Goal: Transaction & Acquisition: Obtain resource

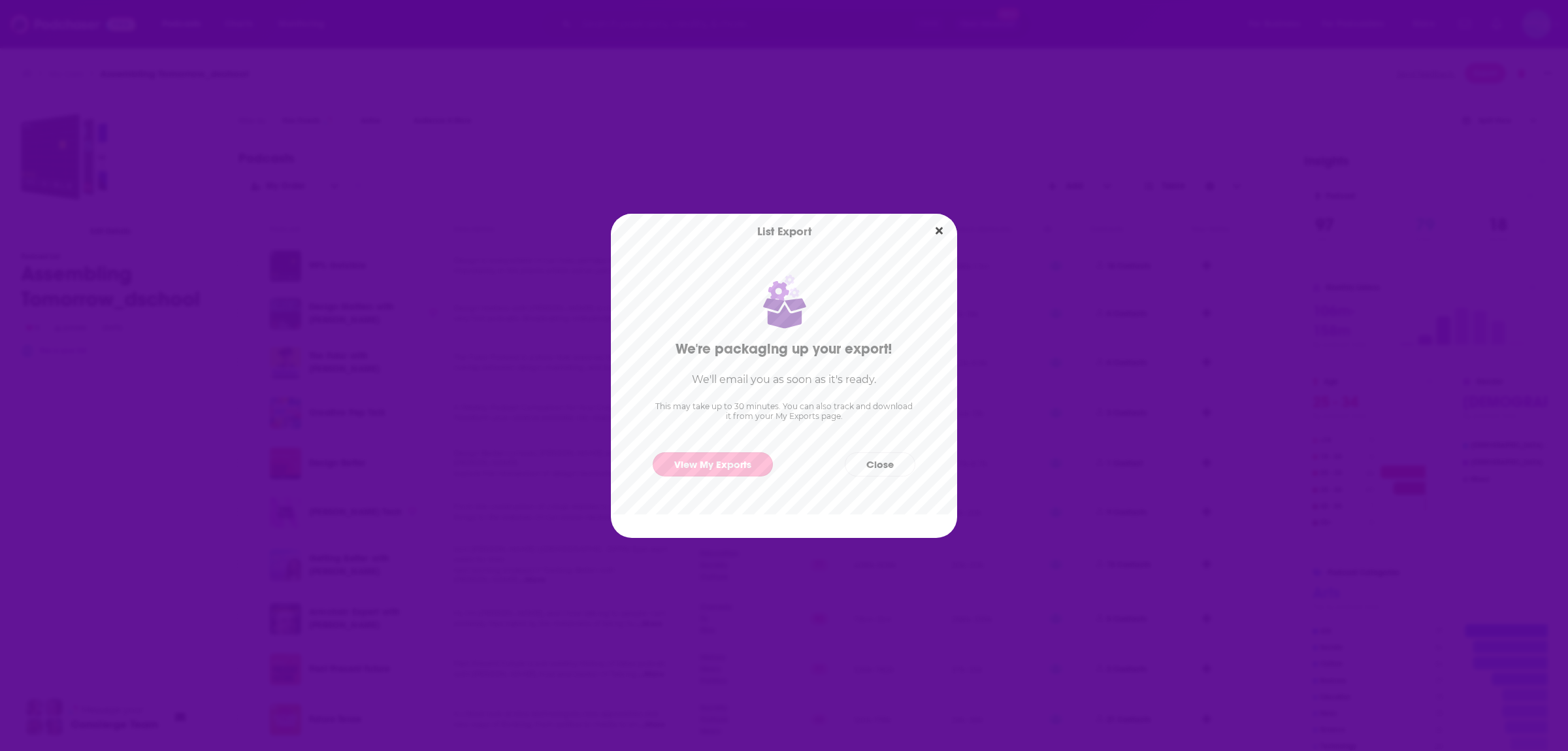
click at [731, 454] on link "View My Exports" at bounding box center [713, 465] width 120 height 24
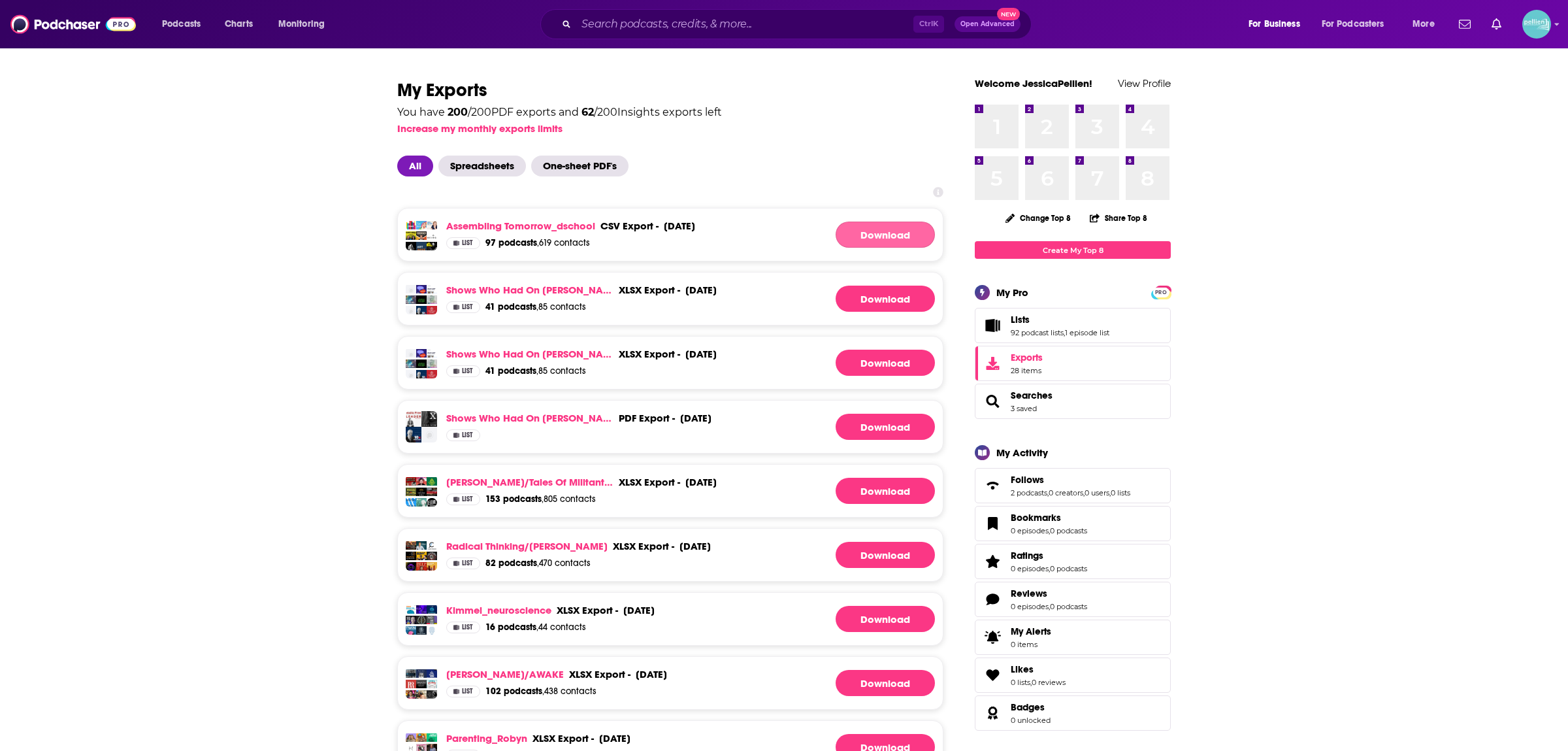
click at [899, 231] on link "Download" at bounding box center [885, 234] width 99 height 26
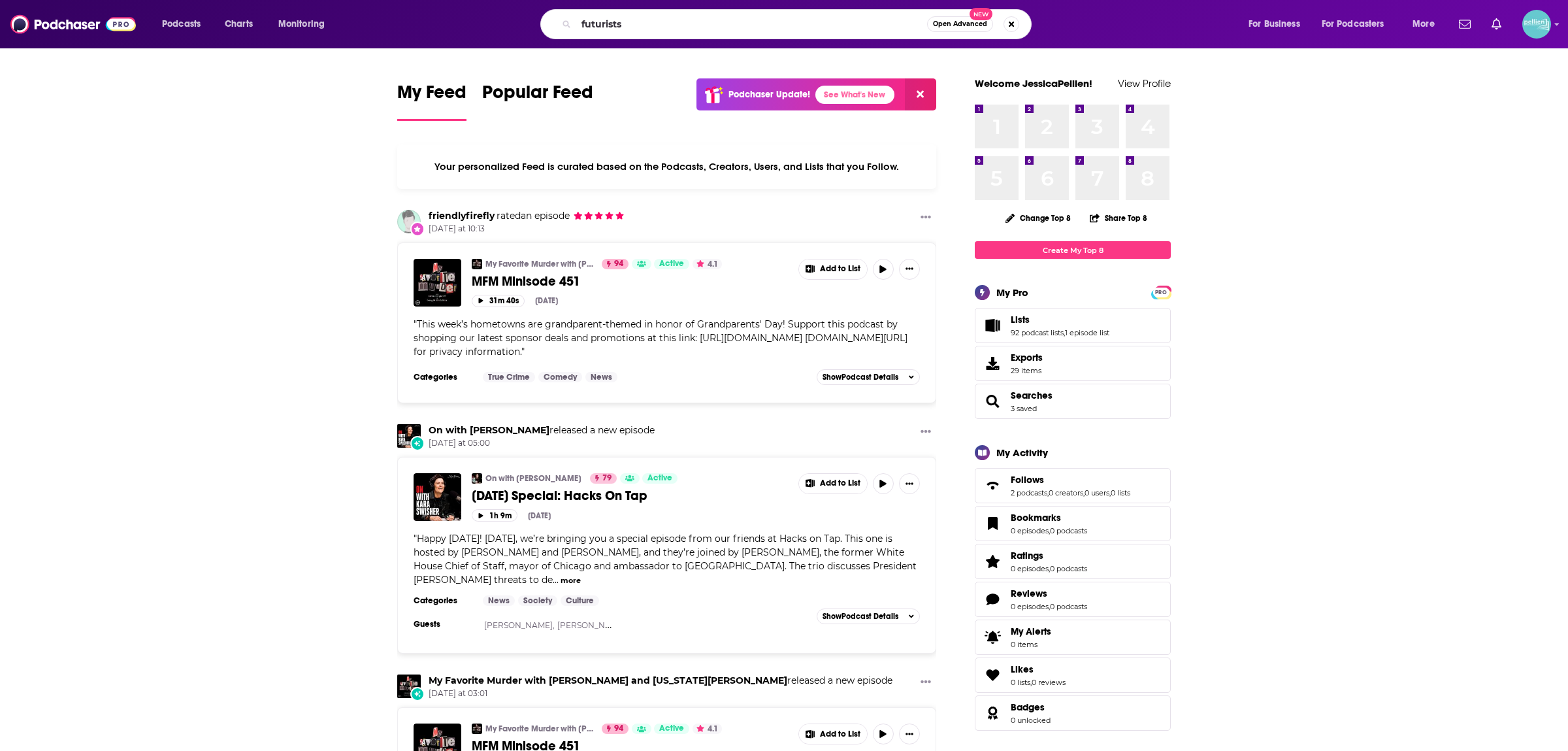
type input "futurists"
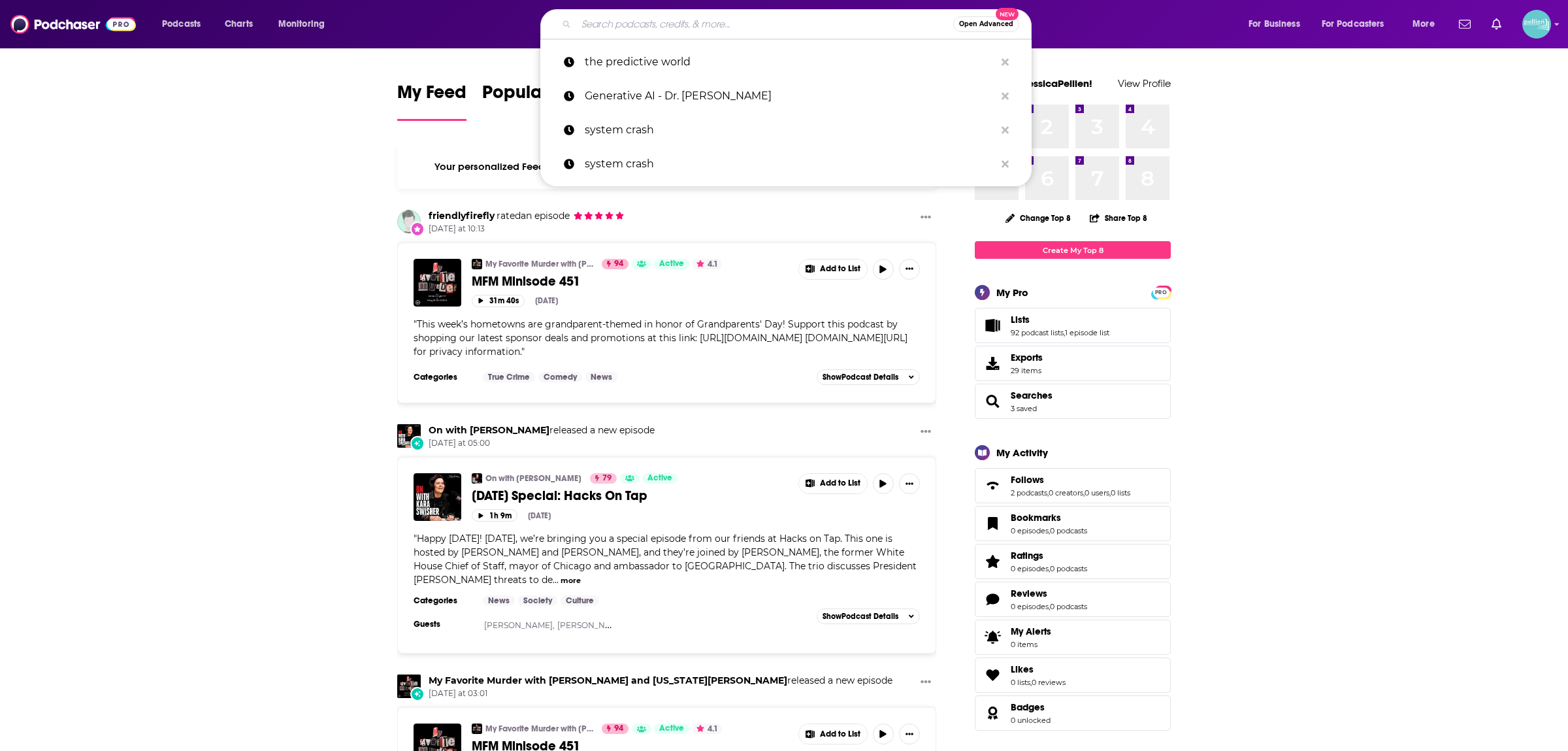
click at [815, 30] on input "Search podcasts, credits, & more..." at bounding box center [764, 23] width 377 height 21
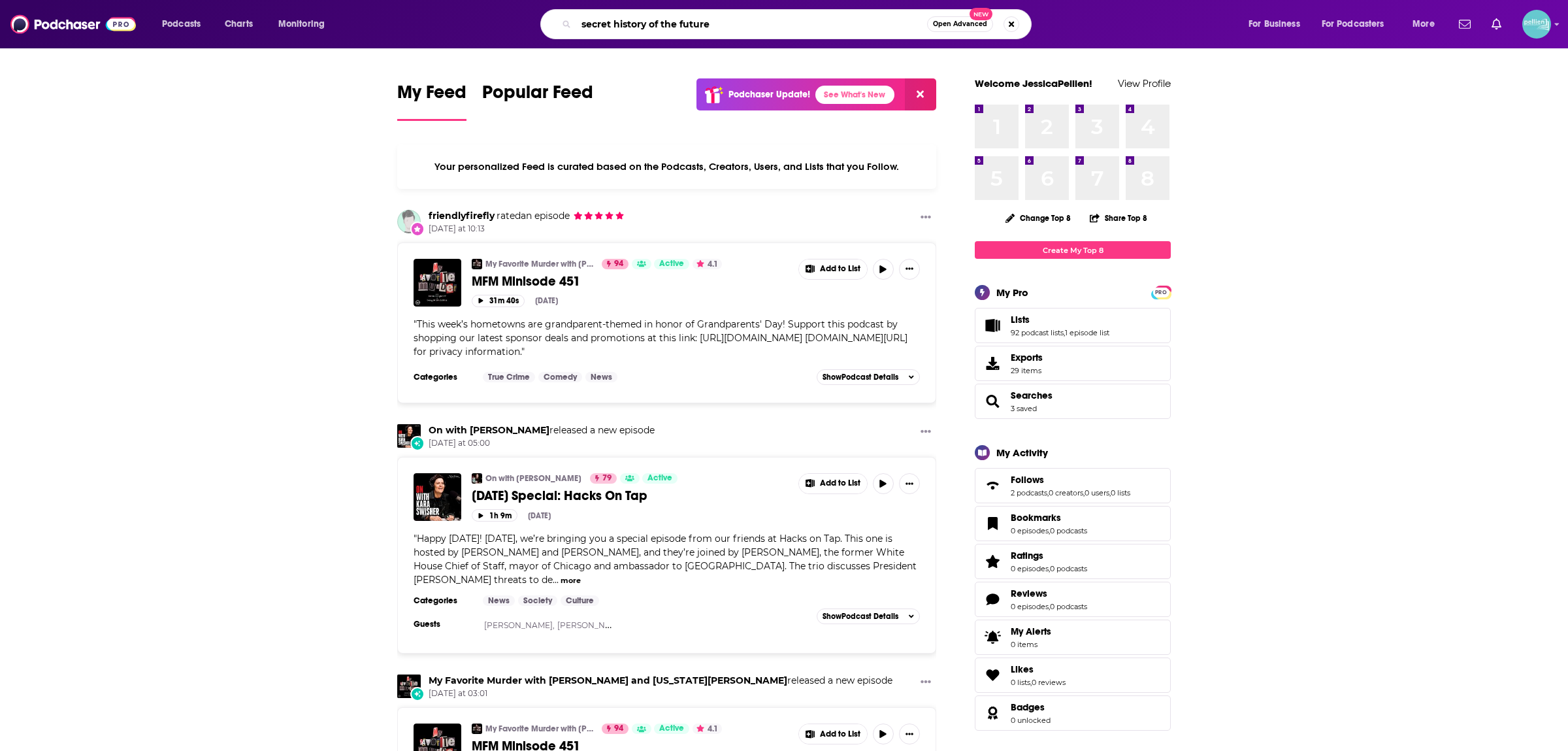
type input "secret history of the future"
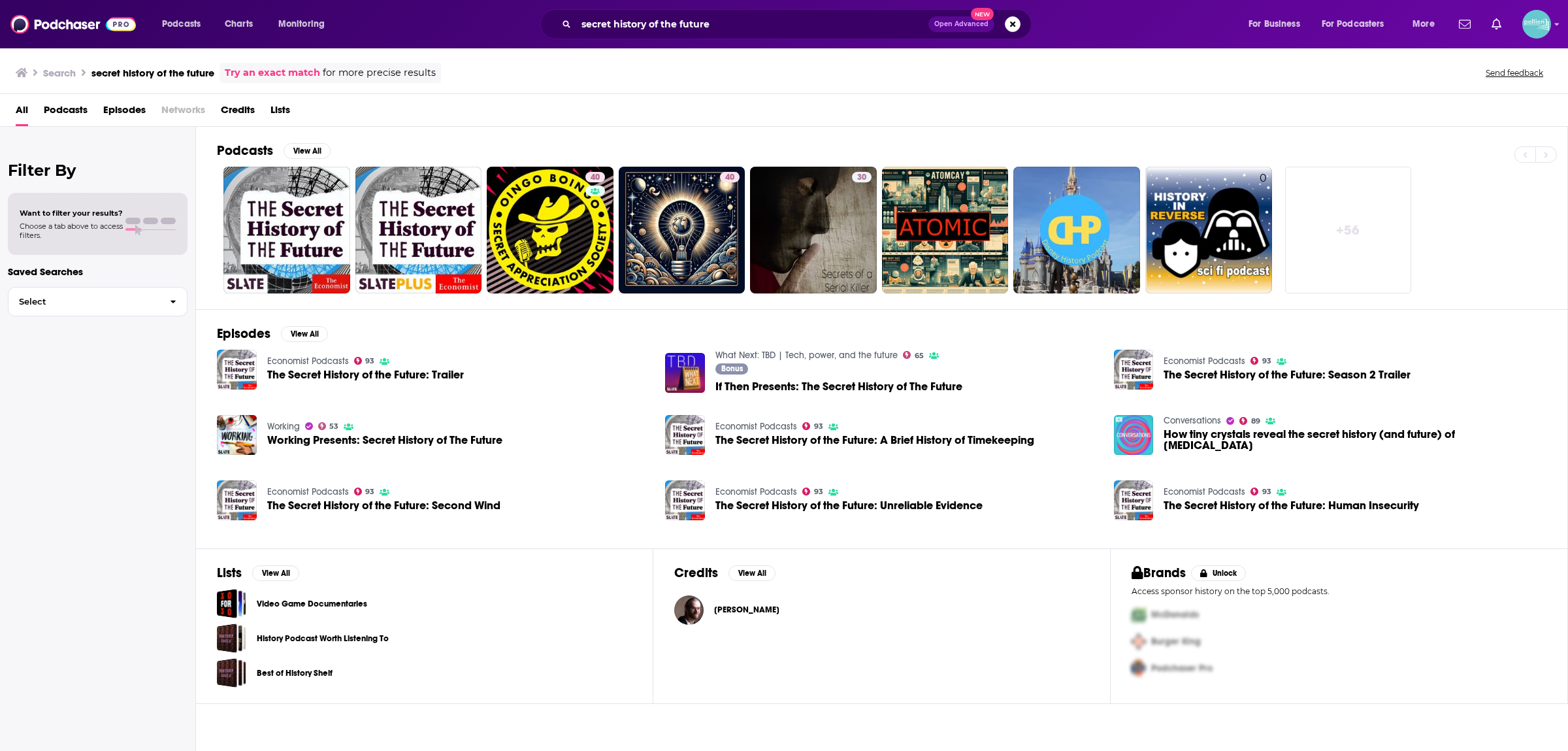
click at [128, 386] on div "Filter By Want to filter your results? Choose a tab above to access filters. Sa…" at bounding box center [98, 502] width 196 height 751
click at [587, 378] on div "Economist Podcasts 93 The Secret History of the Future: Trailer" at bounding box center [433, 370] width 433 height 41
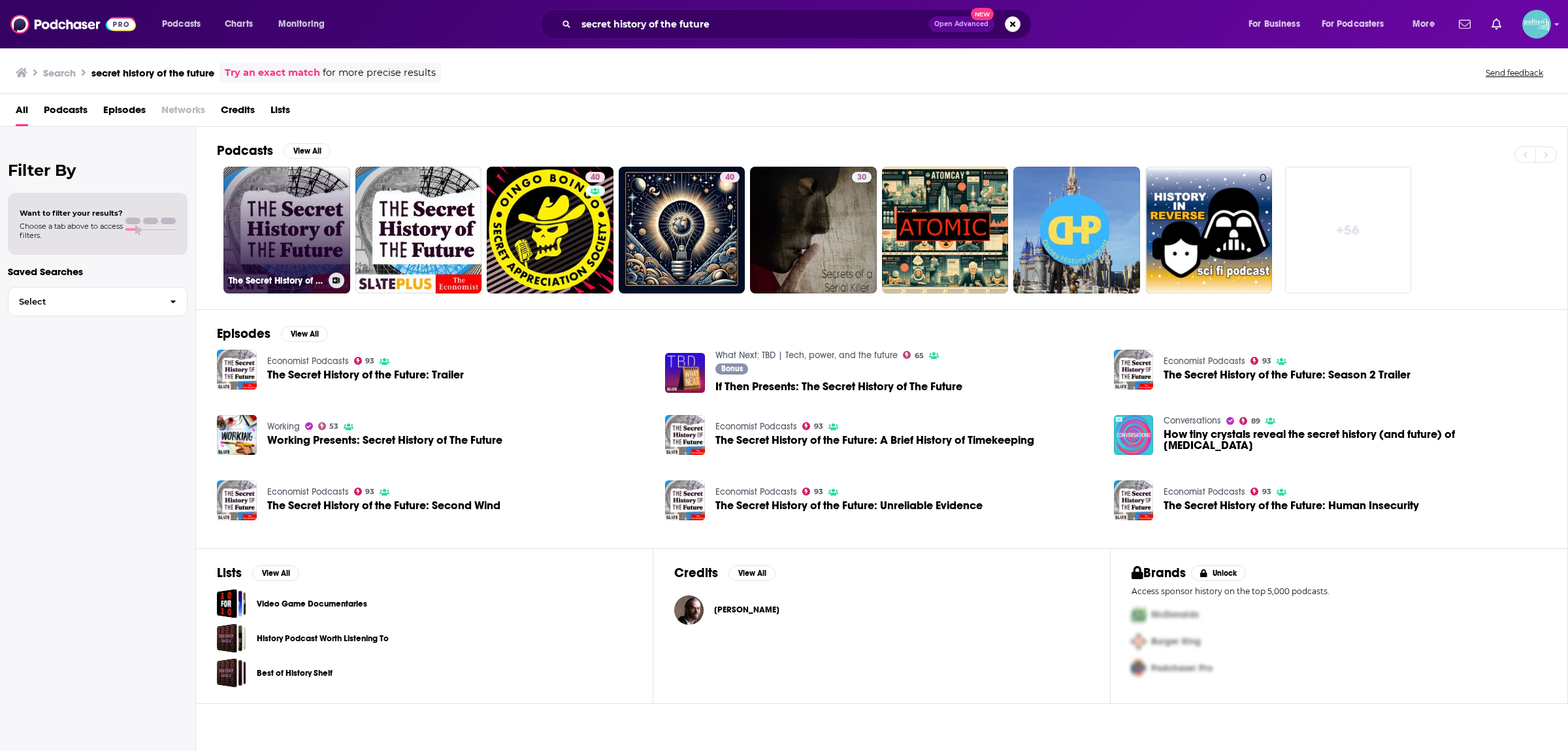
click at [296, 221] on link "The Secret History of the Future" at bounding box center [286, 230] width 126 height 127
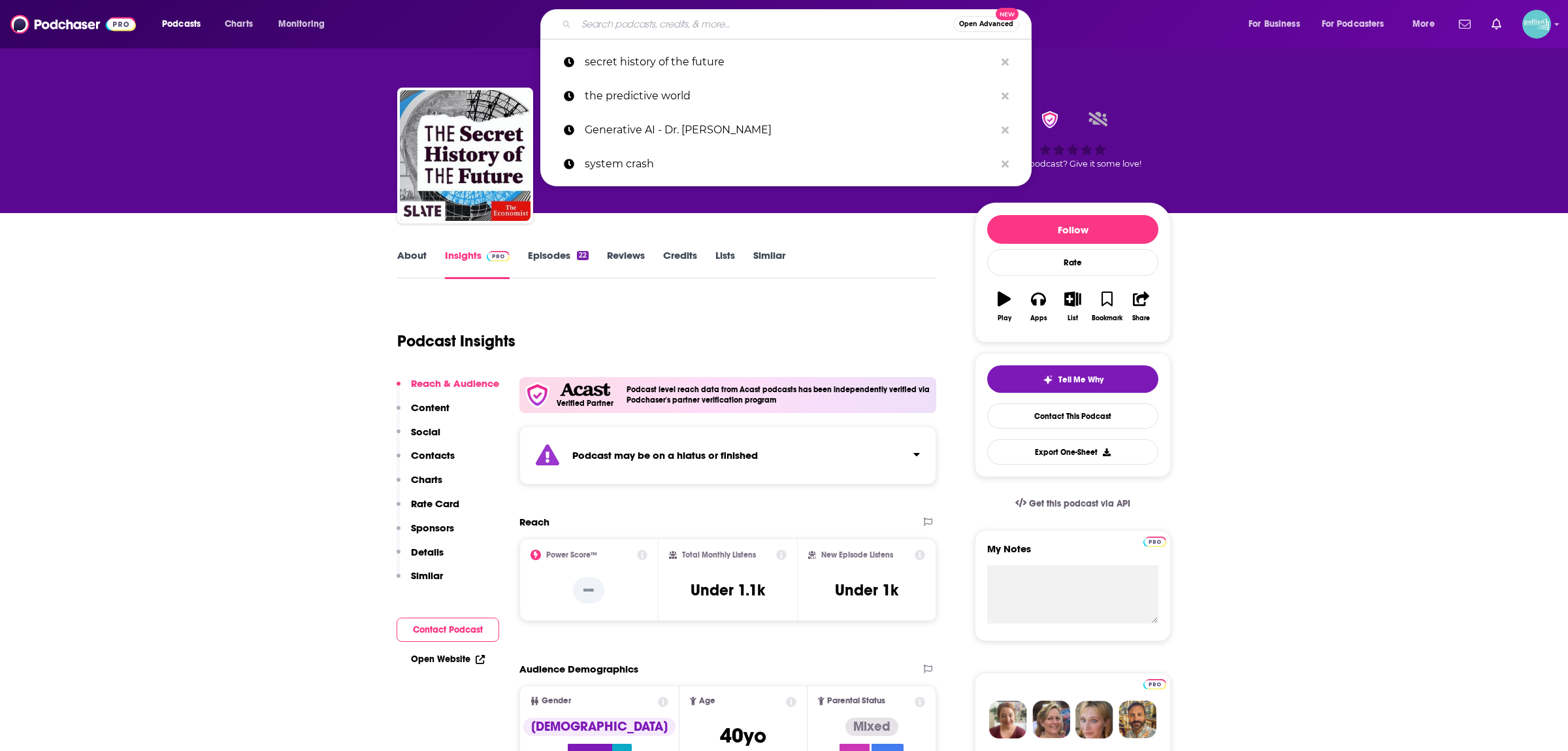
click at [603, 20] on input "Search podcasts, credits, & more..." at bounding box center [764, 23] width 377 height 21
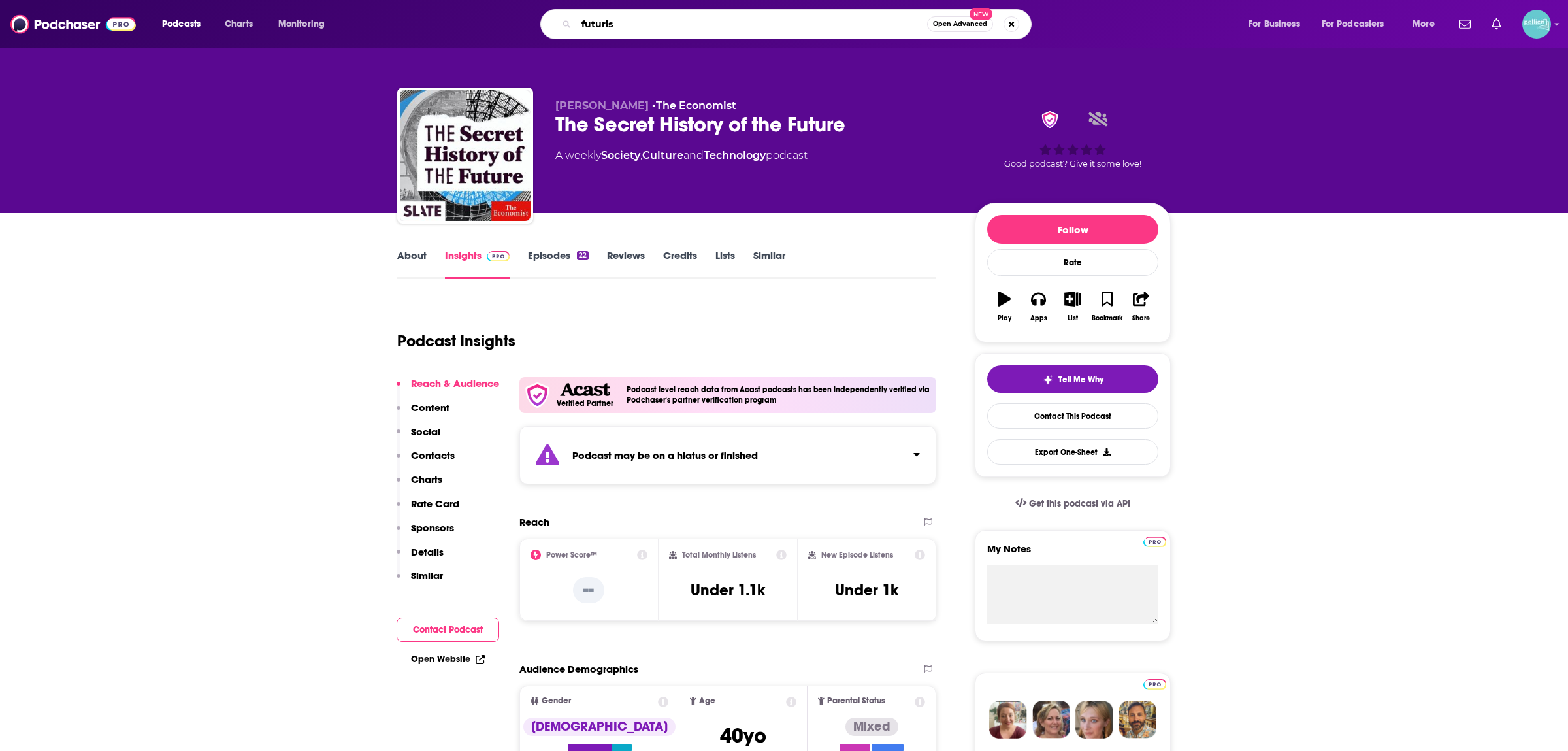
type input "futurist"
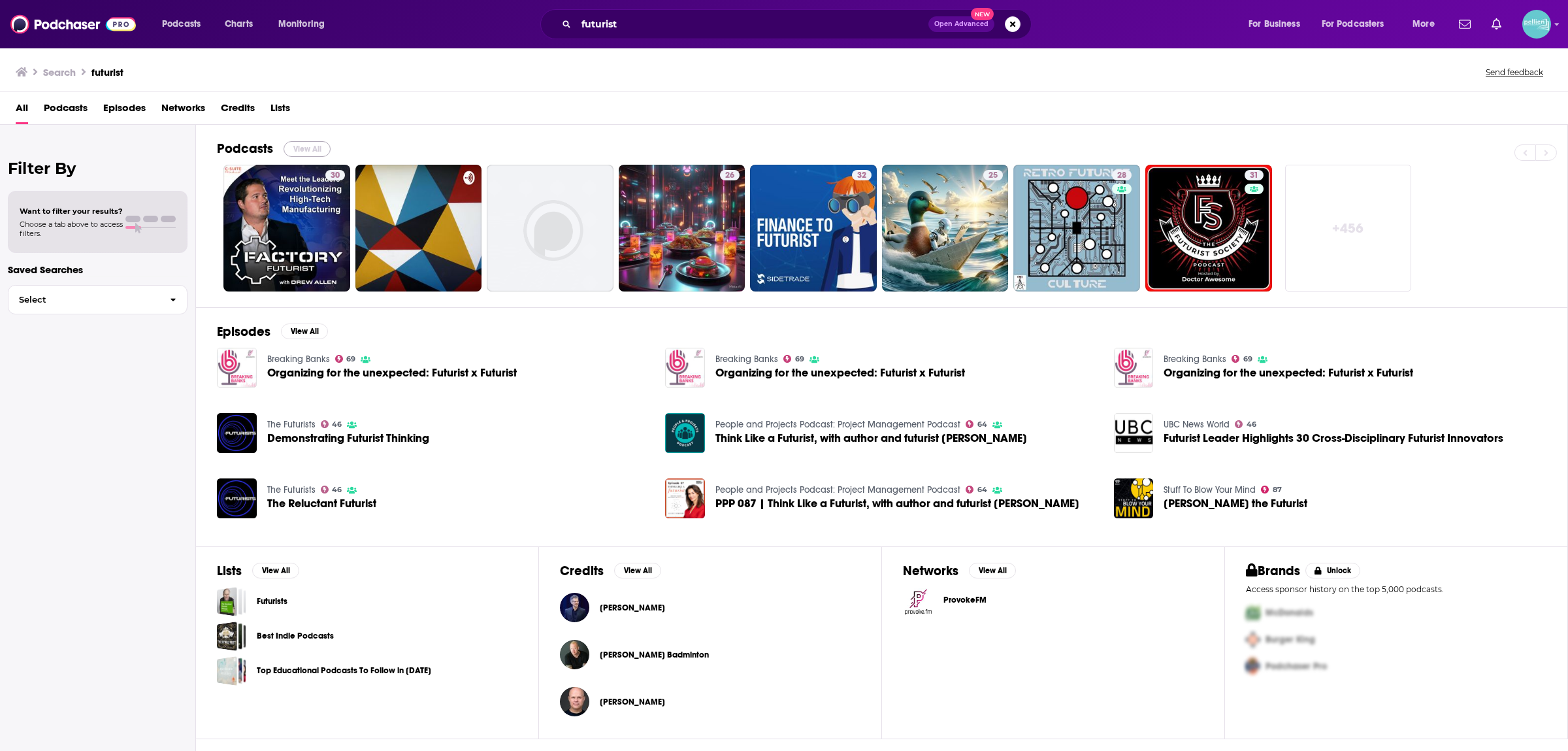
click at [306, 146] on button "View All" at bounding box center [307, 148] width 47 height 15
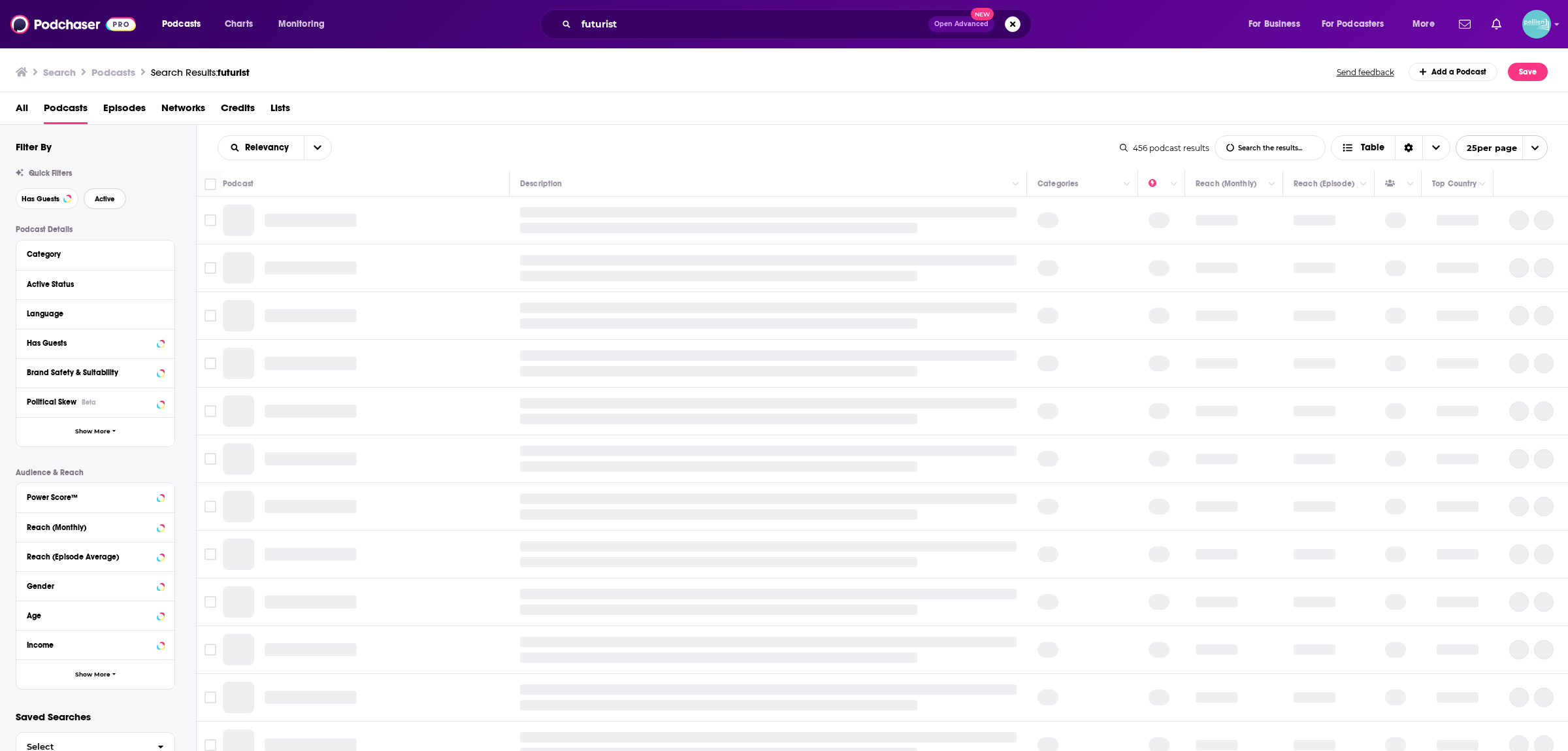
click at [107, 195] on button "Active" at bounding box center [105, 198] width 42 height 21
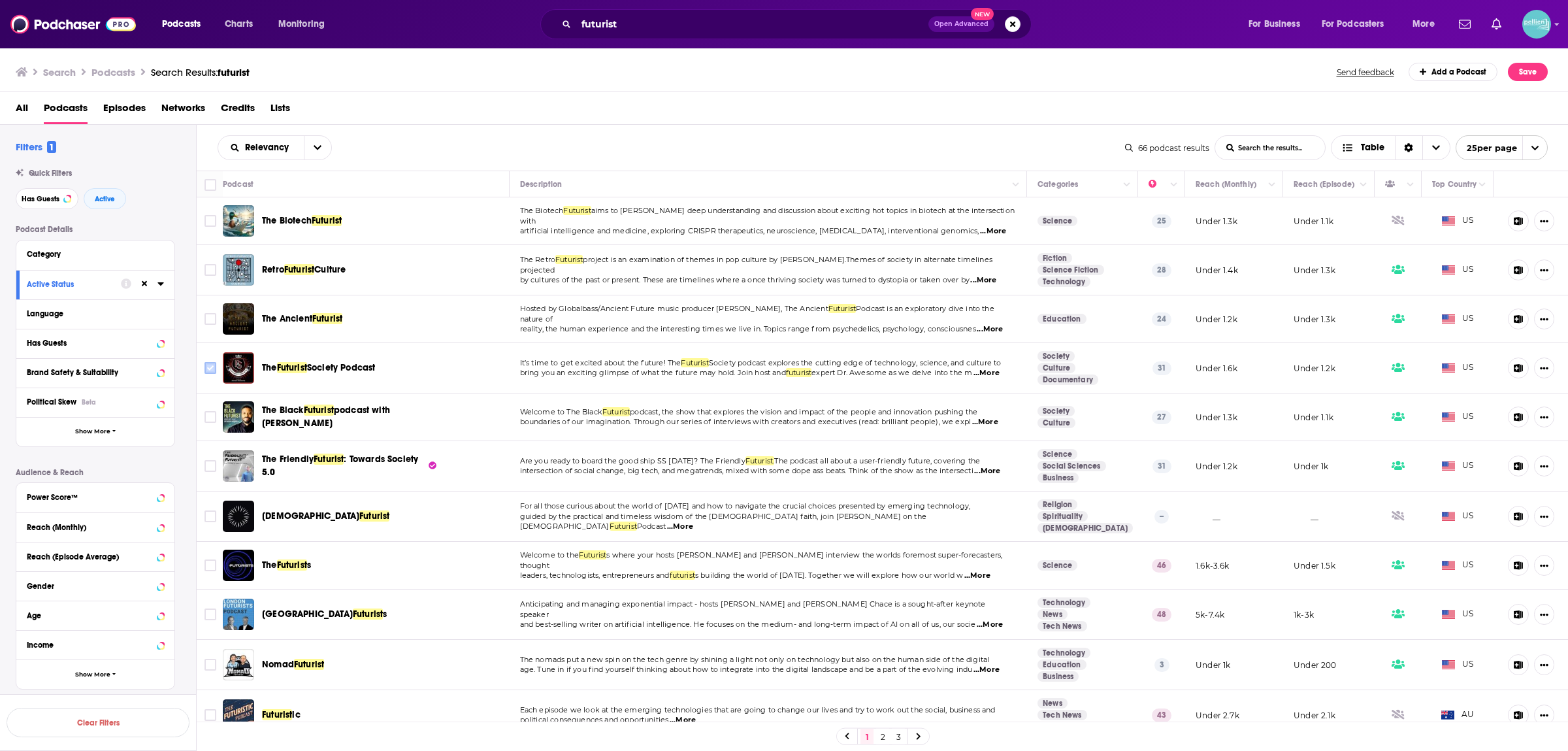
click at [207, 370] on input "Toggle select row" at bounding box center [210, 368] width 12 height 12
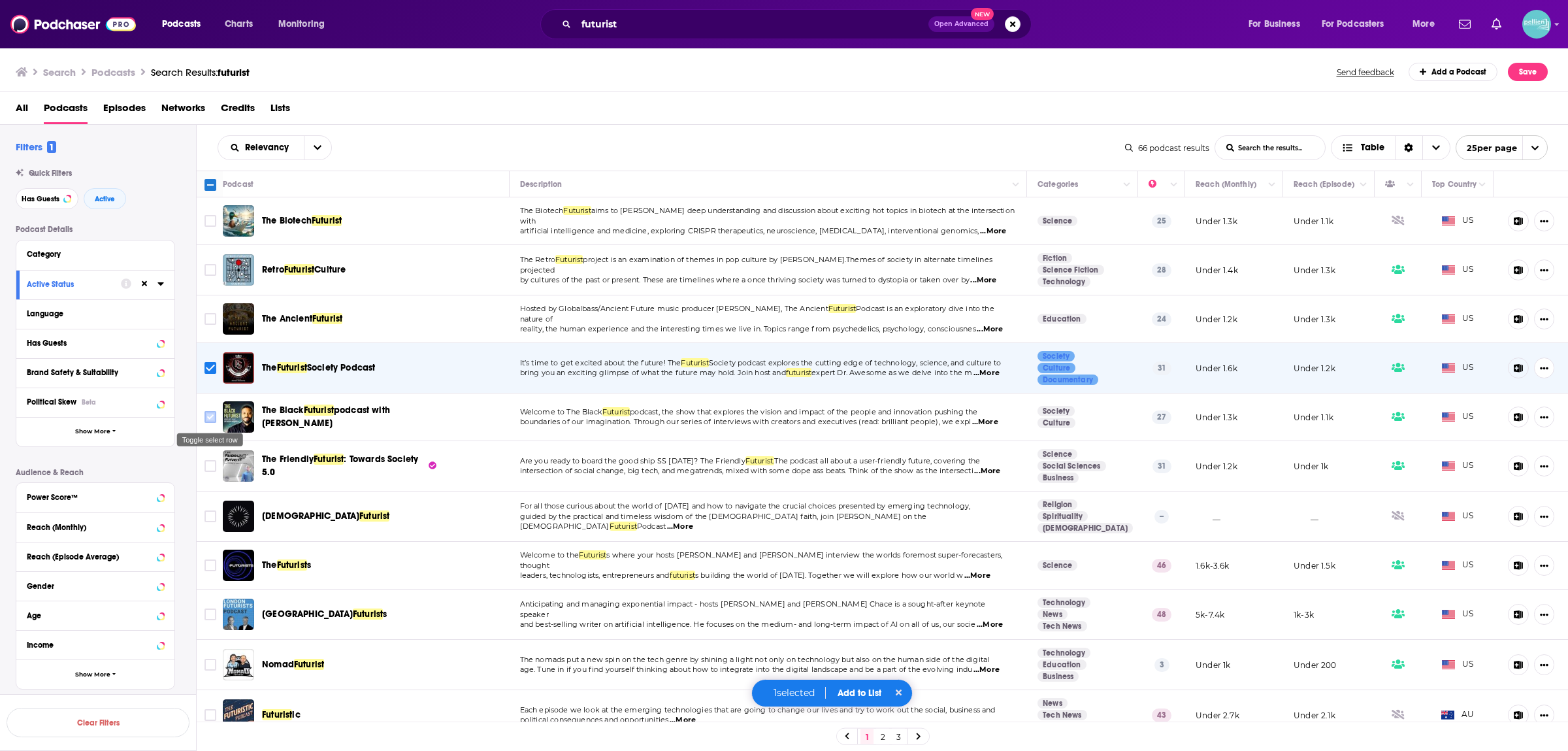
click at [211, 418] on input "Toggle select row" at bounding box center [210, 417] width 12 height 12
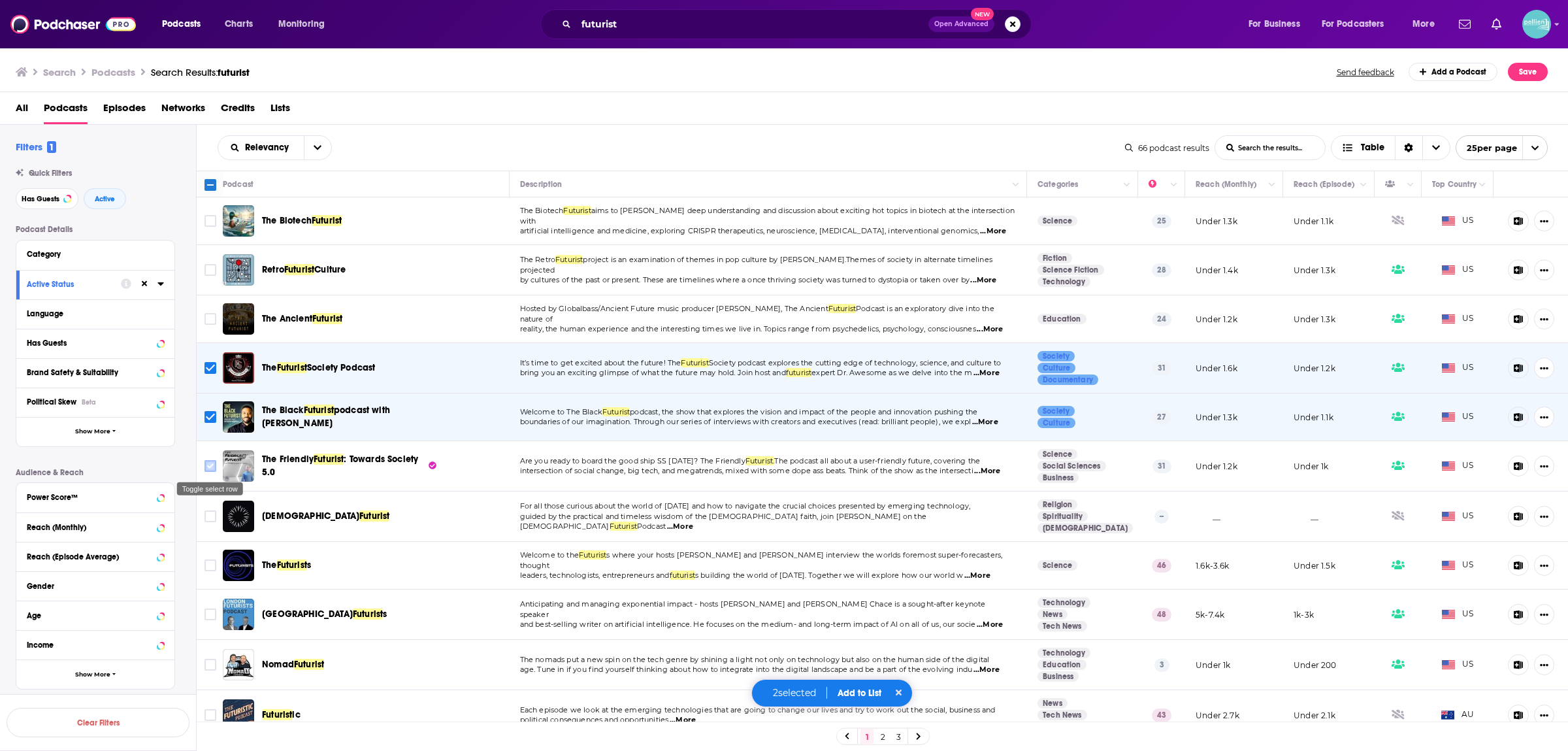
click at [216, 465] on icon "Toggle select row" at bounding box center [210, 465] width 15 height 15
click at [209, 470] on input "Toggle select row" at bounding box center [210, 465] width 12 height 12
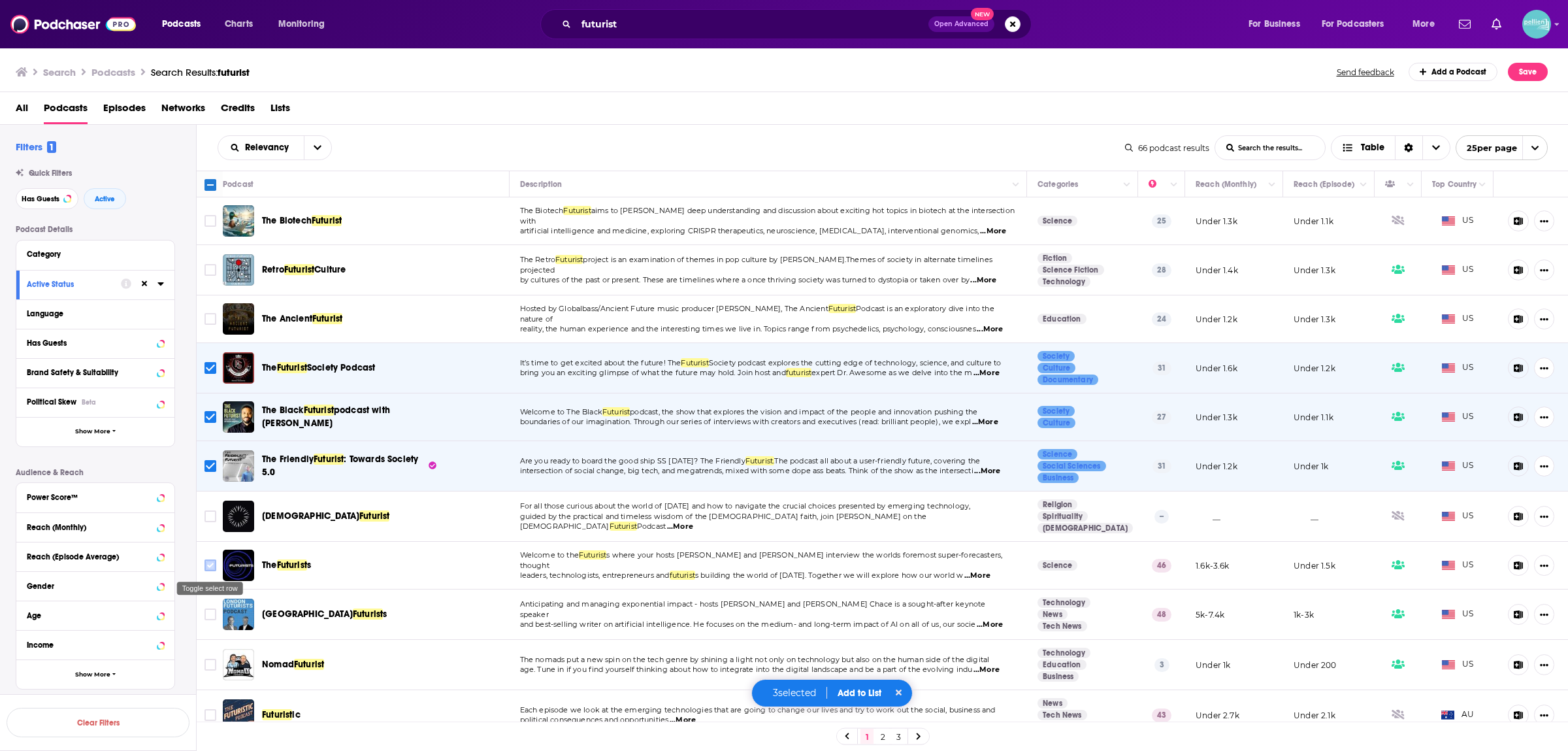
click at [210, 566] on input "Toggle select row" at bounding box center [210, 565] width 12 height 12
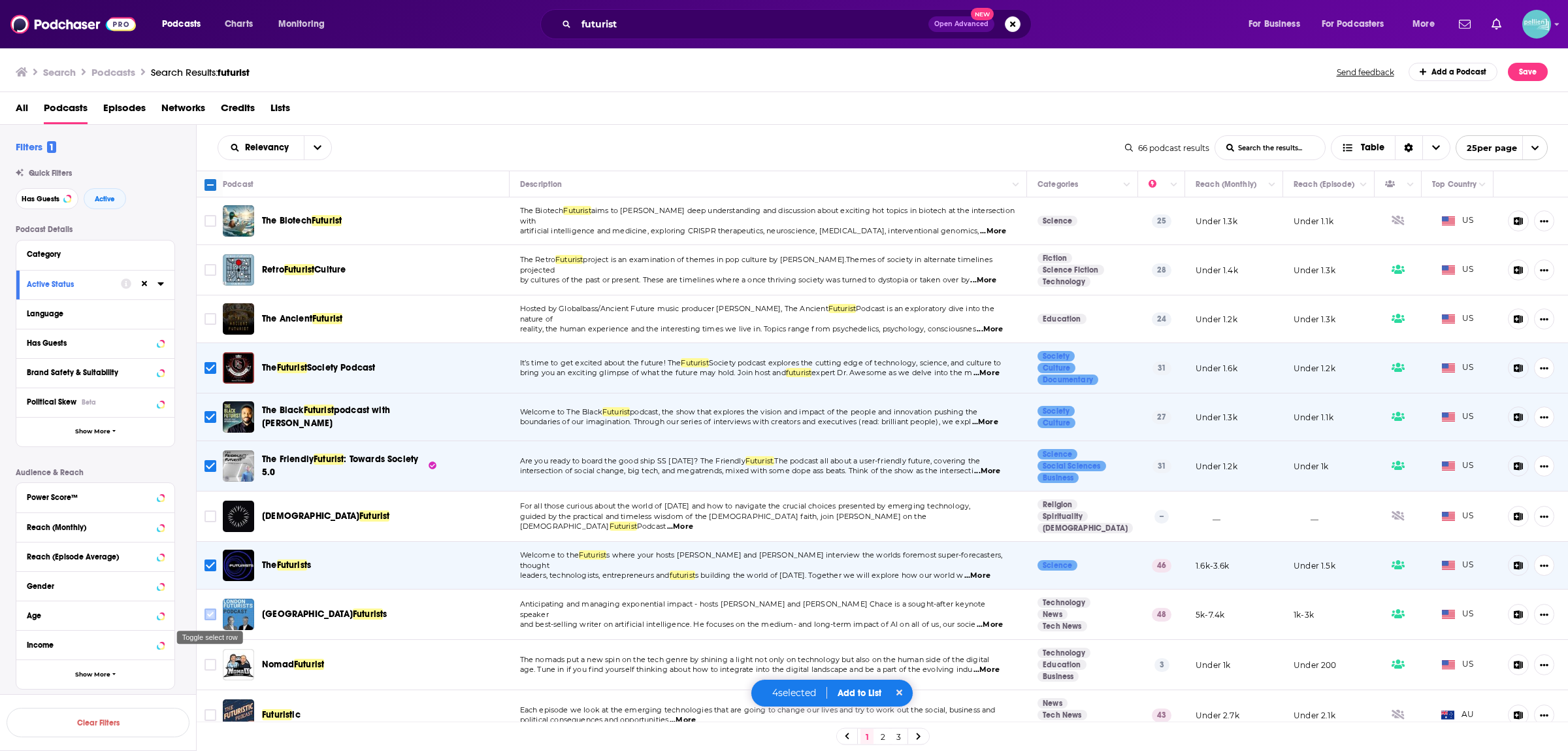
click at [210, 614] on input "Toggle select row" at bounding box center [210, 615] width 12 height 12
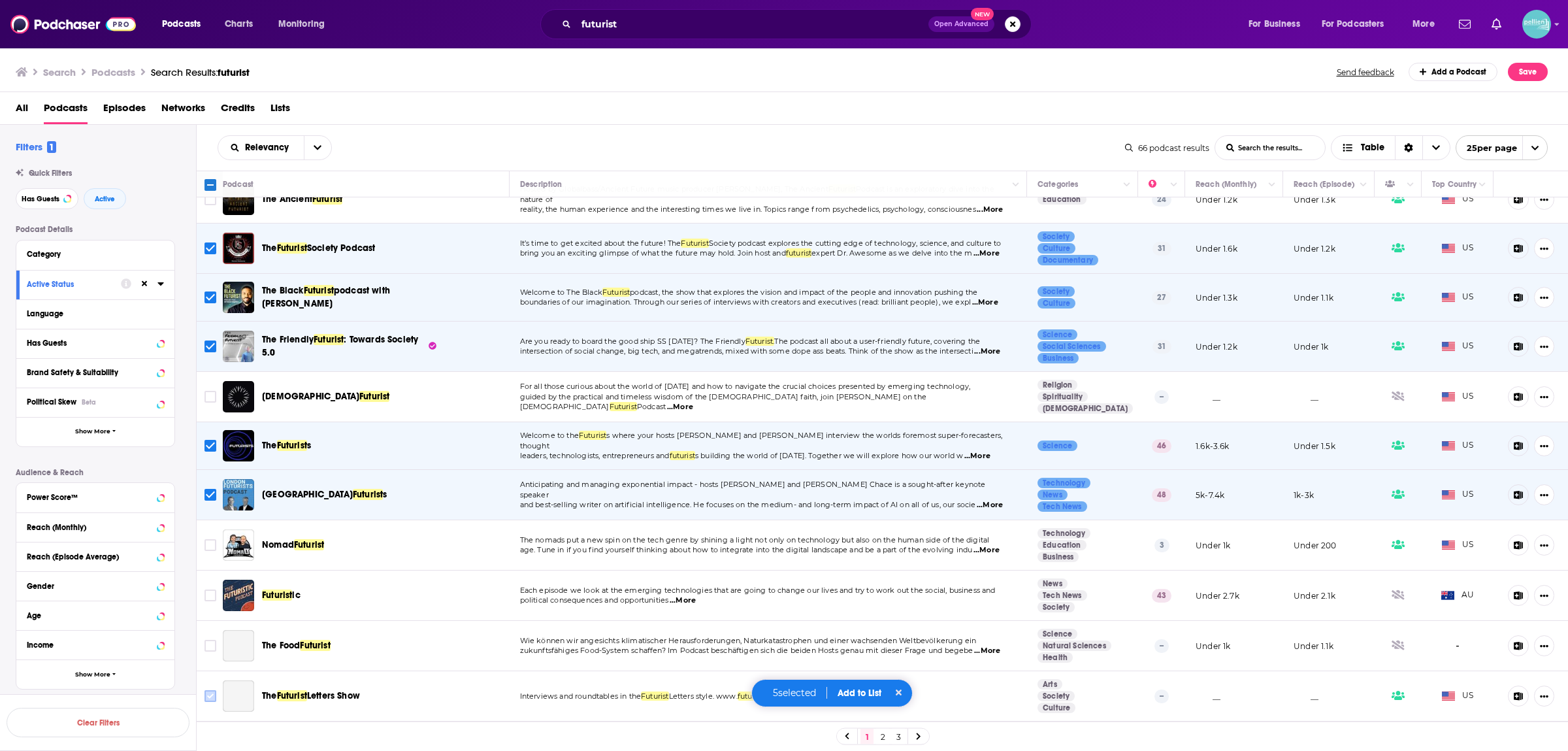
scroll to position [172, 0]
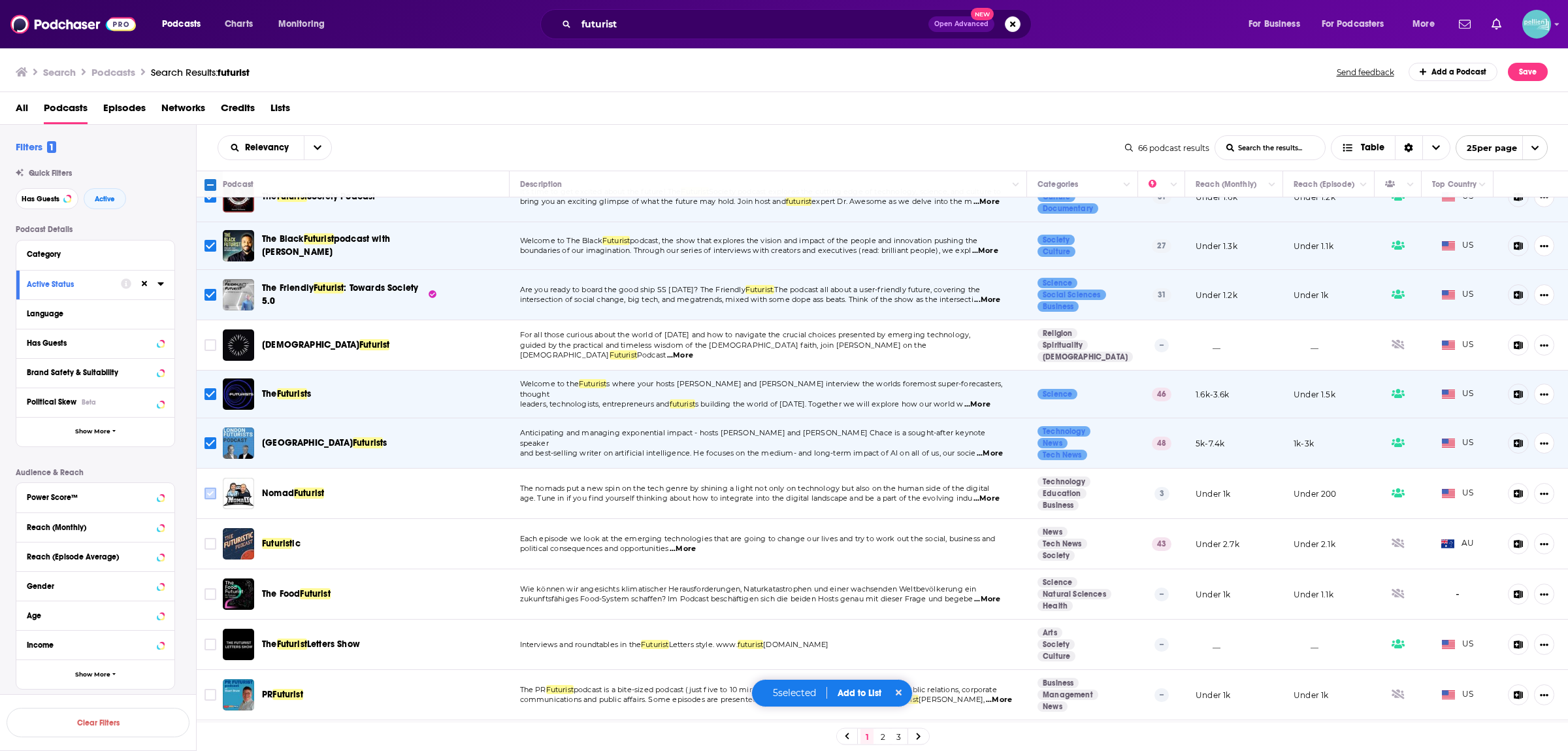
click at [216, 493] on input "Toggle select row" at bounding box center [210, 493] width 12 height 12
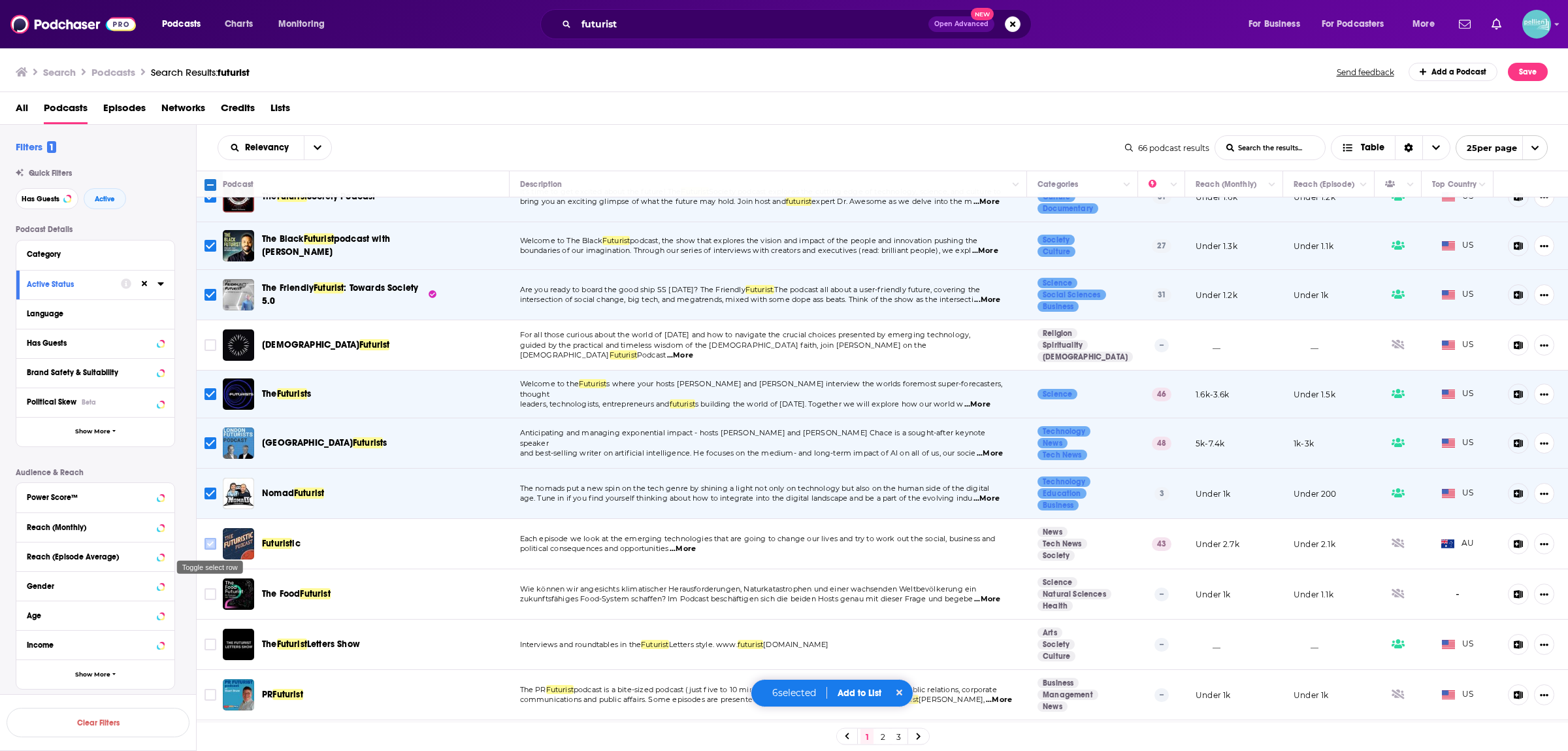
click at [207, 548] on input "Toggle select row" at bounding box center [210, 543] width 12 height 12
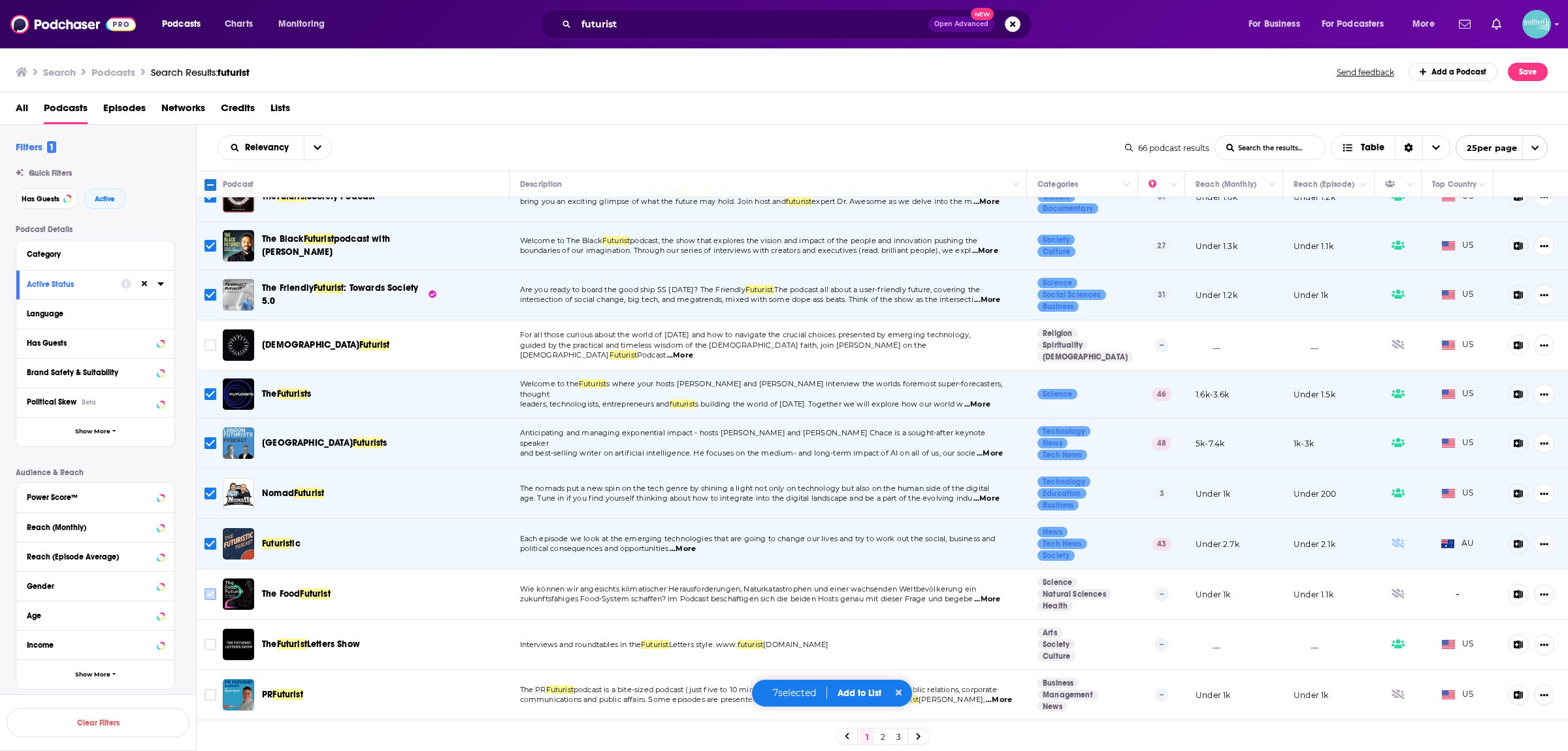
click at [210, 598] on input "Toggle select row" at bounding box center [210, 594] width 12 height 12
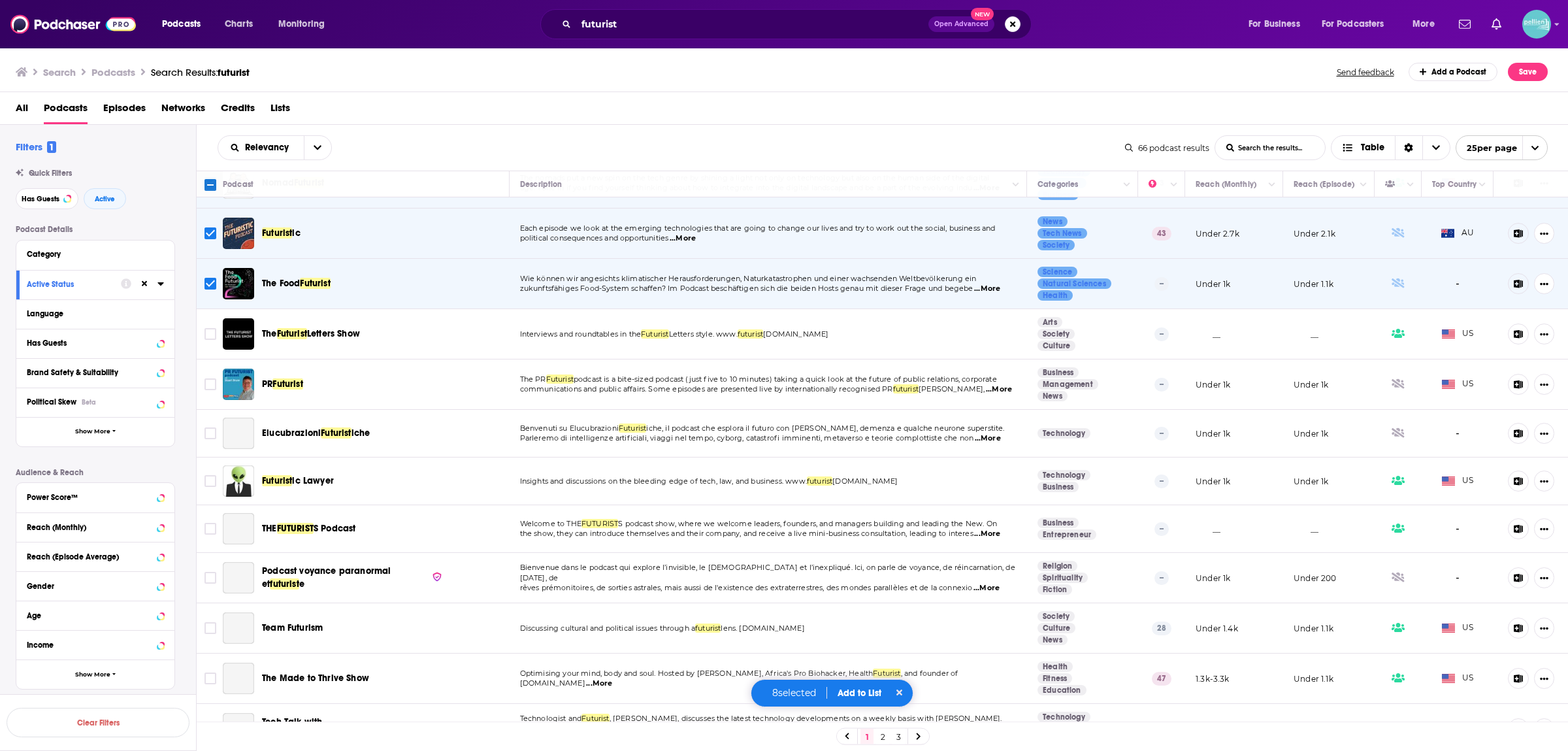
scroll to position [514, 0]
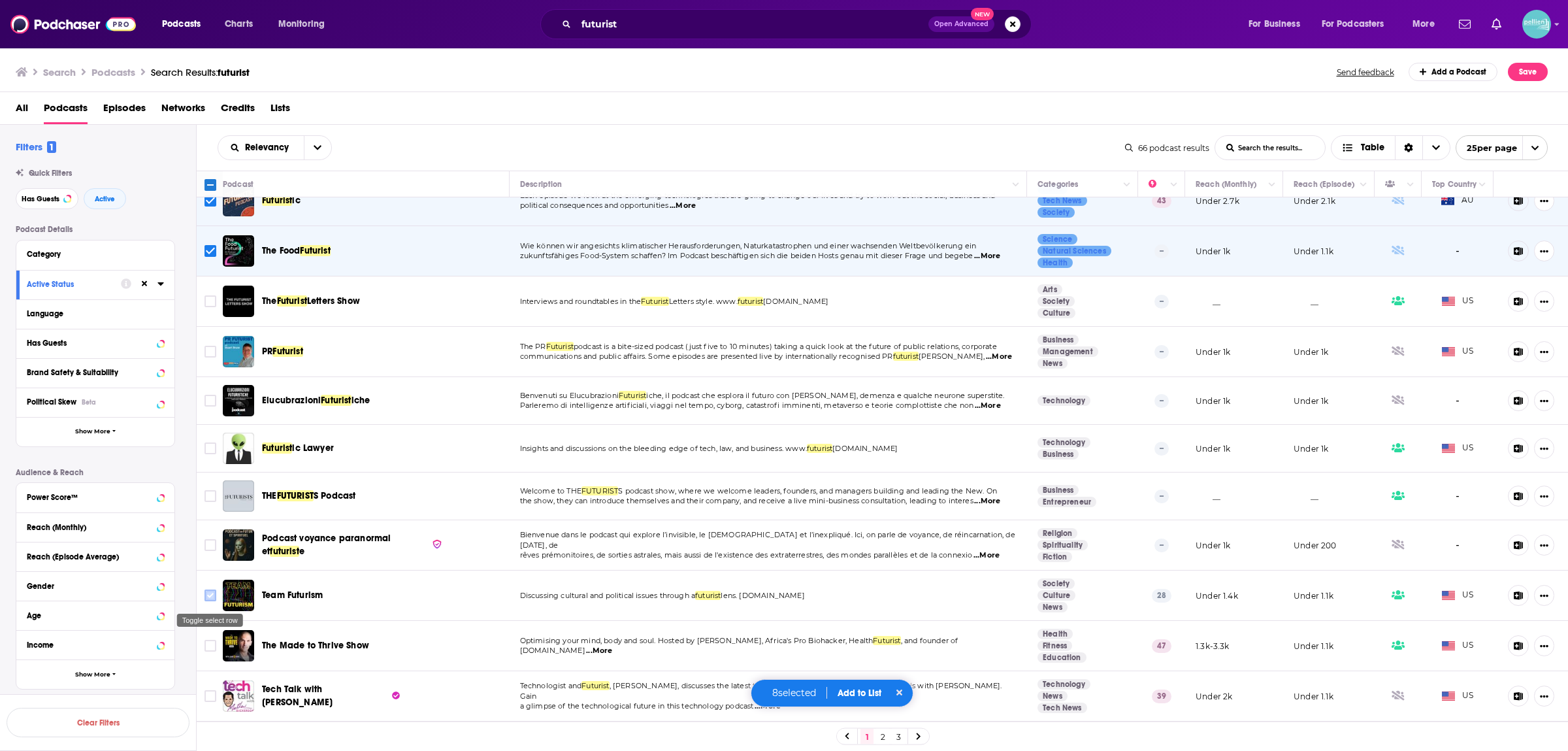
click at [208, 602] on input "Toggle select row" at bounding box center [210, 596] width 12 height 12
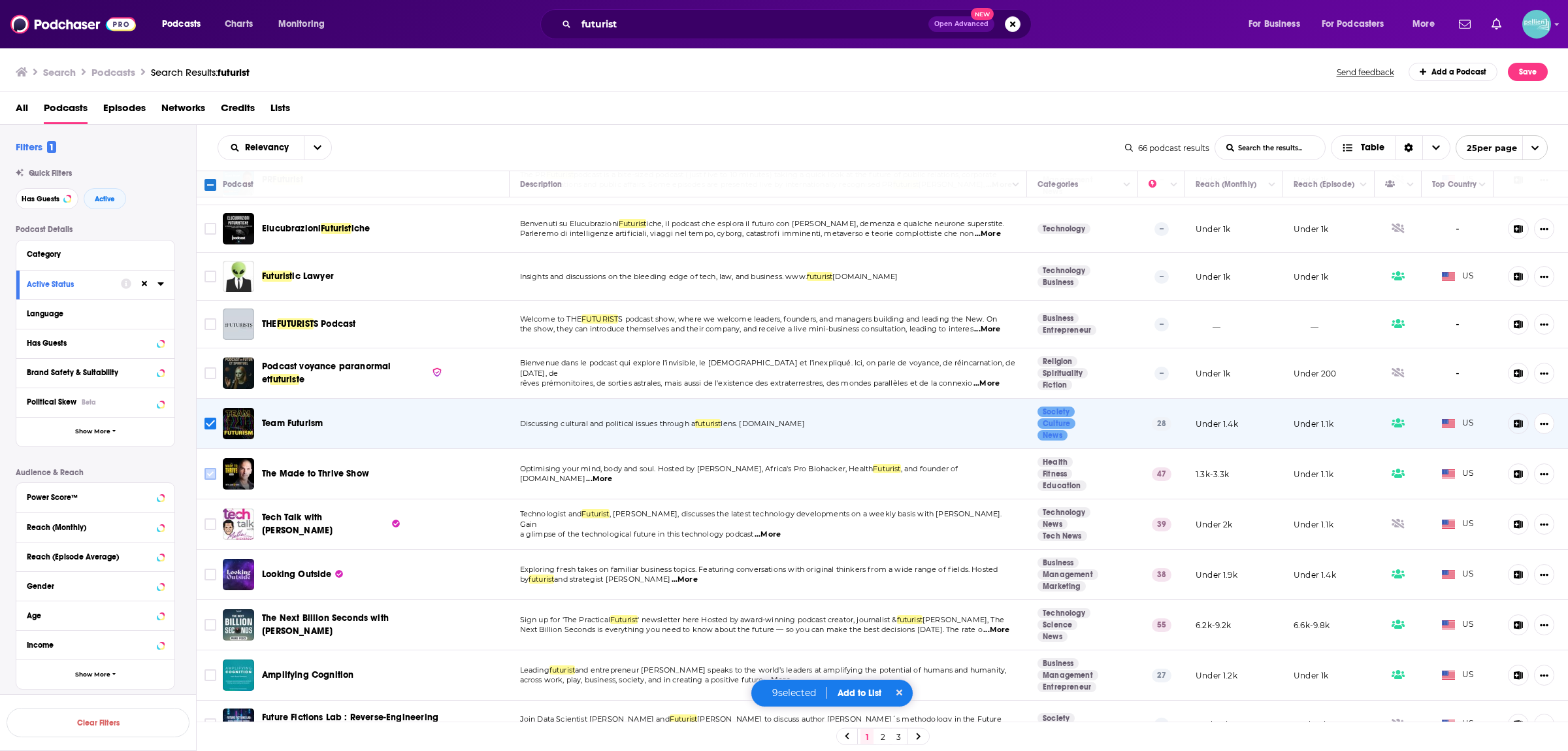
scroll to position [717, 0]
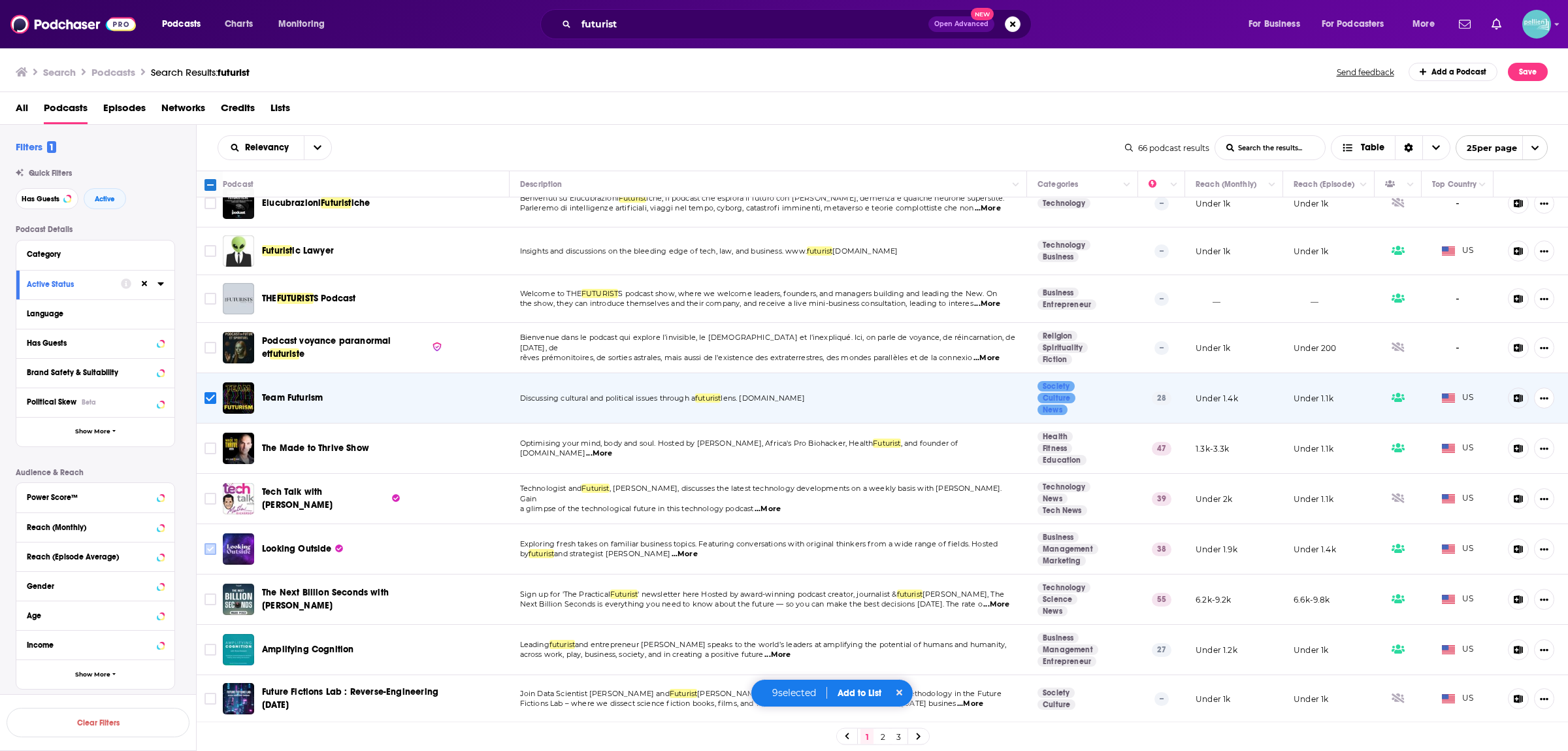
click at [209, 547] on input "Toggle select row" at bounding box center [210, 549] width 12 height 12
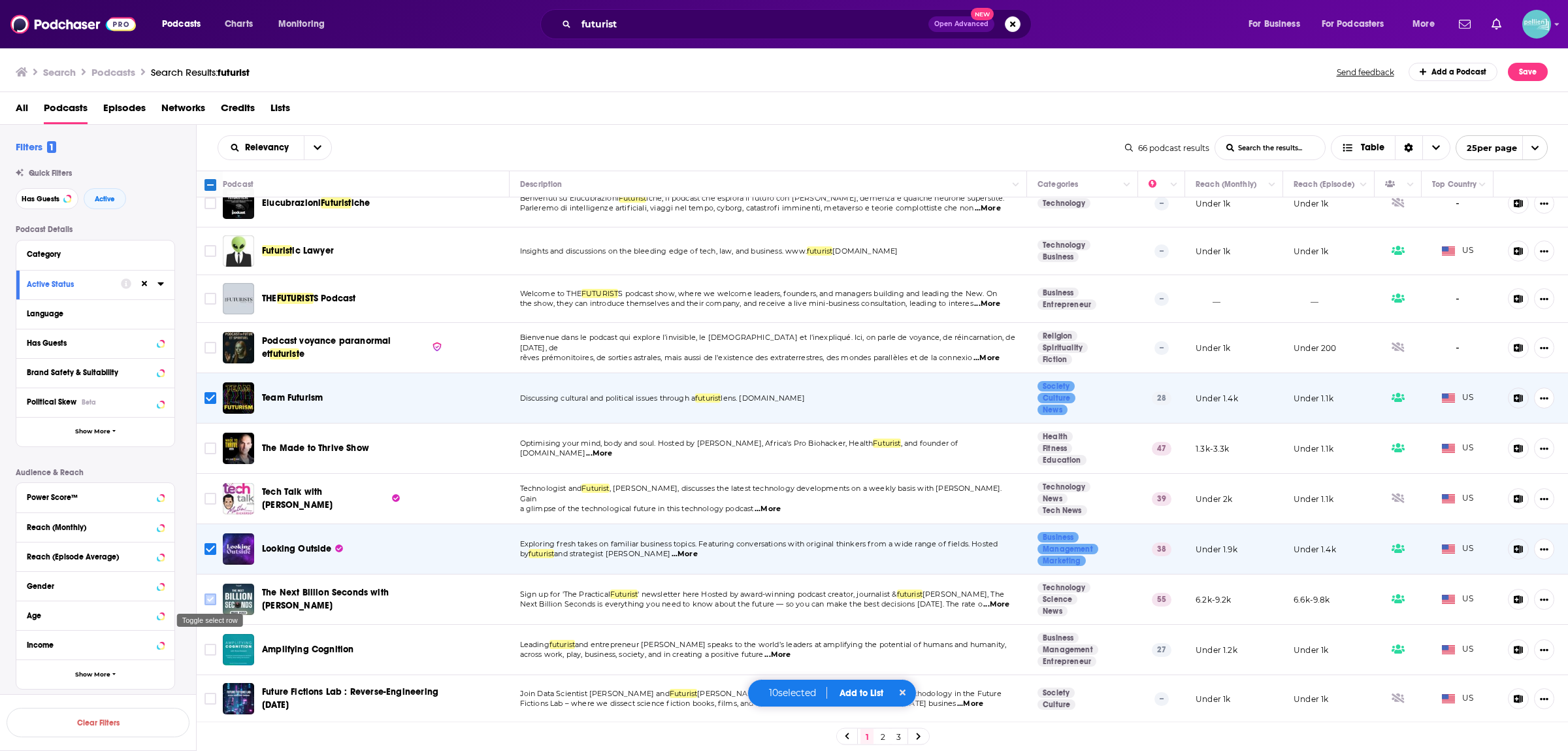
click at [209, 602] on input "Toggle select row" at bounding box center [210, 599] width 12 height 12
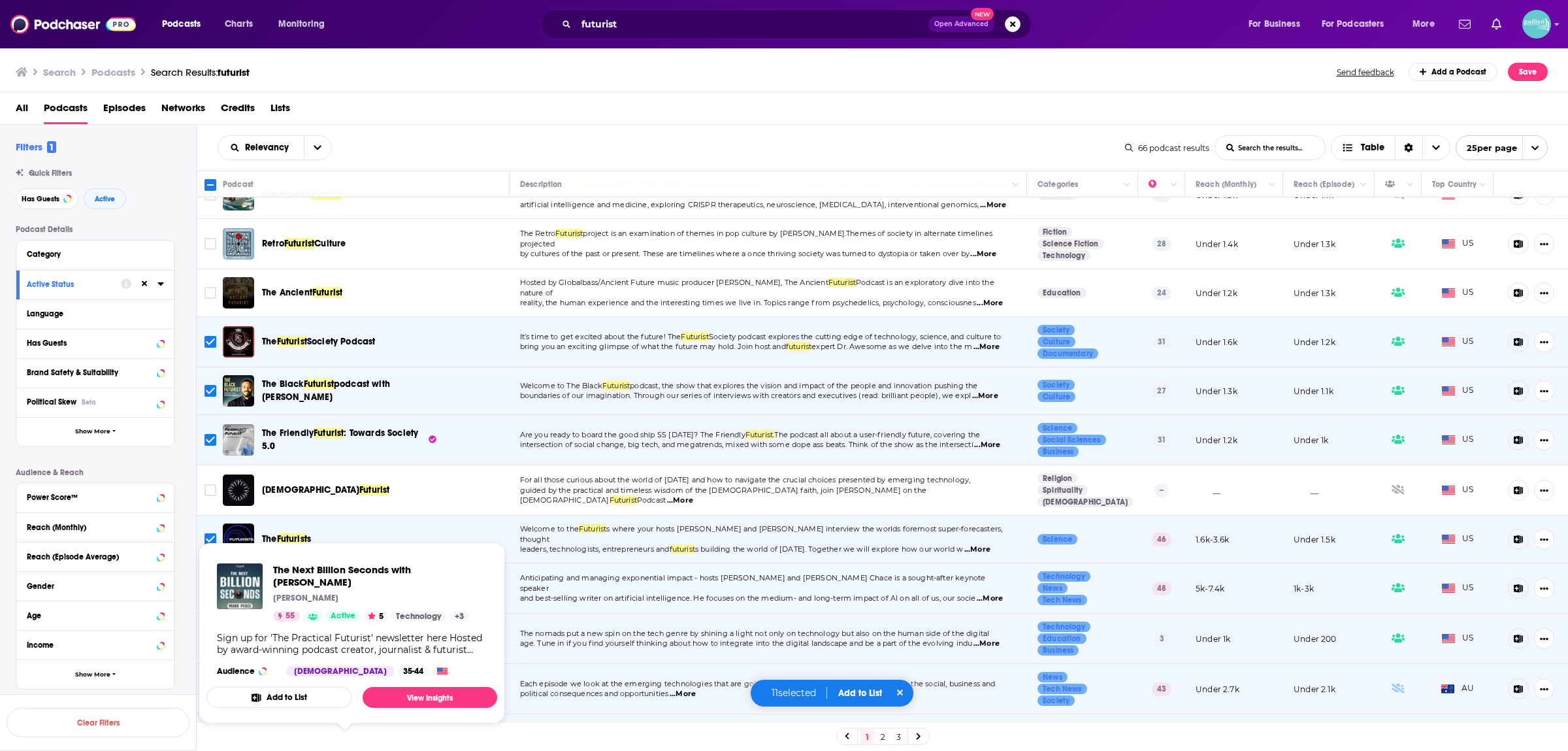
scroll to position [0, 0]
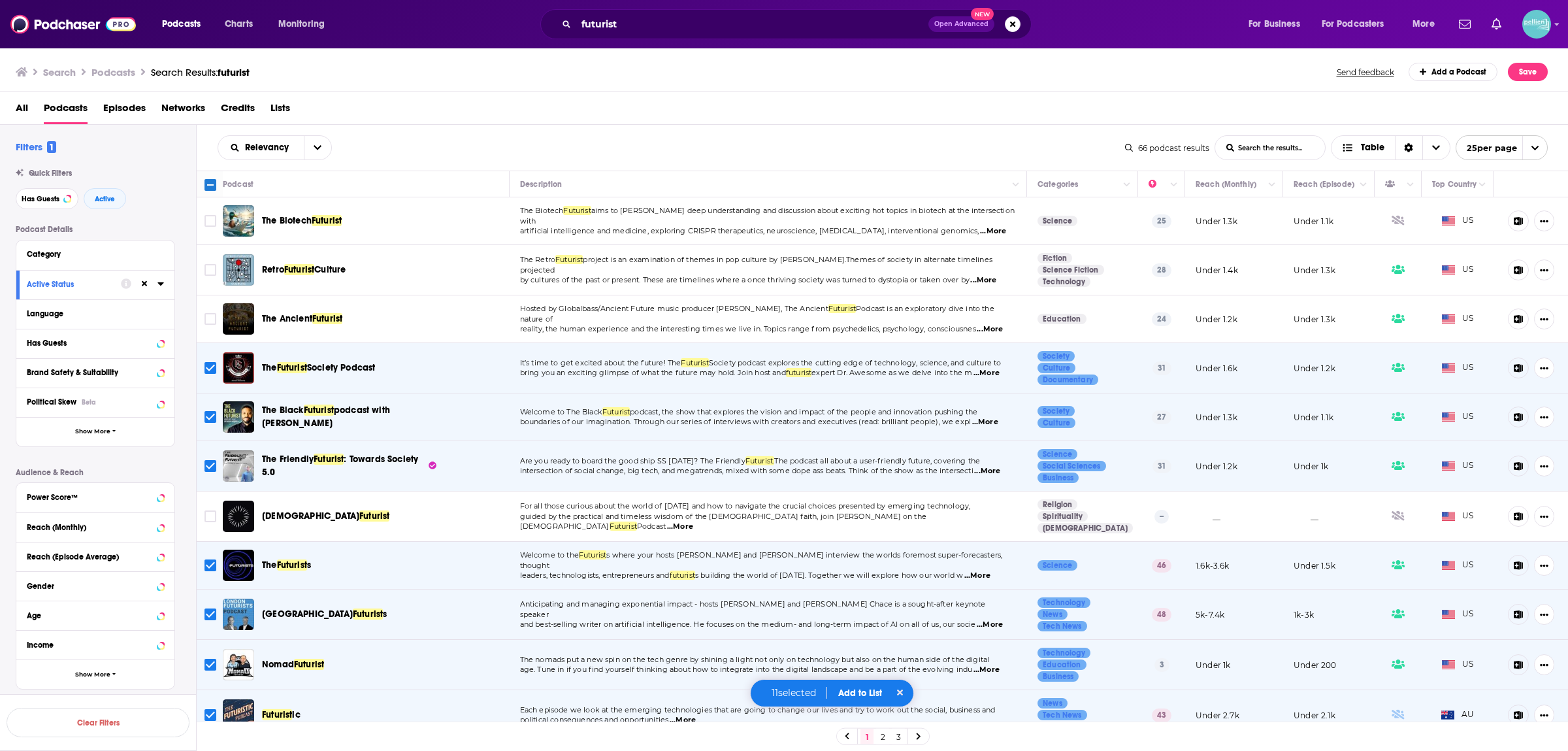
click at [866, 687] on div "11 selected Add to List" at bounding box center [833, 693] width 164 height 28
click at [863, 696] on button "Add to List" at bounding box center [861, 693] width 65 height 11
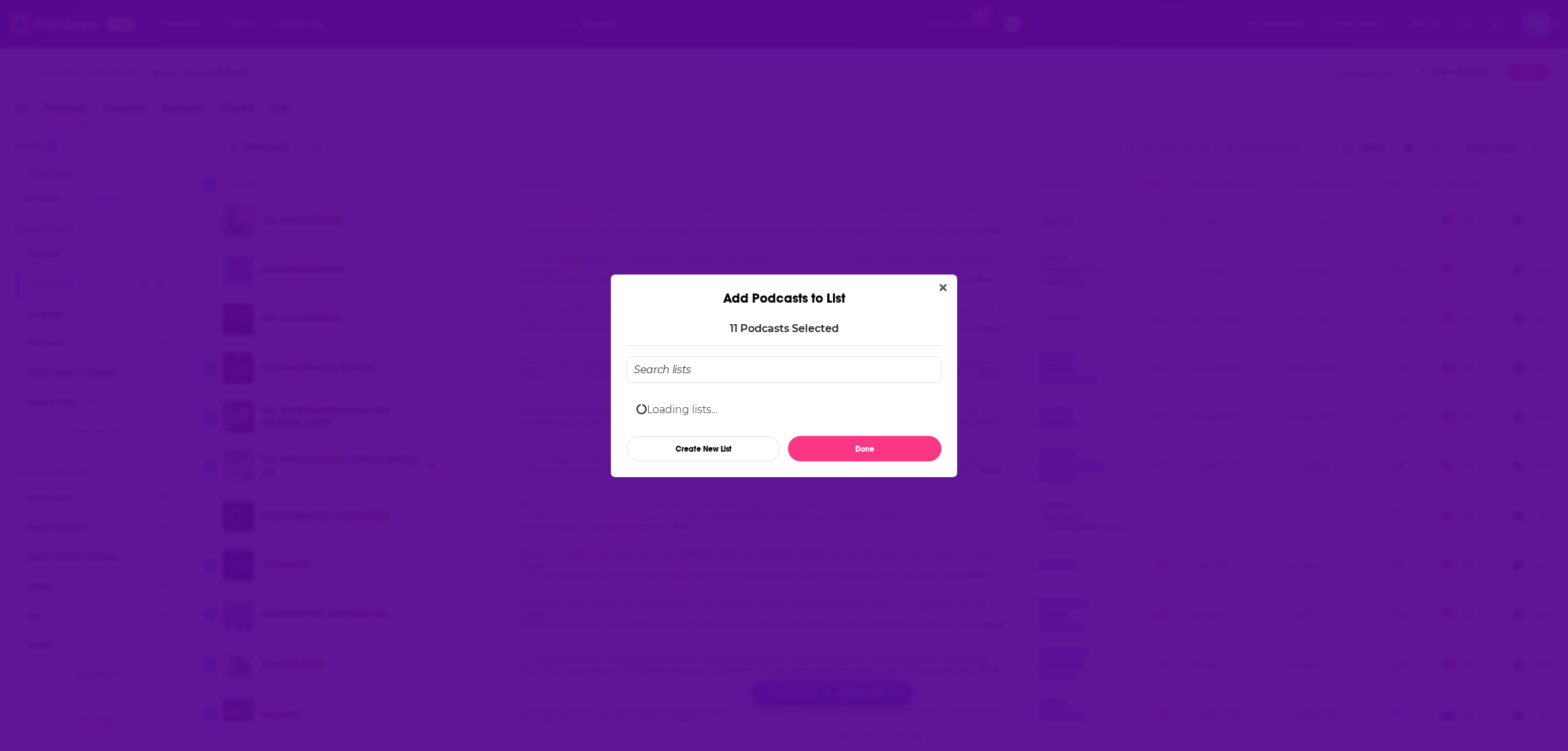
click at [717, 368] on input "Add Podcast To List" at bounding box center [784, 370] width 315 height 27
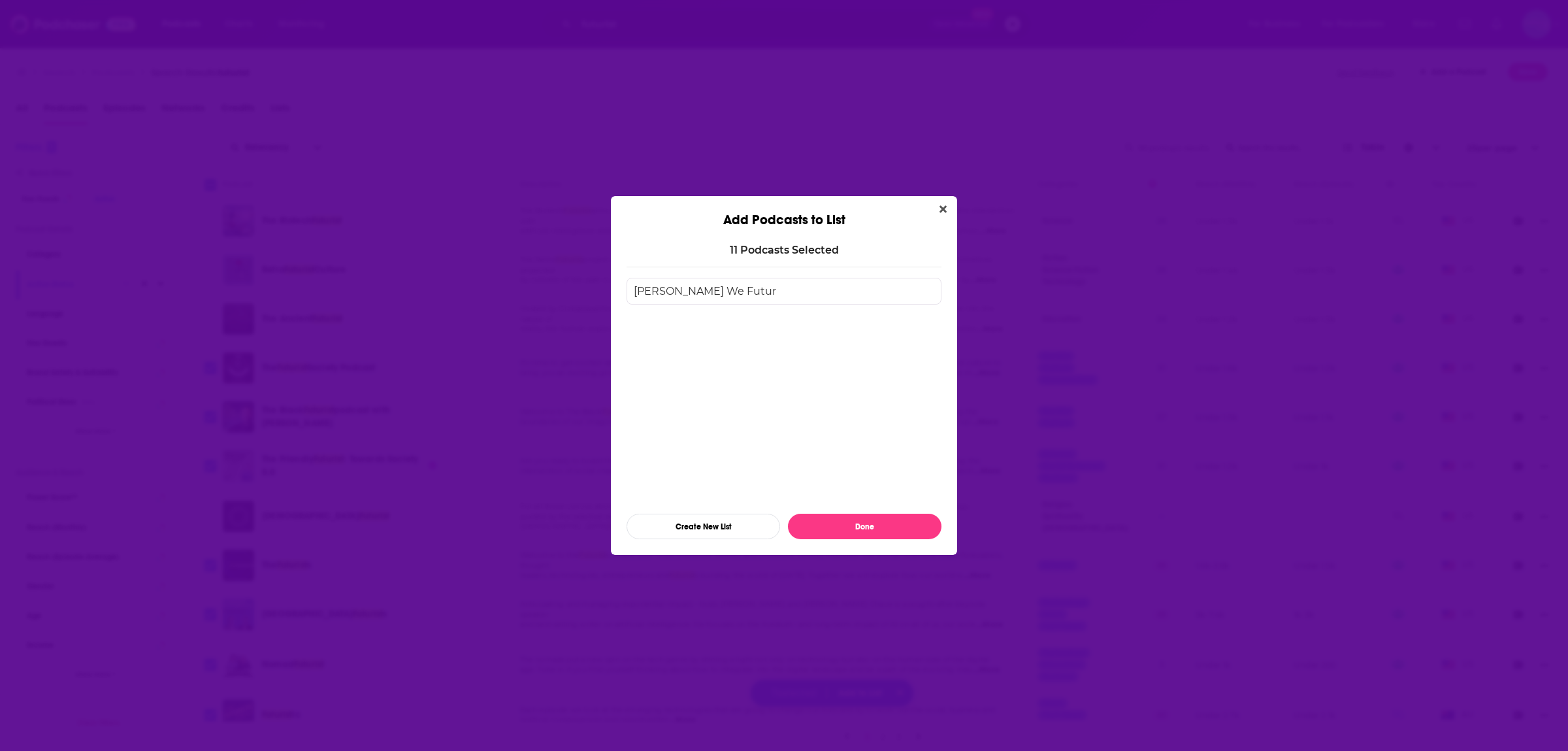
type input "[PERSON_NAME] We Future"
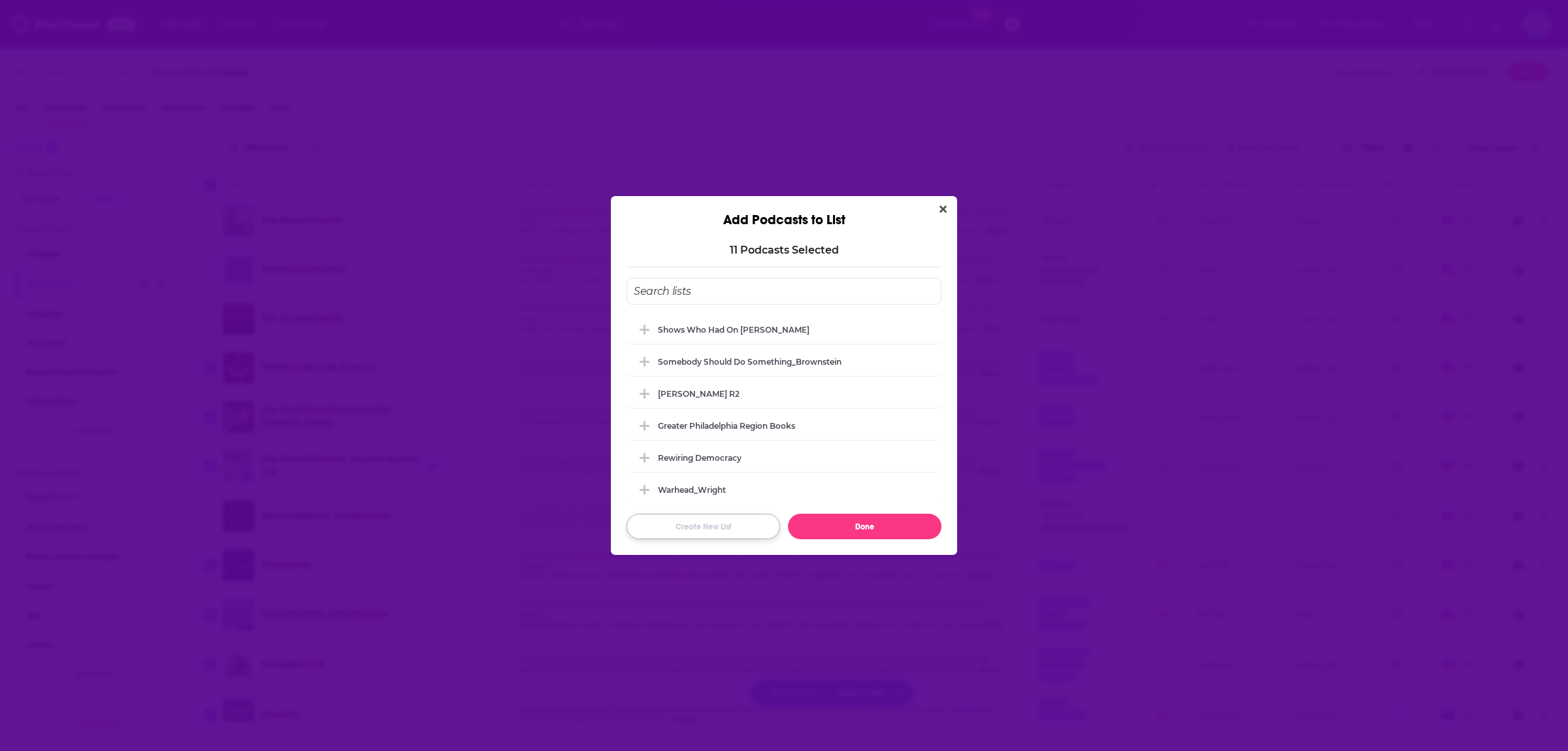
click at [708, 527] on button "Create New List" at bounding box center [704, 527] width 154 height 25
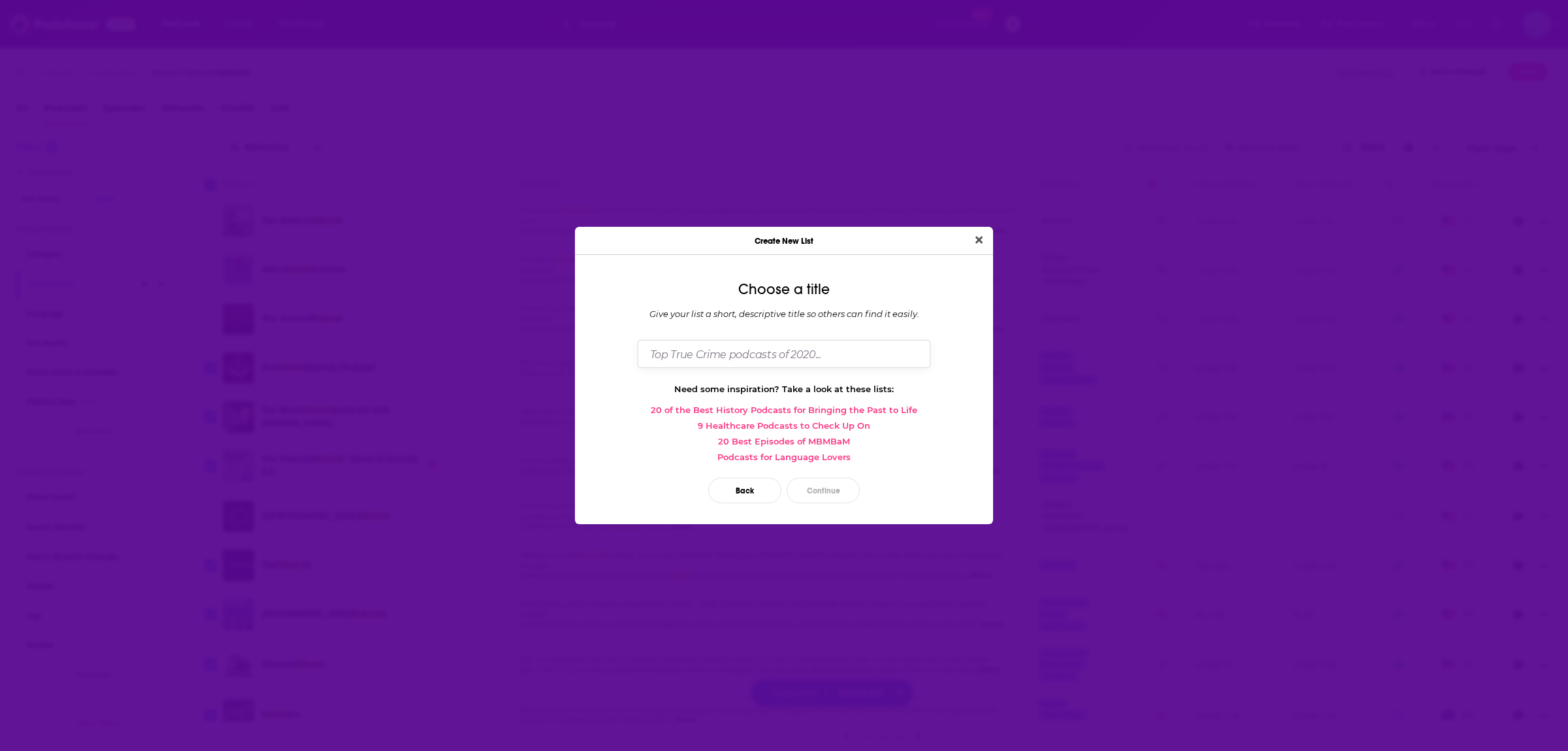
click at [751, 346] on input "Dialog" at bounding box center [784, 353] width 293 height 28
paste input "[PERSON_NAME] We Future"
type input "[PERSON_NAME] We Future"
click at [832, 491] on button "Continue" at bounding box center [823, 491] width 73 height 25
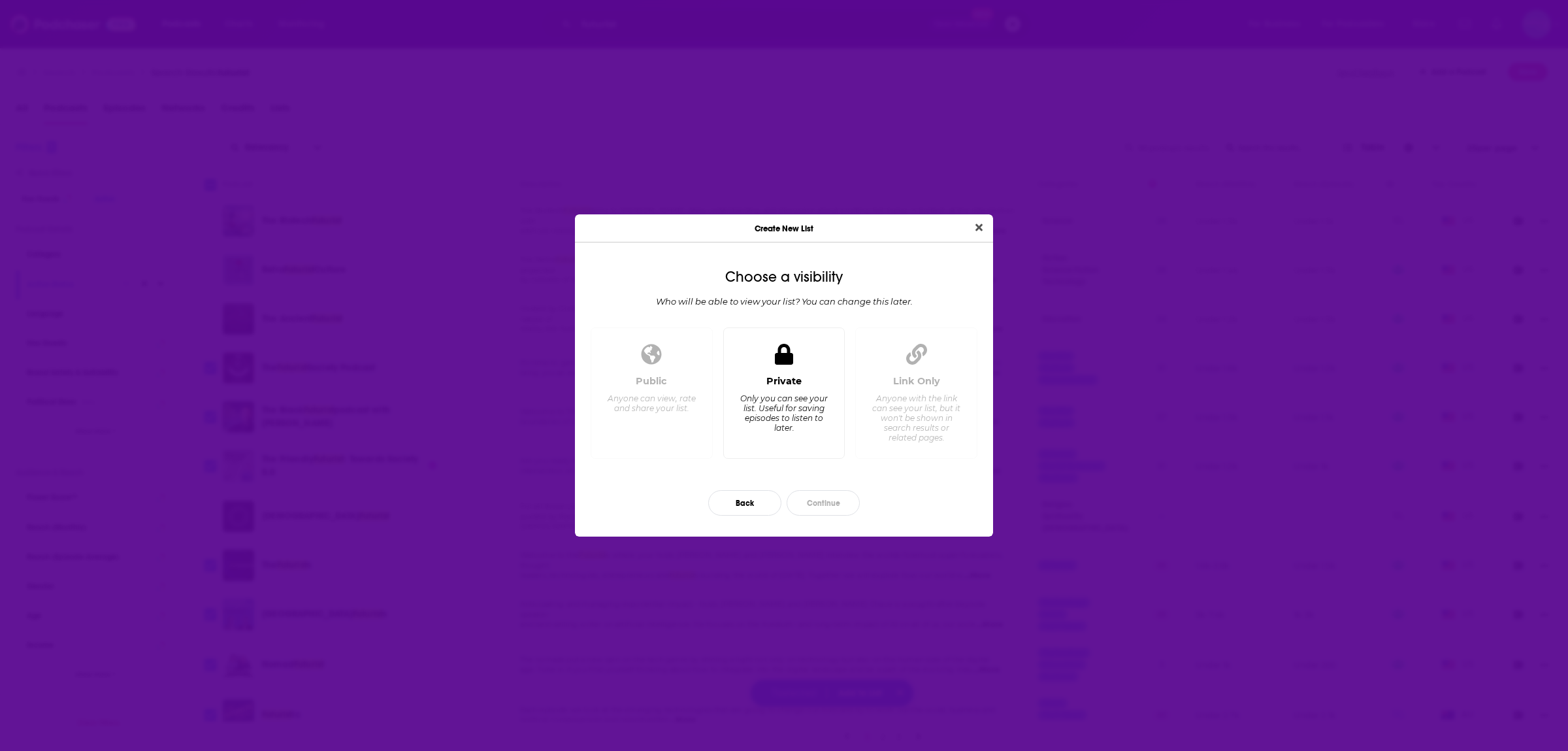
click at [784, 395] on div "Private Only you can see your list. Useful for saving episodes to listen to lat…" at bounding box center [784, 411] width 100 height 72
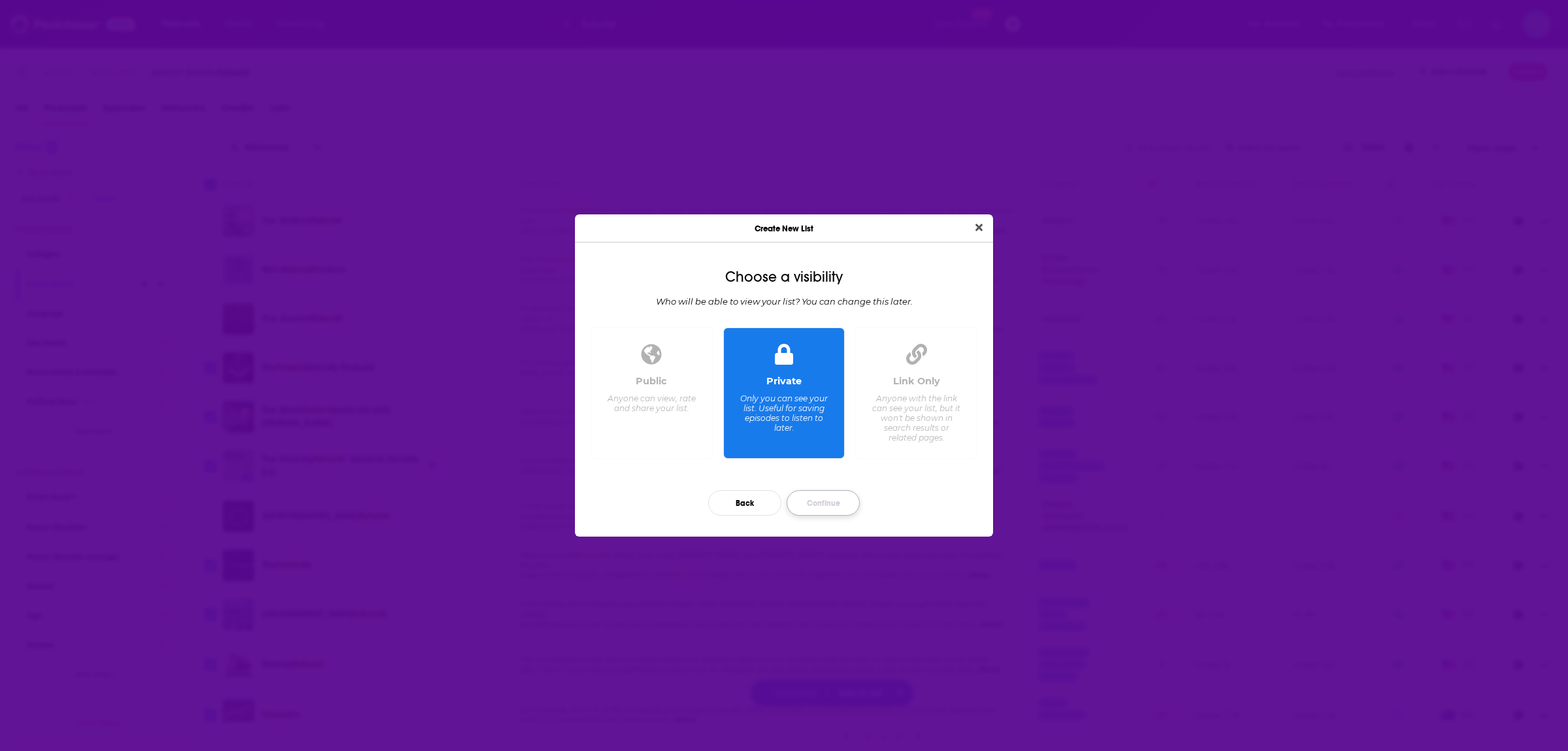
click at [810, 499] on button "Continue" at bounding box center [823, 503] width 73 height 25
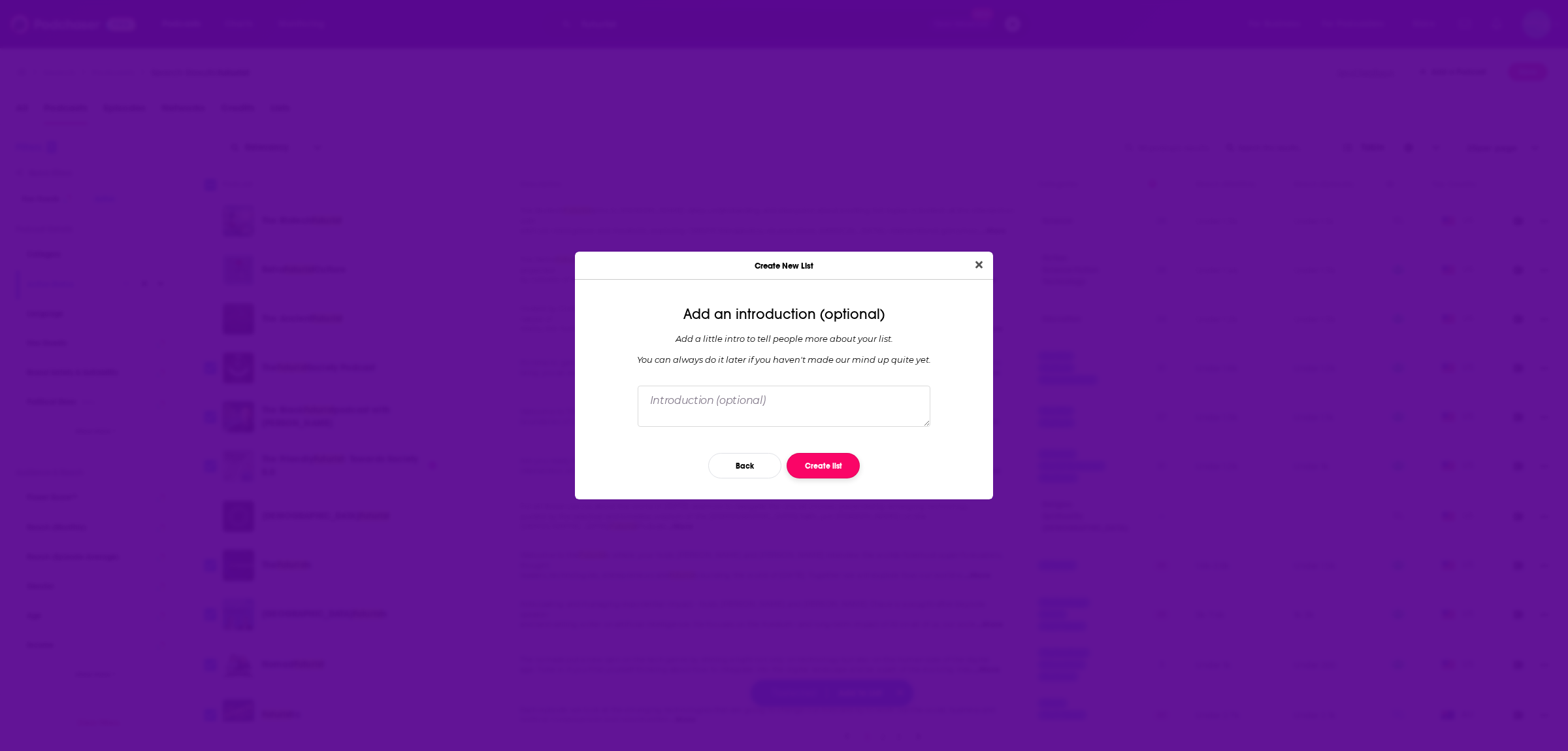
click at [805, 458] on button "Create list" at bounding box center [823, 465] width 73 height 25
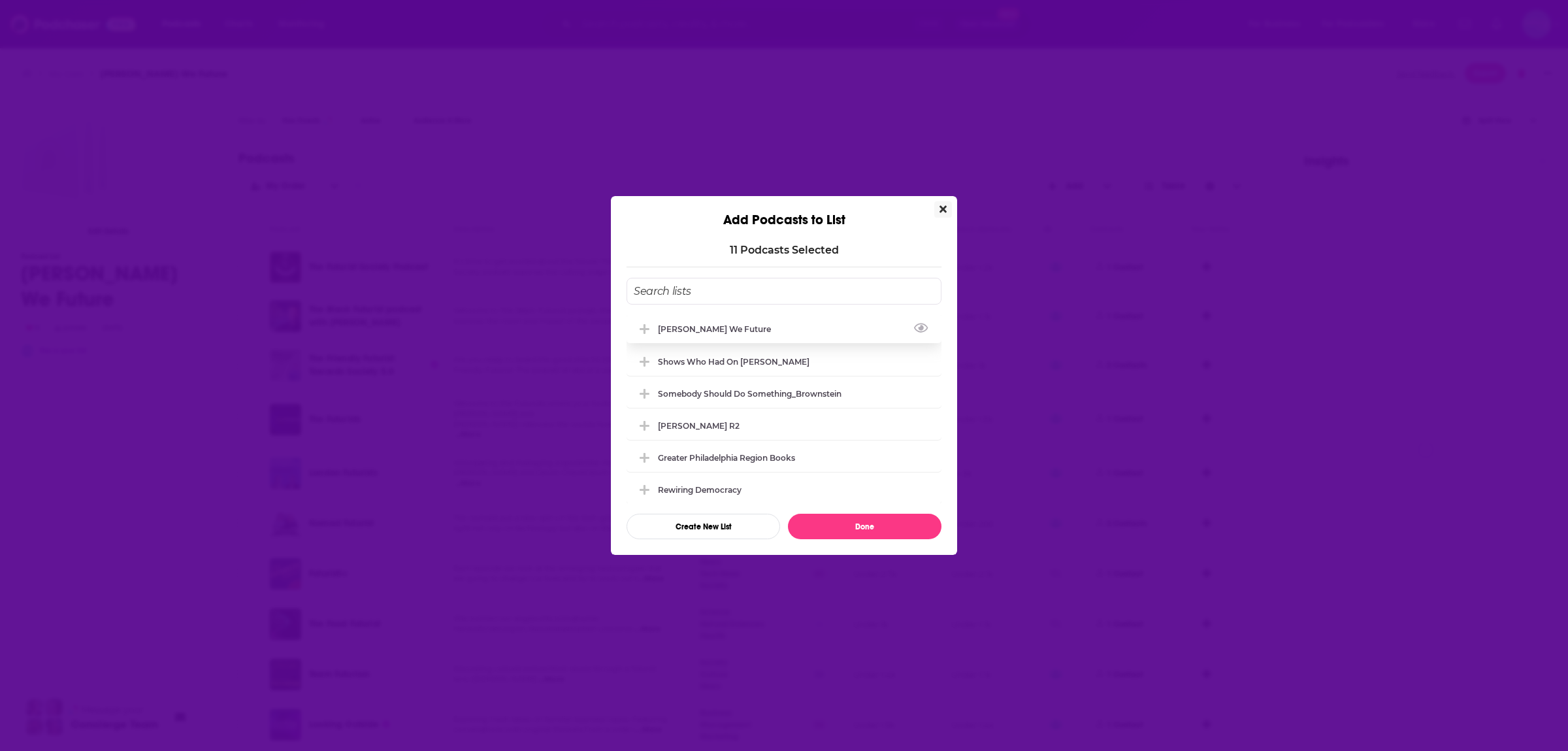
click at [692, 329] on div "Solomon_How We Future" at bounding box center [719, 329] width 121 height 10
click at [882, 521] on button "Done" at bounding box center [865, 527] width 154 height 25
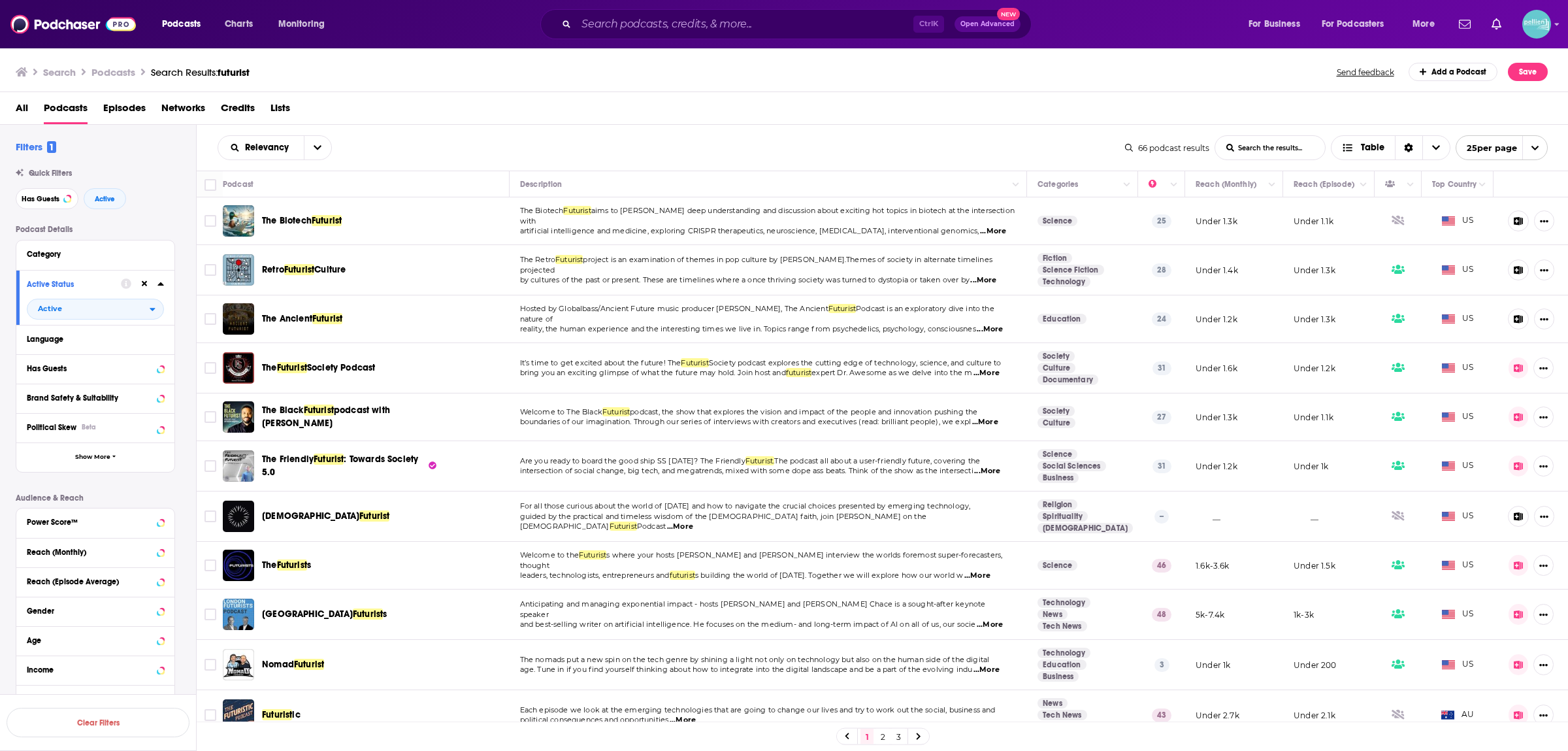
scroll to position [717, 0]
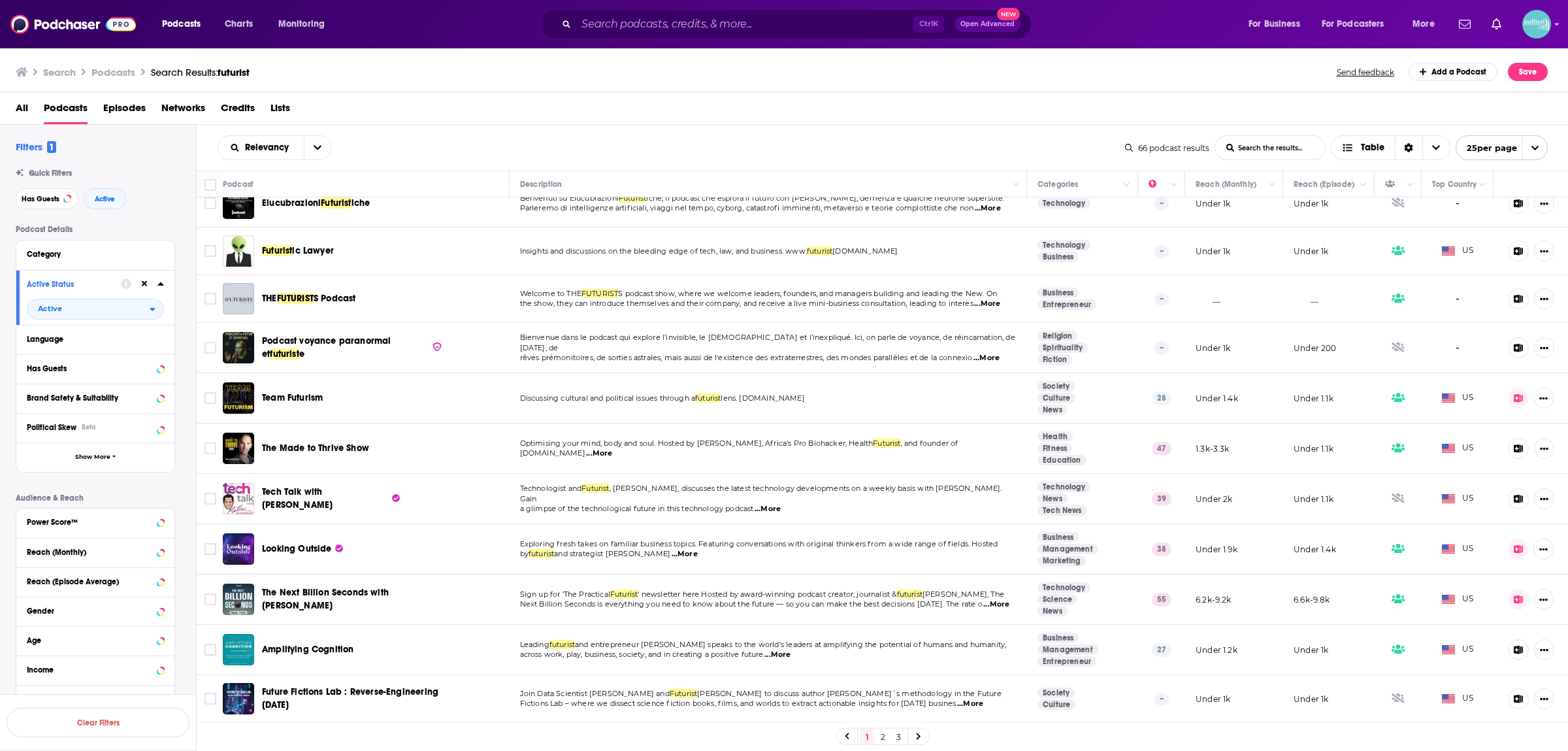
click at [881, 739] on link "2" at bounding box center [882, 737] width 13 height 15
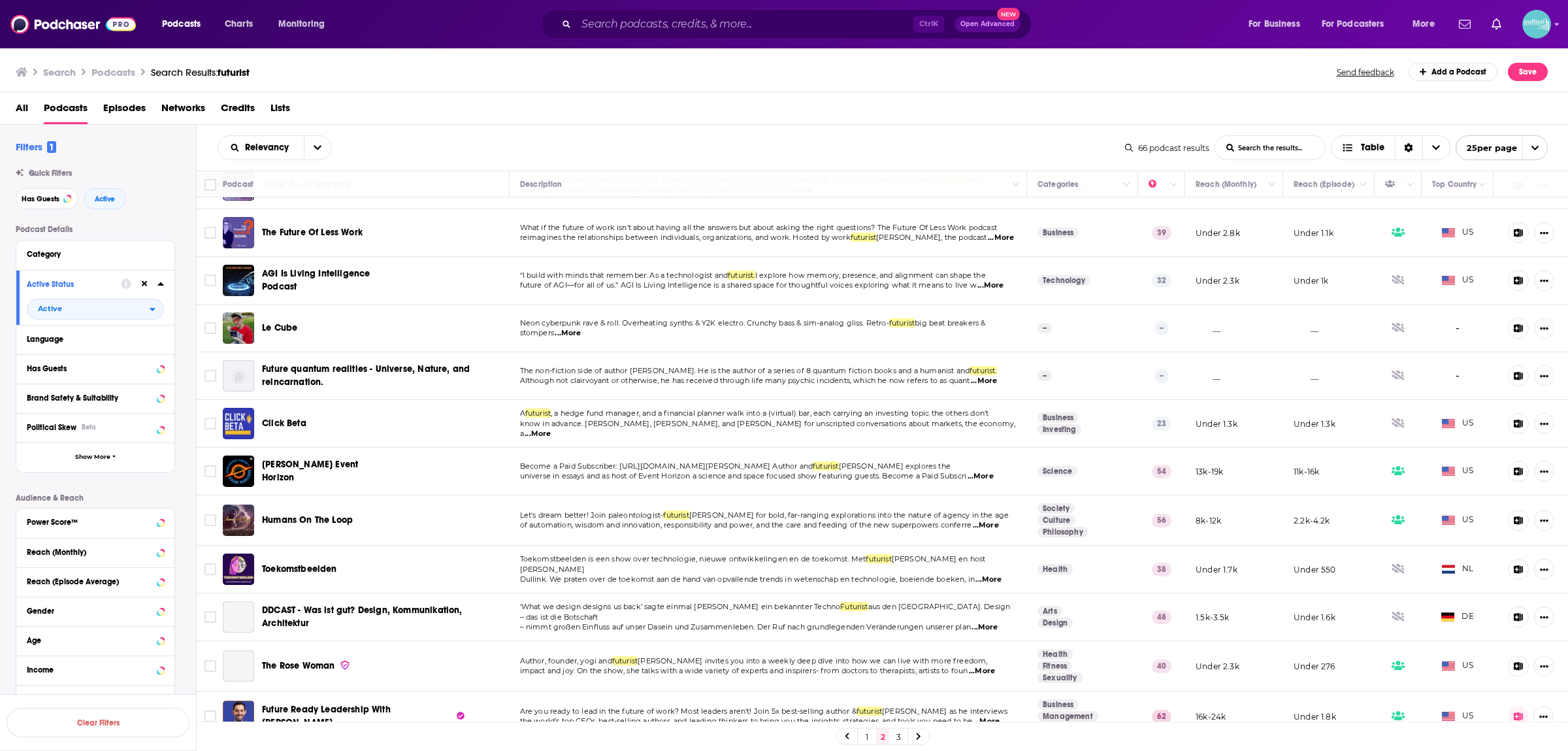
scroll to position [343, 0]
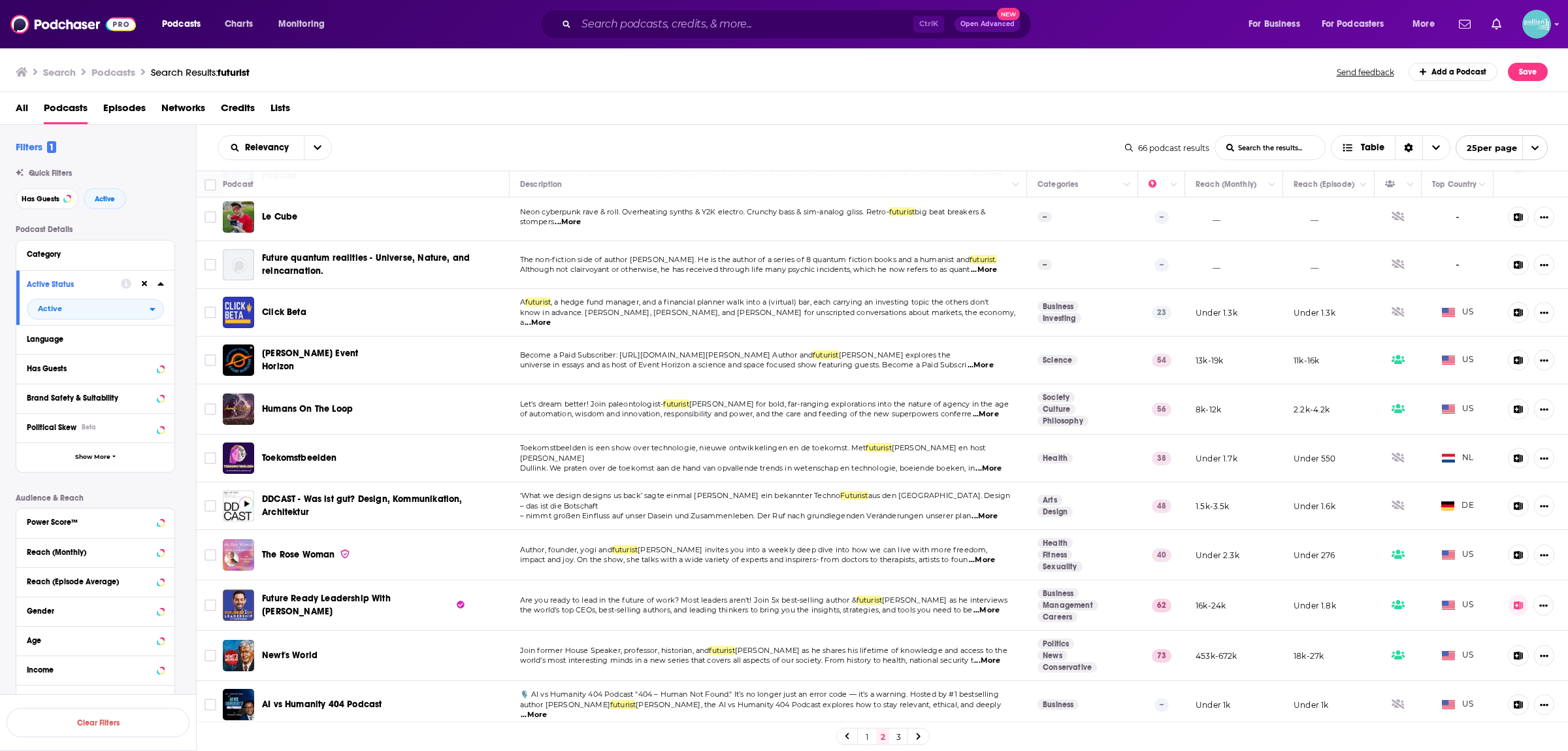
click at [618, 415] on span "of automation, wisdom and innovation, responsibility and power, and the care an…" at bounding box center [746, 414] width 453 height 9
click at [209, 415] on input "Toggle select row" at bounding box center [210, 408] width 12 height 12
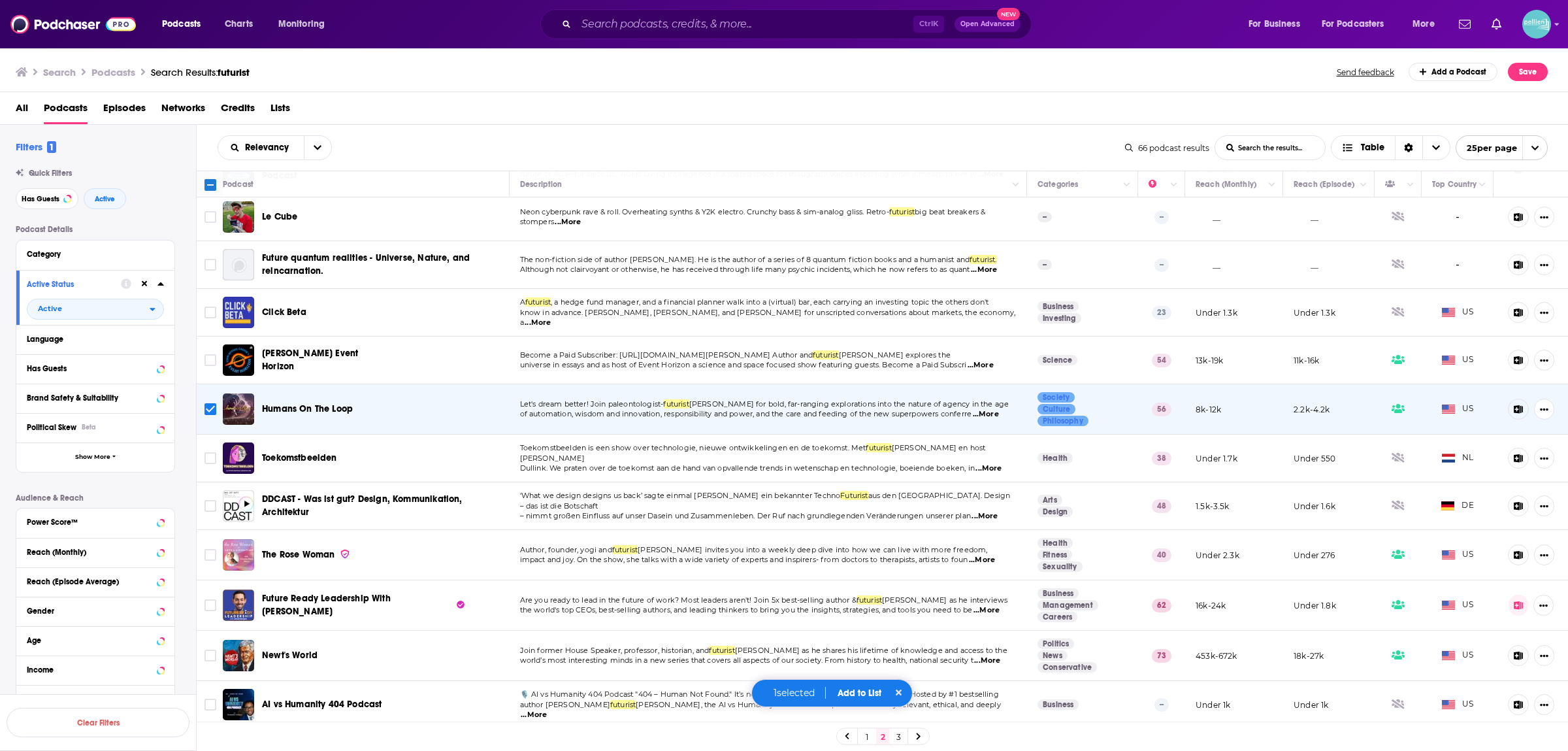
scroll to position [514, 0]
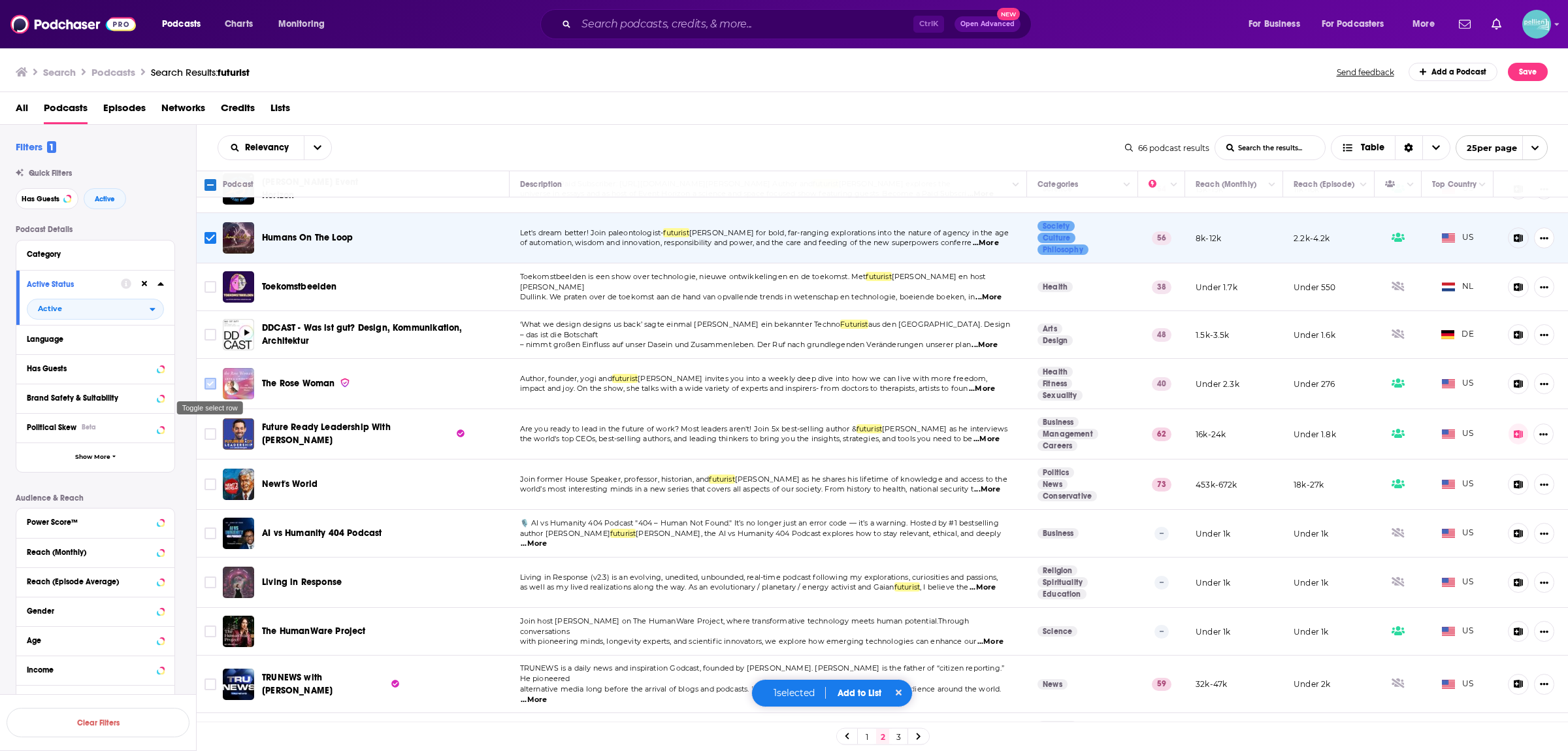
click at [216, 390] on icon "Toggle select row" at bounding box center [210, 383] width 15 height 15
click at [199, 388] on td at bounding box center [210, 384] width 26 height 51
click at [207, 390] on input "Toggle select row" at bounding box center [210, 383] width 12 height 12
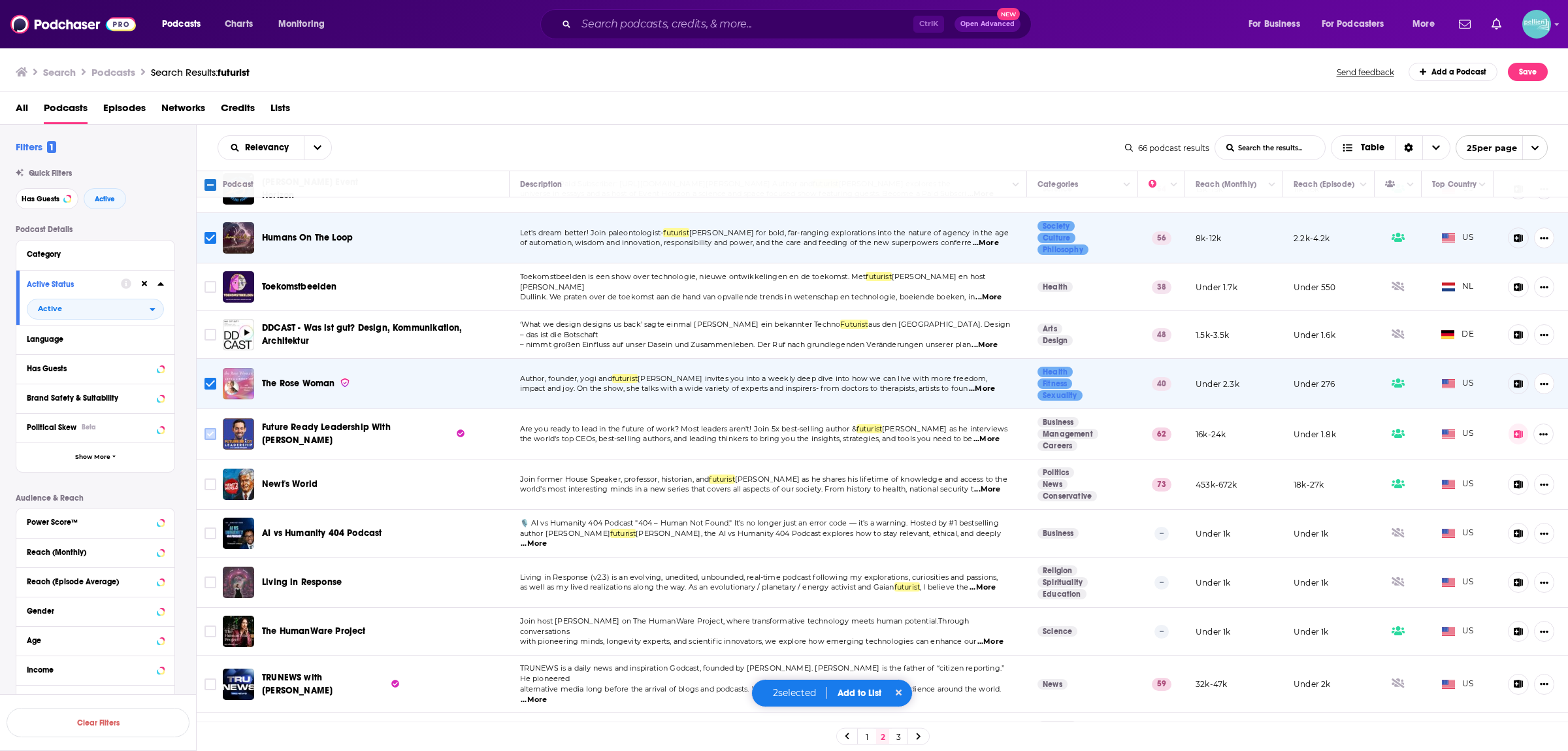
click at [210, 434] on input "Toggle select row" at bounding box center [210, 434] width 12 height 12
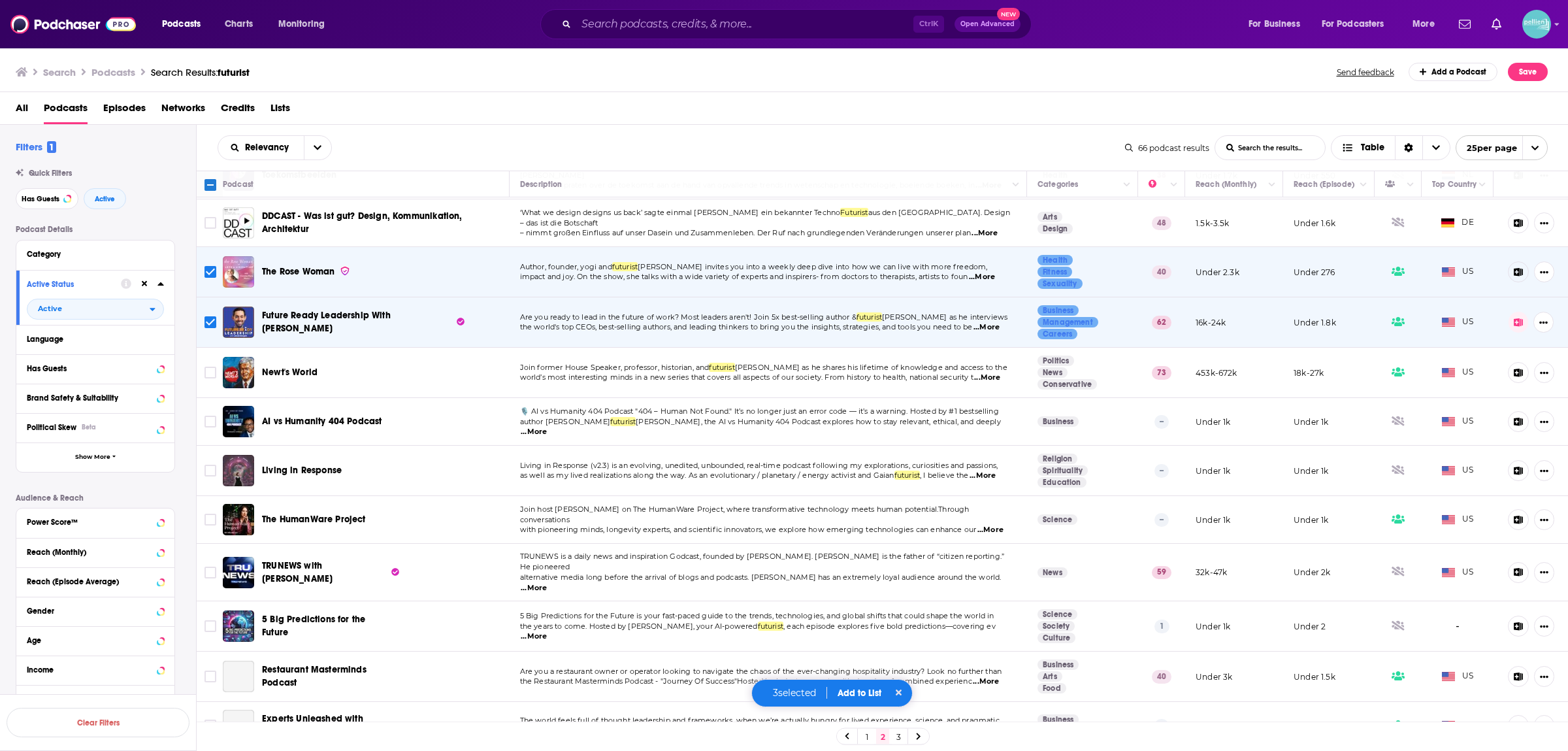
scroll to position [687, 0]
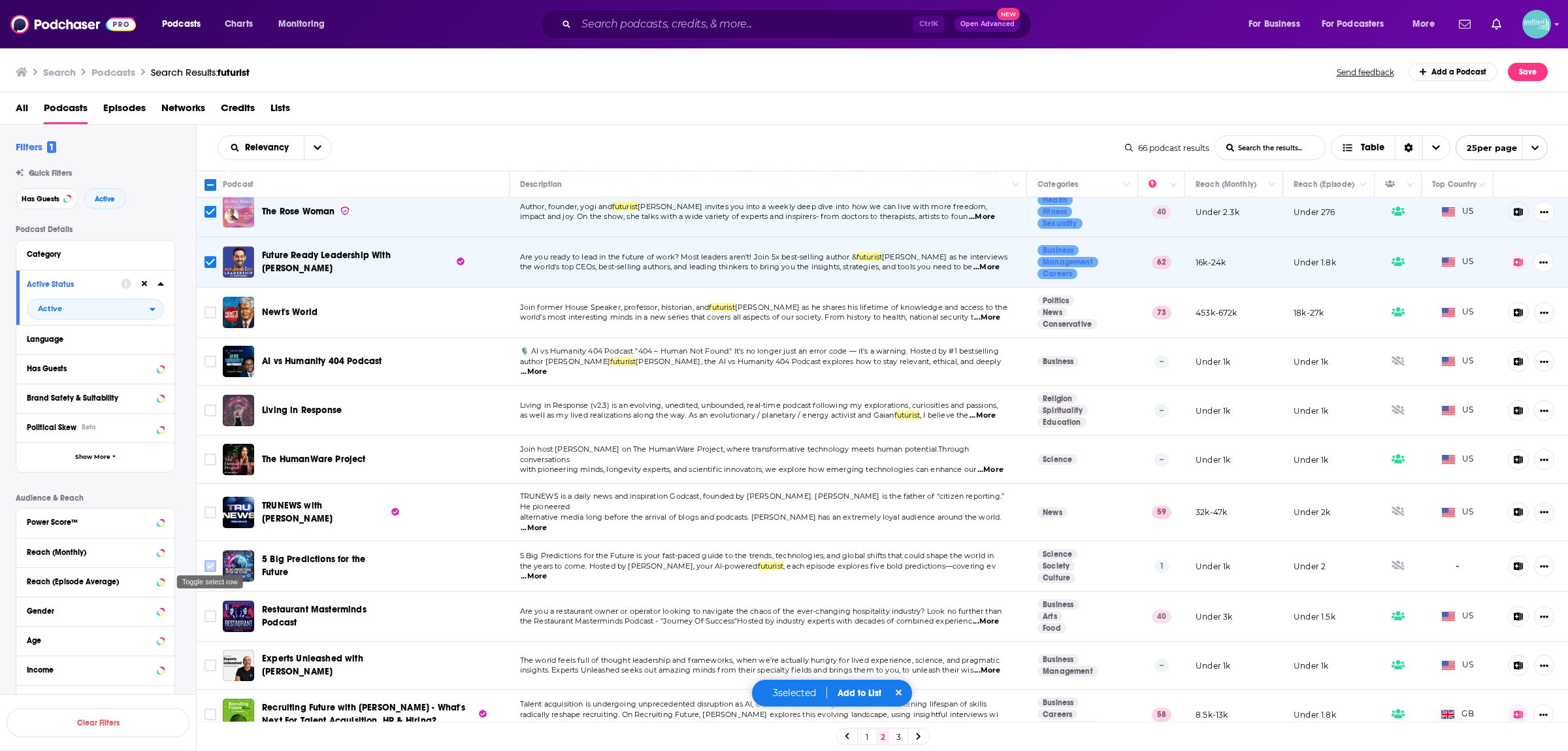
click at [209, 560] on input "Toggle select row" at bounding box center [210, 566] width 12 height 12
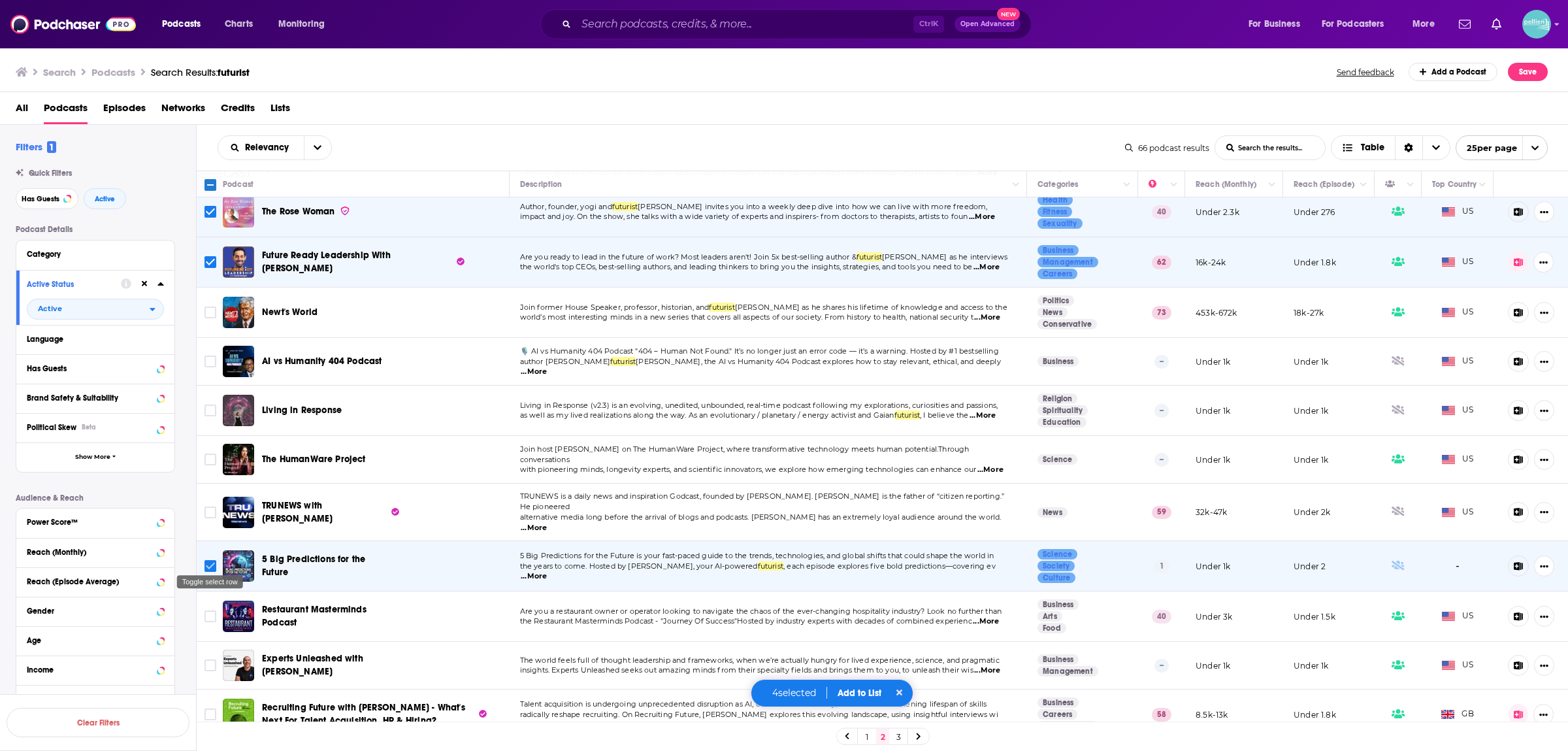
click at [214, 561] on input "Toggle select row" at bounding box center [210, 566] width 12 height 12
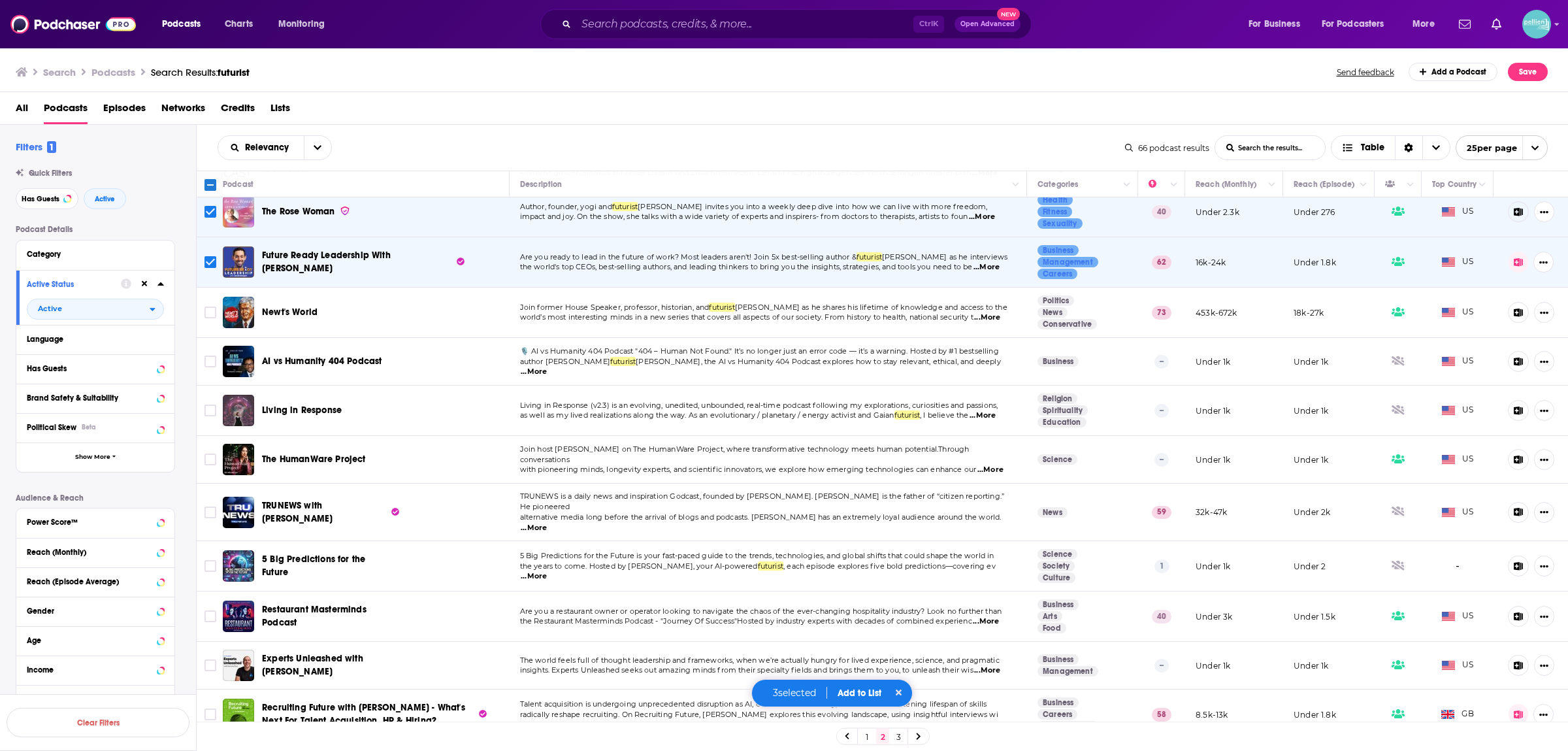
scroll to position [698, 0]
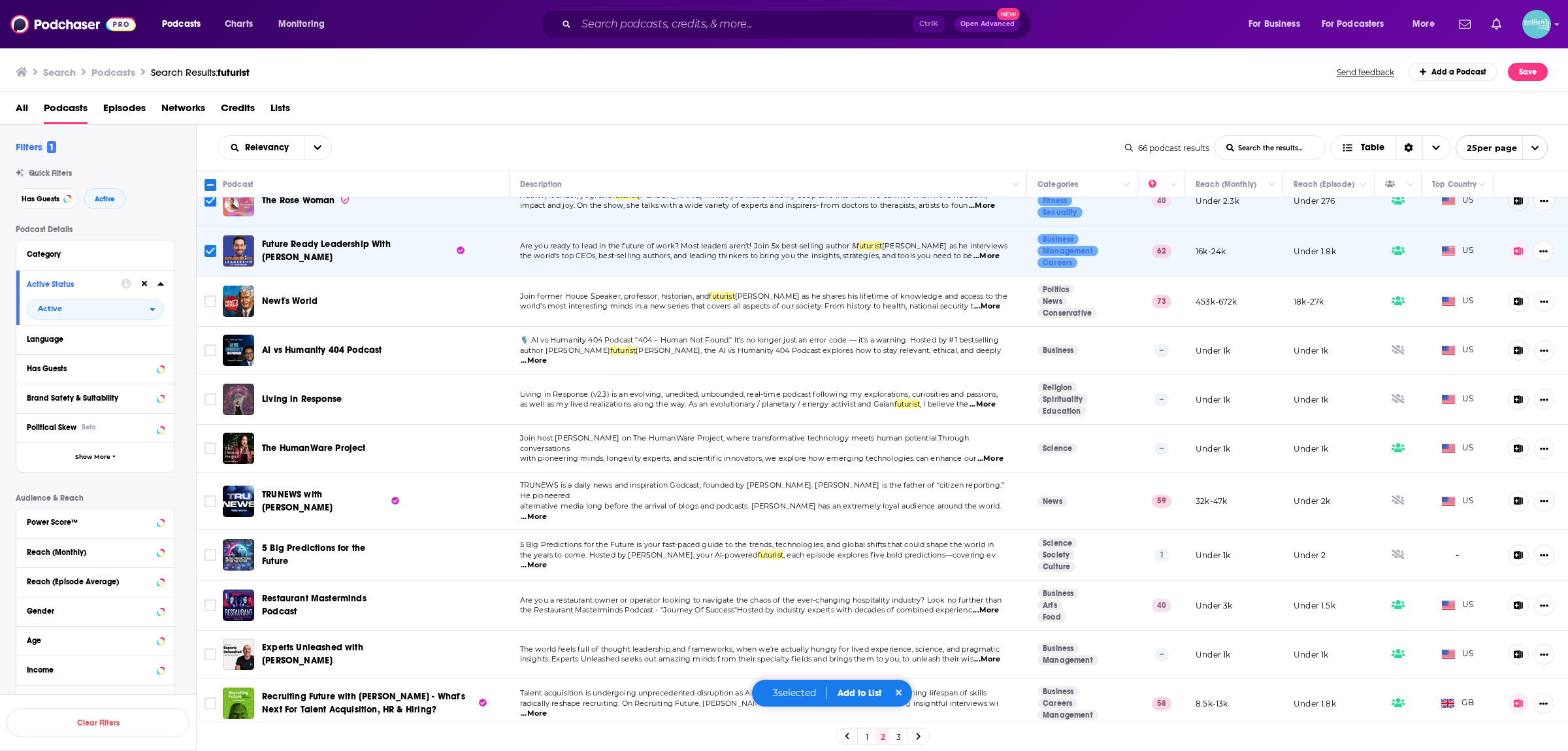
click at [670, 644] on span "The world feels full of thought leadership and frameworks, when we’re actually …" at bounding box center [760, 649] width 480 height 9
click at [208, 649] on input "Toggle select row" at bounding box center [210, 654] width 12 height 12
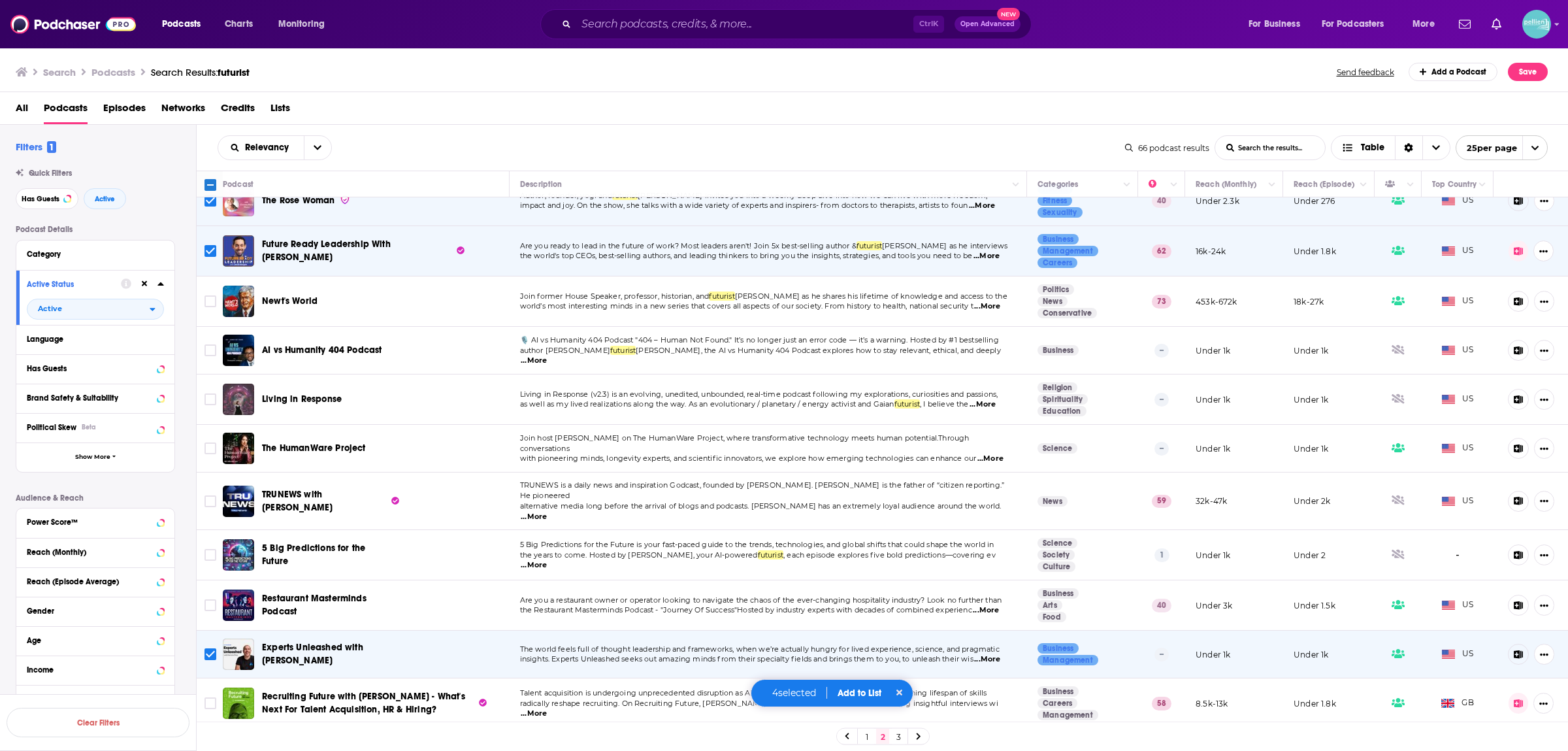
click at [863, 690] on button "Add to List" at bounding box center [860, 693] width 65 height 11
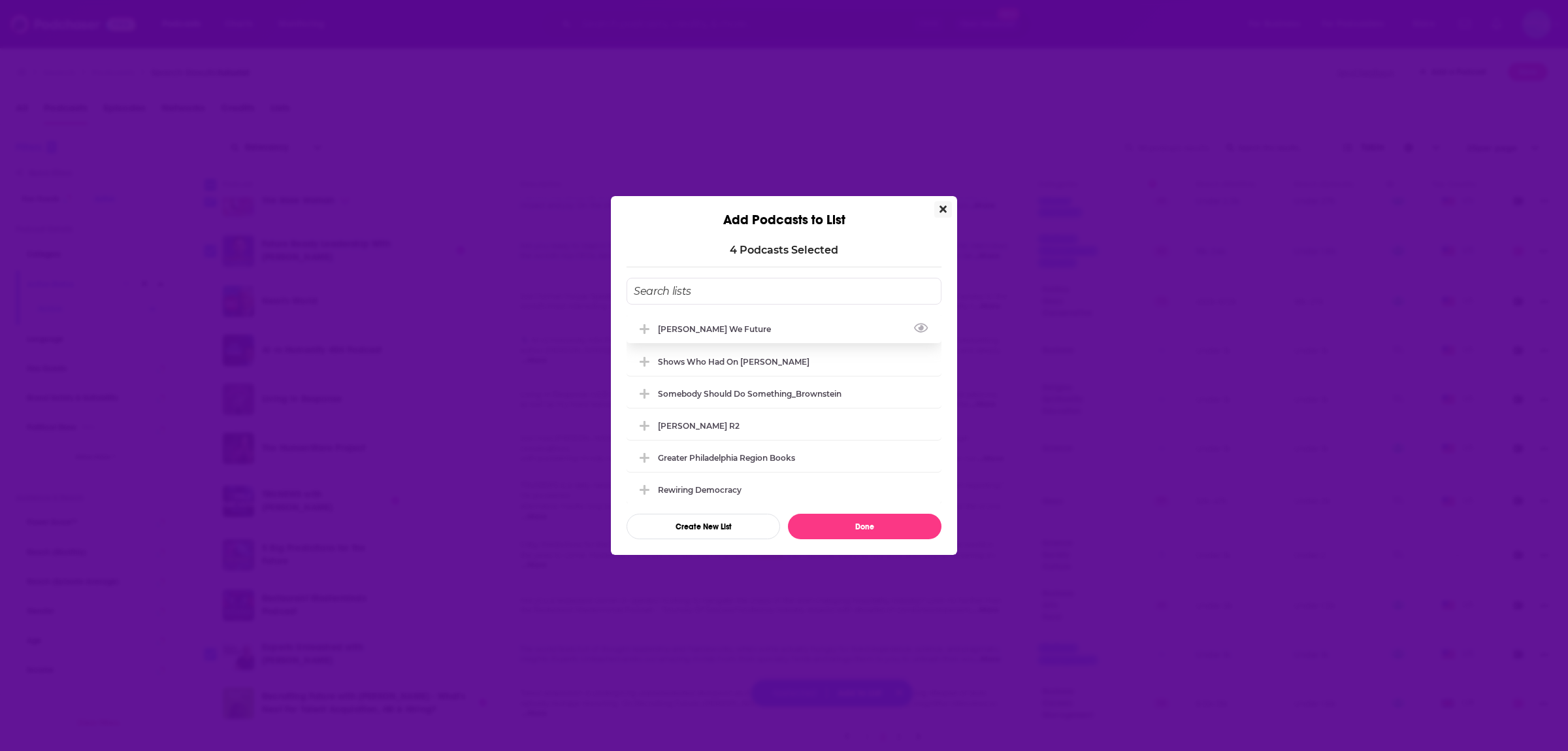
click at [733, 331] on div "Solomon_How We Future" at bounding box center [719, 329] width 121 height 10
click at [878, 517] on button "Done" at bounding box center [865, 527] width 154 height 25
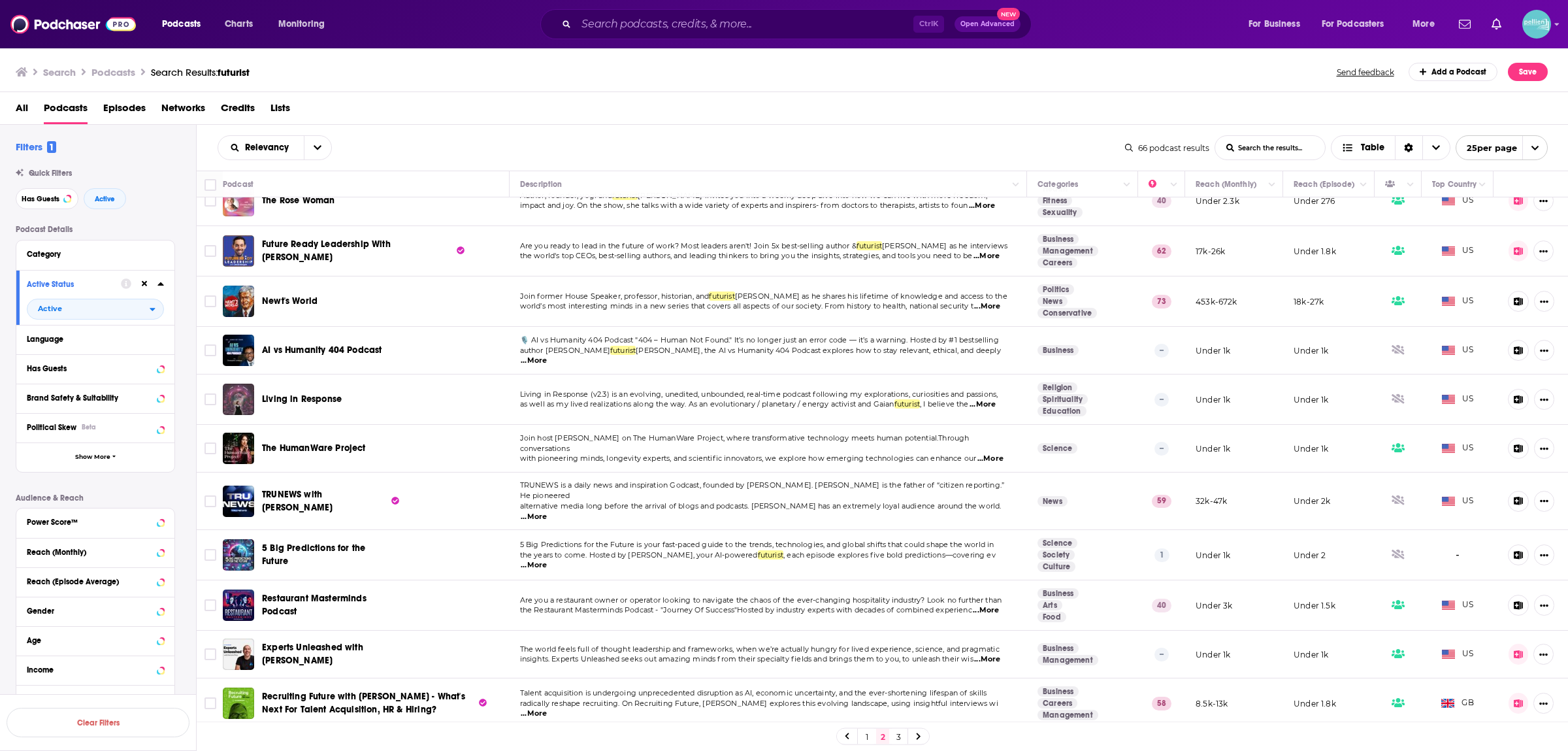
click at [1543, 150] on span "open menu" at bounding box center [1535, 147] width 24 height 23
click at [1500, 214] on button "100 per page" at bounding box center [1502, 214] width 91 height 20
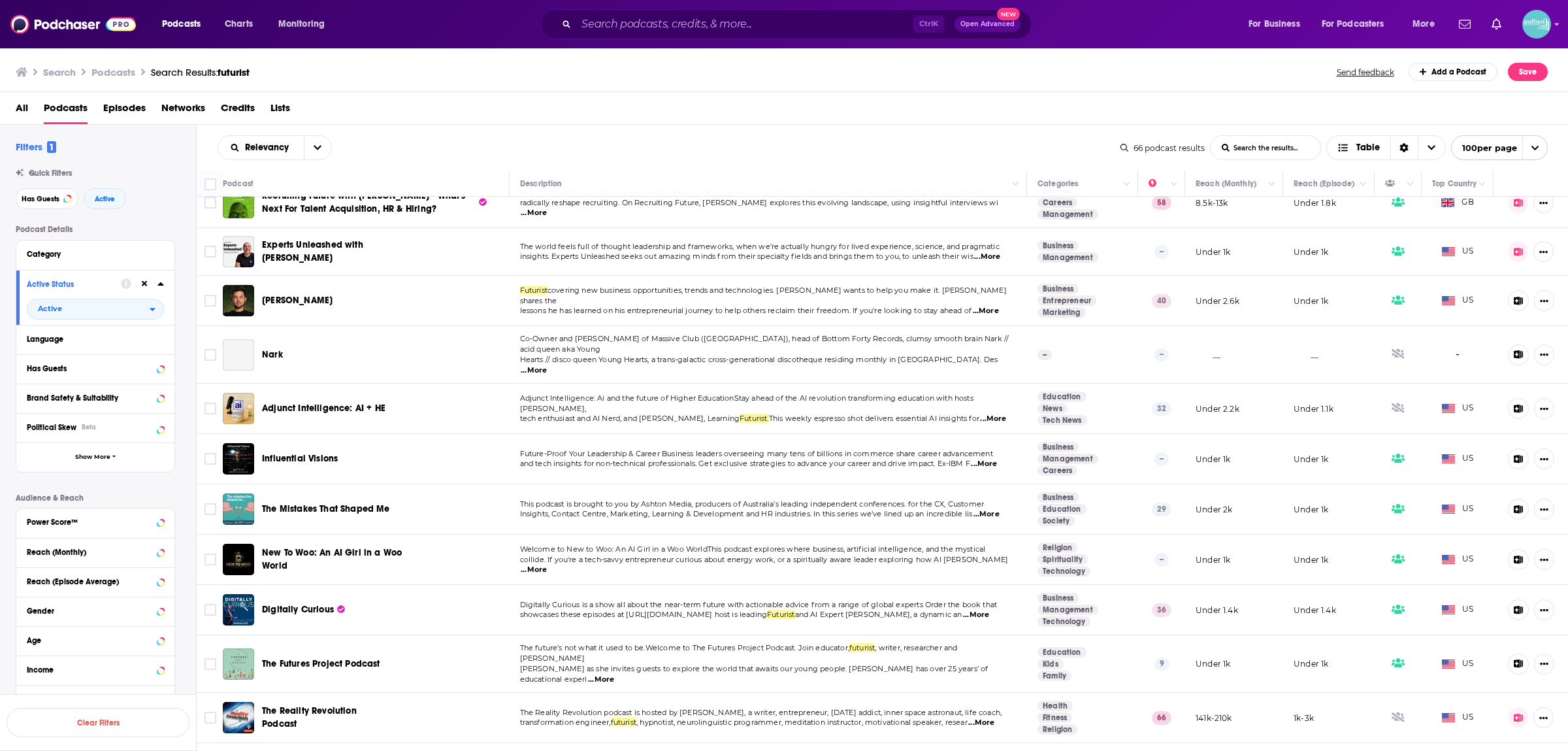
scroll to position [2728, 0]
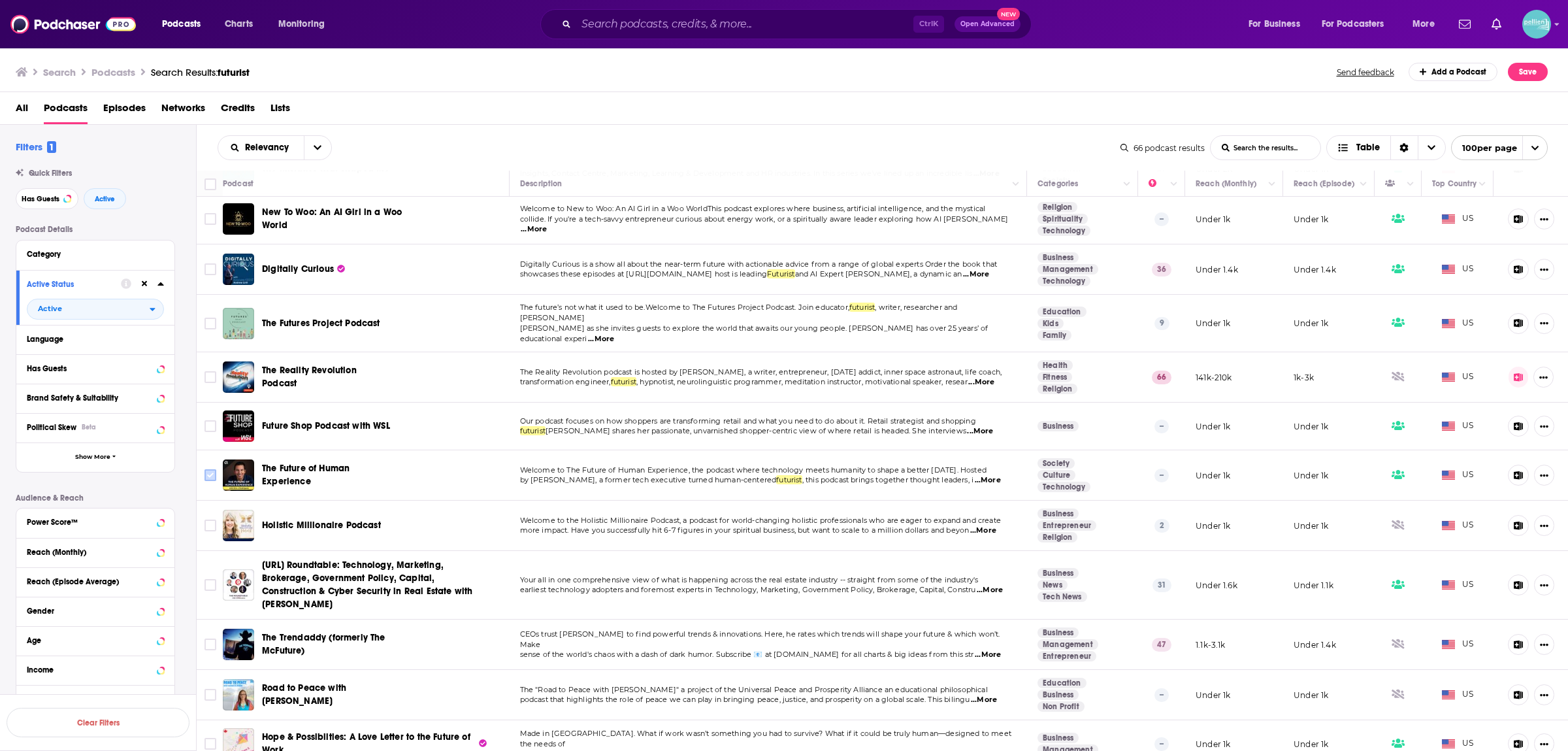
click at [219, 467] on icon "Toggle select row" at bounding box center [210, 474] width 15 height 15
click at [208, 470] on input "Toggle select row" at bounding box center [210, 475] width 12 height 12
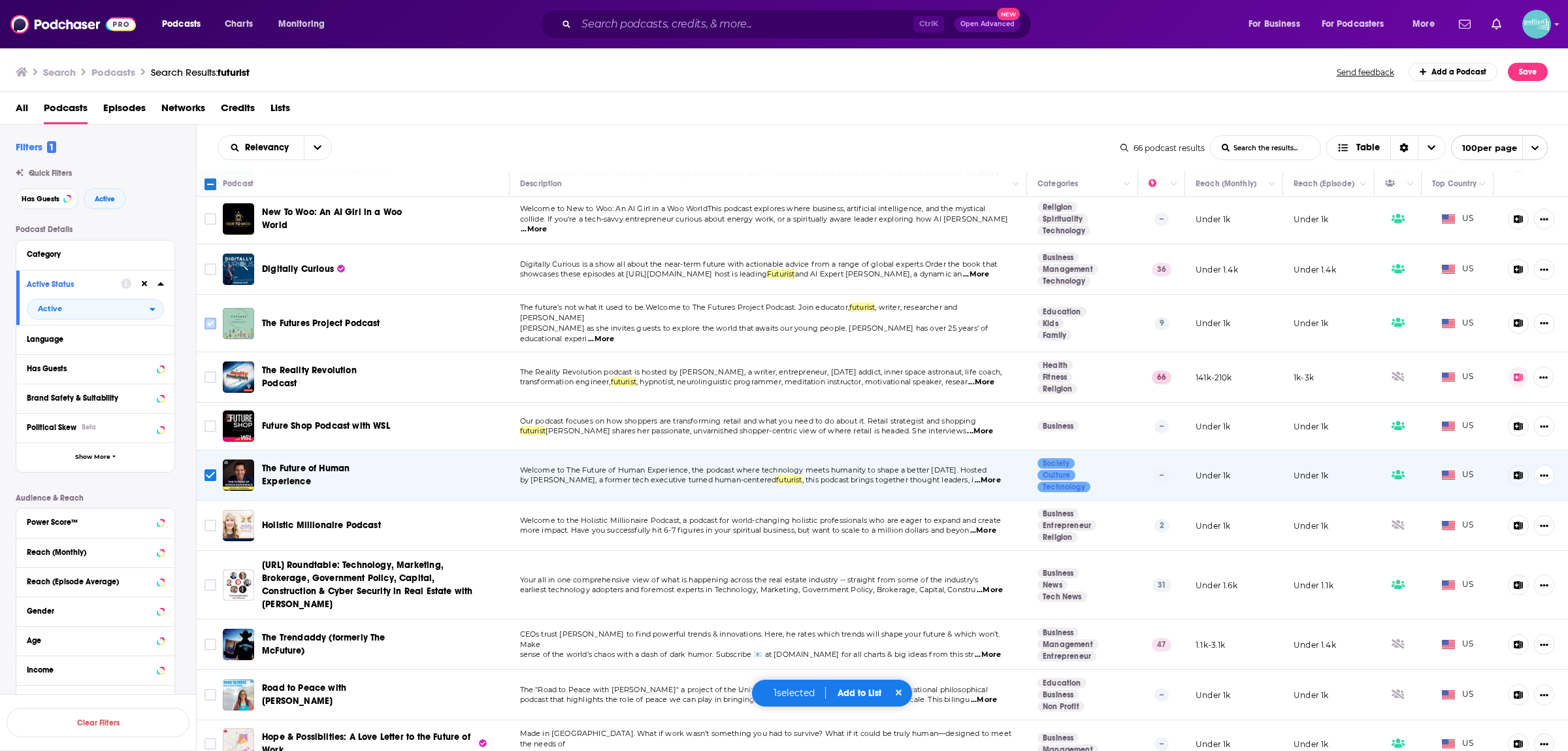
click at [204, 315] on icon "Toggle select row" at bounding box center [210, 323] width 15 height 15
click at [212, 318] on input "Toggle select row" at bounding box center [210, 324] width 12 height 12
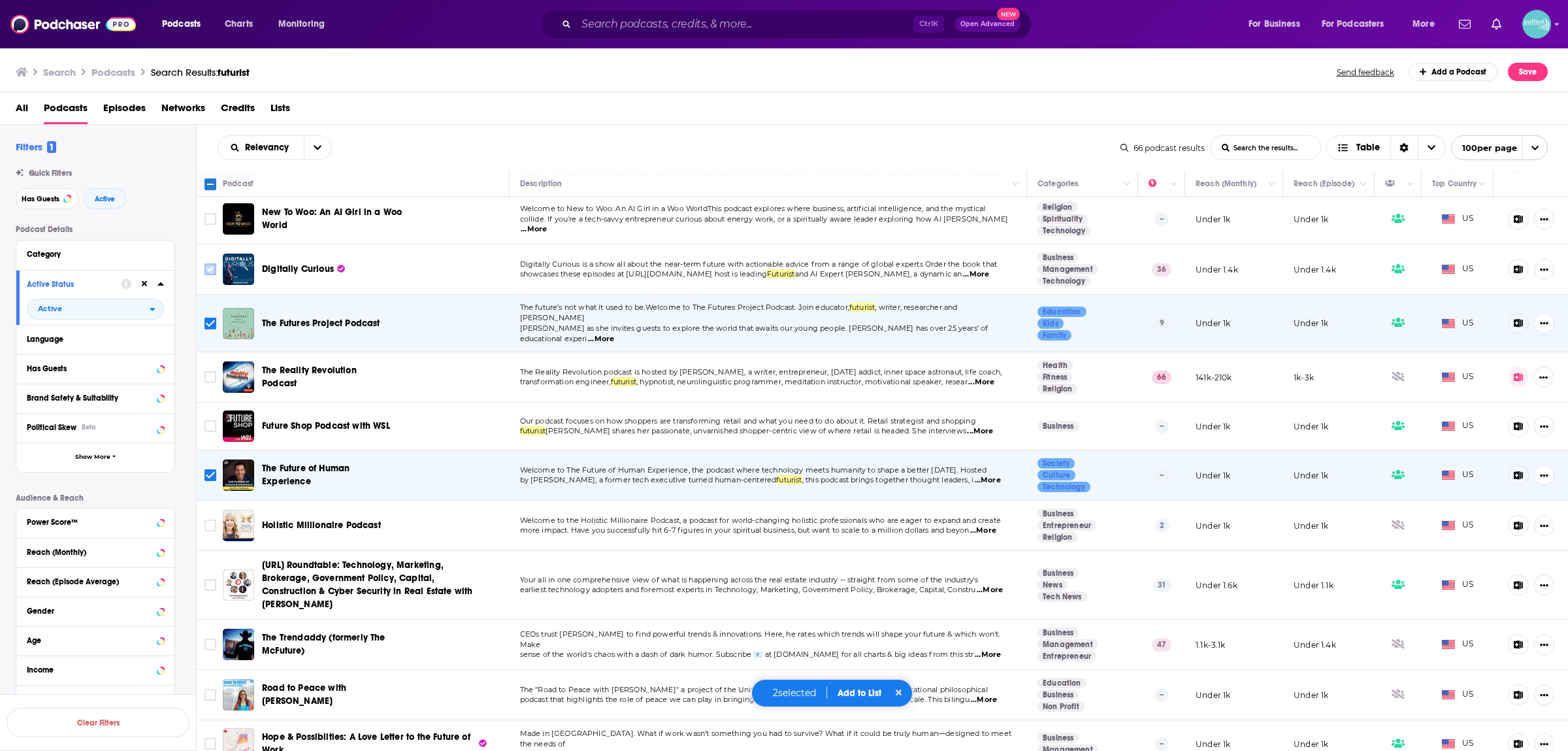
click at [214, 264] on input "Toggle select row" at bounding box center [210, 269] width 12 height 12
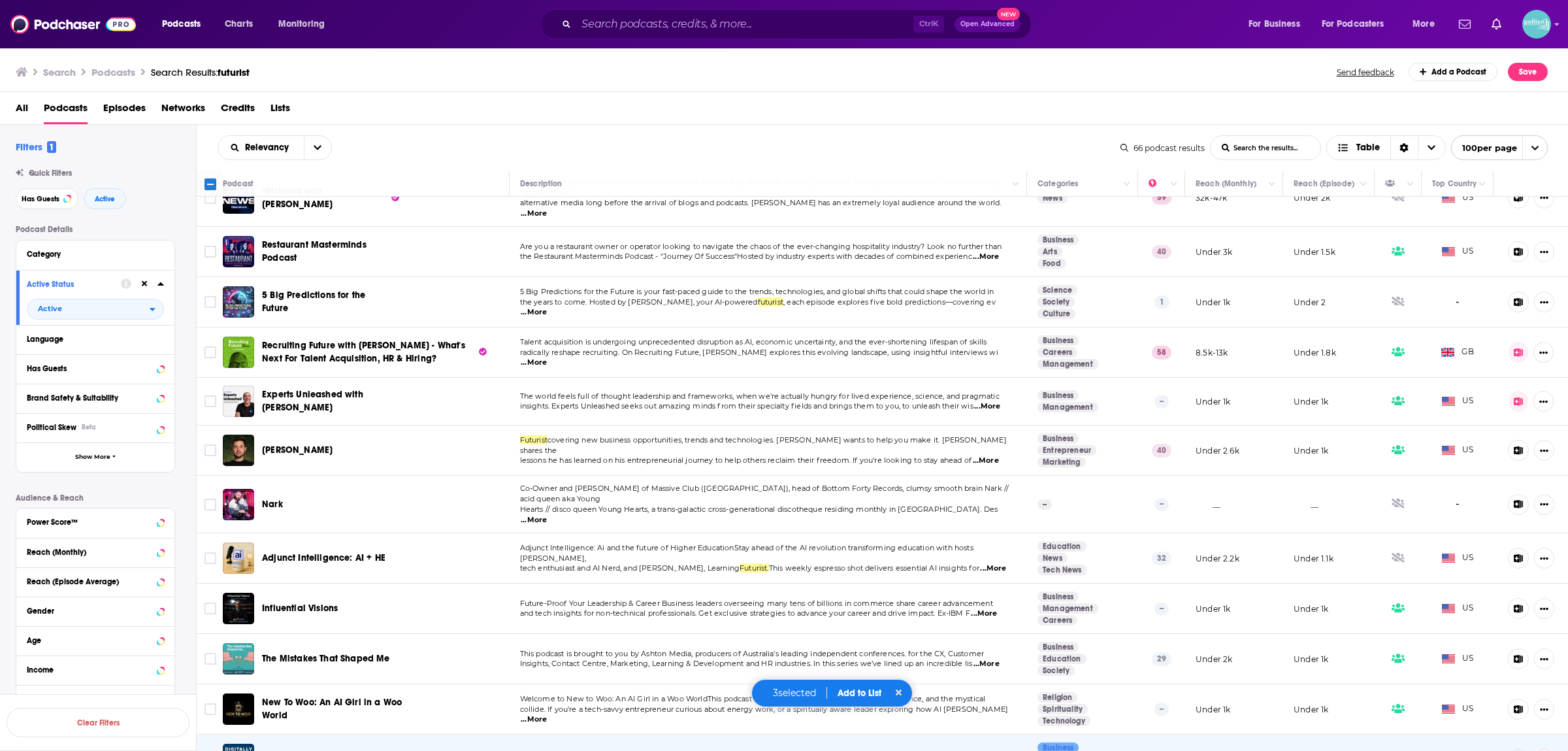
scroll to position [2214, 0]
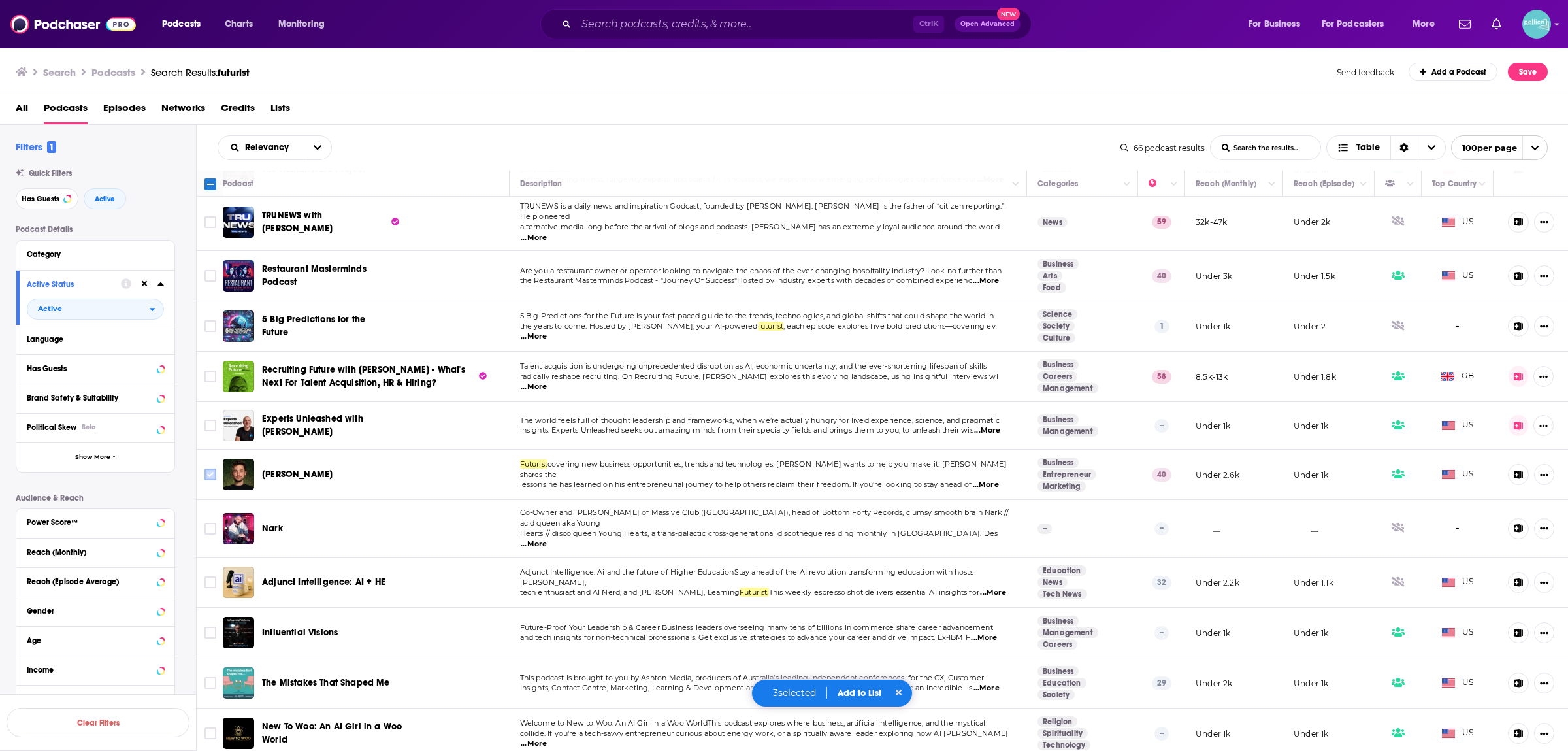
click at [207, 474] on input "Toggle select row" at bounding box center [210, 474] width 12 height 12
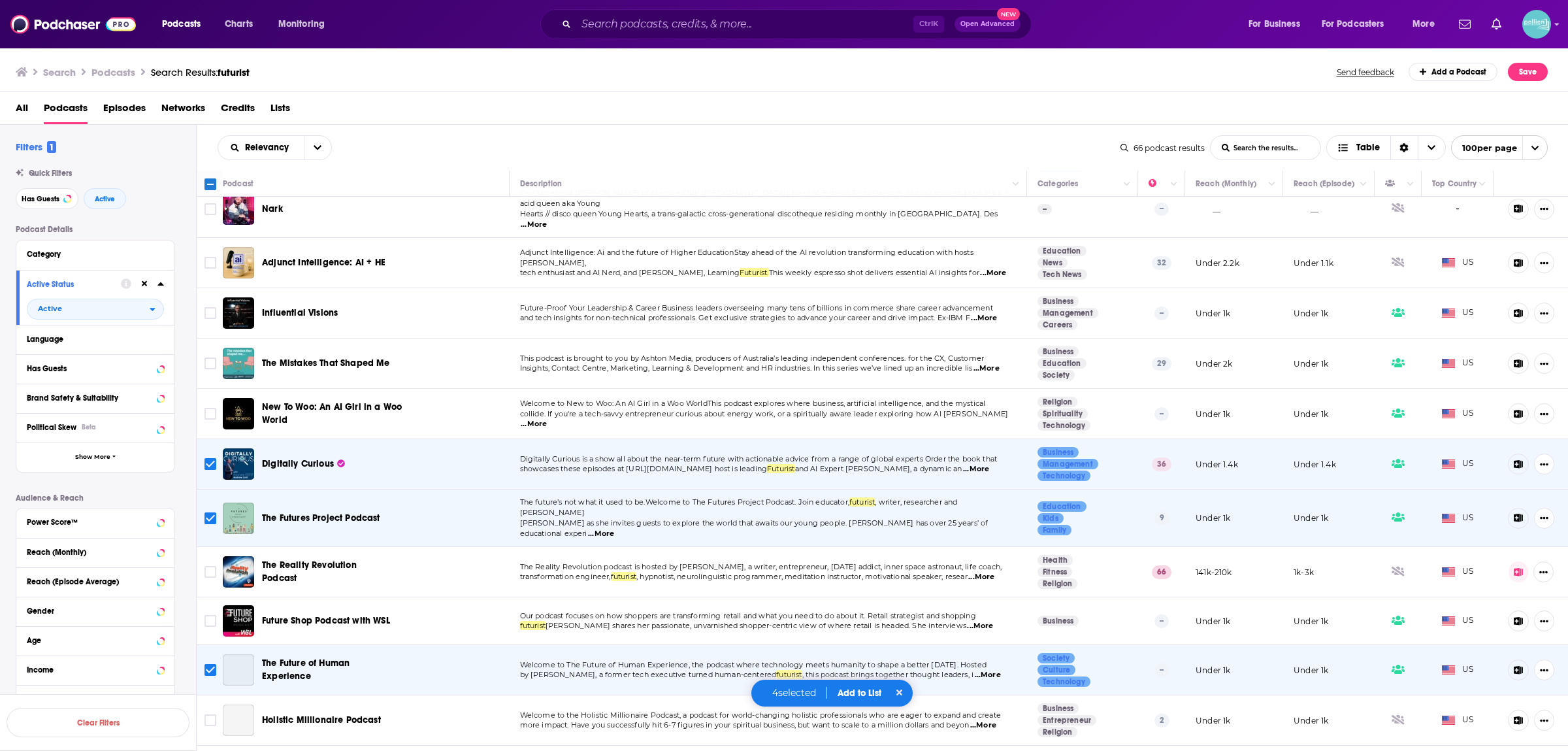
scroll to position [2728, 0]
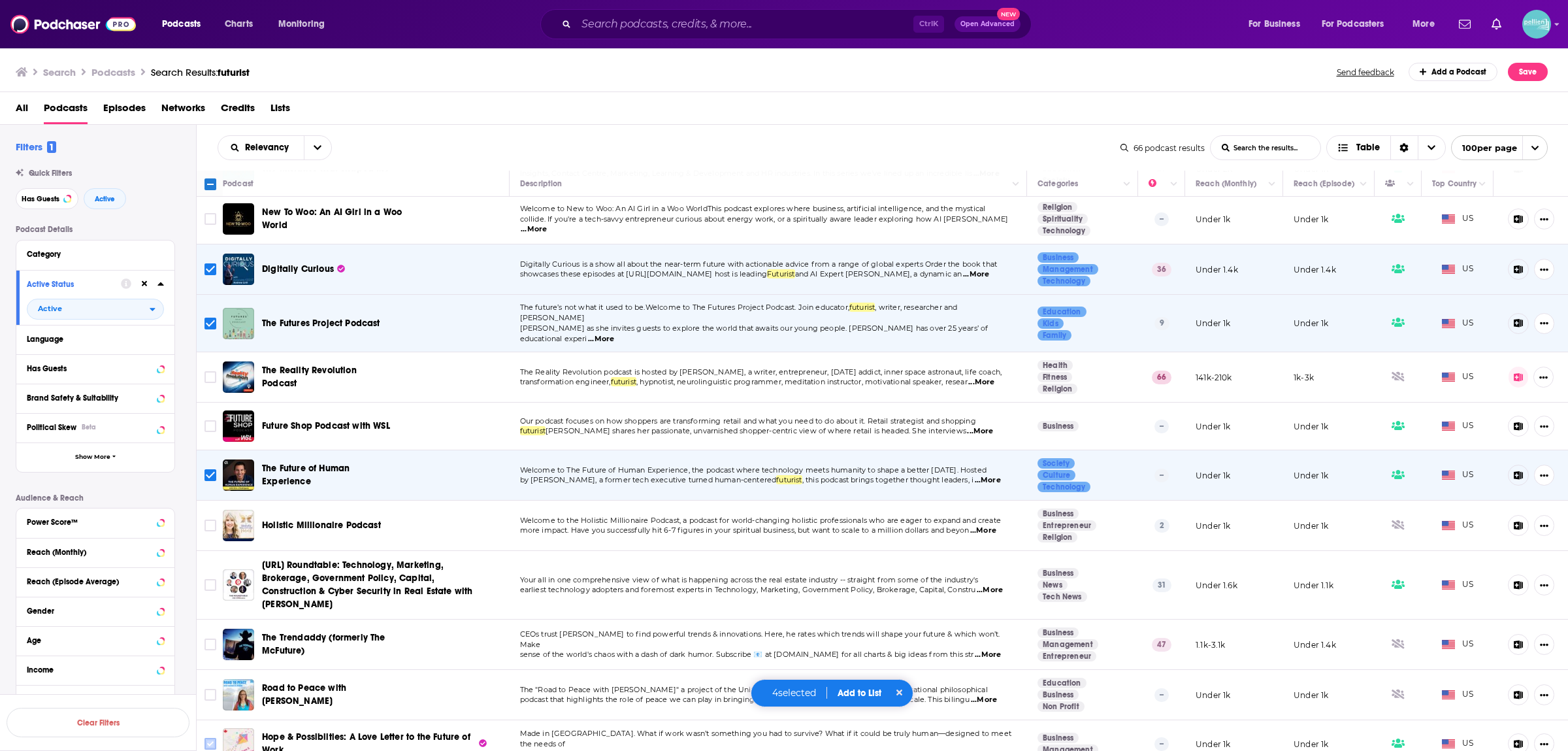
click at [211, 738] on input "Toggle select row" at bounding box center [210, 744] width 12 height 12
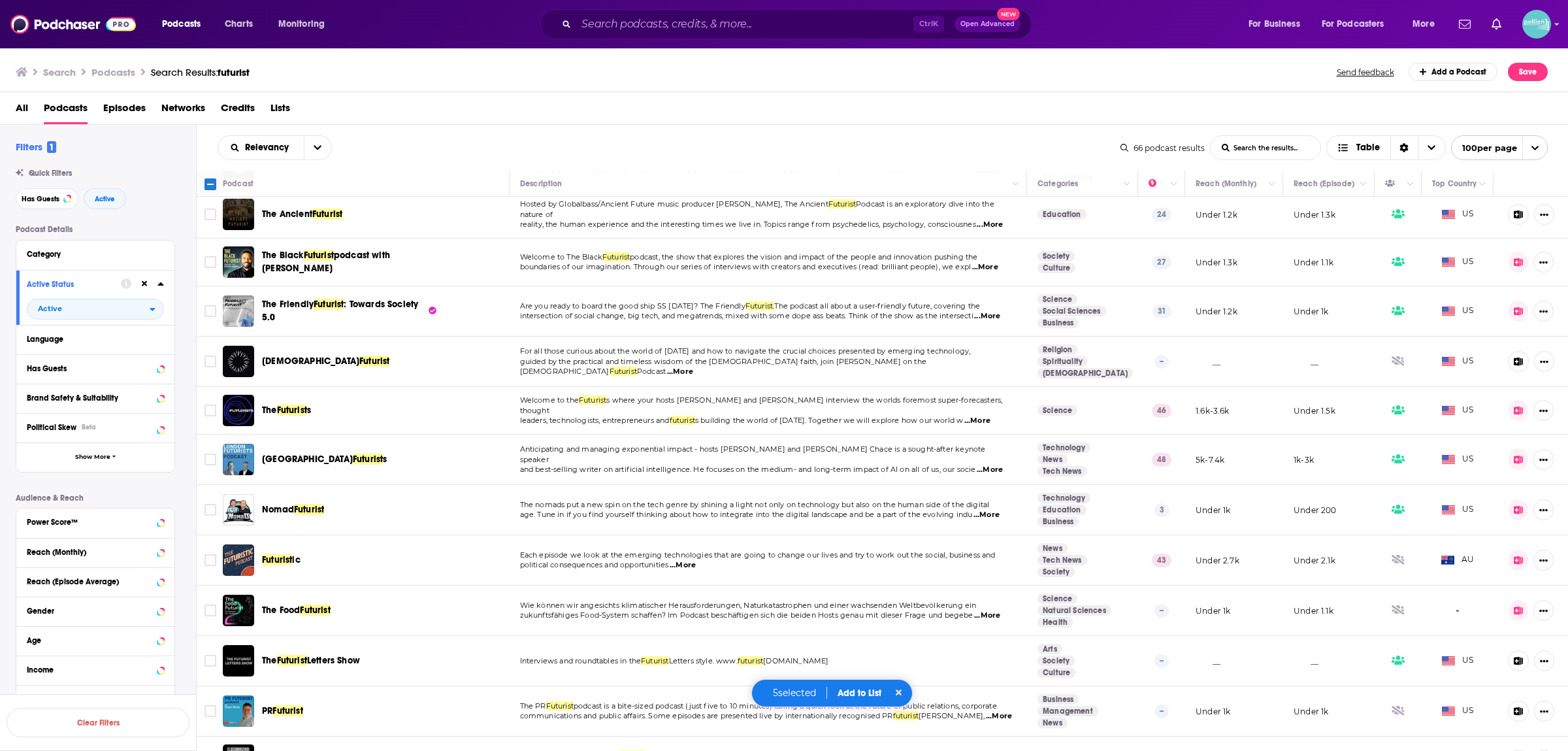
scroll to position [0, 0]
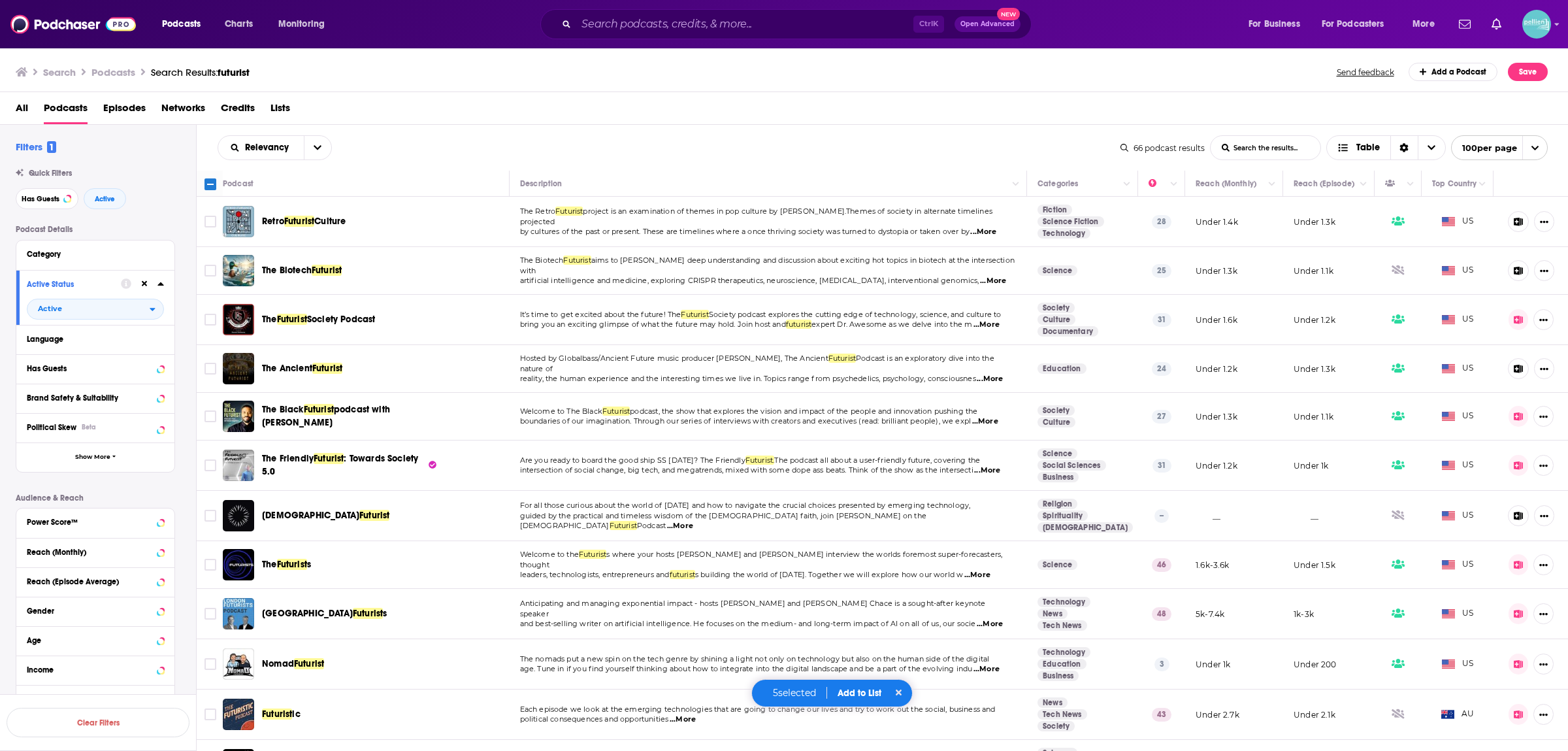
click at [866, 697] on button "Add to List" at bounding box center [860, 693] width 65 height 11
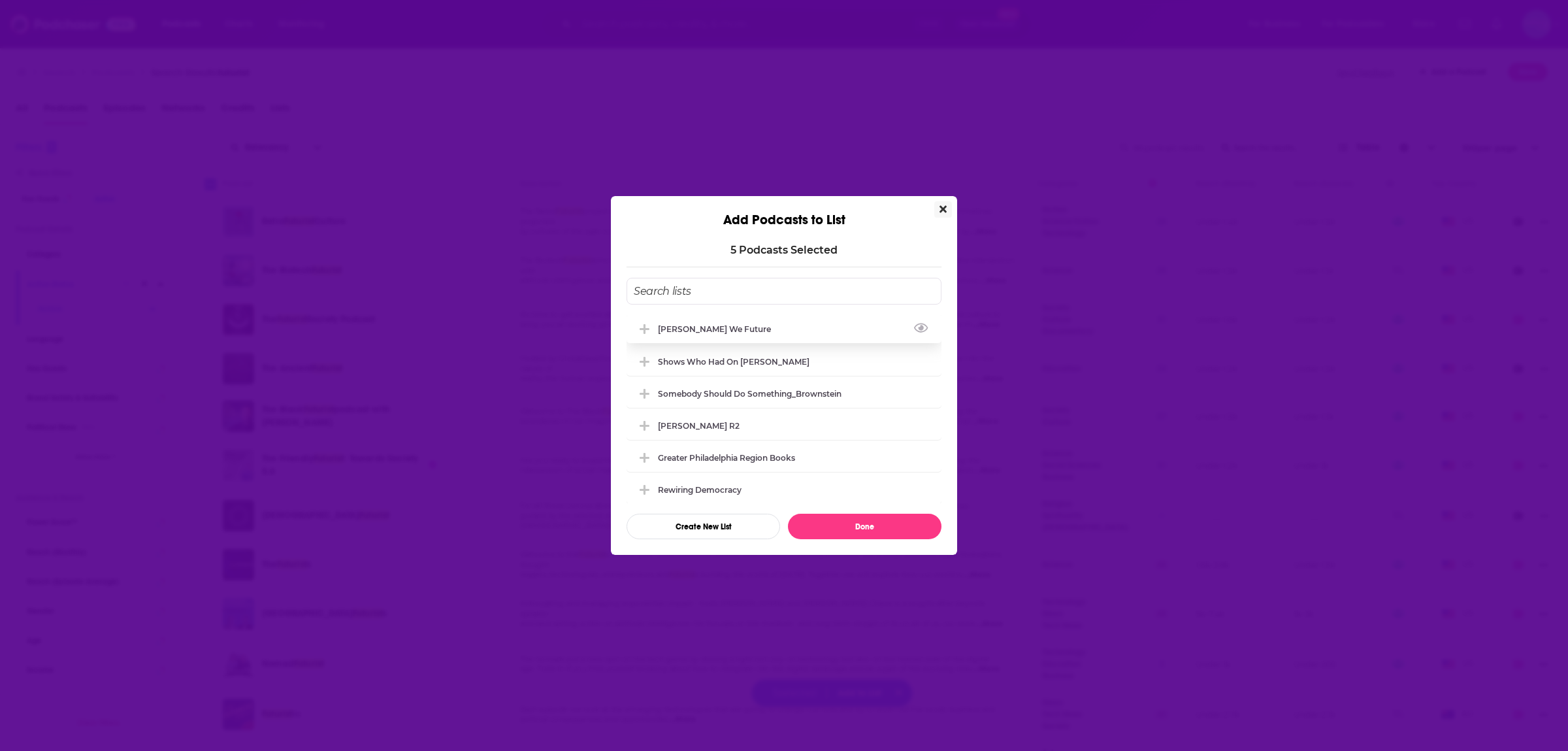
click at [796, 329] on div "Solomon_How We Future" at bounding box center [784, 329] width 315 height 29
click at [842, 521] on button "Done" at bounding box center [865, 527] width 154 height 25
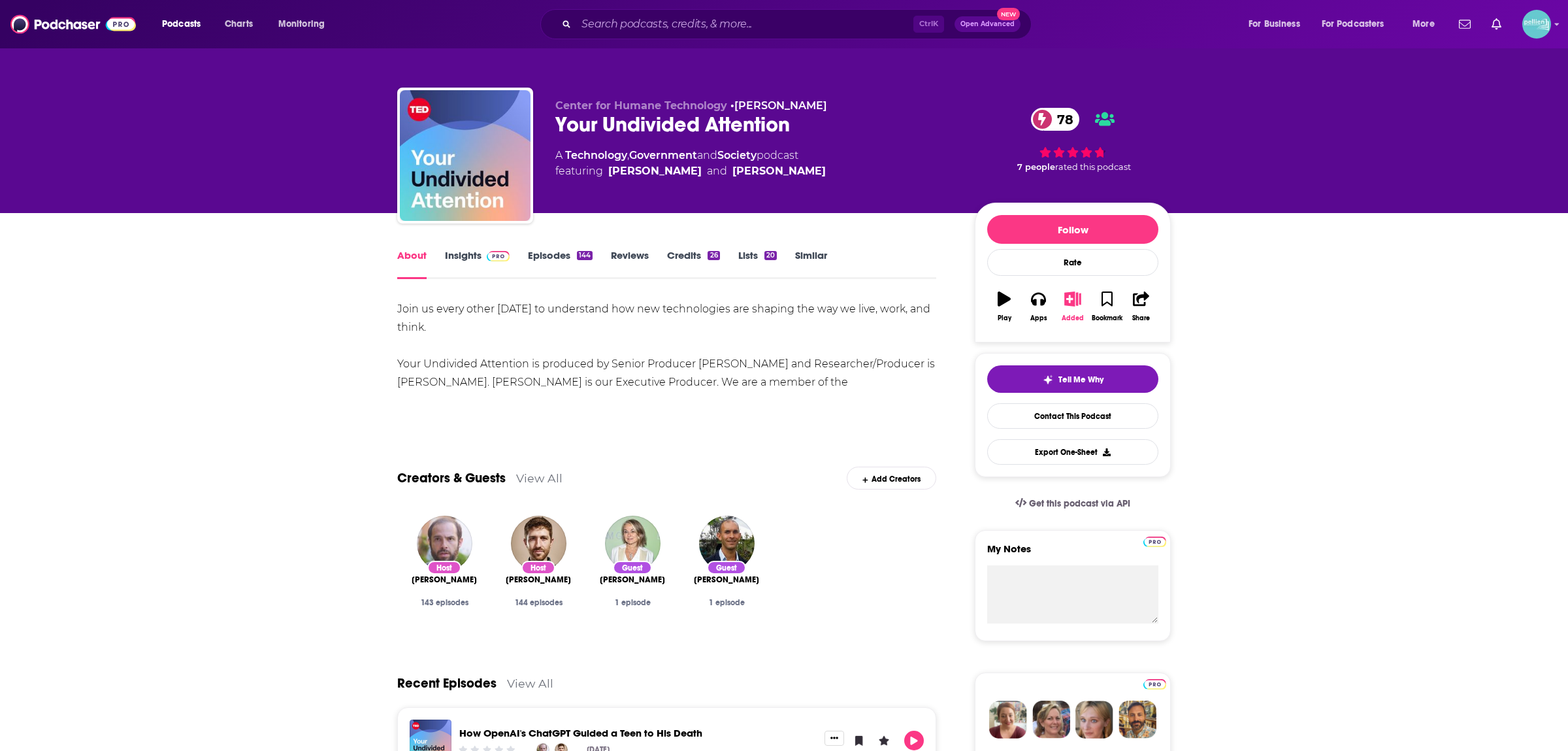
click at [1065, 321] on div "Added" at bounding box center [1073, 318] width 23 height 8
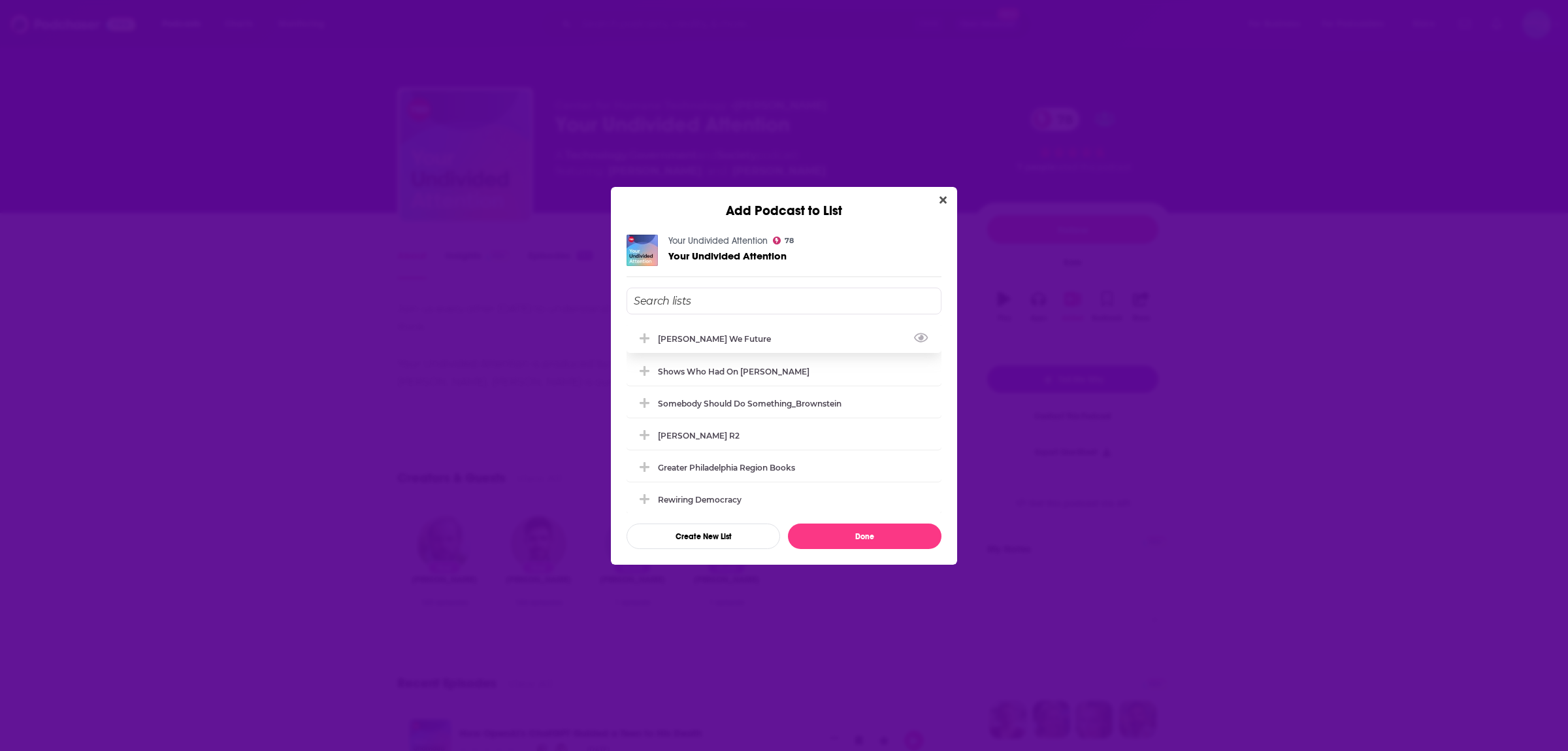
click at [857, 337] on div "[PERSON_NAME] We Future" at bounding box center [784, 339] width 315 height 29
click at [847, 533] on button "Done" at bounding box center [865, 537] width 154 height 25
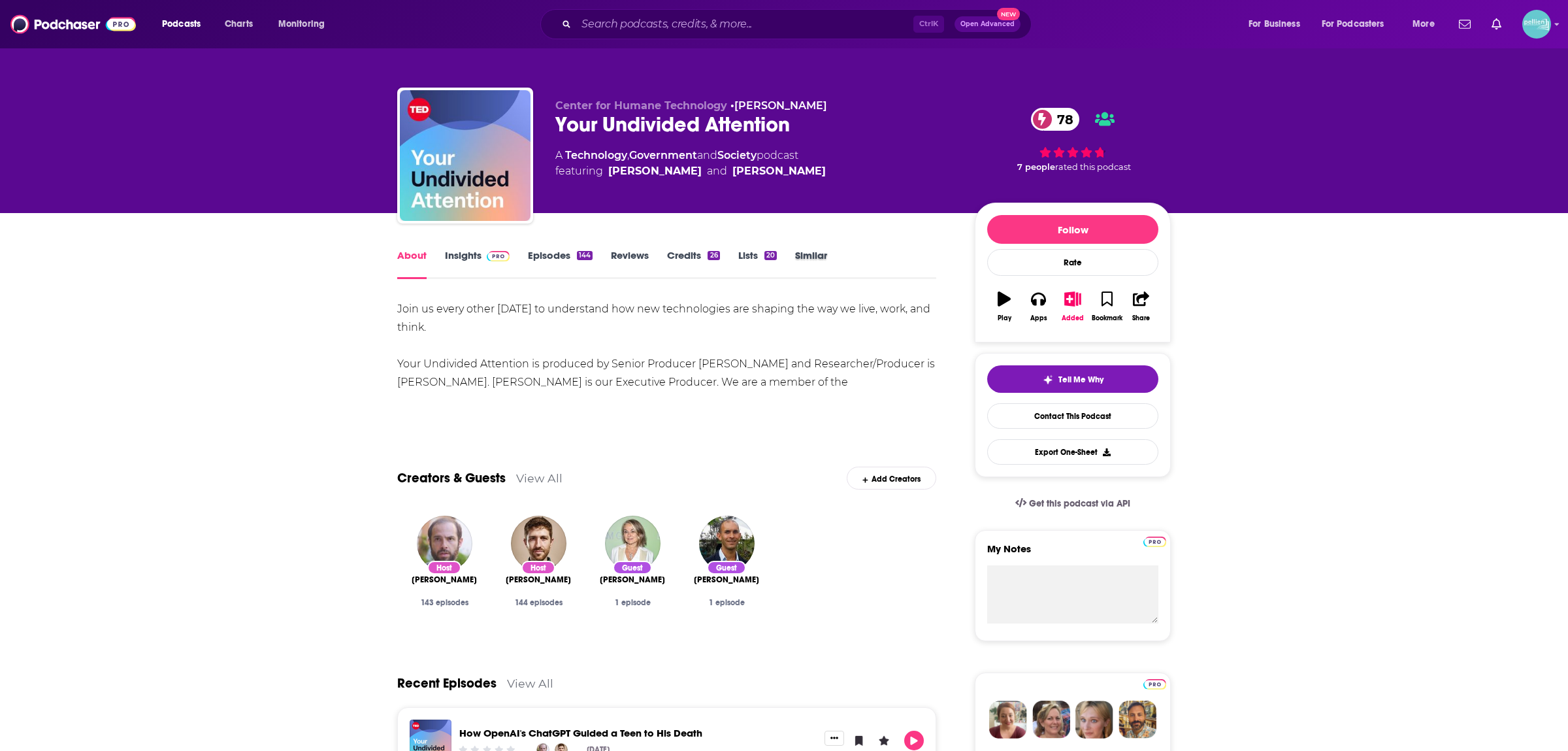
click at [828, 255] on div "Similar" at bounding box center [821, 264] width 51 height 30
click at [799, 259] on link "Similar" at bounding box center [811, 264] width 32 height 30
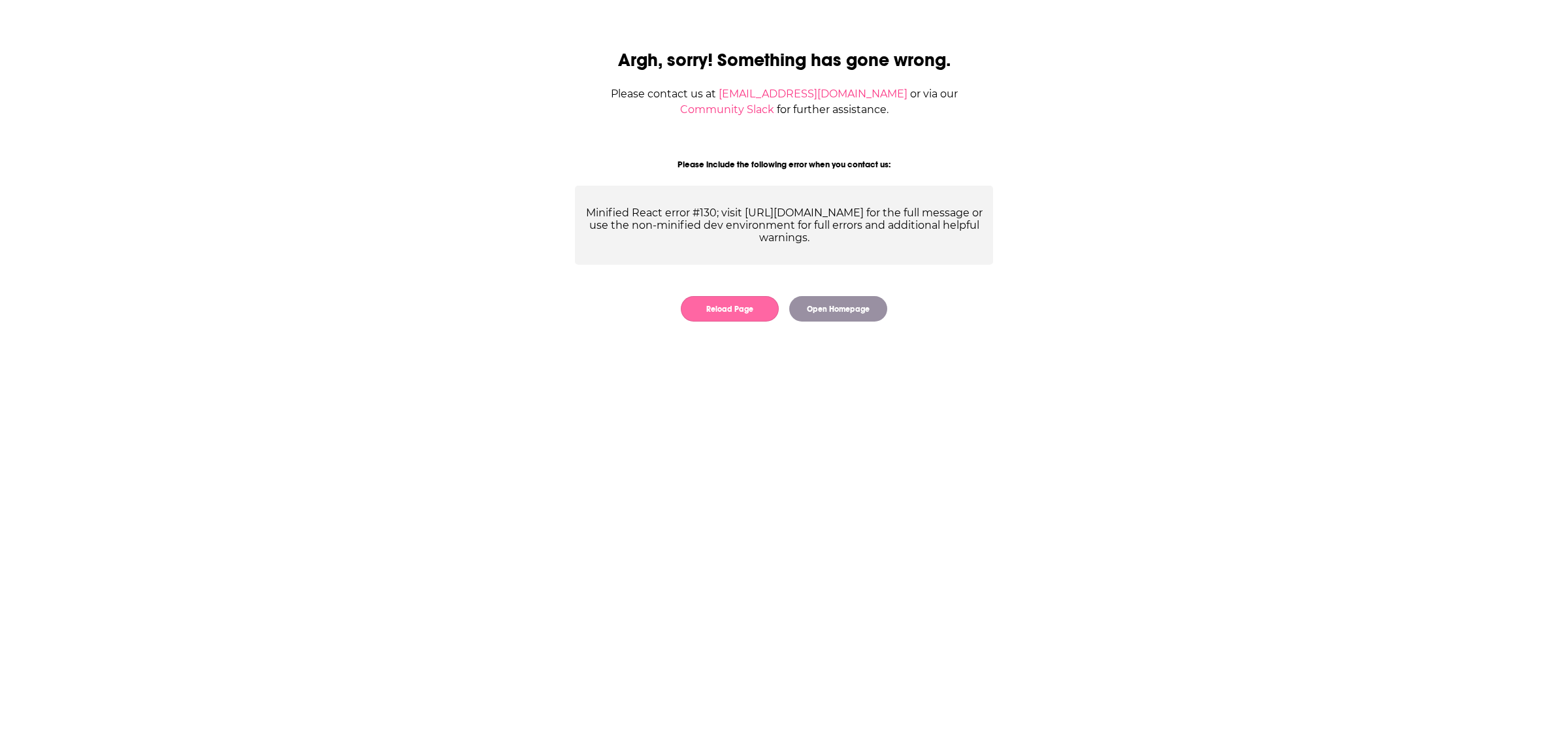
click at [741, 314] on button "Reload Page" at bounding box center [730, 309] width 98 height 25
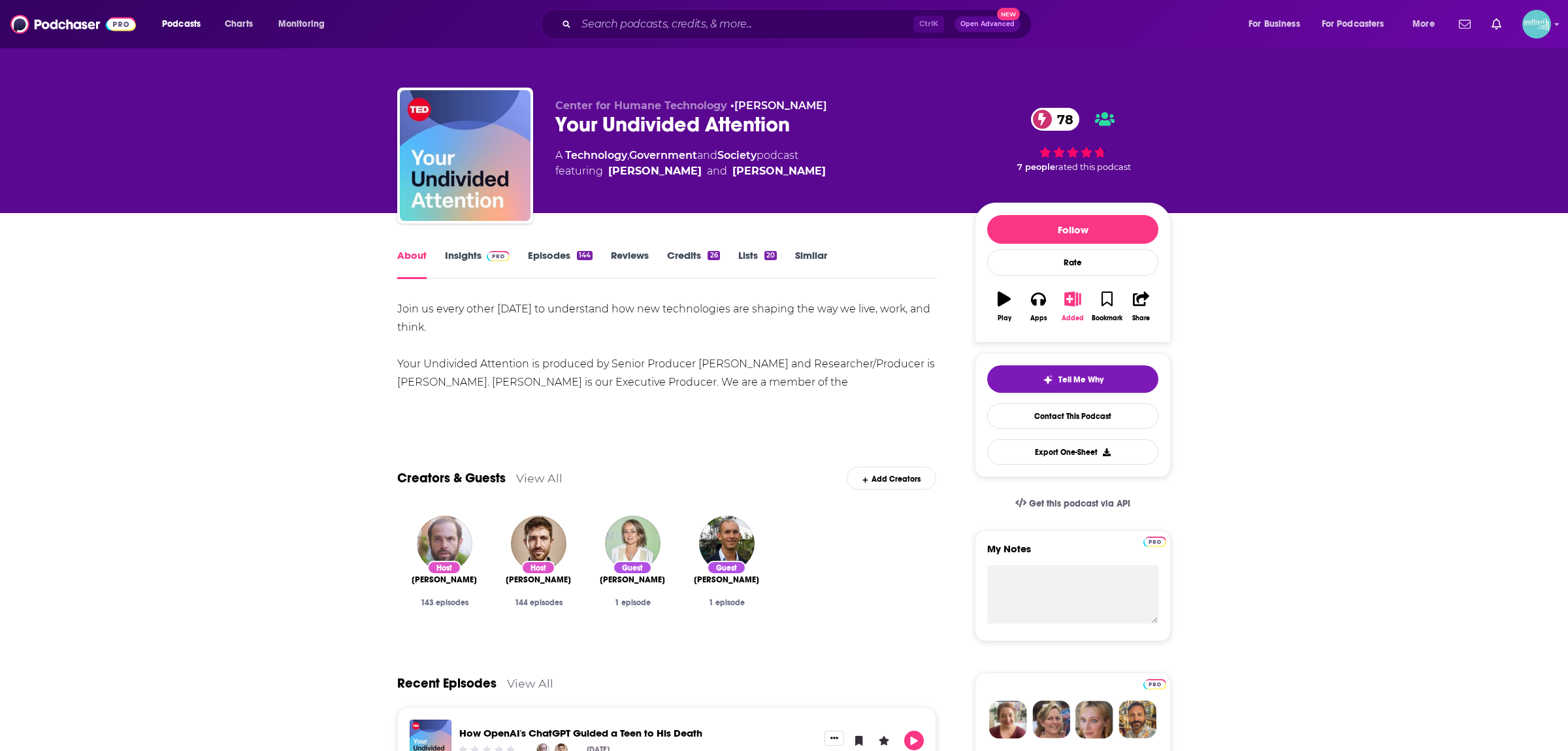
click at [1074, 306] on icon "button" at bounding box center [1073, 299] width 16 height 14
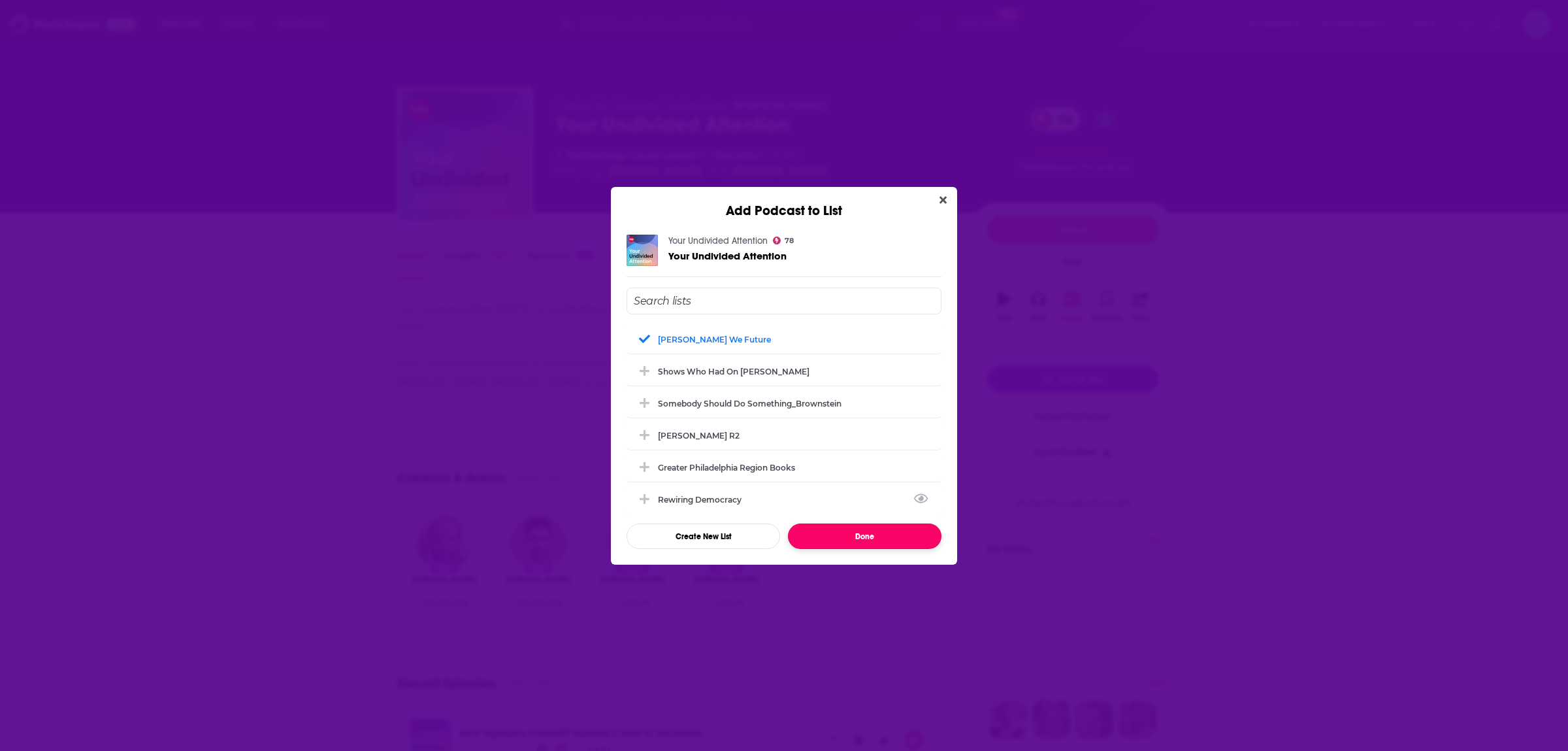
click at [878, 529] on button "Done" at bounding box center [865, 537] width 154 height 25
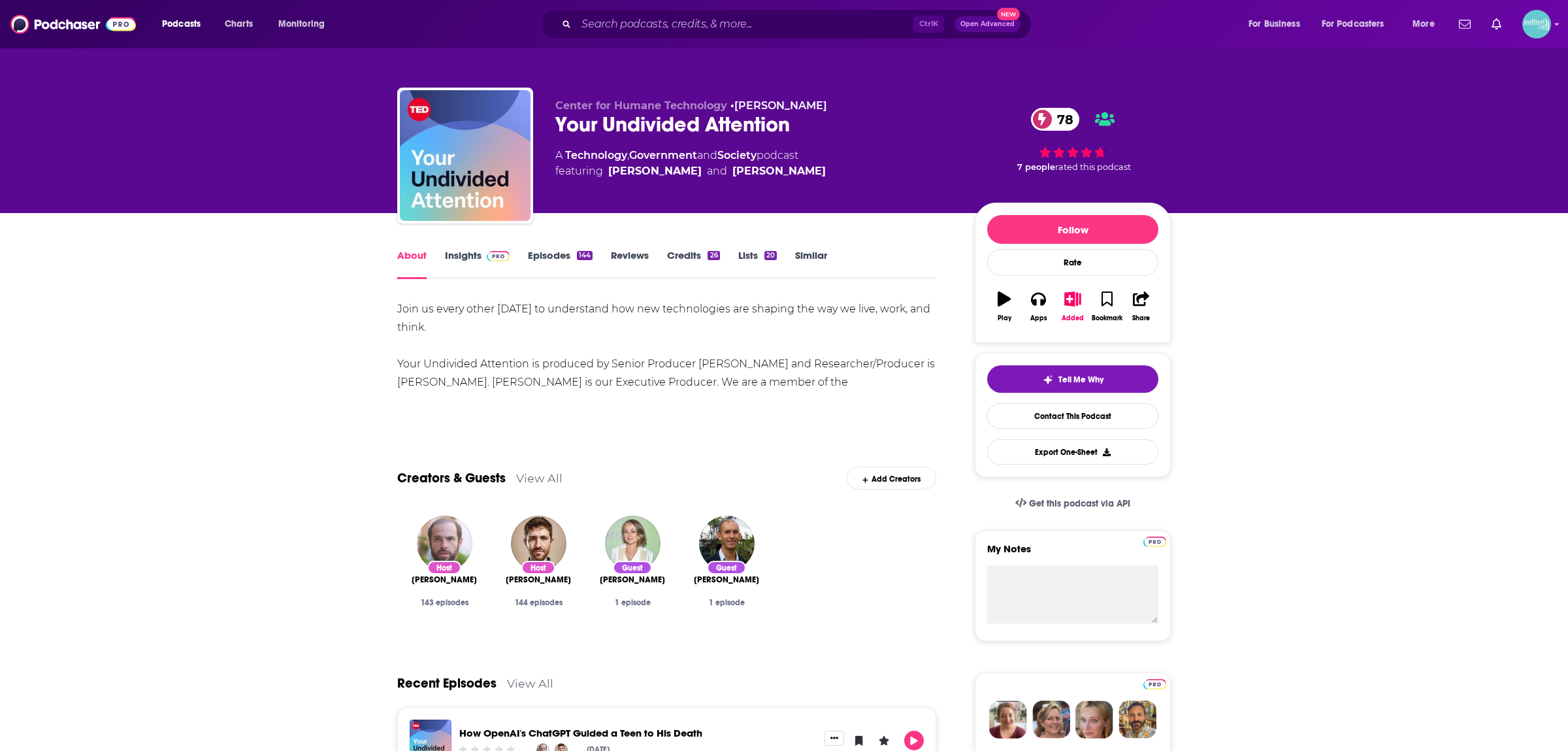
click at [805, 252] on link "Similar" at bounding box center [811, 264] width 32 height 30
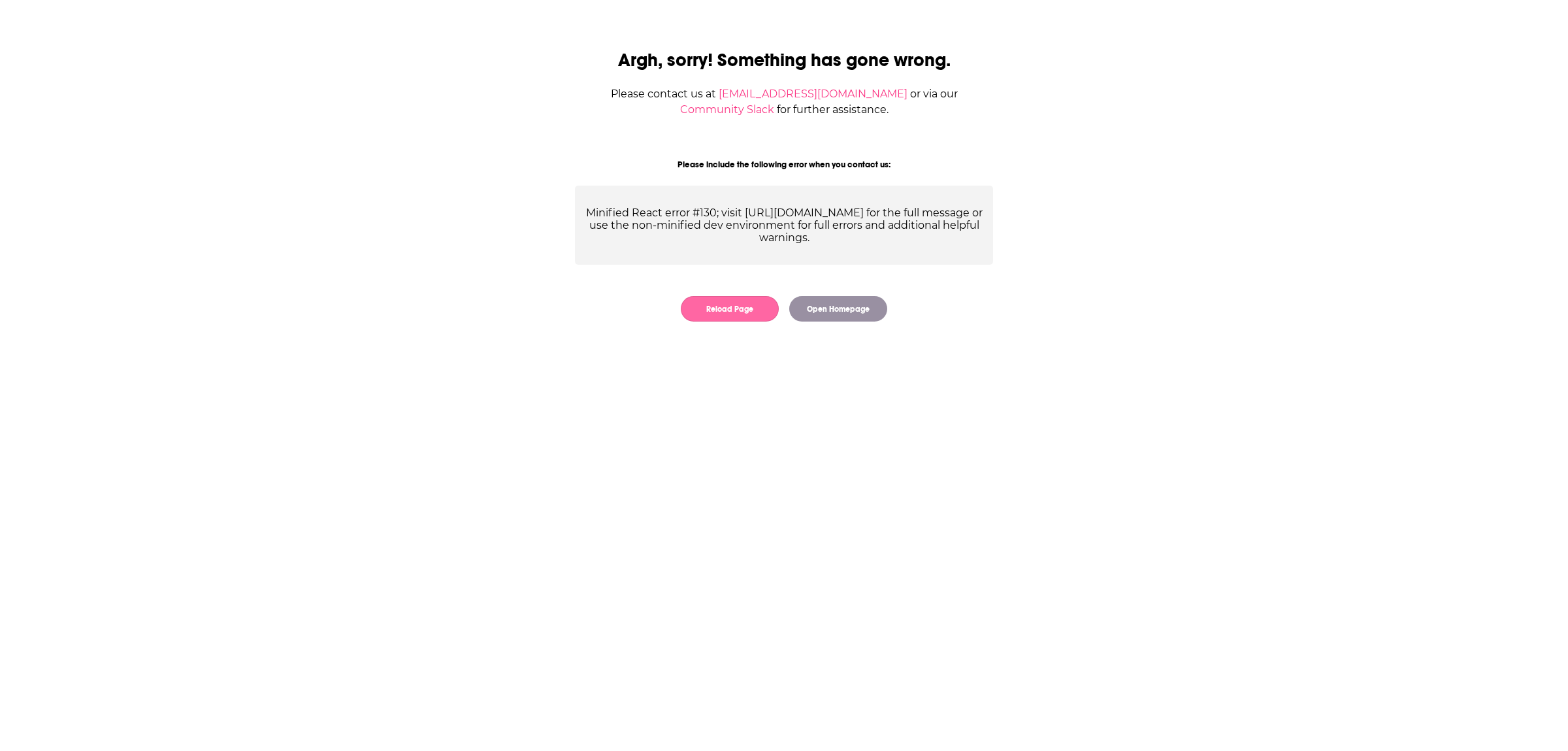
click at [739, 306] on button "Reload Page" at bounding box center [730, 309] width 98 height 25
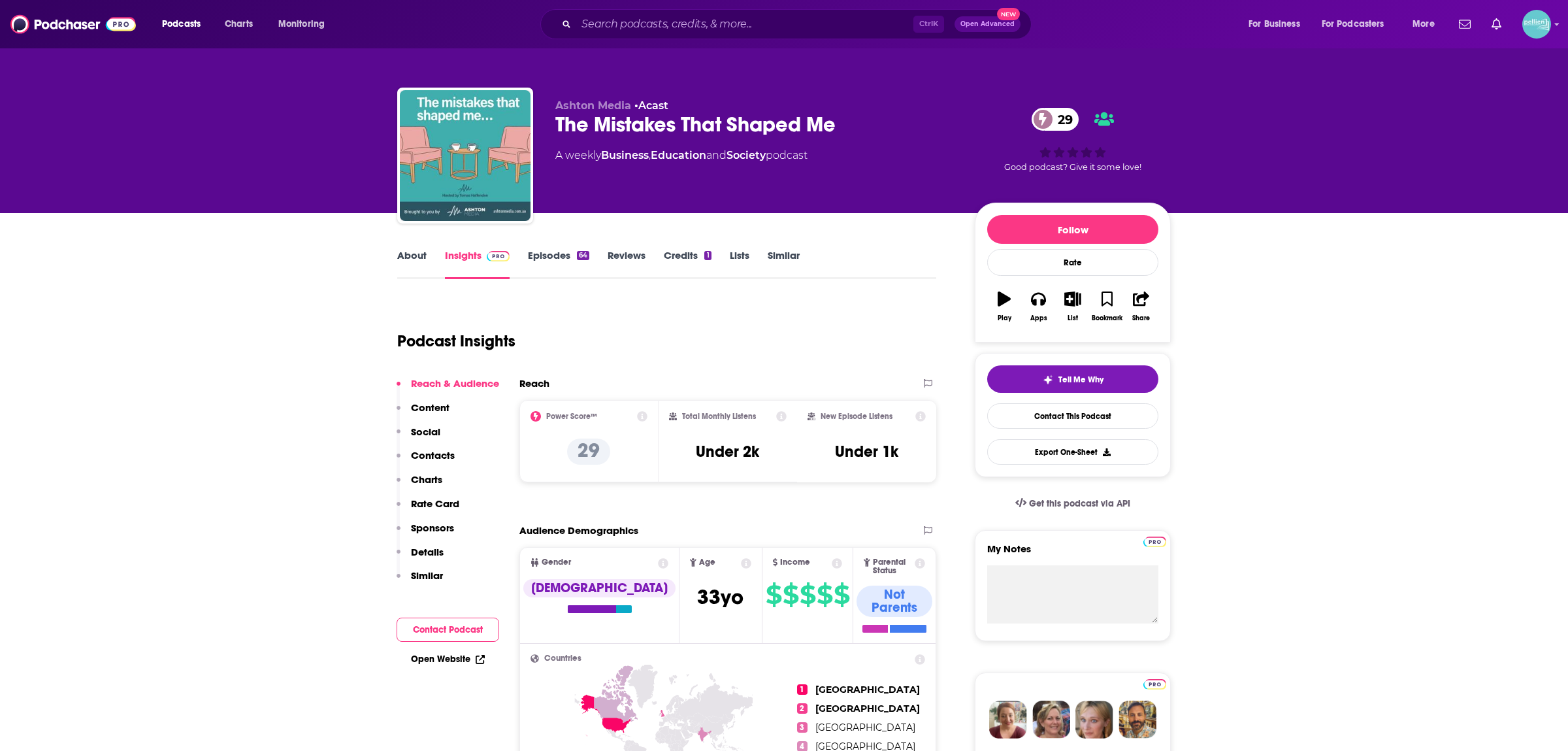
click at [403, 251] on link "About" at bounding box center [412, 264] width 30 height 30
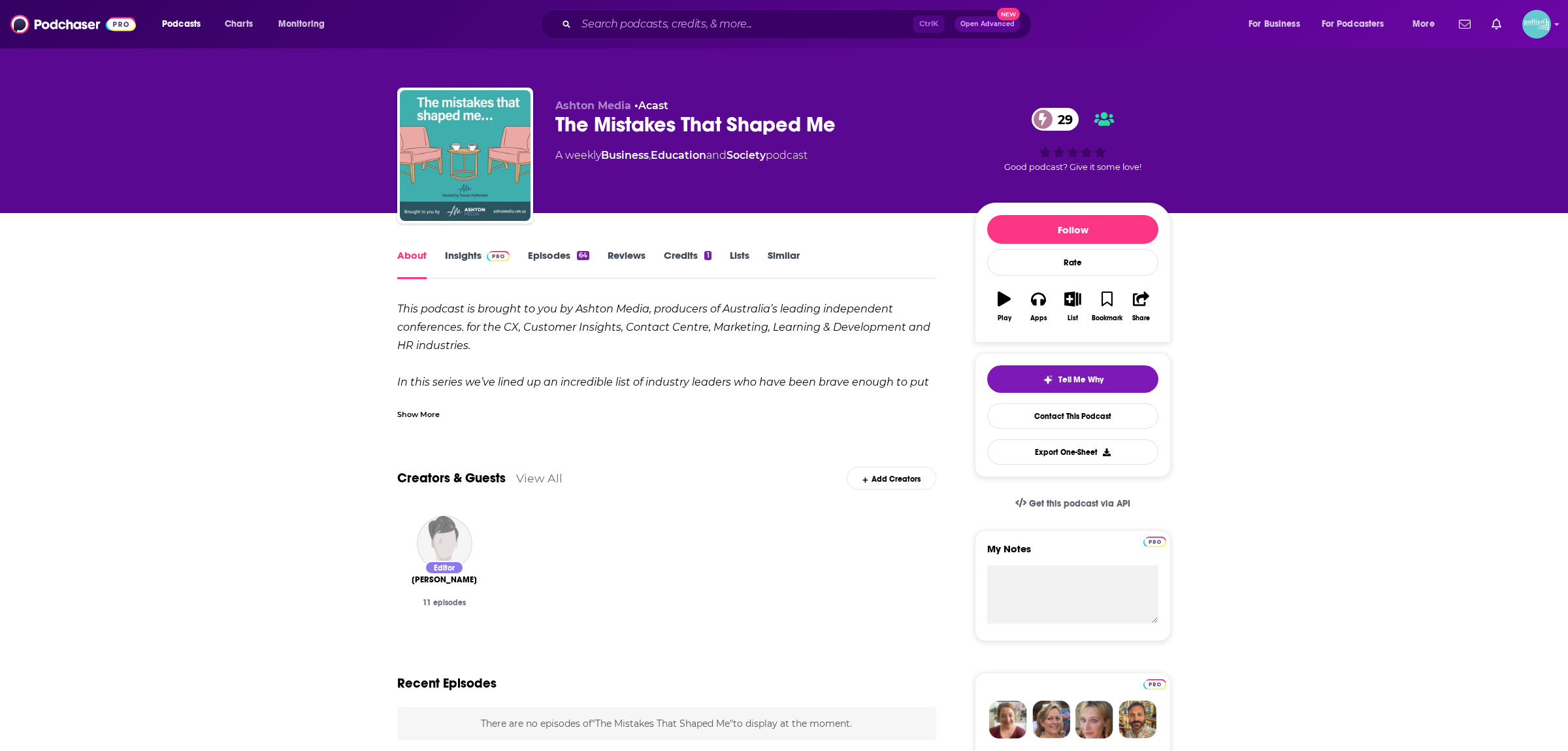
click at [429, 416] on div "Show More" at bounding box center [418, 414] width 42 height 13
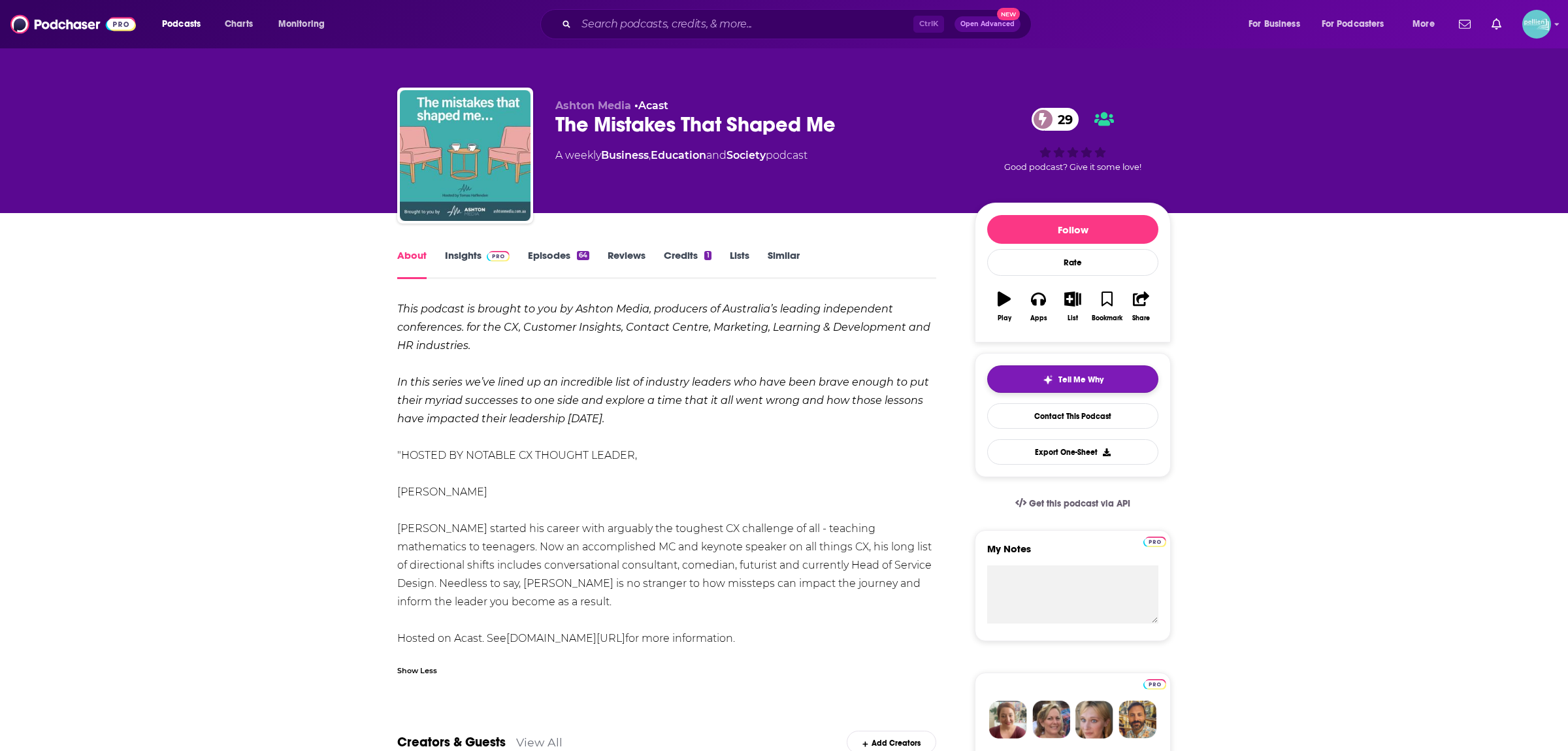
click at [1048, 375] on button "Tell Me Why" at bounding box center [1073, 379] width 172 height 27
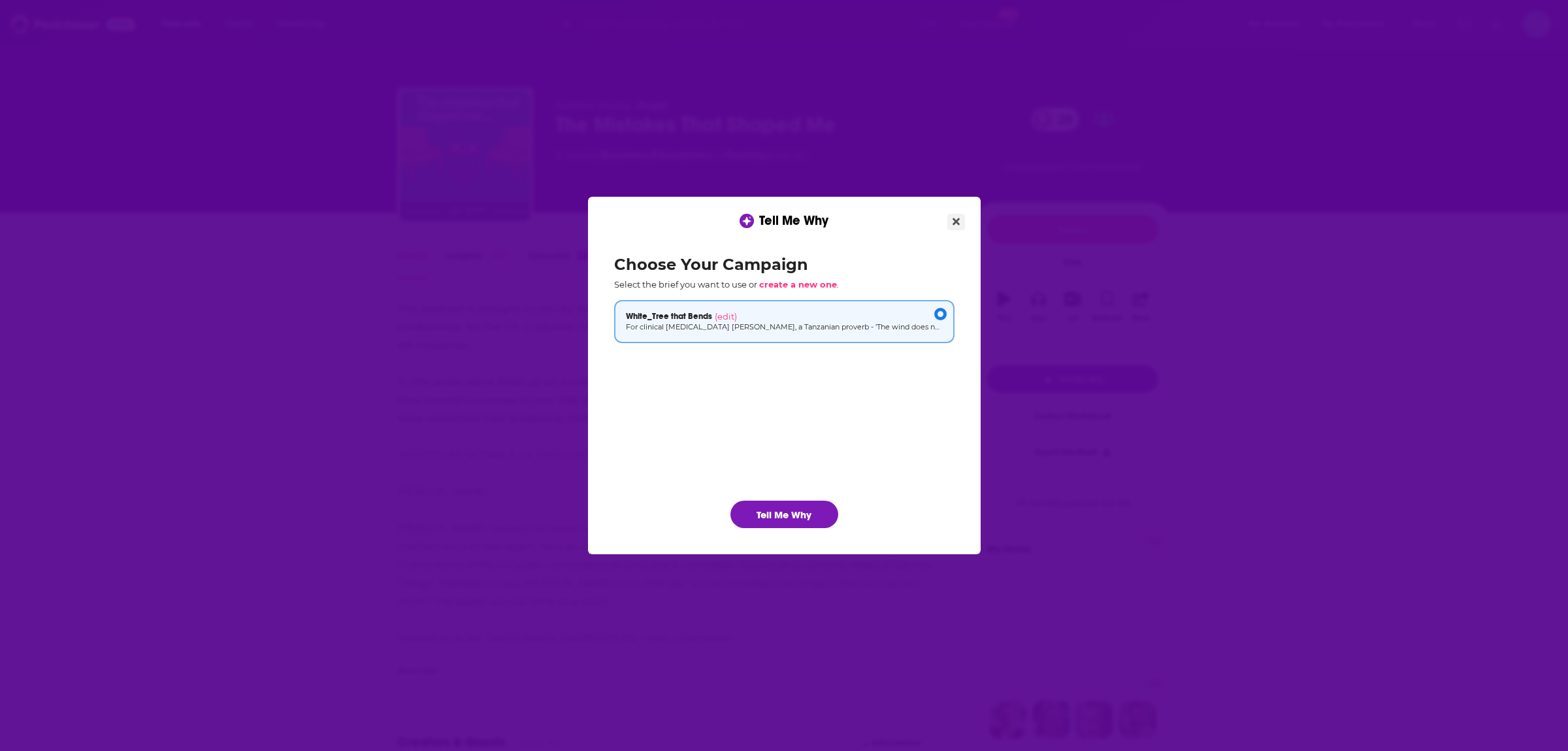
click at [951, 221] on button "Close" at bounding box center [957, 222] width 18 height 16
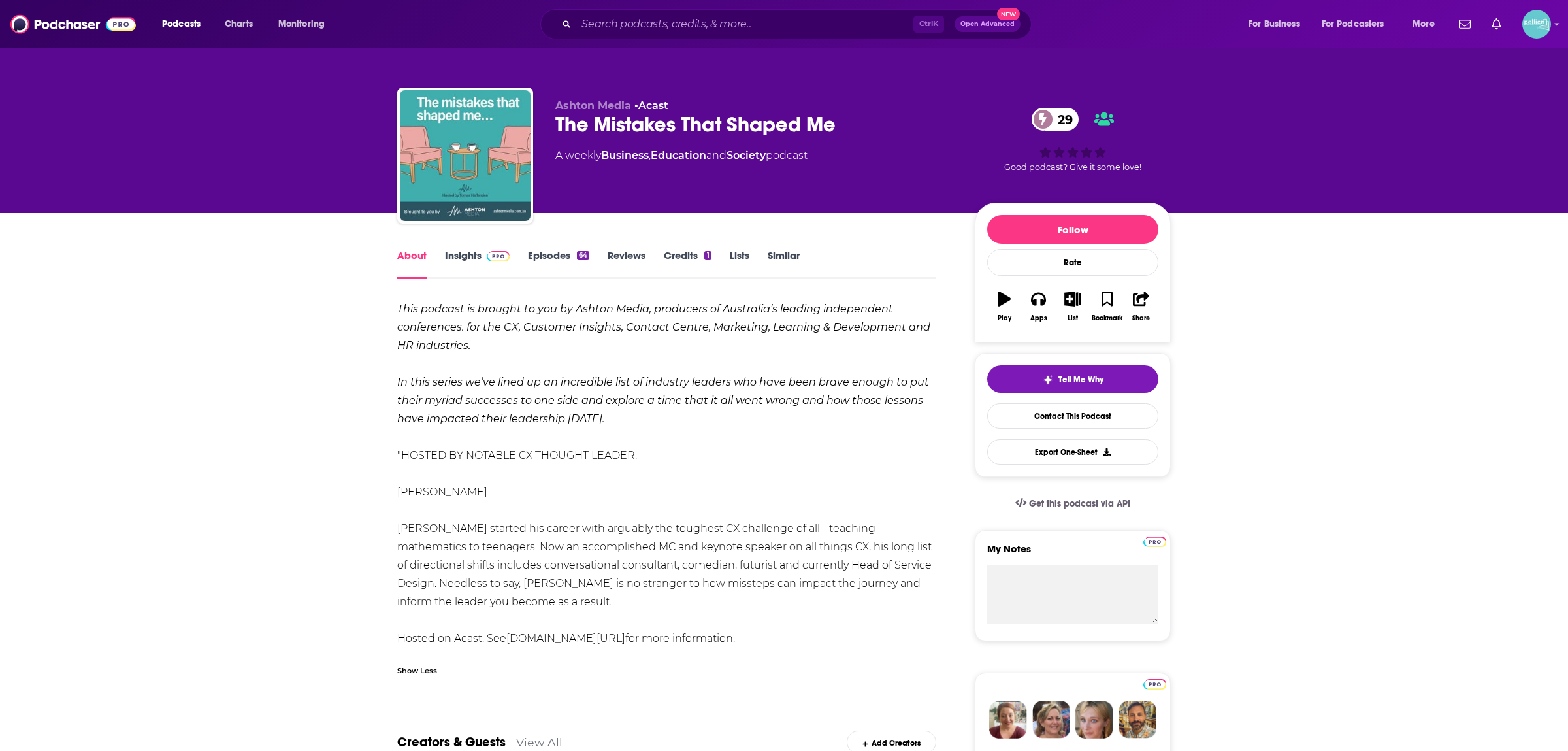
click at [789, 257] on link "Similar" at bounding box center [783, 264] width 32 height 30
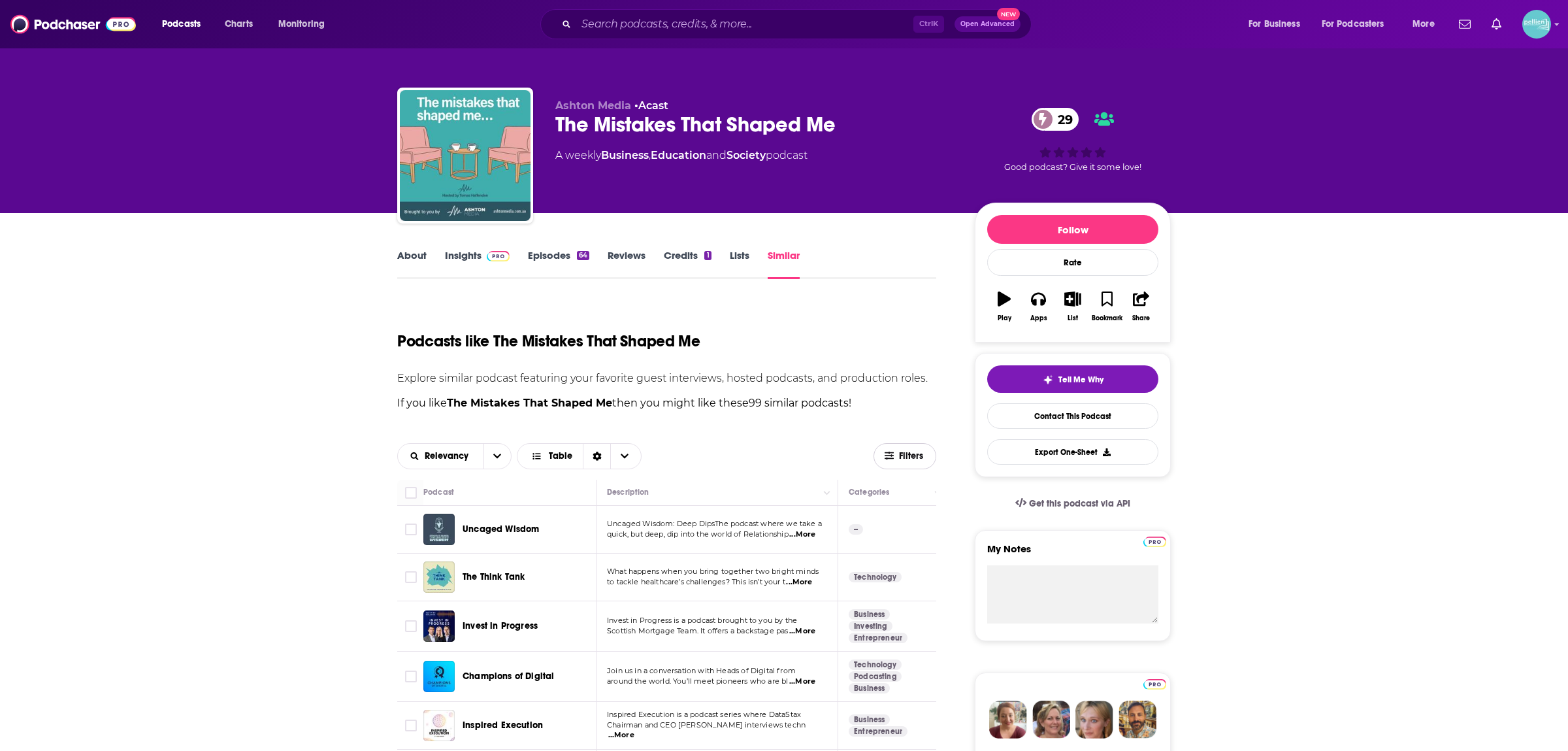
click at [906, 455] on span "Filters" at bounding box center [912, 456] width 26 height 9
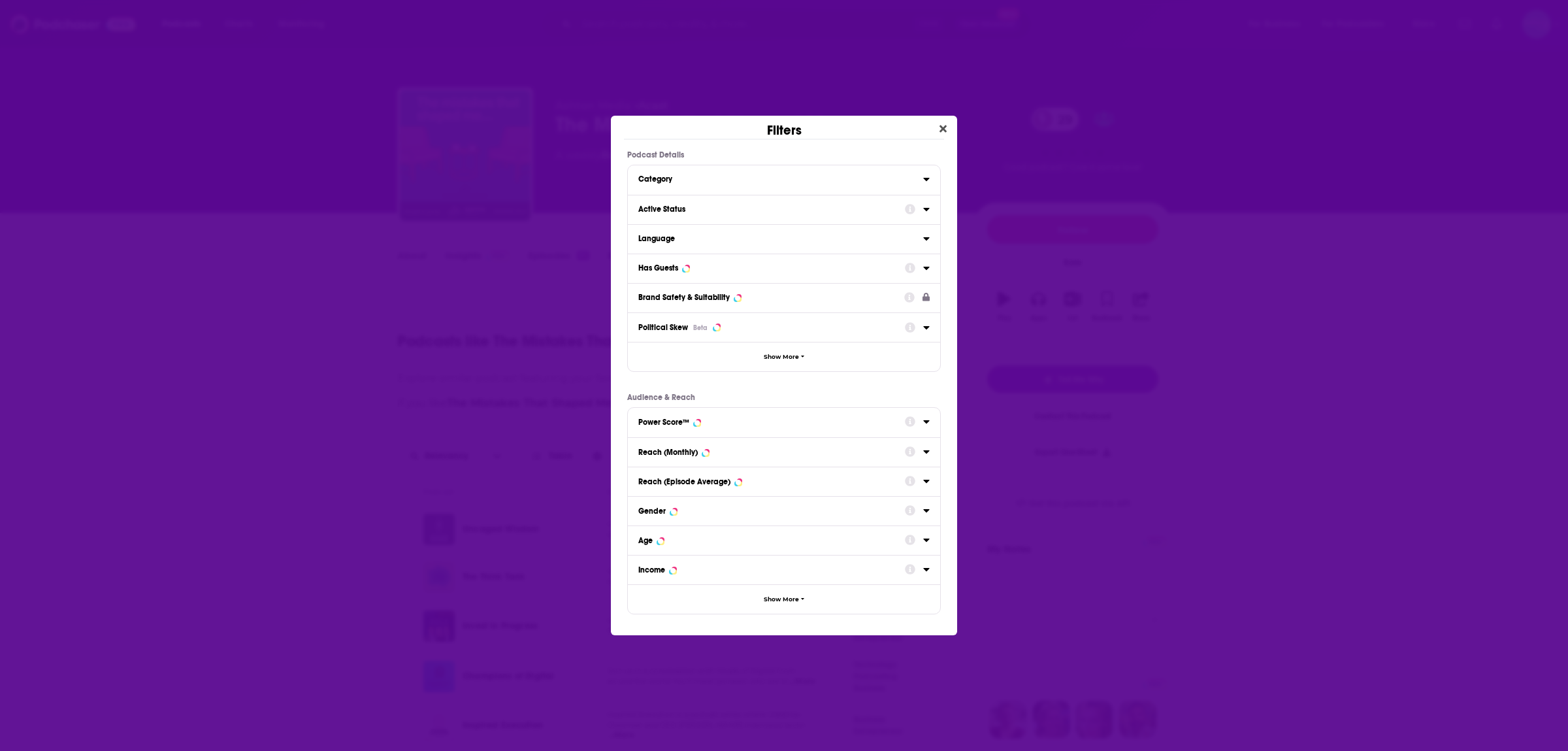
click at [702, 208] on div "Active Status" at bounding box center [768, 209] width 258 height 9
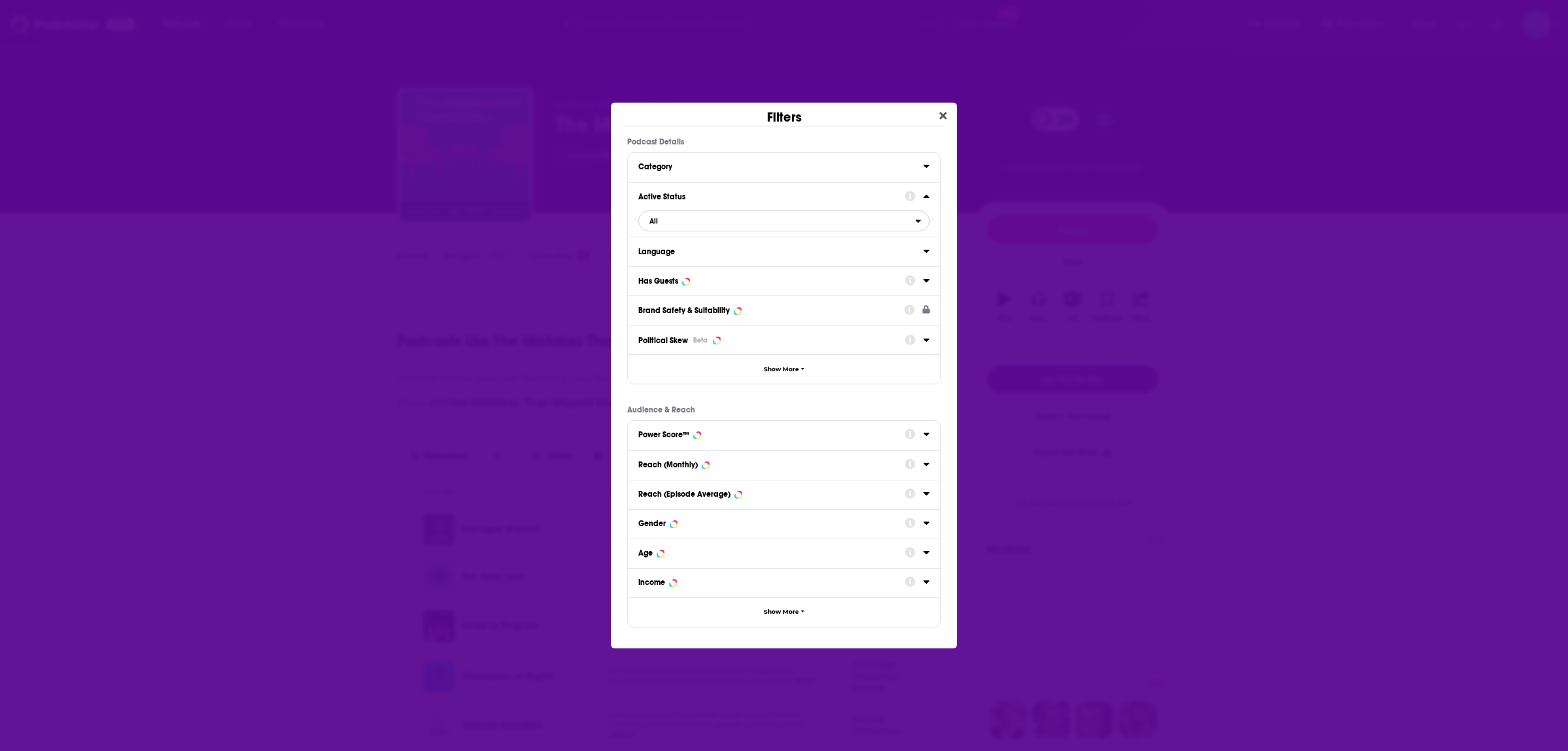
click at [876, 223] on span "All" at bounding box center [778, 221] width 276 height 17
click at [843, 267] on span "13" at bounding box center [854, 264] width 131 height 7
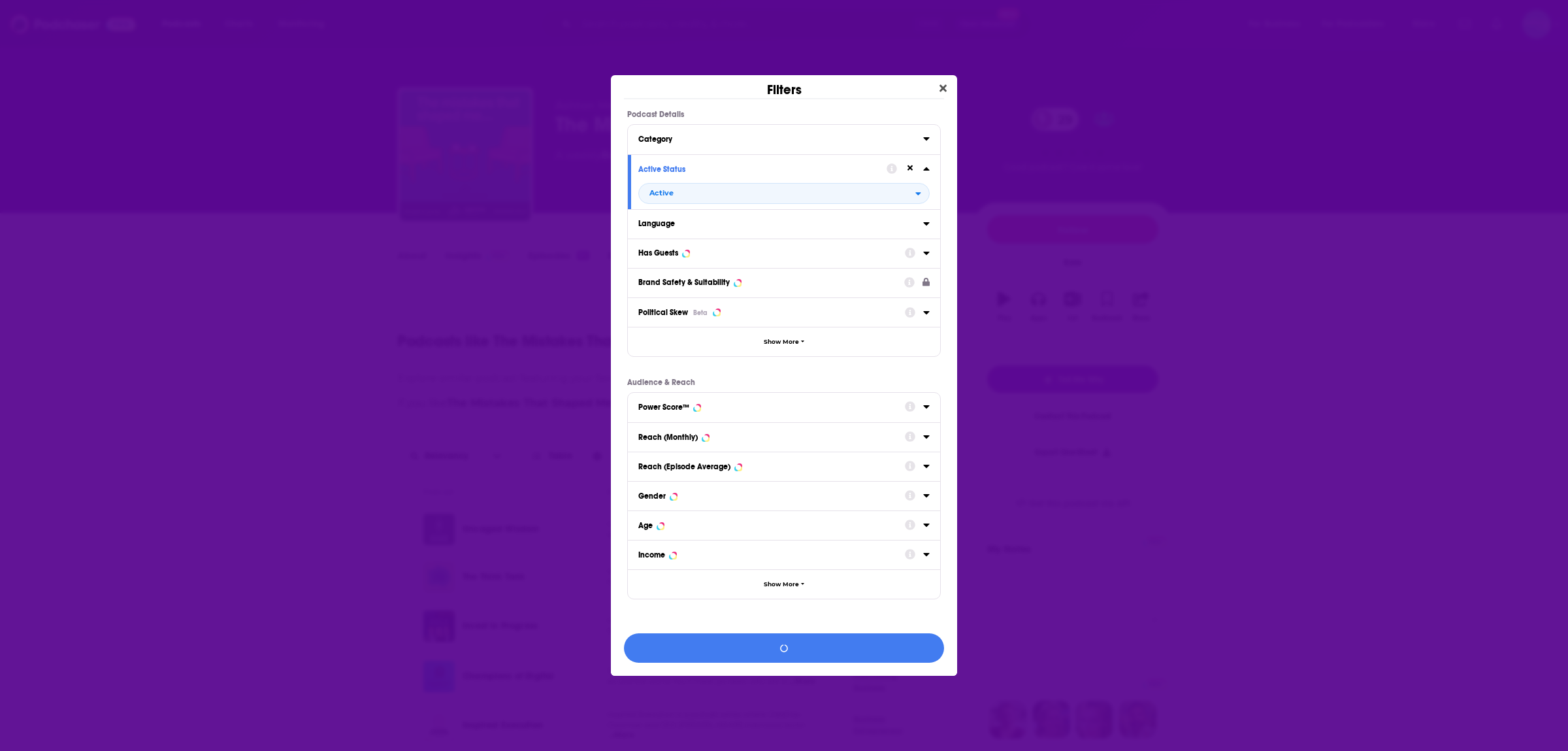
click at [905, 254] on icon "Dialog" at bounding box center [910, 253] width 11 height 11
click at [925, 247] on div "Has Guests Our predictive indicator for determining the likelihood of guest app…" at bounding box center [917, 253] width 24 height 16
click at [920, 257] on div "Has Guests Our predictive indicator for determining the likelihood of guest app…" at bounding box center [917, 253] width 24 height 16
click at [807, 644] on button "View 13 Results" at bounding box center [784, 648] width 321 height 30
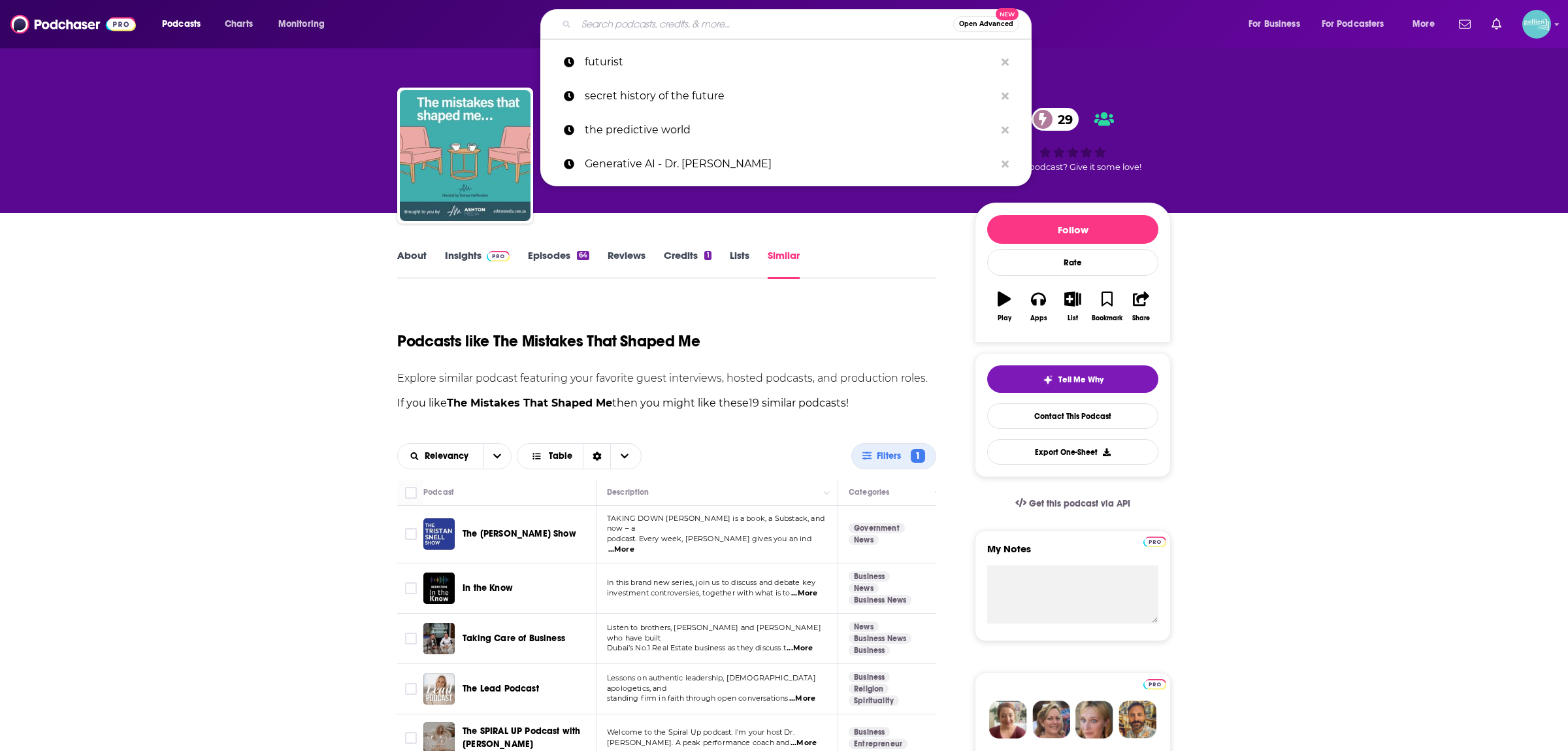
click at [686, 23] on input "Search podcasts, credits, & more..." at bounding box center [764, 23] width 377 height 21
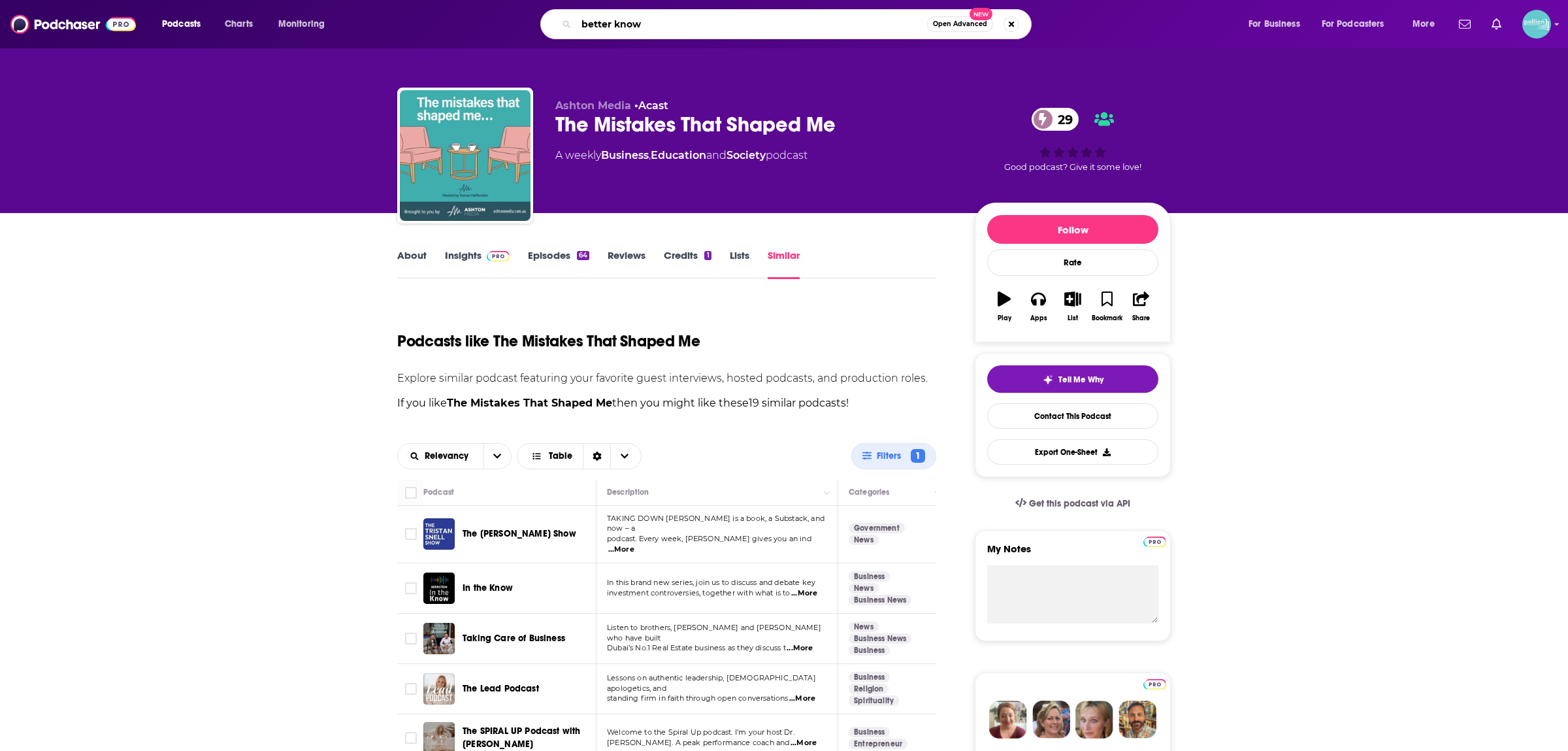
type input "better known"
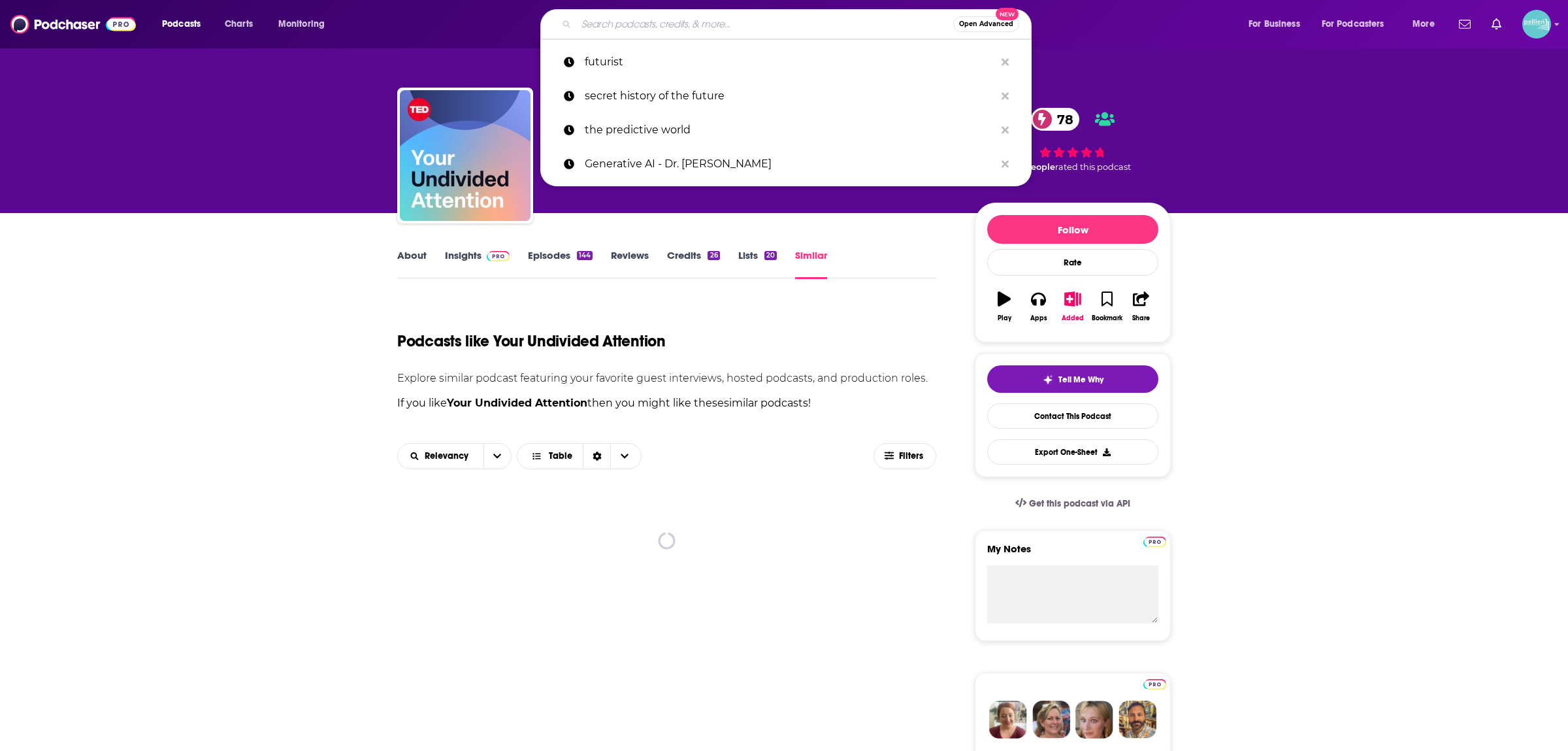
click at [647, 14] on input "Search podcasts, credits, & more..." at bounding box center [764, 23] width 377 height 21
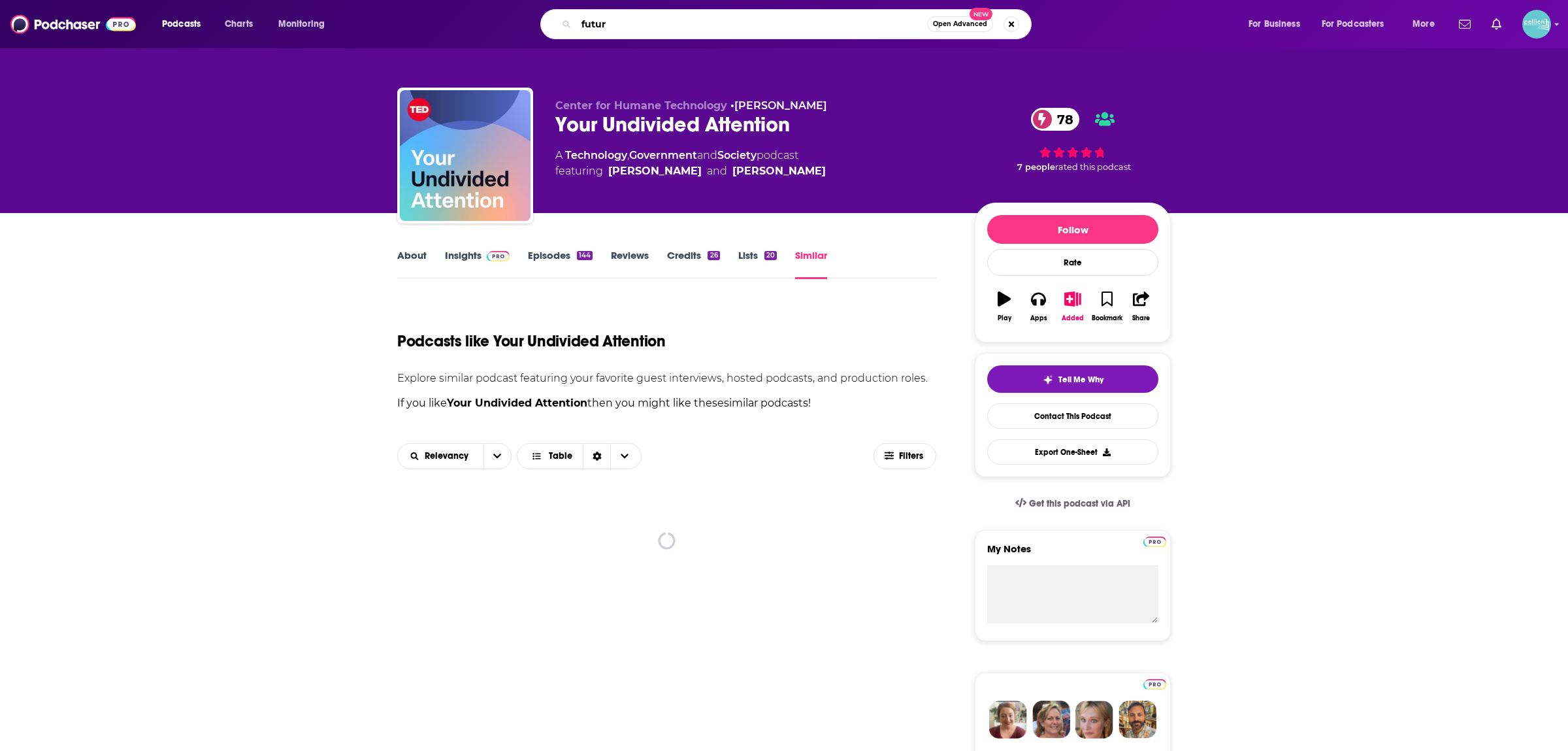
type input "future"
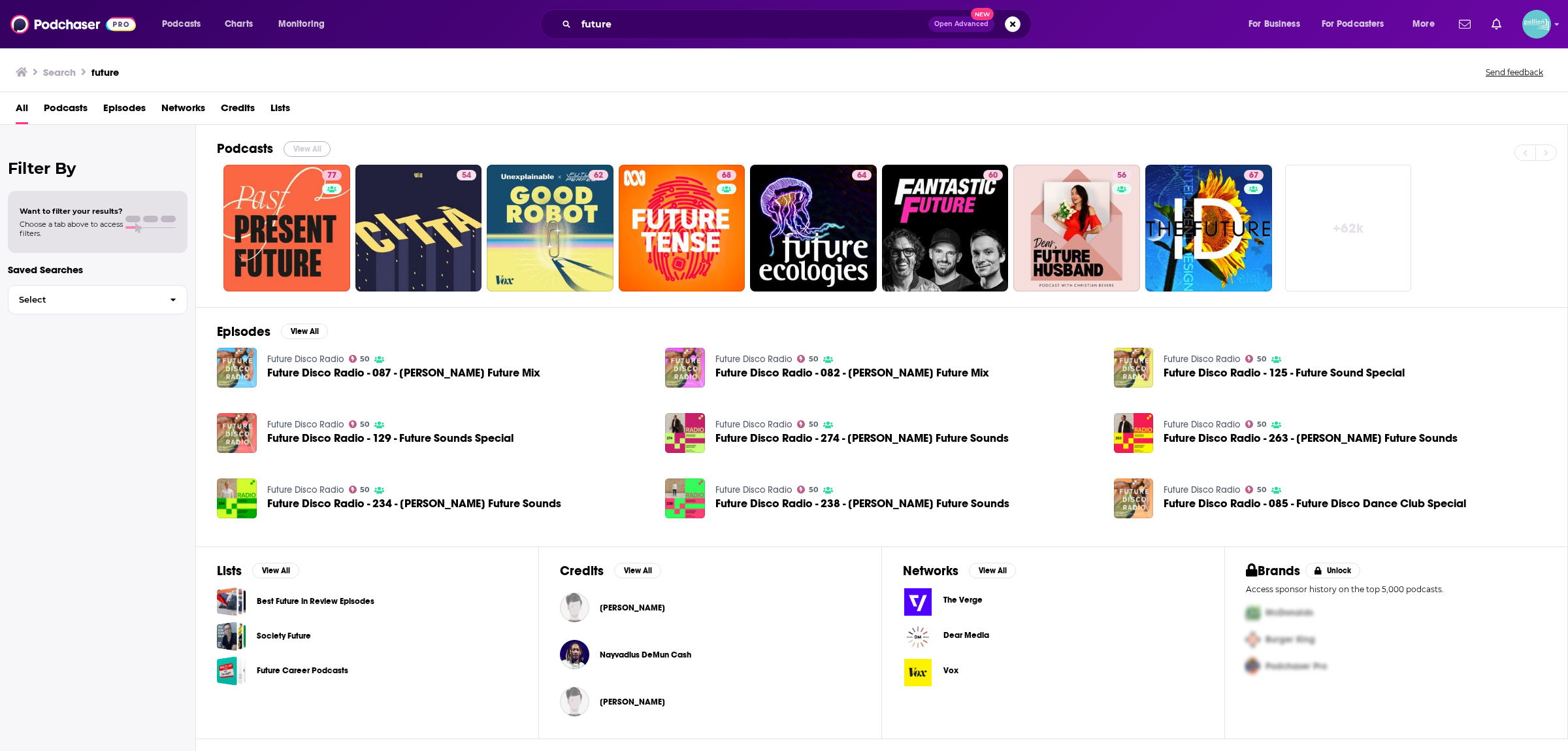
click at [311, 145] on button "View All" at bounding box center [307, 148] width 47 height 15
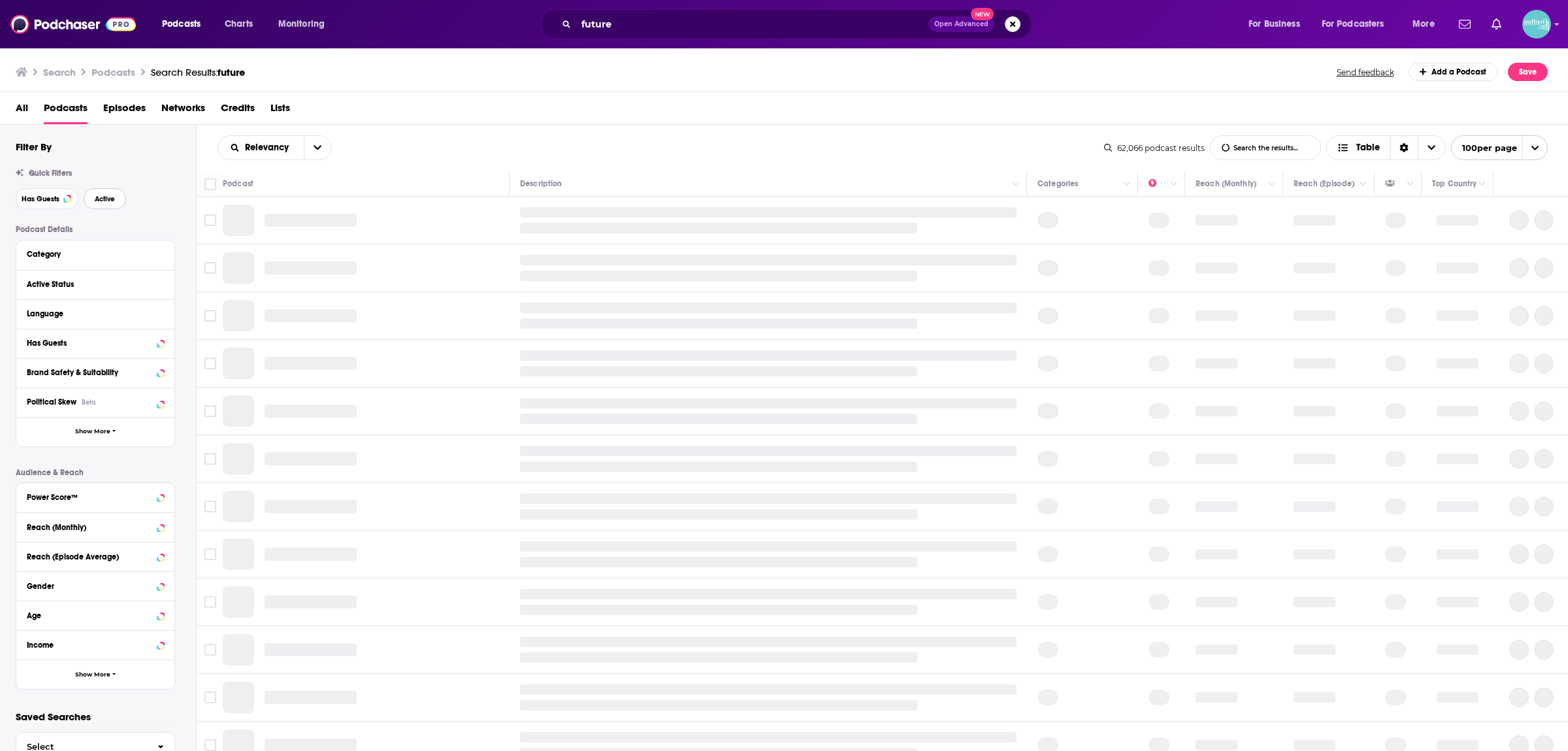
click at [103, 197] on span "Active" at bounding box center [105, 199] width 20 height 7
click at [35, 200] on span "Has Guests" at bounding box center [41, 199] width 38 height 7
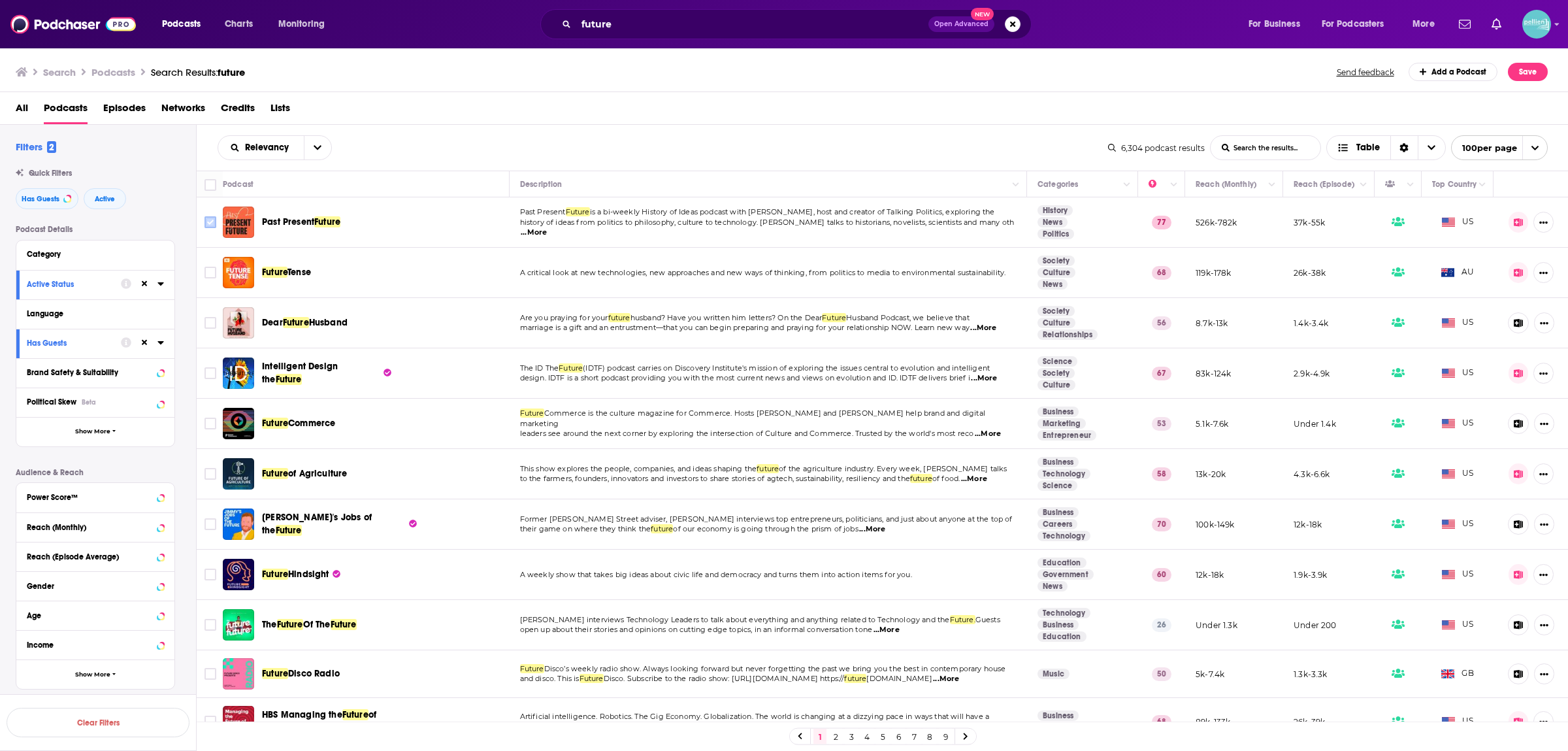
click at [208, 225] on input "Toggle select row" at bounding box center [210, 221] width 12 height 12
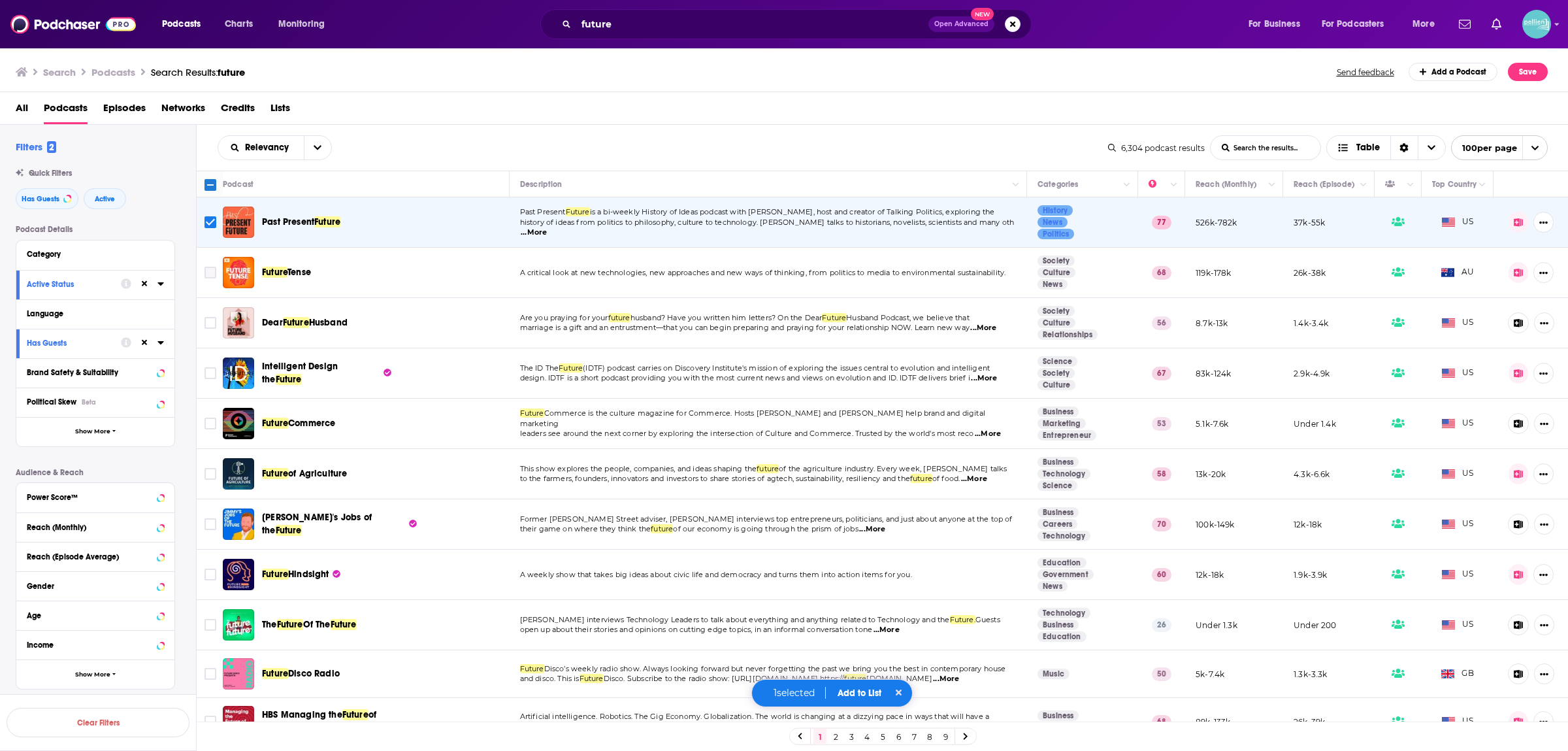
click at [209, 275] on input "Toggle select row" at bounding box center [210, 272] width 12 height 12
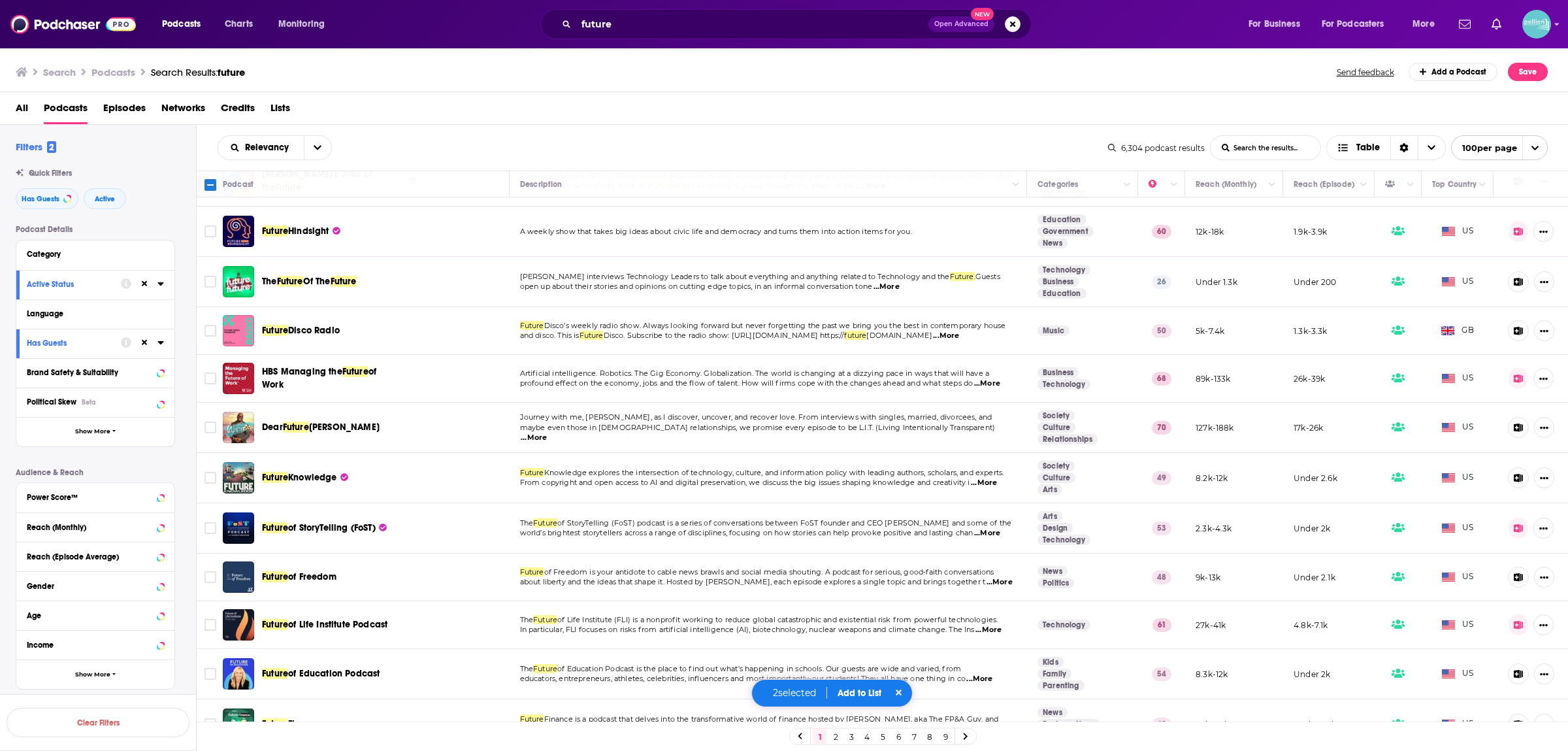
scroll to position [172, 0]
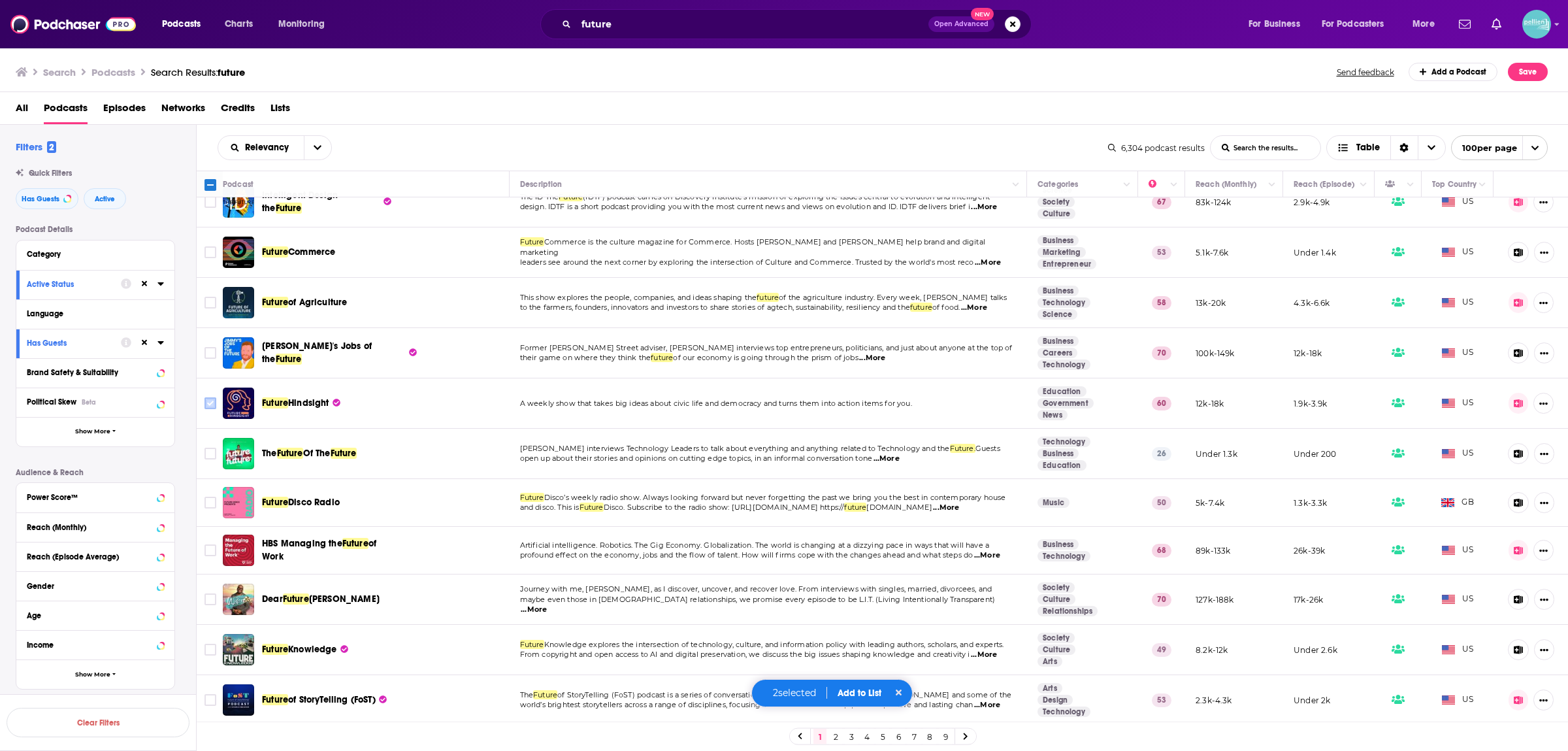
click at [210, 408] on input "Toggle select row" at bounding box center [210, 403] width 12 height 12
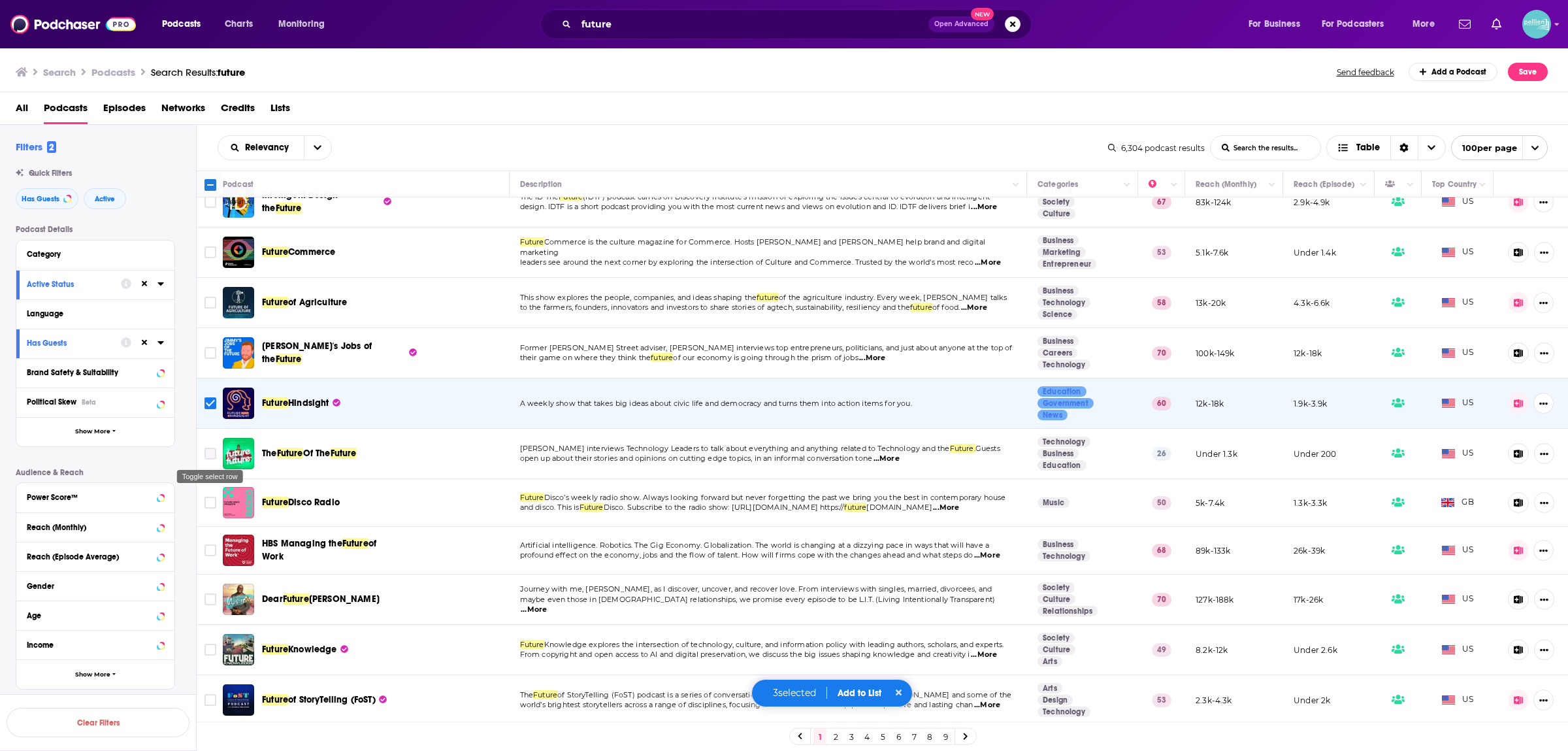
click at [211, 454] on input "Toggle select row" at bounding box center [210, 454] width 12 height 12
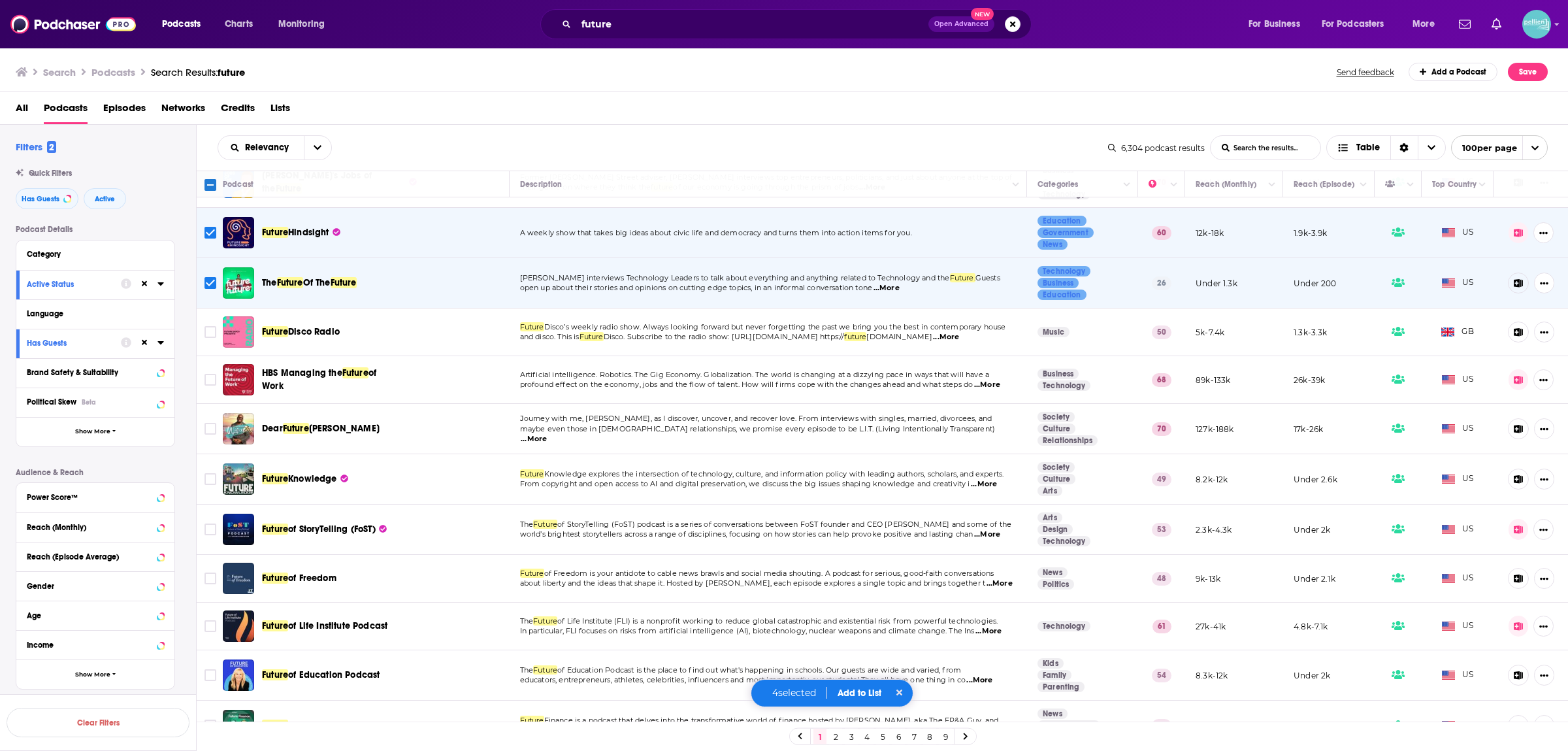
scroll to position [343, 0]
click at [213, 383] on input "Toggle select row" at bounding box center [210, 378] width 12 height 12
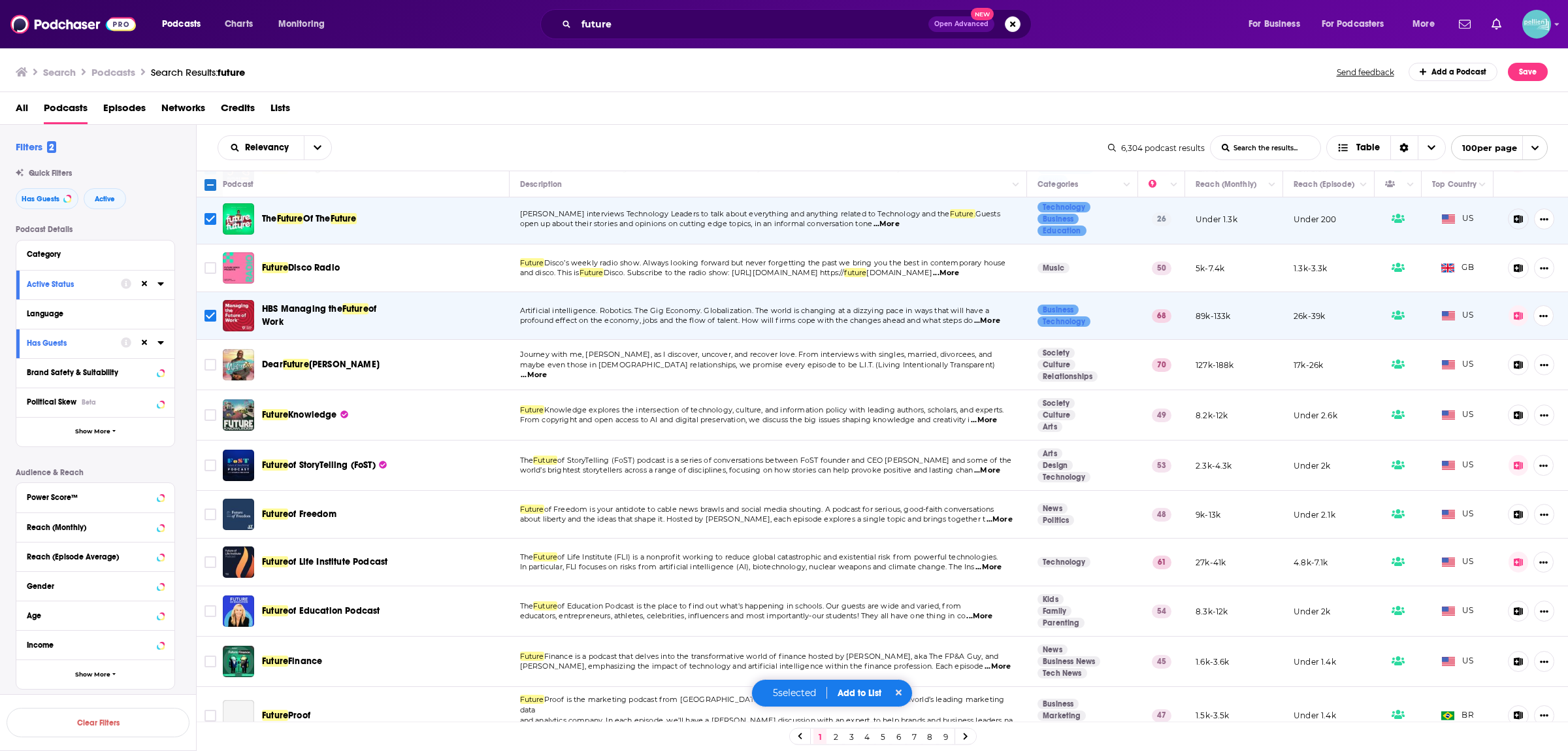
scroll to position [514, 0]
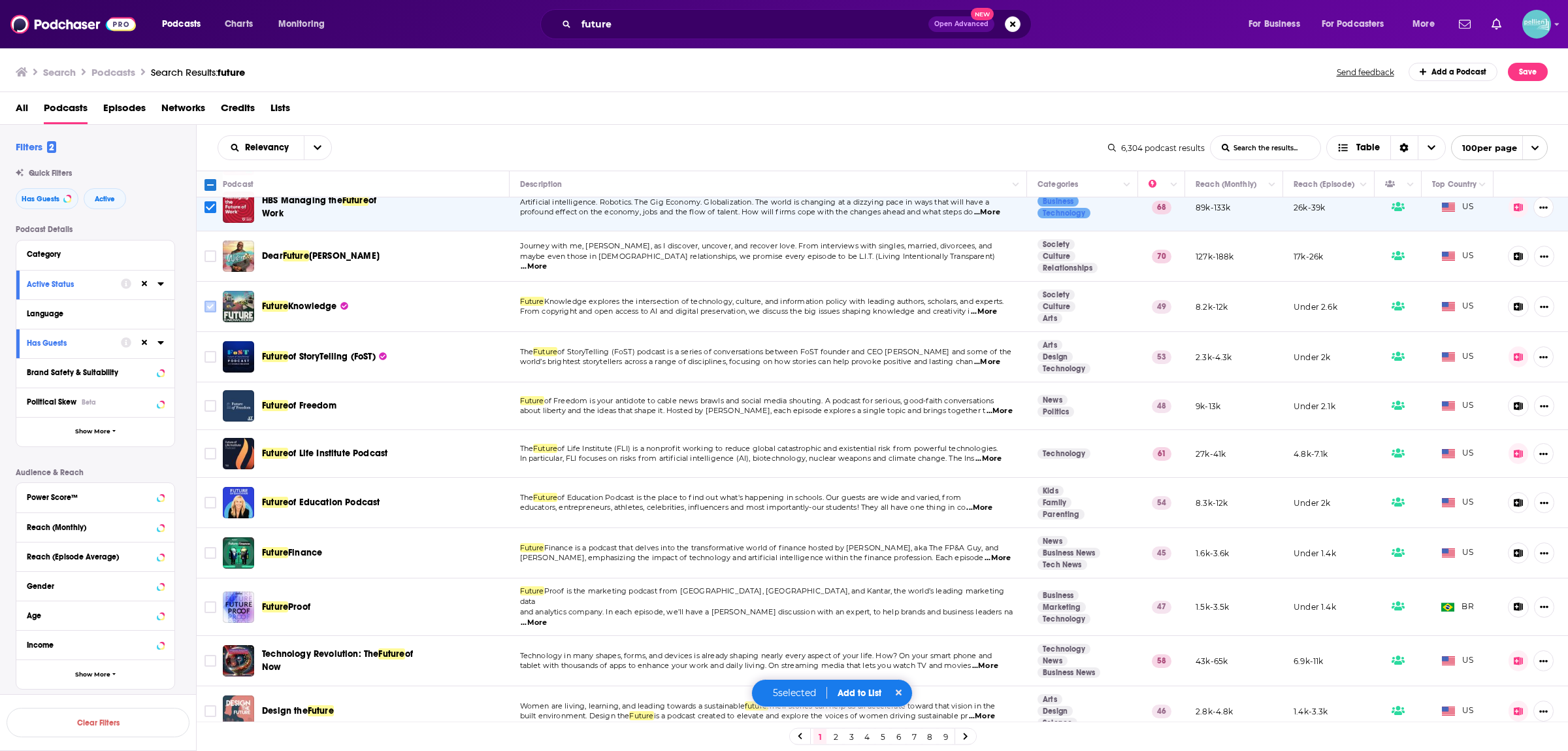
click at [209, 309] on input "Toggle select row" at bounding box center [210, 306] width 12 height 12
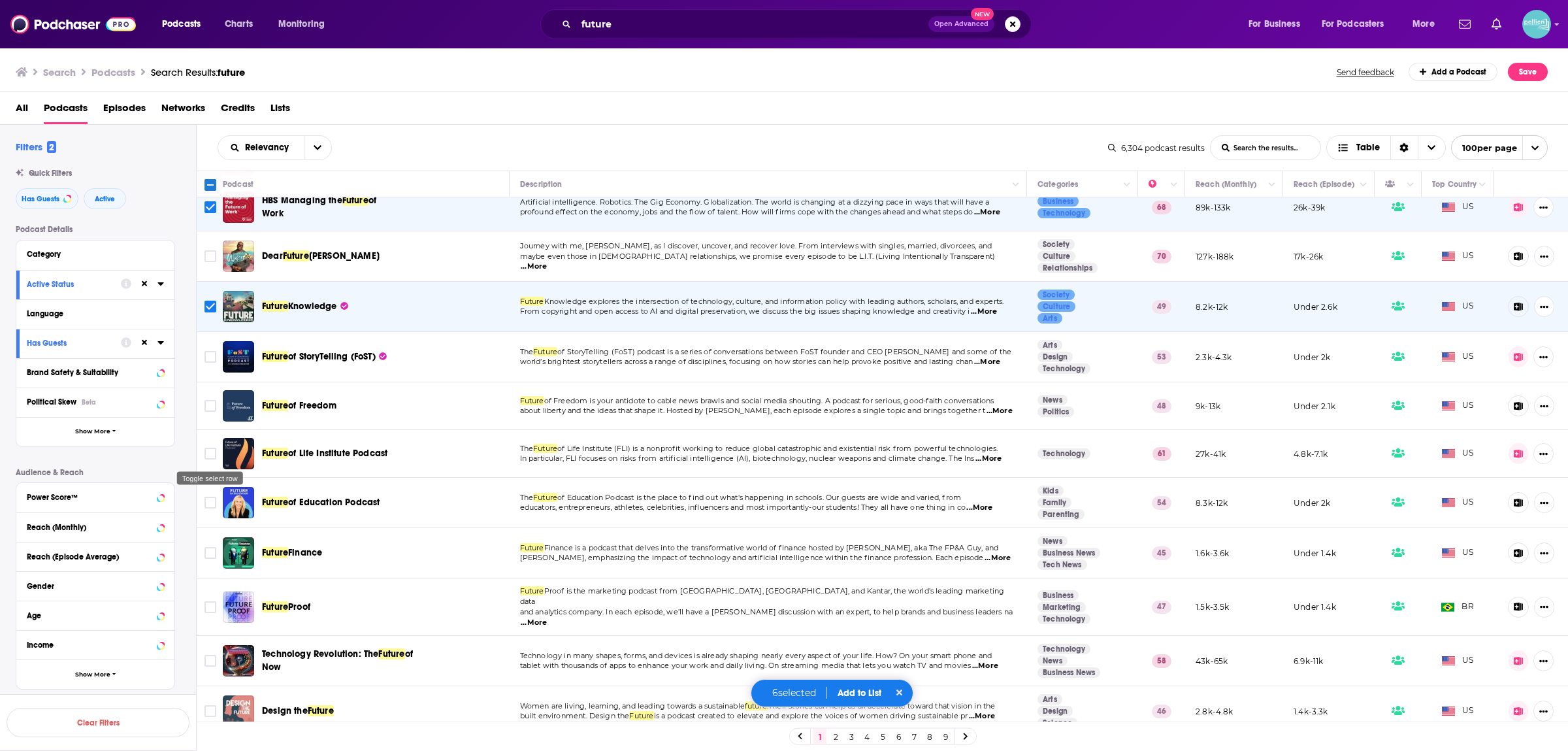
drag, startPoint x: 207, startPoint y: 456, endPoint x: 203, endPoint y: 482, distance: 26.3
click at [203, 482] on body "Podcasts Charts Monitoring future Open Advanced New For Business For Podcasters…" at bounding box center [784, 375] width 1568 height 751
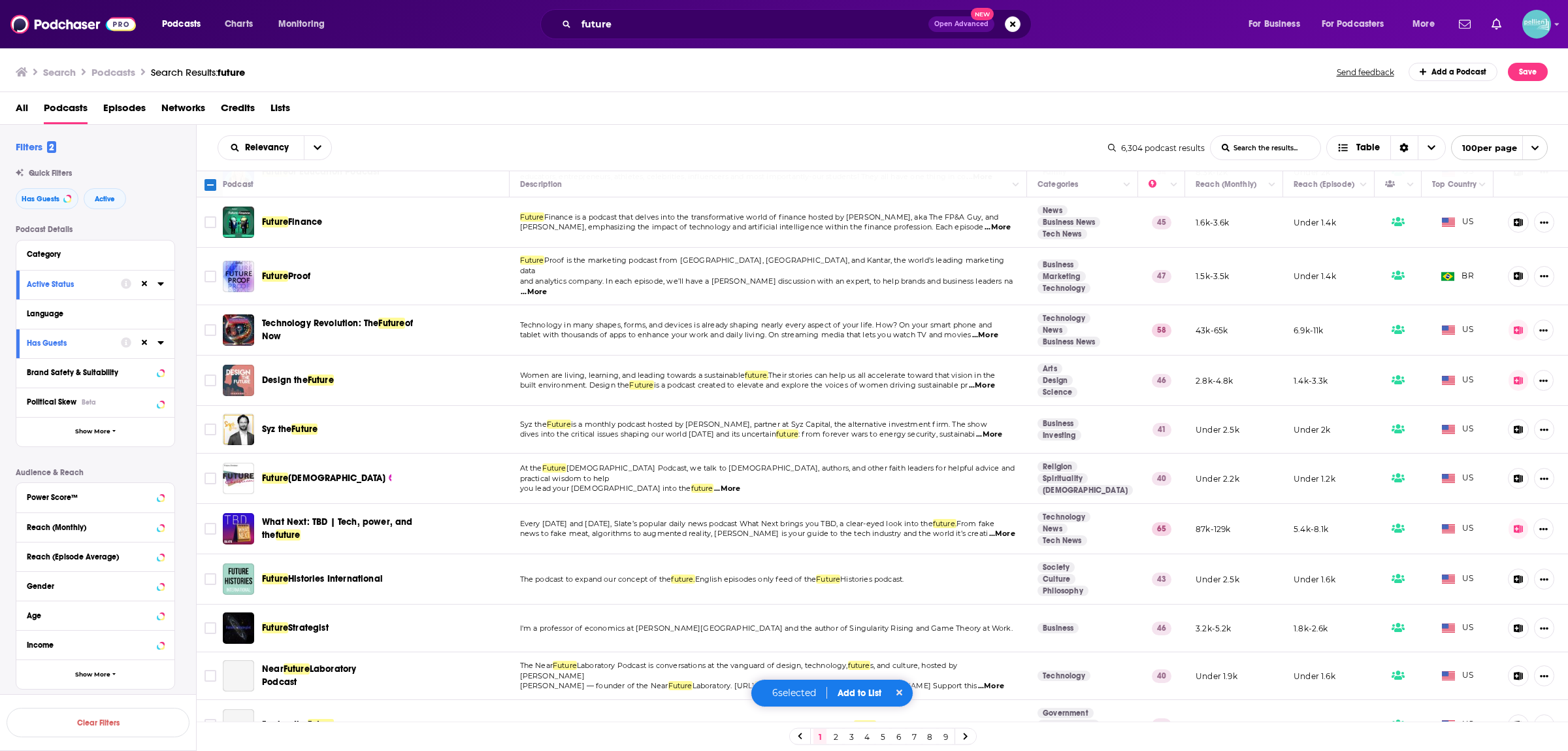
scroll to position [858, 0]
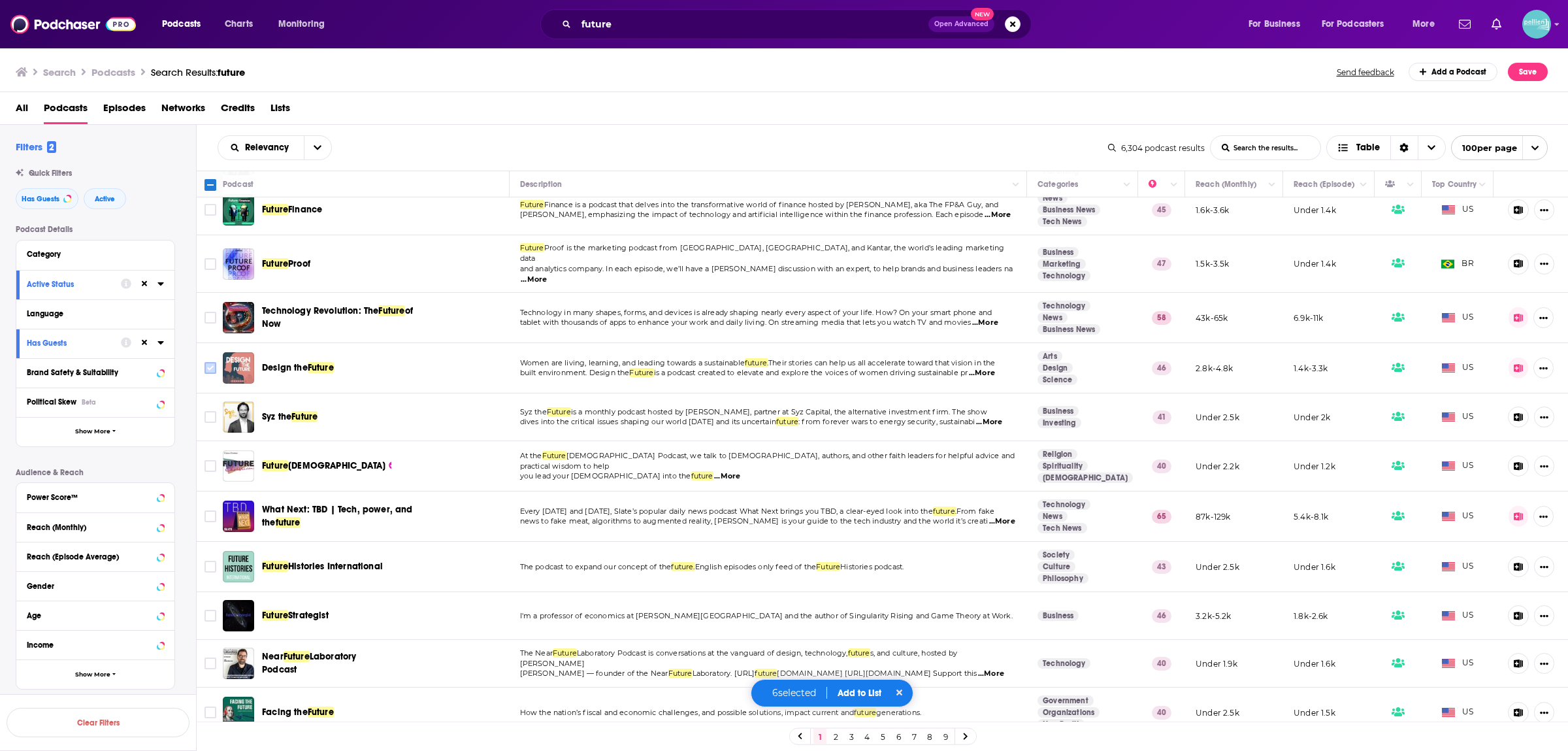
click at [210, 363] on input "Toggle select row" at bounding box center [210, 368] width 12 height 12
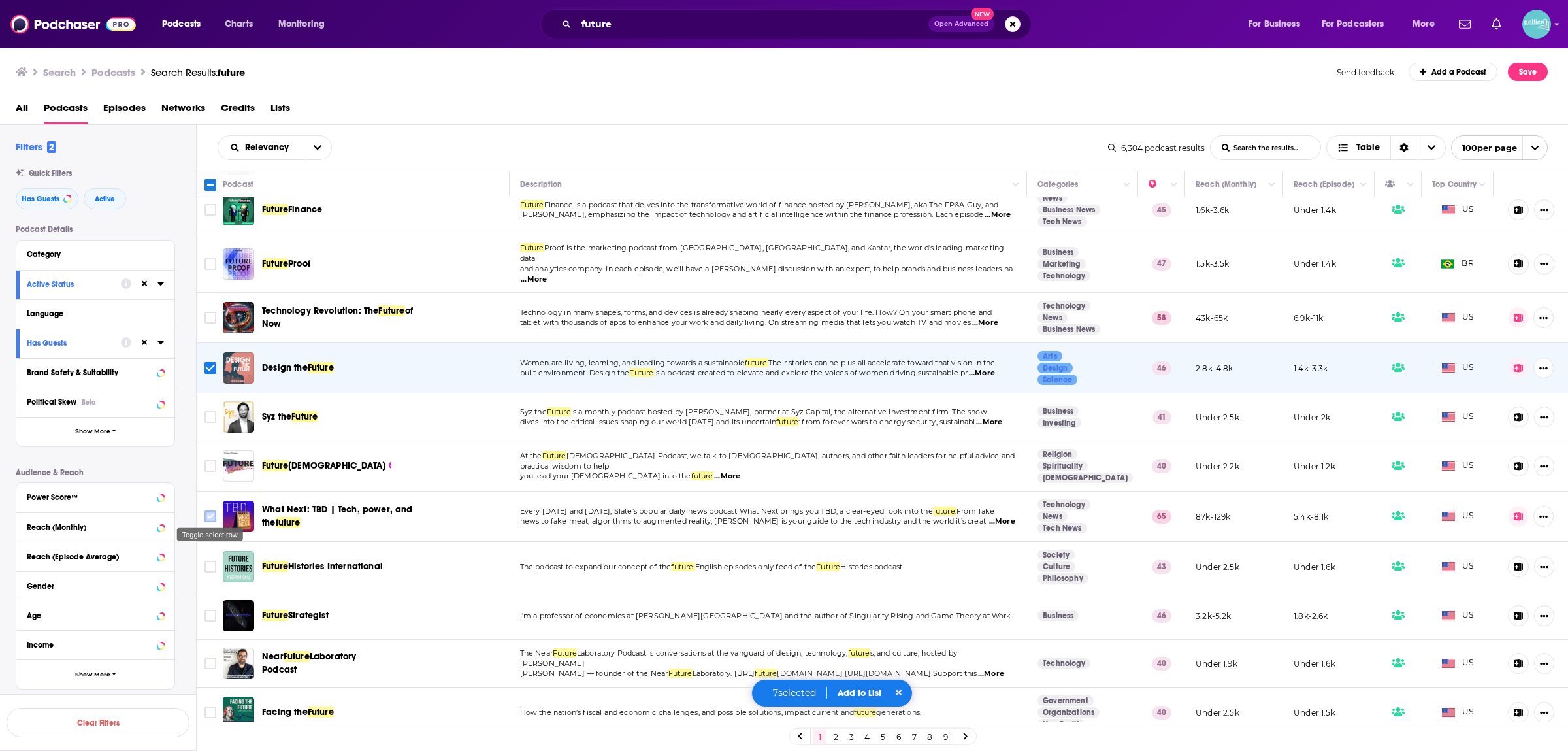
click at [210, 511] on input "Toggle select row" at bounding box center [210, 516] width 12 height 12
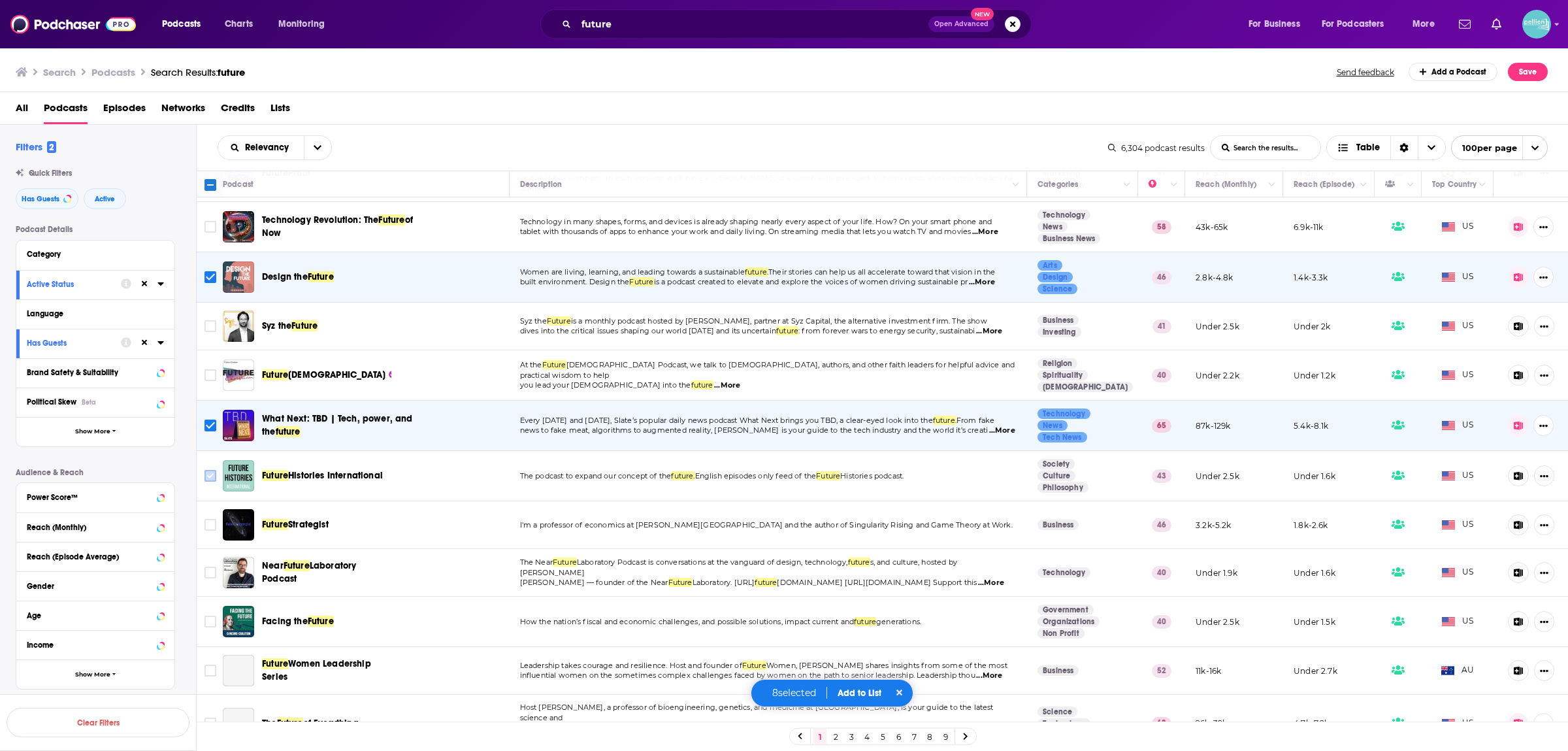
scroll to position [1030, 0]
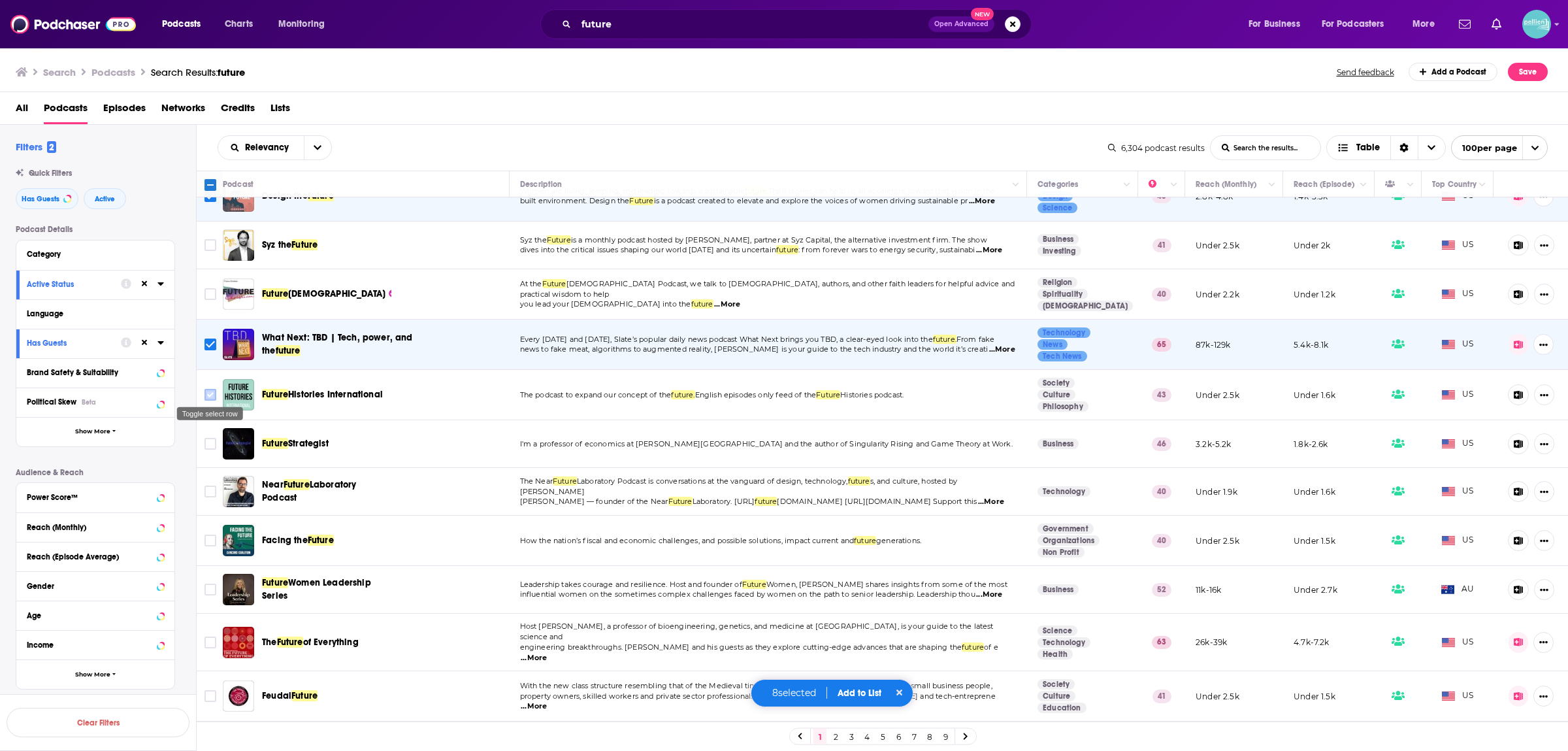
click at [210, 392] on input "Toggle select row" at bounding box center [210, 395] width 12 height 12
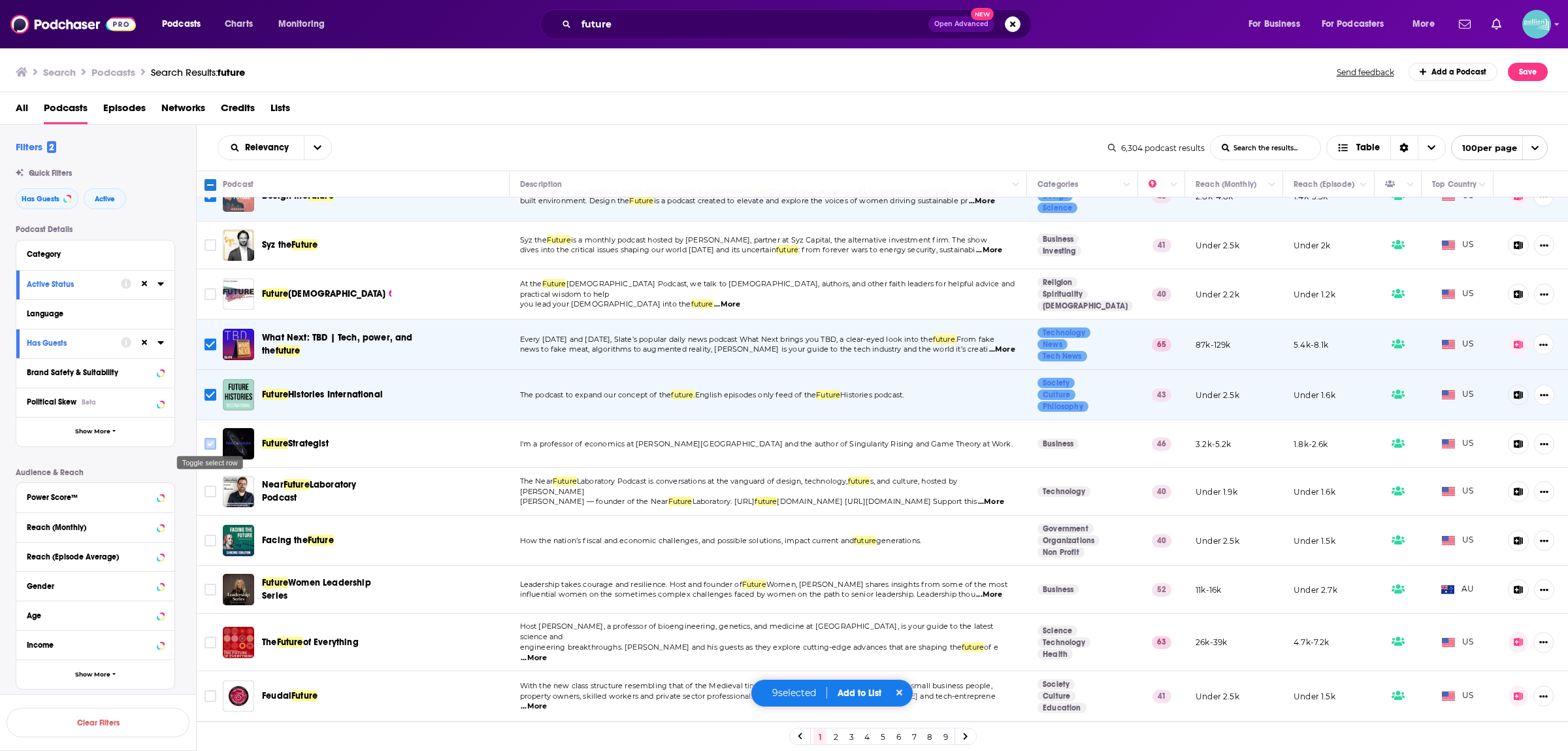
click at [213, 444] on input "Toggle select row" at bounding box center [210, 444] width 12 height 12
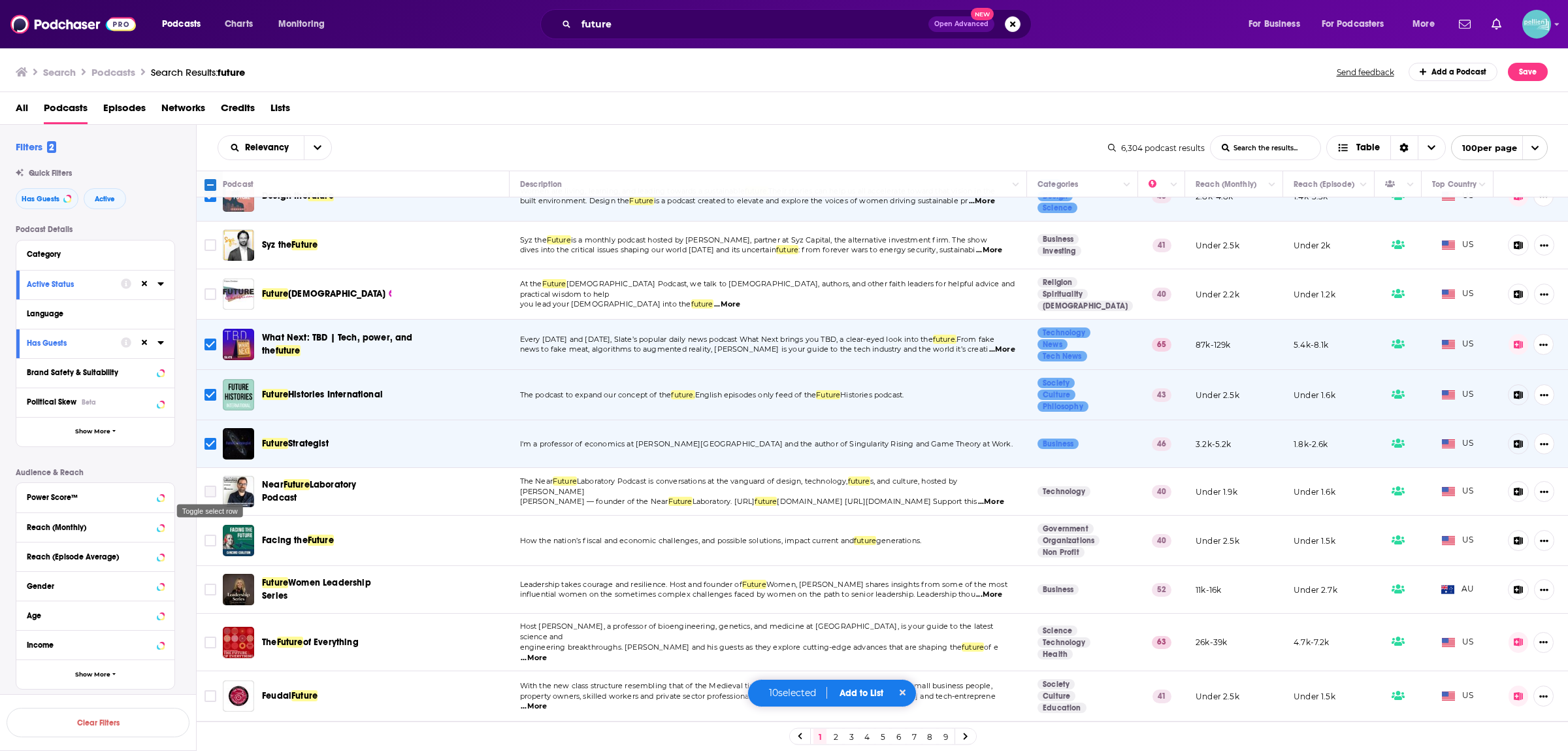
click at [212, 493] on input "Toggle select row" at bounding box center [210, 492] width 12 height 12
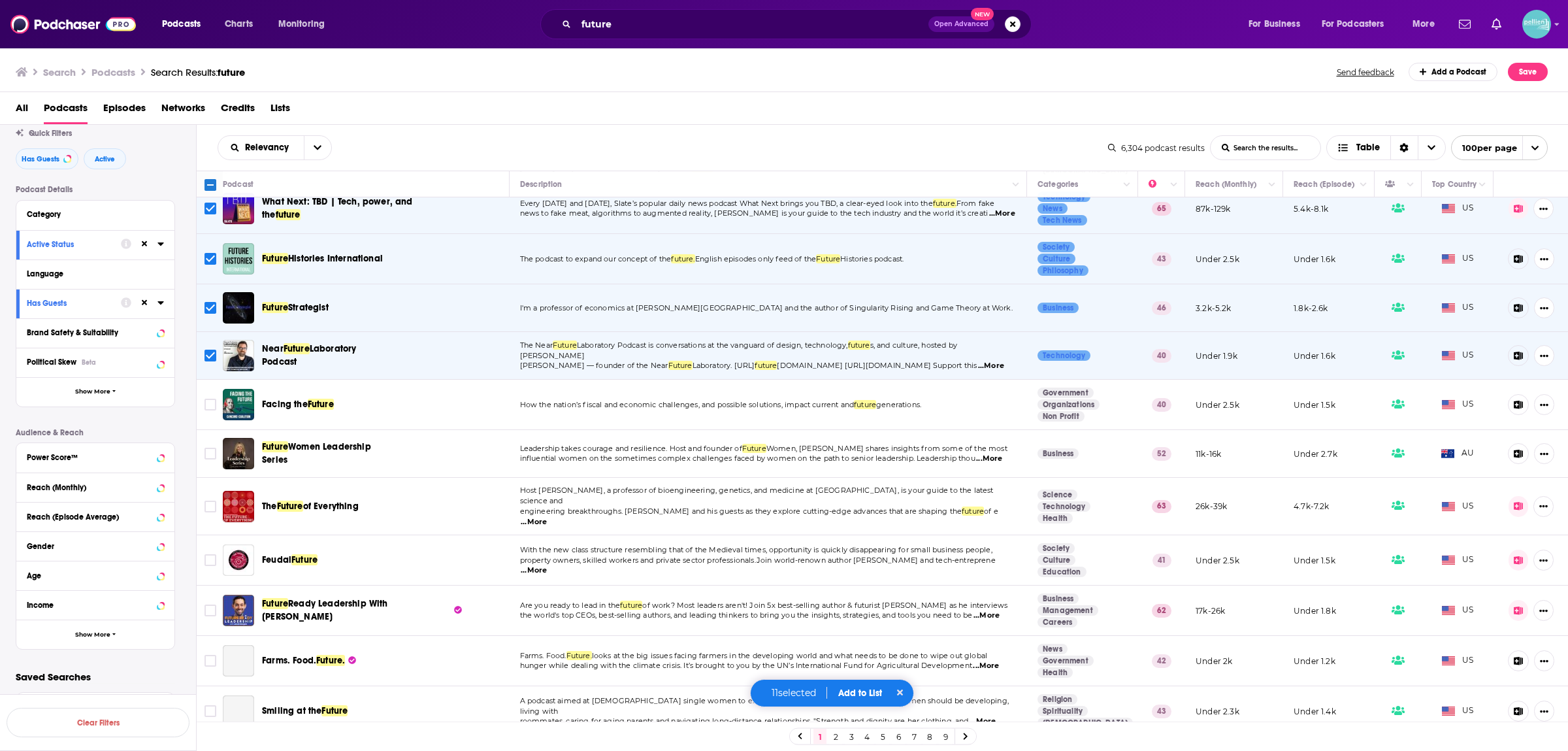
scroll to position [1373, 0]
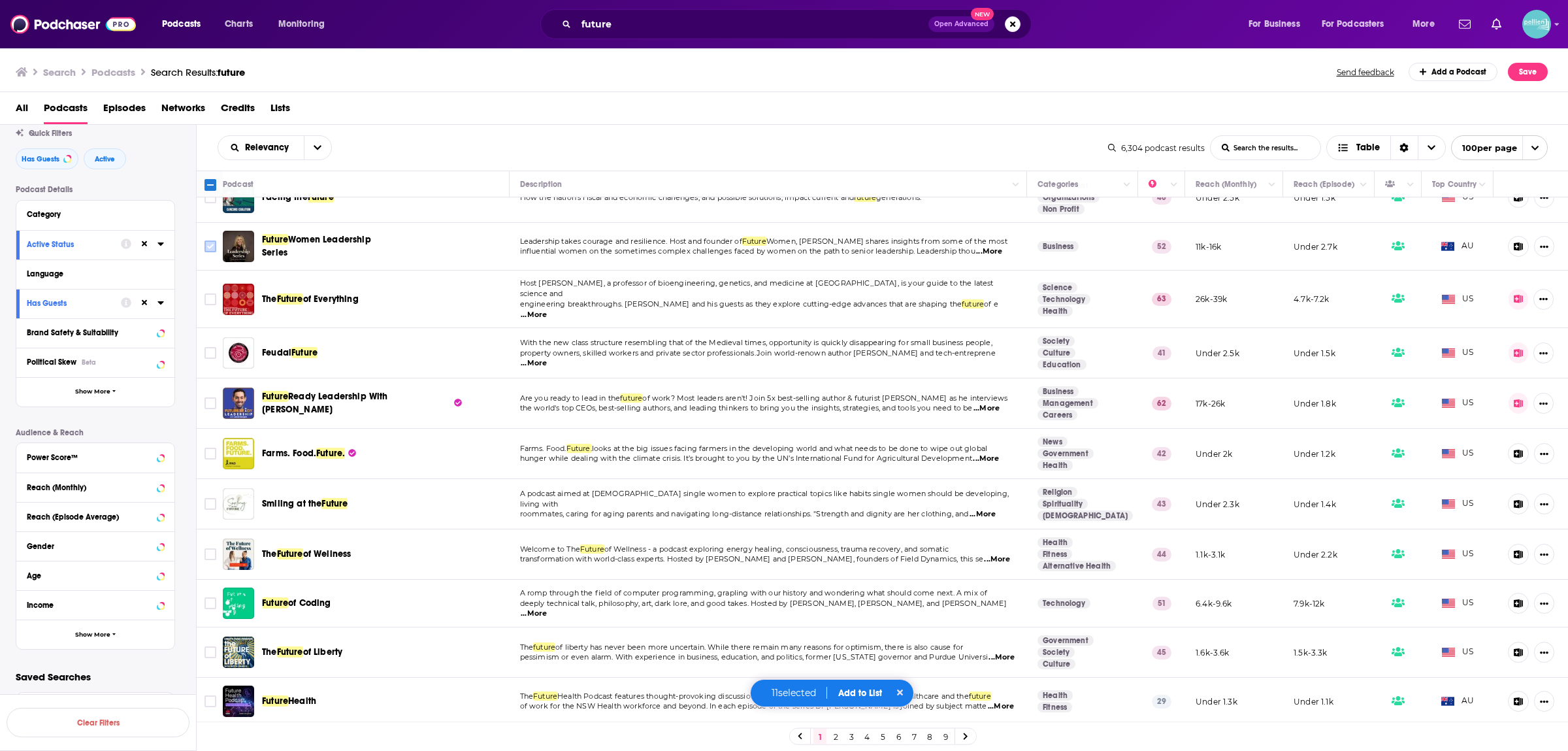
click at [209, 245] on input "Toggle select row" at bounding box center [210, 246] width 12 height 12
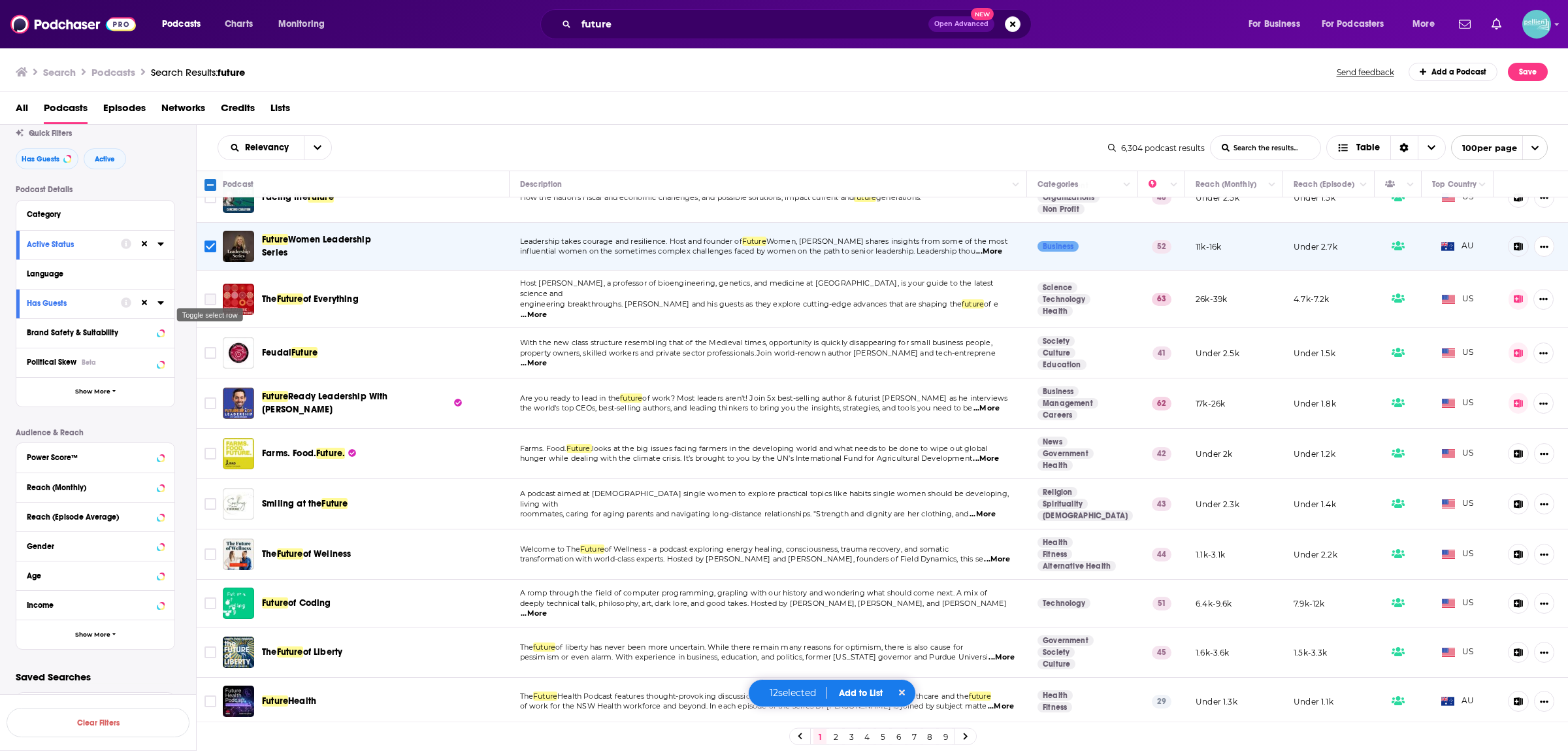
click at [208, 294] on input "Toggle select row" at bounding box center [210, 299] width 12 height 12
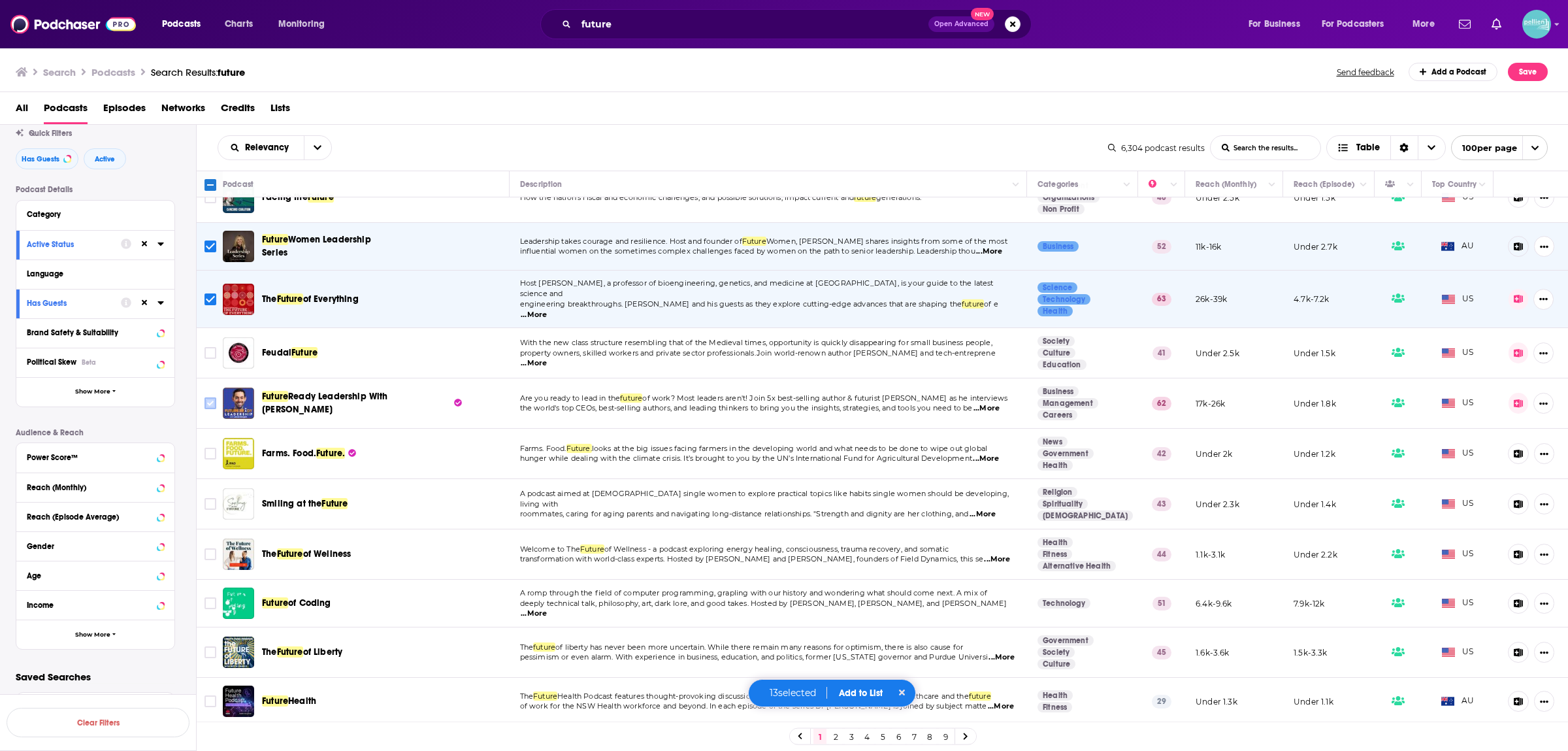
click at [210, 398] on input "Toggle select row" at bounding box center [210, 403] width 12 height 12
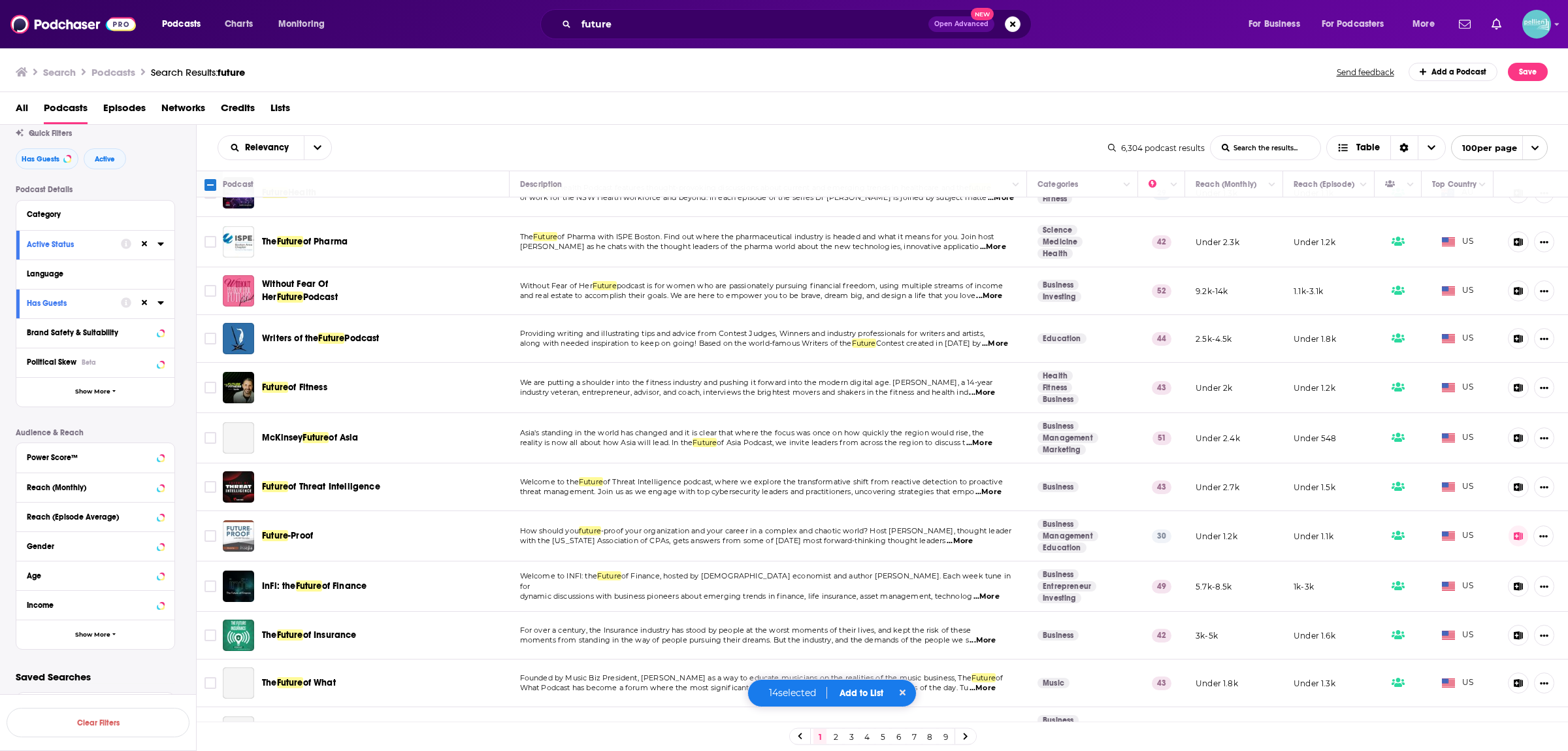
scroll to position [1888, 0]
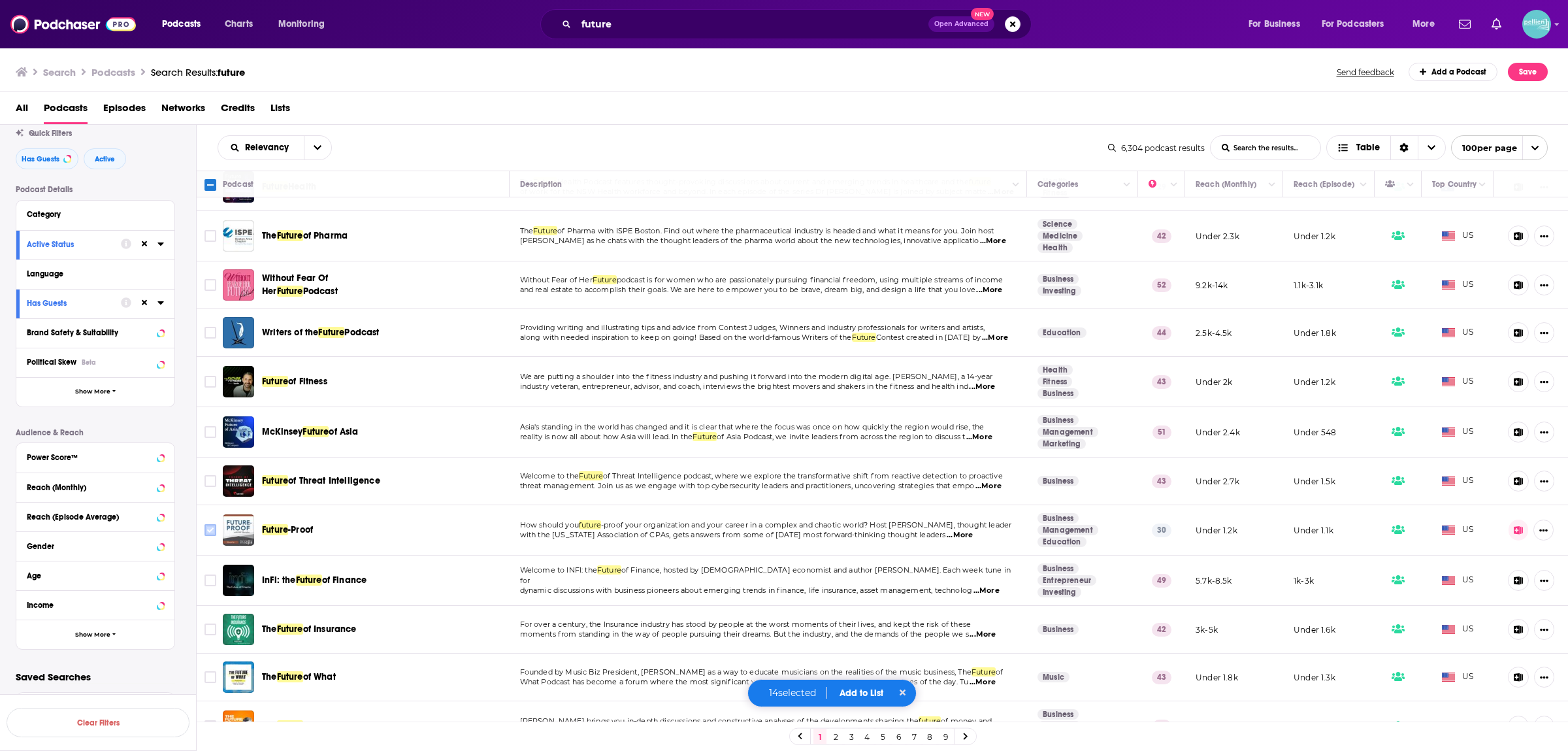
click at [207, 526] on input "Toggle select row" at bounding box center [210, 530] width 12 height 12
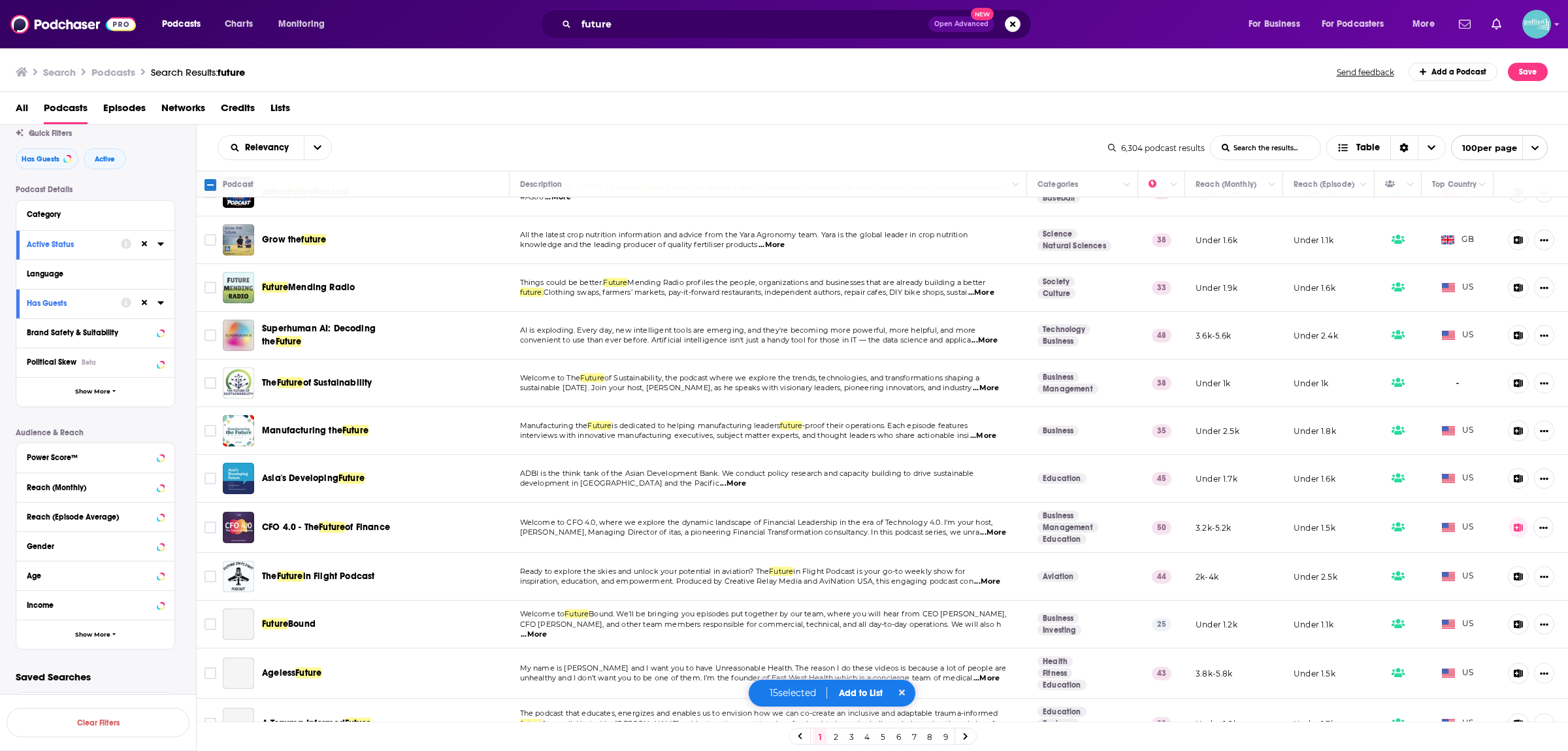
scroll to position [2575, 0]
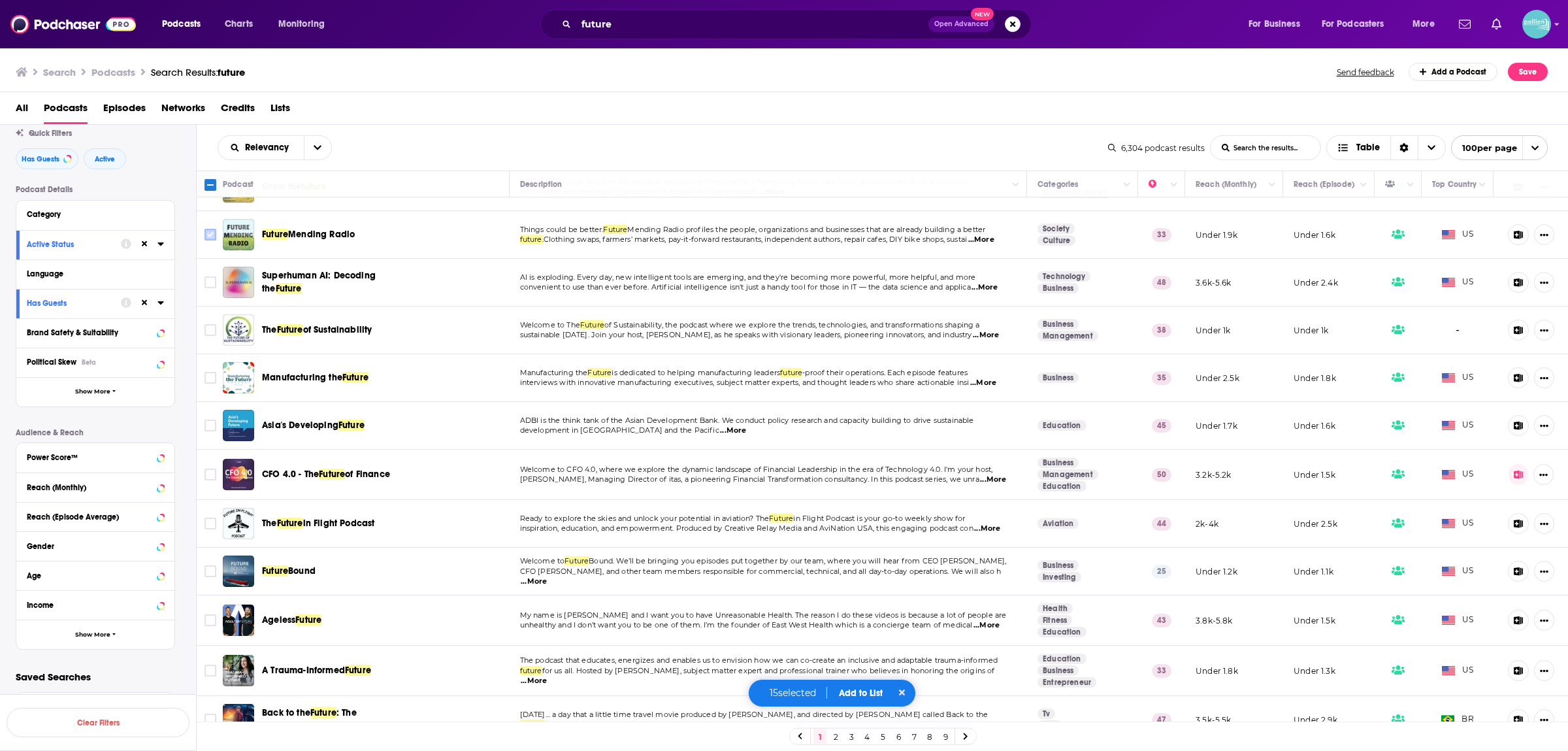
click at [205, 230] on input "Toggle select row" at bounding box center [210, 234] width 12 height 12
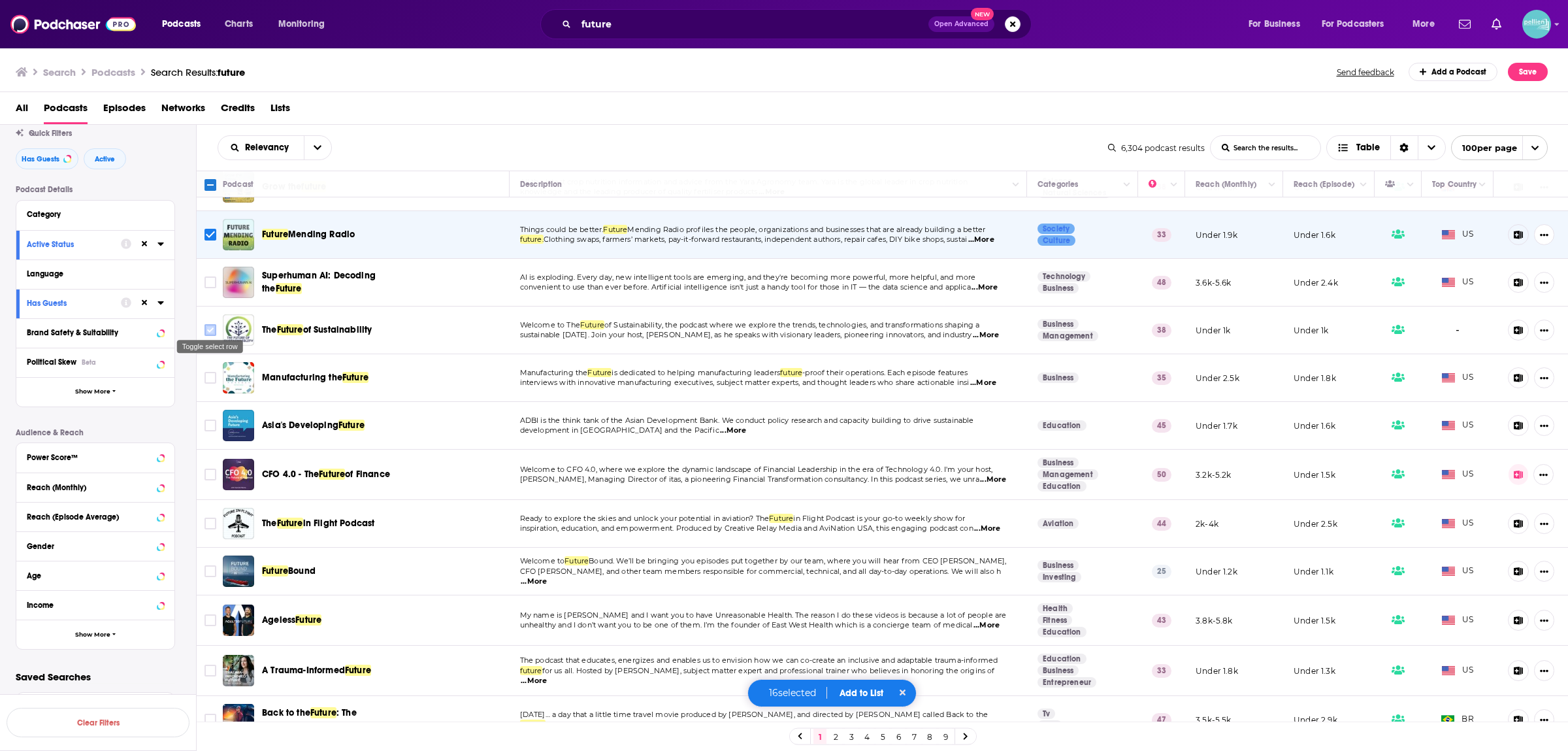
click at [209, 324] on input "Toggle select row" at bounding box center [210, 330] width 12 height 12
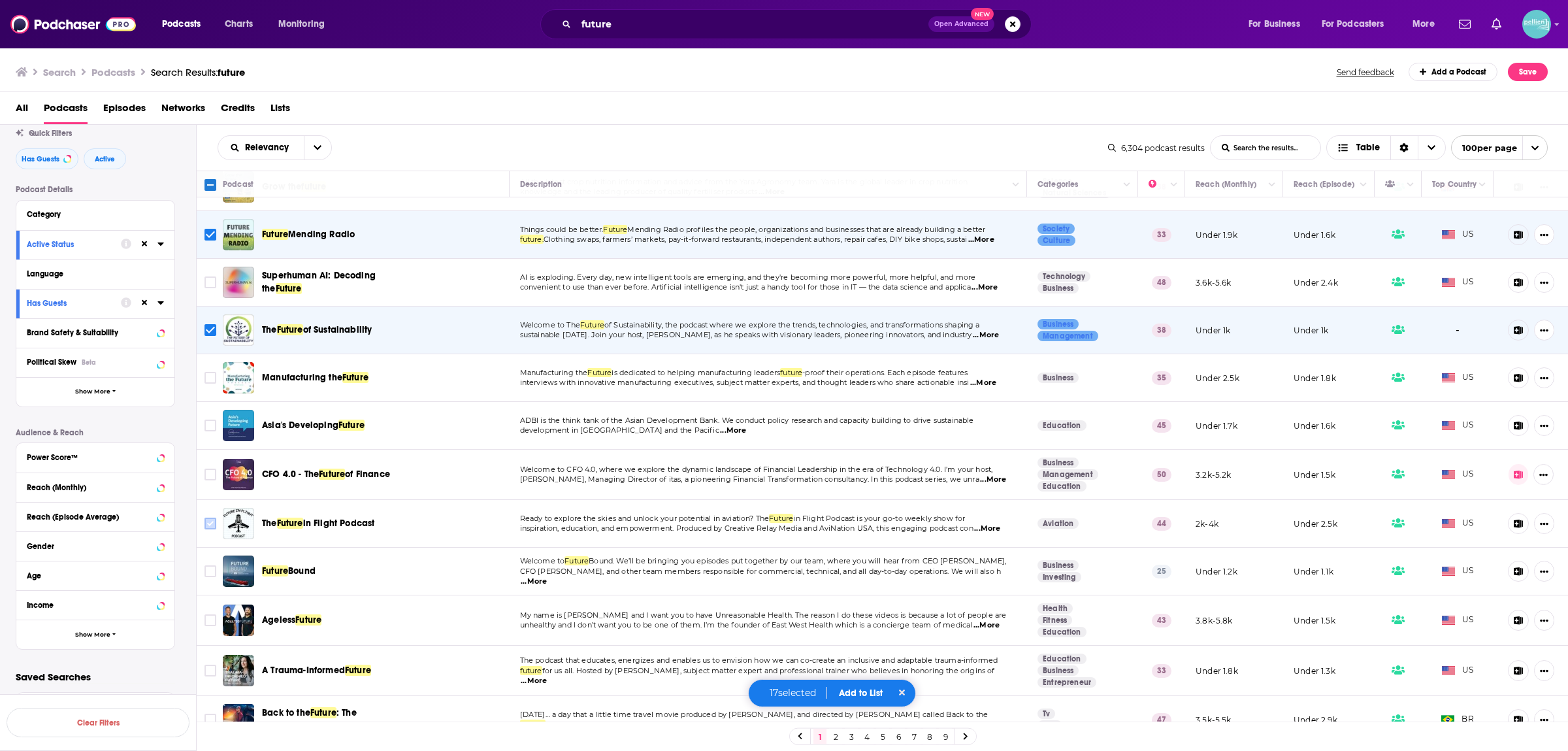
scroll to position [2746, 0]
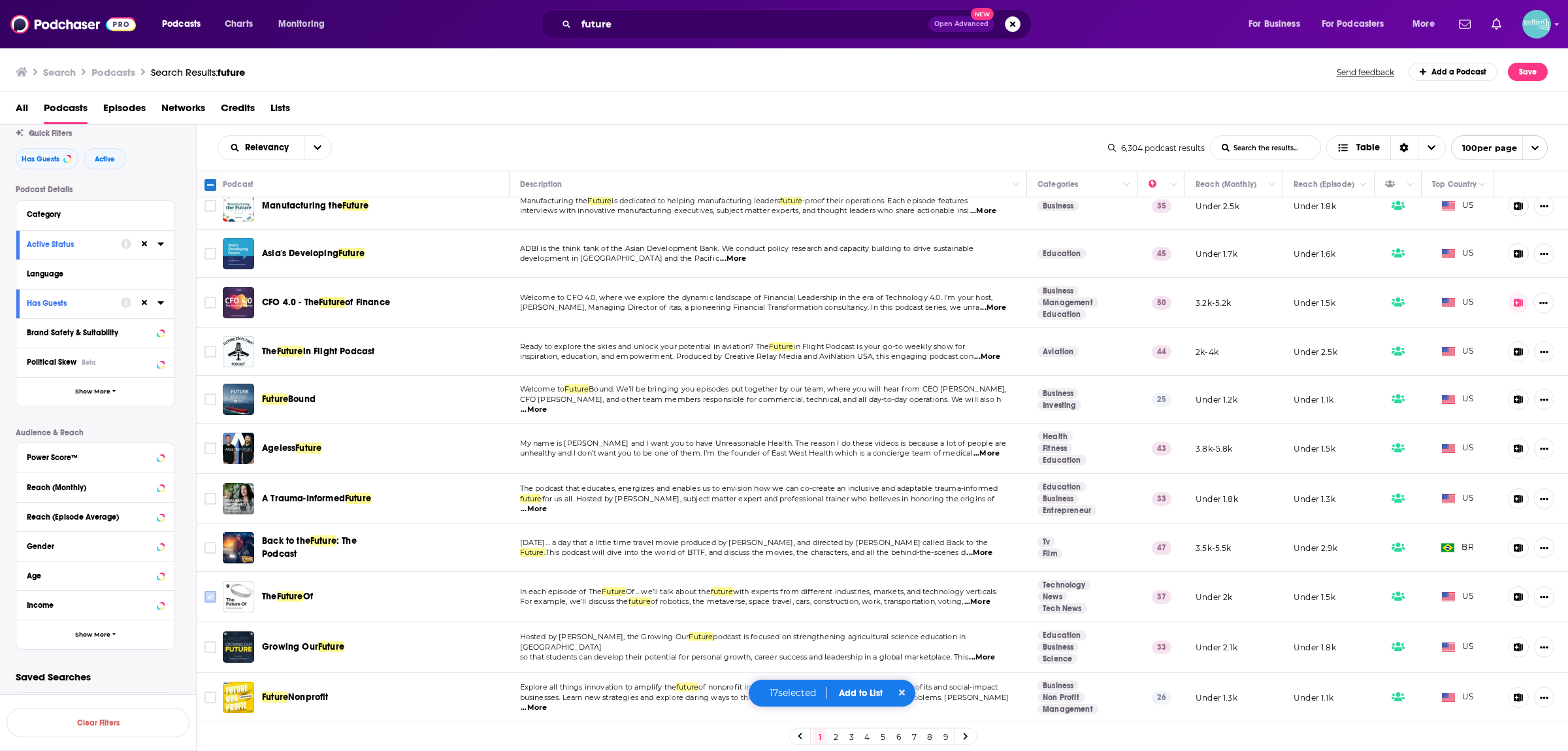
click at [212, 593] on input "Toggle select row" at bounding box center [210, 596] width 12 height 12
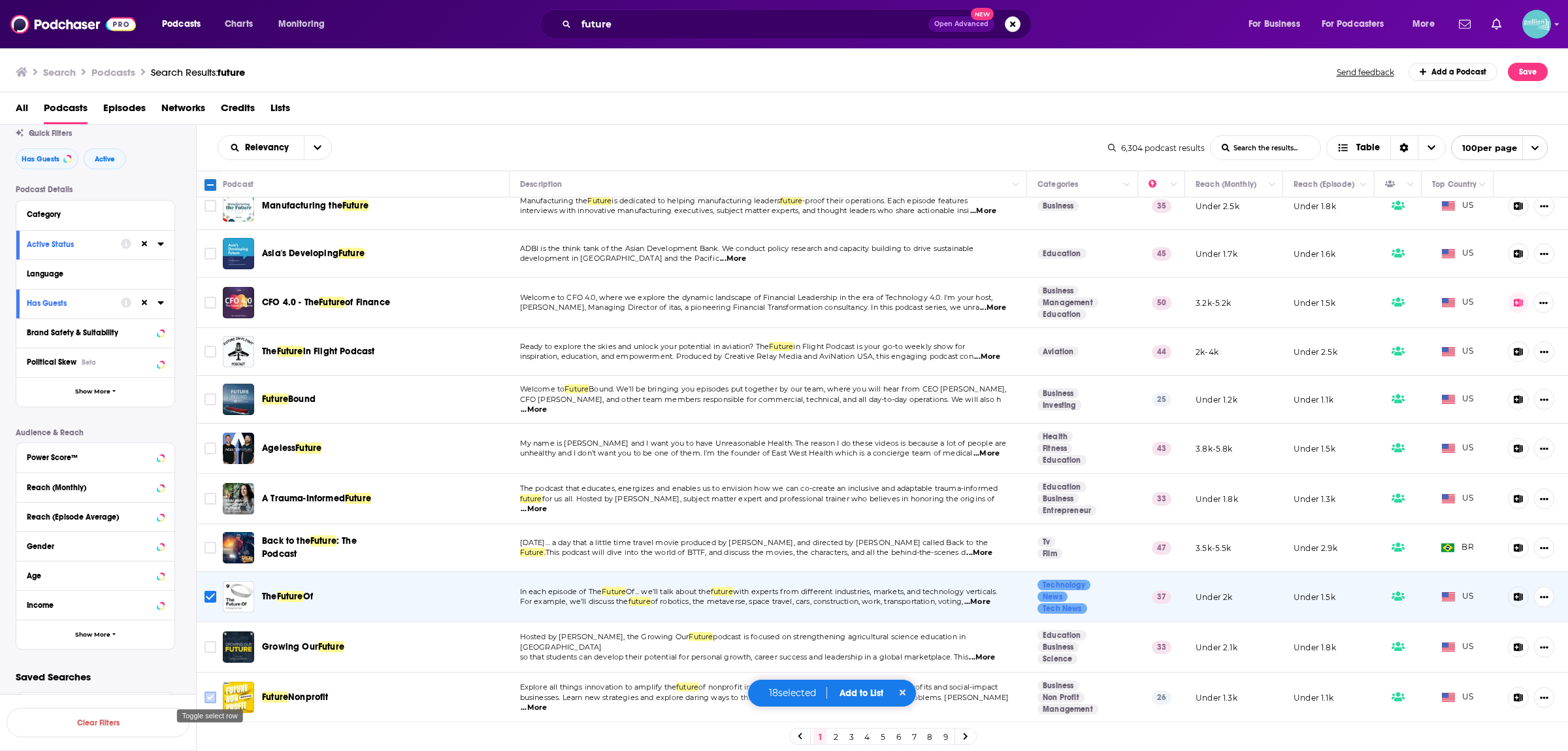
click at [210, 694] on input "Toggle select row" at bounding box center [210, 698] width 12 height 12
click at [866, 686] on div "18 selected Add to List" at bounding box center [833, 693] width 170 height 28
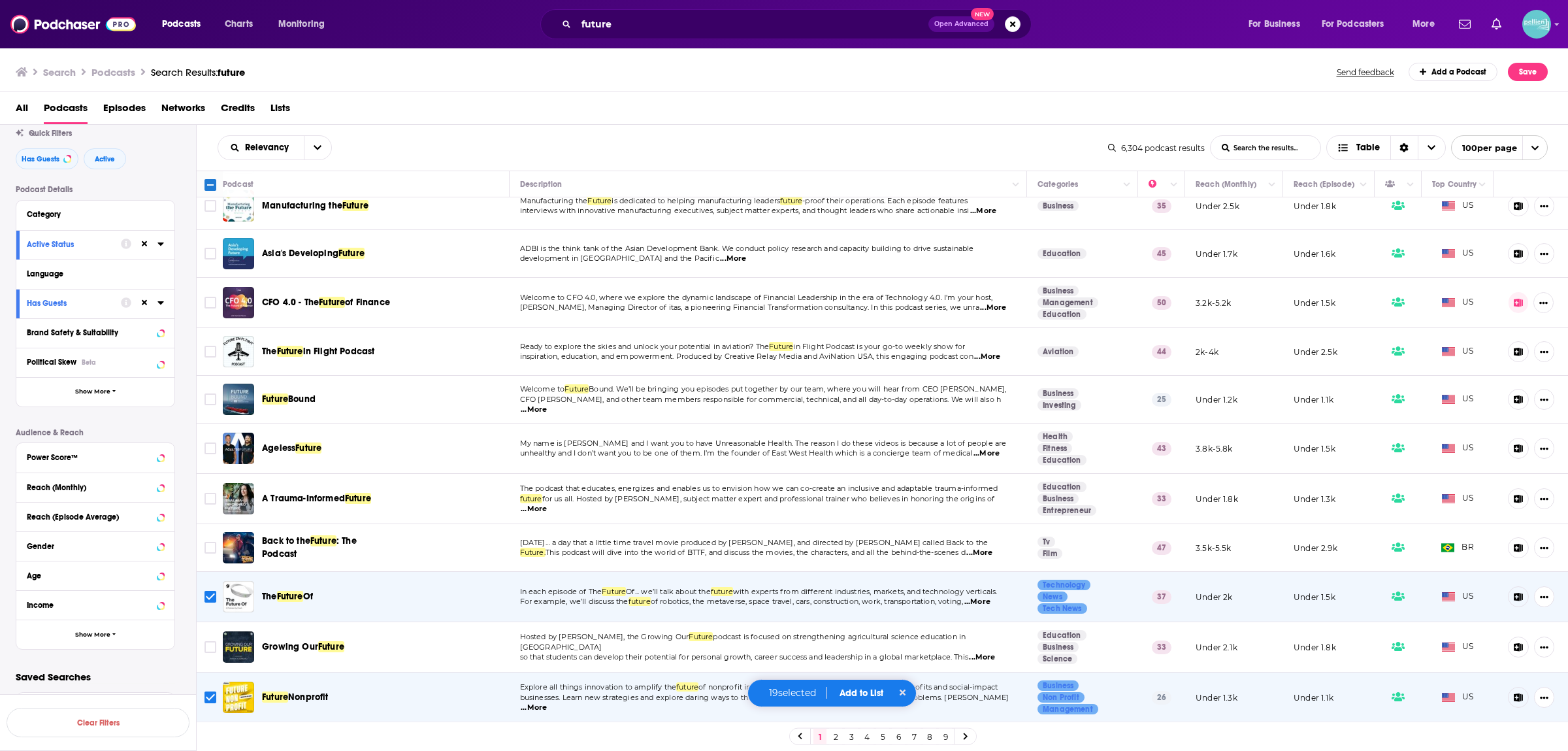
click at [864, 697] on button "Add to List" at bounding box center [862, 693] width 65 height 11
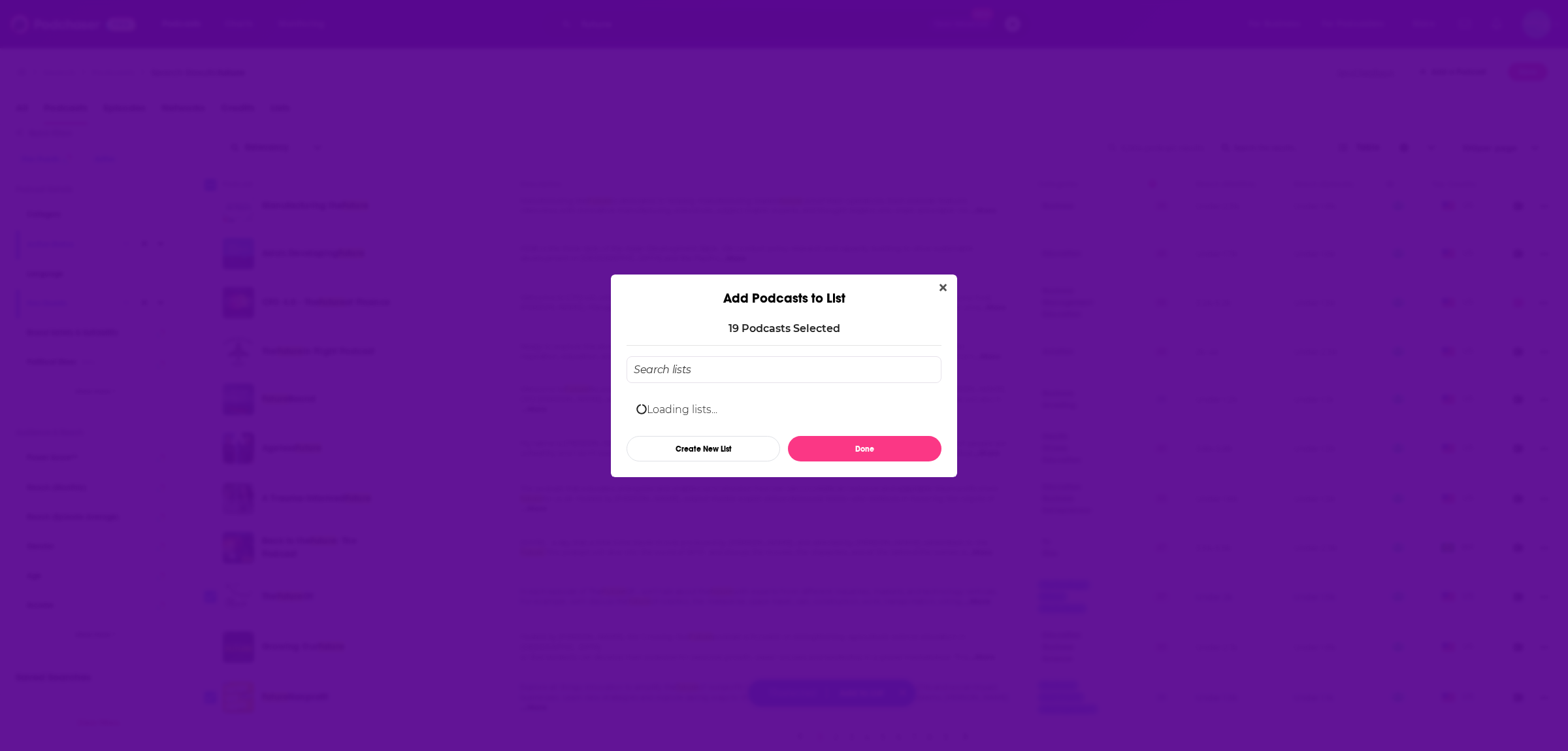
click at [765, 368] on input "Add Podcast To List" at bounding box center [784, 370] width 315 height 27
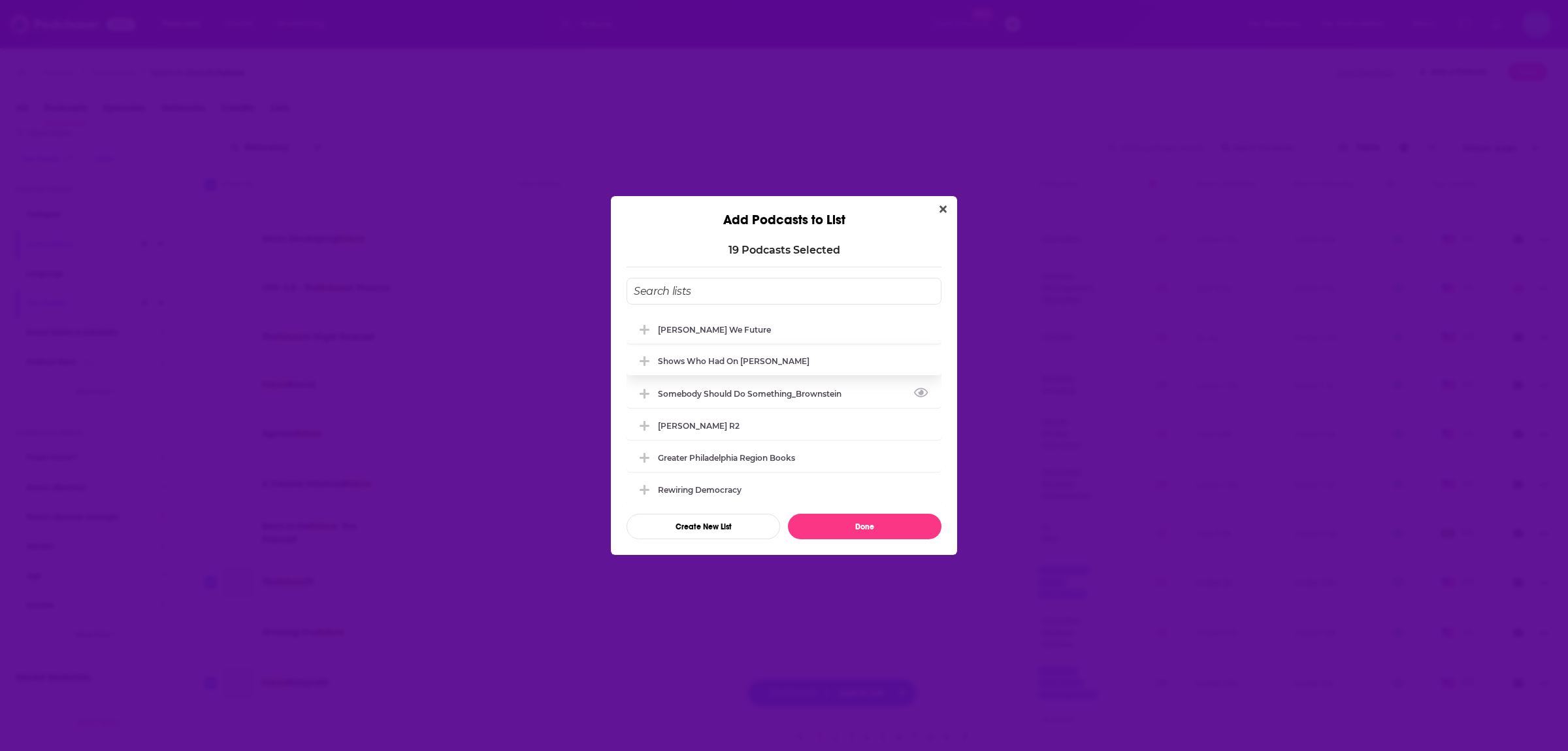
click at [749, 369] on div "Shows who had on Lisa Kay Solomon" at bounding box center [784, 361] width 315 height 29
click at [722, 323] on div "Solomon_How We Future" at bounding box center [784, 329] width 315 height 29
click at [749, 362] on div "Shows who had on [PERSON_NAME]" at bounding box center [738, 361] width 160 height 10
click at [892, 530] on button "Done" at bounding box center [865, 527] width 154 height 25
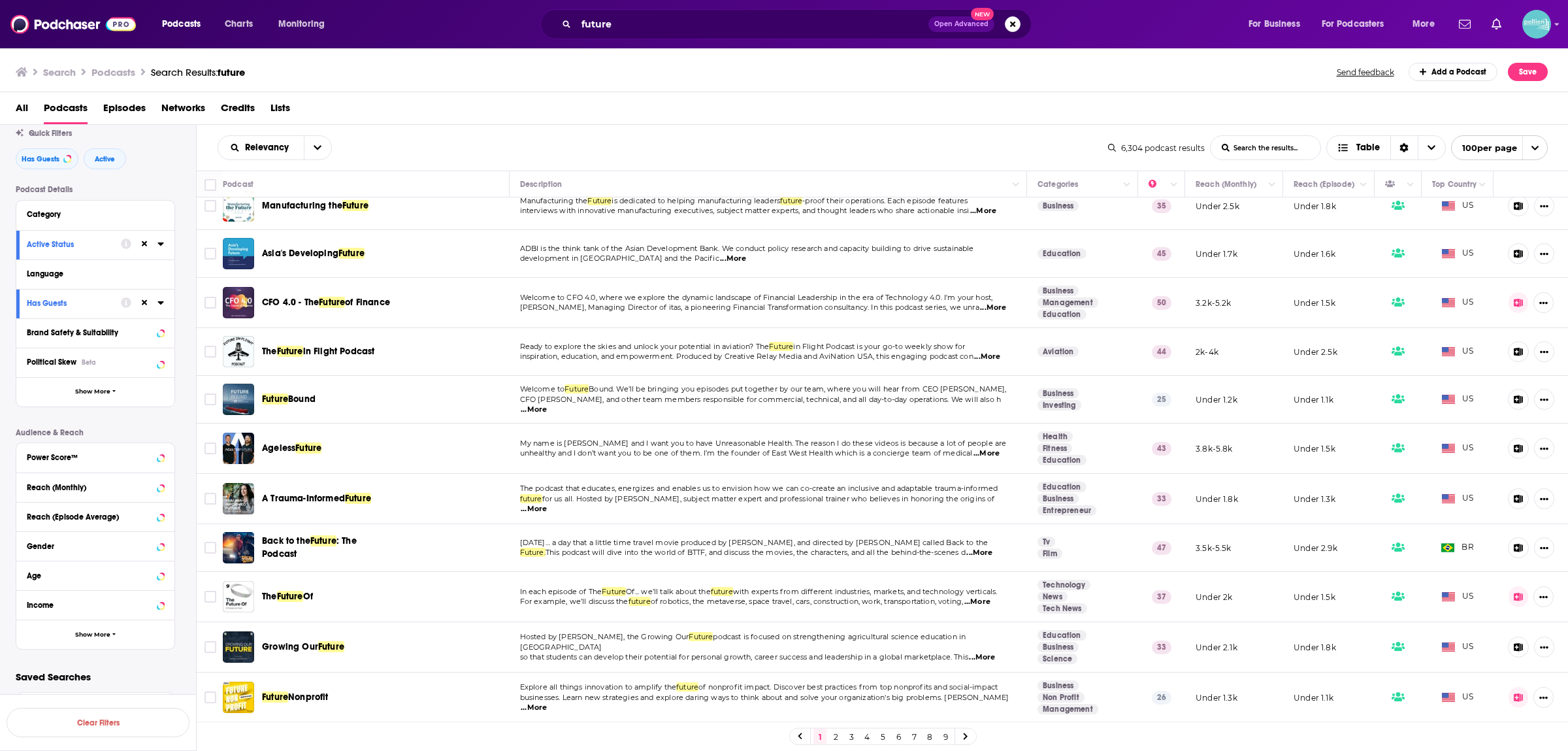
click at [835, 738] on link "2" at bounding box center [835, 737] width 13 height 15
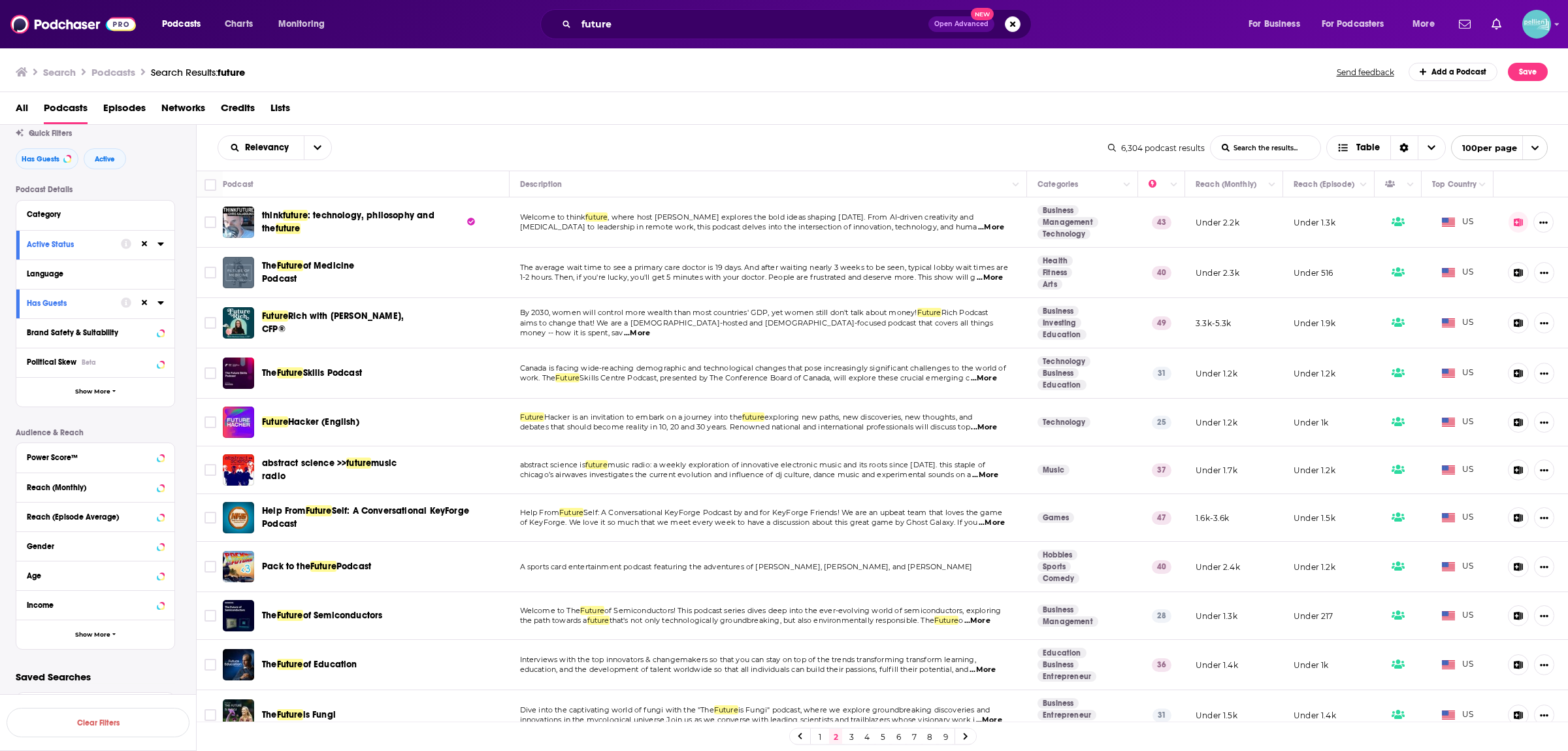
click at [201, 220] on td at bounding box center [210, 223] width 26 height 51
click at [210, 221] on input "Toggle select row" at bounding box center [210, 221] width 12 height 12
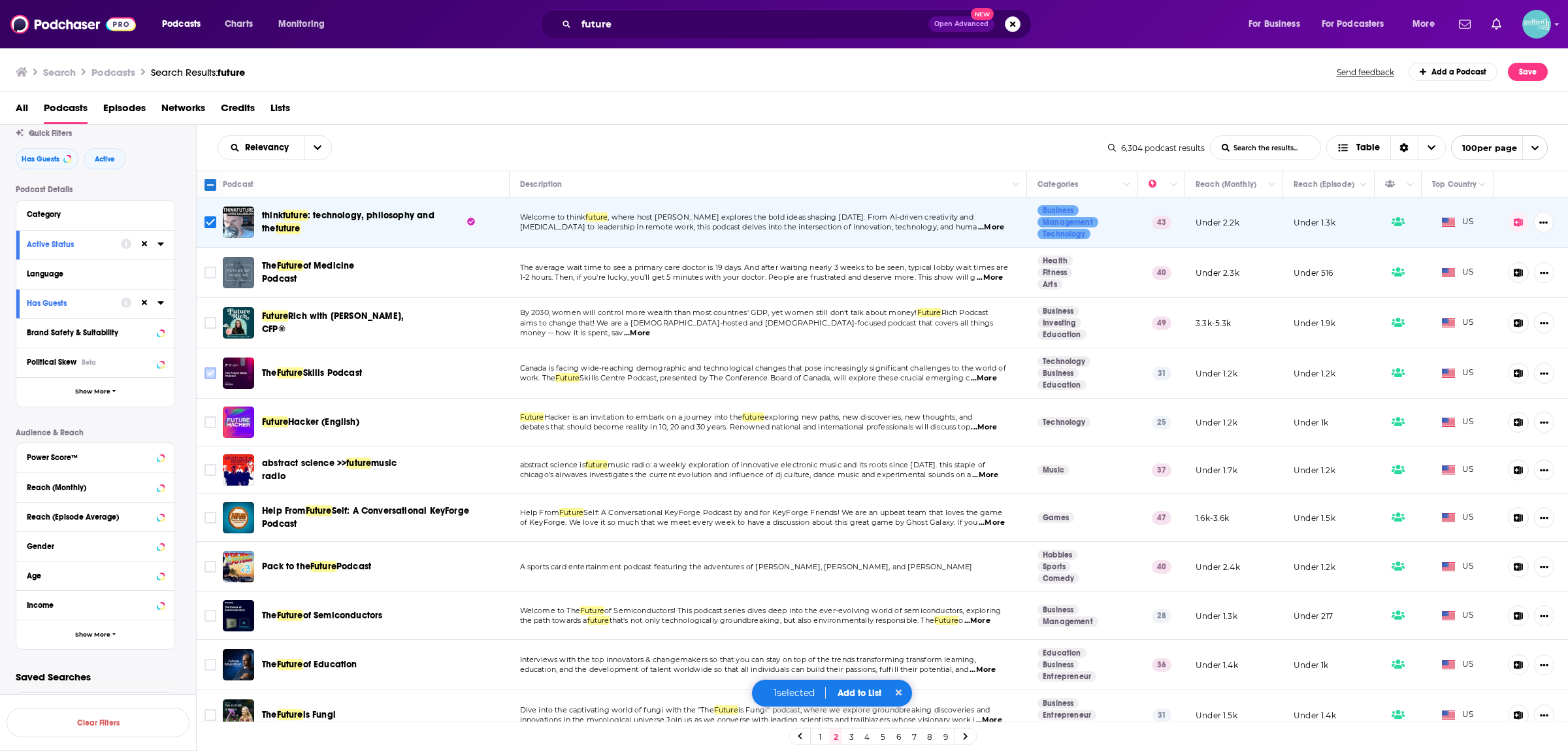
click at [210, 375] on input "Toggle select row" at bounding box center [210, 373] width 12 height 12
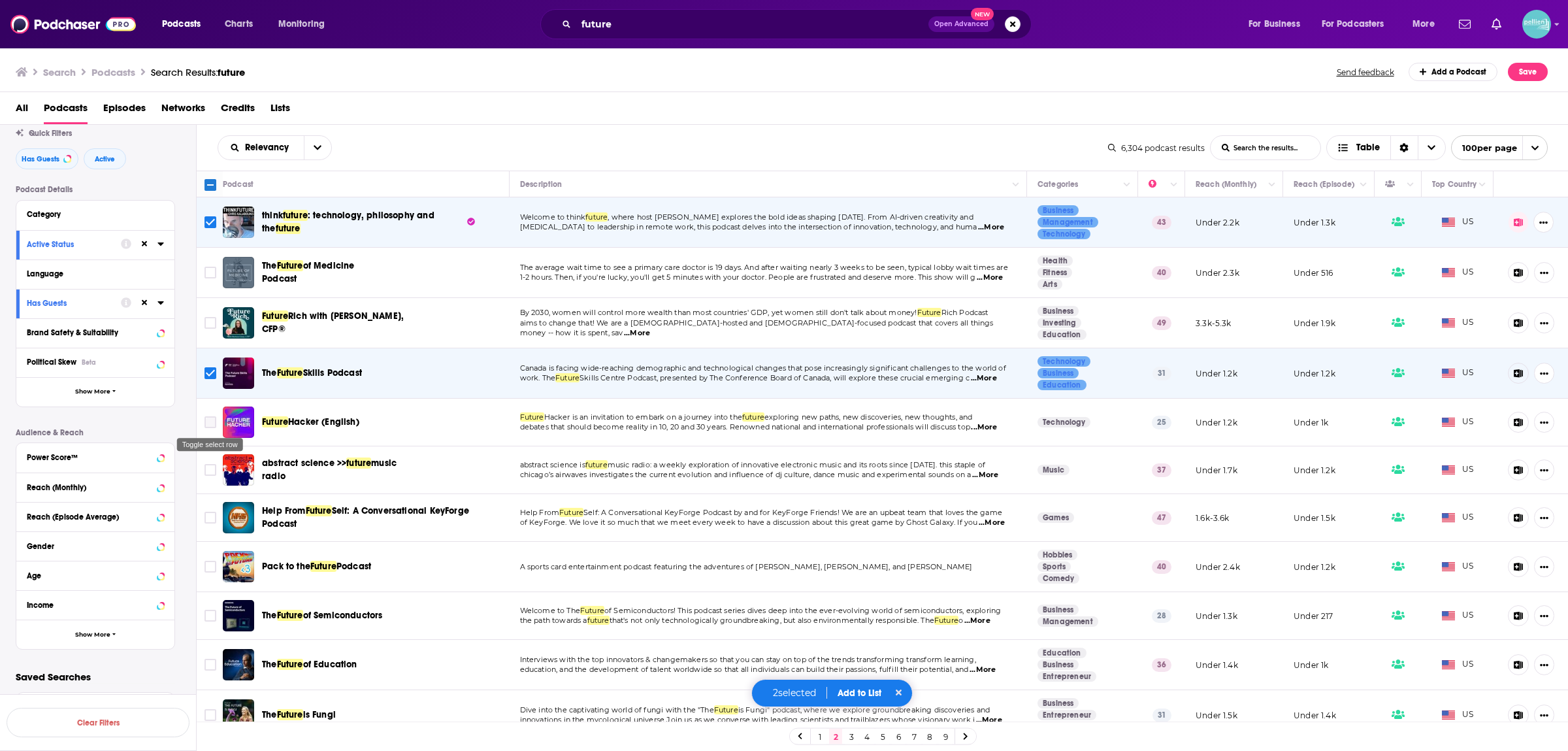
click at [208, 424] on input "Toggle select row" at bounding box center [210, 422] width 12 height 12
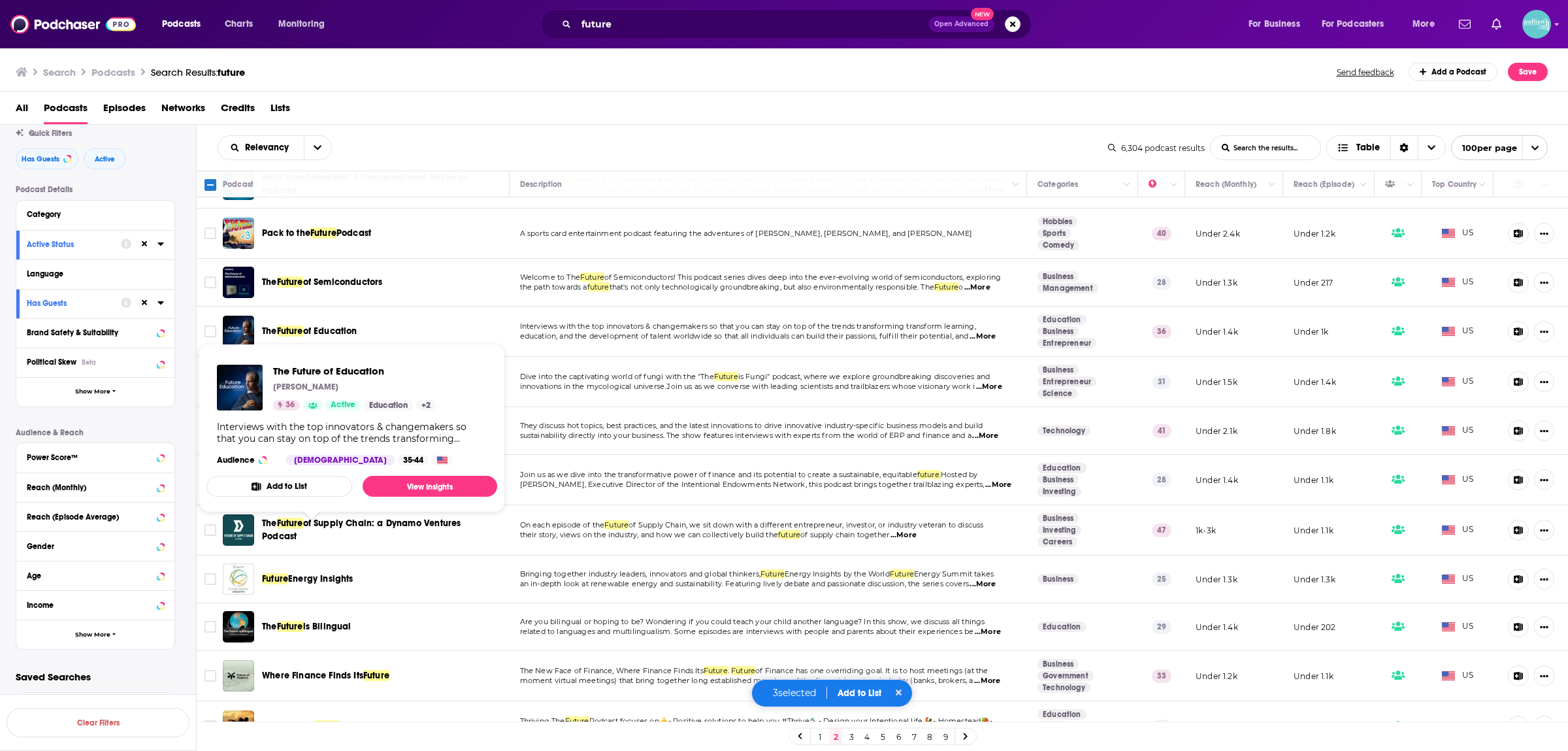
scroll to position [343, 0]
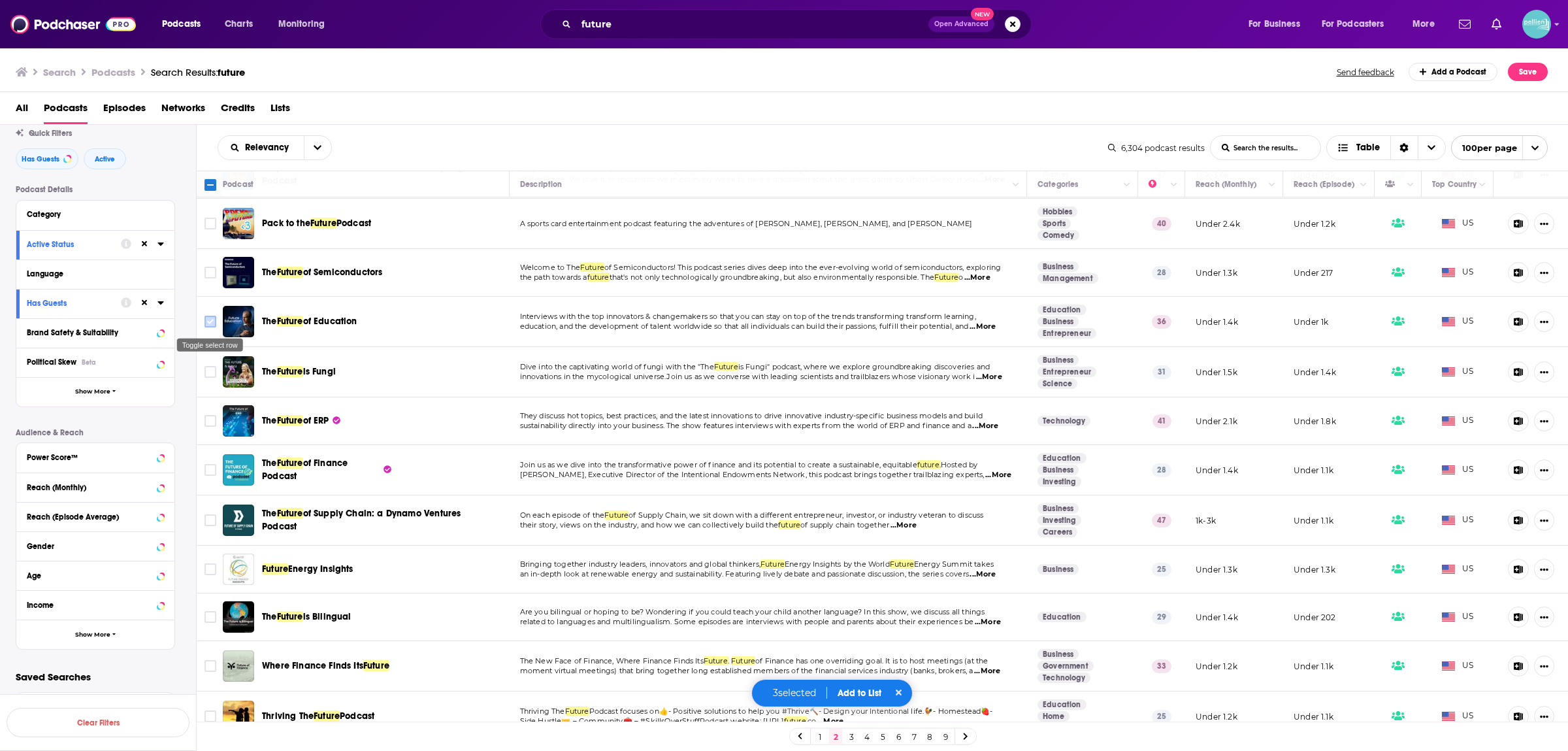
click at [209, 321] on input "Toggle select row" at bounding box center [210, 321] width 12 height 12
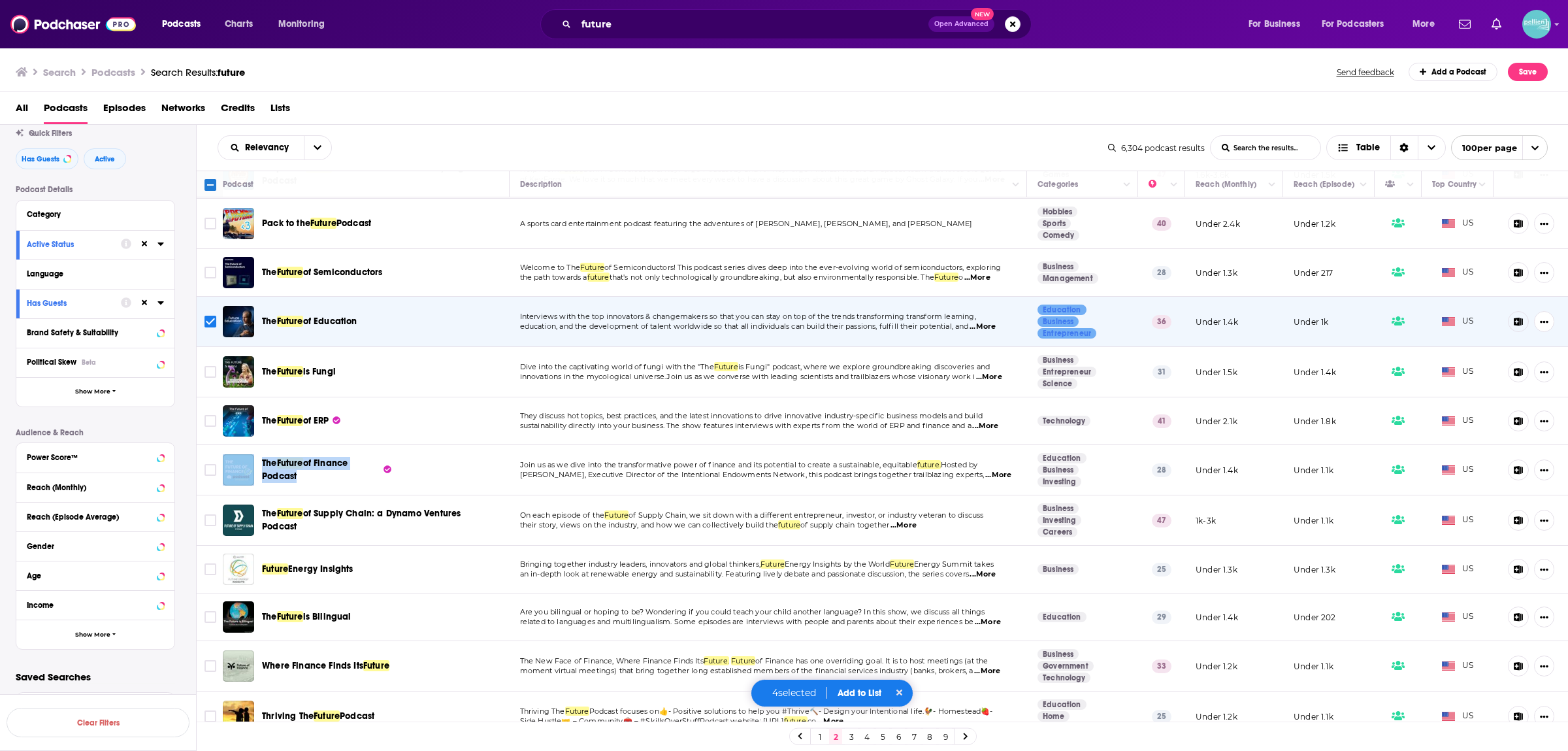
drag, startPoint x: 211, startPoint y: 429, endPoint x: 229, endPoint y: 471, distance: 45.7
click at [600, 69] on div "Search Podcasts Search Results: future Send feedback Add a Podcast Save" at bounding box center [781, 71] width 1533 height 18
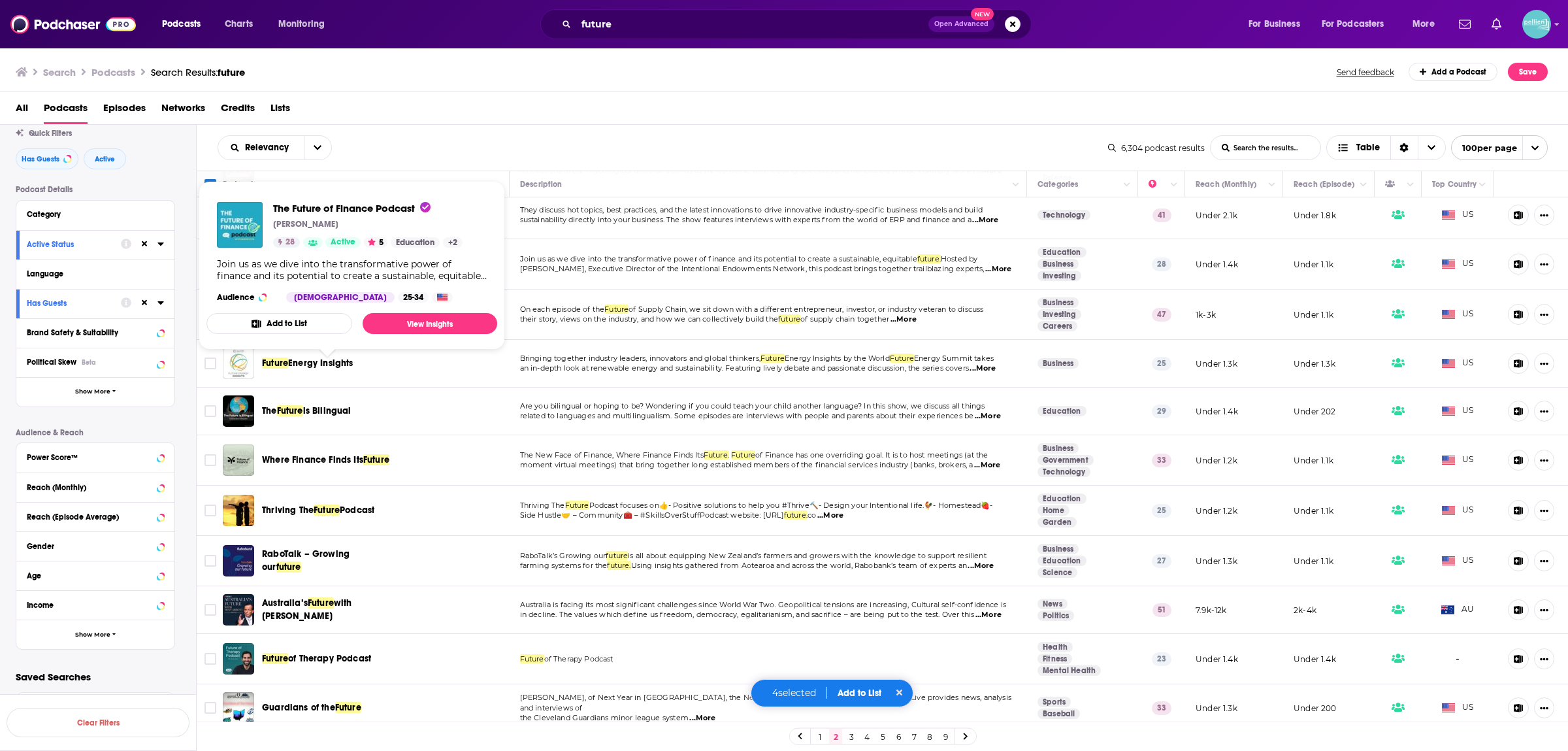
scroll to position [687, 0]
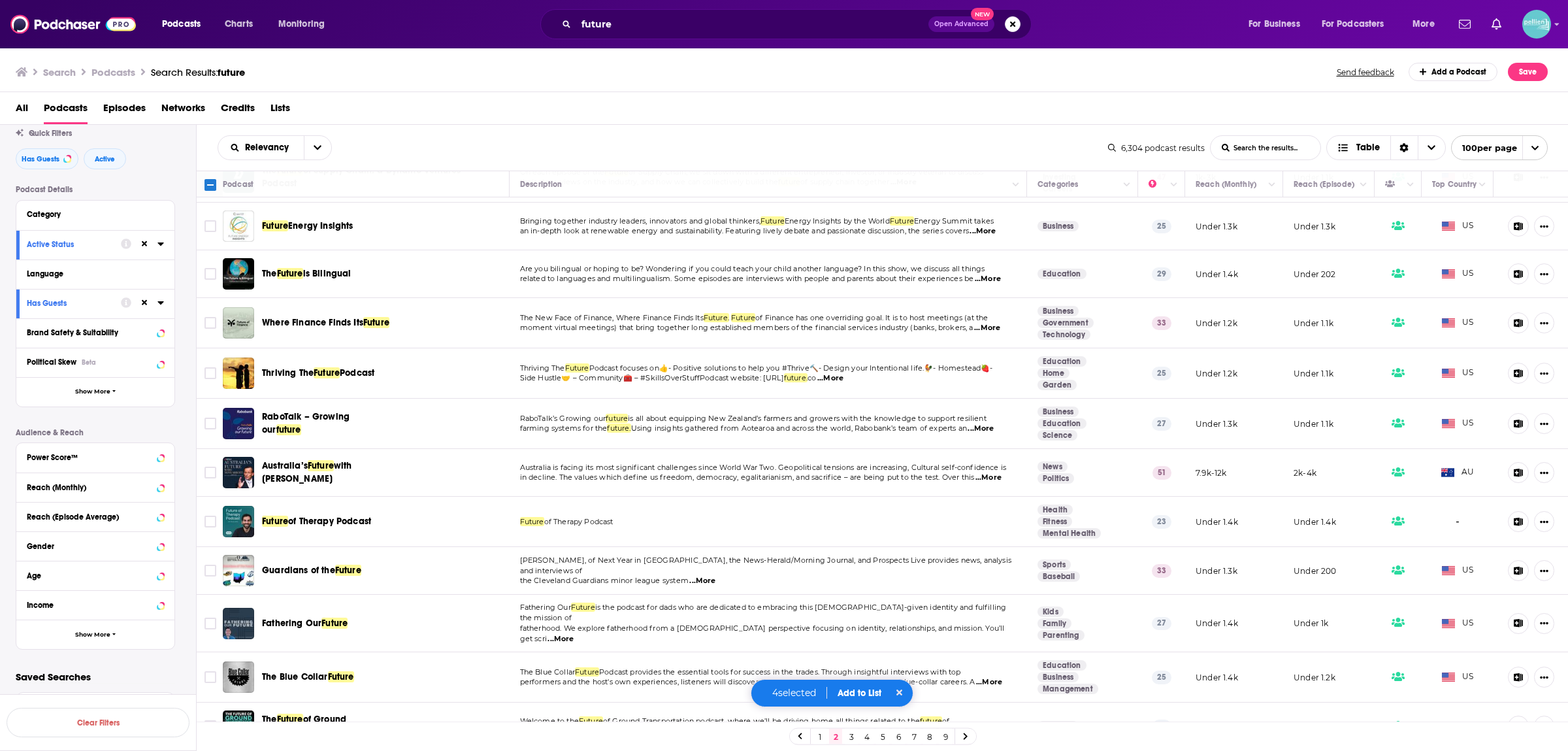
drag, startPoint x: 214, startPoint y: 373, endPoint x: 371, endPoint y: 381, distance: 157.2
click at [361, 375] on tr "Thriving The Future Podcast Thriving The Future Podcast focuses on👍- Positive s…" at bounding box center [882, 374] width 1372 height 51
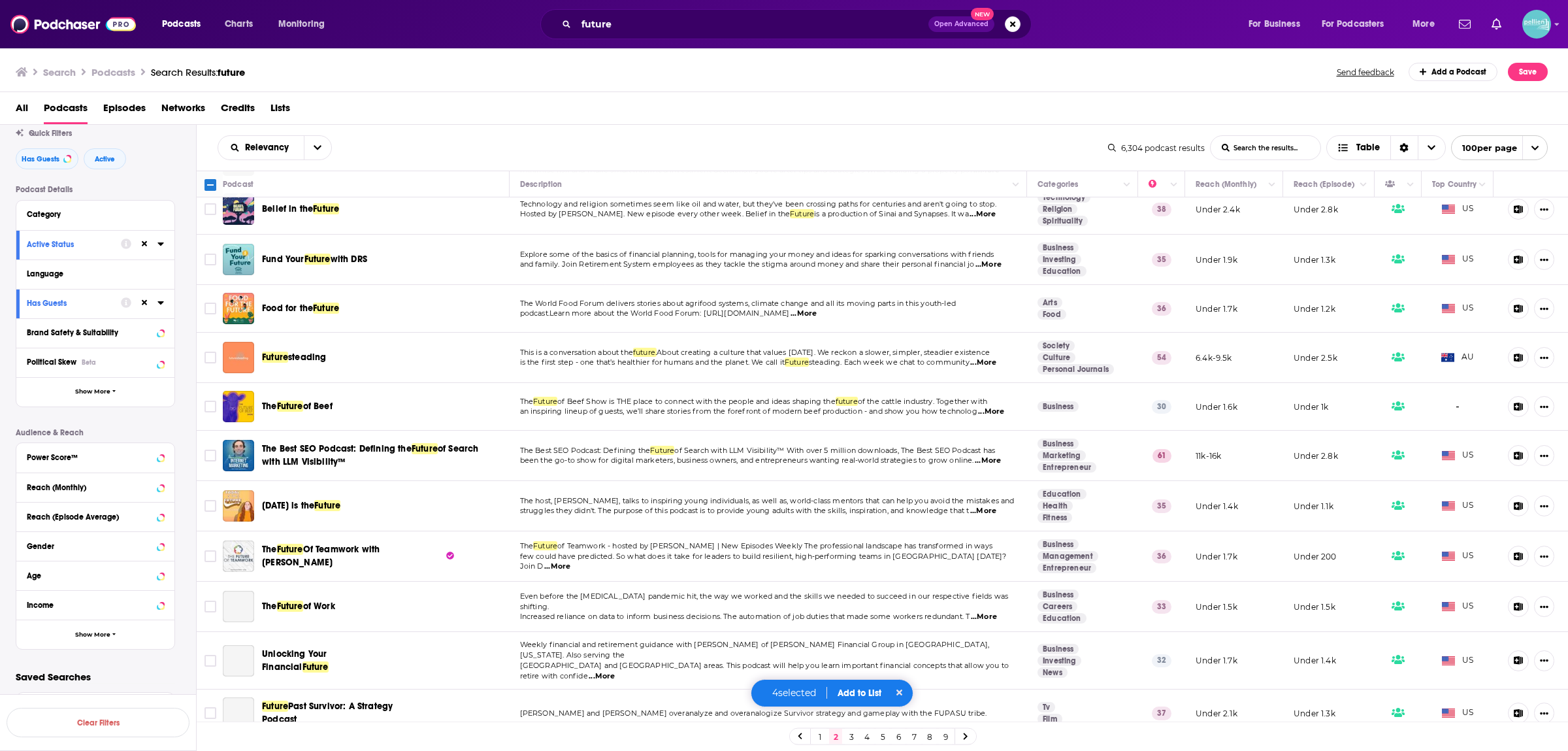
scroll to position [1373, 0]
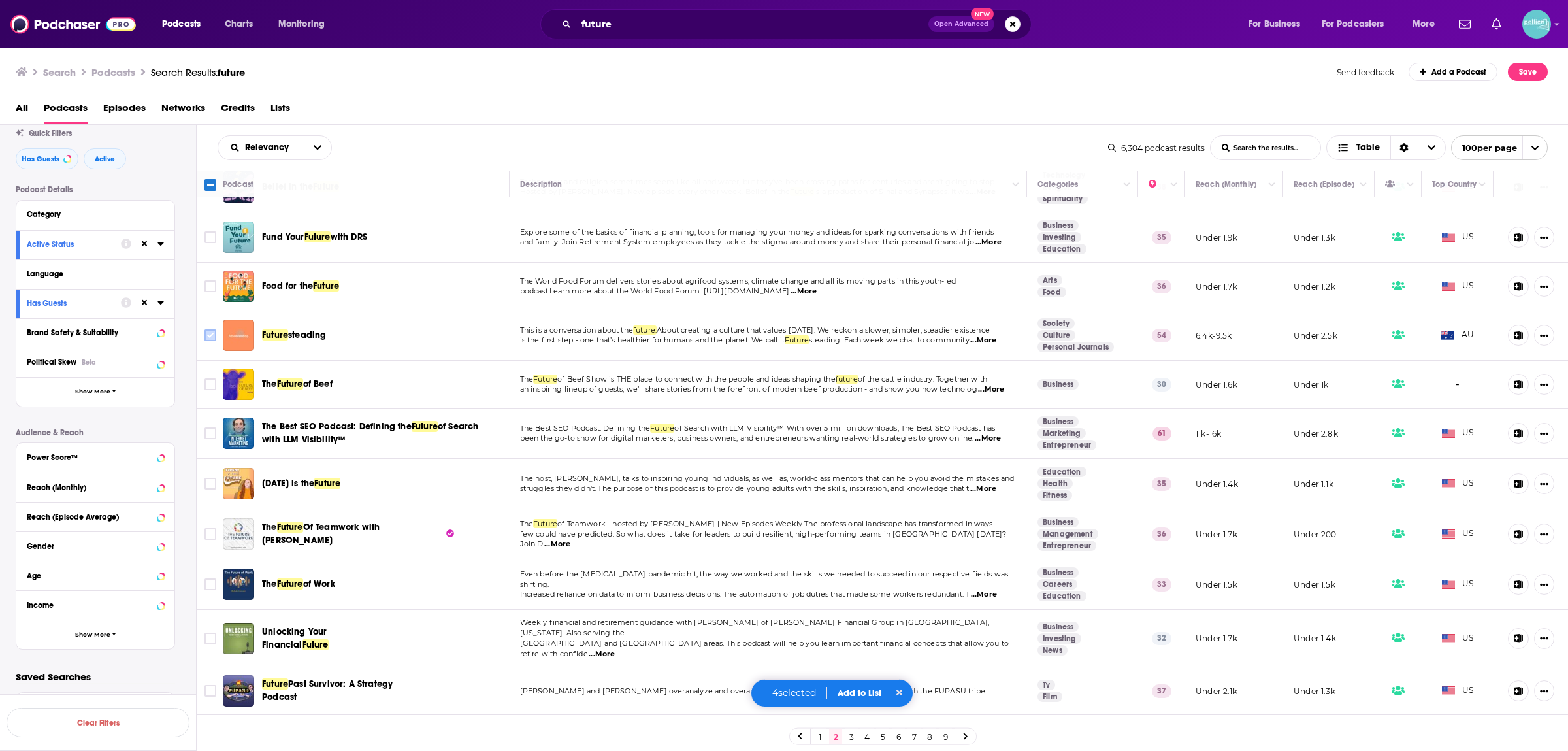
click at [207, 333] on input "Toggle select row" at bounding box center [210, 335] width 12 height 12
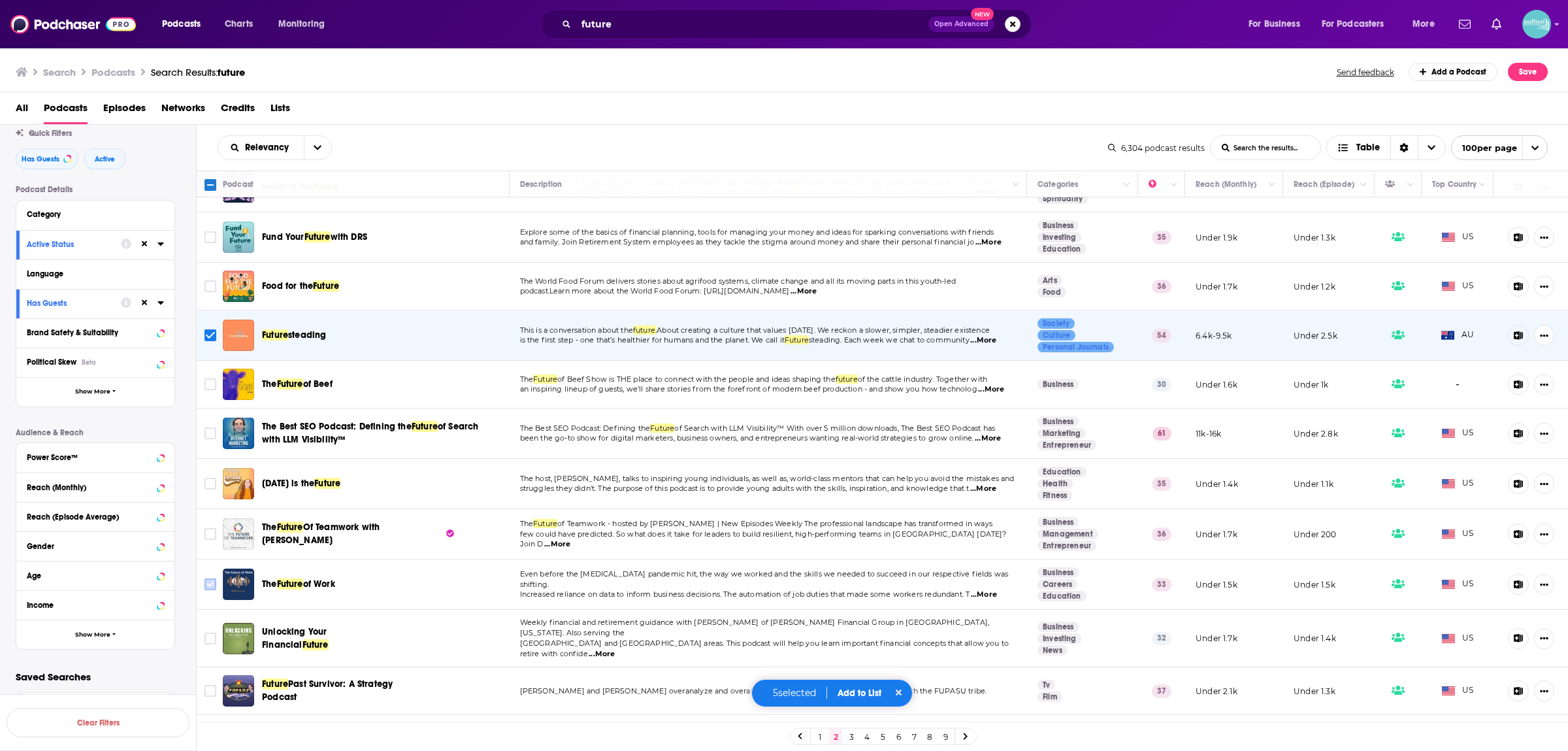
click at [203, 583] on icon "Toggle select row" at bounding box center [210, 584] width 15 height 15
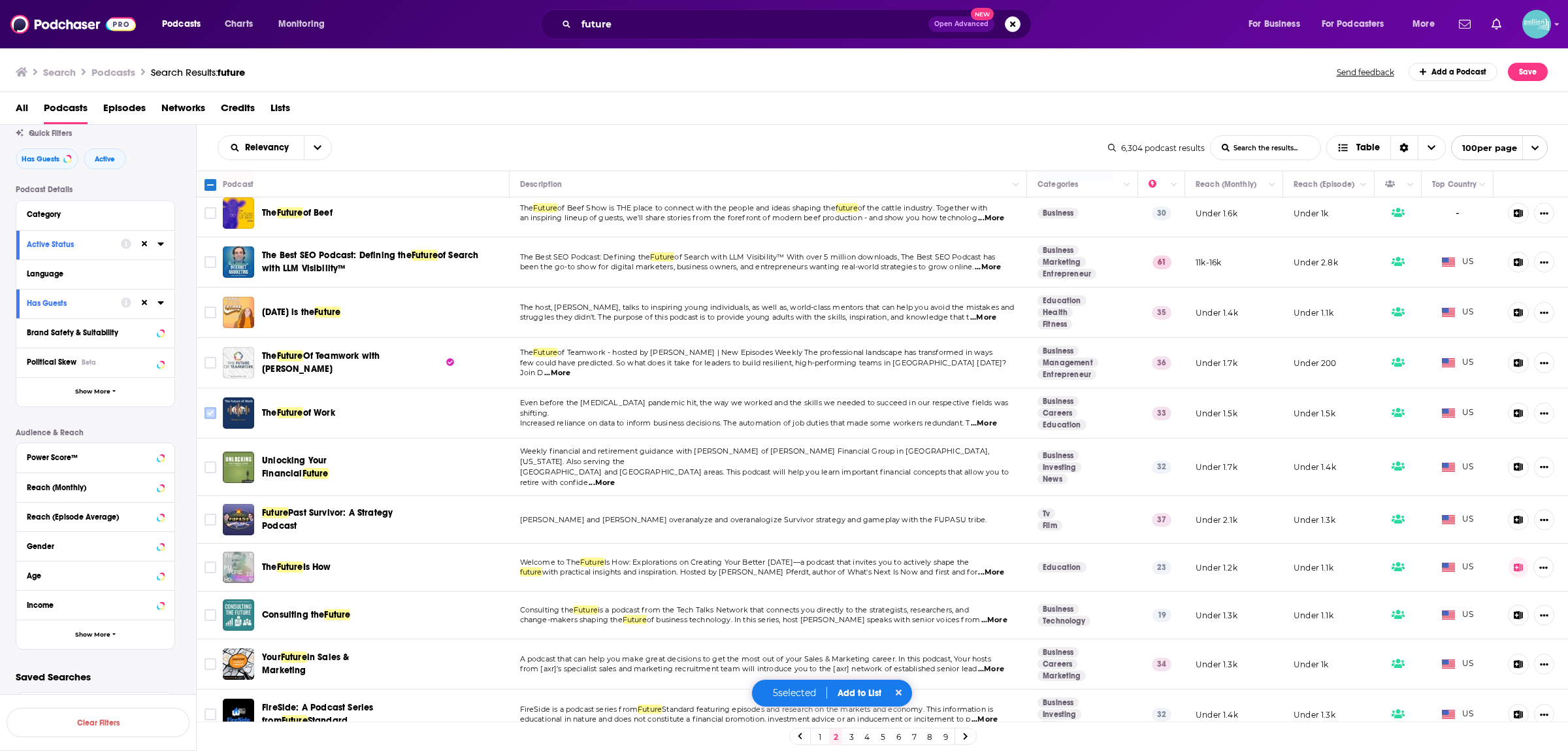
click at [211, 412] on input "Toggle select row" at bounding box center [210, 413] width 12 height 12
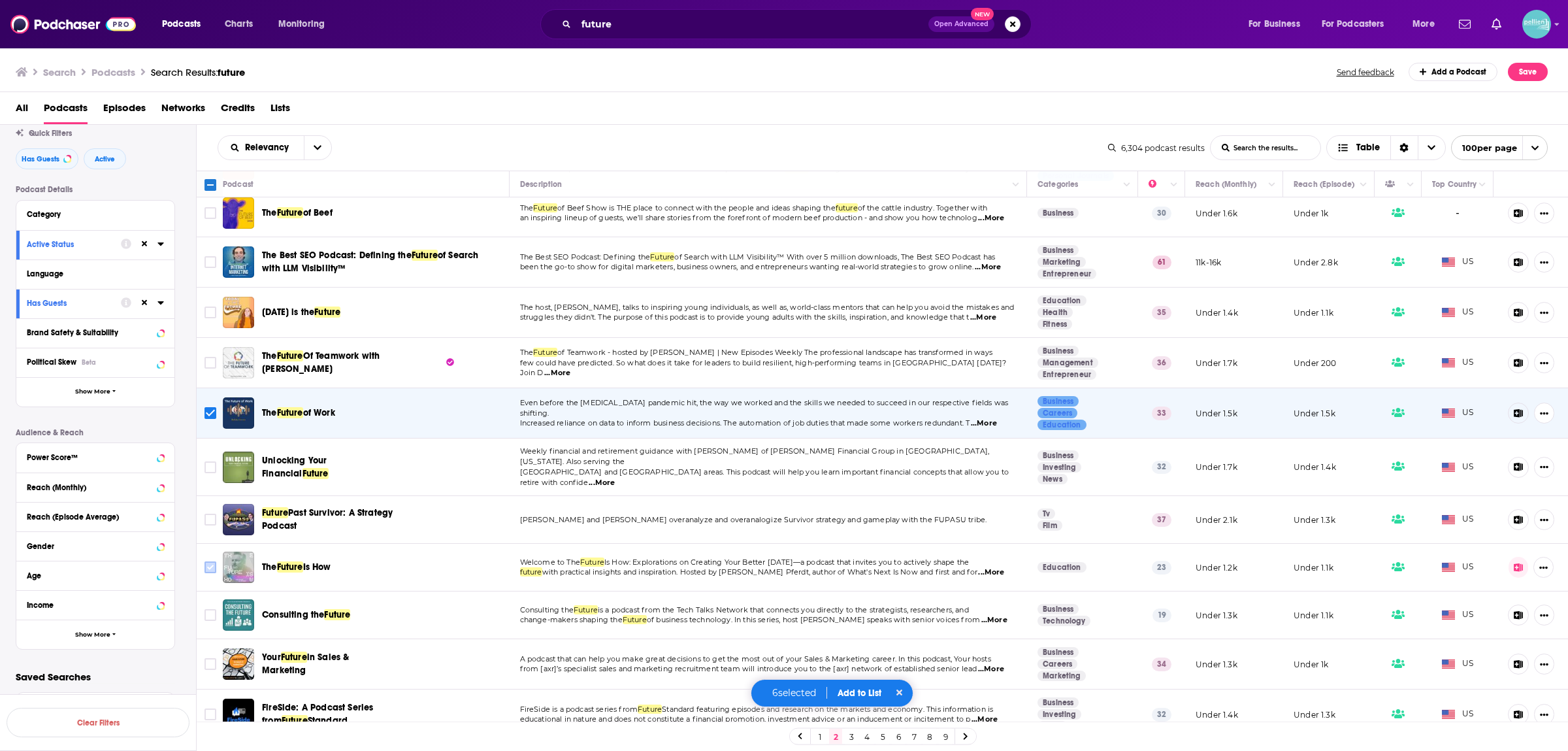
click at [212, 562] on input "Toggle select row" at bounding box center [210, 568] width 12 height 12
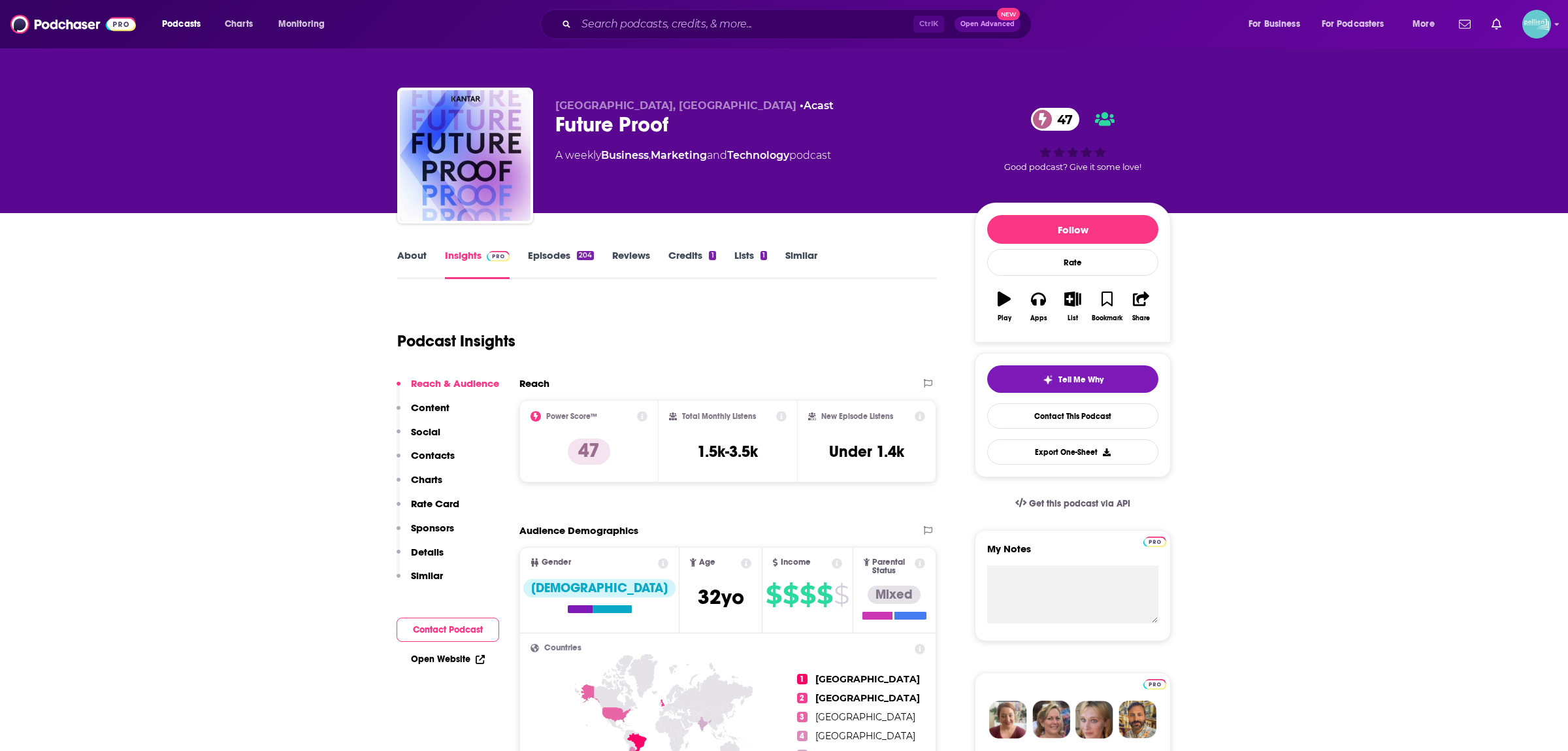
click at [422, 257] on link "About" at bounding box center [412, 264] width 30 height 30
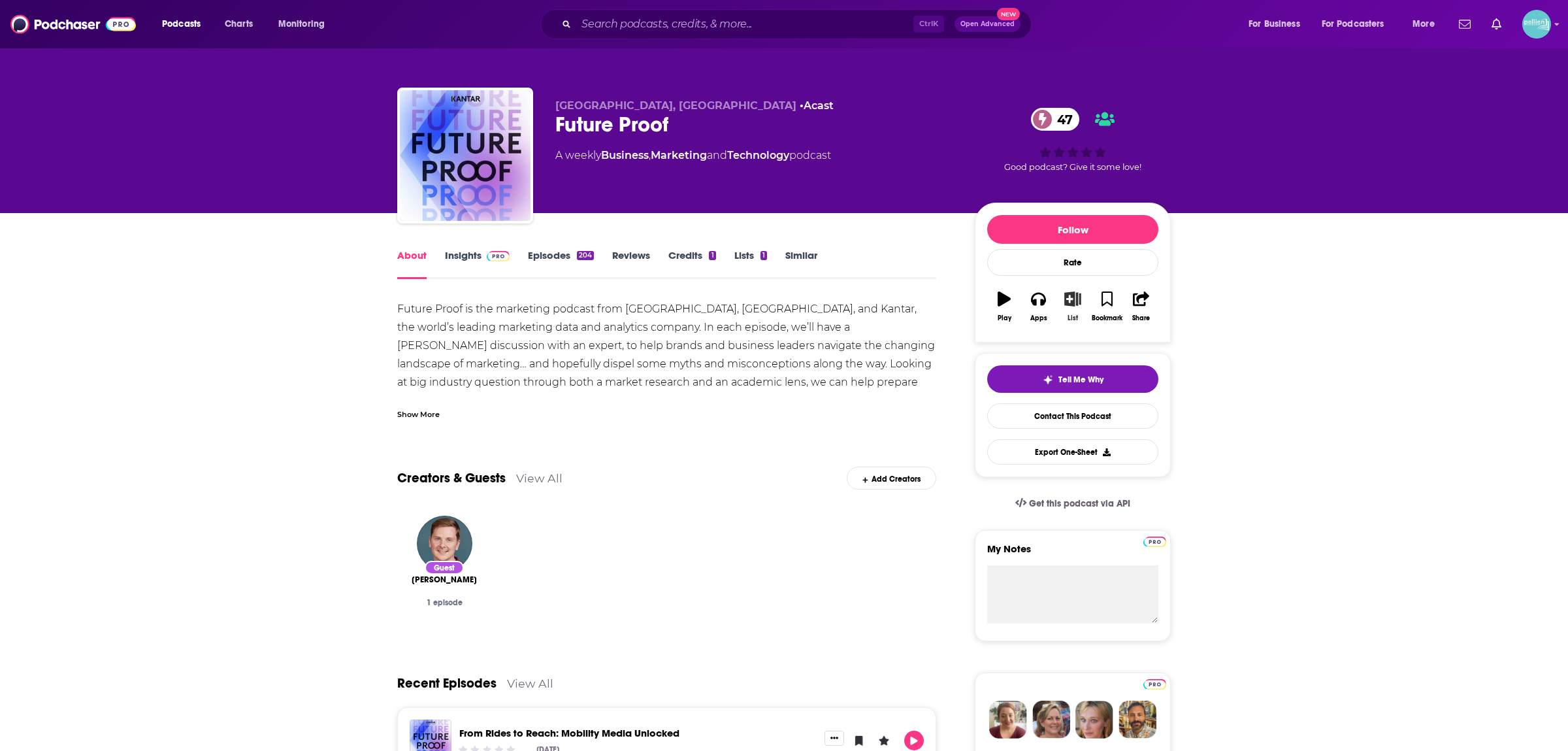
click at [1075, 310] on button "List" at bounding box center [1073, 306] width 34 height 47
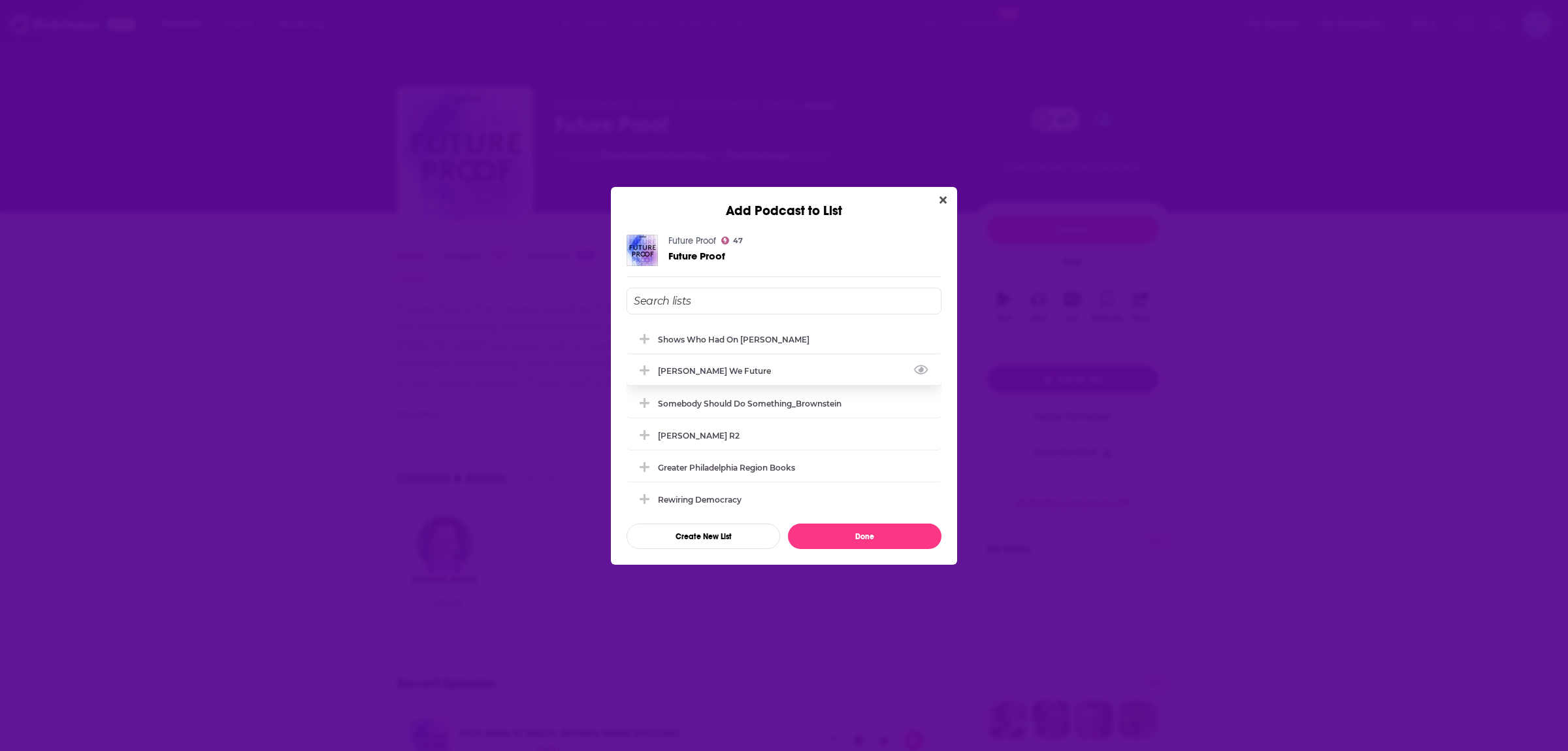
click at [732, 371] on div "[PERSON_NAME] We Future" at bounding box center [719, 371] width 121 height 10
click at [901, 531] on button "Done" at bounding box center [865, 537] width 154 height 25
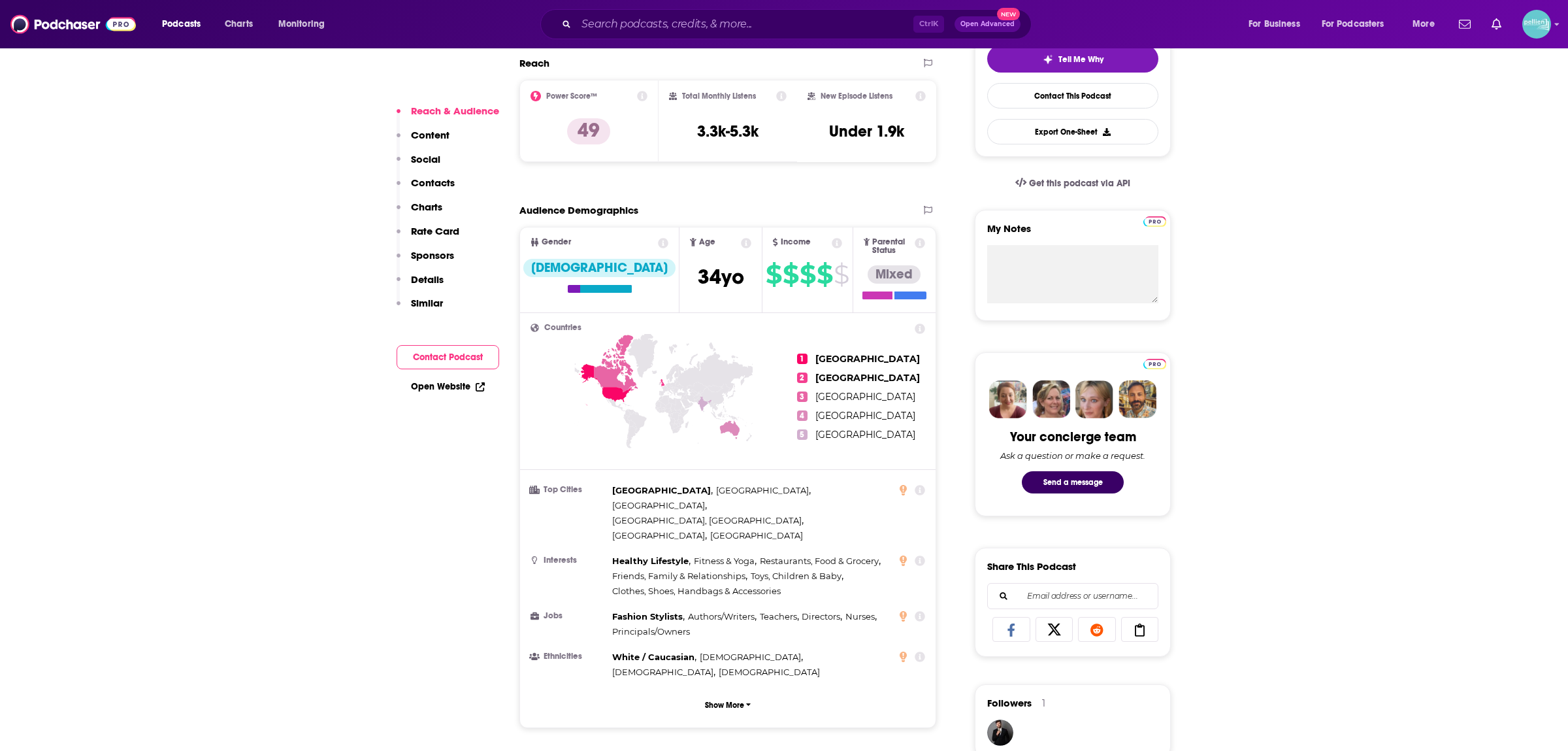
scroll to position [160, 0]
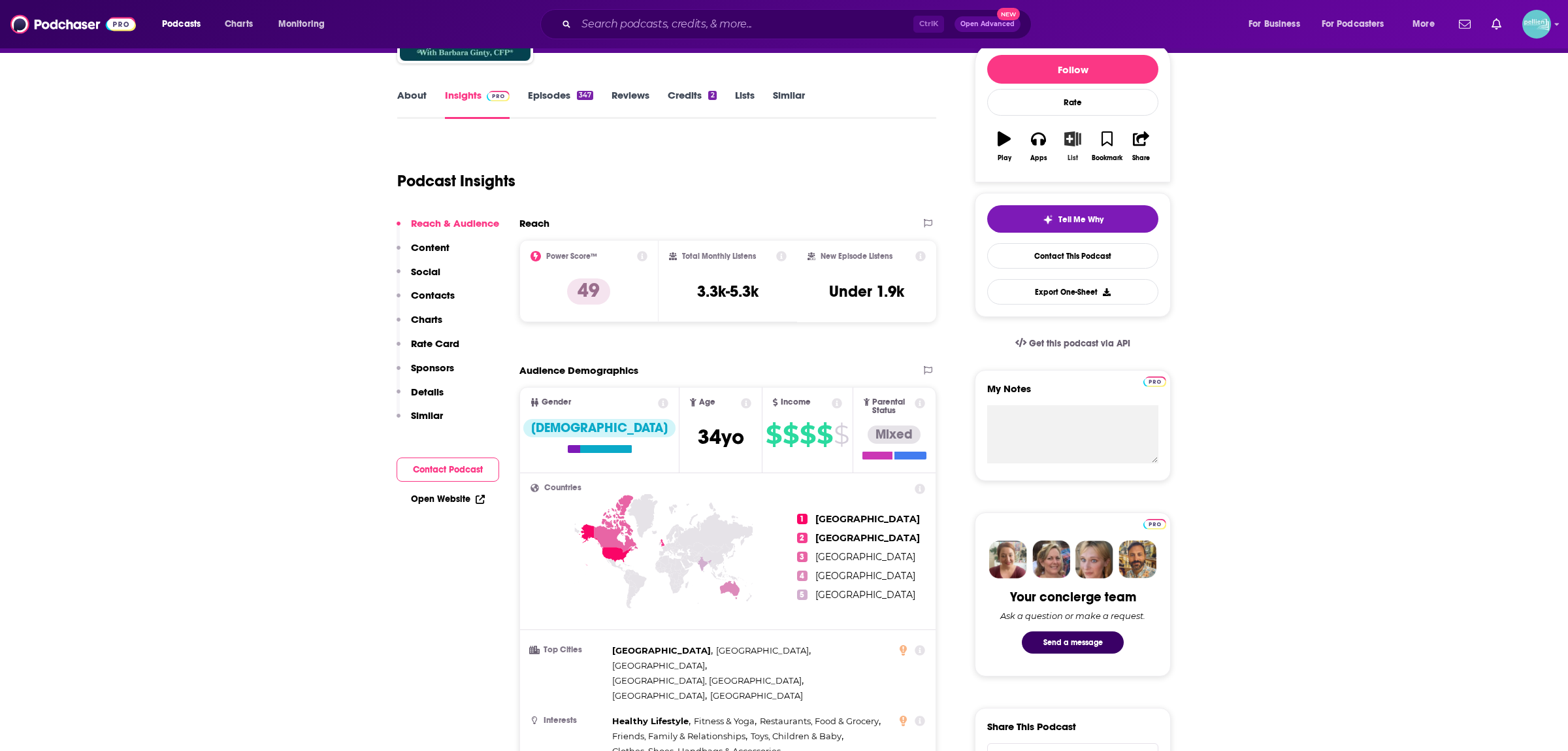
click at [1072, 150] on button "List" at bounding box center [1073, 146] width 34 height 47
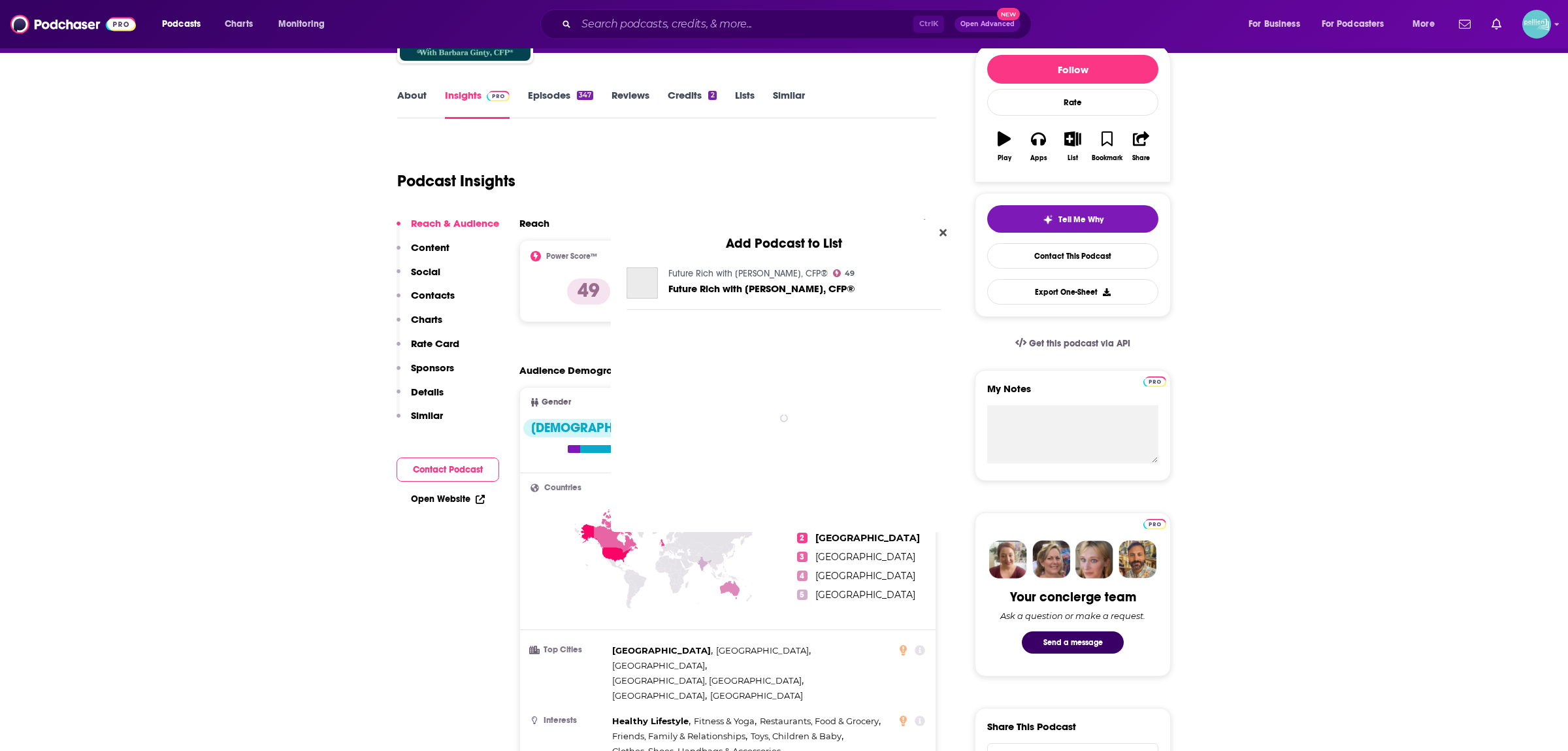
scroll to position [0, 0]
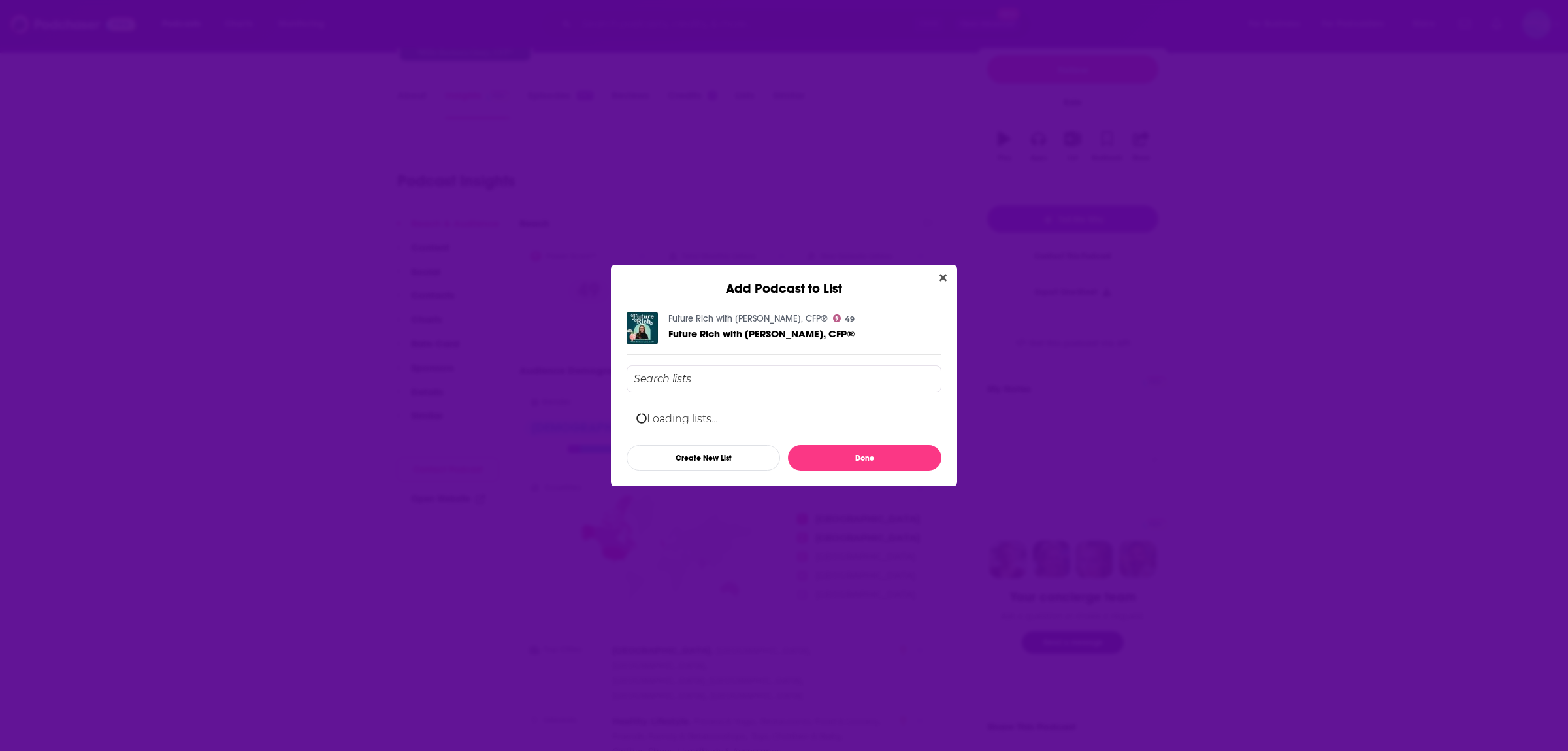
click at [723, 372] on input "Add Podcast To List" at bounding box center [784, 379] width 315 height 27
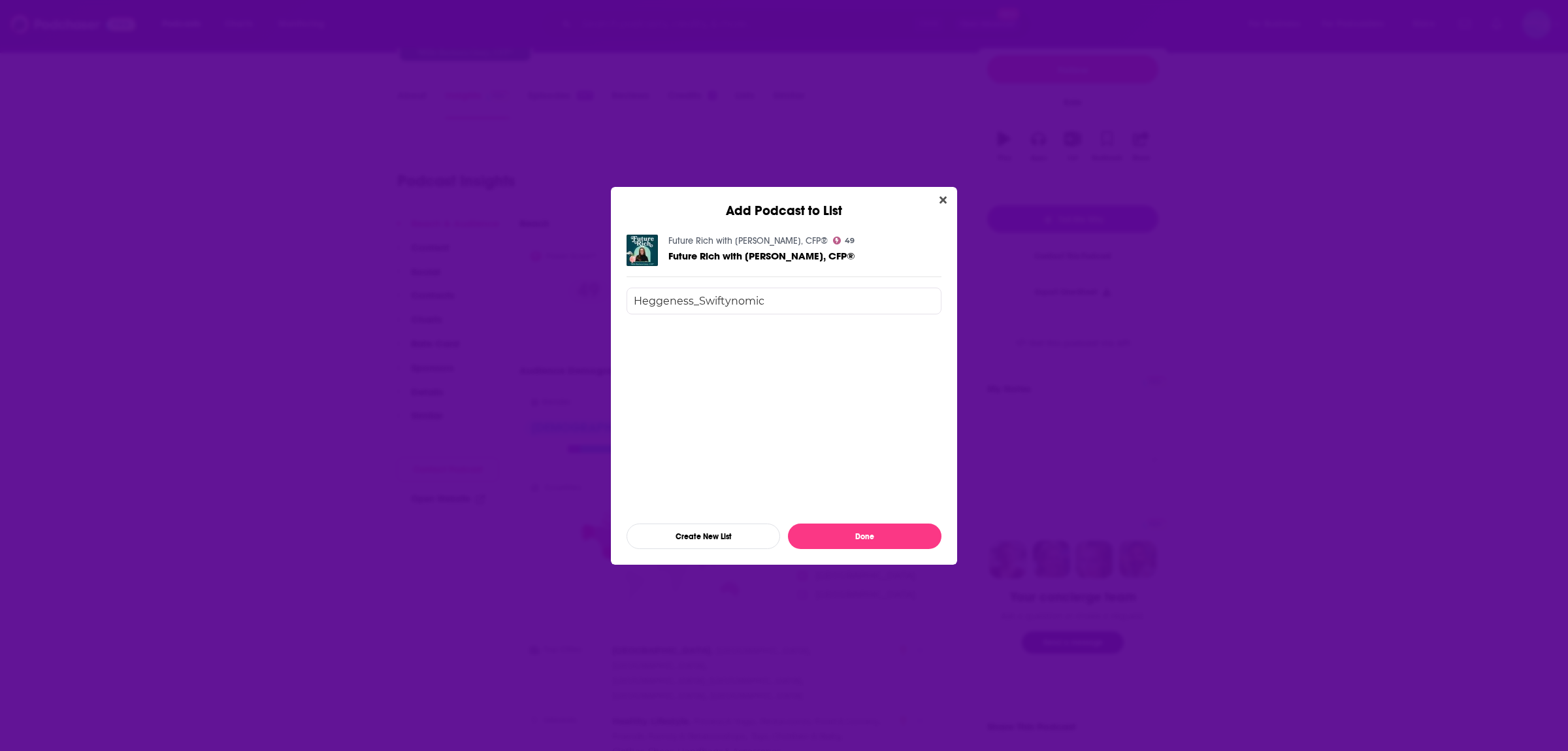
type input "Heggeness_Swiftynomics"
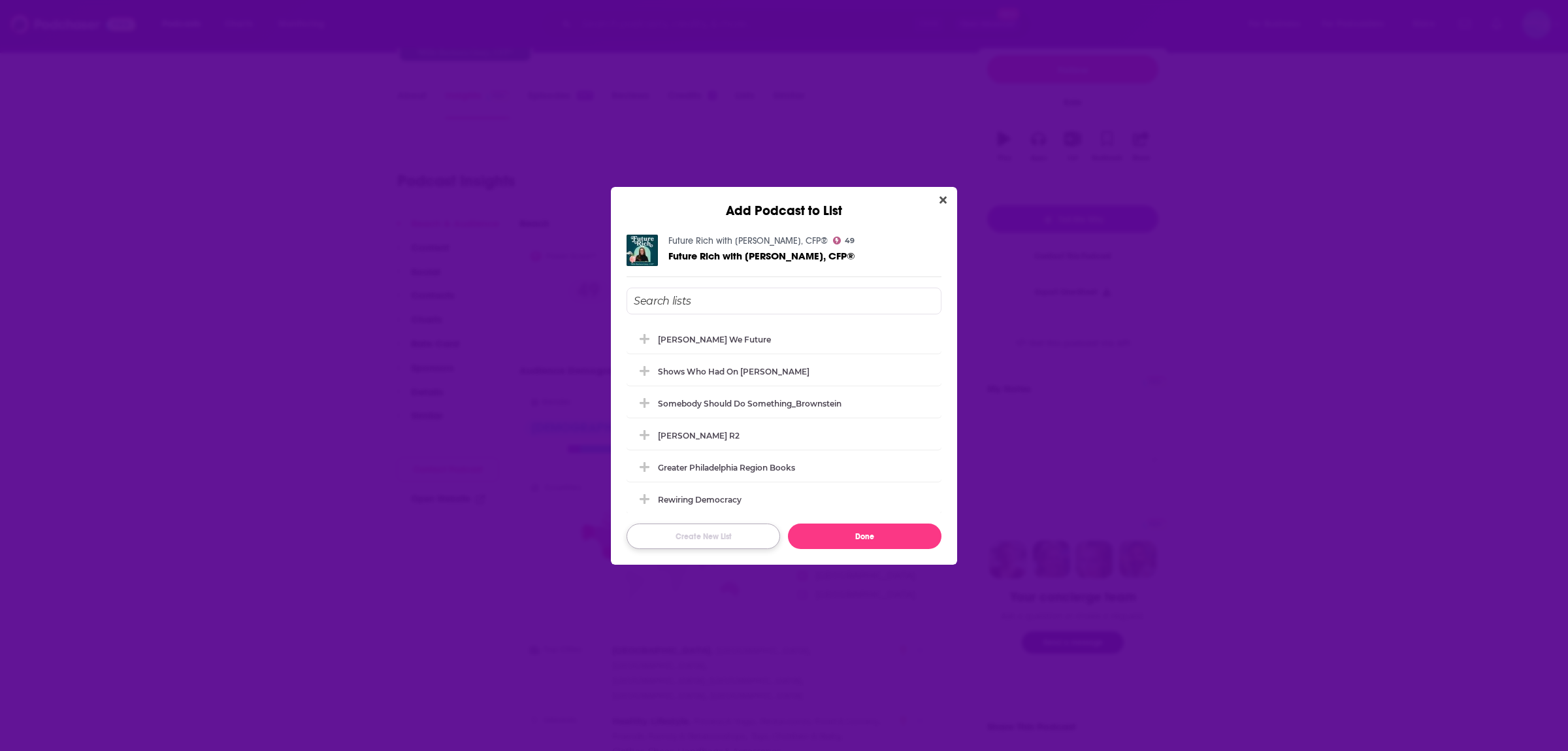
click at [712, 536] on button "Create New List" at bounding box center [704, 537] width 154 height 25
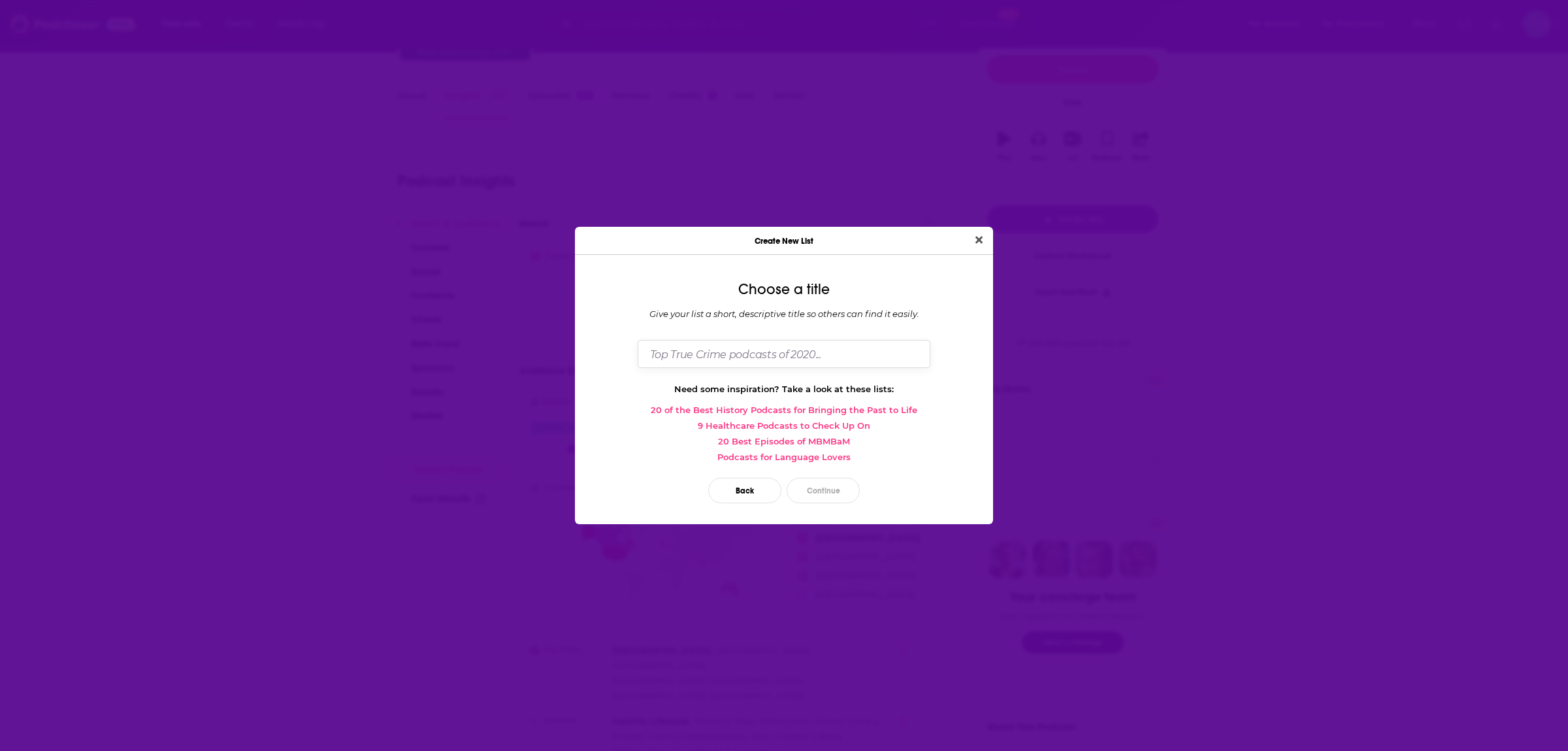
click at [729, 359] on input "Dialog" at bounding box center [784, 353] width 293 height 28
paste input "Heggeness_Swiftynomics"
type input "Heggeness_Swiftynomics"
click at [840, 498] on button "Continue" at bounding box center [823, 491] width 73 height 25
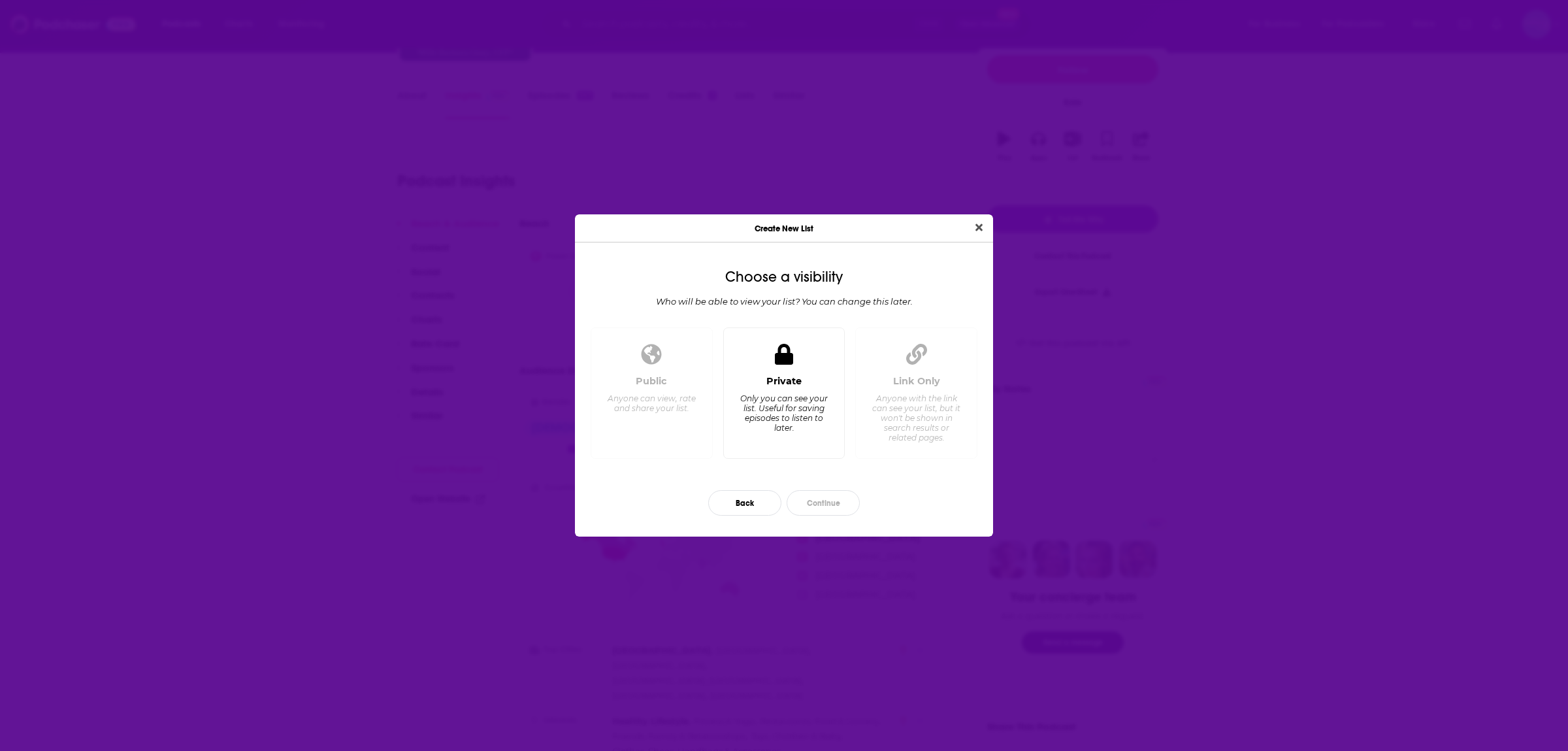
click at [793, 373] on div "Private Only you can see your list. Useful for saving episodes to listen to lat…" at bounding box center [784, 392] width 122 height 131
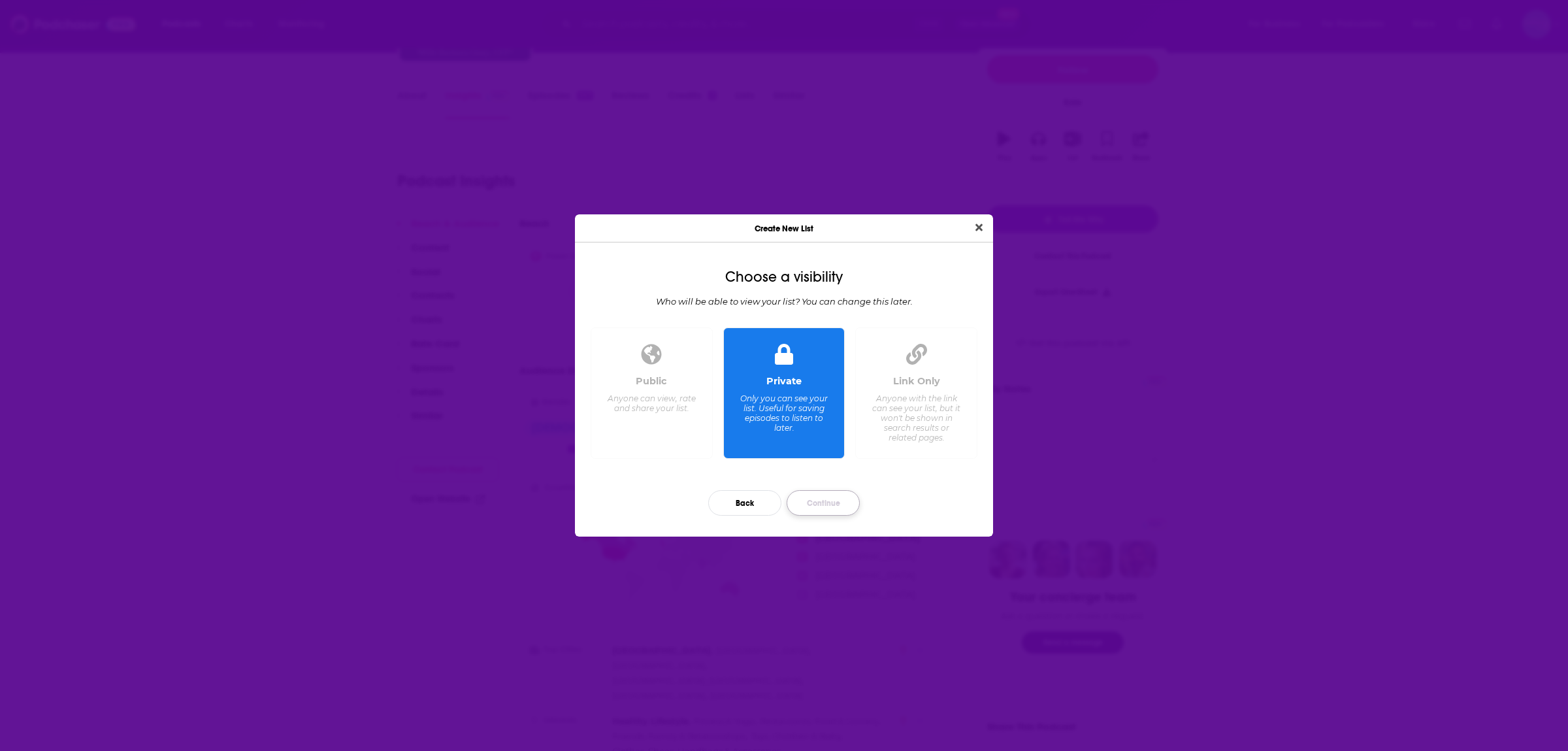
click at [829, 499] on button "Continue" at bounding box center [823, 503] width 73 height 25
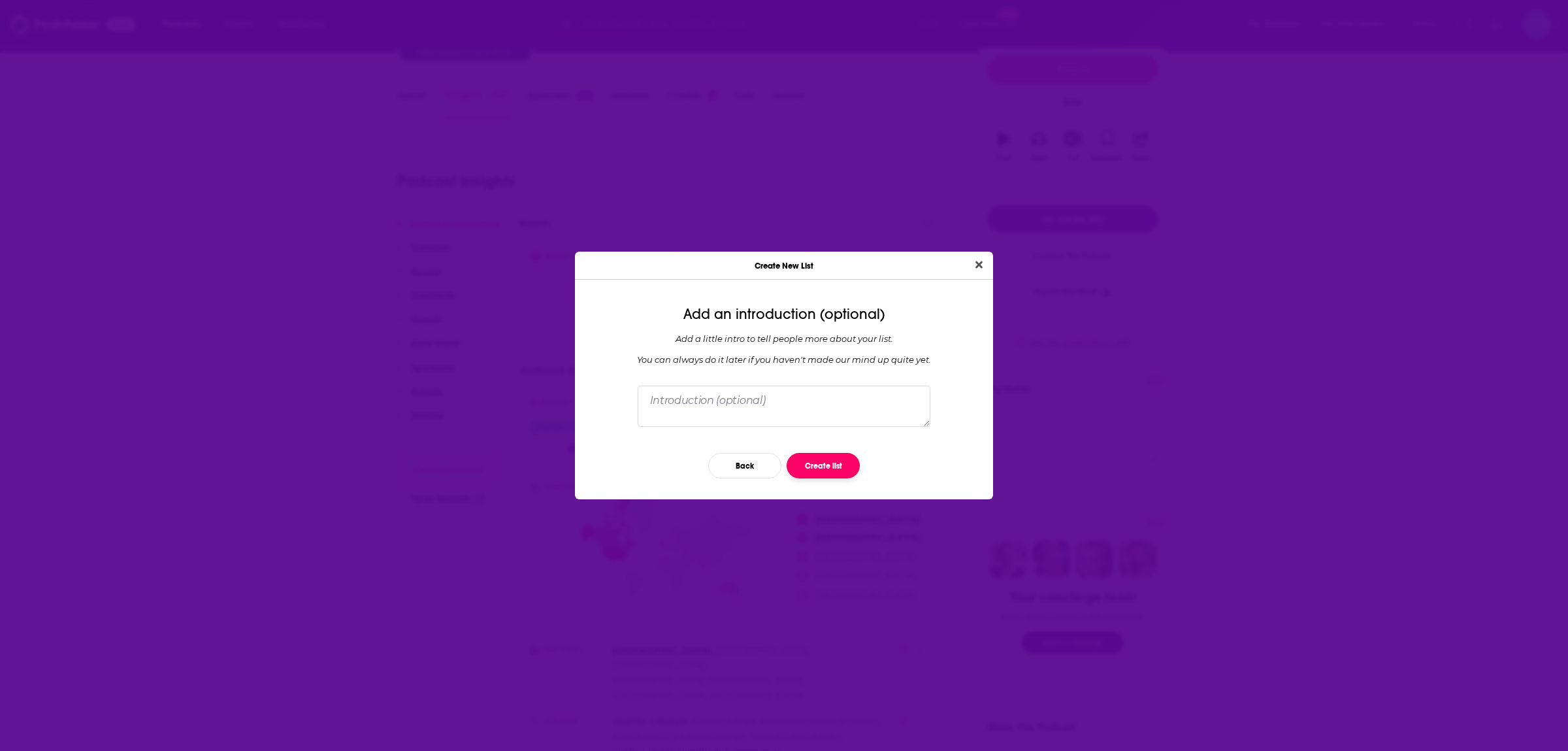
click at [807, 457] on button "Create list" at bounding box center [823, 465] width 73 height 25
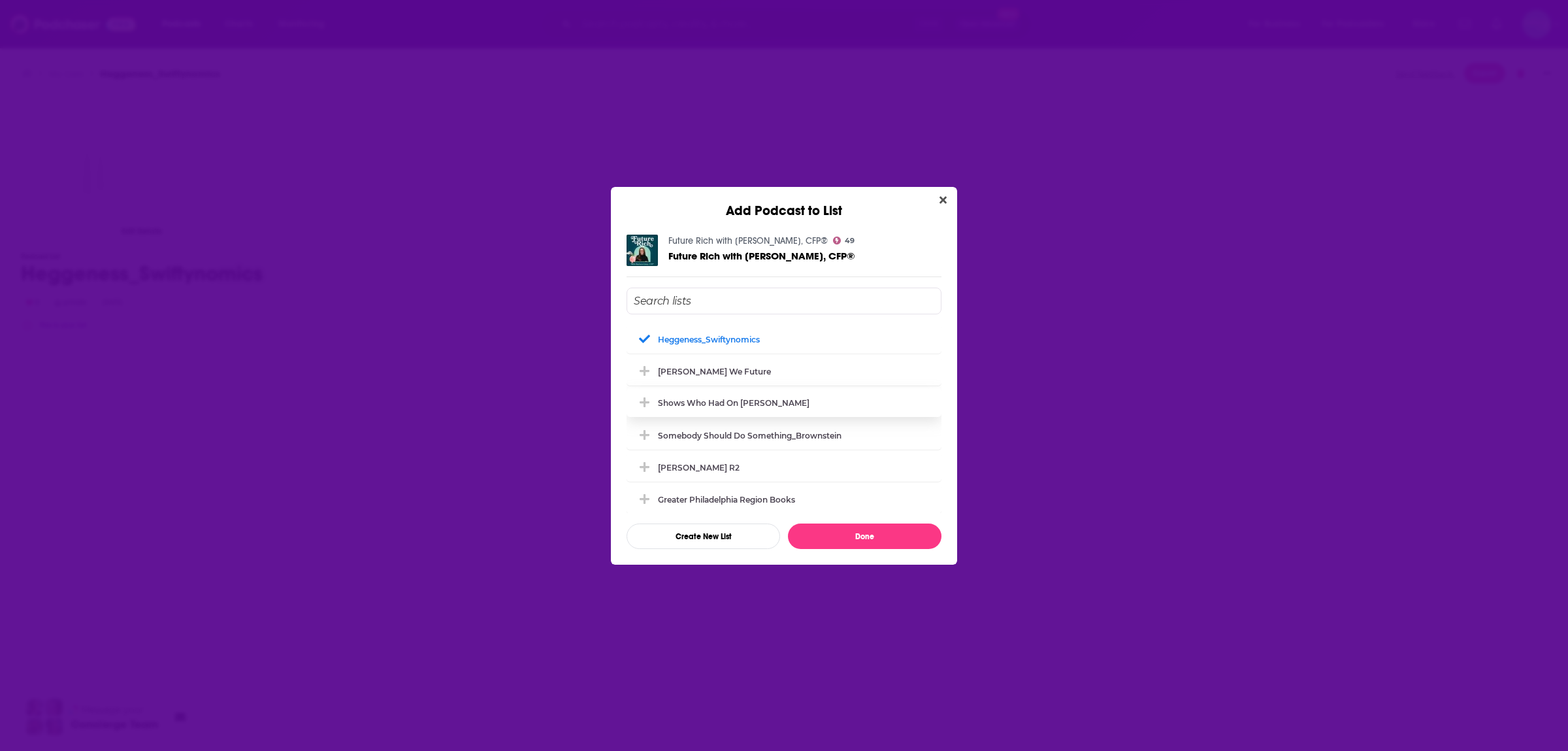
click at [870, 522] on div "Heggeness_Swiftynomics [PERSON_NAME] We Future Shows who had on [PERSON_NAME] S…" at bounding box center [784, 418] width 315 height 261
click at [839, 536] on button "Done" at bounding box center [865, 537] width 154 height 25
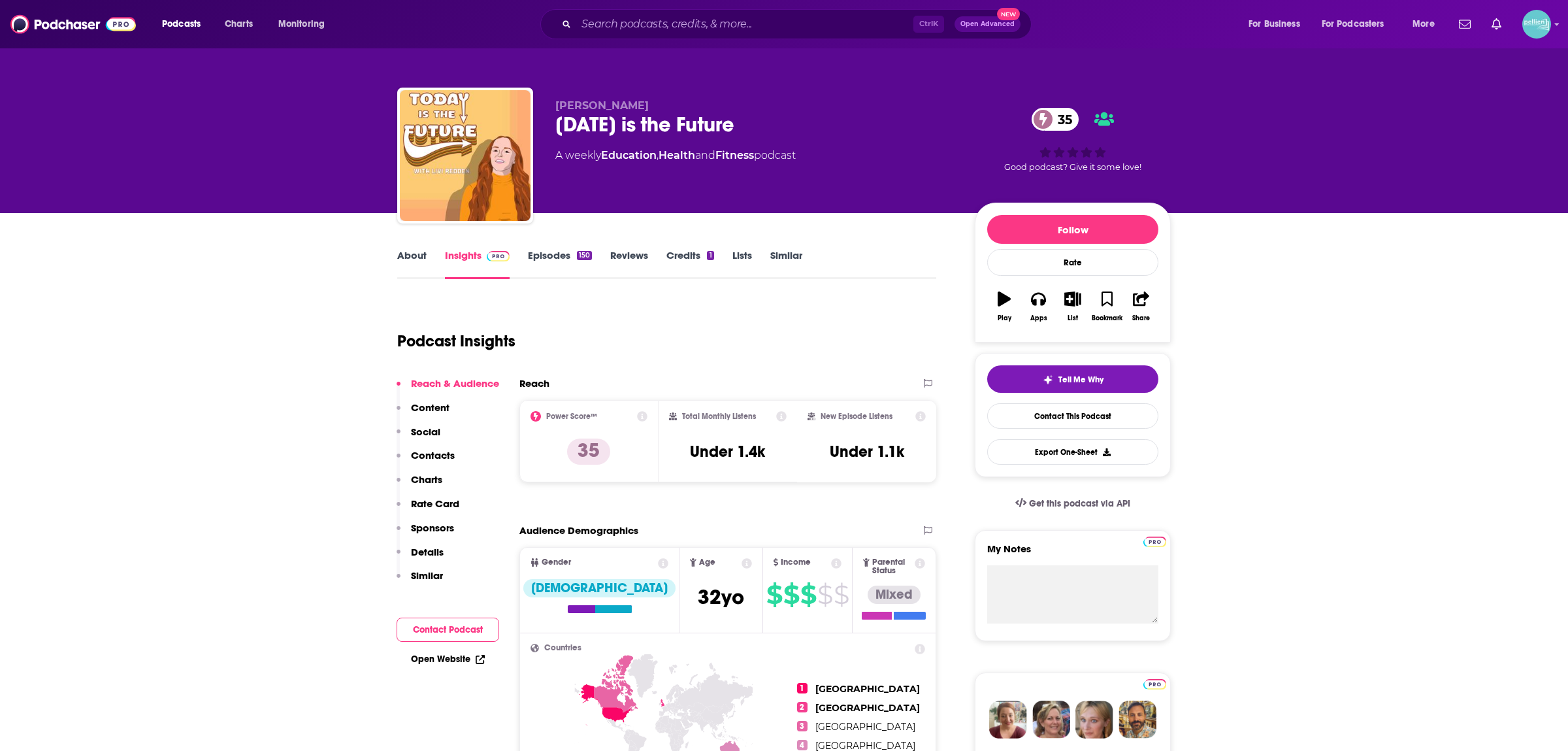
click at [415, 256] on link "About" at bounding box center [412, 264] width 30 height 30
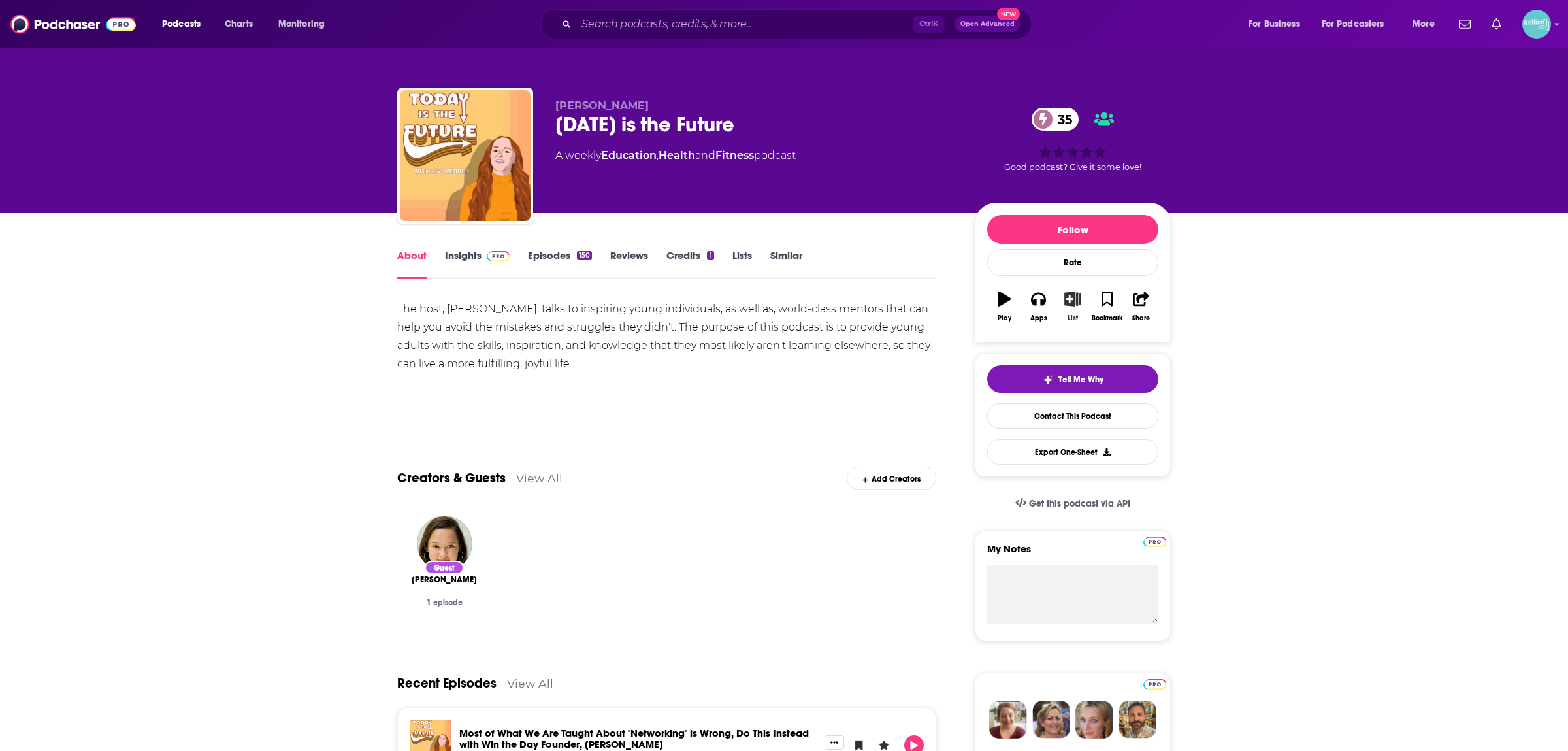
click at [1080, 306] on icon "button" at bounding box center [1073, 299] width 16 height 14
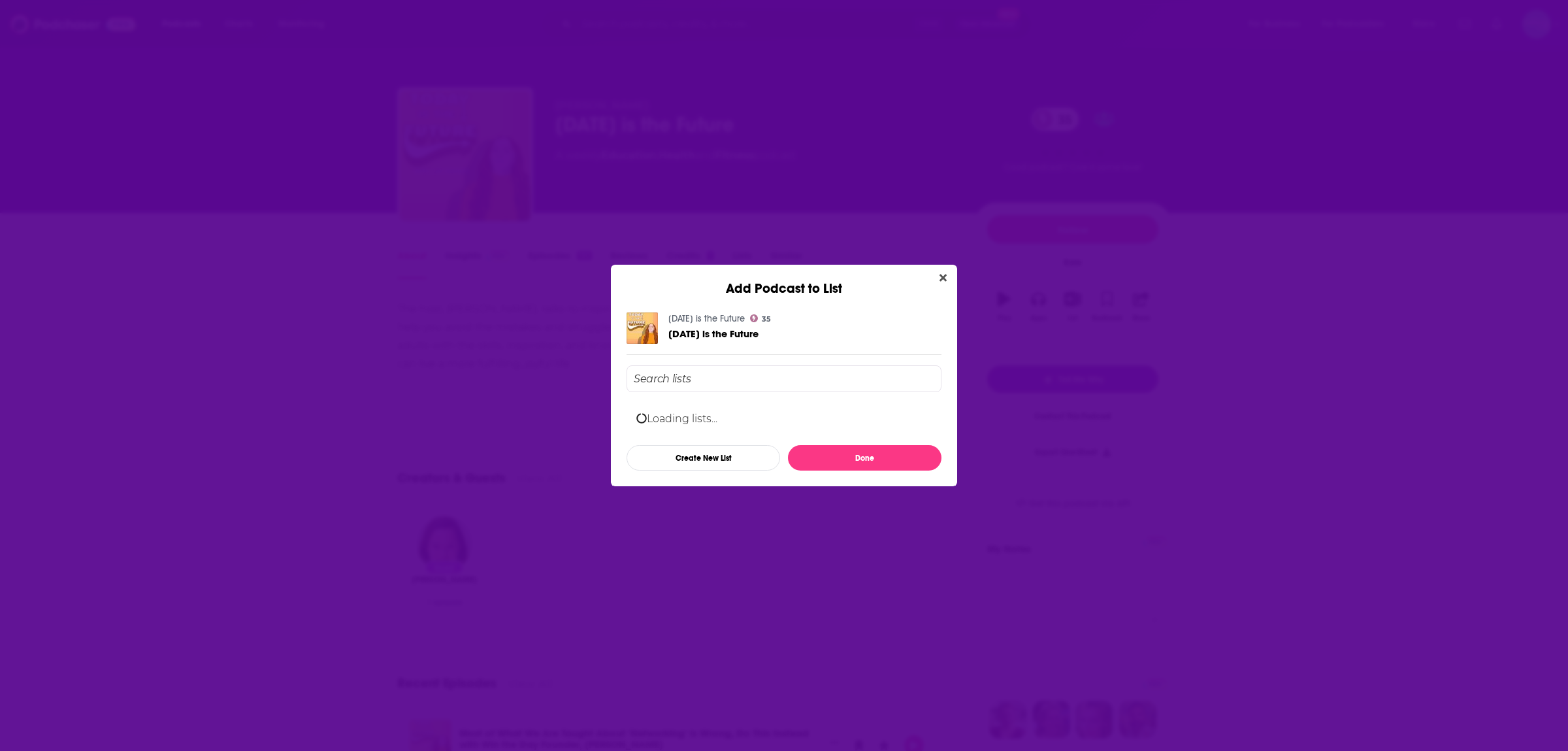
click at [751, 380] on input "Add Podcast To List" at bounding box center [784, 379] width 315 height 27
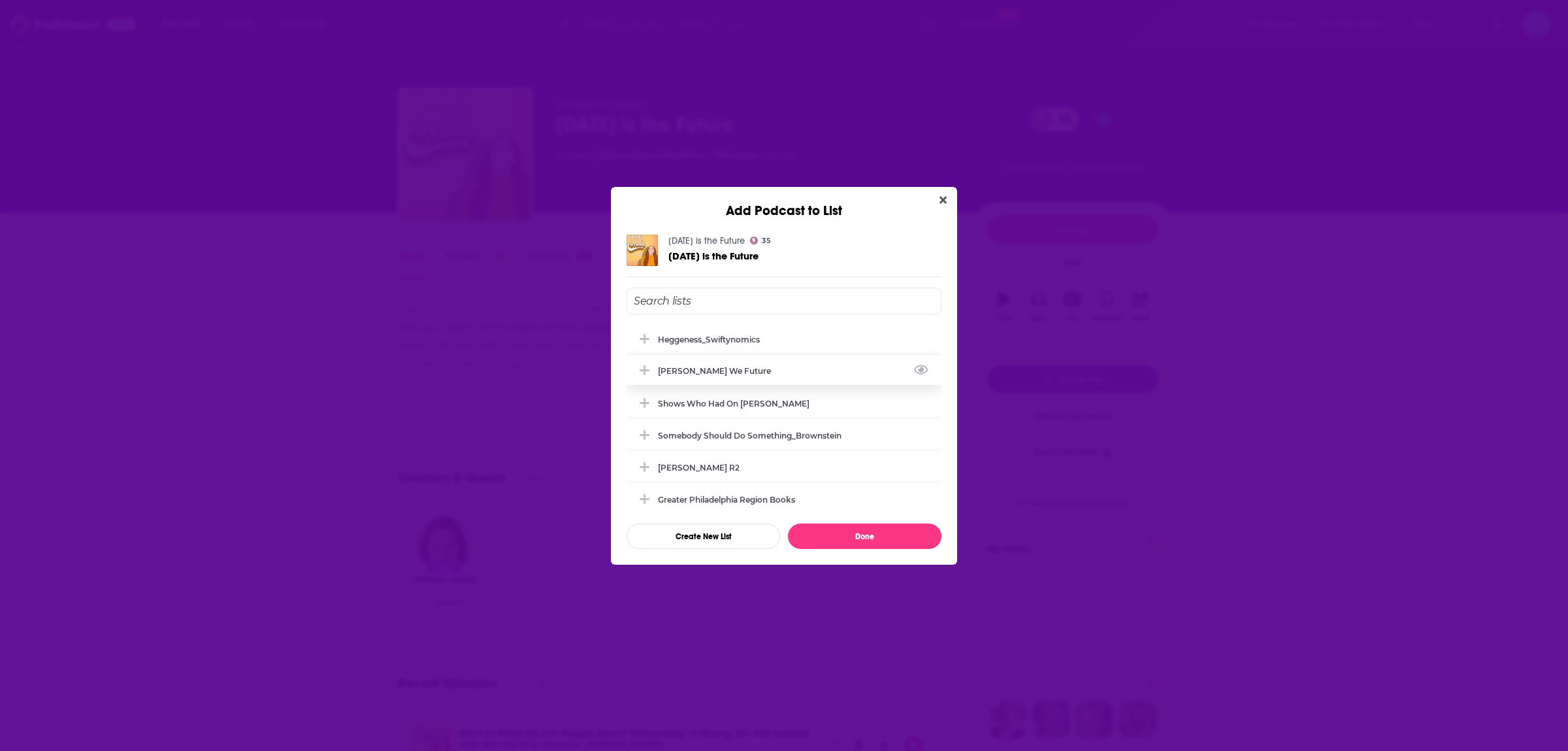
click at [736, 375] on div "[PERSON_NAME] We Future" at bounding box center [784, 371] width 315 height 29
click at [866, 533] on button "Done" at bounding box center [865, 537] width 154 height 25
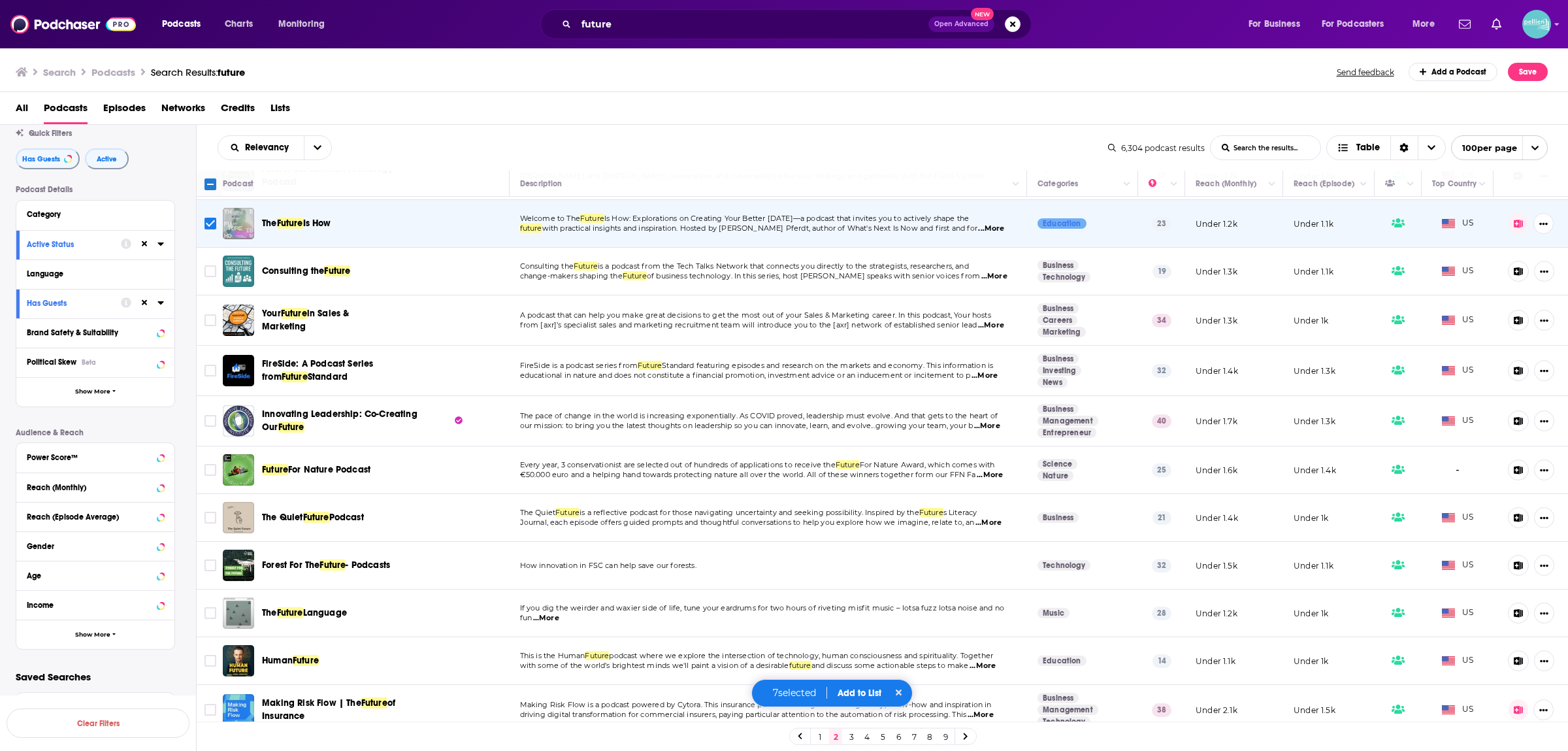
scroll to position [2060, 0]
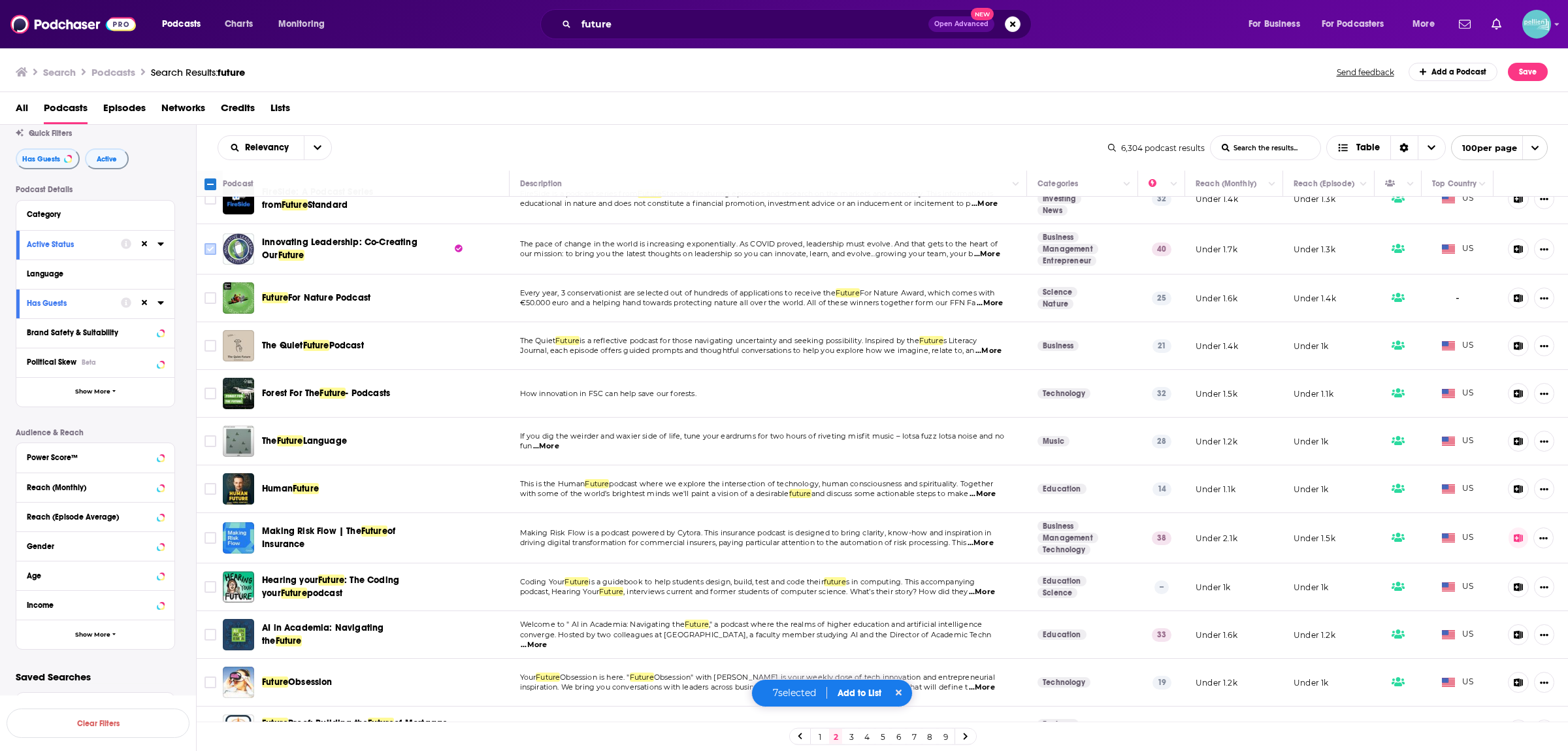
click at [216, 243] on input "Toggle select row" at bounding box center [210, 249] width 12 height 12
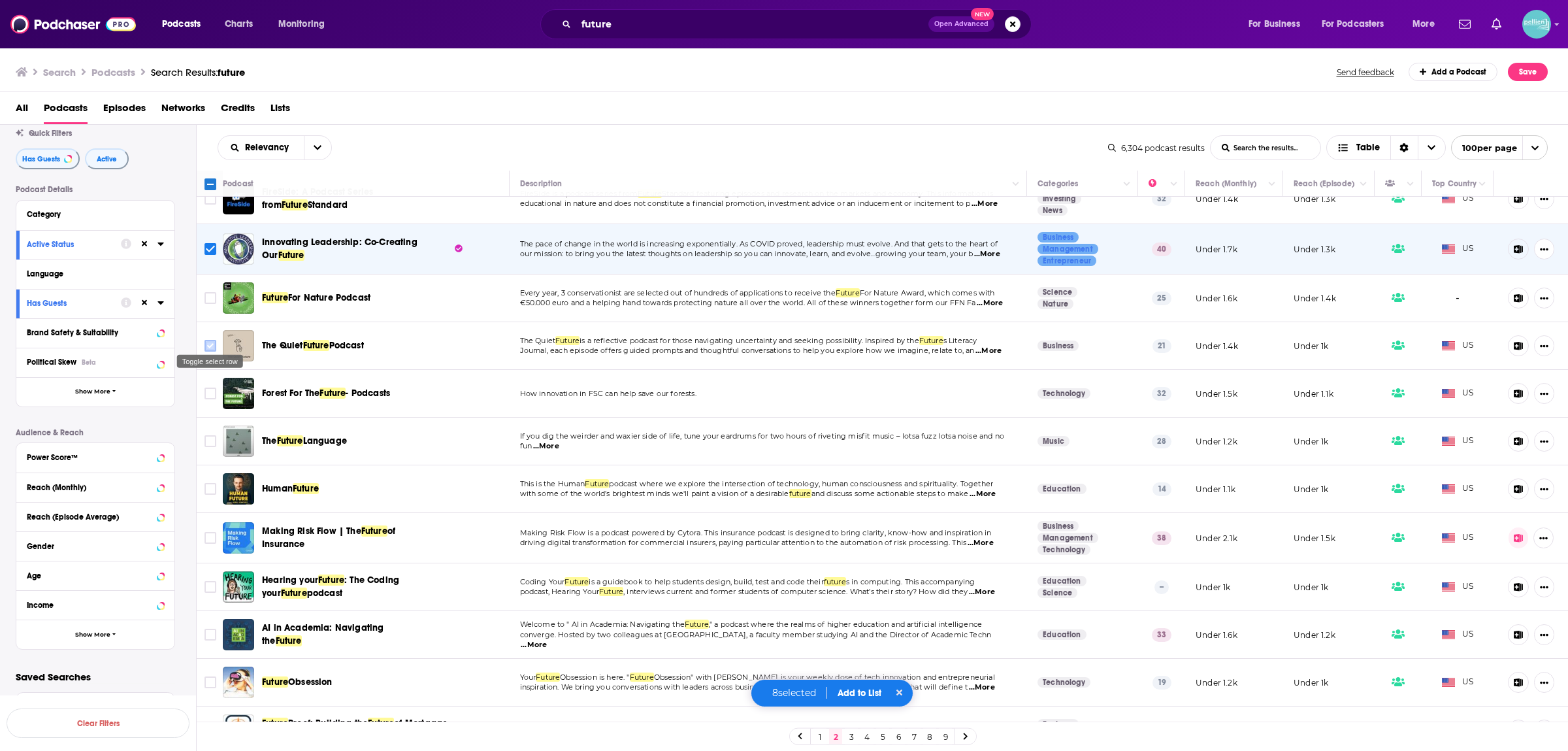
click at [211, 340] on input "Toggle select row" at bounding box center [210, 345] width 12 height 12
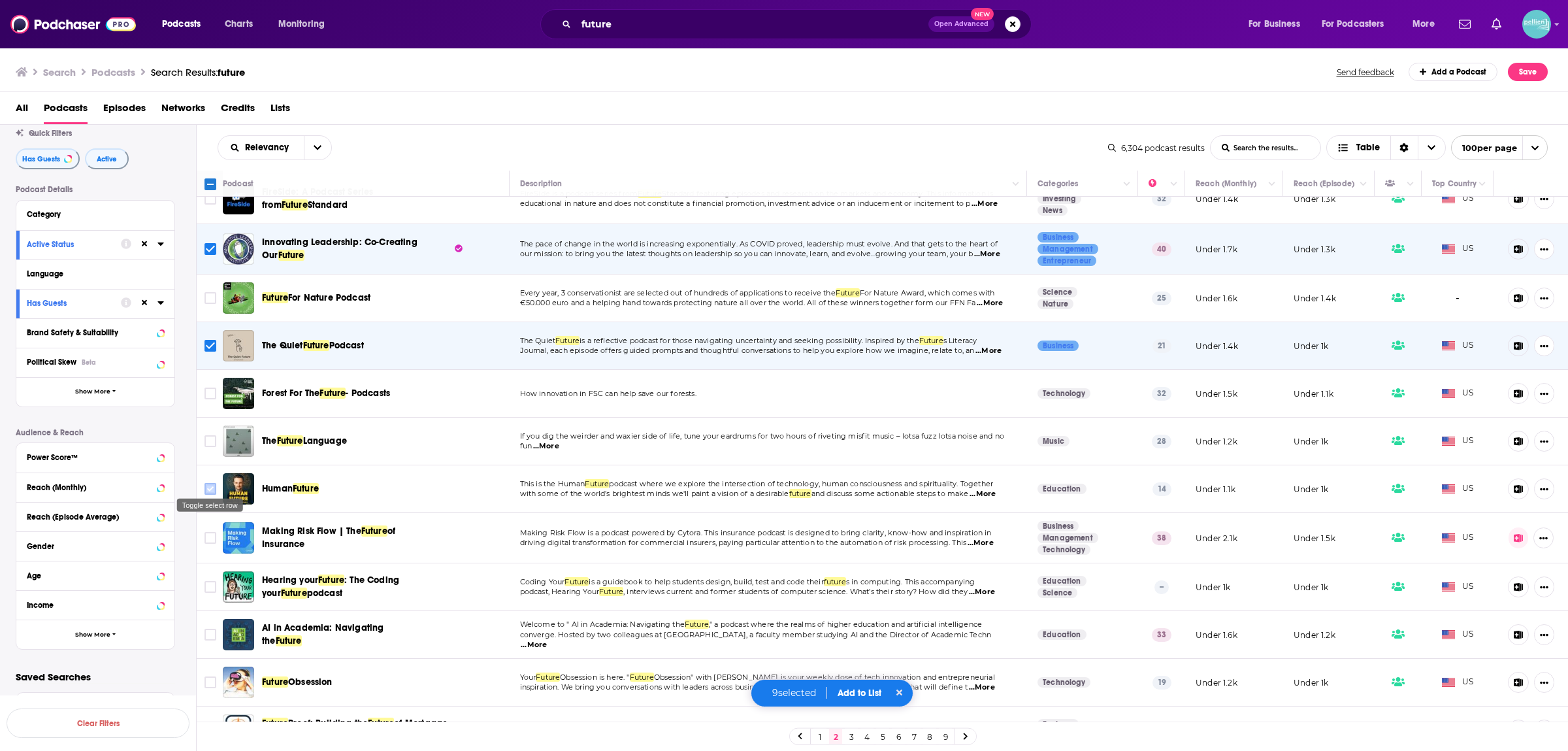
click at [211, 483] on input "Toggle select row" at bounding box center [210, 489] width 12 height 12
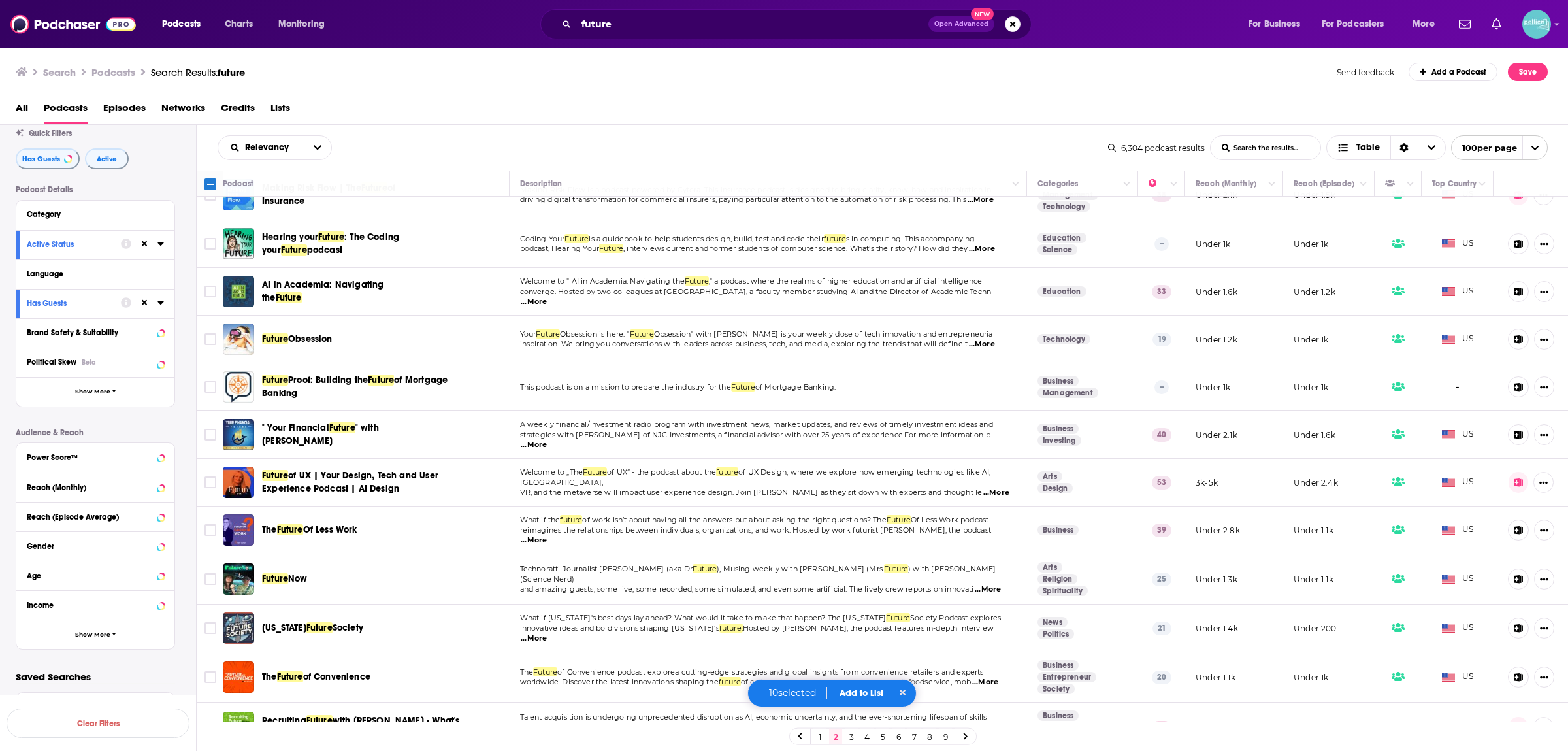
scroll to position [2575, 0]
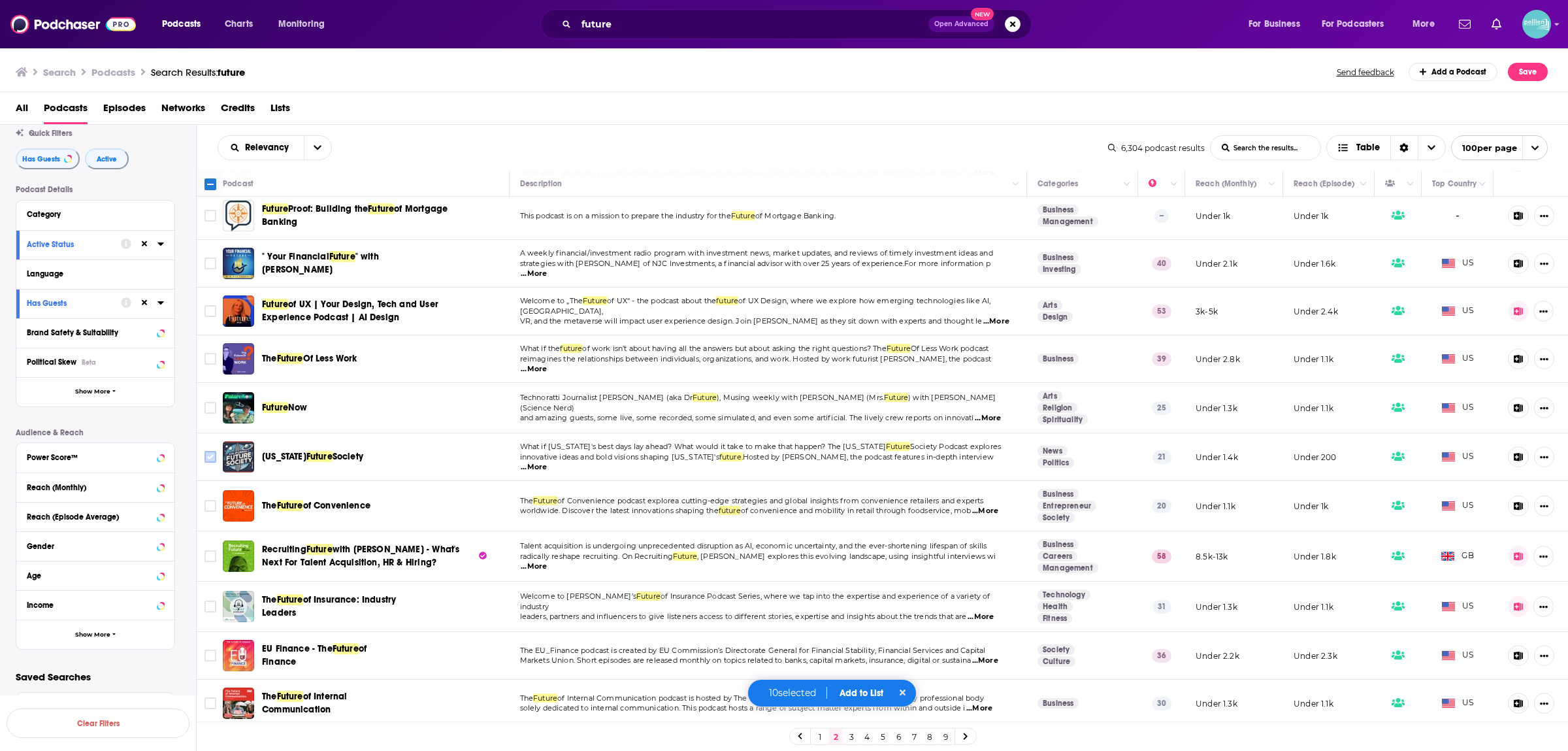
click at [212, 455] on input "Toggle select row" at bounding box center [210, 456] width 12 height 12
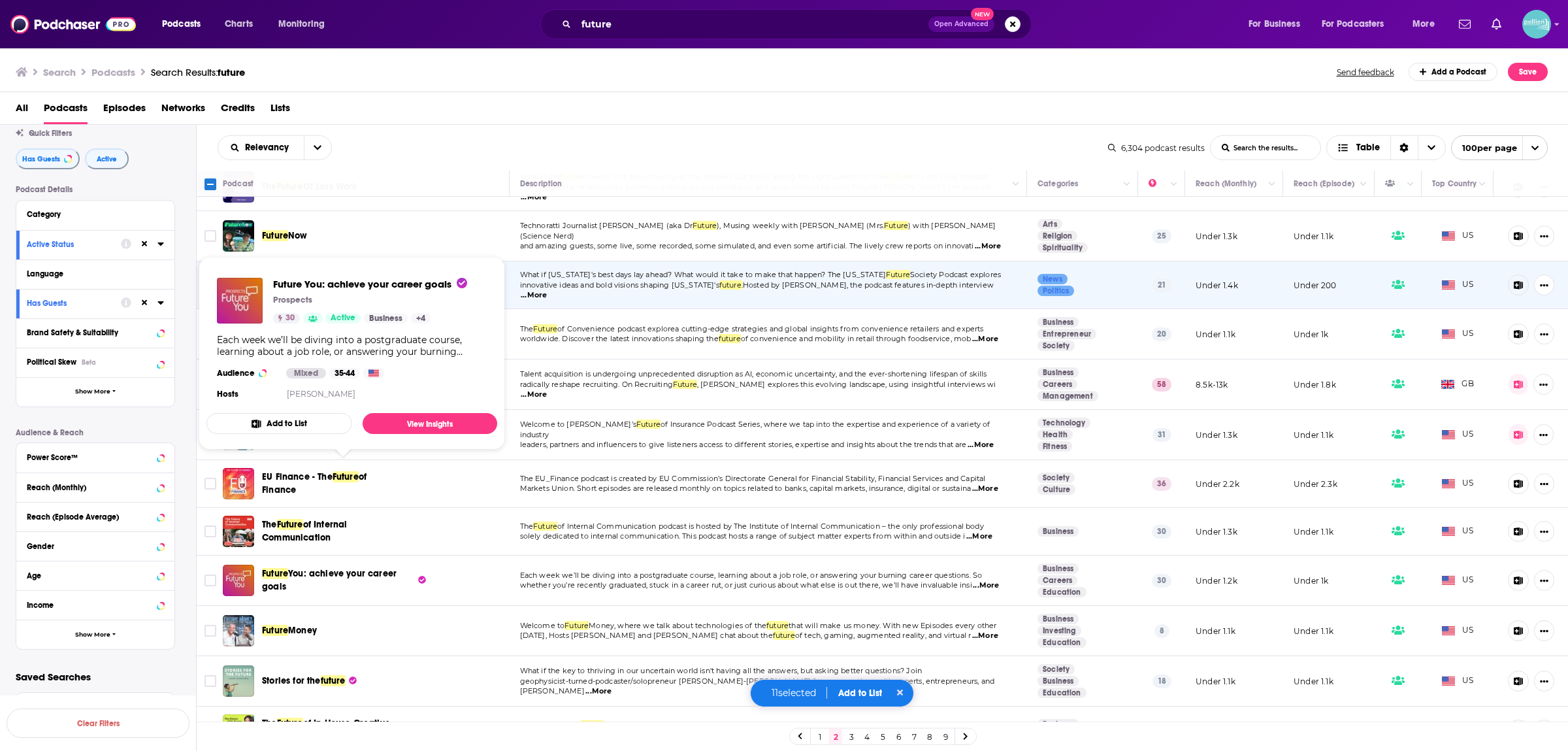
scroll to position [2917, 0]
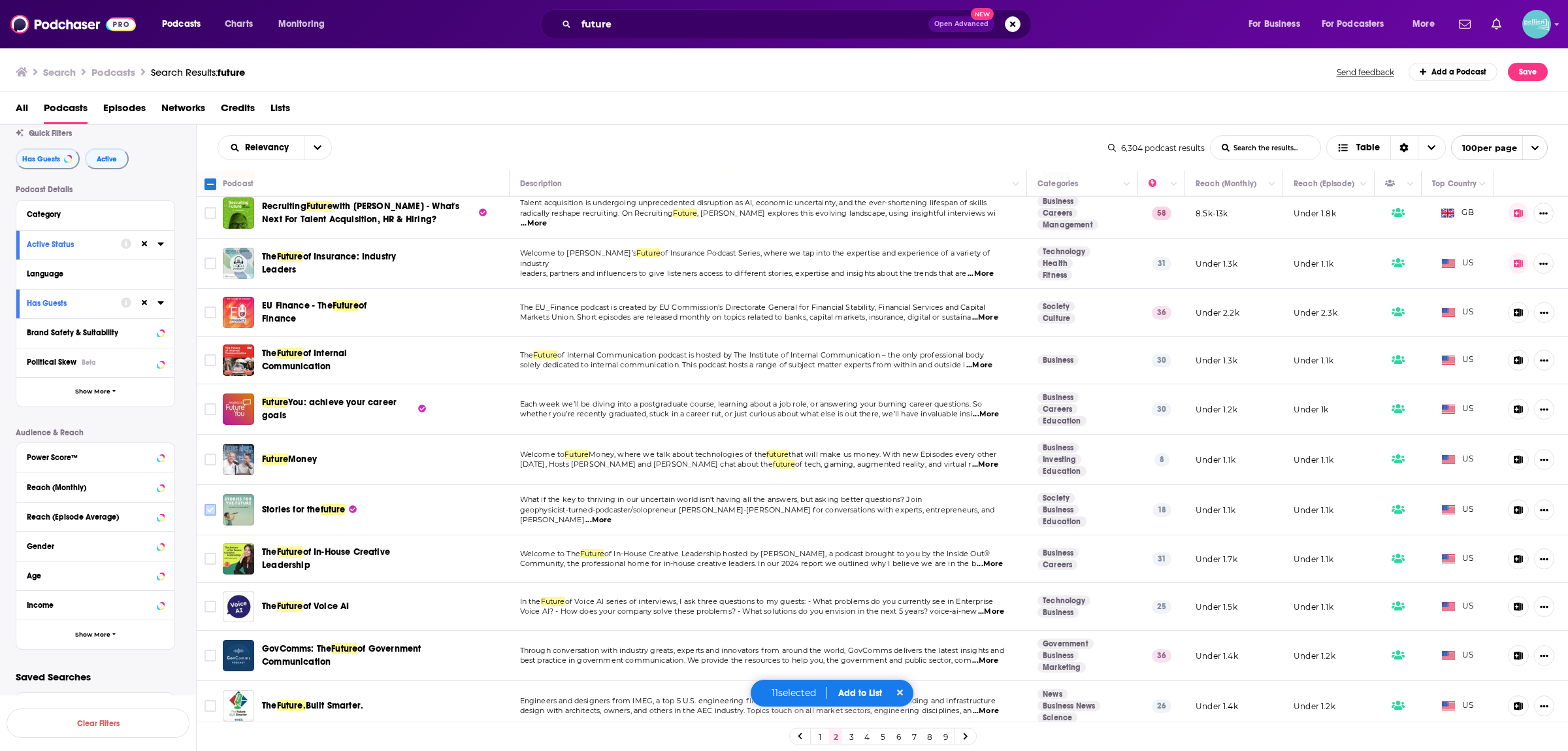
click at [207, 507] on input "Toggle select row" at bounding box center [210, 510] width 12 height 12
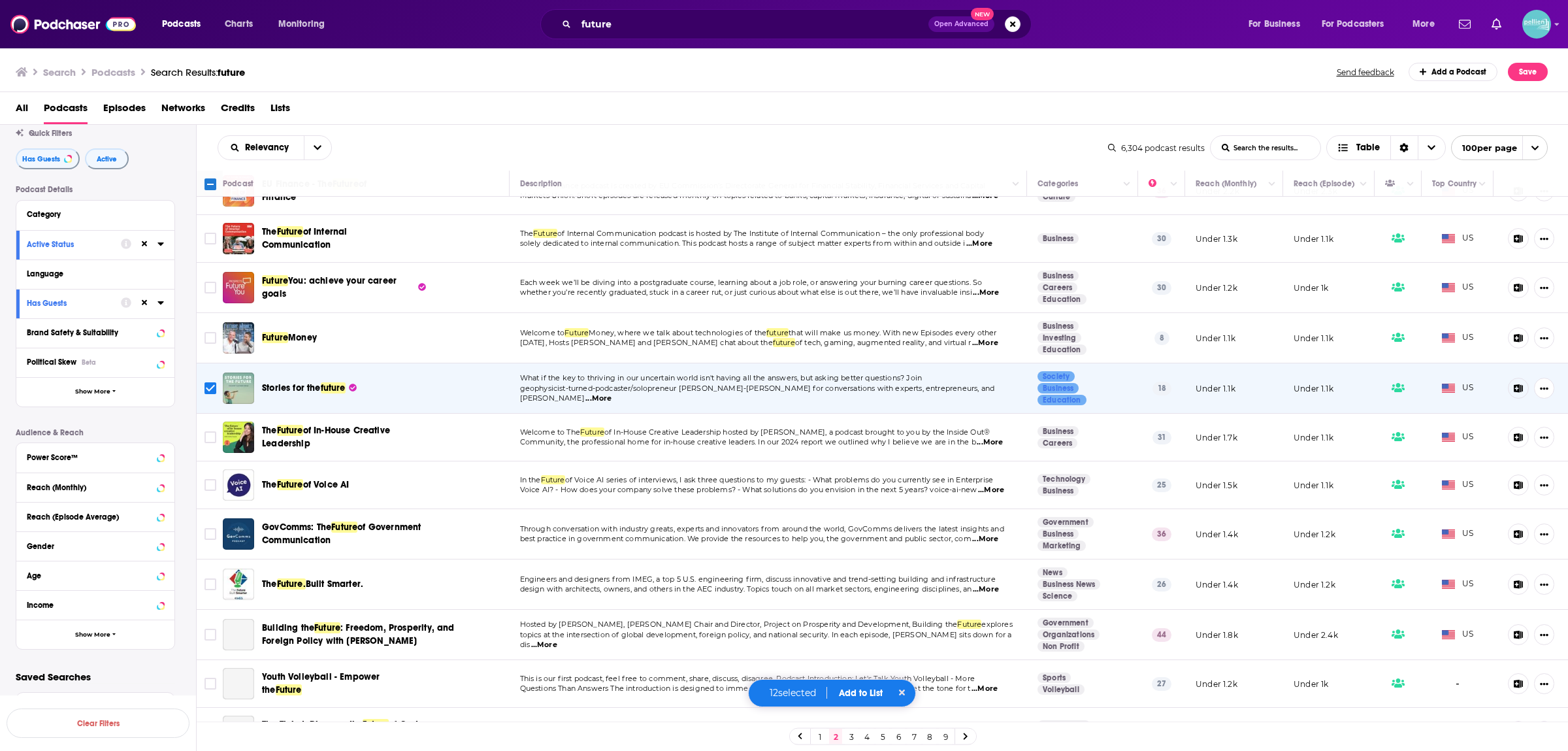
scroll to position [3261, 0]
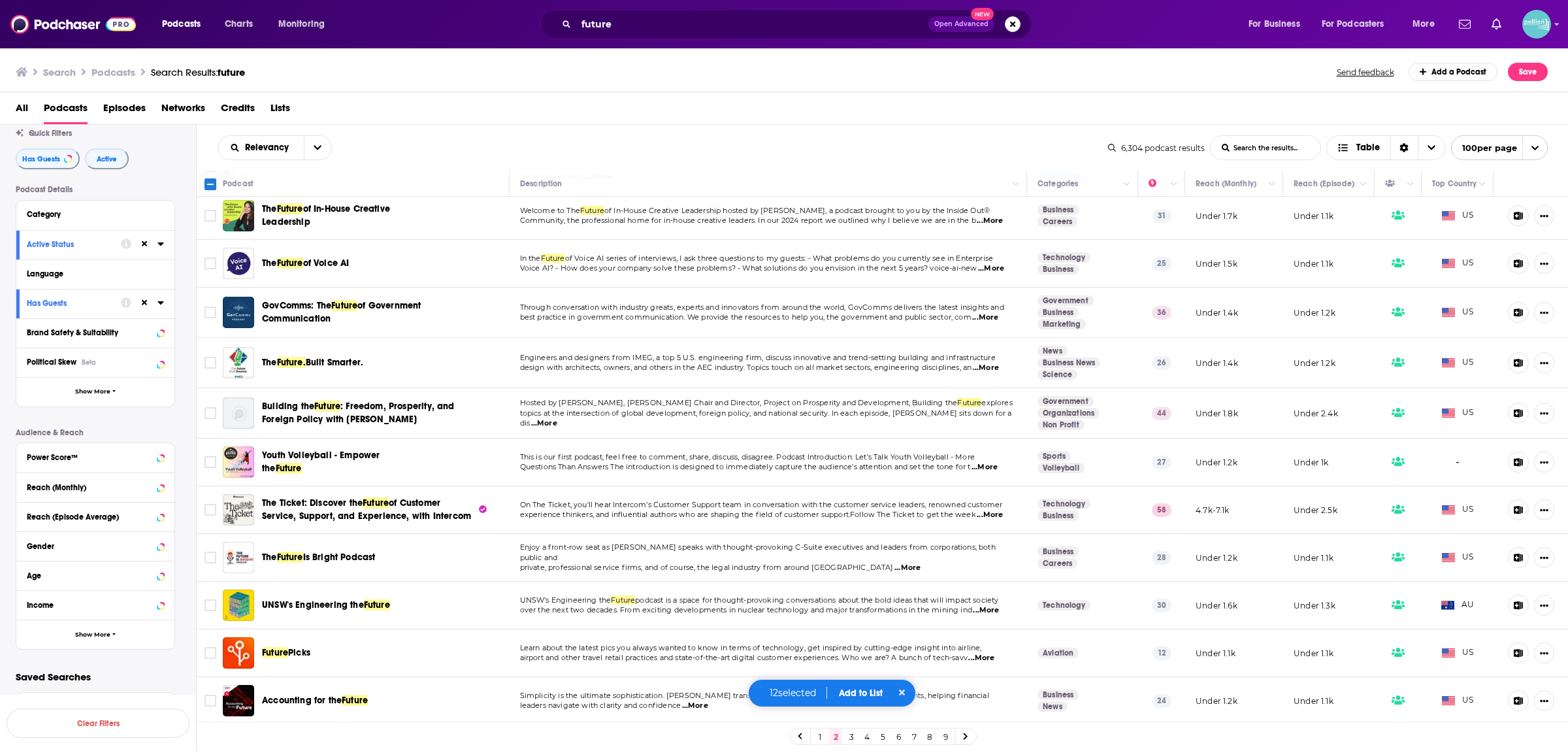
click at [563, 416] on span "topics at the intersection of global development, foreign policy, and national …" at bounding box center [766, 418] width 492 height 20
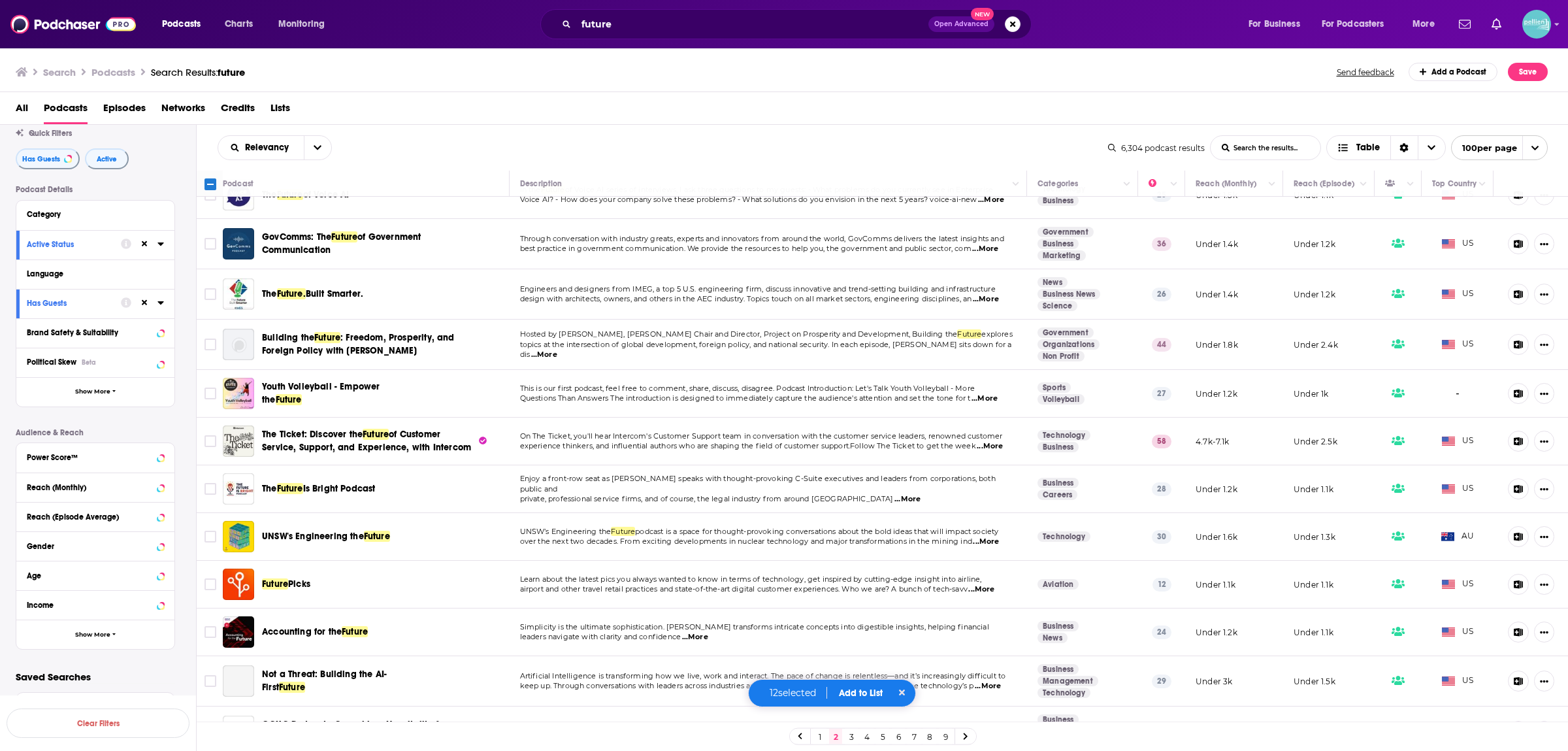
scroll to position [3433, 0]
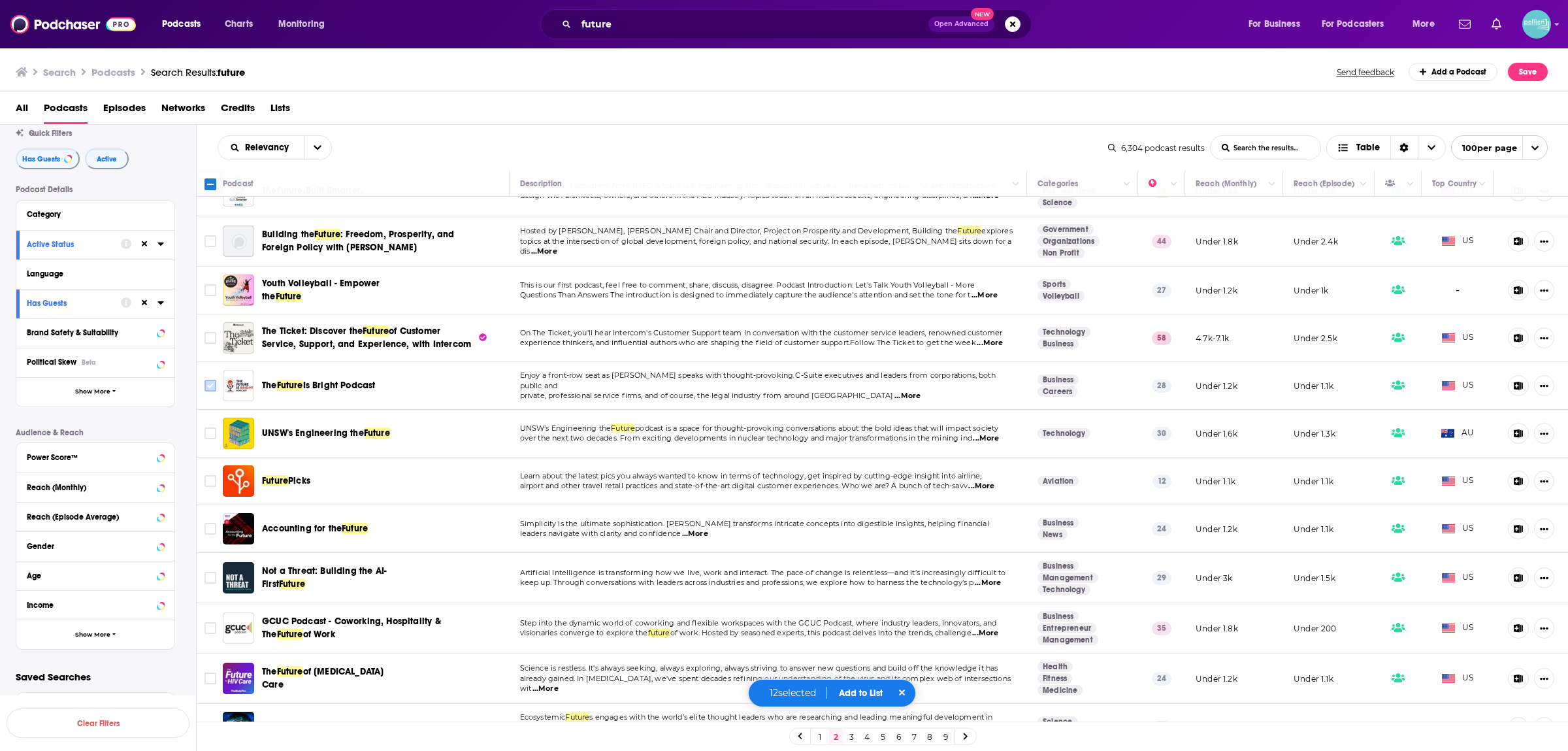
click at [211, 385] on input "Toggle select row" at bounding box center [210, 385] width 12 height 12
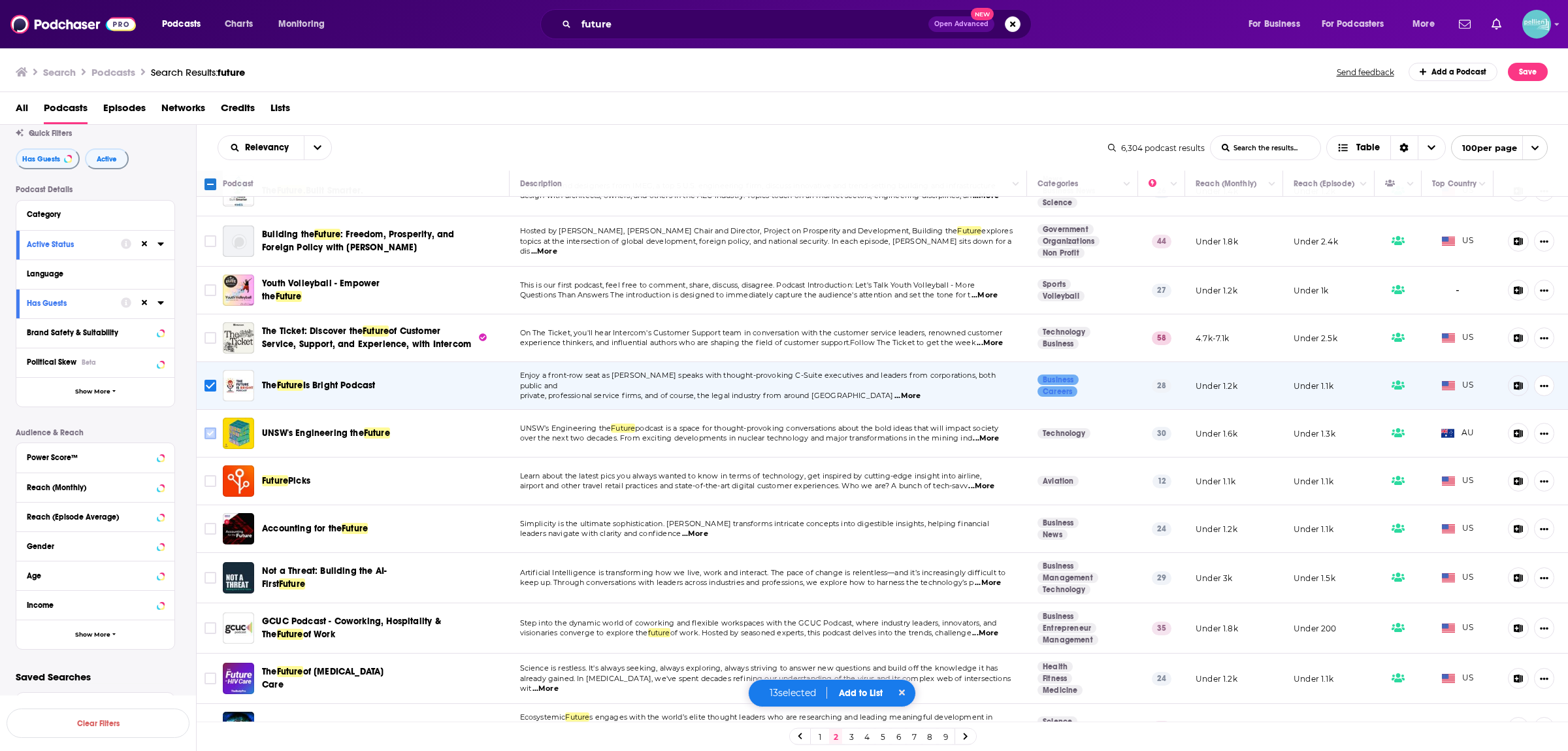
click at [204, 434] on icon "Toggle select row" at bounding box center [210, 433] width 15 height 15
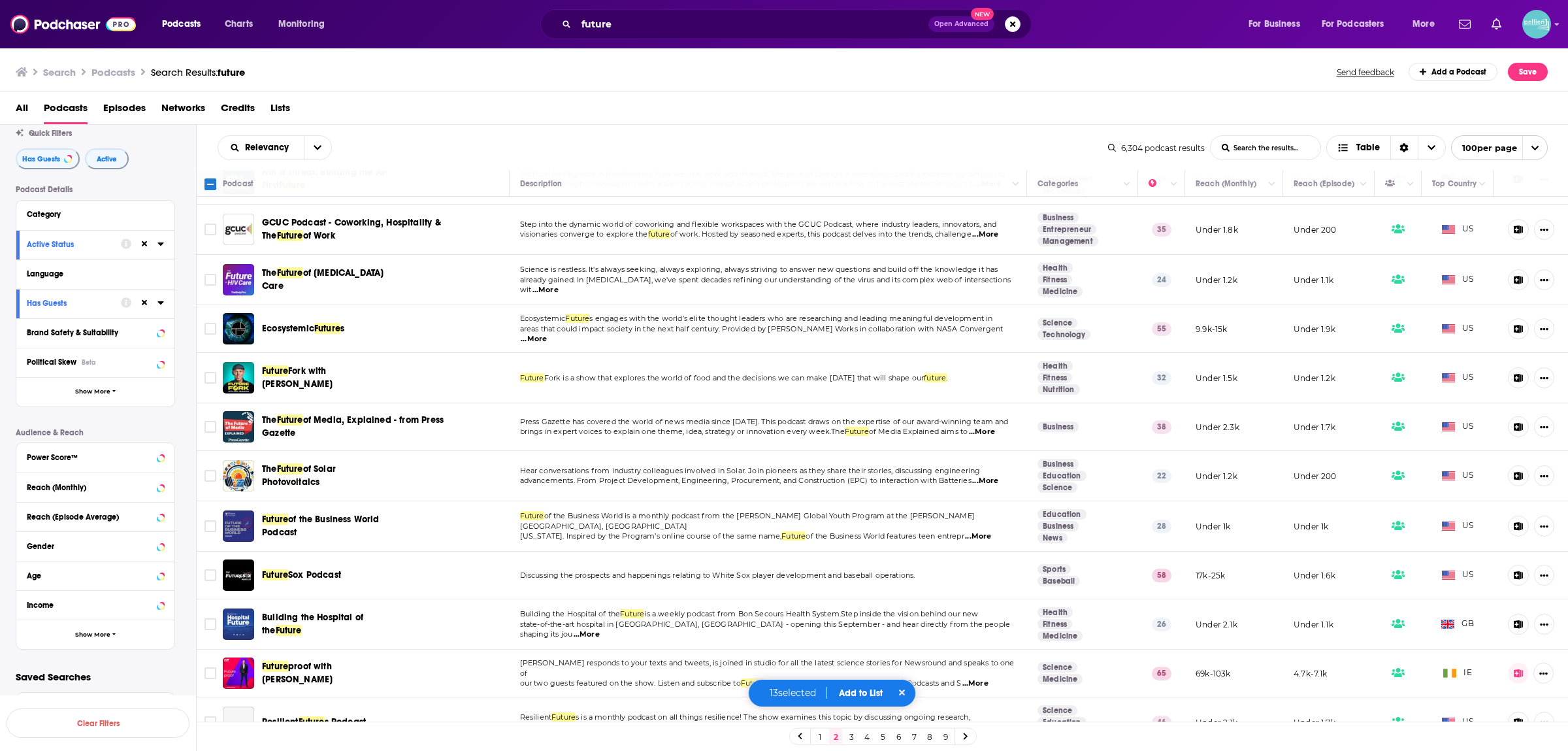
scroll to position [3947, 0]
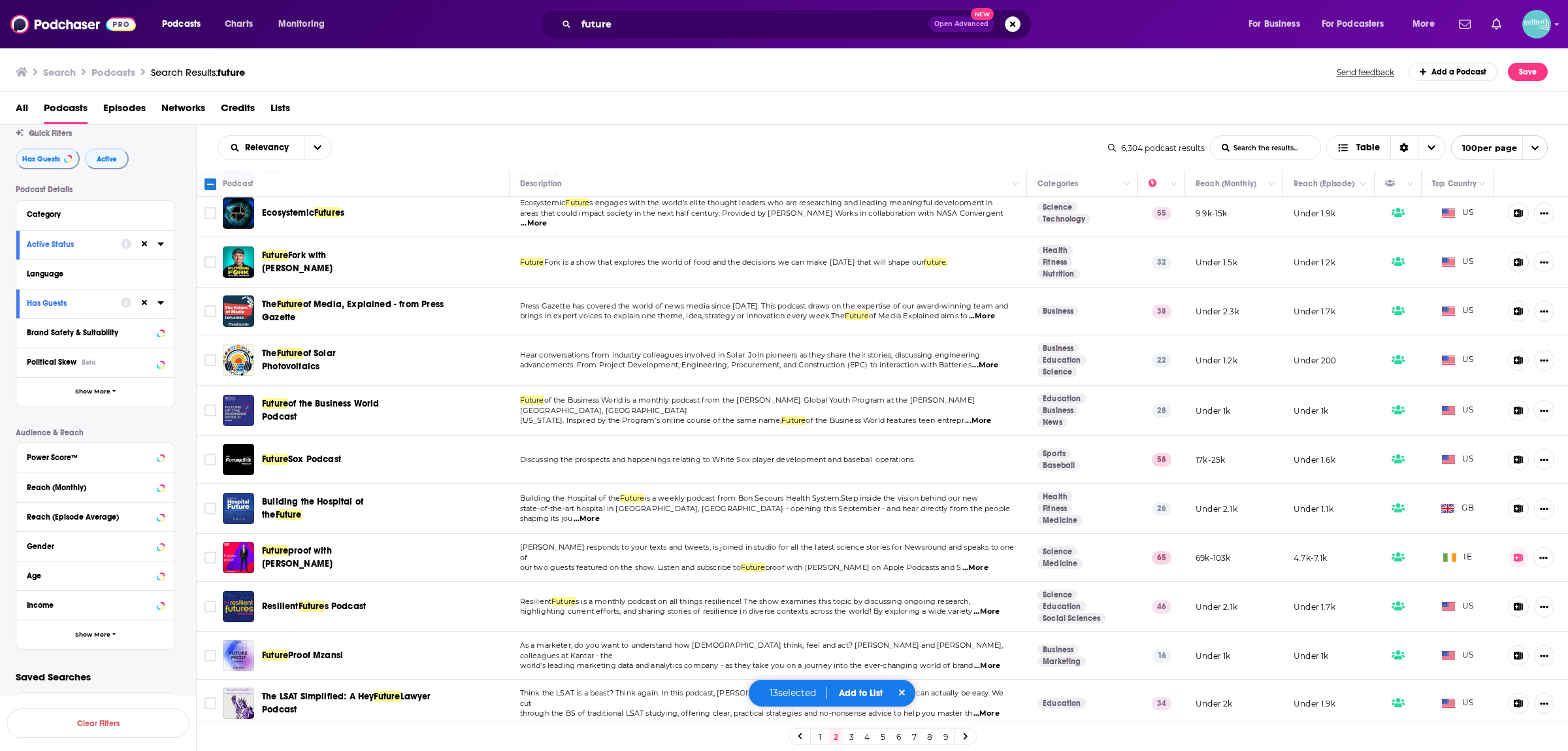
drag, startPoint x: 206, startPoint y: 411, endPoint x: 219, endPoint y: 526, distance: 115.7
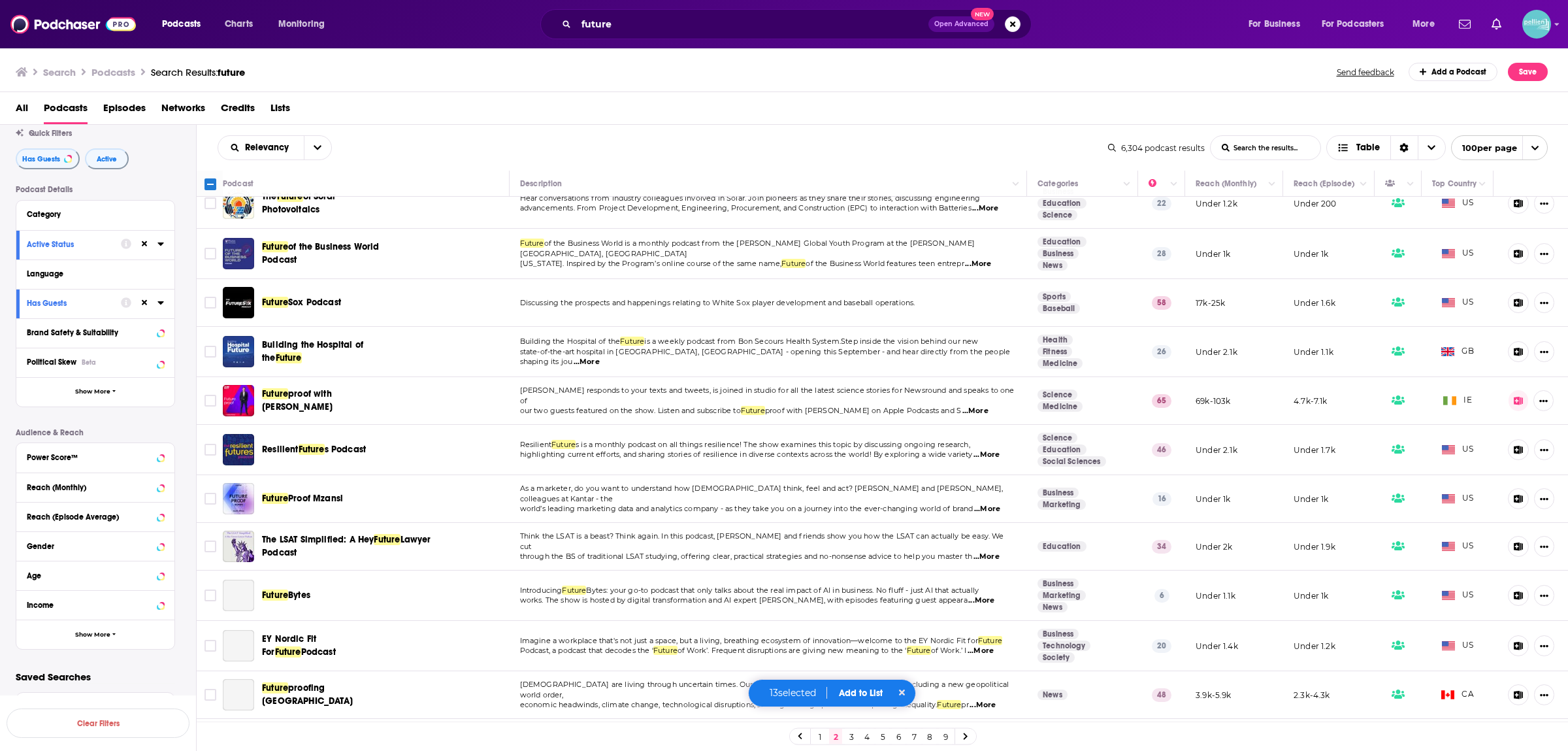
scroll to position [4119, 0]
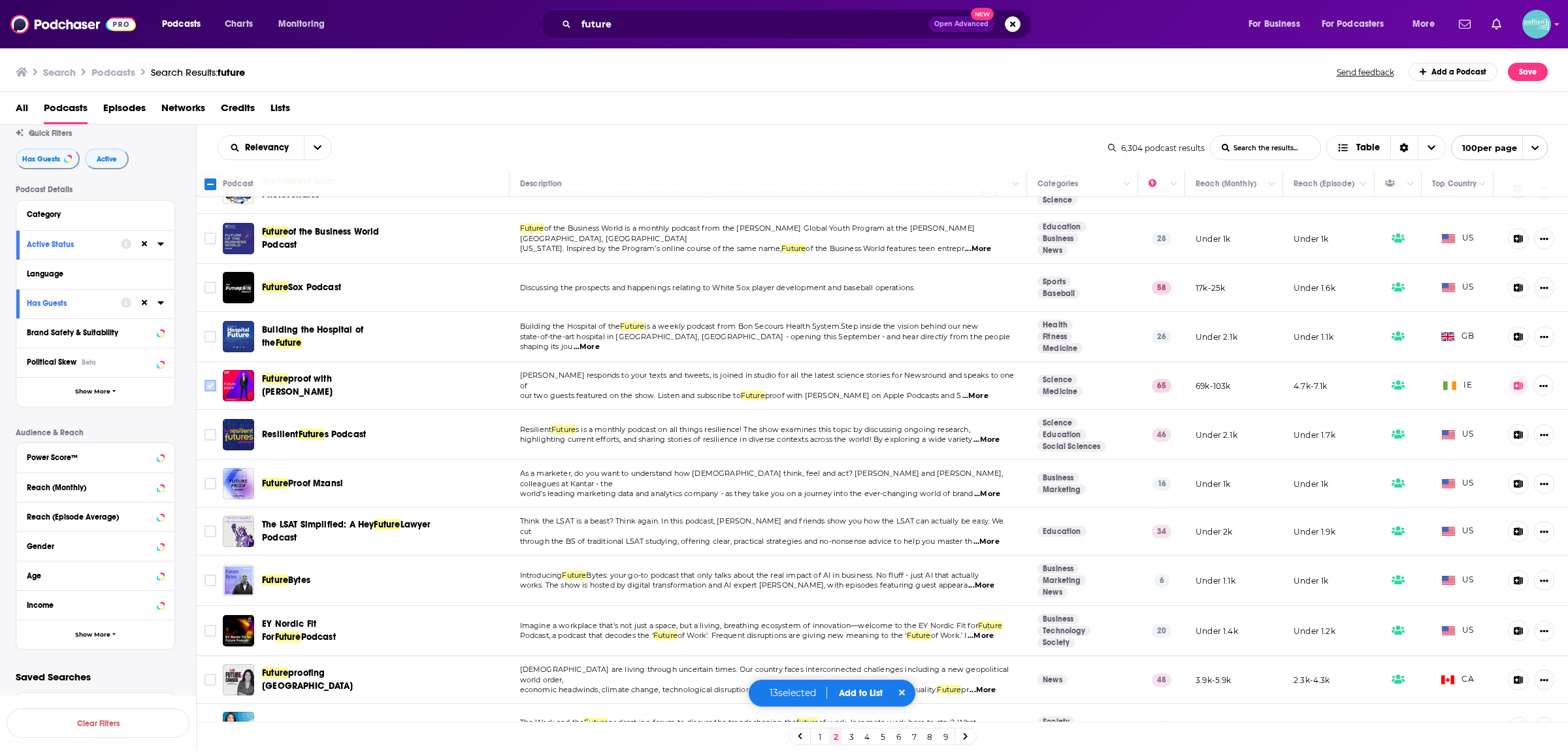
click at [210, 386] on input "Toggle select row" at bounding box center [210, 385] width 12 height 12
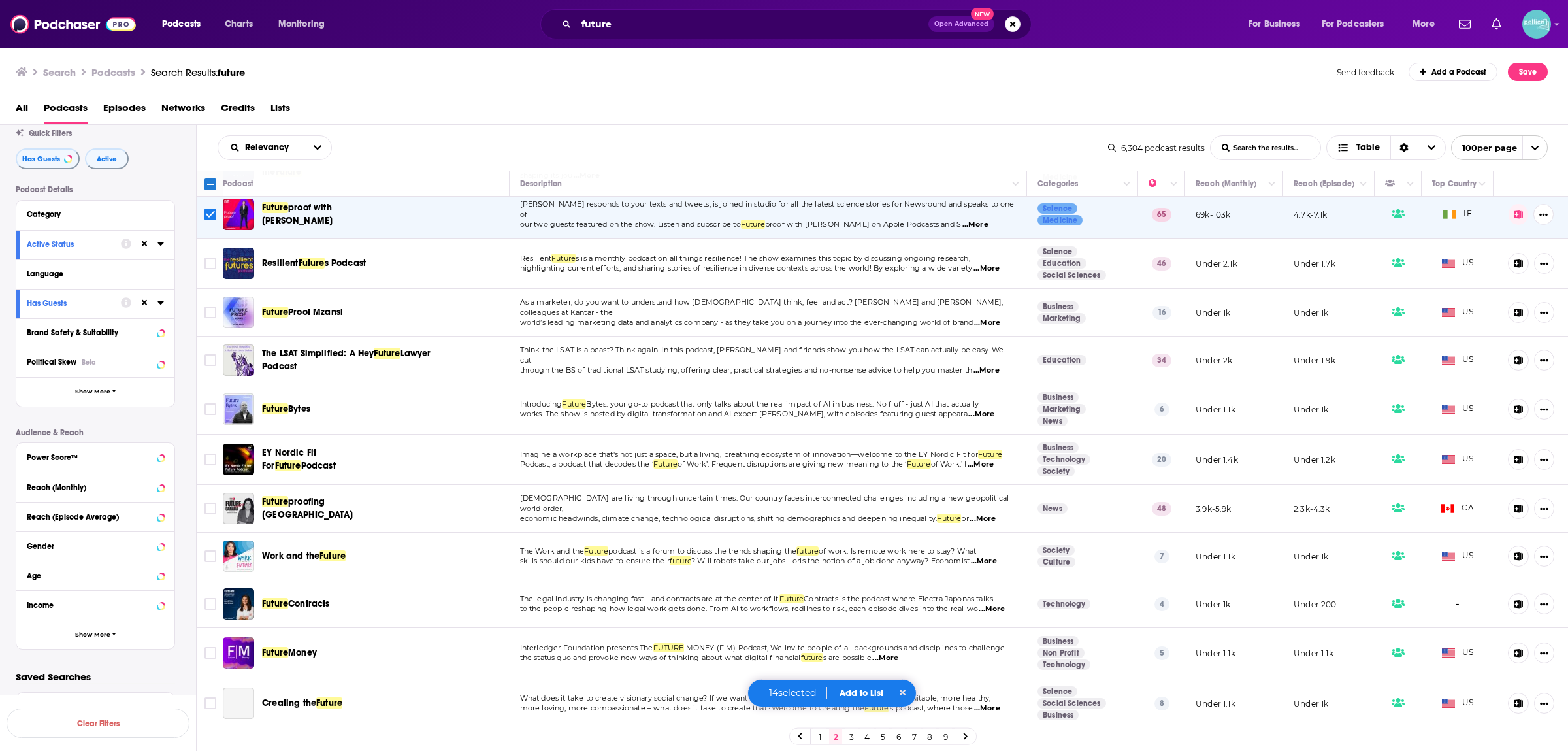
scroll to position [4395, 0]
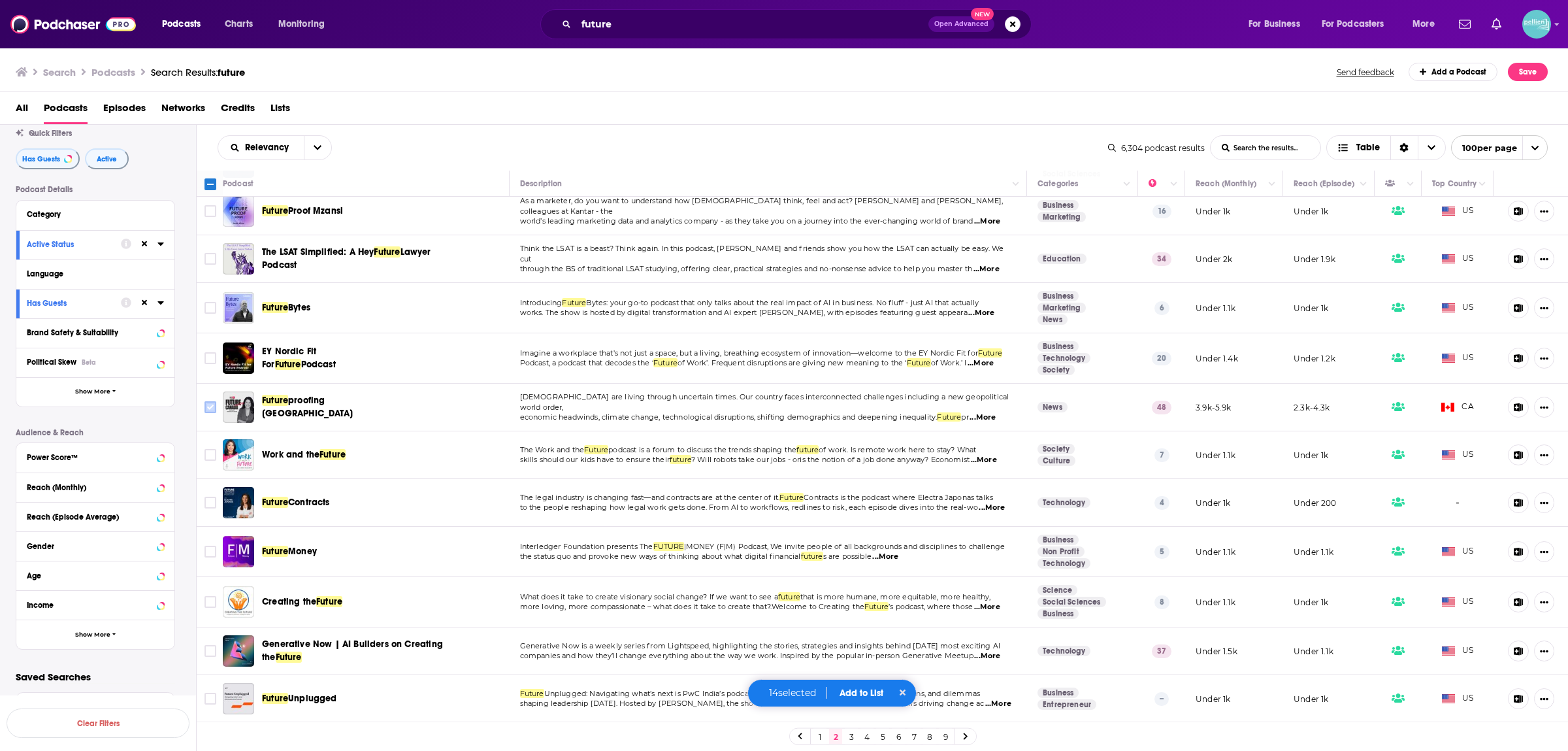
click at [210, 405] on input "Toggle select row" at bounding box center [210, 407] width 12 height 12
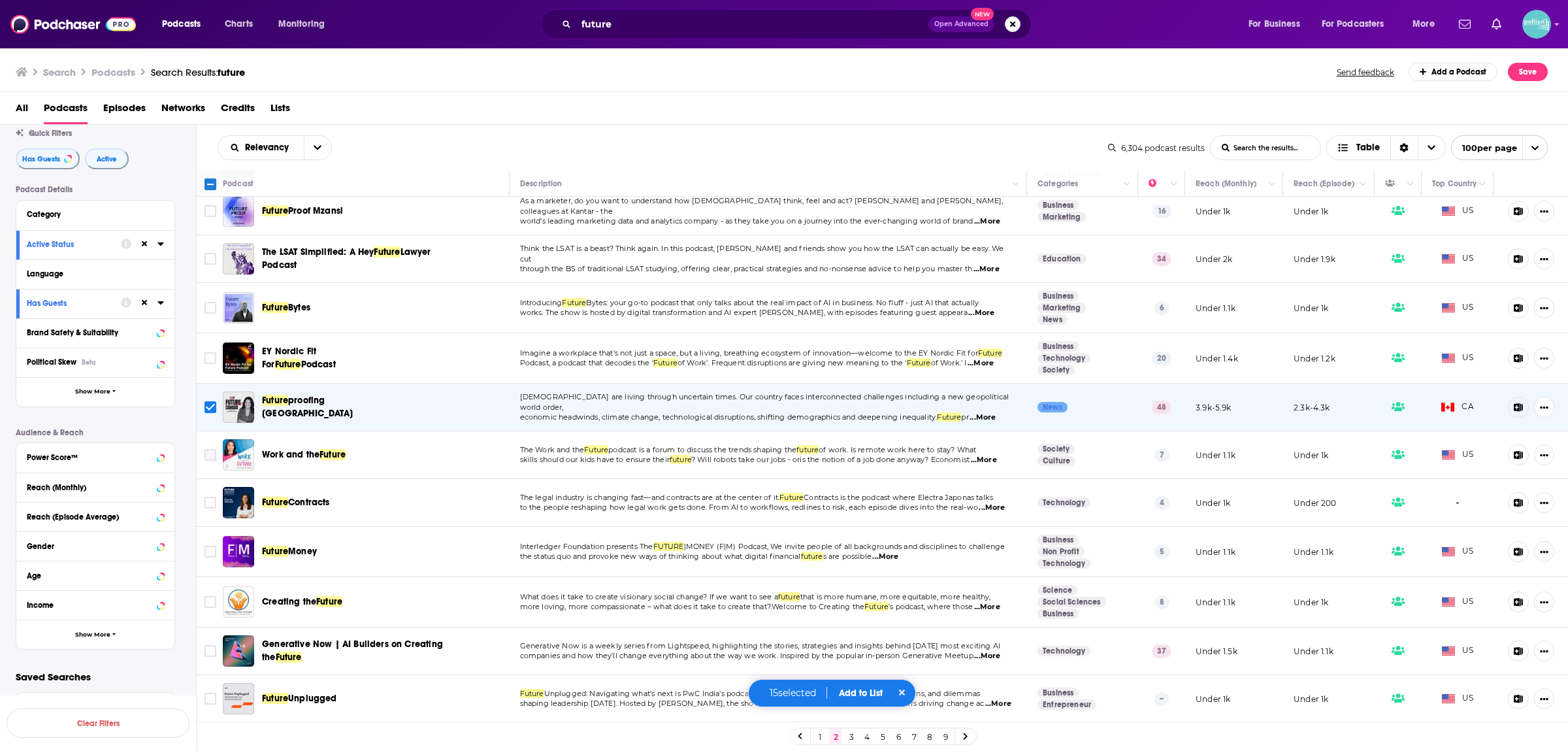
click at [209, 457] on input "Toggle select row" at bounding box center [210, 455] width 12 height 12
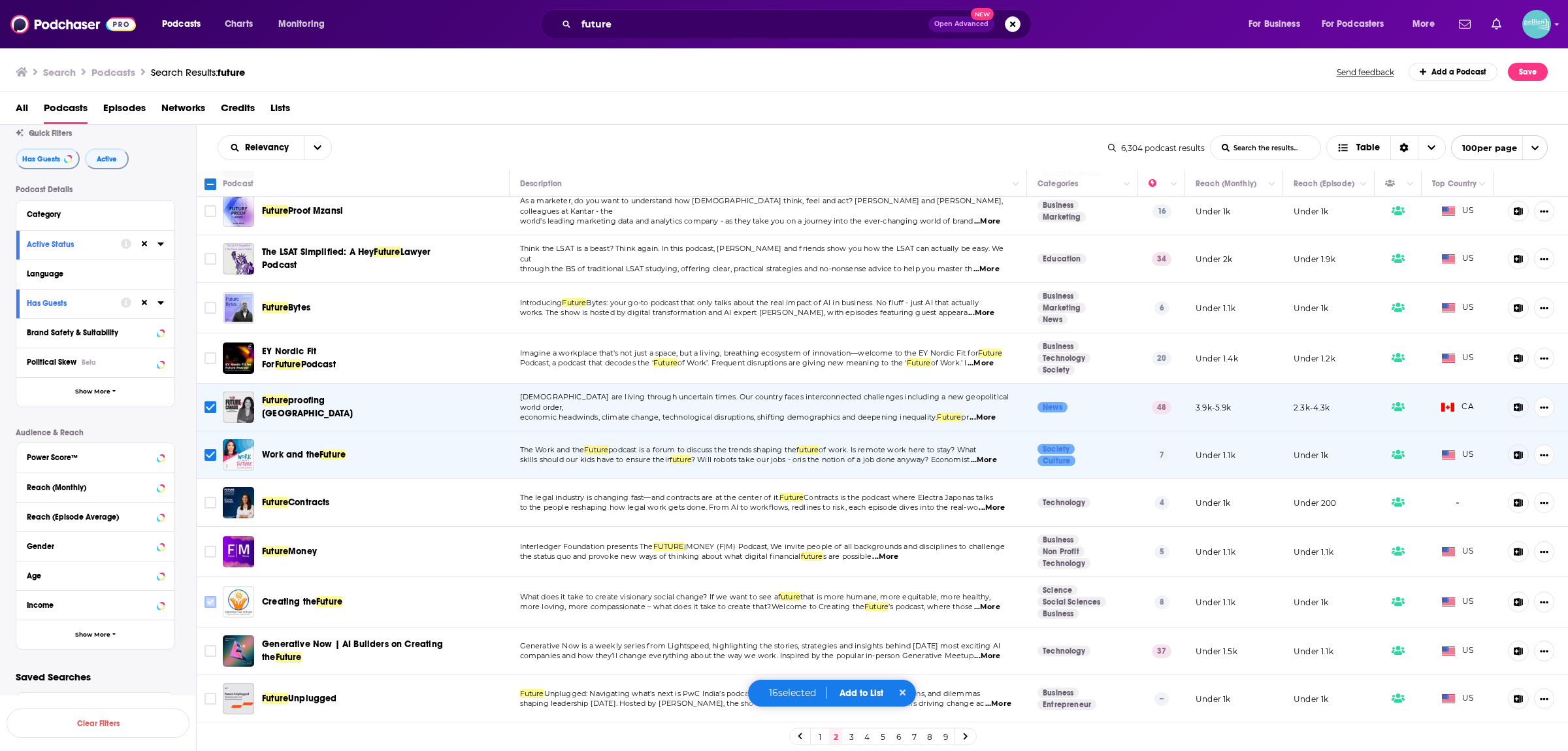
click at [215, 602] on input "Toggle select row" at bounding box center [210, 602] width 12 height 12
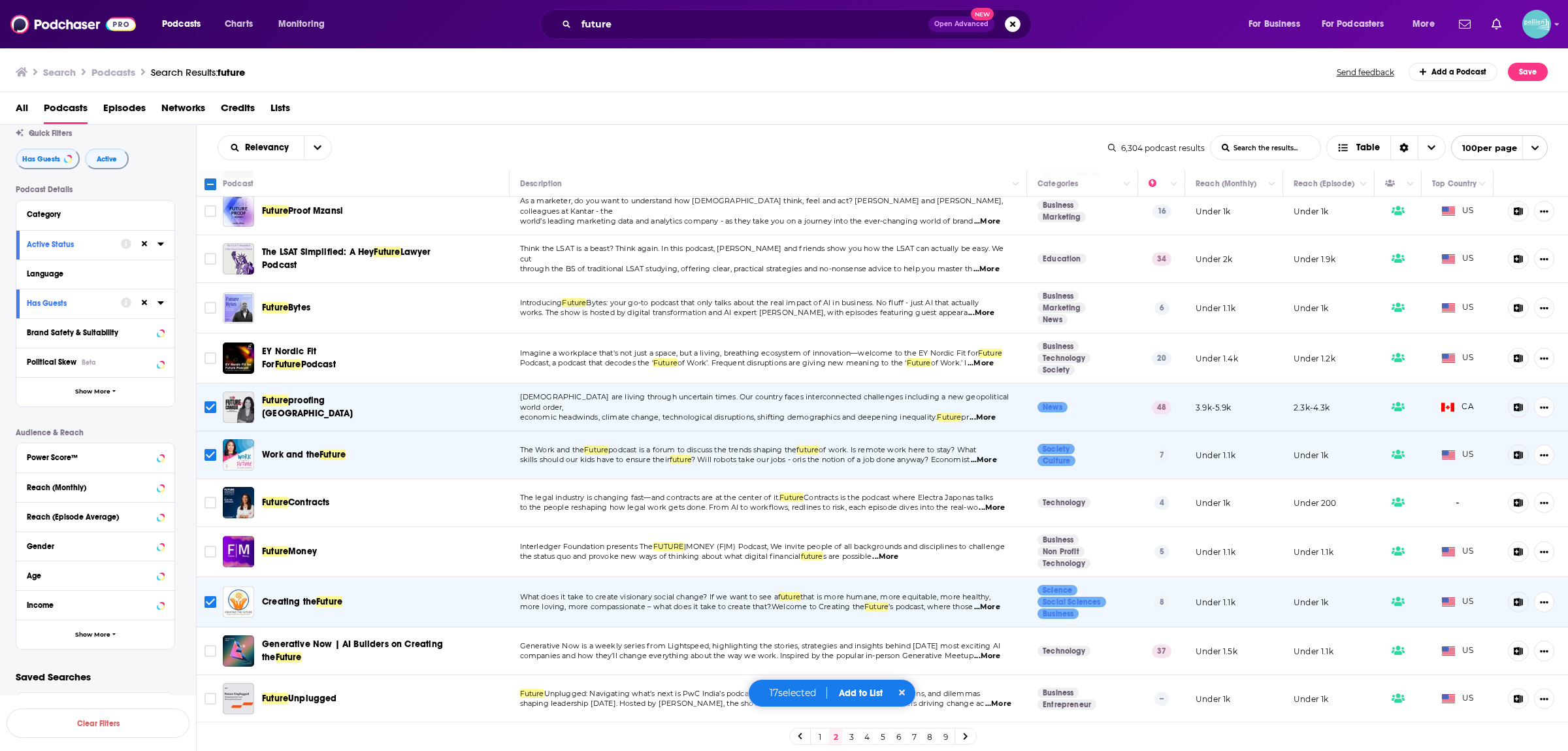
click at [630, 701] on span "shaping leadership today. Hosted by Sanjeev Krishan, the show features candid c…" at bounding box center [752, 703] width 464 height 9
click at [847, 690] on button "Add to List" at bounding box center [861, 693] width 65 height 11
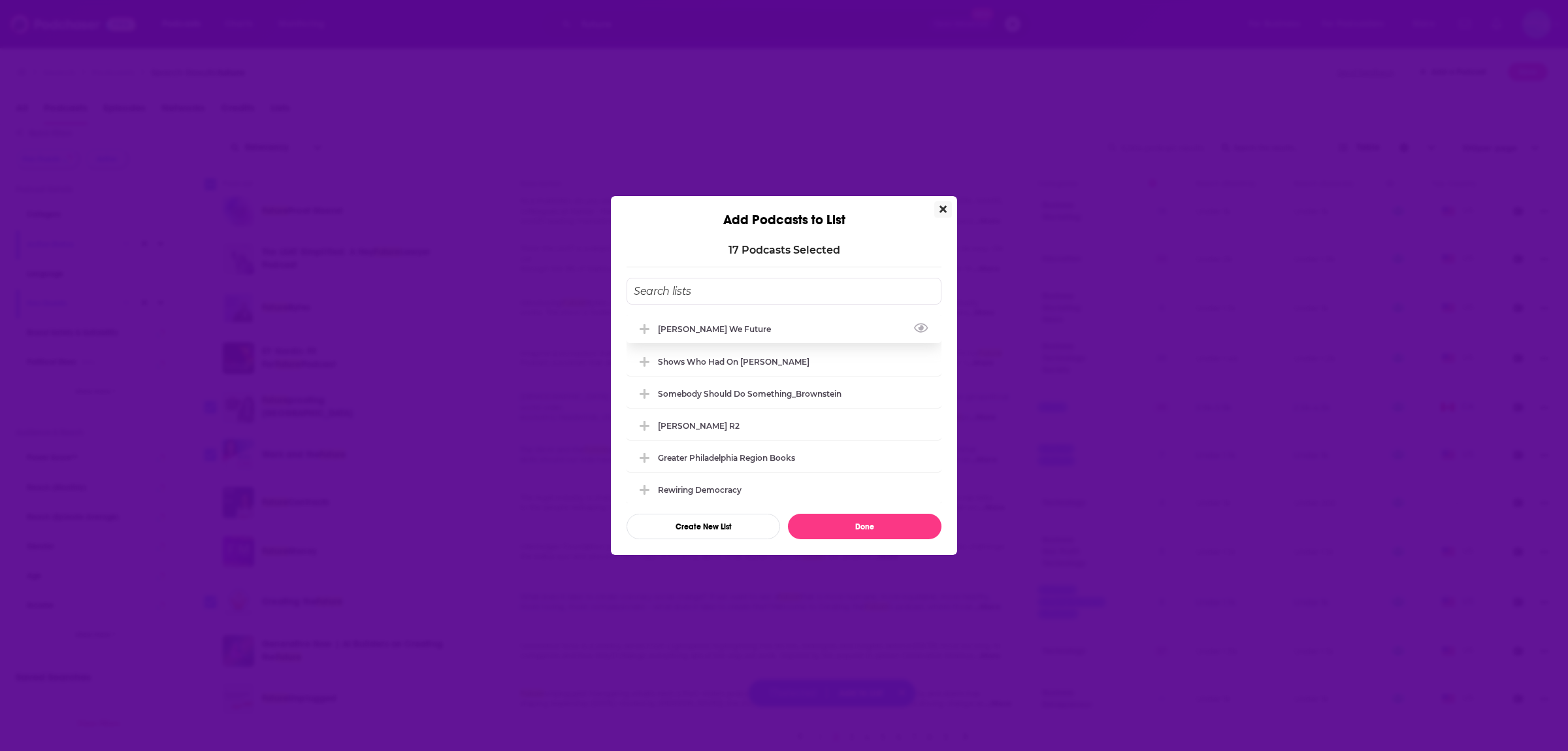
click at [701, 329] on div "Solomon_How We Future" at bounding box center [719, 329] width 121 height 10
click at [866, 524] on button "Done" at bounding box center [865, 527] width 154 height 25
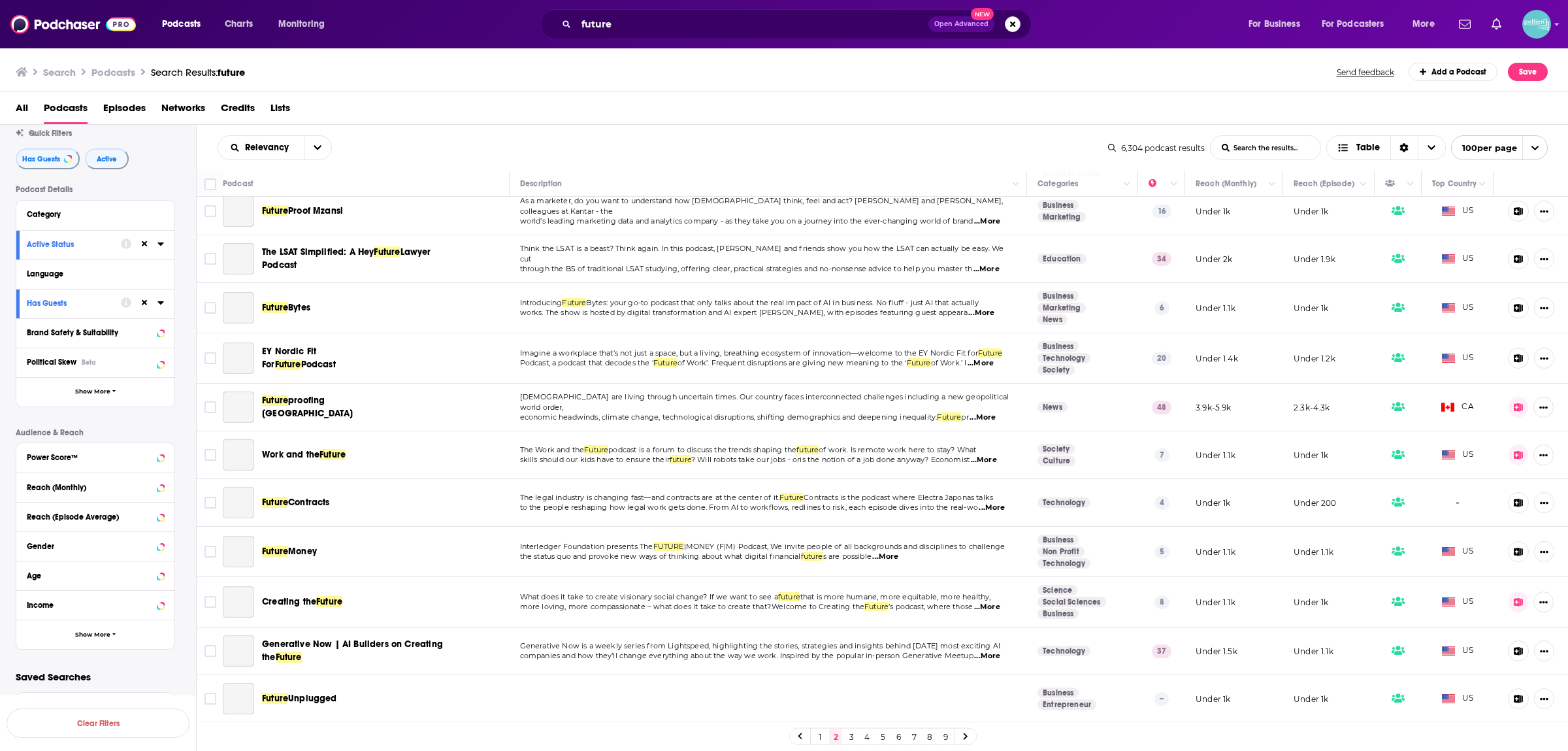
click at [852, 735] on link "3" at bounding box center [852, 737] width 13 height 15
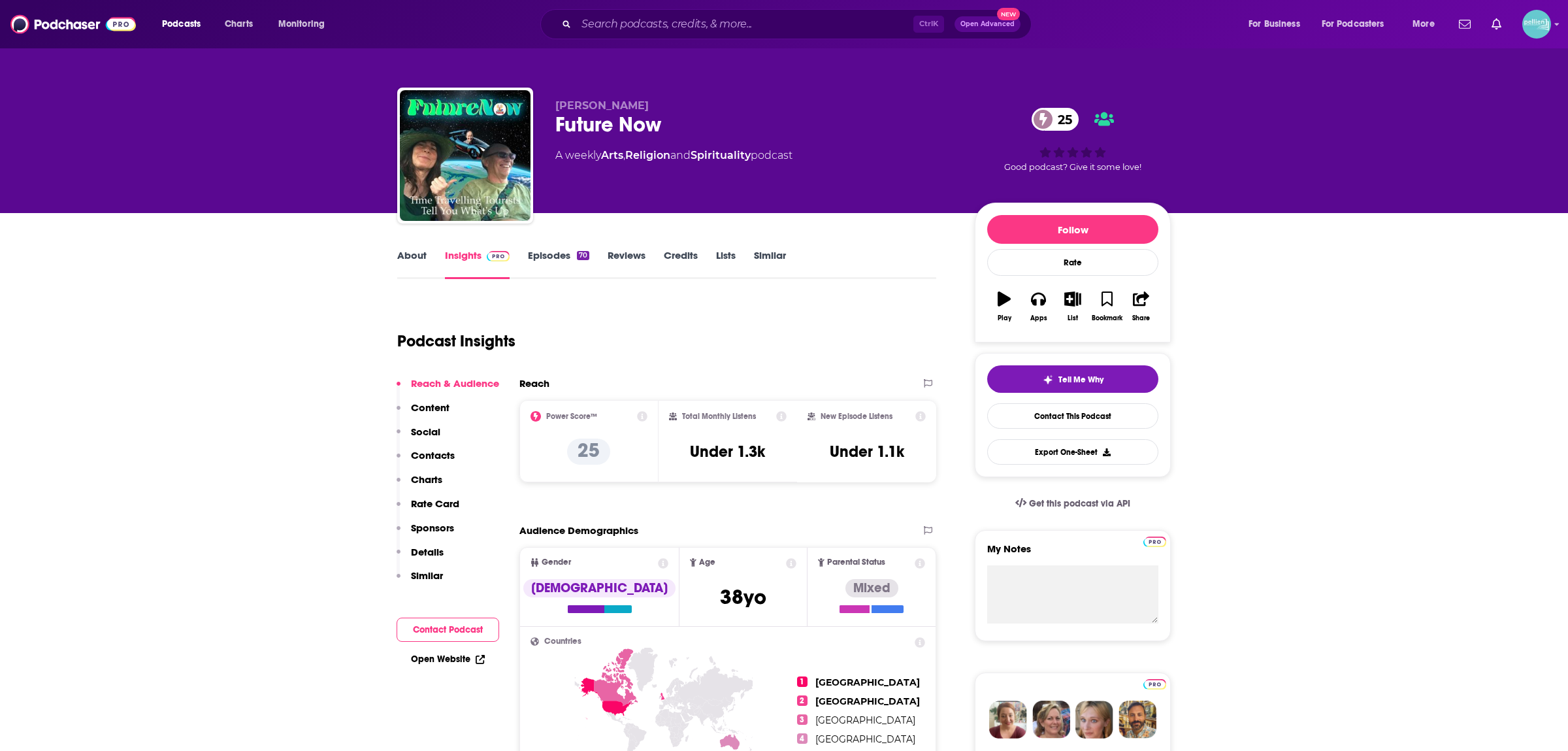
click at [415, 254] on link "About" at bounding box center [412, 264] width 30 height 30
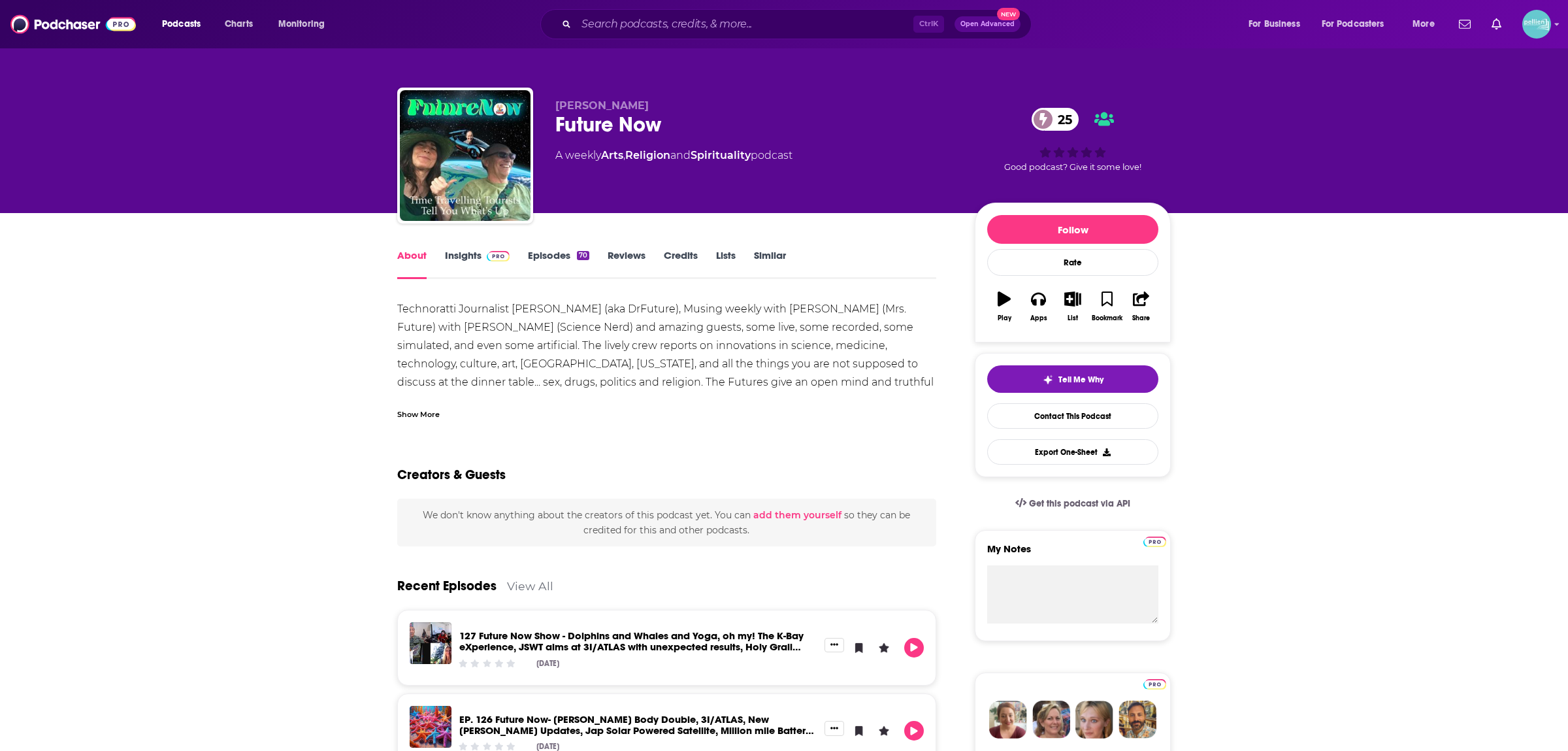
click at [432, 414] on div "Show More" at bounding box center [418, 414] width 42 height 13
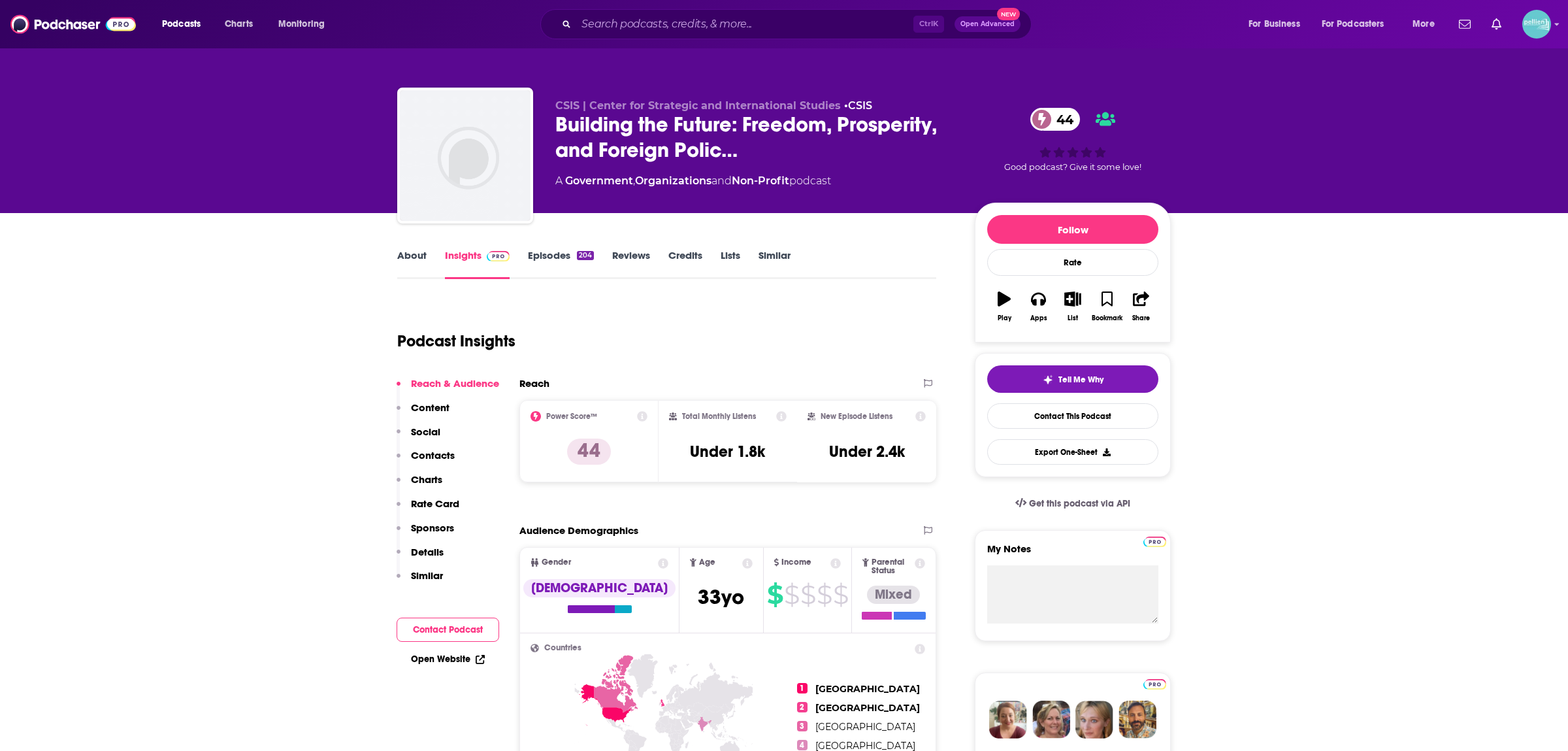
click at [415, 254] on link "About" at bounding box center [412, 264] width 30 height 30
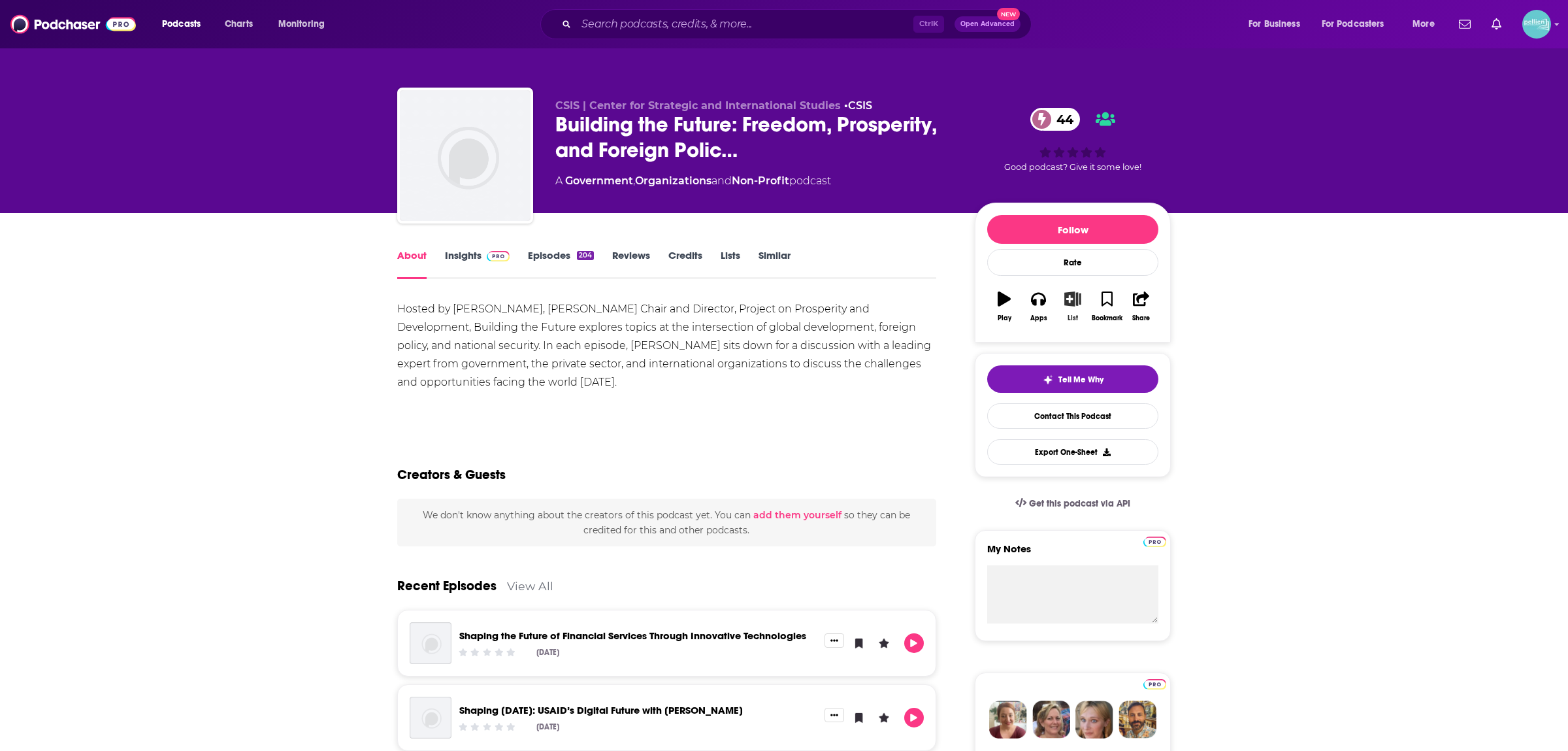
click at [1084, 306] on button "List" at bounding box center [1073, 306] width 34 height 47
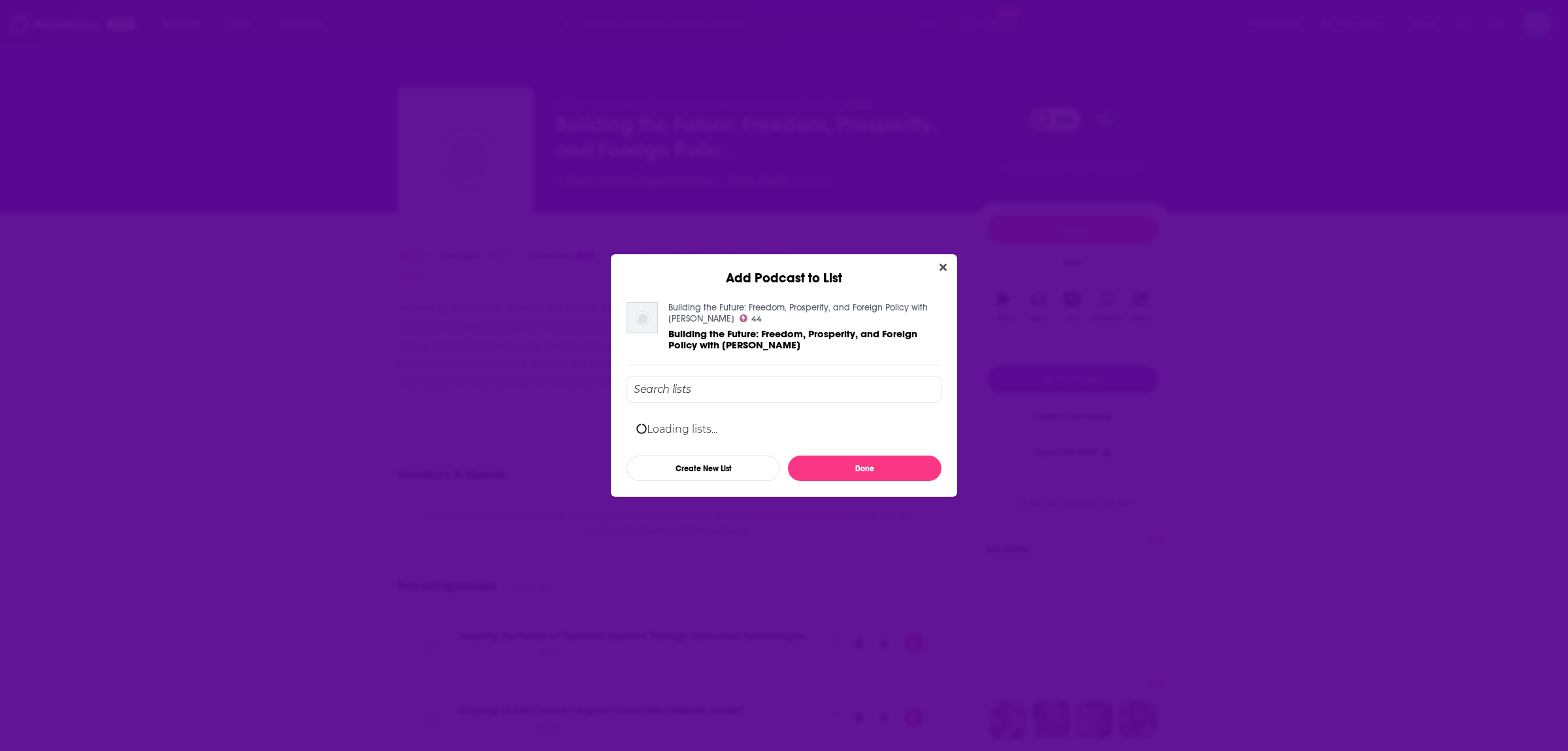
click at [786, 390] on input "Add Podcast To List" at bounding box center [784, 390] width 315 height 27
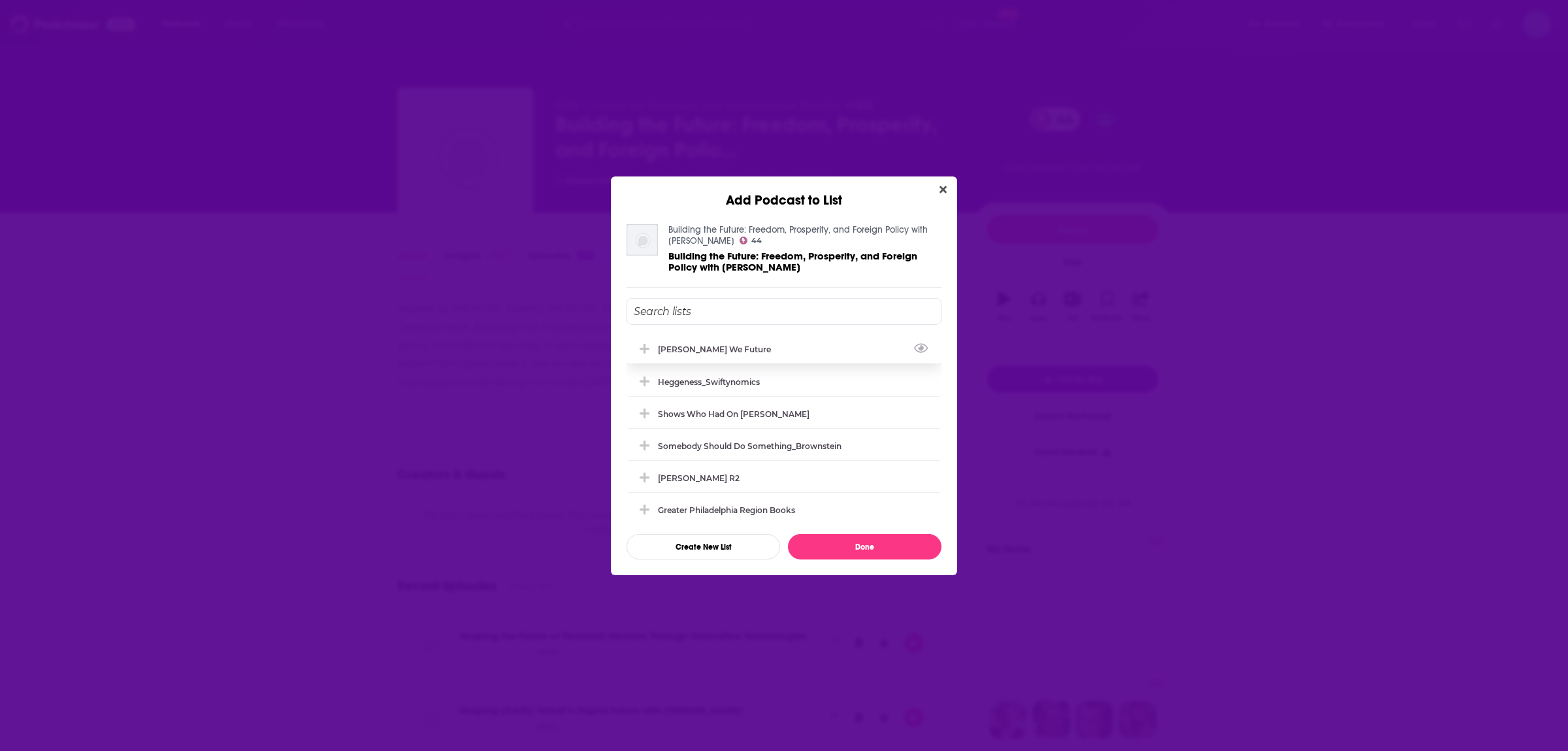
click at [739, 346] on div "[PERSON_NAME] We Future" at bounding box center [719, 349] width 121 height 10
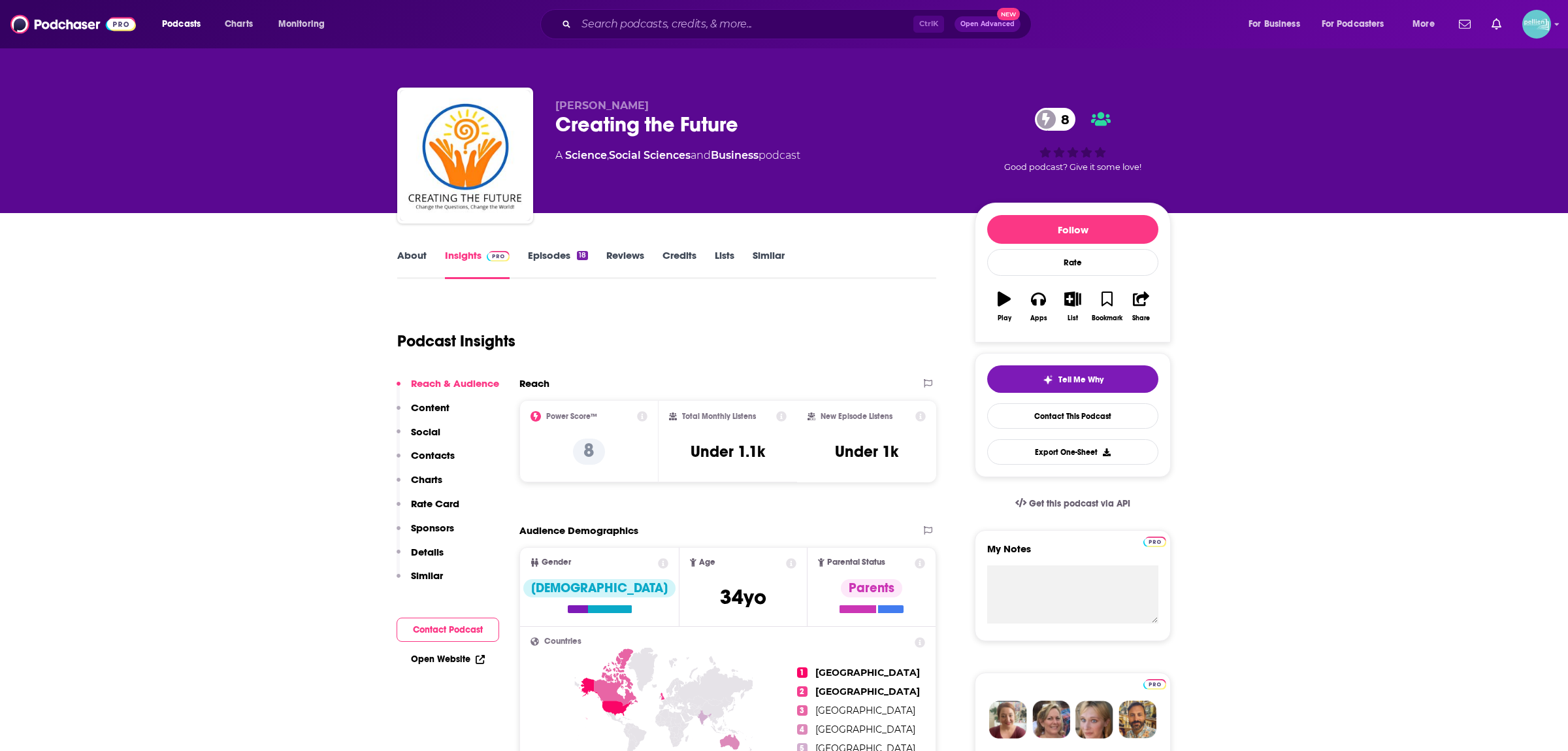
click at [421, 257] on link "About" at bounding box center [412, 264] width 30 height 30
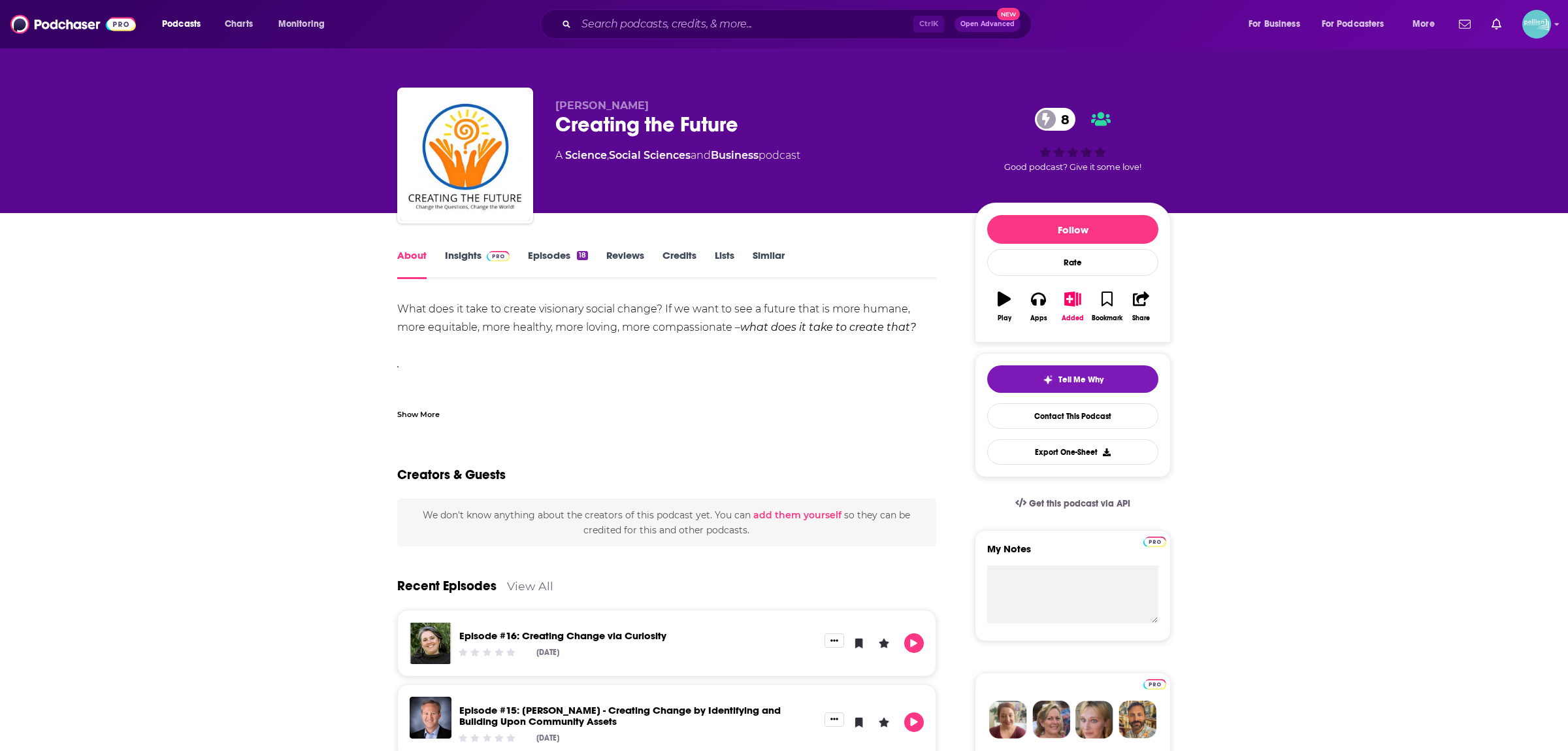
click at [775, 254] on link "Similar" at bounding box center [769, 264] width 32 height 30
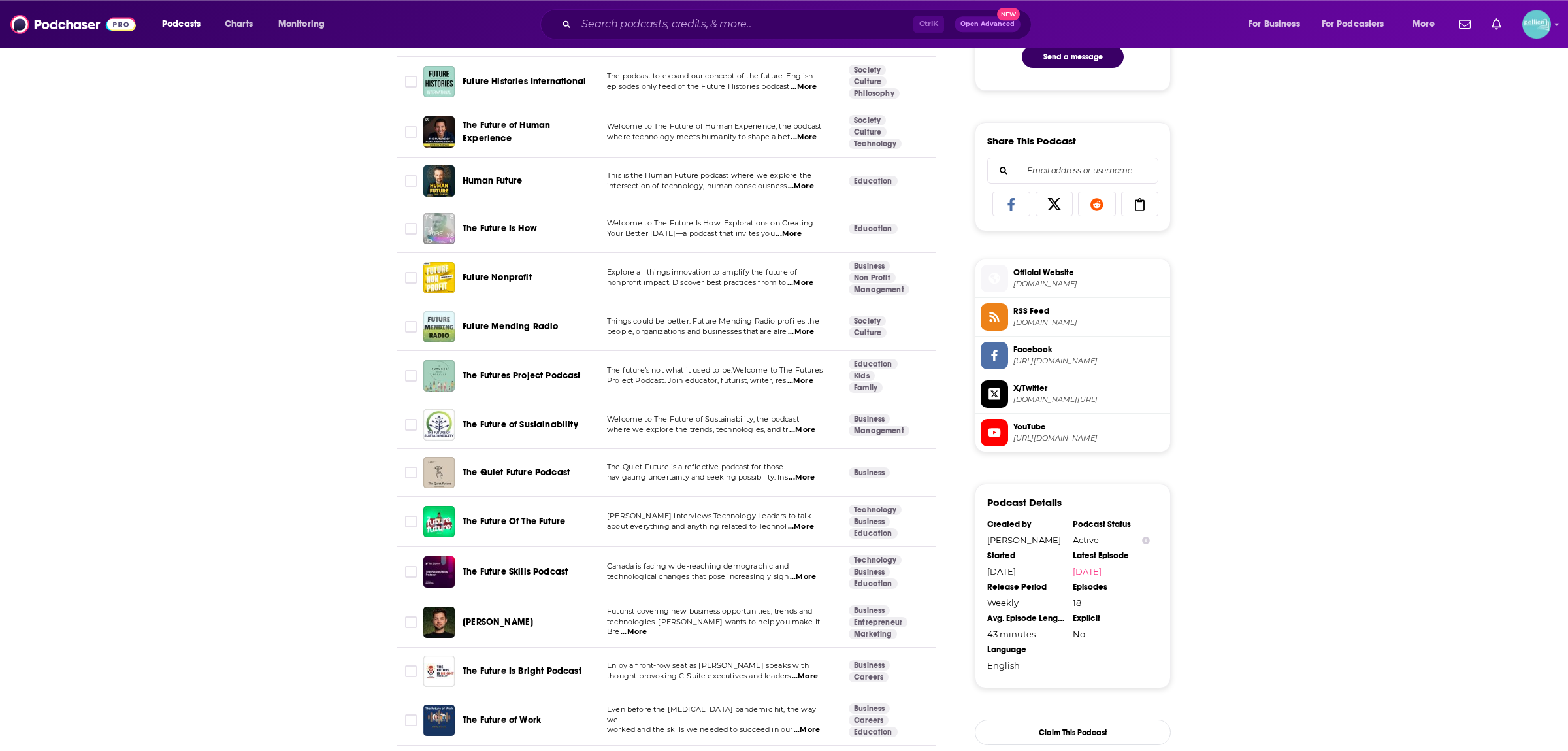
scroll to position [801, 0]
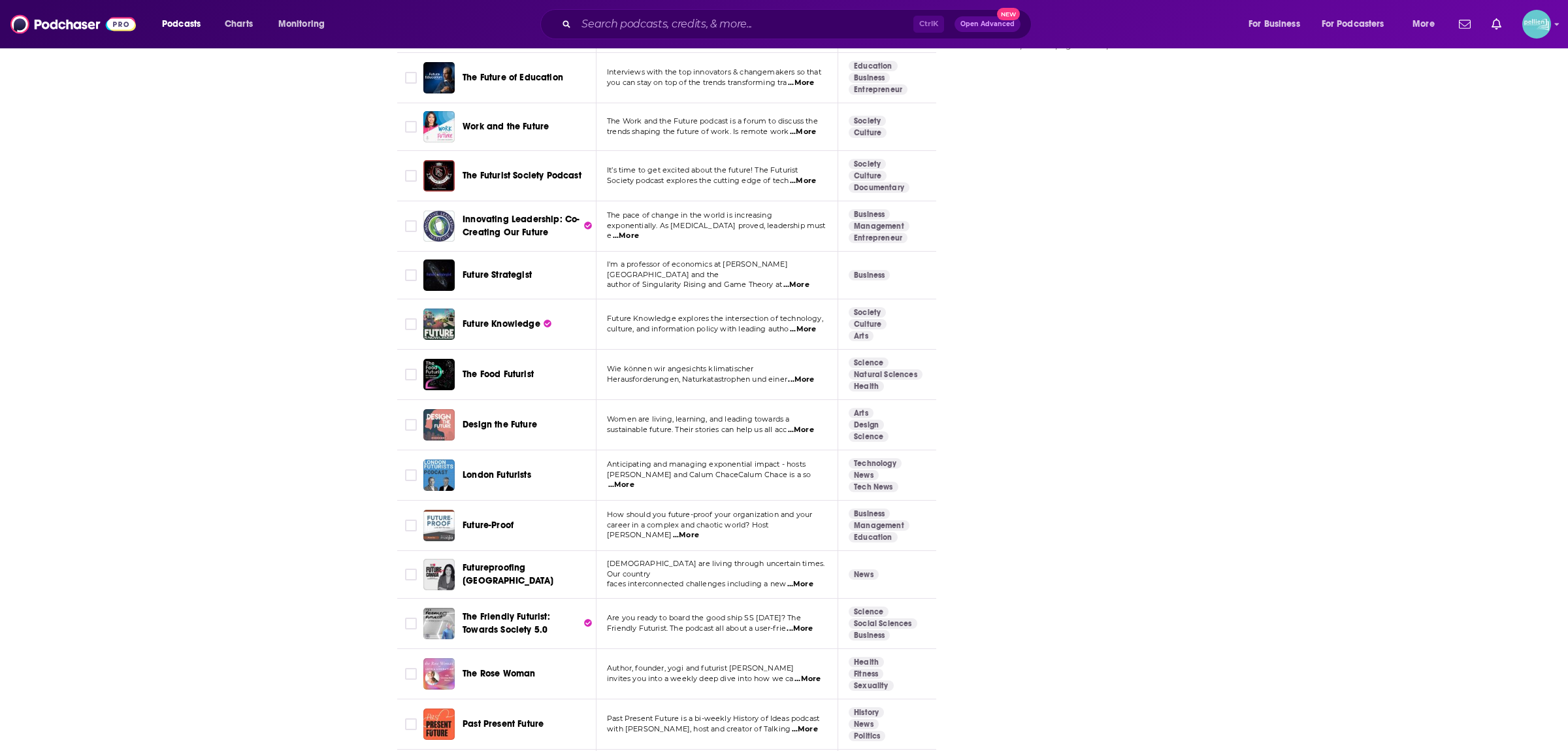
scroll to position [1762, 0]
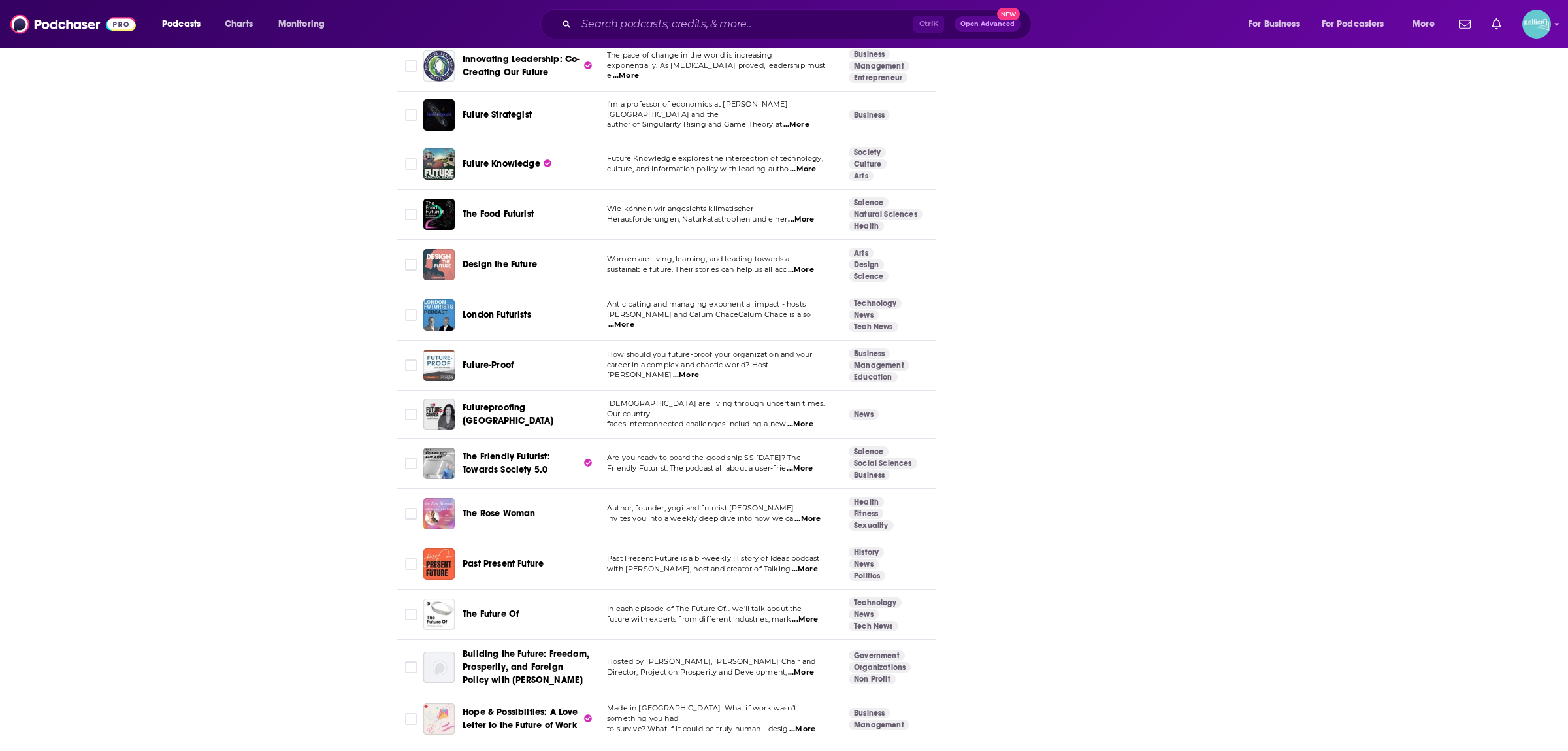
click at [238, 314] on div "About Insights Episodes 18 Reviews Credits Lists Similar Podcasts like Creating…" at bounding box center [784, 43] width 1568 height 3185
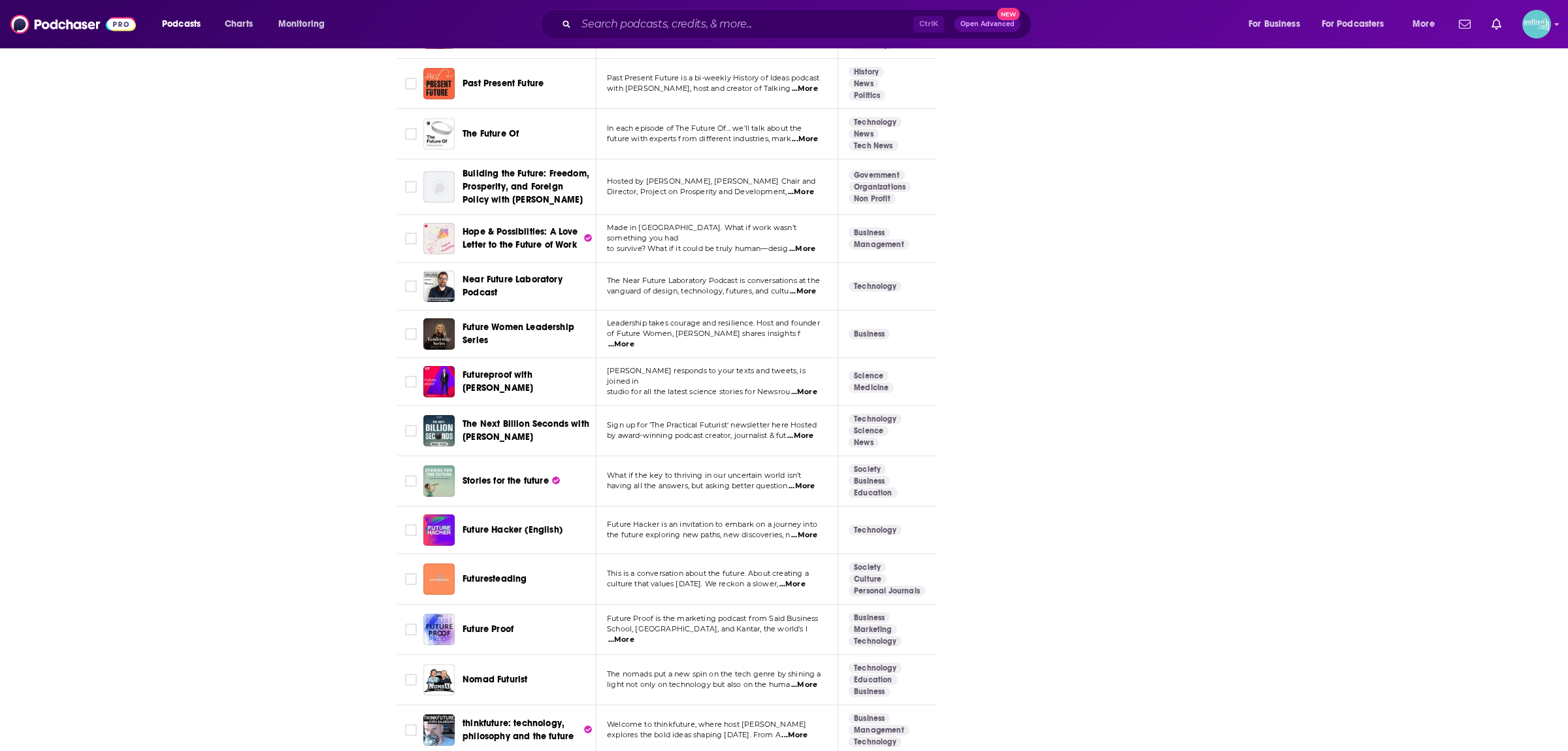
scroll to position [2640, 0]
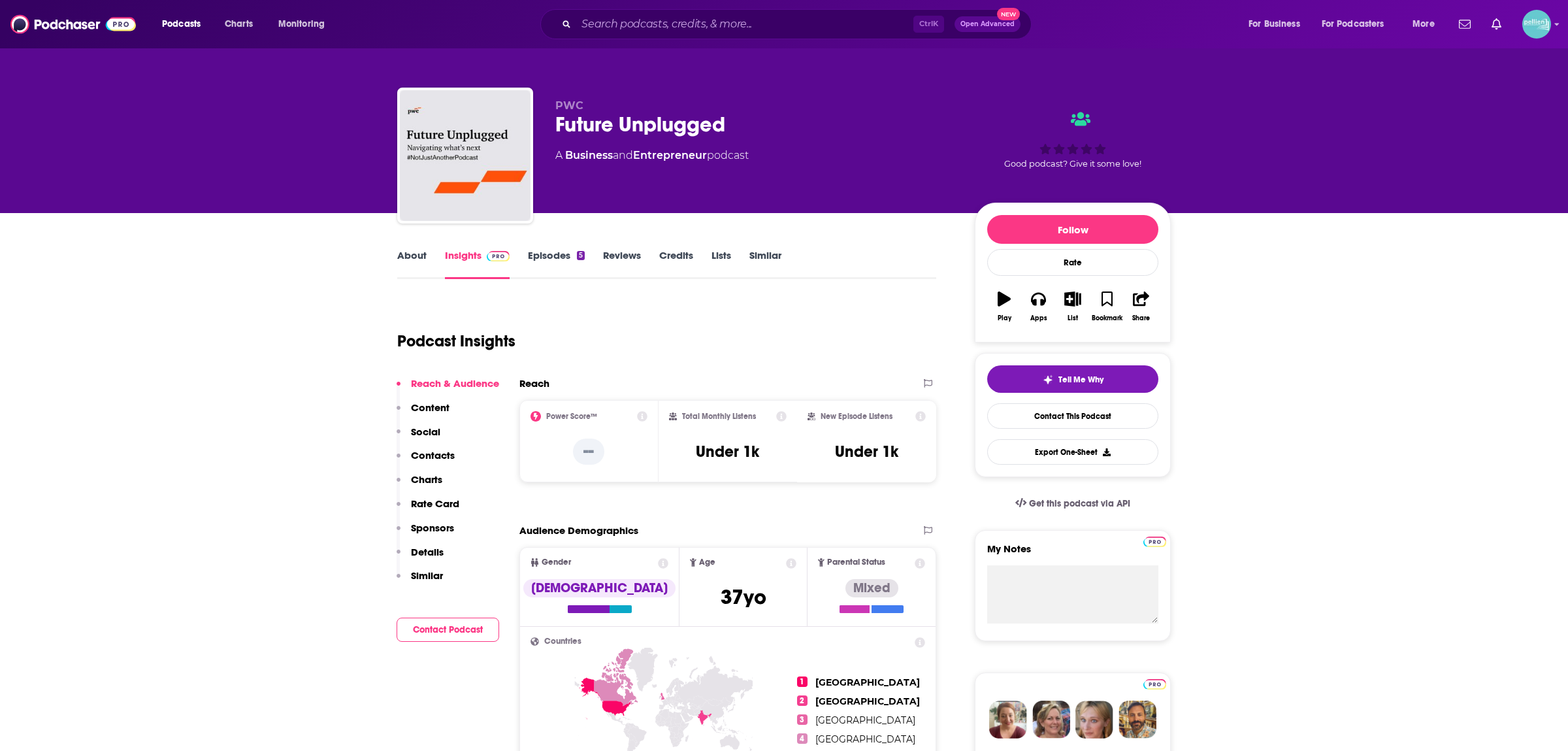
click at [405, 252] on link "About" at bounding box center [412, 264] width 30 height 30
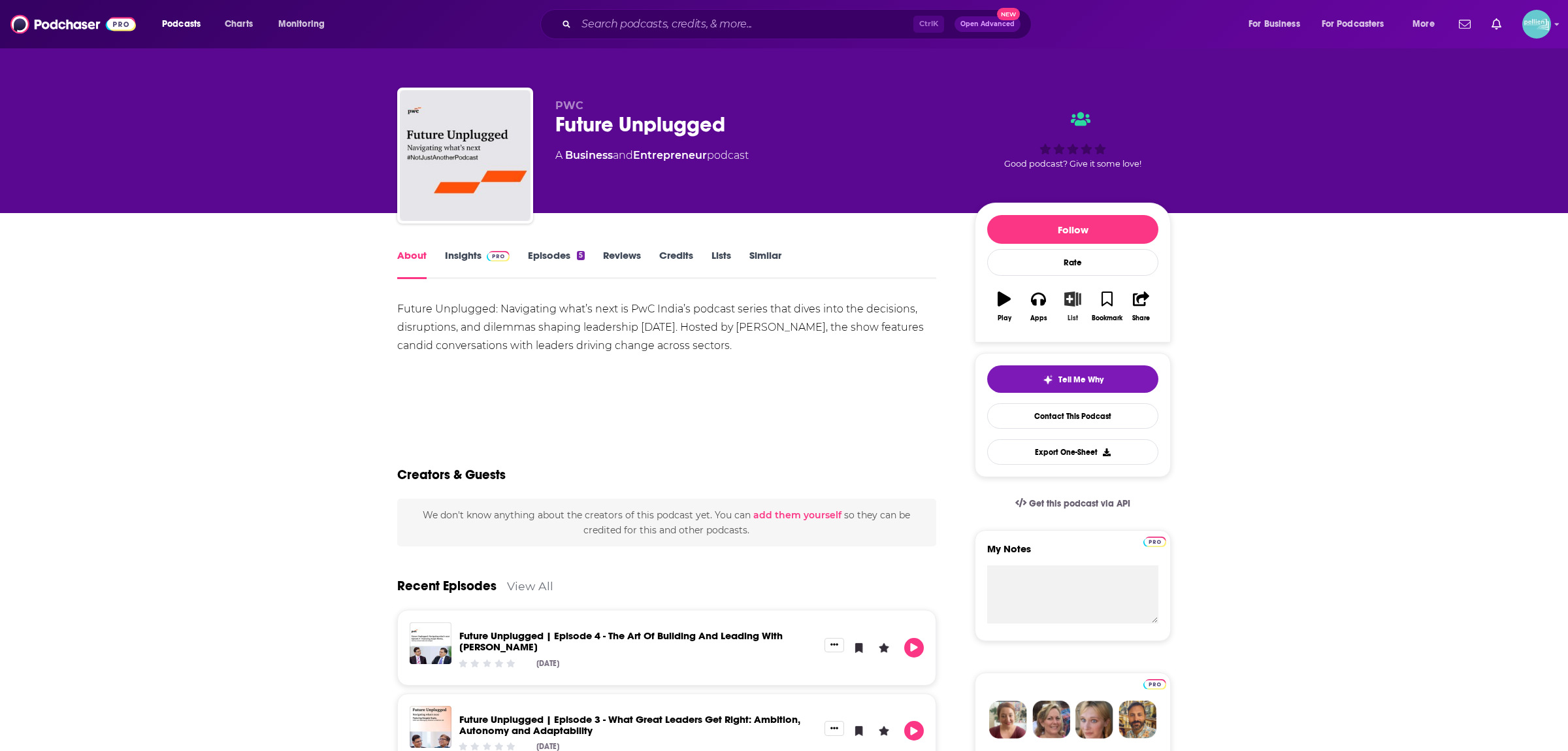
click at [1070, 304] on icon "button" at bounding box center [1073, 299] width 16 height 14
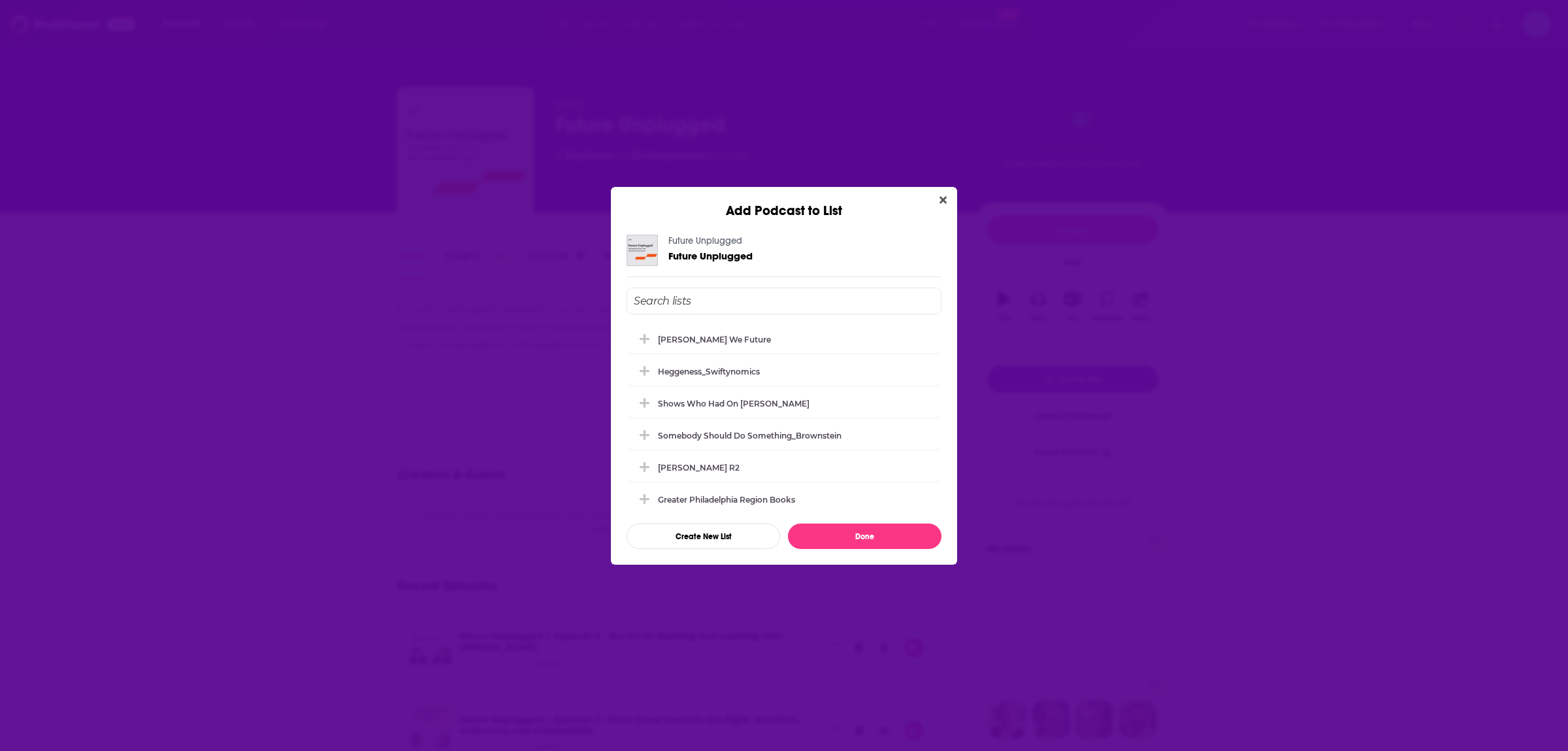
click at [764, 381] on div "Heggeness_Swiftynomics" at bounding box center [784, 371] width 315 height 29
click at [755, 365] on div "Heggeness_Swiftynomics" at bounding box center [784, 371] width 315 height 29
click at [739, 333] on div "[PERSON_NAME] We Future" at bounding box center [784, 339] width 315 height 29
click at [711, 373] on div "Heggeness_Swiftynomics" at bounding box center [714, 371] width 110 height 10
click at [644, 371] on icon "Add Podcast To List" at bounding box center [644, 371] width 10 height 2
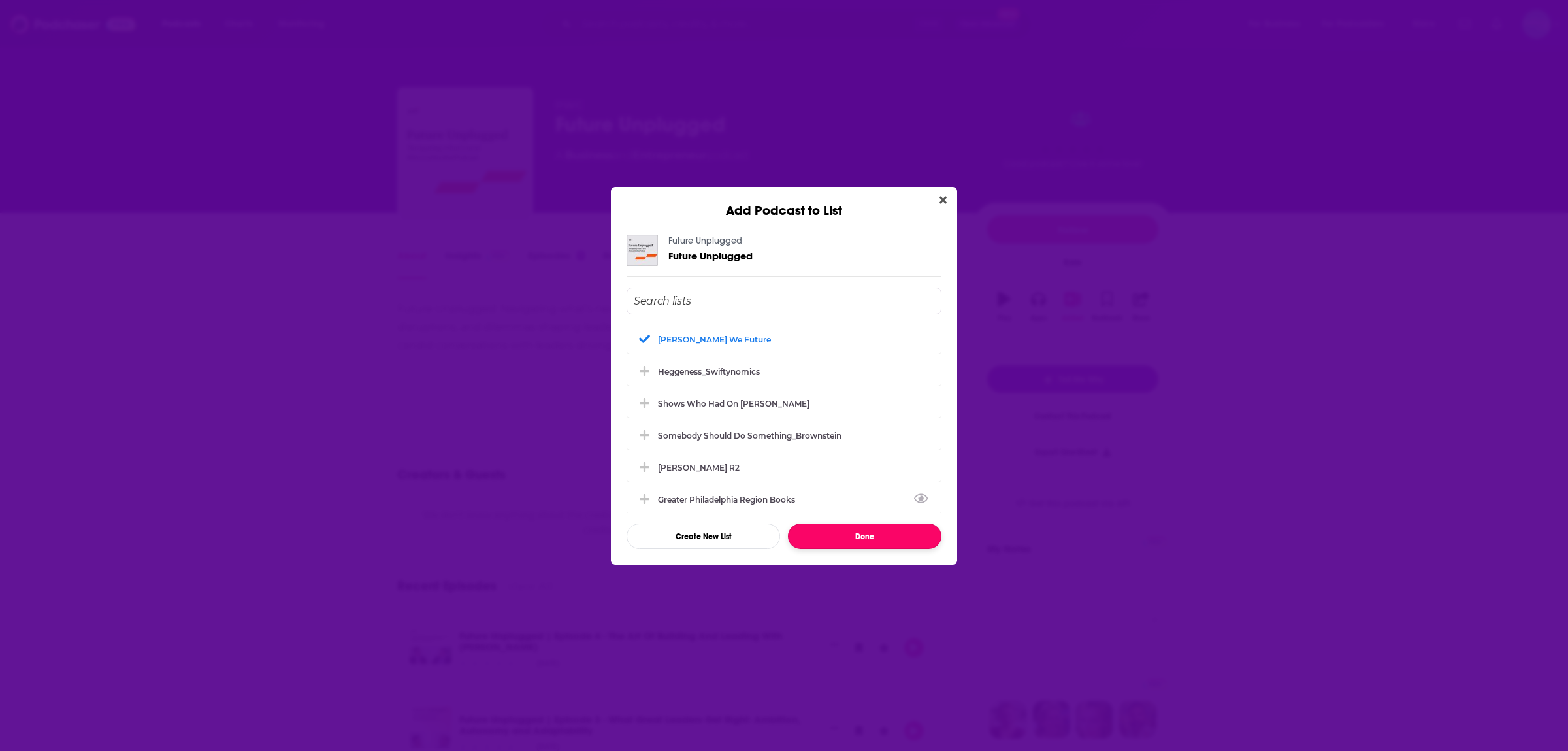
click at [850, 540] on button "Done" at bounding box center [865, 537] width 154 height 25
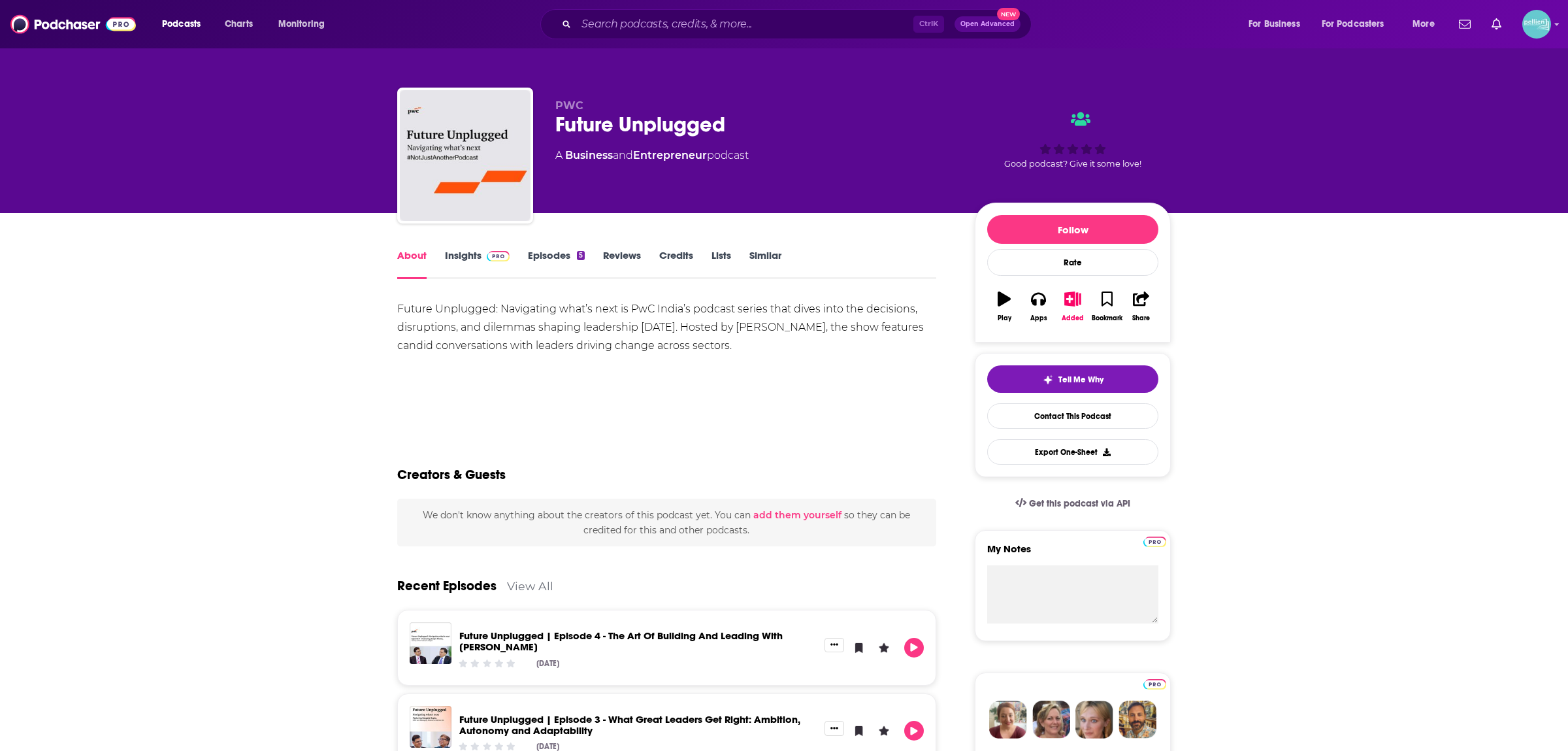
click at [767, 257] on link "Similar" at bounding box center [765, 264] width 32 height 30
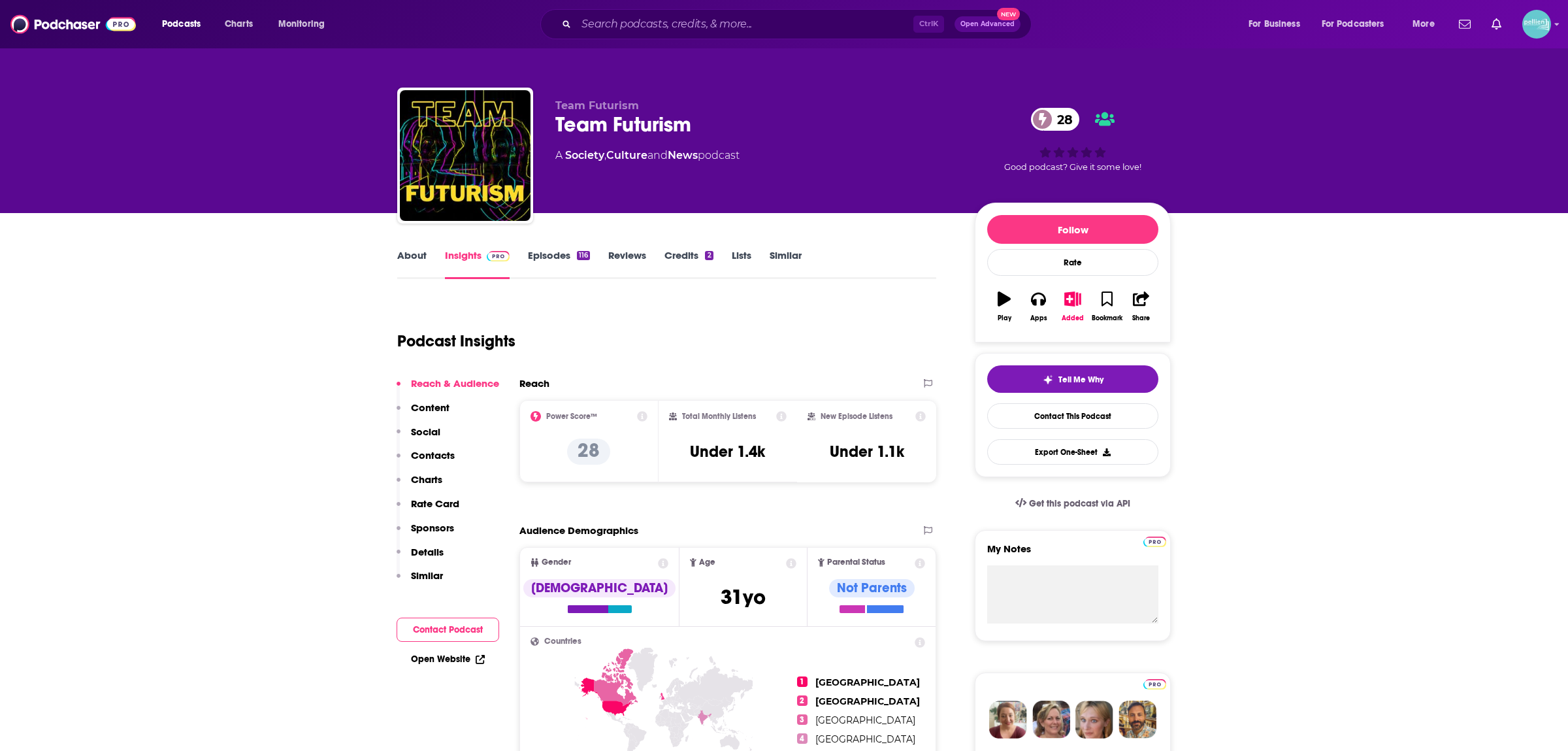
click at [415, 258] on link "About" at bounding box center [412, 264] width 30 height 30
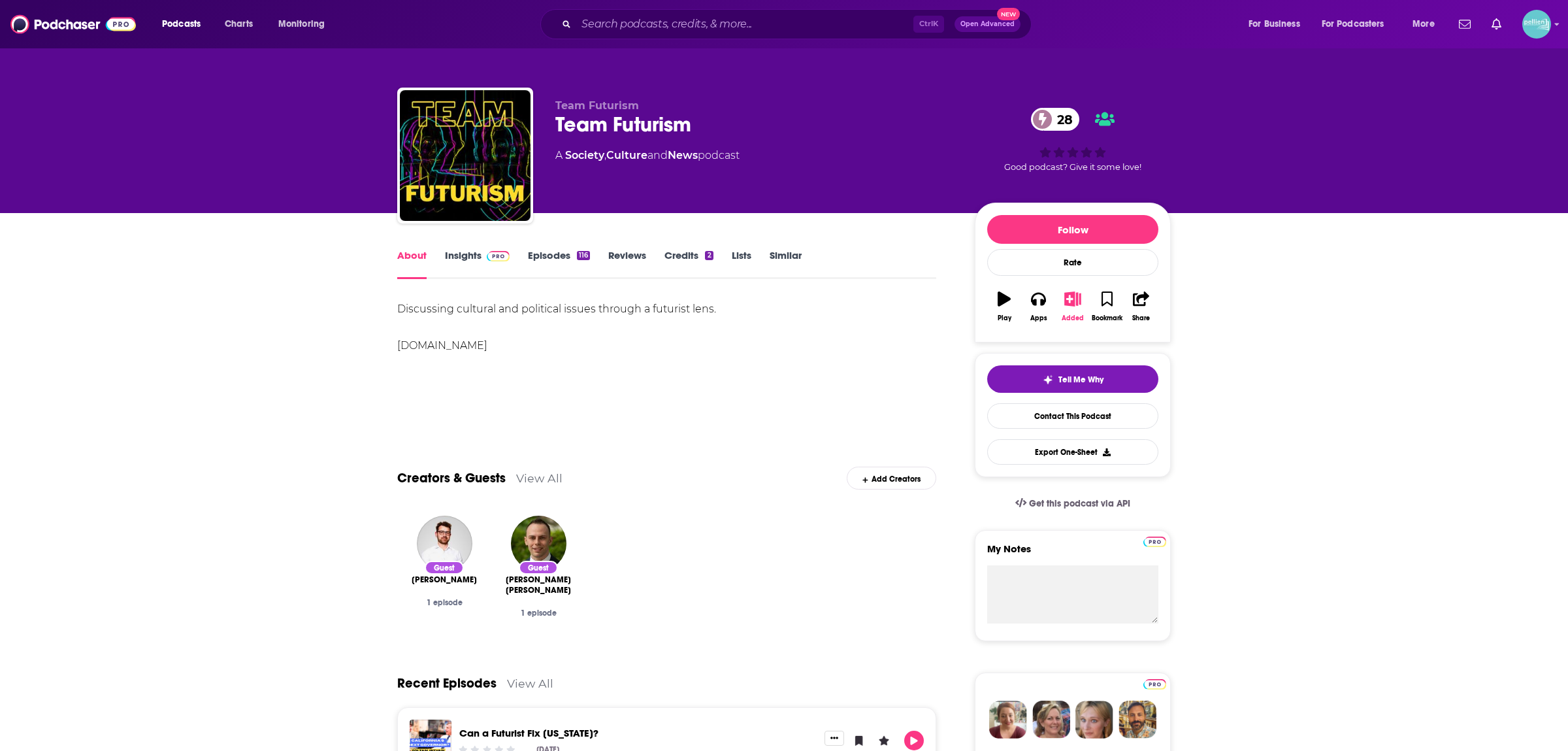
click at [1065, 313] on button "Added" at bounding box center [1073, 306] width 34 height 47
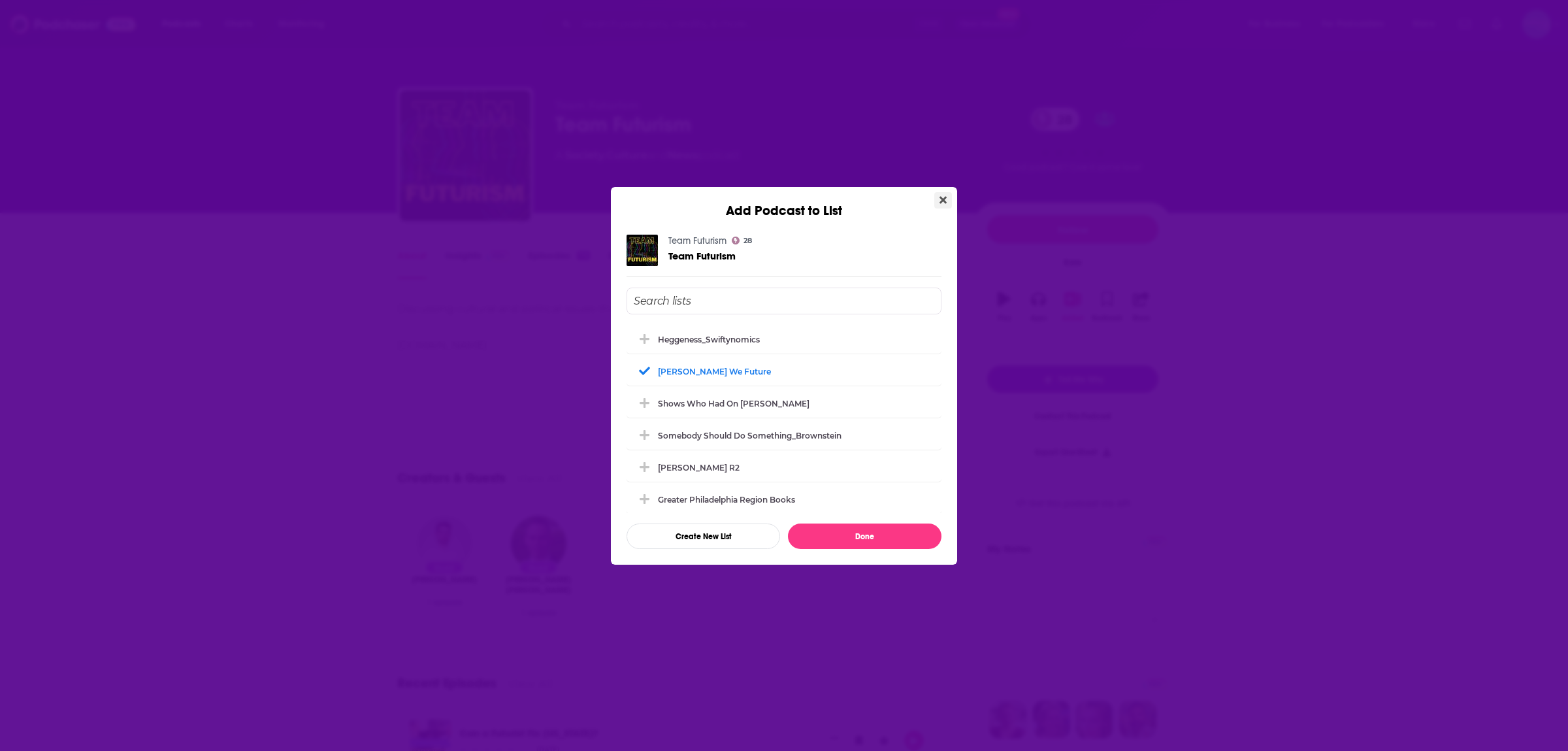
click at [945, 199] on icon "Close" at bounding box center [943, 200] width 7 height 7
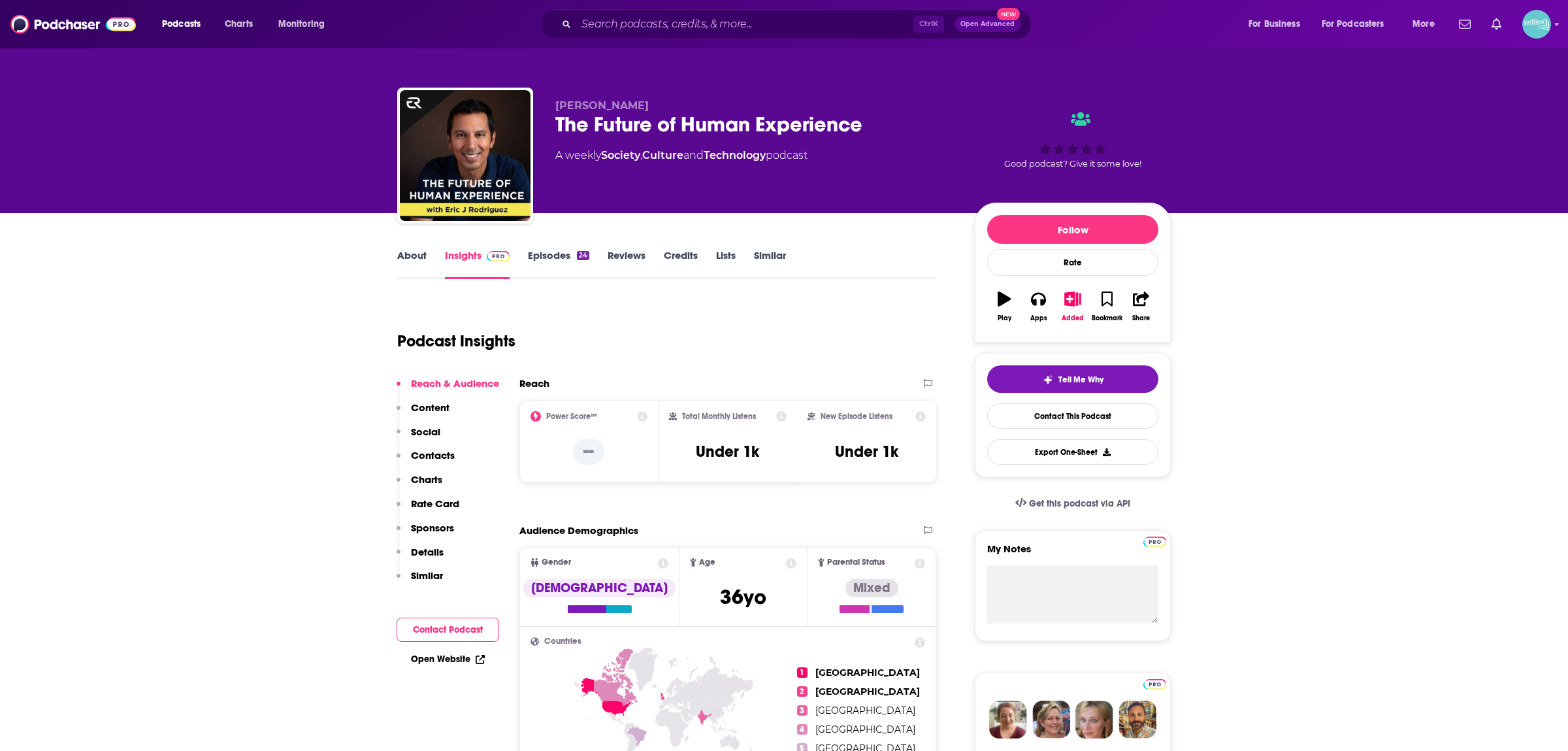
click at [413, 250] on link "About" at bounding box center [412, 264] width 30 height 30
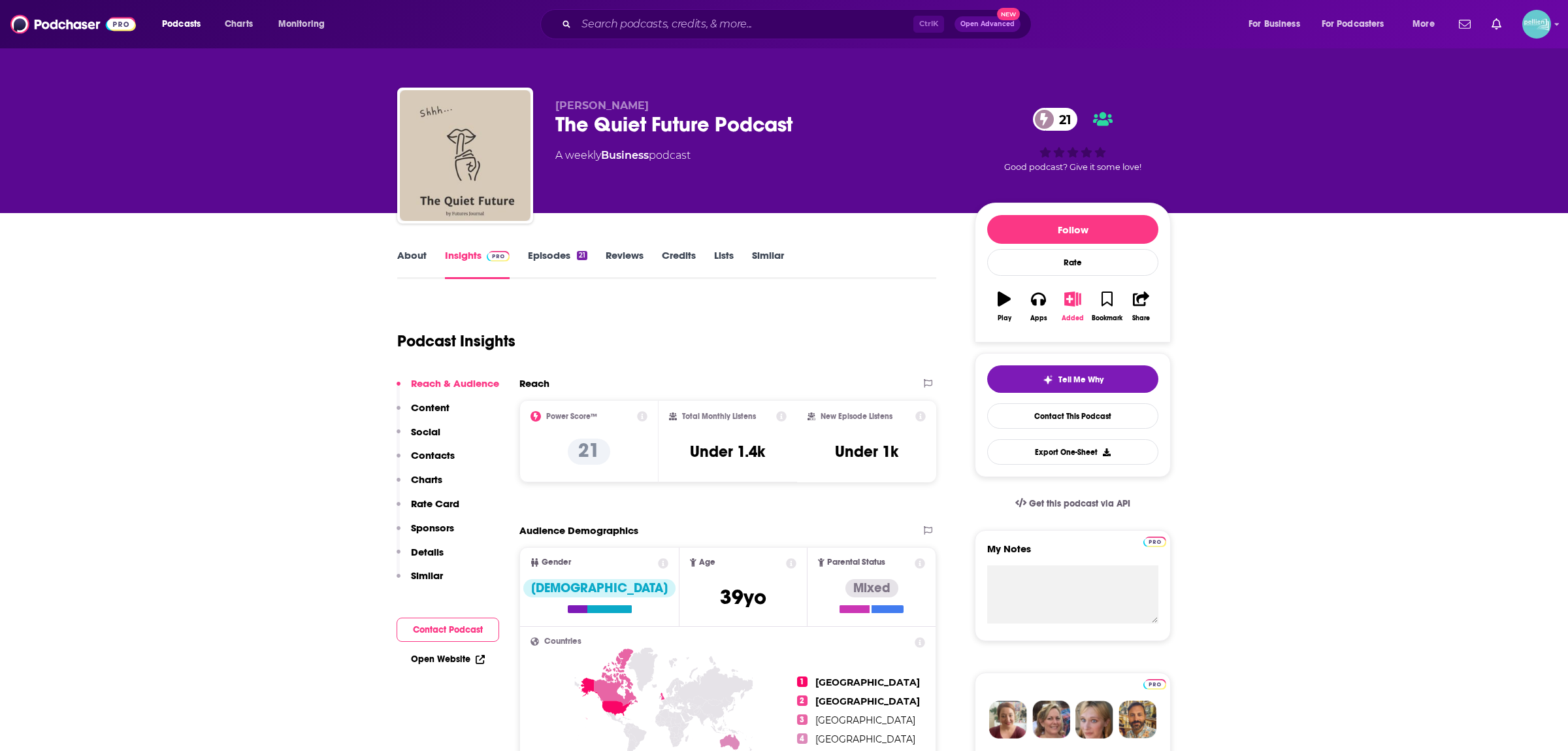
click at [1081, 304] on icon "button" at bounding box center [1073, 299] width 16 height 14
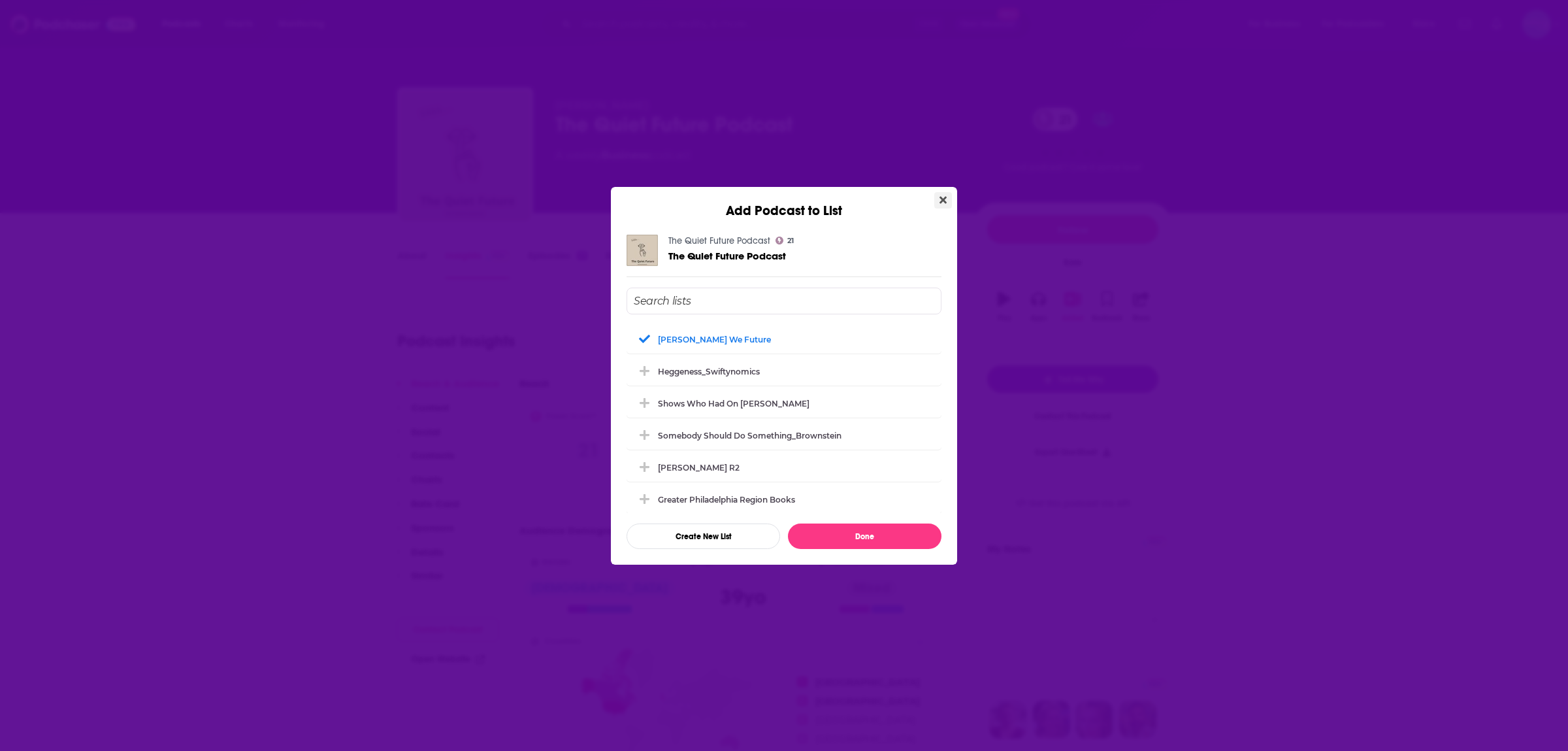
click at [947, 200] on button "Close" at bounding box center [944, 201] width 18 height 16
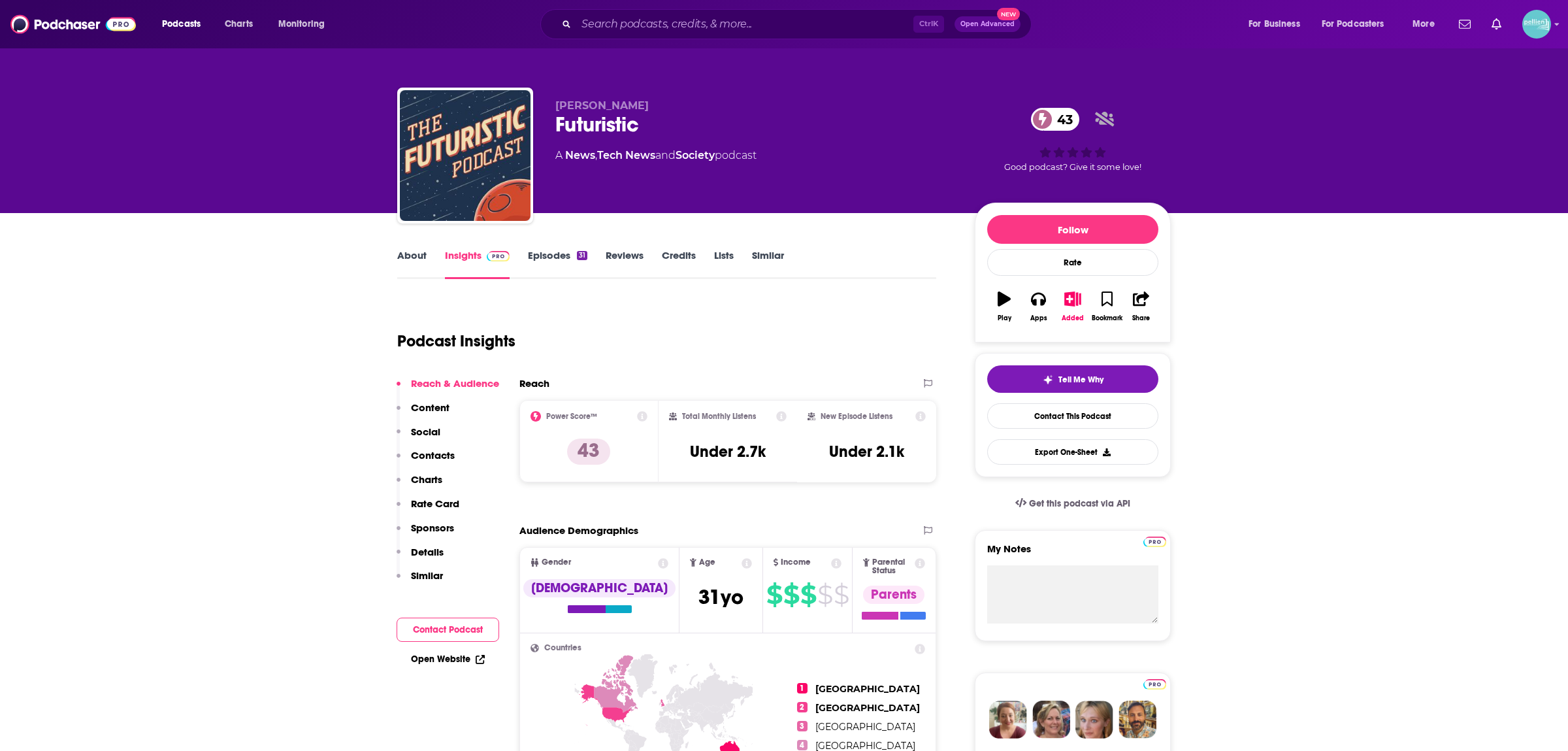
click at [411, 255] on link "About" at bounding box center [412, 264] width 30 height 30
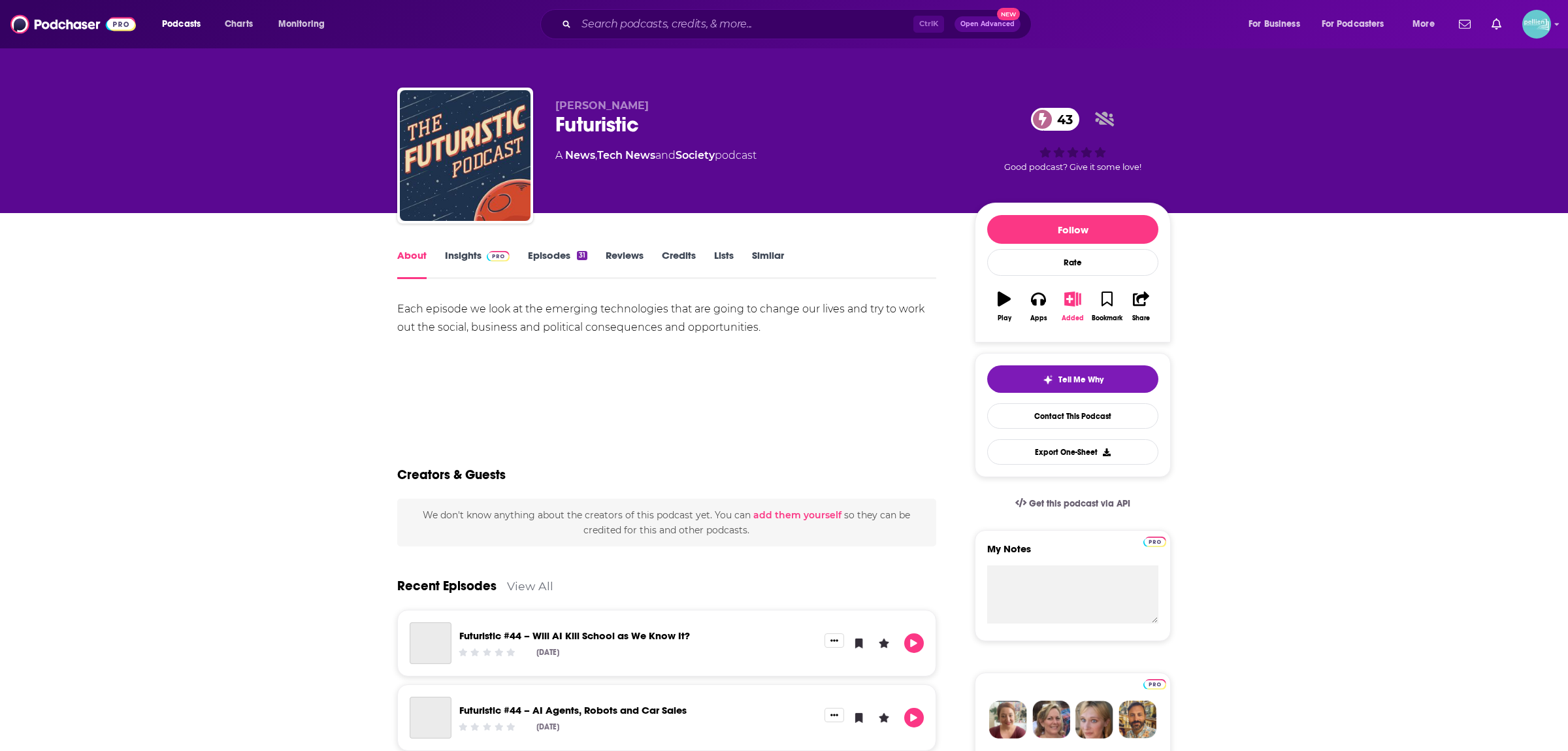
click at [1062, 311] on button "Added" at bounding box center [1073, 306] width 34 height 47
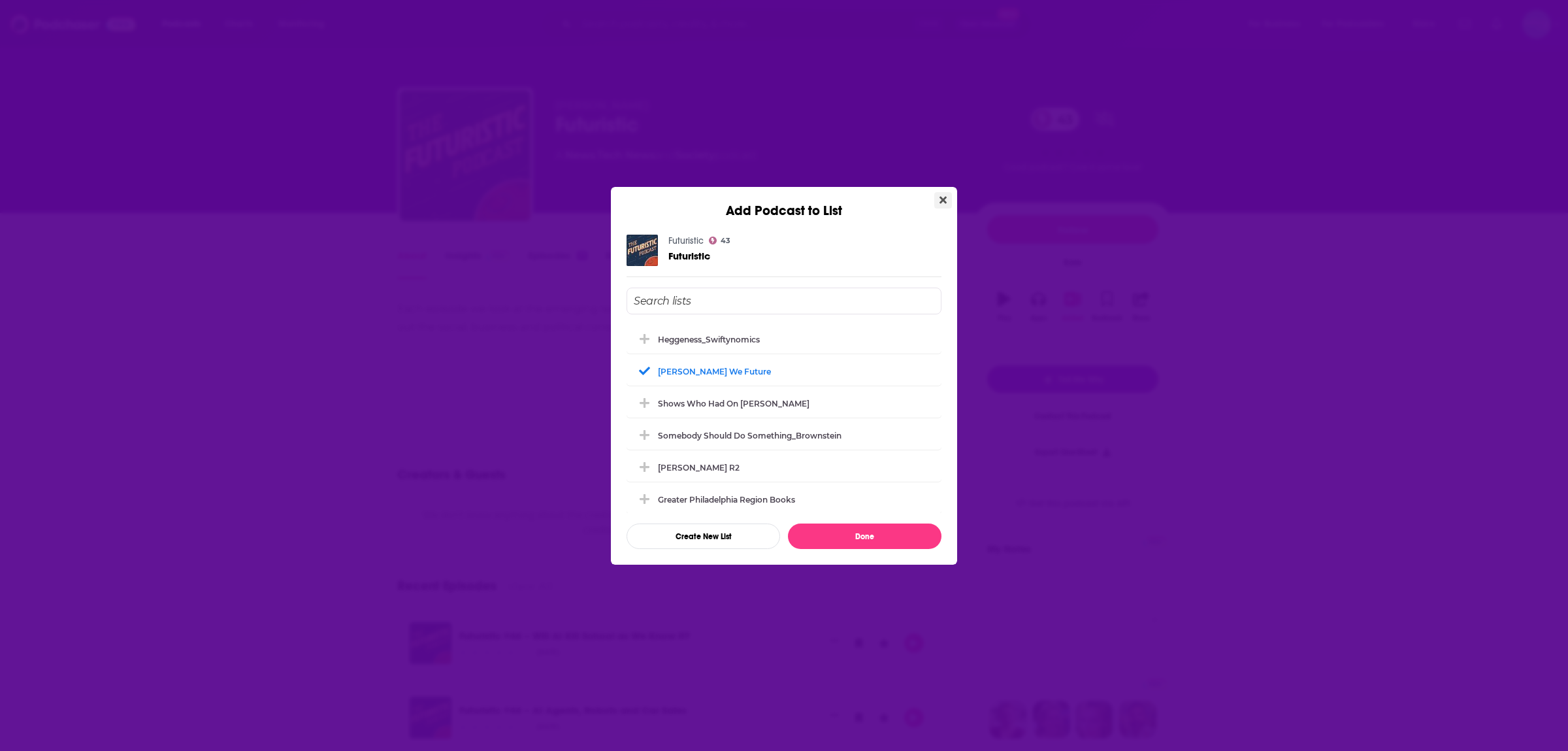
click at [949, 202] on button "Close" at bounding box center [944, 201] width 18 height 16
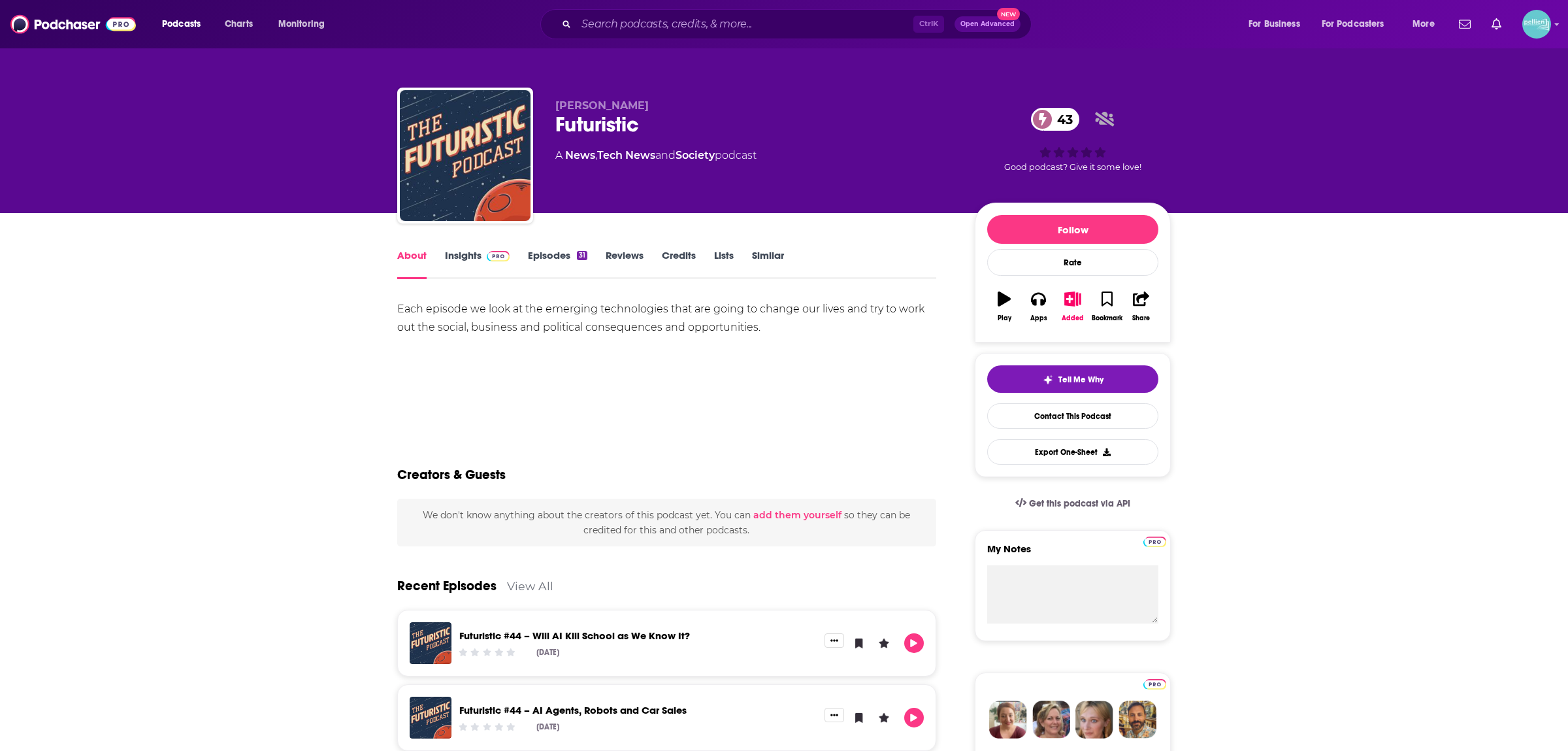
click at [770, 258] on link "Similar" at bounding box center [768, 264] width 32 height 30
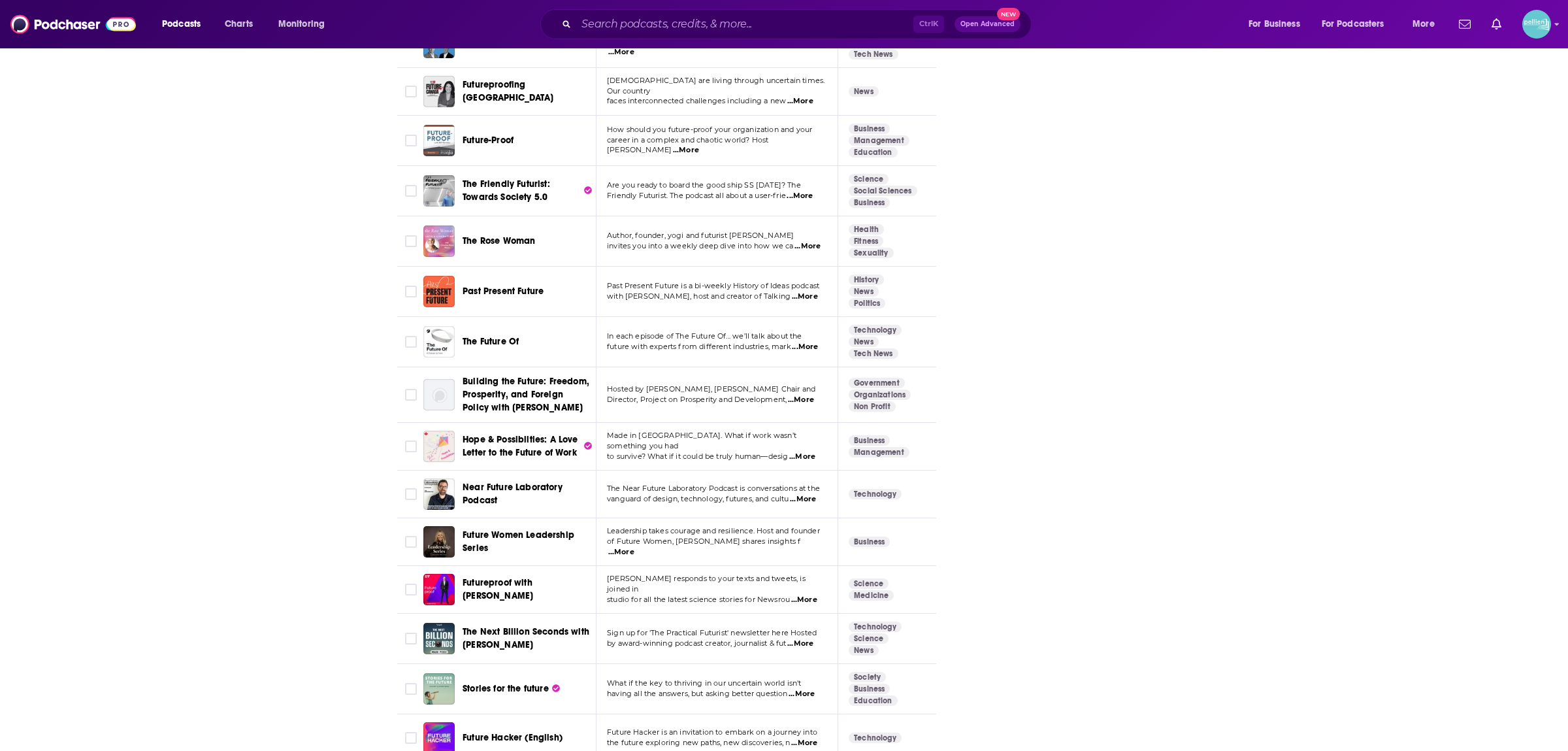
scroll to position [2688, 0]
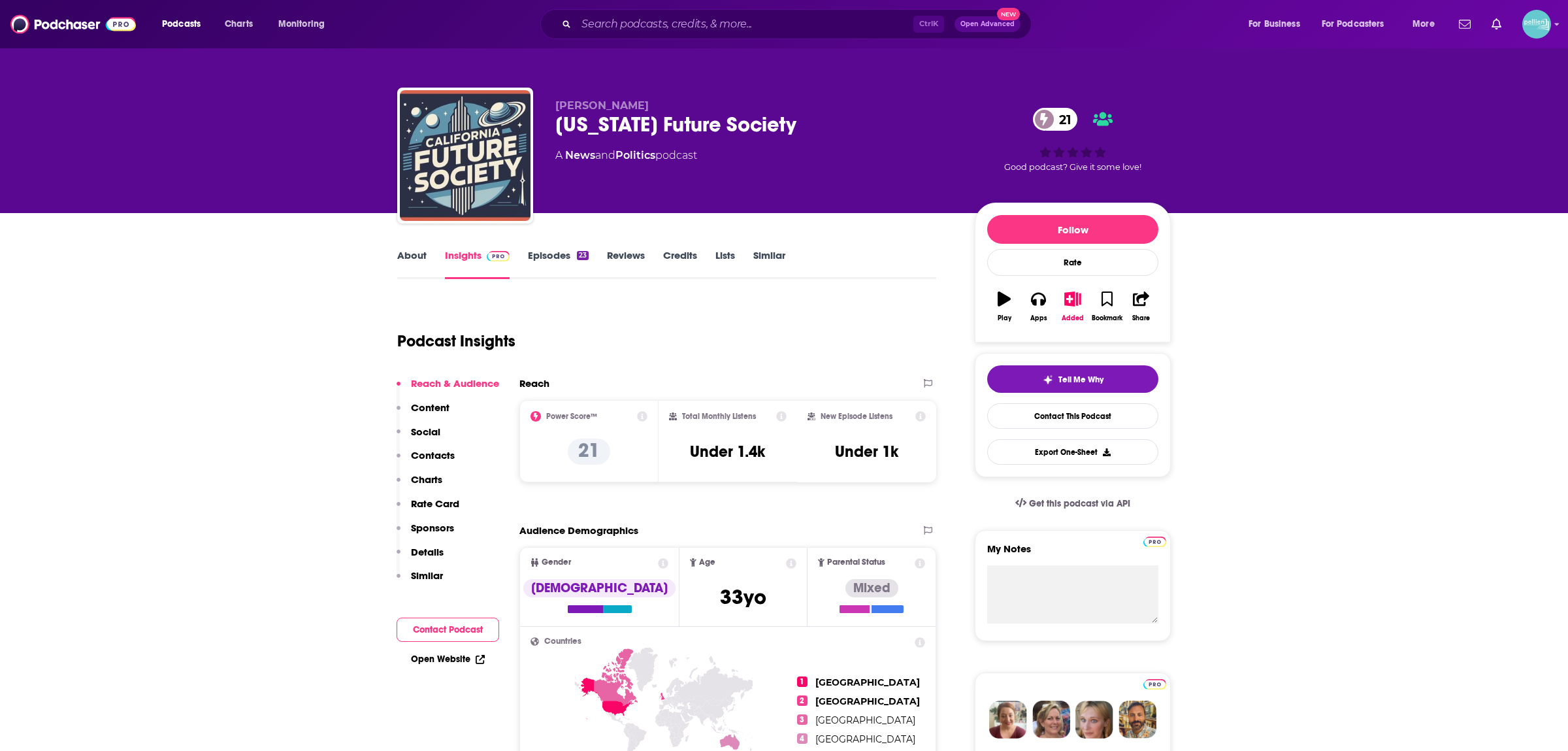
click at [755, 257] on link "Similar" at bounding box center [769, 264] width 32 height 30
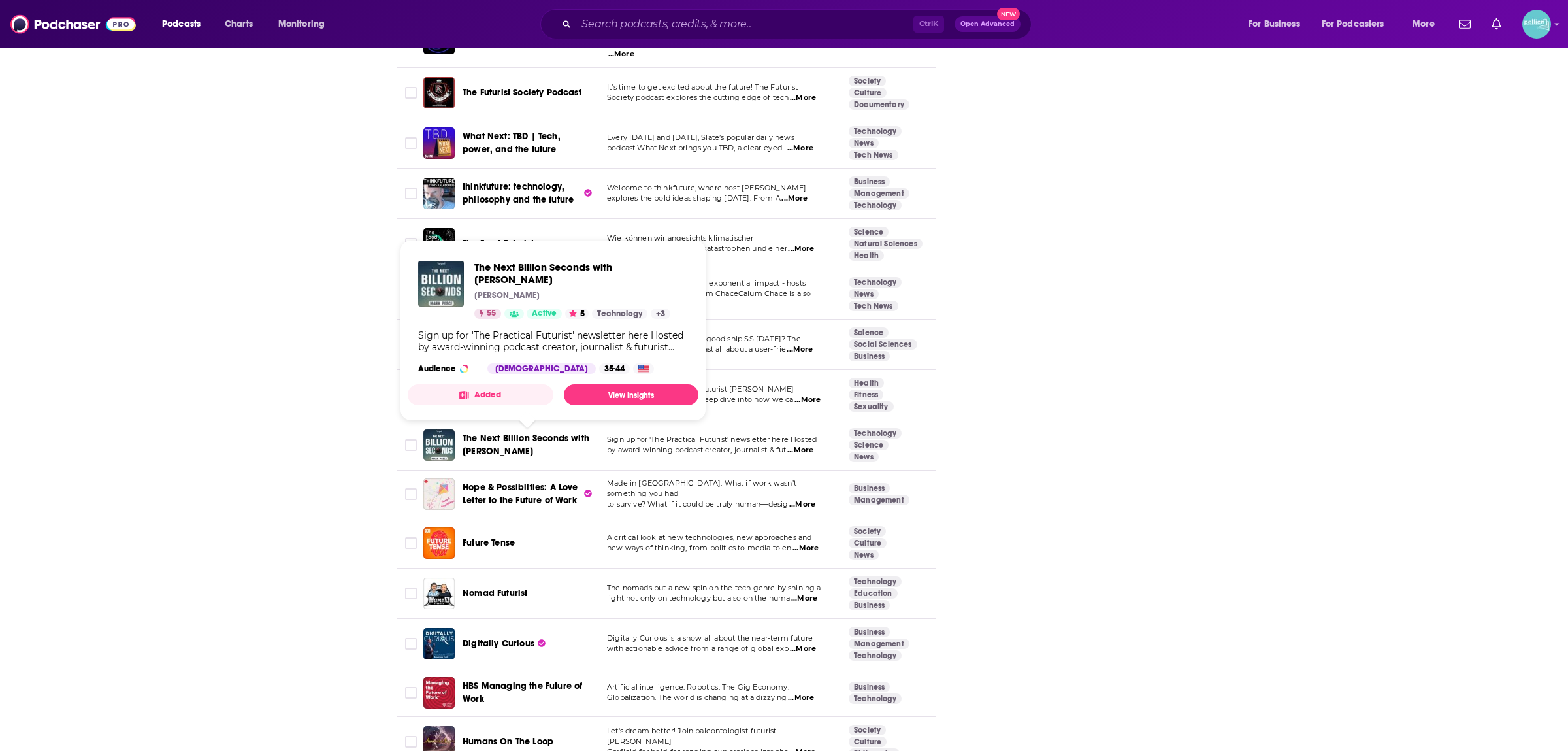
scroll to position [2690, 0]
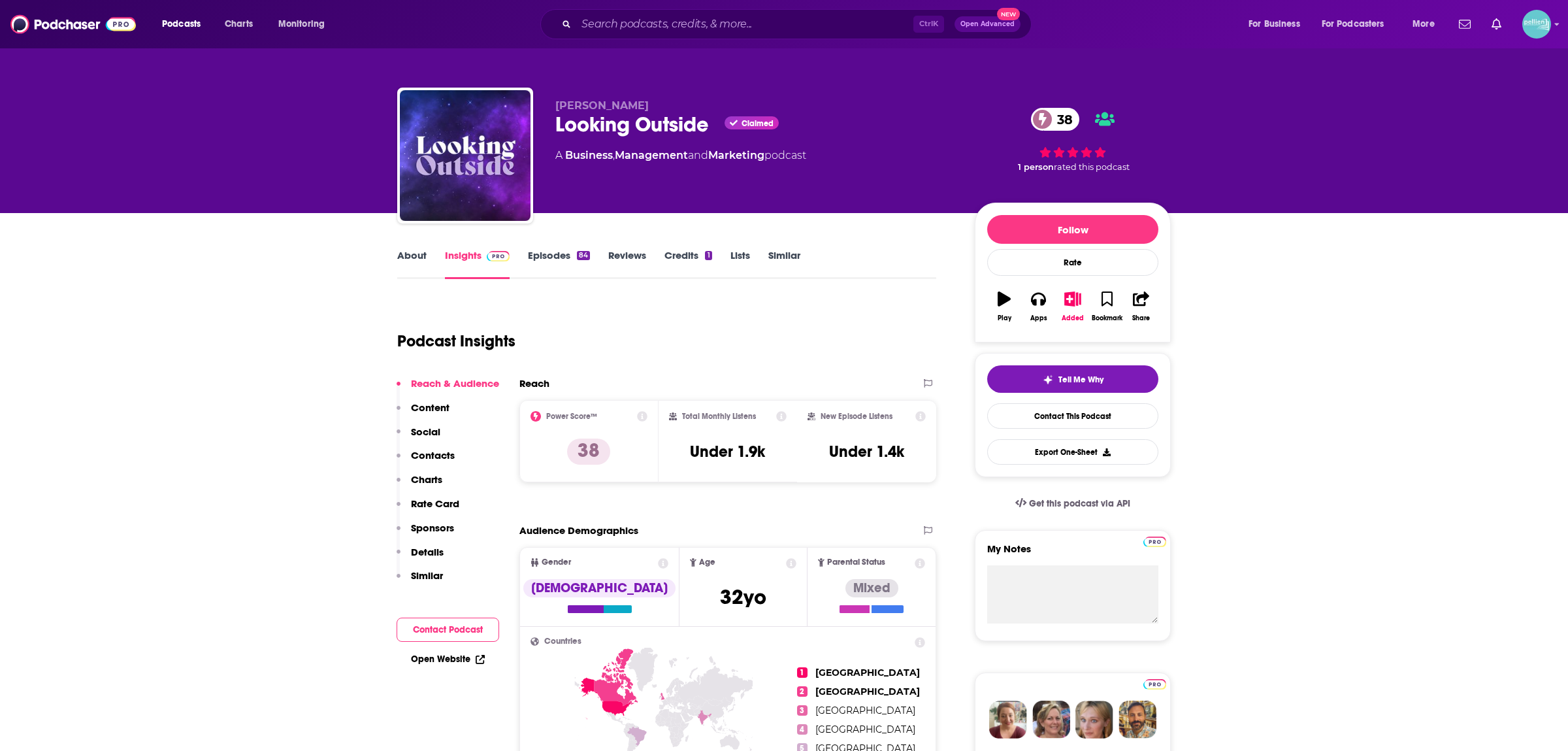
click at [408, 252] on link "About" at bounding box center [412, 264] width 30 height 30
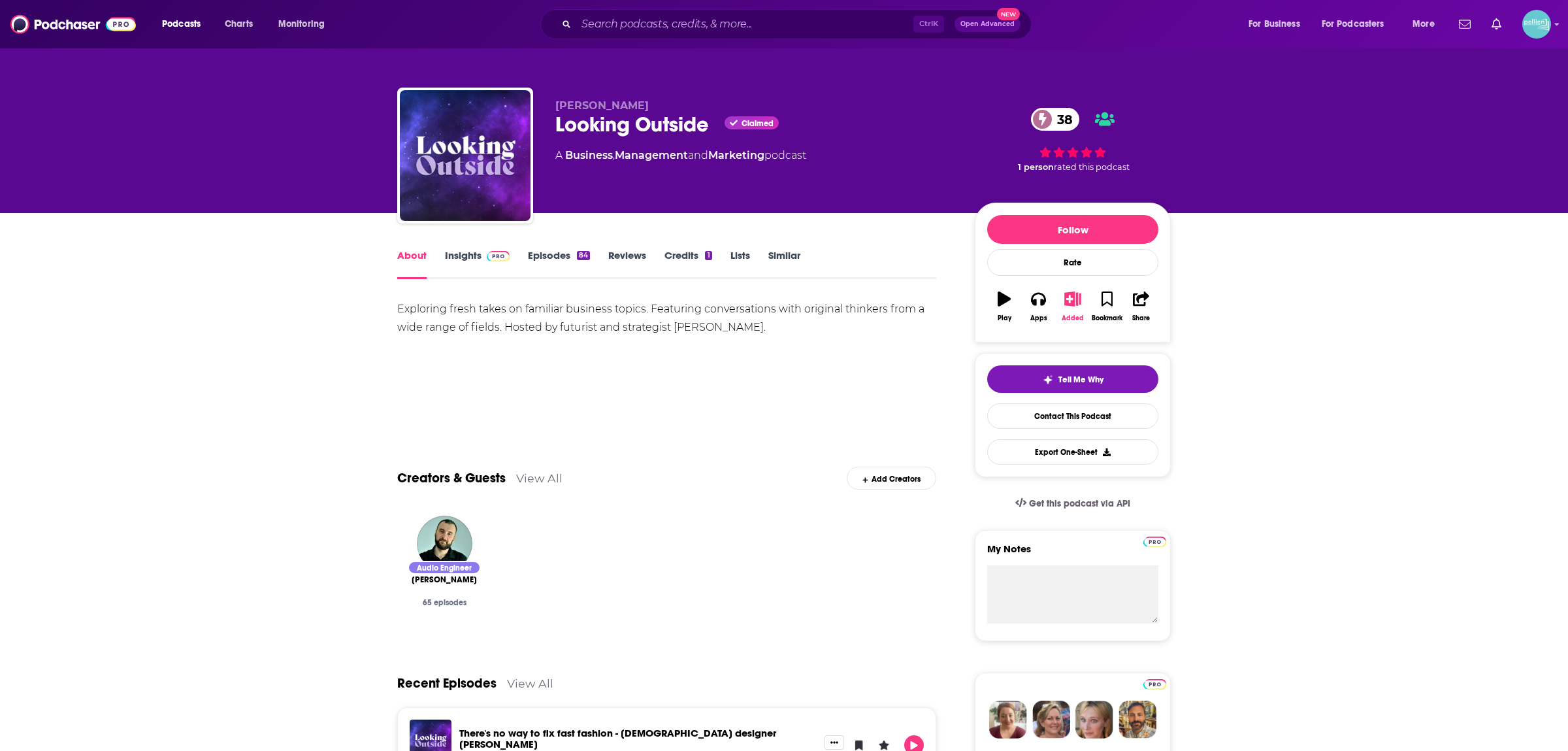
click at [1084, 307] on button "Added" at bounding box center [1073, 306] width 34 height 47
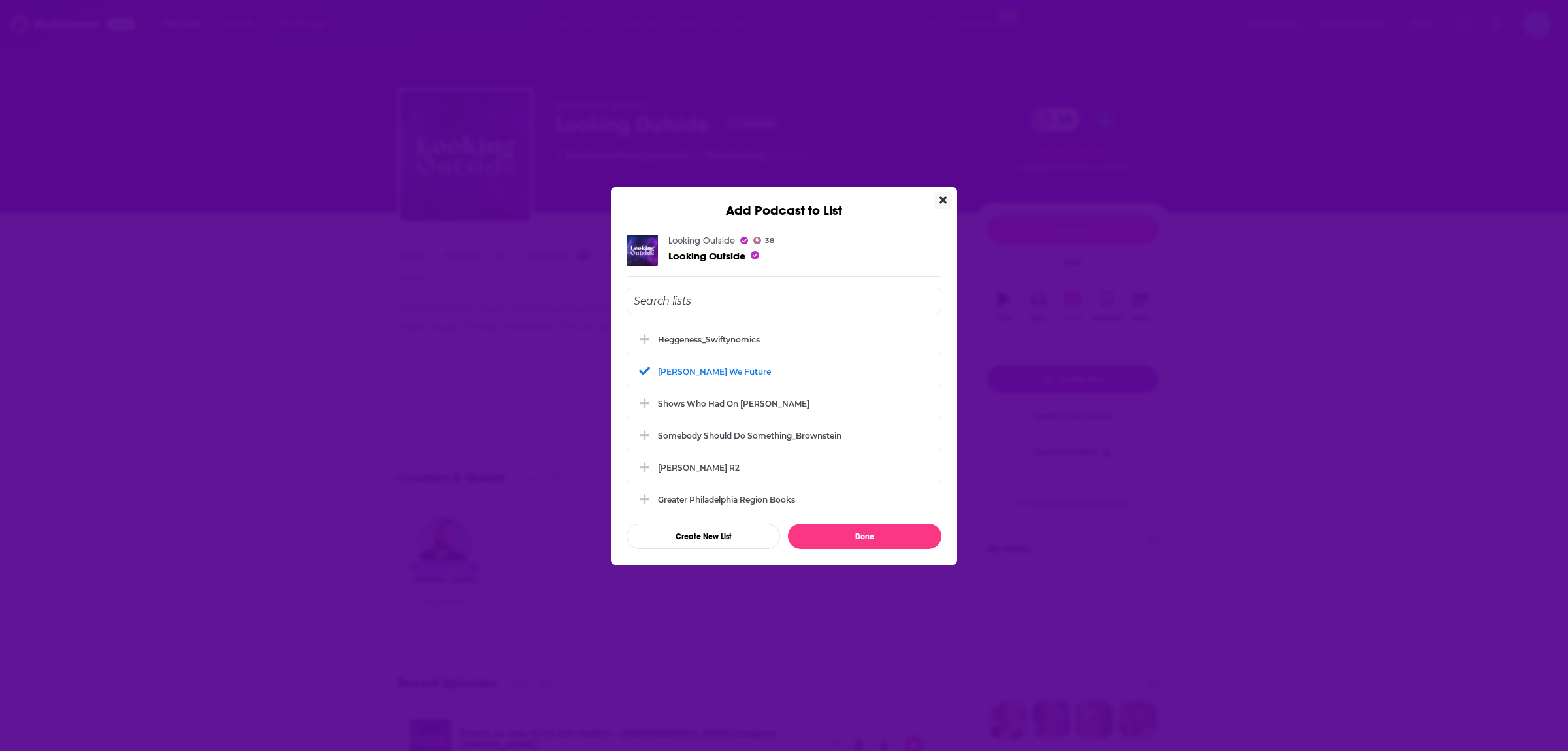
click at [942, 200] on icon "Close" at bounding box center [943, 201] width 7 height 11
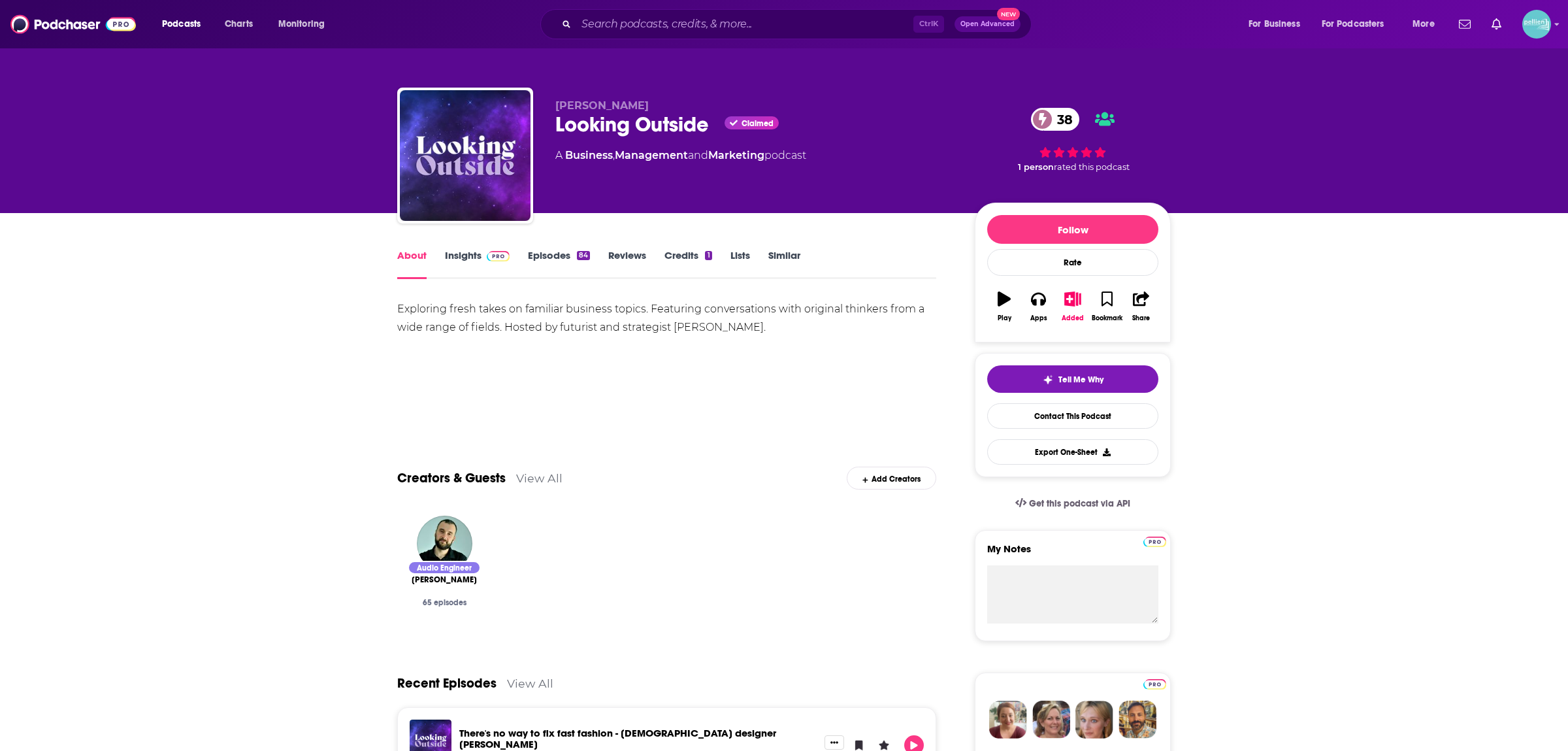
click at [794, 254] on link "Similar" at bounding box center [784, 264] width 32 height 30
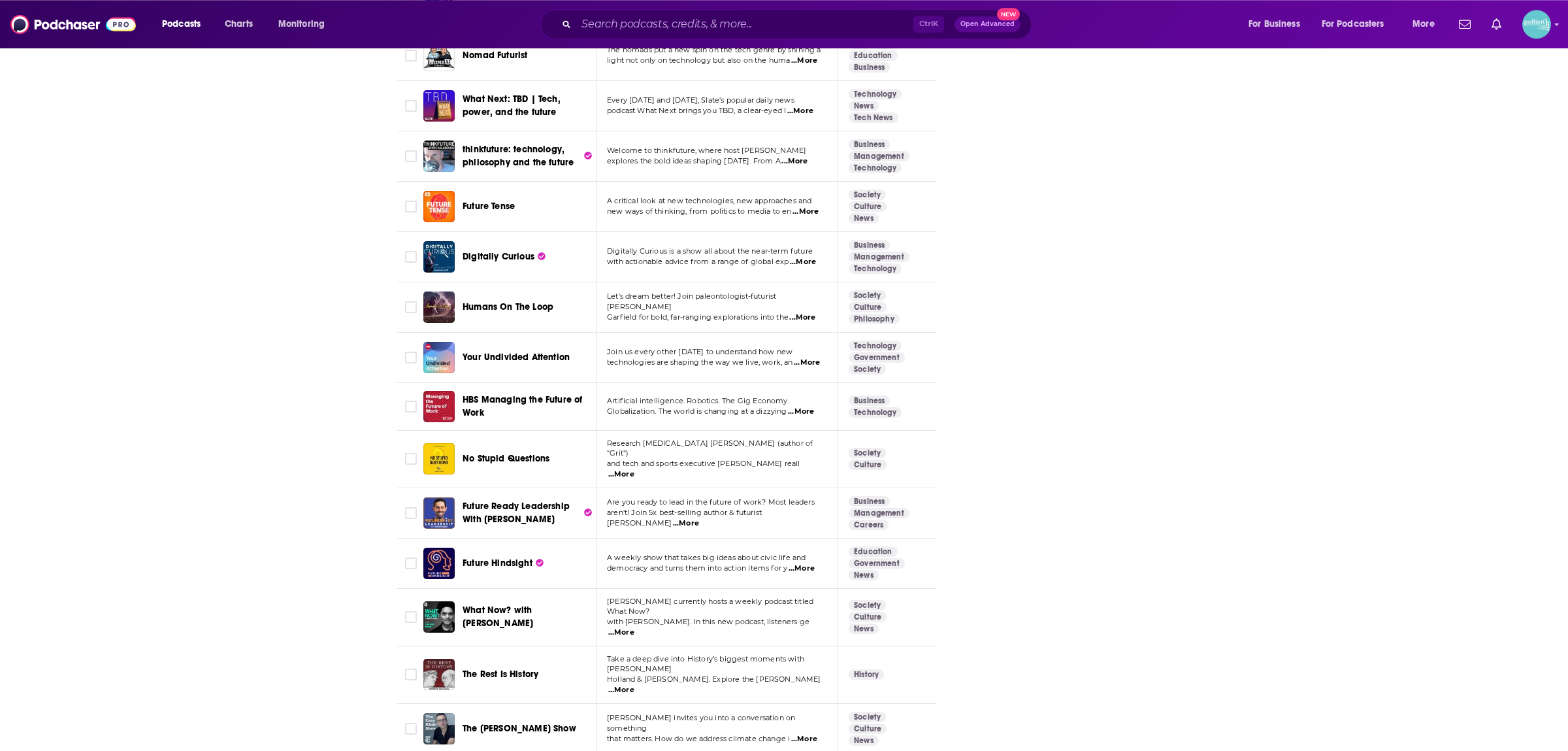
scroll to position [2933, 0]
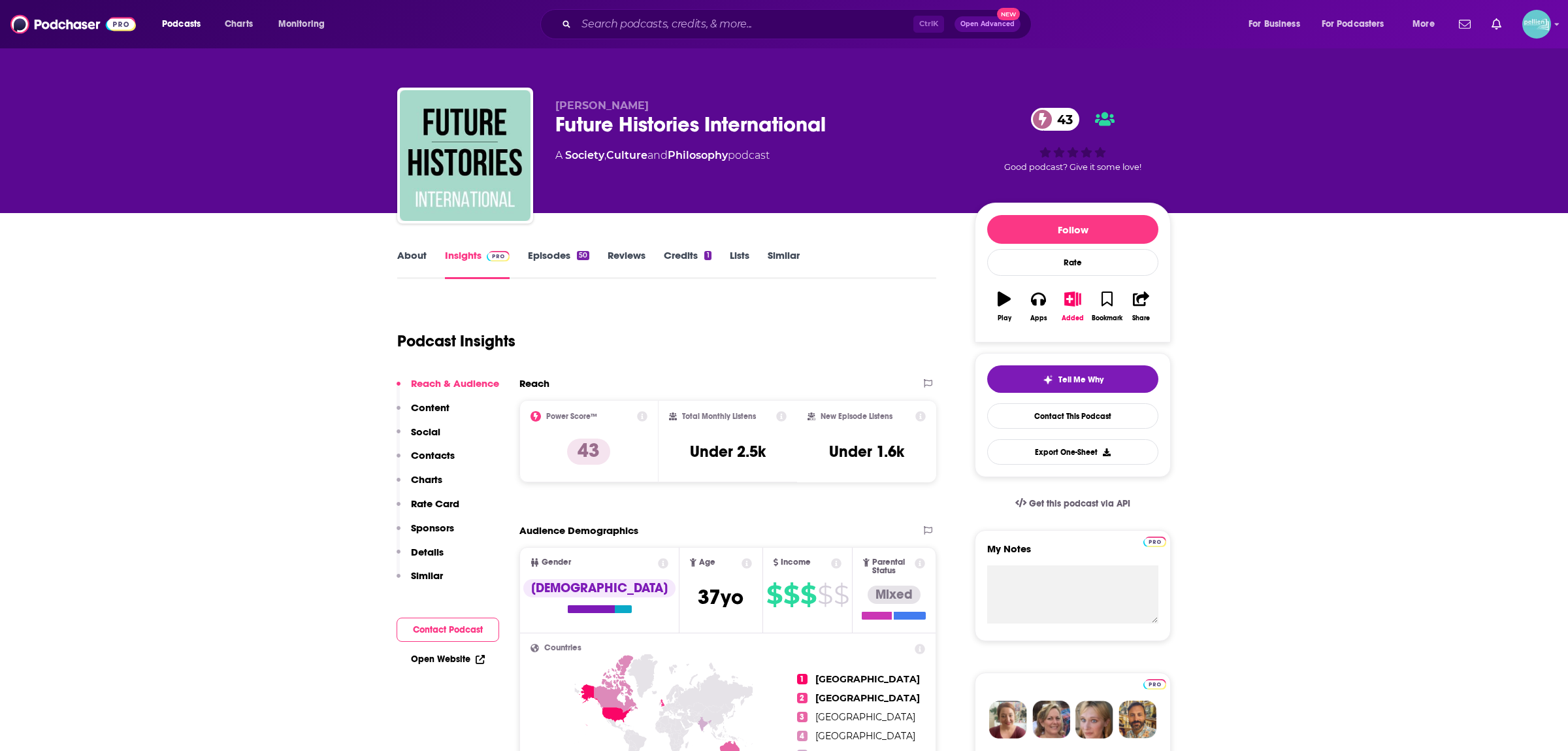
click at [411, 258] on link "About" at bounding box center [412, 264] width 30 height 30
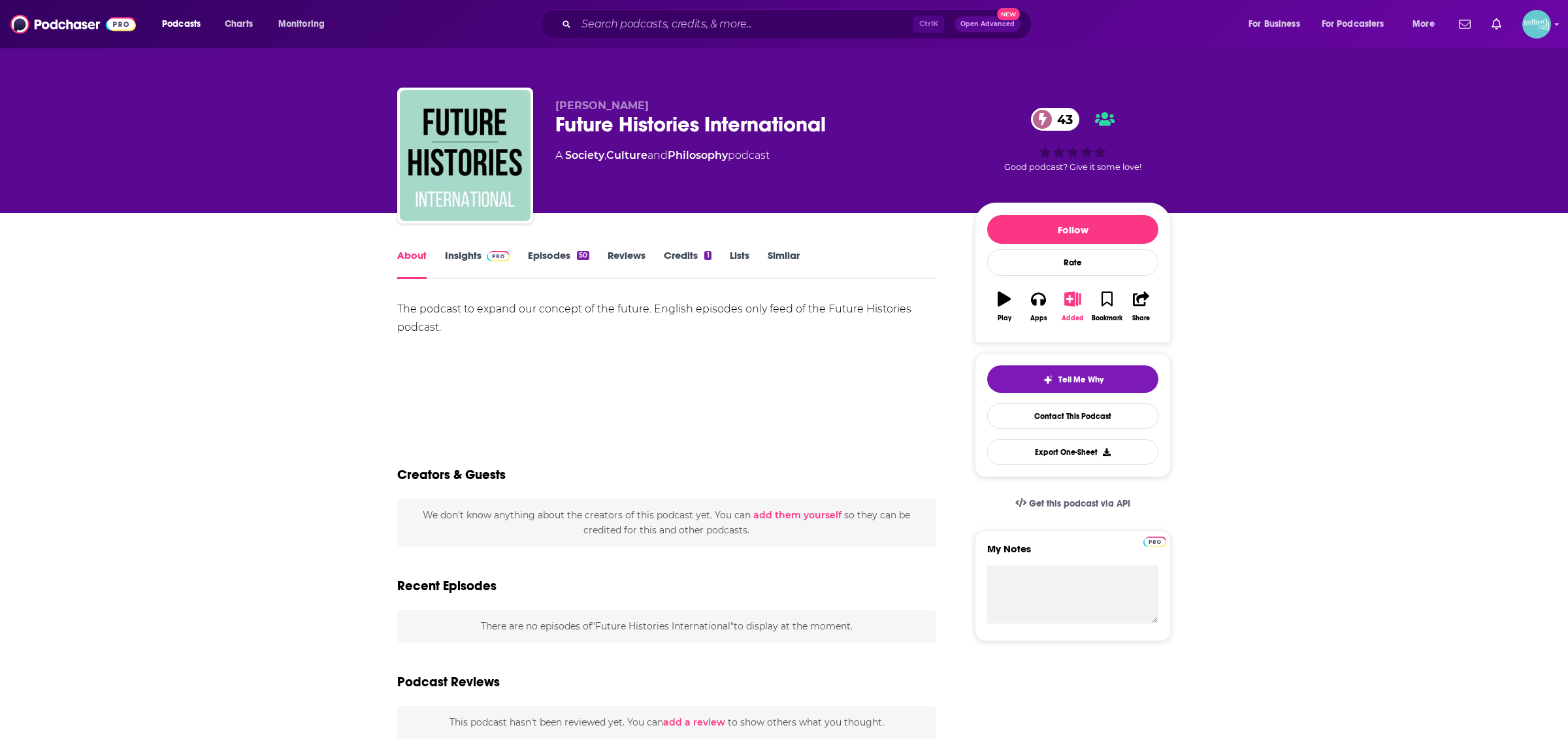
click at [1075, 306] on icon "button" at bounding box center [1073, 299] width 16 height 14
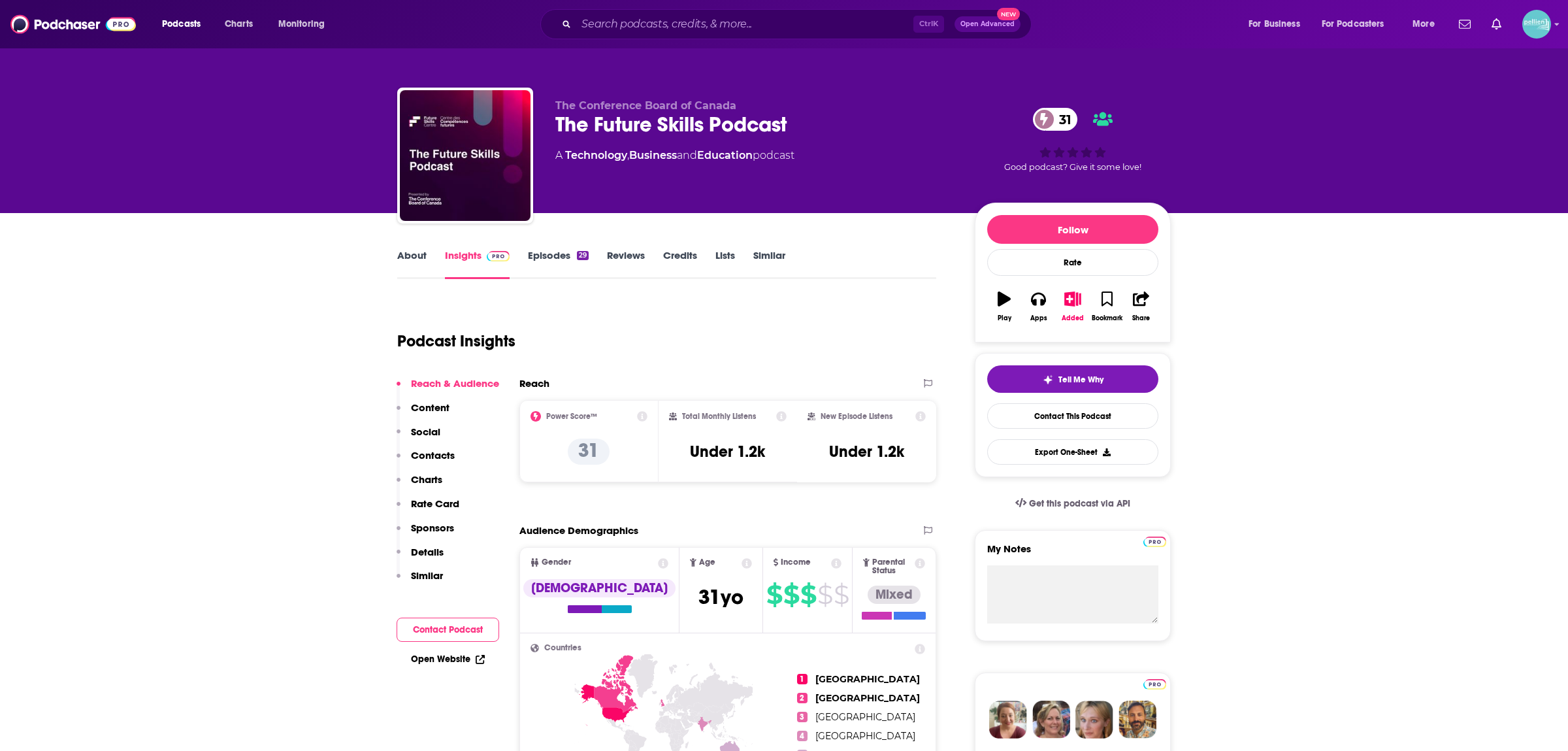
click at [415, 254] on link "About" at bounding box center [412, 264] width 30 height 30
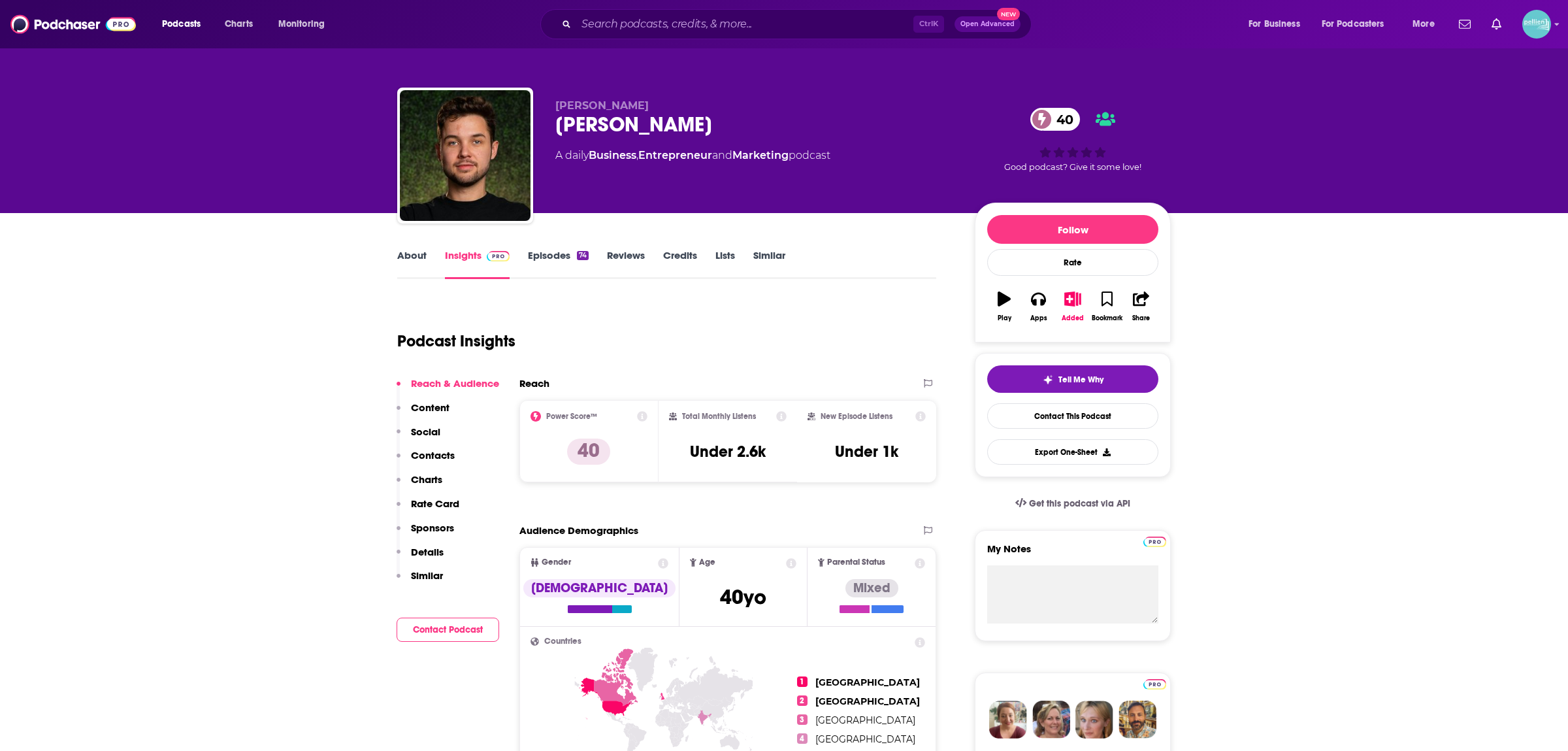
click at [402, 252] on link "About" at bounding box center [412, 264] width 30 height 30
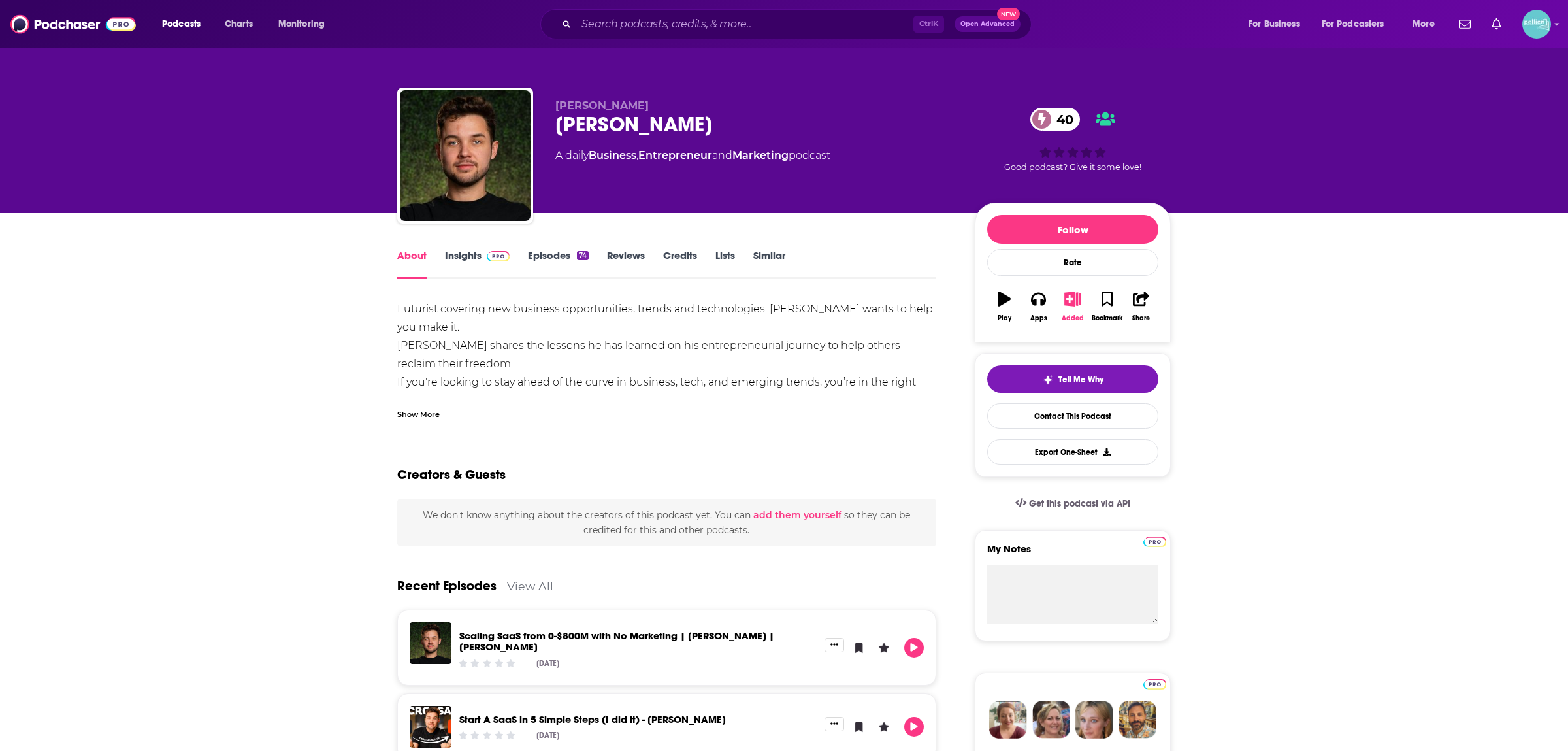
click at [1076, 306] on icon "button" at bounding box center [1073, 299] width 16 height 14
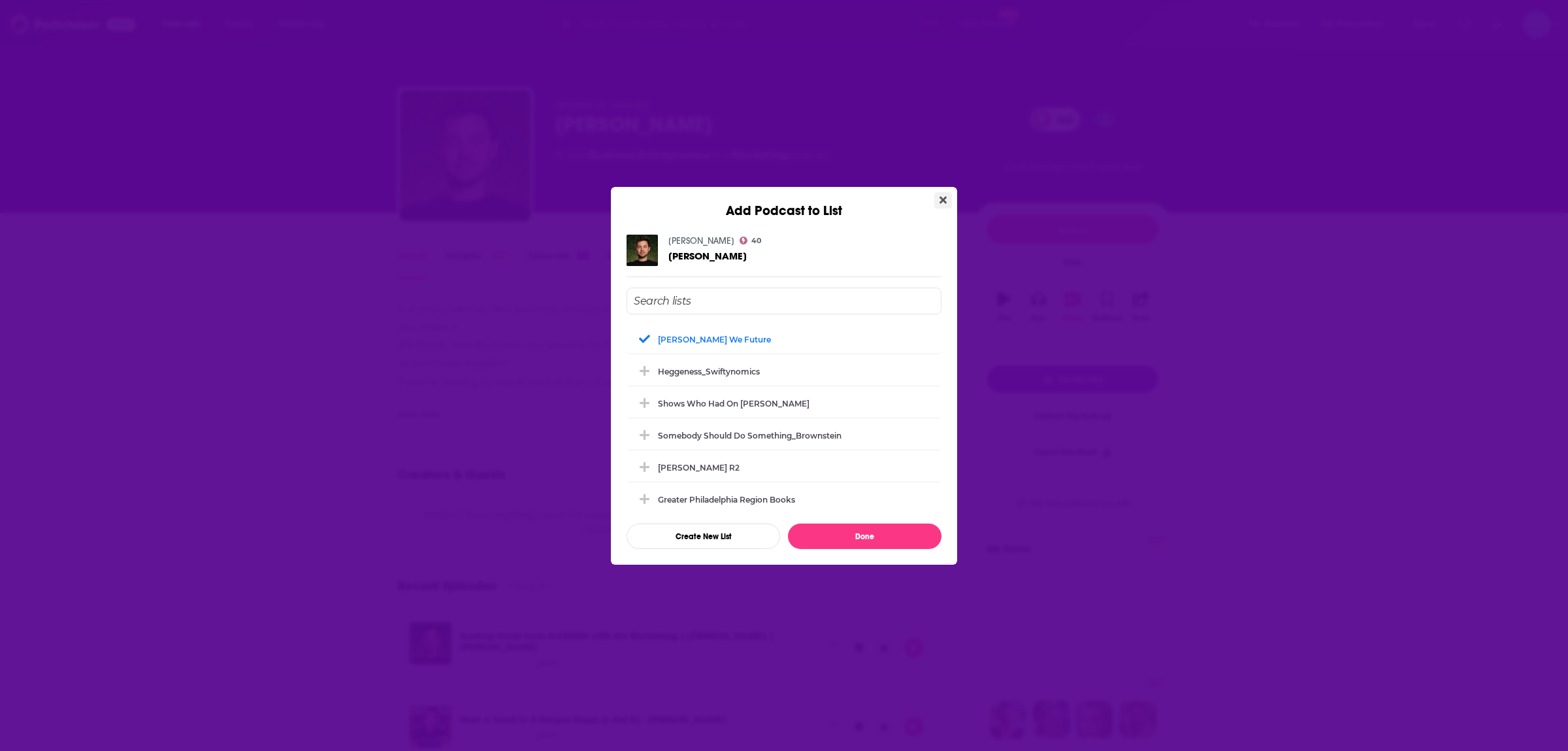
click at [939, 195] on button "Close" at bounding box center [944, 201] width 18 height 16
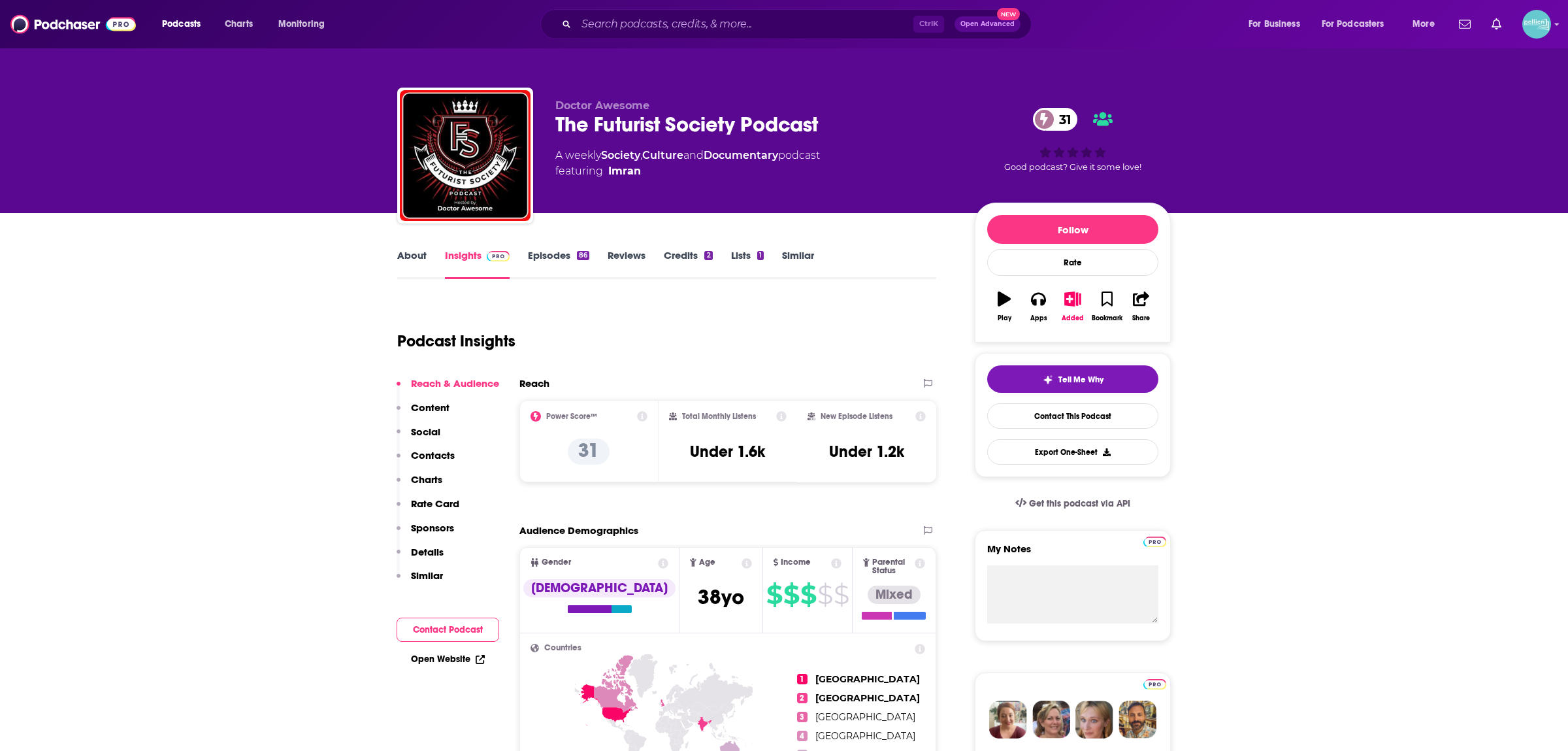
click at [403, 257] on link "About" at bounding box center [412, 264] width 30 height 30
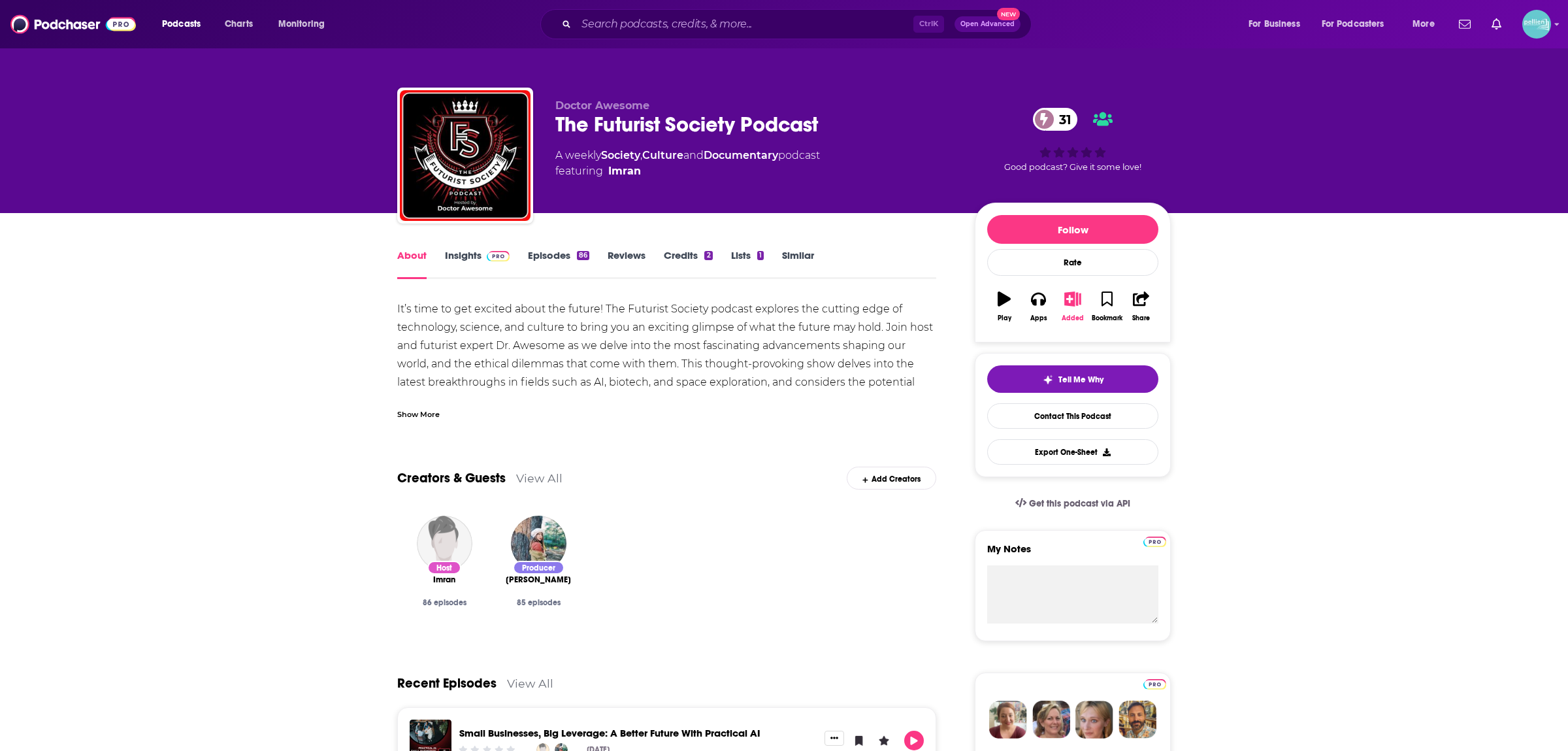
click at [1072, 310] on button "Added" at bounding box center [1073, 306] width 34 height 47
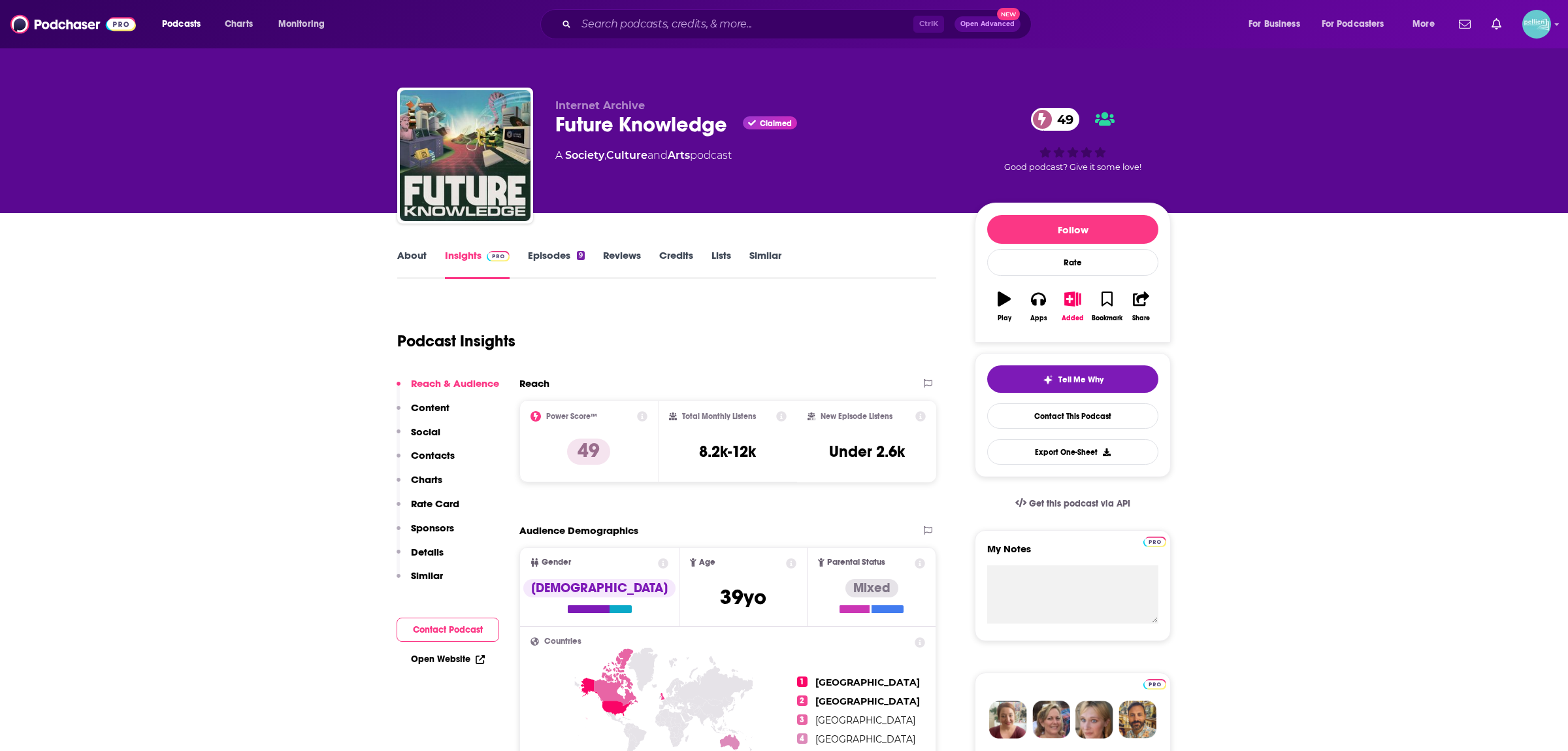
click at [407, 254] on link "About" at bounding box center [412, 264] width 30 height 30
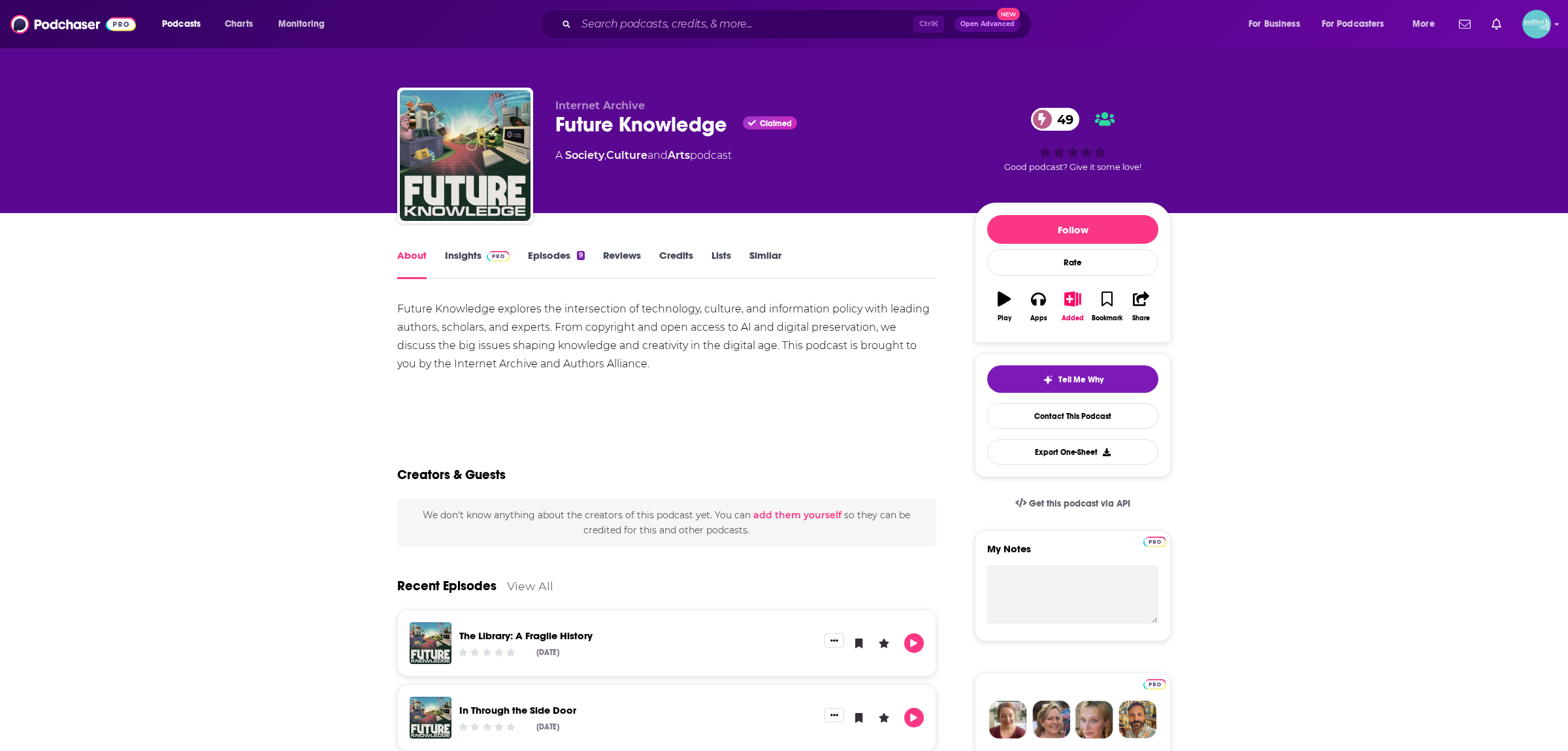
click at [765, 252] on link "Similar" at bounding box center [765, 264] width 32 height 30
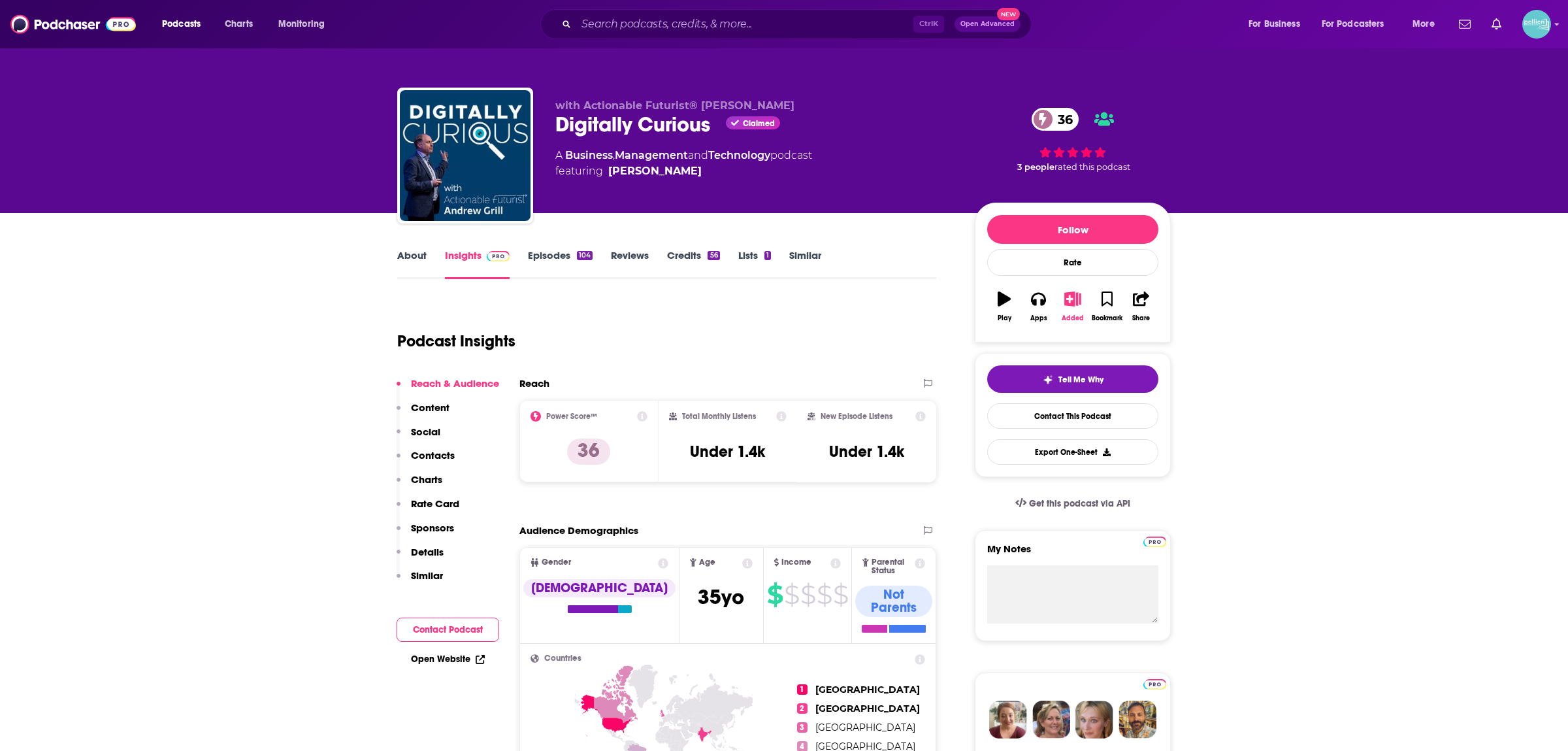
click at [1071, 297] on icon "button" at bounding box center [1073, 299] width 16 height 14
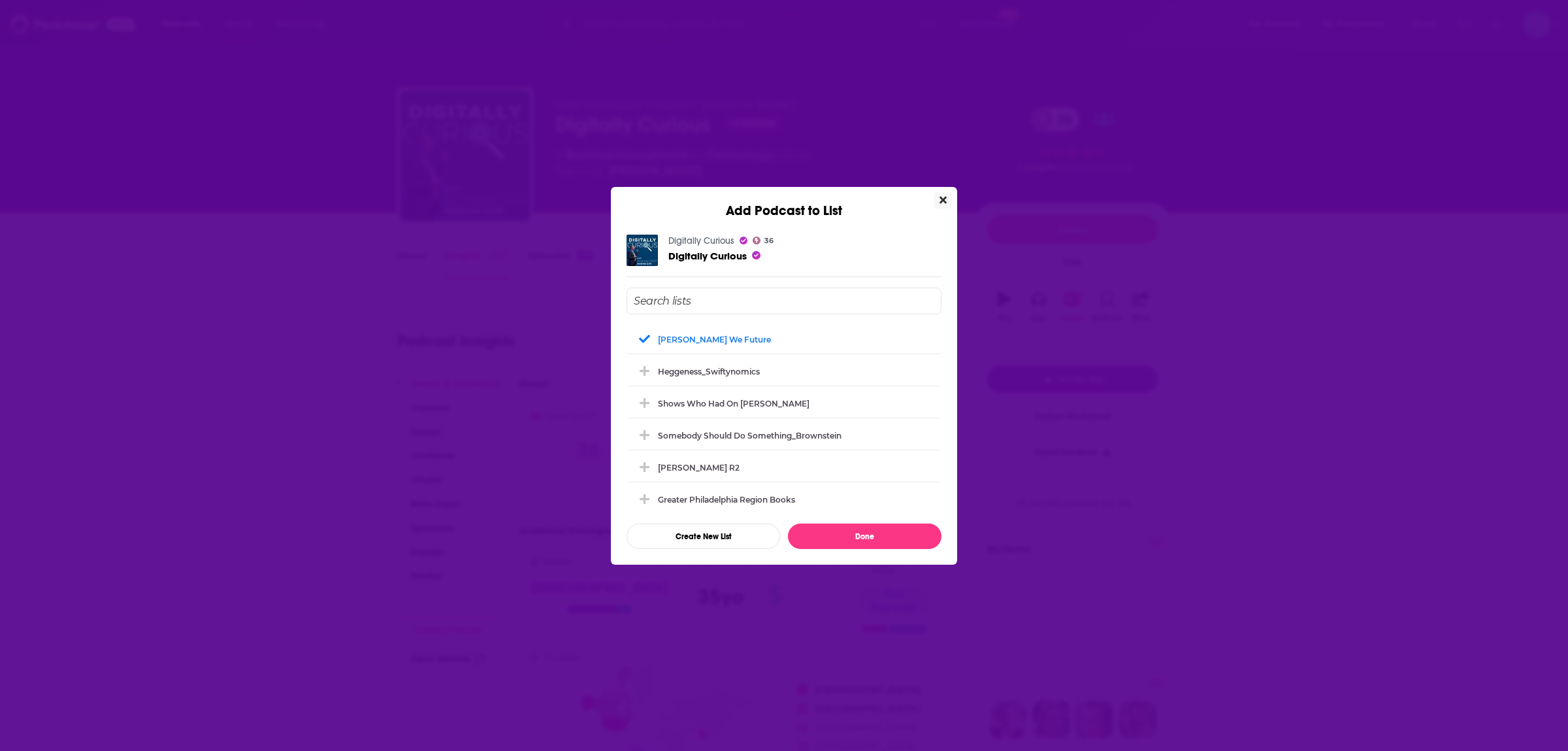
click at [945, 195] on icon "Close" at bounding box center [943, 201] width 7 height 11
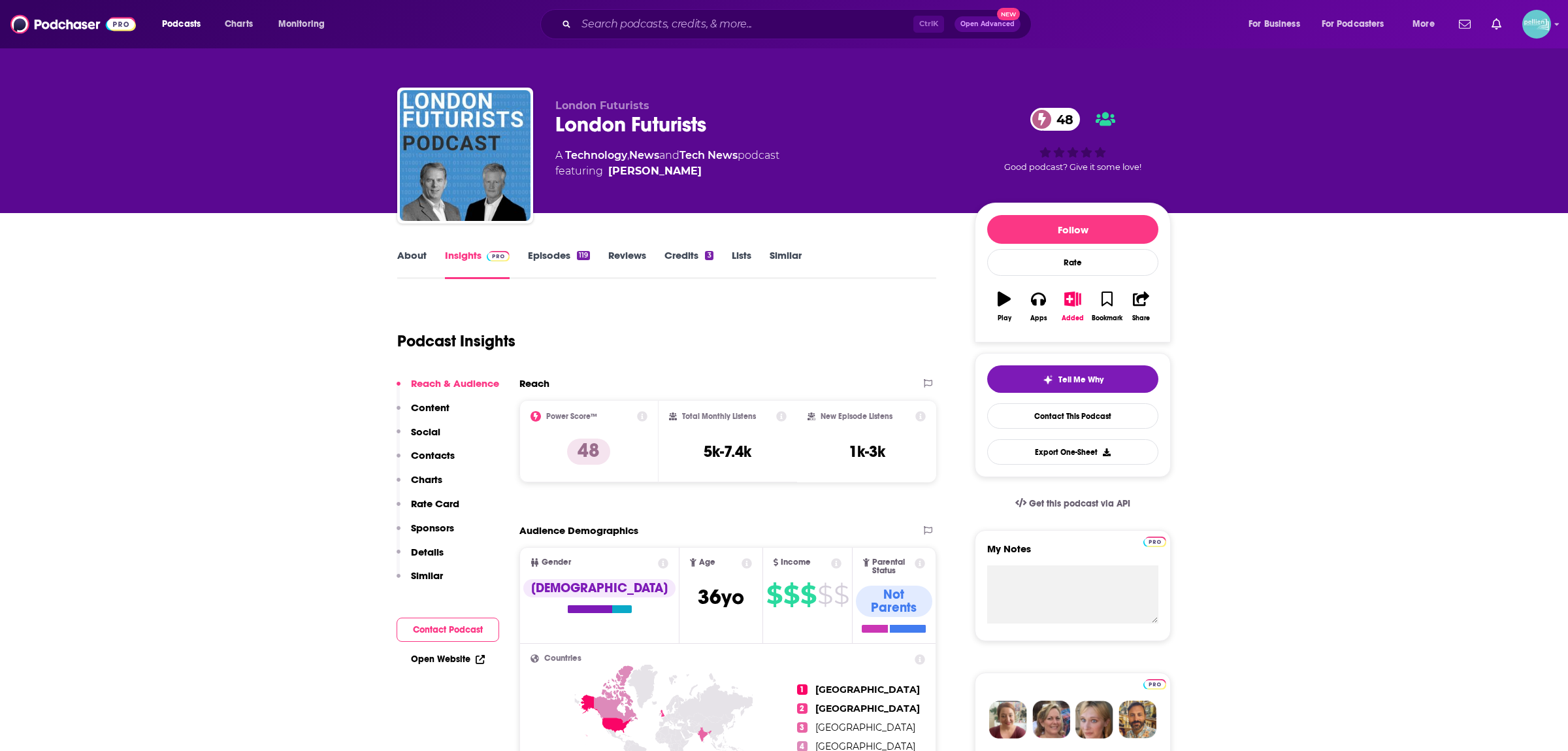
click at [779, 255] on link "Similar" at bounding box center [785, 264] width 32 height 30
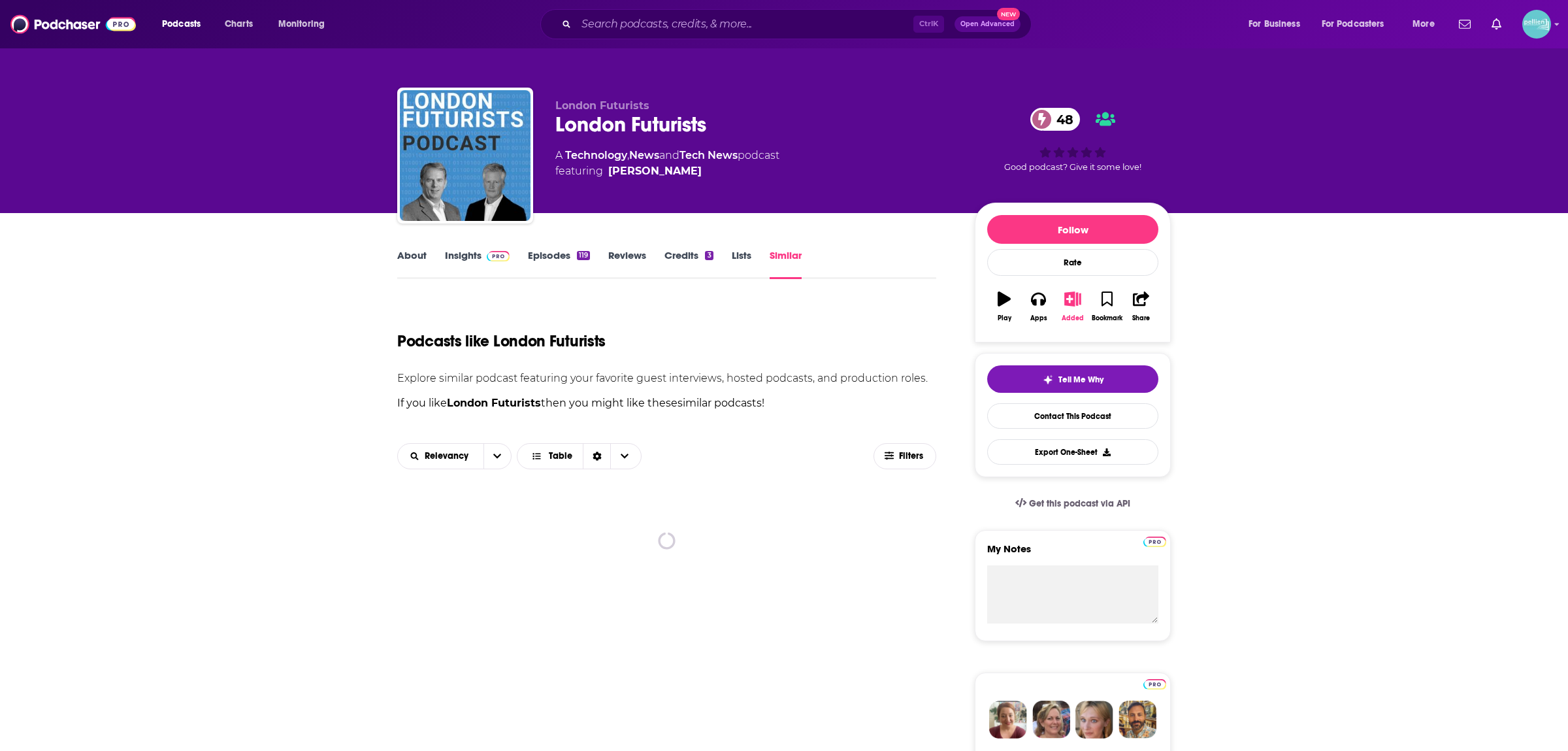
click at [1069, 303] on icon "button" at bounding box center [1073, 299] width 16 height 14
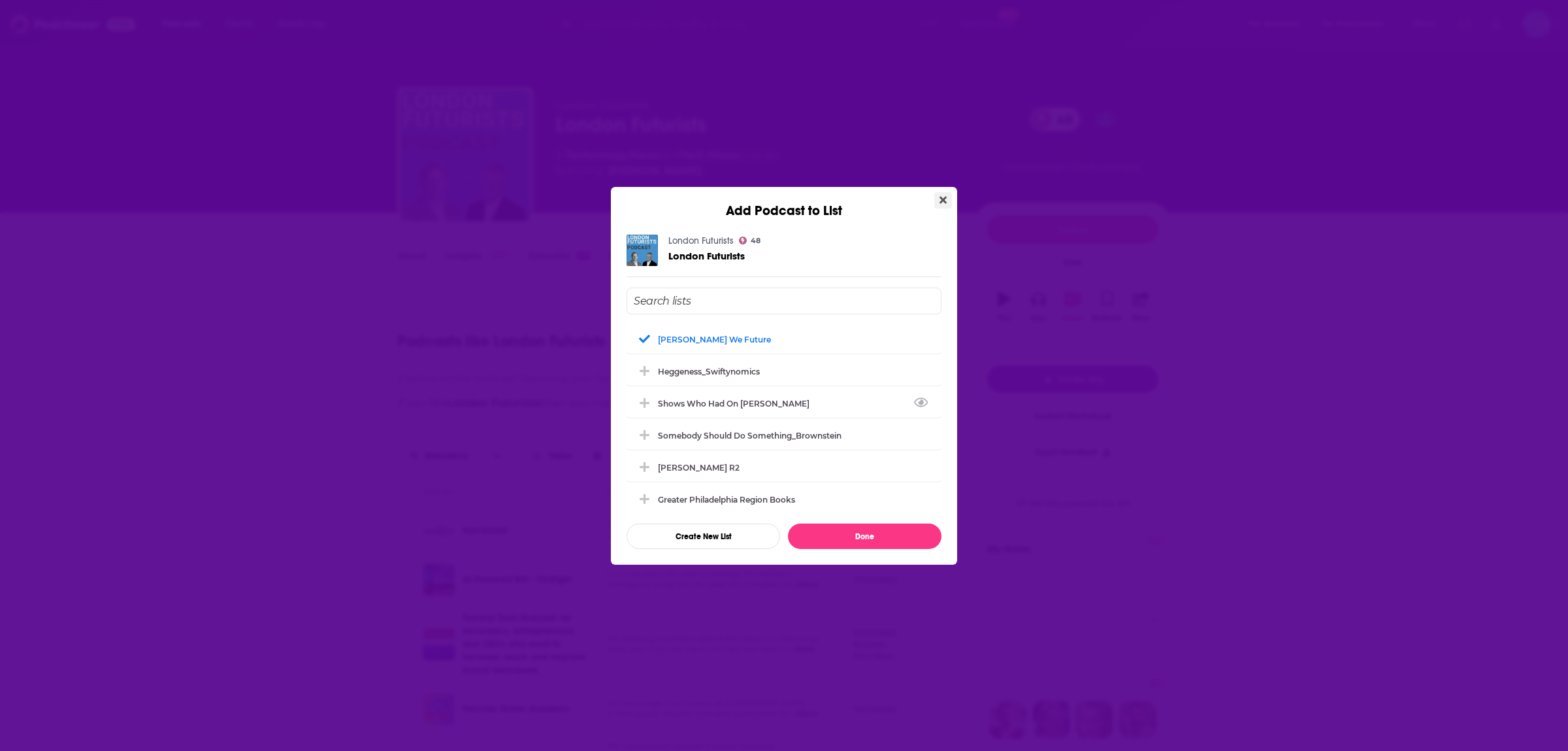
click at [945, 193] on button "Close" at bounding box center [944, 201] width 18 height 16
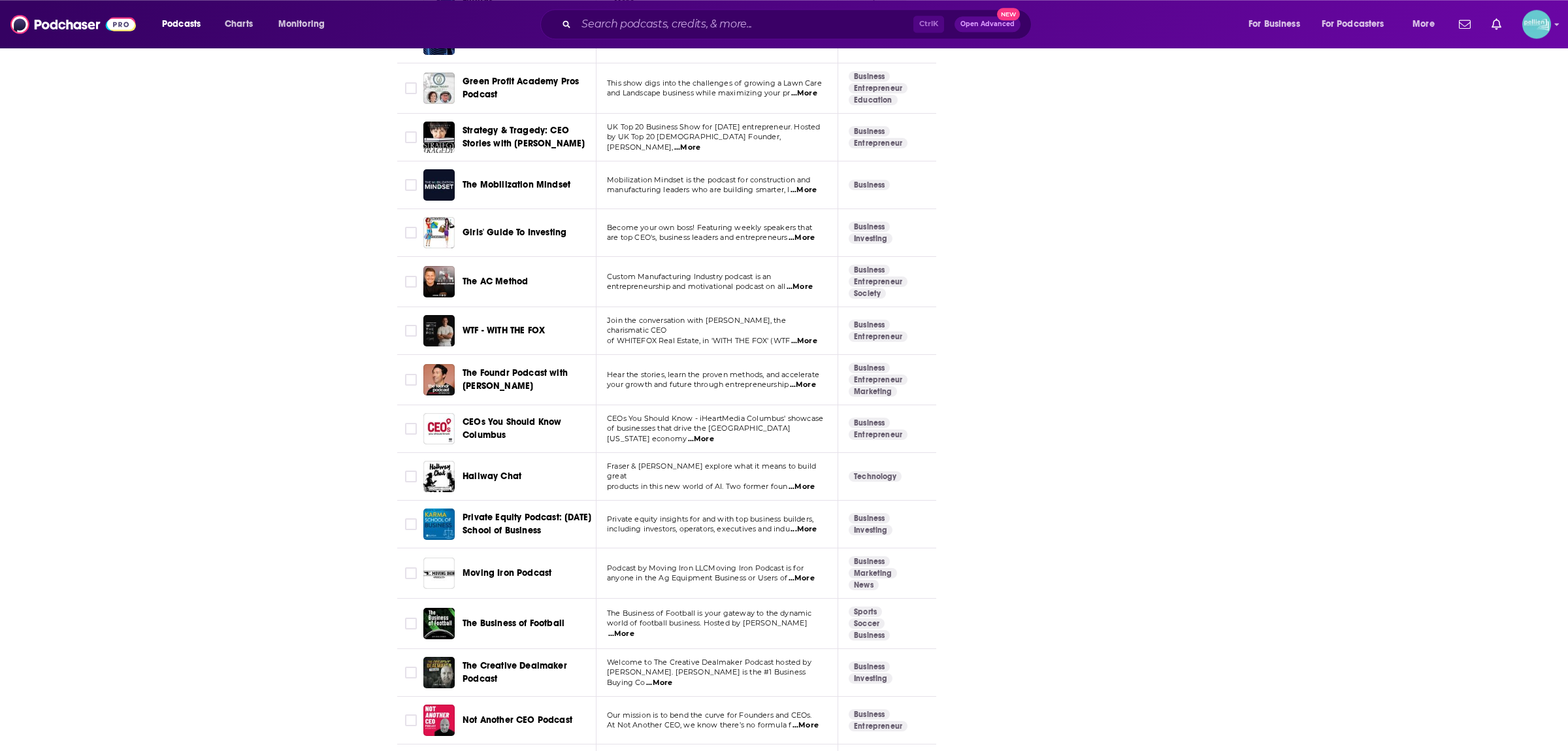
scroll to position [4674, 0]
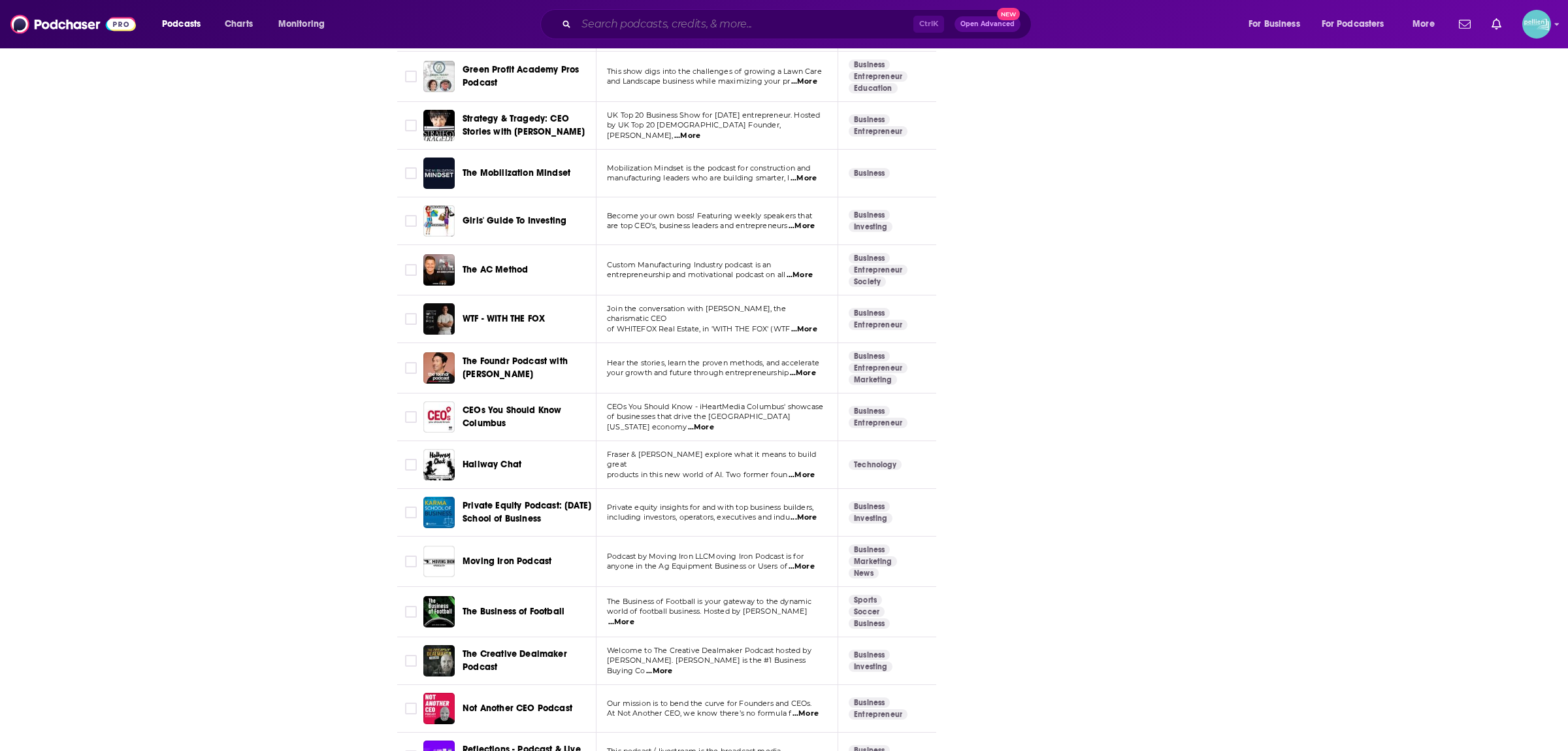
click at [630, 16] on input "Search podcasts, credits, & more..." at bounding box center [744, 23] width 337 height 21
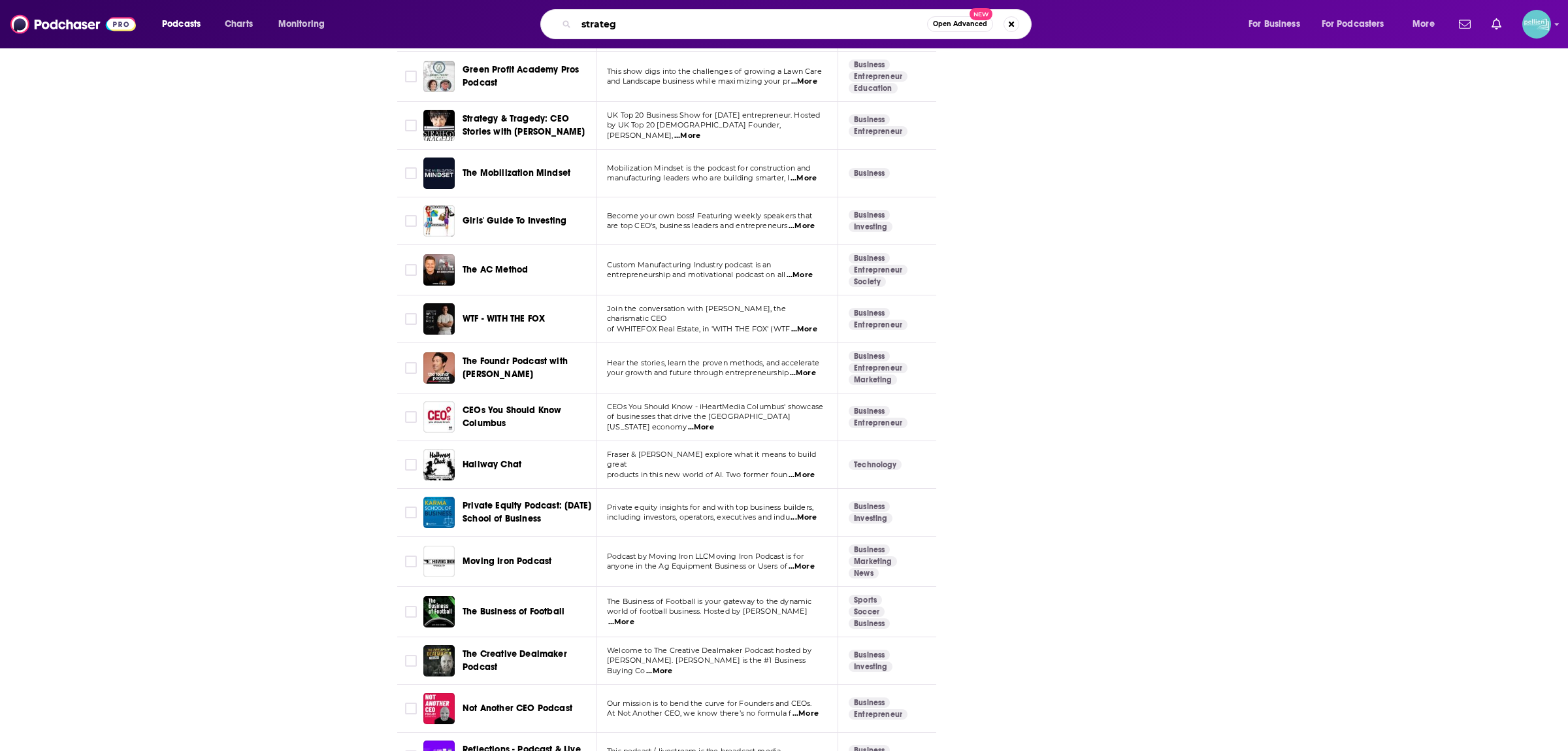
type input "strategy"
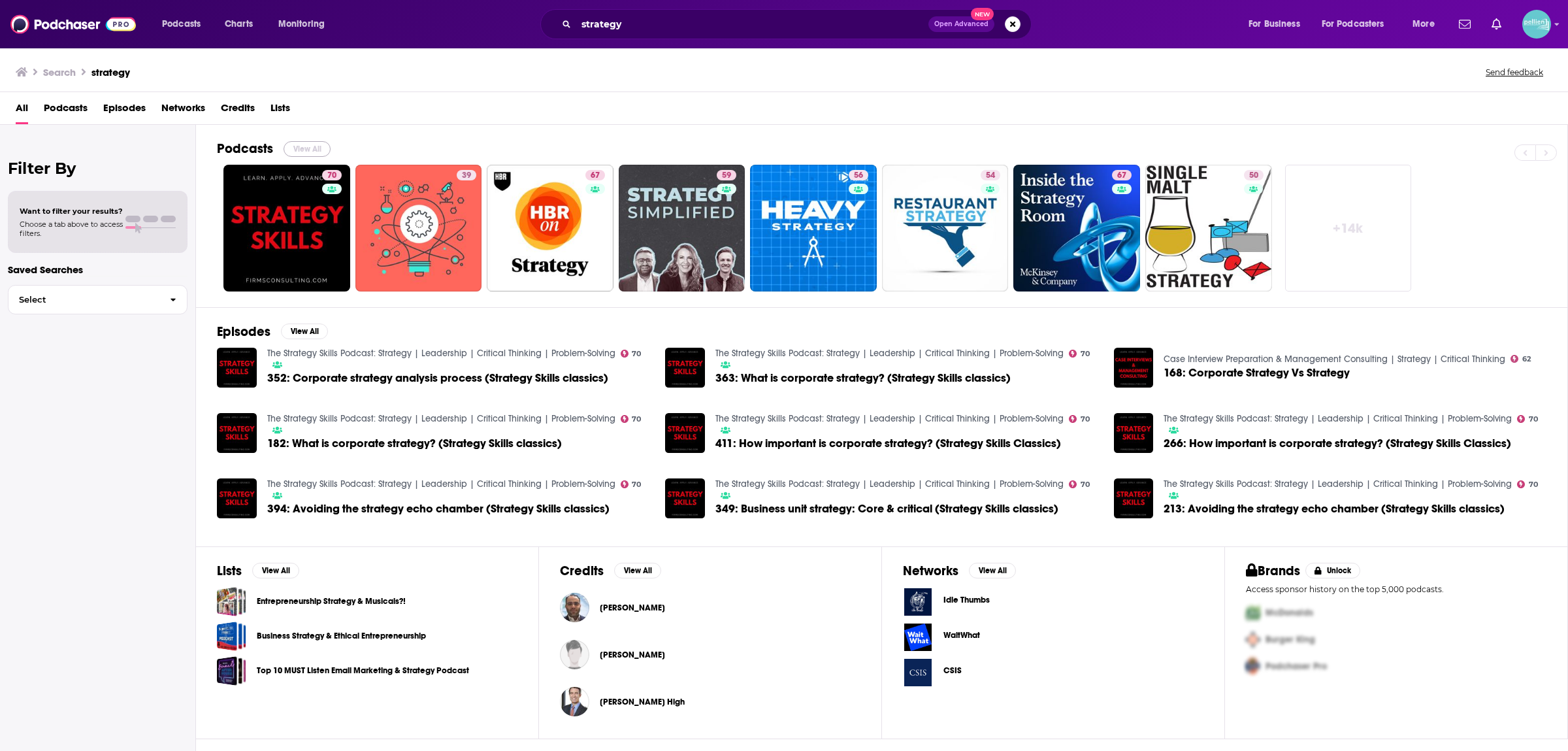
click at [306, 143] on button "View All" at bounding box center [307, 148] width 47 height 15
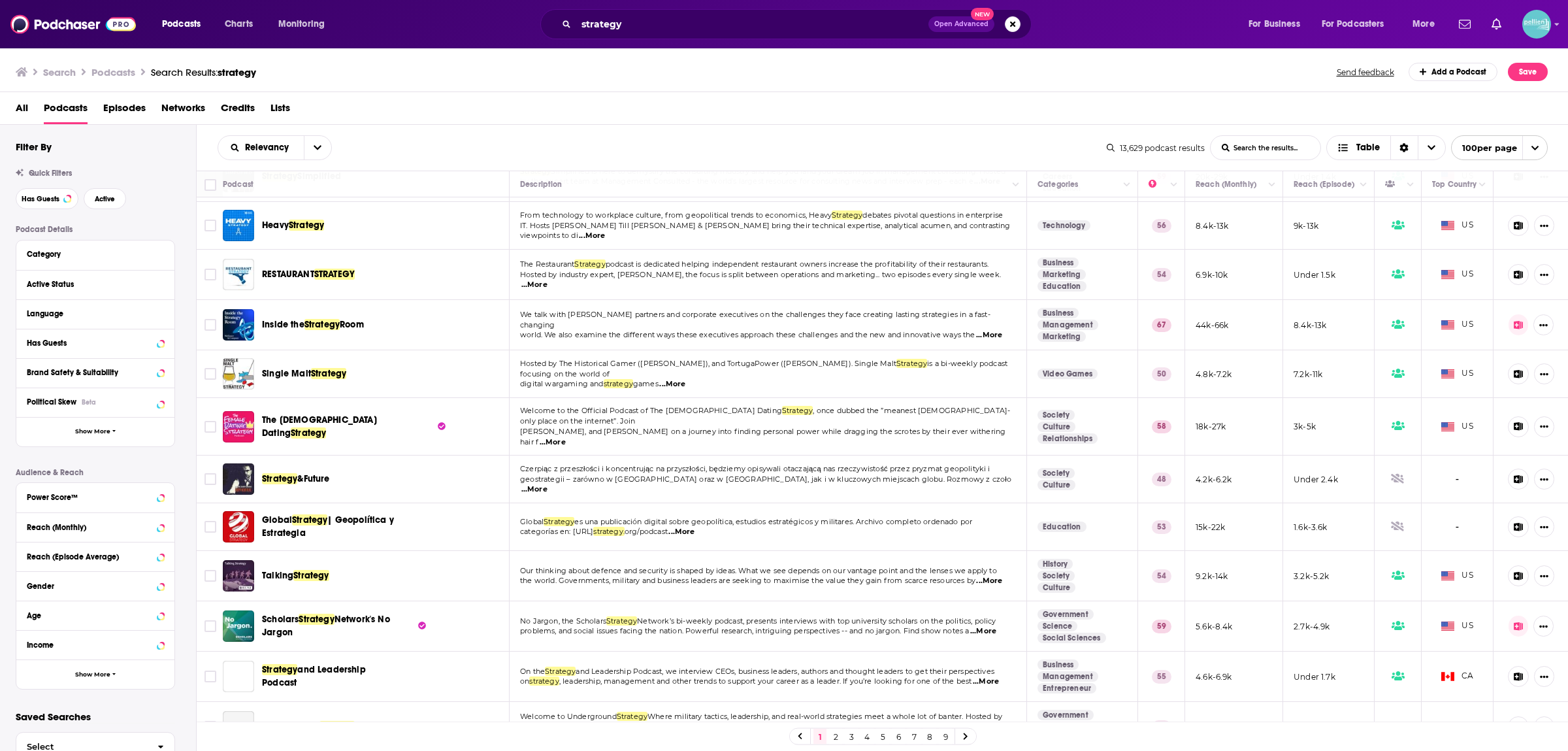
scroll to position [343, 0]
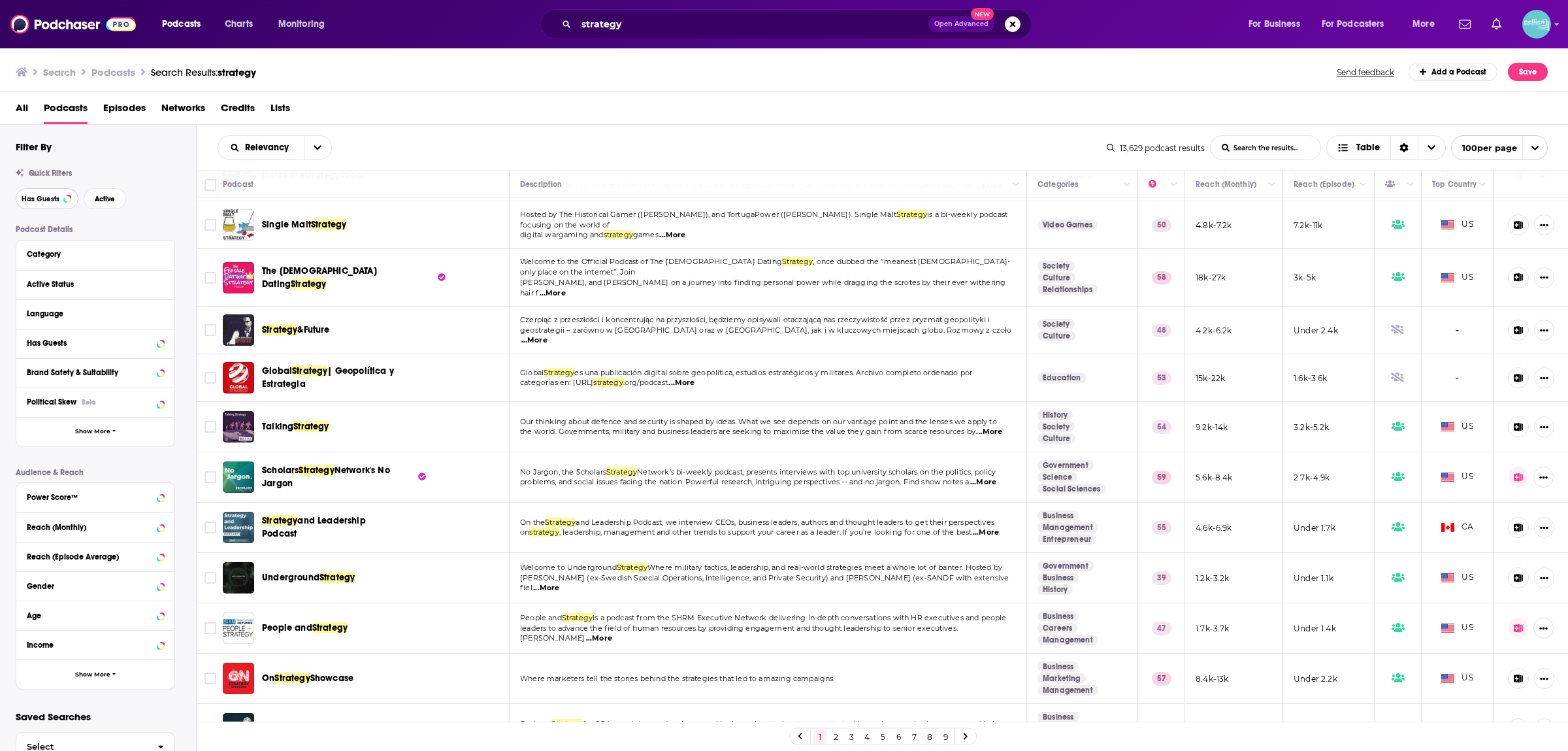
click at [61, 196] on button "Has Guests" at bounding box center [46, 198] width 62 height 21
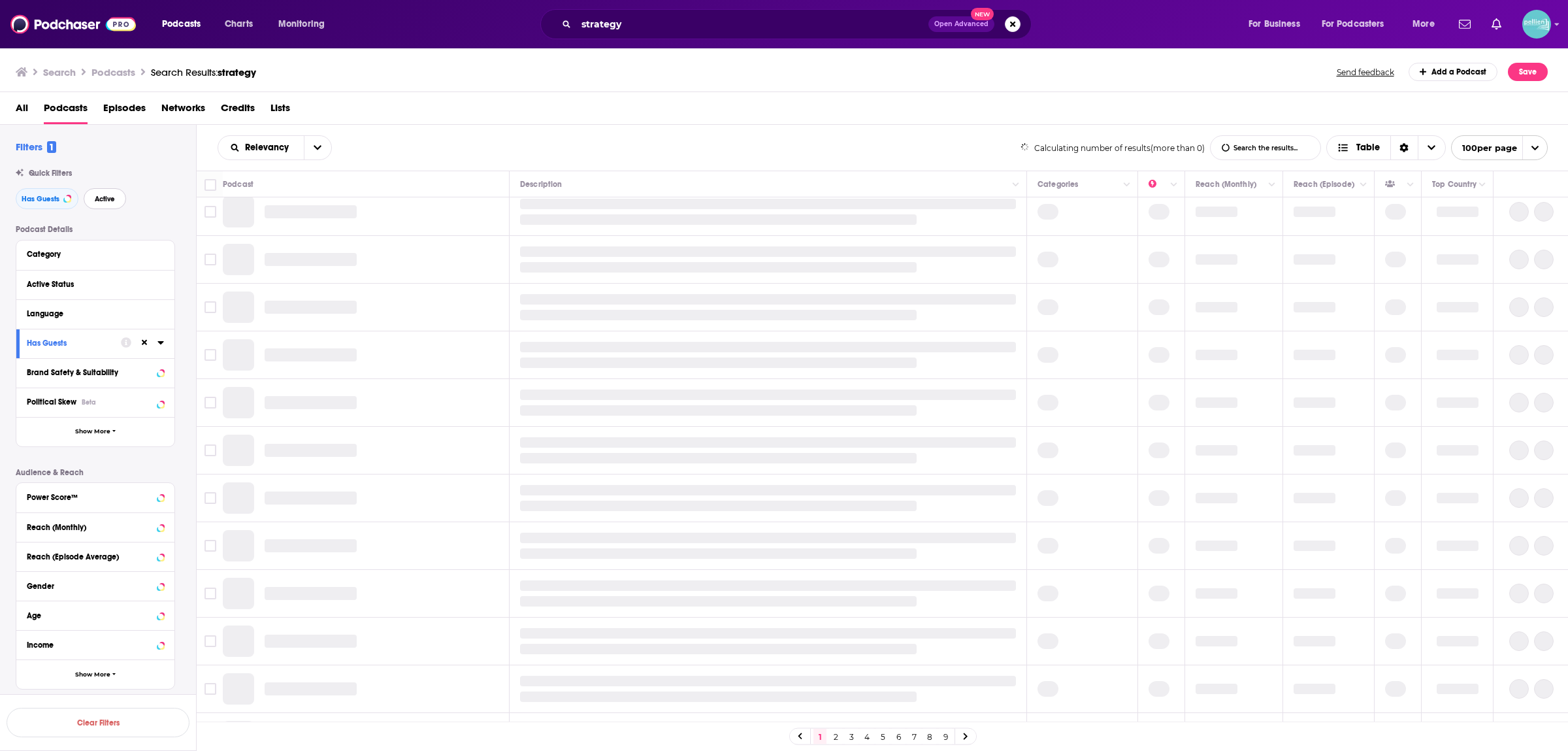
click at [117, 202] on button "Active" at bounding box center [105, 198] width 42 height 21
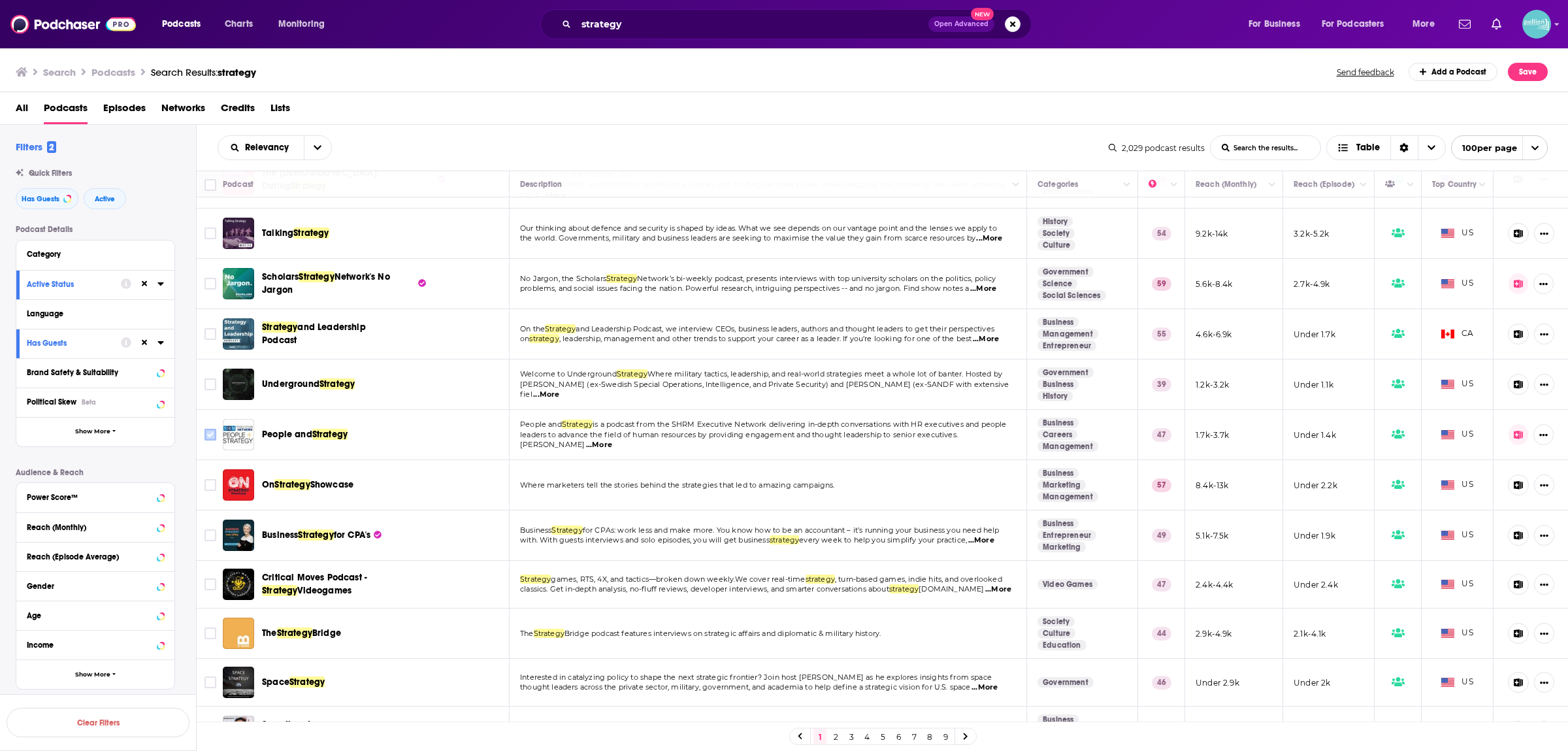
click at [211, 429] on input "Toggle select row" at bounding box center [210, 435] width 12 height 12
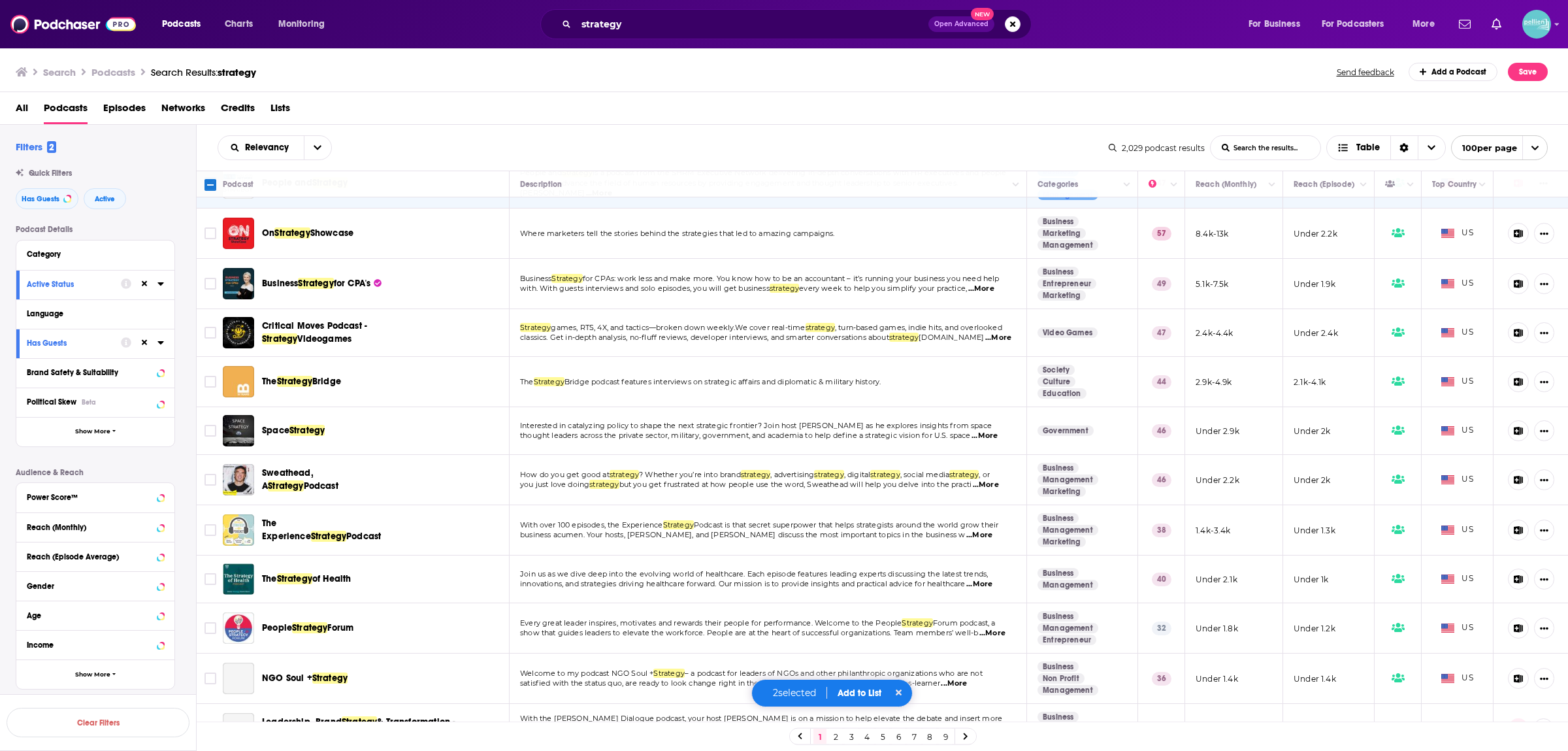
scroll to position [687, 0]
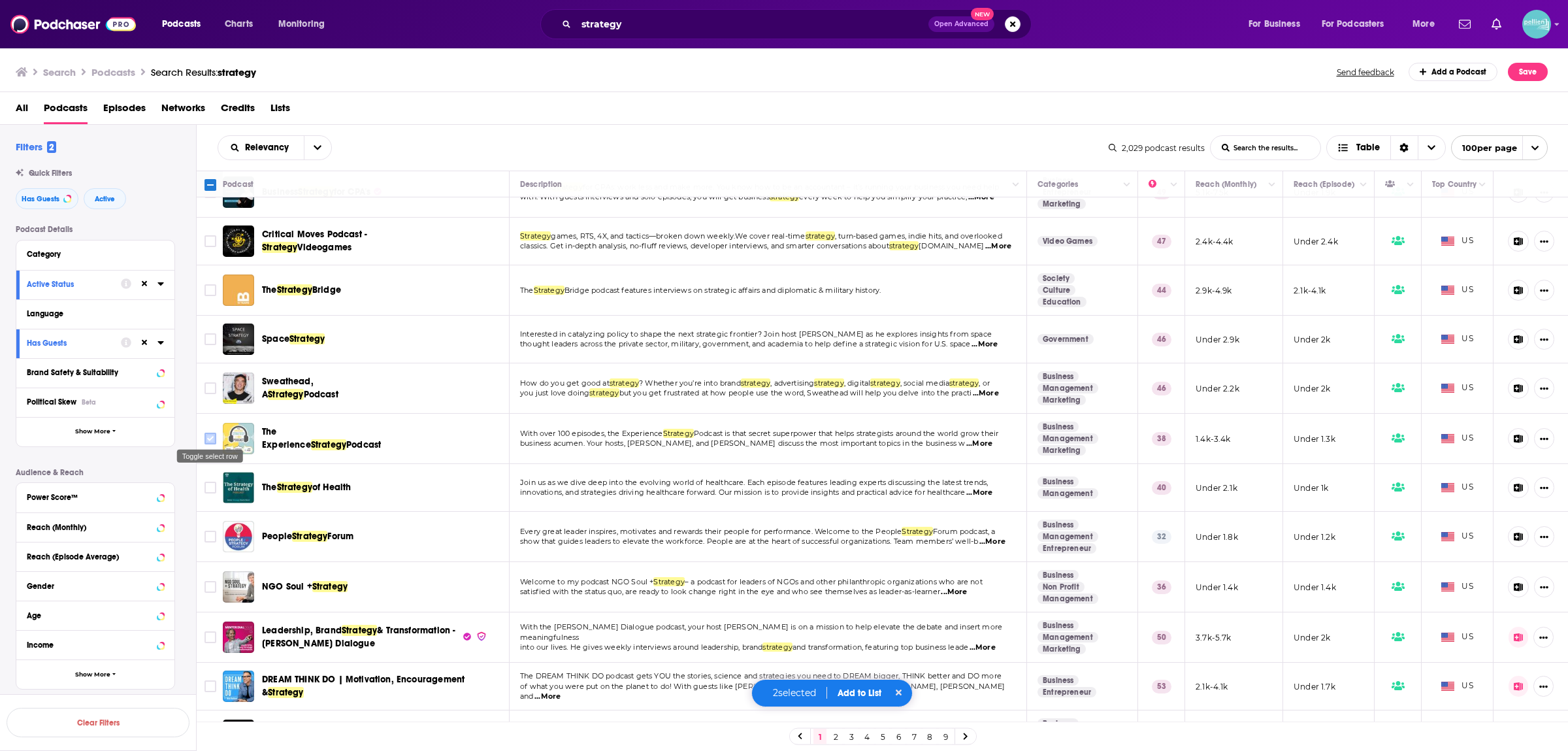
click at [208, 438] on input "Toggle select row" at bounding box center [210, 438] width 12 height 12
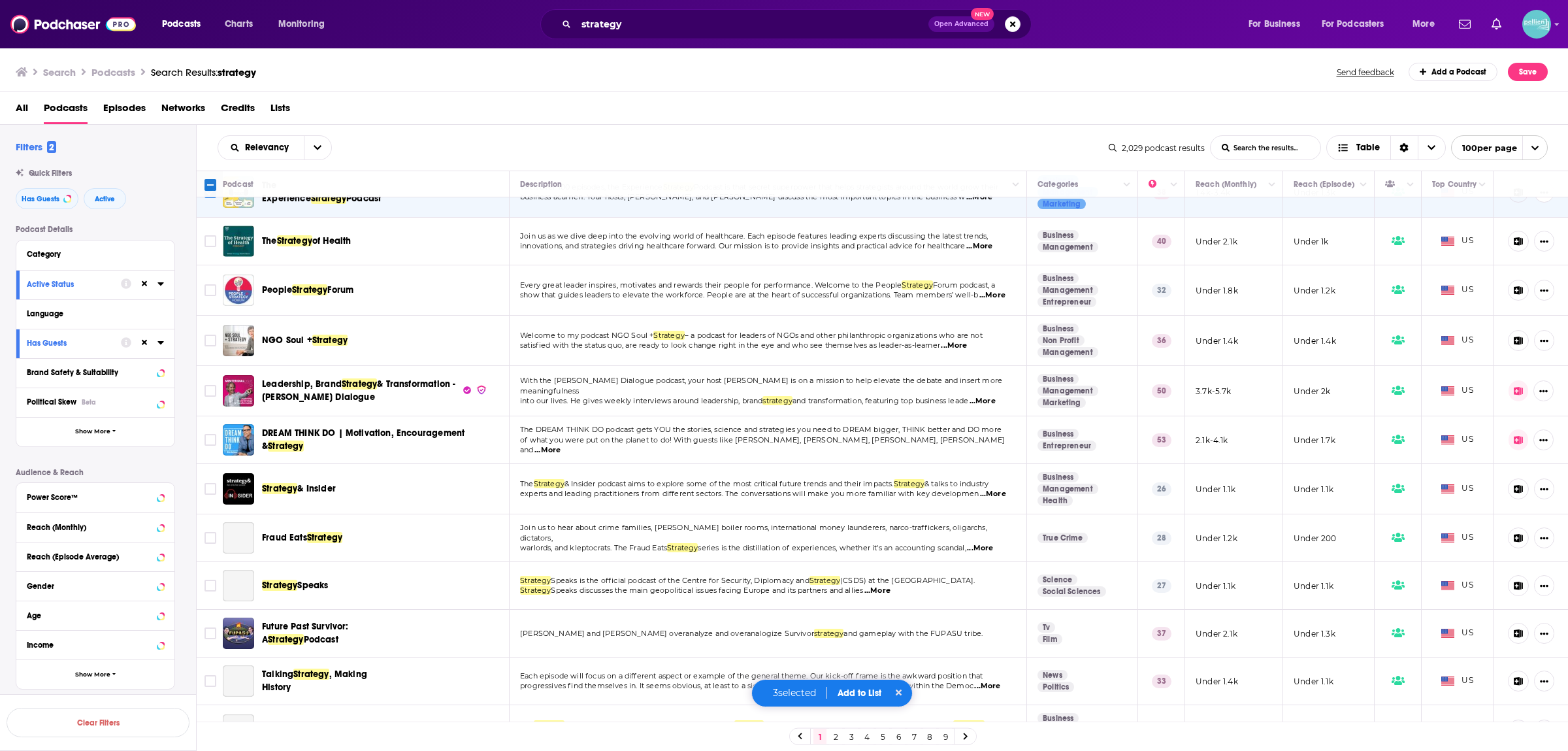
scroll to position [1030, 0]
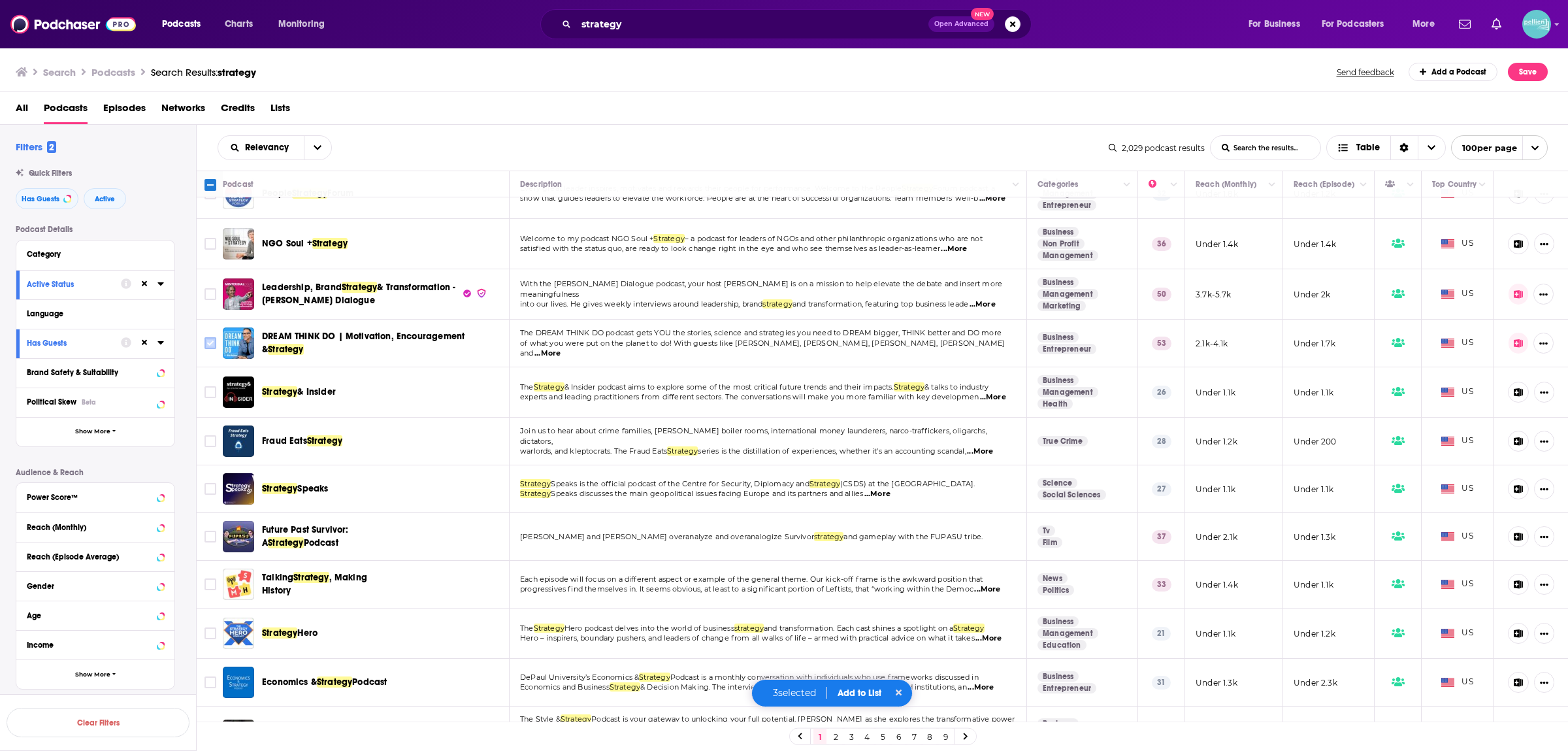
click at [203, 337] on icon "Toggle select row" at bounding box center [210, 343] width 15 height 15
click at [210, 388] on input "Toggle select row" at bounding box center [210, 392] width 12 height 12
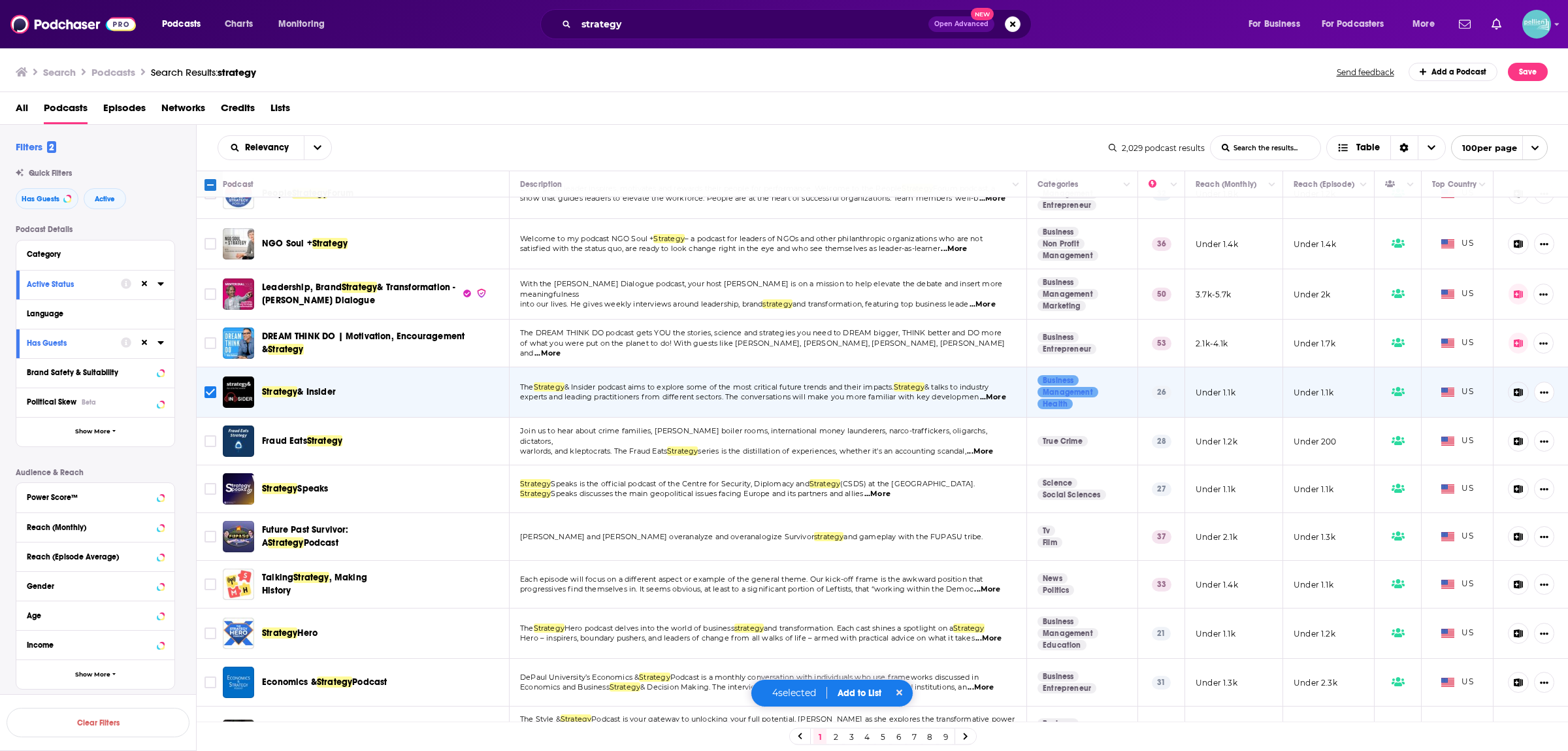
scroll to position [1201, 0]
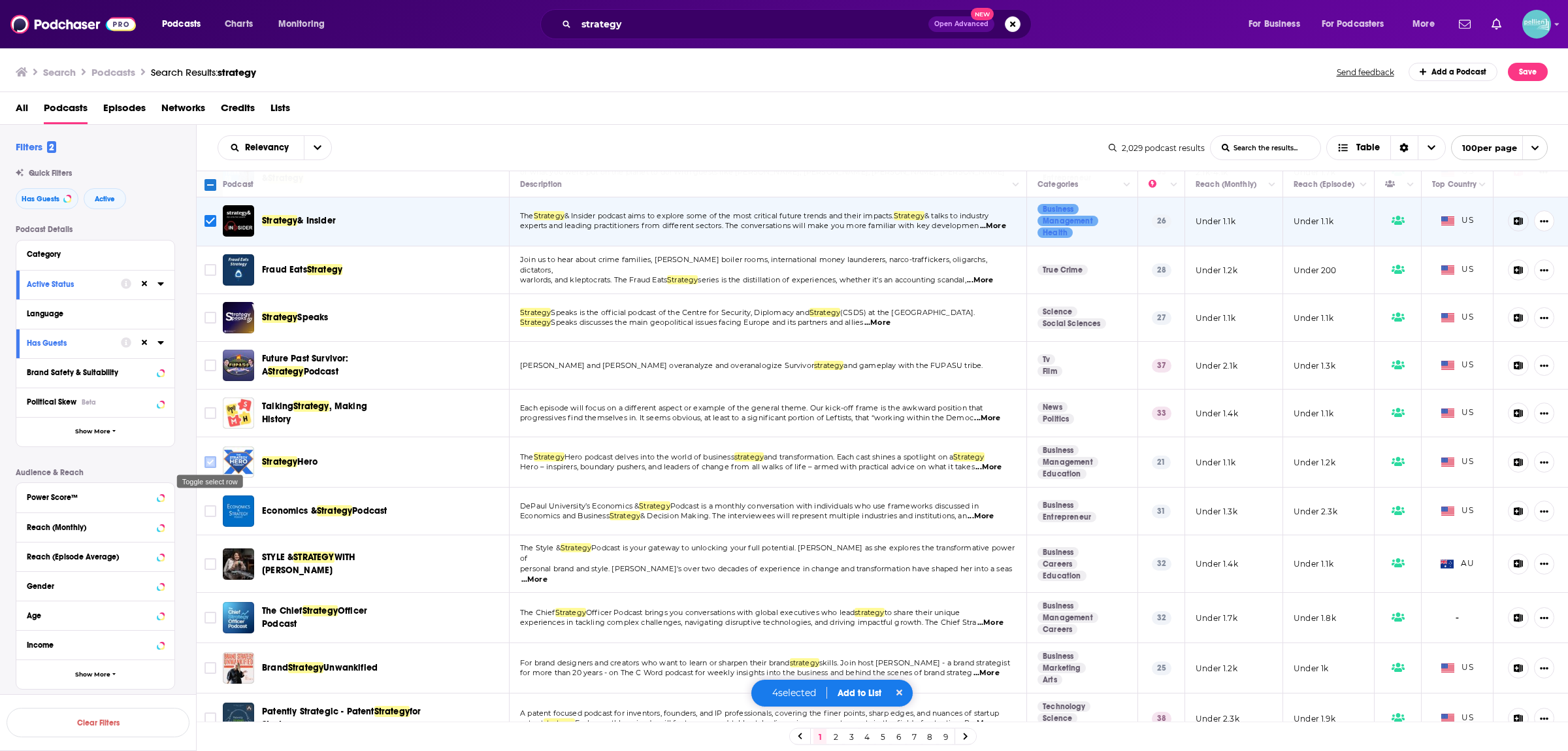
click at [214, 460] on input "Toggle select row" at bounding box center [210, 462] width 12 height 12
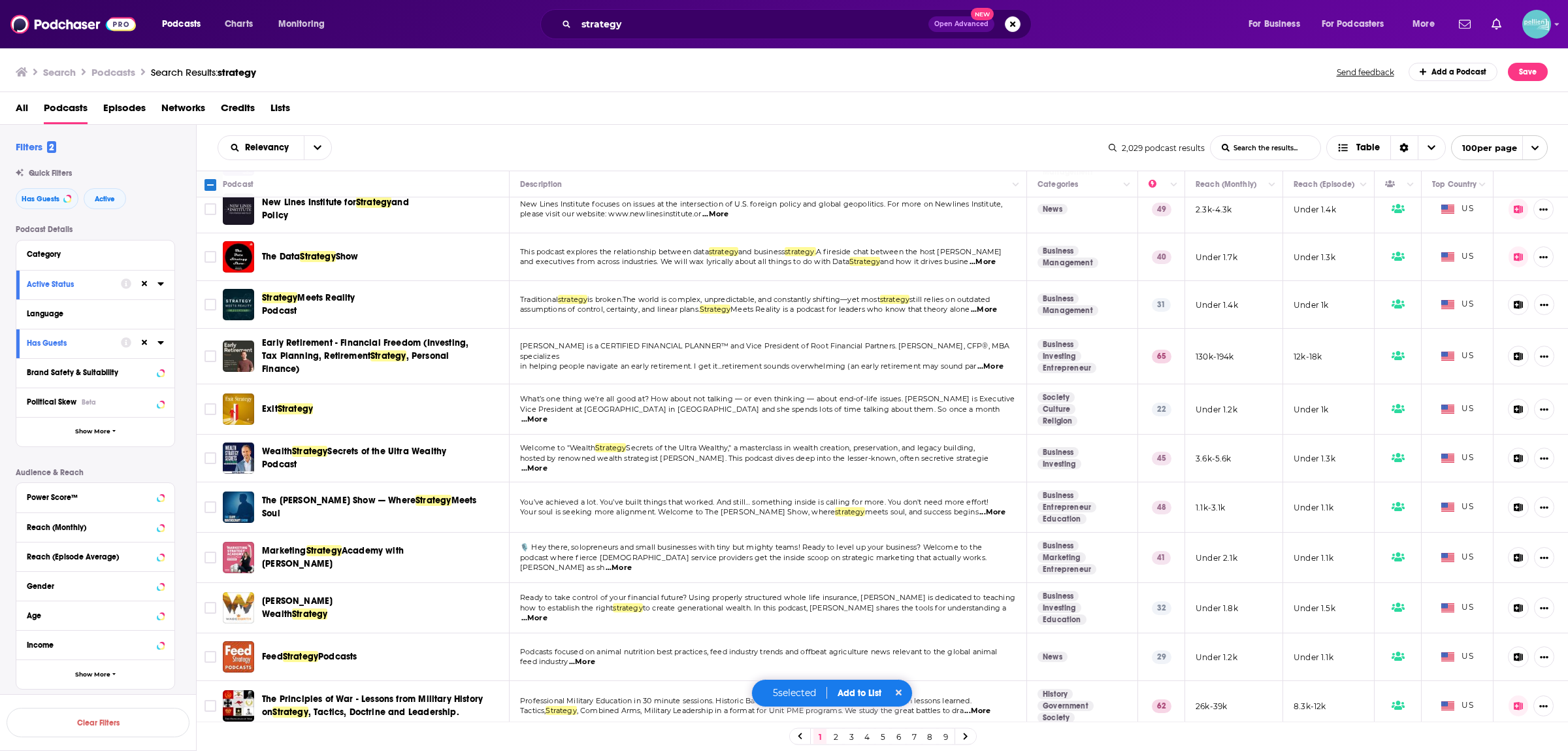
scroll to position [1888, 0]
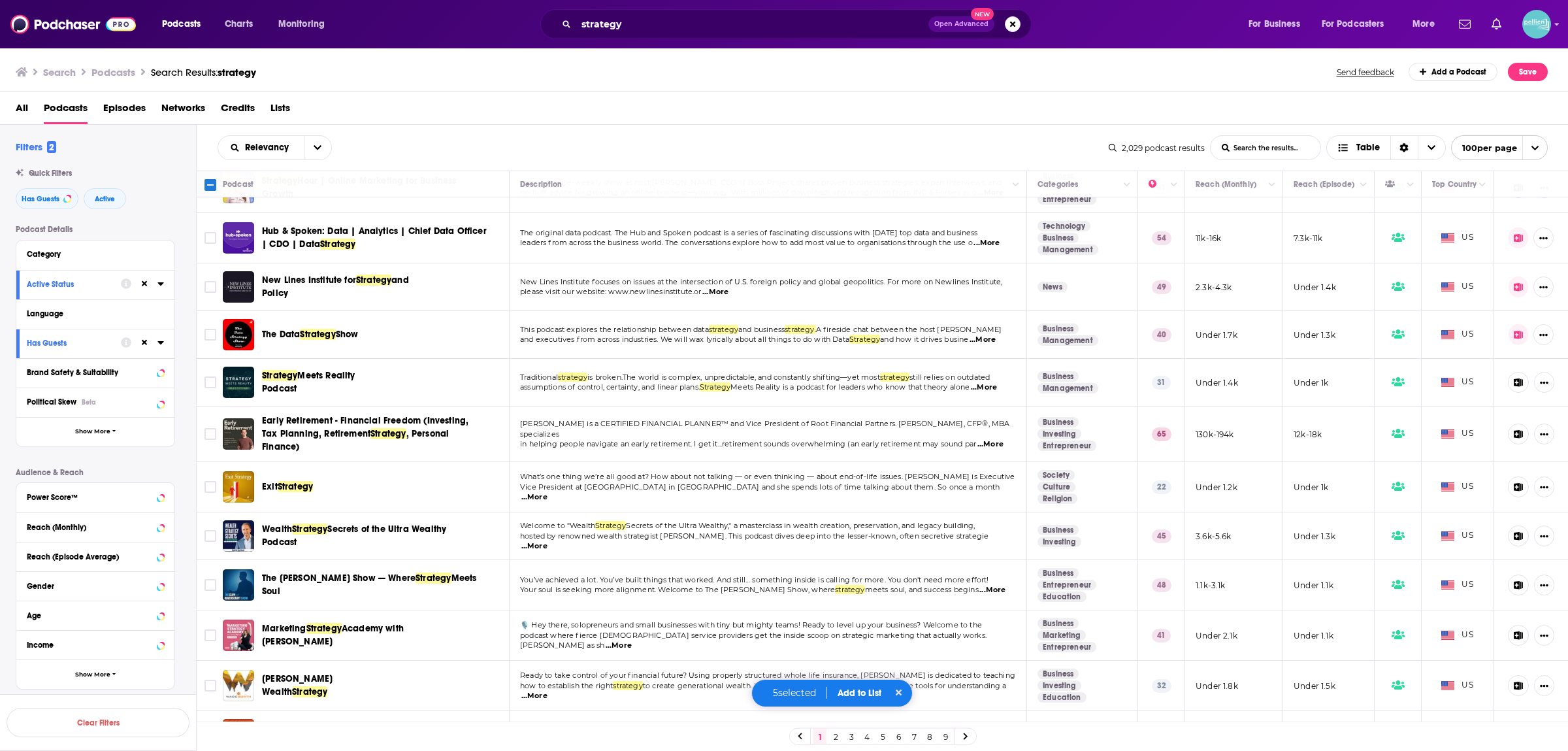
click at [639, 382] on span "assumptions of control, certainty, and linear plans." at bounding box center [610, 387] width 180 height 9
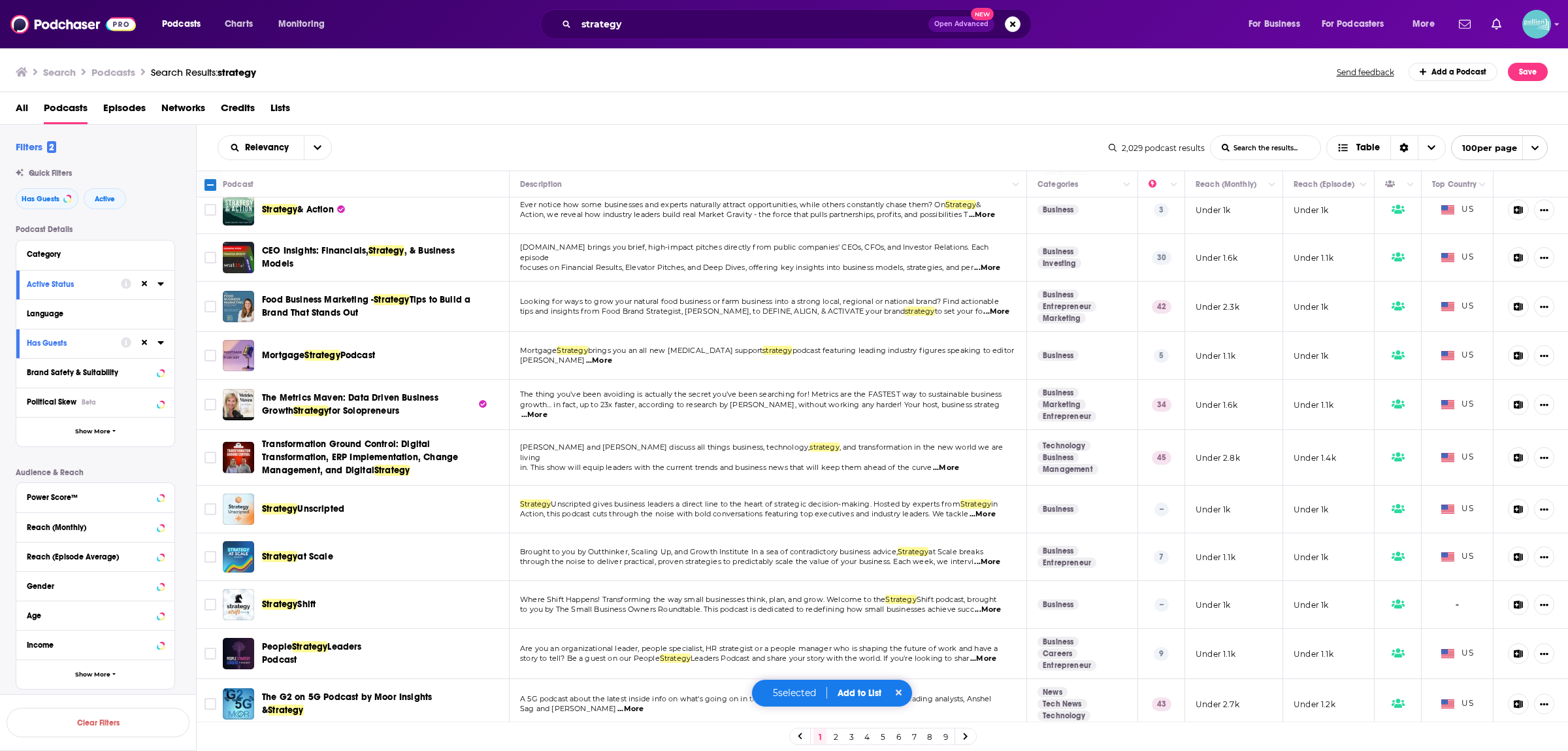
scroll to position [3090, 0]
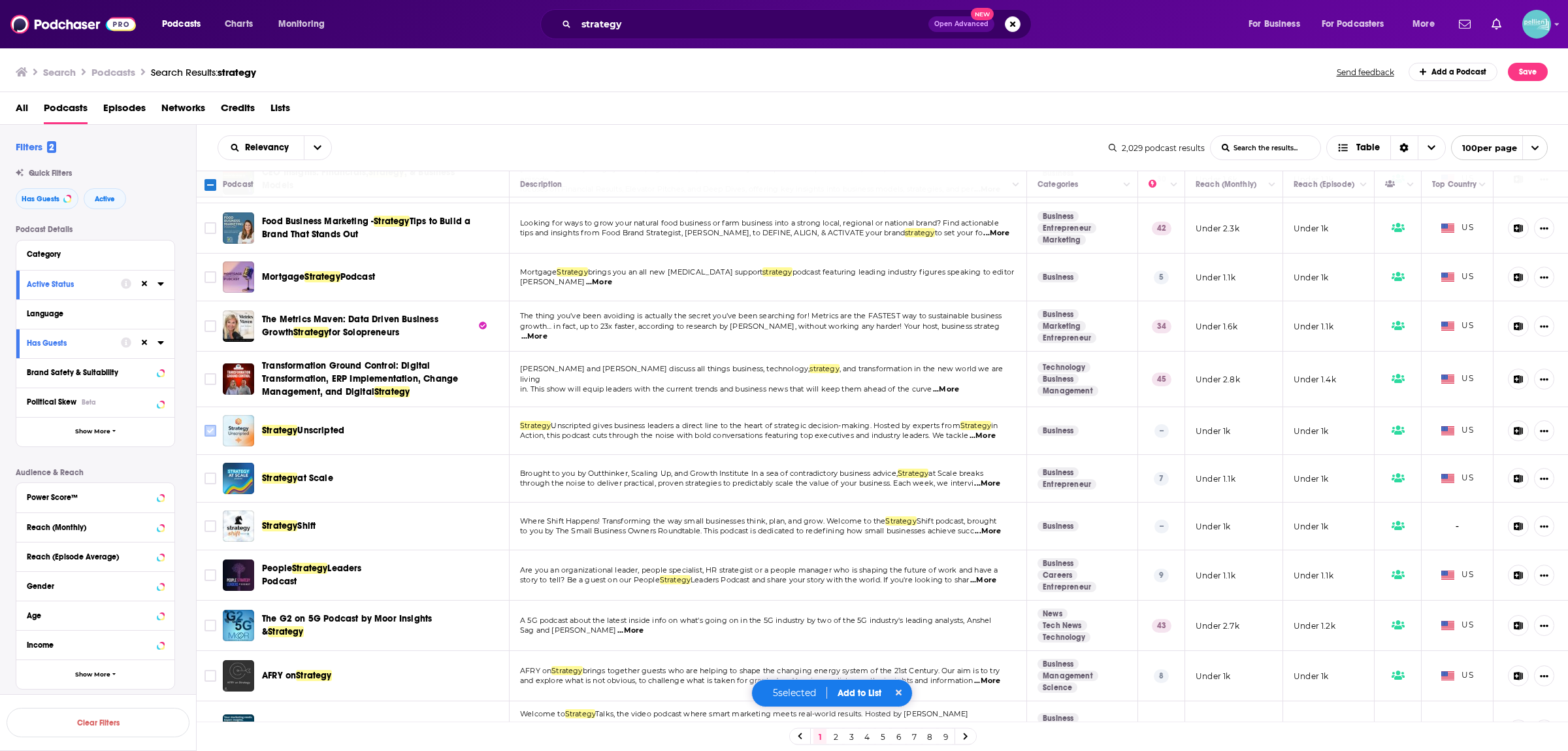
click at [206, 425] on input "Toggle select row" at bounding box center [210, 430] width 12 height 12
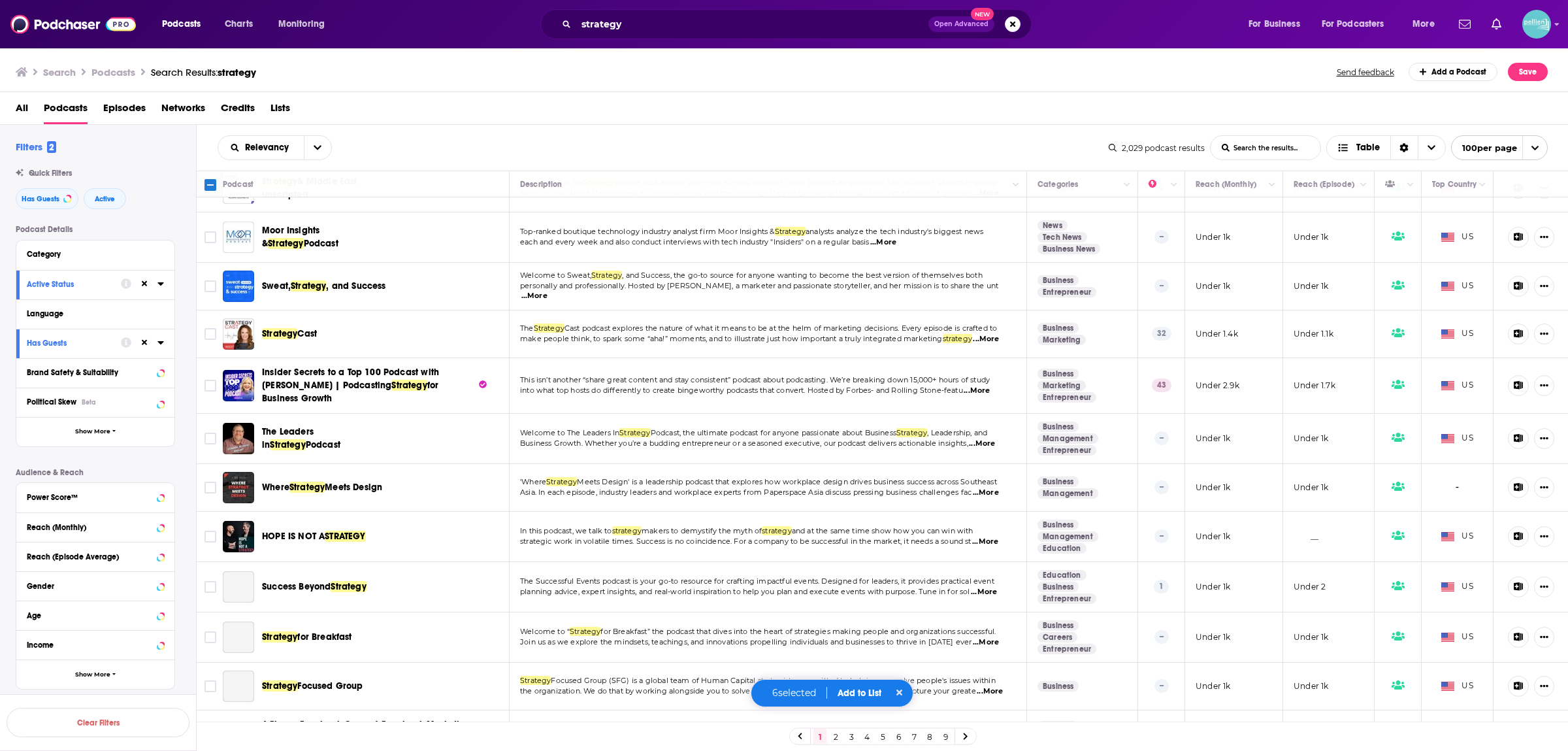
scroll to position [4291, 0]
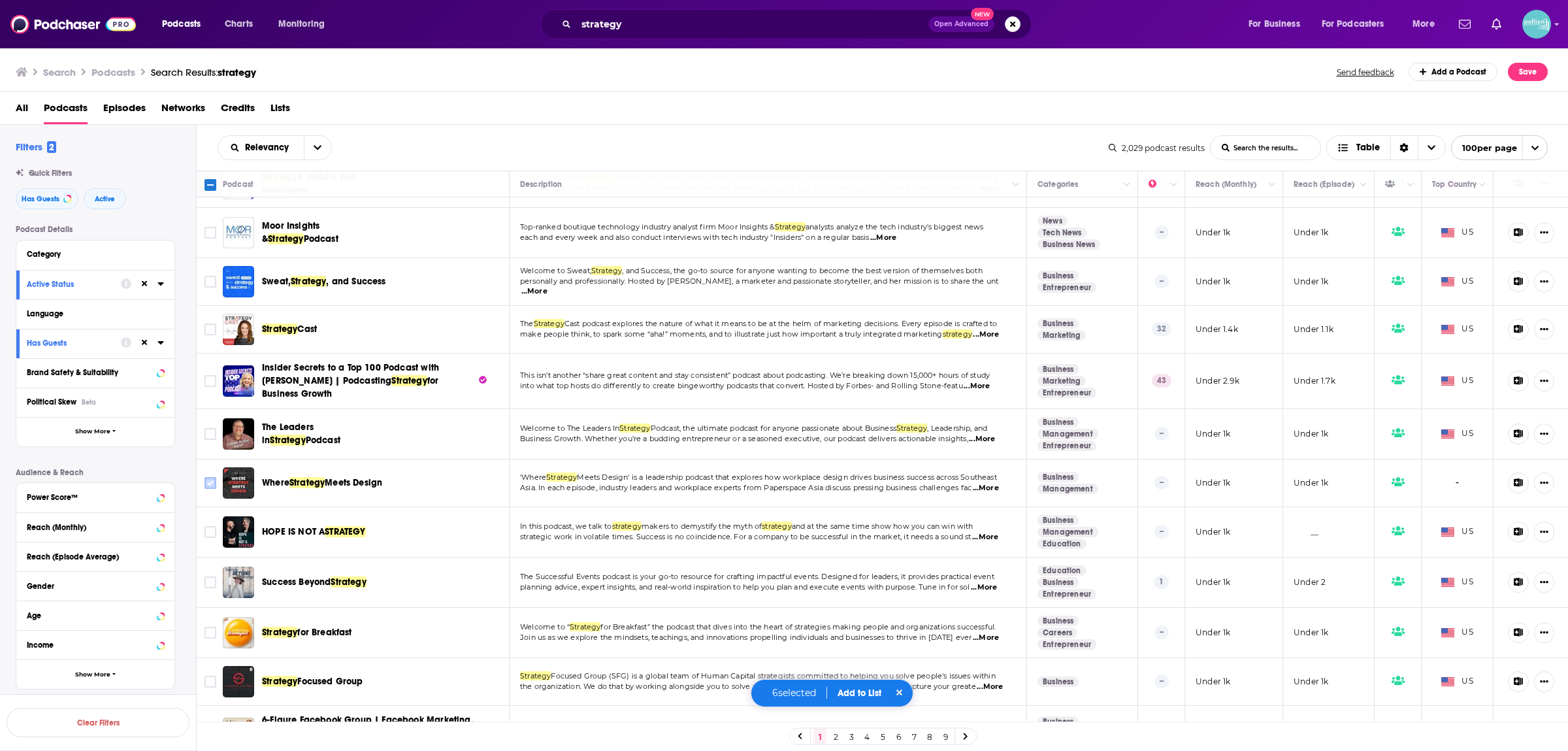
click at [209, 477] on input "Toggle select row" at bounding box center [210, 483] width 12 height 12
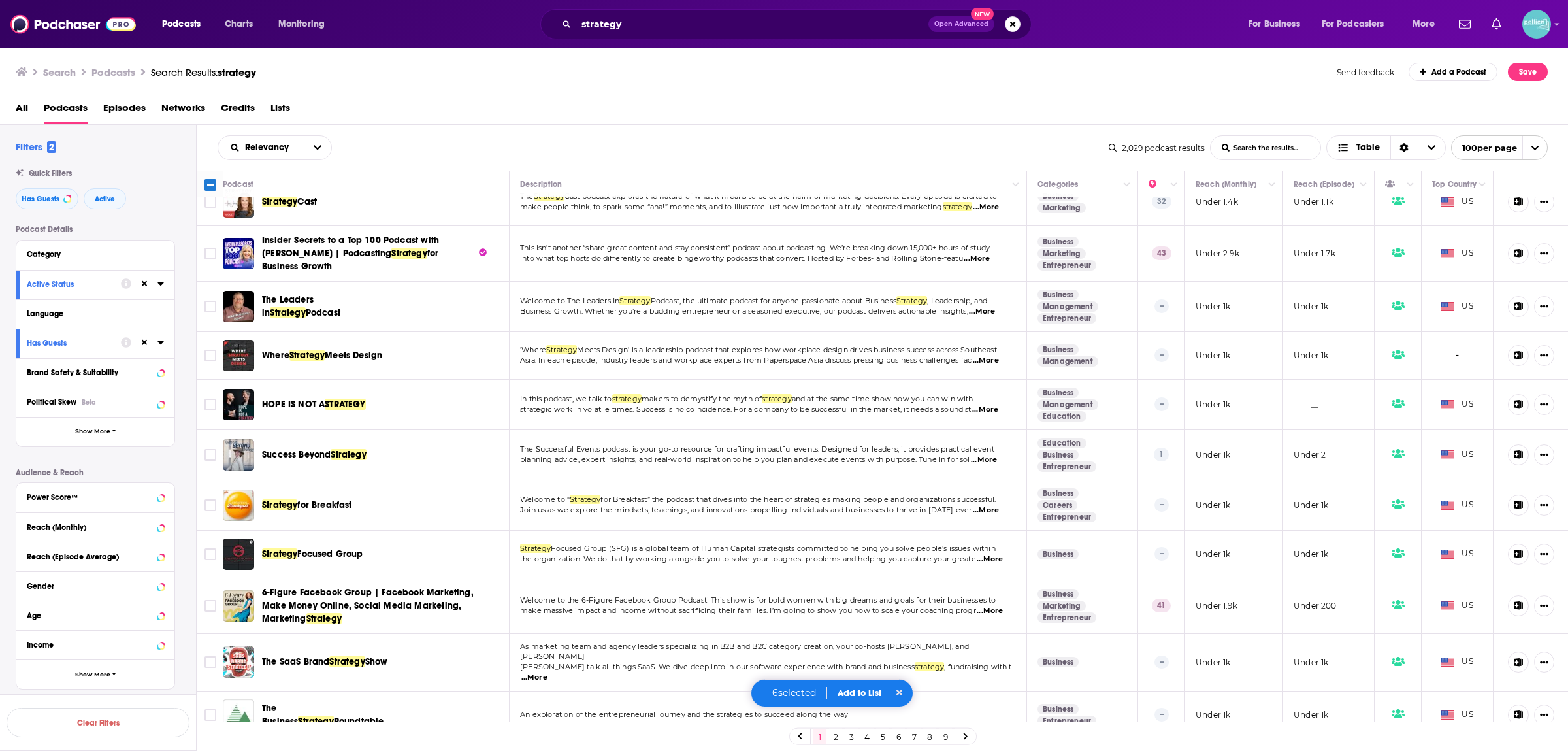
scroll to position [4445, 0]
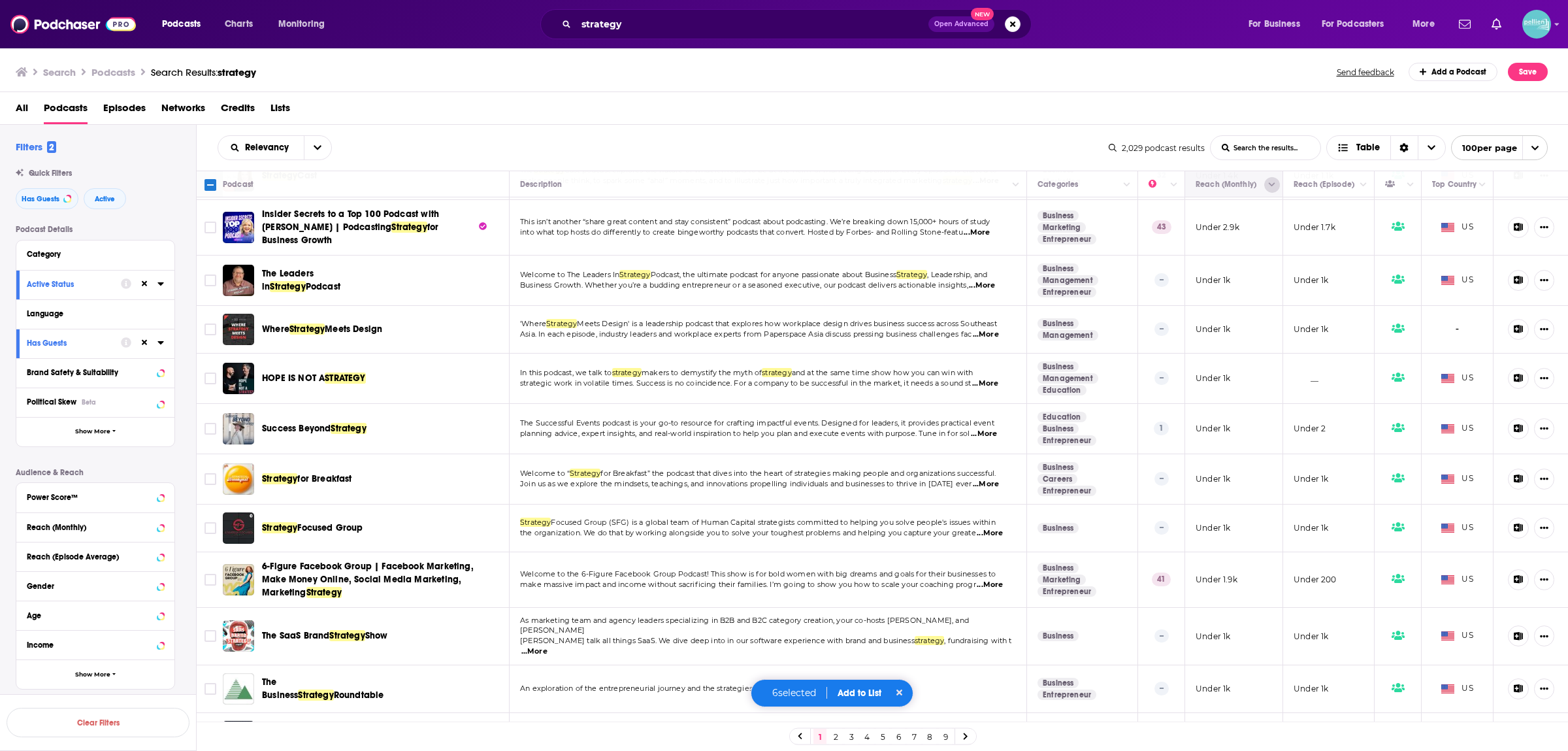
click at [1276, 189] on button "Column Actions" at bounding box center [1272, 184] width 15 height 15
click at [315, 150] on div at bounding box center [784, 375] width 1568 height 751
click at [315, 150] on icon "open menu" at bounding box center [317, 147] width 8 height 9
click at [270, 257] on span "Power Score" at bounding box center [283, 259] width 77 height 7
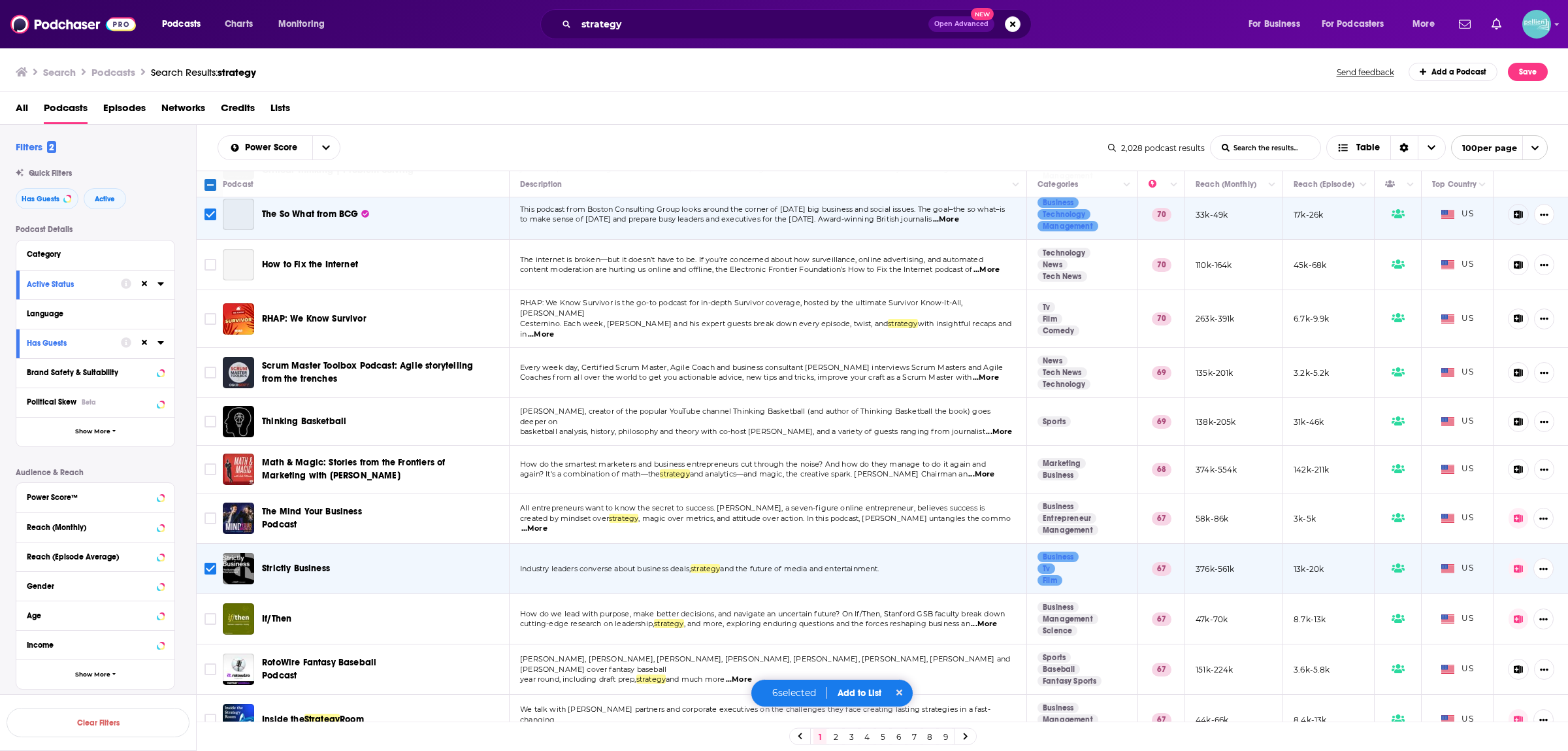
scroll to position [0, 0]
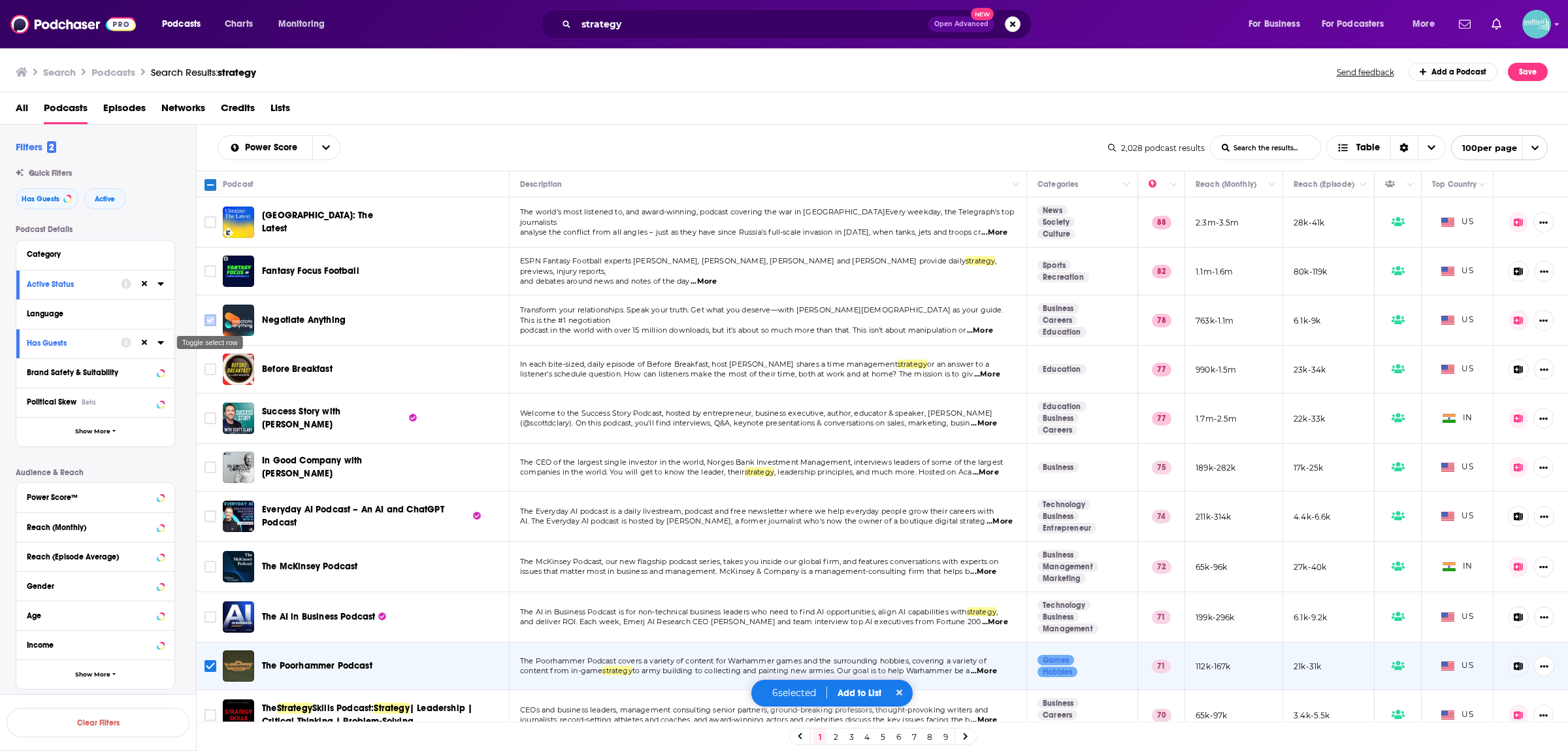
click at [209, 323] on input "Toggle select row" at bounding box center [210, 320] width 12 height 12
click at [210, 427] on div "Toggle select row" at bounding box center [210, 437] width 69 height 23
click at [209, 419] on input "Toggle select row" at bounding box center [210, 418] width 12 height 12
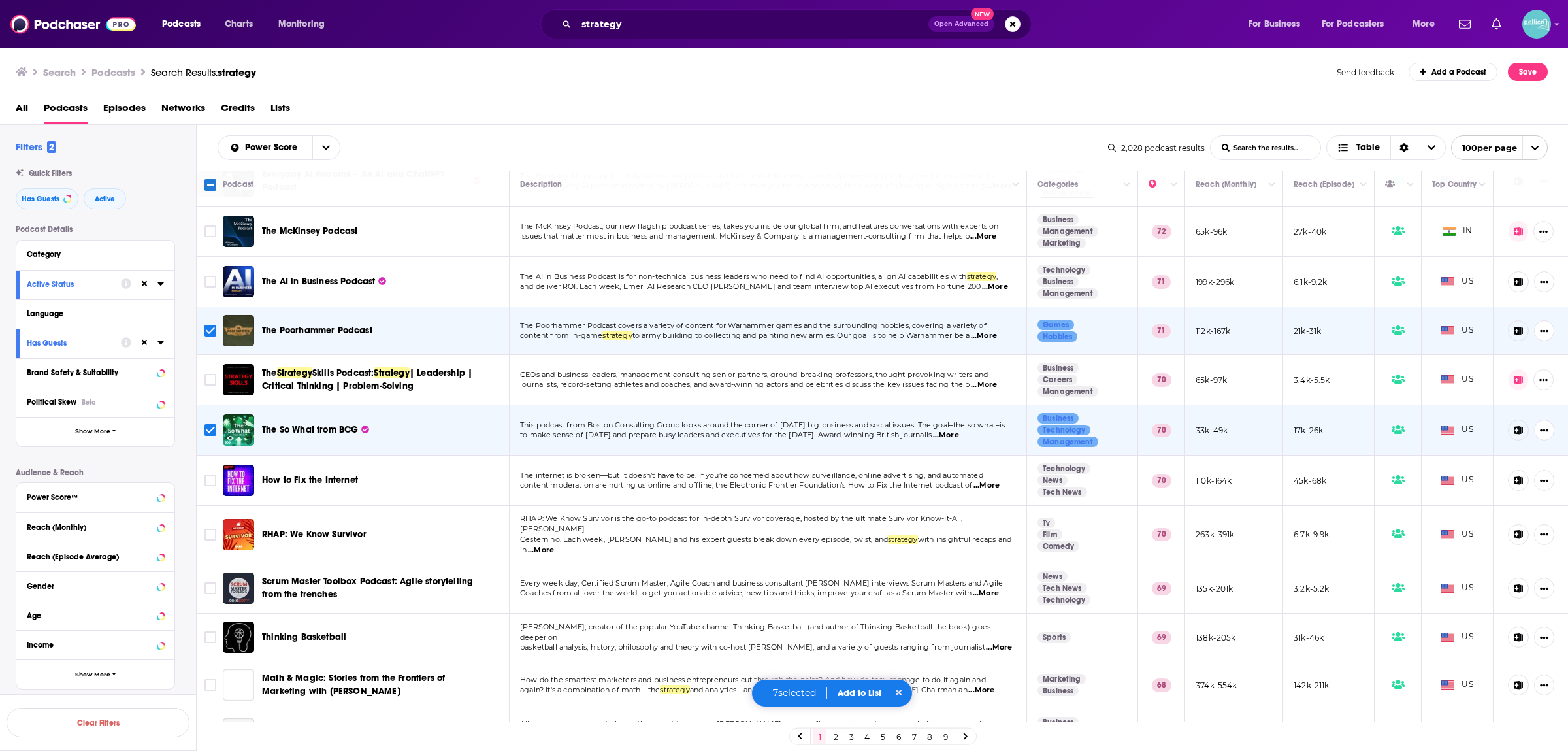
scroll to position [343, 0]
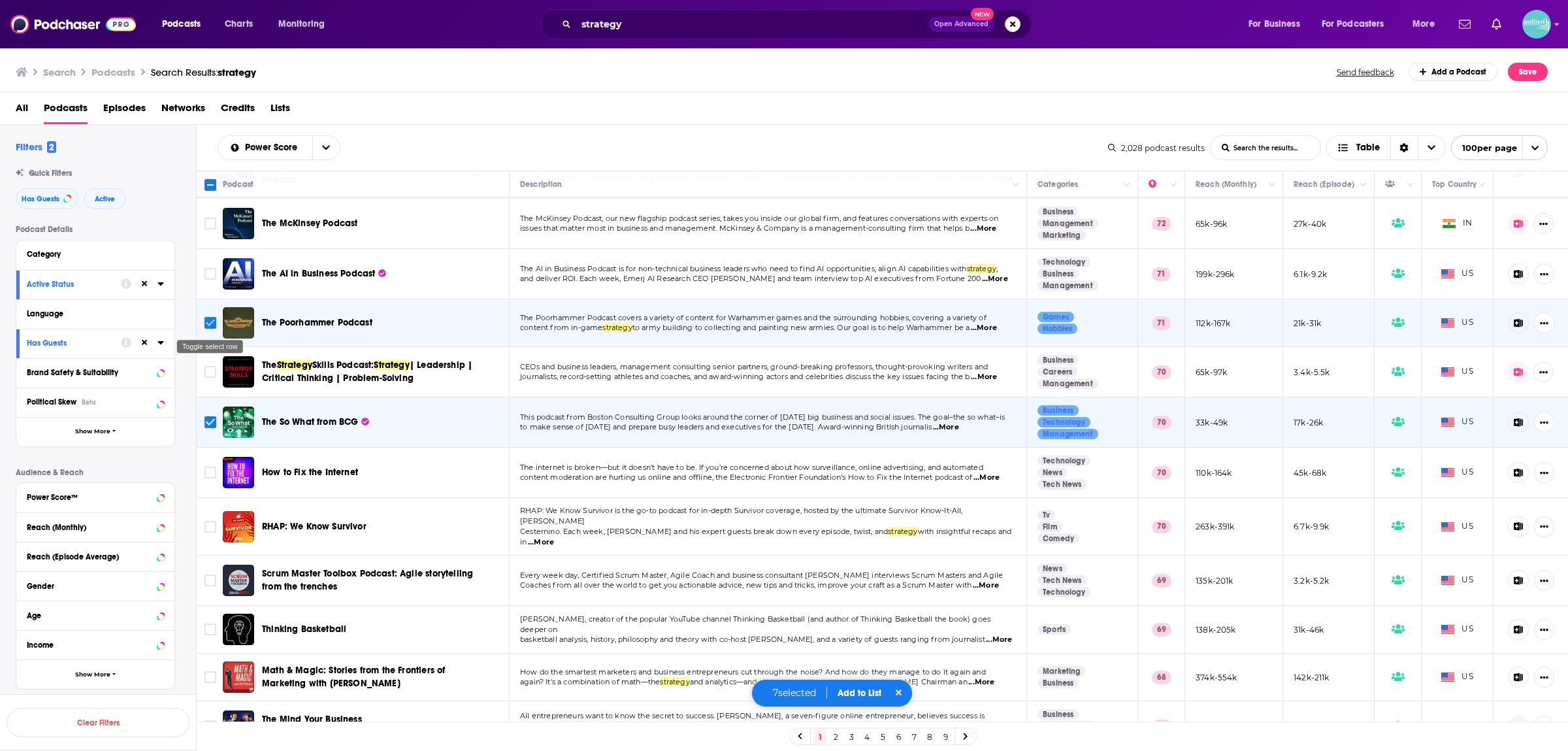
click at [210, 321] on input "Toggle select row" at bounding box center [210, 323] width 12 height 12
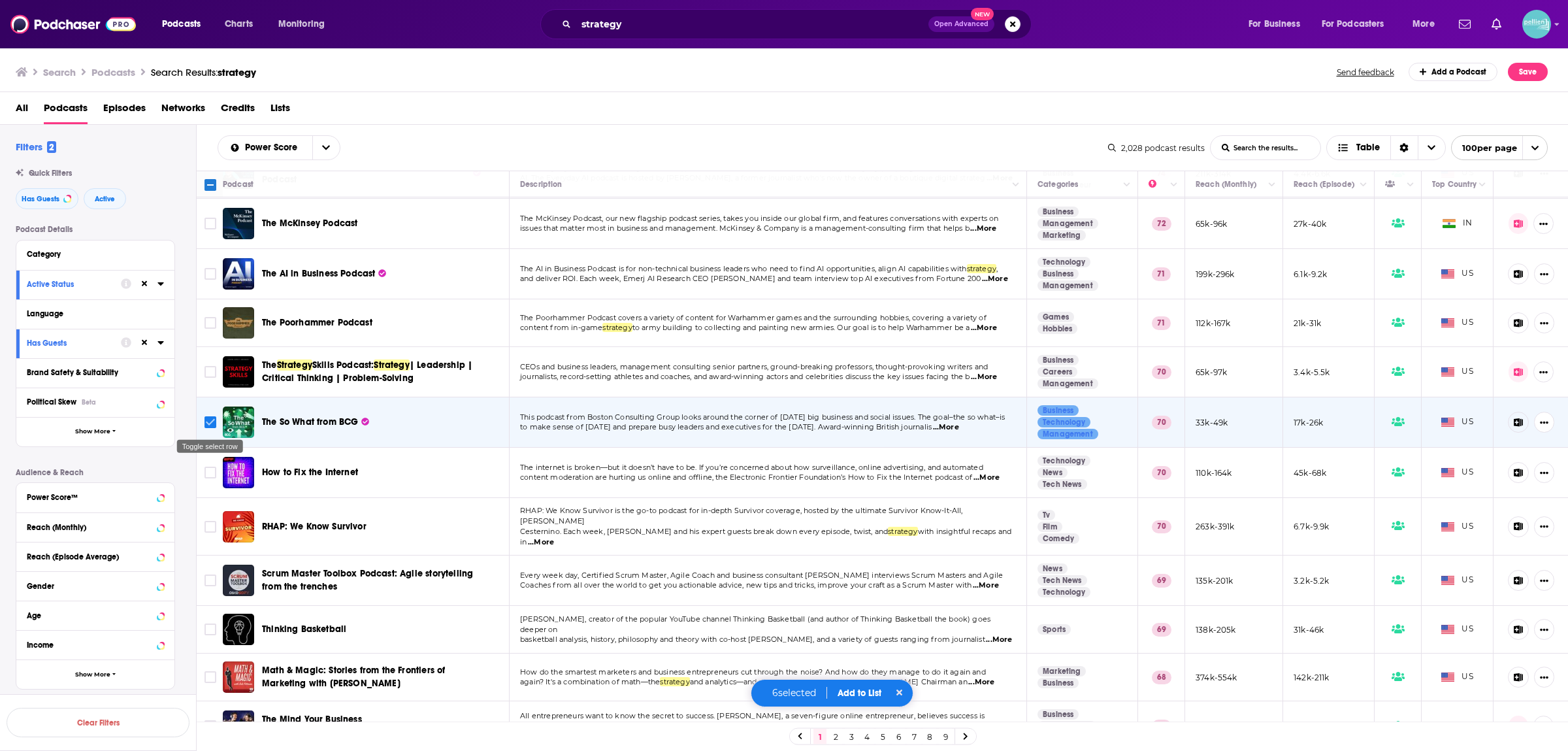
click at [212, 427] on input "Toggle select row" at bounding box center [210, 422] width 12 height 12
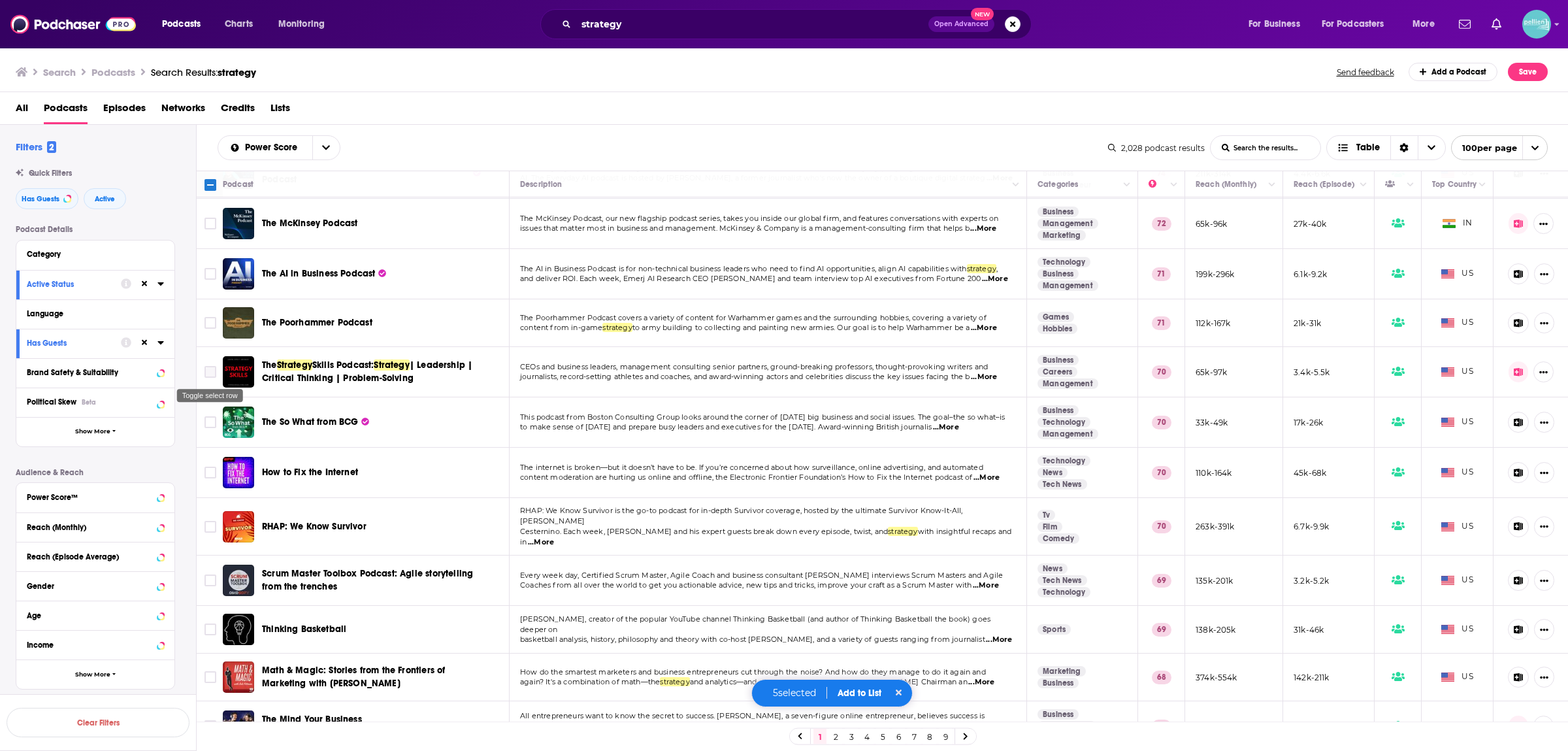
click at [211, 375] on input "Toggle select row" at bounding box center [210, 371] width 12 height 12
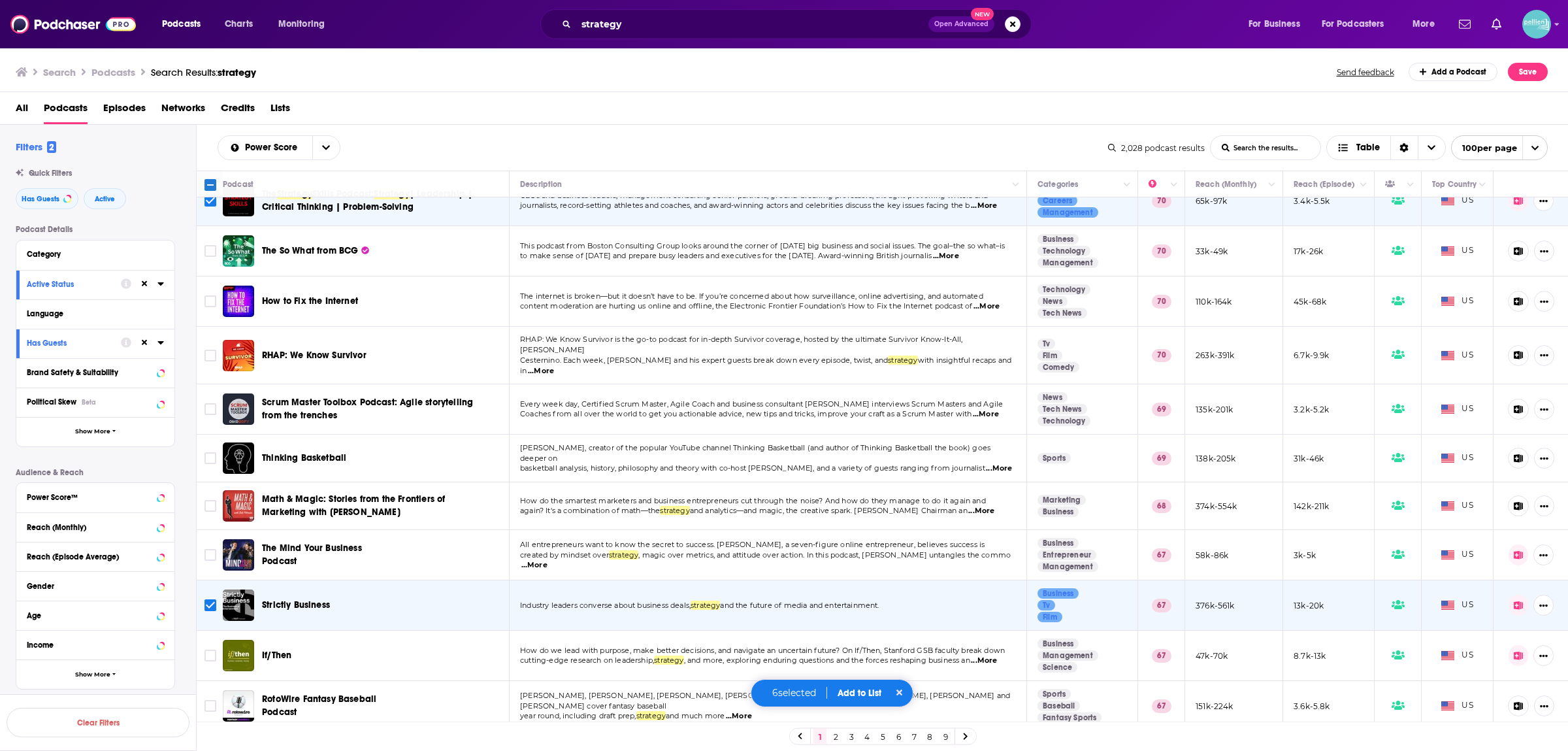
scroll to position [687, 0]
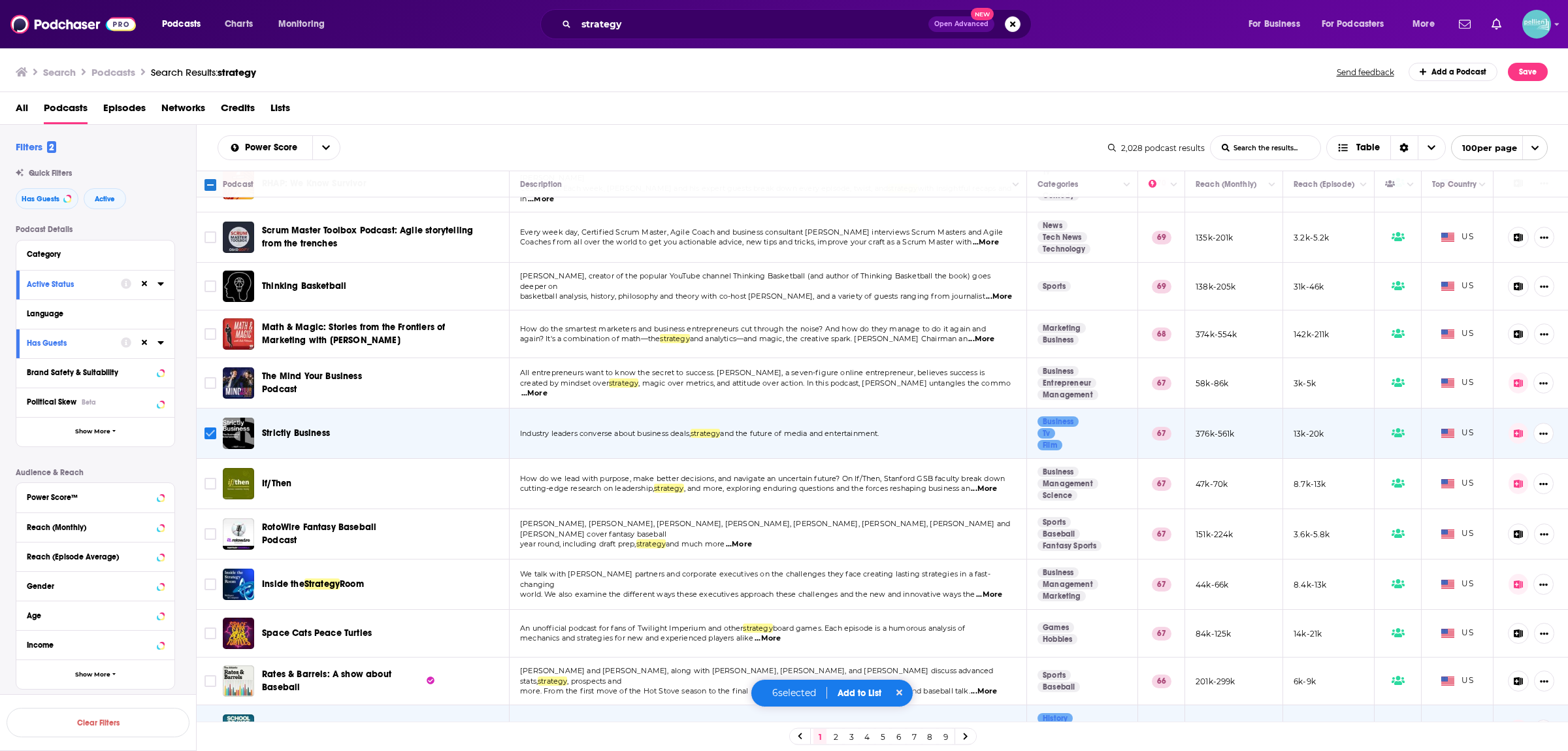
click at [208, 430] on input "Toggle select row" at bounding box center [210, 433] width 12 height 12
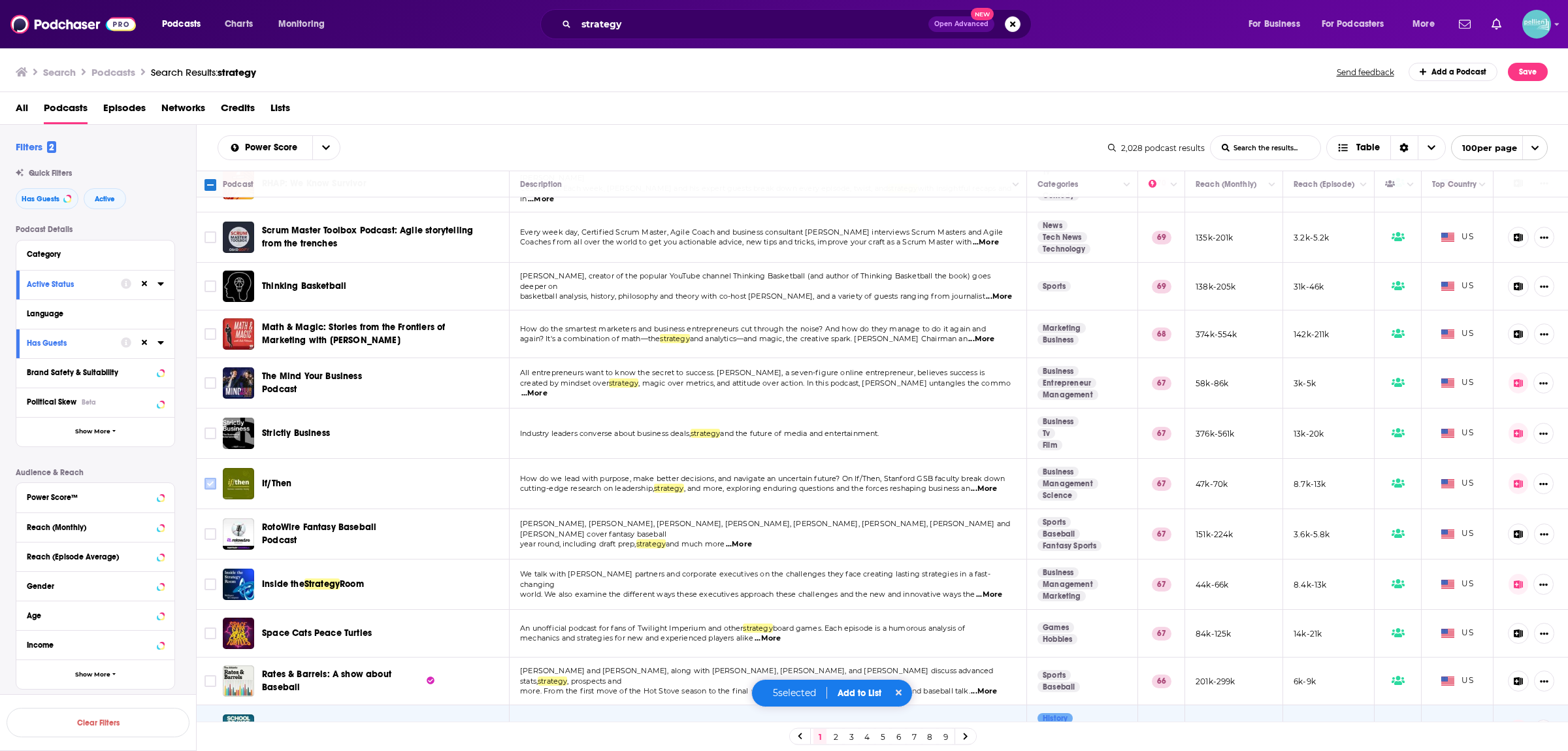
click at [210, 482] on input "Toggle select row" at bounding box center [210, 483] width 12 height 12
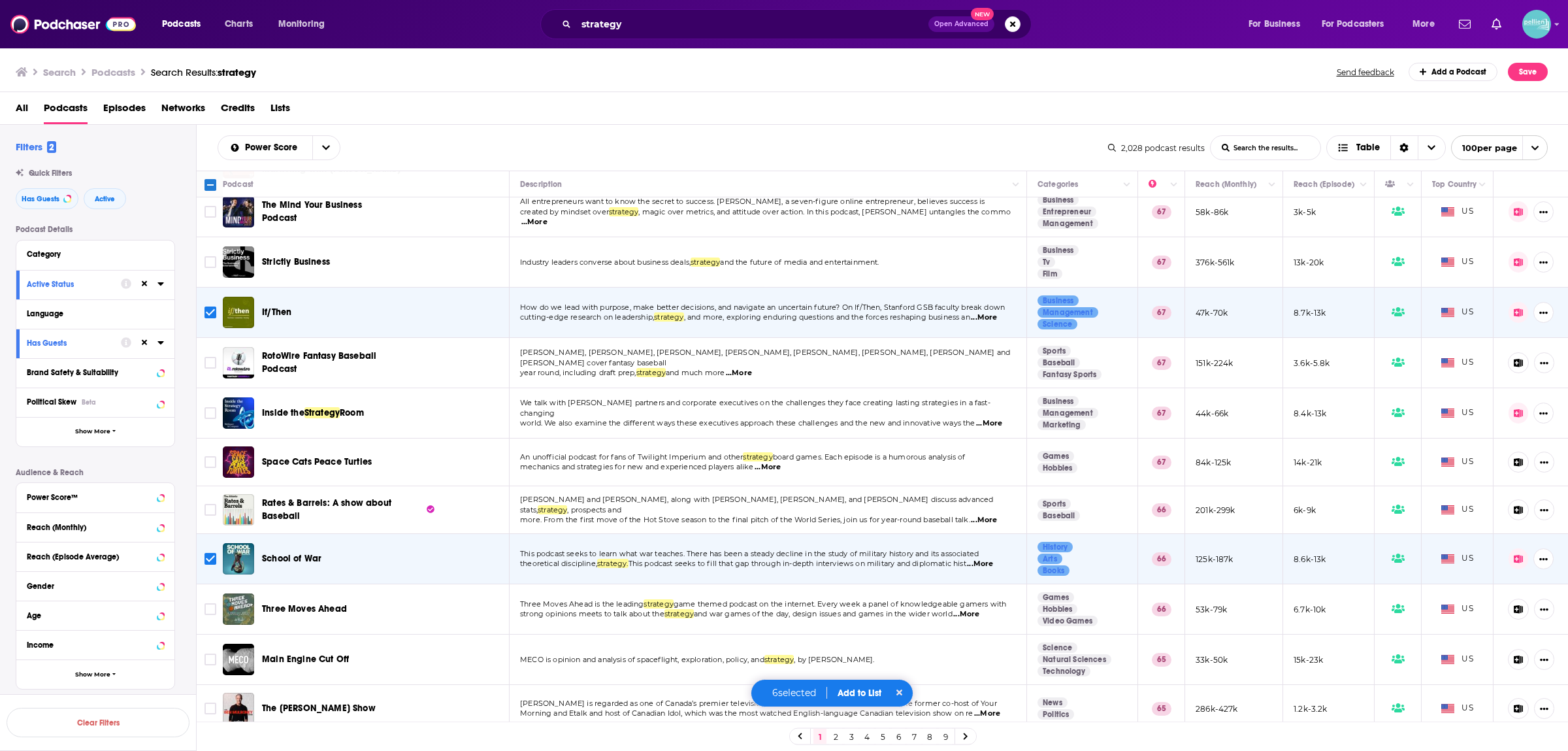
scroll to position [1030, 0]
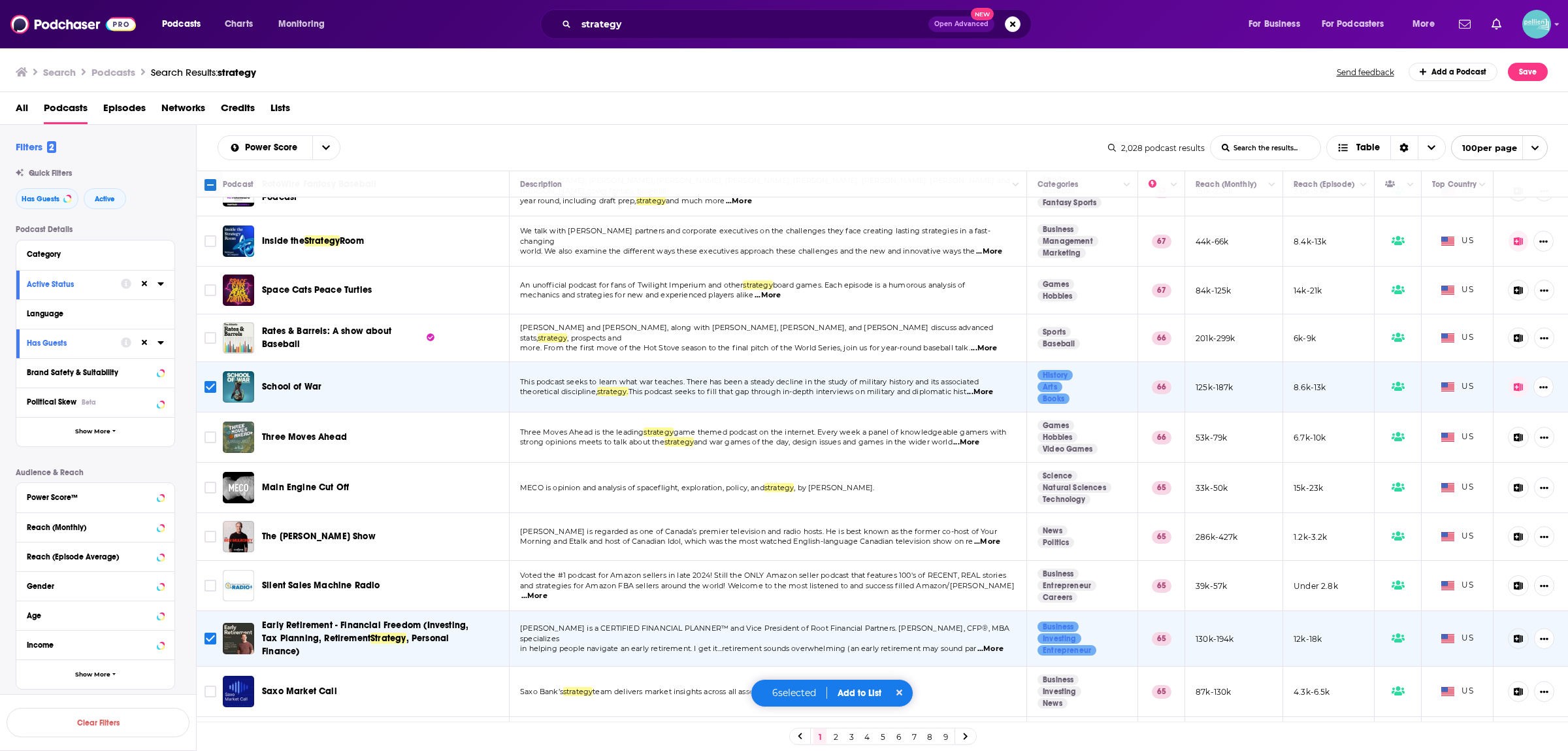
click at [205, 386] on input "Toggle select row" at bounding box center [210, 387] width 12 height 12
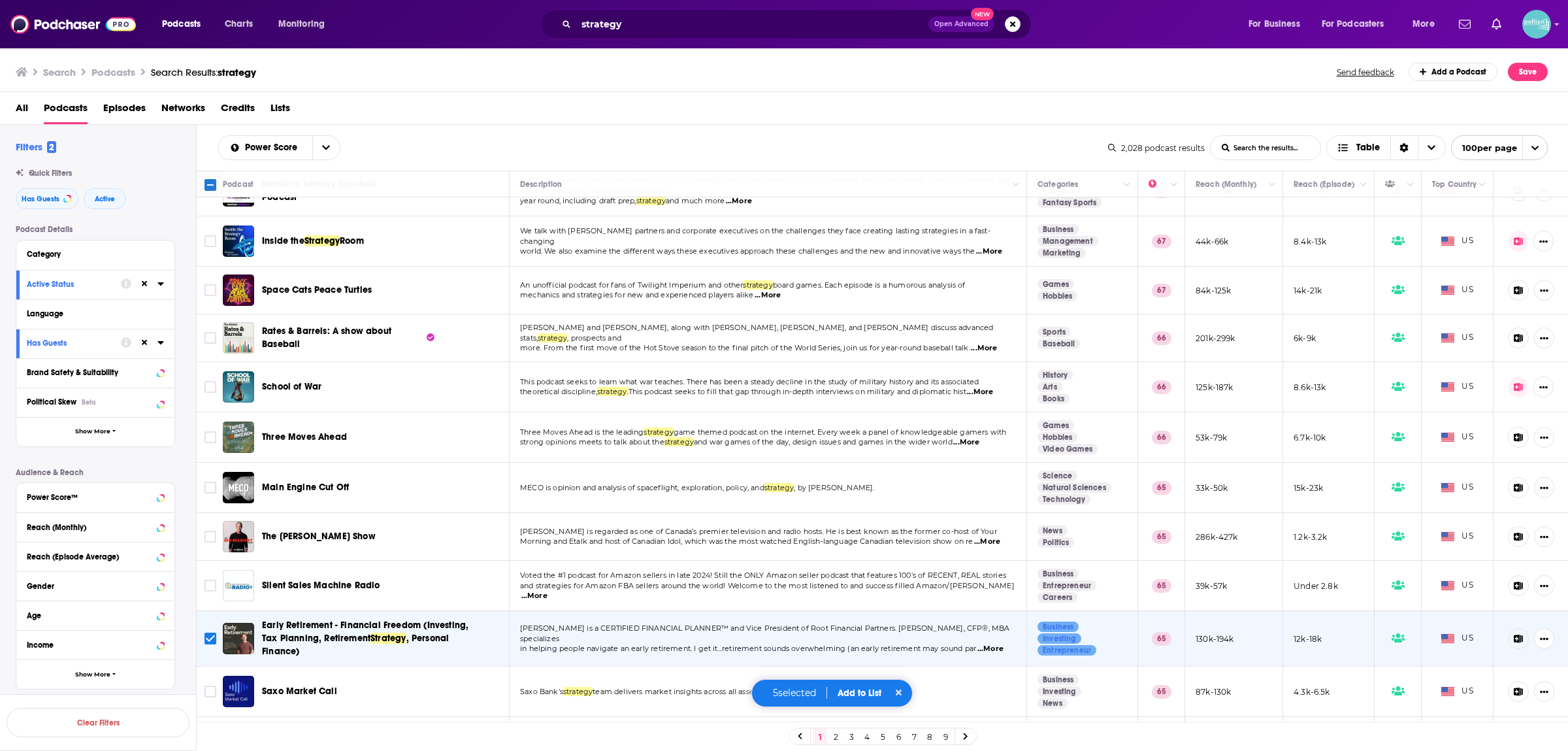
scroll to position [1201, 0]
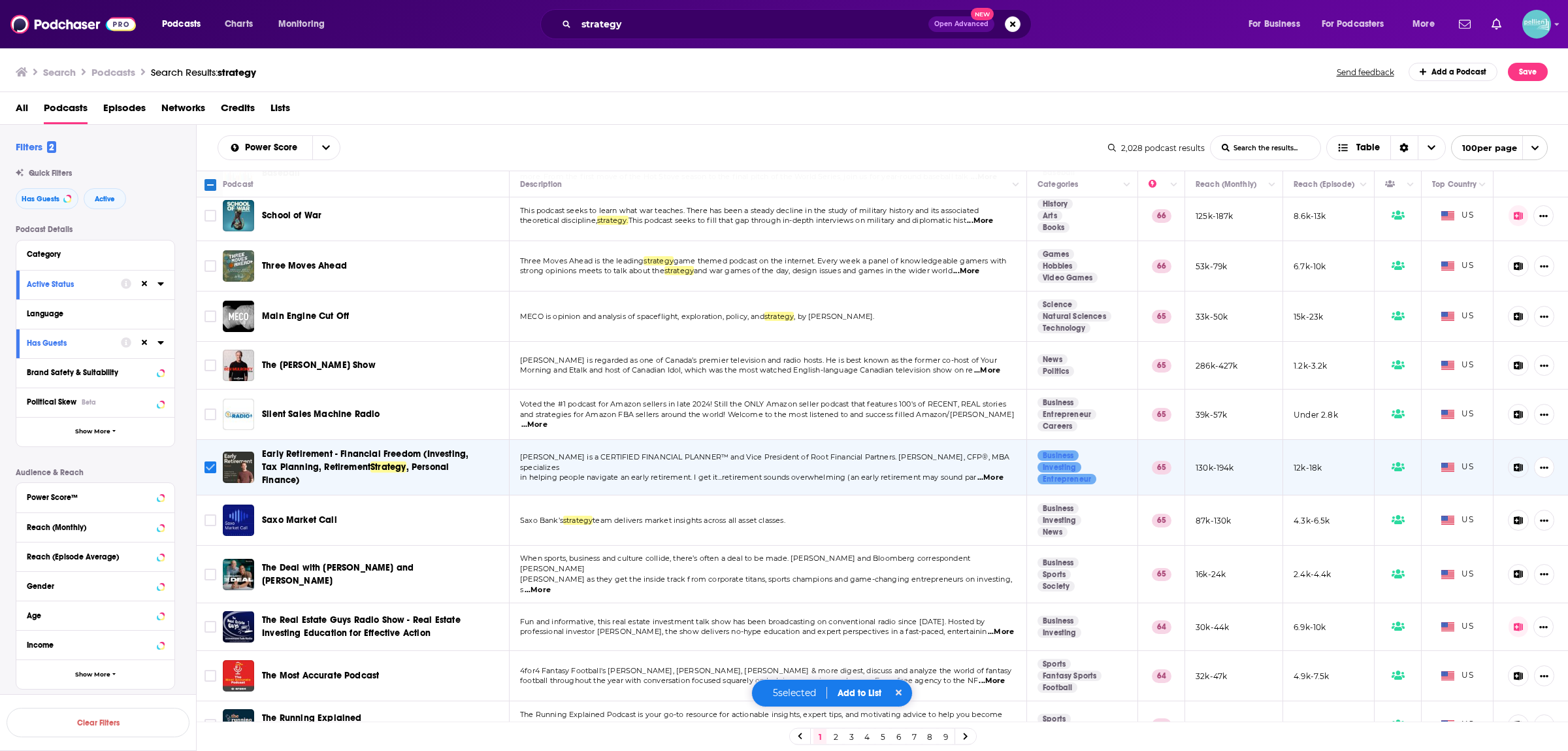
click at [213, 465] on input "Toggle select row" at bounding box center [210, 467] width 12 height 12
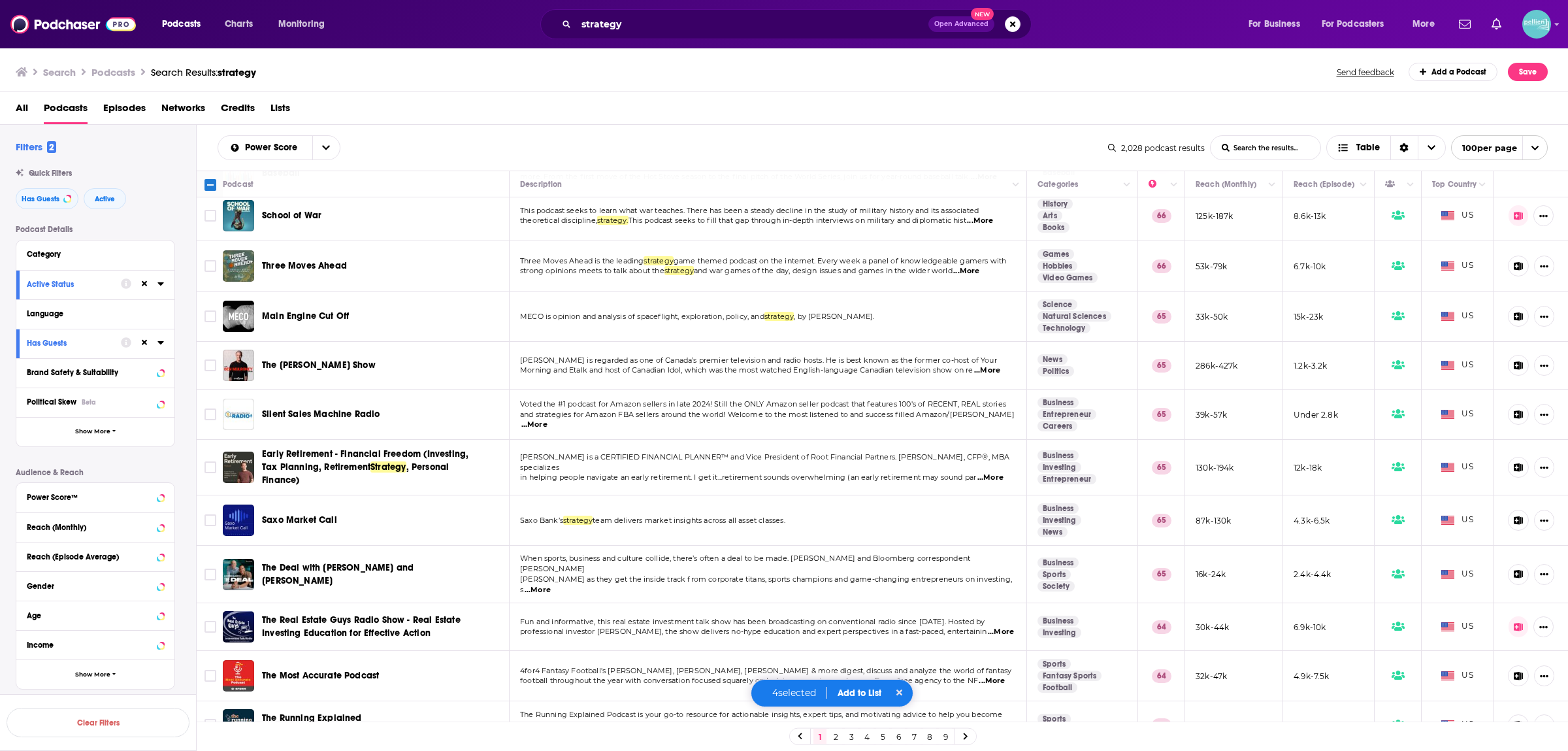
click at [1001, 368] on span "...More" at bounding box center [987, 371] width 26 height 11
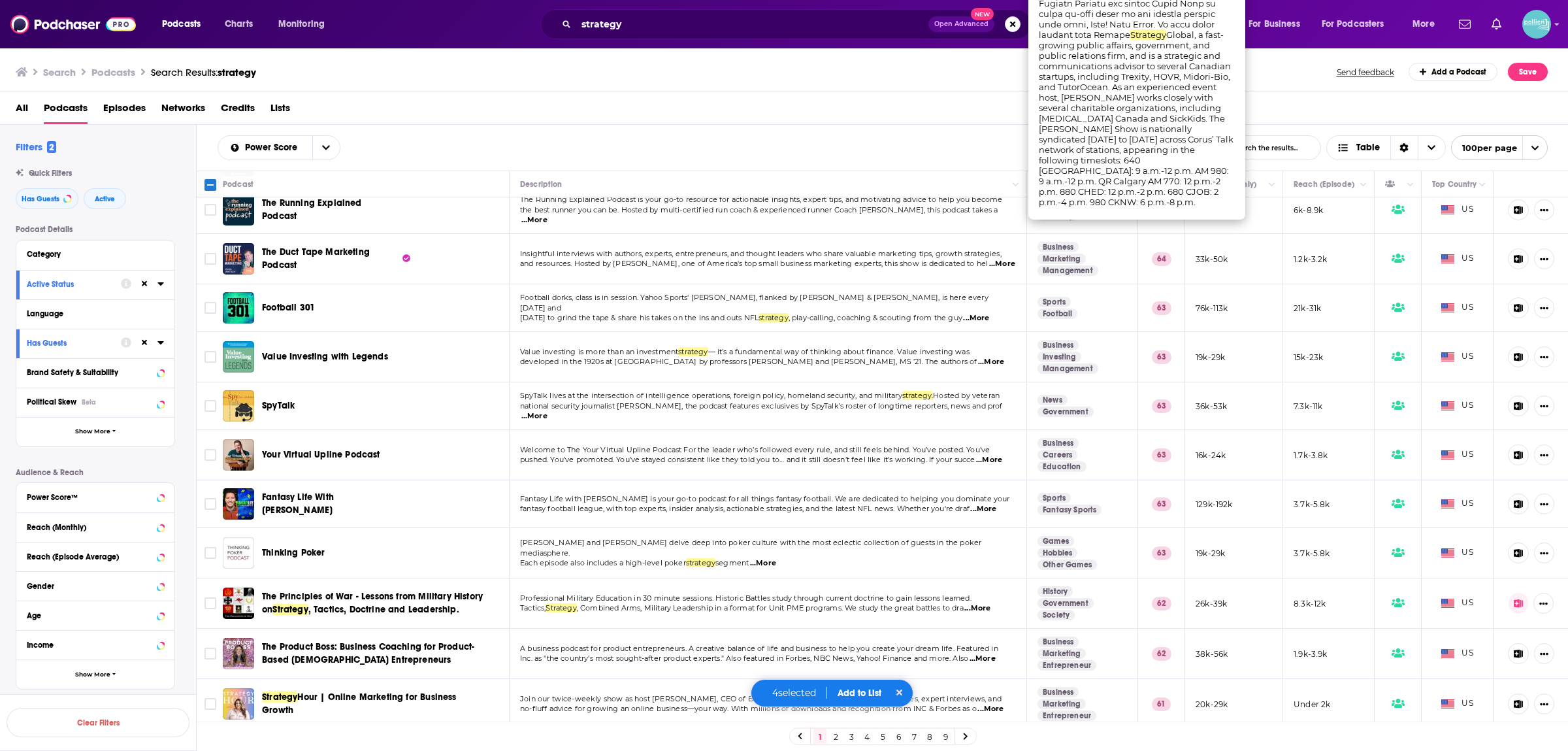
scroll to position [1888, 0]
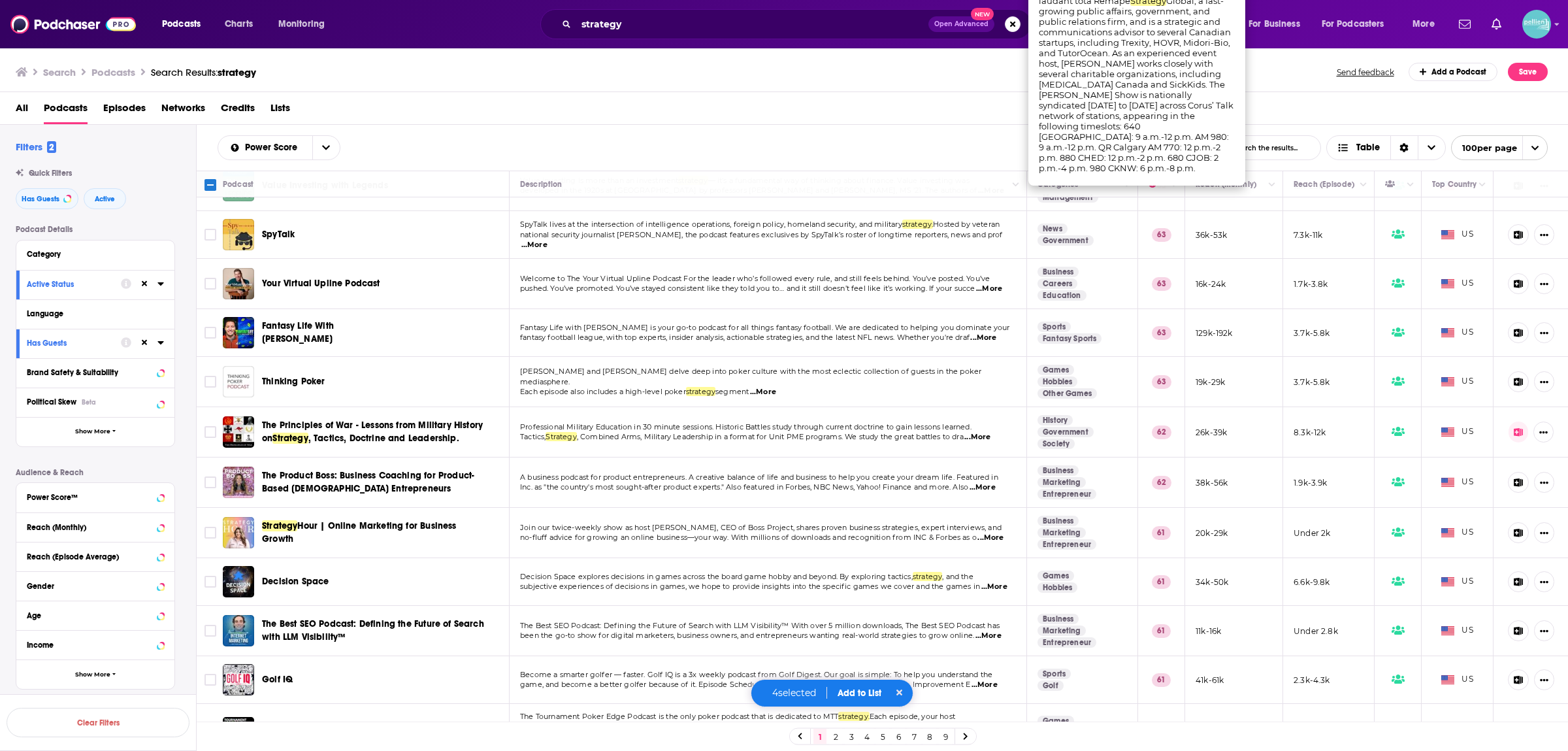
click at [653, 432] on span ", Combined Arms, Military Leadership in a format for Unit PME programs. We stud…" at bounding box center [770, 437] width 387 height 9
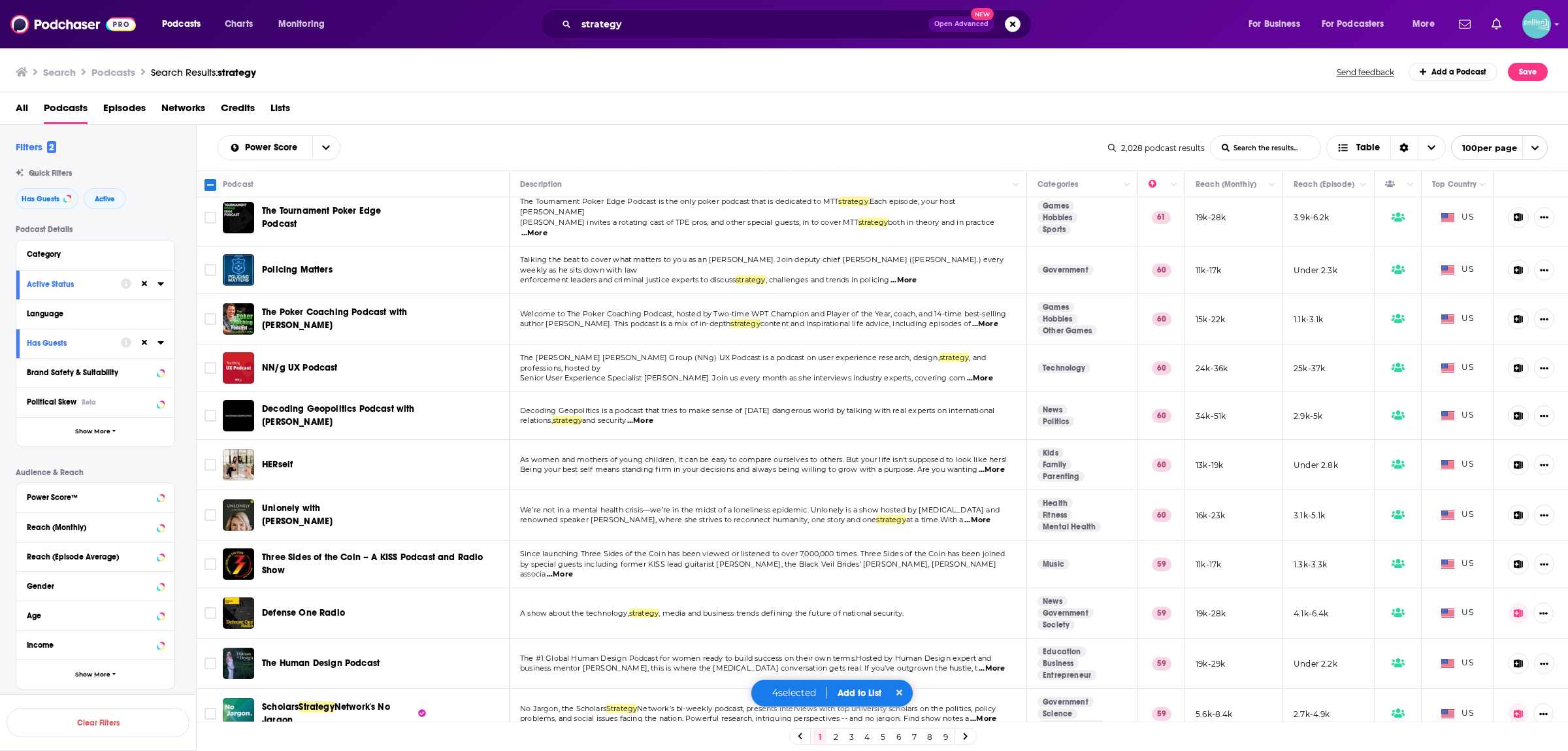
scroll to position [2575, 0]
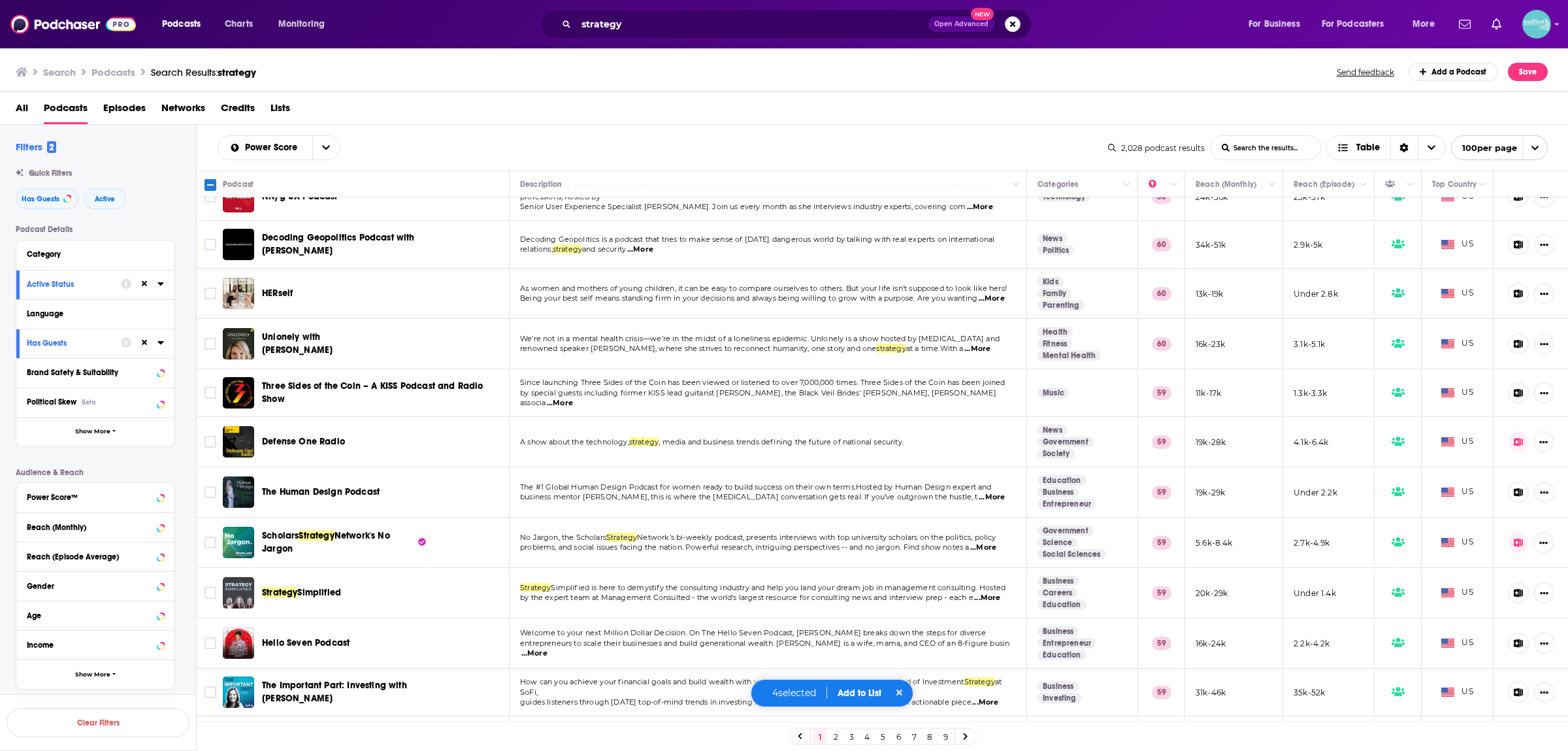
click at [711, 543] on span "problems, and social issues facing the nation. Powerful research, intriguing pe…" at bounding box center [744, 548] width 449 height 9
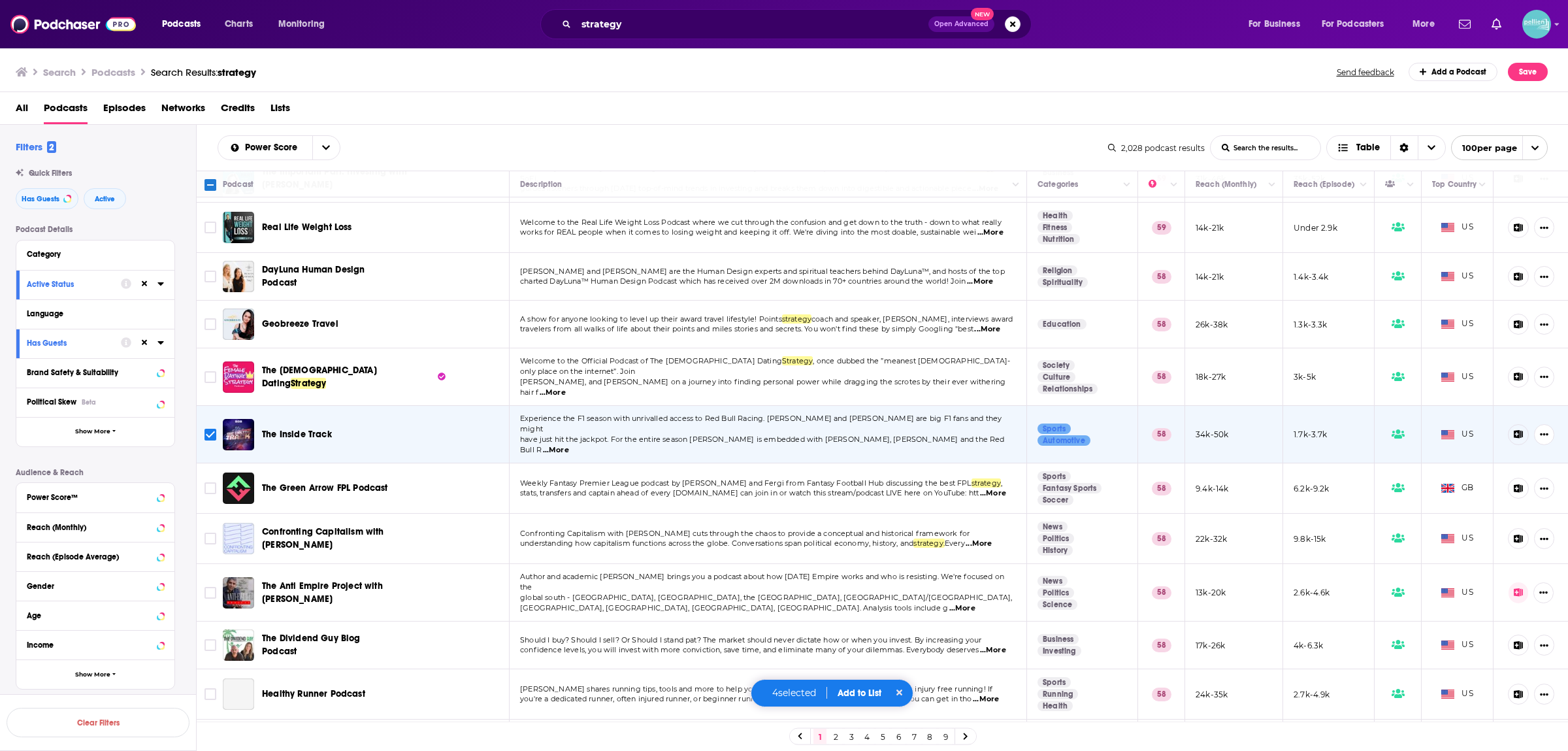
scroll to position [3090, 0]
click at [210, 427] on input "Toggle select row" at bounding box center [210, 433] width 12 height 12
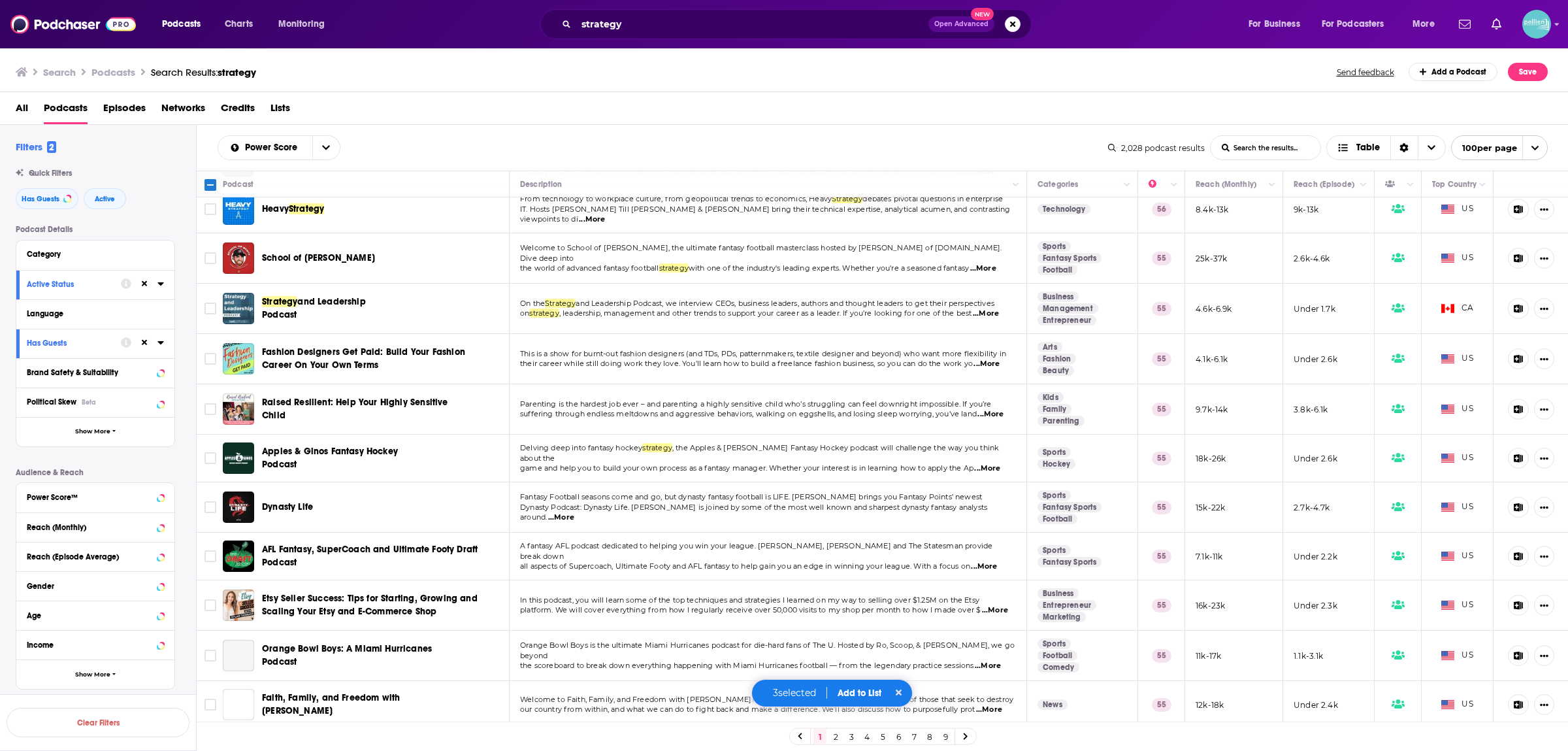
scroll to position [4431, 0]
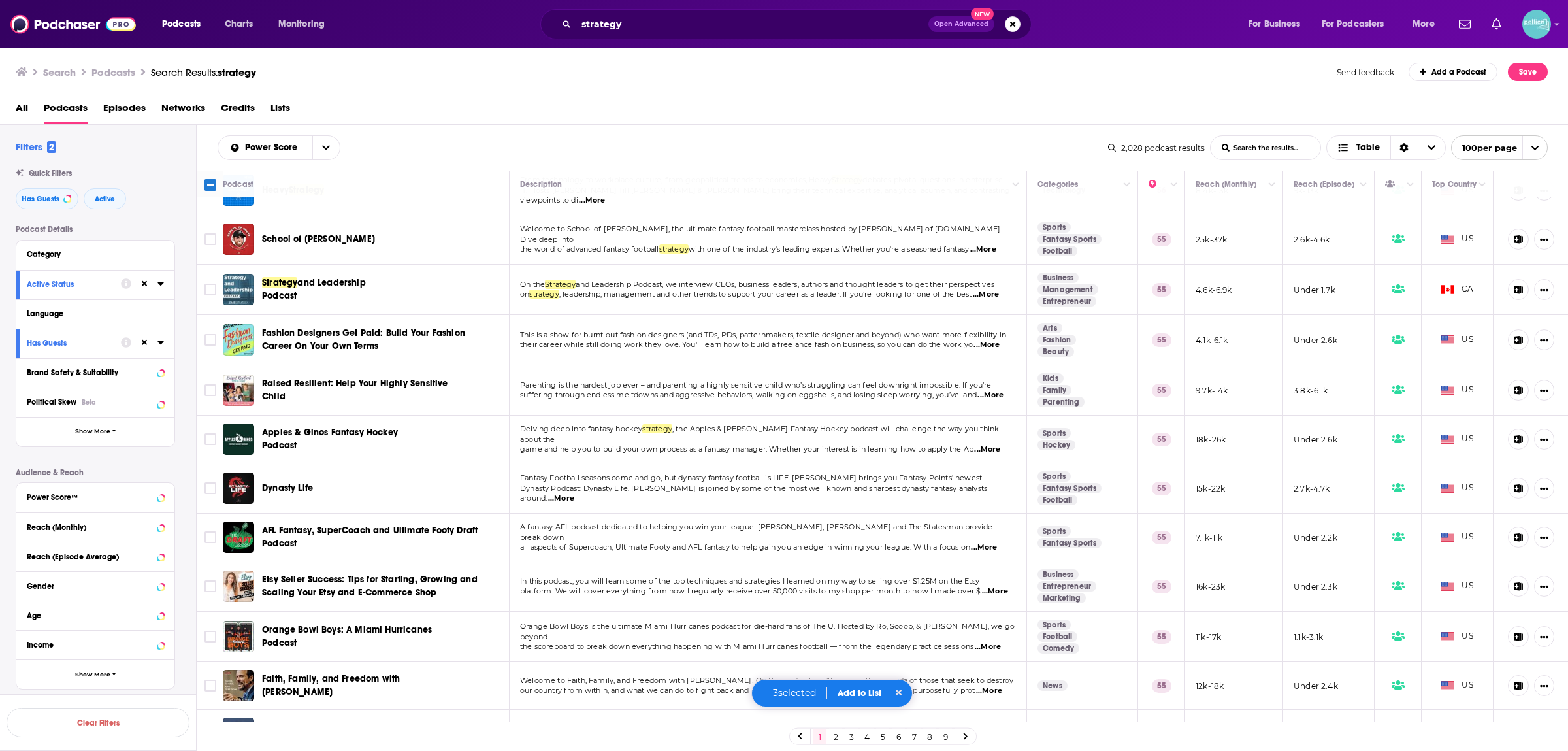
click at [864, 699] on div "3 selected Add to List" at bounding box center [832, 693] width 162 height 28
click at [864, 694] on button "Add to List" at bounding box center [860, 693] width 65 height 11
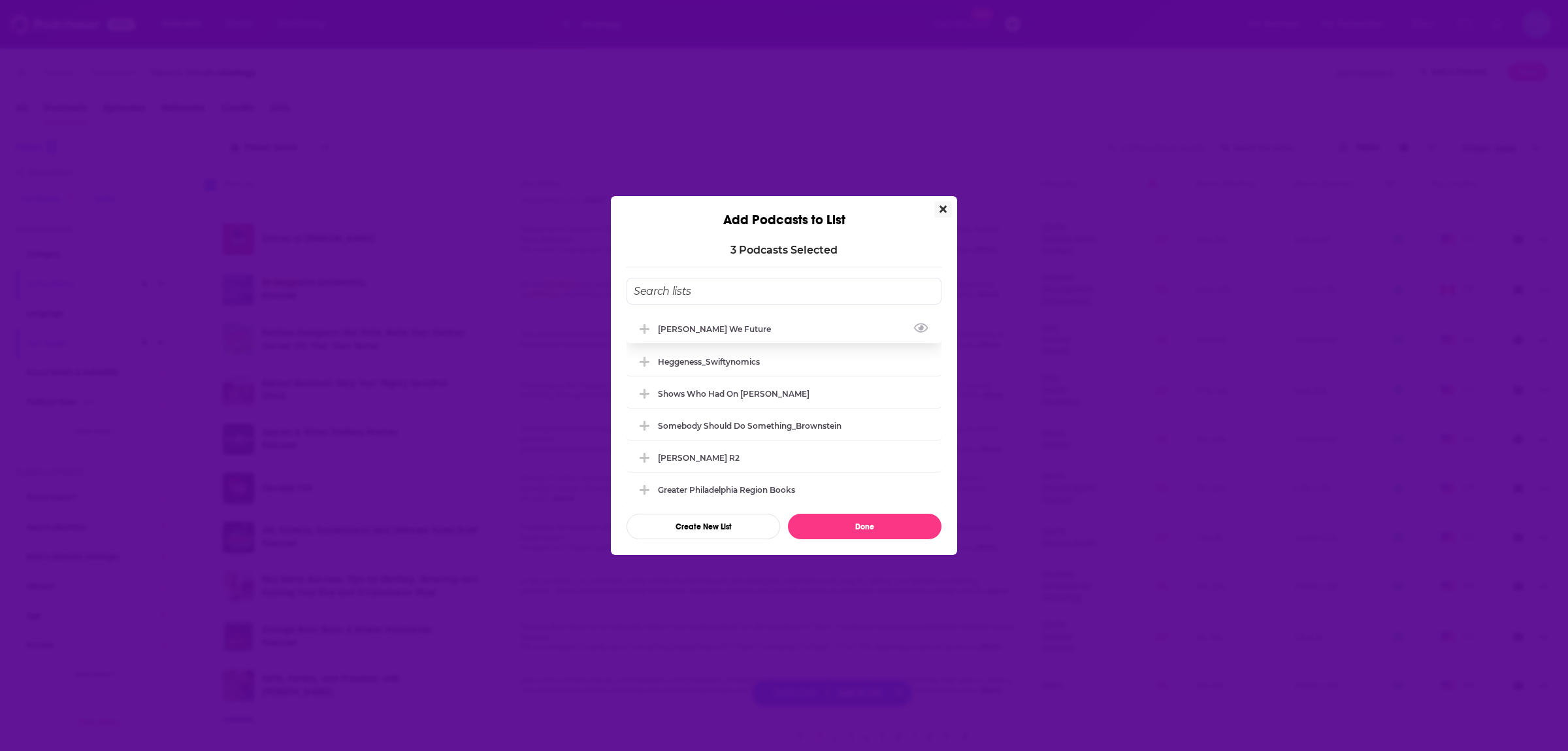
click at [720, 331] on div "[PERSON_NAME] We Future" at bounding box center [719, 329] width 121 height 10
click at [835, 529] on button "Done" at bounding box center [865, 527] width 154 height 25
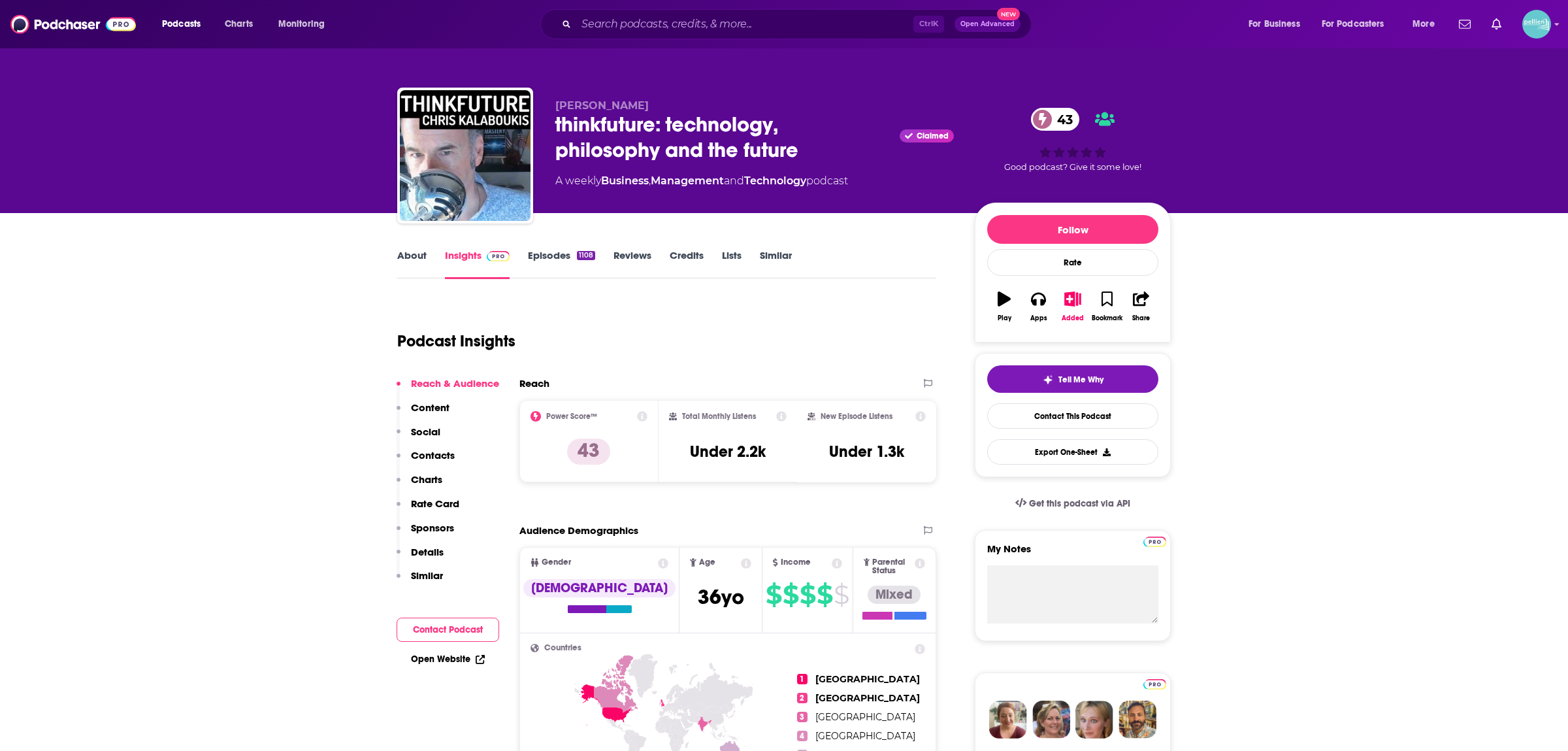
click at [407, 254] on link "About" at bounding box center [412, 264] width 30 height 30
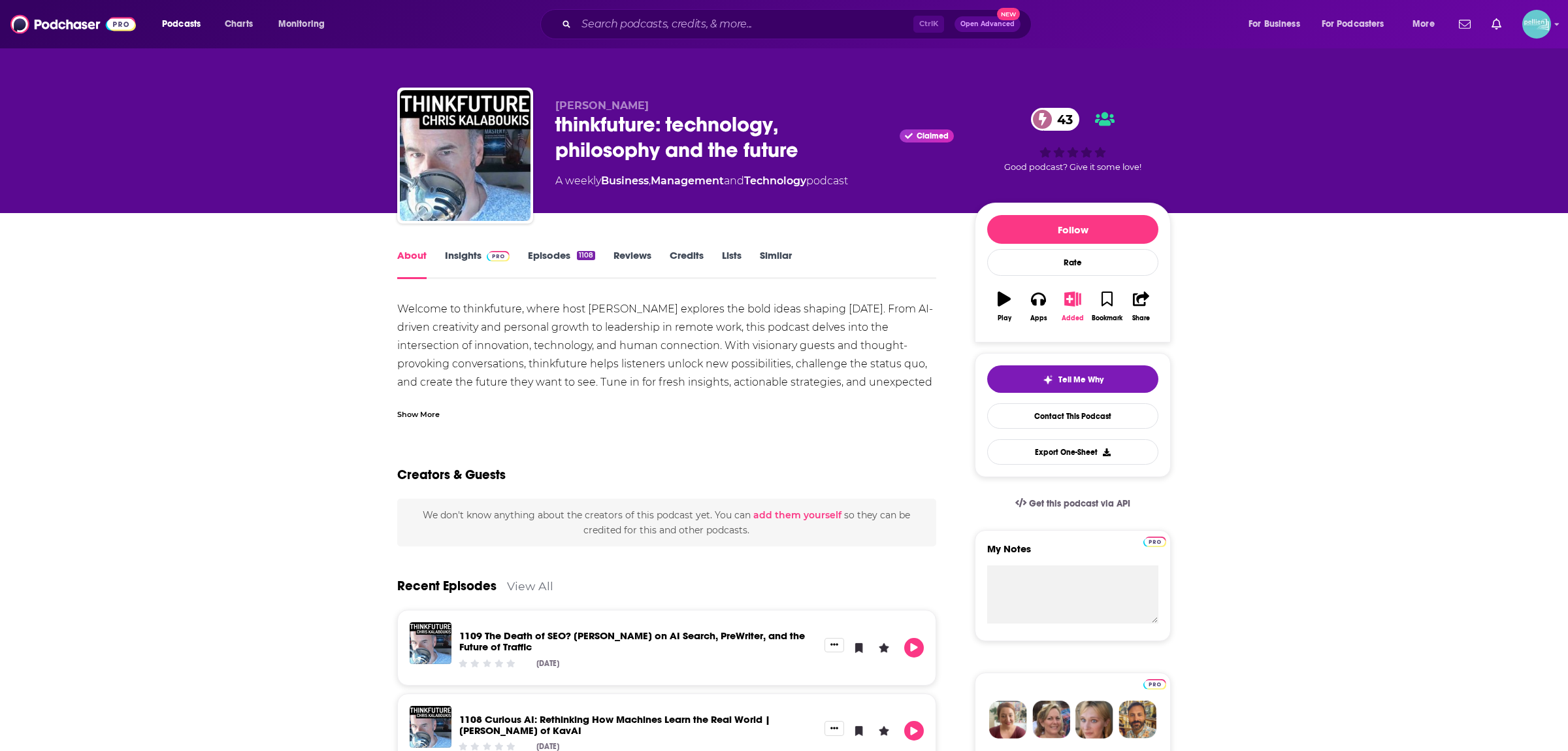
click at [1070, 320] on div "Added" at bounding box center [1073, 318] width 23 height 8
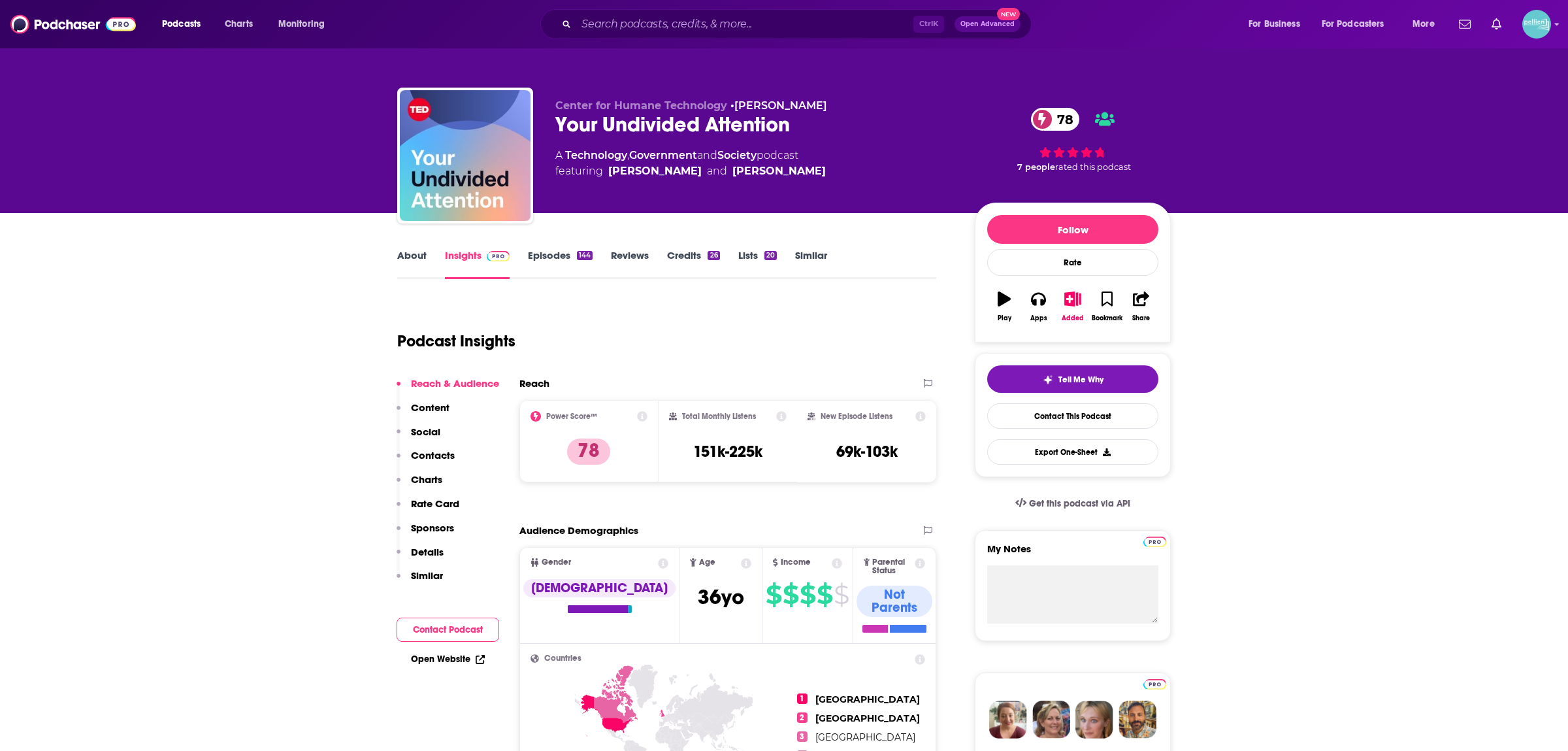
click at [803, 258] on link "Similar" at bounding box center [811, 264] width 32 height 30
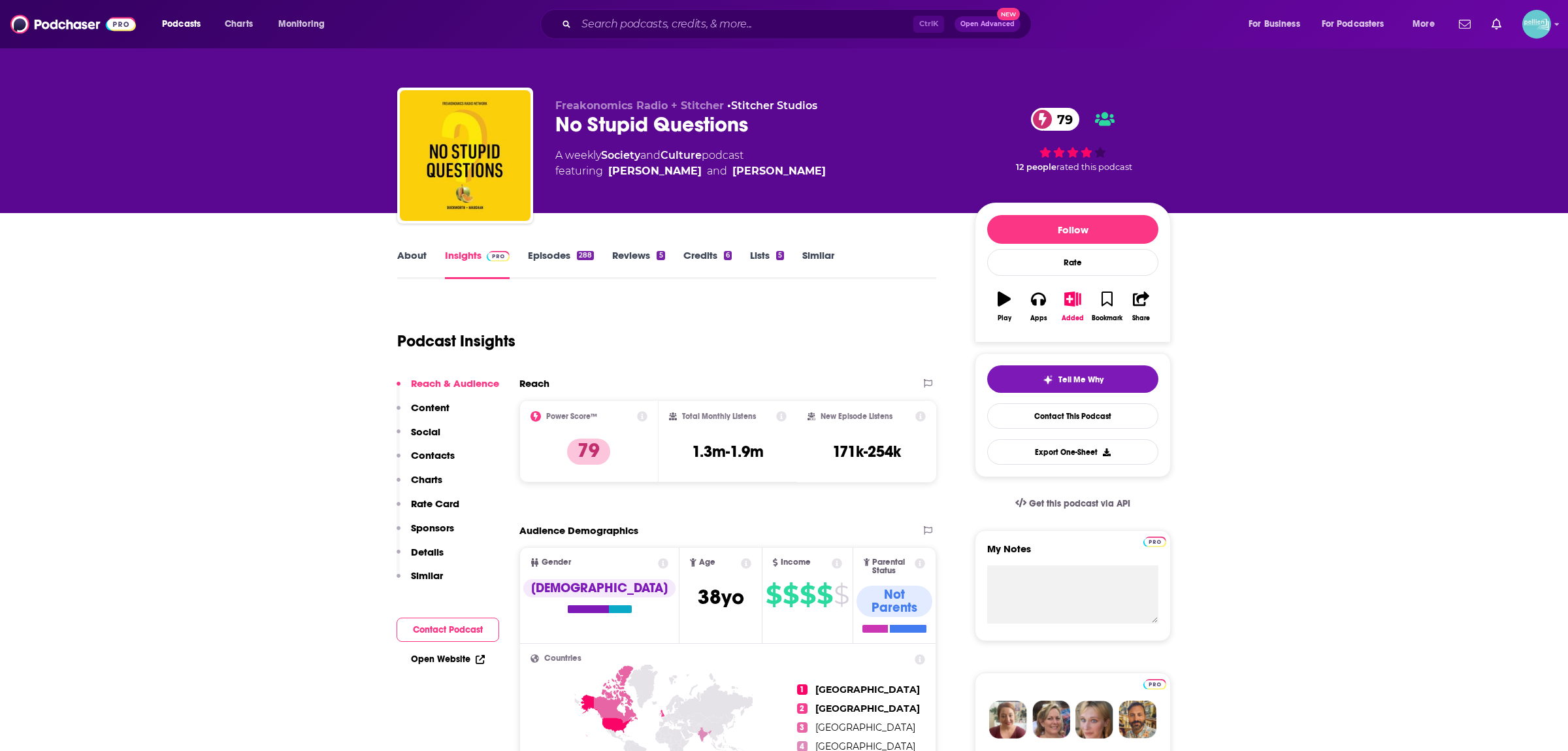
click at [420, 258] on link "About" at bounding box center [412, 264] width 30 height 30
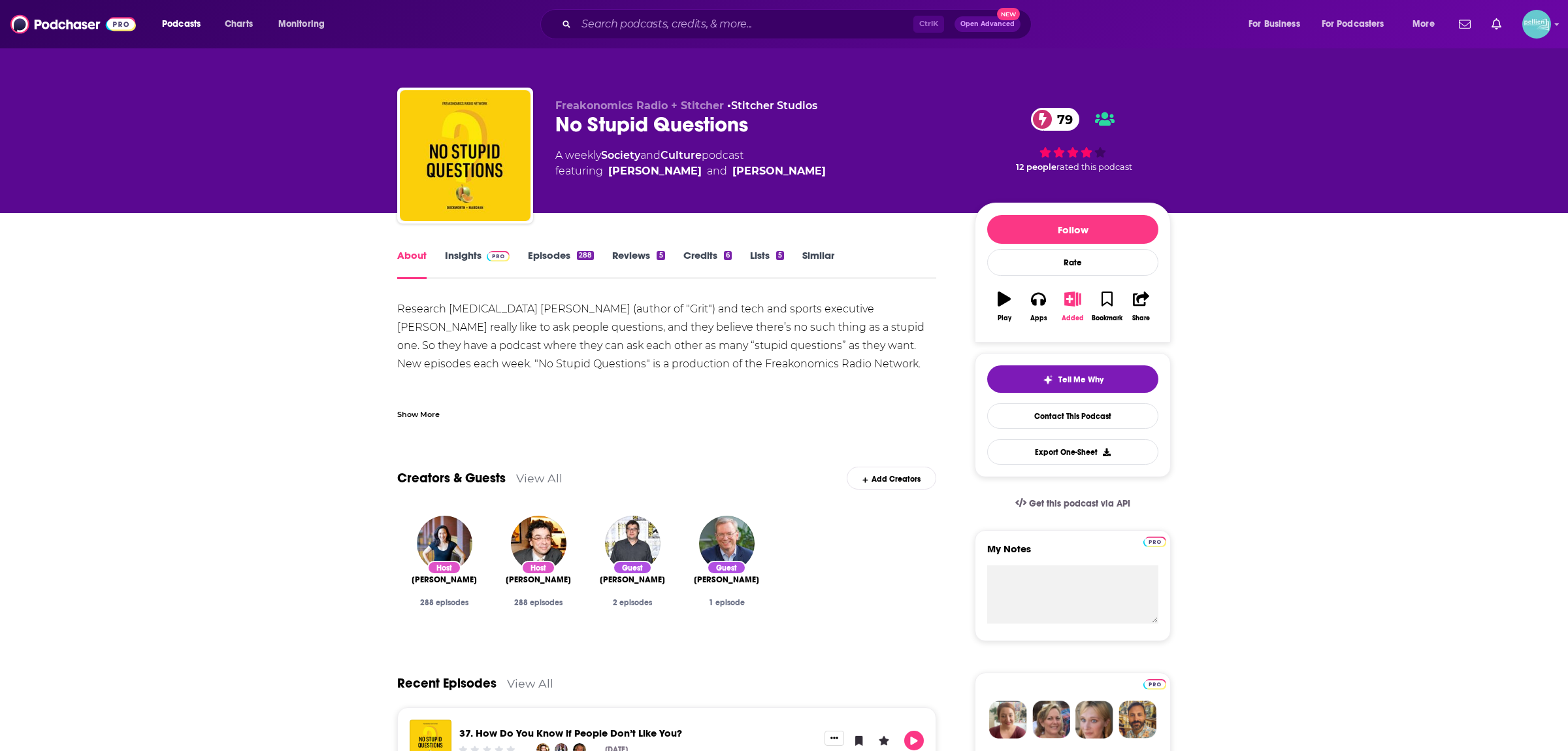
click at [1065, 313] on button "Added" at bounding box center [1073, 306] width 34 height 47
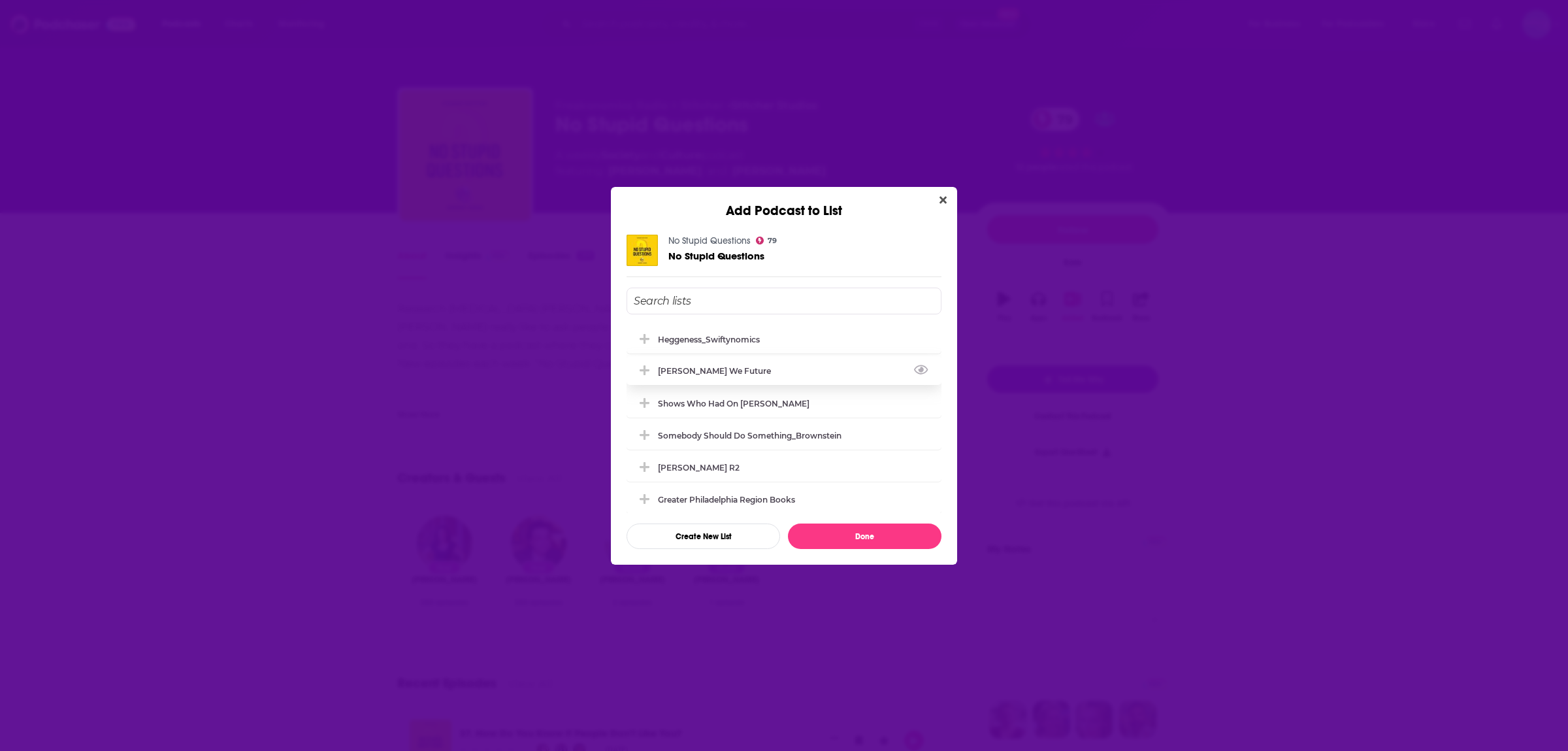
click at [752, 372] on div "[PERSON_NAME] We Future" at bounding box center [719, 371] width 121 height 10
click at [863, 524] on button "Done" at bounding box center [865, 537] width 154 height 25
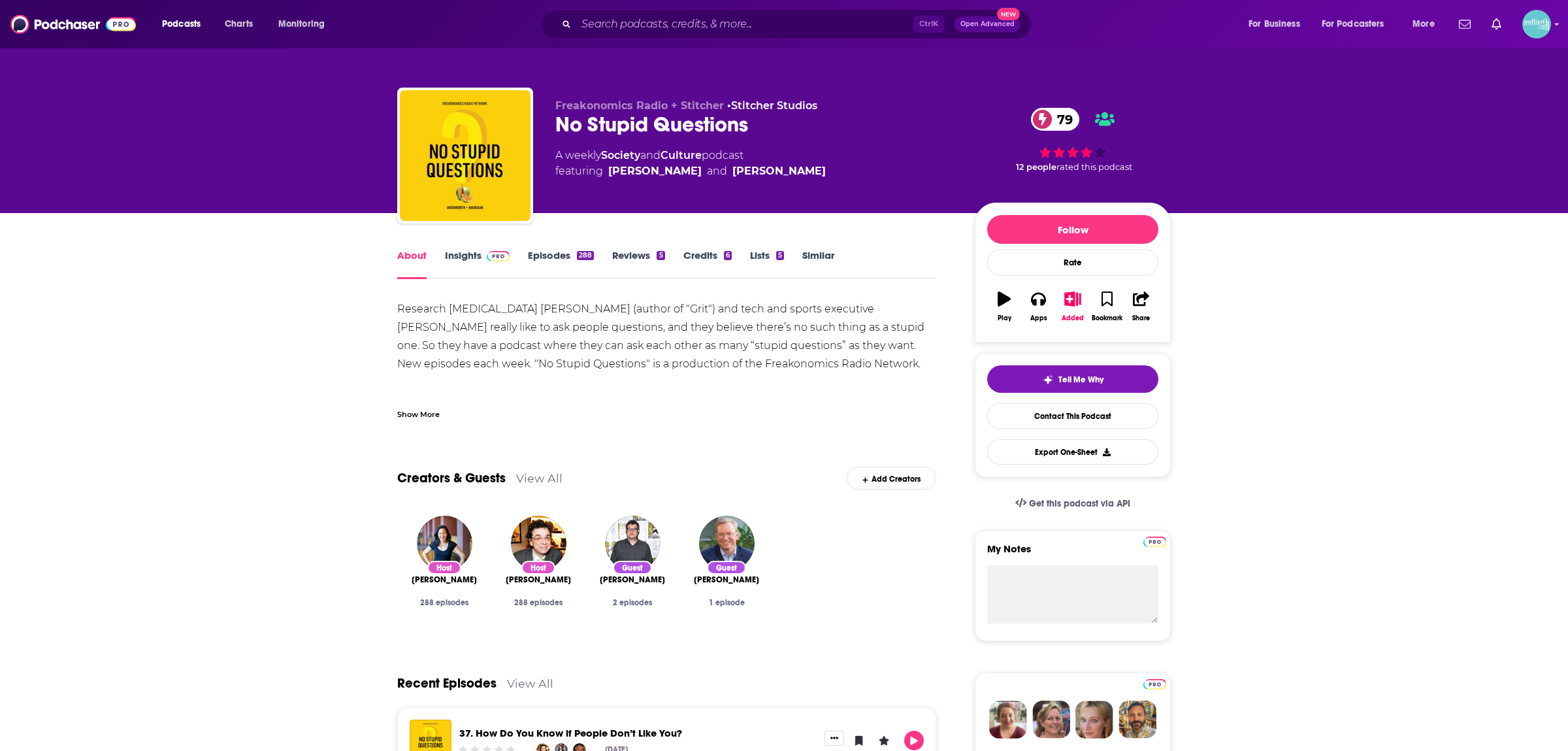
click at [826, 267] on link "Similar" at bounding box center [818, 264] width 32 height 30
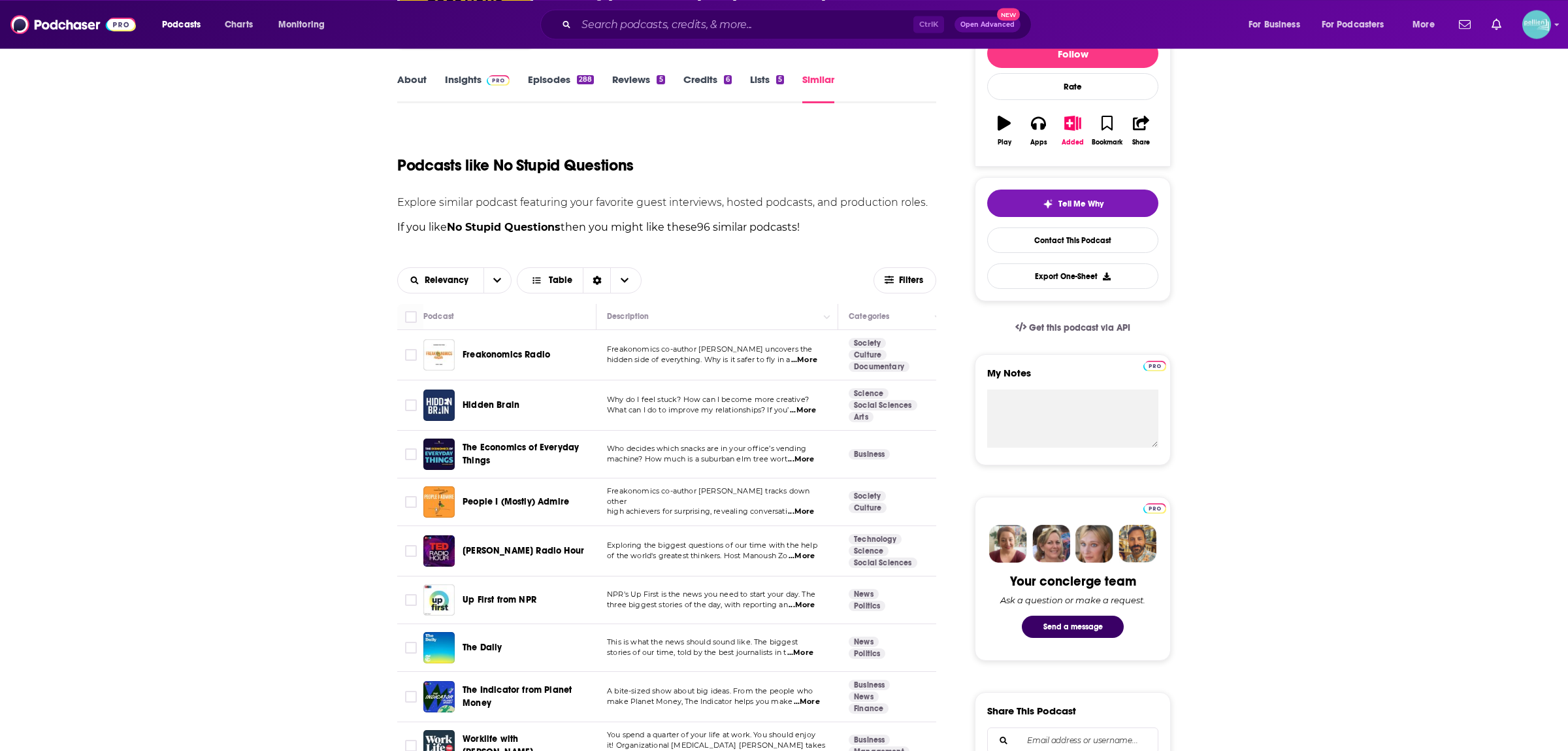
scroll to position [321, 0]
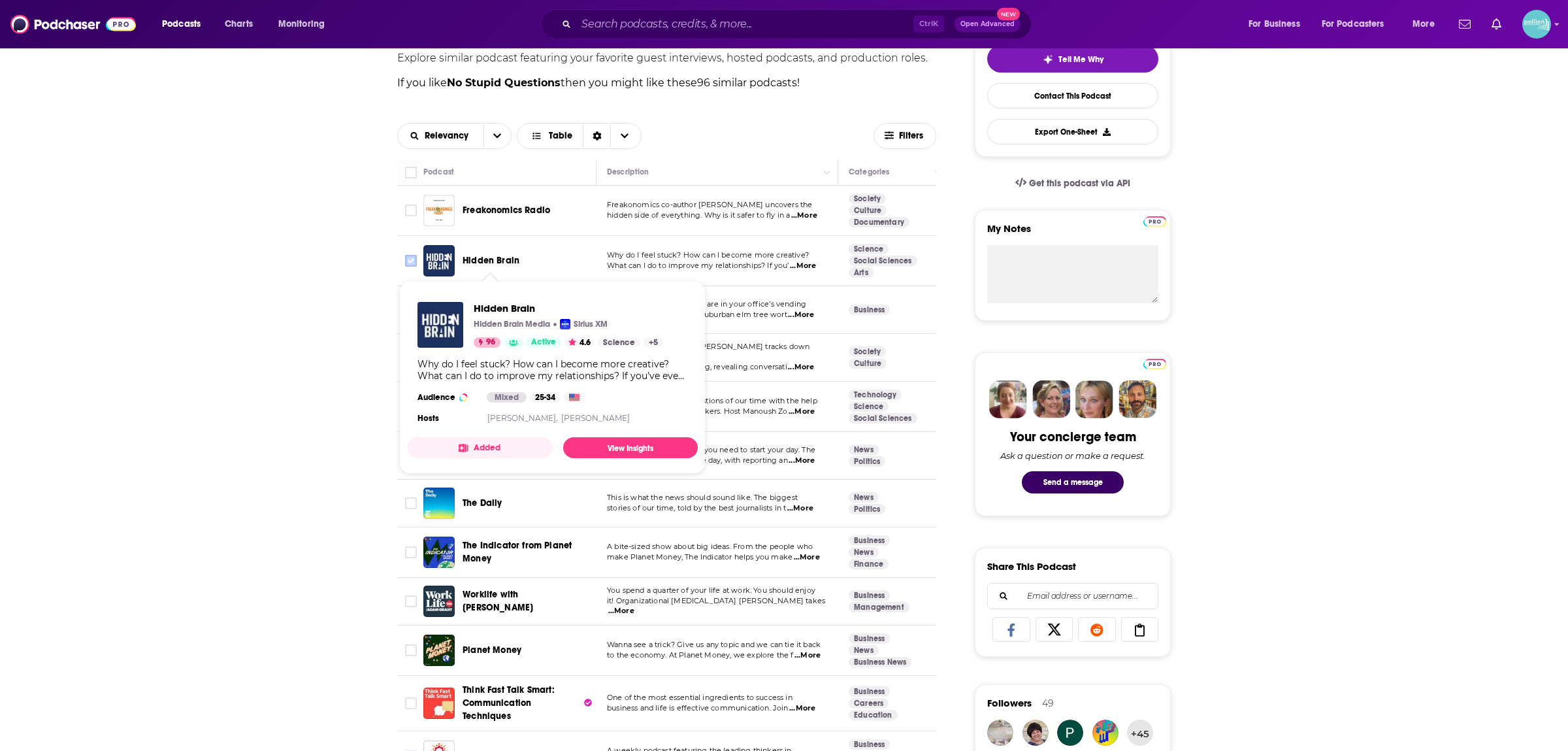
click at [415, 260] on input "Toggle select row" at bounding box center [411, 260] width 12 height 12
checkbox input "true"
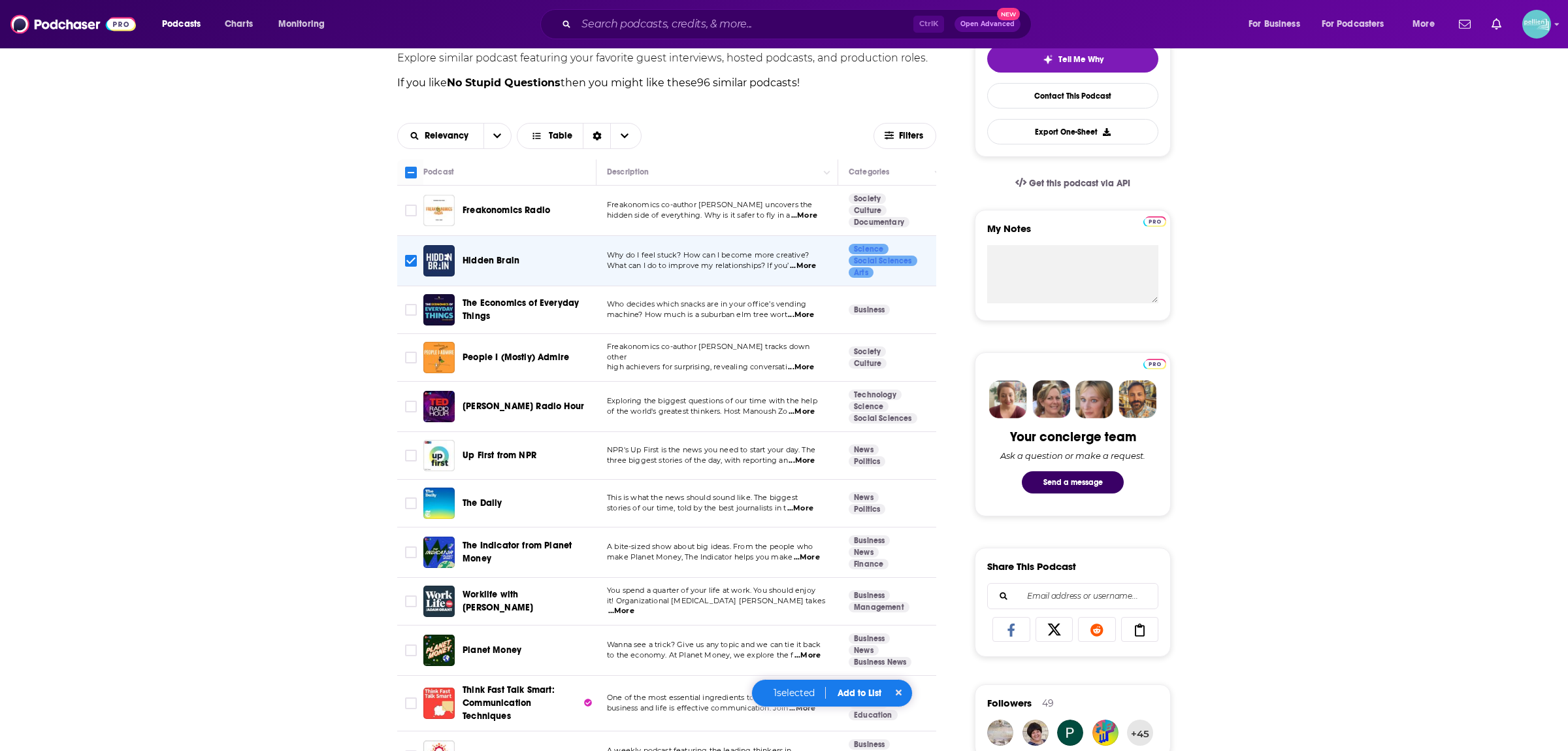
click at [407, 361] on input "Toggle select row" at bounding box center [411, 357] width 12 height 12
checkbox input "true"
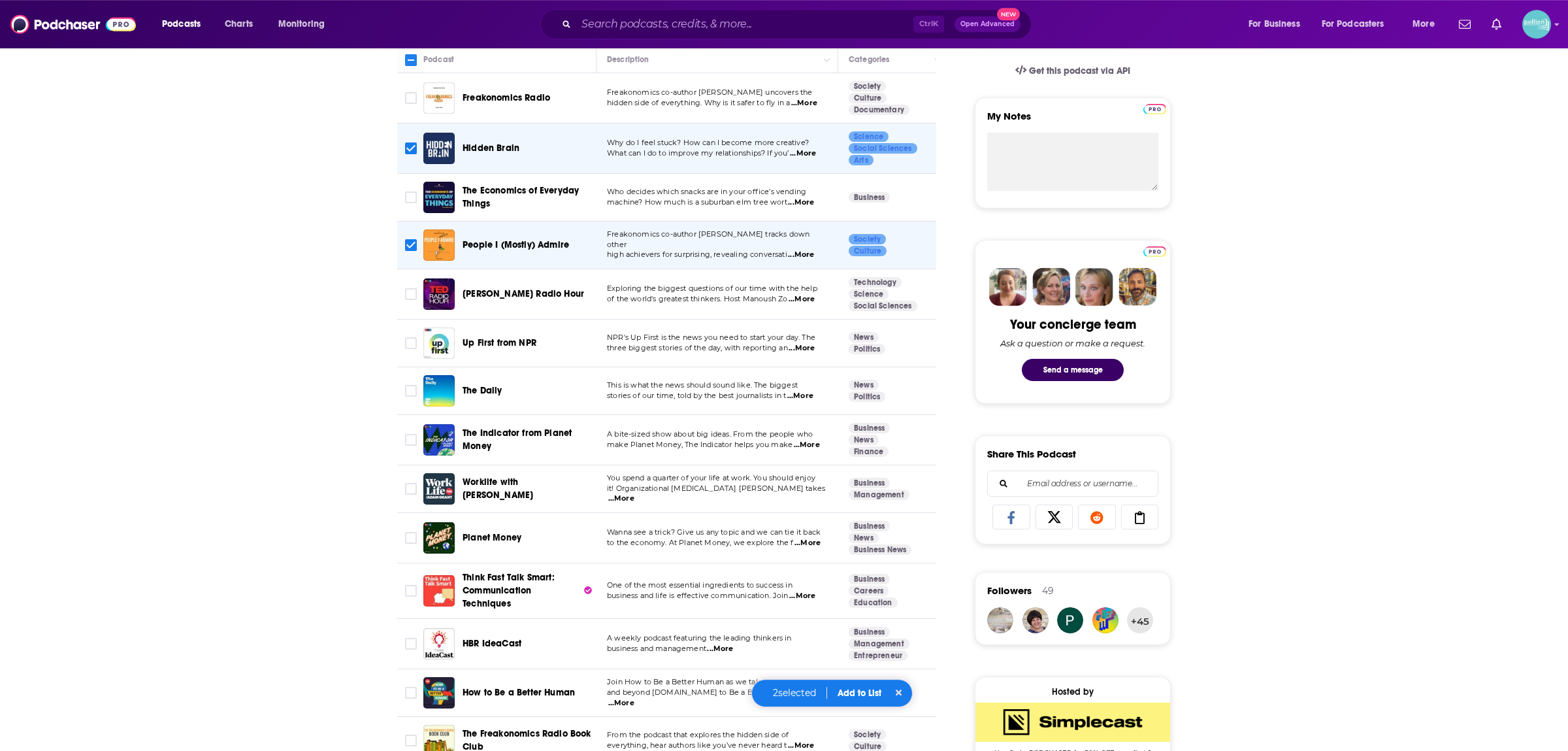
scroll to position [641, 0]
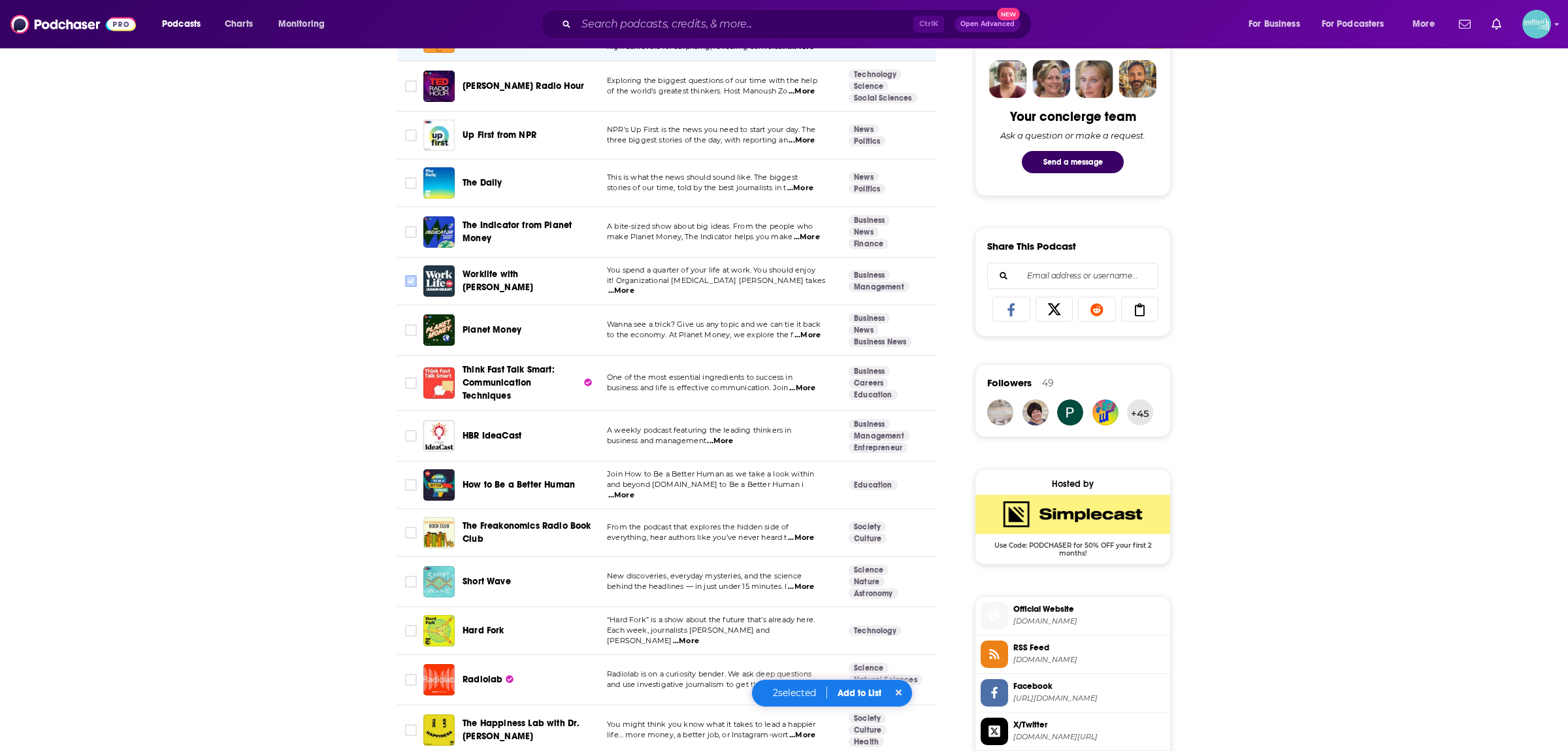
click at [412, 278] on input "Toggle select row" at bounding box center [411, 281] width 12 height 12
checkbox input "true"
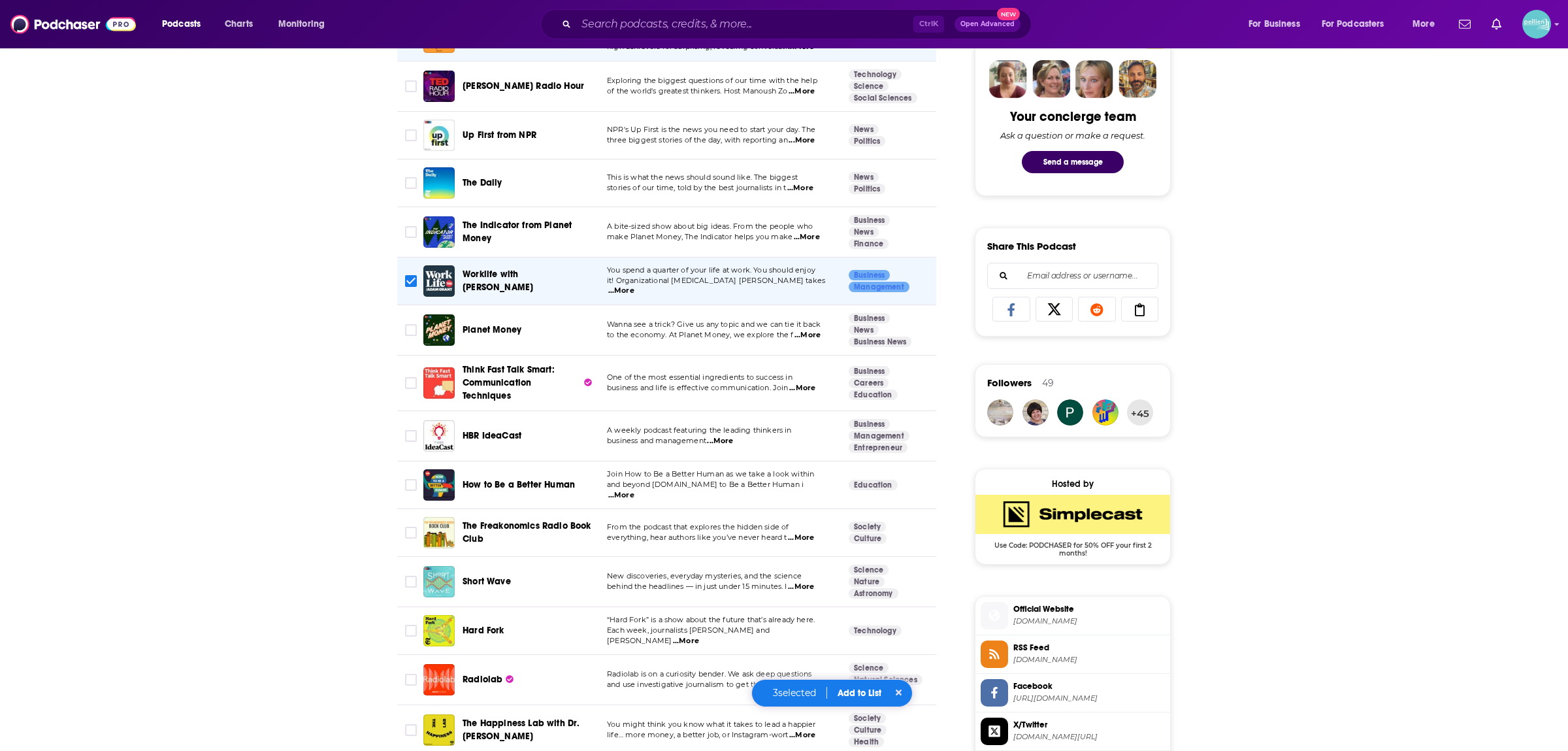
scroll to position [801, 0]
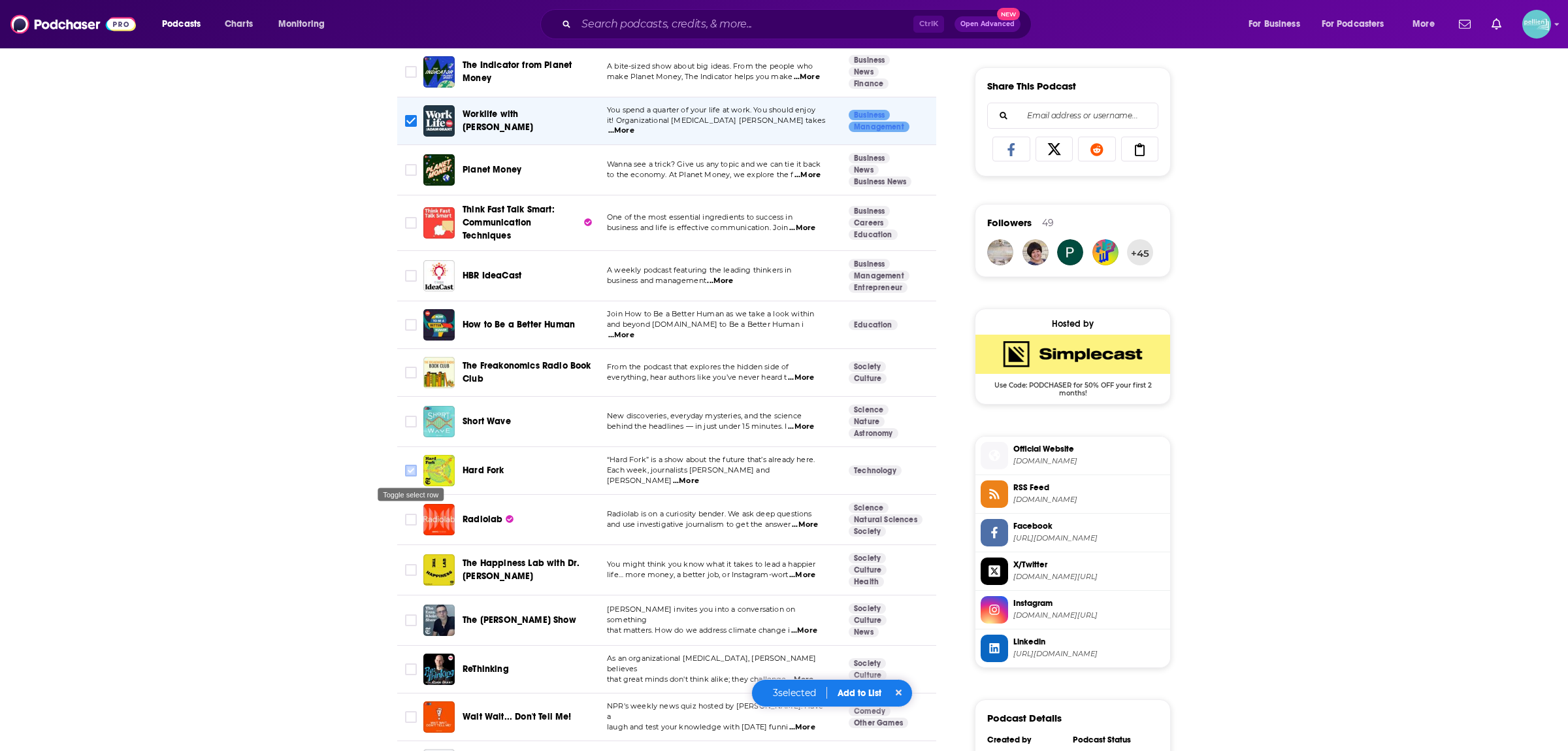
click at [412, 470] on input "Toggle select row" at bounding box center [411, 470] width 12 height 12
checkbox input "true"
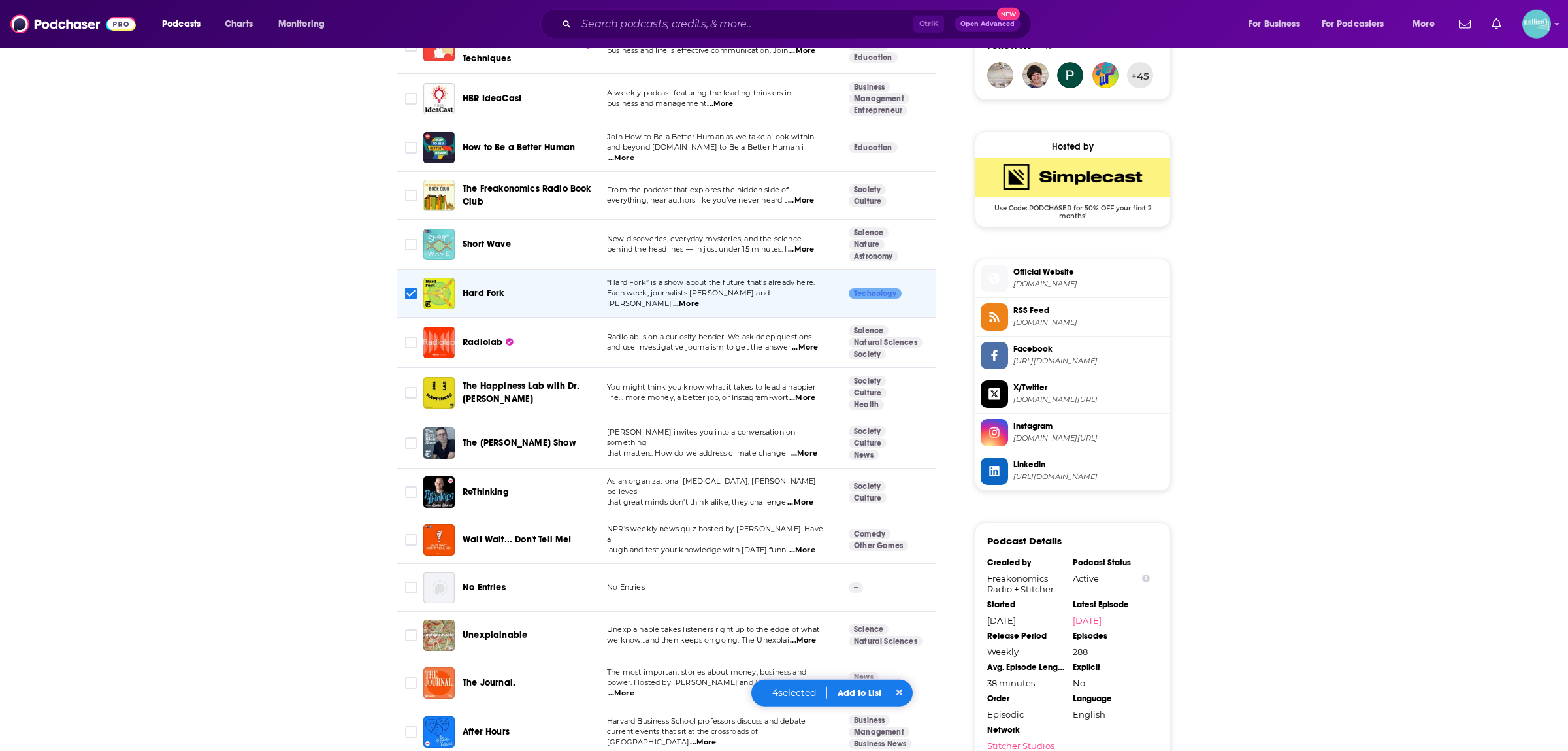
scroll to position [1122, 0]
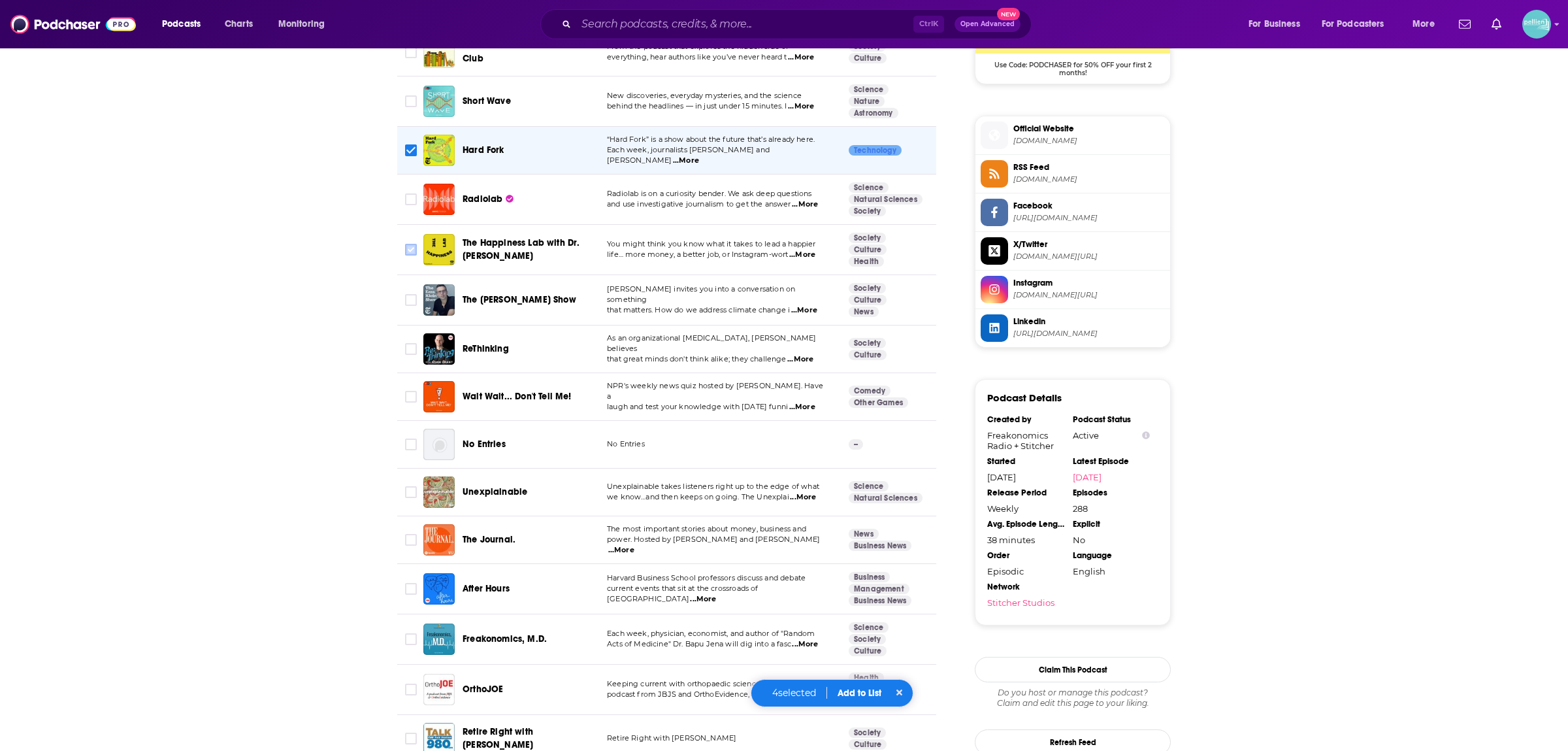
click at [412, 249] on input "Toggle select row" at bounding box center [411, 249] width 12 height 12
checkbox input "true"
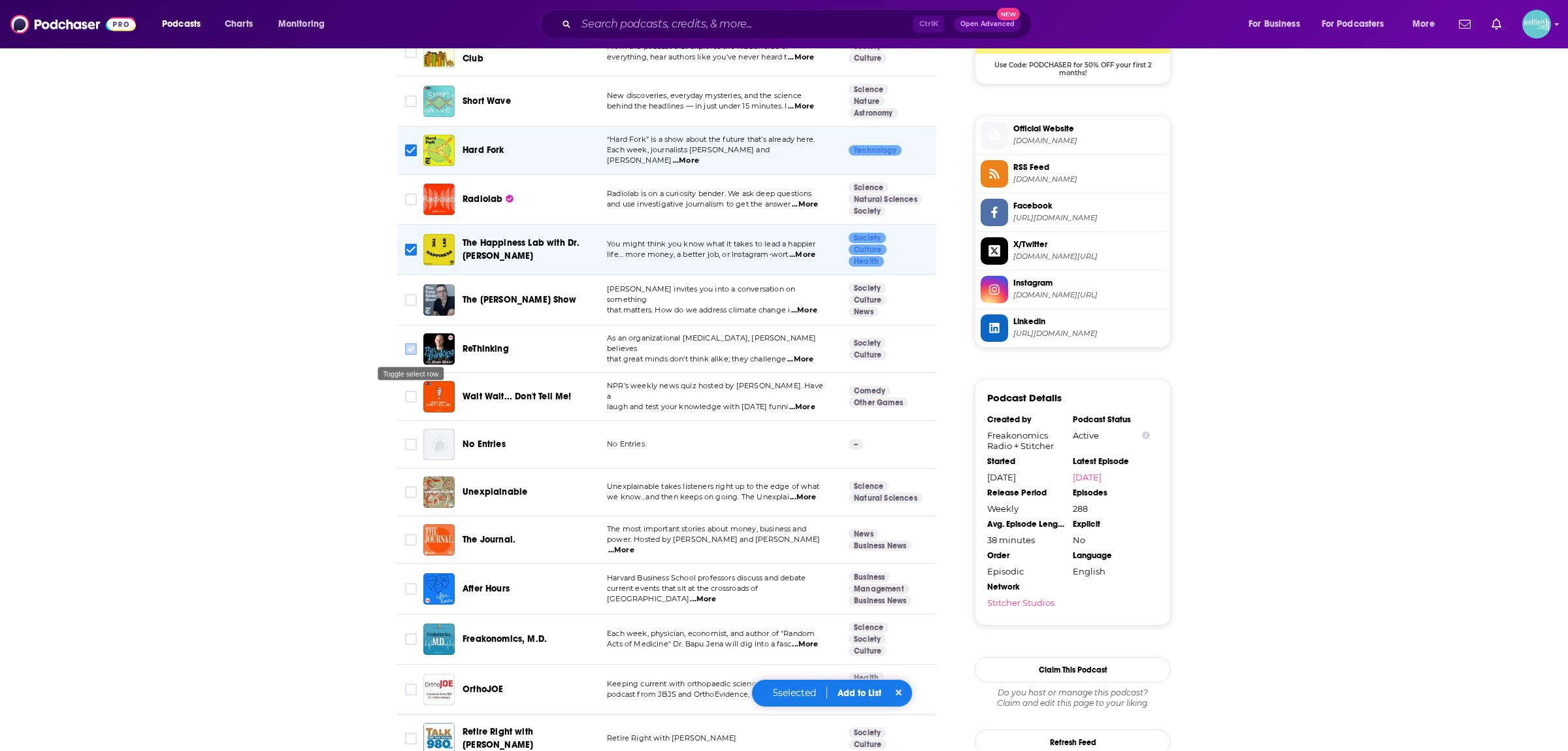
click at [407, 347] on input "Toggle select row" at bounding box center [411, 349] width 12 height 12
checkbox input "true"
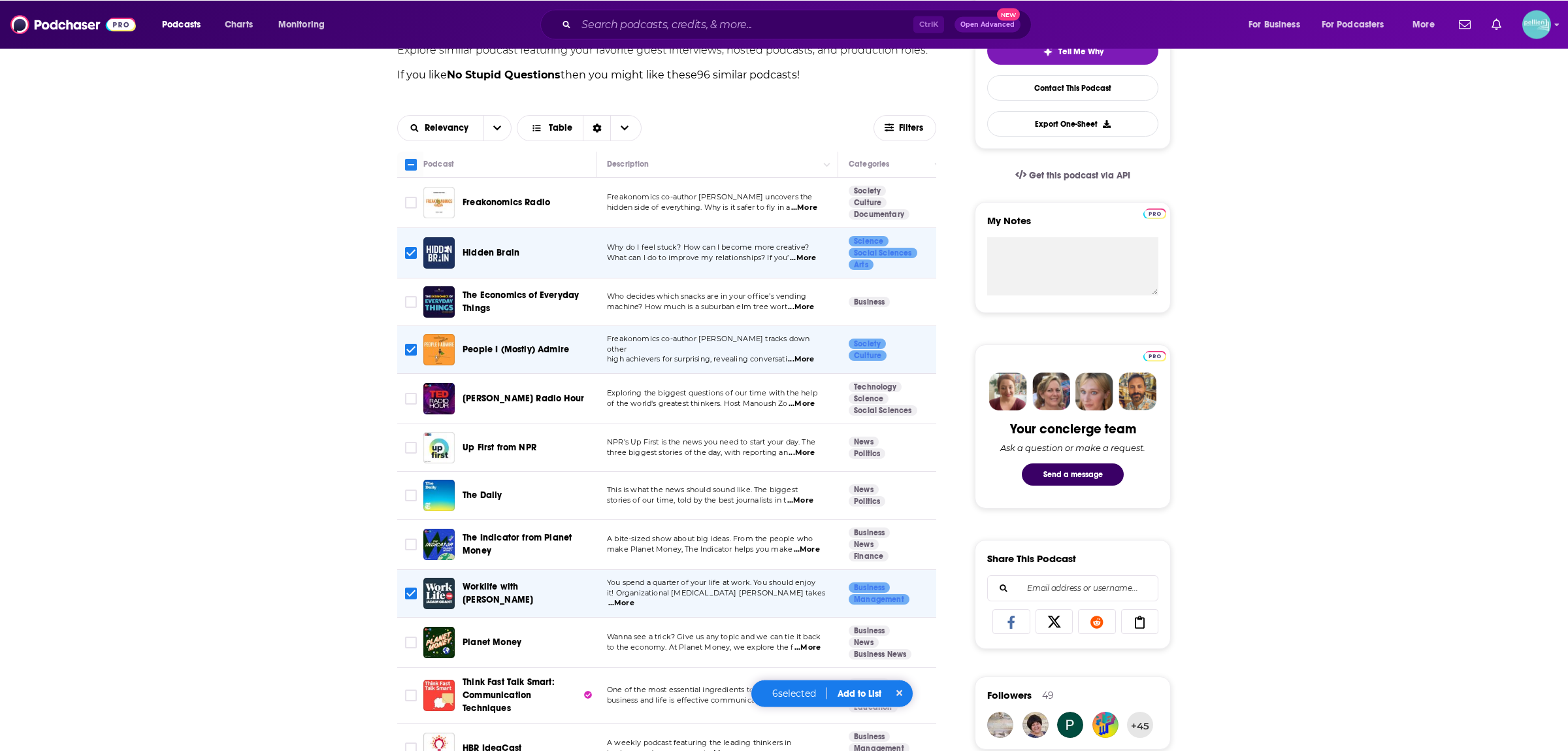
scroll to position [321, 0]
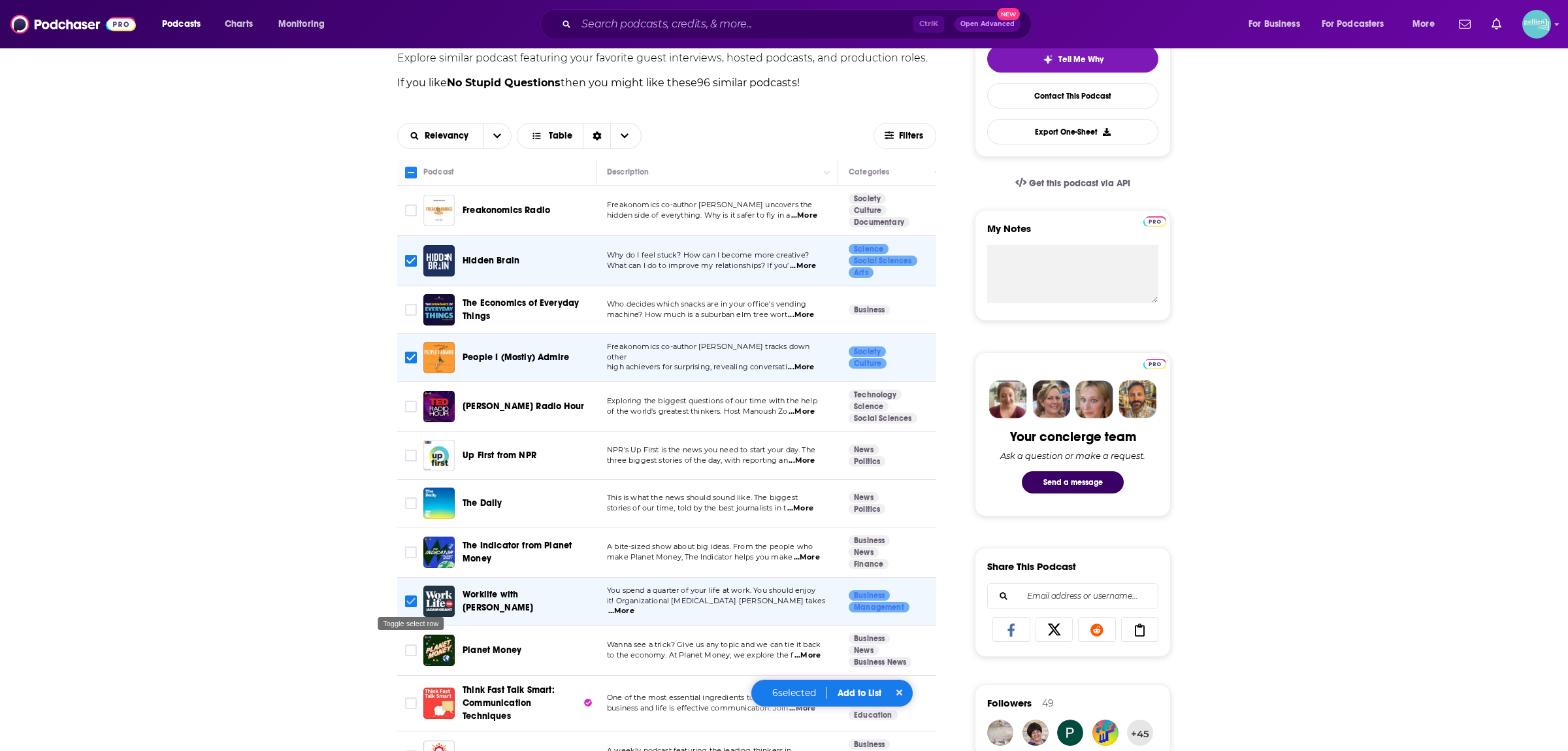
click at [413, 599] on input "Toggle select row" at bounding box center [411, 601] width 12 height 12
checkbox input "false"
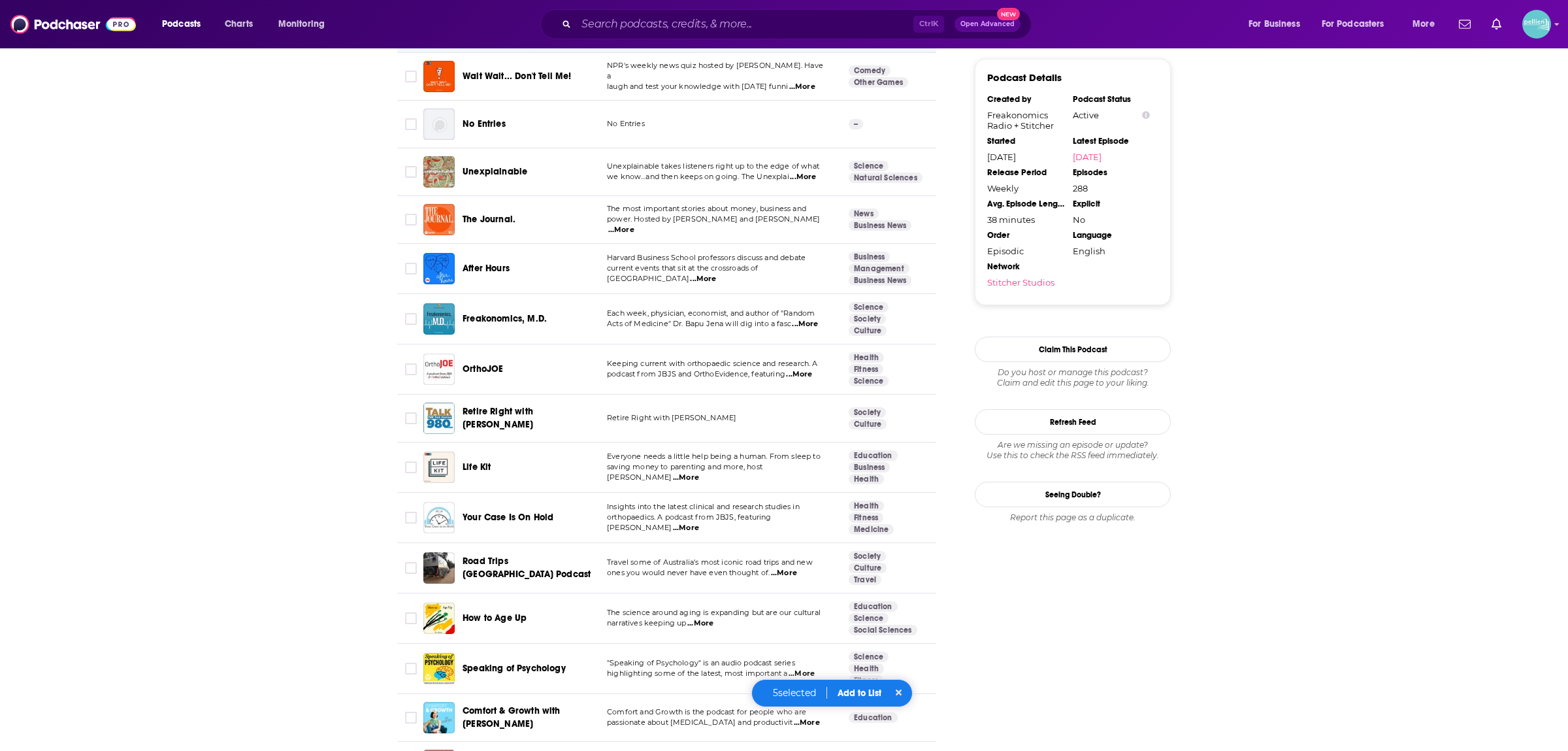
scroll to position [1602, 0]
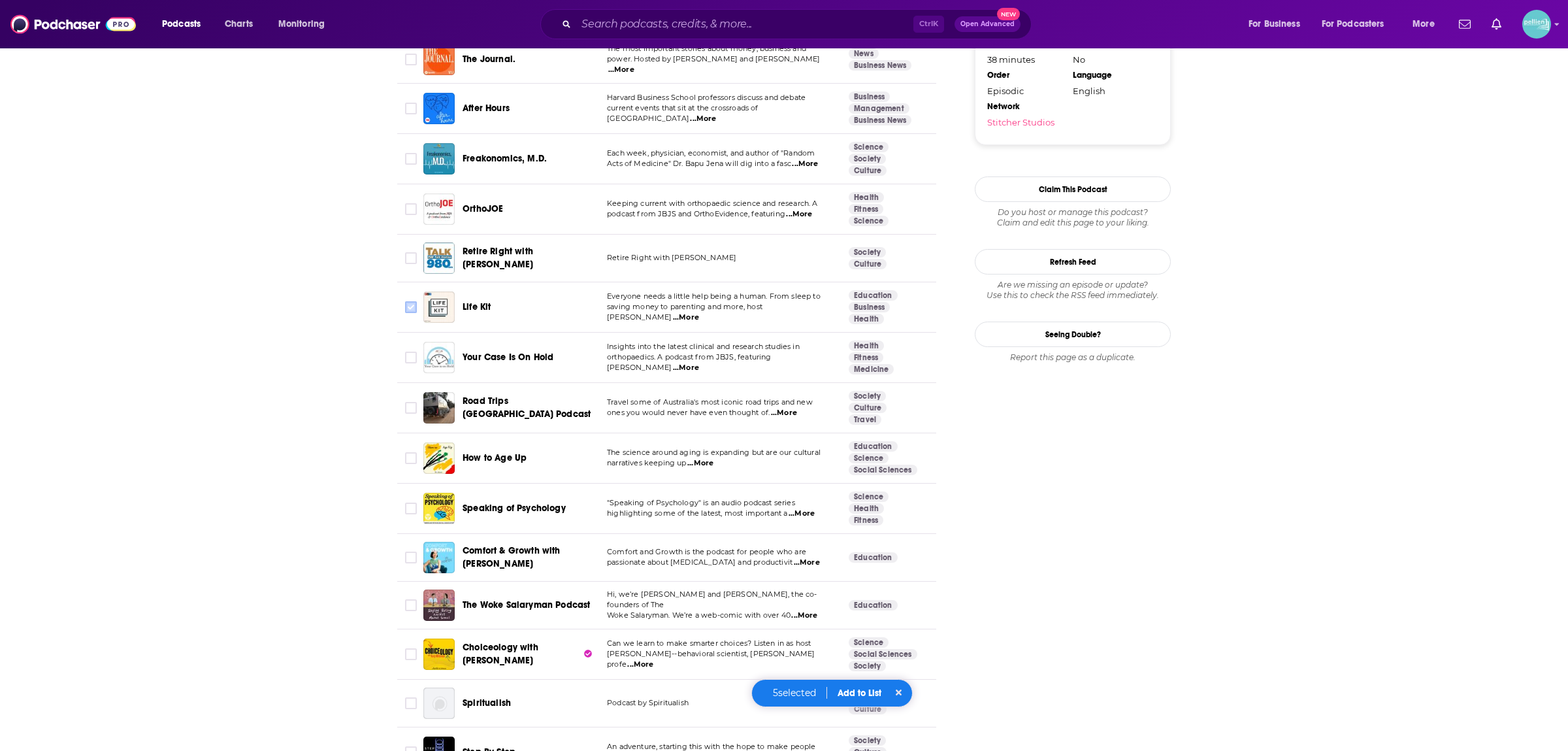
click at [407, 310] on input "Toggle select row" at bounding box center [411, 307] width 12 height 12
checkbox input "true"
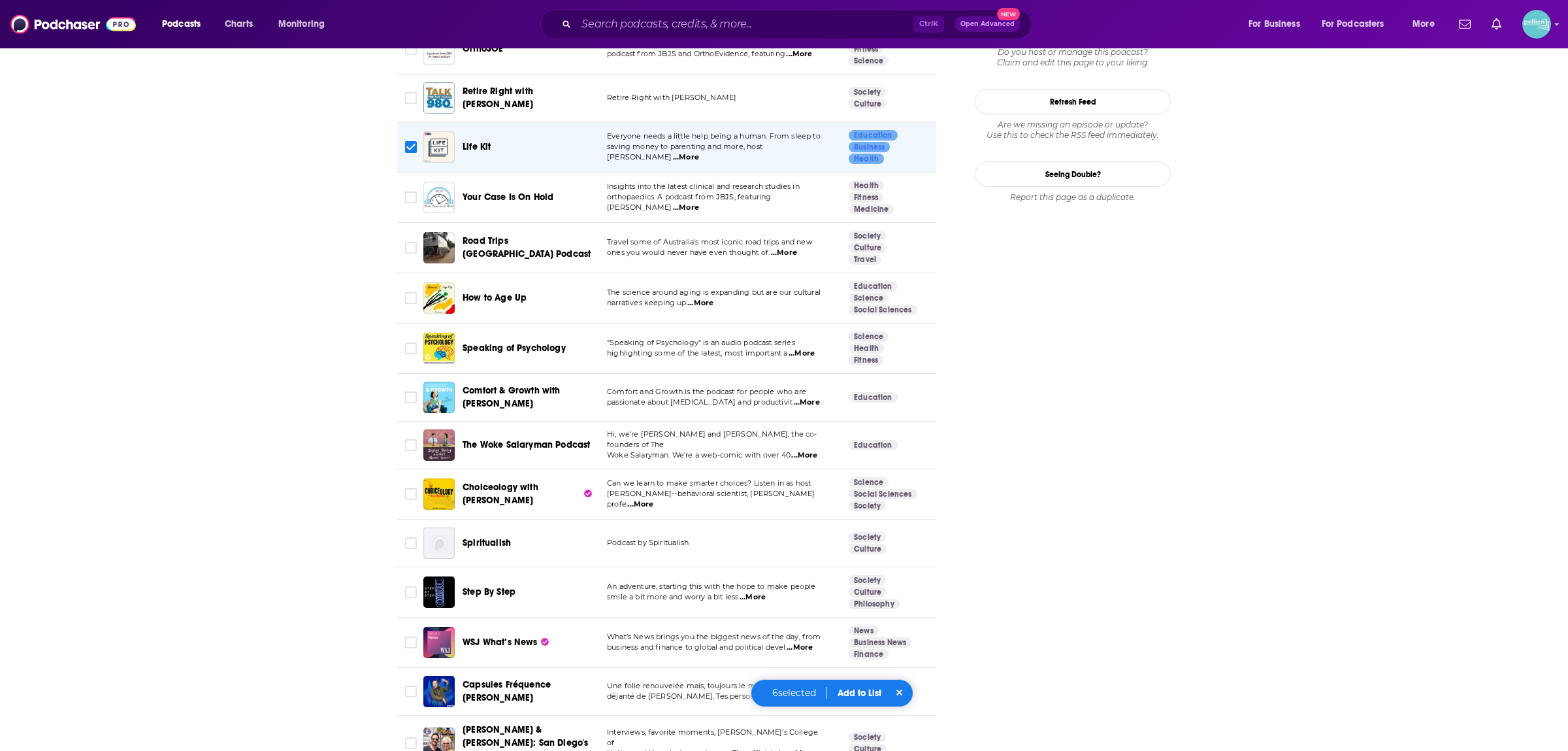
scroll to position [1922, 0]
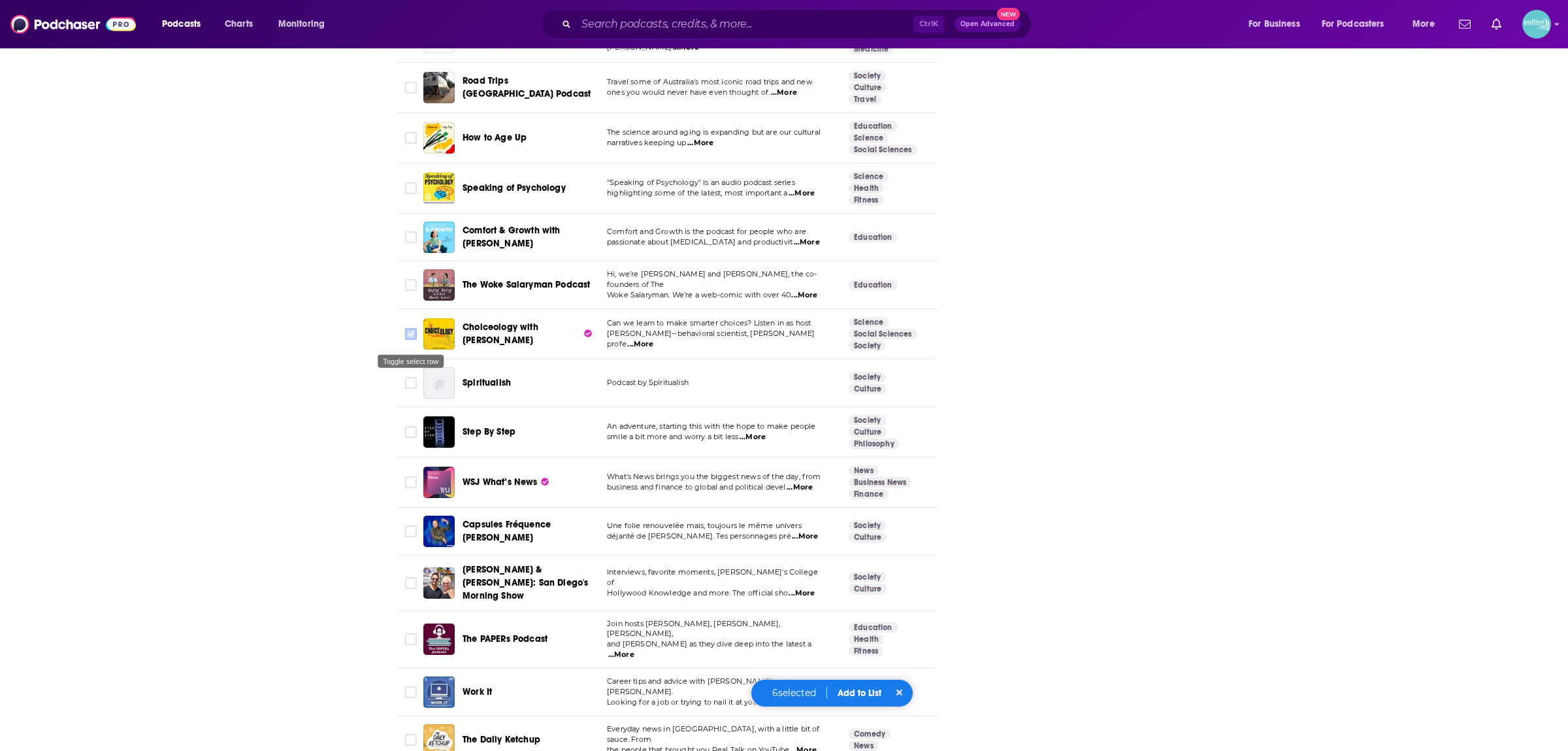
click at [413, 340] on input "Toggle select row" at bounding box center [411, 333] width 12 height 12
checkbox input "true"
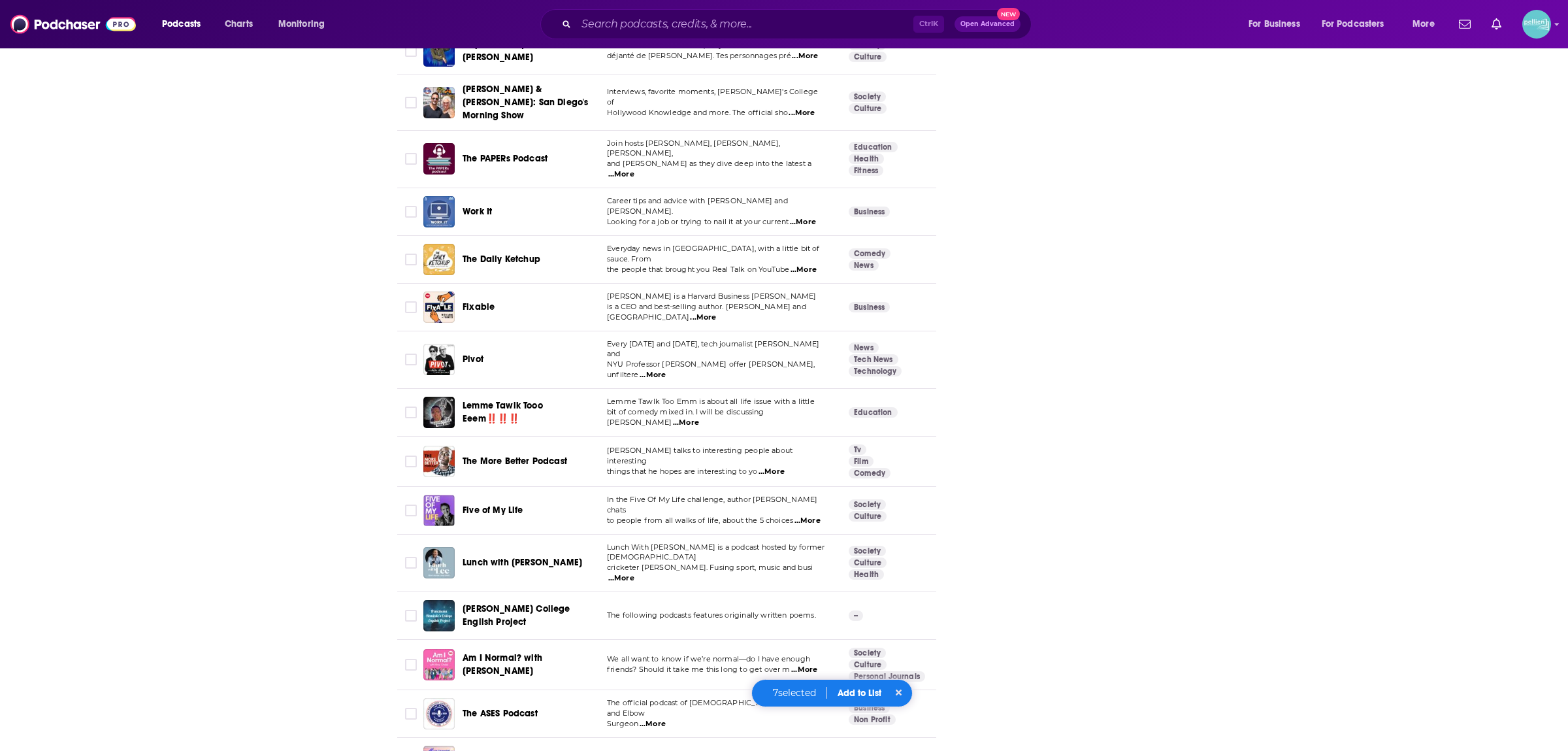
scroll to position [2563, 0]
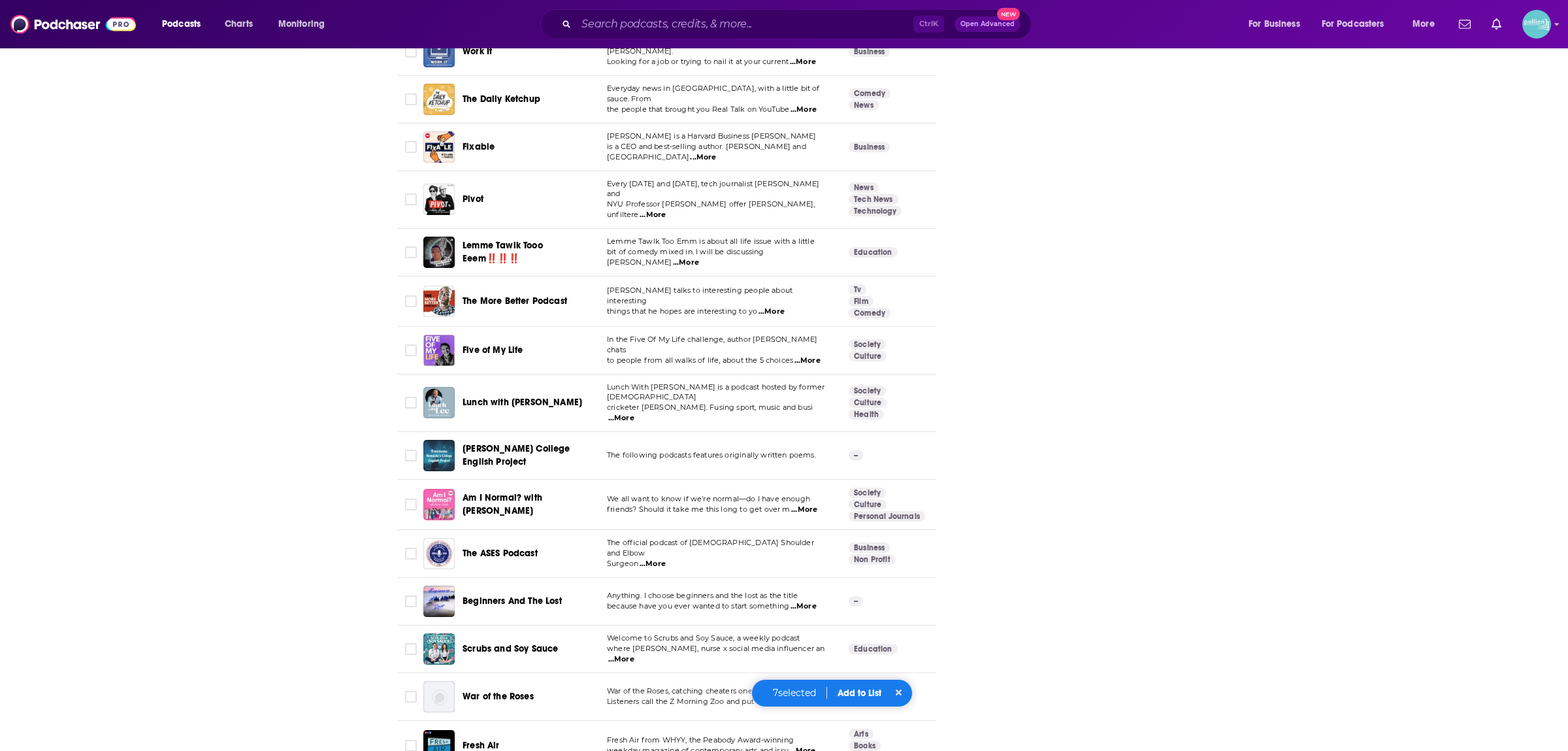
click at [419, 335] on td at bounding box center [410, 351] width 26 height 48
click at [411, 344] on input "Toggle select row" at bounding box center [411, 350] width 12 height 12
checkbox input "true"
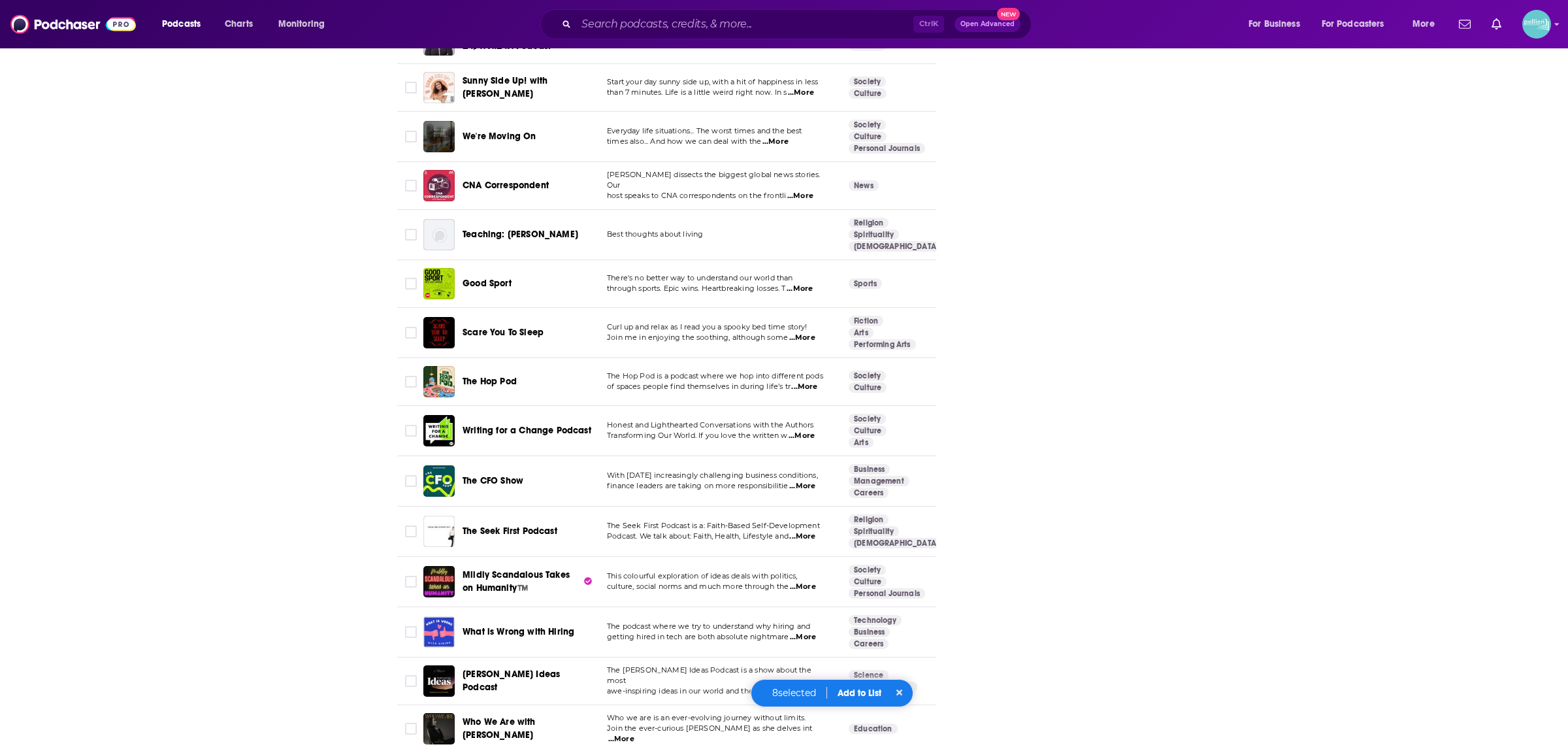
scroll to position [3685, 0]
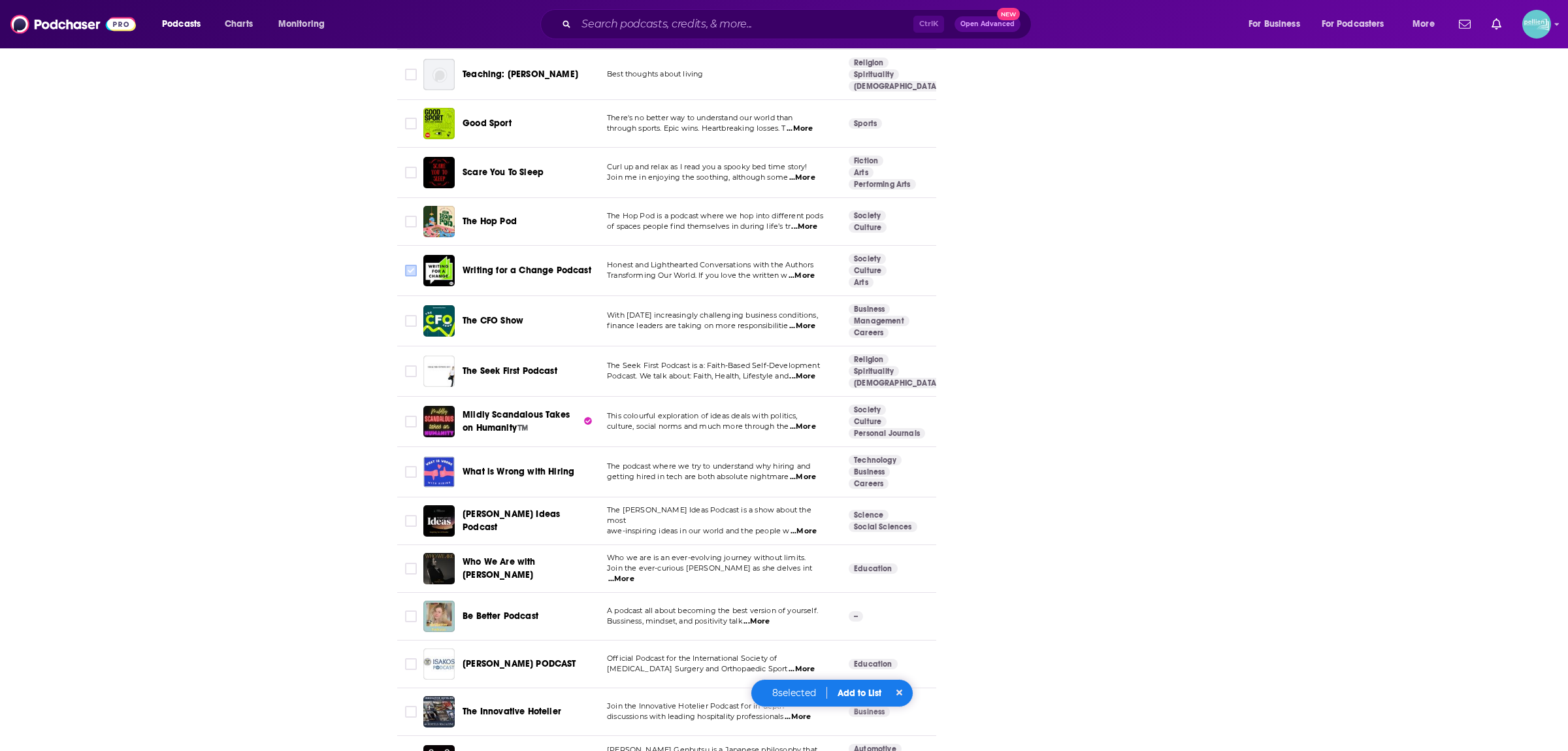
click at [409, 265] on input "Toggle select row" at bounding box center [411, 270] width 12 height 12
checkbox input "true"
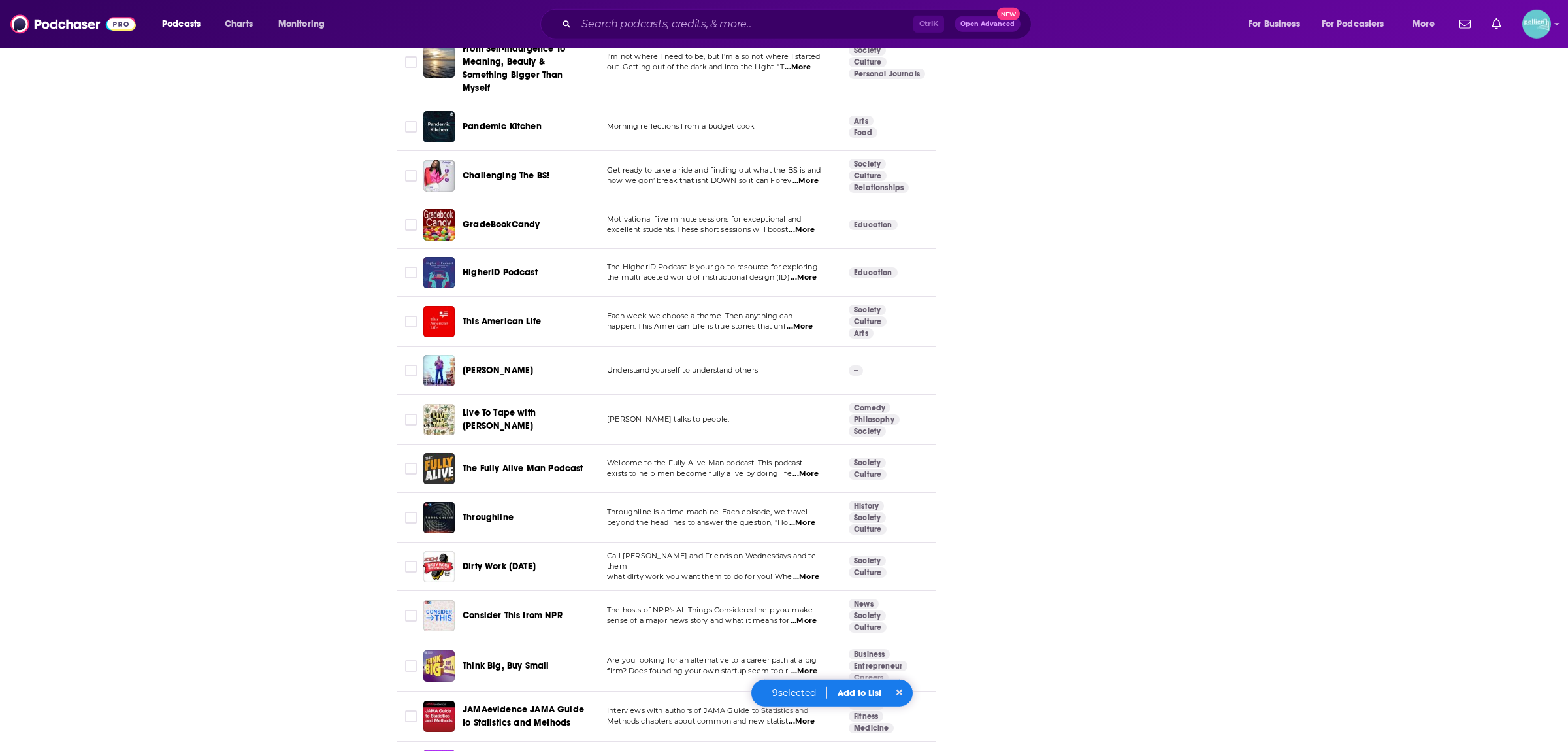
scroll to position [4500, 0]
click at [857, 692] on button "Add to List" at bounding box center [860, 693] width 65 height 11
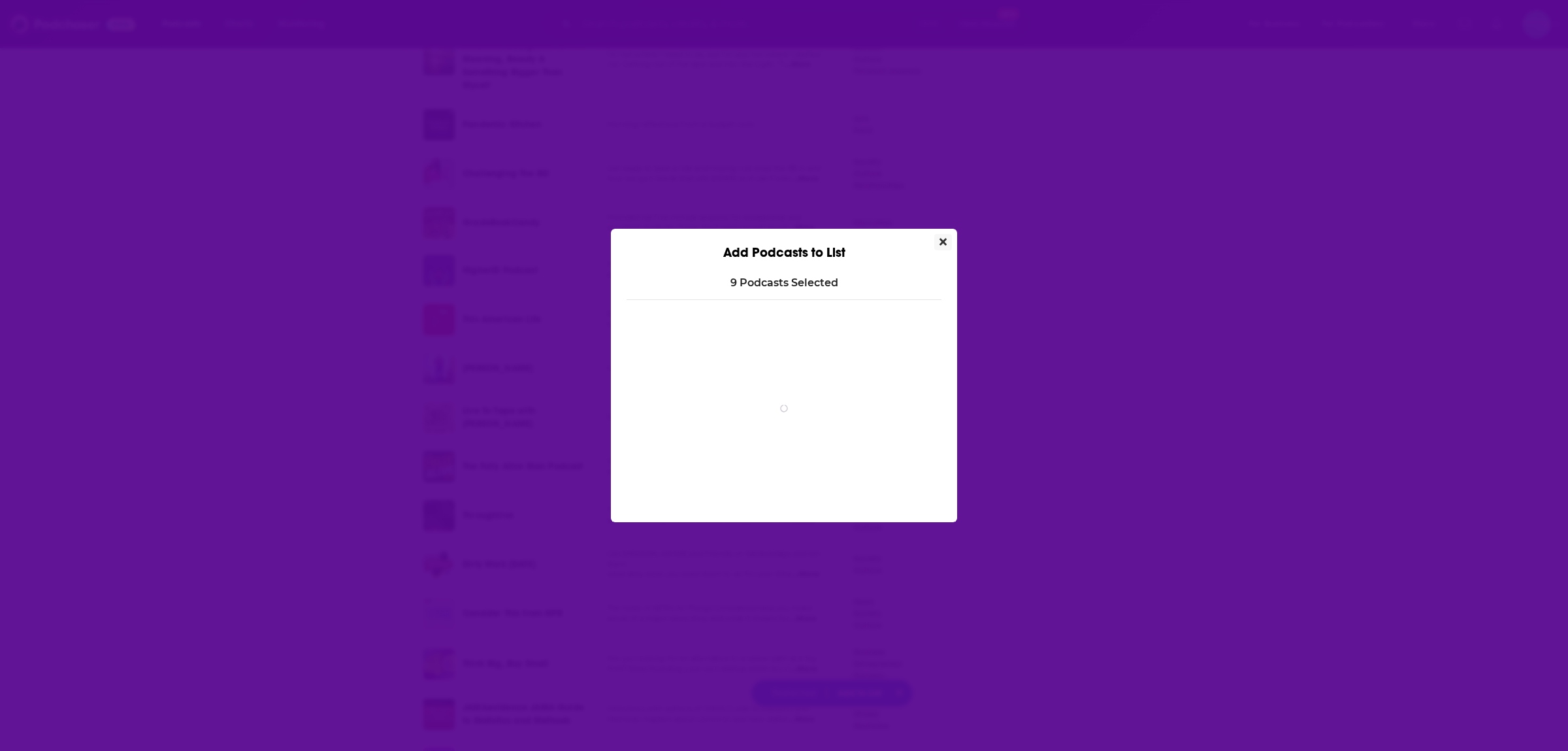
scroll to position [0, 0]
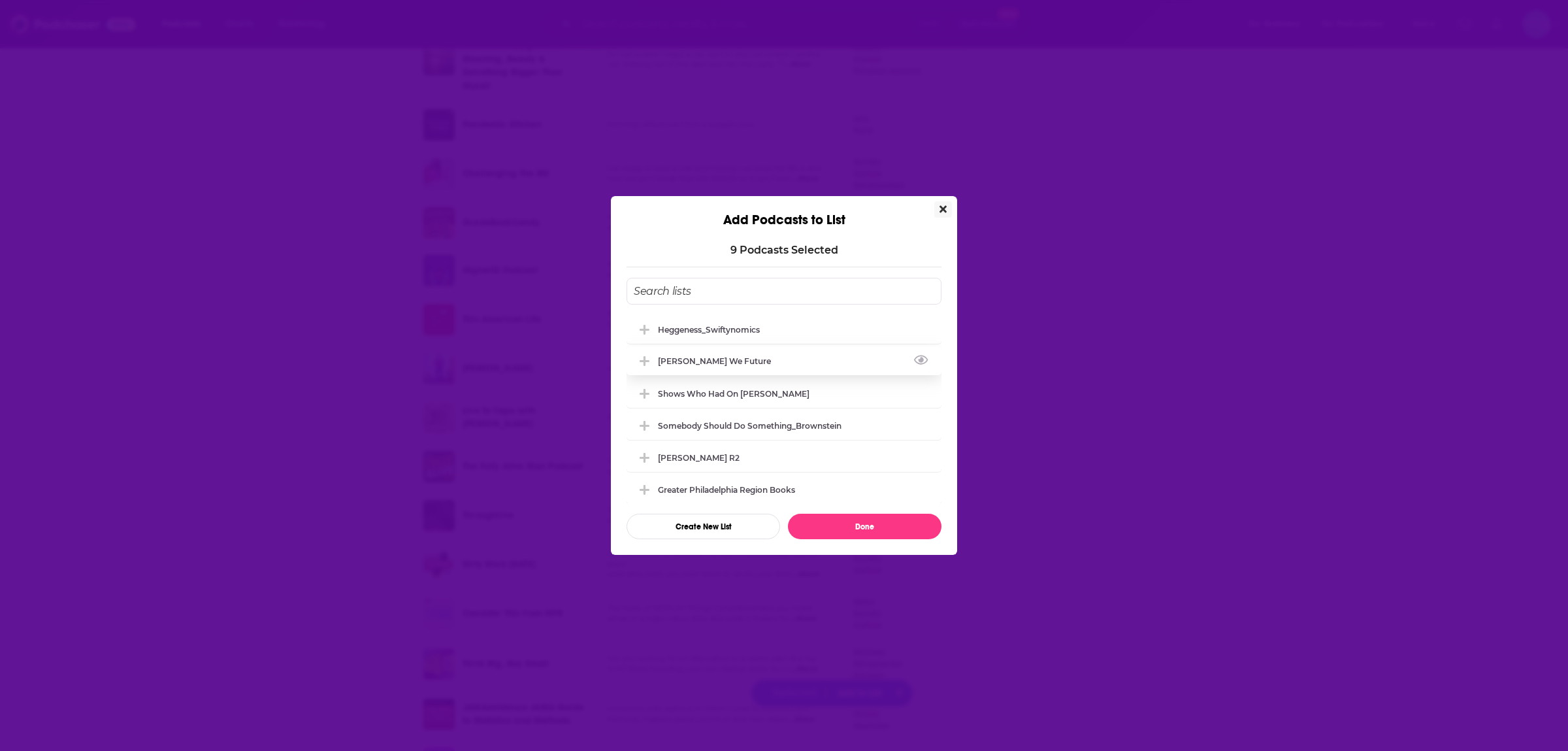
click at [727, 359] on div "[PERSON_NAME] We Future" at bounding box center [719, 361] width 121 height 10
click at [883, 543] on div "9 Podcast s Selected Heggeness_Swiftynomics Solomon_How We Future Shows who had…" at bounding box center [784, 392] width 346 height 327
click at [878, 521] on button "Done" at bounding box center [865, 527] width 154 height 25
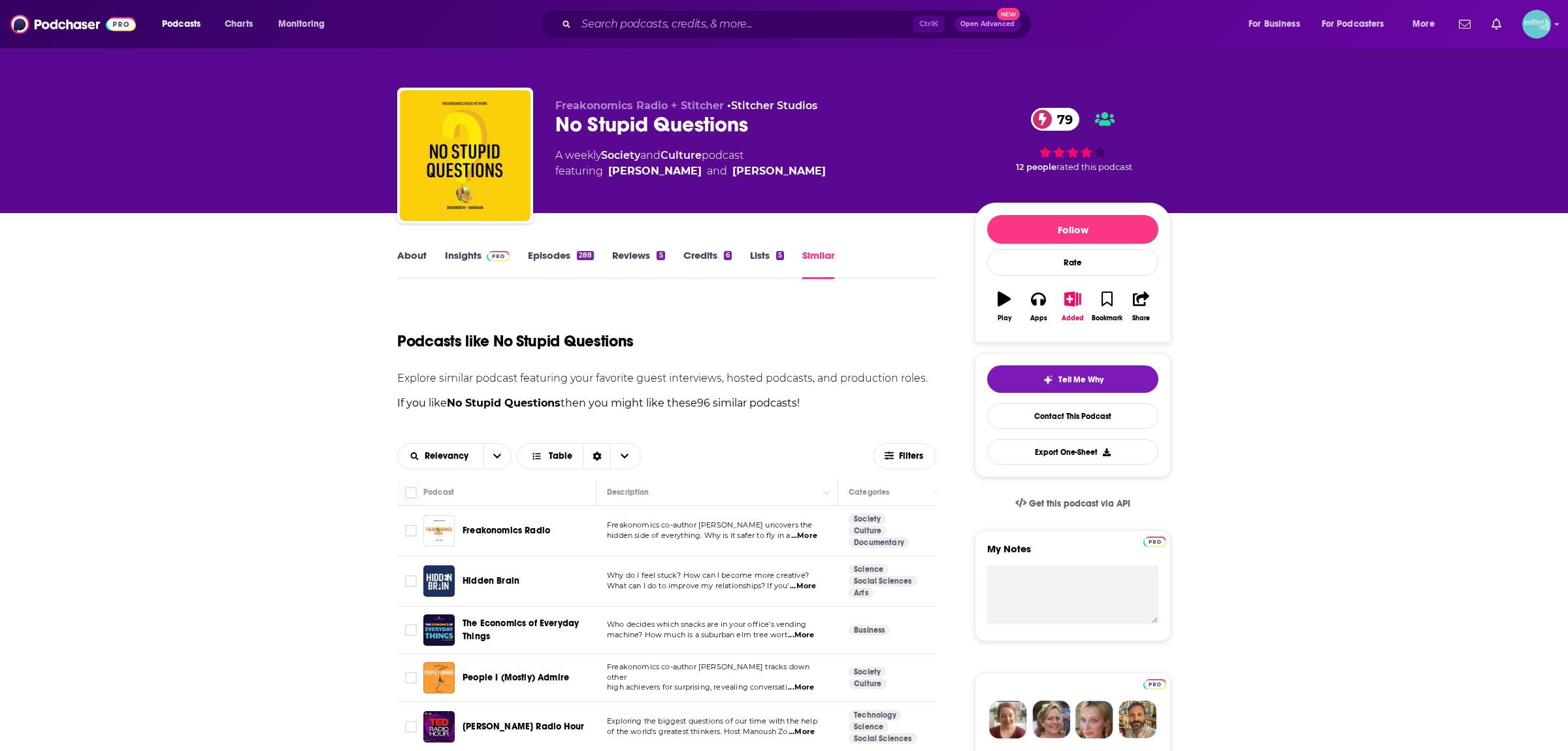
checkbox input "false"
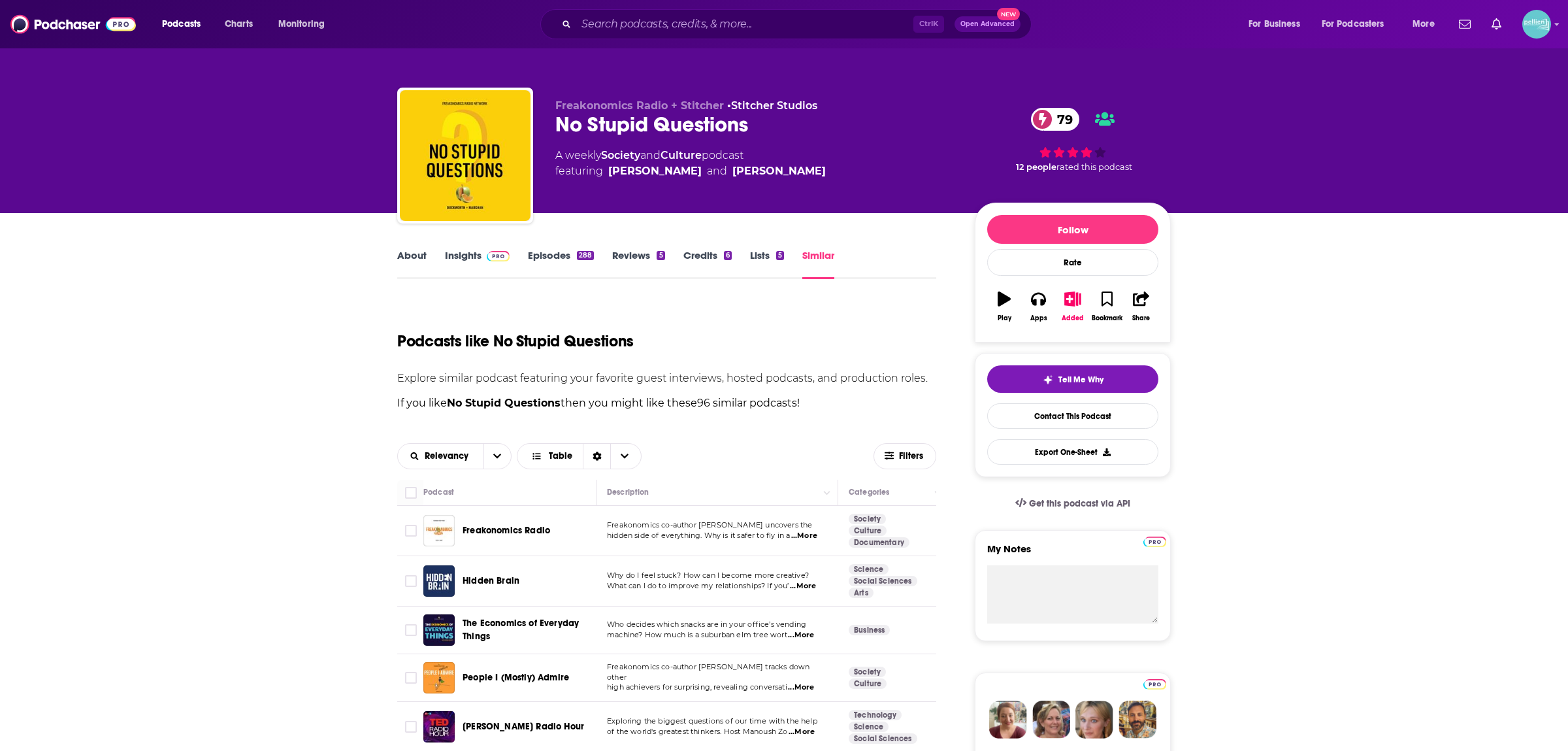
checkbox input "false"
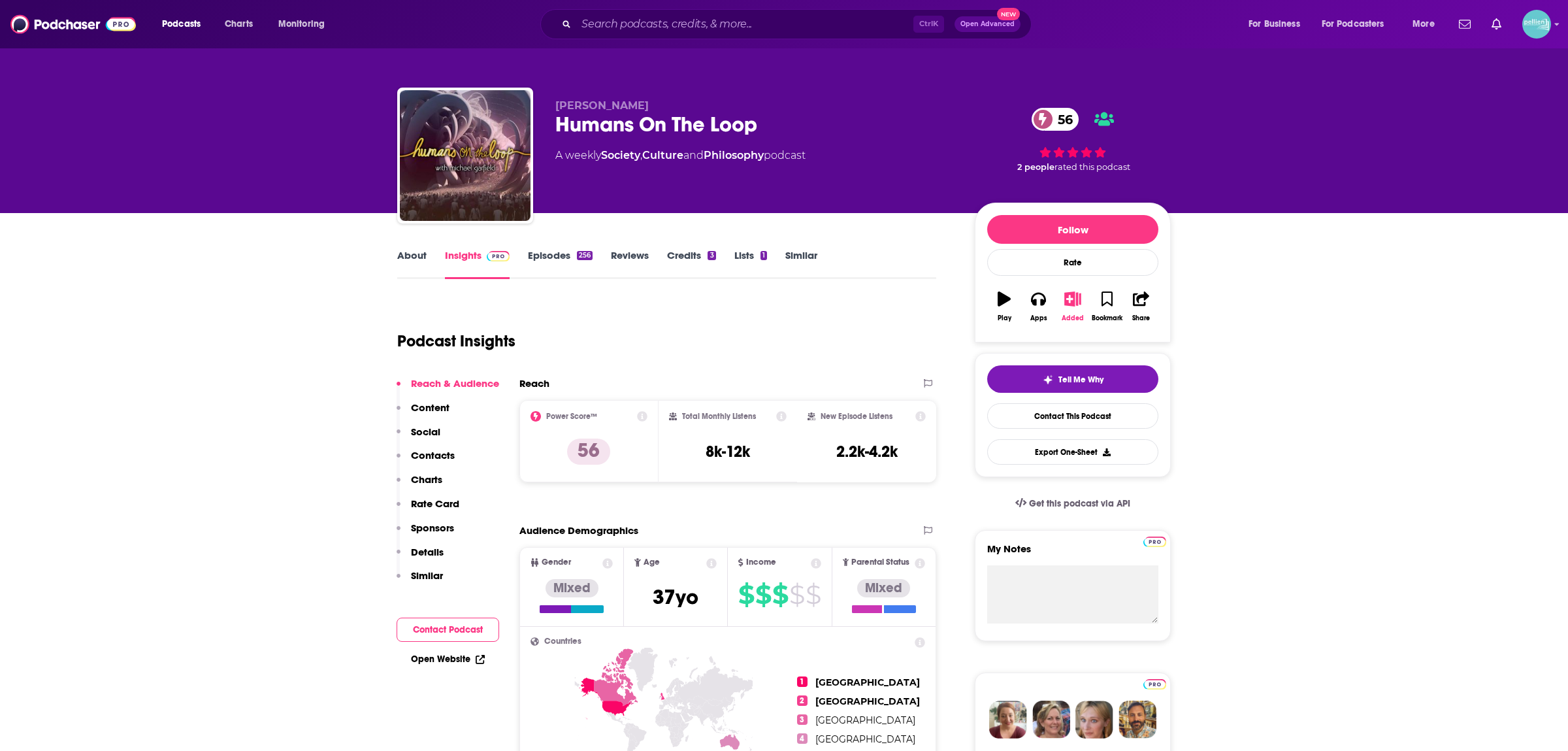
click at [1068, 314] on button "Added" at bounding box center [1073, 306] width 34 height 47
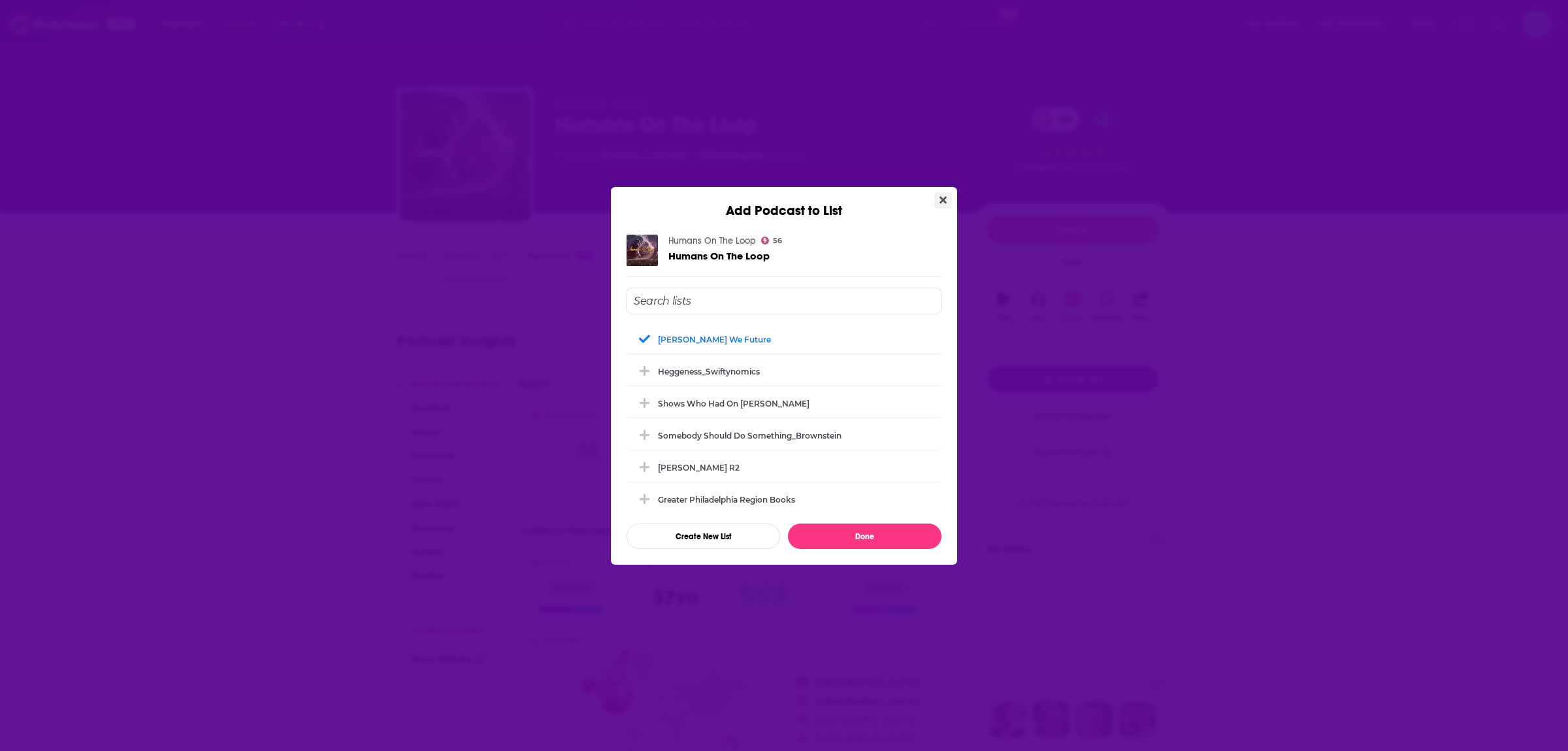
click at [939, 278] on div "Humans On The Loop 56 Humans On The Loop Solomon_How We Future Heggeness_Swifty…" at bounding box center [784, 392] width 315 height 314
click at [945, 196] on icon "Close" at bounding box center [943, 201] width 7 height 11
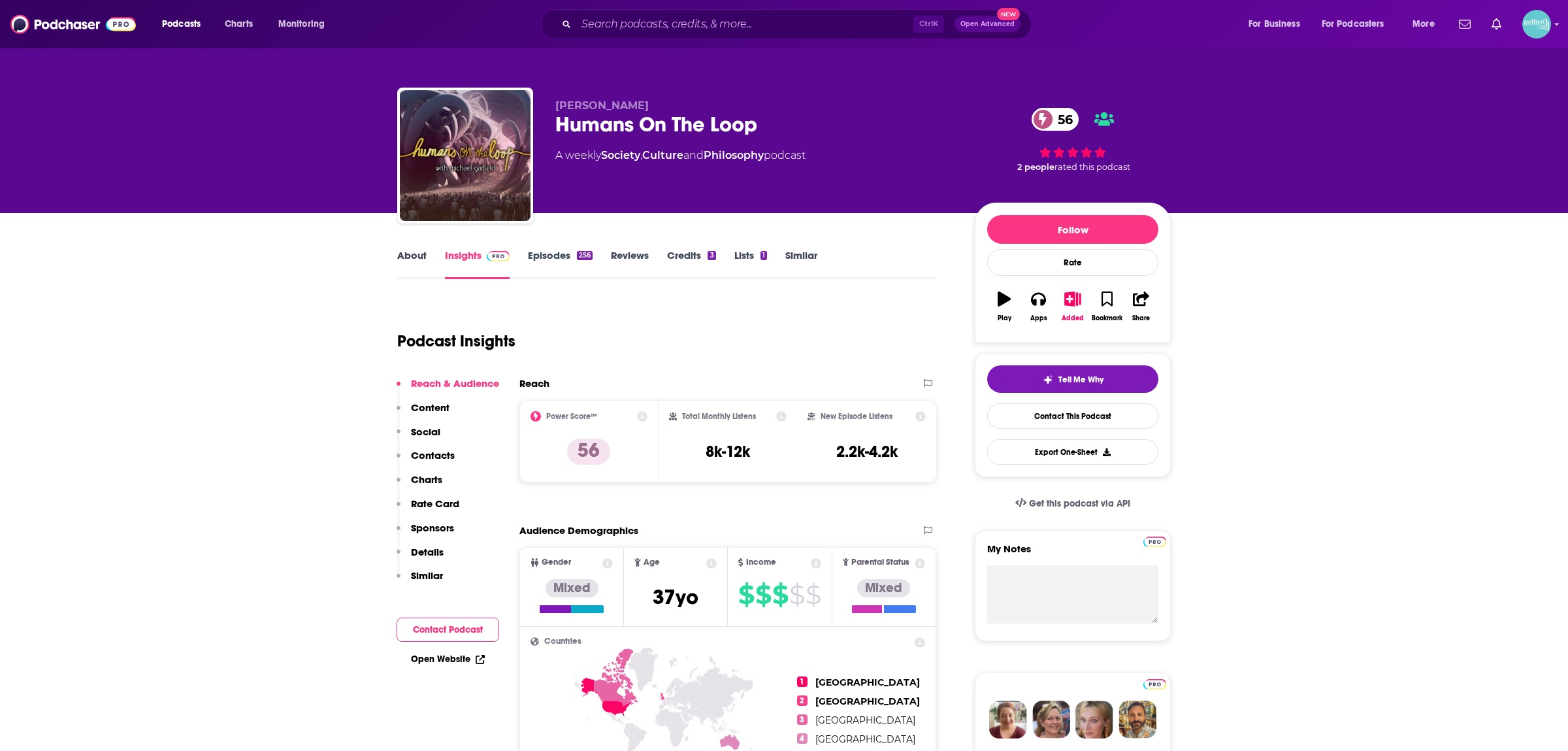
click at [809, 254] on link "Similar" at bounding box center [801, 264] width 32 height 30
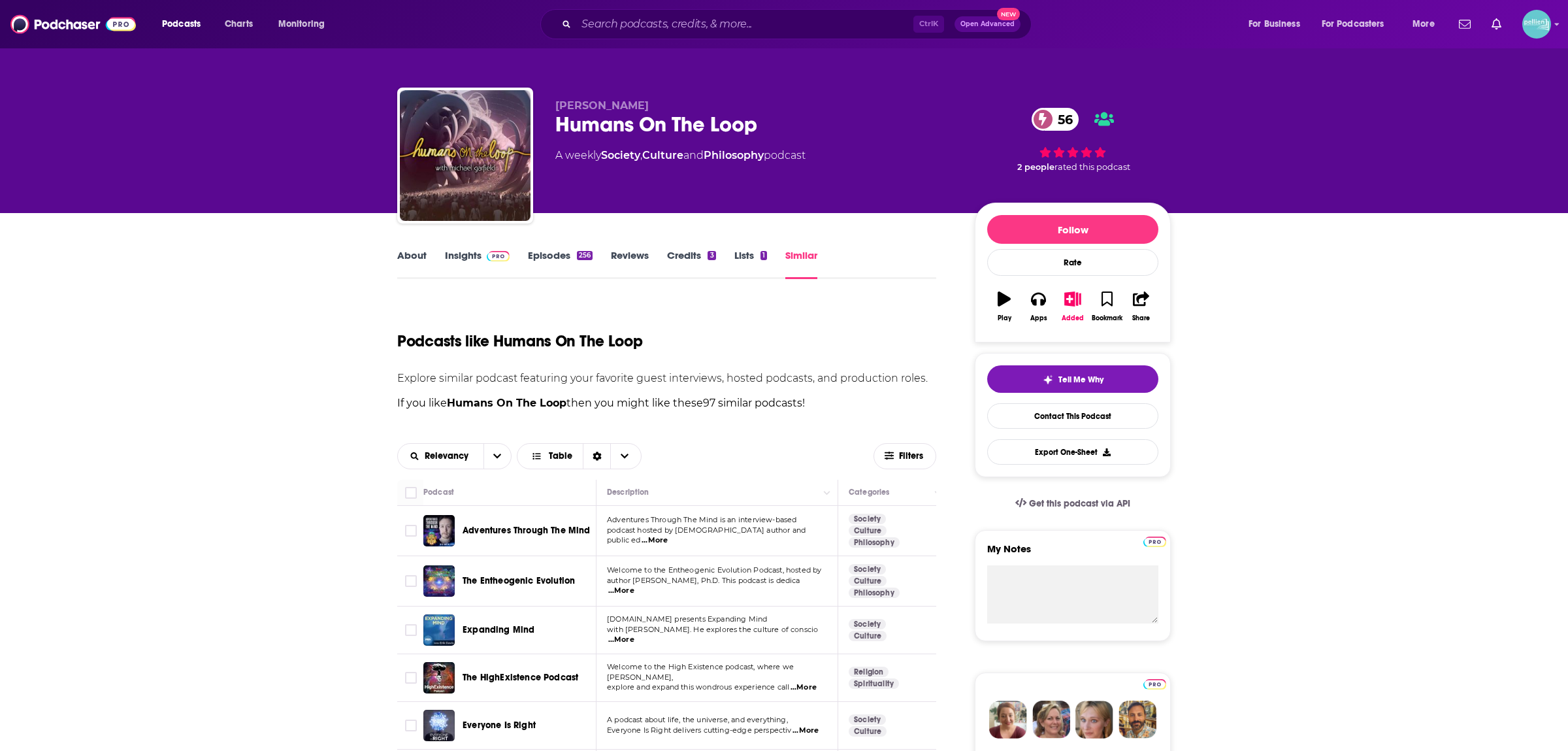
scroll to position [321, 0]
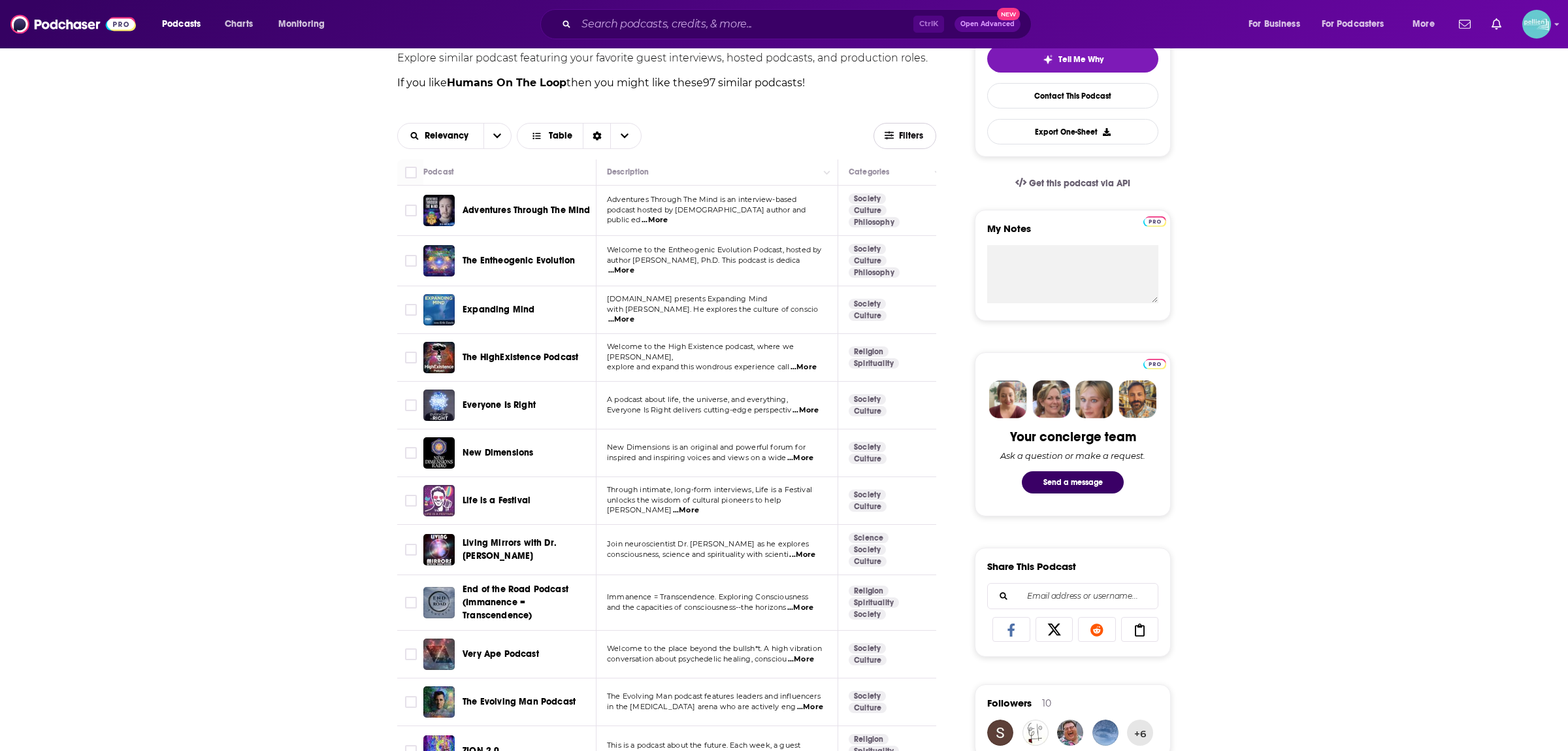
click at [901, 139] on span "Filters" at bounding box center [912, 136] width 26 height 9
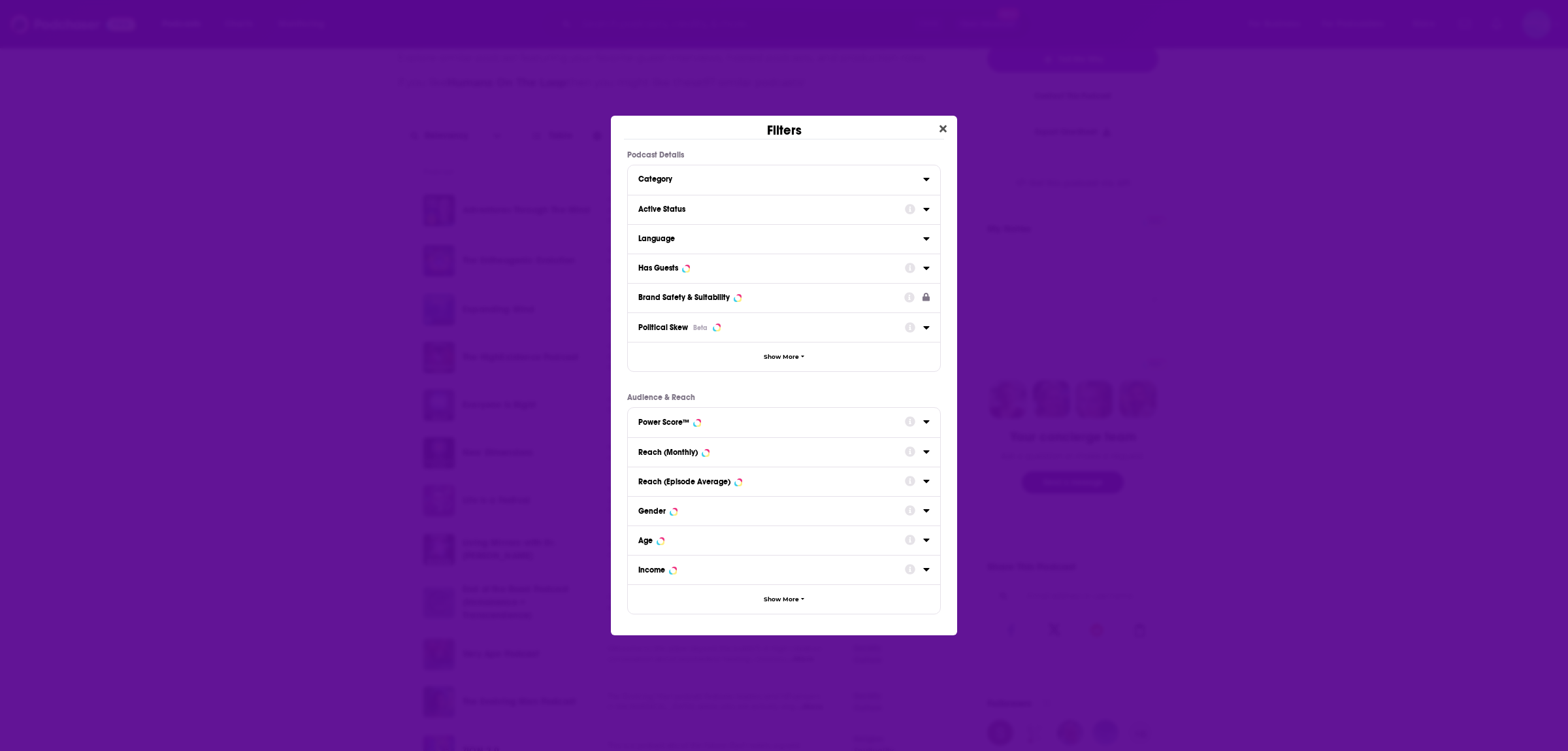
click at [715, 209] on div "Active Status" at bounding box center [768, 209] width 258 height 9
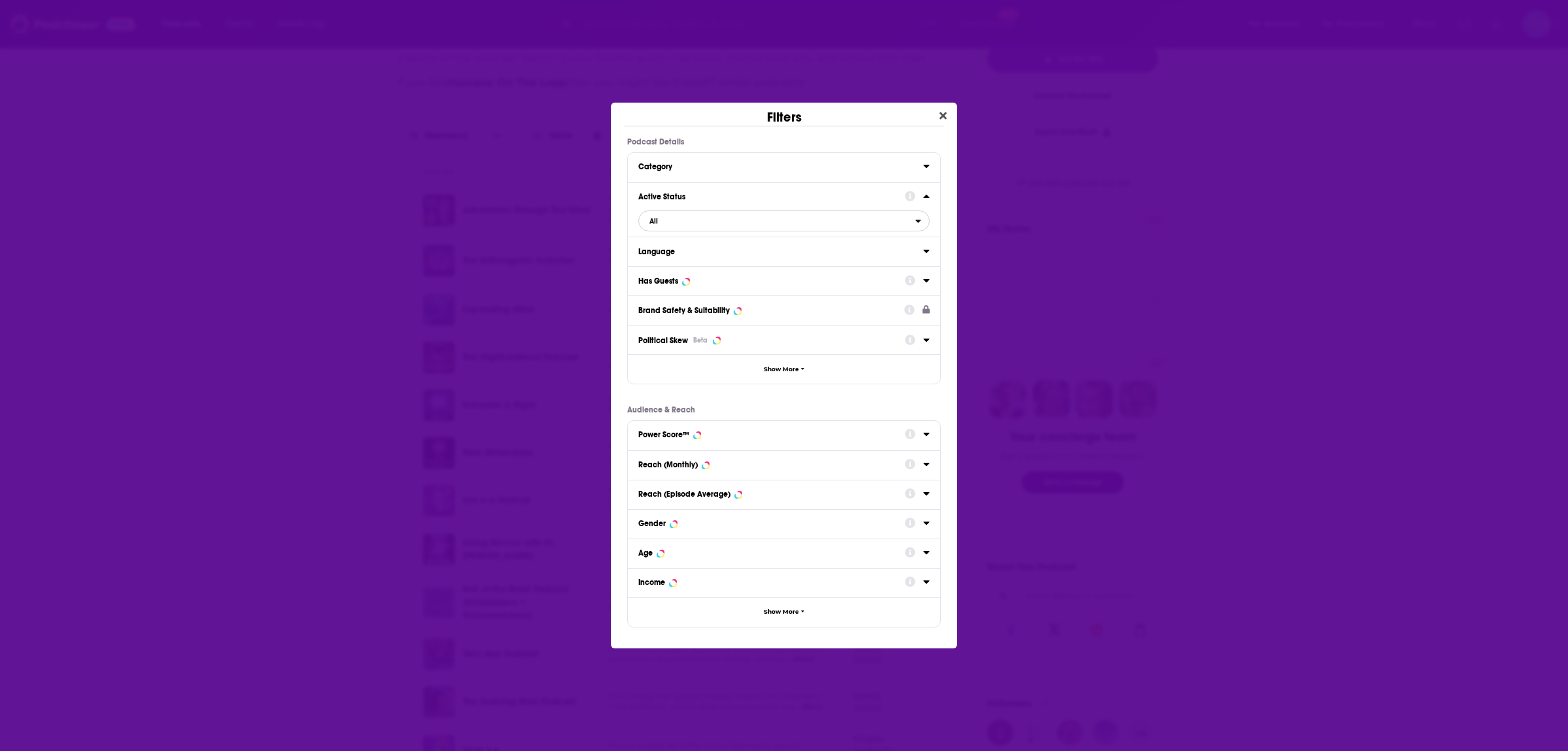
click at [649, 221] on span "All" at bounding box center [778, 221] width 276 height 17
click at [648, 262] on span "Active" at bounding box center [716, 264] width 143 height 7
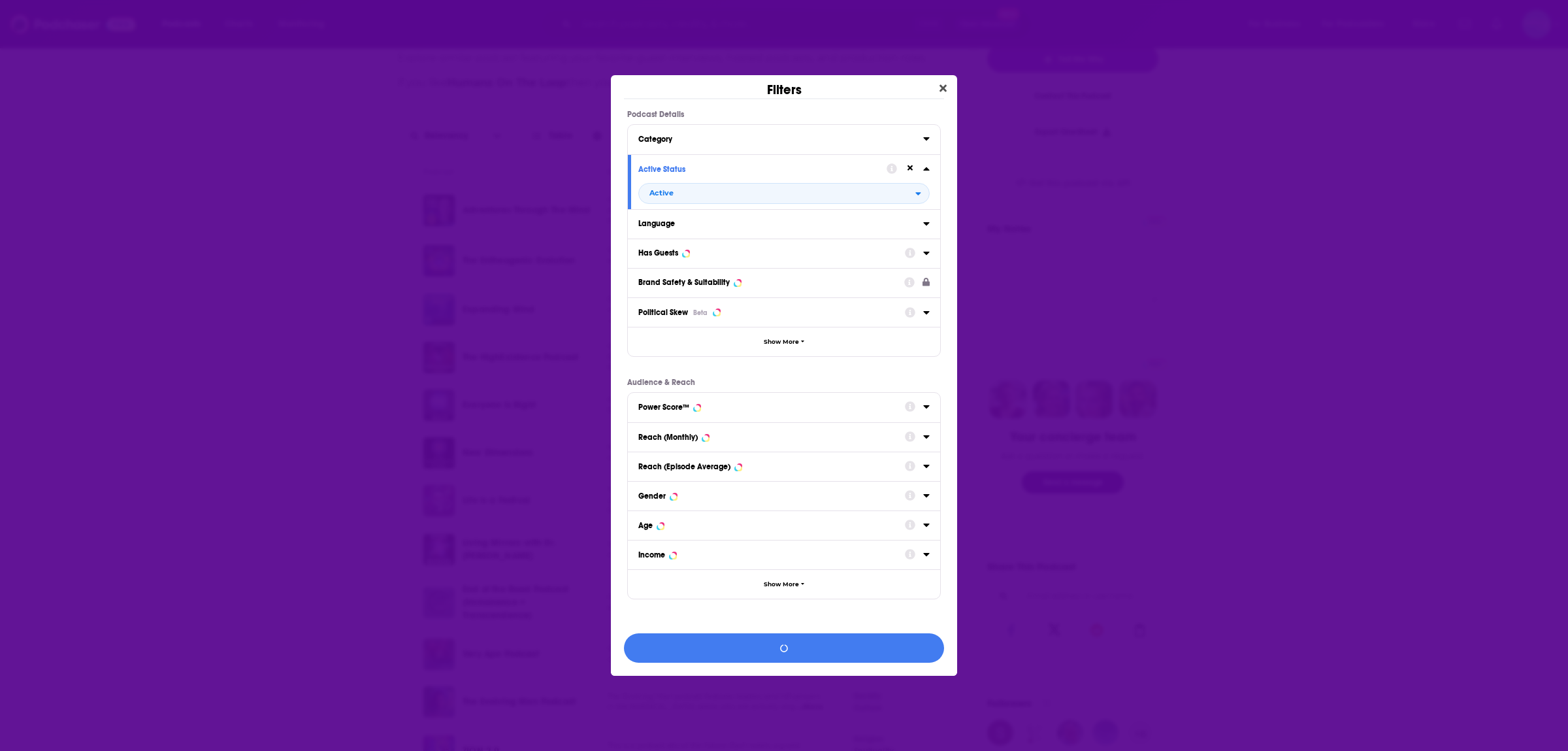
click at [652, 256] on div "Has Guests" at bounding box center [658, 253] width 40 height 9
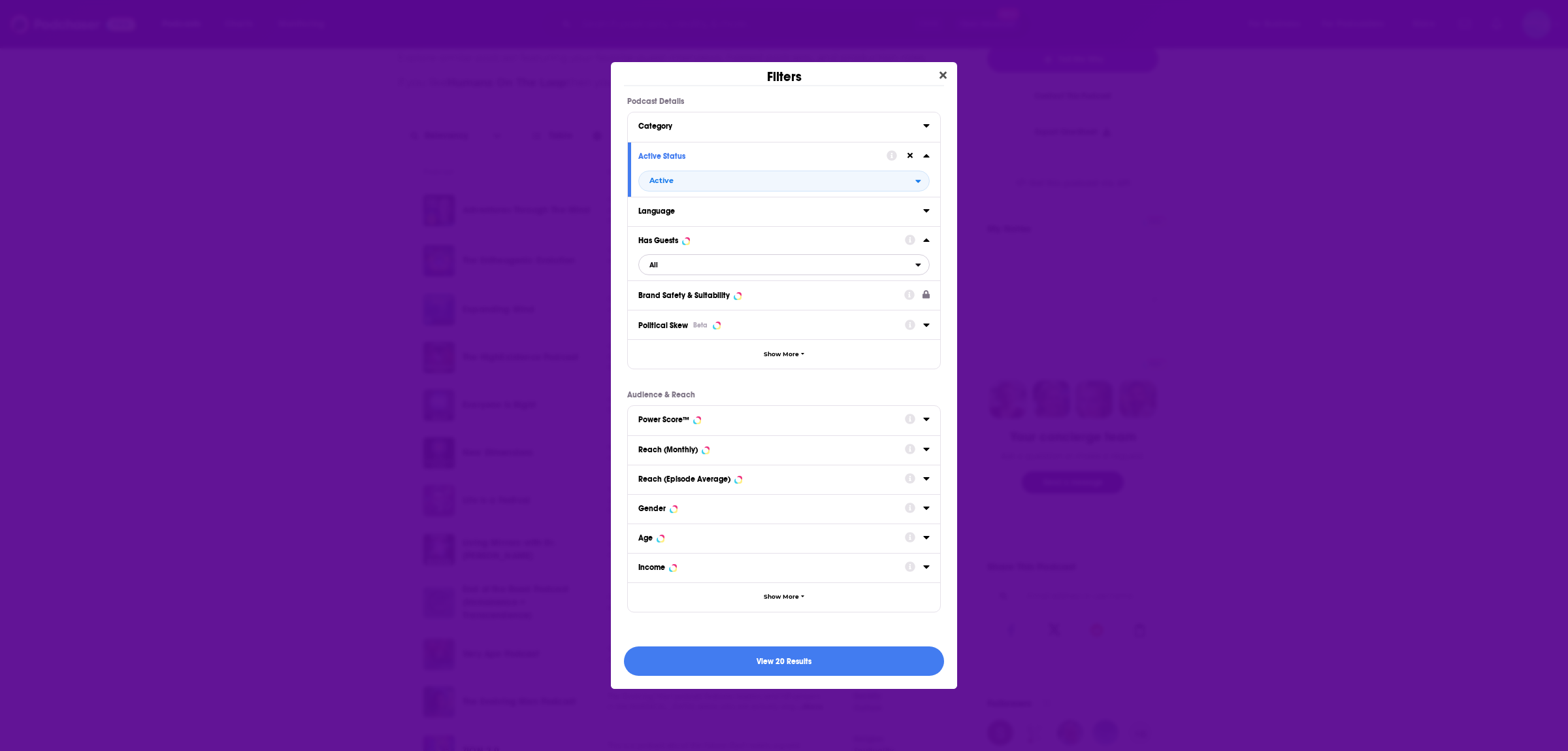
click at [670, 264] on span "All" at bounding box center [778, 265] width 276 height 17
click at [652, 329] on span "Has guests" at bounding box center [720, 329] width 151 height 7
click at [761, 660] on button "View 17 Results" at bounding box center [784, 662] width 321 height 30
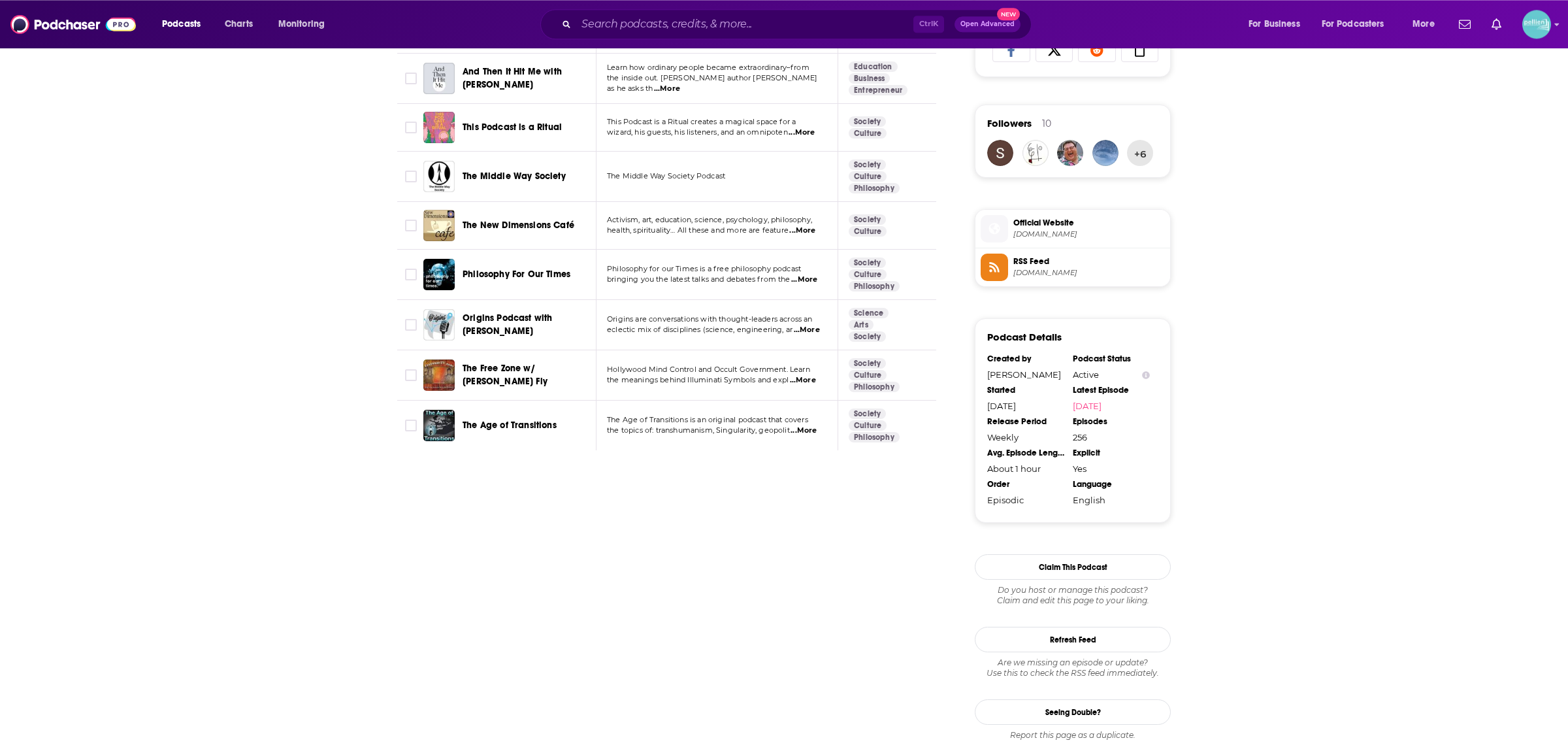
scroll to position [913, 0]
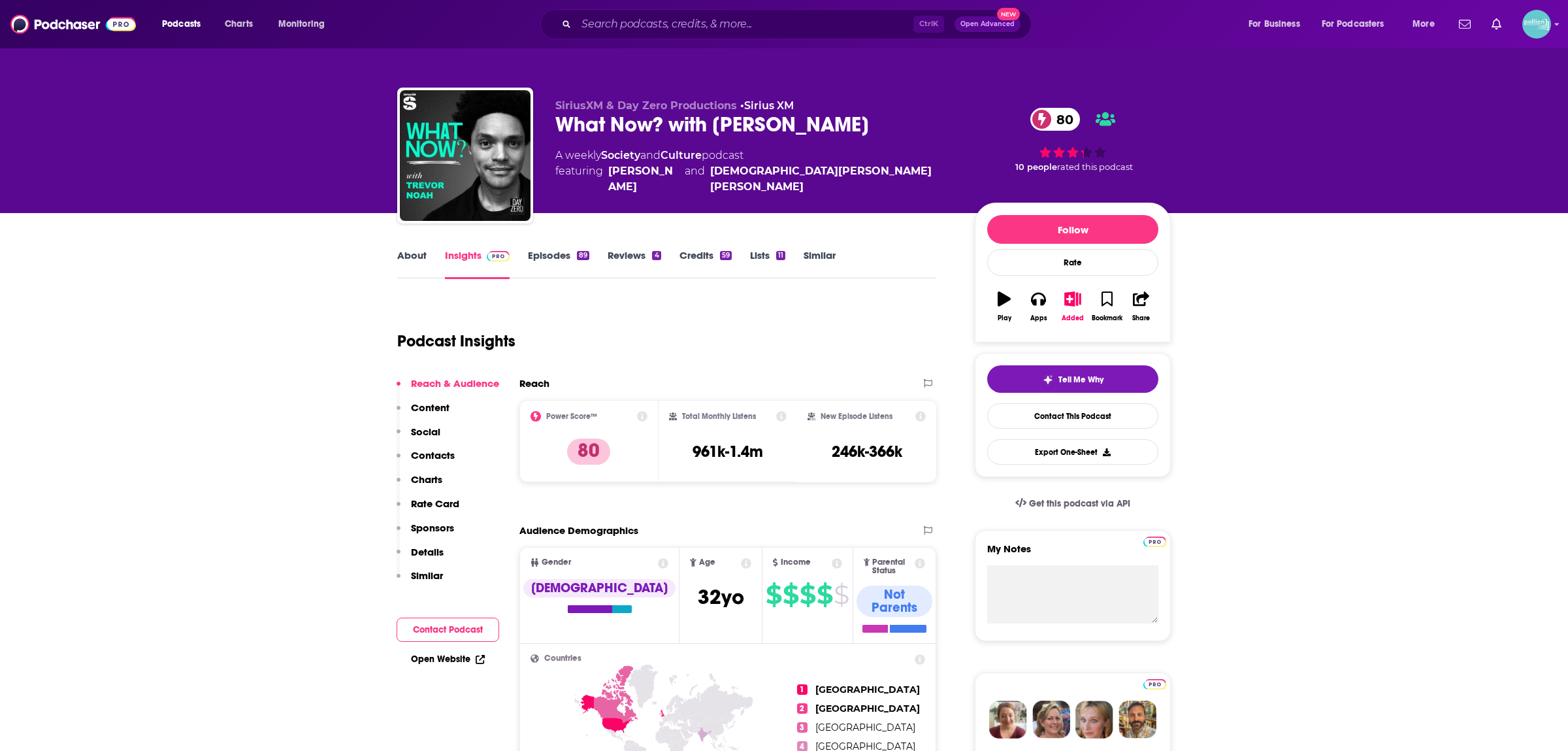
click at [420, 256] on link "About" at bounding box center [412, 264] width 30 height 30
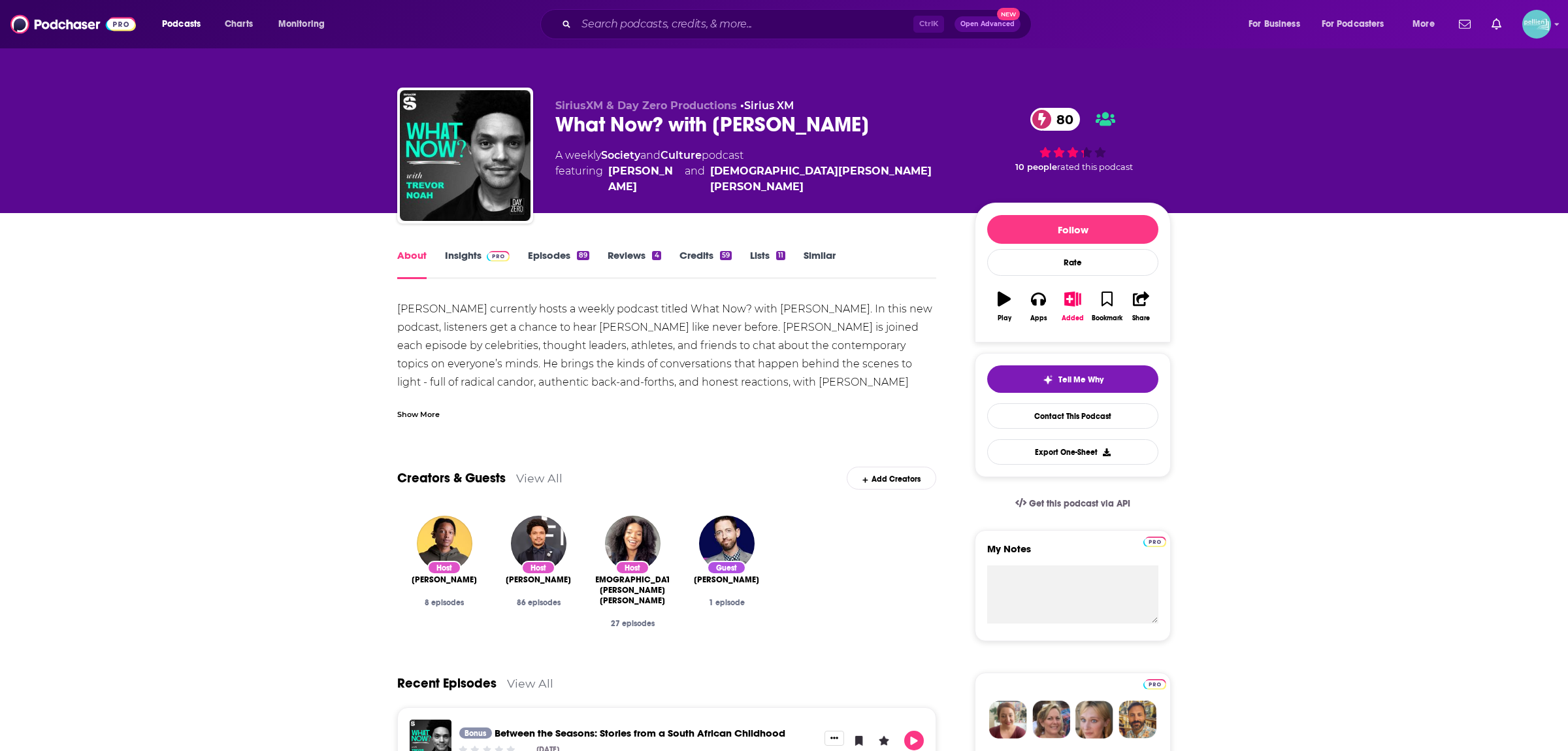
click at [535, 256] on link "Episodes 89" at bounding box center [559, 264] width 61 height 30
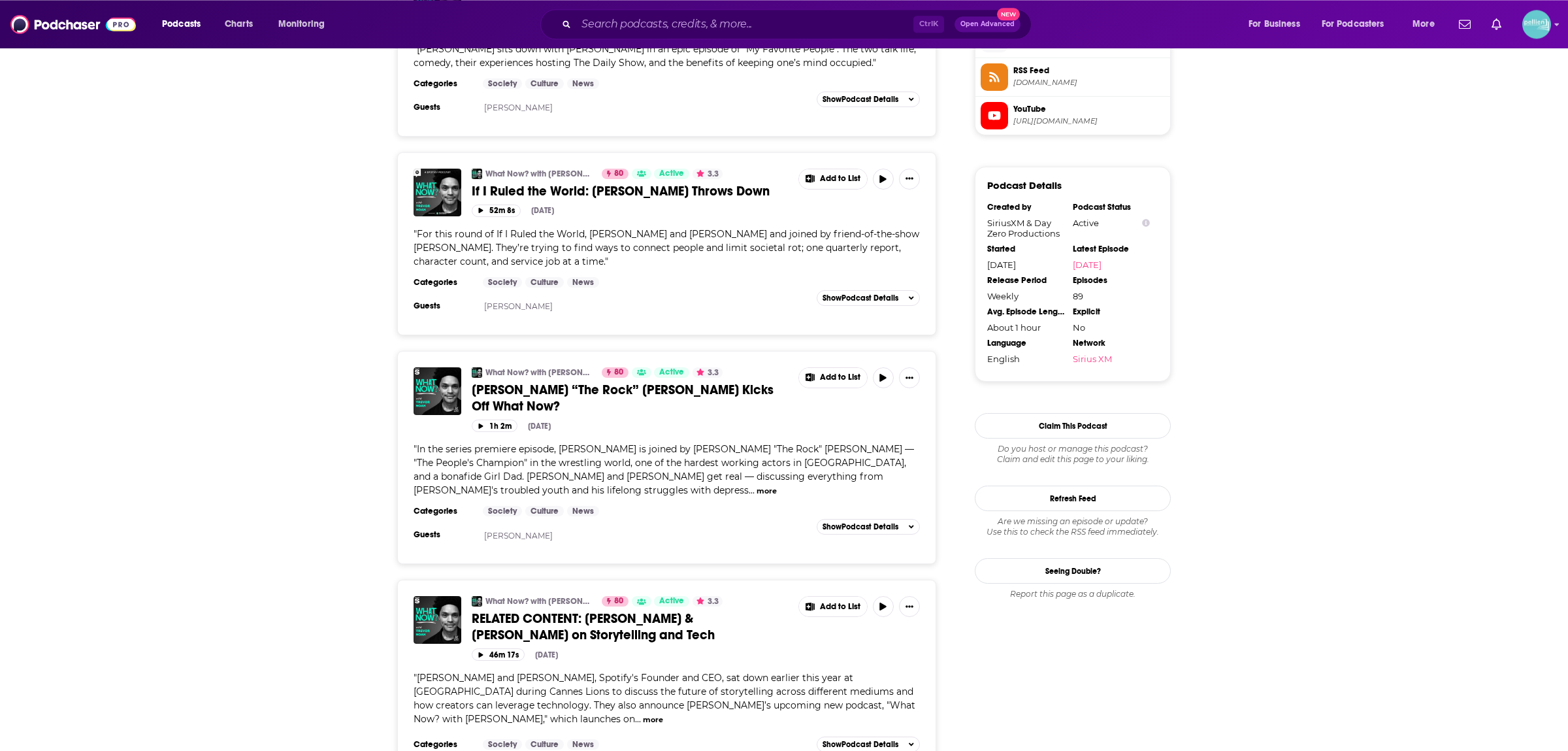
scroll to position [1238, 0]
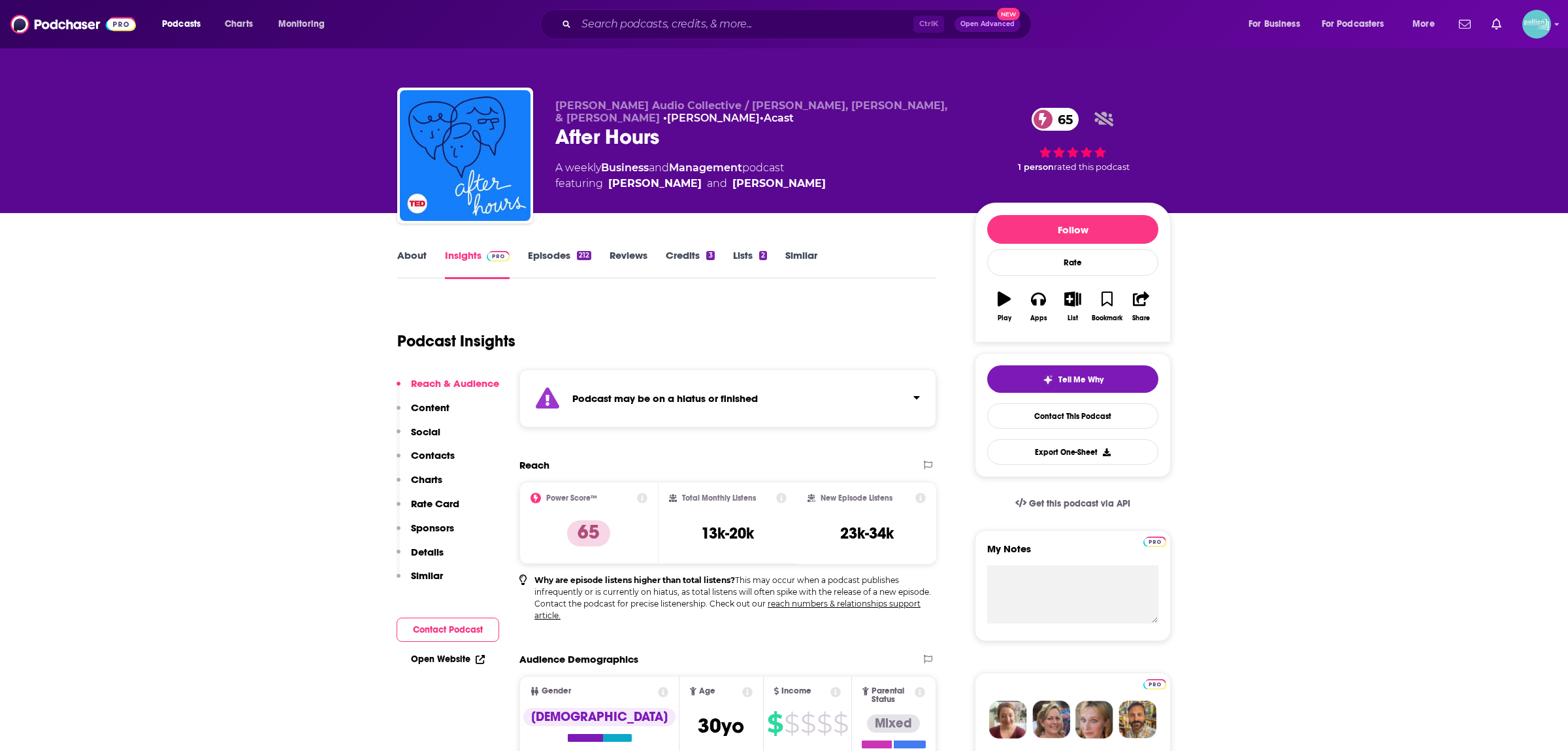
click at [533, 257] on link "Episodes 212" at bounding box center [560, 264] width 63 height 30
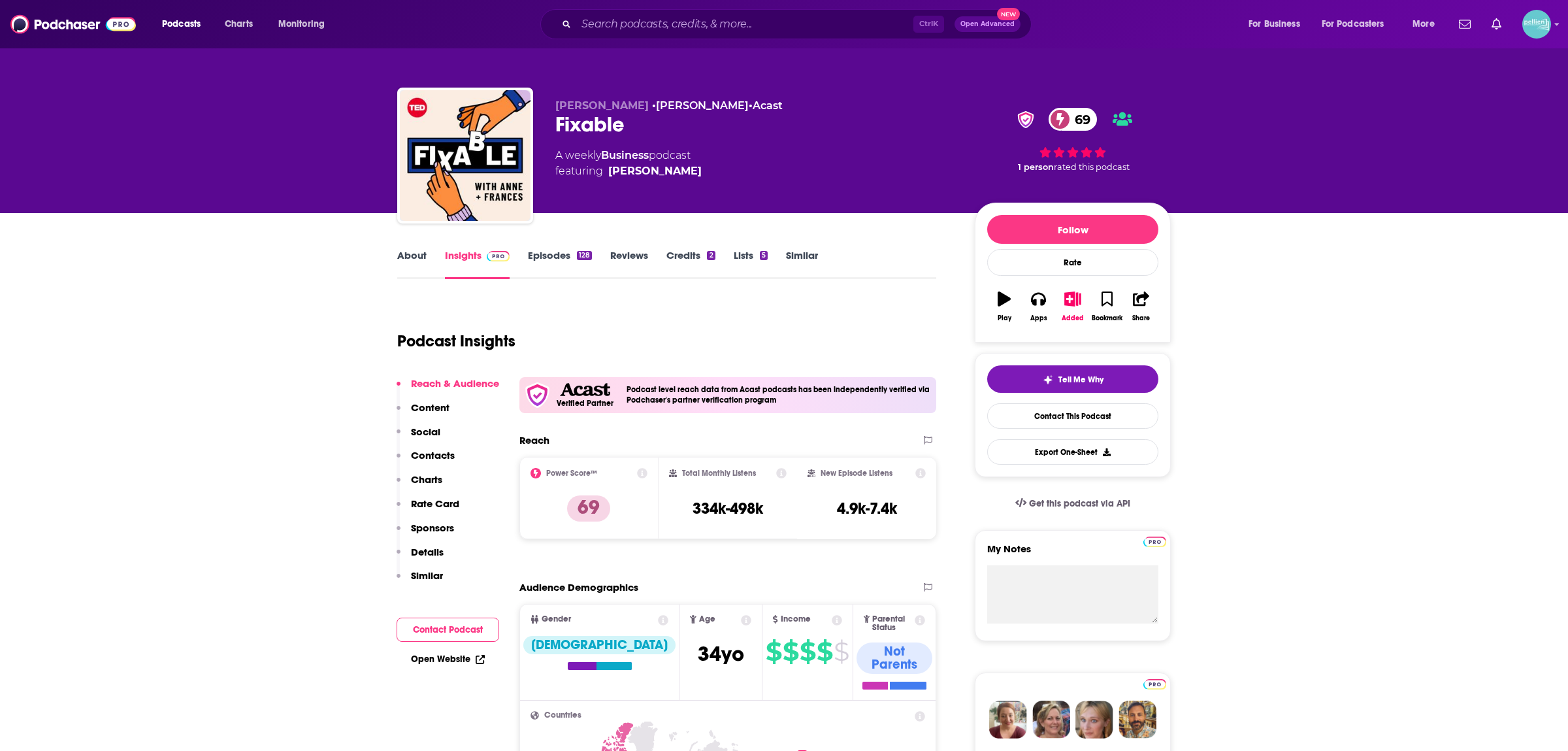
click at [418, 249] on link "About" at bounding box center [412, 264] width 30 height 30
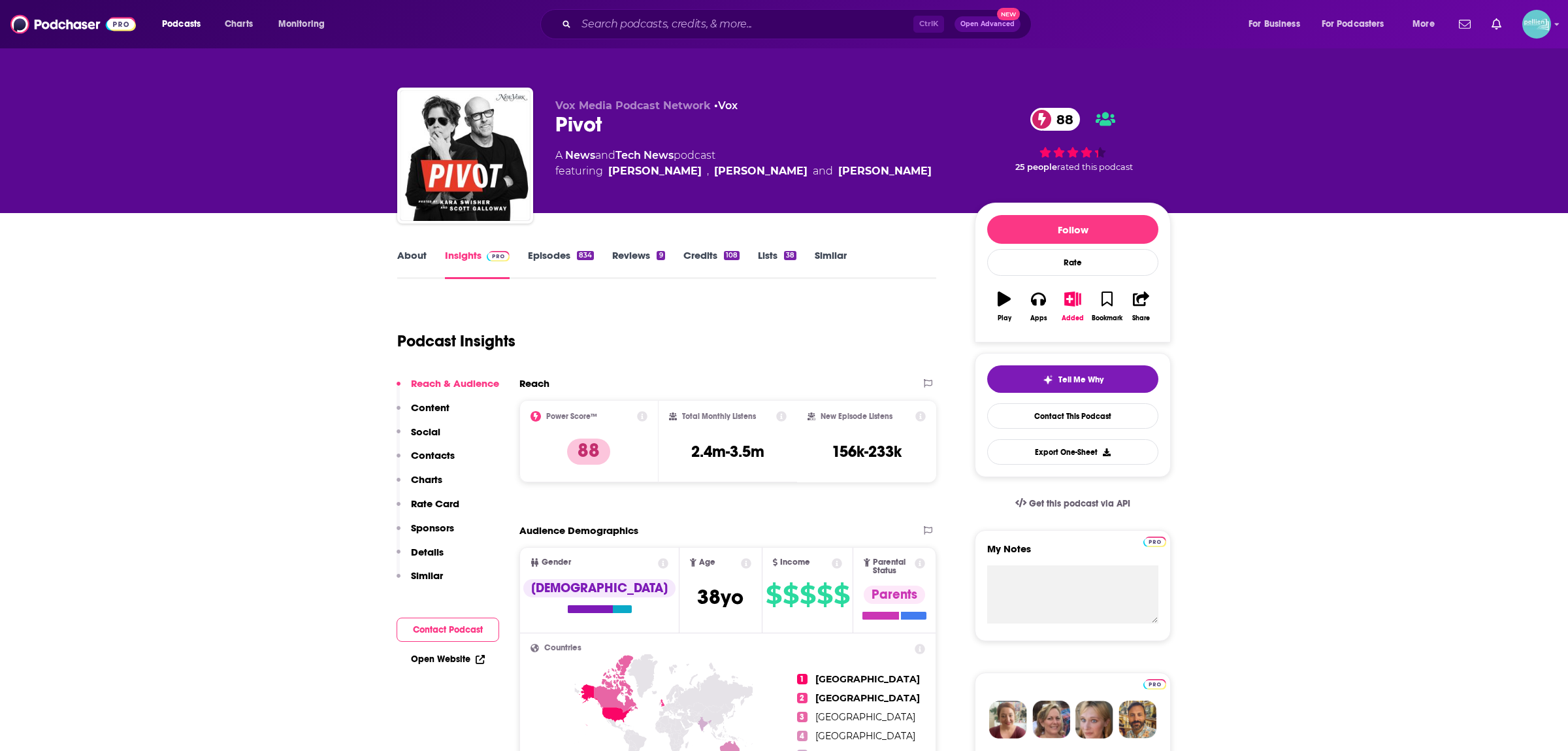
click at [407, 254] on link "About" at bounding box center [412, 264] width 30 height 30
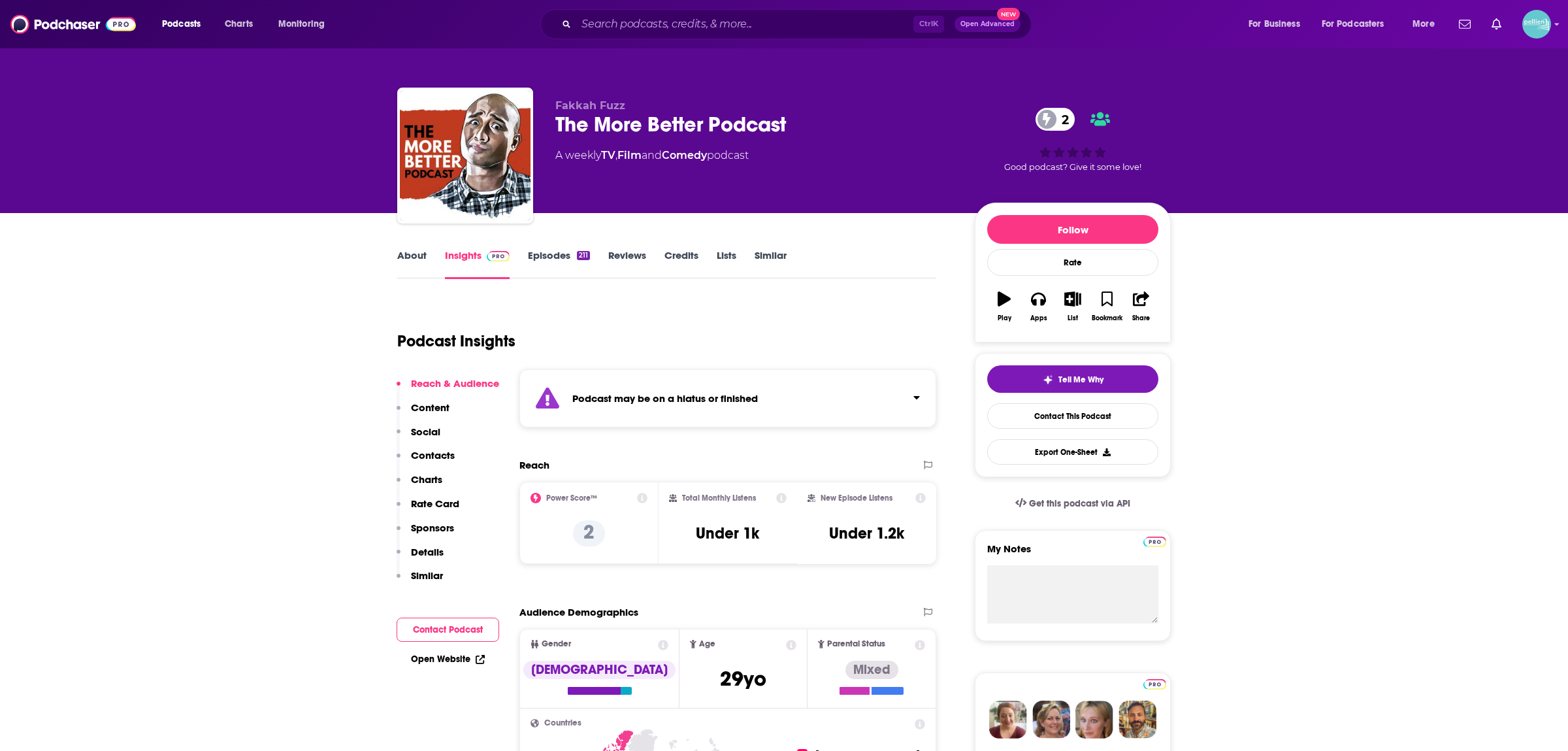
click at [545, 255] on link "Episodes 211" at bounding box center [559, 264] width 62 height 30
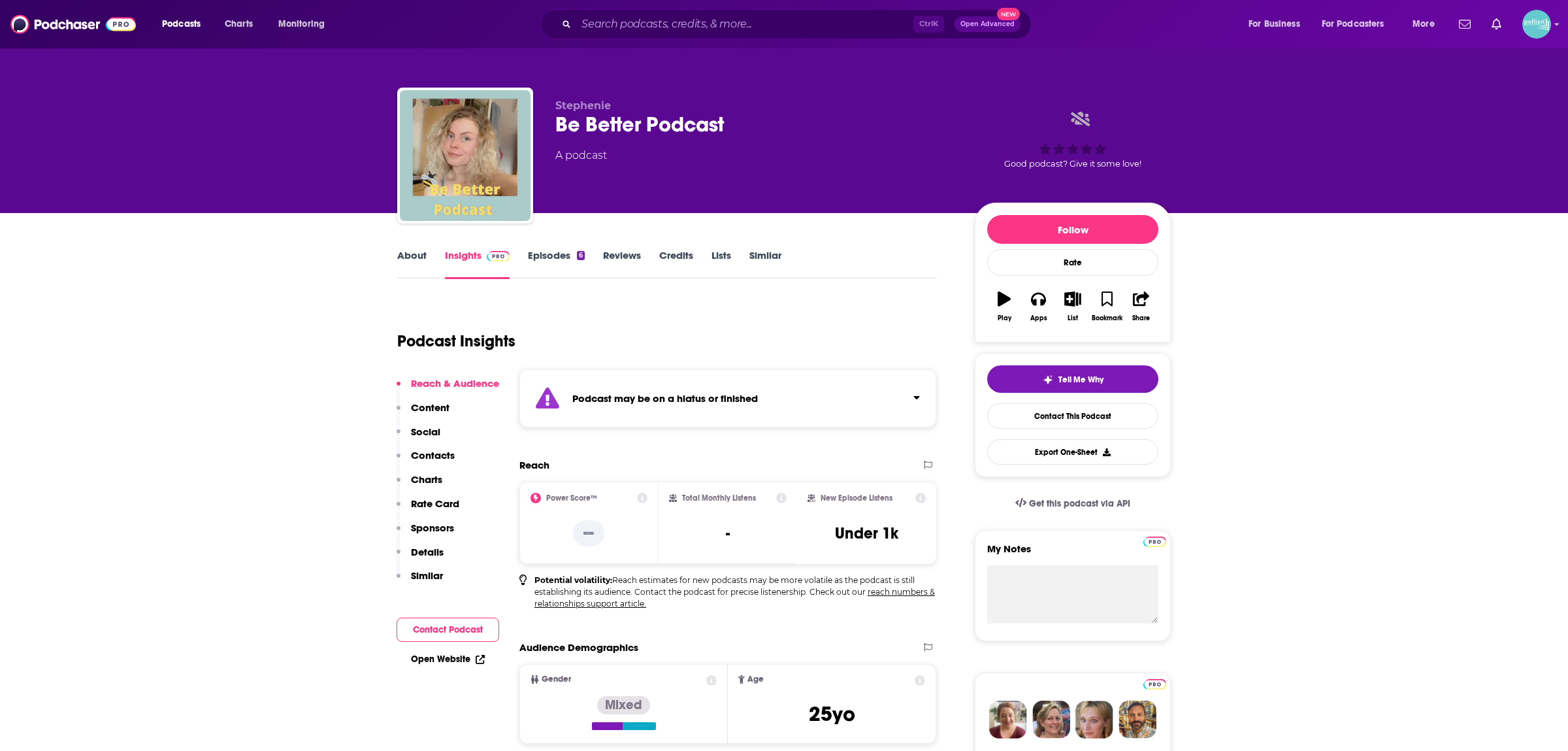
click at [530, 255] on link "Episodes 6" at bounding box center [556, 264] width 57 height 30
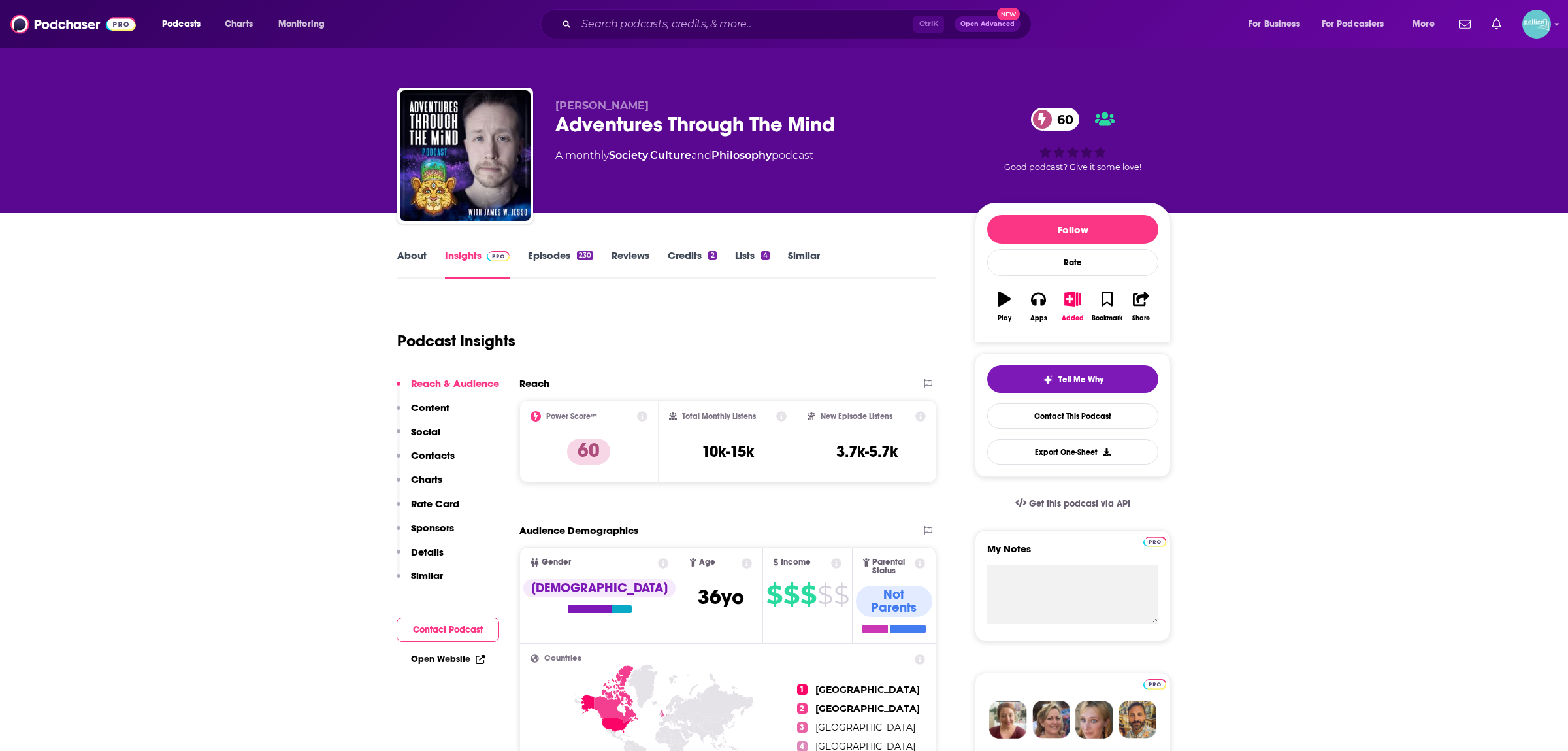
click at [411, 258] on link "About" at bounding box center [412, 264] width 30 height 30
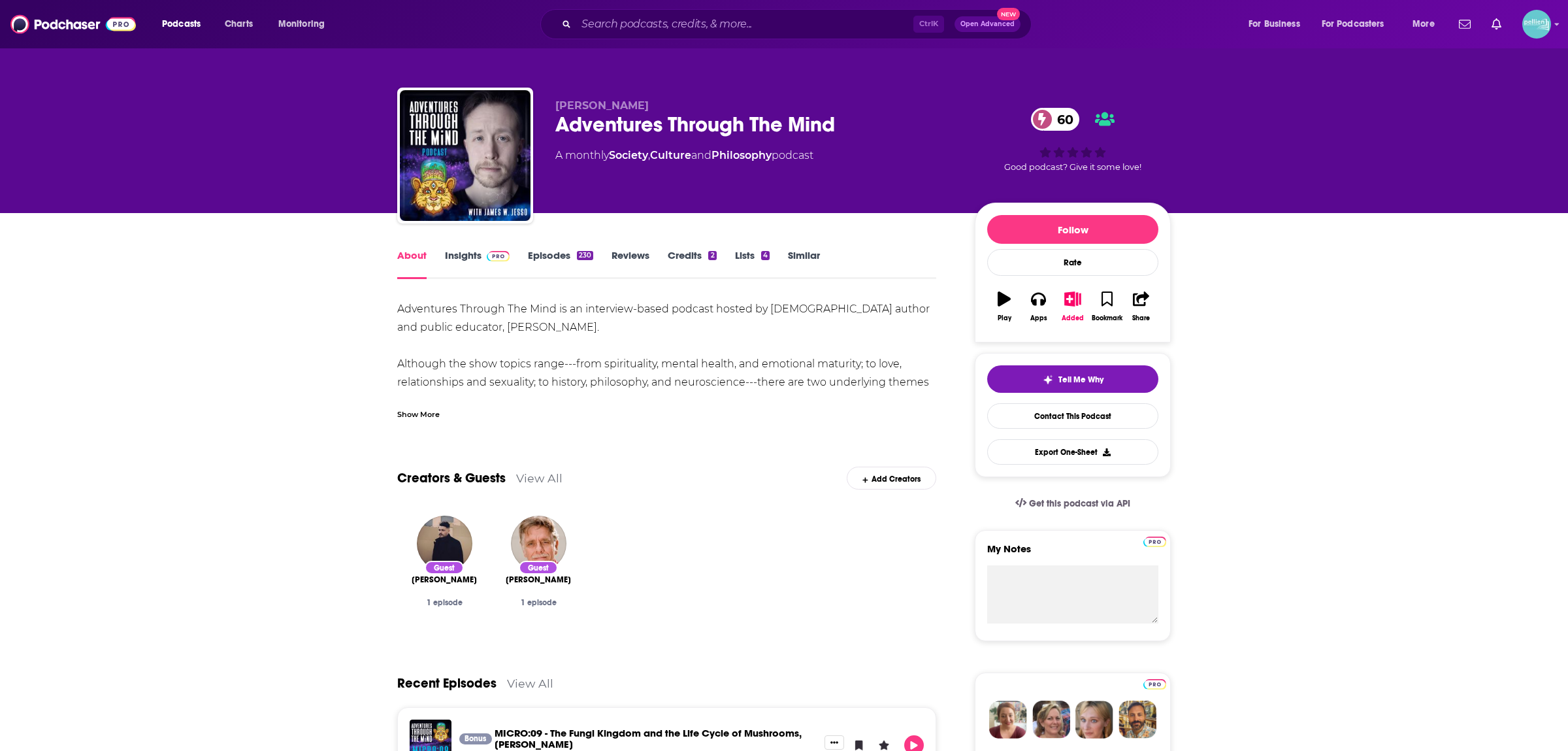
click at [425, 411] on div "Show More" at bounding box center [418, 414] width 42 height 13
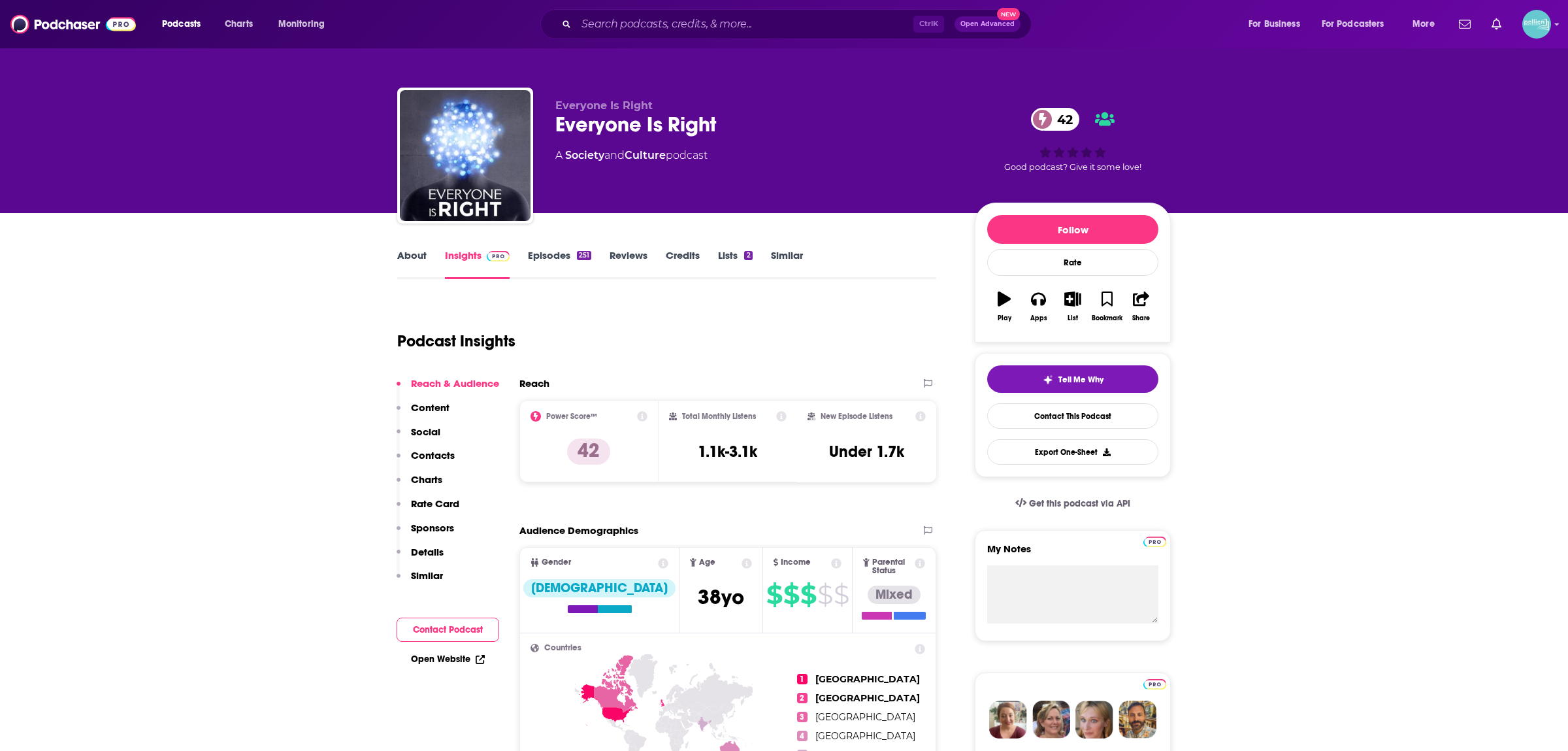
click at [403, 260] on link "About" at bounding box center [412, 264] width 30 height 30
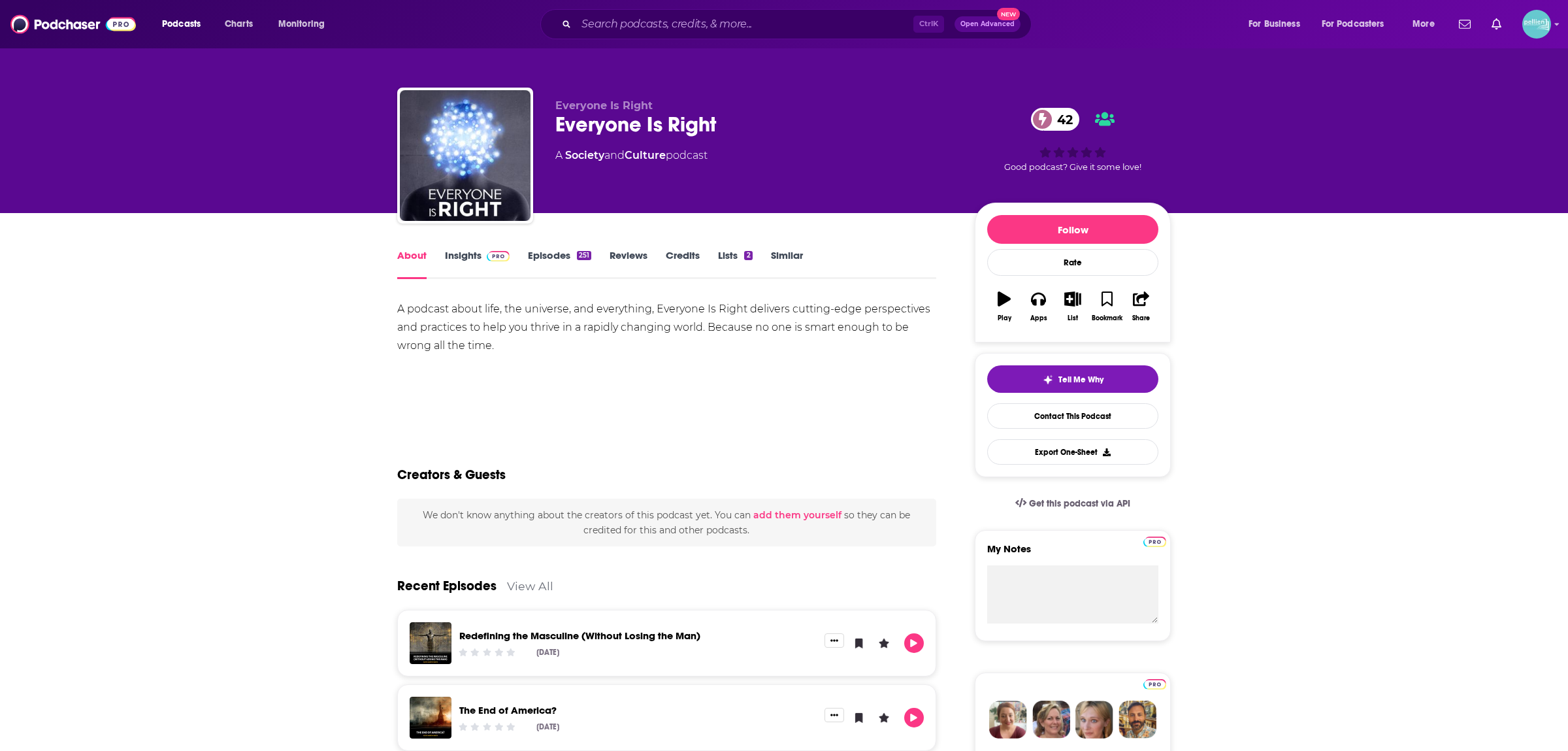
click at [454, 255] on link "Insights" at bounding box center [478, 264] width 65 height 30
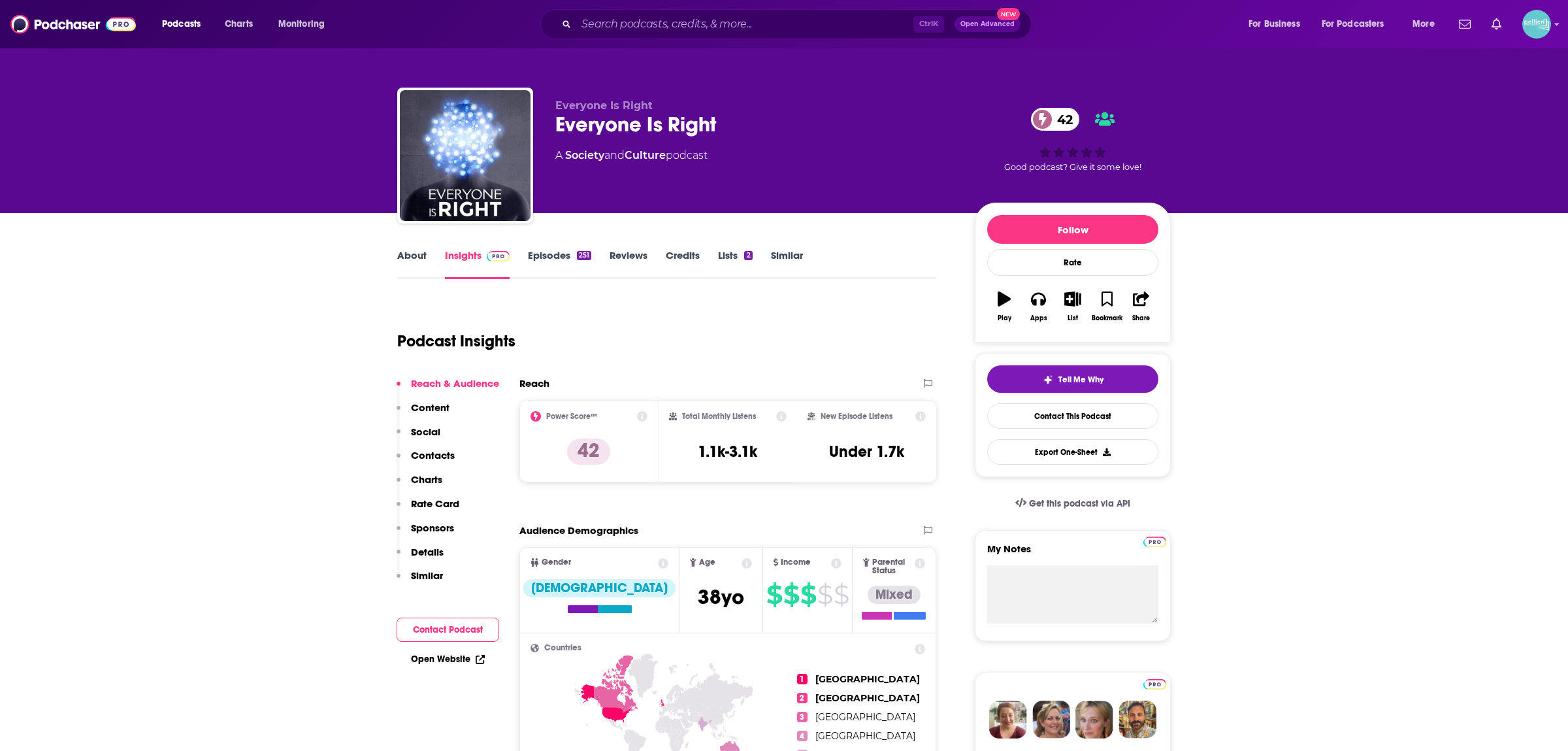
click at [543, 264] on link "Episodes 251" at bounding box center [560, 264] width 63 height 30
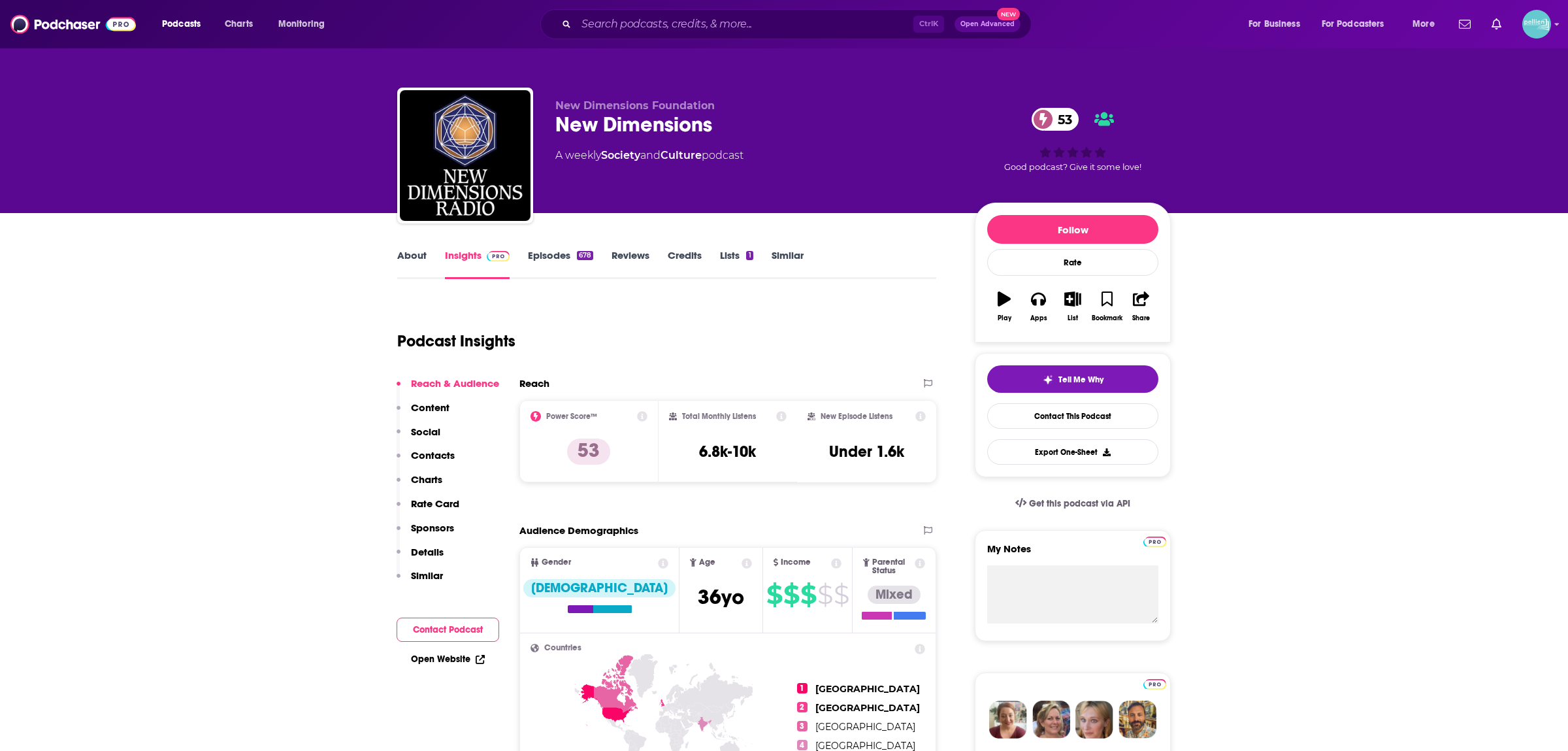
click at [408, 248] on div "About Insights Episodes 678 Reviews Credits Lists 1 Similar" at bounding box center [667, 262] width 539 height 32
click at [410, 251] on link "About" at bounding box center [412, 264] width 30 height 30
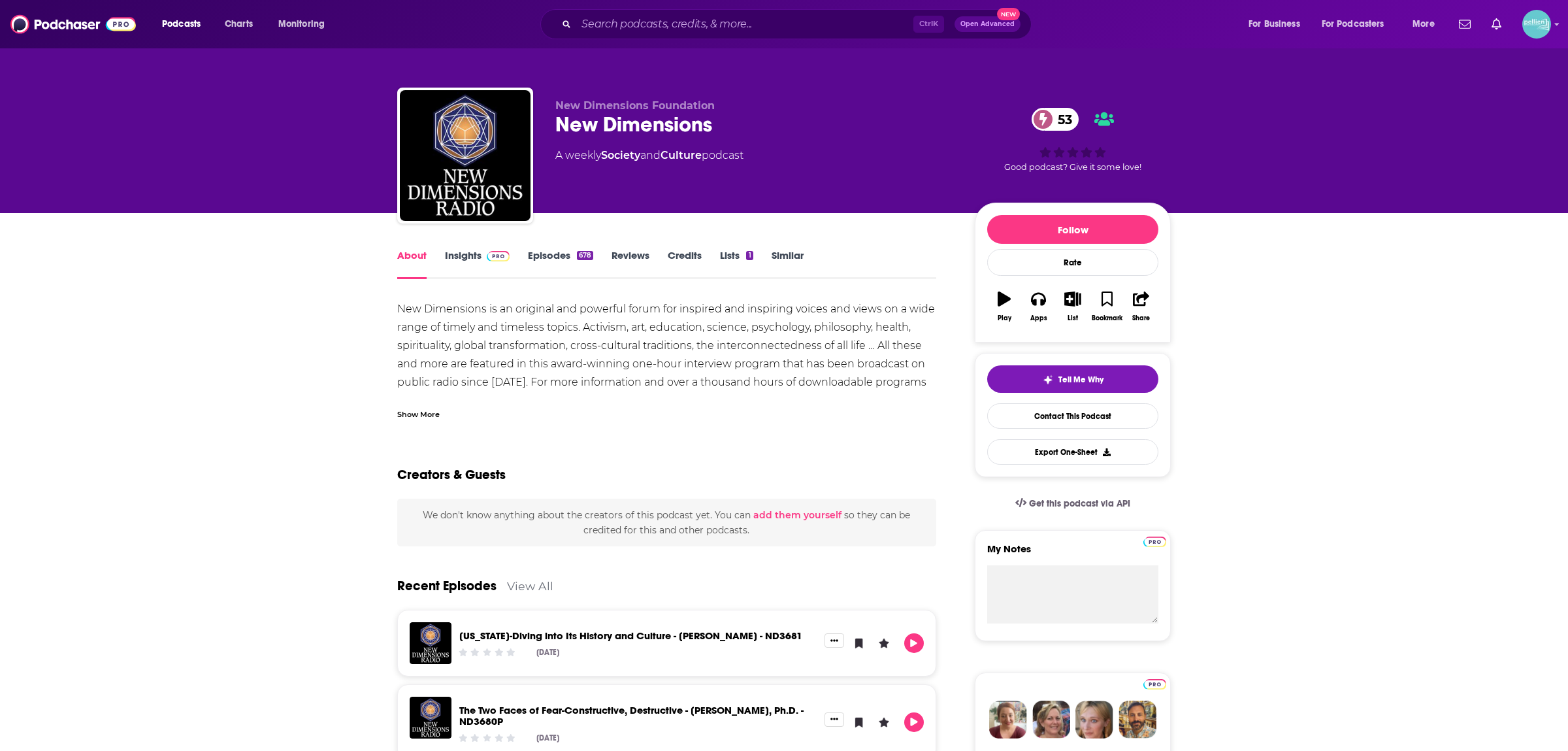
click at [432, 410] on div "Show More" at bounding box center [418, 414] width 42 height 13
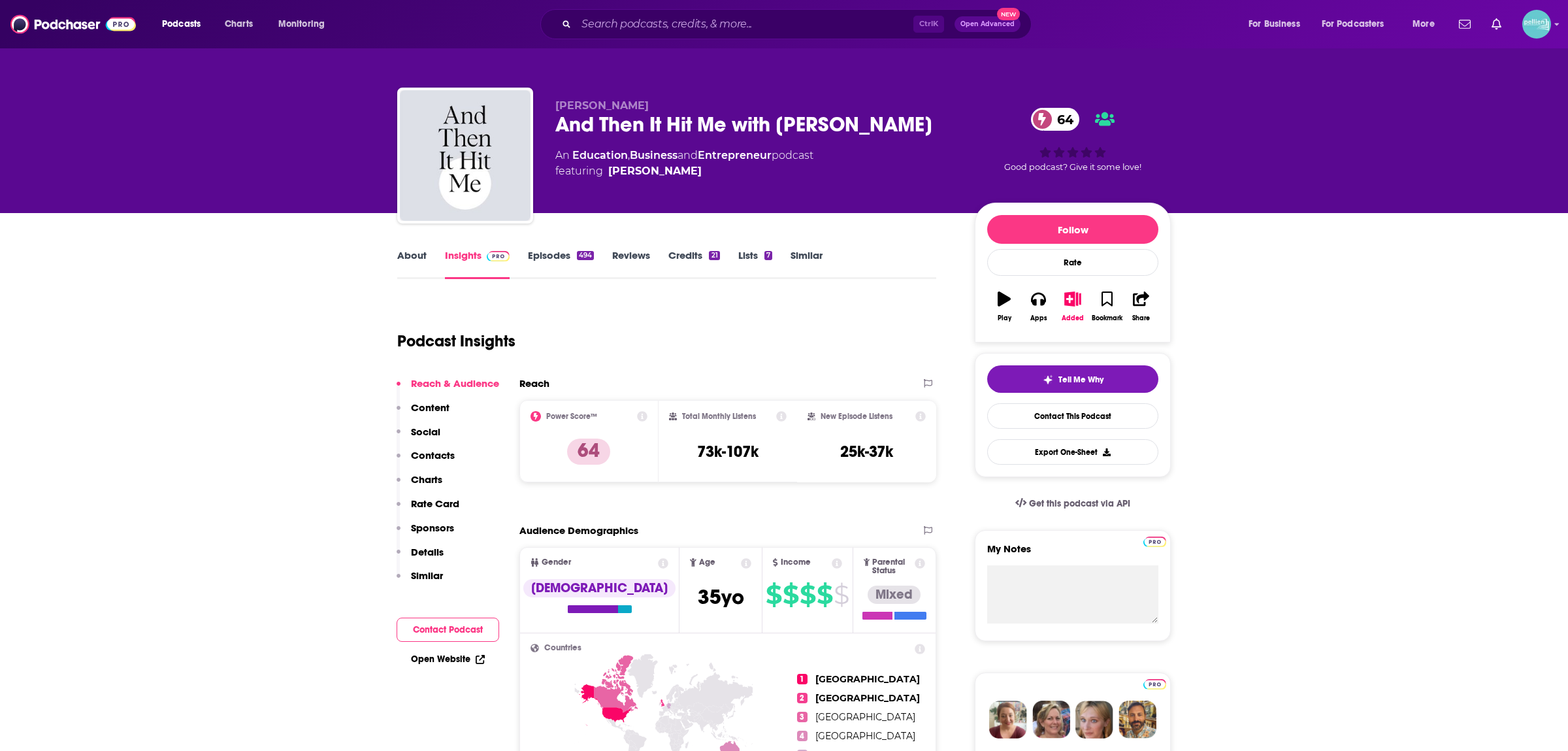
click at [425, 252] on link "About" at bounding box center [412, 264] width 30 height 30
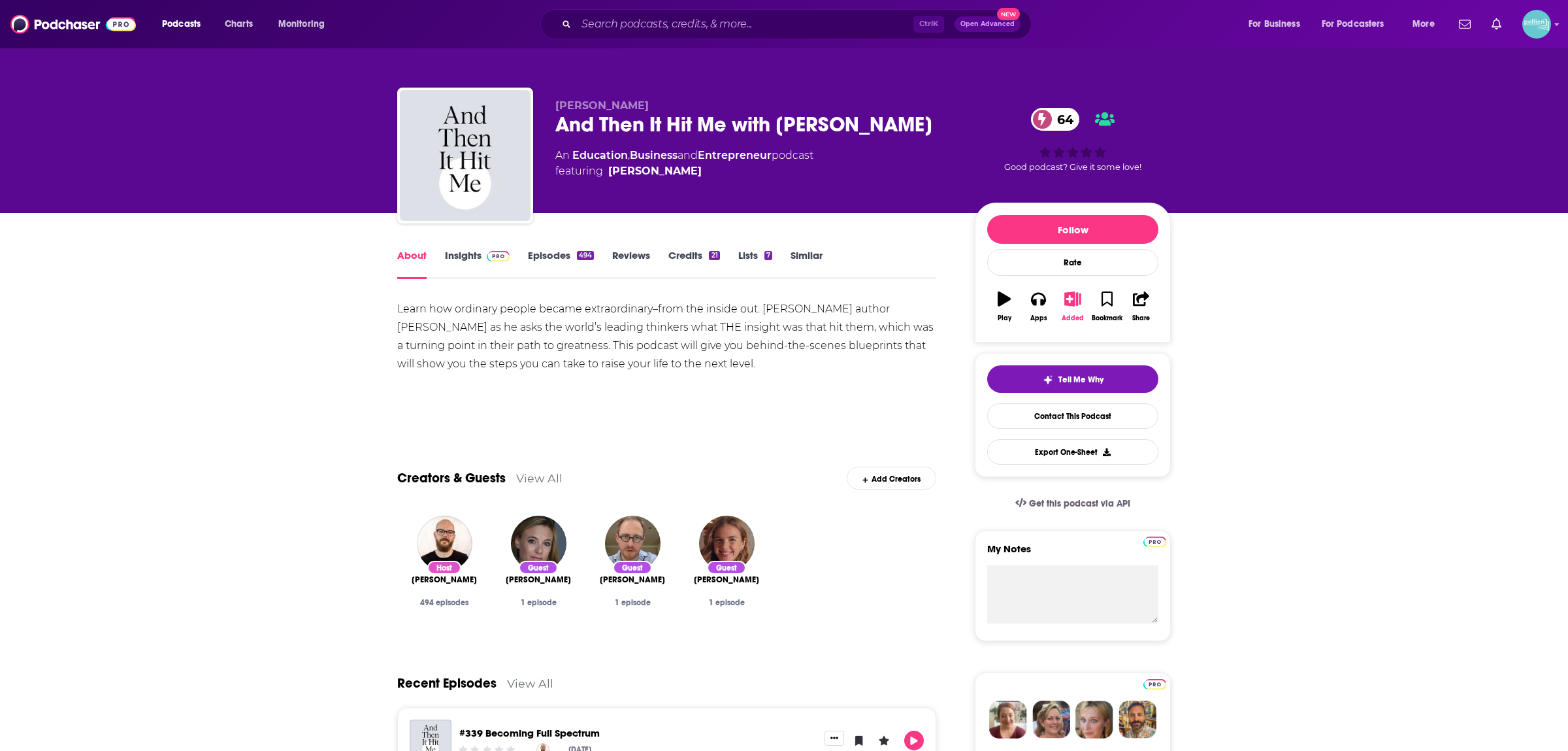
click at [1062, 311] on button "Added" at bounding box center [1073, 306] width 34 height 47
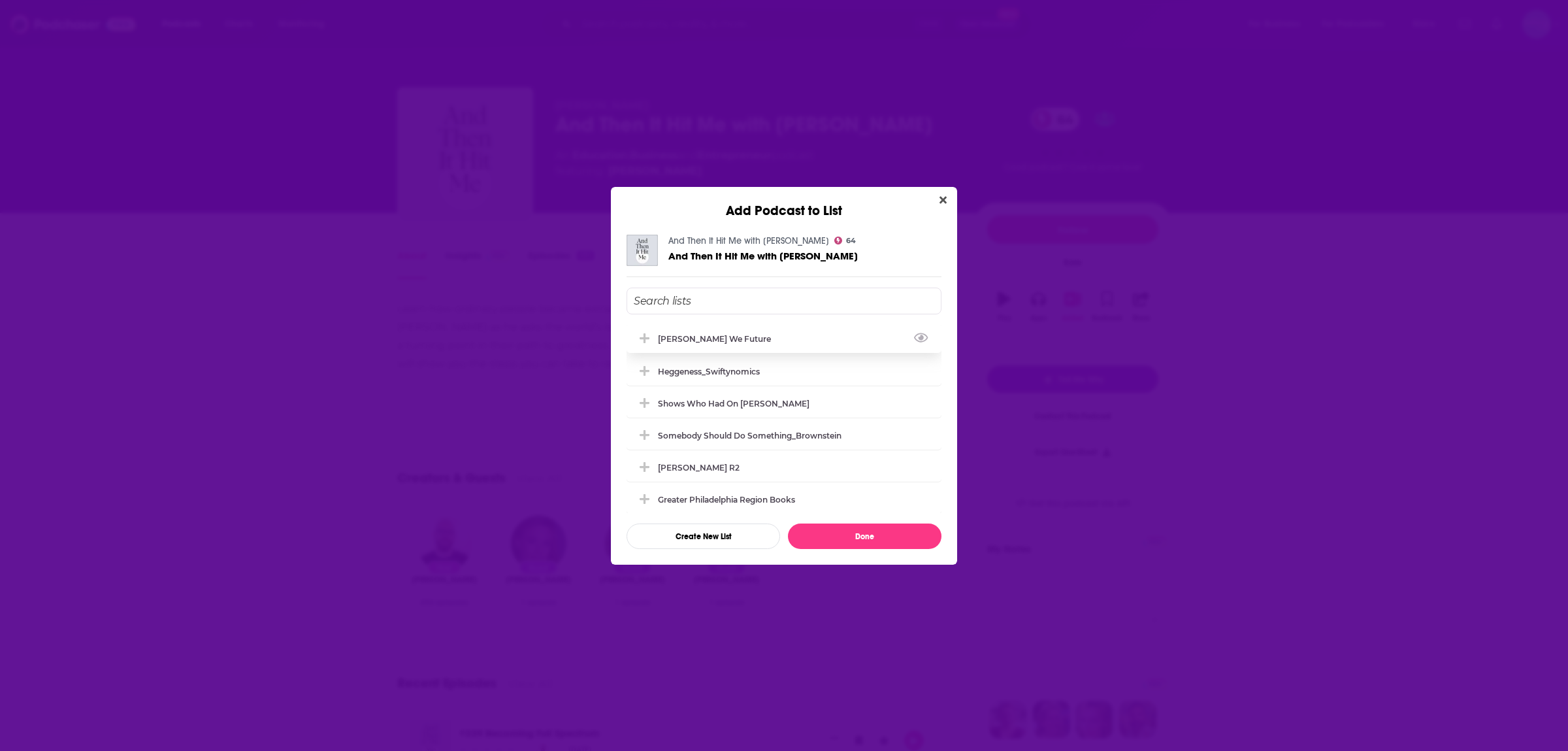
click at [770, 337] on div "[PERSON_NAME] We Future" at bounding box center [784, 339] width 315 height 29
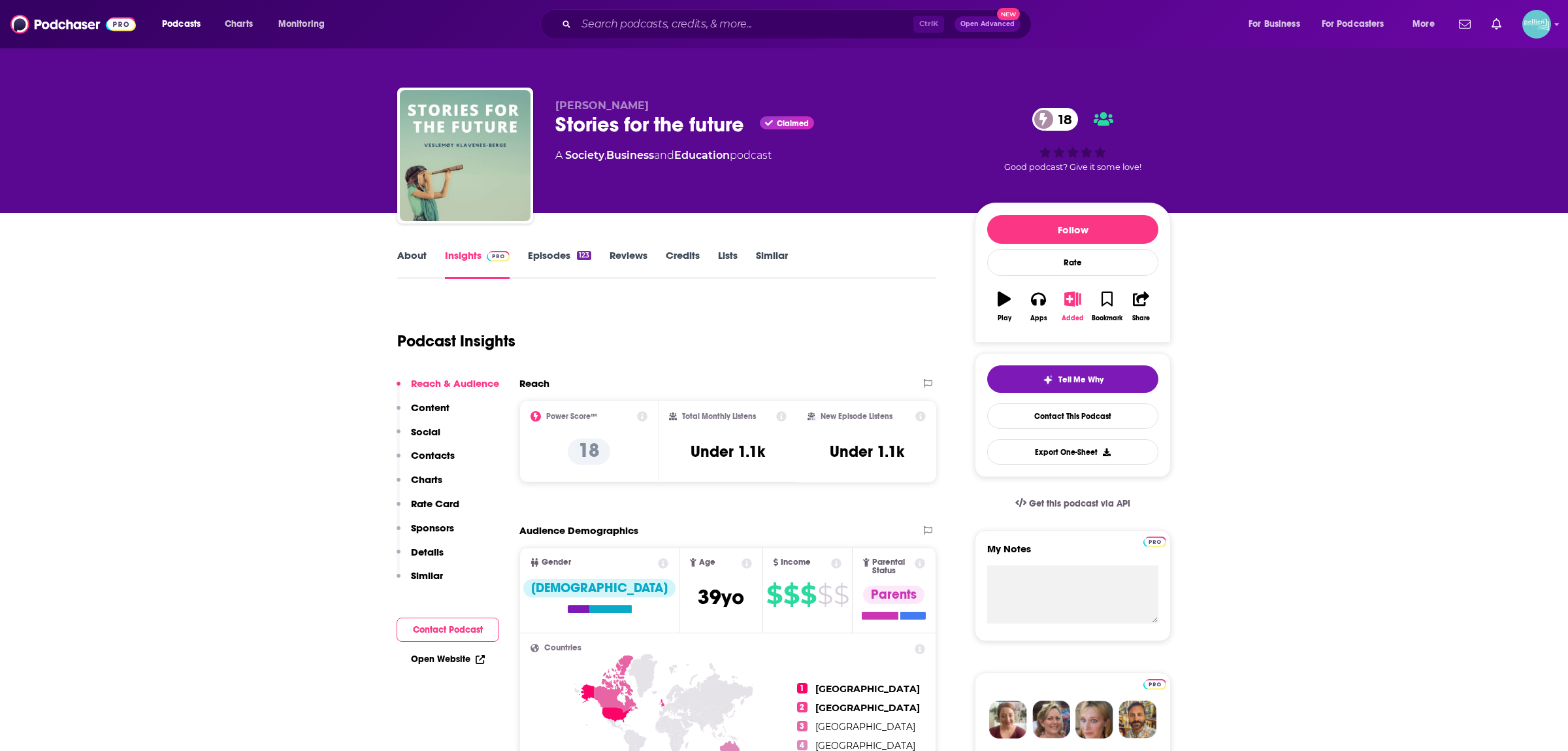
click at [1078, 304] on icon "button" at bounding box center [1073, 299] width 16 height 14
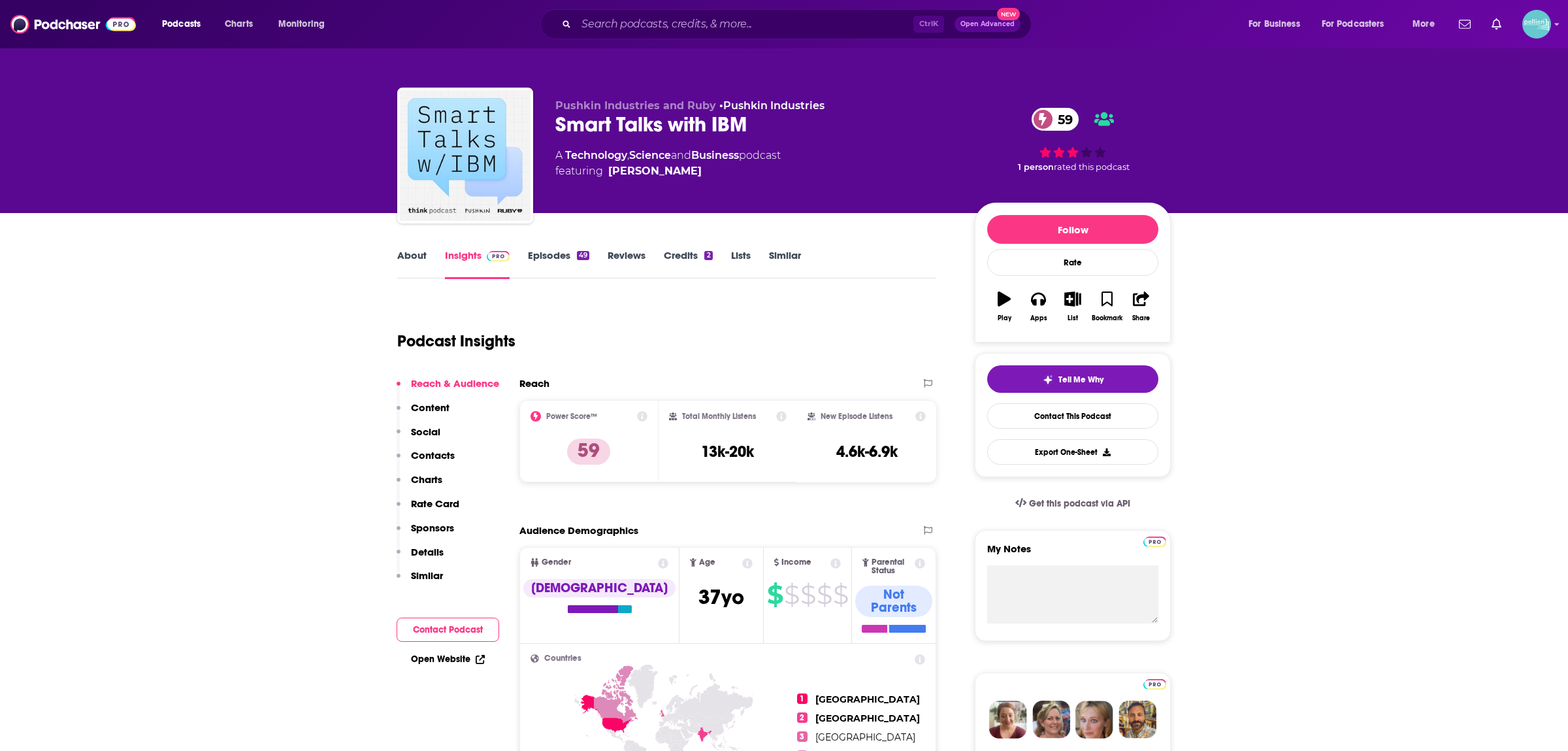
click at [546, 257] on link "Episodes 49" at bounding box center [559, 264] width 61 height 30
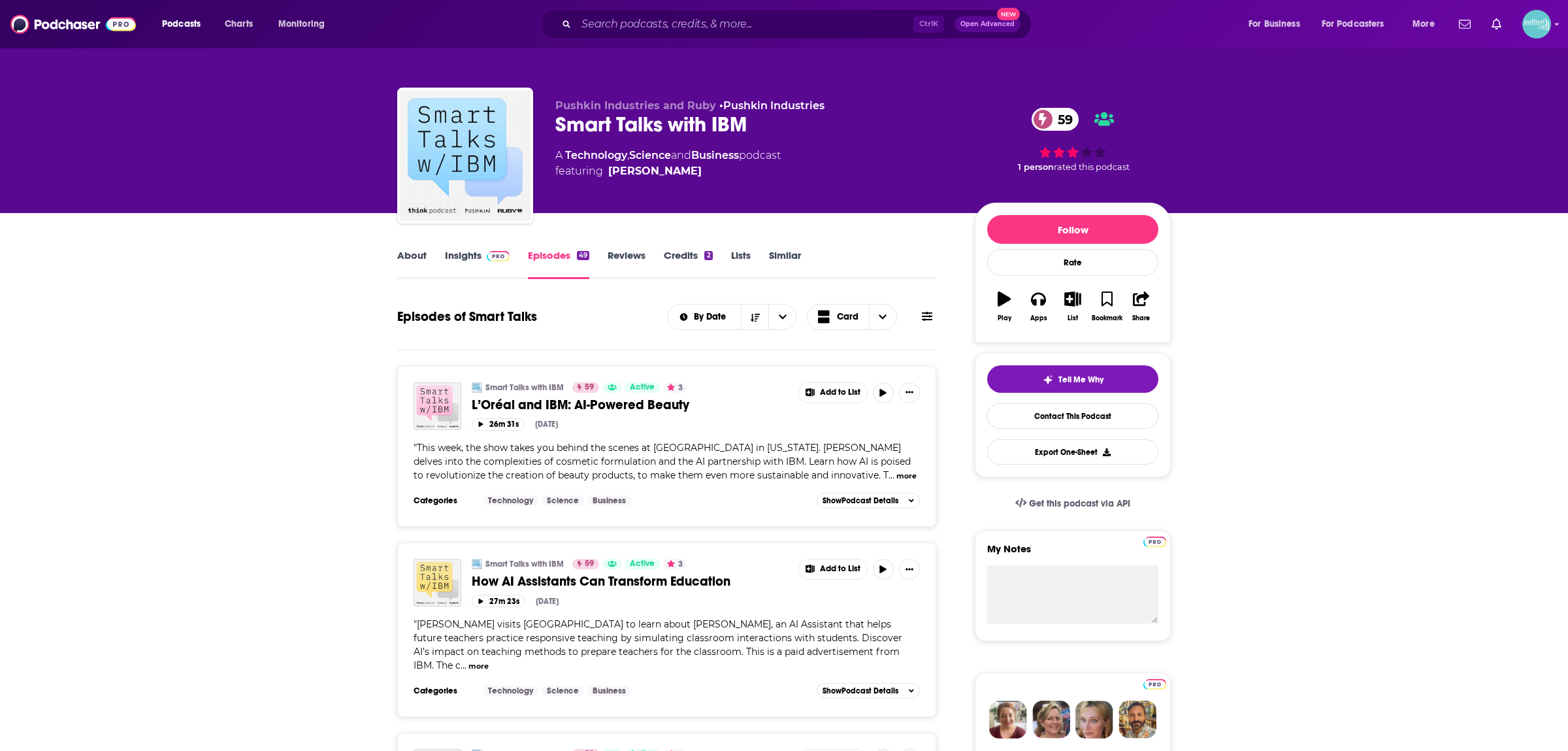
click at [415, 255] on link "About" at bounding box center [412, 264] width 30 height 30
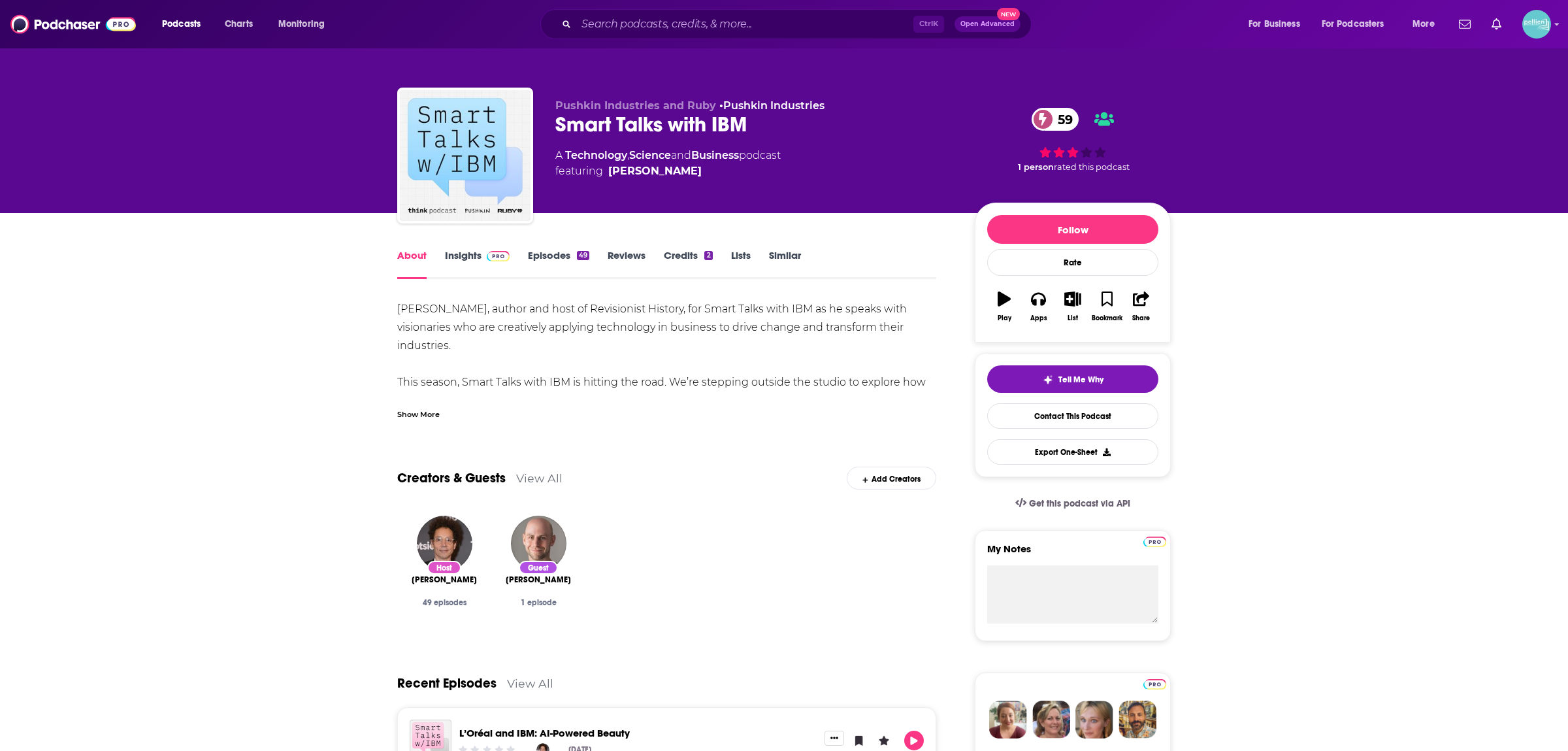
click at [549, 260] on link "Episodes 49" at bounding box center [559, 264] width 61 height 30
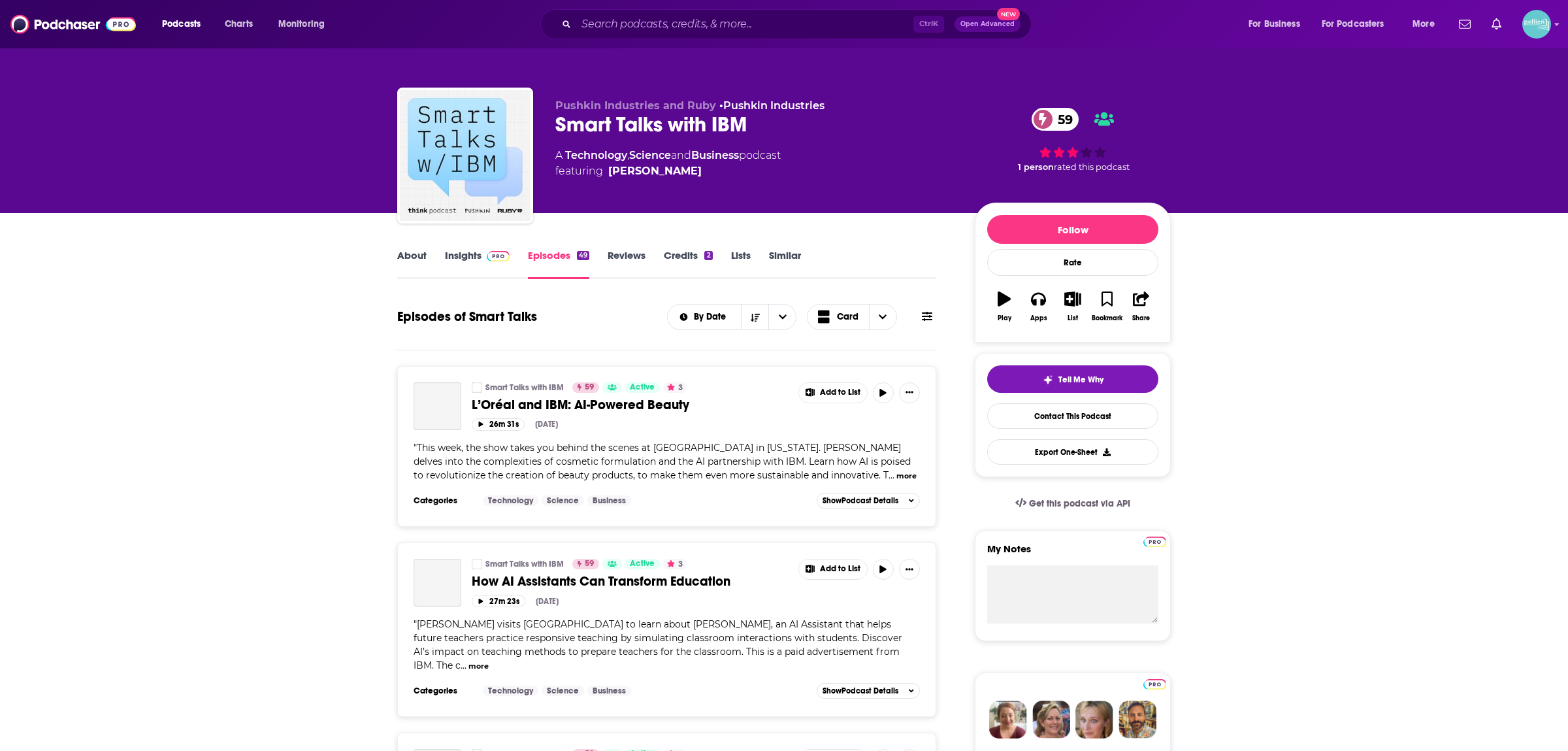
click at [1019, 416] on link "Contact This Podcast" at bounding box center [1073, 416] width 172 height 25
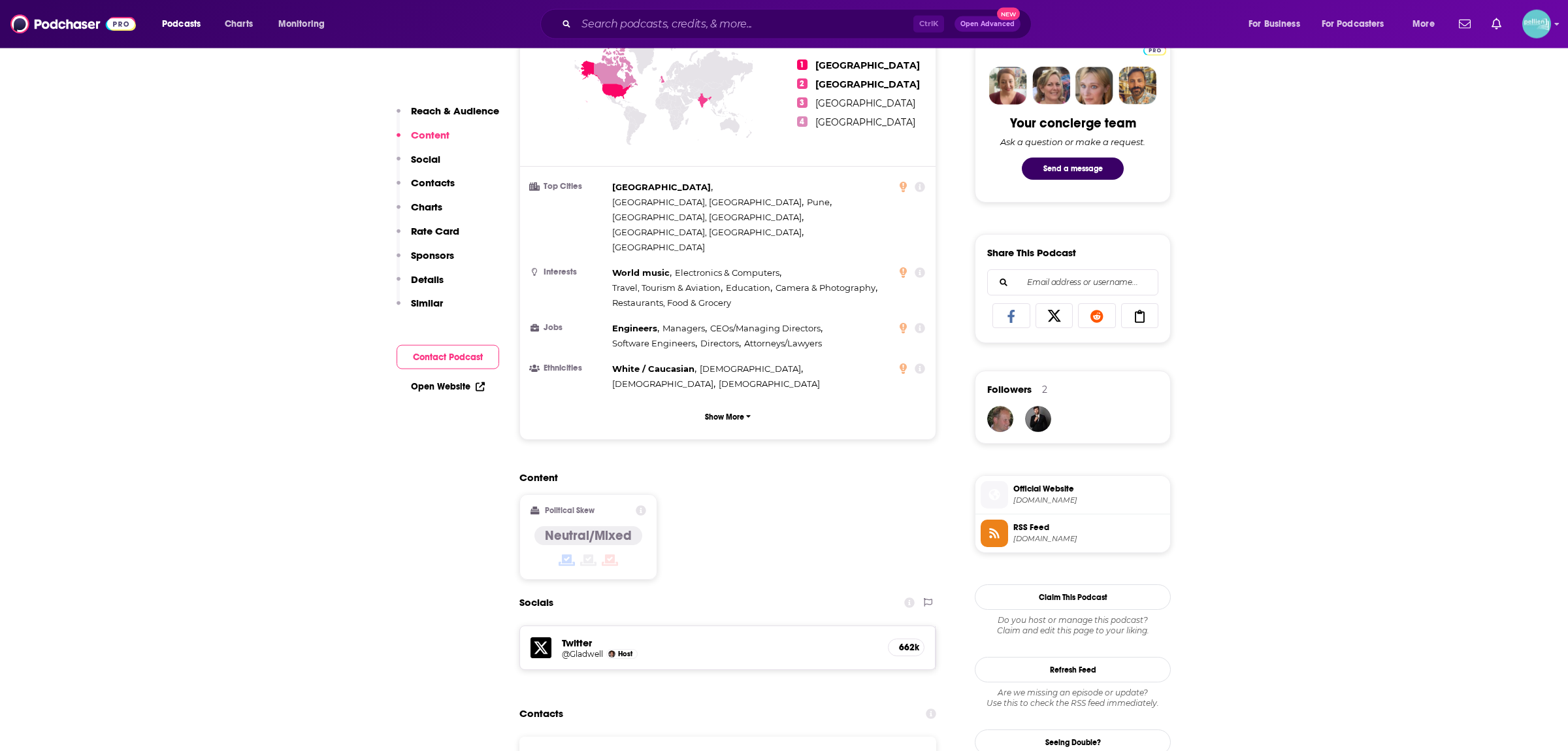
scroll to position [605, 0]
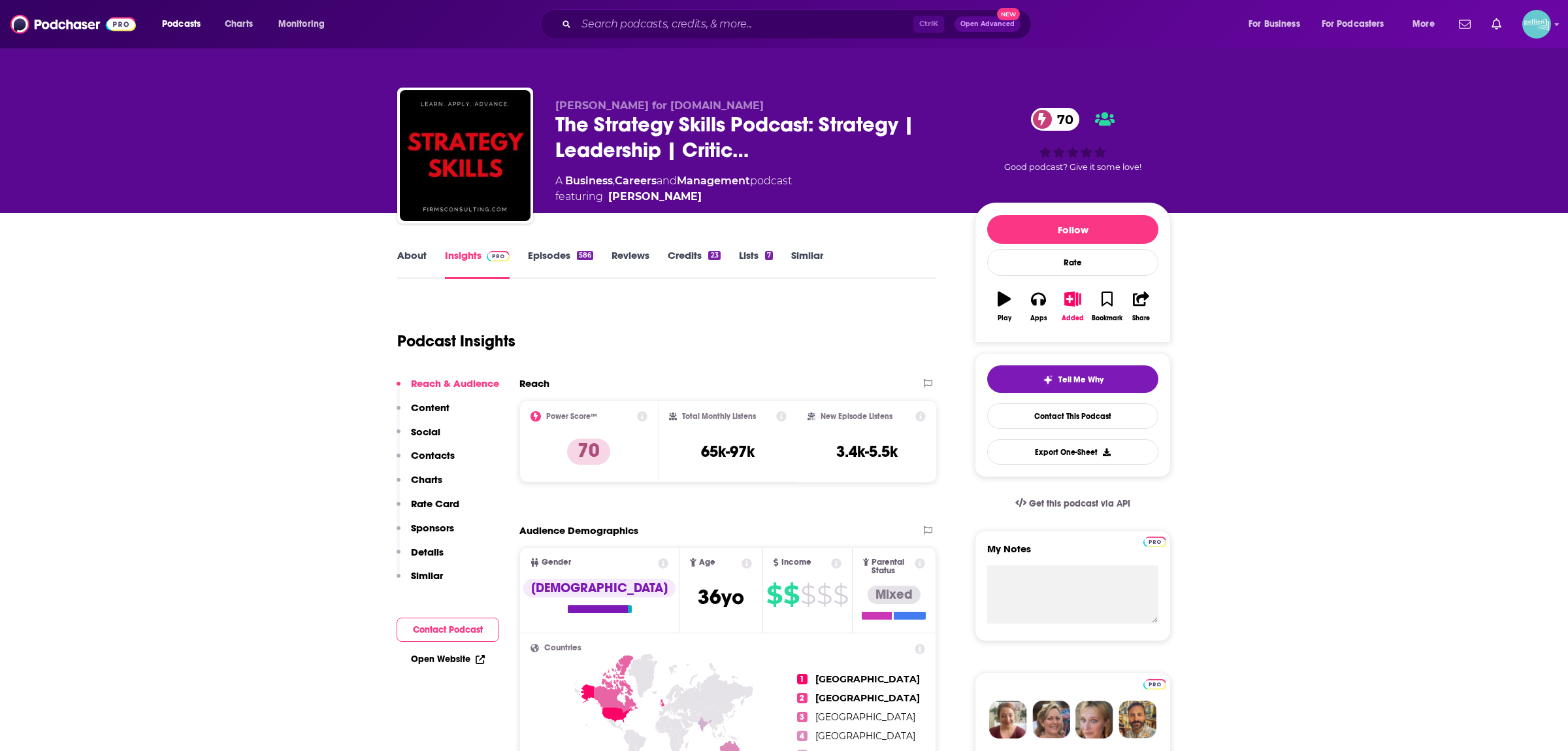
click at [805, 258] on link "Similar" at bounding box center [807, 264] width 32 height 30
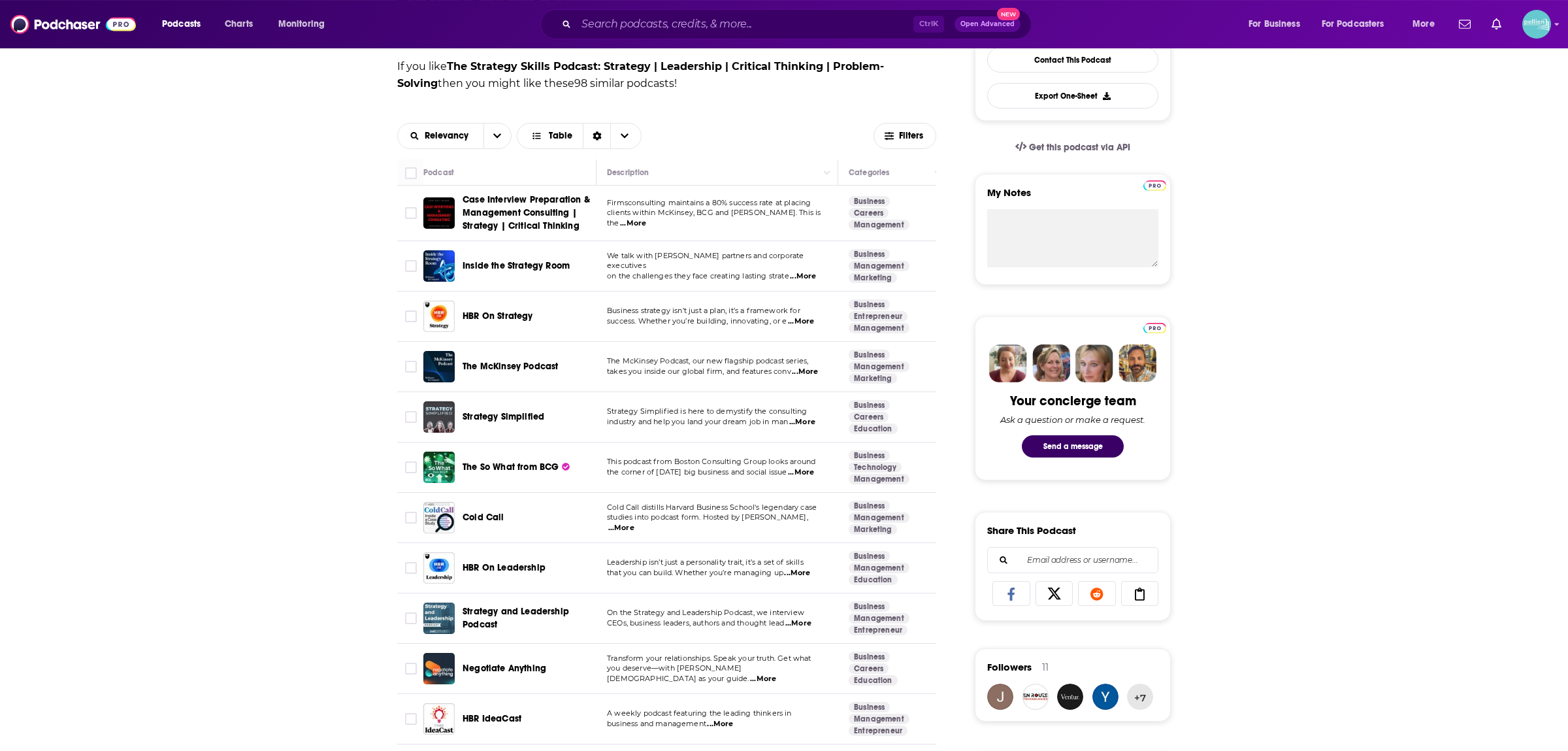
scroll to position [481, 0]
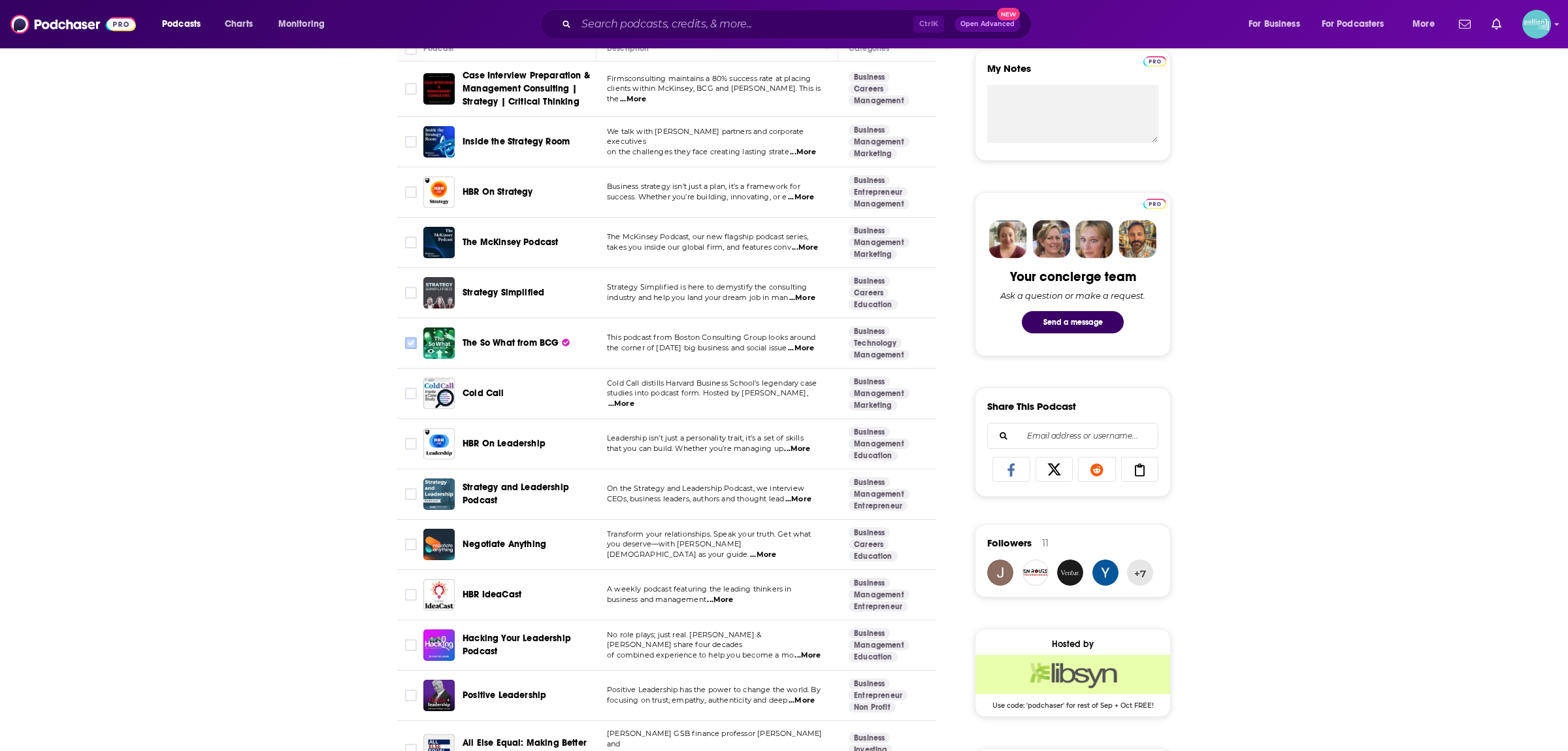
click at [410, 343] on input "Toggle select row" at bounding box center [411, 343] width 12 height 12
checkbox input "true"
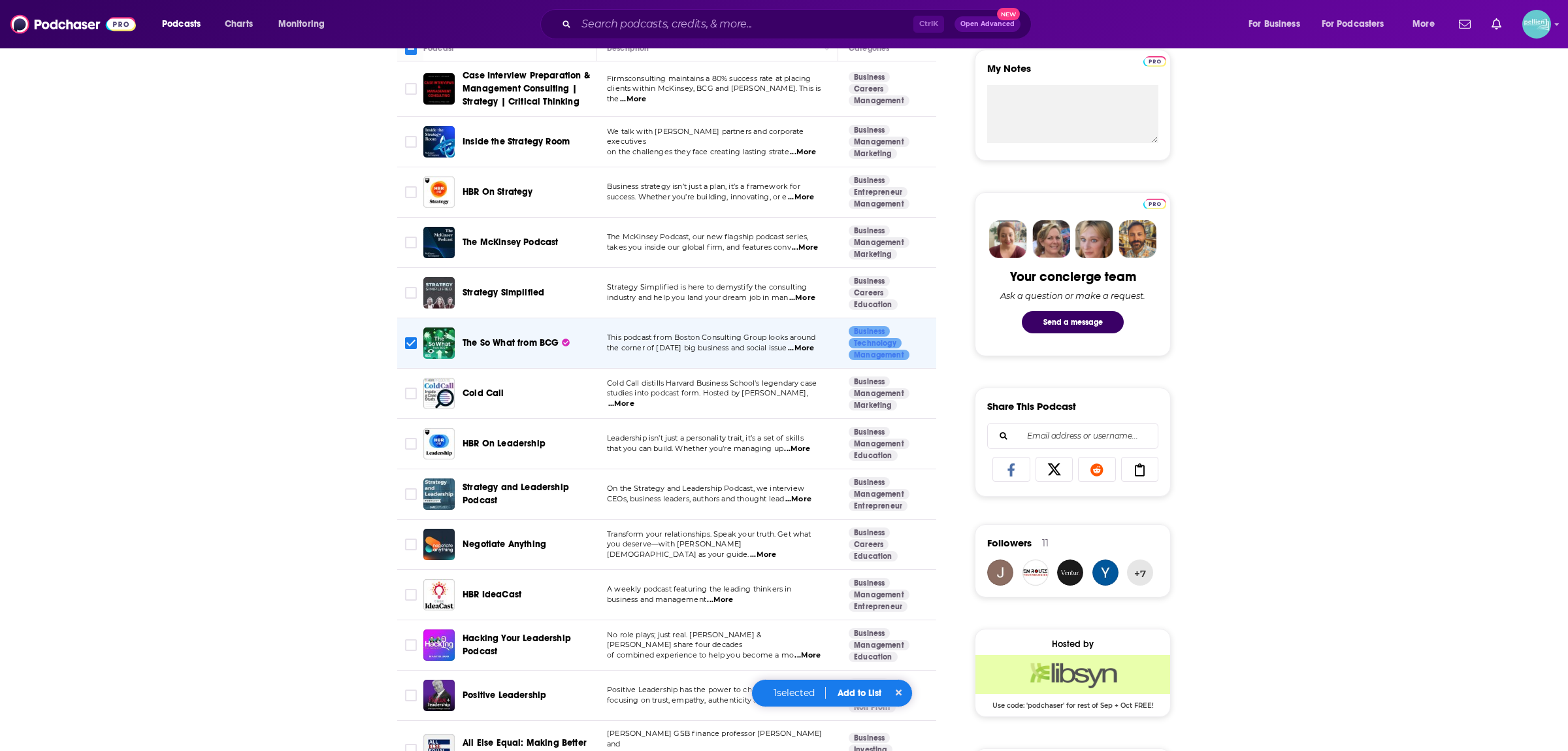
scroll to position [801, 0]
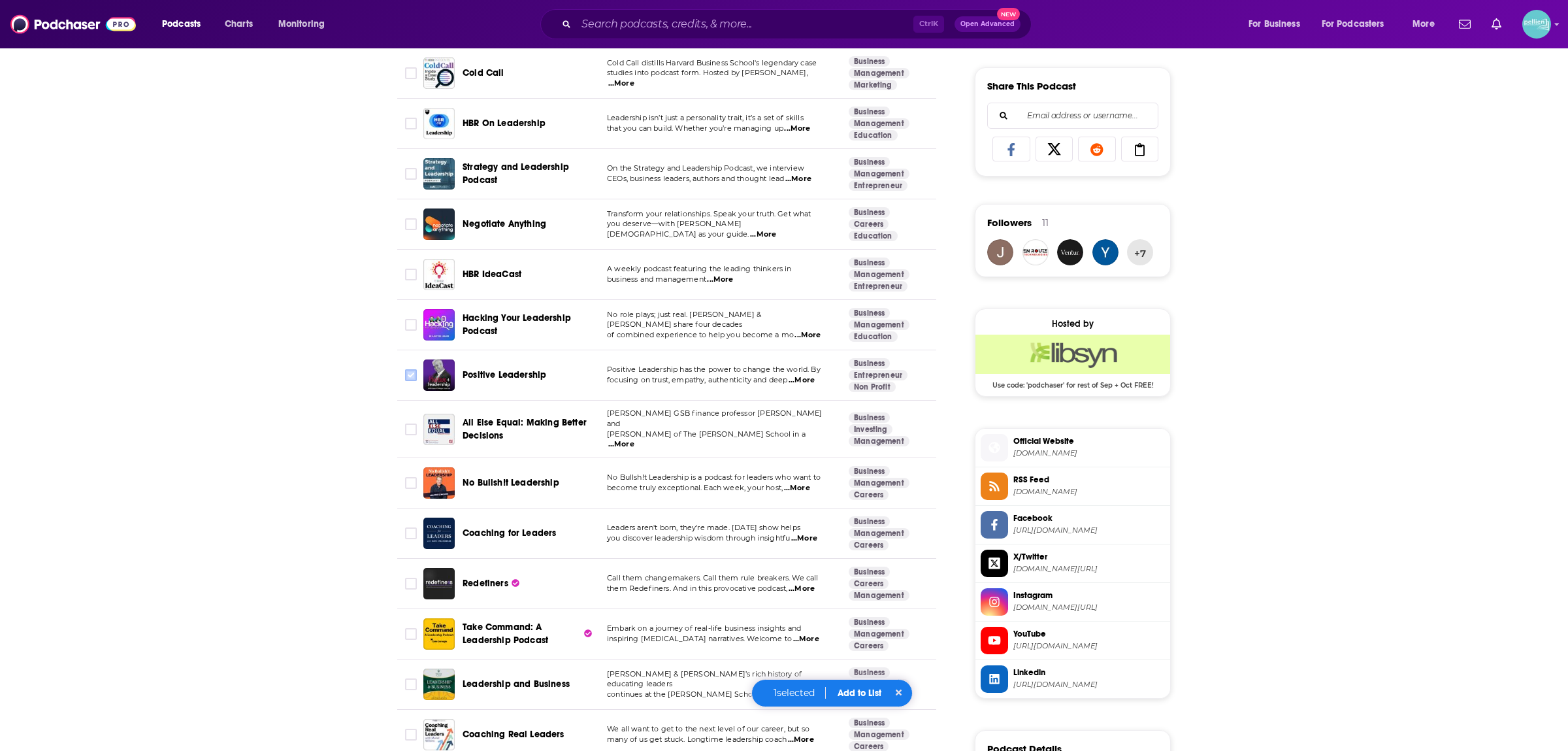
click at [414, 377] on input "Toggle select row" at bounding box center [411, 375] width 12 height 12
checkbox input "true"
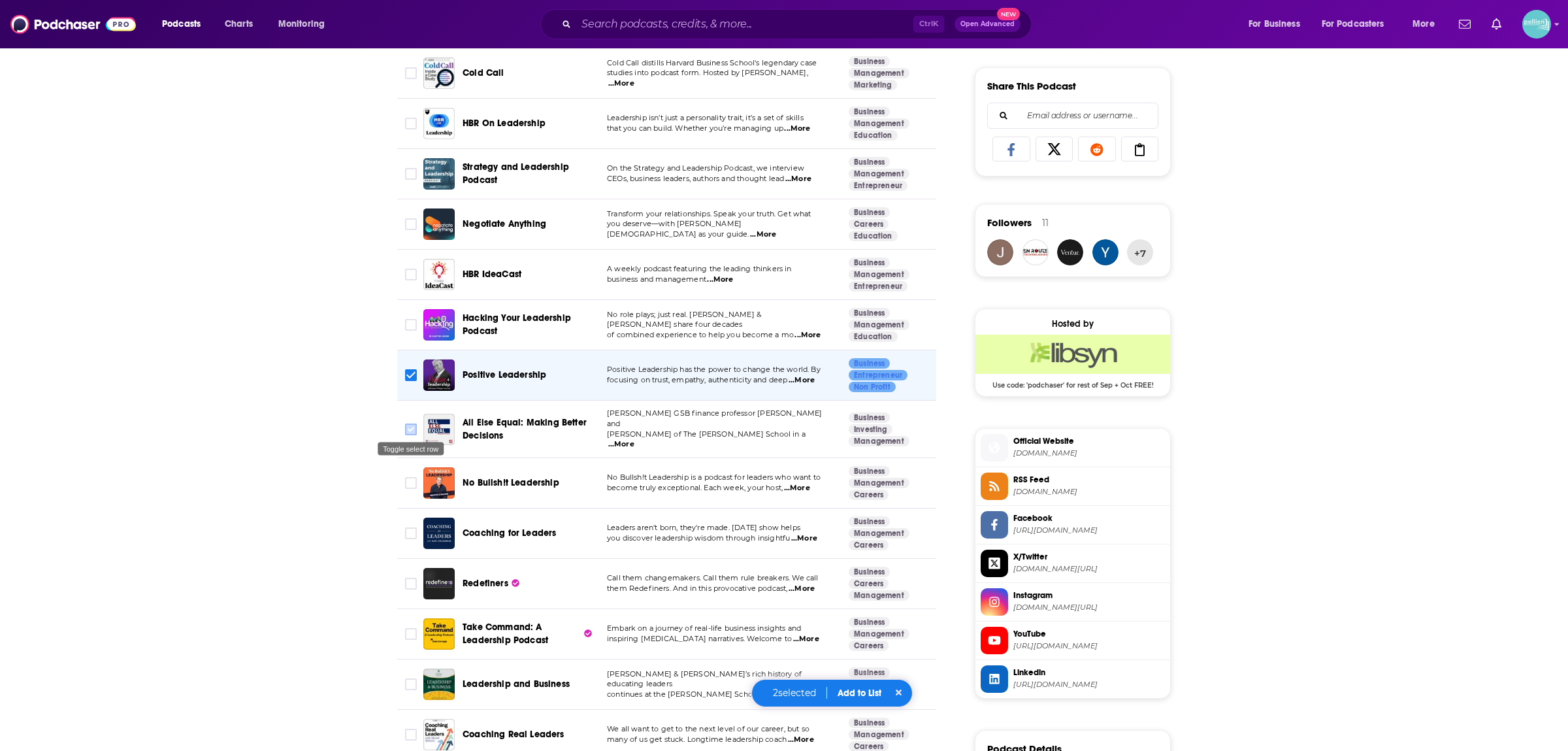
click at [409, 434] on div "Toggle select row" at bounding box center [411, 446] width 69 height 23
click at [409, 480] on input "Toggle select row" at bounding box center [411, 483] width 12 height 12
checkbox input "true"
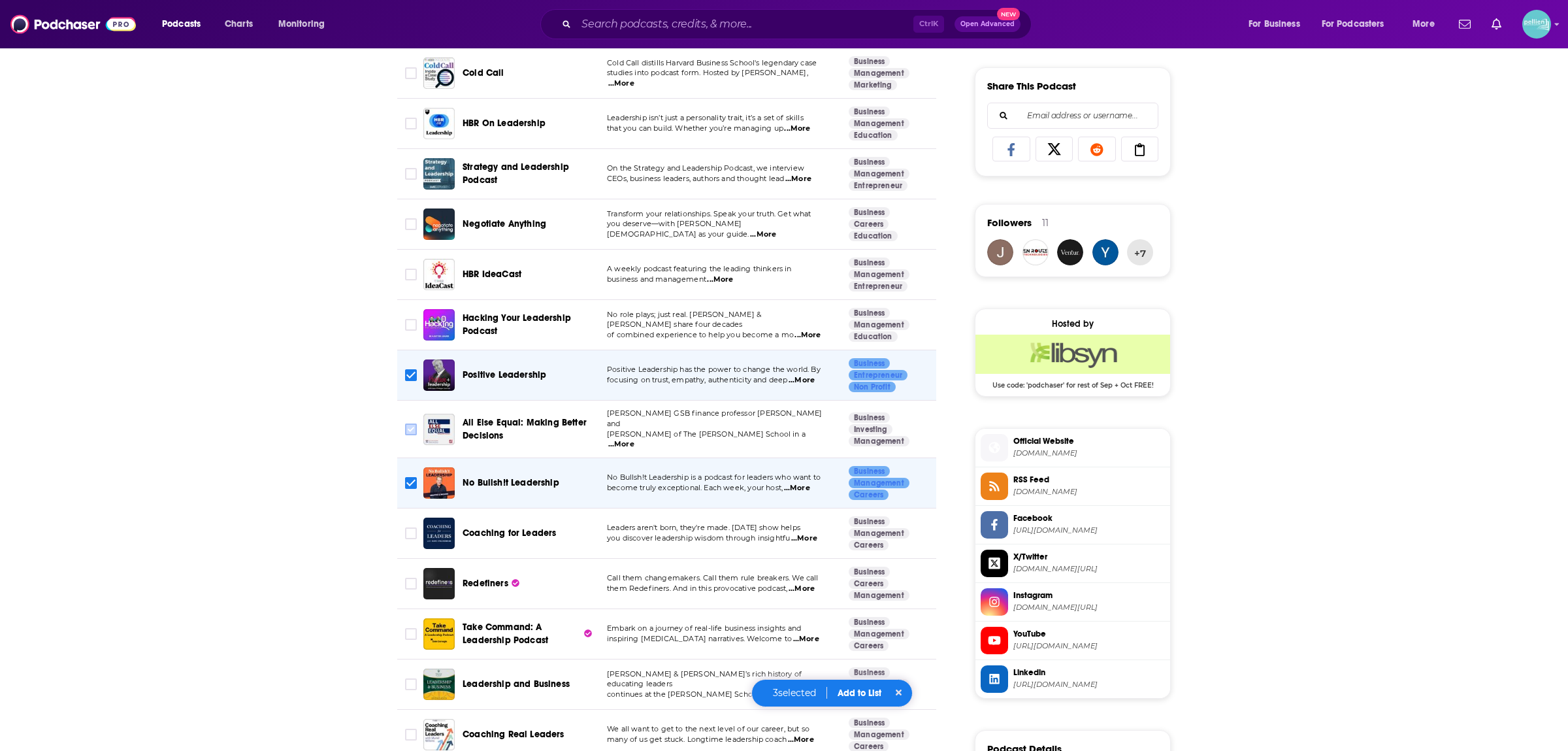
click at [415, 427] on input "Toggle select row" at bounding box center [411, 429] width 12 height 12
checkbox input "true"
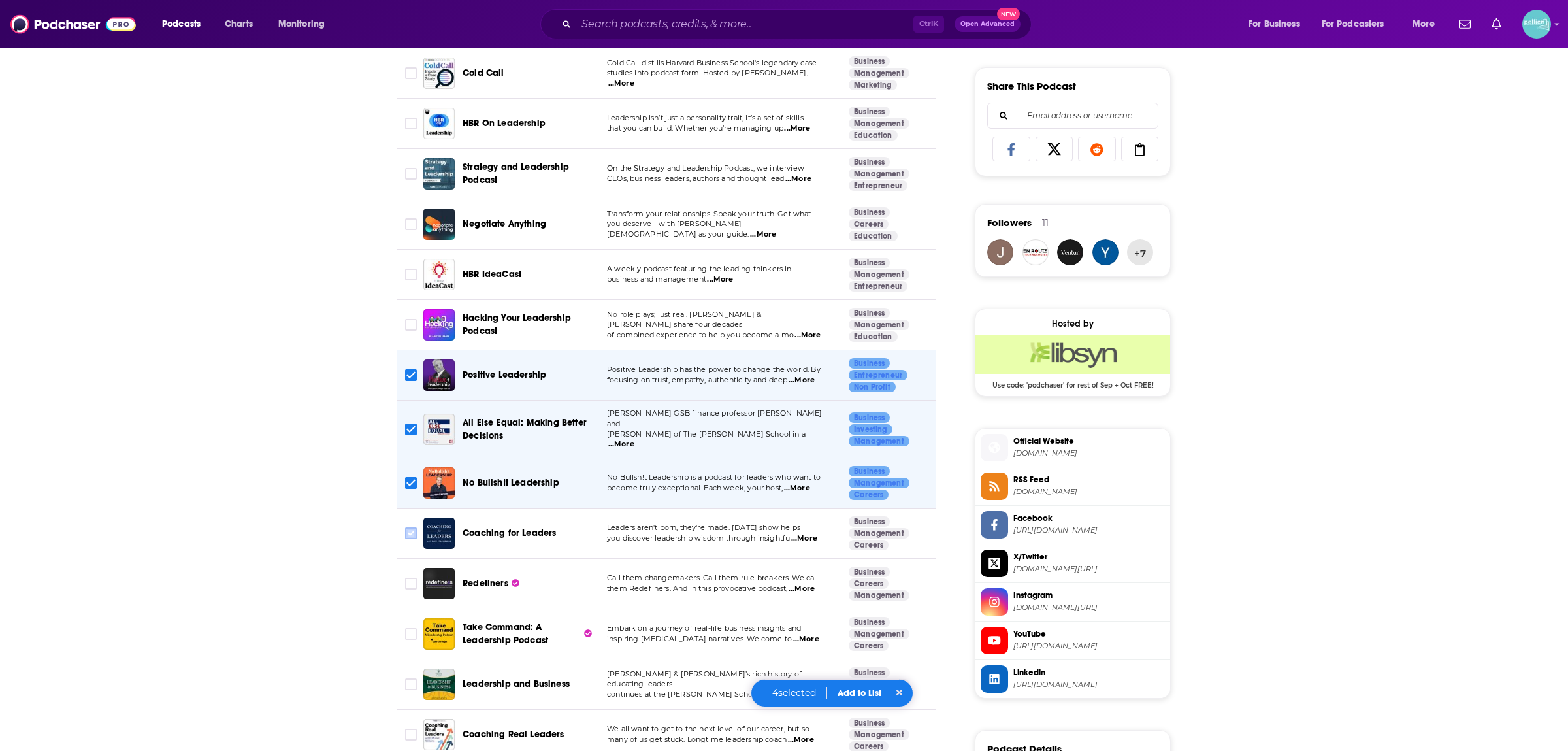
click at [410, 528] on input "Toggle select row" at bounding box center [411, 533] width 12 height 12
checkbox input "true"
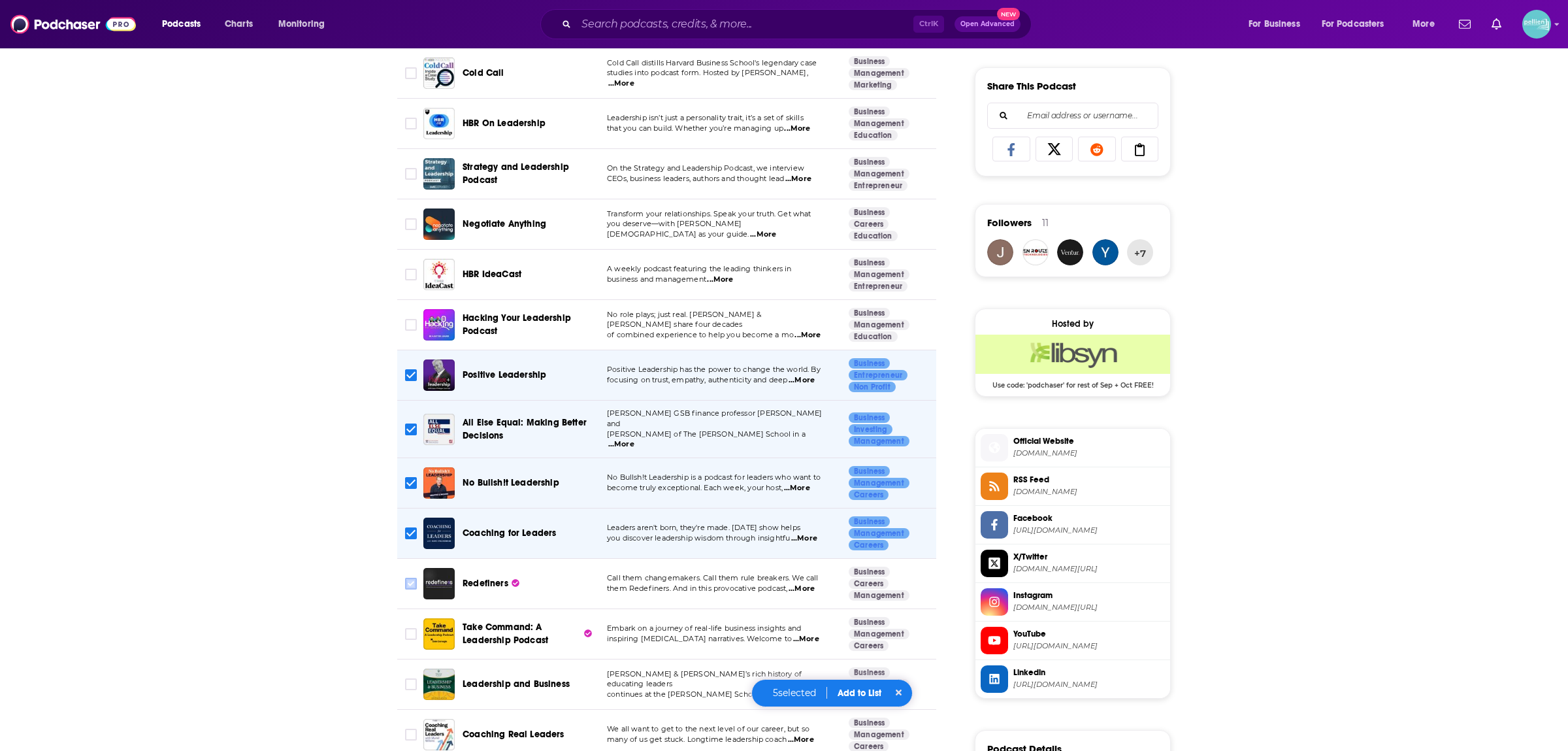
click at [414, 581] on input "Toggle select row" at bounding box center [411, 584] width 12 height 12
checkbox input "true"
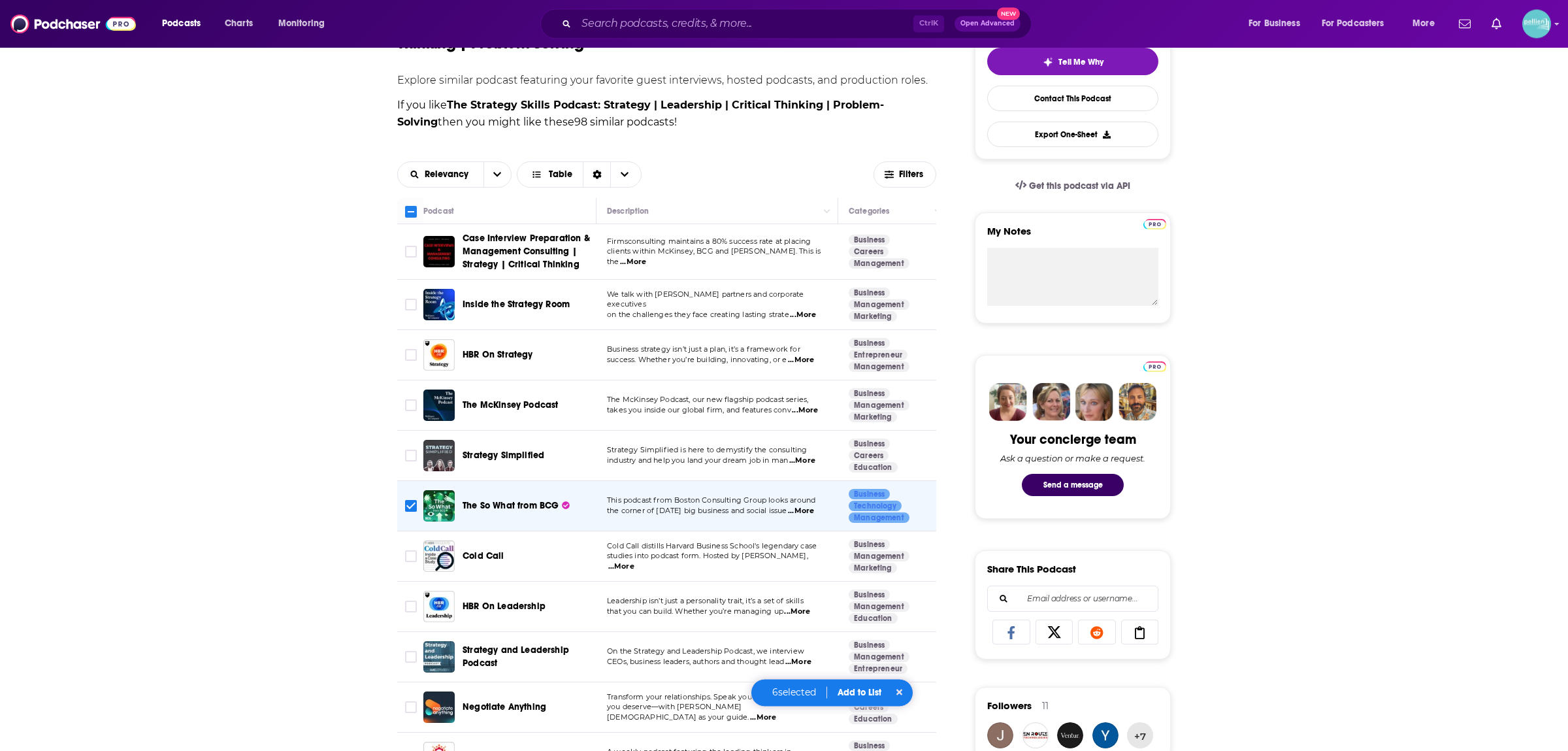
scroll to position [160, 0]
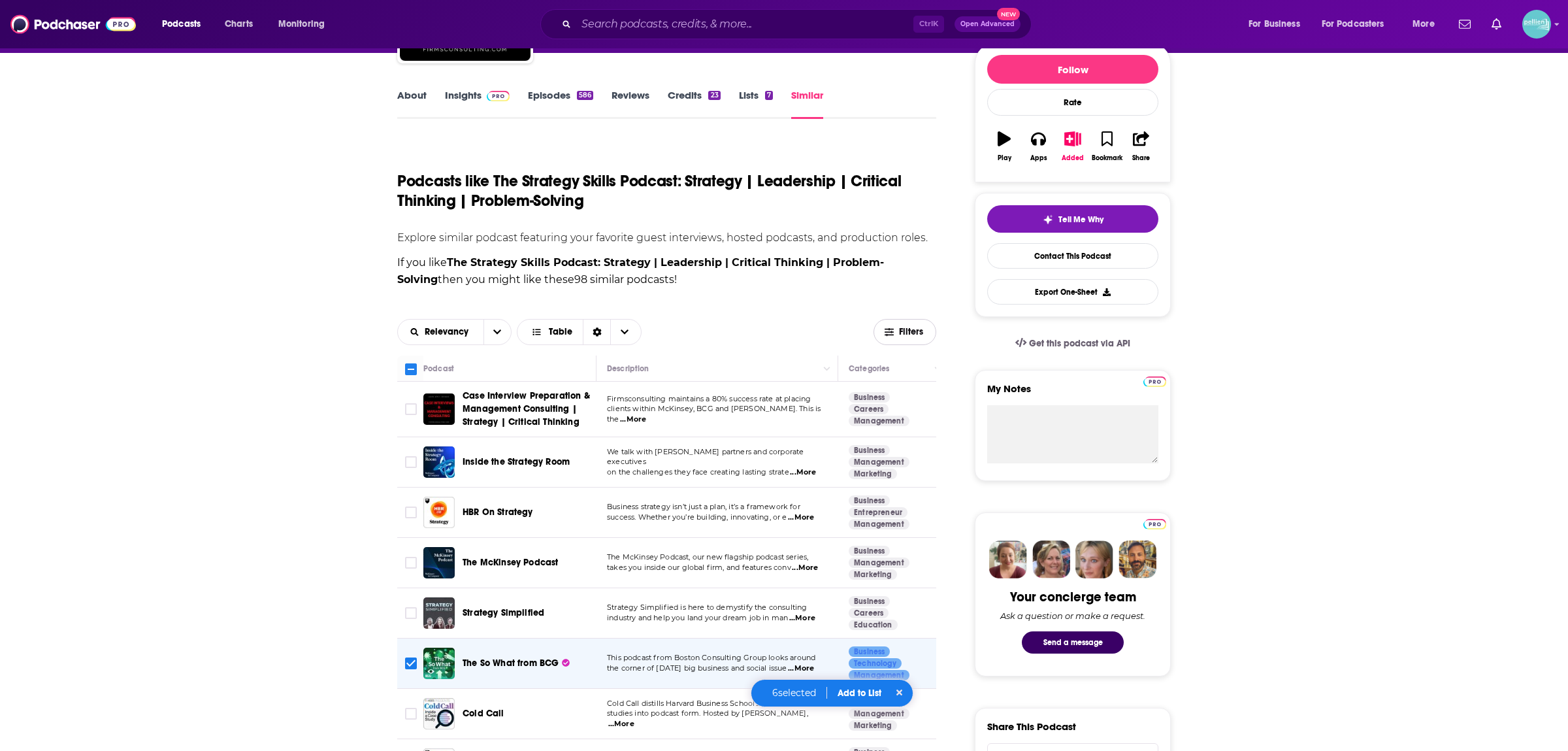
click at [895, 335] on span "Filters" at bounding box center [905, 332] width 61 height 10
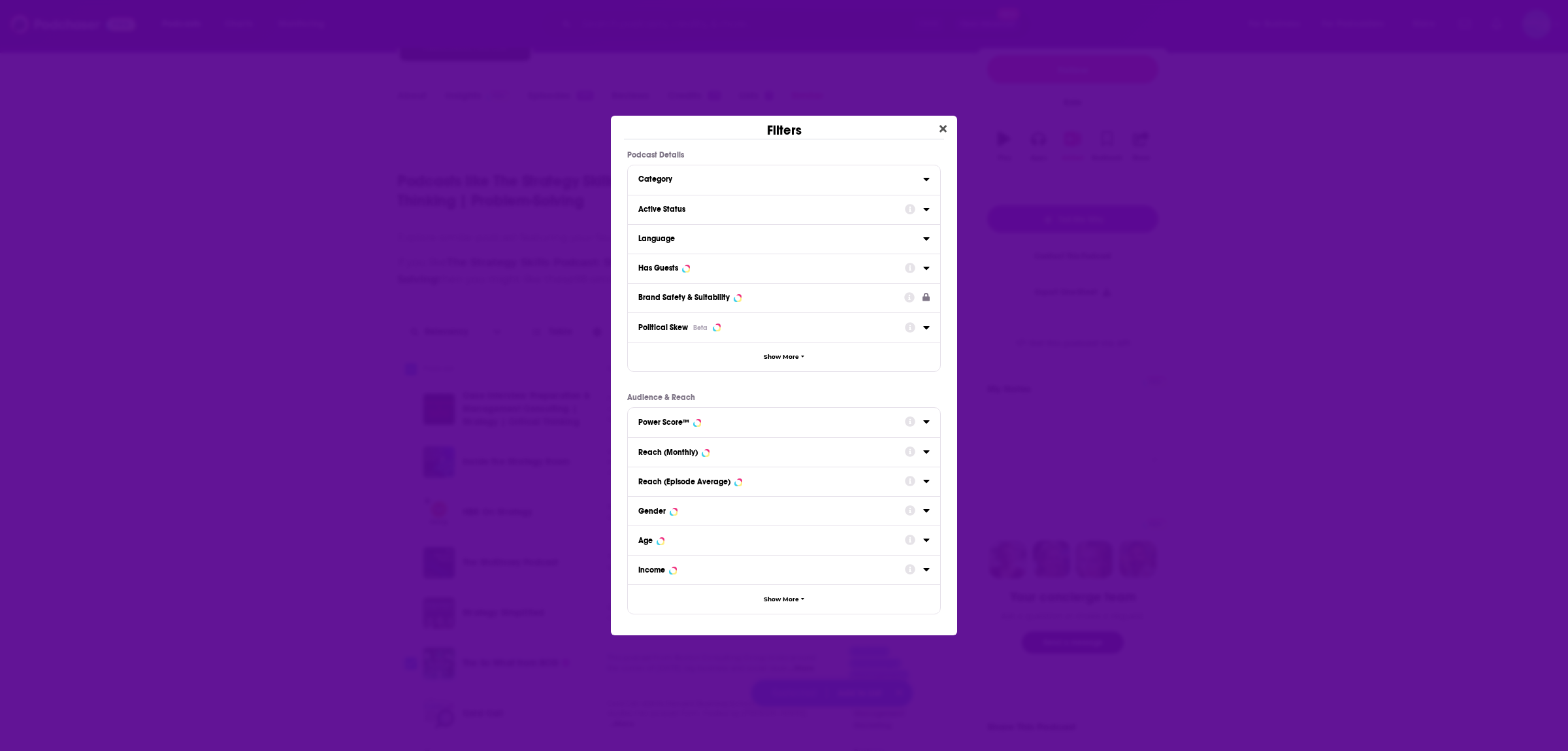
click at [698, 203] on button "Active Status" at bounding box center [771, 209] width 266 height 16
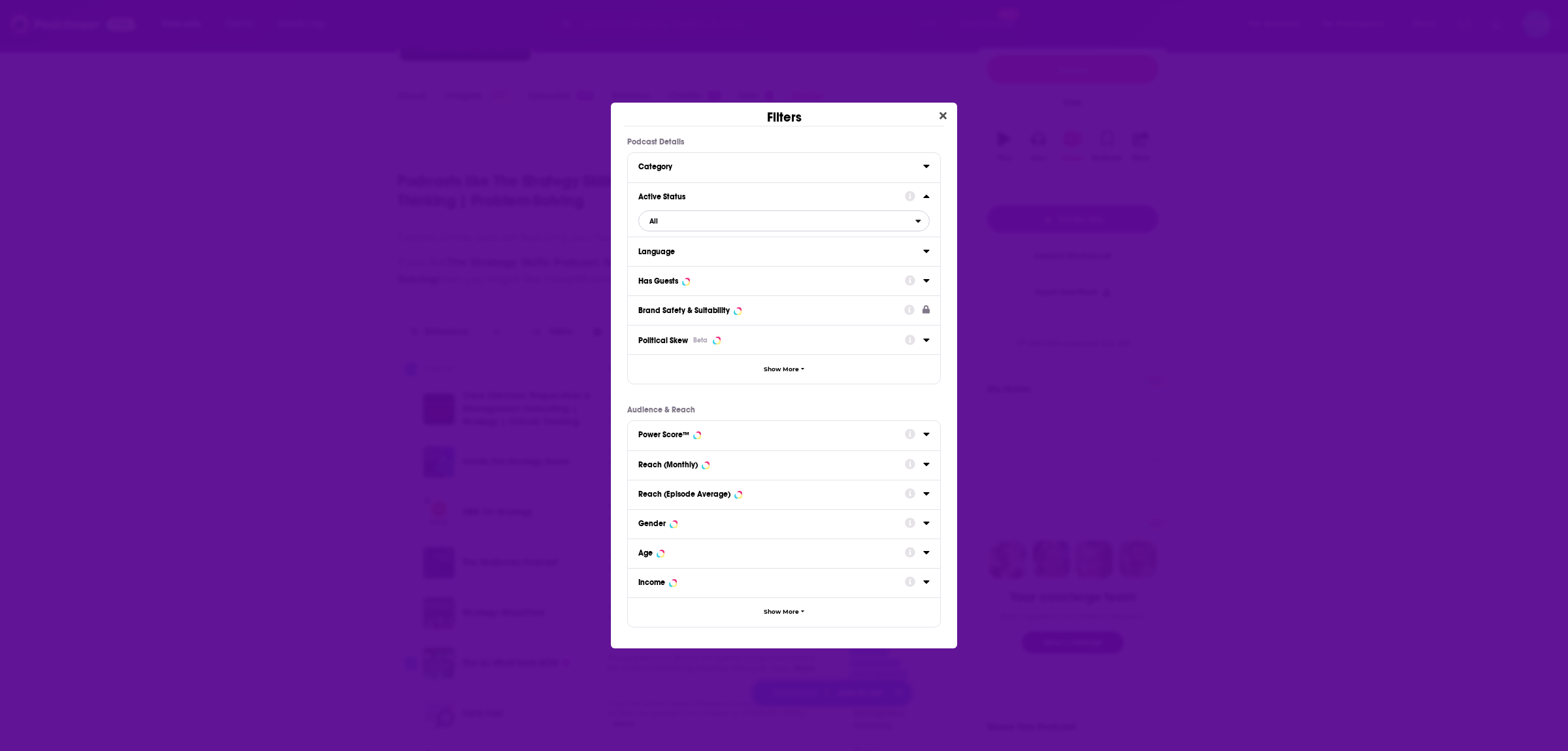
click at [696, 222] on span "All" at bounding box center [778, 221] width 276 height 17
click at [686, 270] on div "Active 62" at bounding box center [784, 264] width 292 height 22
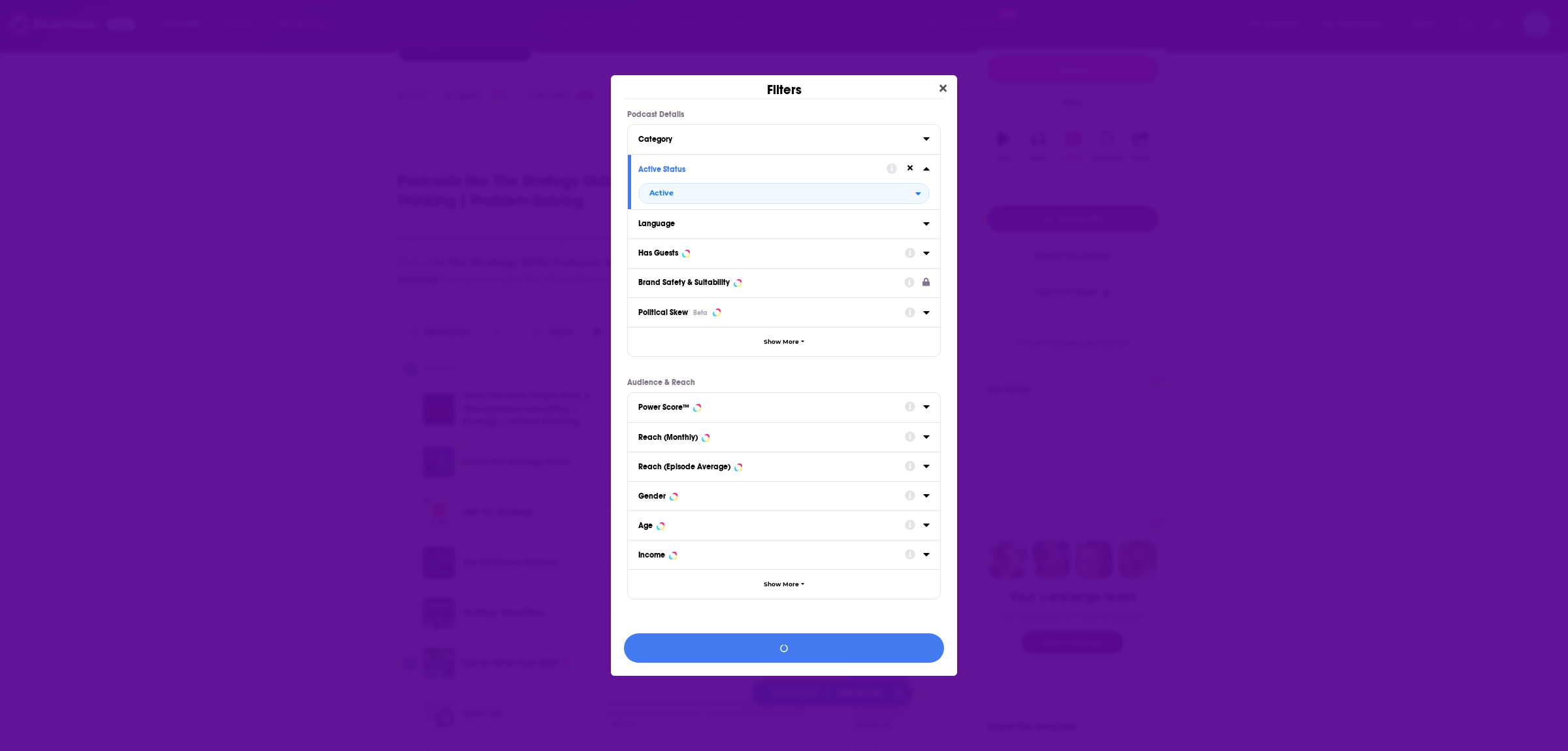
click at [688, 226] on div "Language" at bounding box center [777, 223] width 276 height 9
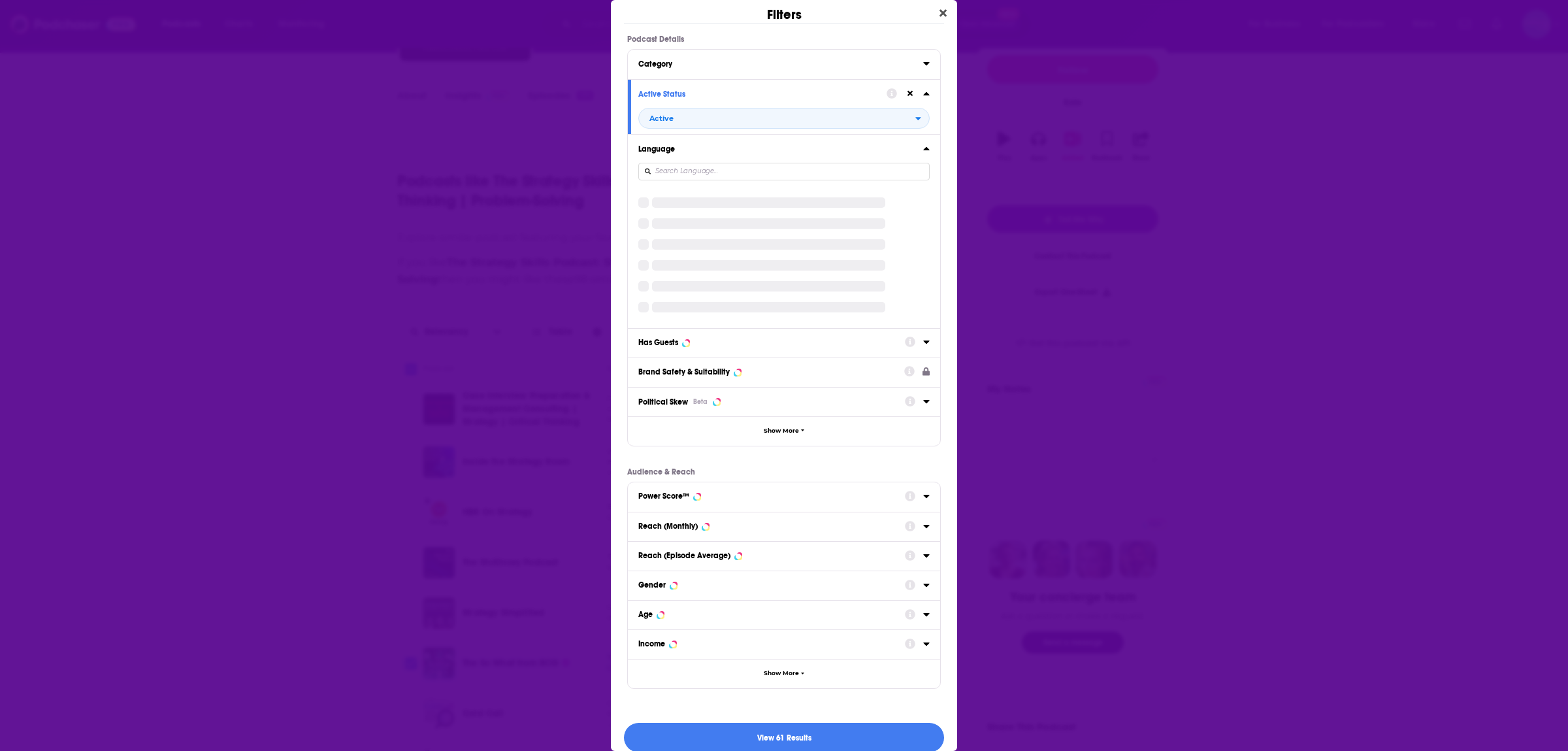
click at [682, 245] on div "Dialog" at bounding box center [769, 245] width 233 height 11
click at [678, 256] on div "Dialog" at bounding box center [784, 255] width 292 height 136
click at [657, 387] on div "Political Skew Beta" at bounding box center [784, 401] width 313 height 30
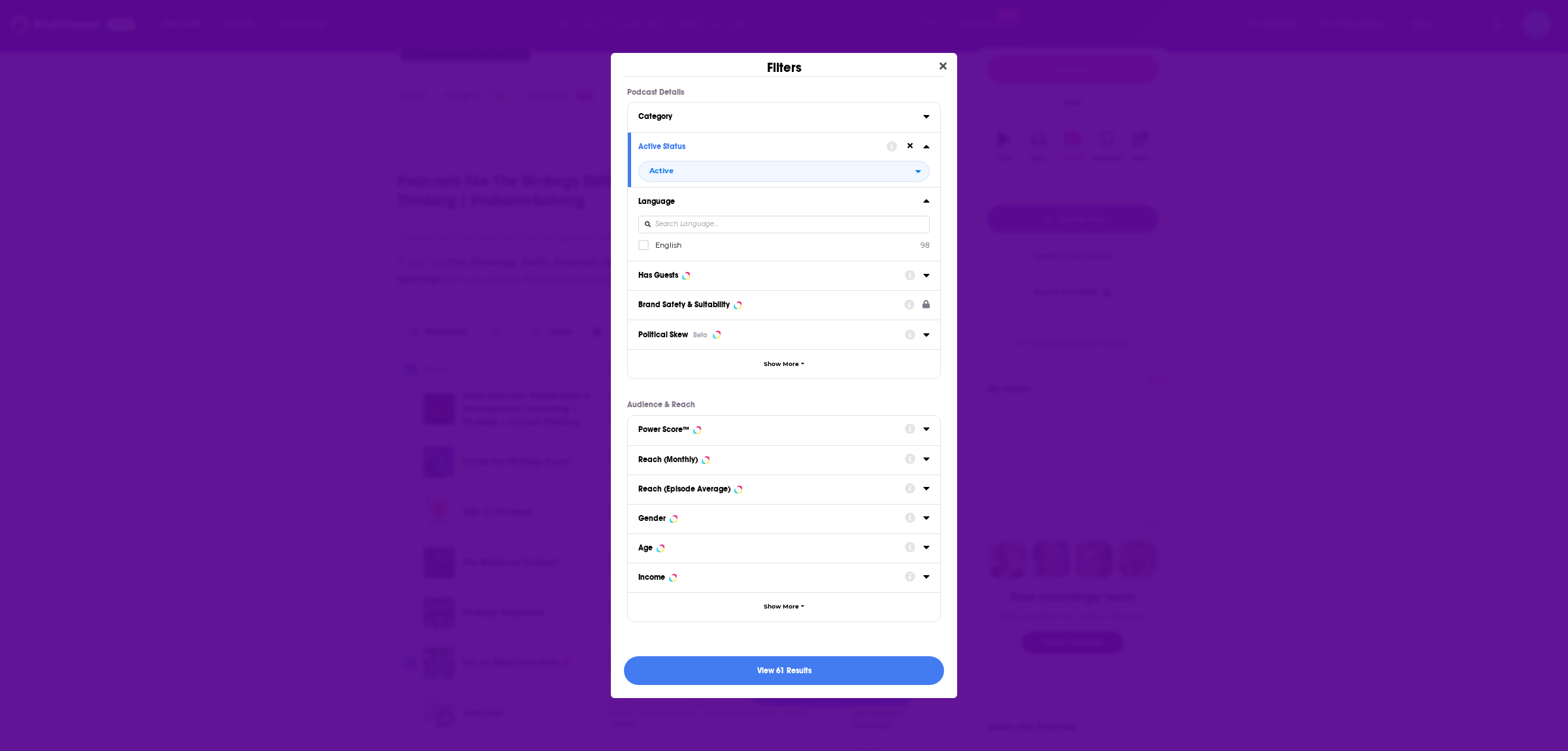
click at [672, 273] on div "Has Guests" at bounding box center [658, 276] width 40 height 9
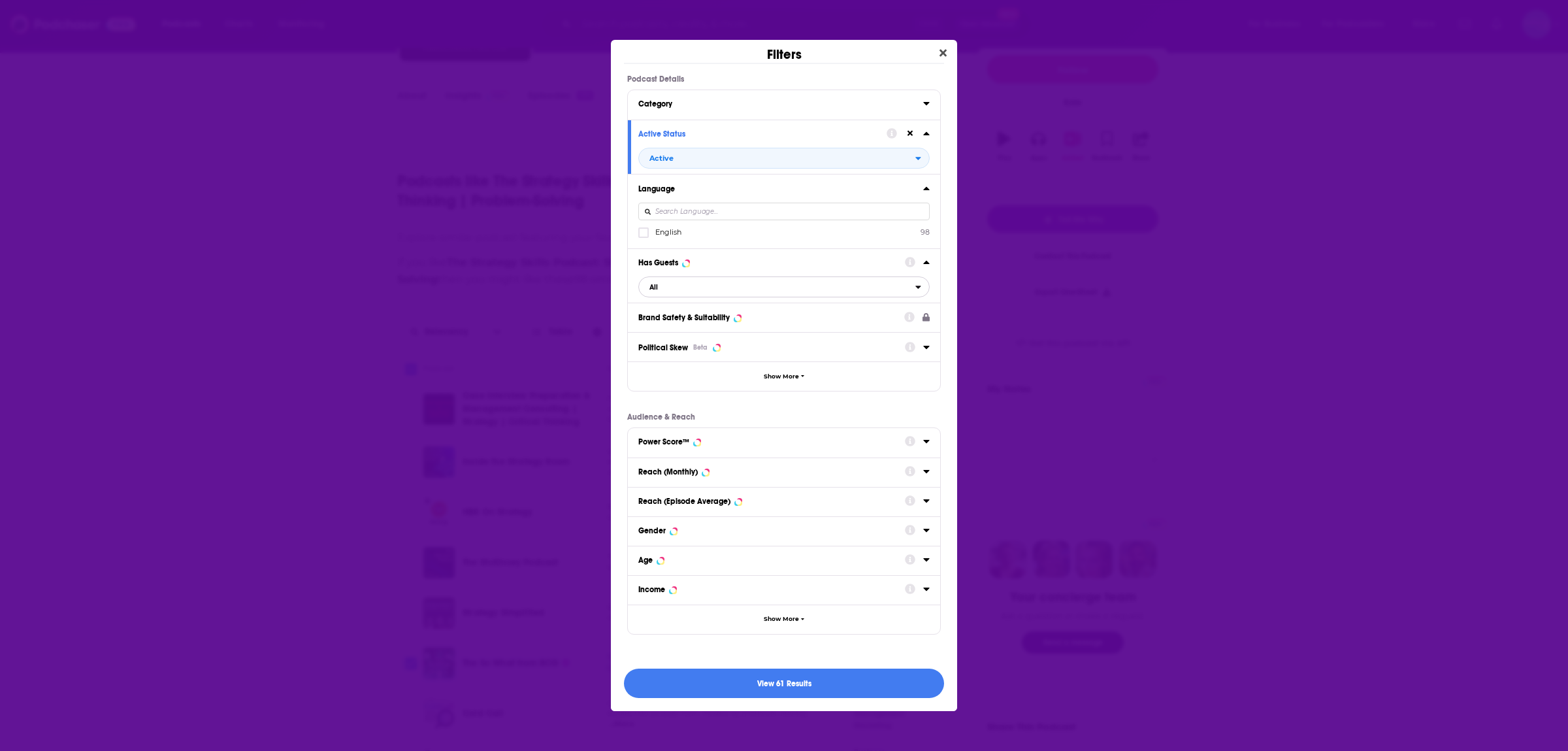
click at [675, 283] on span "All" at bounding box center [778, 286] width 276 height 17
click at [651, 230] on div "Dialog" at bounding box center [645, 232] width 13 height 11
click at [644, 237] on input "multiSelectOption-en-0" at bounding box center [644, 237] width 0 height 0
click at [812, 680] on button "View 61 Results" at bounding box center [784, 683] width 321 height 30
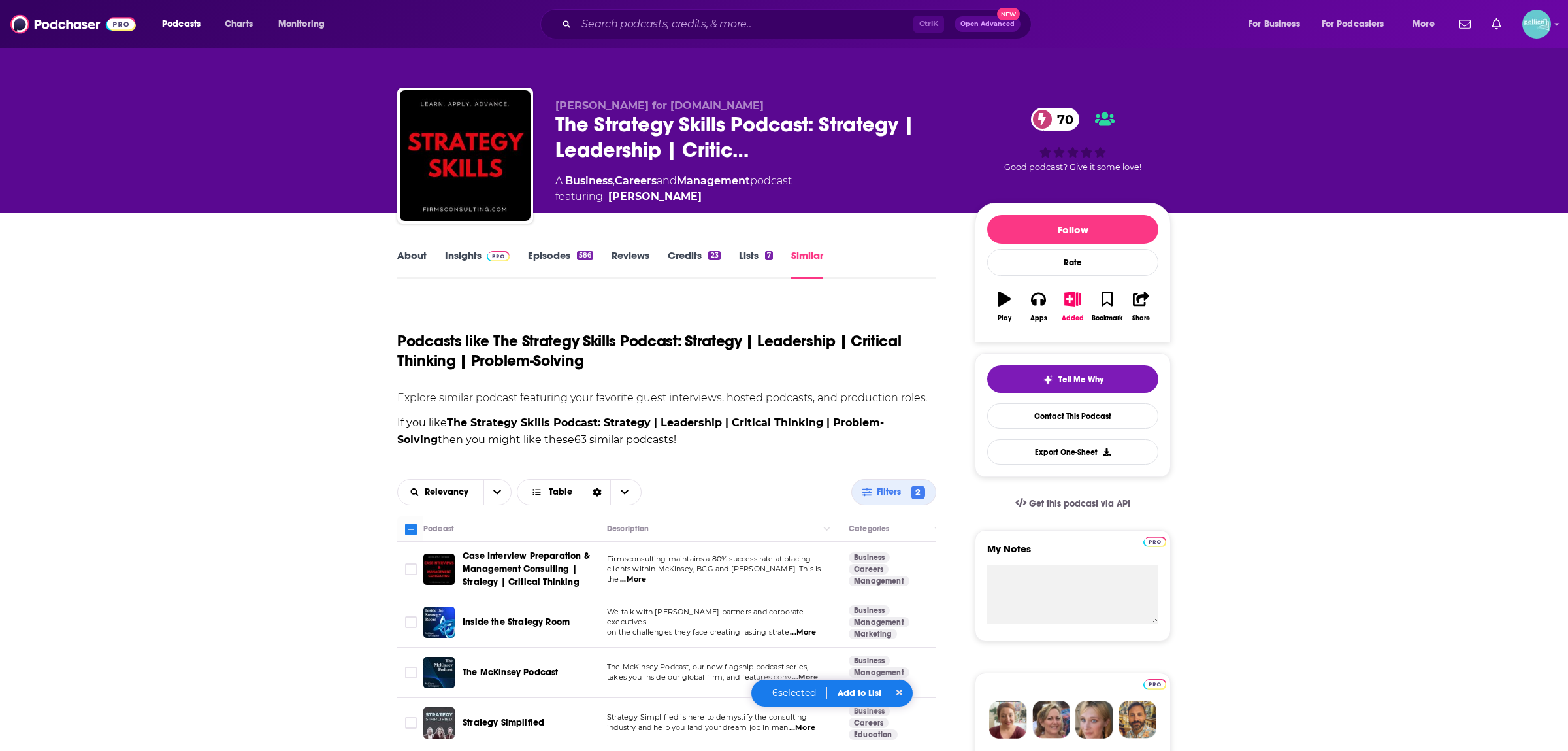
click at [414, 536] on icon at bounding box center [410, 529] width 15 height 15
click at [413, 530] on input "Toggle select all" at bounding box center [411, 530] width 12 height 12
checkbox input "true"
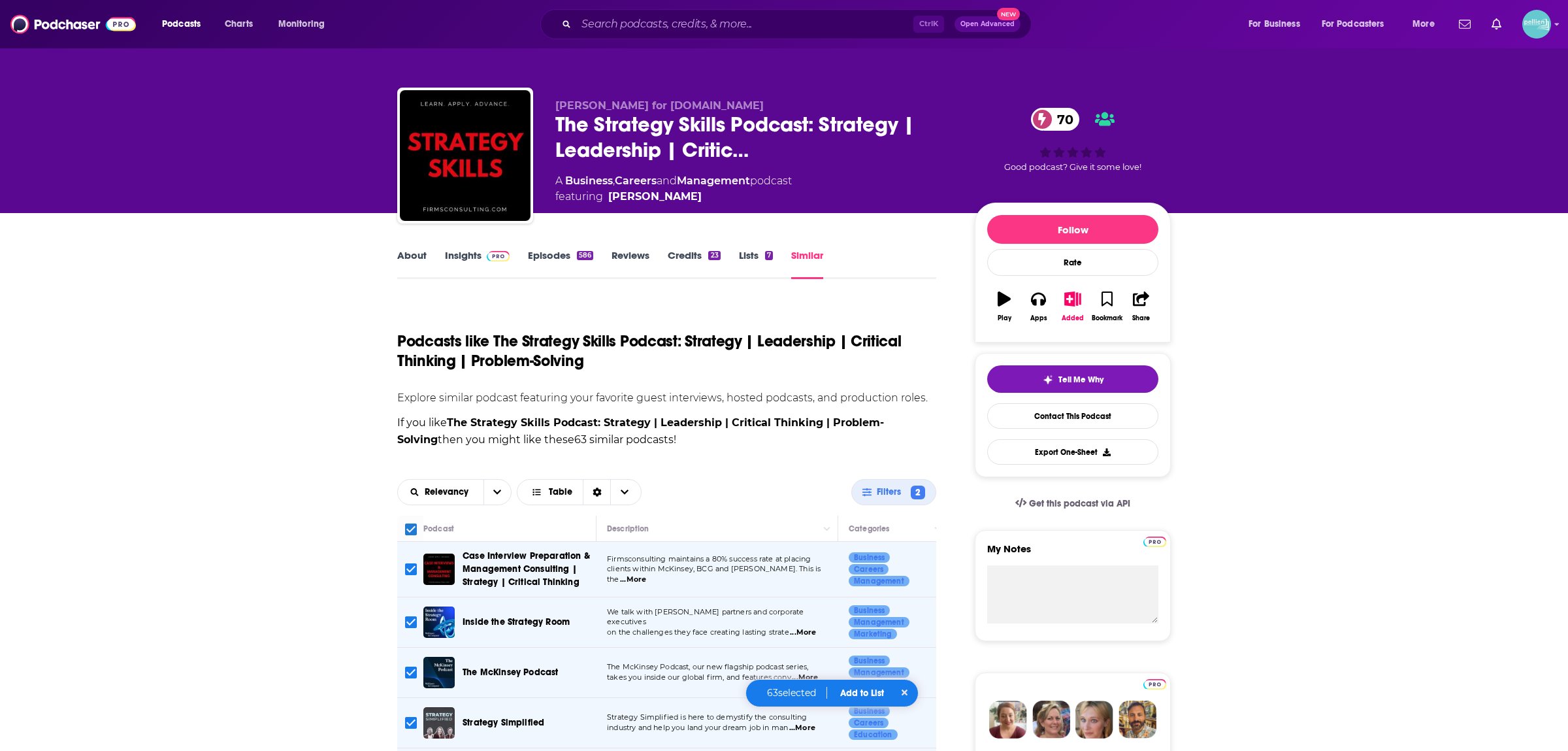
checkbox input "true"
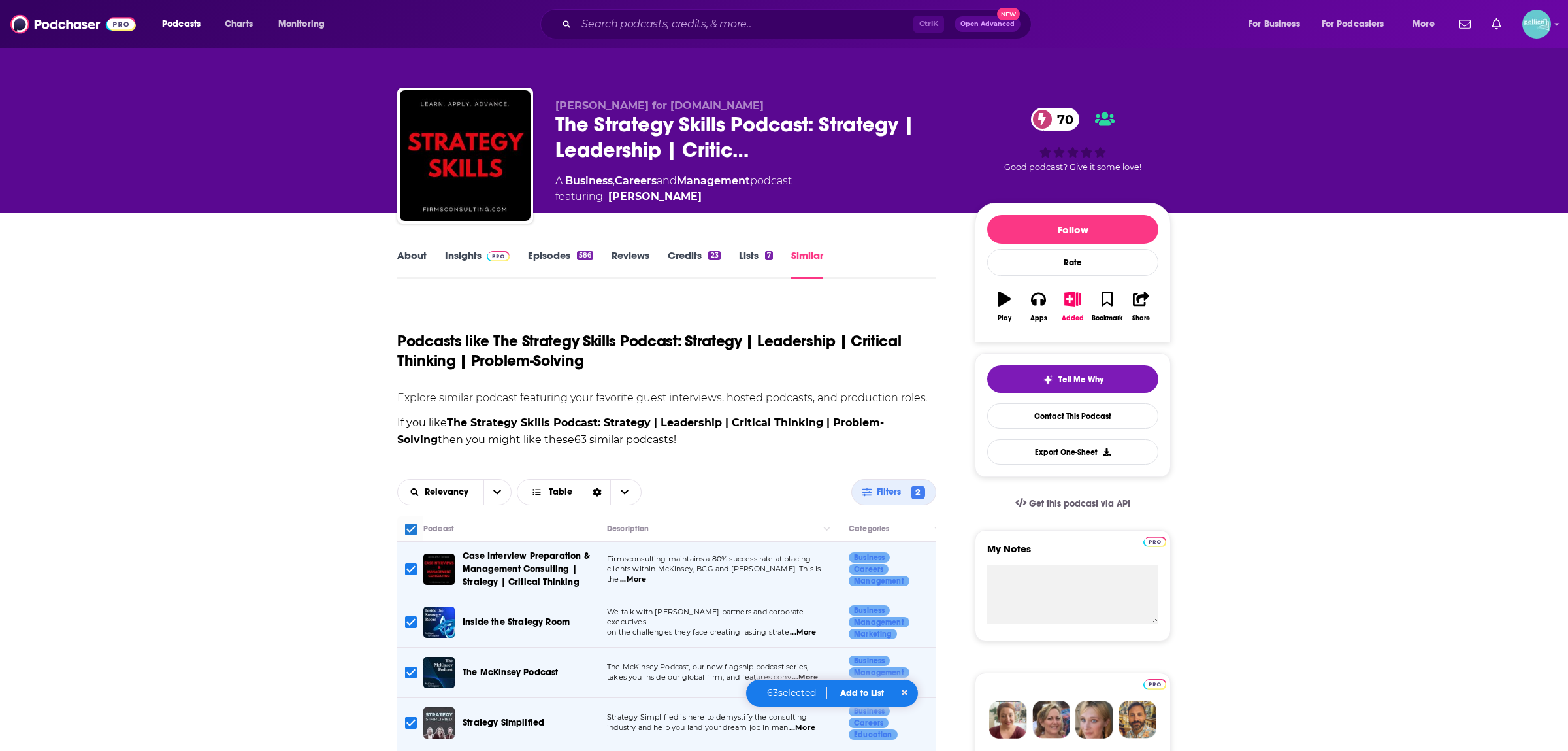
checkbox input "true"
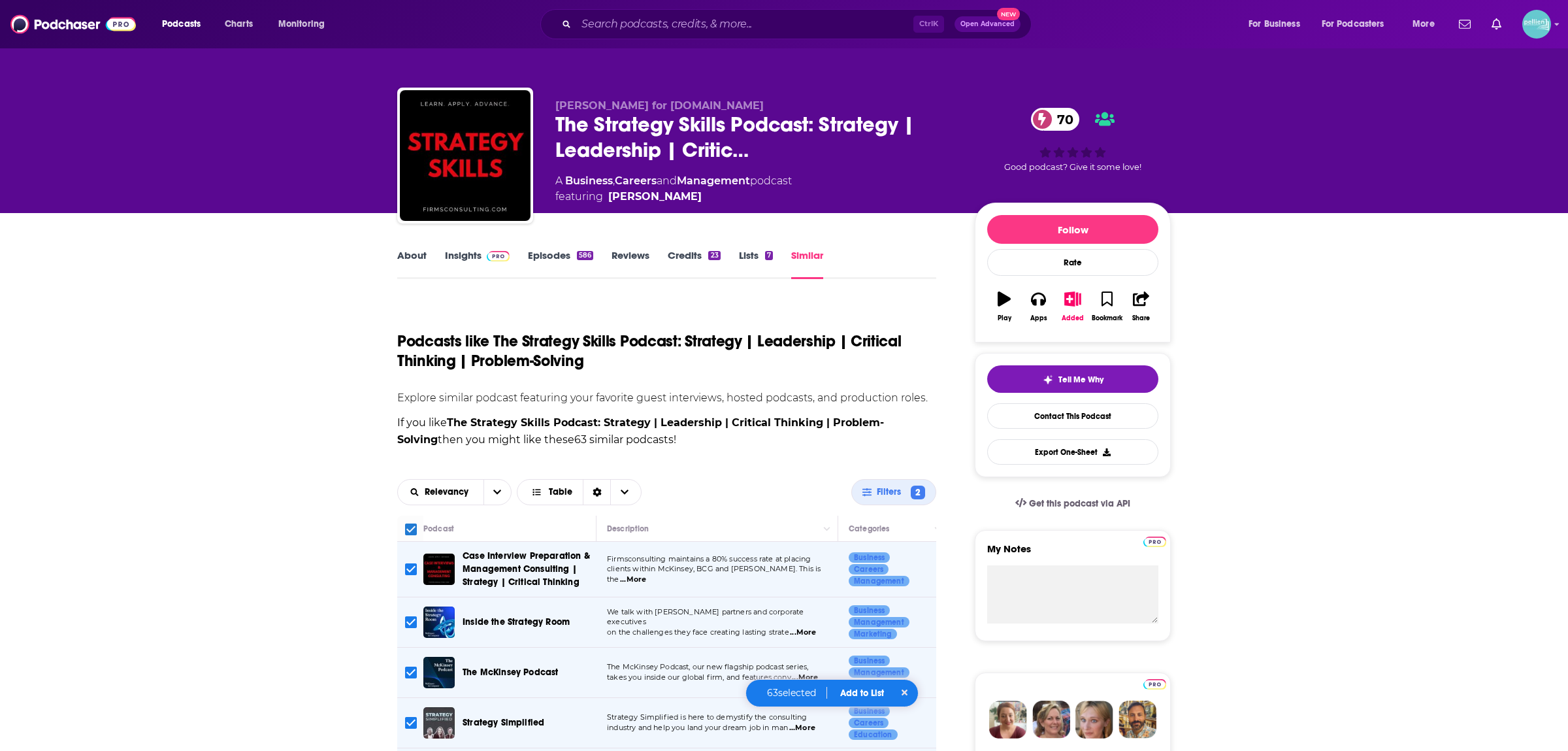
checkbox input "true"
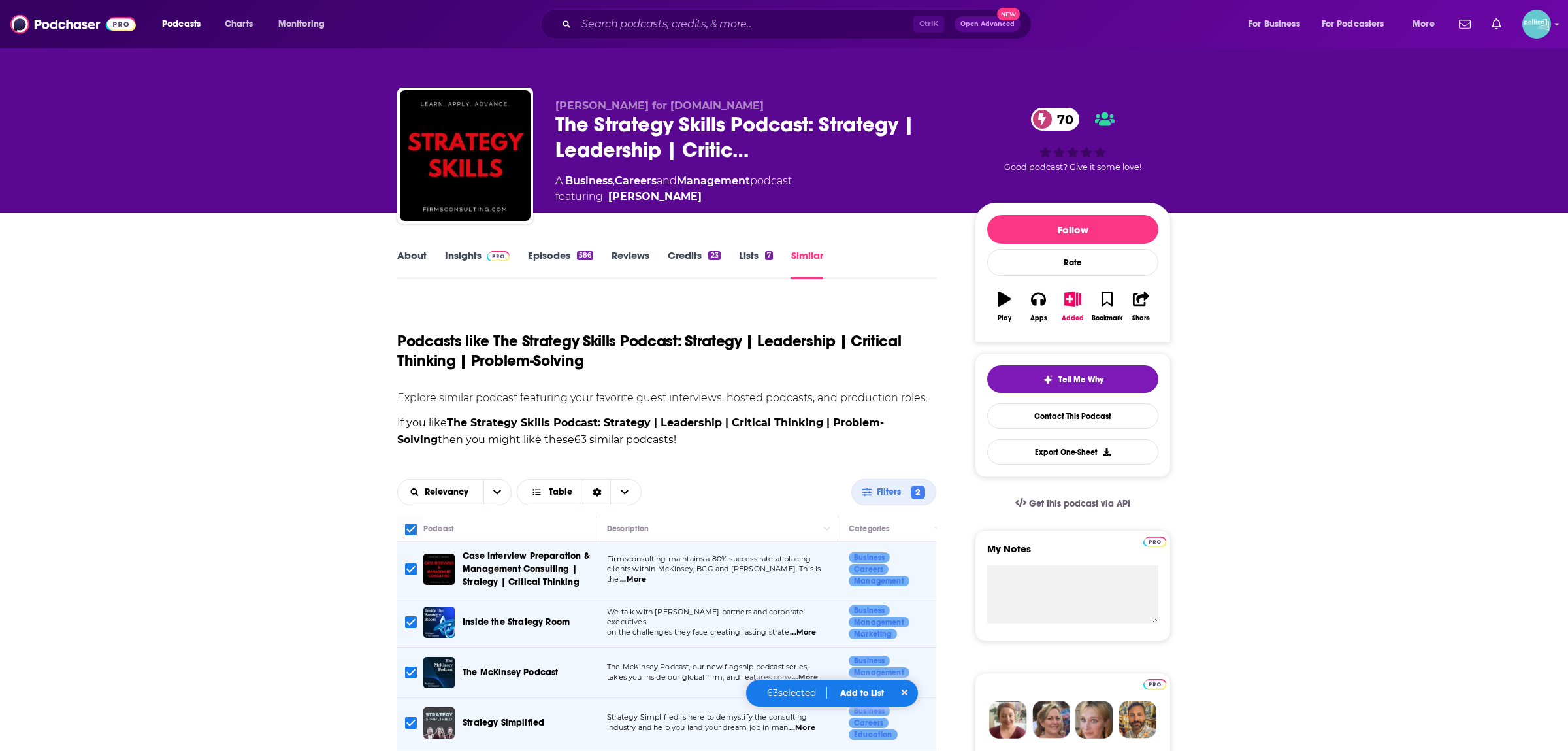
checkbox input "true"
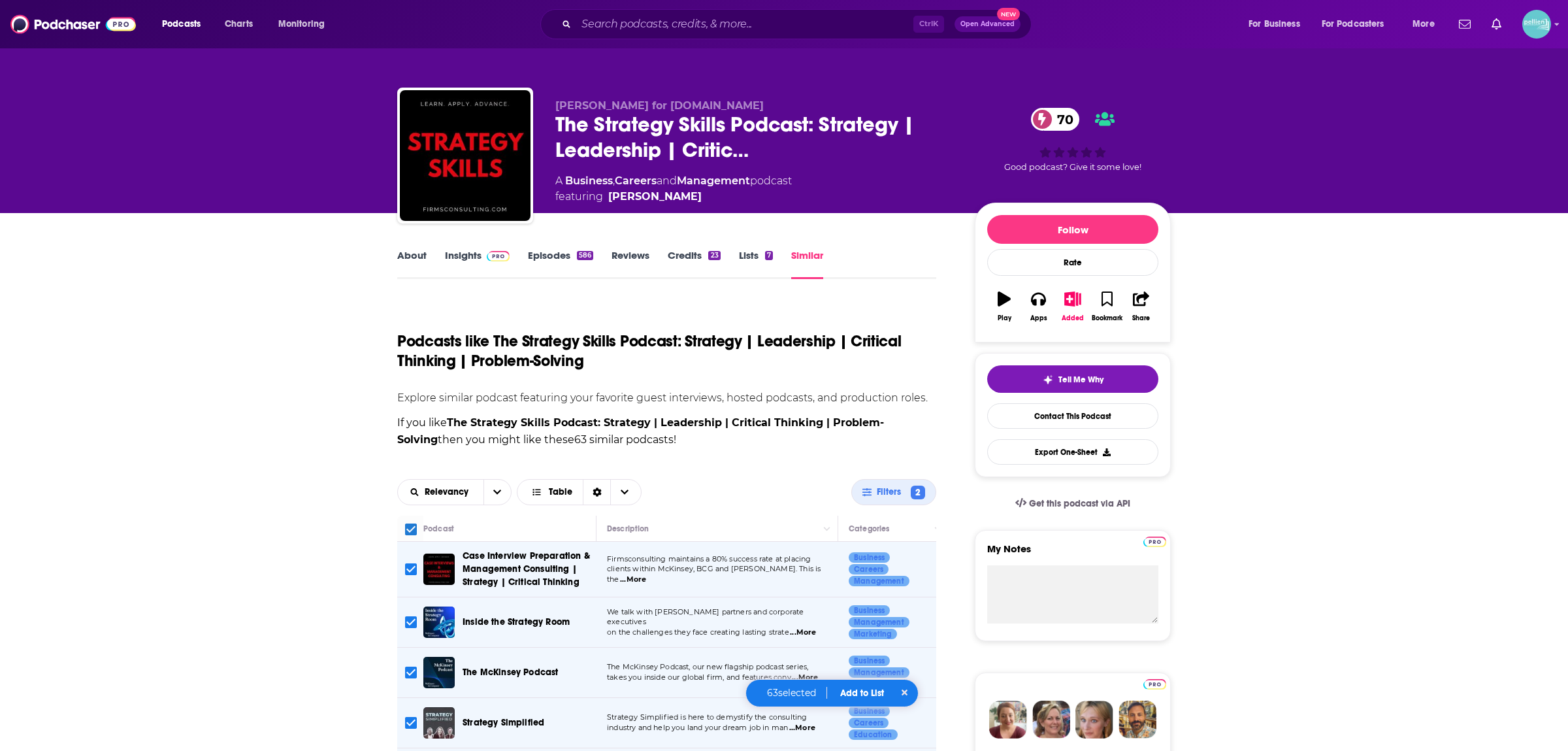
checkbox input "true"
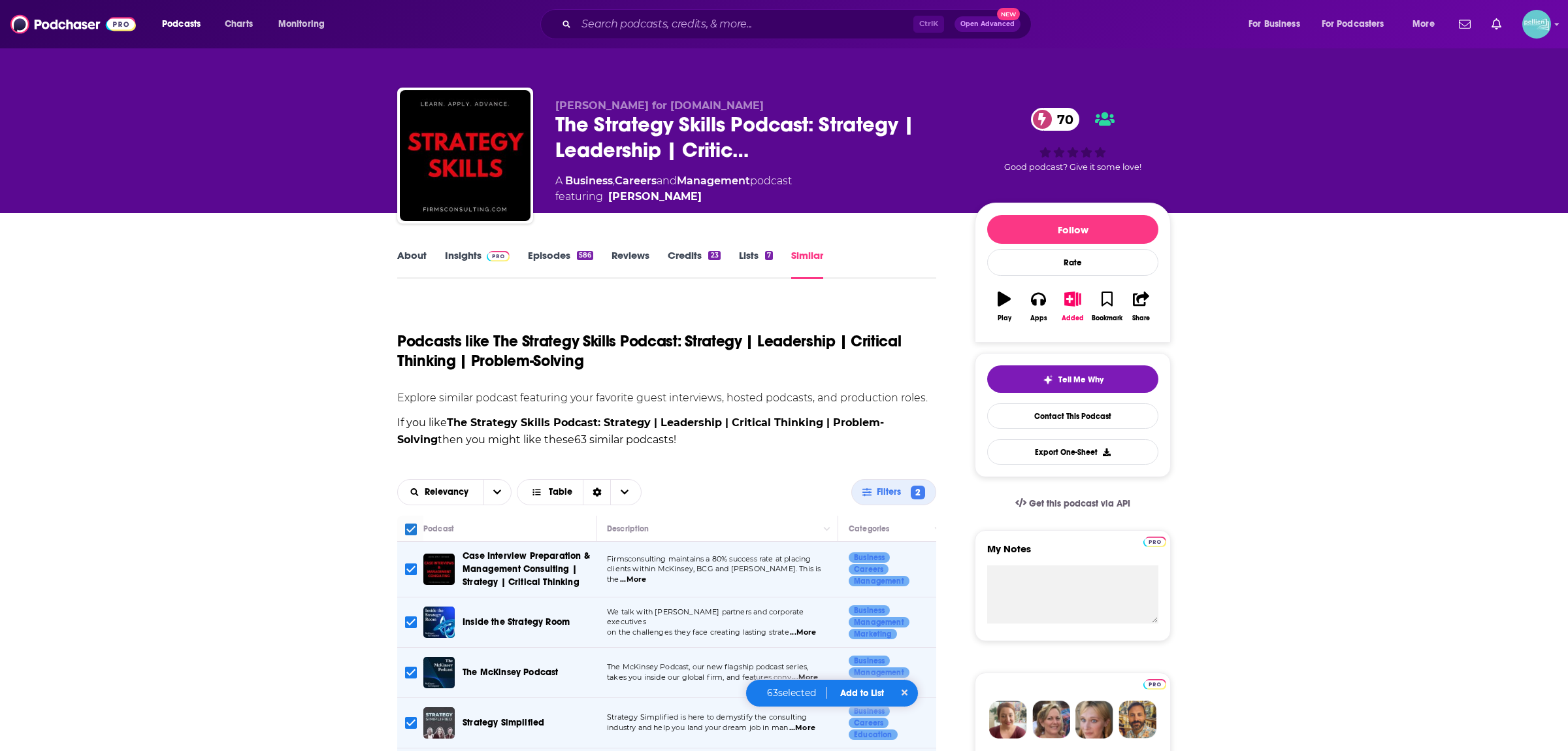
checkbox input "true"
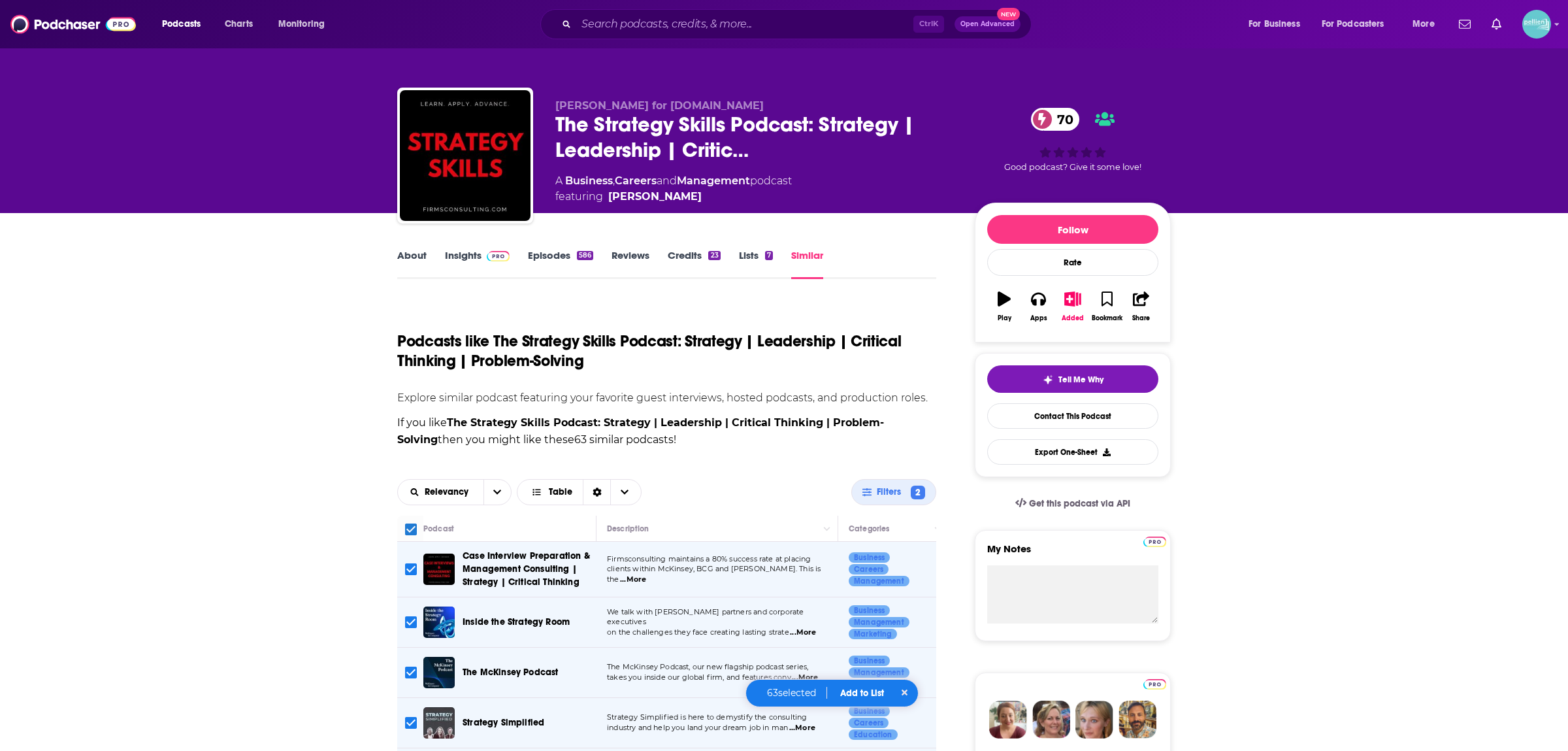
checkbox input "true"
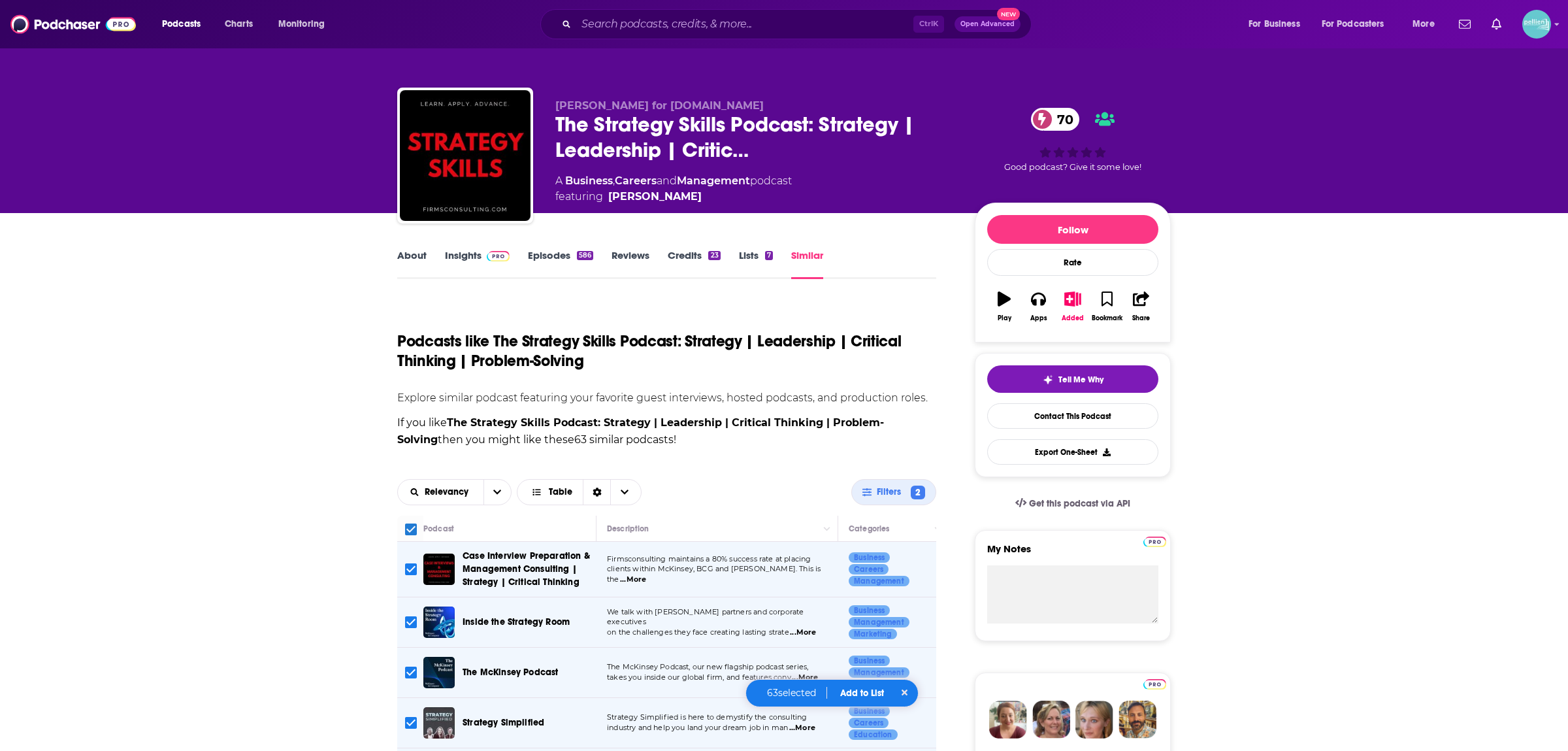
checkbox input "true"
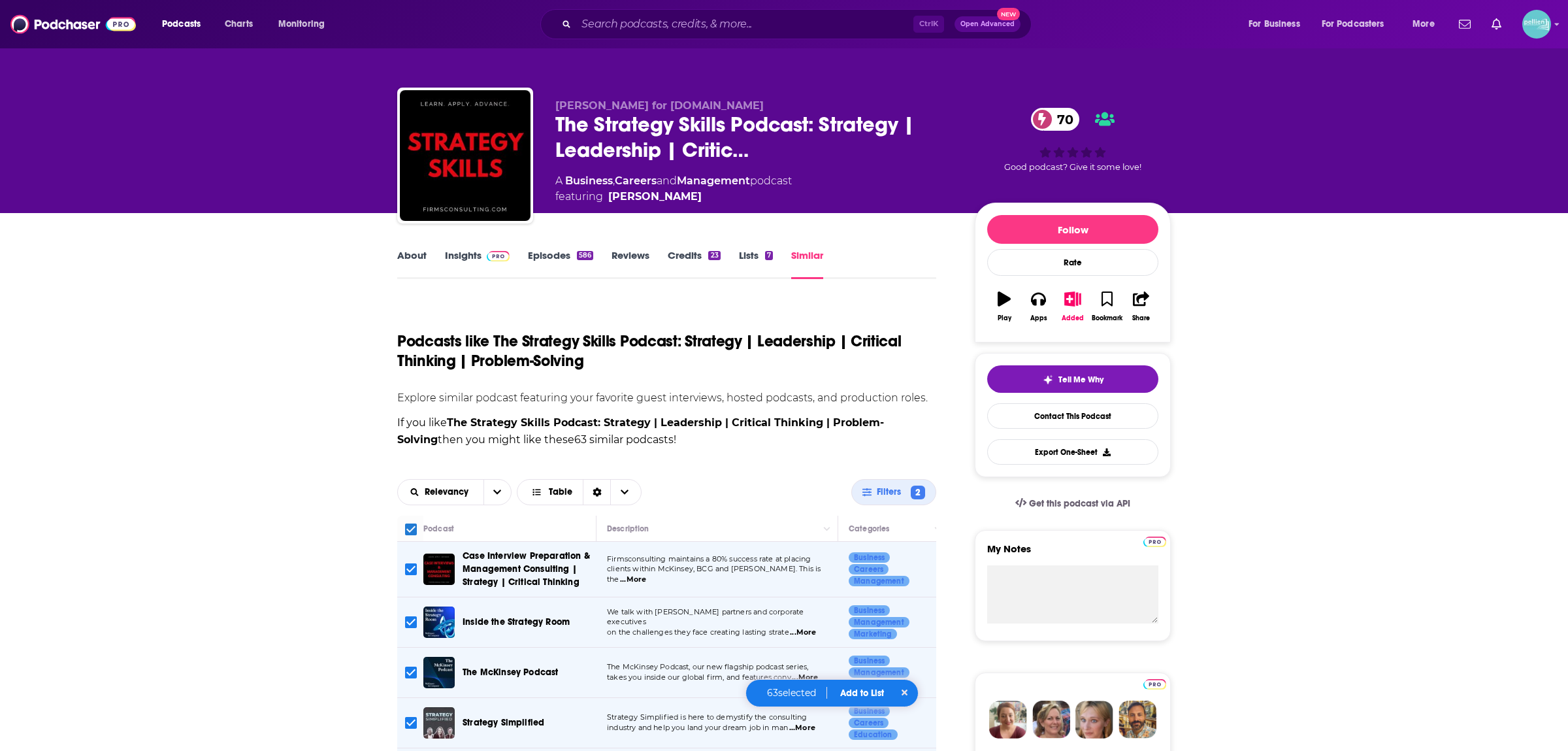
checkbox input "true"
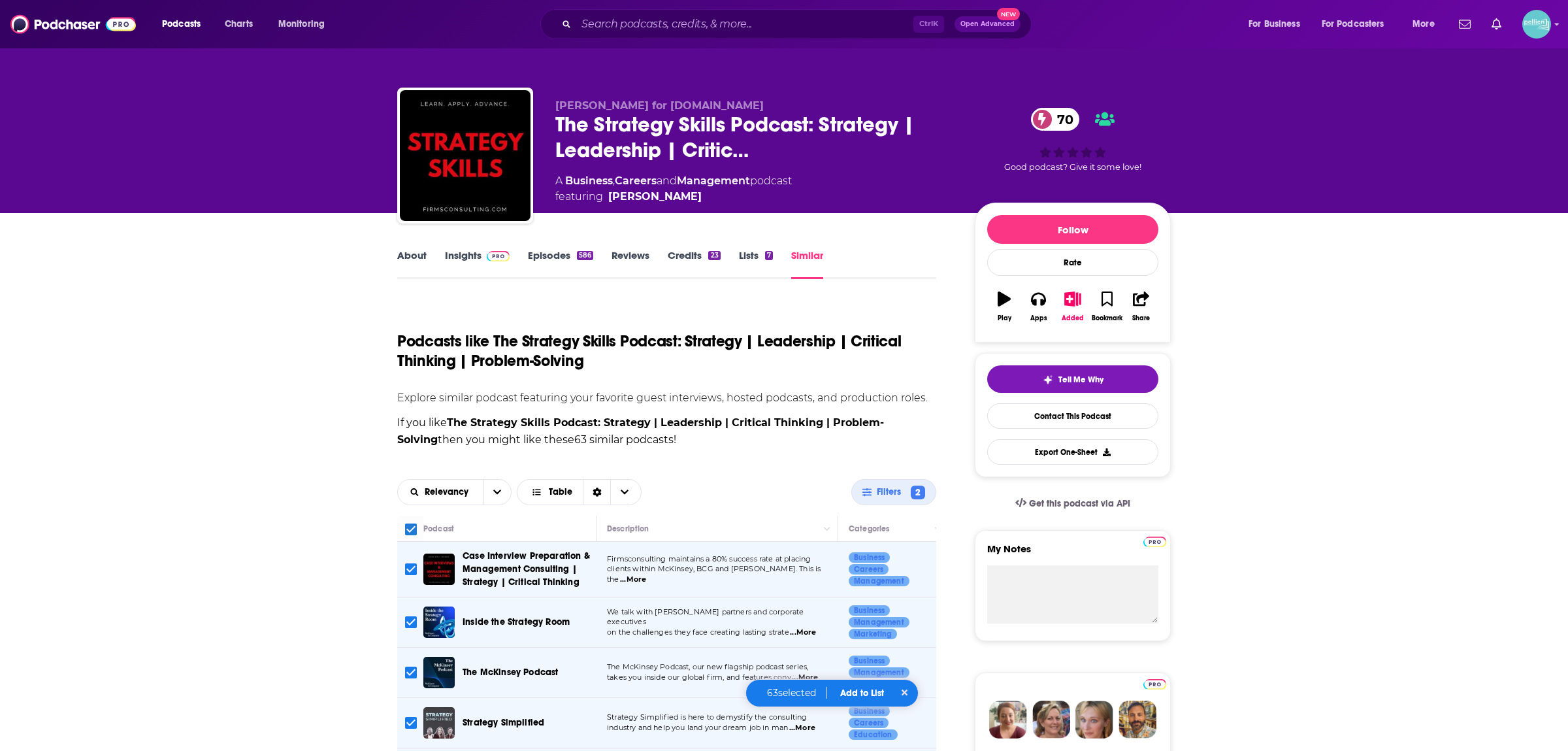
checkbox input "true"
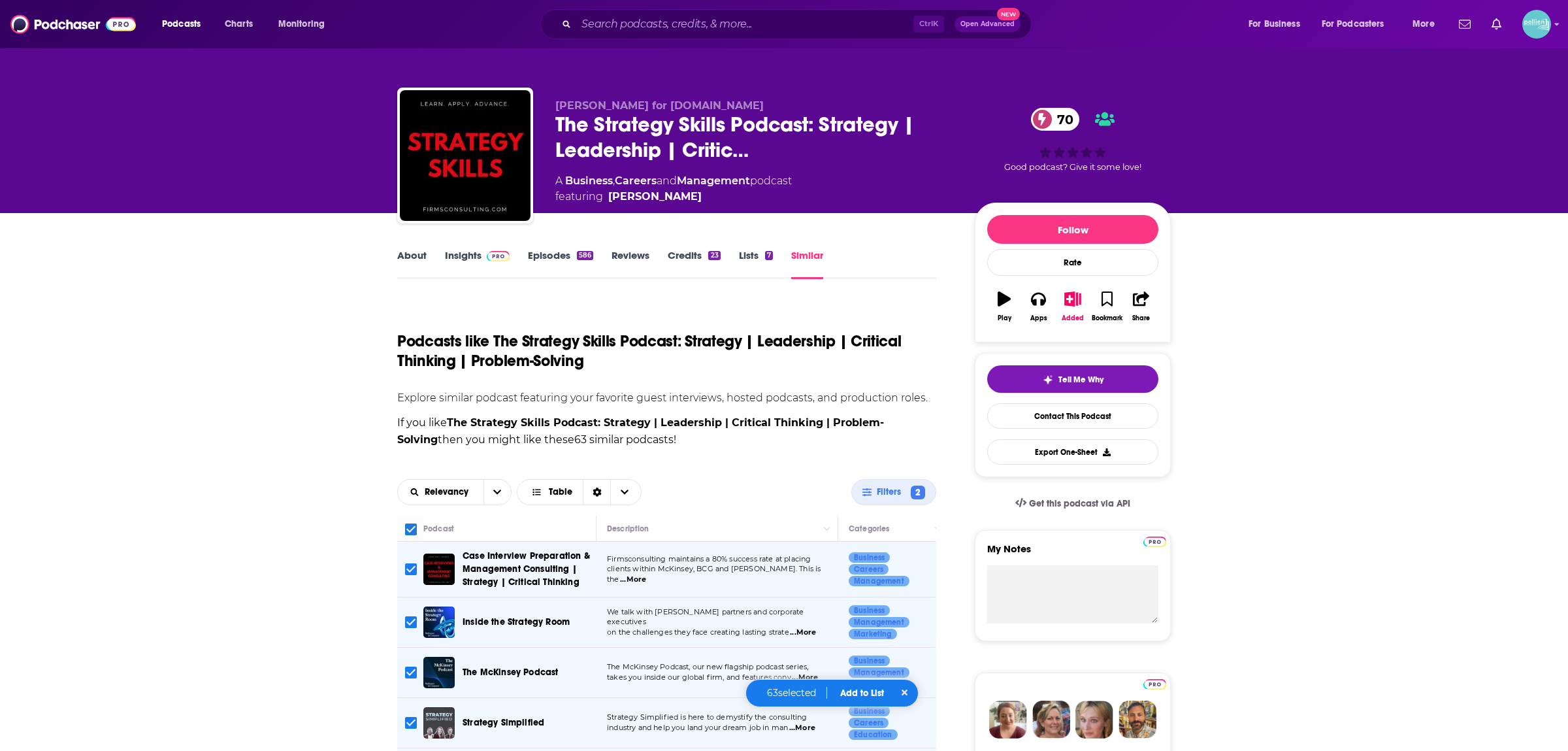
checkbox input "true"
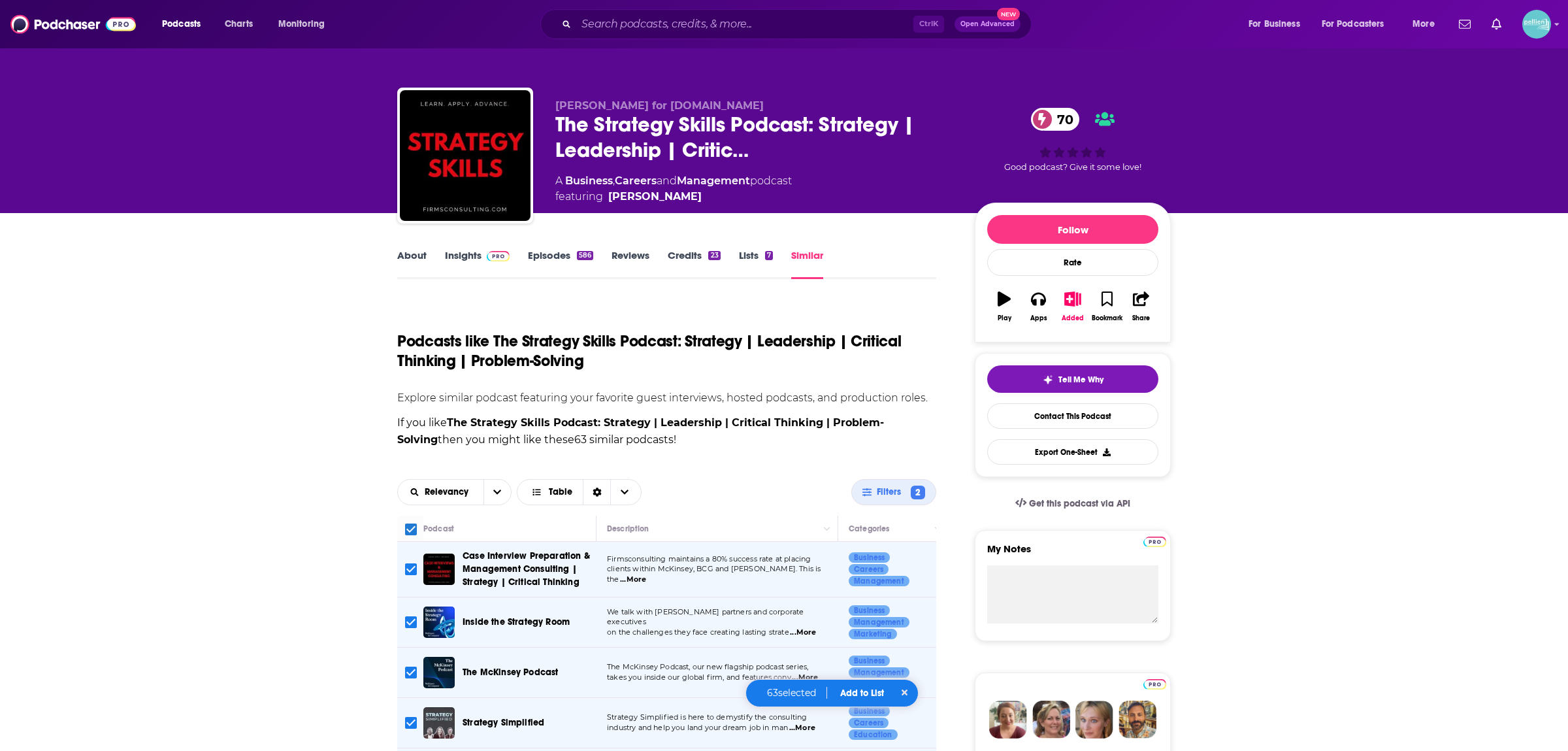
checkbox input "true"
click at [408, 530] on input "Toggle select all" at bounding box center [411, 530] width 12 height 12
checkbox input "false"
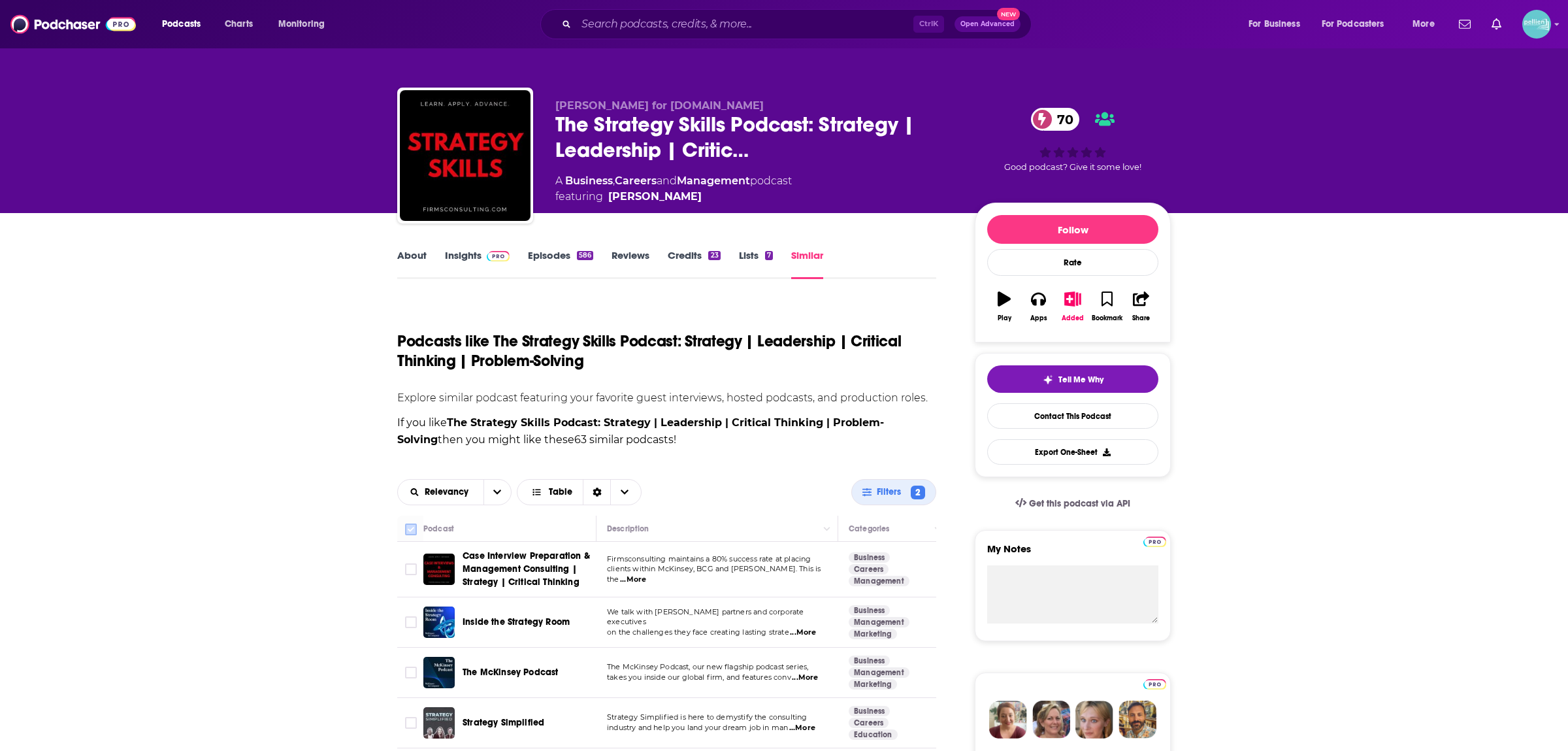
checkbox input "false"
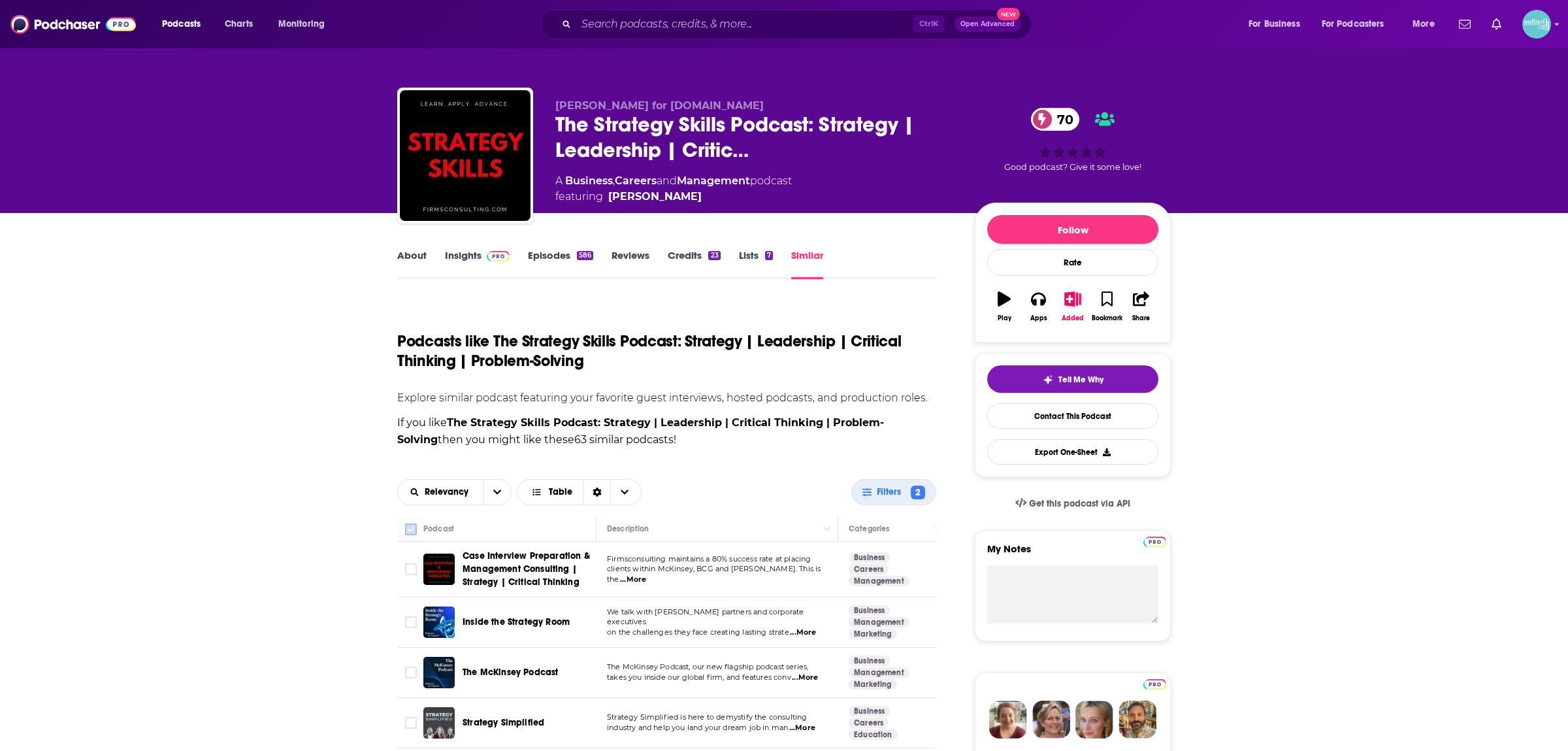
checkbox input "false"
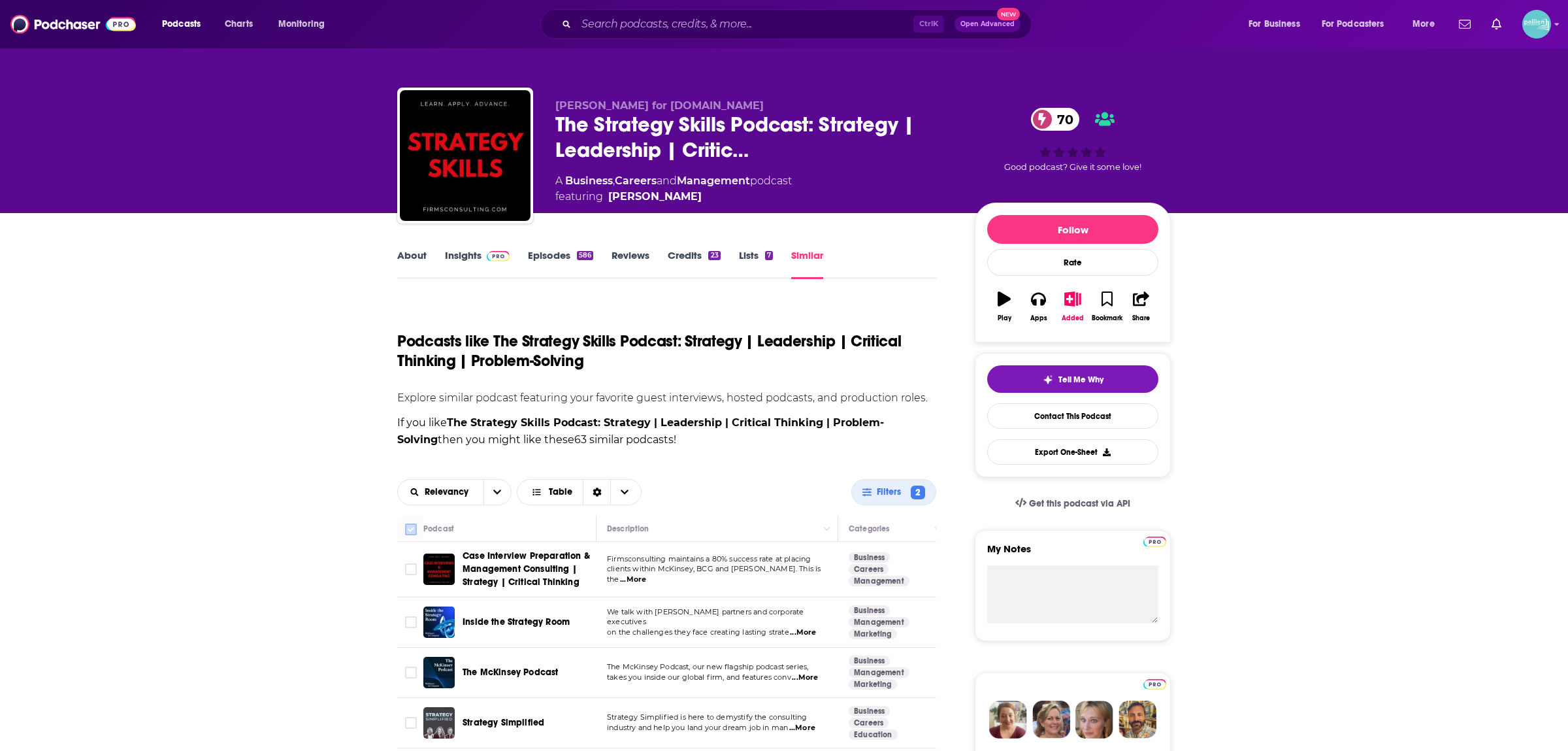
checkbox input "false"
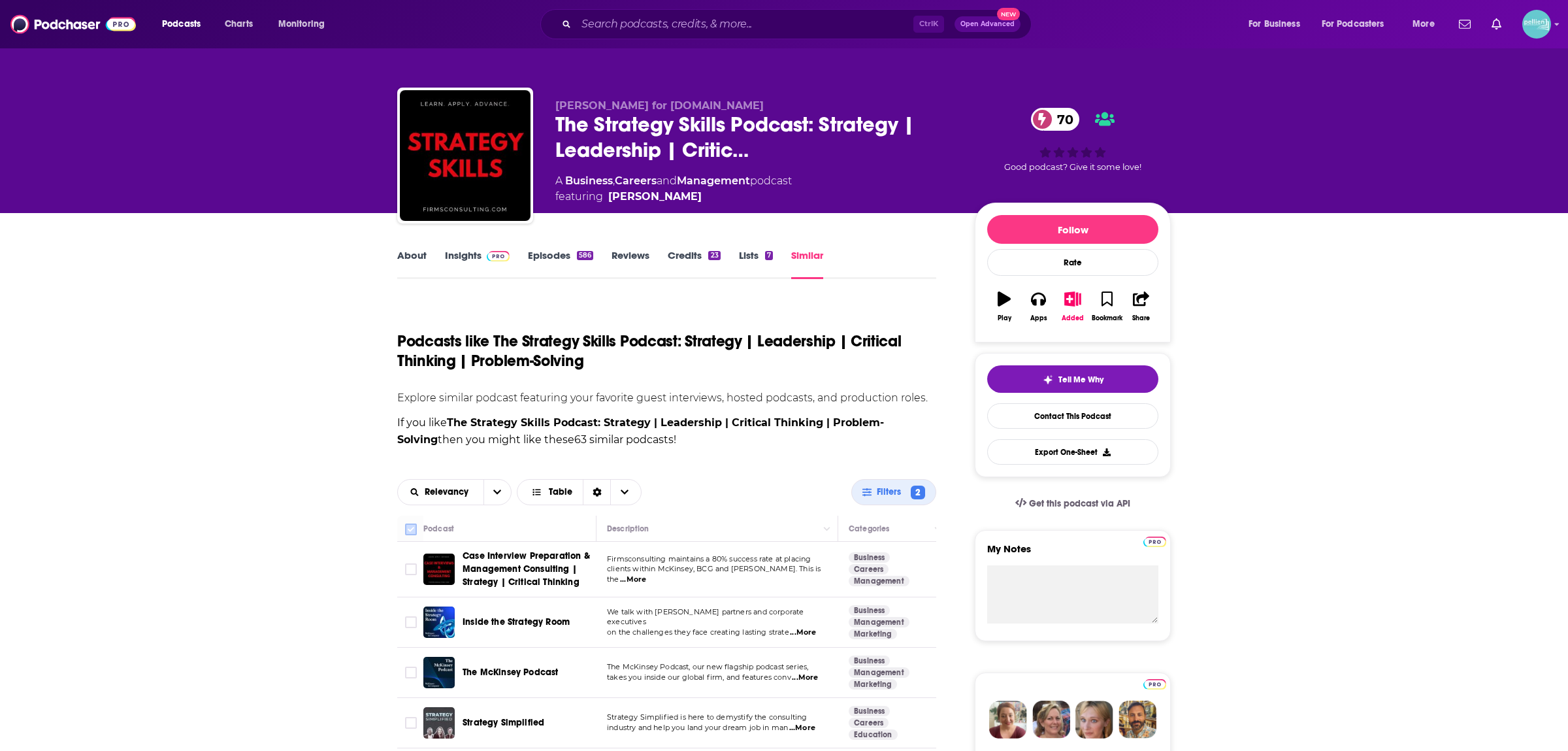
checkbox input "false"
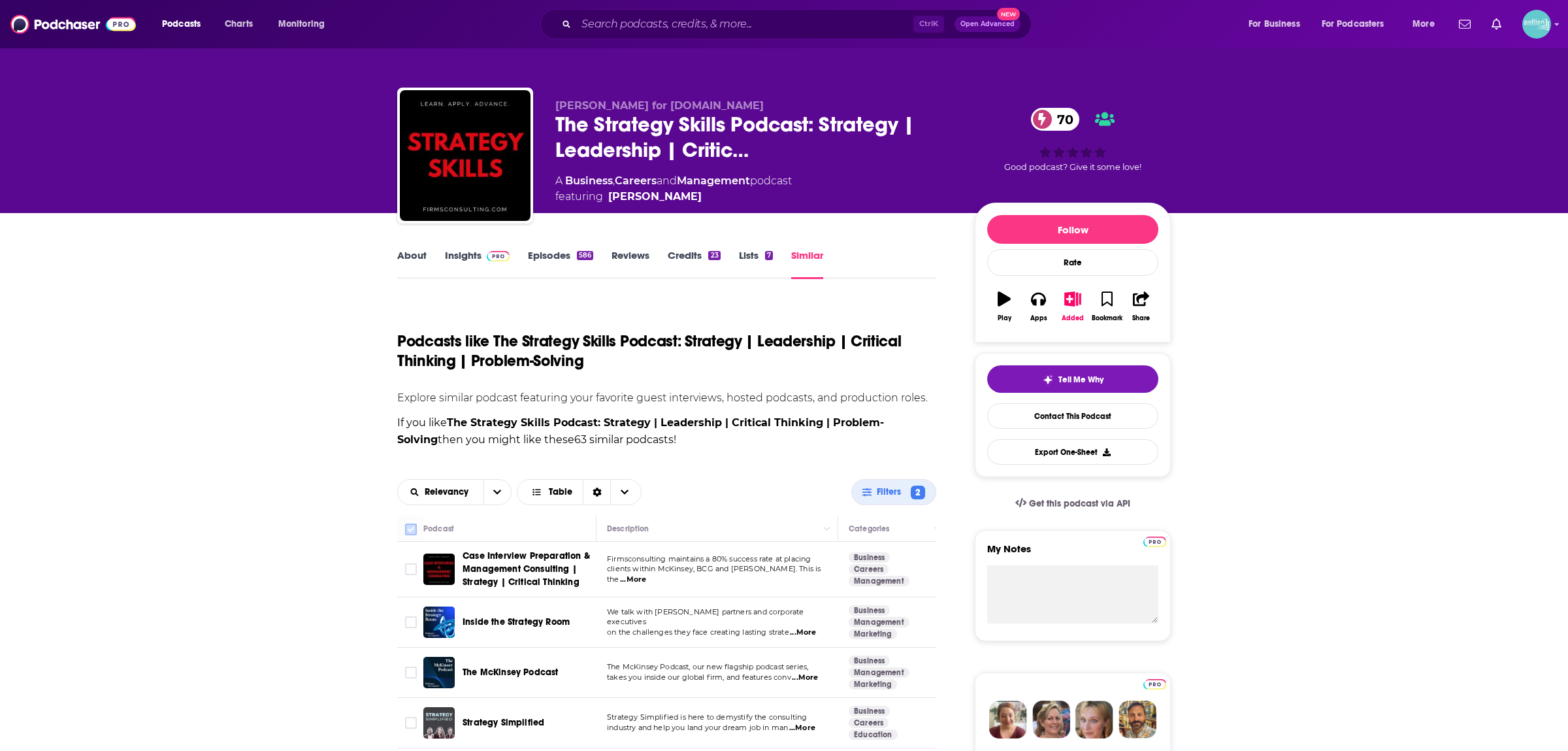
checkbox input "false"
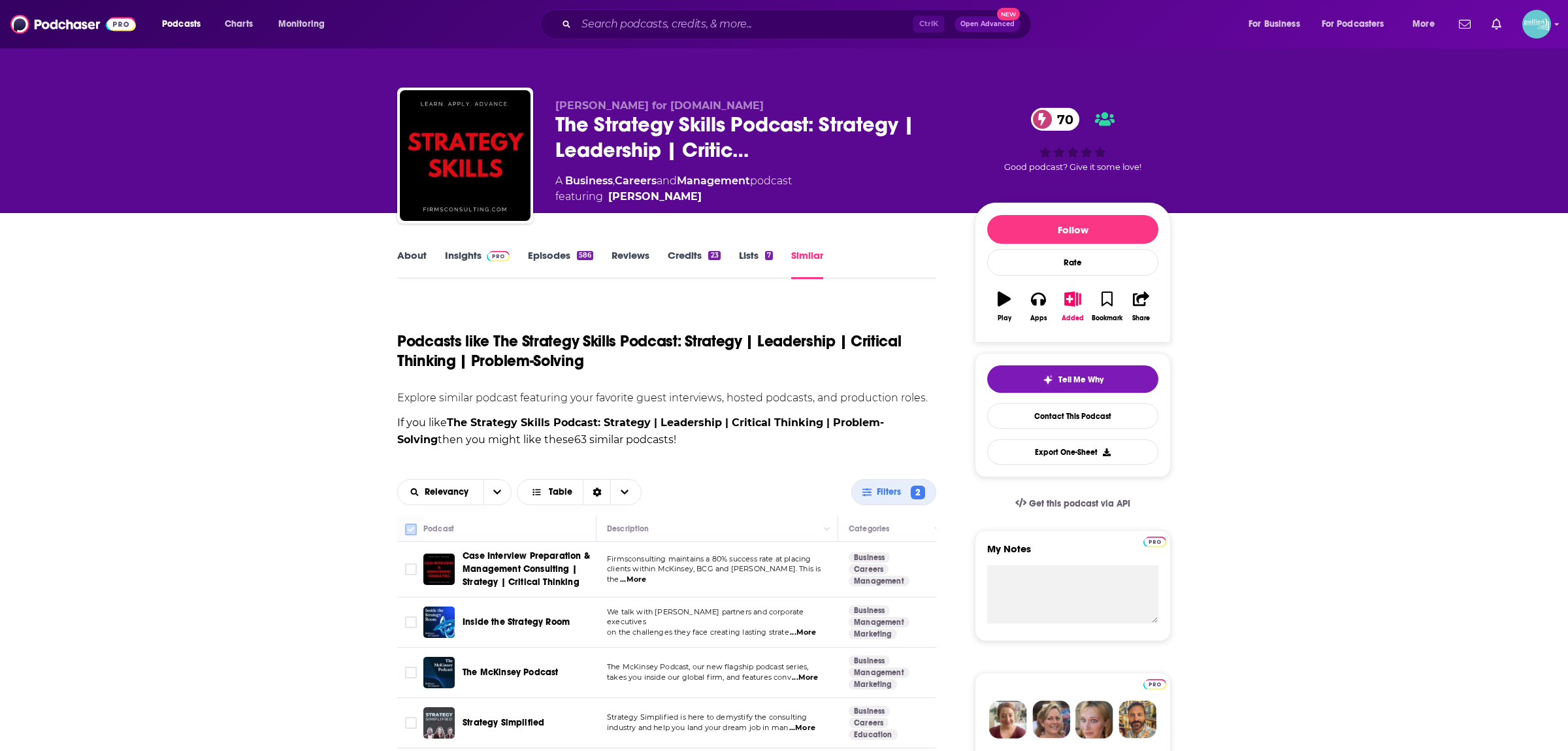
checkbox input "false"
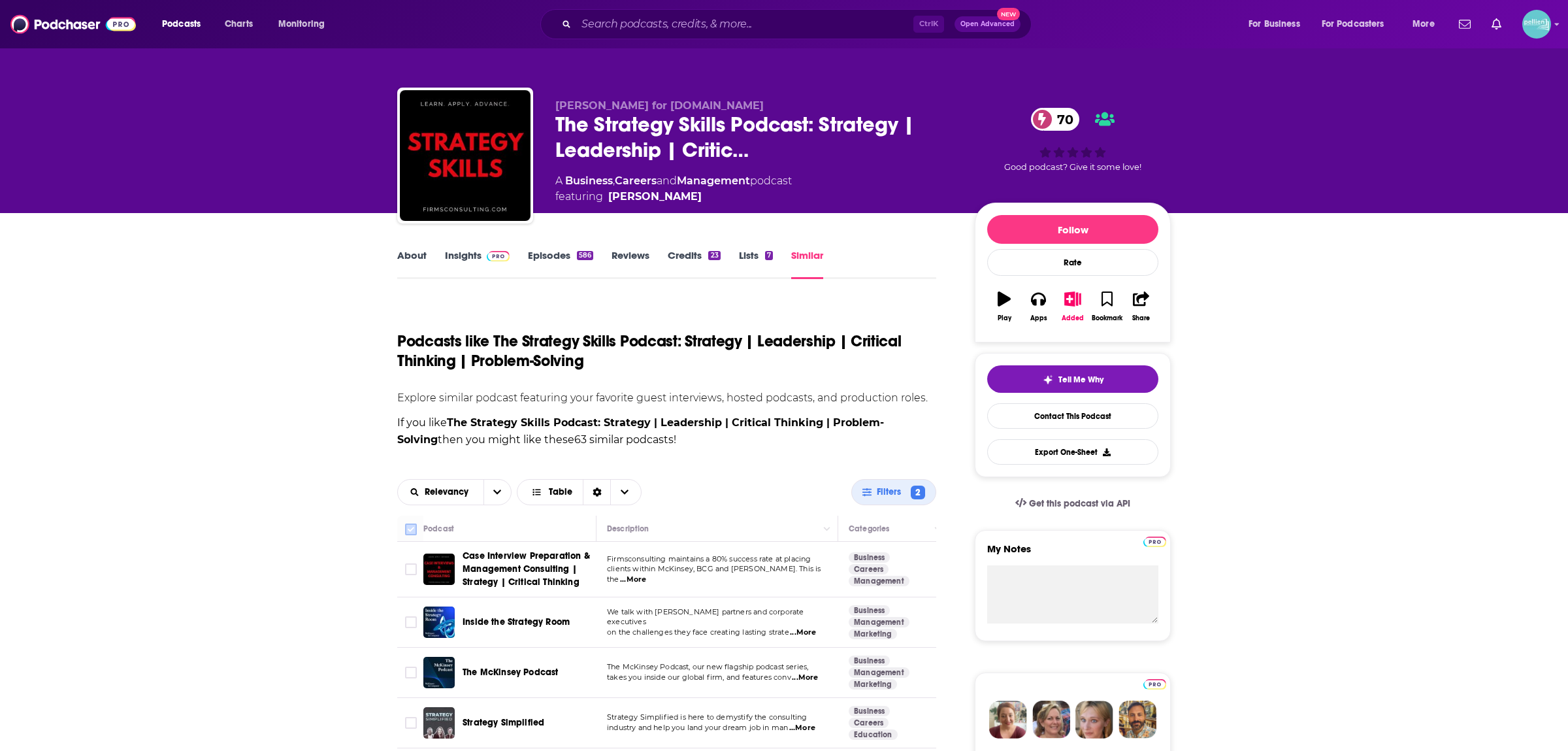
checkbox input "false"
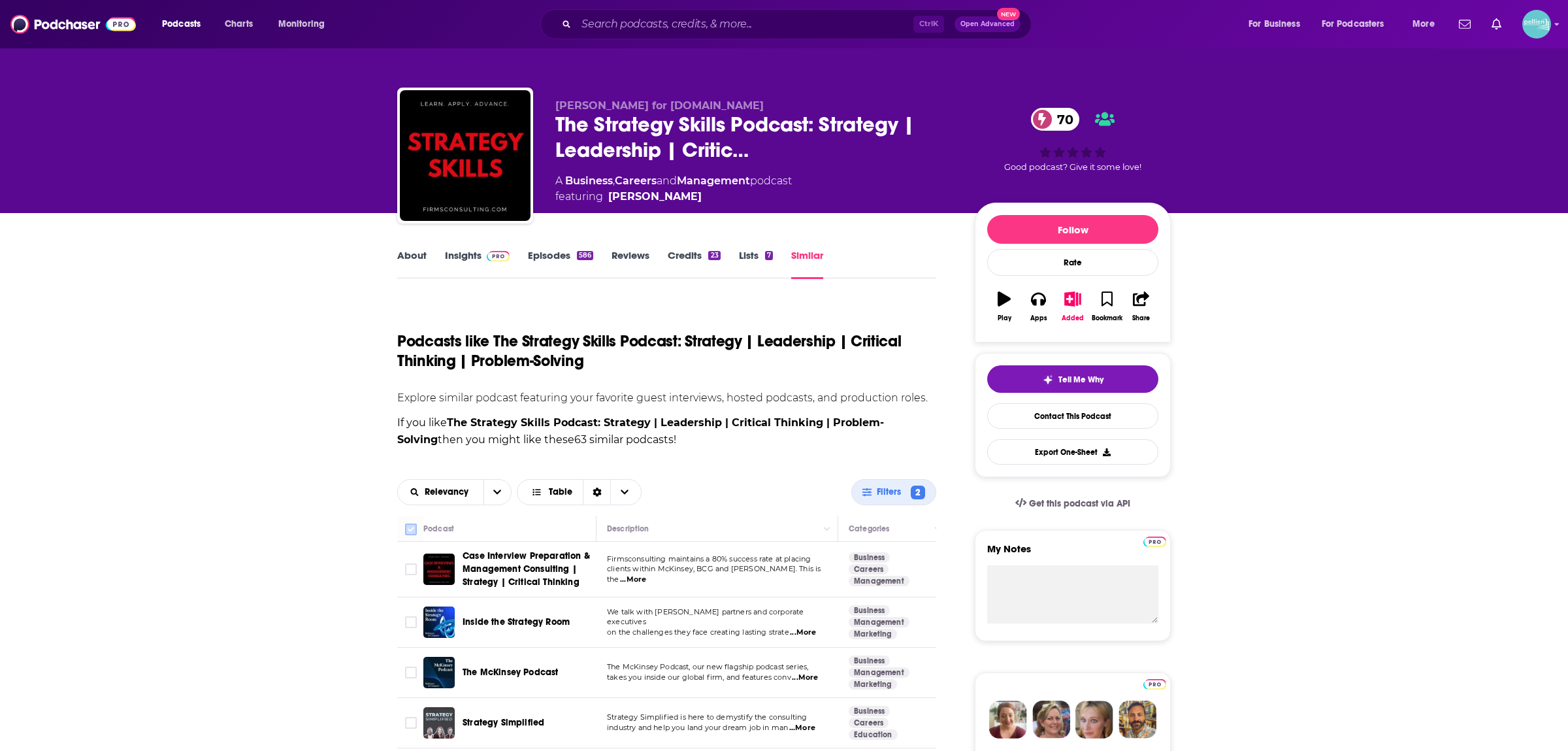
checkbox input "false"
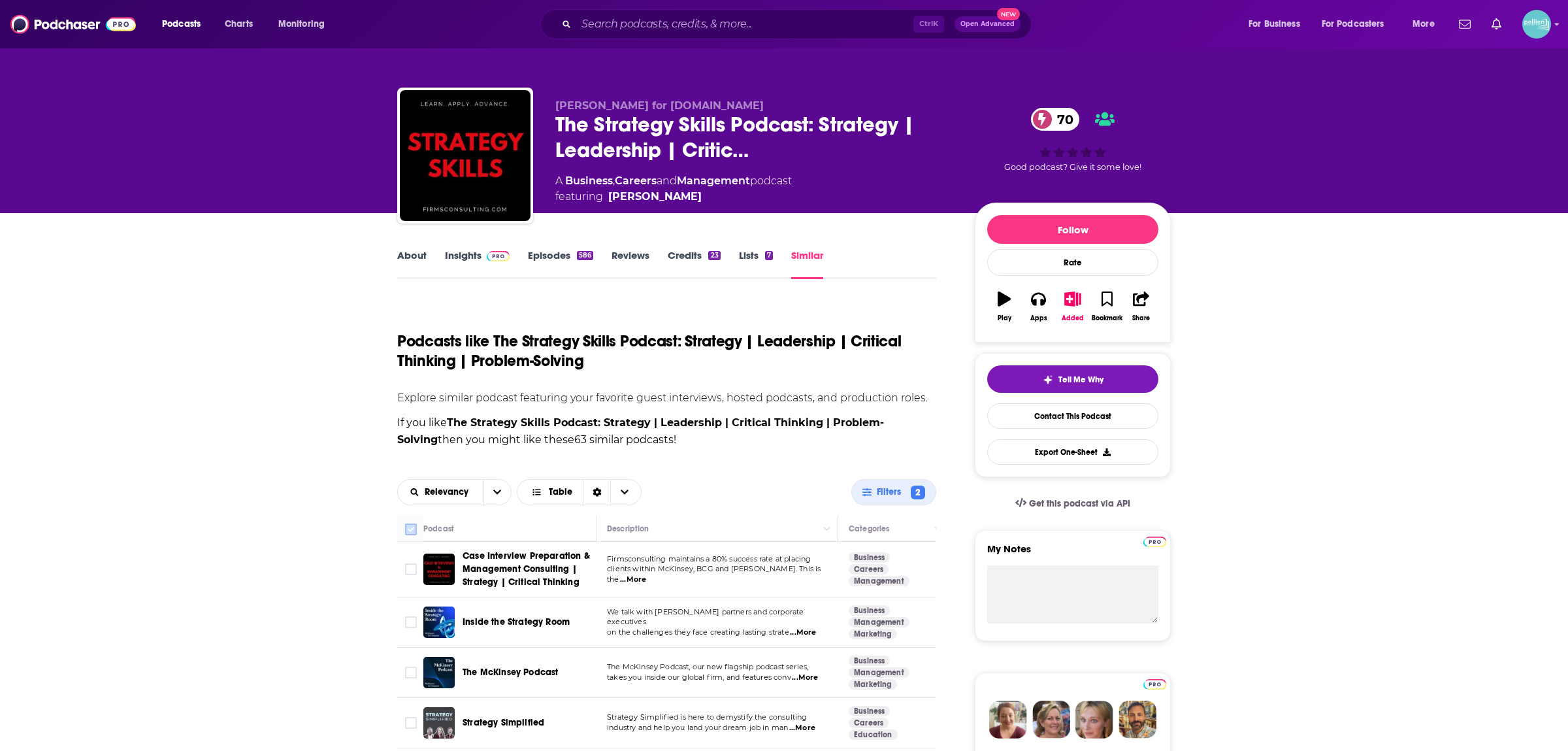
checkbox input "false"
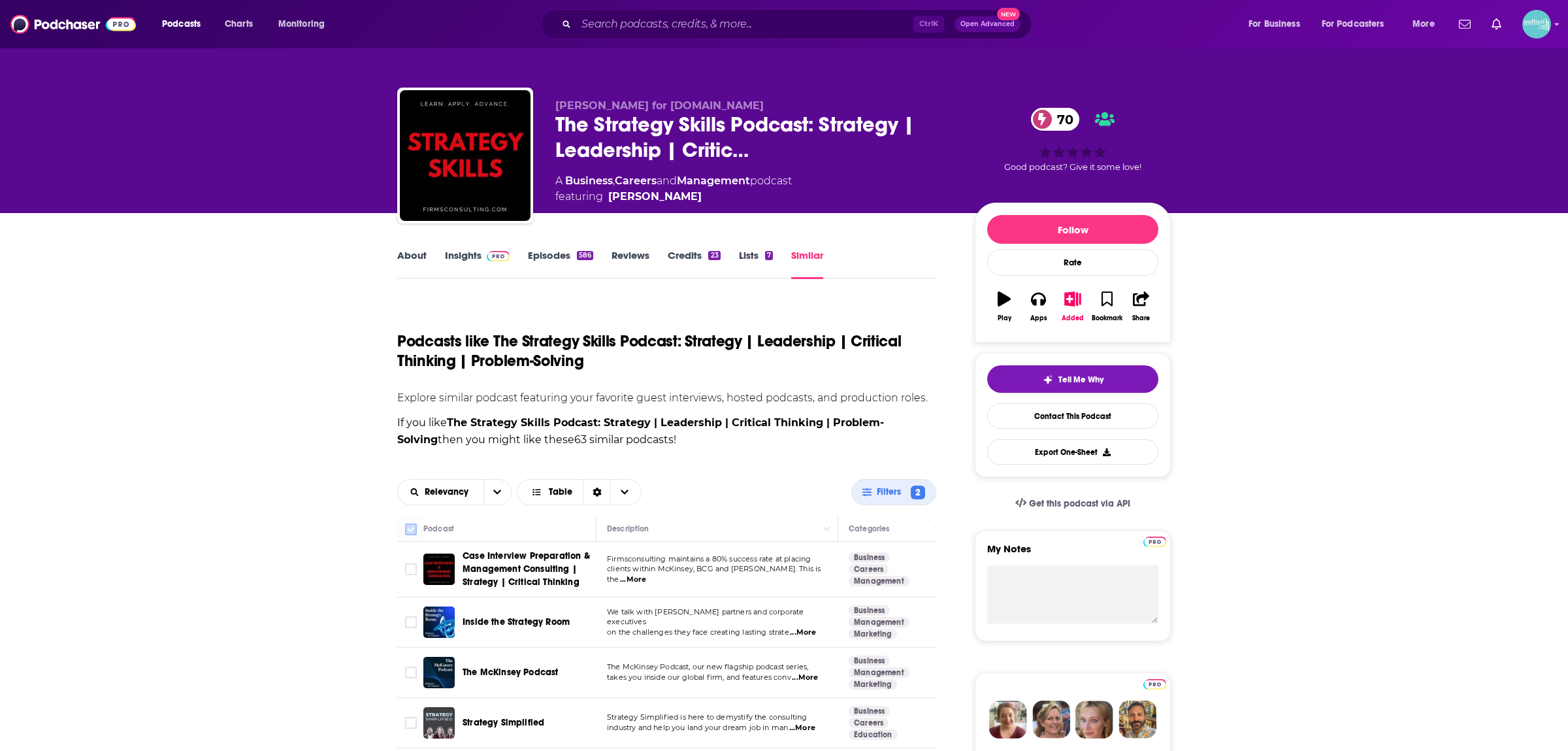
checkbox input "false"
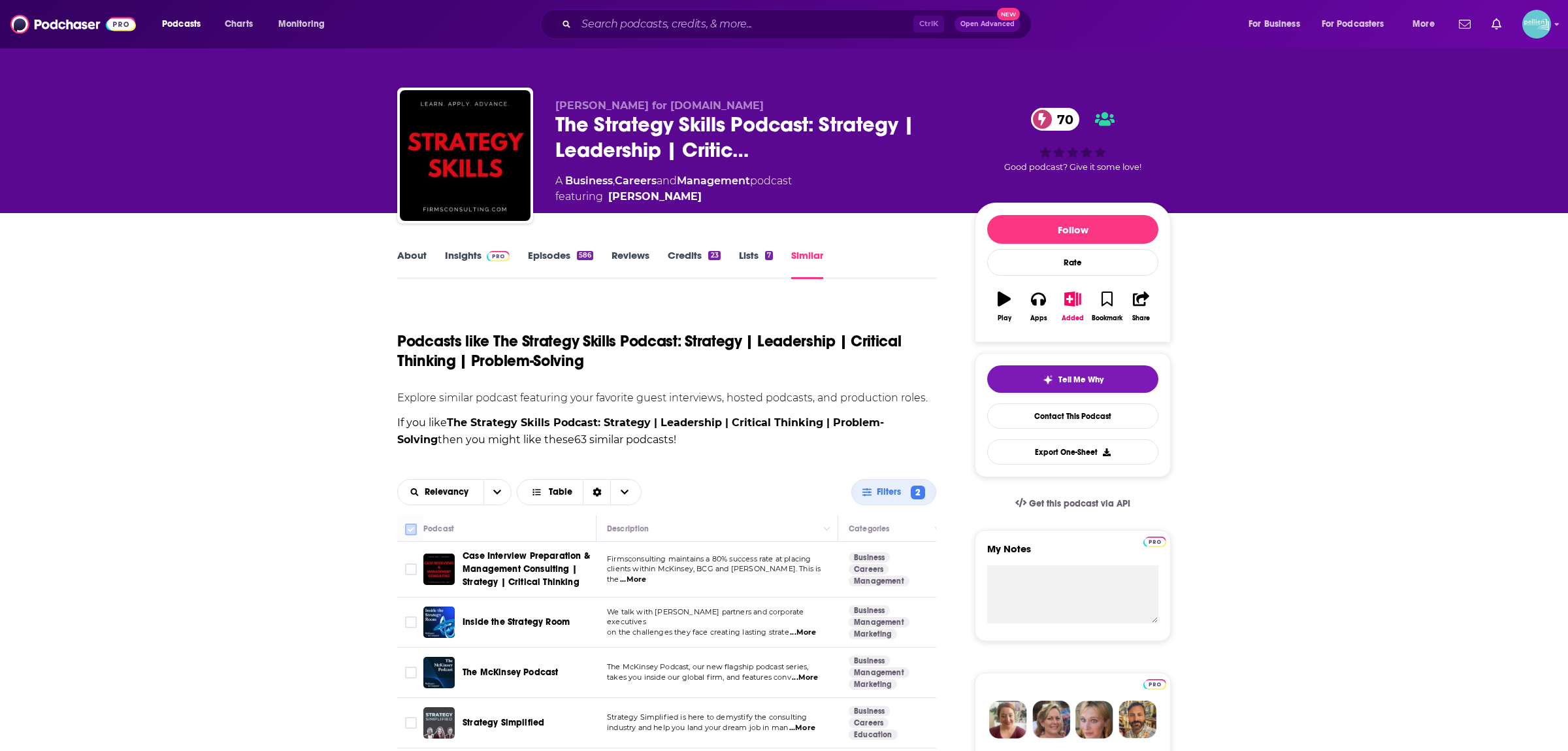
checkbox input "false"
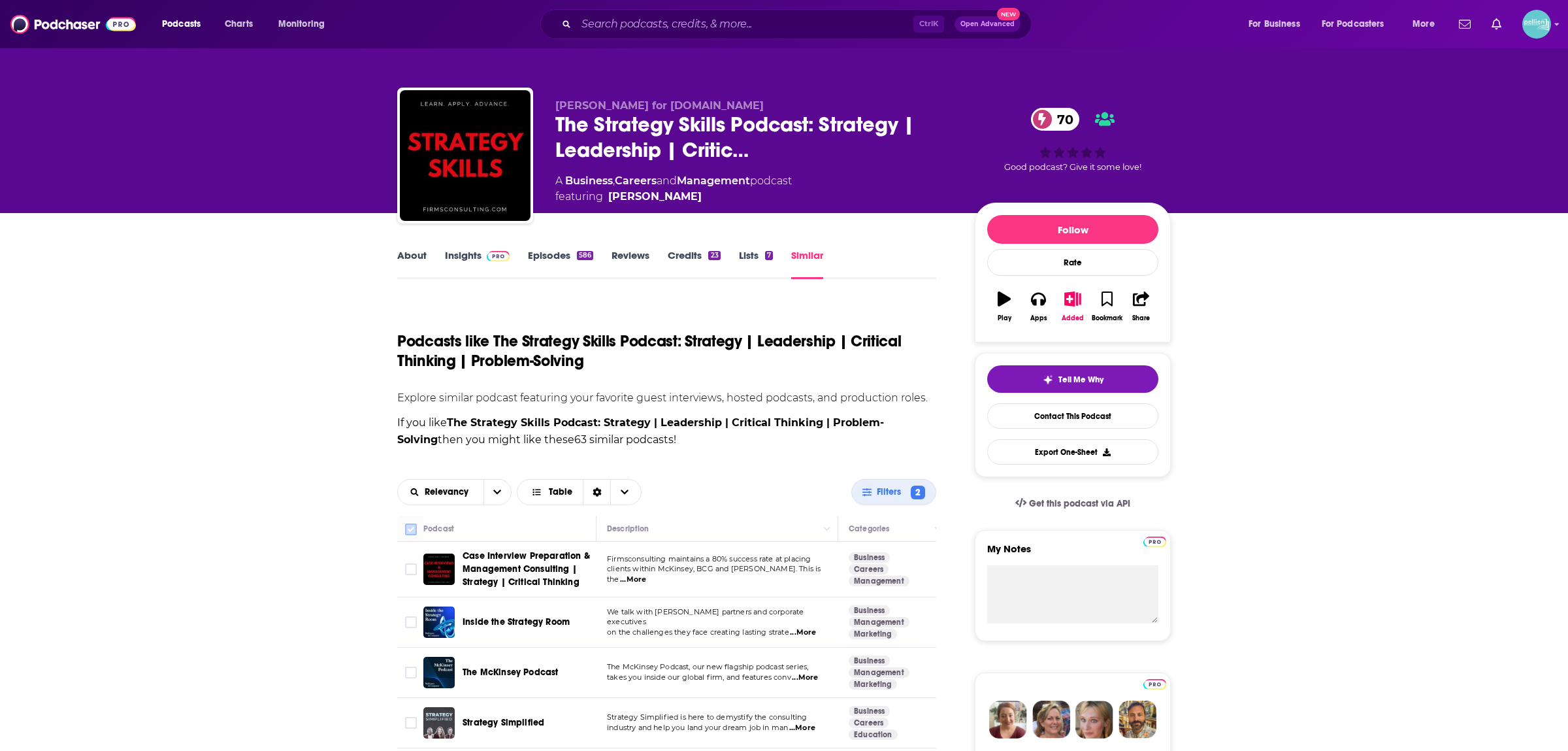
checkbox input "false"
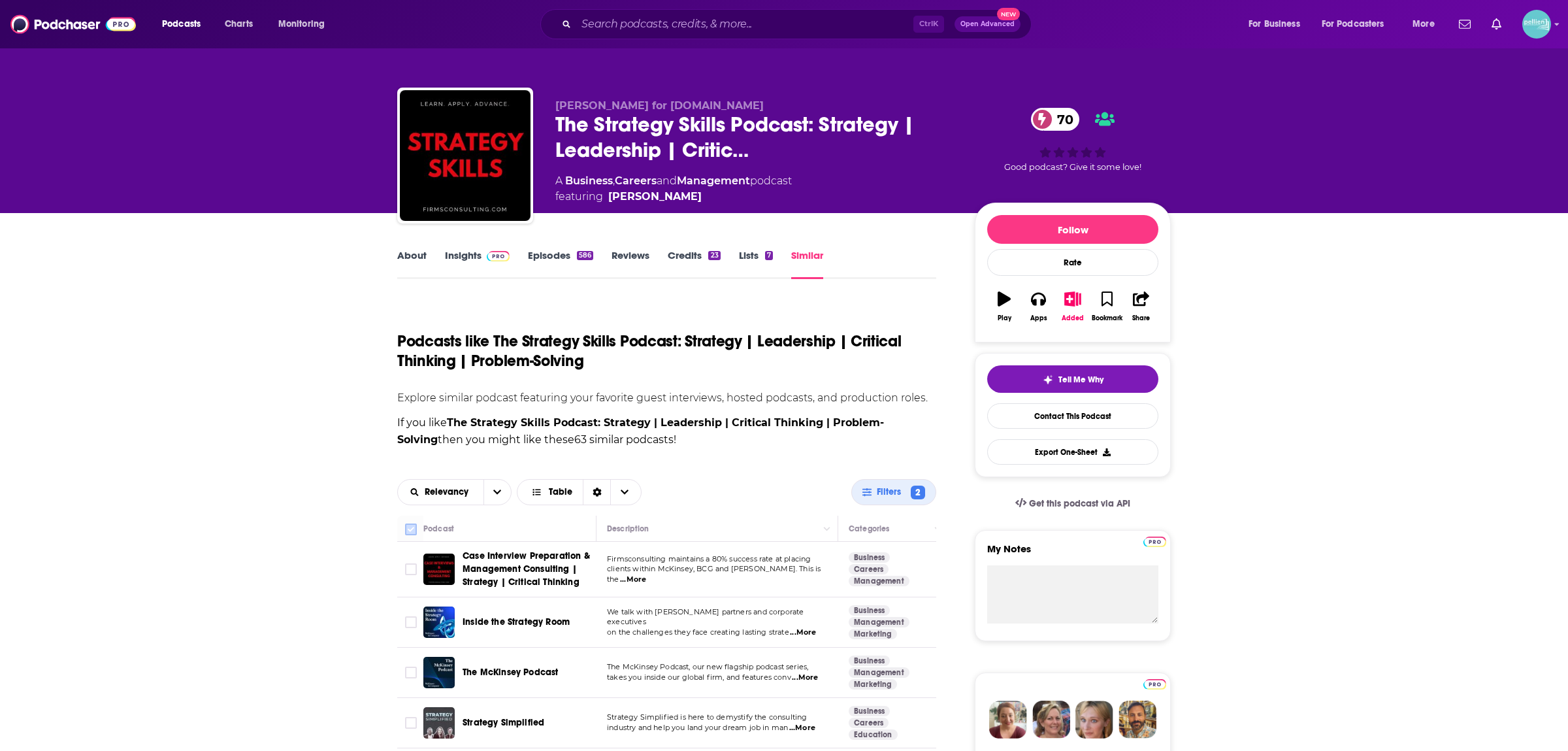
checkbox input "false"
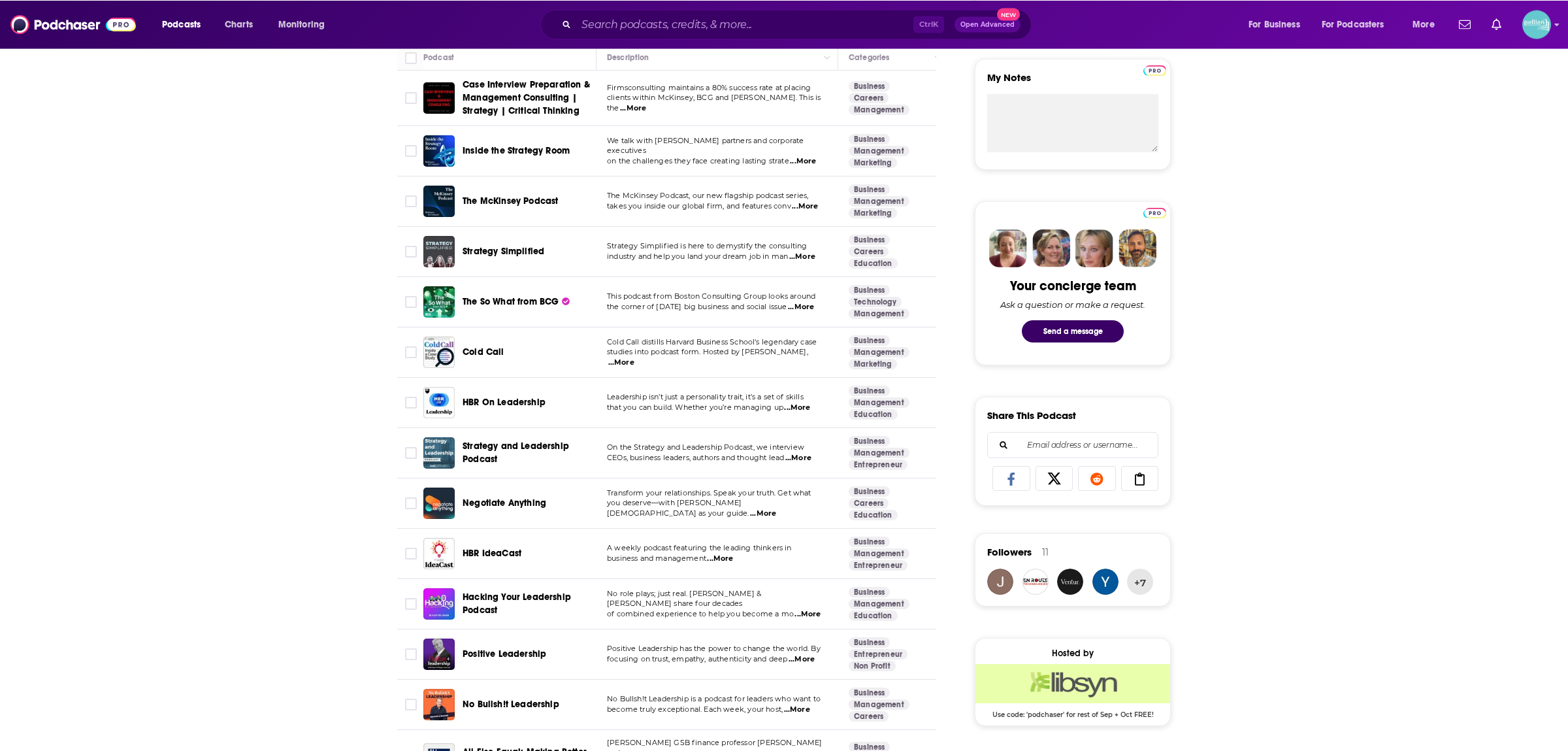
scroll to position [481, 0]
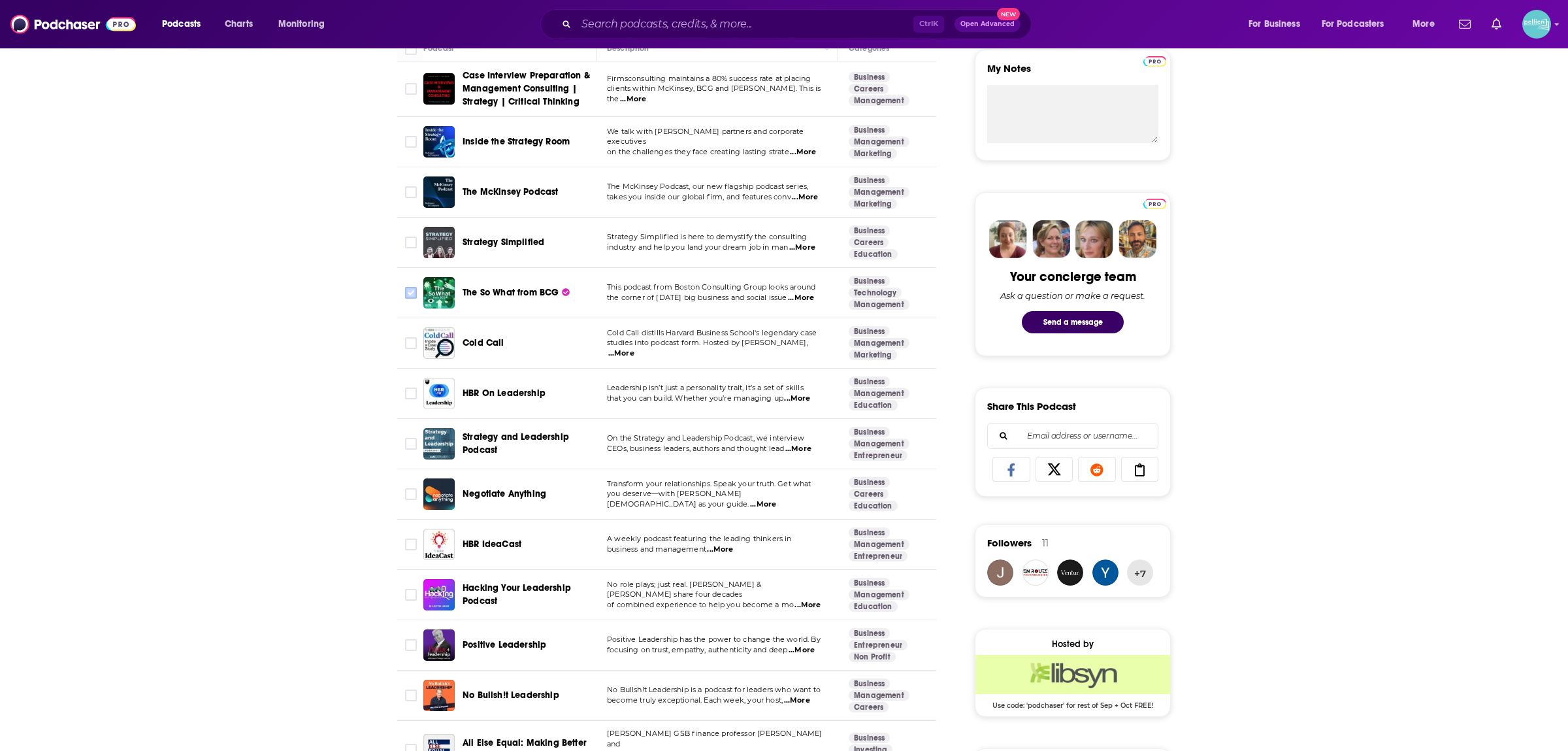
click at [410, 290] on input "Toggle select row" at bounding box center [411, 293] width 12 height 12
checkbox input "true"
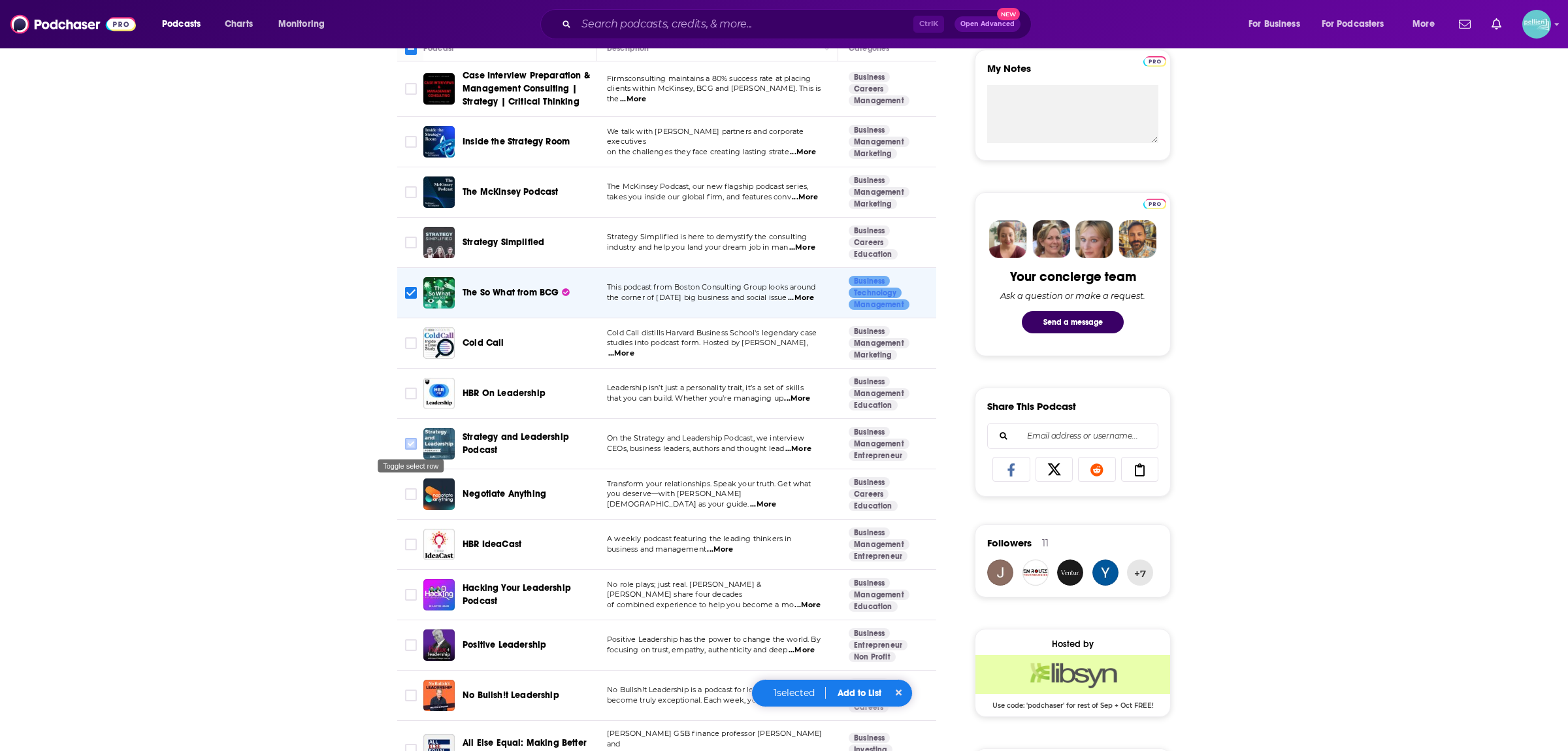
click at [406, 444] on input "Toggle select row" at bounding box center [411, 444] width 12 height 12
checkbox input "true"
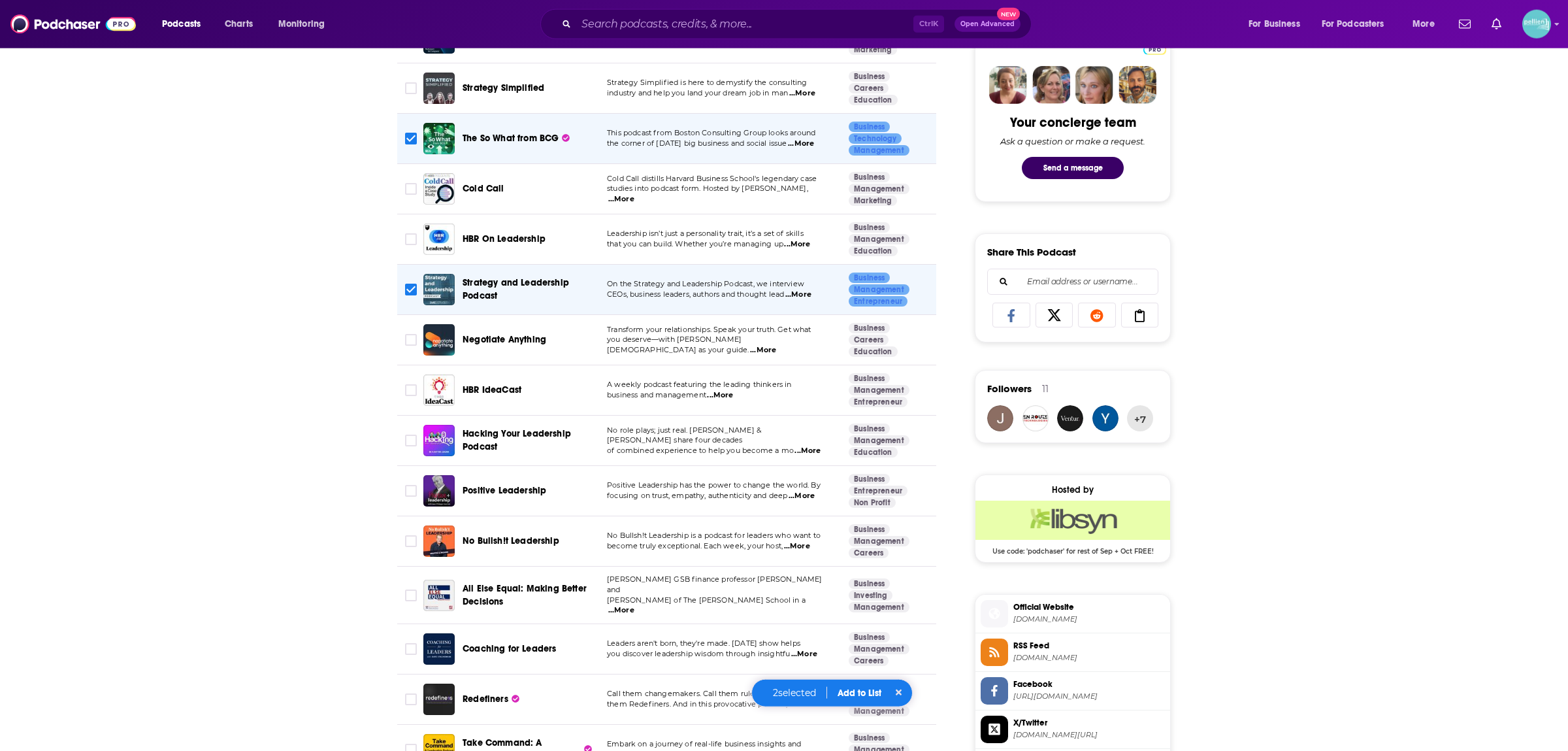
scroll to position [641, 0]
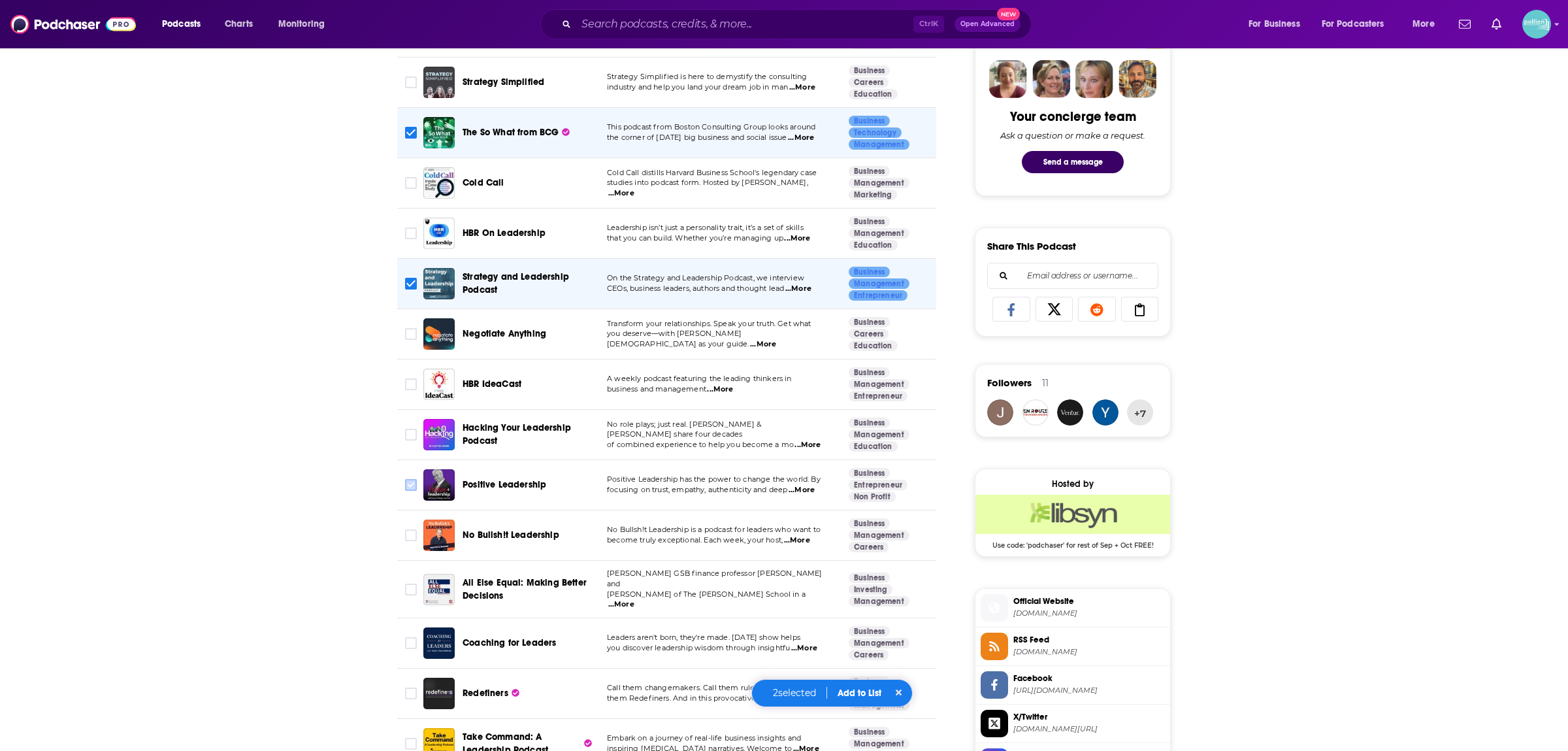
click at [407, 483] on input "Toggle select row" at bounding box center [411, 484] width 12 height 12
checkbox input "true"
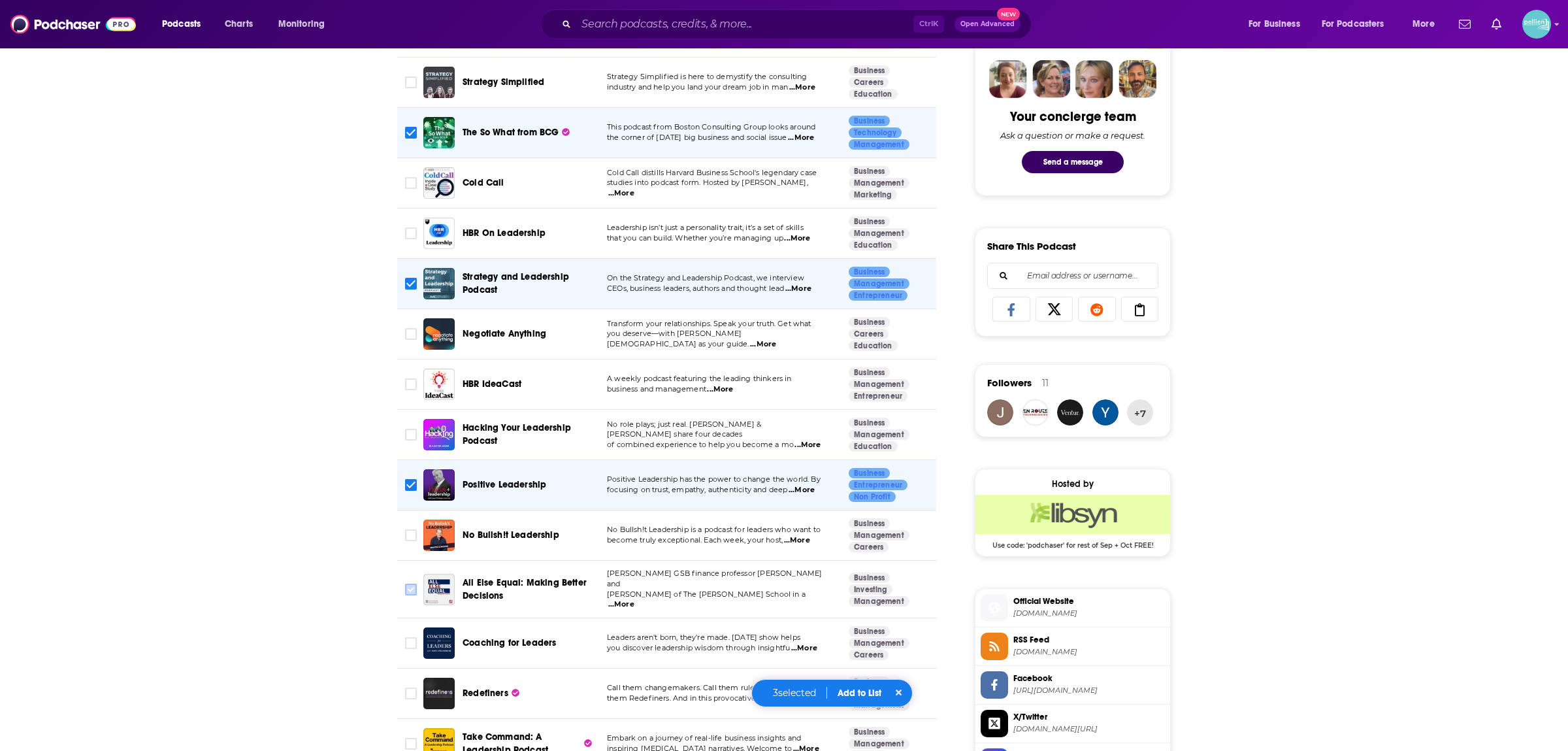
click at [414, 586] on input "Toggle select row" at bounding box center [411, 589] width 12 height 12
checkbox input "true"
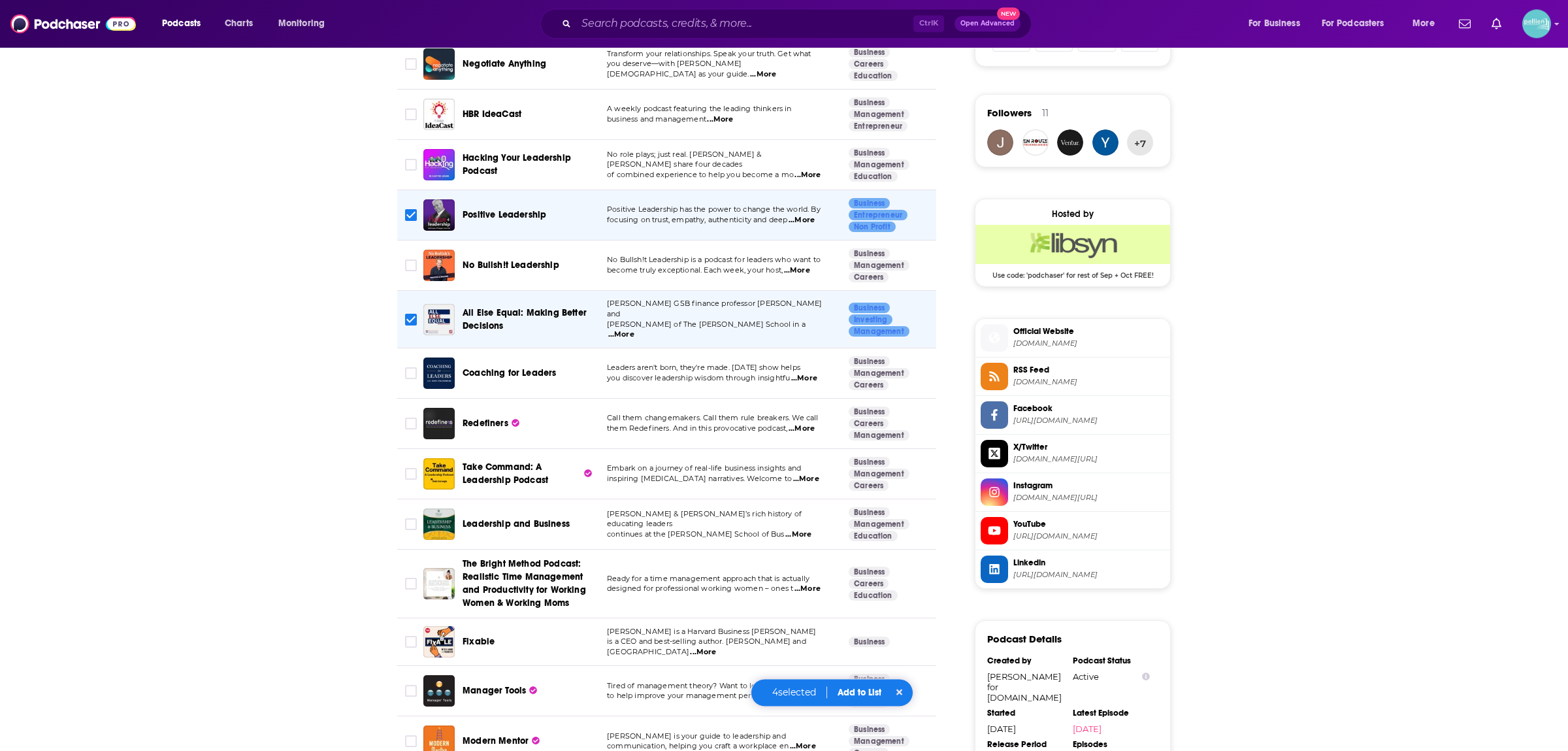
scroll to position [962, 0]
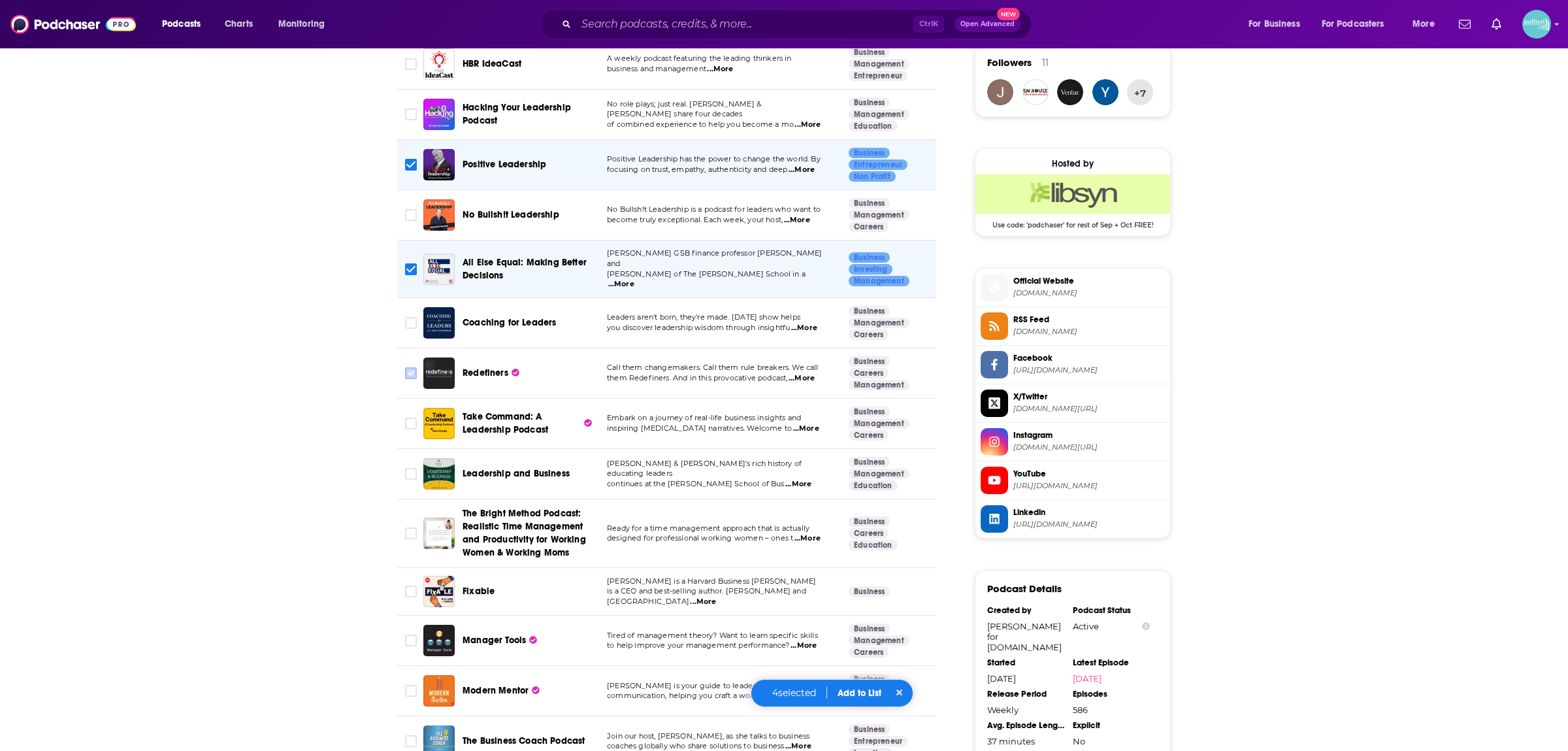
click at [412, 368] on input "Toggle select row" at bounding box center [411, 373] width 12 height 12
checkbox input "true"
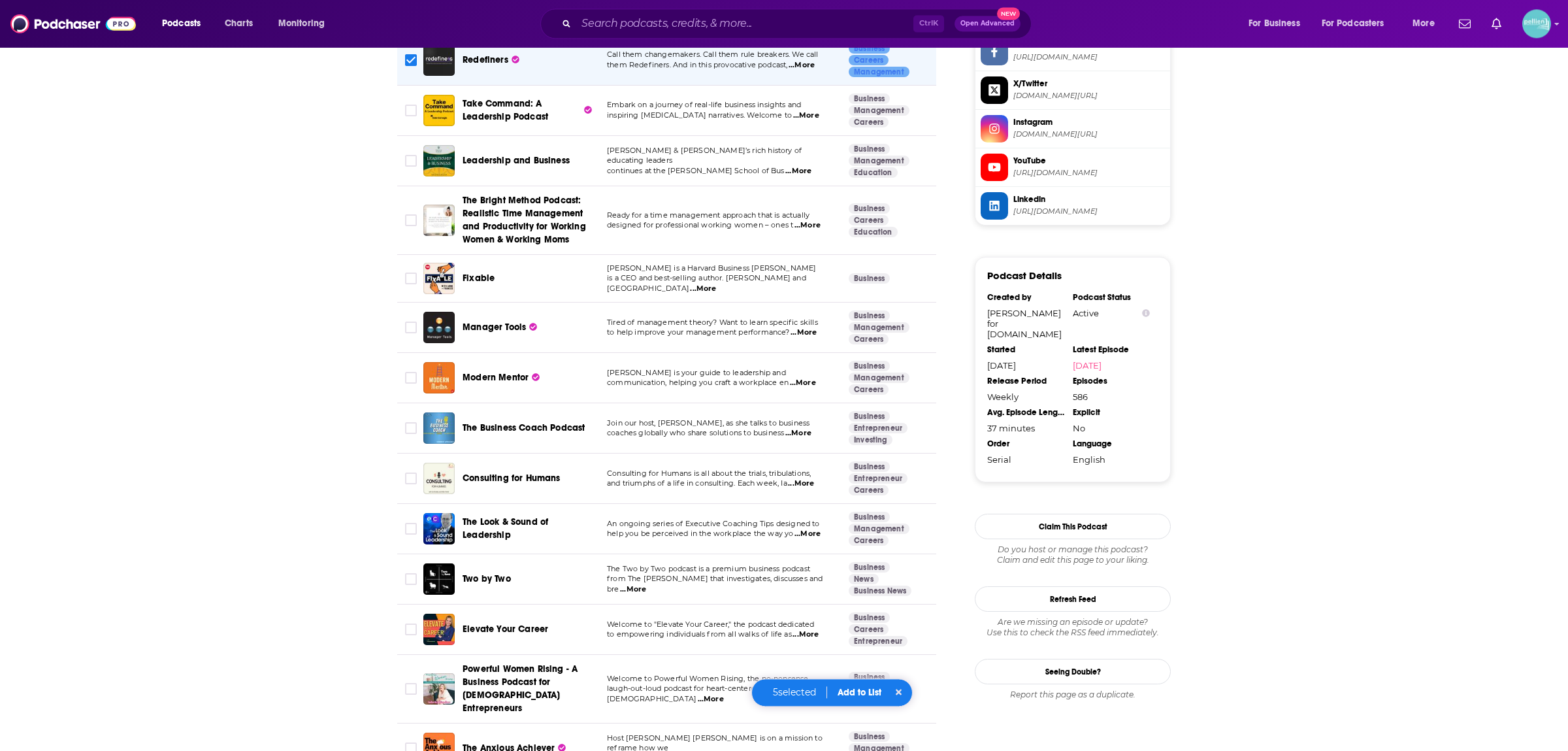
scroll to position [1281, 0]
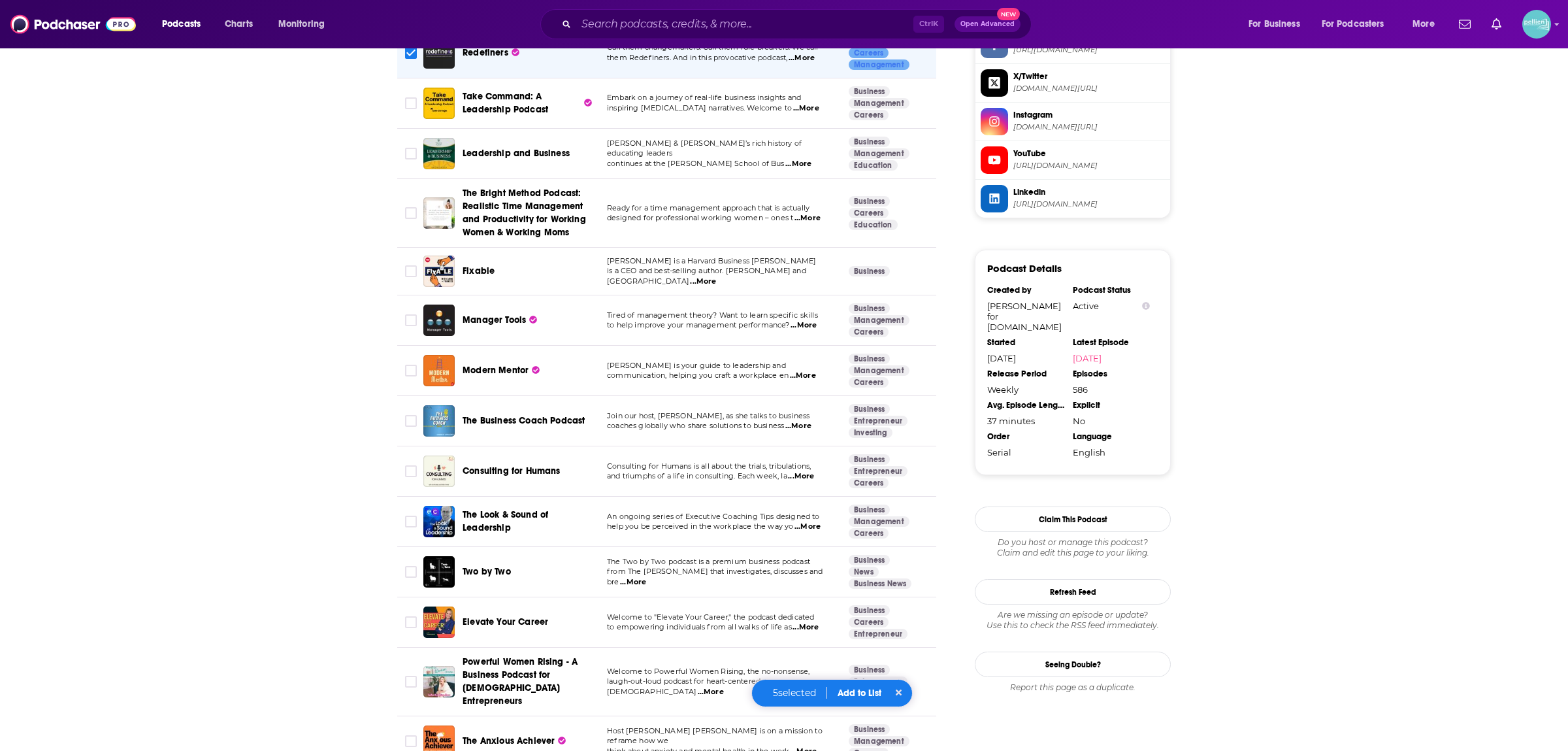
click at [195, 562] on div "About Insights Episodes 586 Reviews Credits 23 Lists 7 Similar Podcasts like Th…" at bounding box center [784, 753] width 1568 height 3643
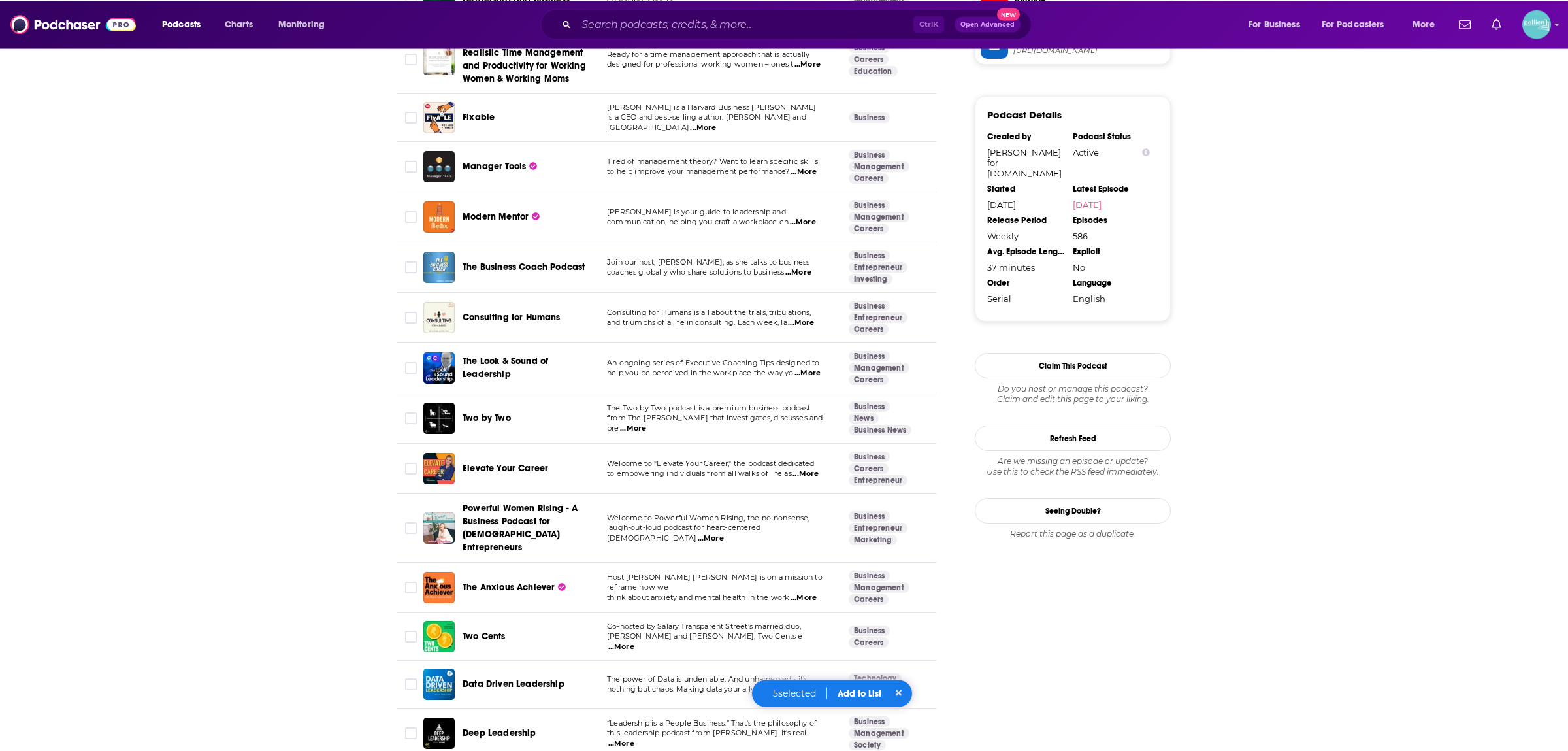
scroll to position [1602, 0]
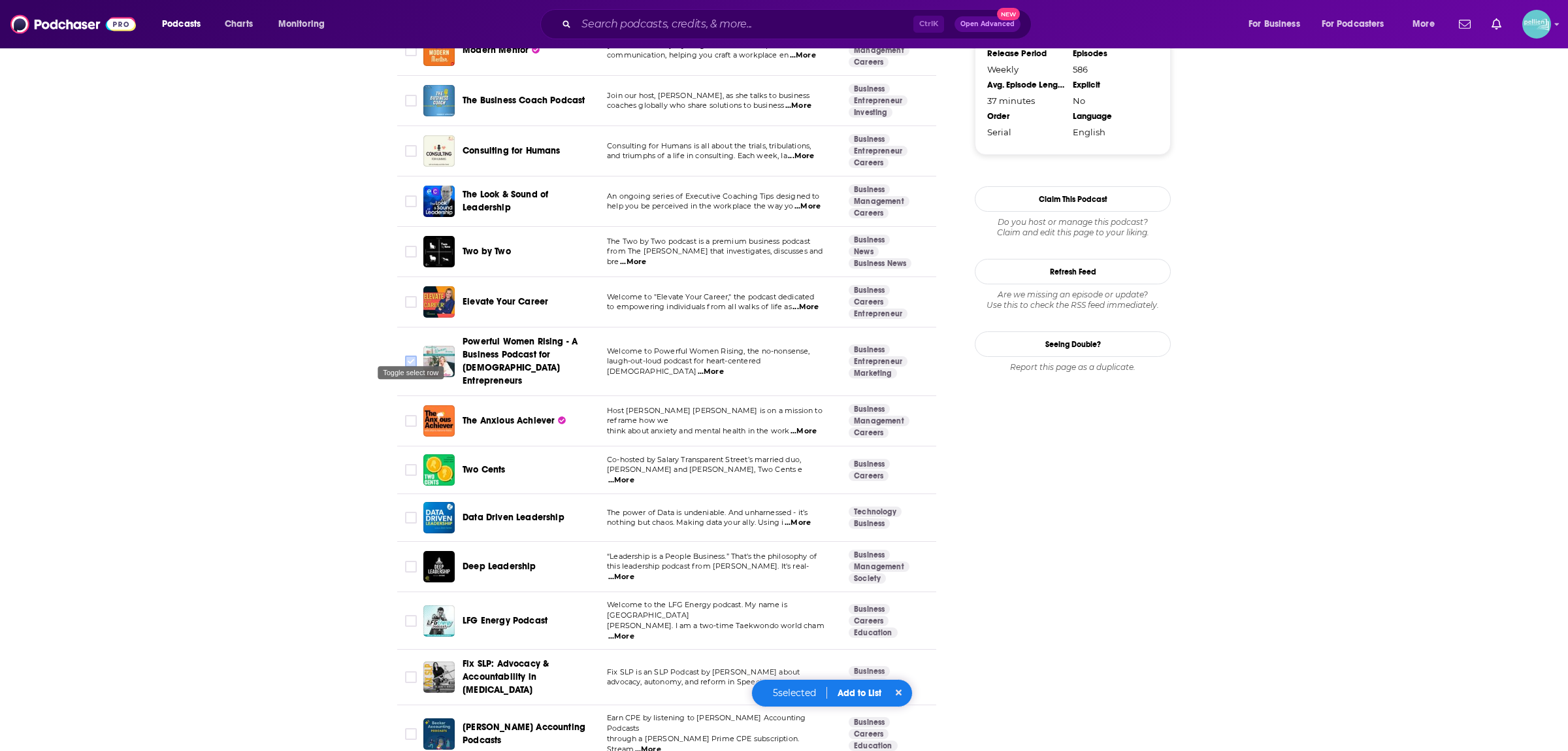
click at [406, 356] on input "Toggle select row" at bounding box center [411, 361] width 12 height 12
checkbox input "true"
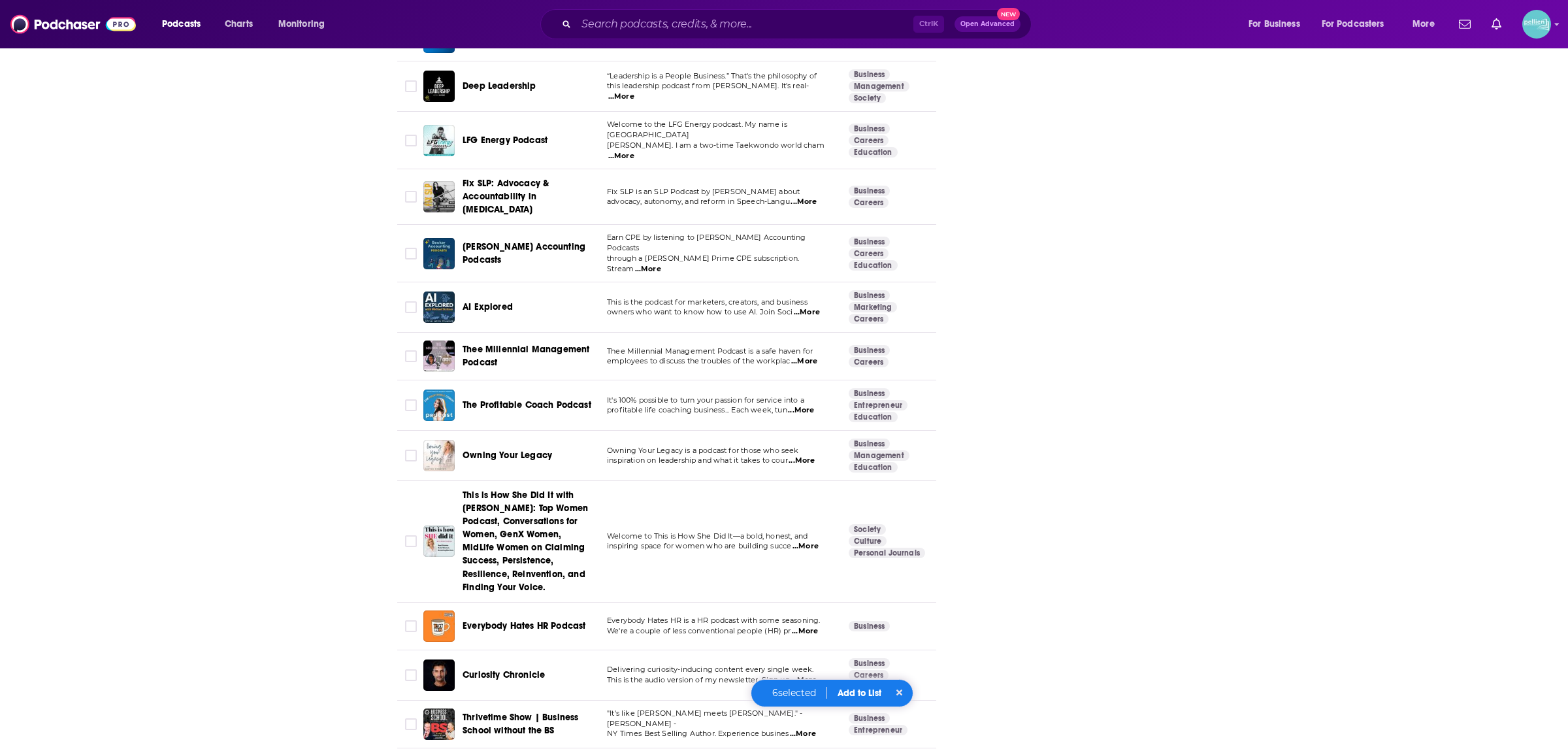
scroll to position [2243, 0]
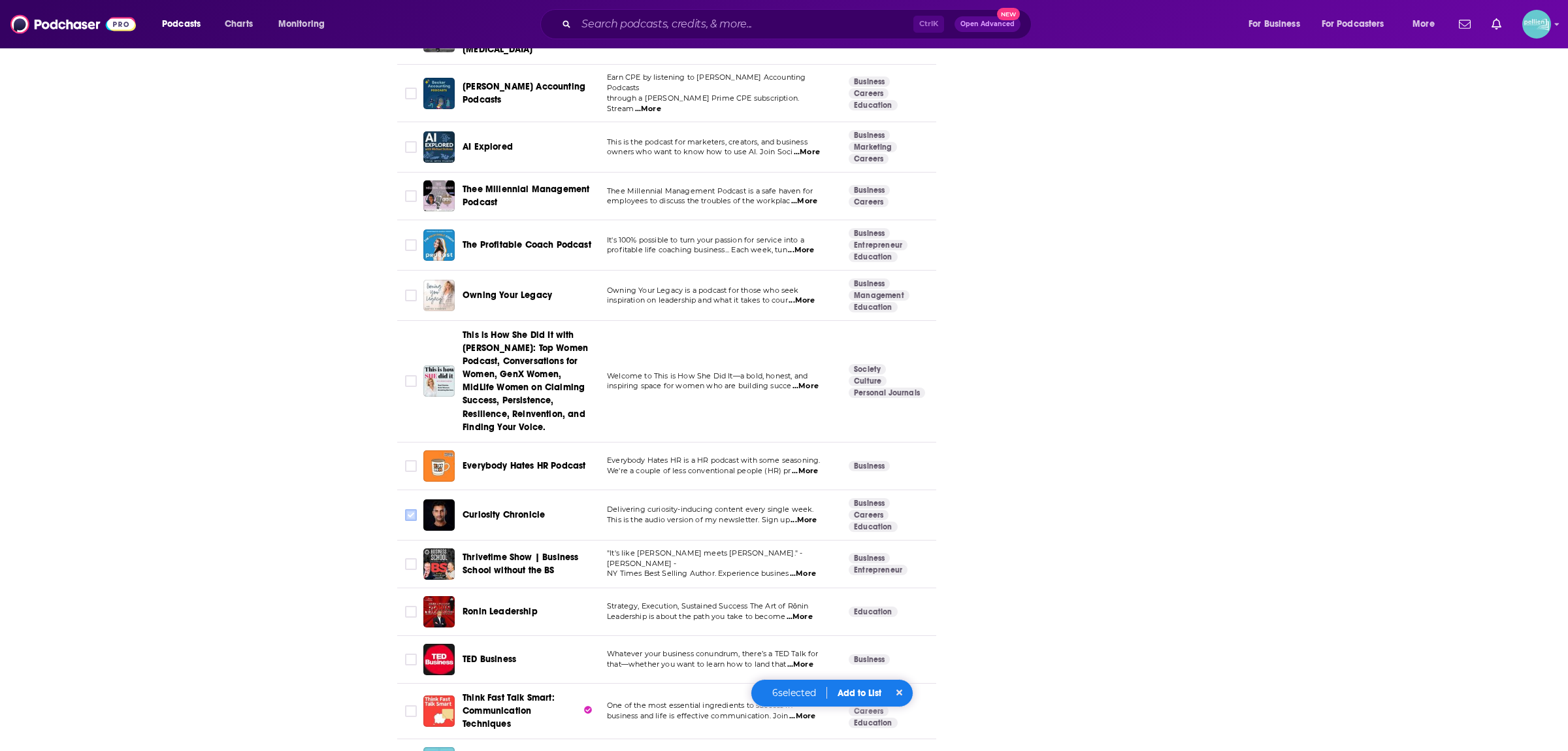
click at [411, 510] on input "Toggle select row" at bounding box center [411, 515] width 12 height 12
checkbox input "true"
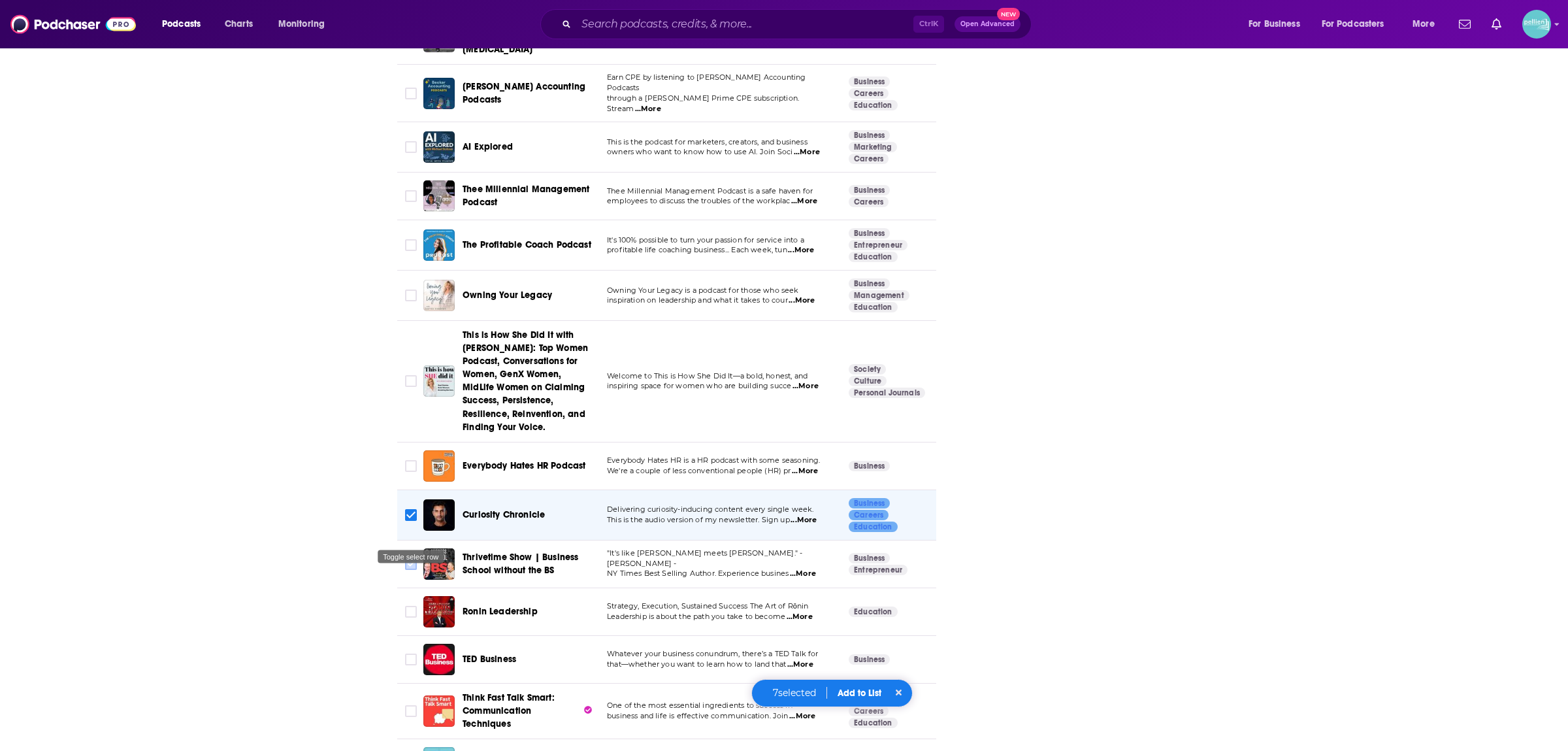
click at [409, 559] on input "Toggle select row" at bounding box center [411, 564] width 12 height 12
checkbox input "true"
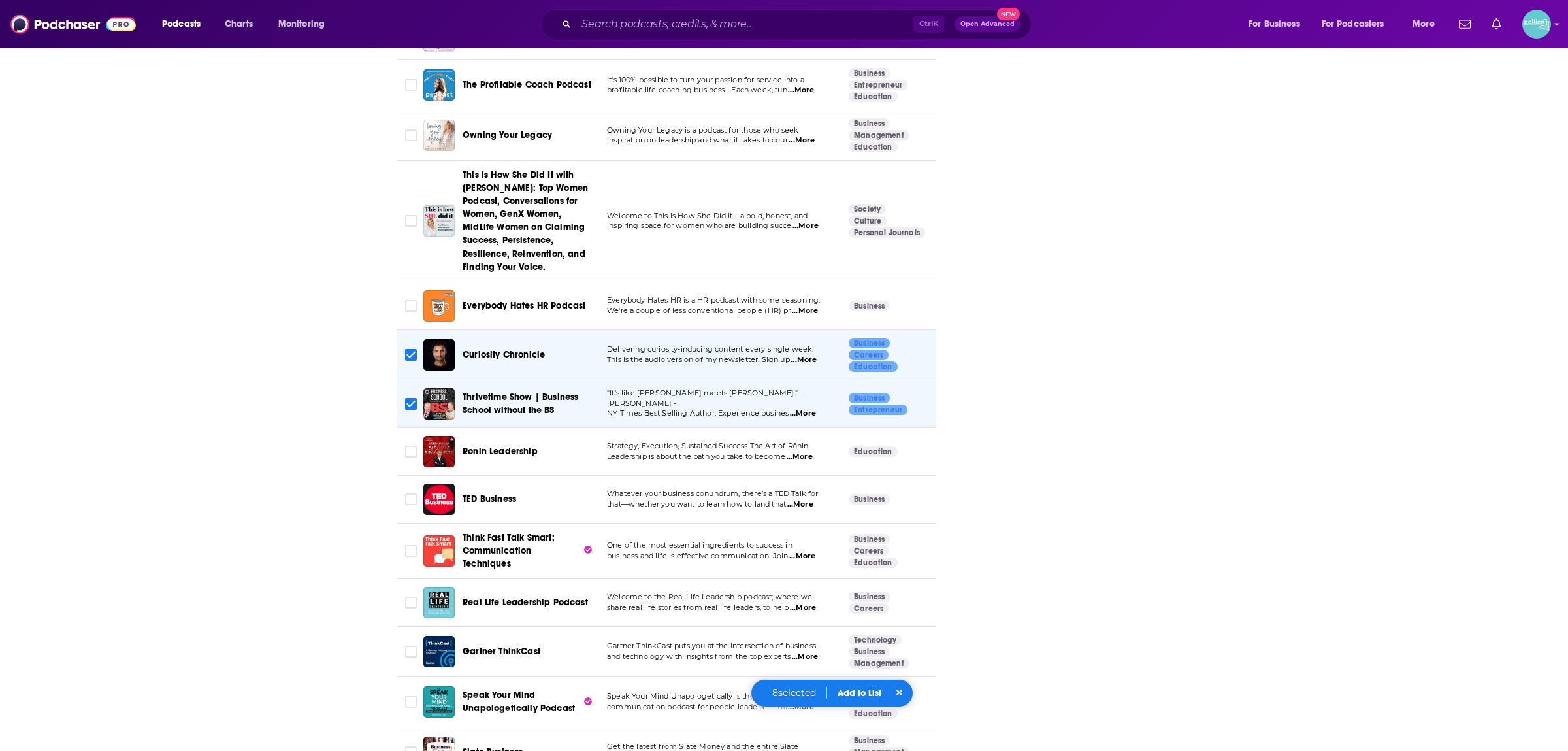
scroll to position [2563, 0]
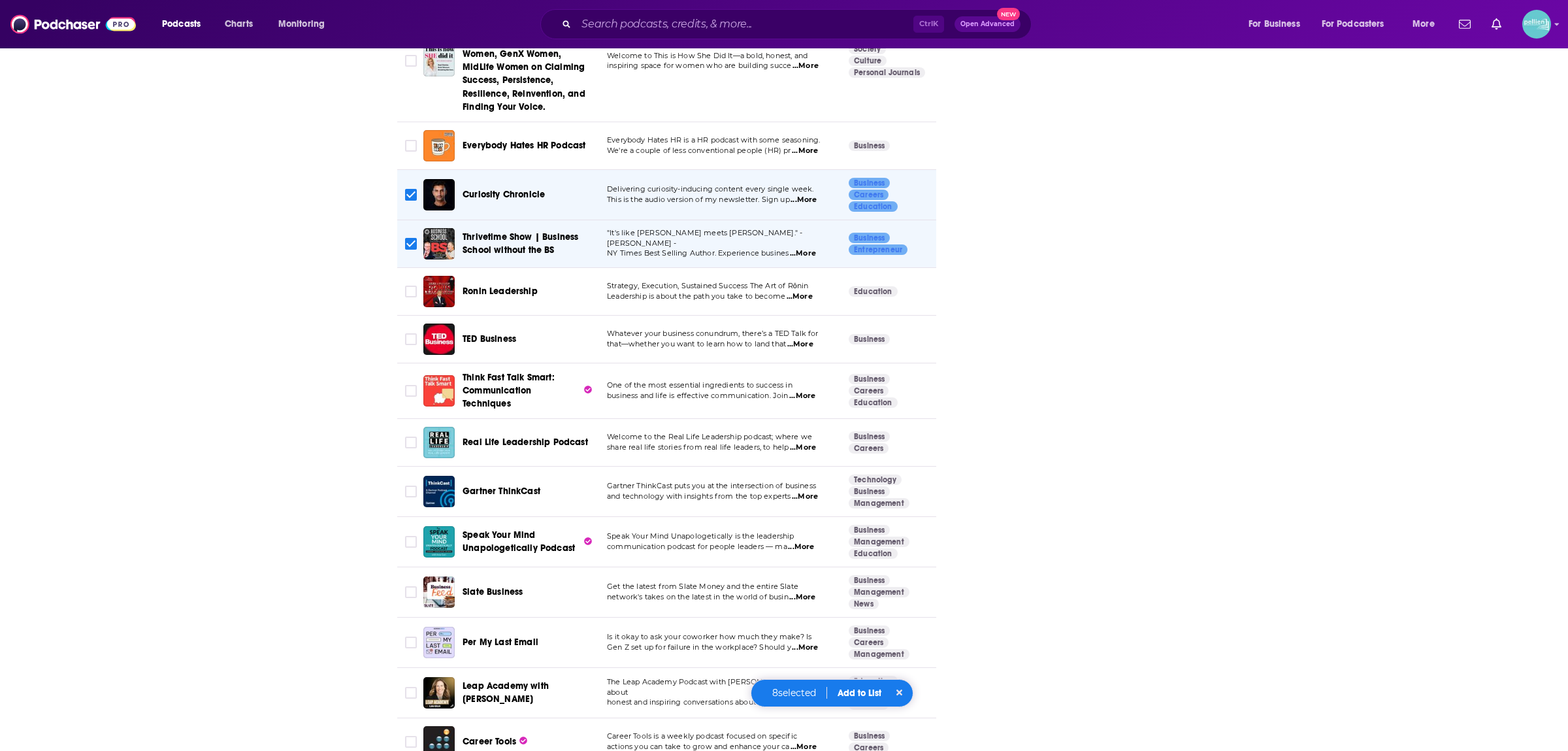
click at [401, 517] on td at bounding box center [410, 542] width 26 height 51
click at [410, 536] on input "Toggle select row" at bounding box center [411, 541] width 12 height 12
checkbox input "true"
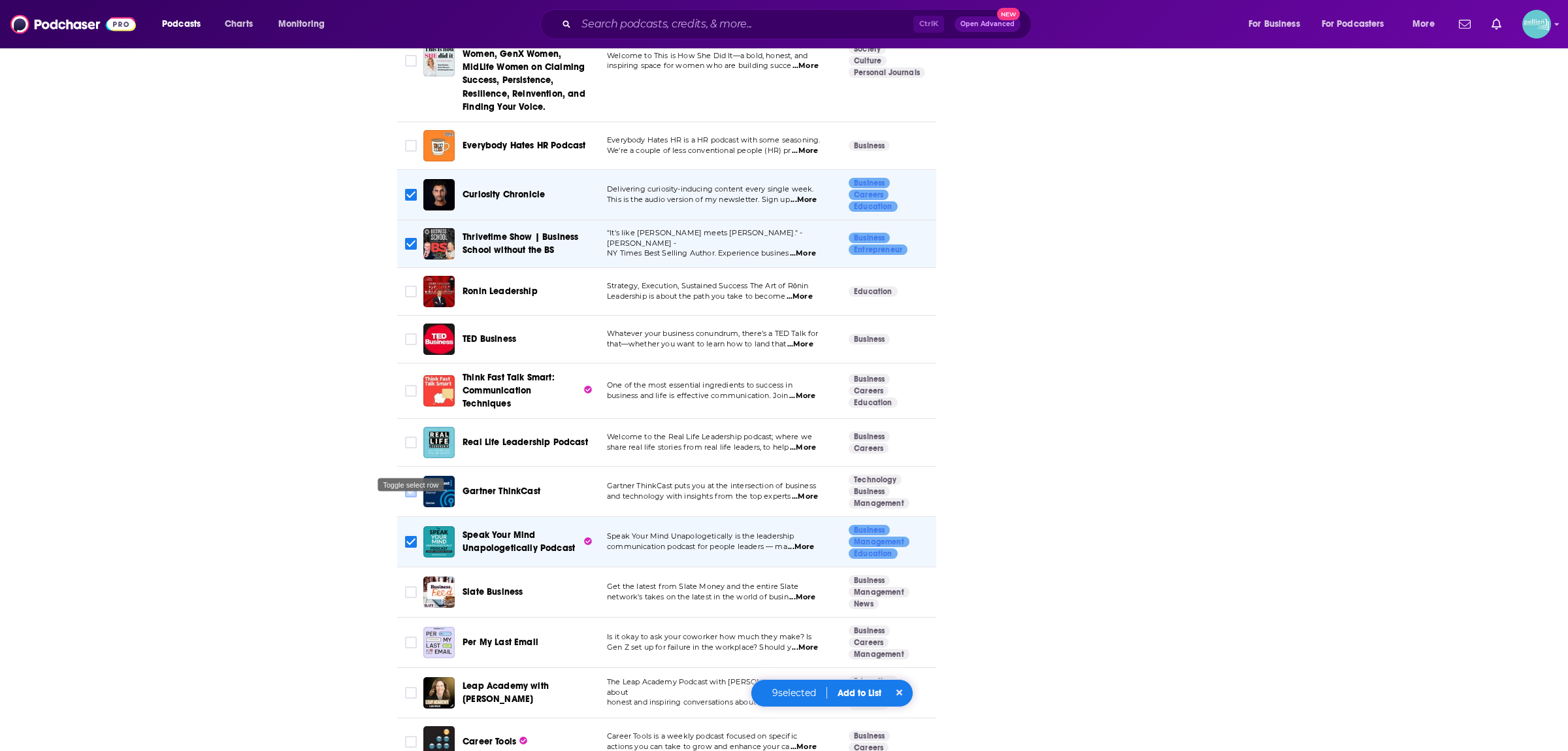
click at [407, 486] on input "Toggle select row" at bounding box center [411, 492] width 12 height 12
checkbox input "true"
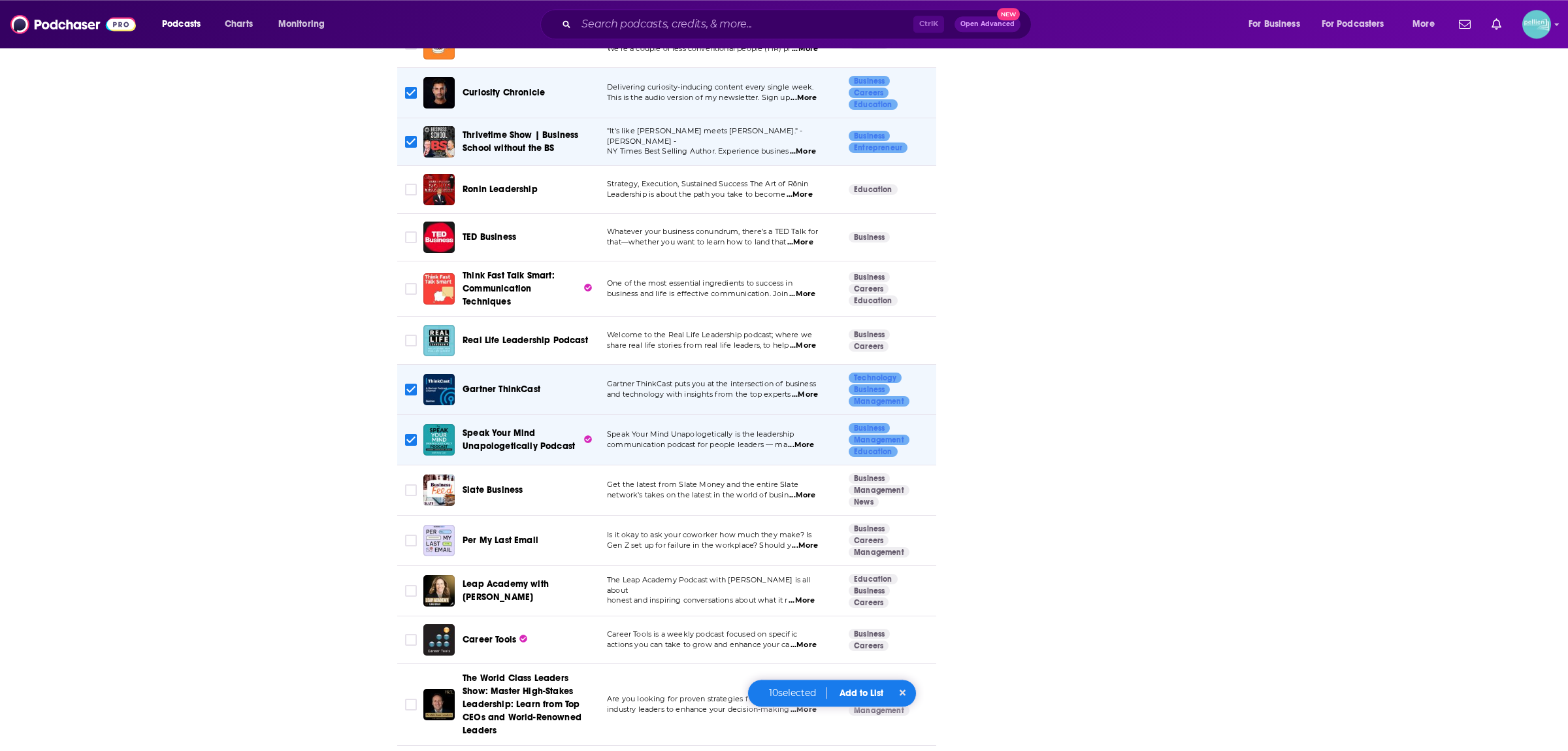
scroll to position [2724, 0]
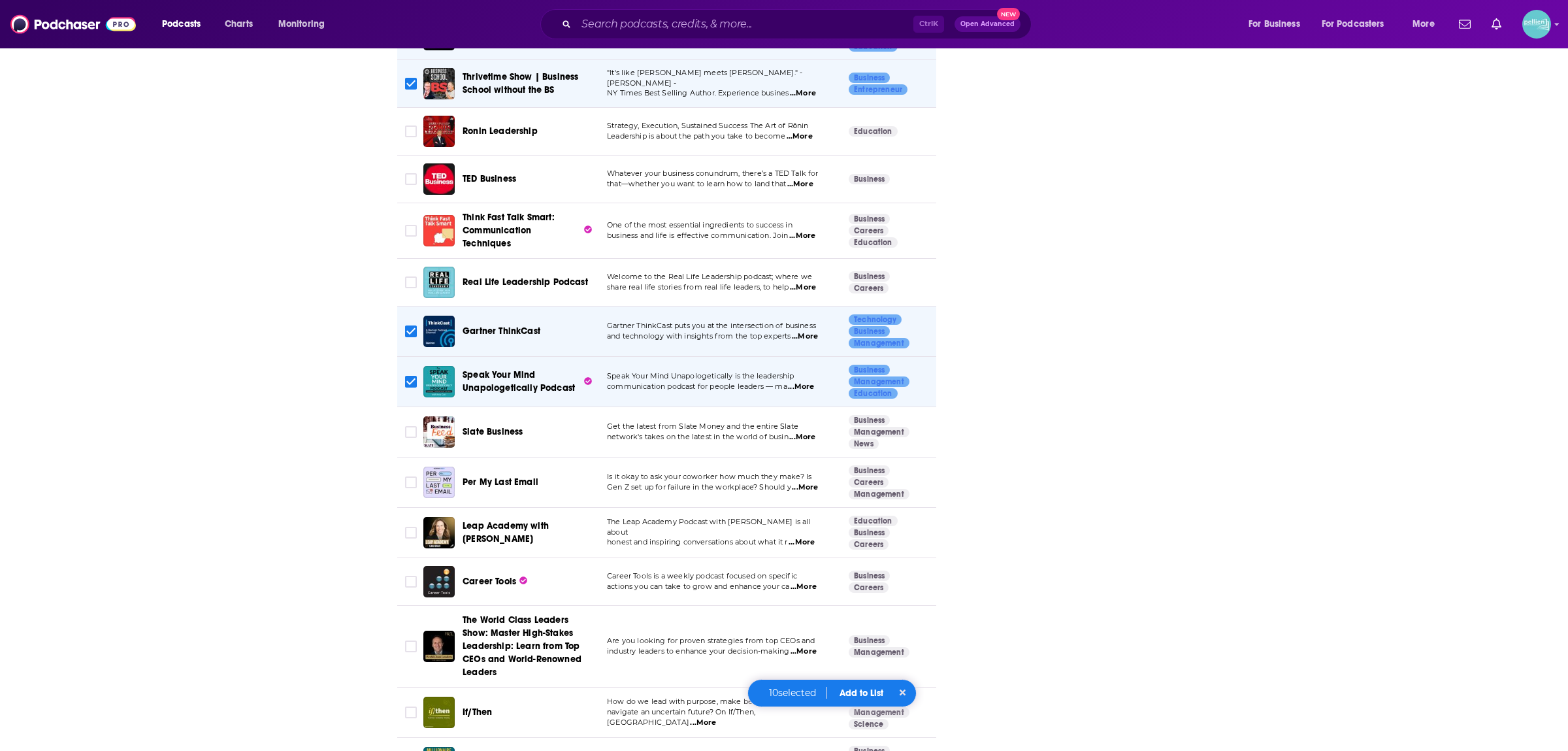
click at [815, 538] on span "...More" at bounding box center [801, 543] width 26 height 11
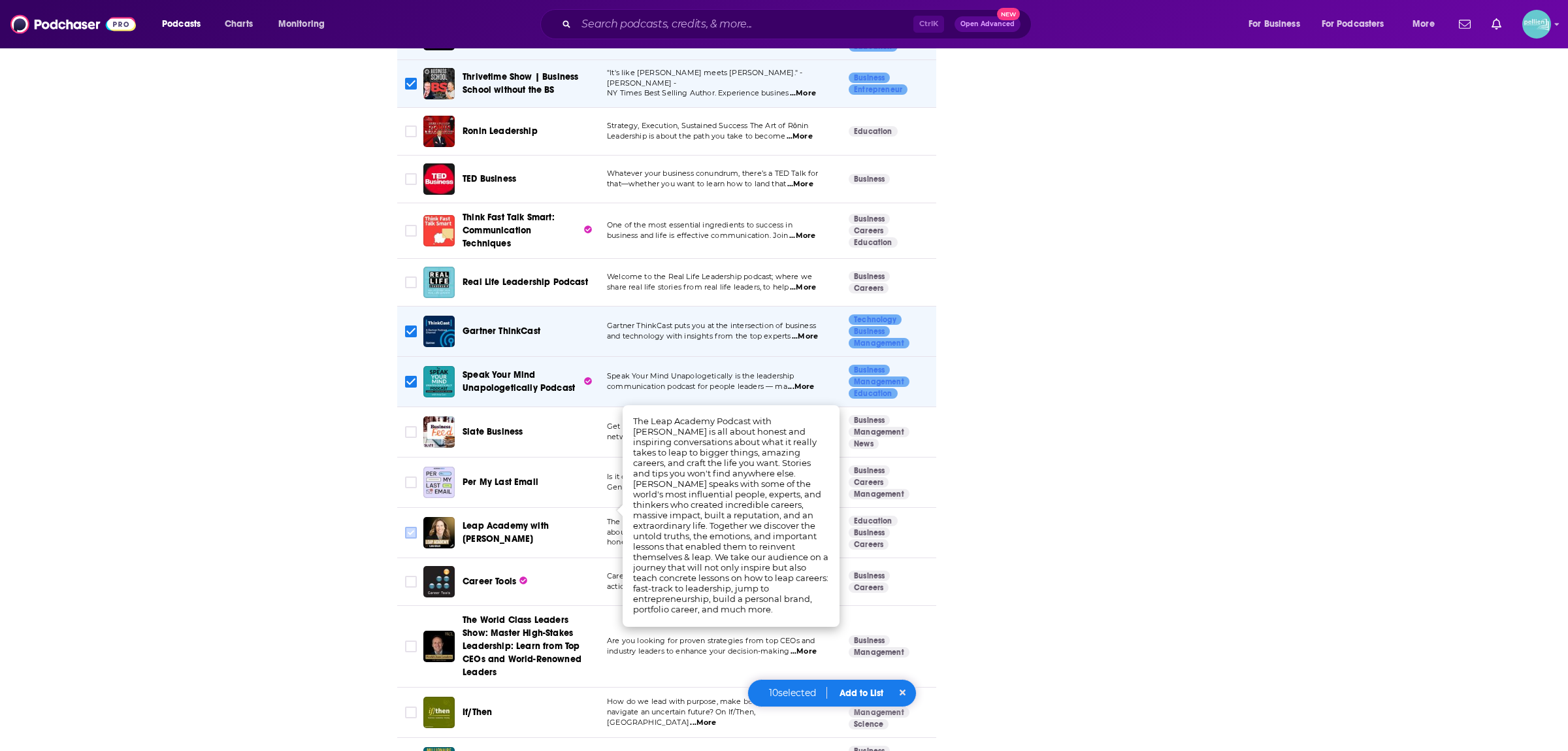
click at [415, 527] on input "Toggle select row" at bounding box center [411, 532] width 12 height 12
checkbox input "true"
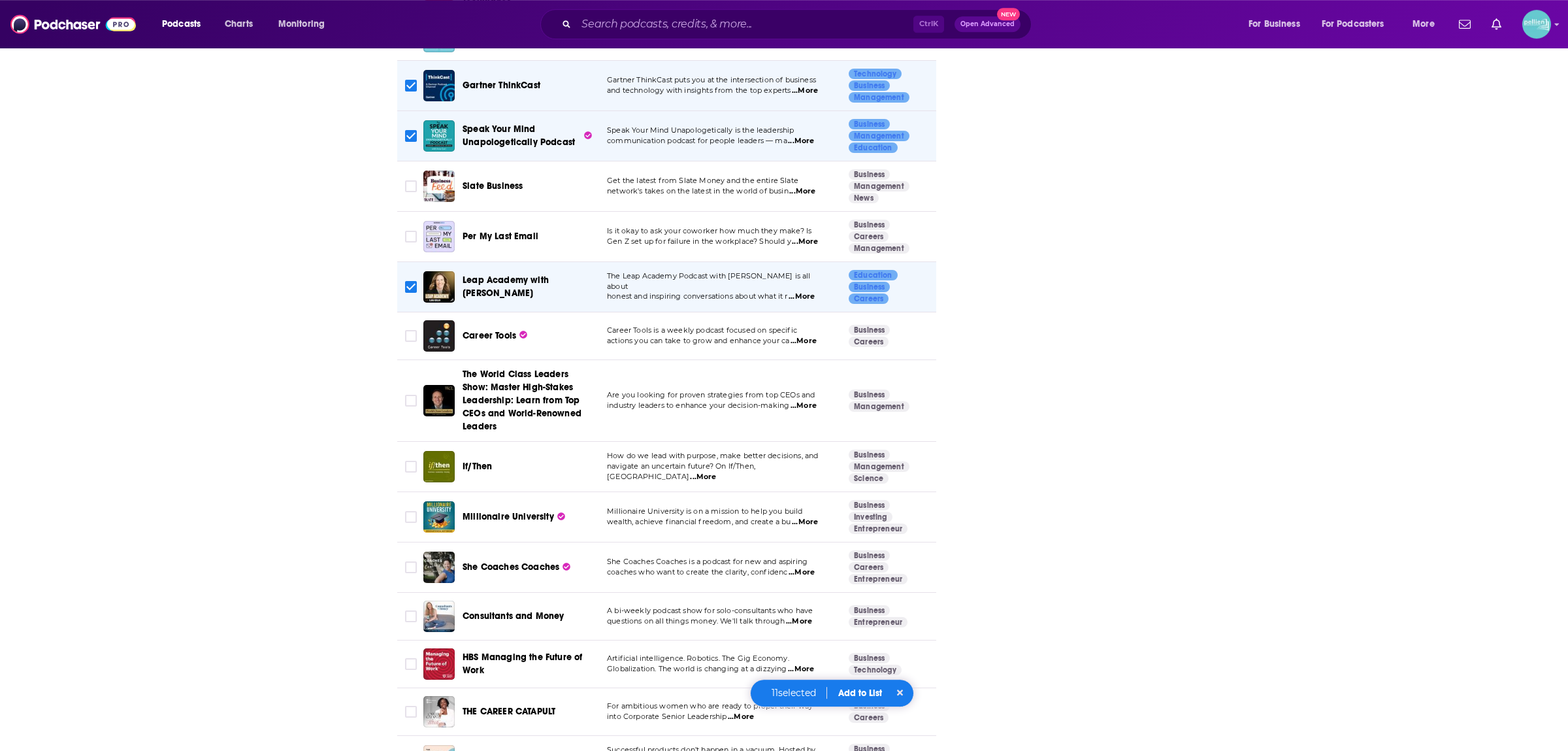
scroll to position [3044, 0]
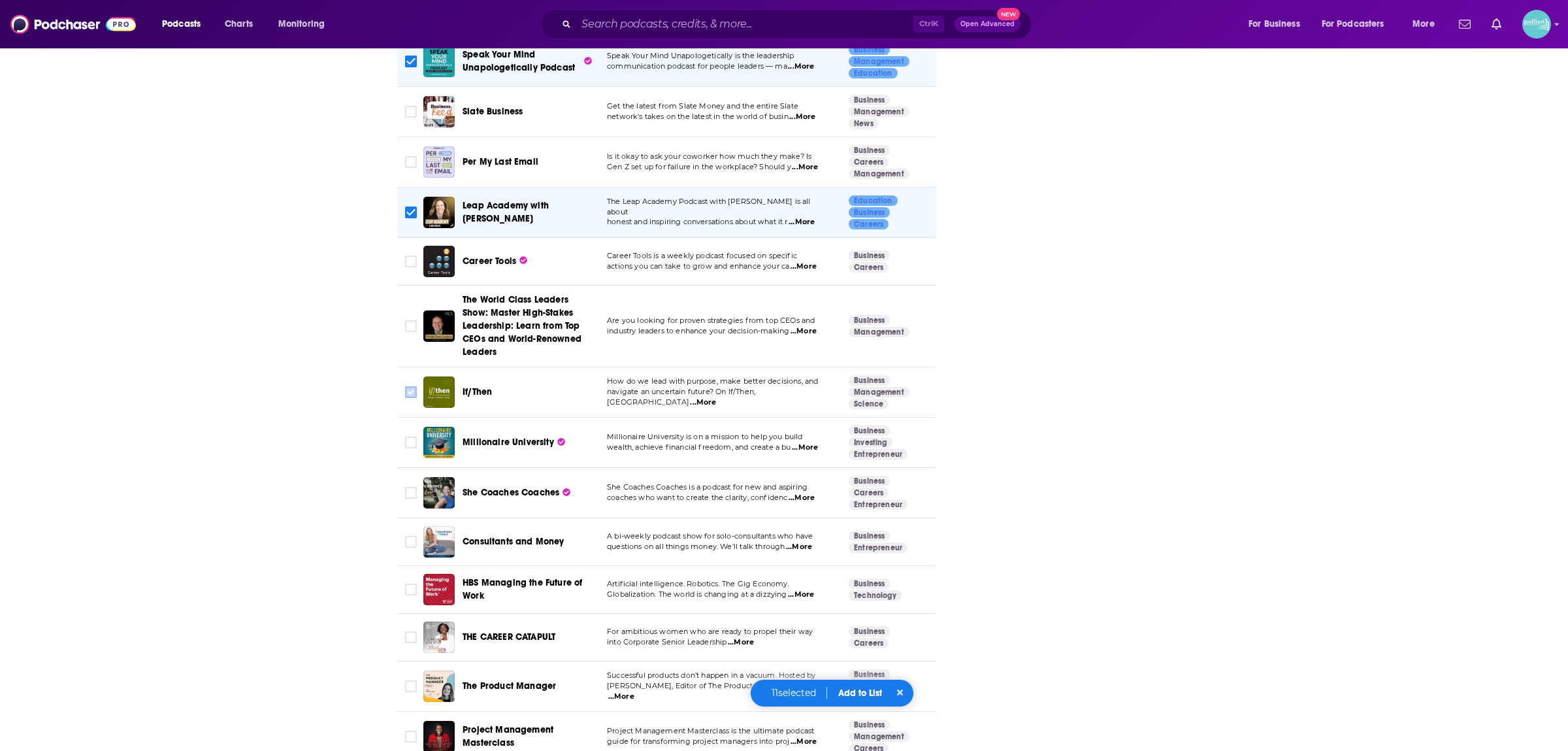
click at [409, 387] on input "Toggle select row" at bounding box center [411, 392] width 12 height 12
checkbox input "true"
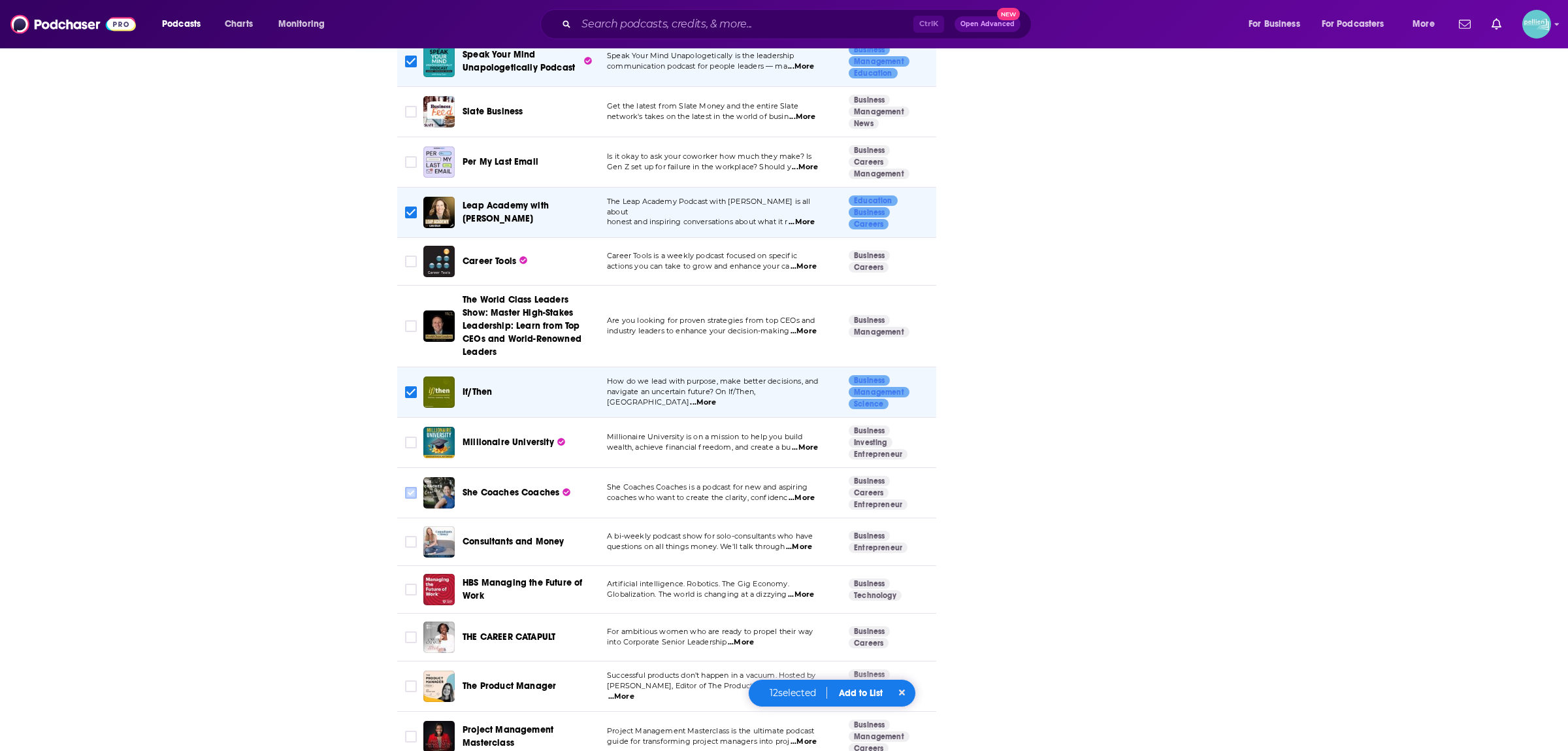
click at [415, 487] on input "Toggle select row" at bounding box center [411, 493] width 12 height 12
checkbox input "true"
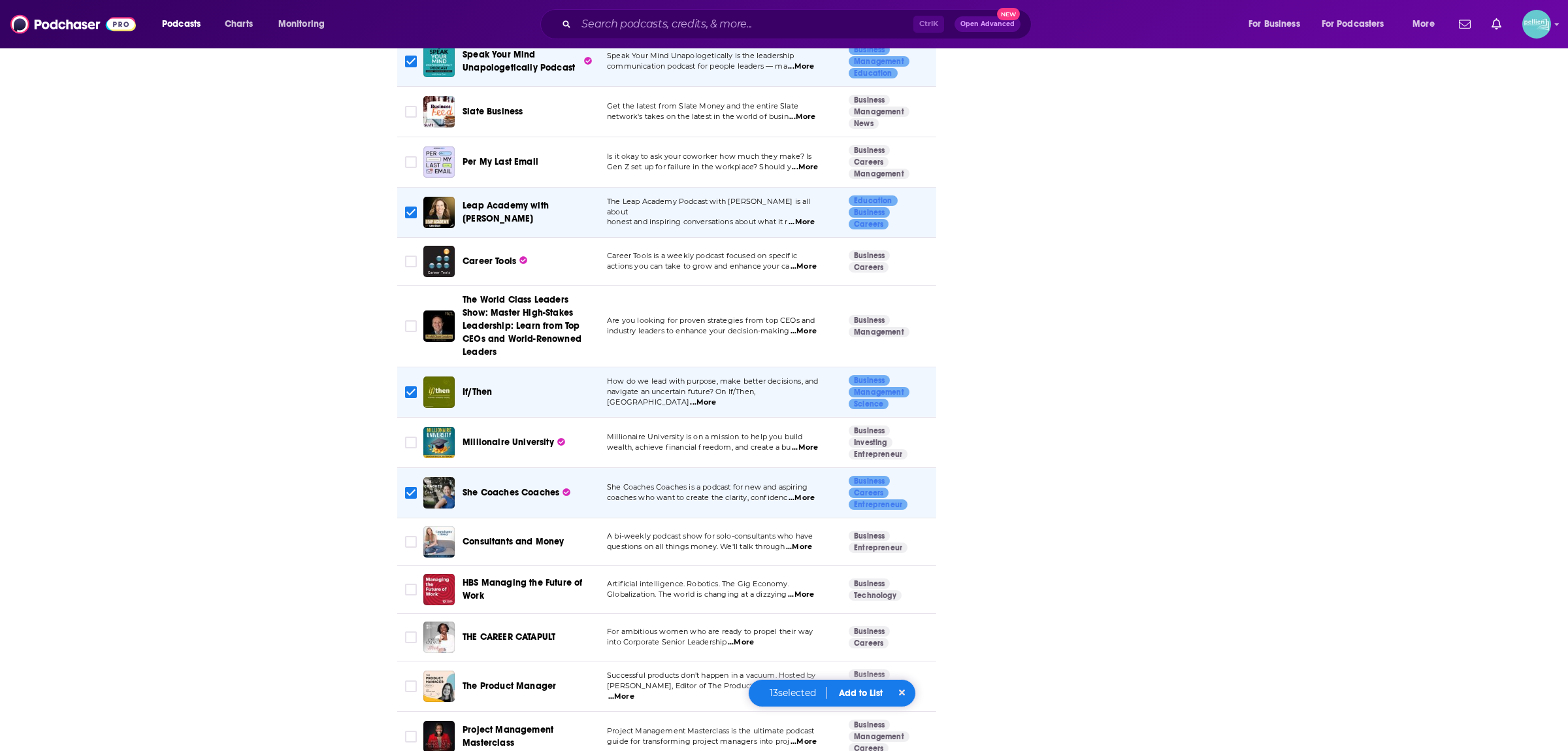
scroll to position [3080, 0]
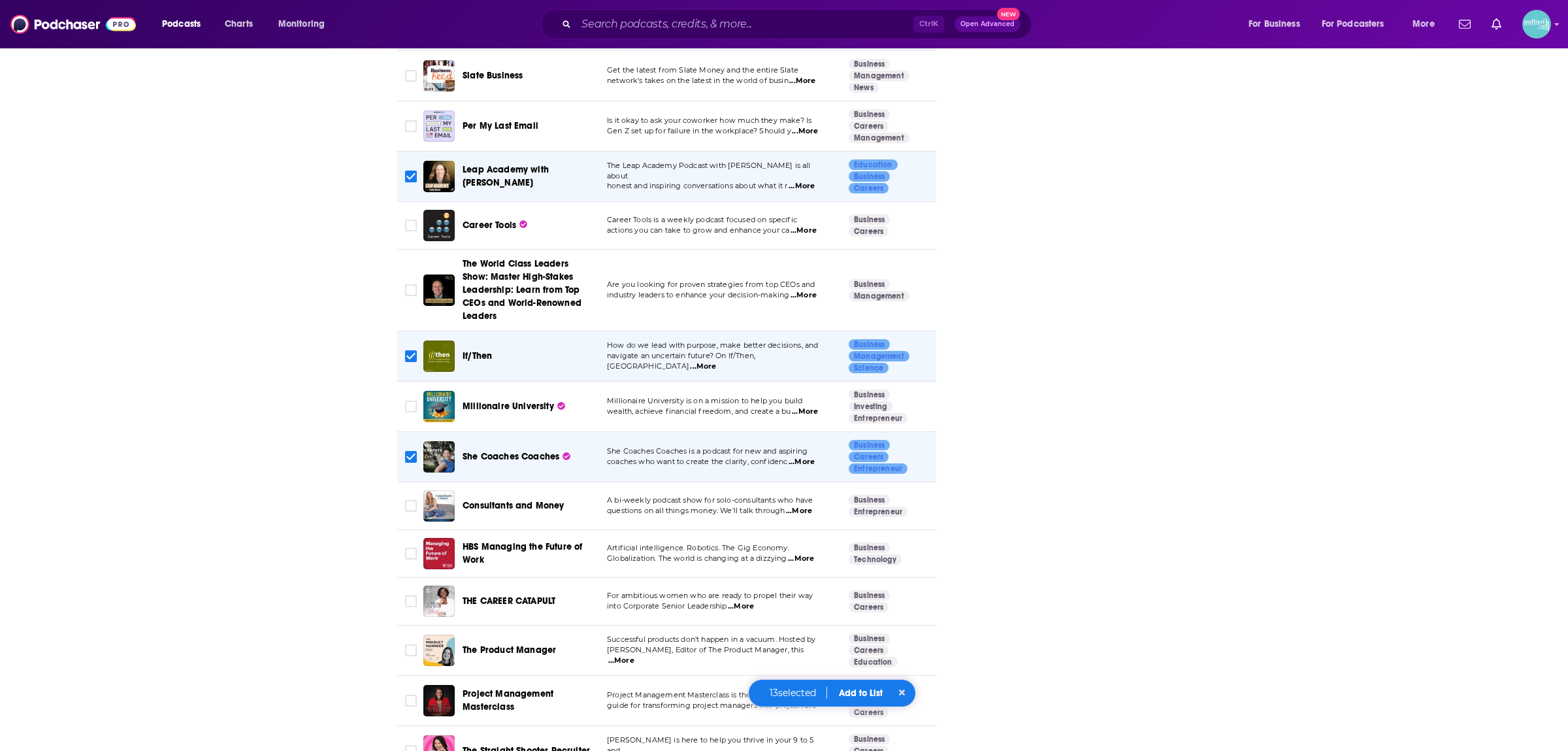
click at [868, 696] on button "Add to List" at bounding box center [861, 693] width 65 height 11
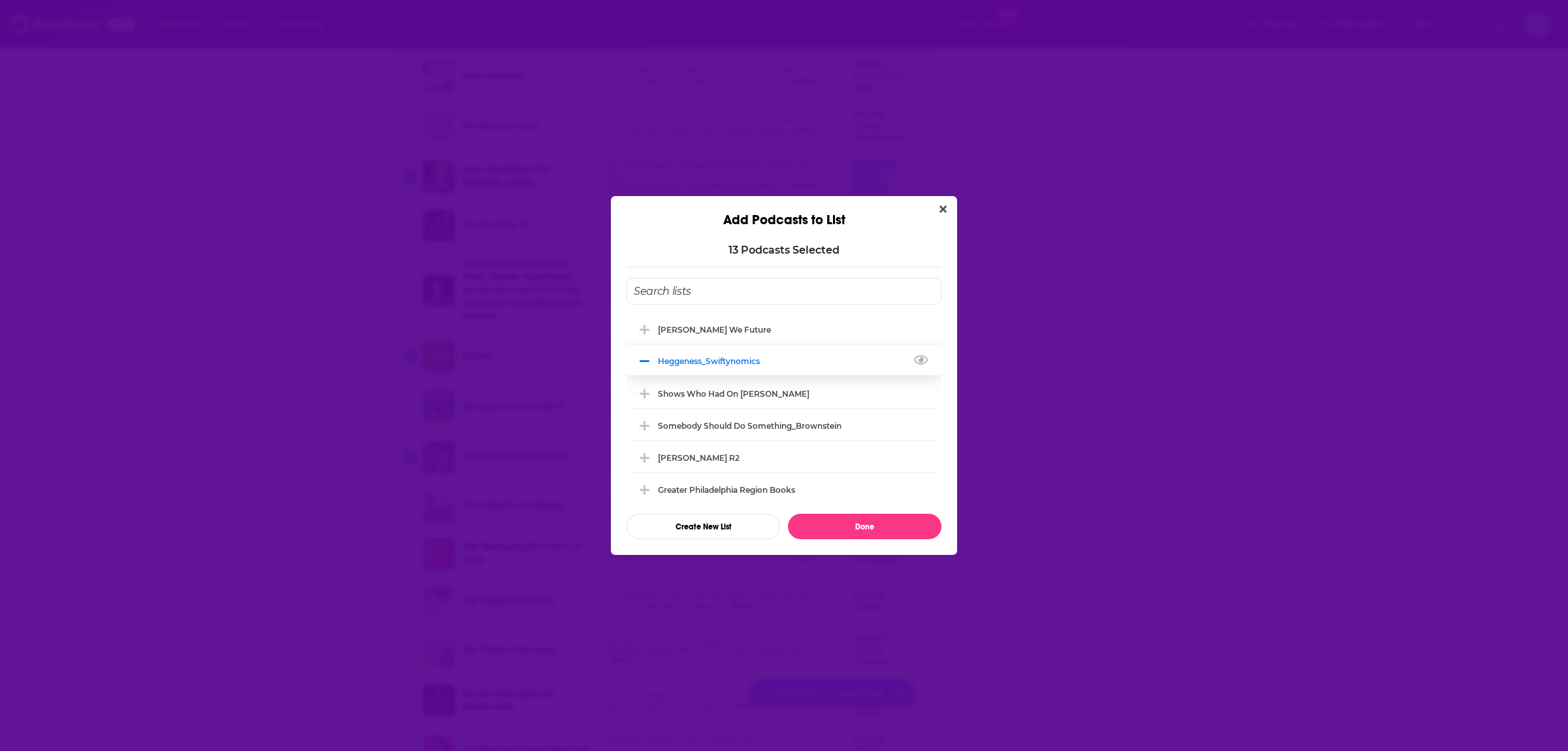
click at [658, 352] on div "Heggeness_Swiftynomics" at bounding box center [784, 361] width 315 height 29
click at [639, 327] on icon "Add Podcast To List" at bounding box center [644, 329] width 10 height 10
click at [642, 363] on icon "Add Podcast To List" at bounding box center [644, 361] width 10 height 12
click at [643, 356] on icon "Add Podcast To List" at bounding box center [644, 361] width 10 height 12
click at [747, 363] on div "Heggeness_Swiftynomics" at bounding box center [714, 361] width 110 height 10
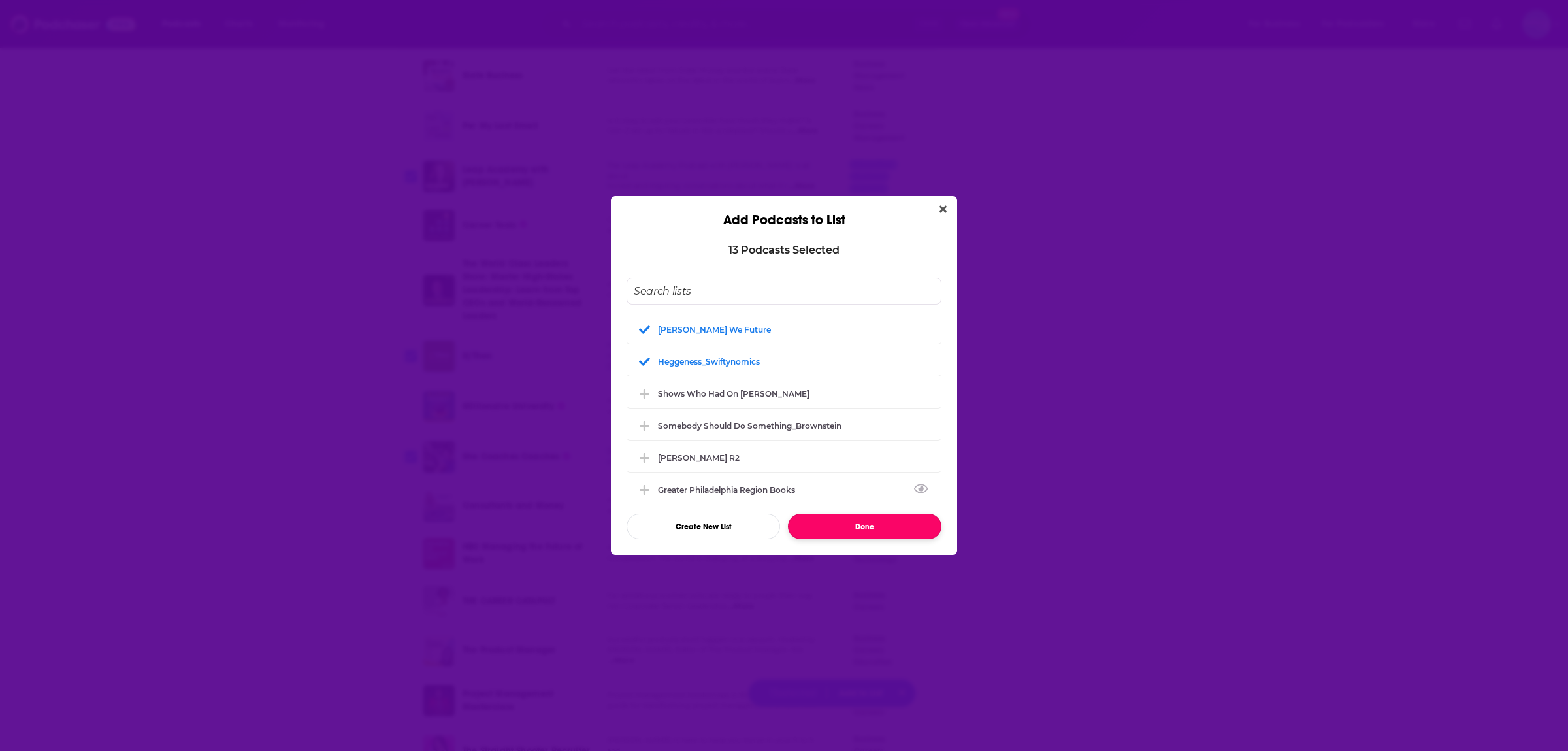
click at [895, 520] on button "Done" at bounding box center [865, 527] width 154 height 25
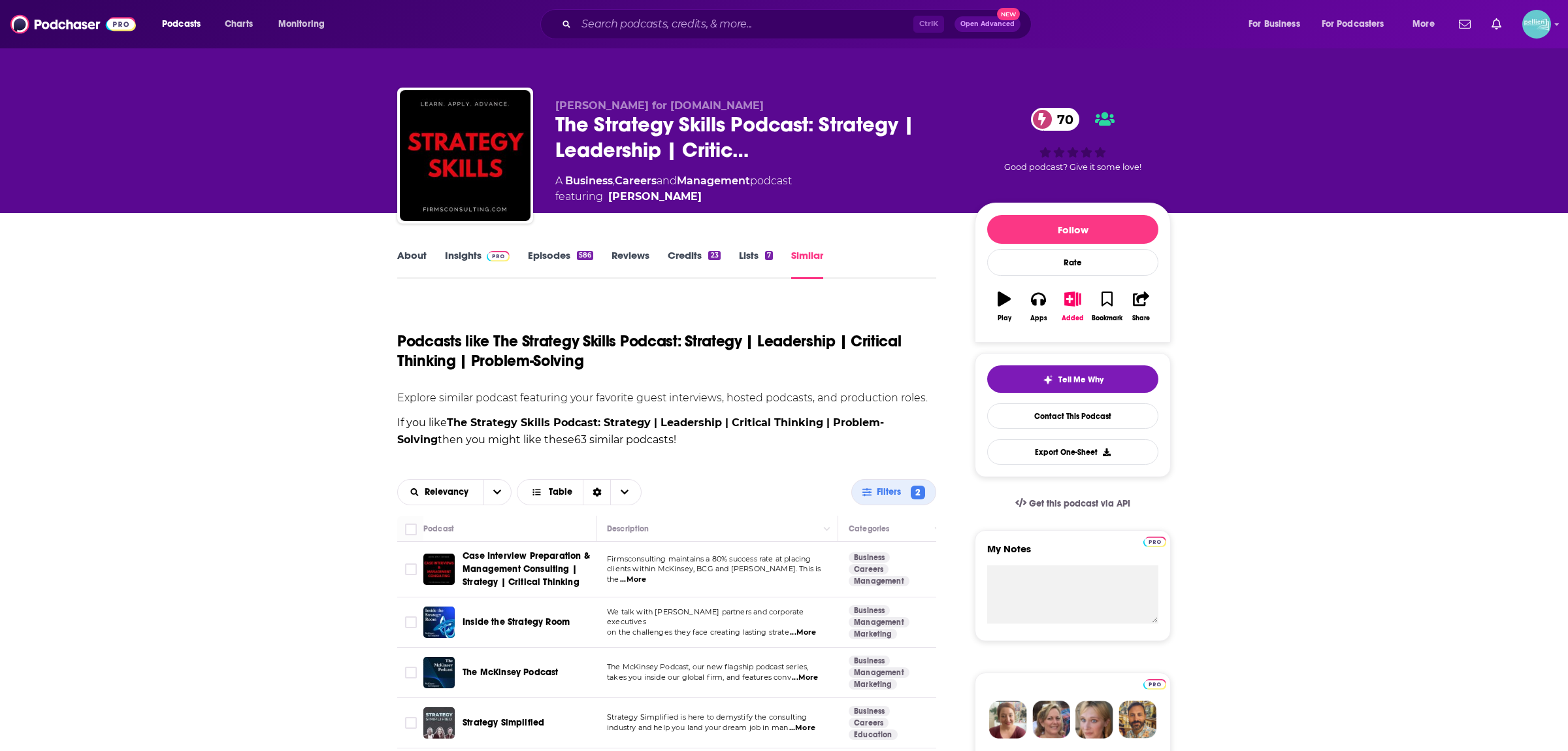
checkbox input "false"
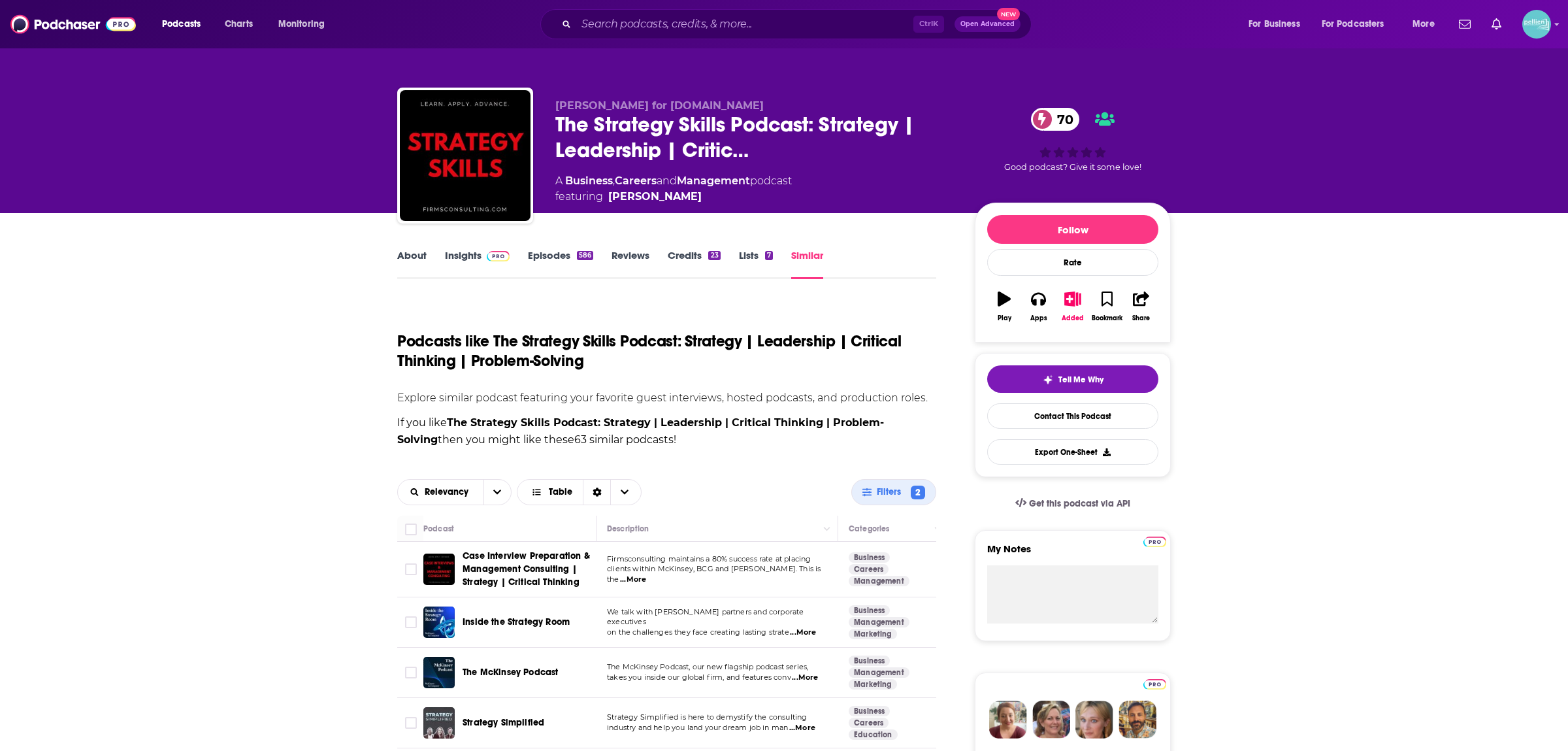
checkbox input "false"
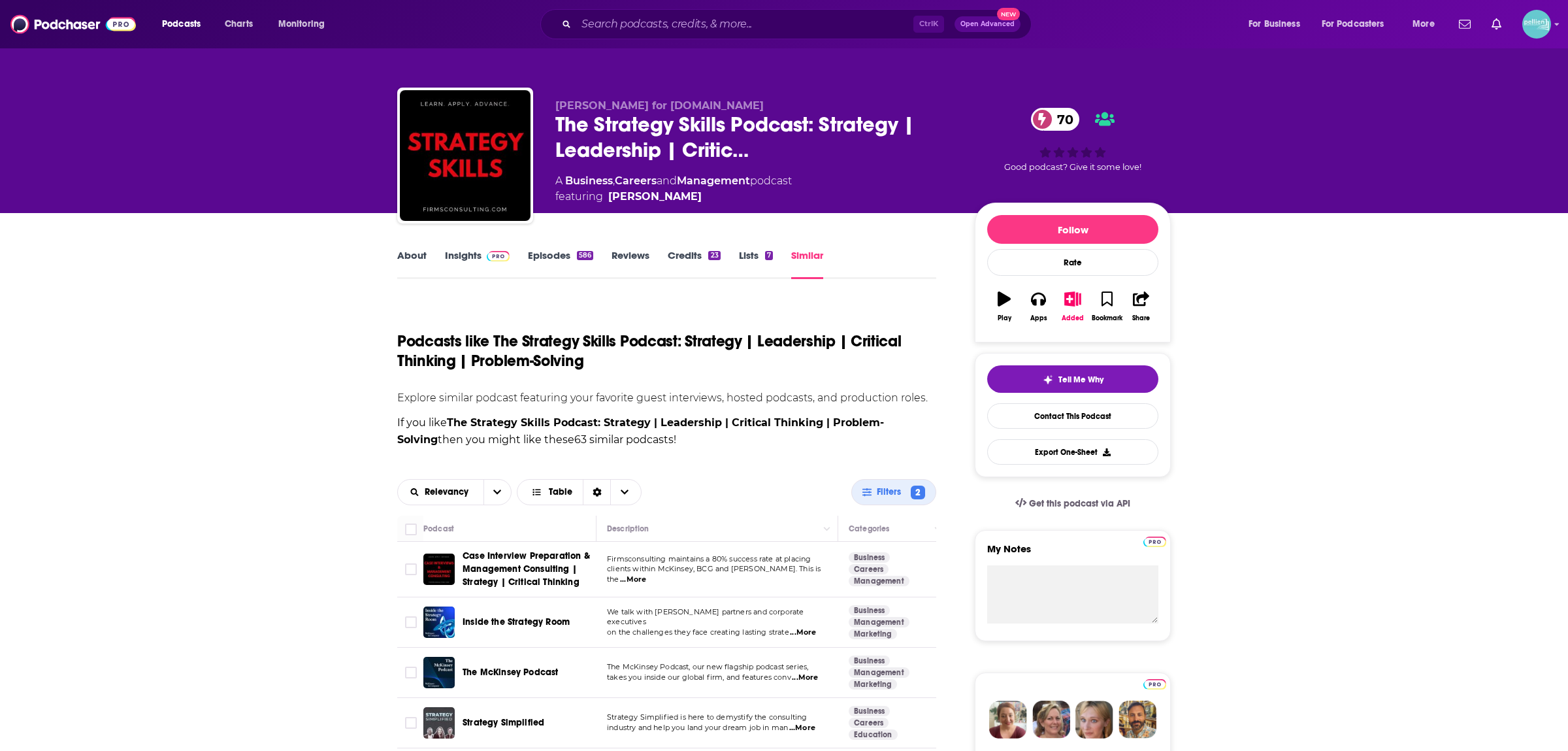
checkbox input "false"
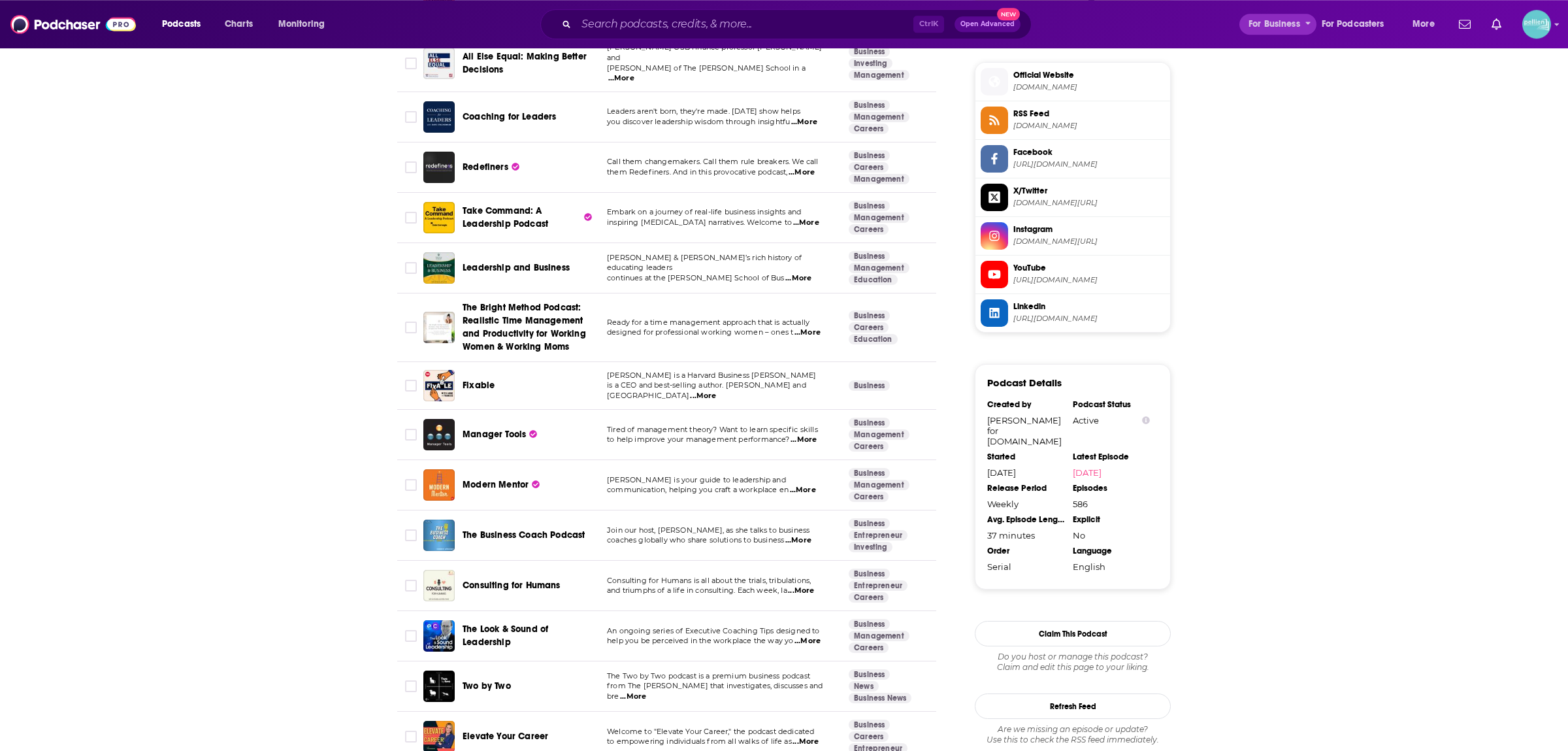
scroll to position [1158, 0]
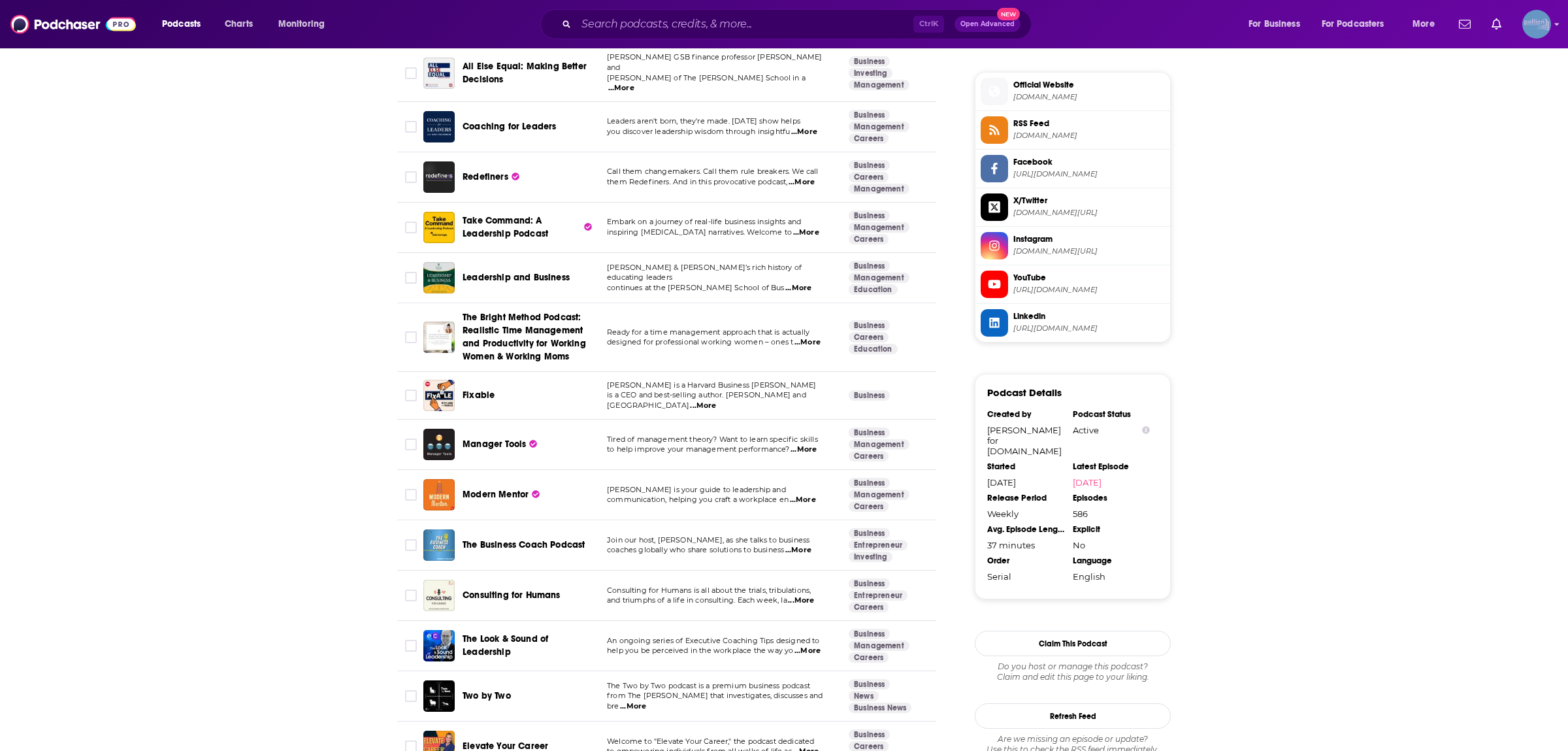
click at [1540, 38] on img "Logged in as JessicaPellien" at bounding box center [1537, 24] width 29 height 29
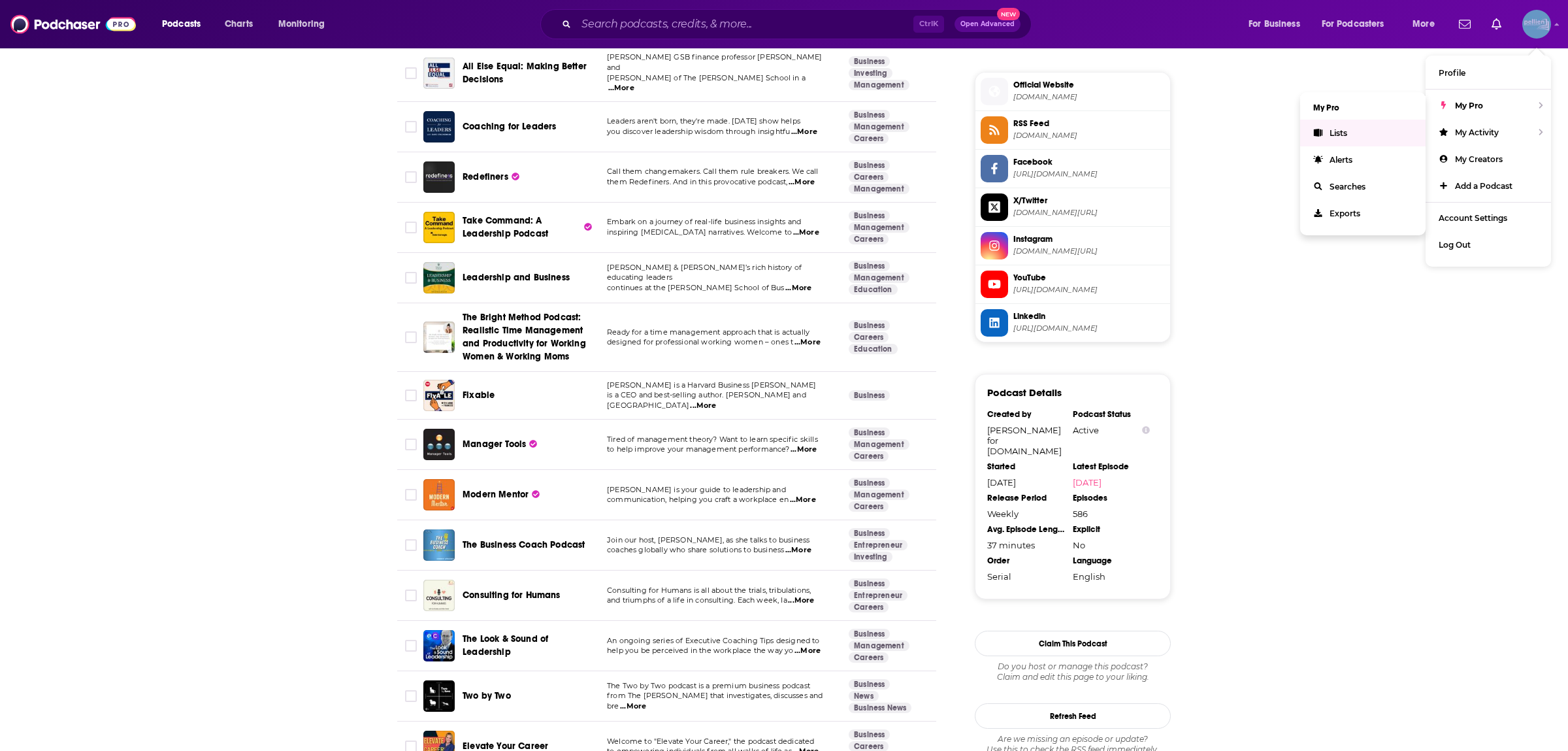
click at [1391, 141] on link "Lists" at bounding box center [1363, 133] width 126 height 27
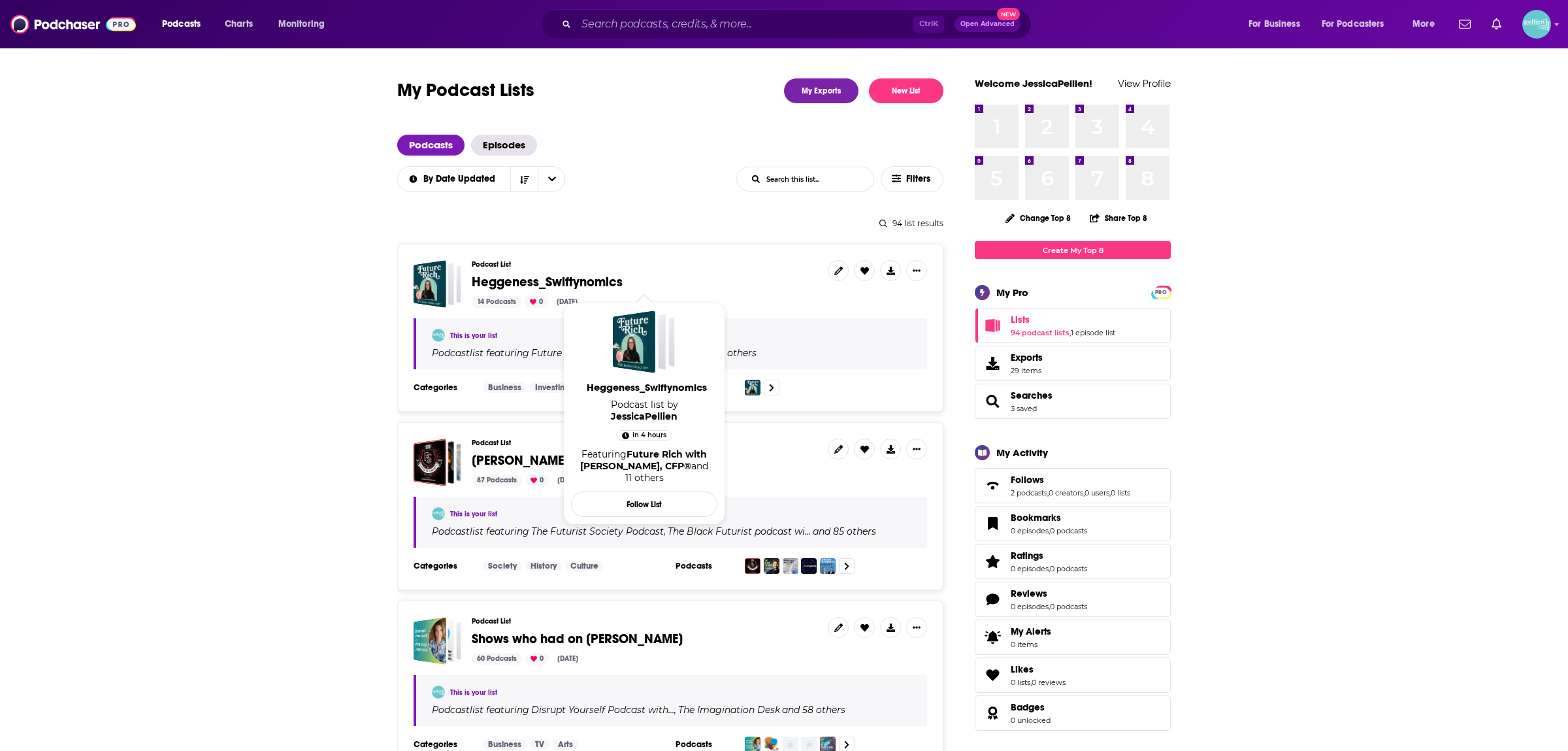
click at [543, 282] on span "Heggeness_Swiftynomics" at bounding box center [546, 282] width 151 height 16
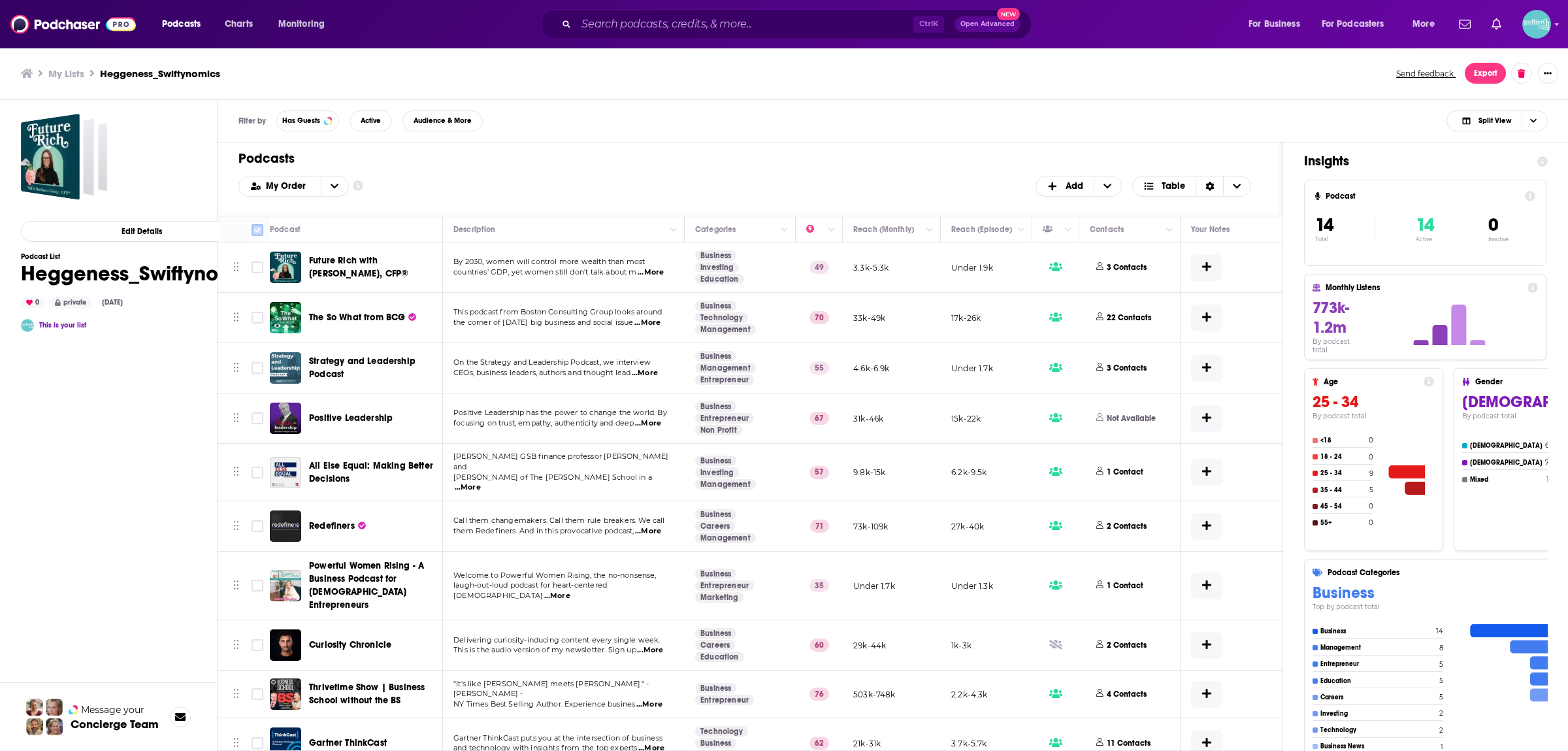
click at [261, 224] on input "Toggle select all" at bounding box center [257, 230] width 12 height 12
checkbox input "true"
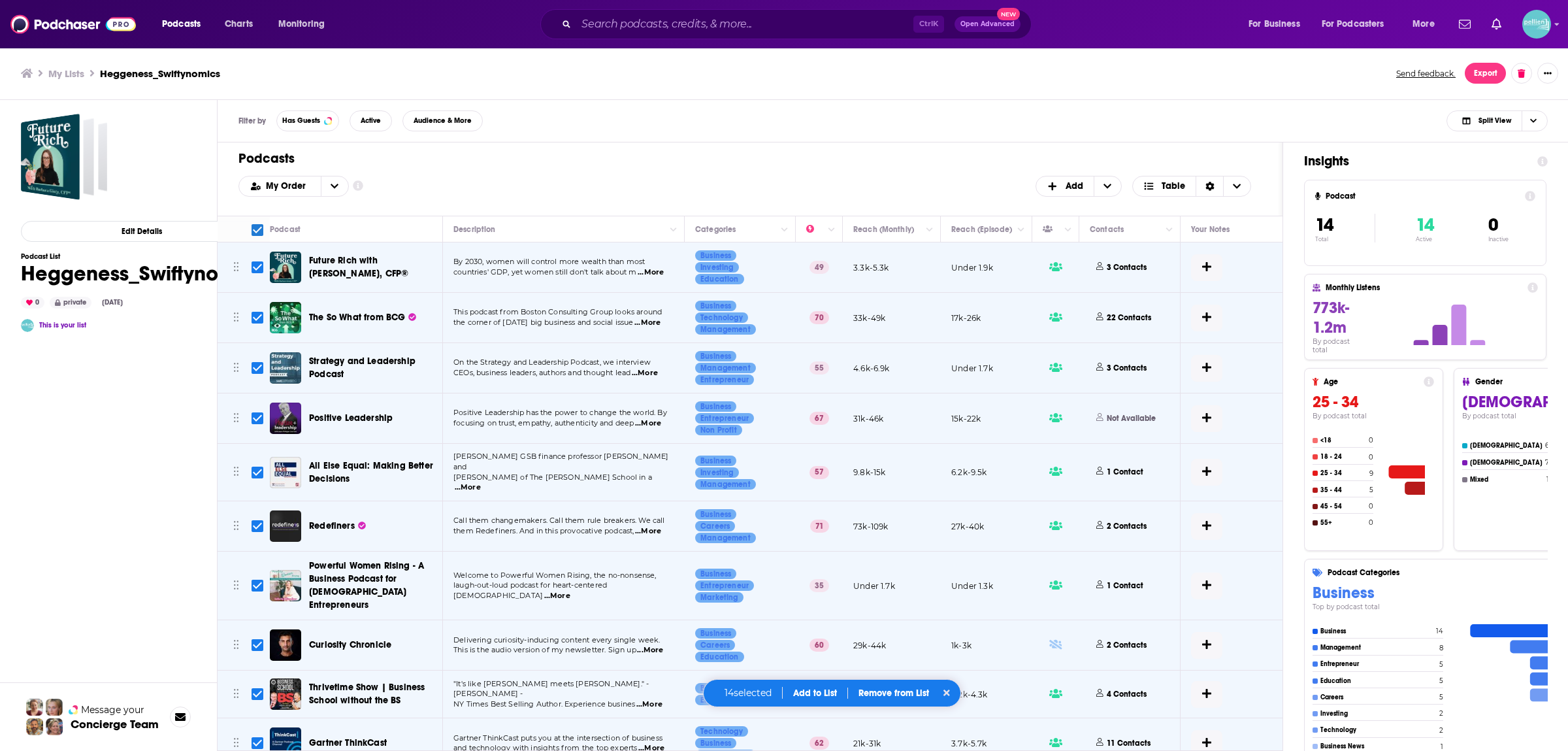
checkbox input "true"
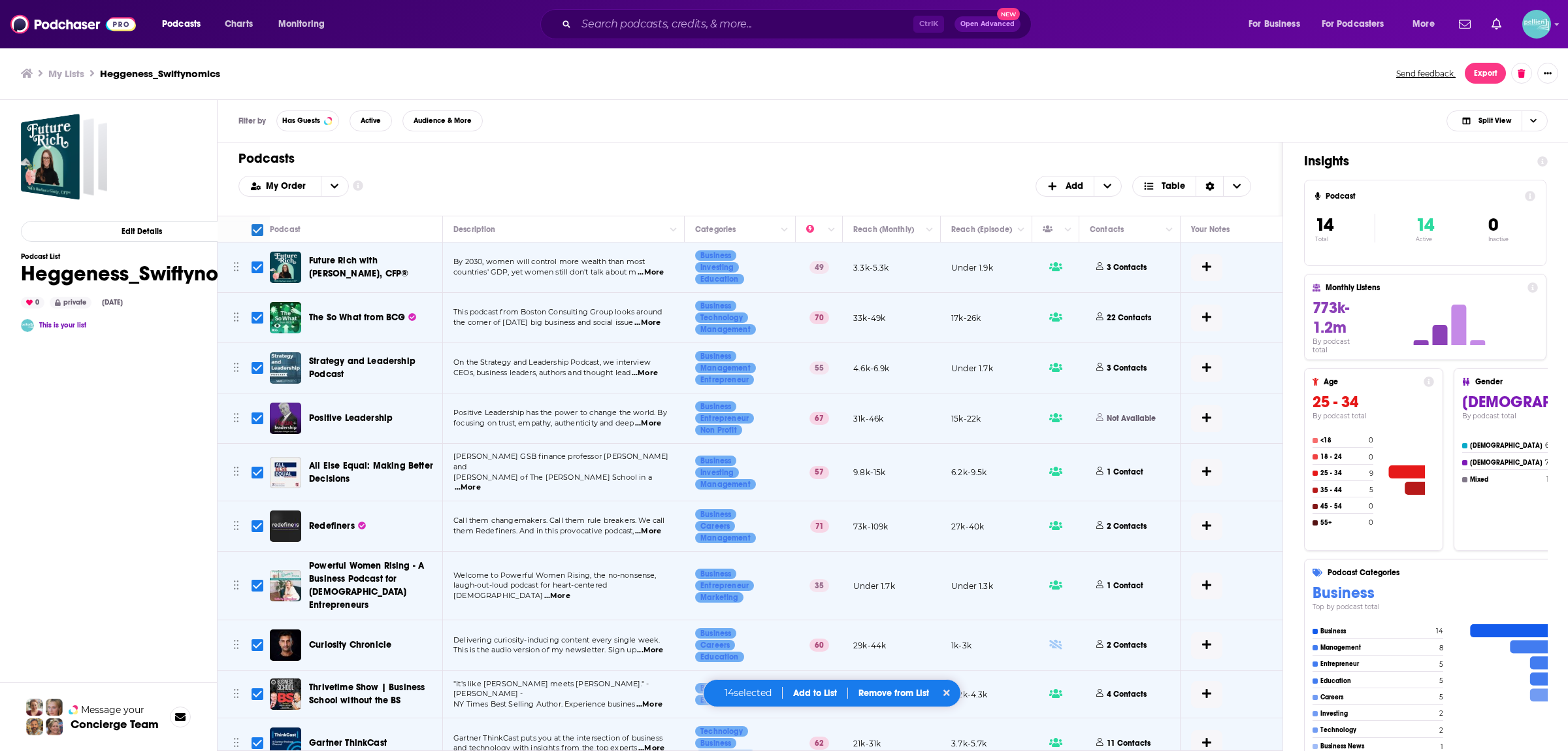
checkbox input "true"
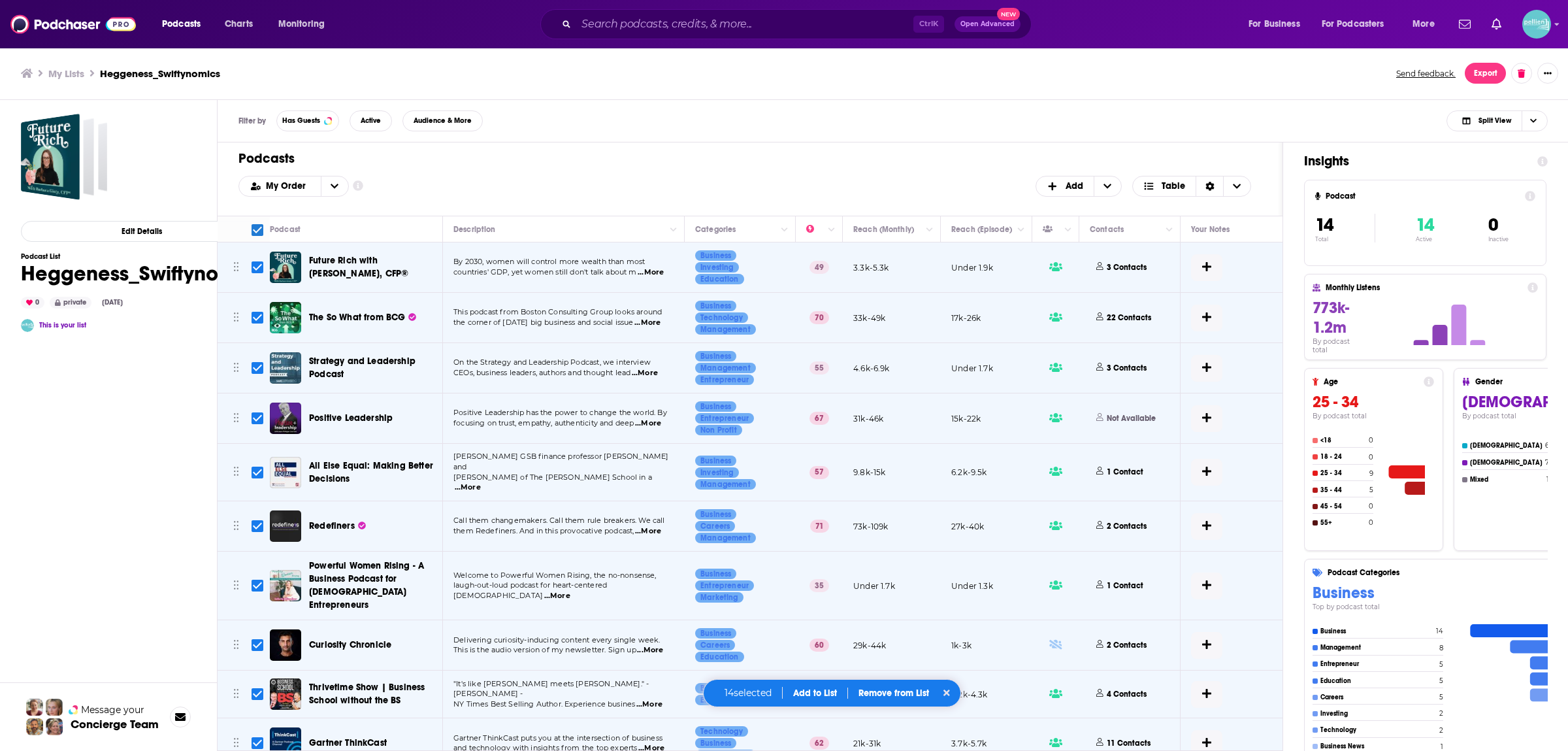
checkbox input "true"
click at [260, 271] on input "Toggle select row" at bounding box center [257, 267] width 12 height 12
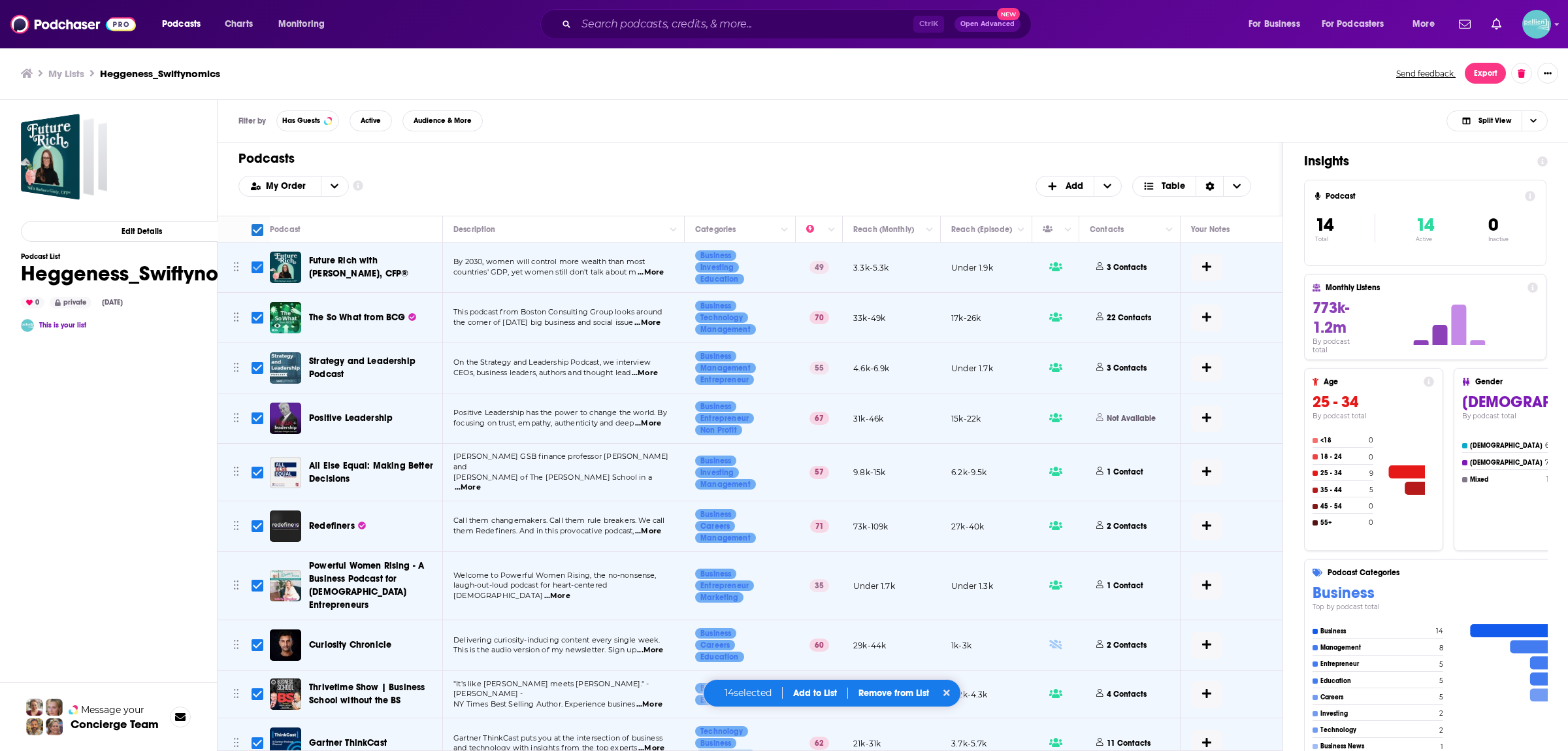
checkbox input "false"
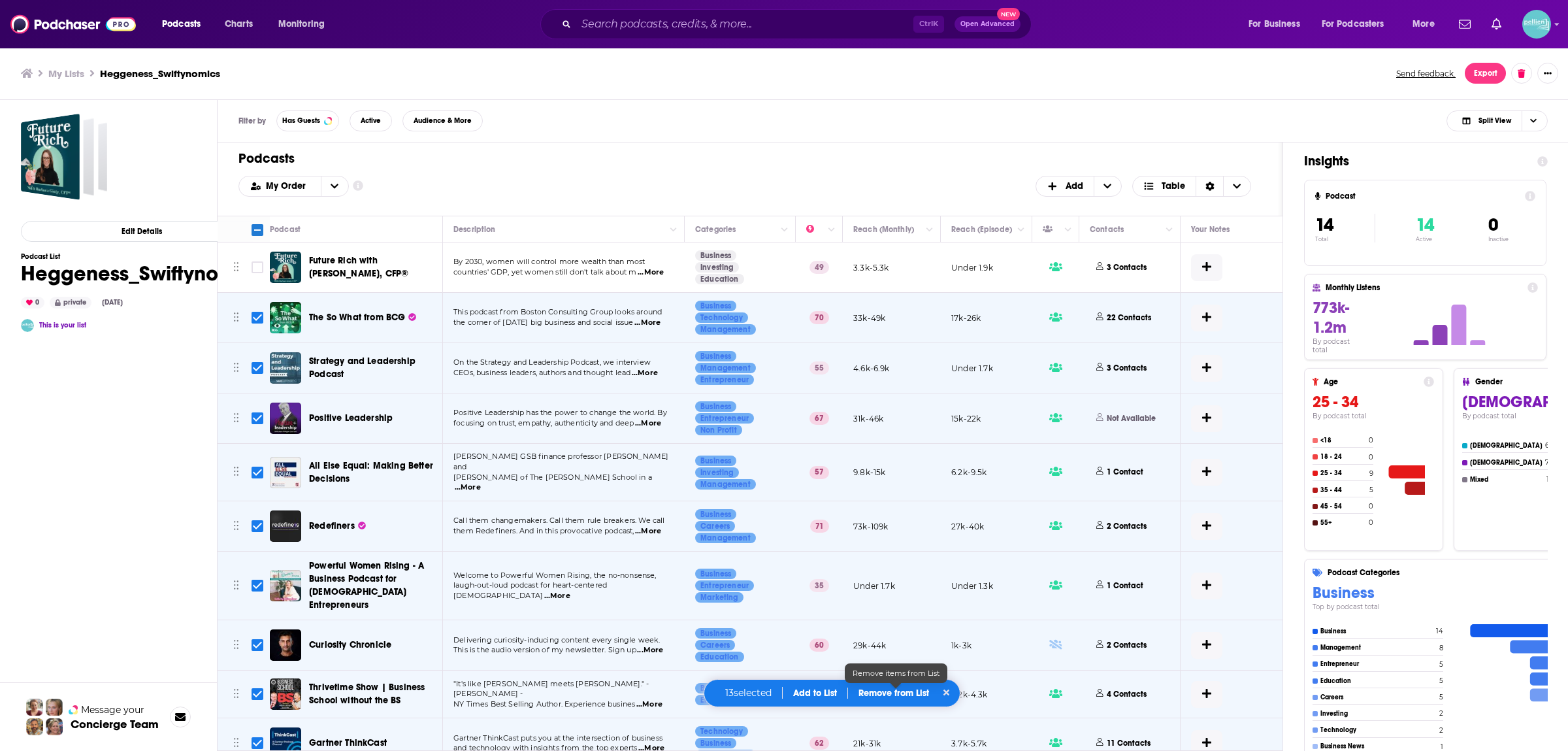
click at [914, 699] on p "Remove from List" at bounding box center [894, 693] width 70 height 11
click at [909, 649] on button "Remove 13 podcasts" at bounding box center [892, 651] width 108 height 21
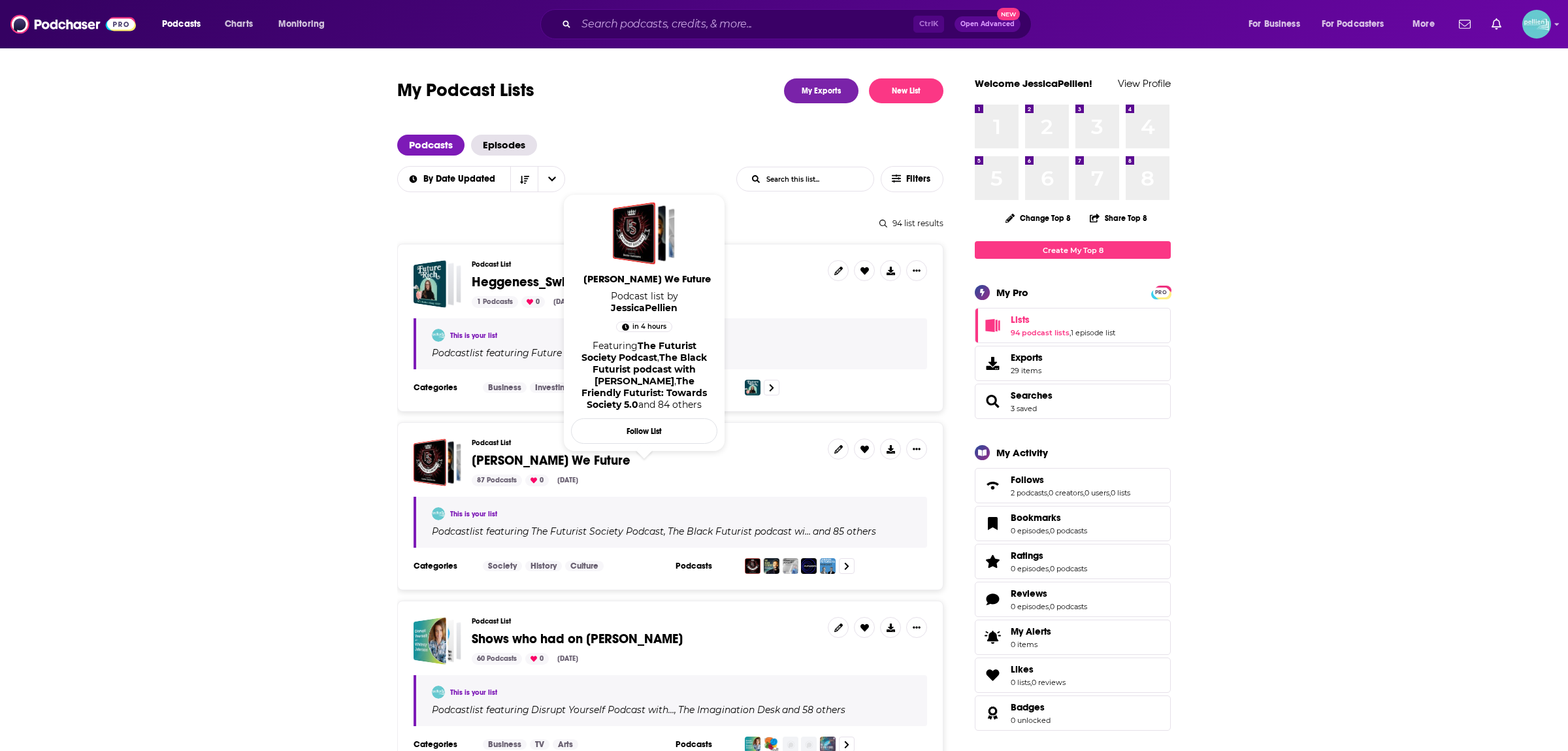
click at [537, 455] on span "[PERSON_NAME] We Future" at bounding box center [551, 461] width 159 height 16
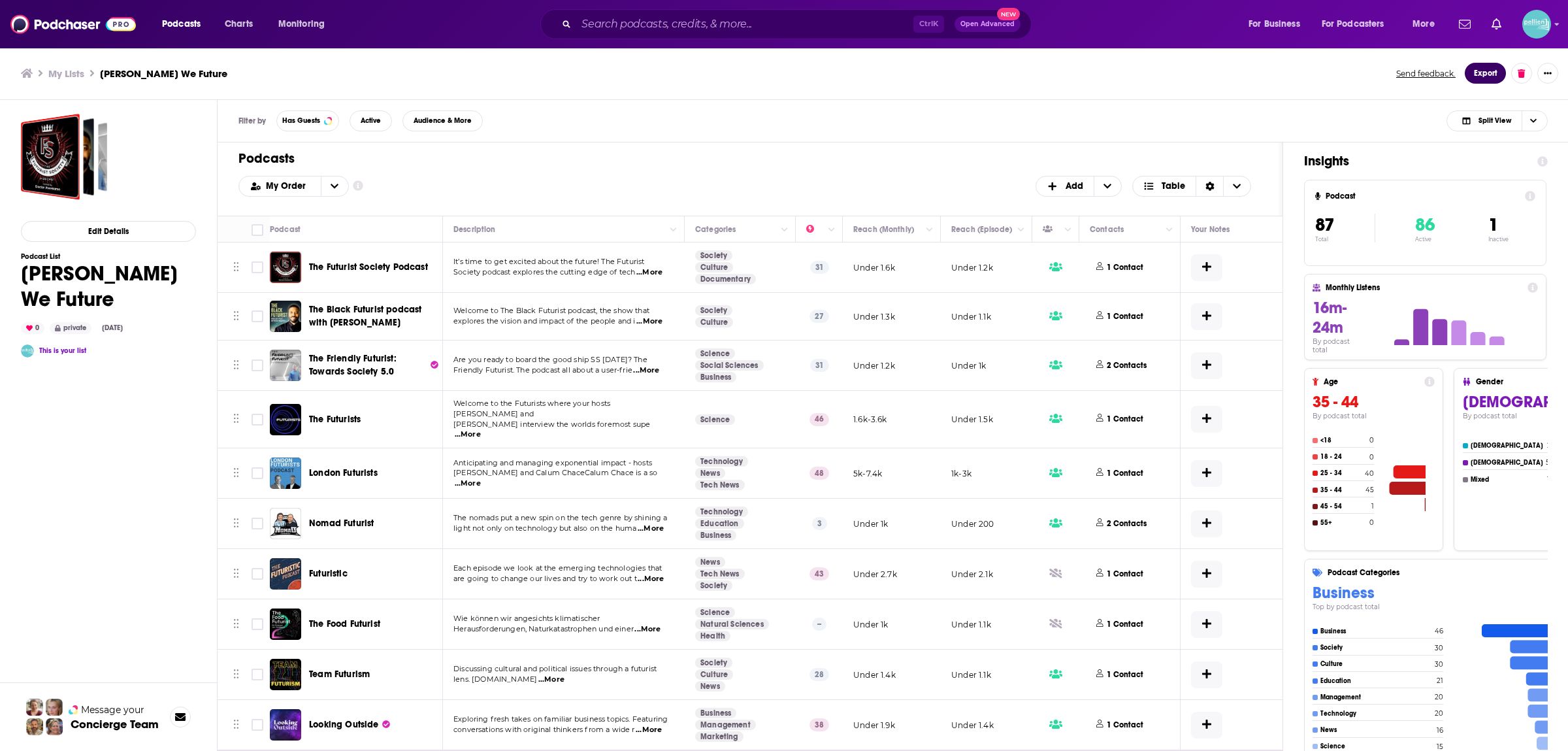
click at [1479, 75] on button "Export" at bounding box center [1486, 72] width 42 height 21
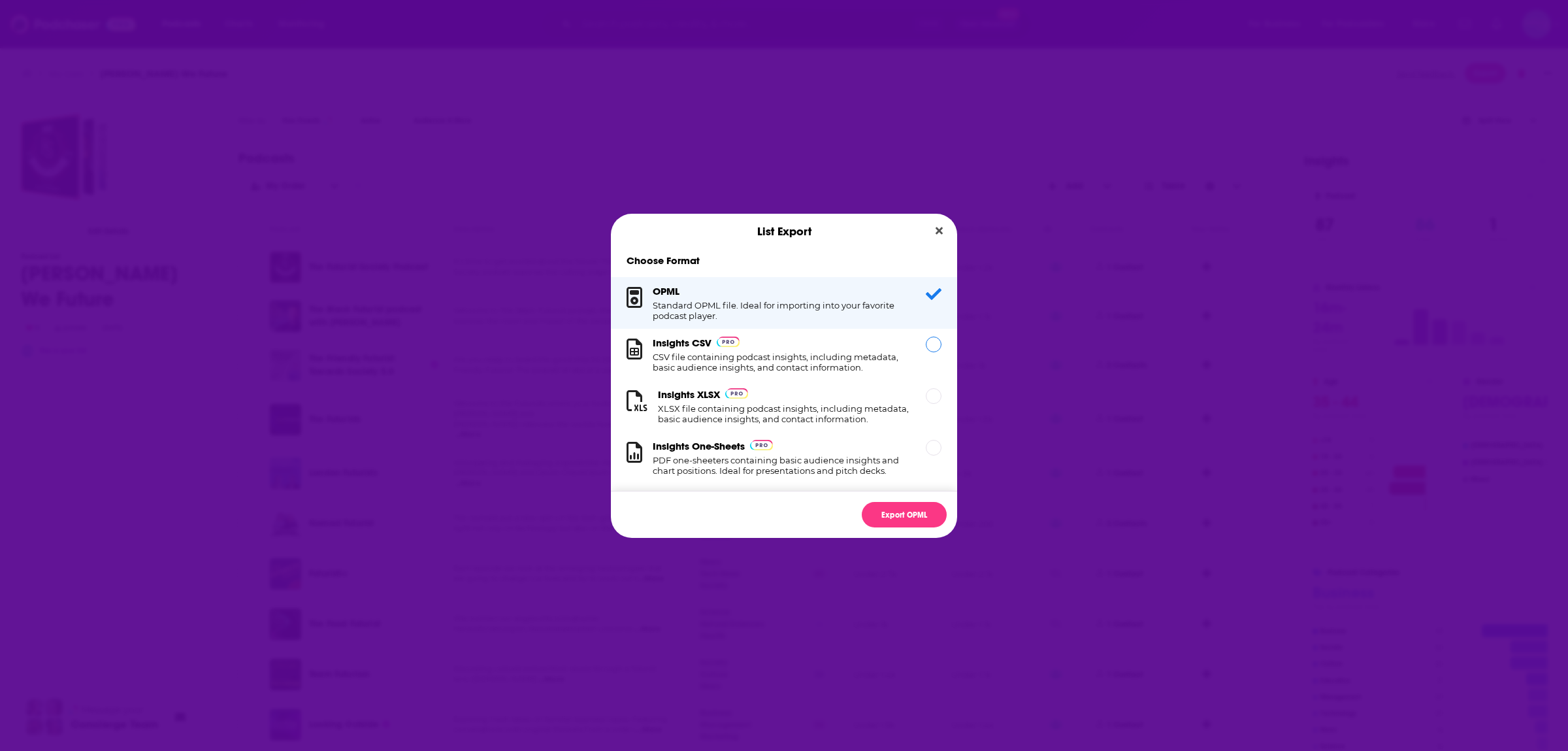
click at [866, 361] on h1 "CSV file containing podcast insights, including metadata, basic audience insigh…" at bounding box center [781, 361] width 257 height 21
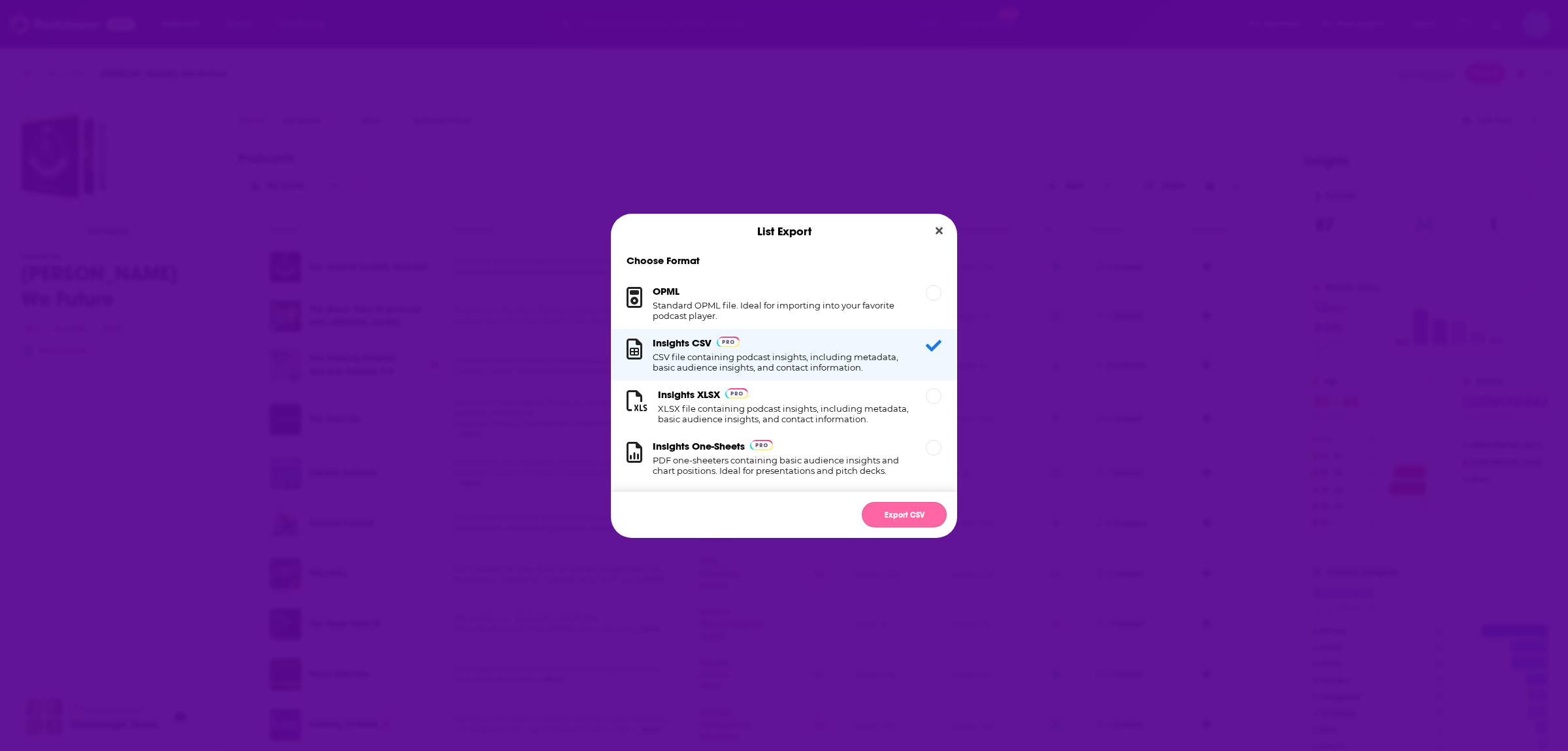
click at [914, 511] on button "Export CSV" at bounding box center [904, 515] width 85 height 25
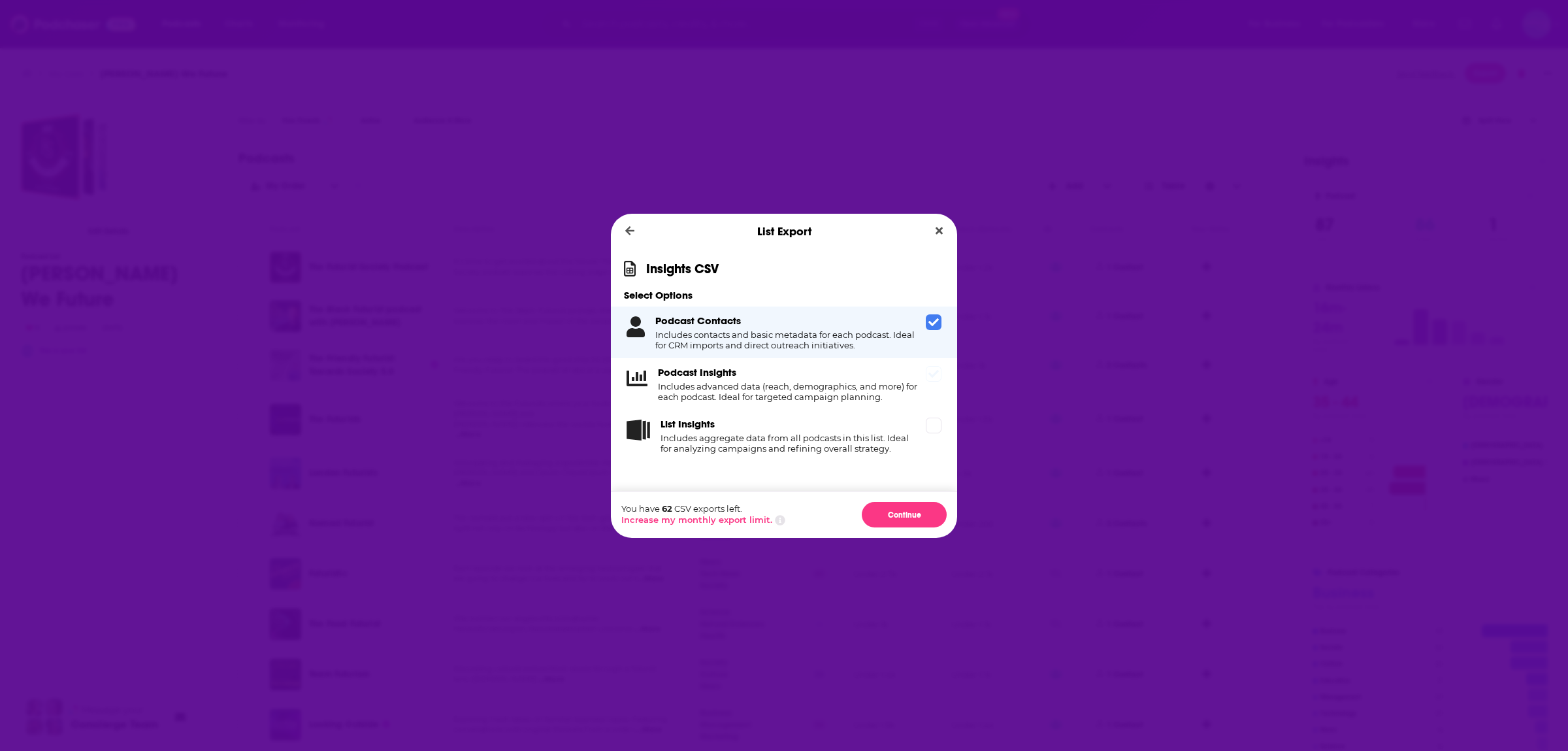
click at [937, 391] on div "Podcast Insights Includes advanced data (reach, demographics, and more) for eac…" at bounding box center [784, 384] width 346 height 52
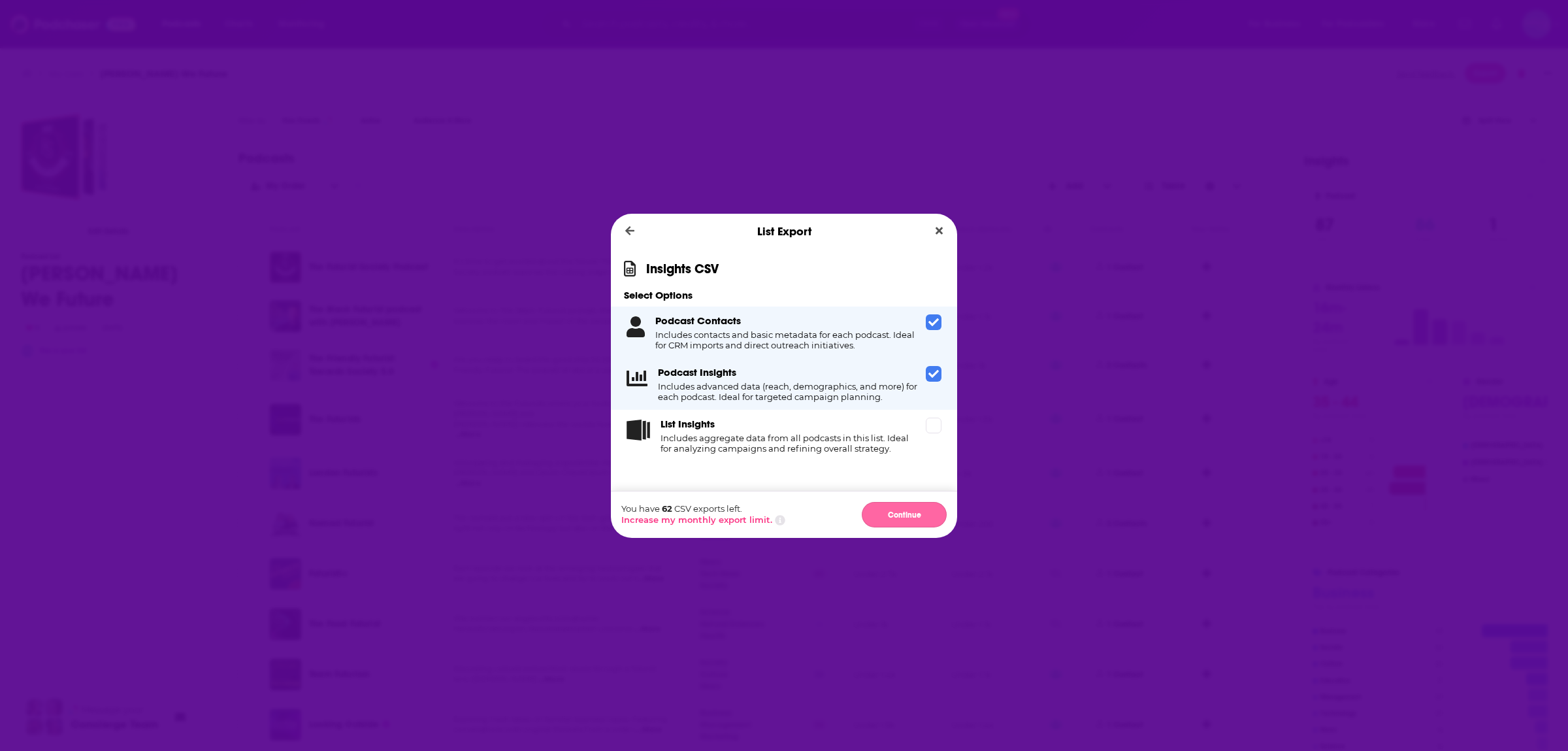
click at [912, 512] on button "Continue" at bounding box center [904, 515] width 85 height 25
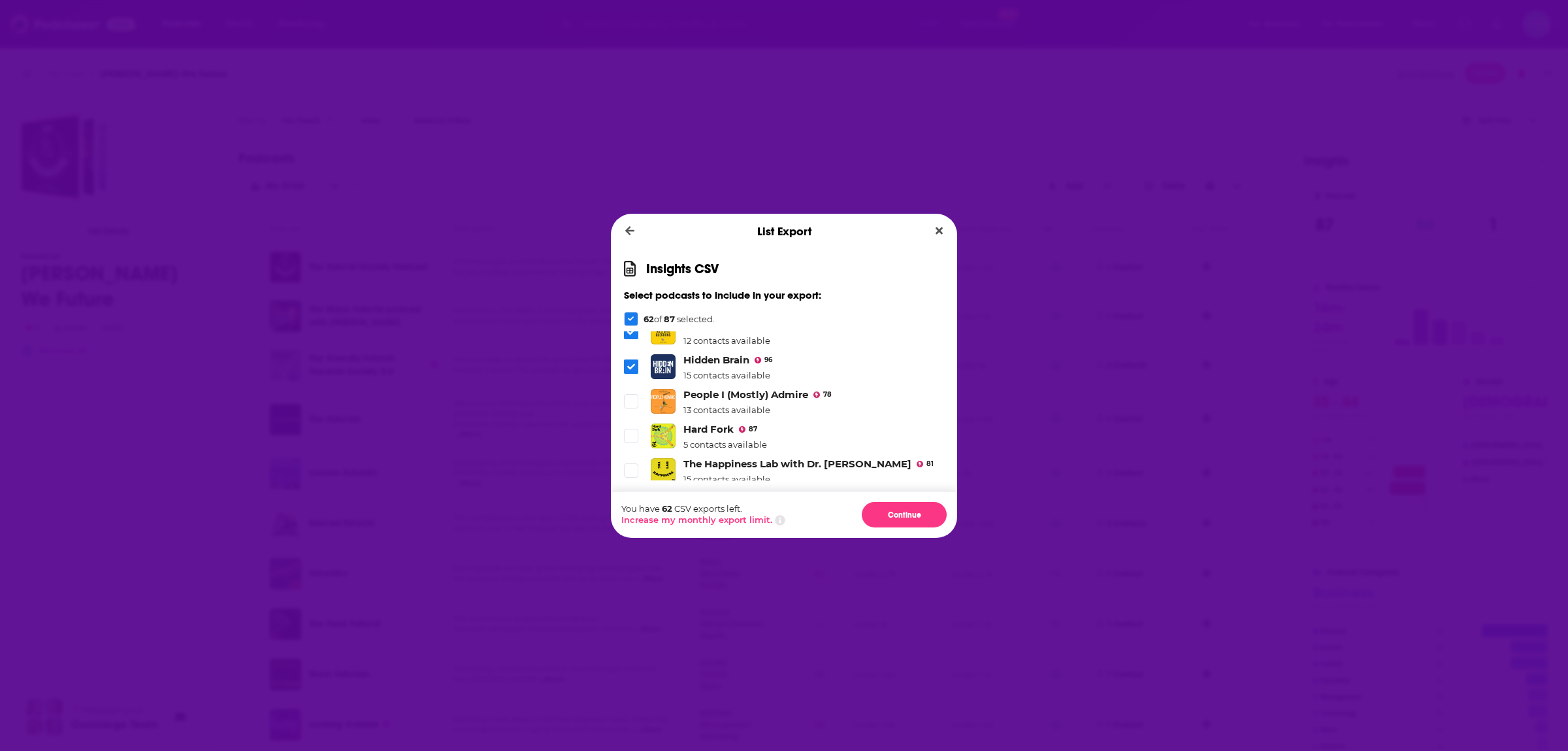
scroll to position [2023, 0]
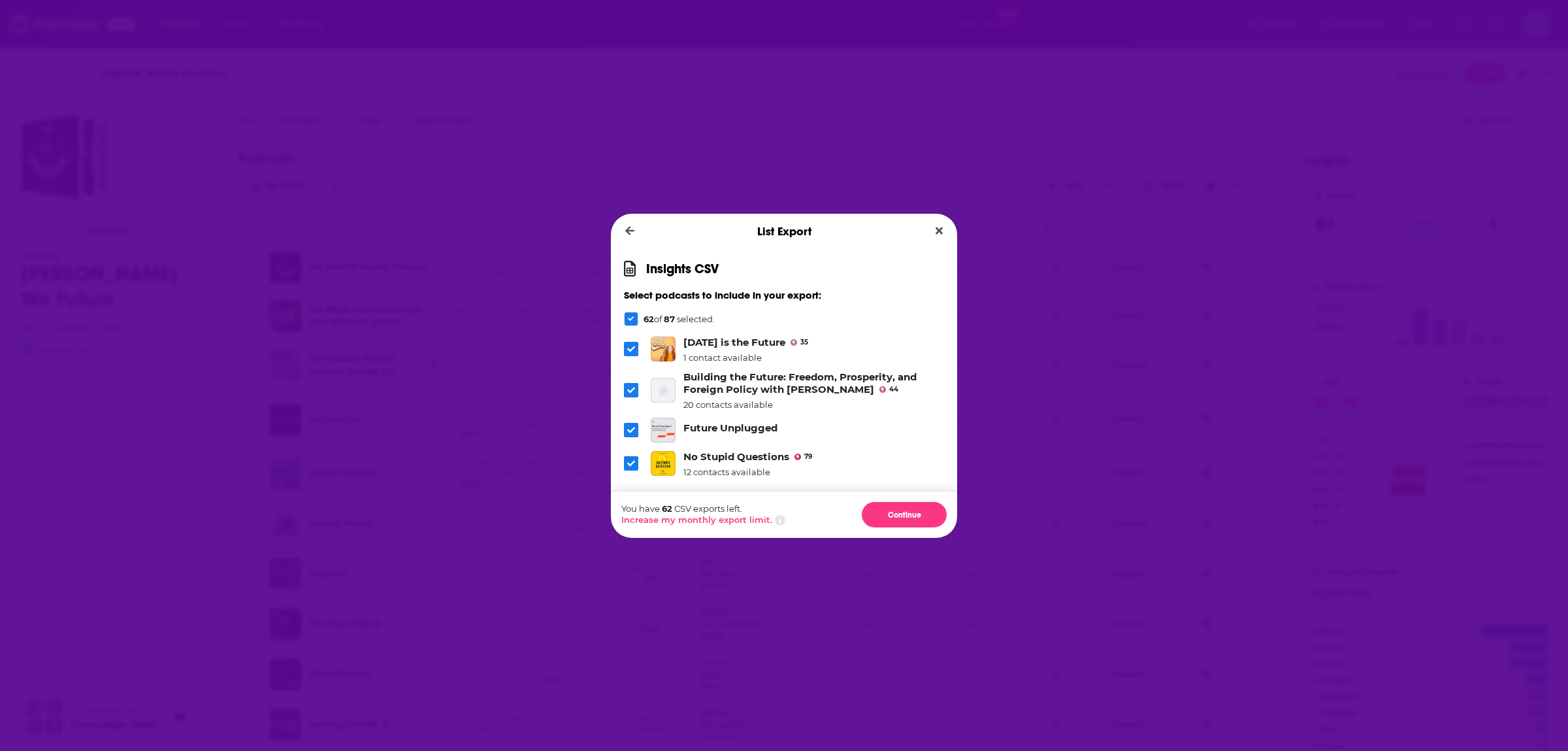
click at [628, 491] on span "Dialog" at bounding box center [631, 498] width 14 height 14
click at [627, 456] on span "Dialog" at bounding box center [631, 464] width 14 height 14
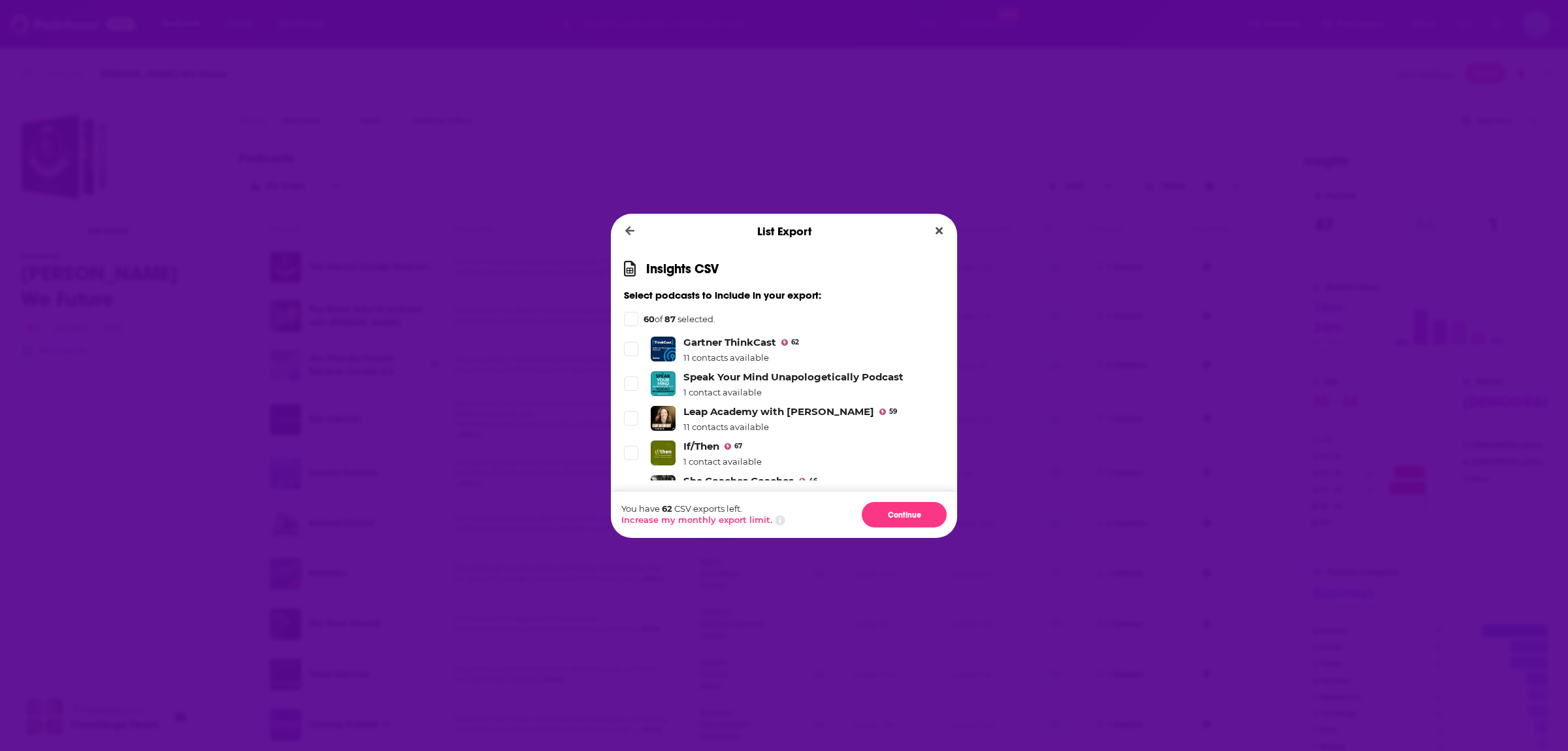
scroll to position [2944, 0]
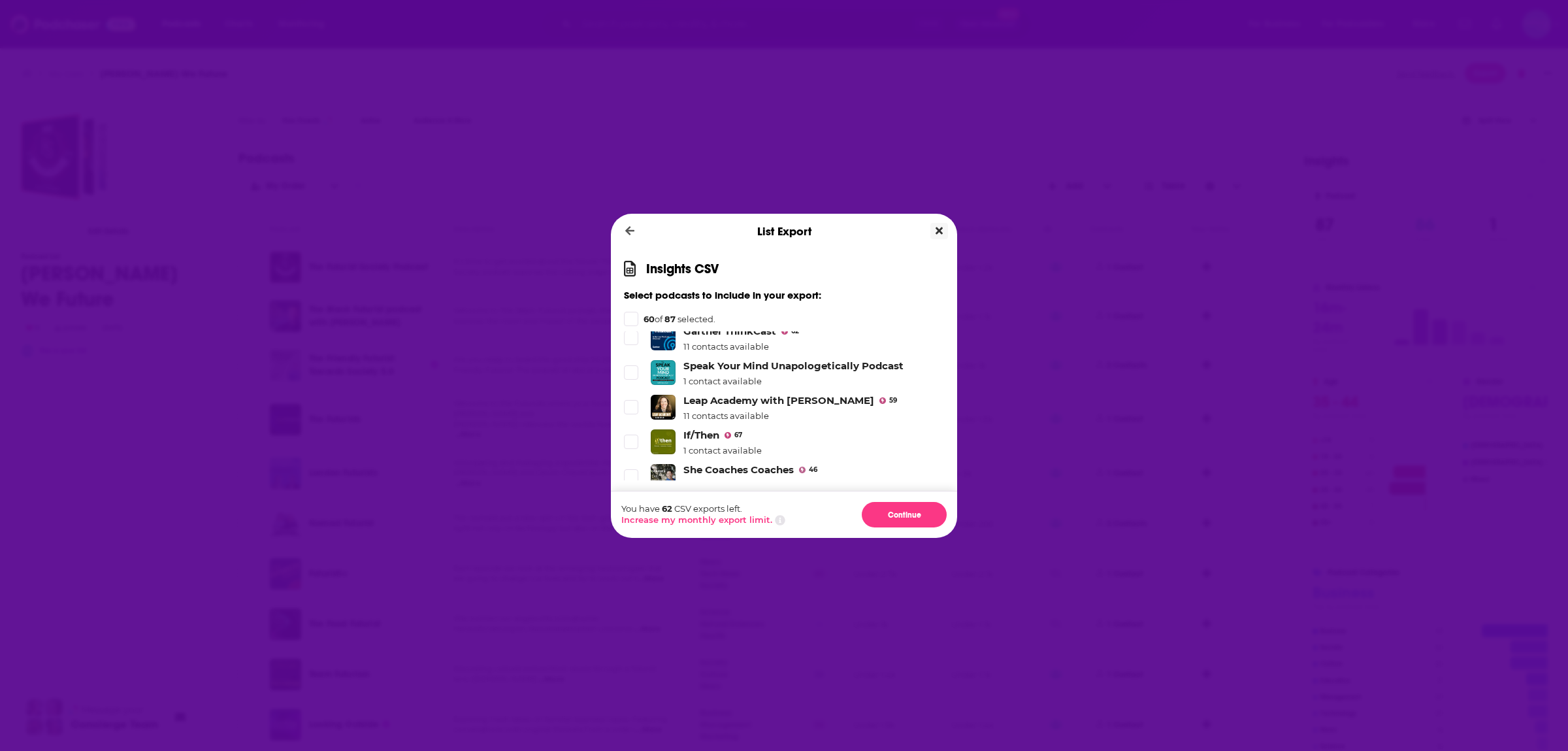
click at [943, 228] on icon "Close" at bounding box center [939, 231] width 7 height 11
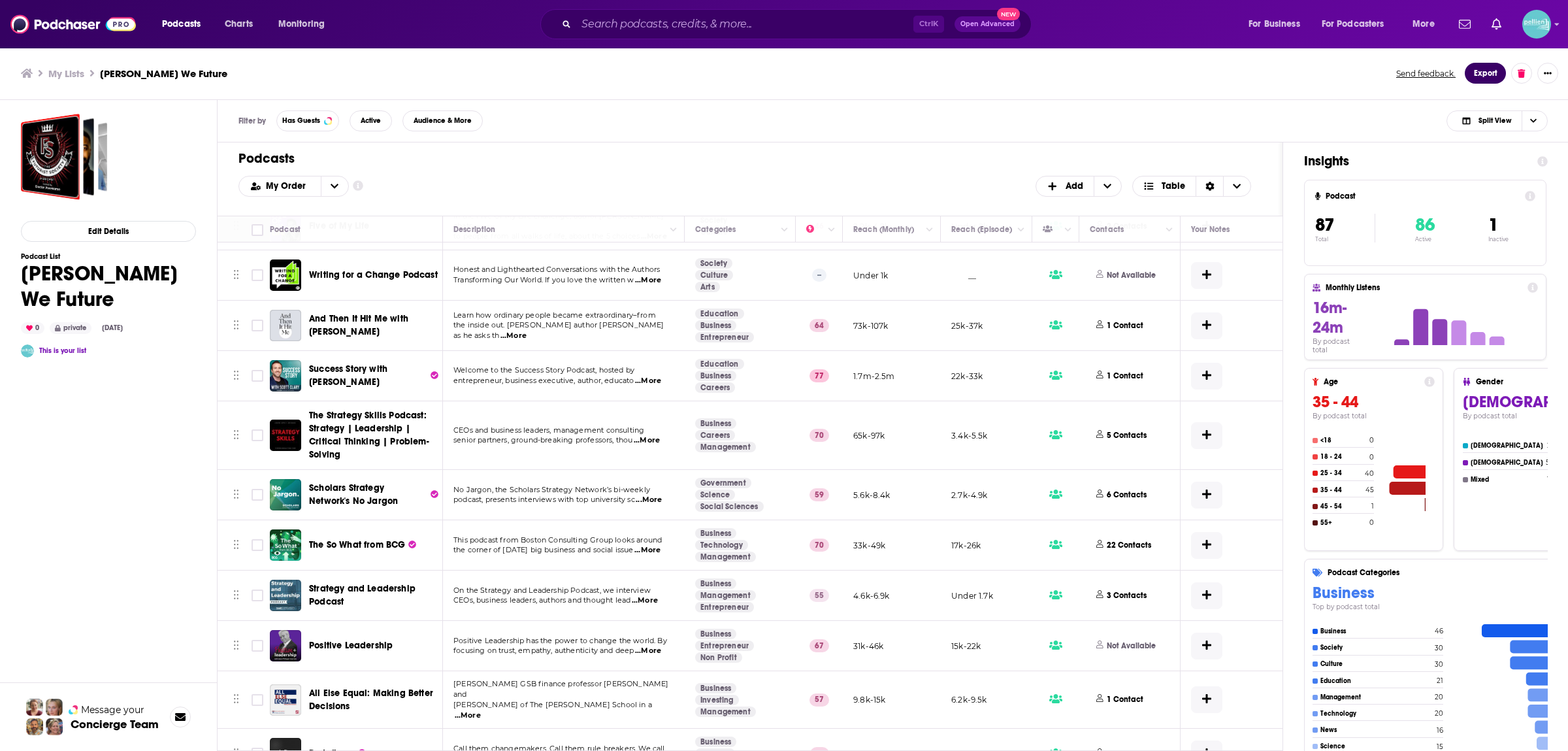
scroll to position [3846, 0]
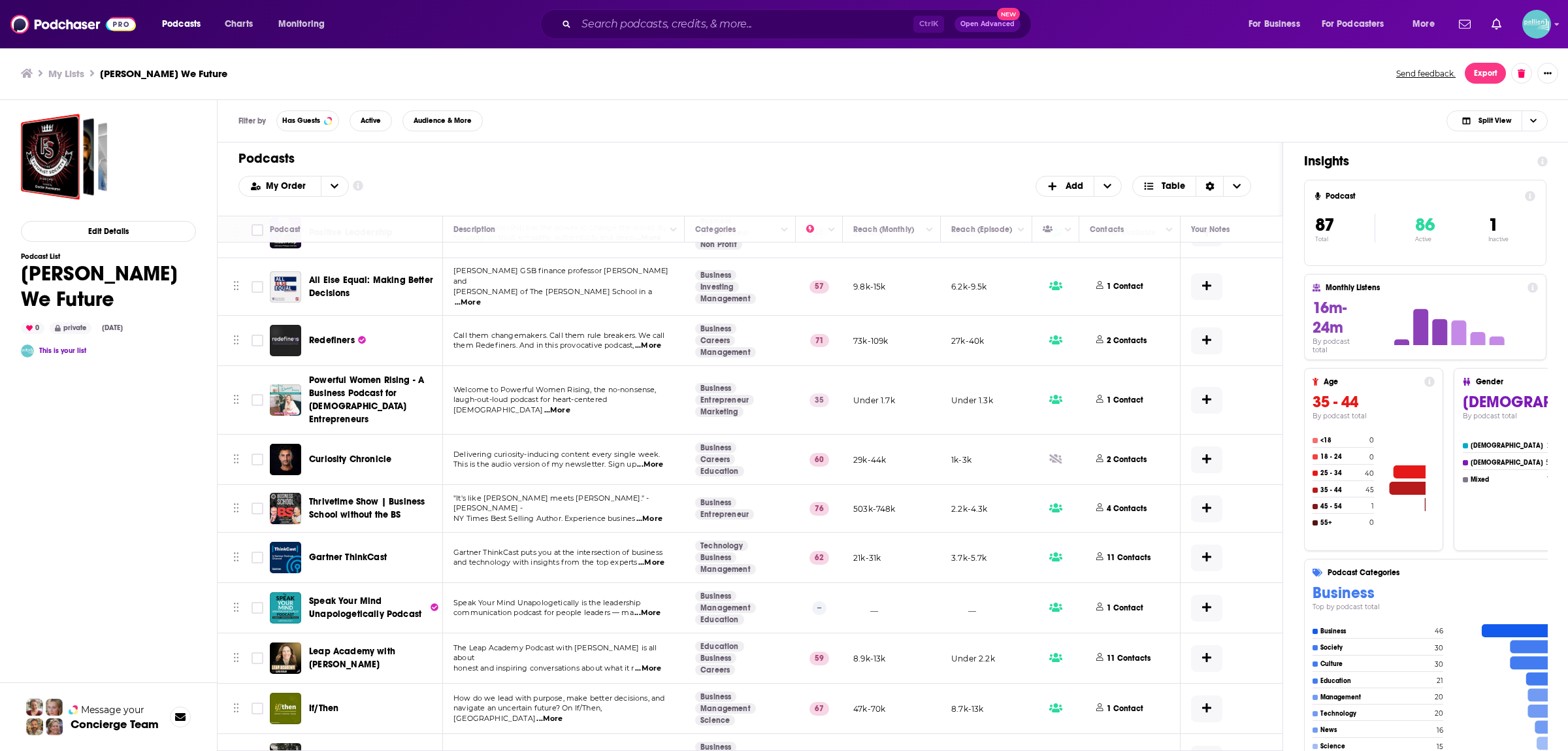
click at [255, 751] on input "Toggle select row" at bounding box center [257, 759] width 12 height 12
checkbox input "true"
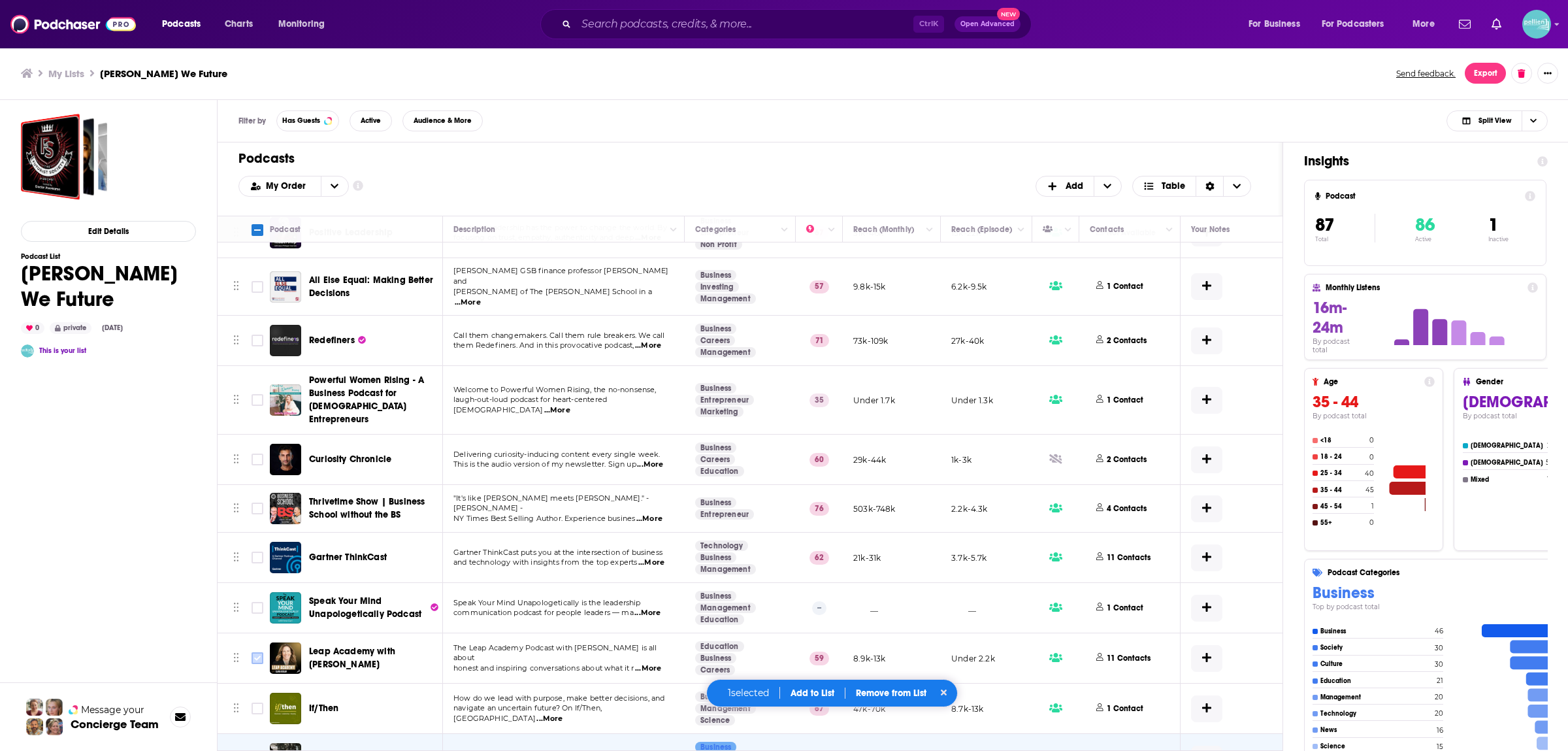
click at [257, 652] on input "Toggle select row" at bounding box center [257, 658] width 12 height 12
checkbox input "true"
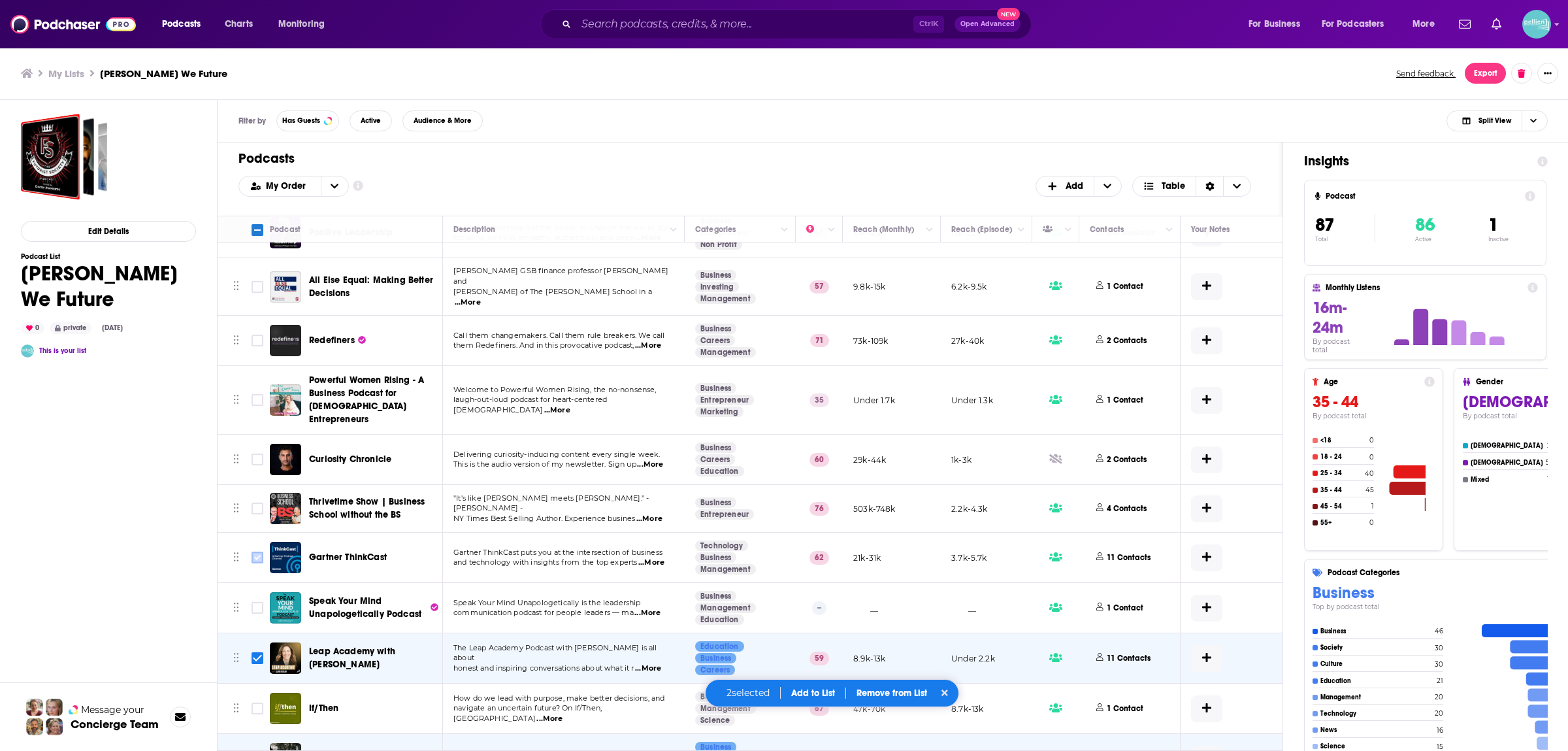
click at [260, 552] on input "Toggle select row" at bounding box center [257, 558] width 12 height 12
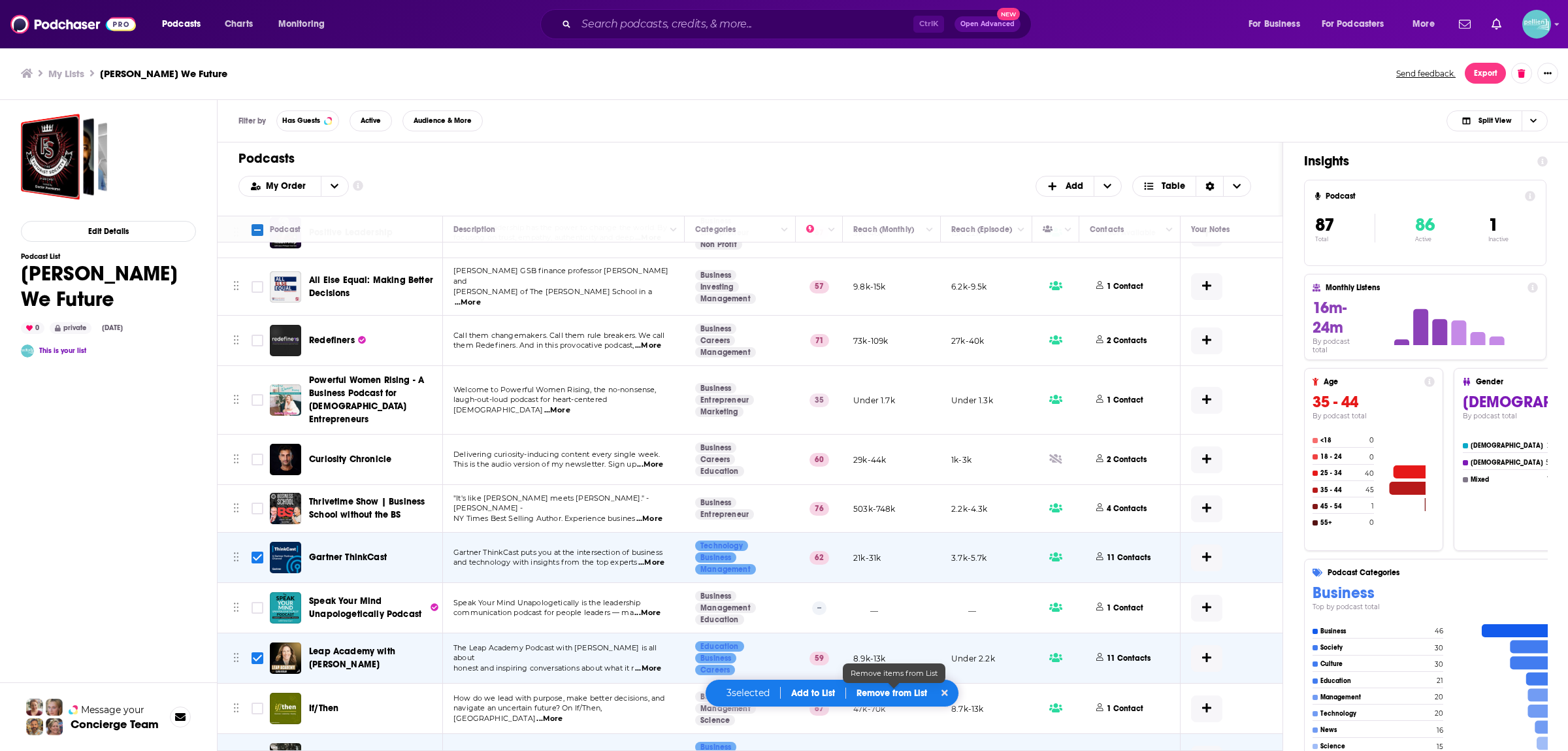
click at [880, 694] on p "Remove from List" at bounding box center [892, 693] width 70 height 11
click at [886, 648] on button "Remove 3 podcasts" at bounding box center [891, 651] width 108 height 21
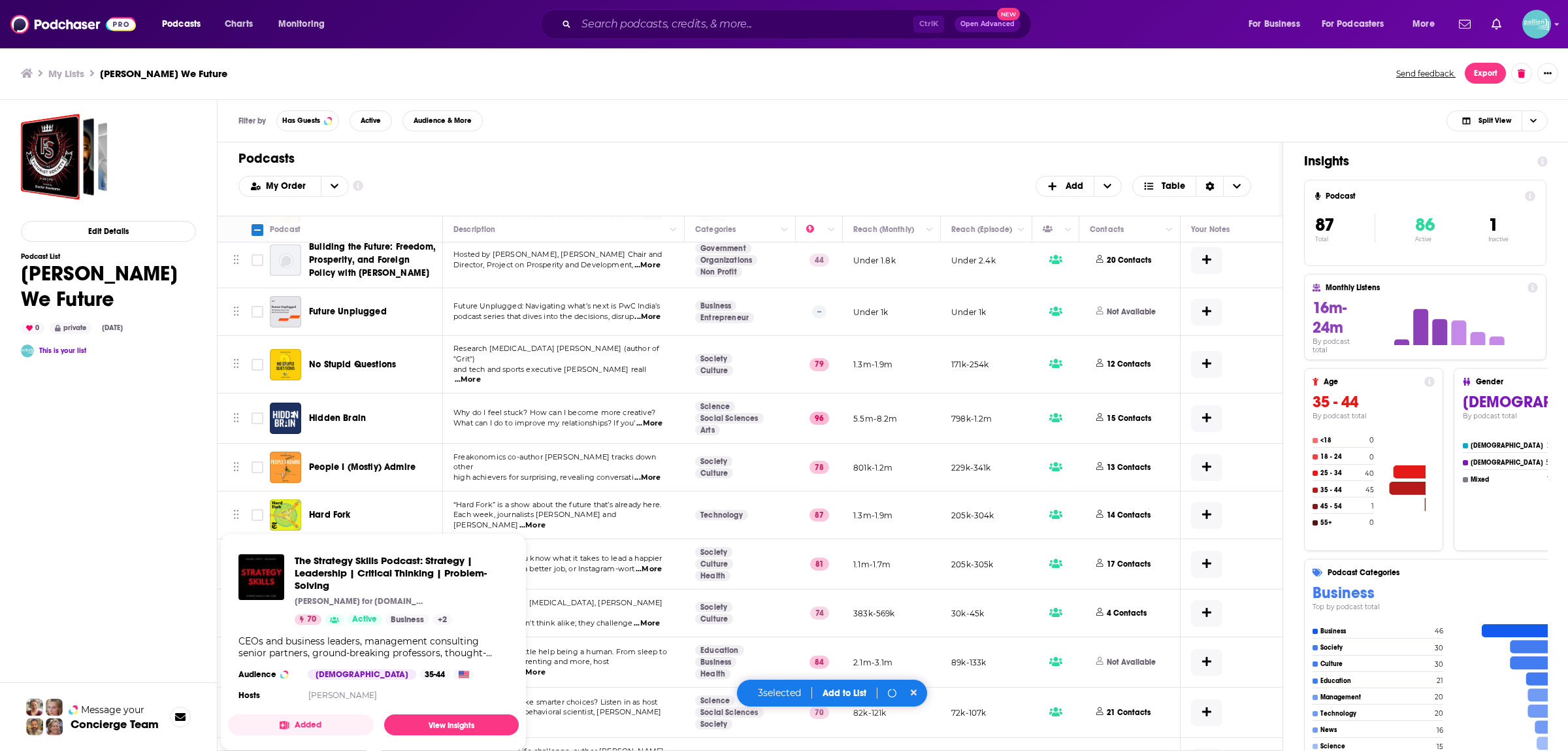
scroll to position [2645, 0]
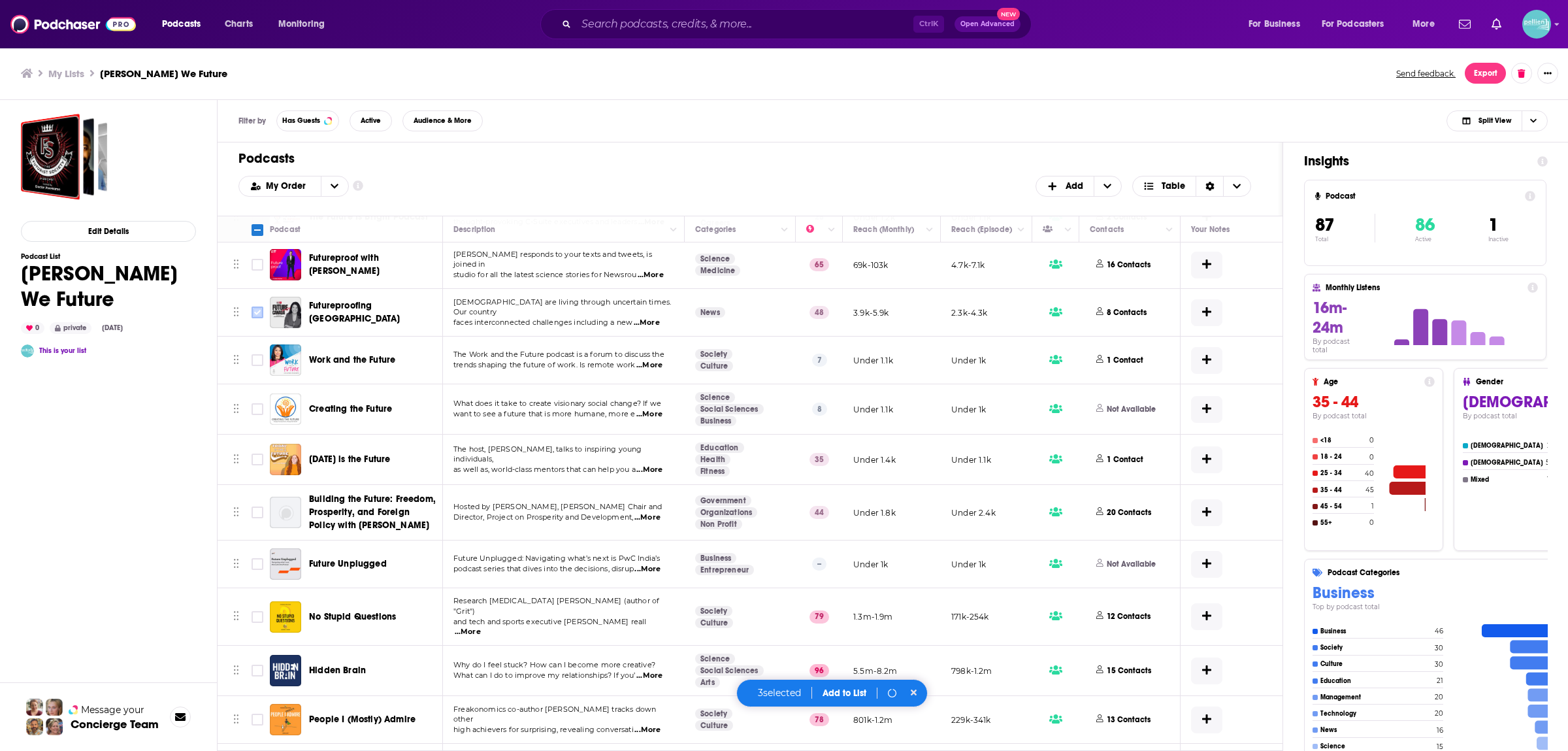
click at [252, 305] on icon "Toggle select row" at bounding box center [257, 312] width 15 height 15
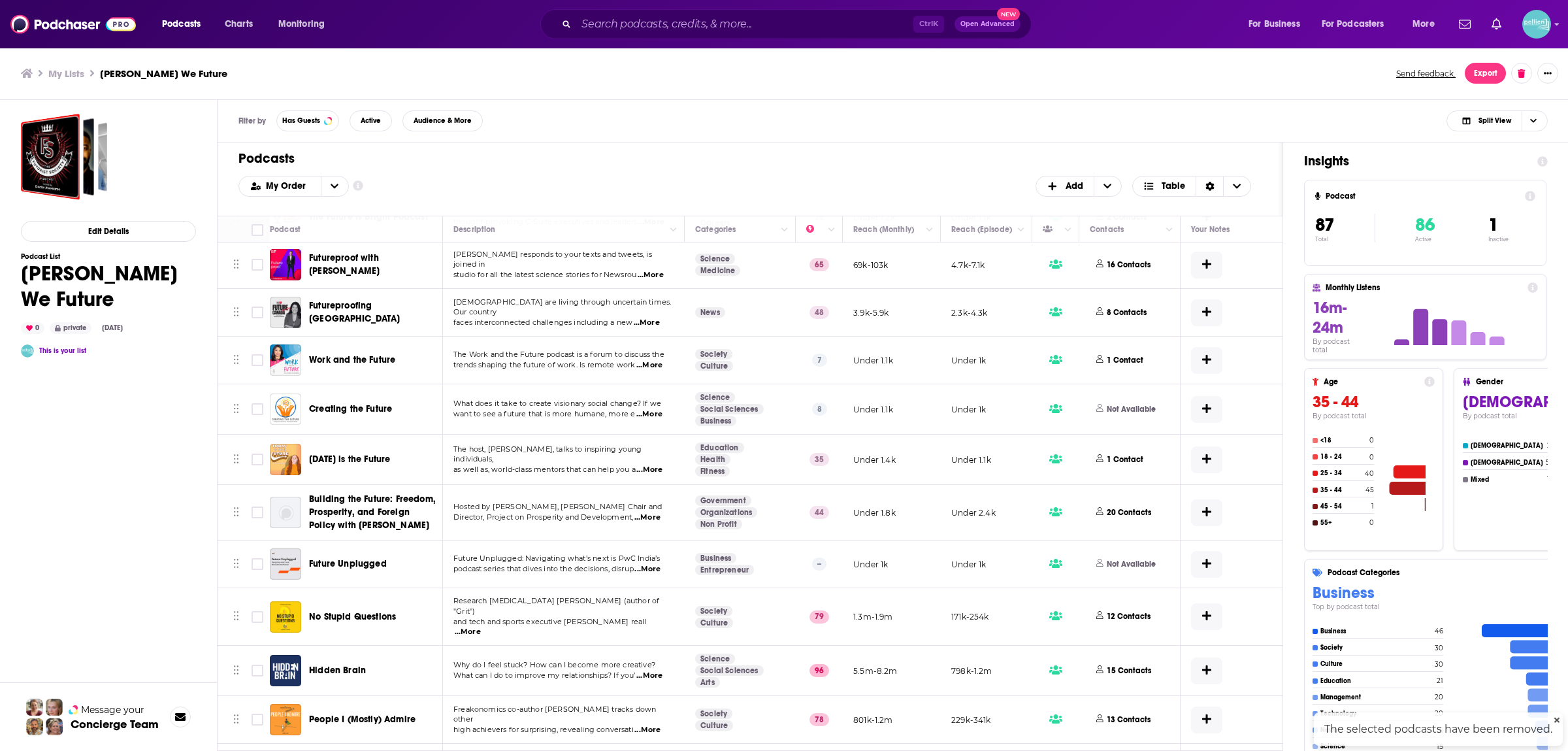
checkbox input "false"
click at [258, 308] on input "Toggle select row" at bounding box center [257, 312] width 12 height 12
checkbox input "true"
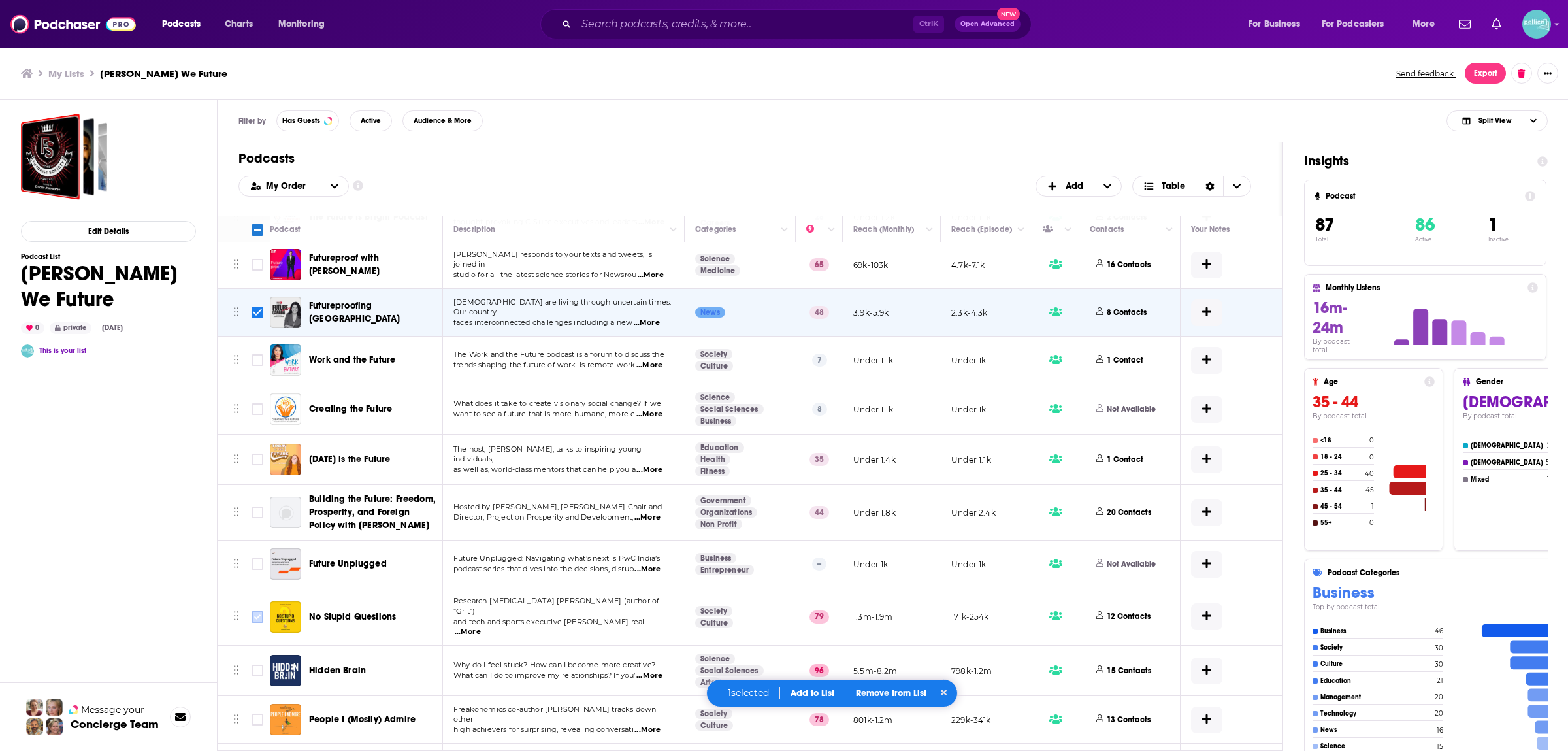
click at [261, 612] on input "Toggle select row" at bounding box center [257, 617] width 12 height 12
checkbox input "true"
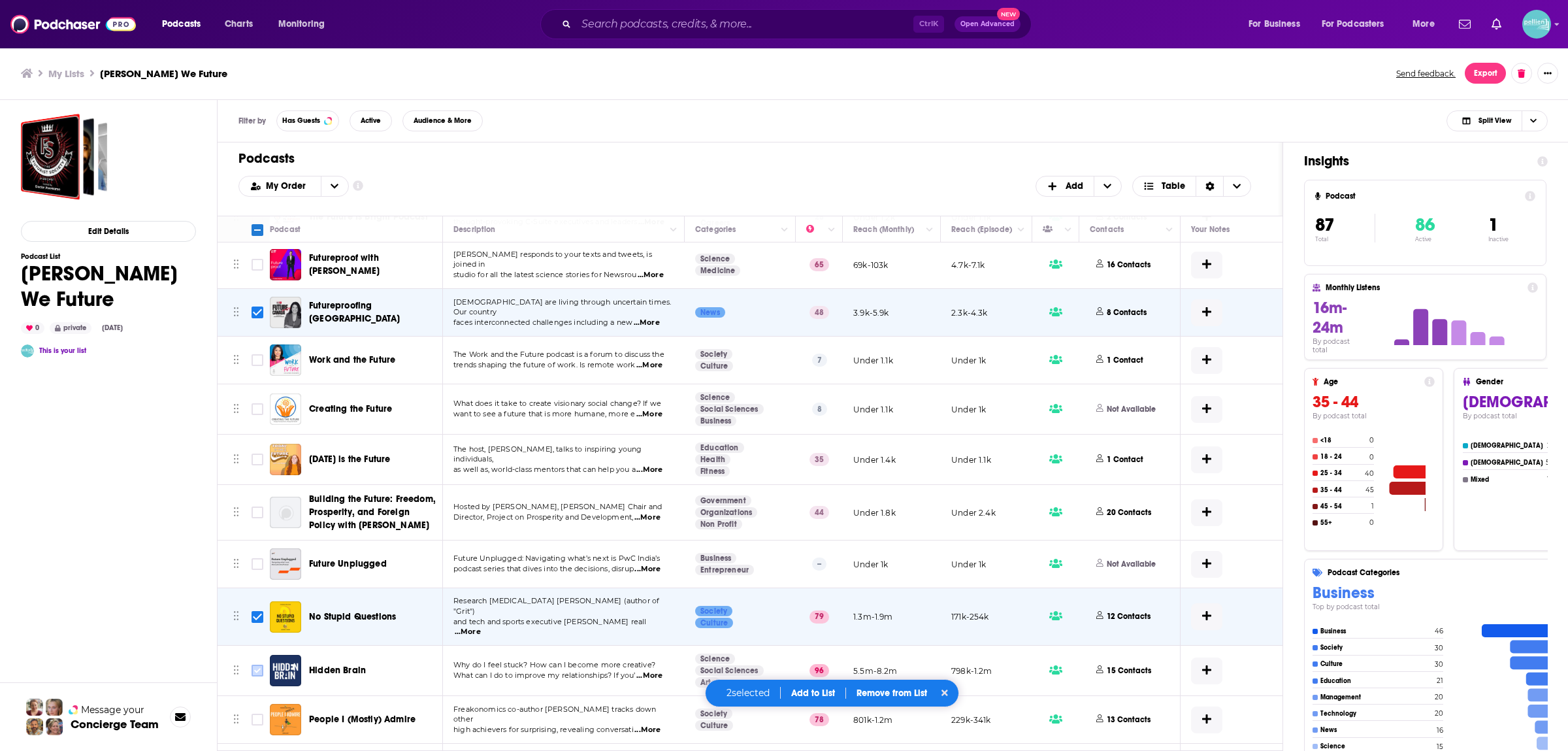
click at [258, 665] on input "Toggle select row" at bounding box center [257, 671] width 12 height 12
checkbox input "true"
click at [264, 712] on icon "Toggle select row" at bounding box center [257, 719] width 15 height 15
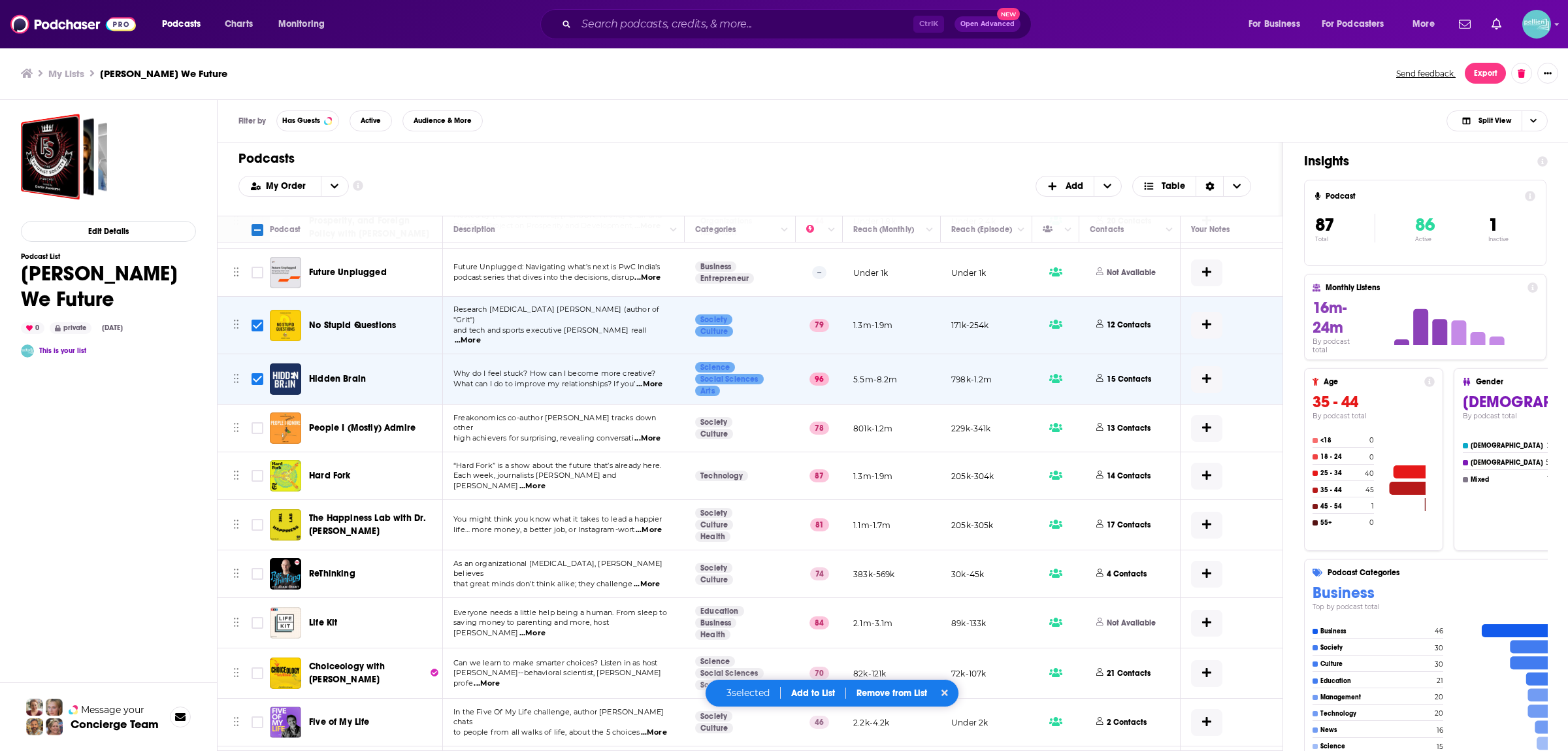
scroll to position [2989, 0]
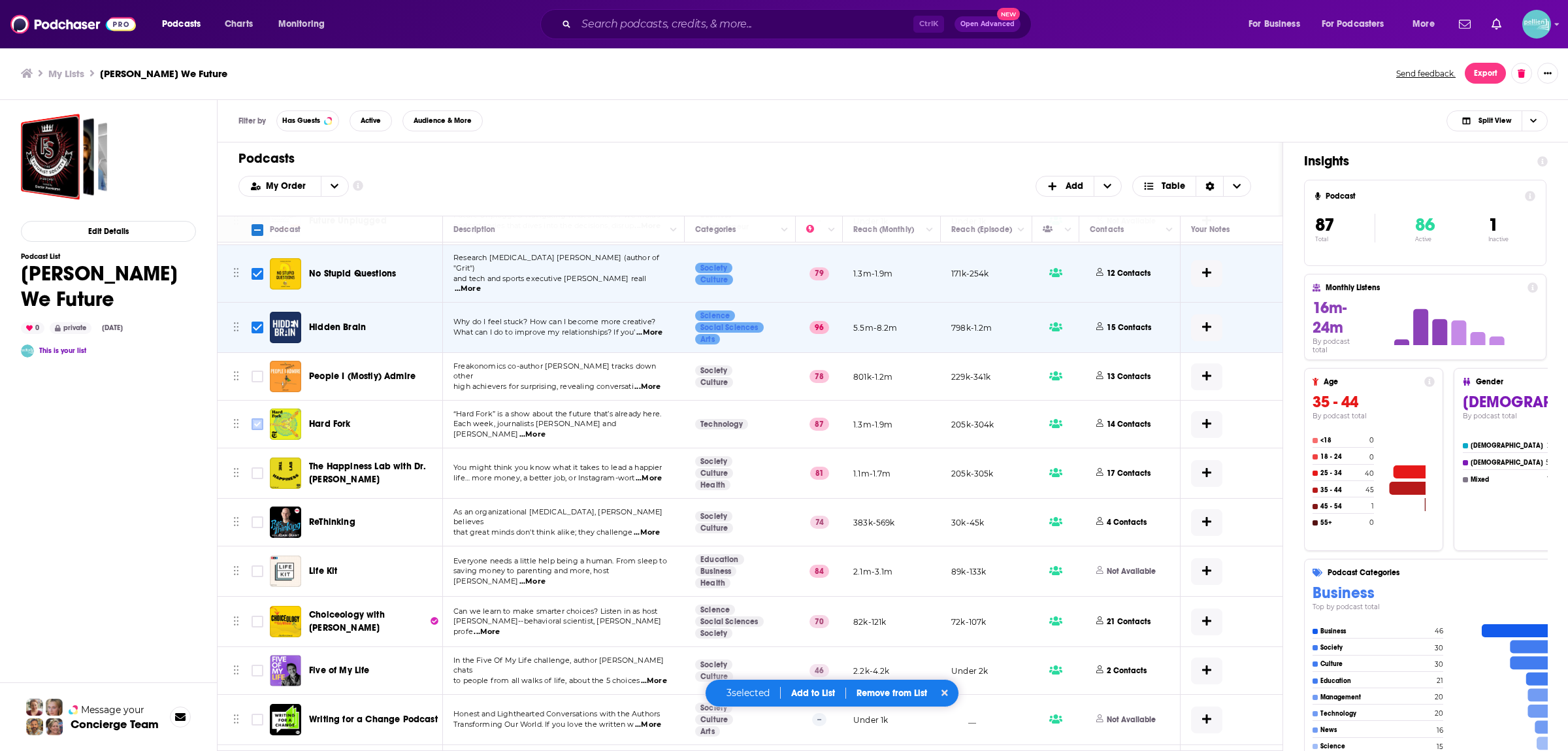
click at [256, 418] on input "Toggle select row" at bounding box center [257, 424] width 12 height 12
checkbox input "true"
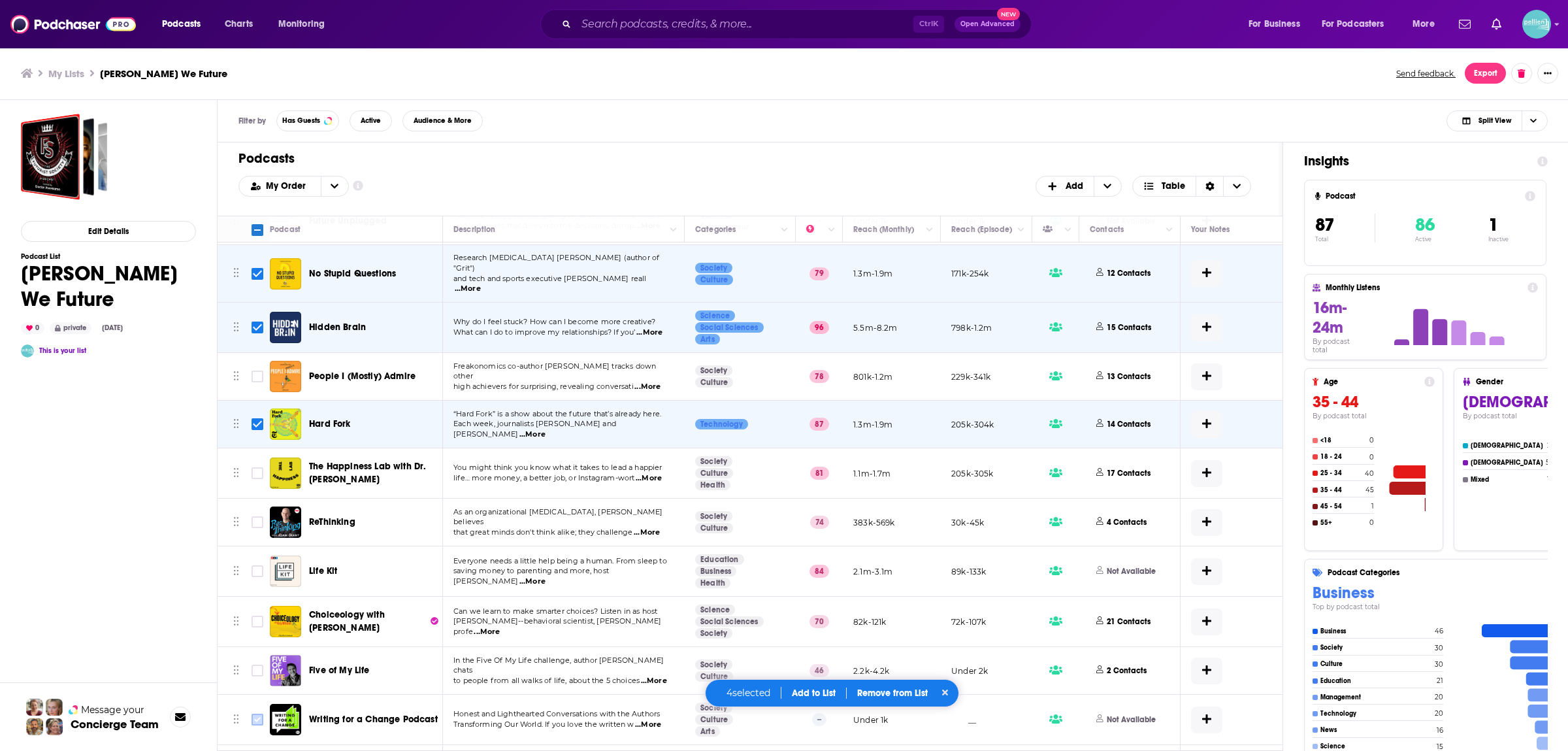
click at [254, 714] on input "Toggle select row" at bounding box center [257, 719] width 12 height 12
checkbox input "true"
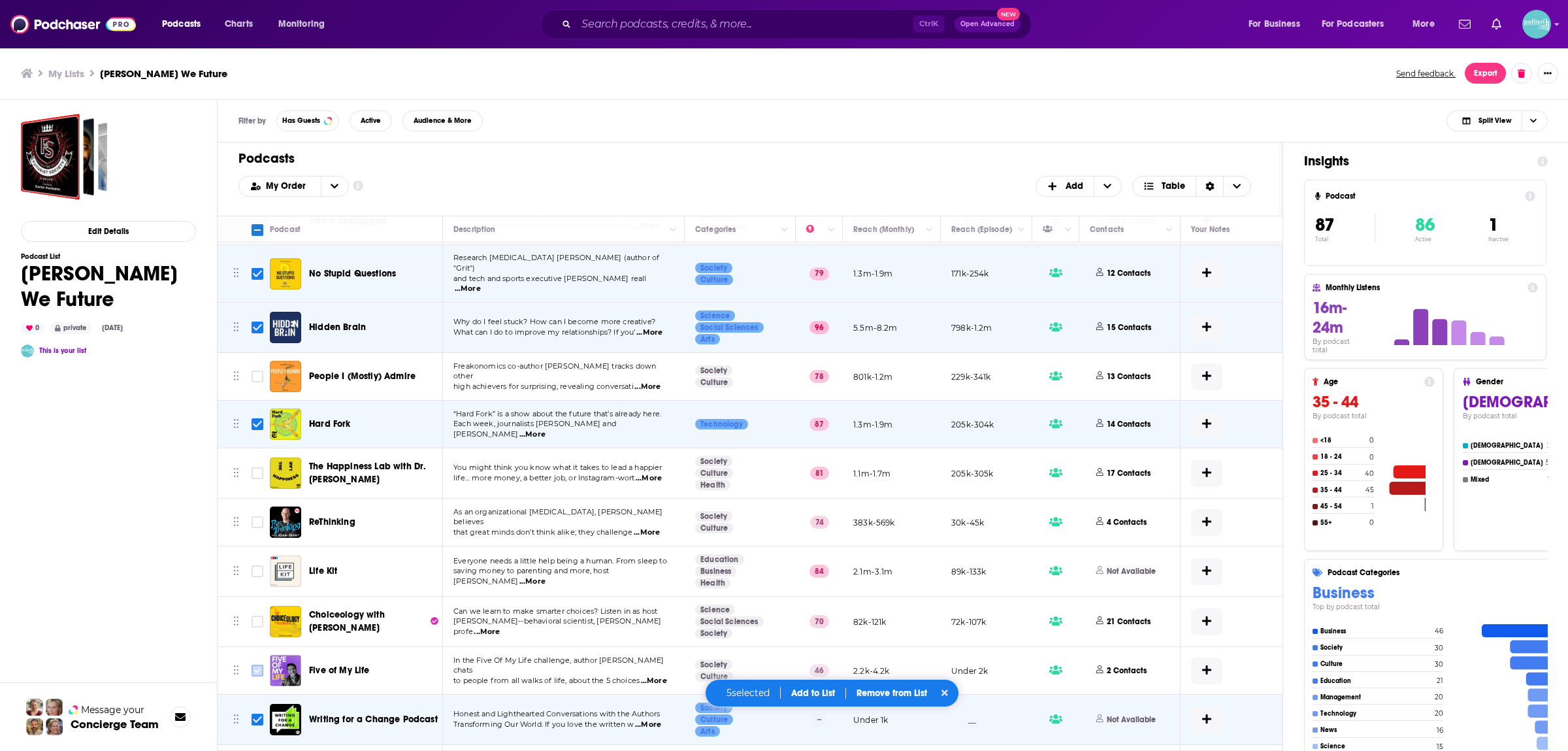
click at [261, 665] on input "Toggle select row" at bounding box center [257, 671] width 12 height 12
checkbox input "true"
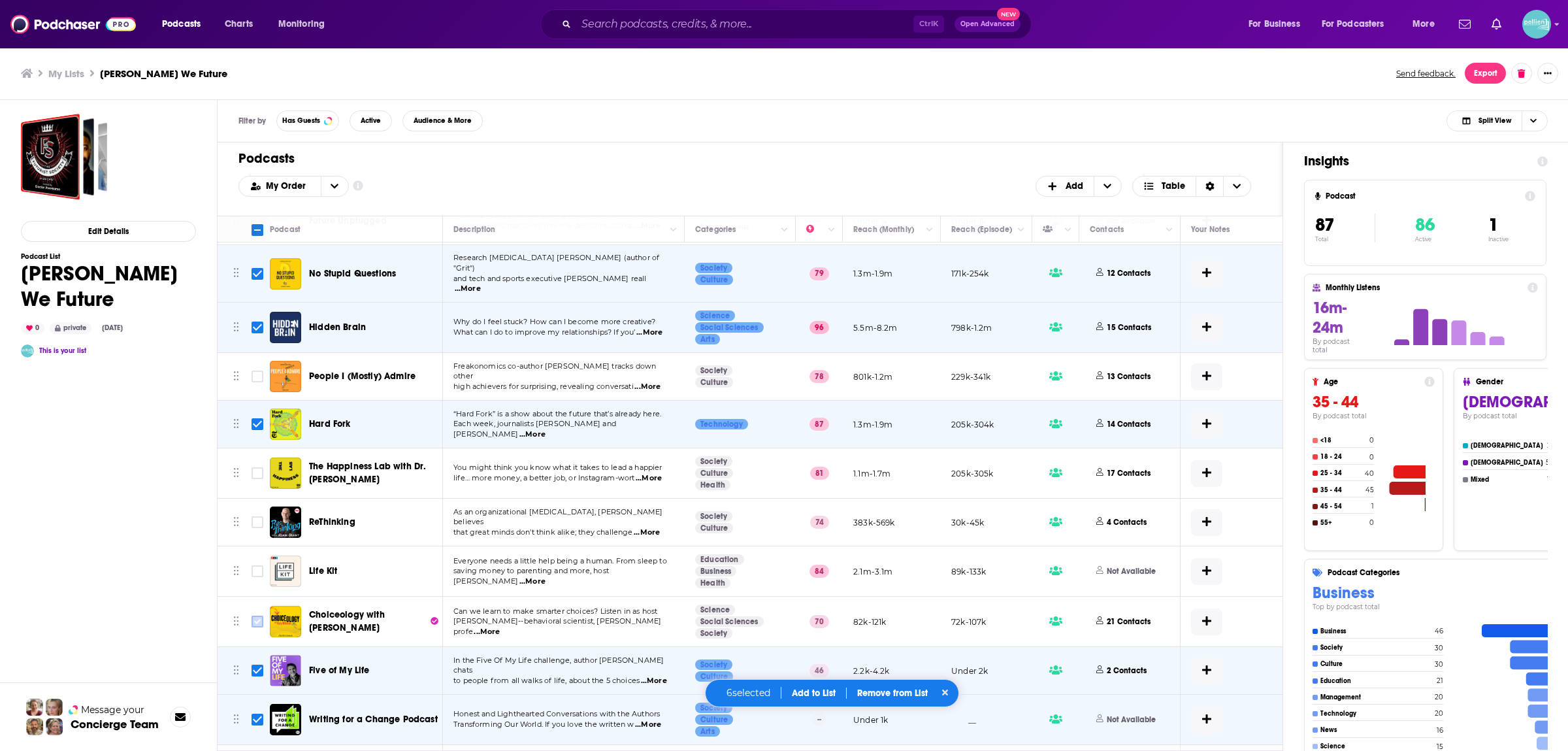
click at [254, 616] on input "Toggle select row" at bounding box center [257, 622] width 12 height 12
checkbox input "true"
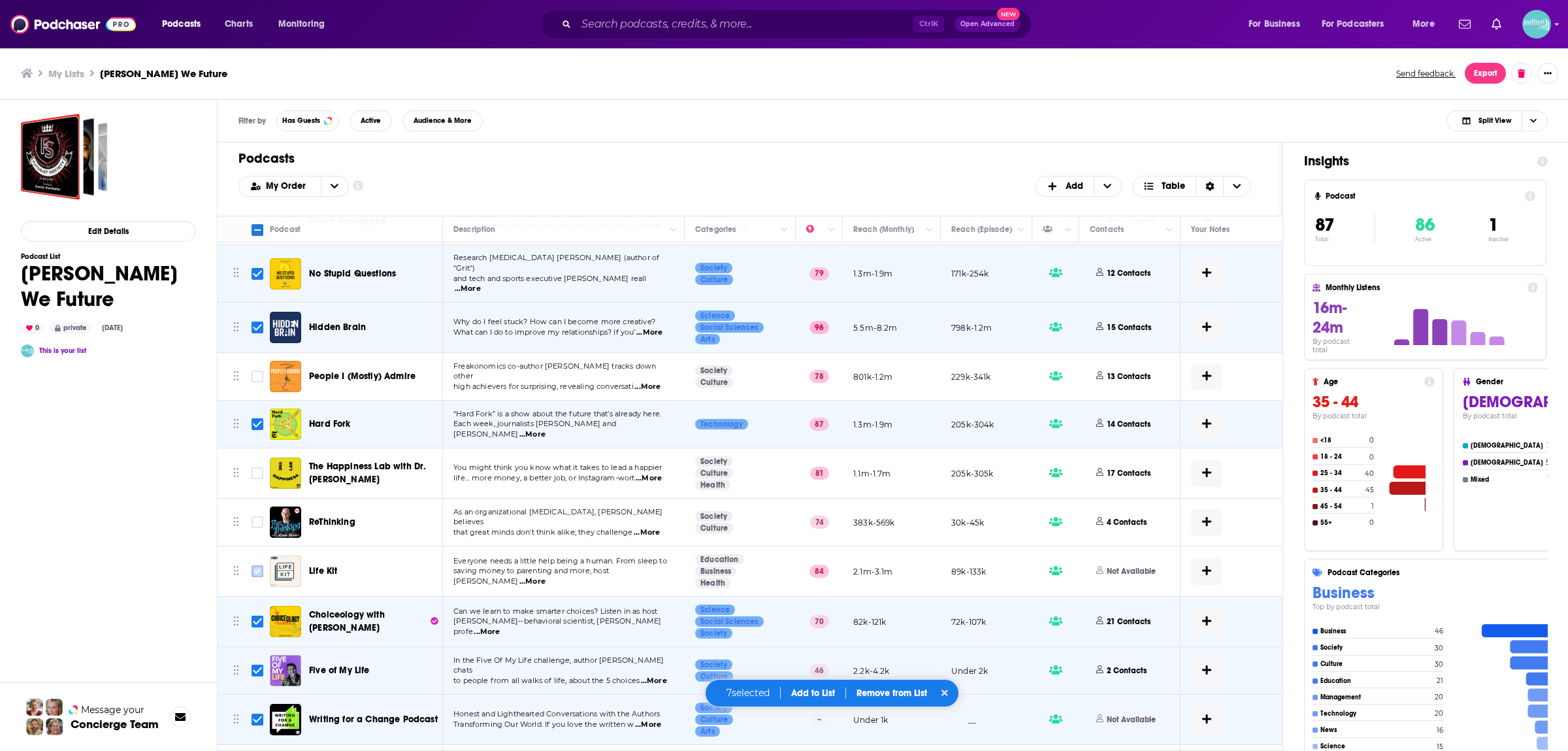
click at [257, 566] on input "Toggle select row" at bounding box center [257, 571] width 12 height 12
checkbox input "true"
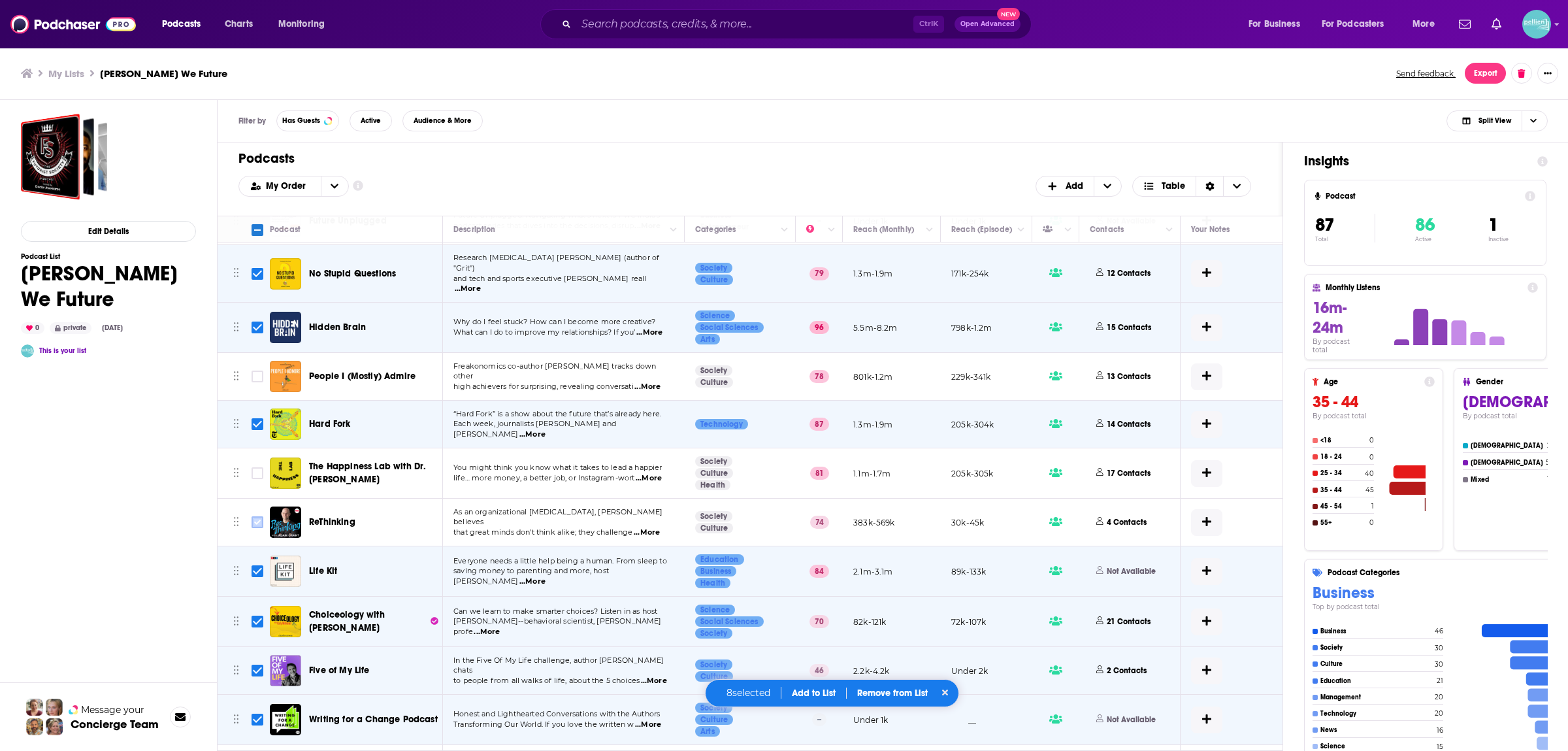
click at [257, 517] on input "Toggle select row" at bounding box center [257, 522] width 12 height 12
checkbox input "true"
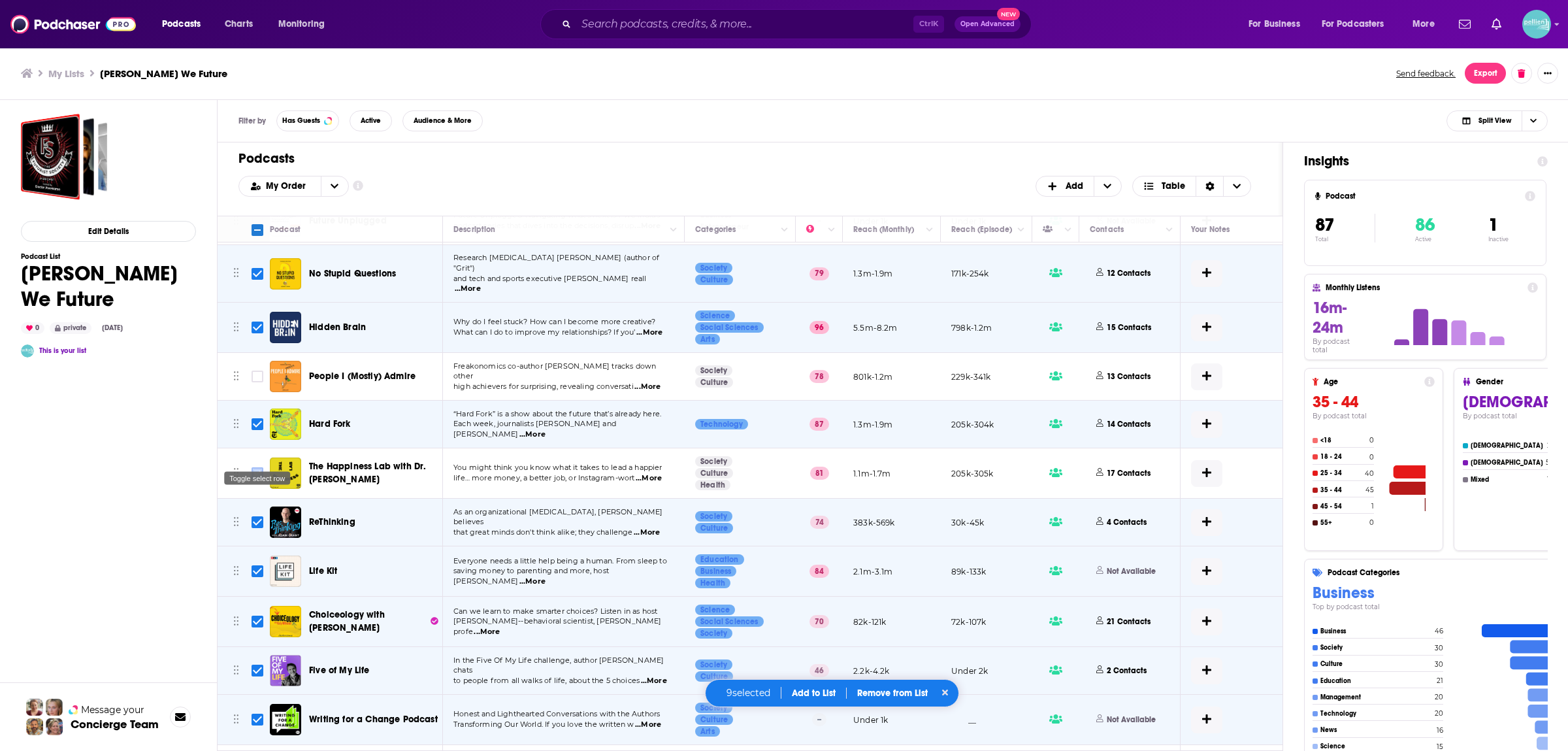
click at [256, 467] on input "Toggle select row" at bounding box center [257, 473] width 12 height 12
checkbox input "true"
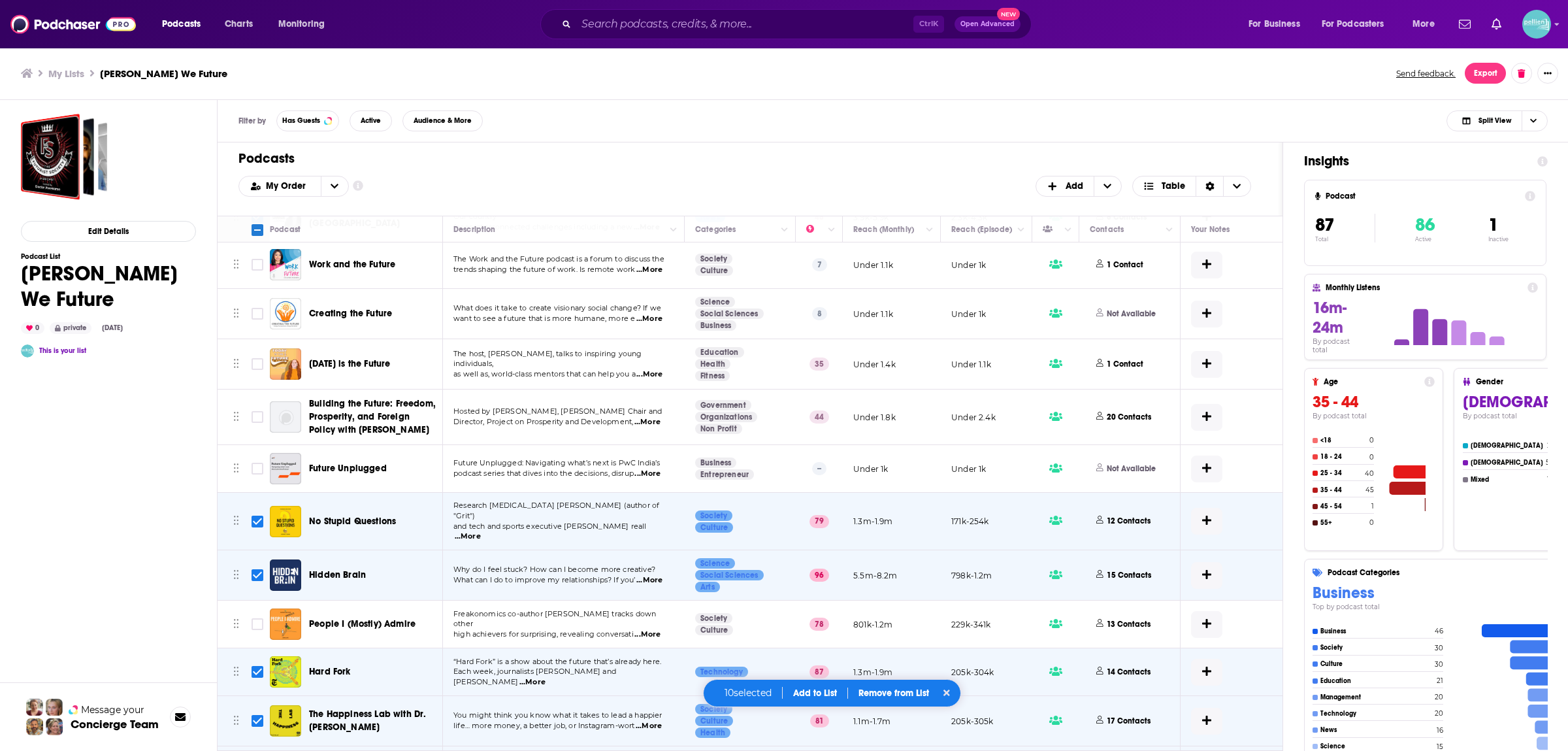
scroll to position [2816, 0]
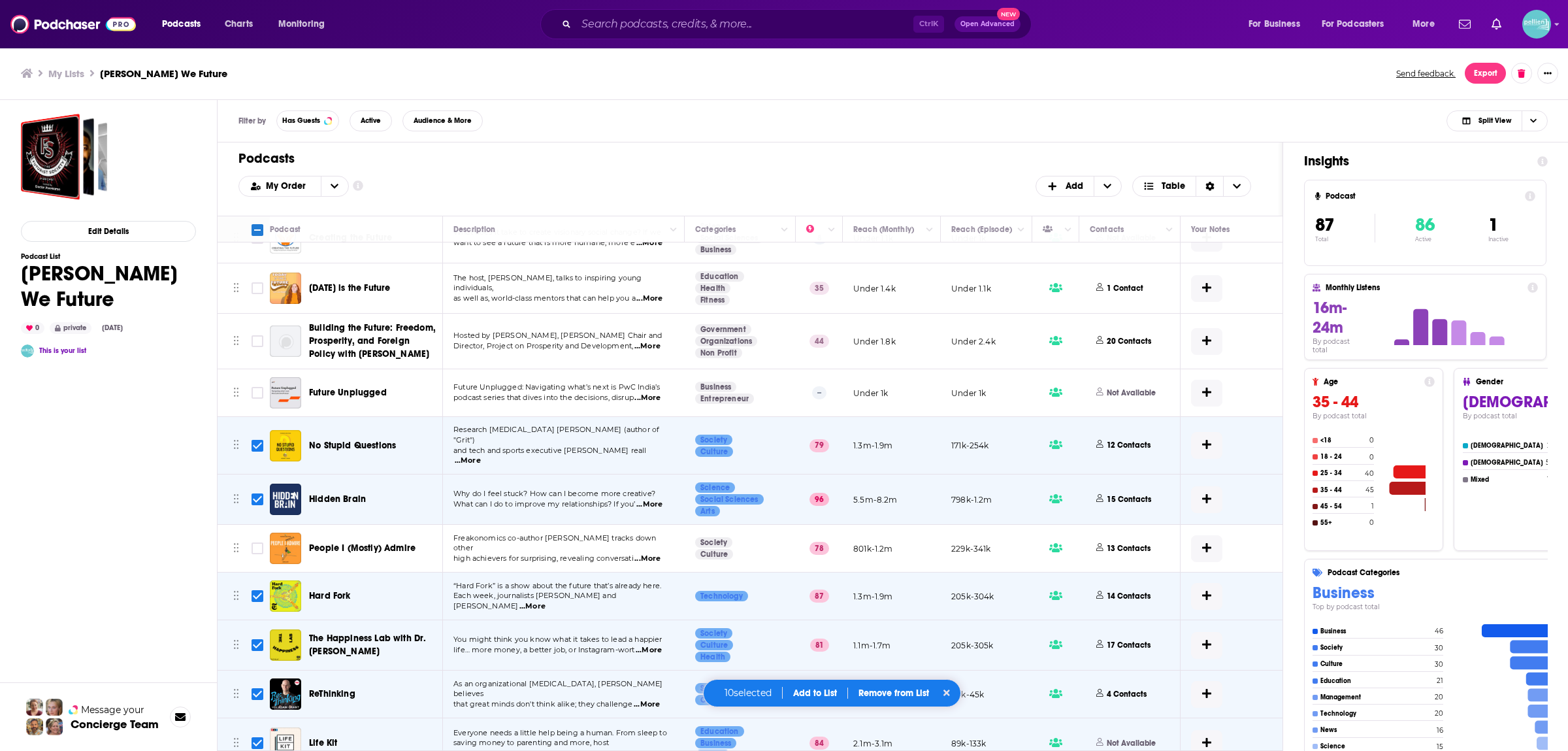
click at [254, 440] on input "Toggle select row" at bounding box center [257, 446] width 12 height 12
checkbox input "false"
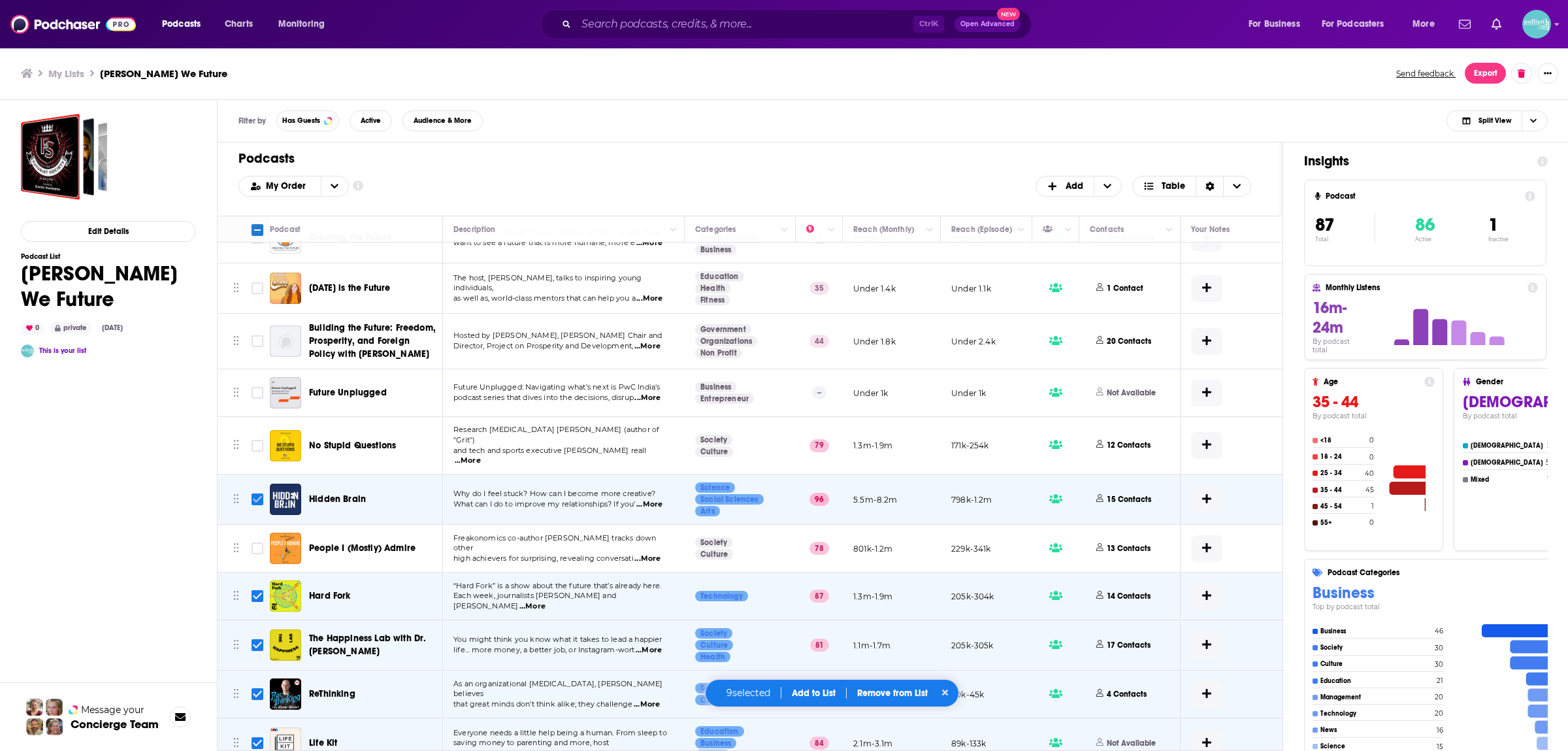
click at [257, 493] on input "Toggle select row" at bounding box center [257, 499] width 12 height 12
checkbox input "false"
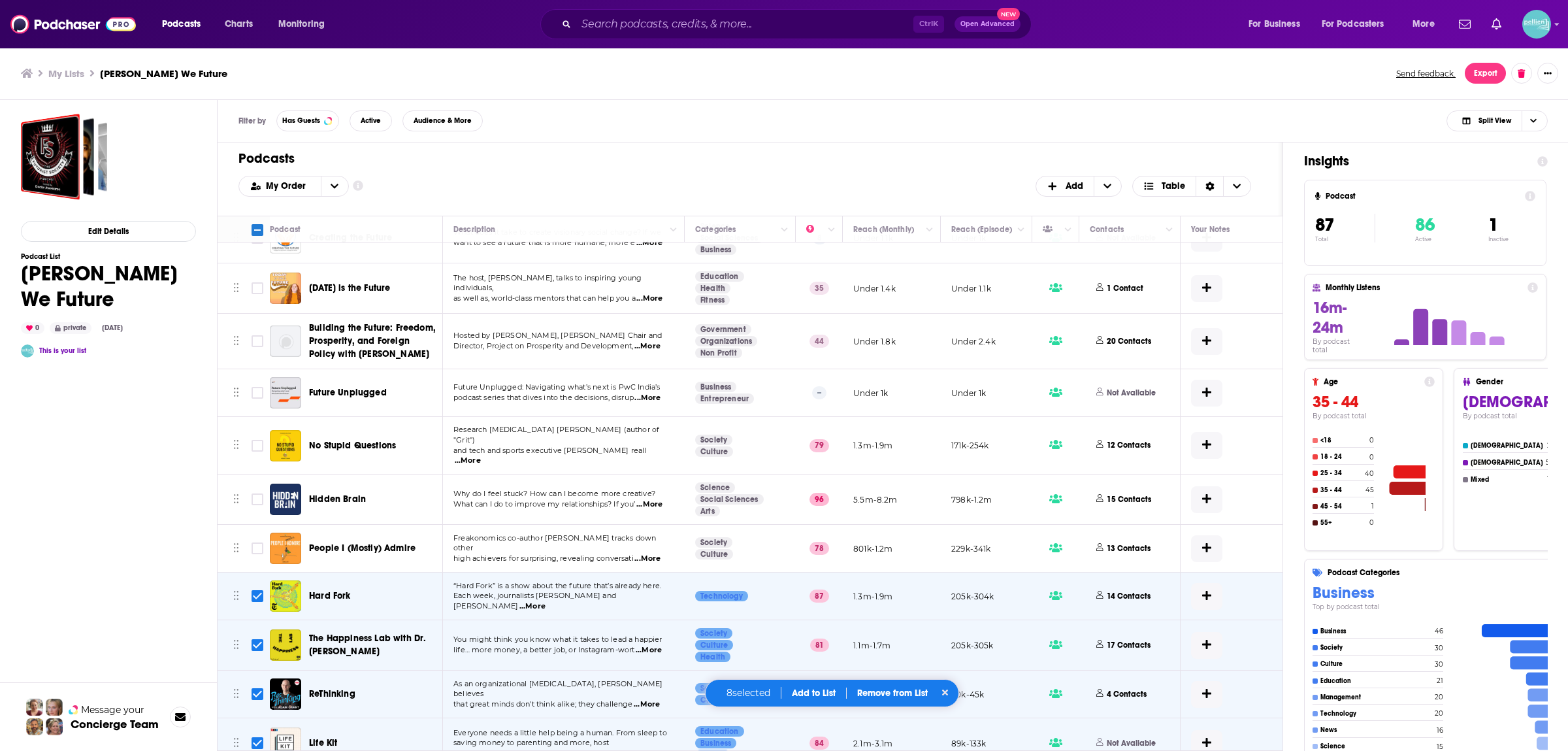
click at [262, 590] on input "Toggle select row" at bounding box center [257, 596] width 12 height 12
checkbox input "false"
click at [256, 640] on input "Toggle select row" at bounding box center [257, 645] width 12 height 12
checkbox input "false"
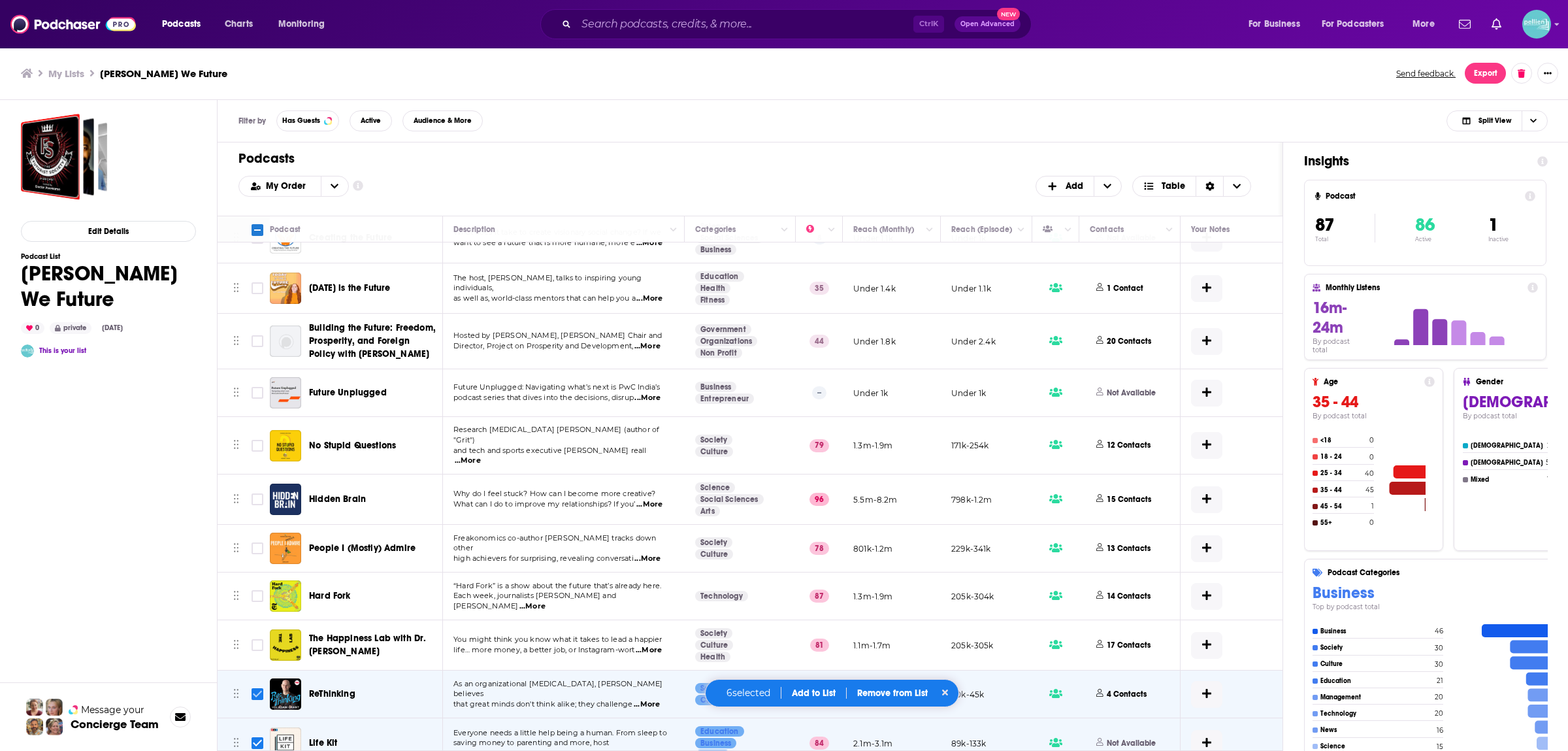
click at [254, 689] on input "Toggle select row" at bounding box center [257, 694] width 12 height 12
checkbox input "false"
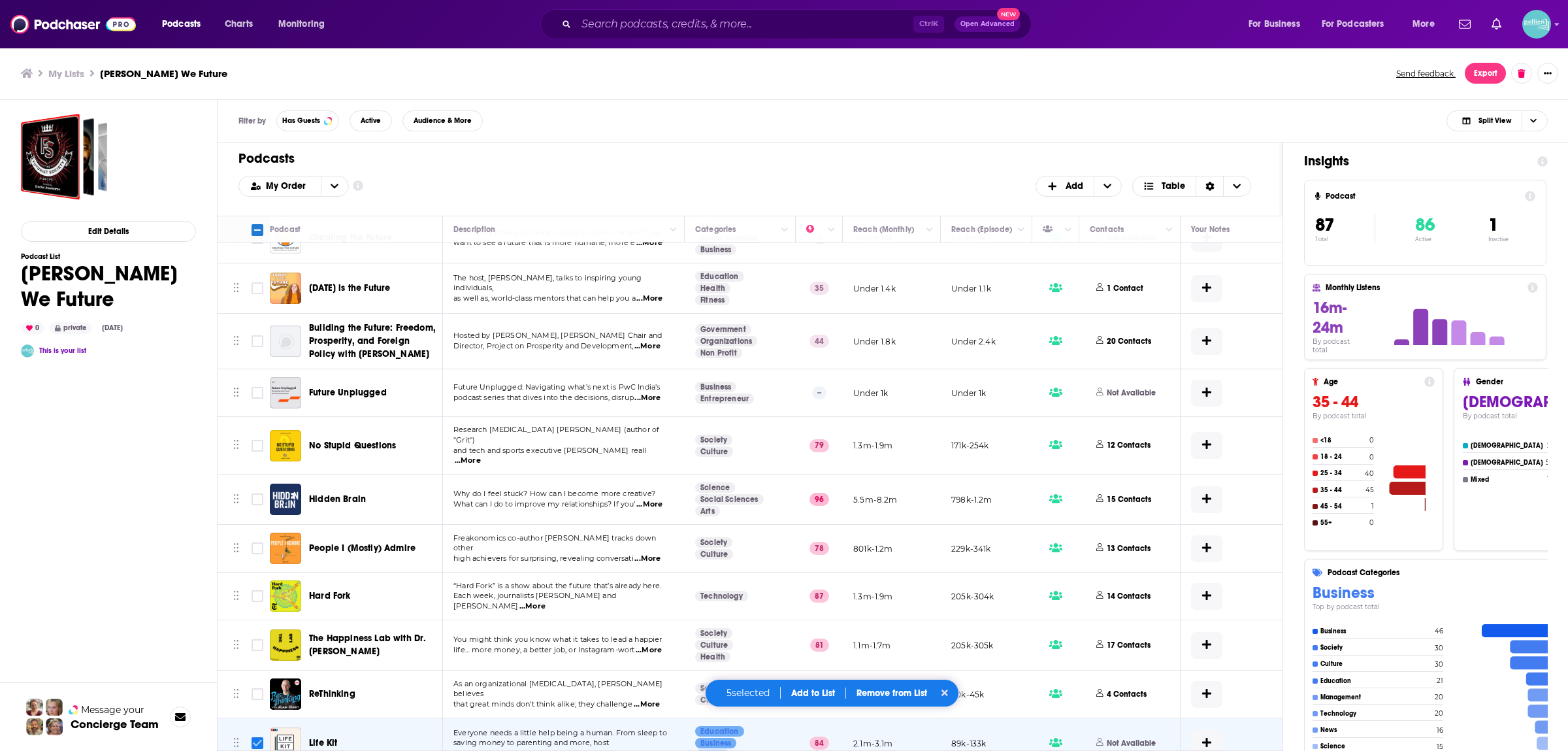
click at [257, 736] on icon "Toggle select row" at bounding box center [257, 743] width 15 height 15
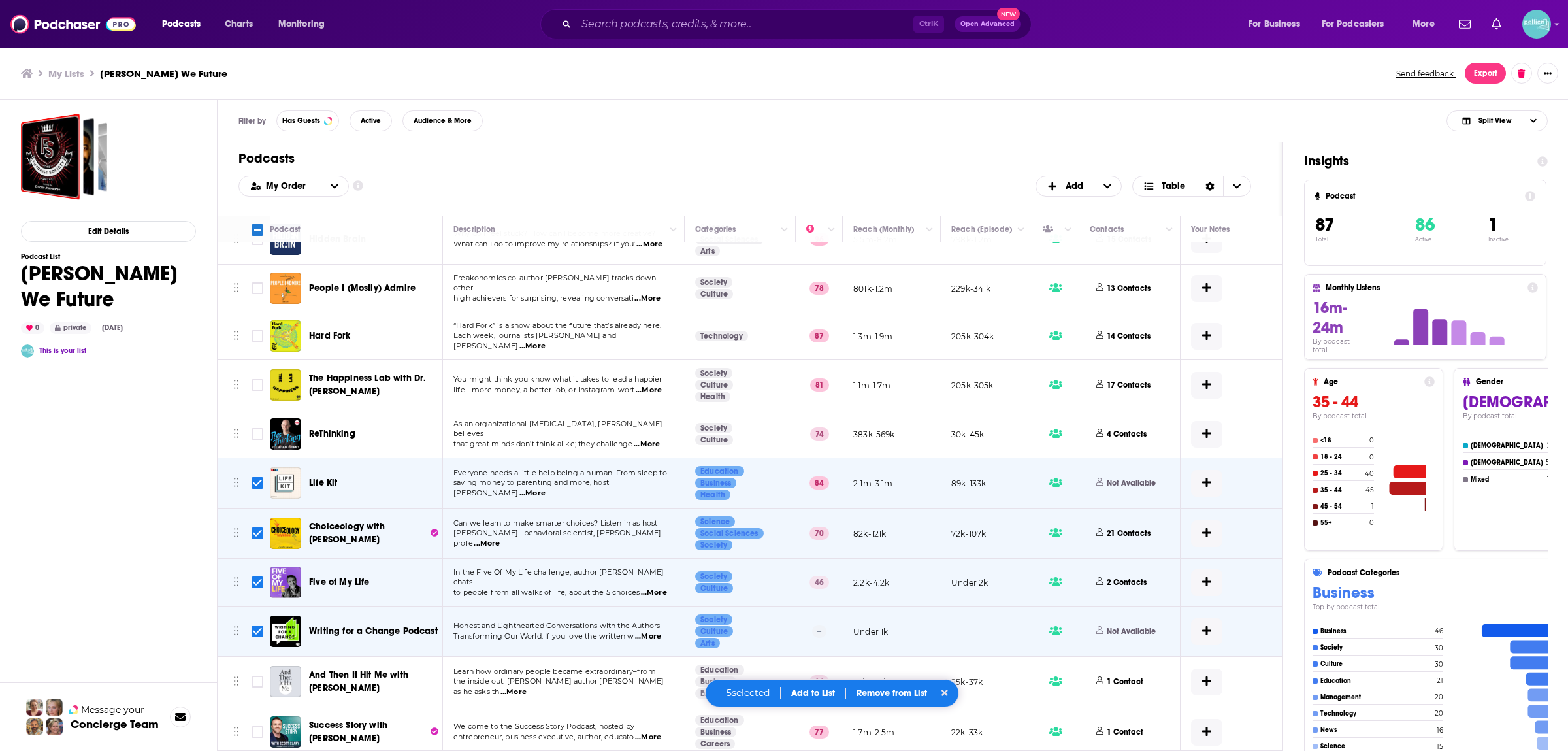
scroll to position [3159, 0]
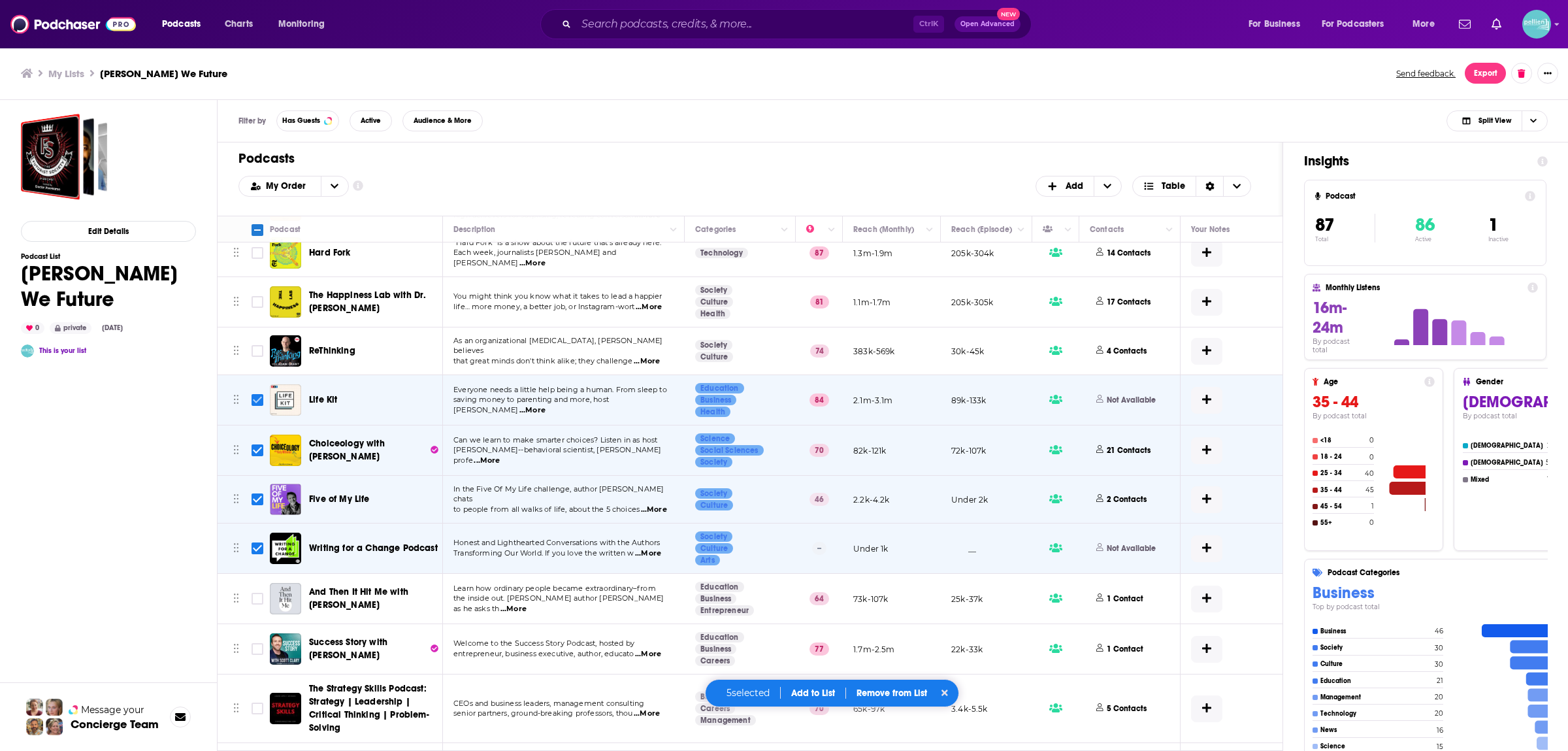
click at [261, 392] on icon "Toggle select row" at bounding box center [257, 399] width 15 height 15
click at [257, 445] on input "Toggle select row" at bounding box center [257, 450] width 12 height 12
checkbox input "false"
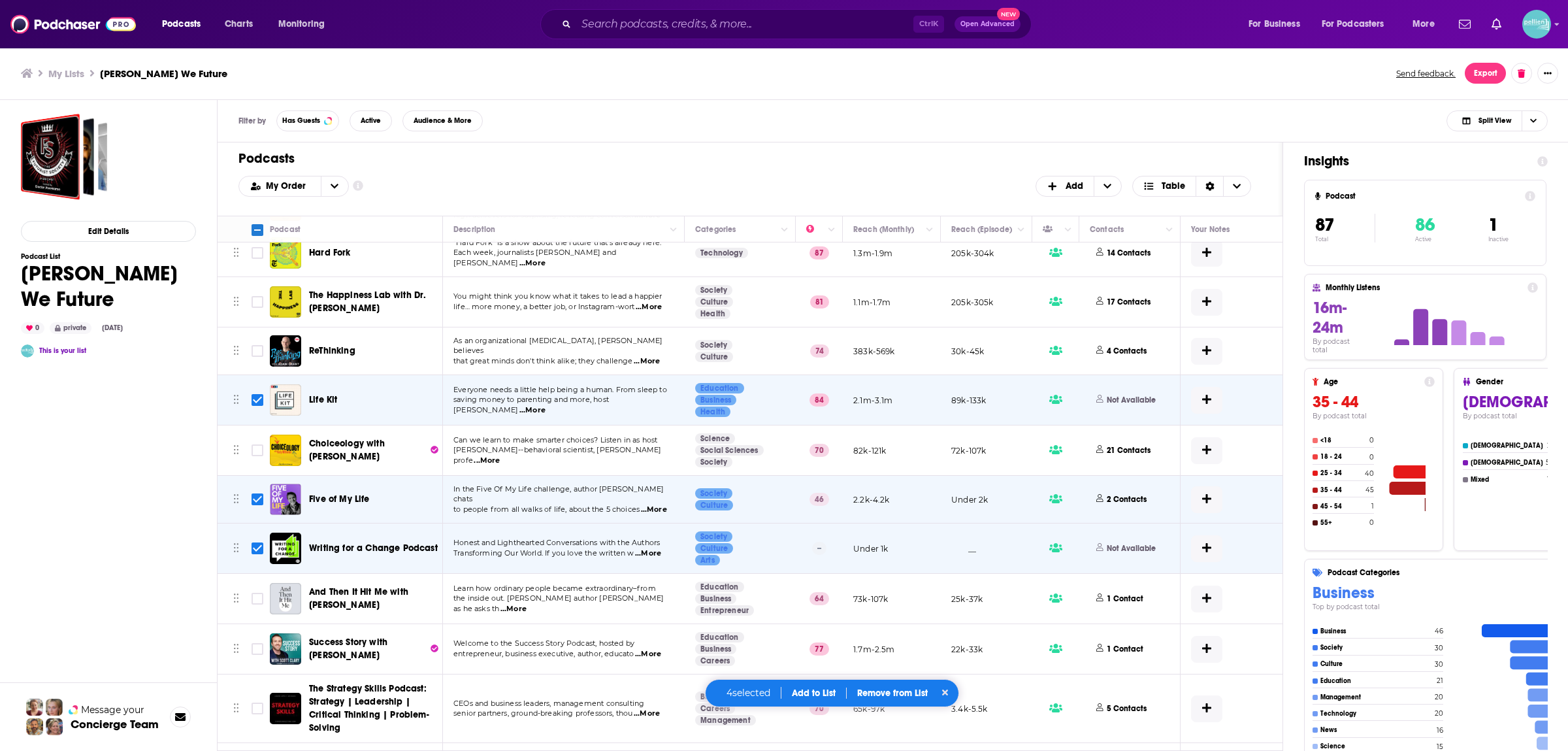
click at [257, 493] on input "Toggle select row" at bounding box center [257, 499] width 12 height 12
checkbox input "false"
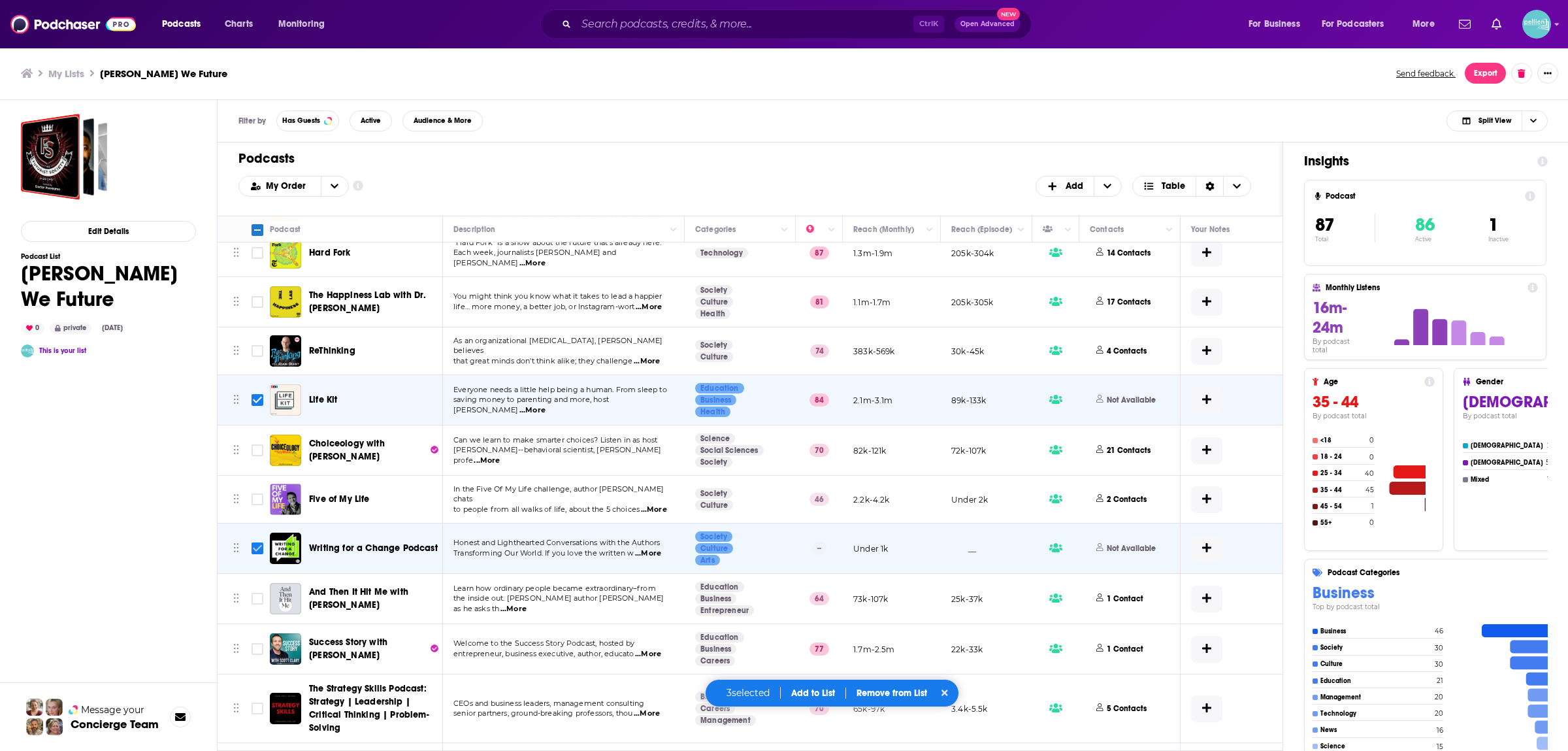
click at [261, 543] on input "Toggle select row" at bounding box center [257, 549] width 12 height 12
checkbox input "false"
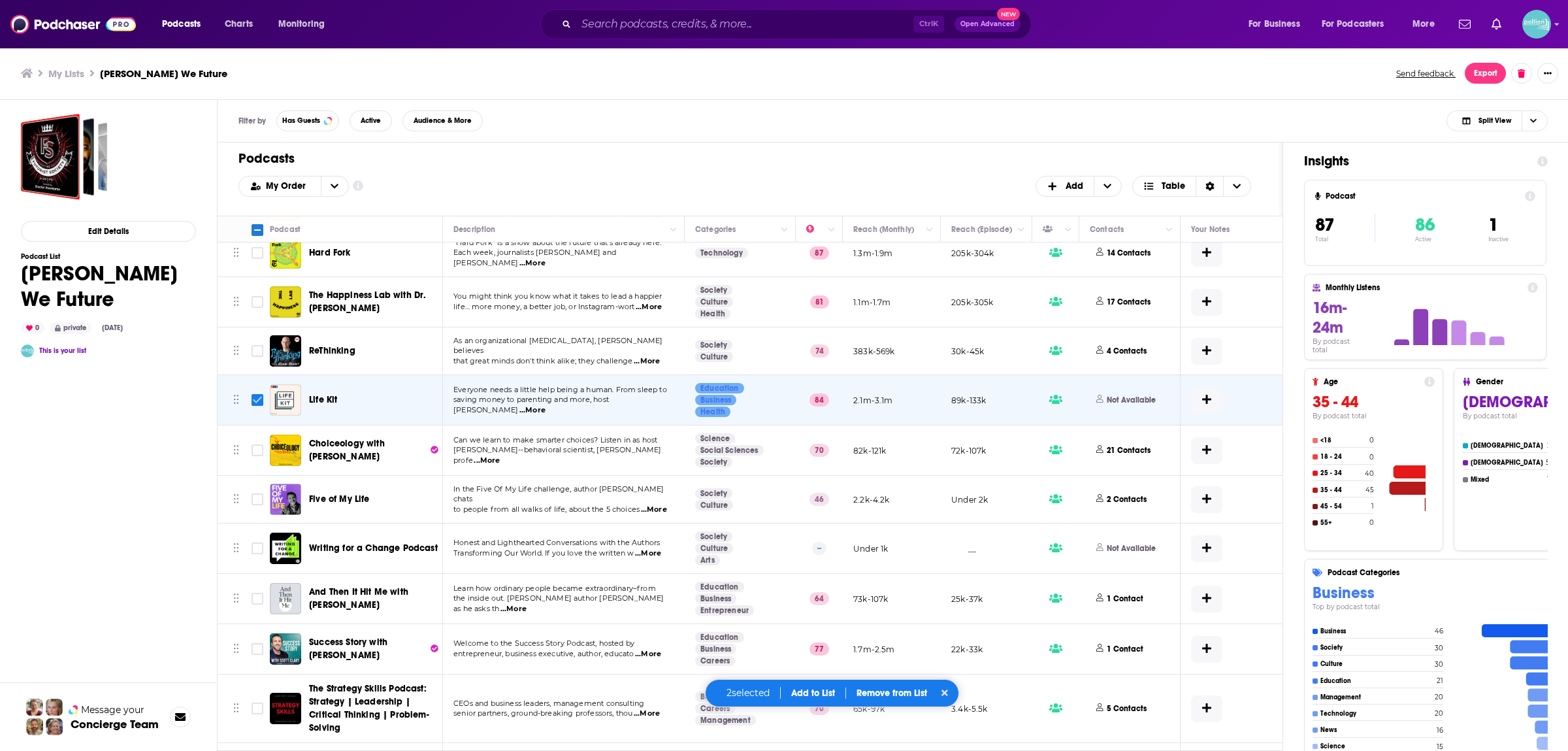
click at [252, 392] on icon "Toggle select row" at bounding box center [257, 399] width 15 height 15
click at [257, 394] on input "Toggle select row" at bounding box center [257, 399] width 12 height 12
checkbox input "false"
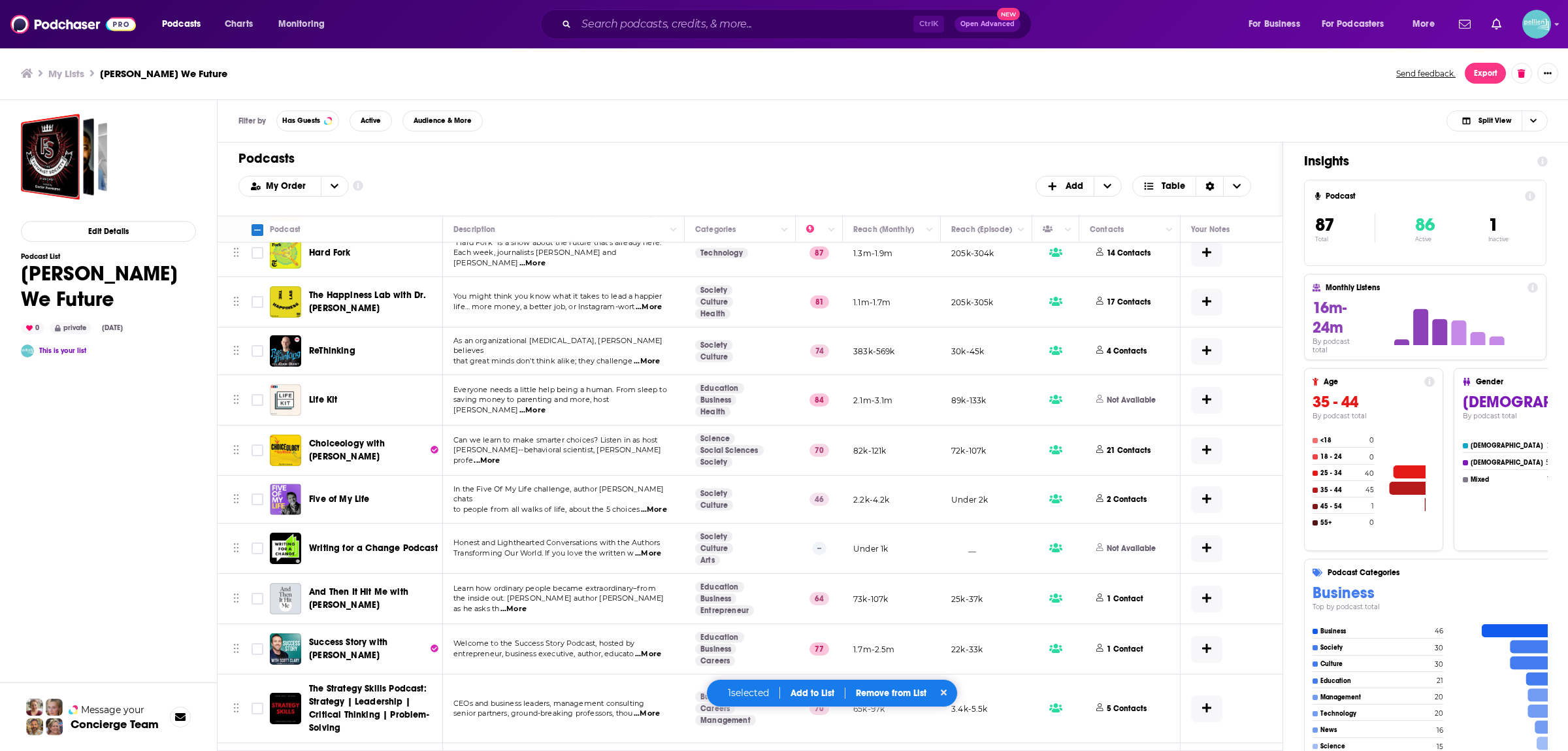
click at [260, 231] on input "Toggle select all" at bounding box center [257, 230] width 12 height 12
checkbox input "true"
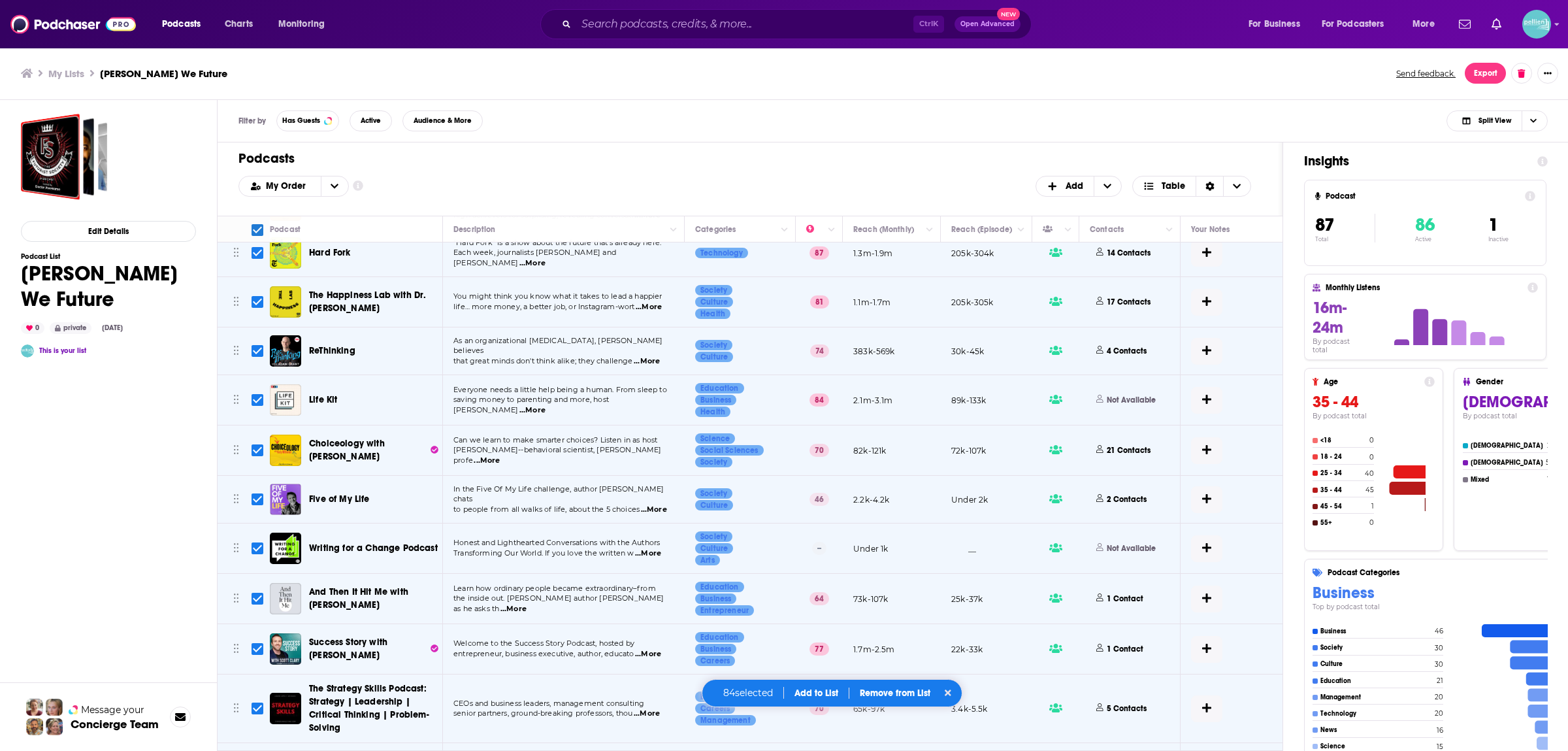
checkbox input "true"
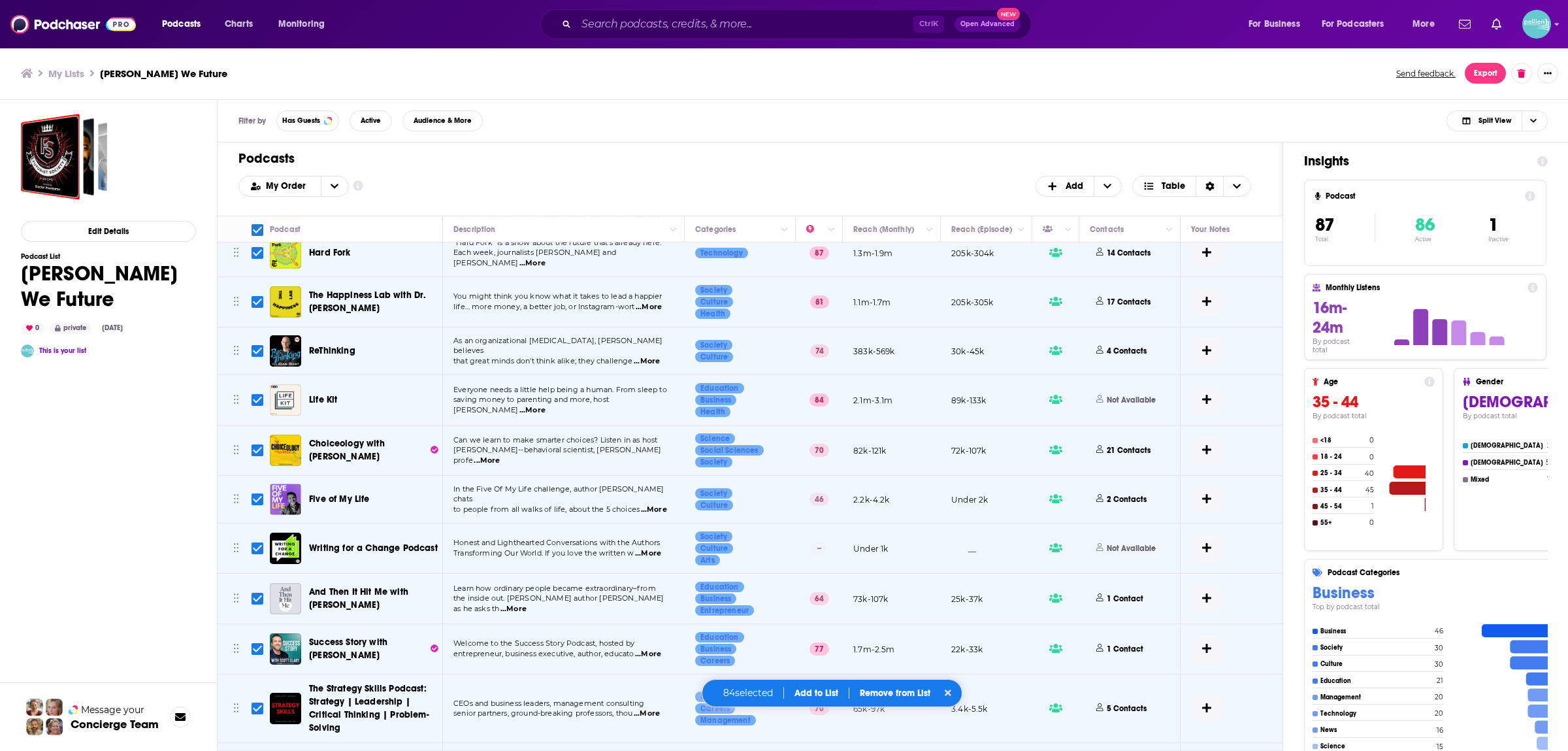
checkbox input "true"
click at [260, 231] on input "Toggle select all" at bounding box center [257, 230] width 12 height 12
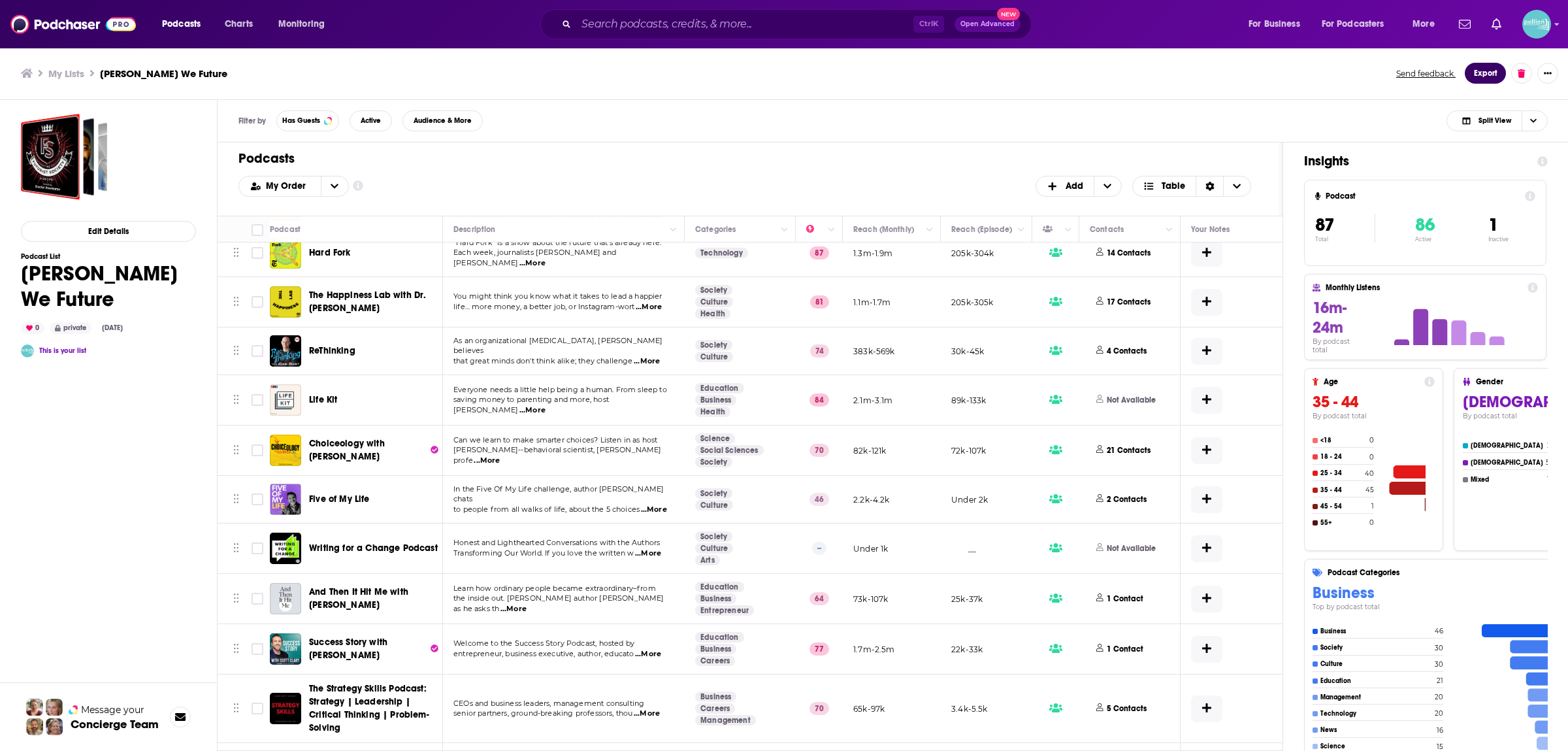
click at [1490, 70] on button "Export" at bounding box center [1486, 72] width 42 height 21
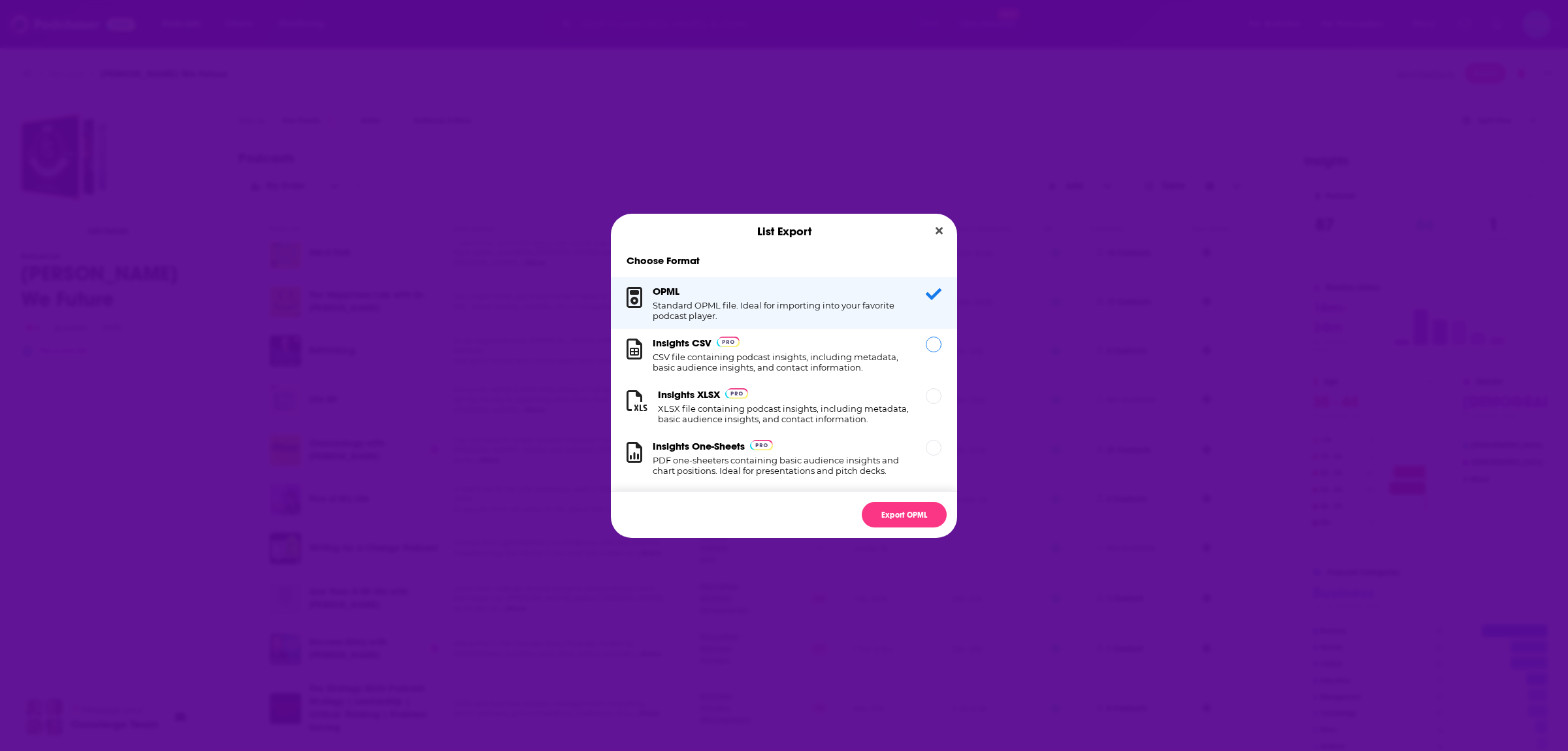
click at [806, 356] on h1 "CSV file containing podcast insights, including metadata, basic audience insigh…" at bounding box center [781, 361] width 257 height 21
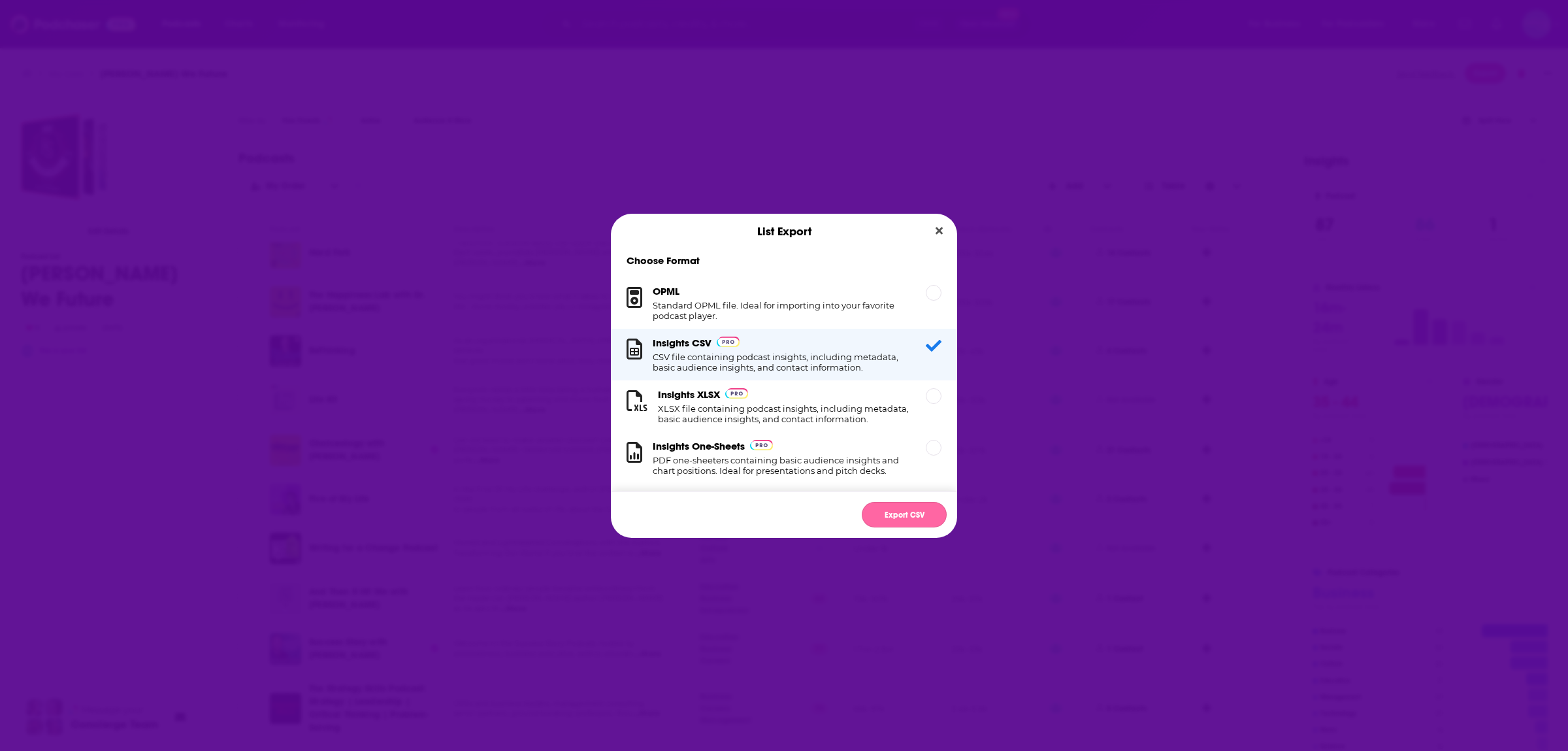
click at [886, 520] on button "Export CSV" at bounding box center [904, 515] width 85 height 25
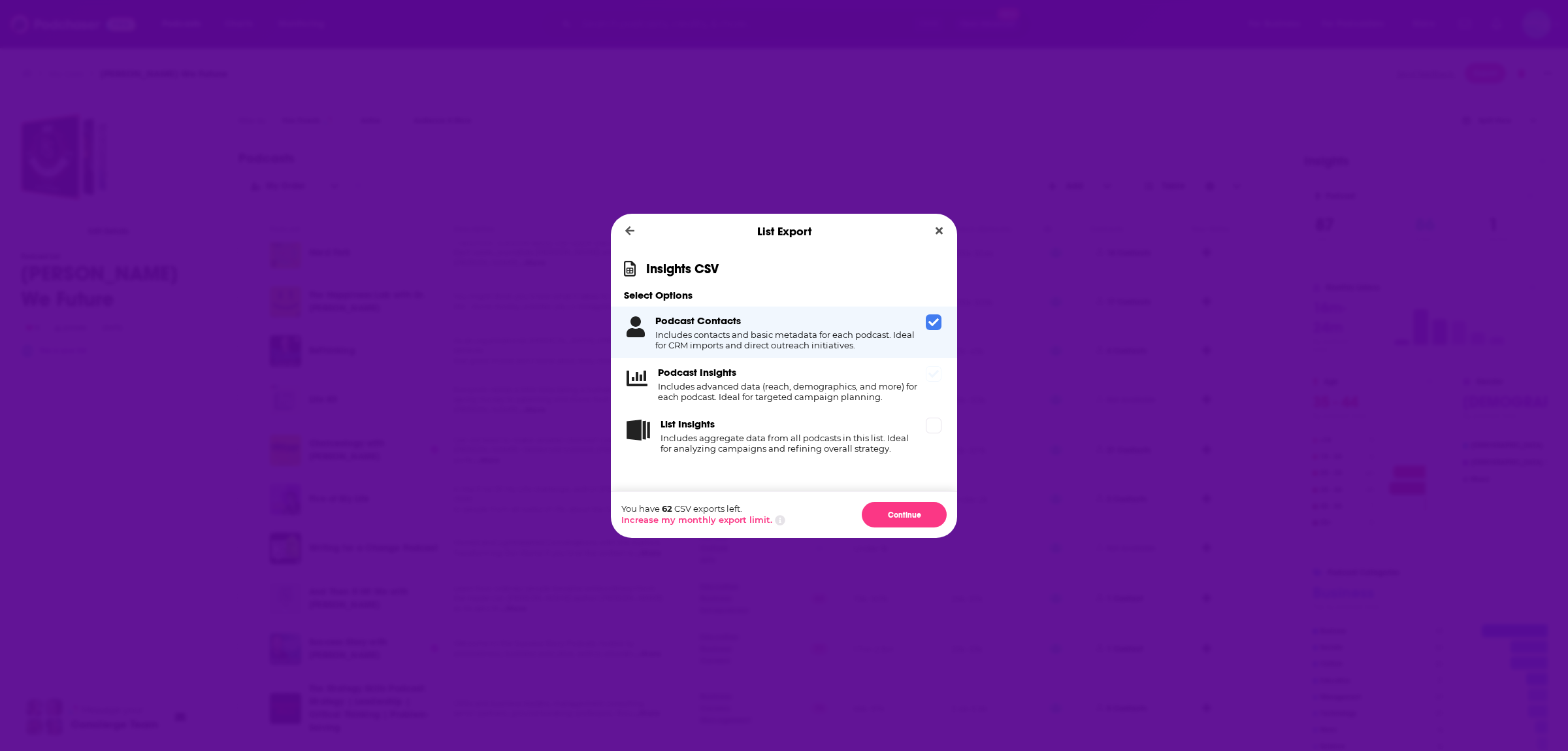
click at [904, 377] on div "Podcast Insights Includes advanced data (reach, demographics, and more) for eac…" at bounding box center [789, 384] width 263 height 36
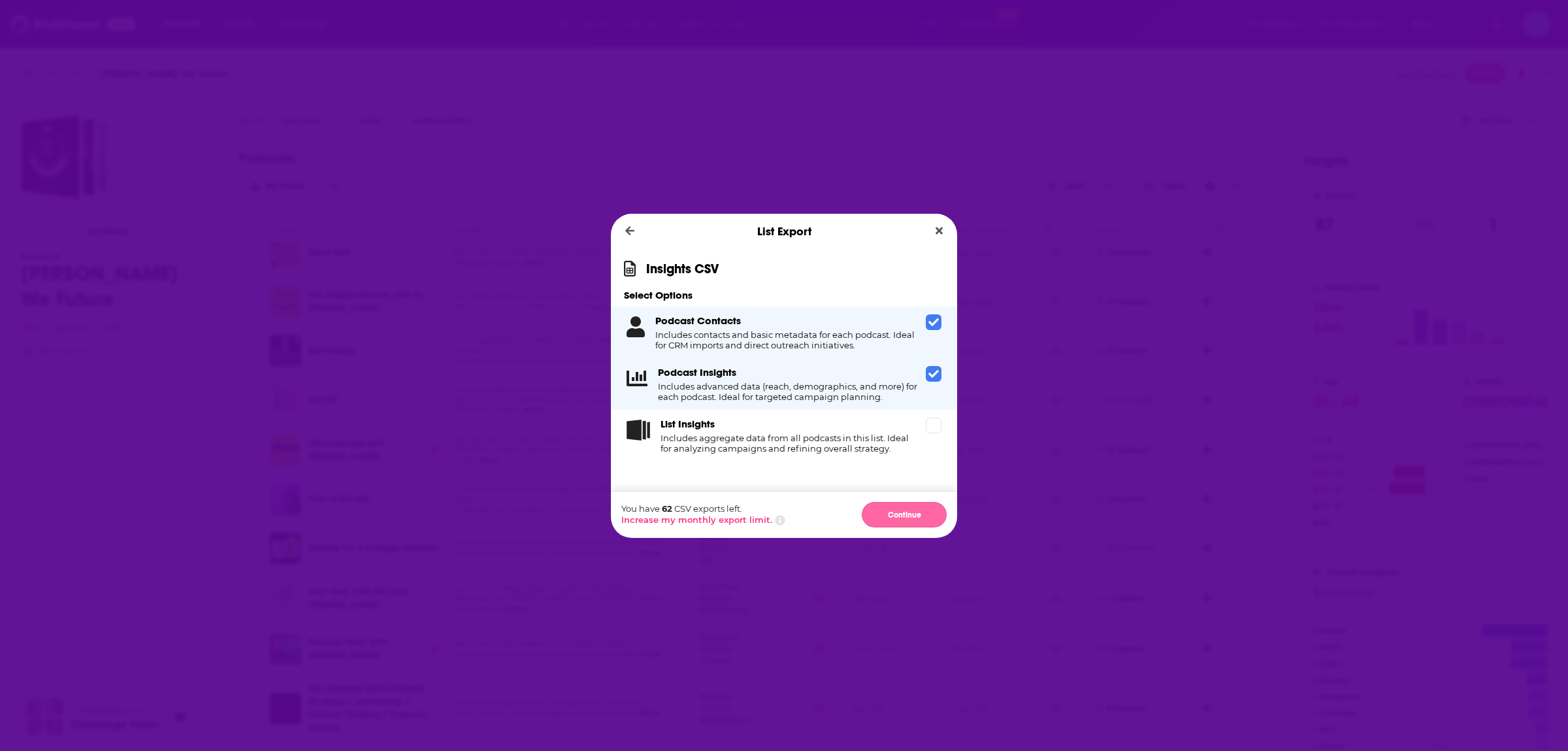
click at [905, 510] on button "Continue" at bounding box center [904, 515] width 85 height 25
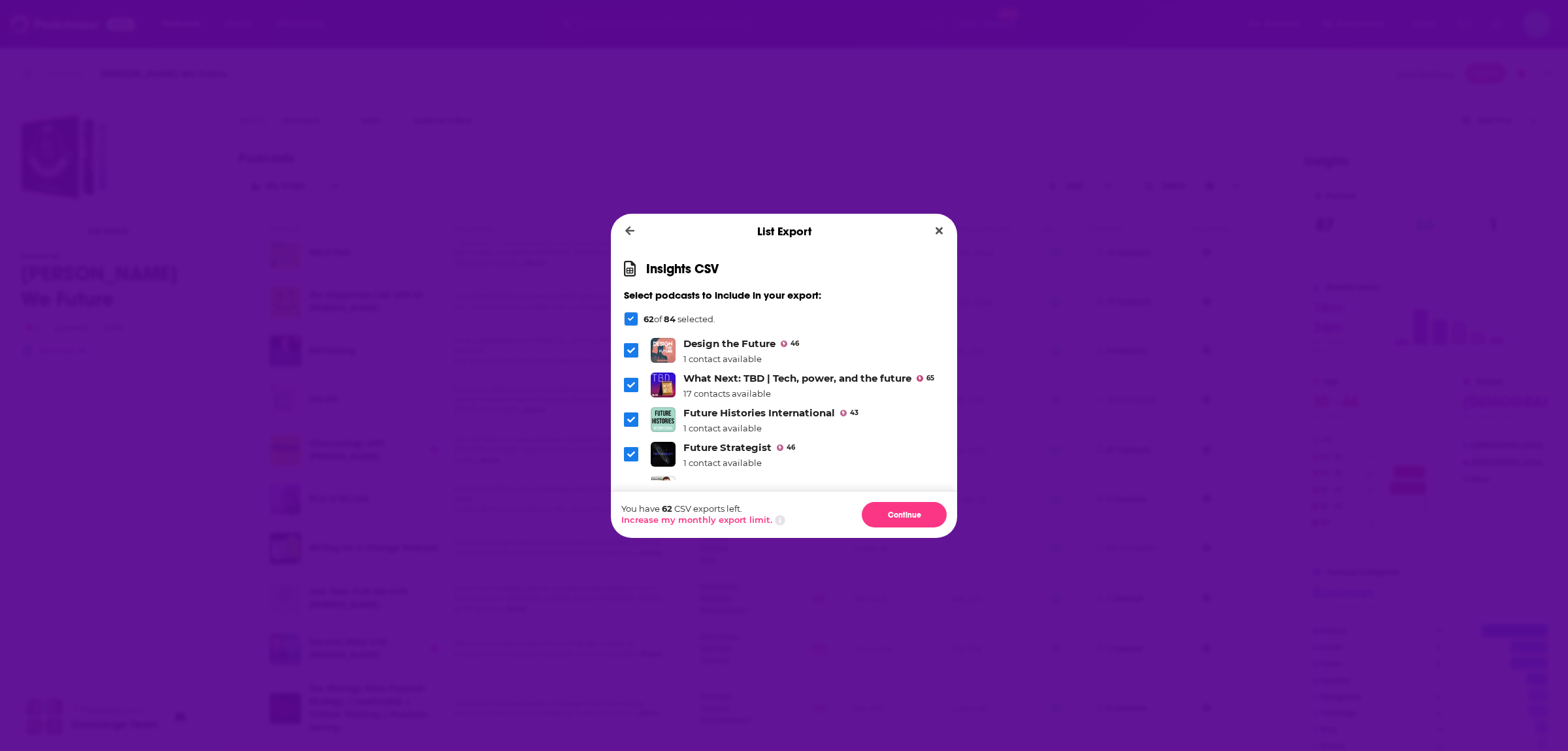
scroll to position [789, 0]
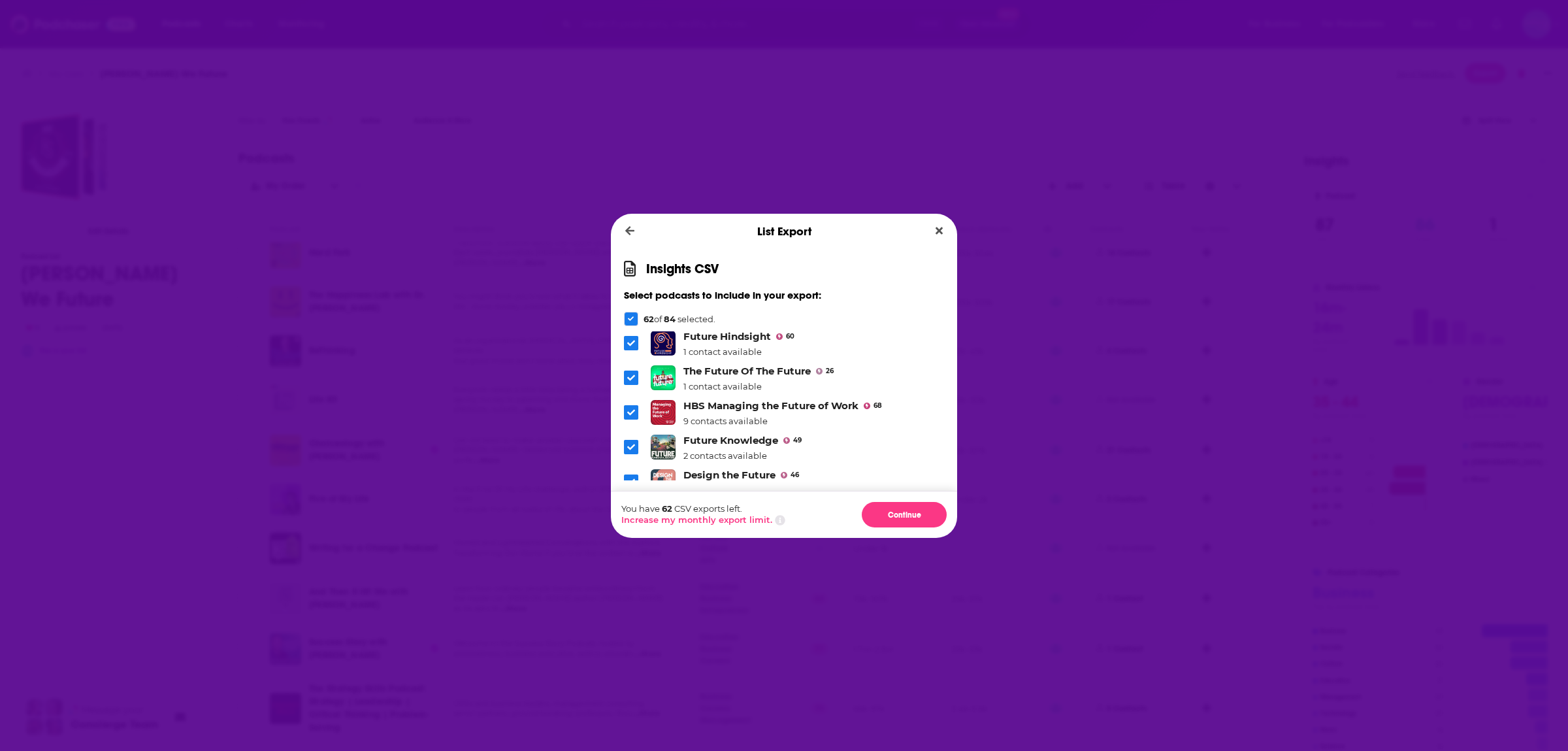
click at [628, 474] on span "Dialog" at bounding box center [631, 482] width 14 height 14
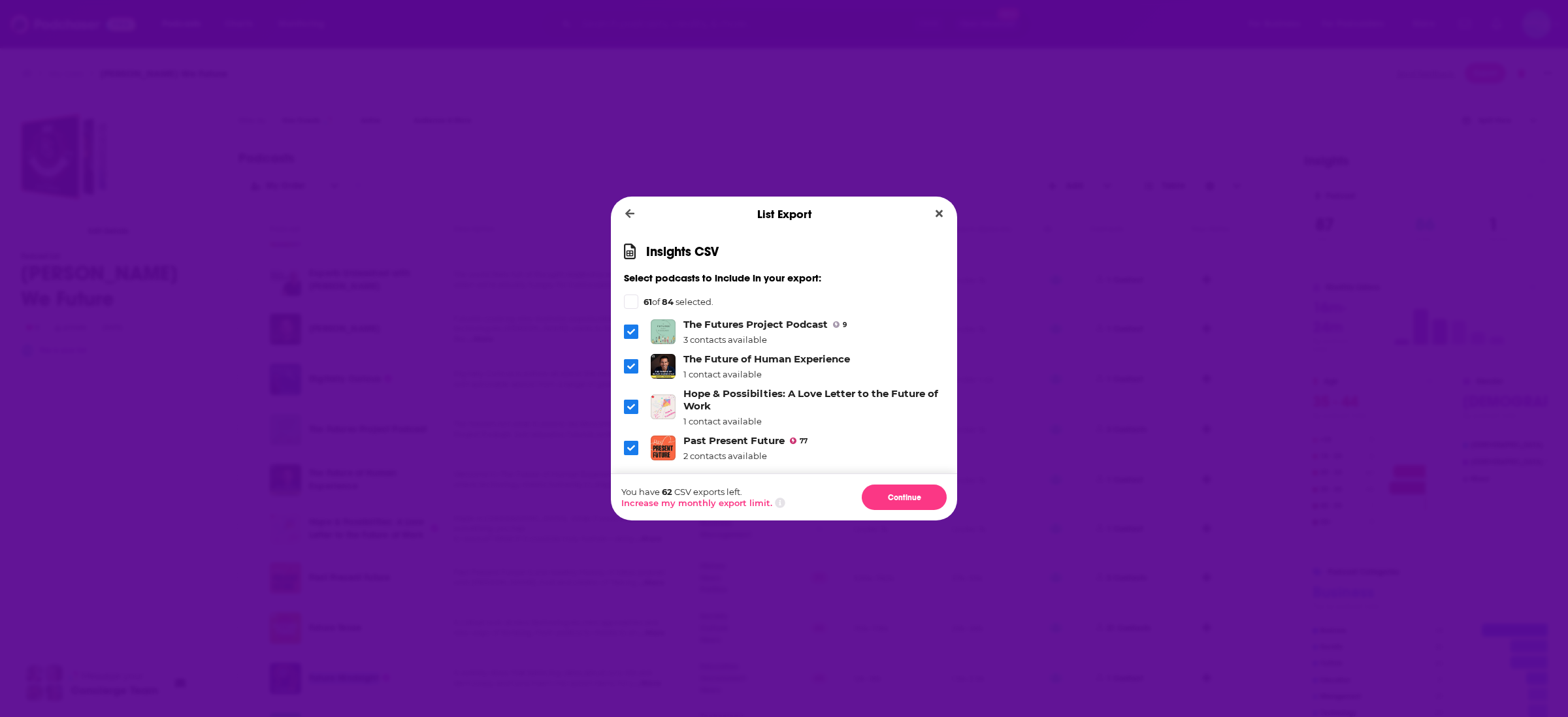
scroll to position [657, 0]
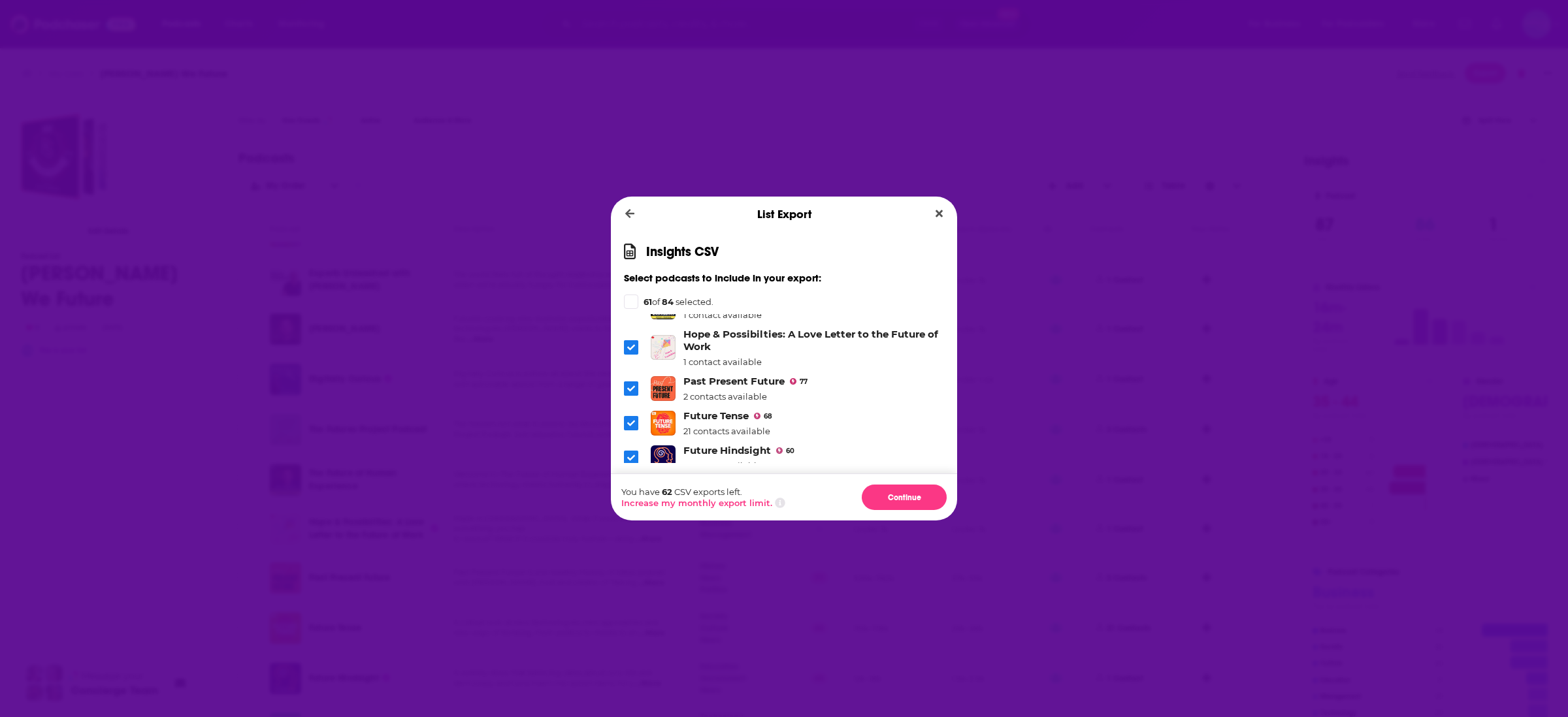
click at [632, 454] on icon "Dialog" at bounding box center [631, 458] width 8 height 8
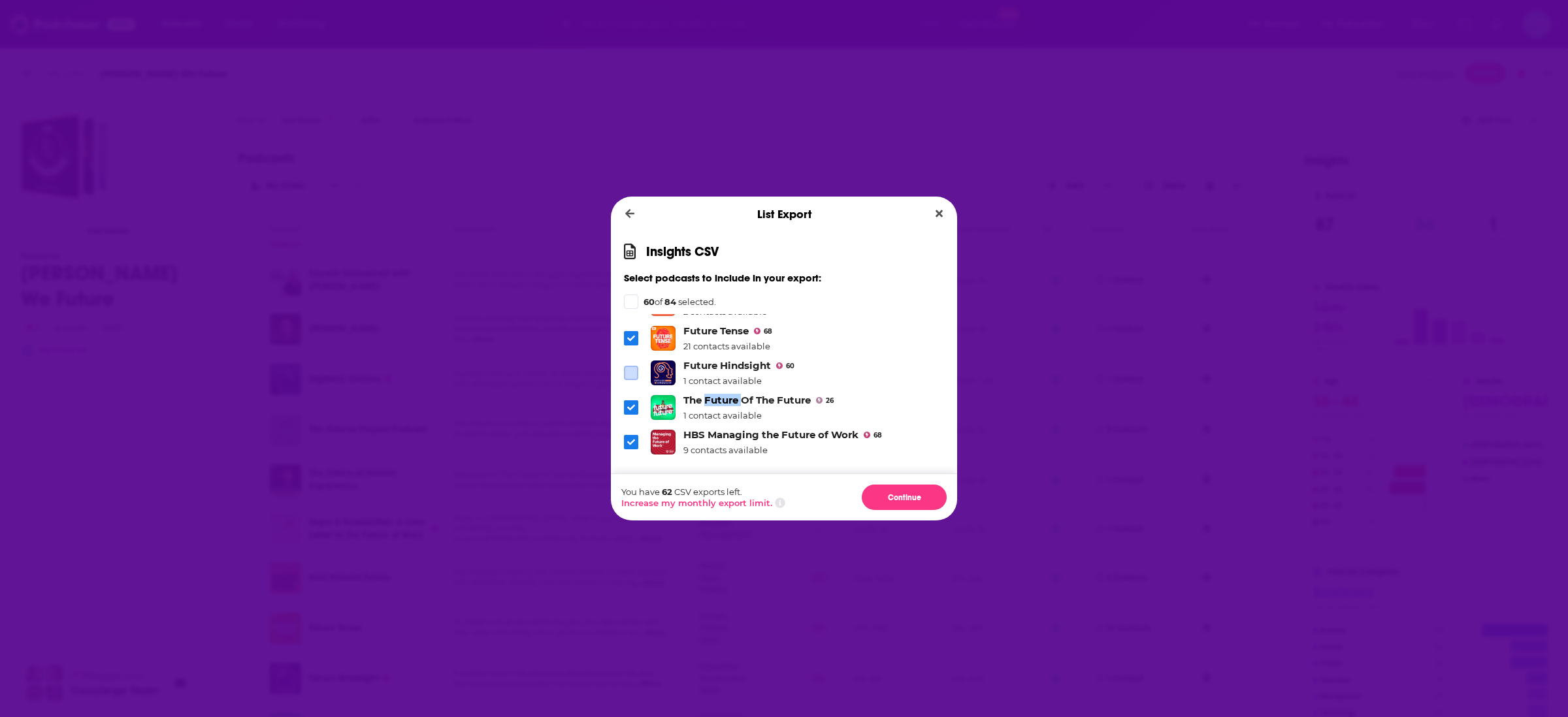
scroll to position [1545, 0]
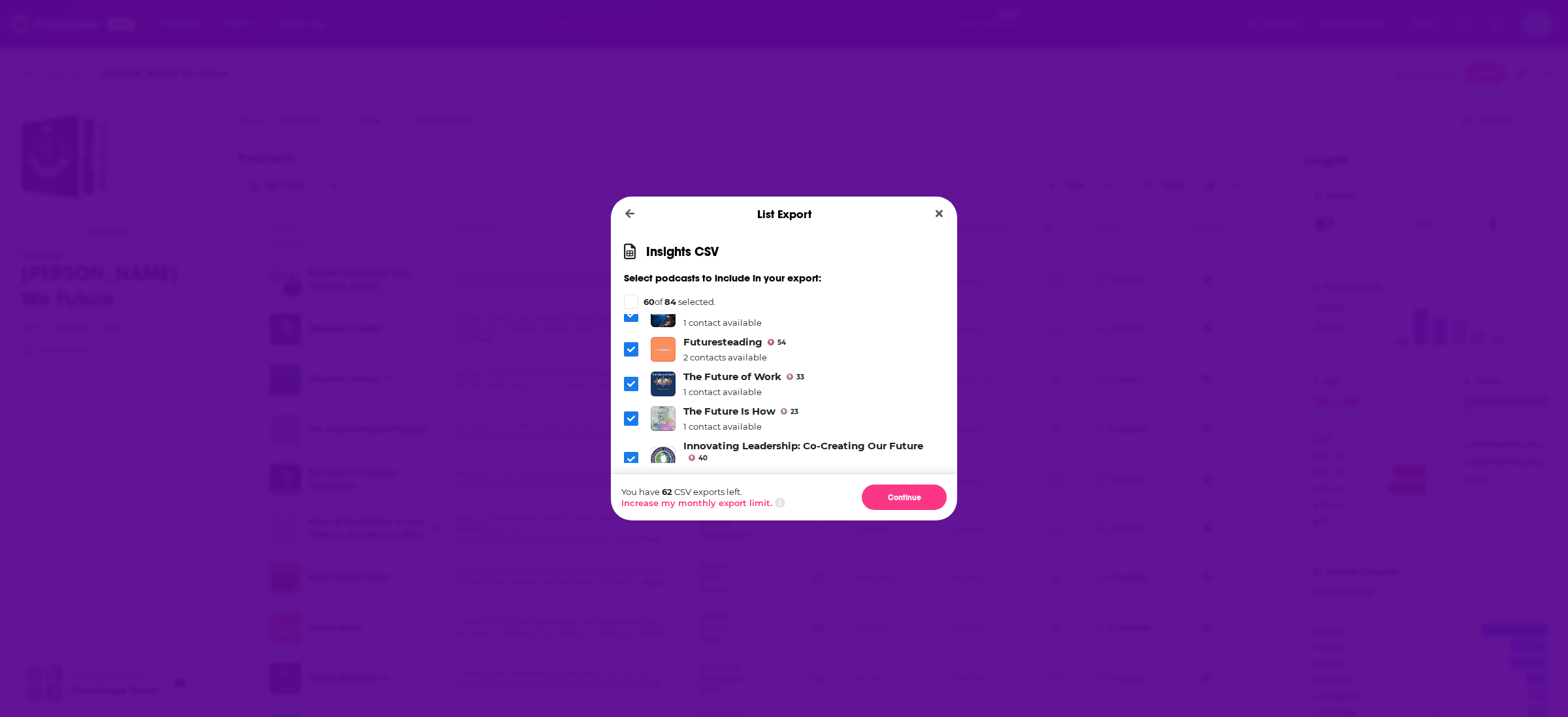
click at [638, 412] on span "Dialog" at bounding box center [631, 419] width 14 height 14
click at [904, 370] on li "The Future of Work 33 1 contact available" at bounding box center [784, 384] width 321 height 27
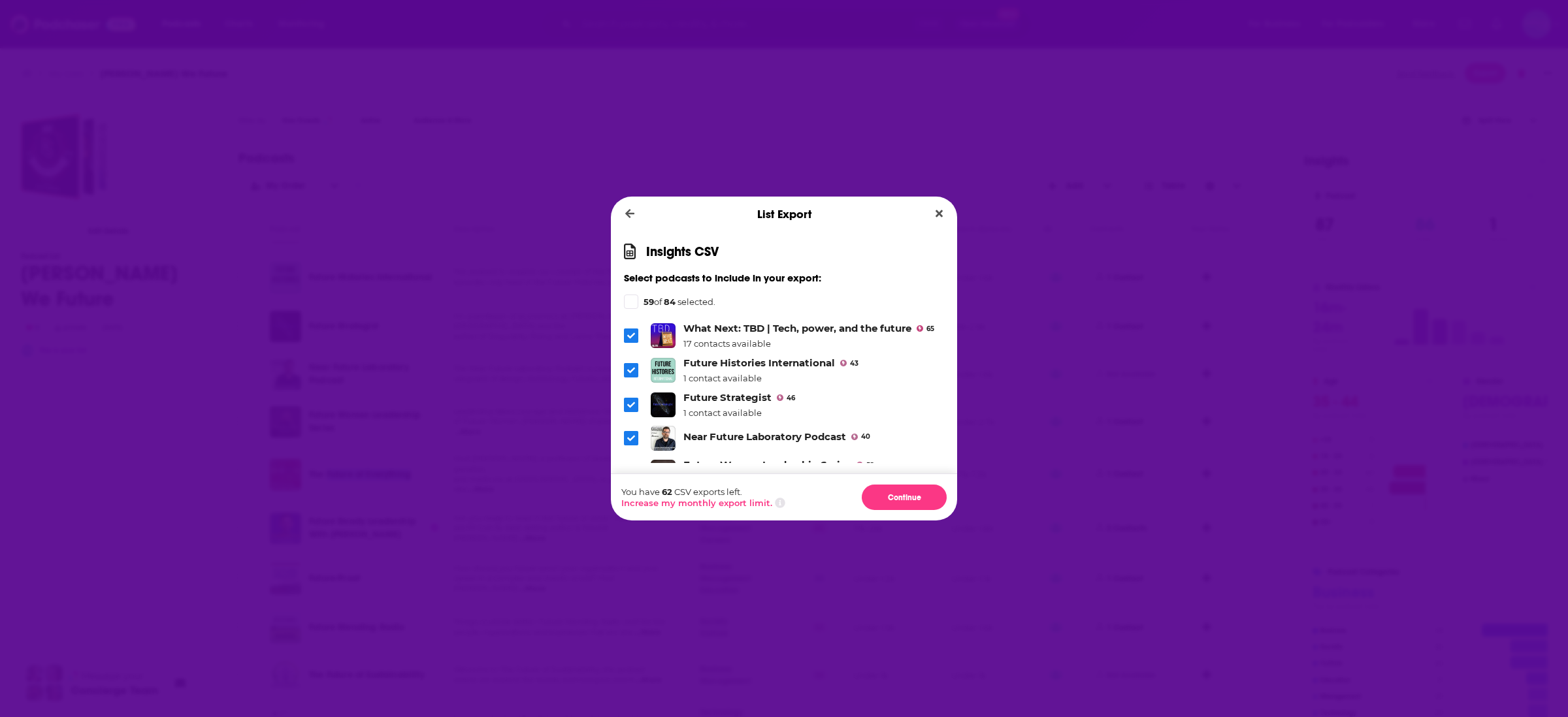
scroll to position [997, 0]
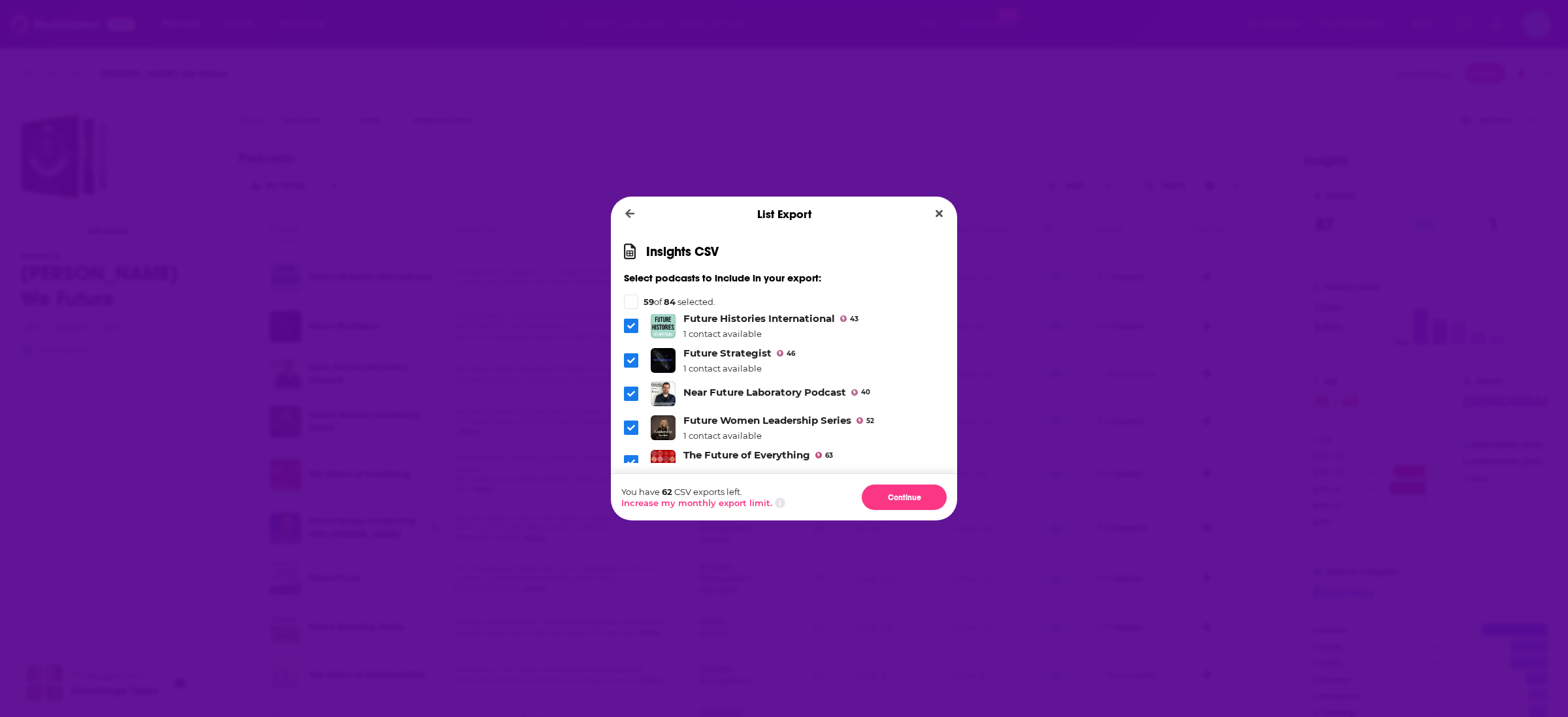
click at [625, 455] on span "Dialog" at bounding box center [631, 462] width 14 height 14
click at [921, 382] on li "Near Future Laboratory Podcast 40" at bounding box center [784, 394] width 321 height 24
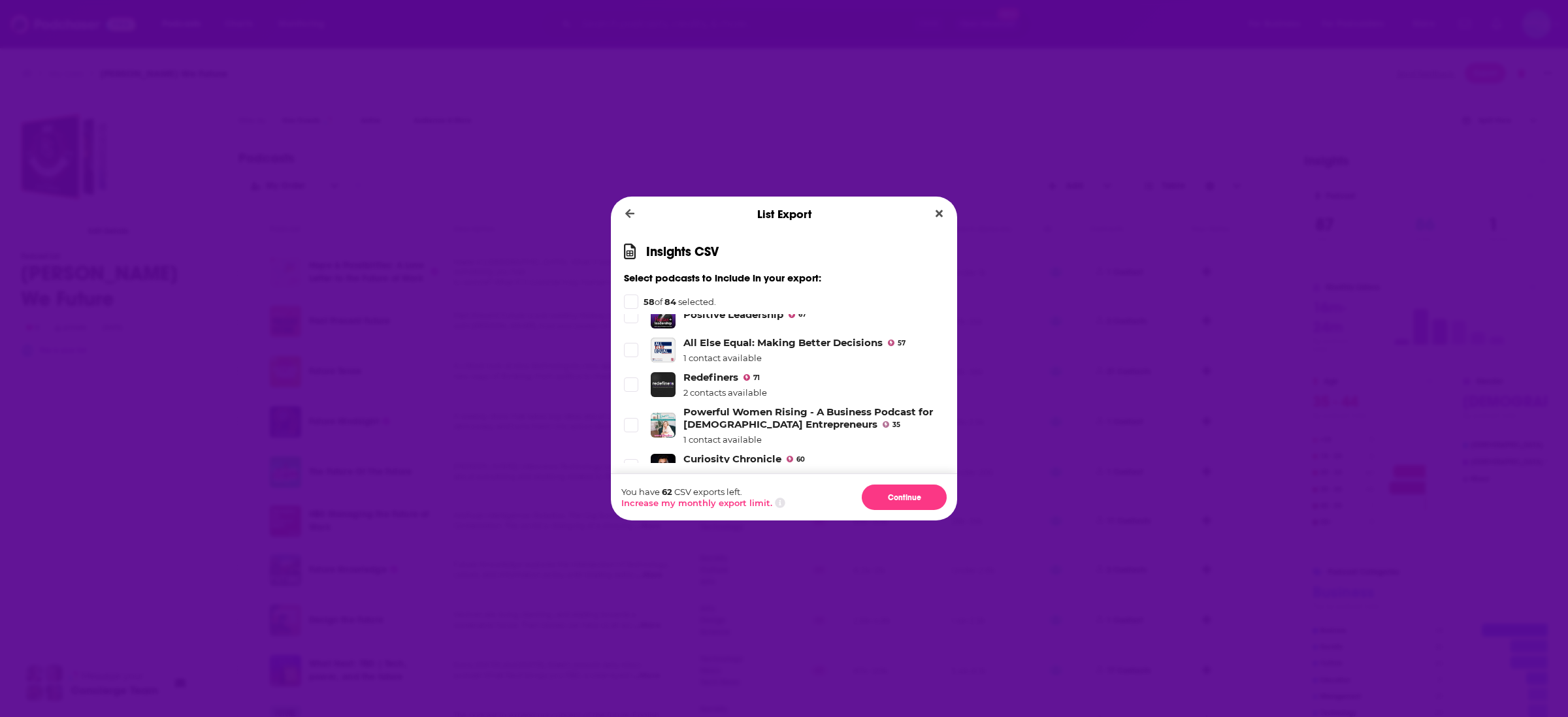
scroll to position [638, 0]
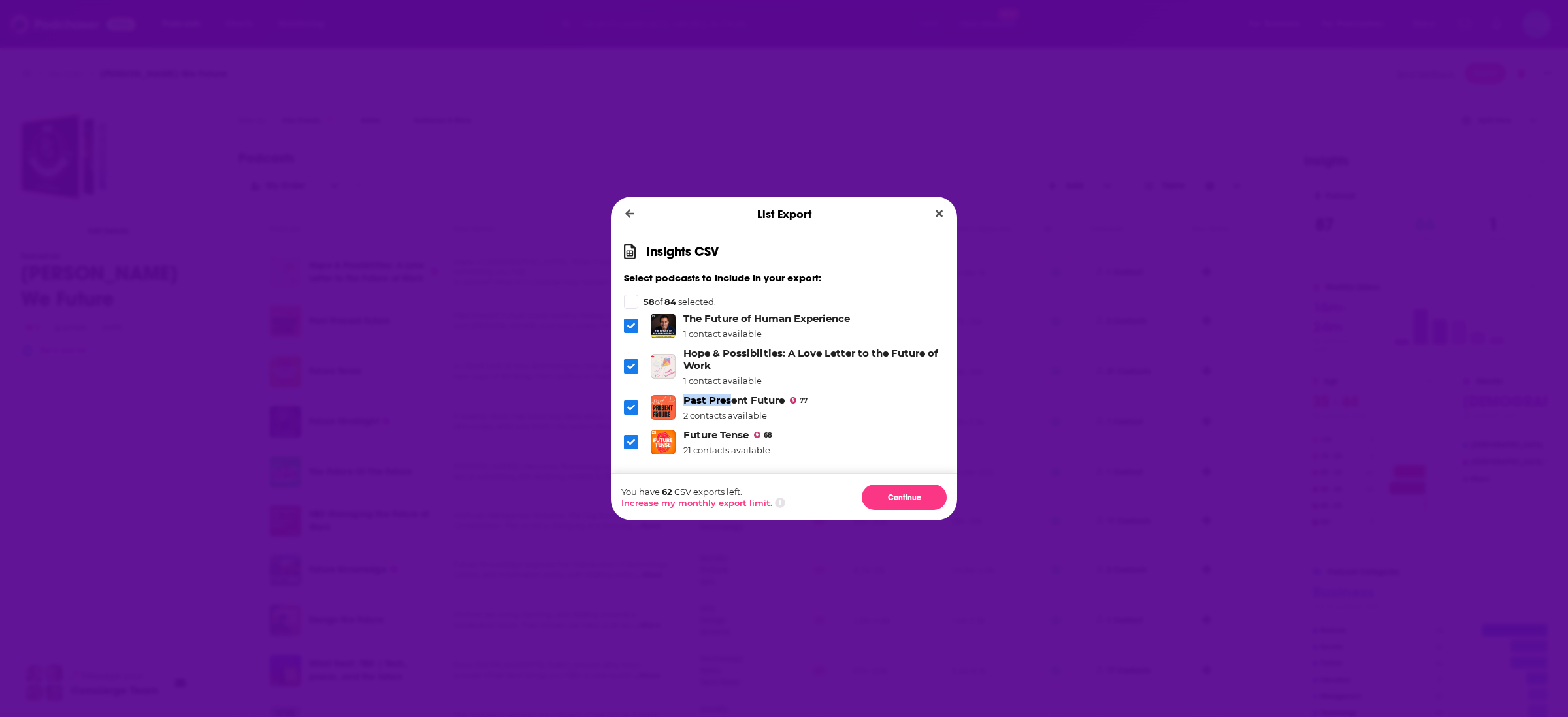
click at [632, 405] on icon "Dialog" at bounding box center [631, 407] width 8 height 6
click at [863, 405] on li "Past Present Future 77 2 contacts available" at bounding box center [784, 407] width 321 height 27
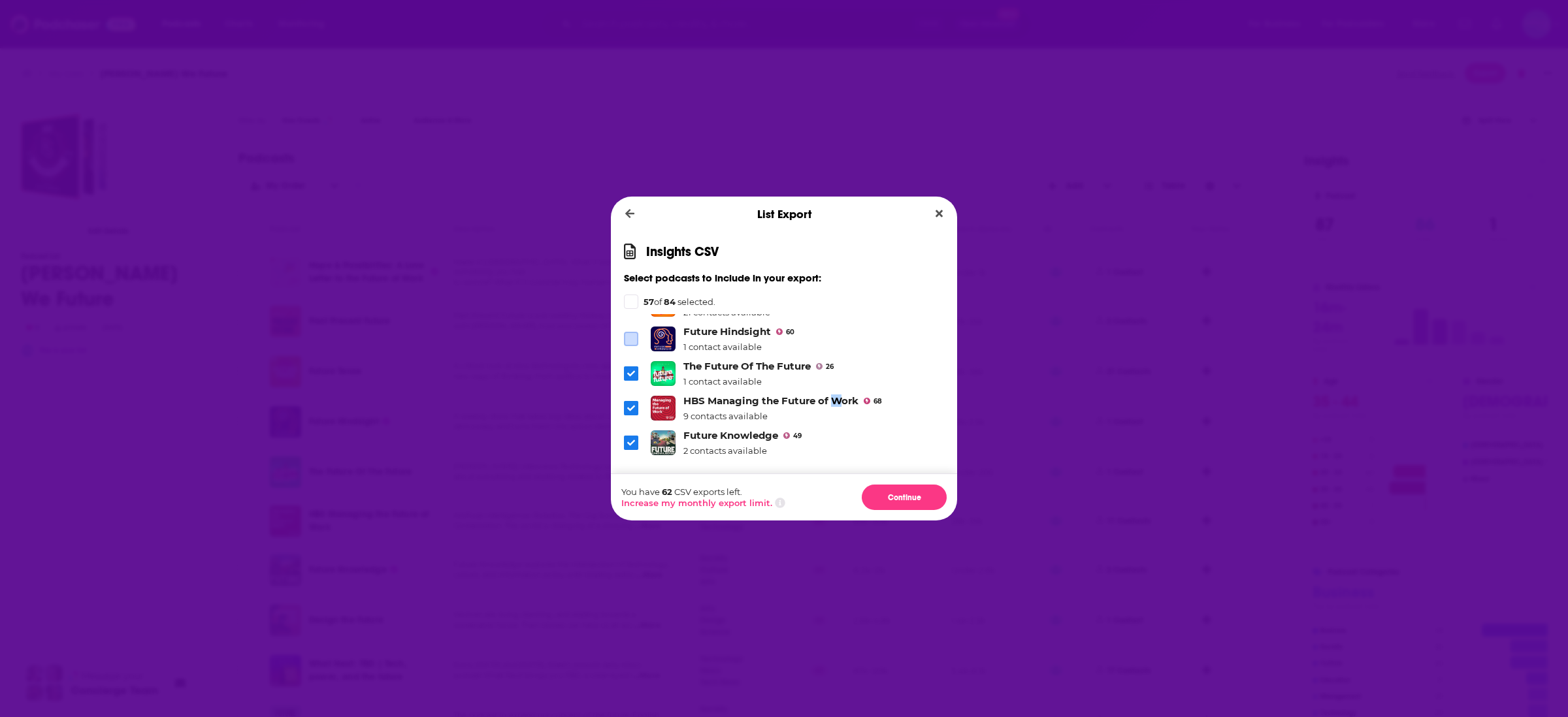
scroll to position [880, 0]
click at [628, 401] on span "Dialog" at bounding box center [631, 408] width 14 height 14
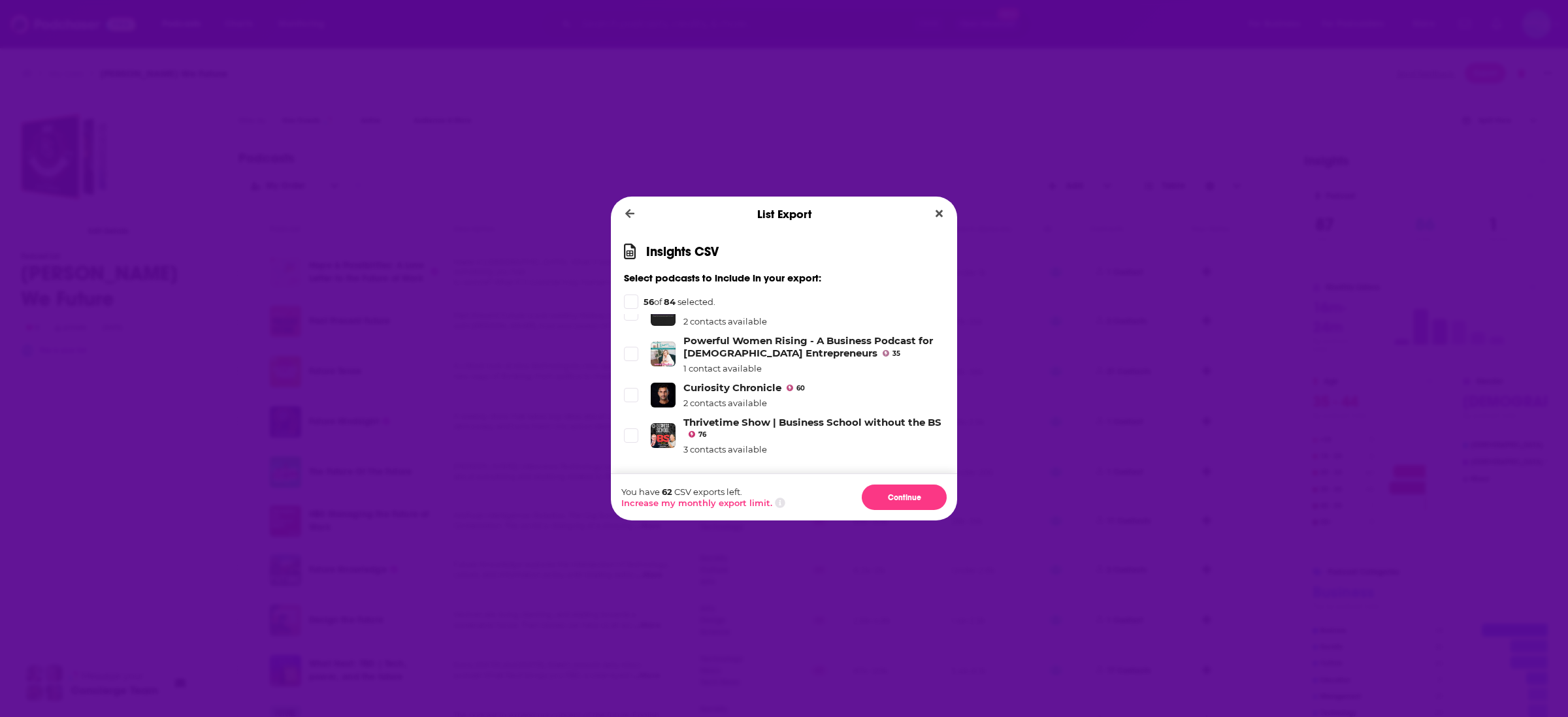
scroll to position [2837, 0]
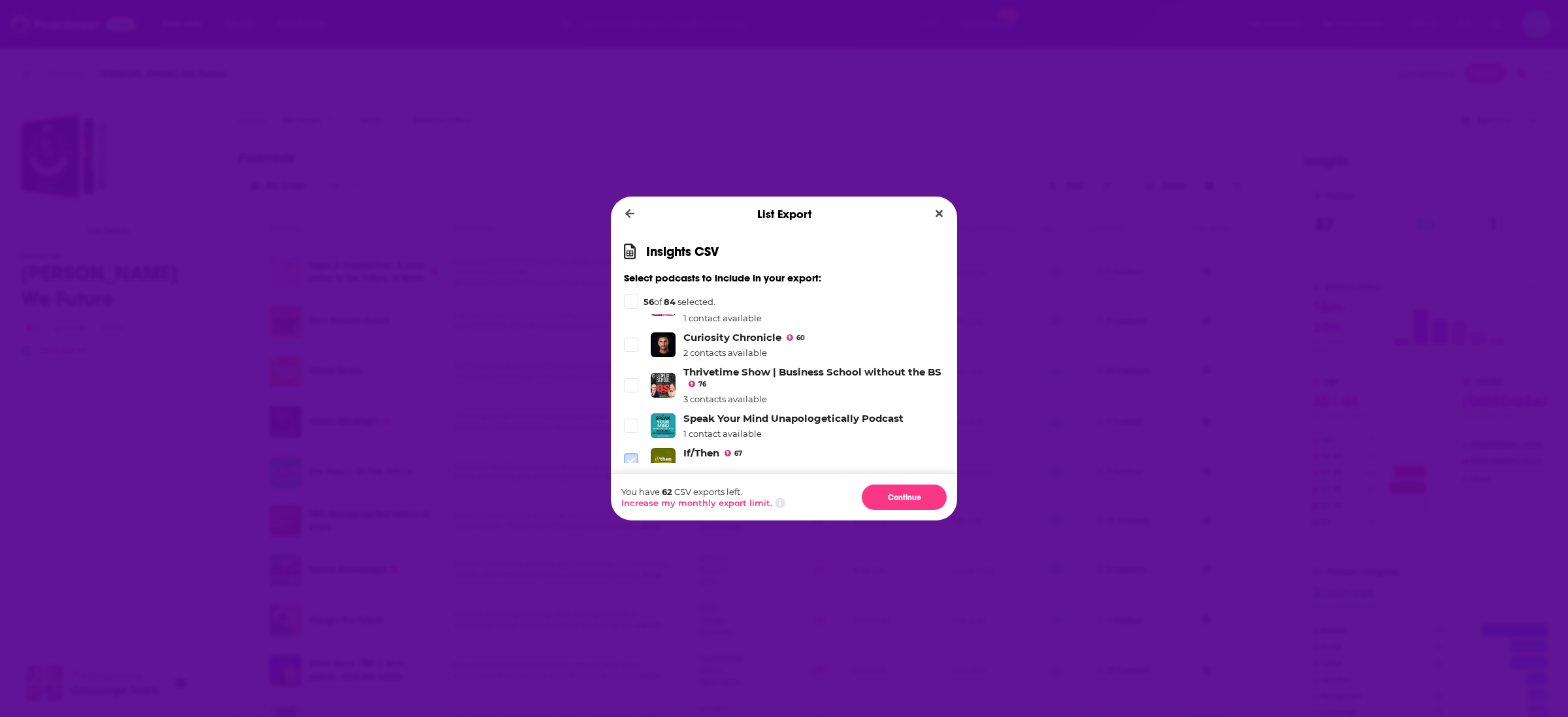
click at [624, 453] on label "Dialog" at bounding box center [631, 461] width 14 height 14
click at [626, 420] on span "Dialog" at bounding box center [630, 425] width 12 height 12
click at [631, 382] on icon "Dialog" at bounding box center [631, 386] width 8 height 8
click at [633, 382] on icon "Dialog" at bounding box center [631, 386] width 8 height 8
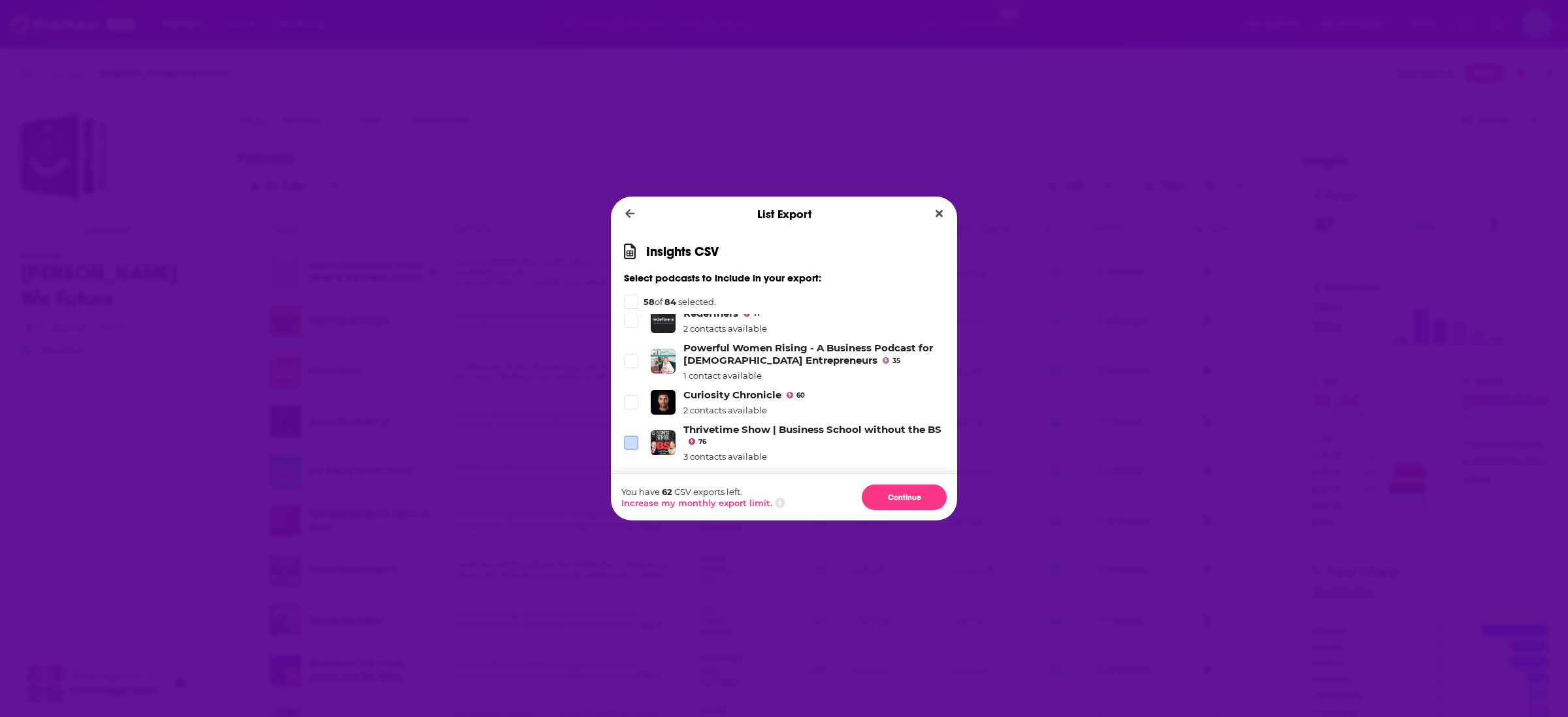
scroll to position [2706, 0]
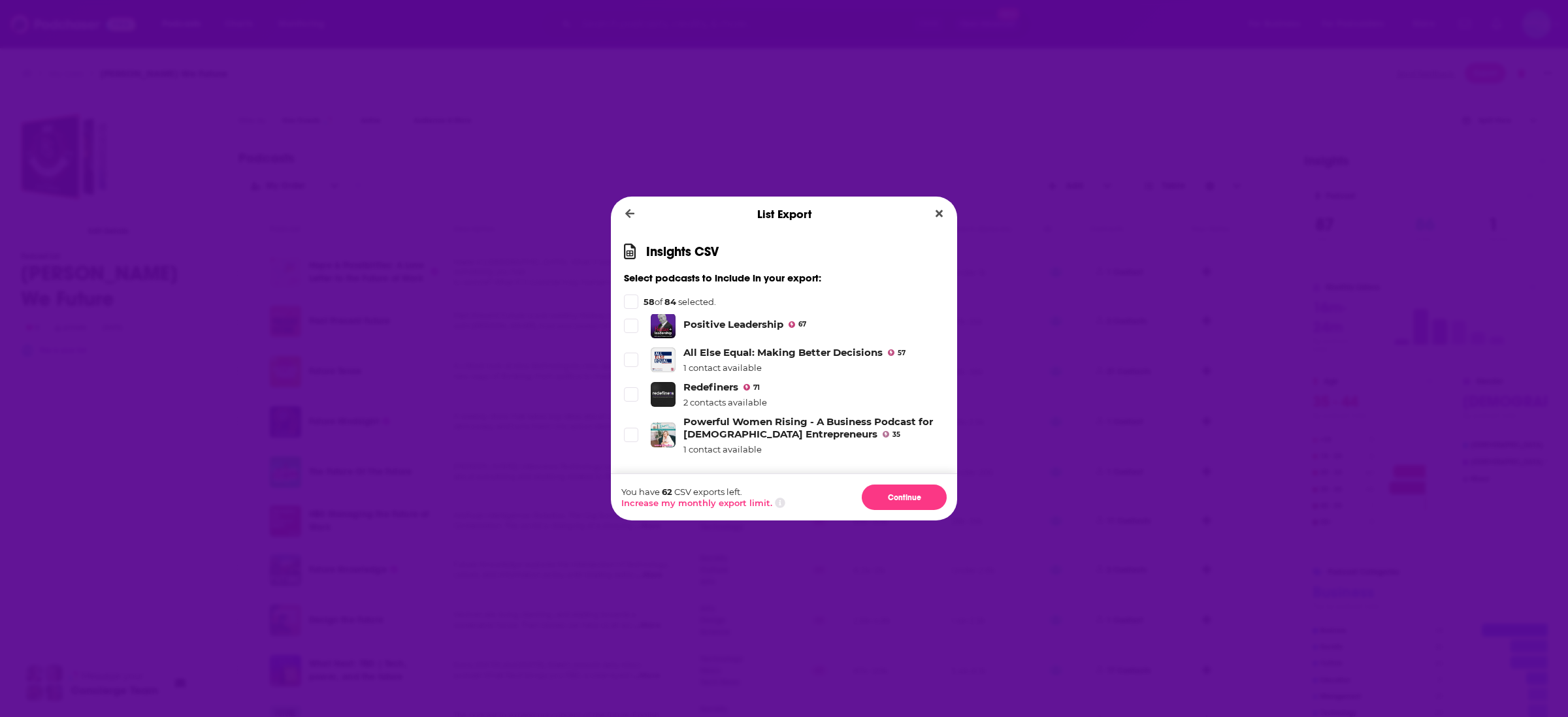
click at [630, 470] on span "Dialog" at bounding box center [630, 476] width 12 height 12
click at [634, 389] on span "Dialog" at bounding box center [630, 395] width 12 height 12
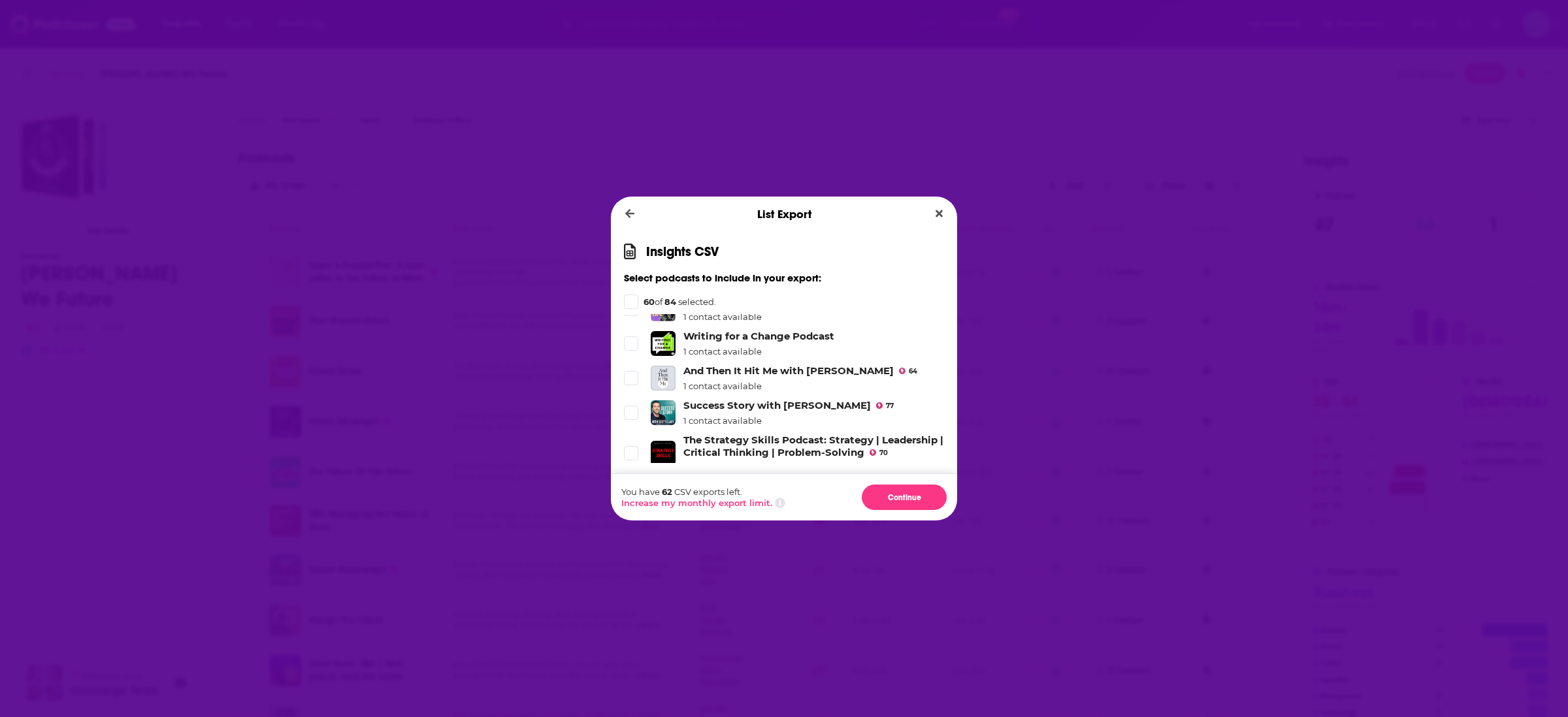
scroll to position [2444, 0]
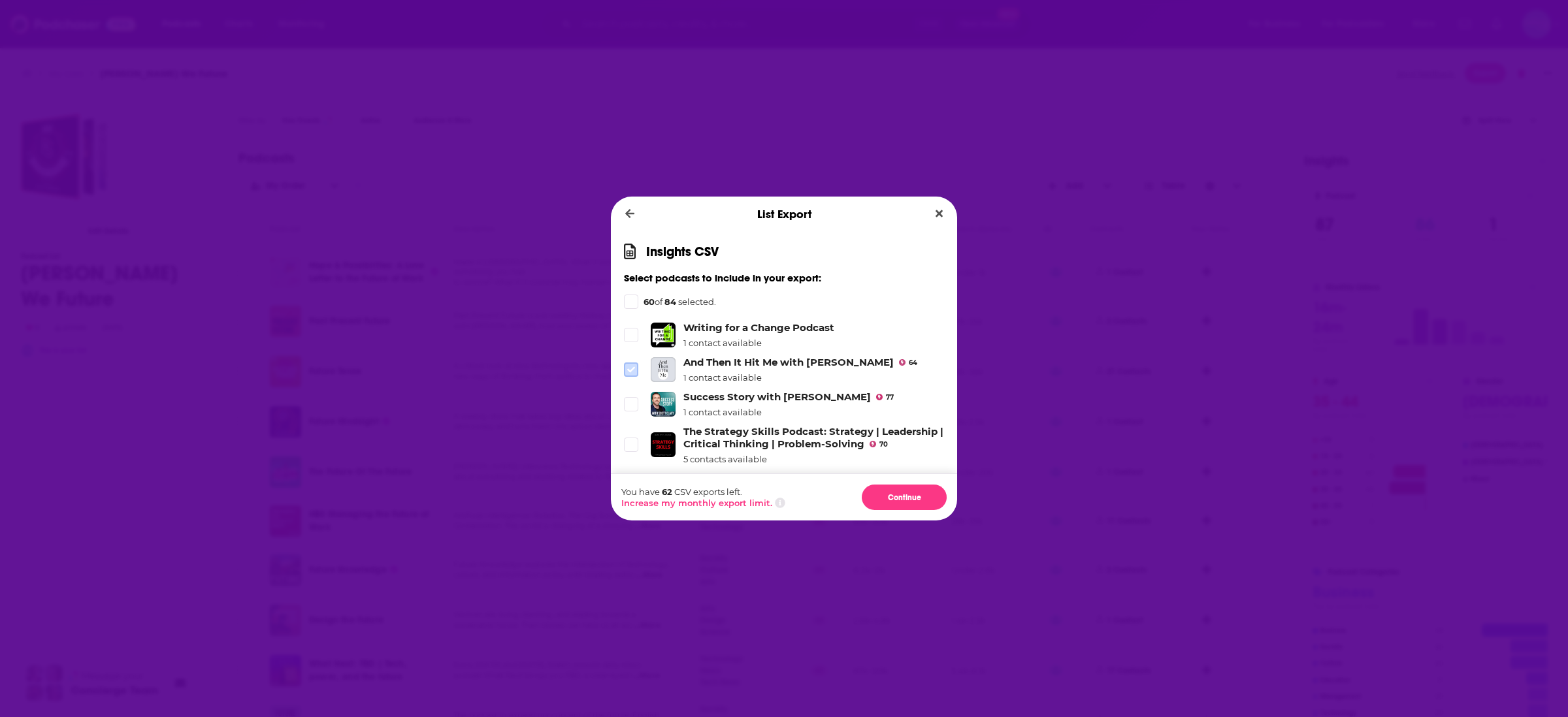
click at [628, 366] on icon "Dialog" at bounding box center [631, 369] width 8 height 8
click at [631, 401] on icon "Dialog" at bounding box center [631, 405] width 8 height 8
click at [630, 441] on icon "Dialog" at bounding box center [631, 444] width 8 height 8
click at [637, 438] on span "Dialog" at bounding box center [631, 445] width 14 height 14
click at [639, 397] on div "Dialog" at bounding box center [633, 405] width 18 height 14
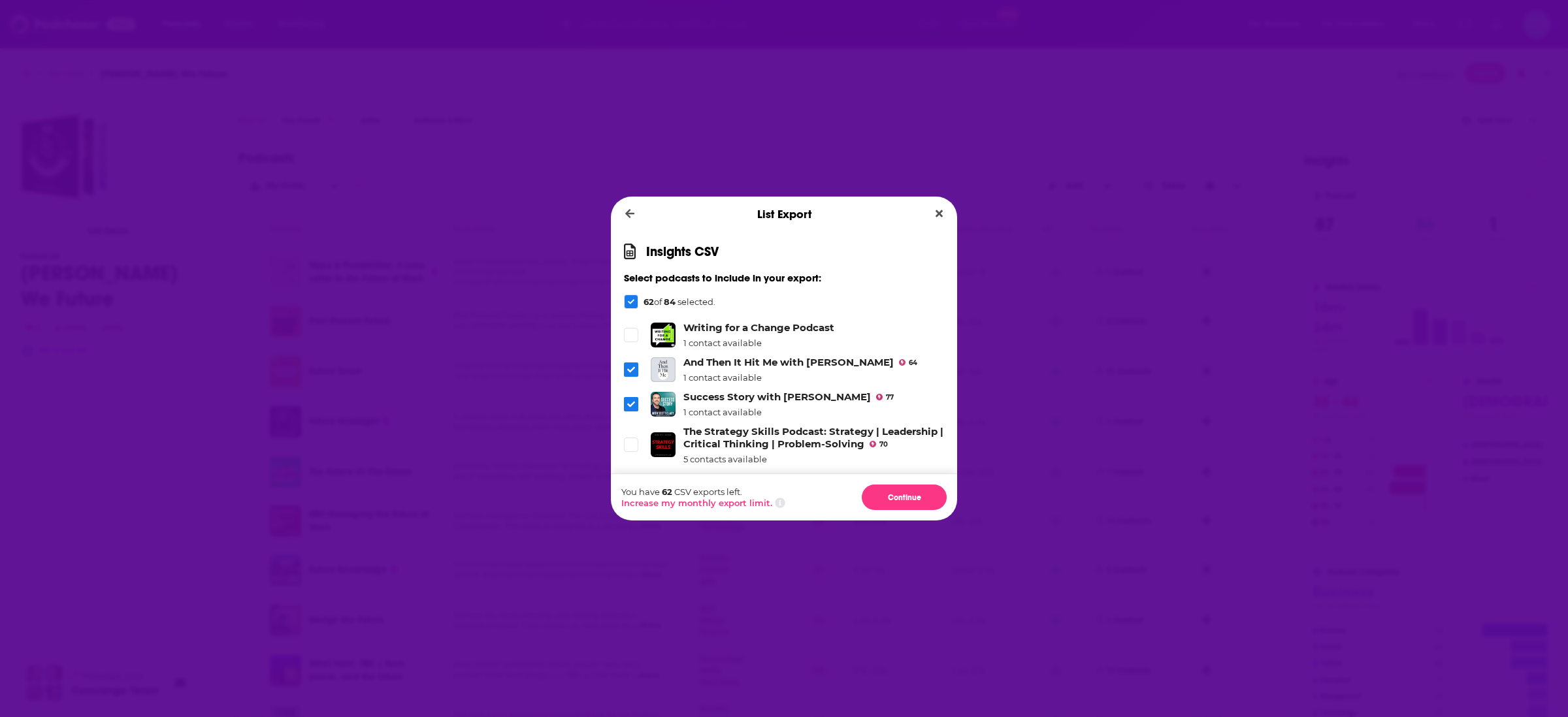
click at [625, 363] on span "Dialog" at bounding box center [631, 370] width 14 height 14
click at [627, 397] on span "Dialog" at bounding box center [631, 405] width 14 height 14
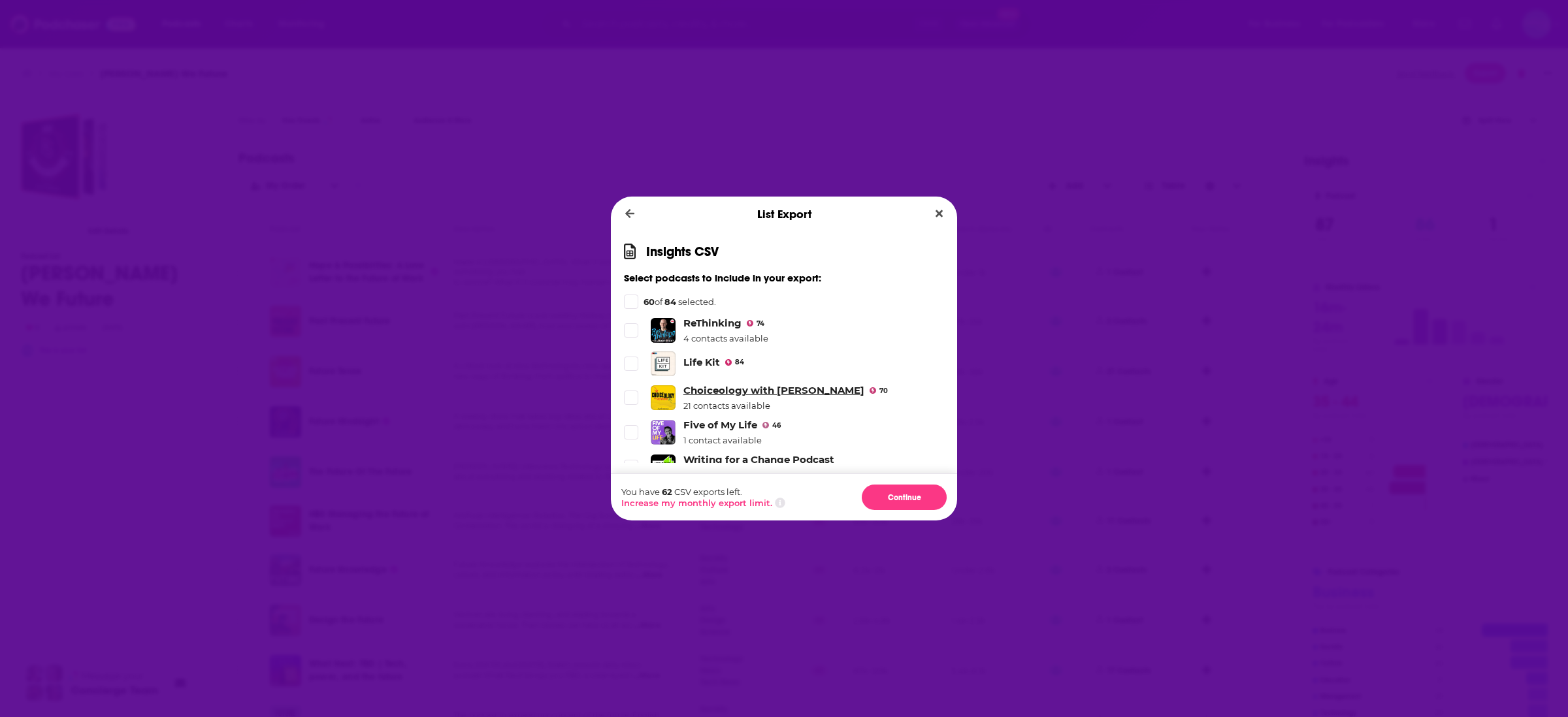
click at [734, 384] on link "Choiceology with Katy Milkman" at bounding box center [774, 390] width 181 height 13
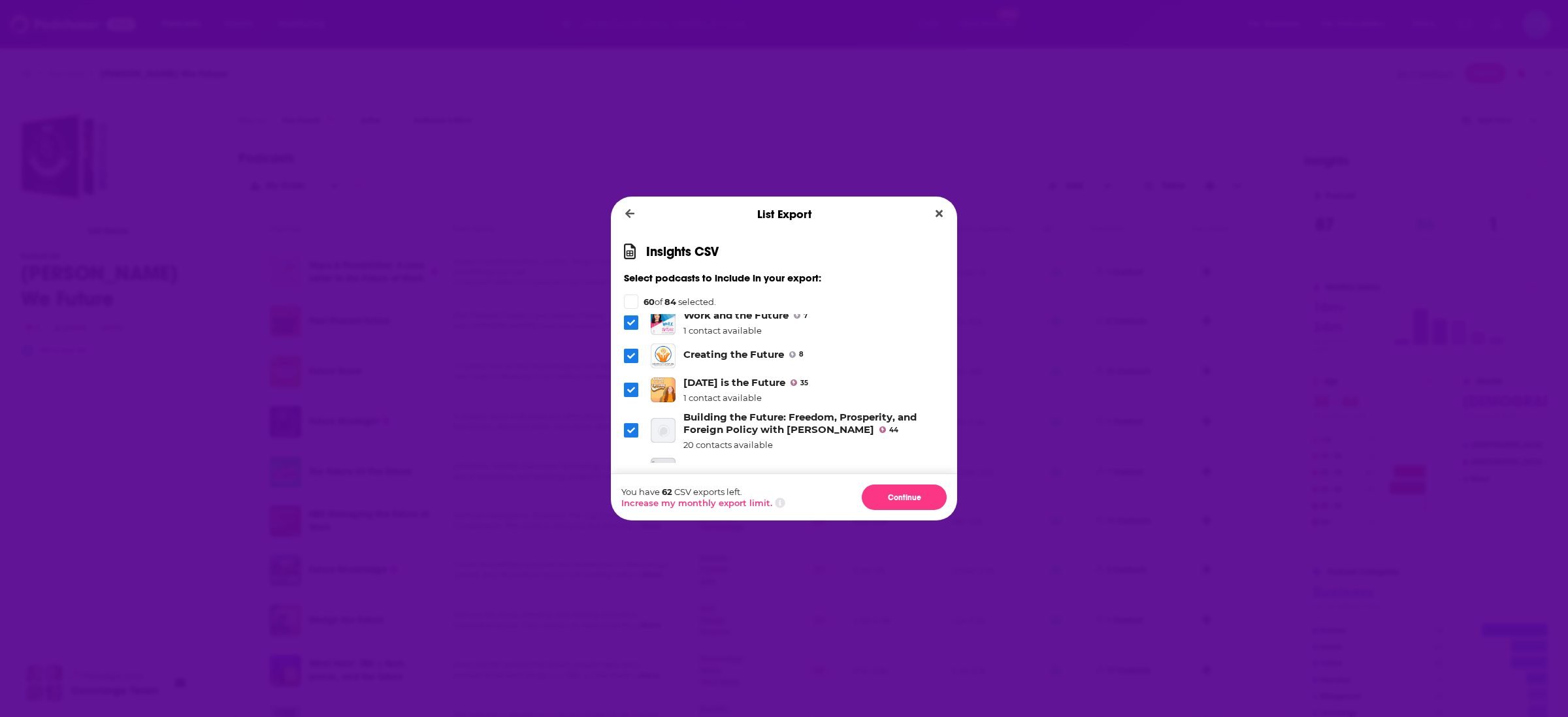
scroll to position [2096, 0]
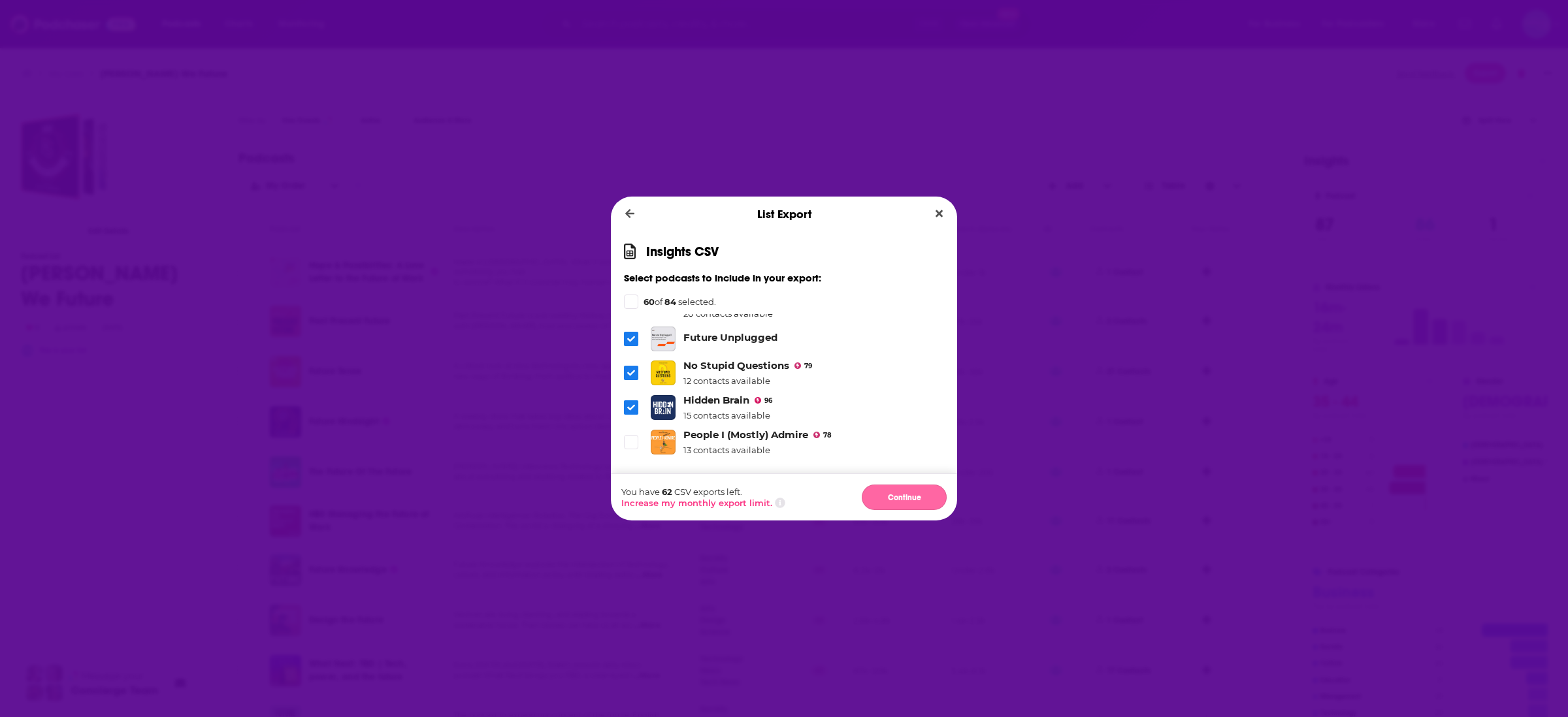
click at [898, 502] on button "Continue" at bounding box center [904, 498] width 85 height 25
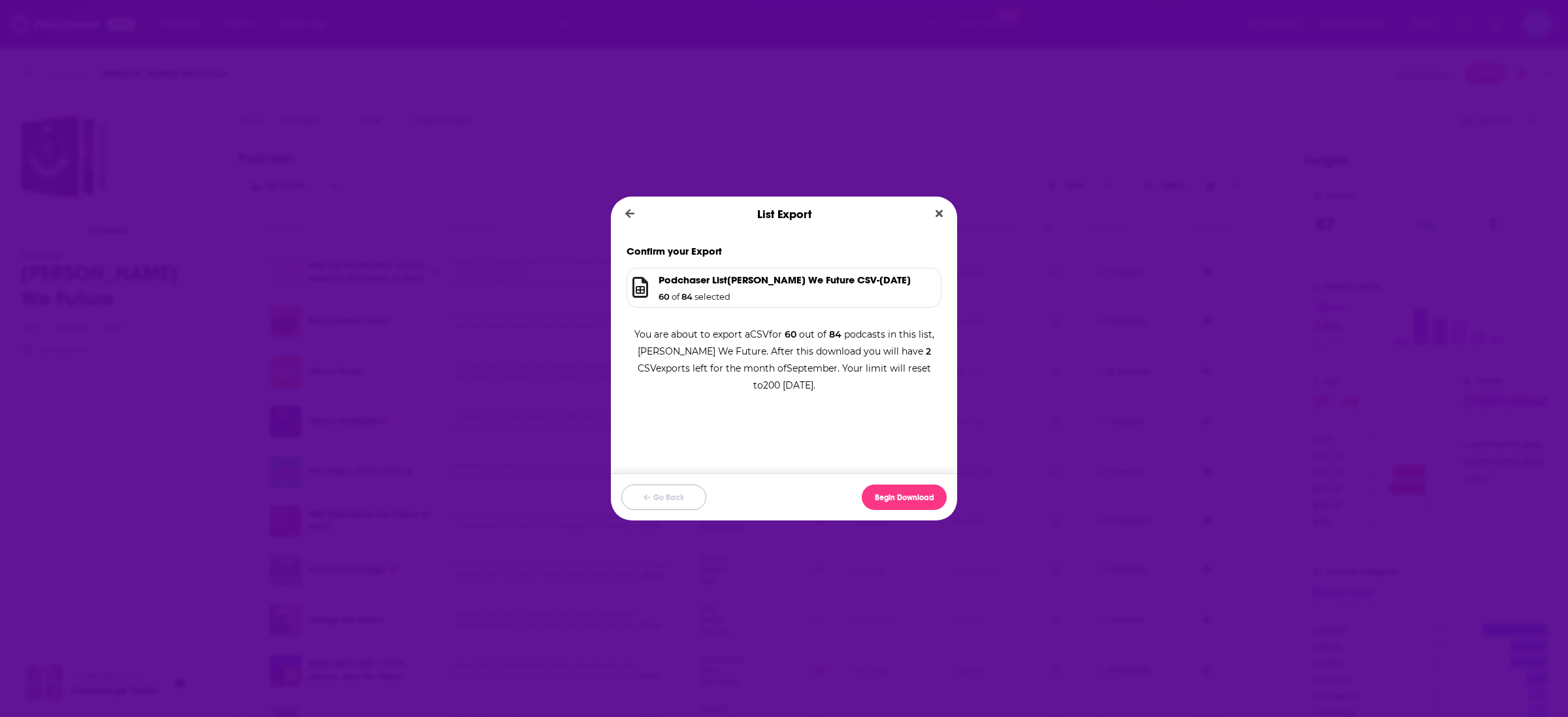
click at [677, 498] on button "Go Back" at bounding box center [664, 498] width 85 height 25
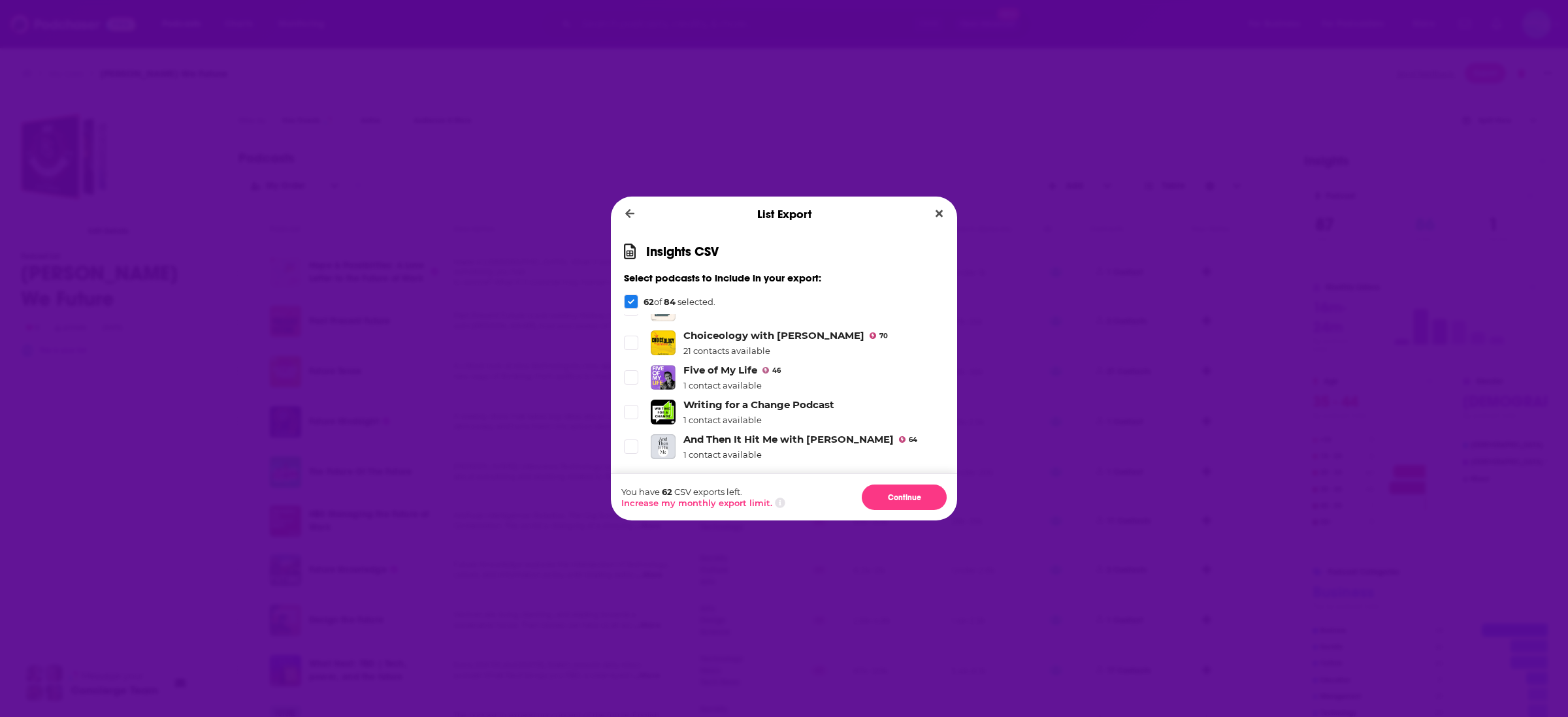
scroll to position [2104, 0]
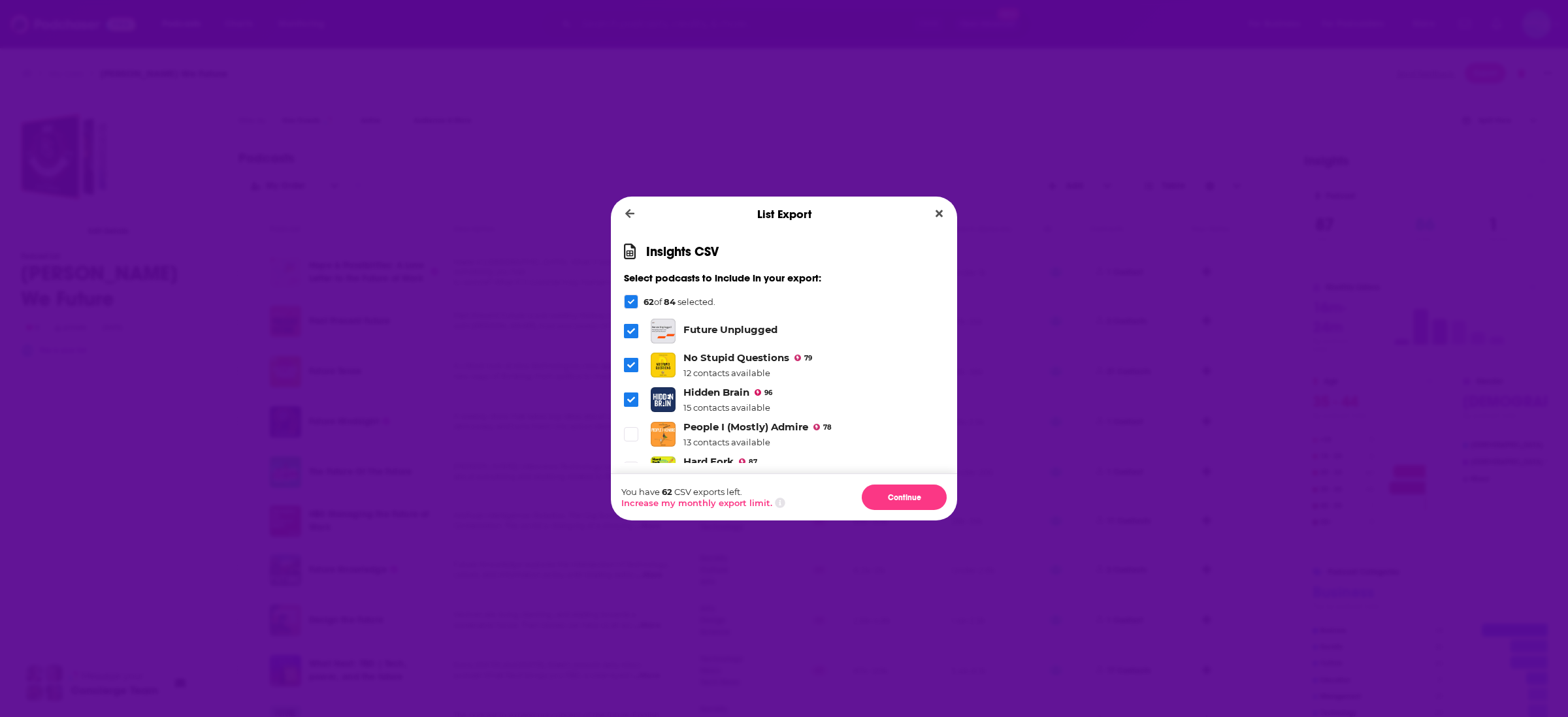
click at [628, 393] on span "Dialog" at bounding box center [631, 400] width 14 height 14
click at [901, 492] on button "Continue" at bounding box center [904, 498] width 85 height 25
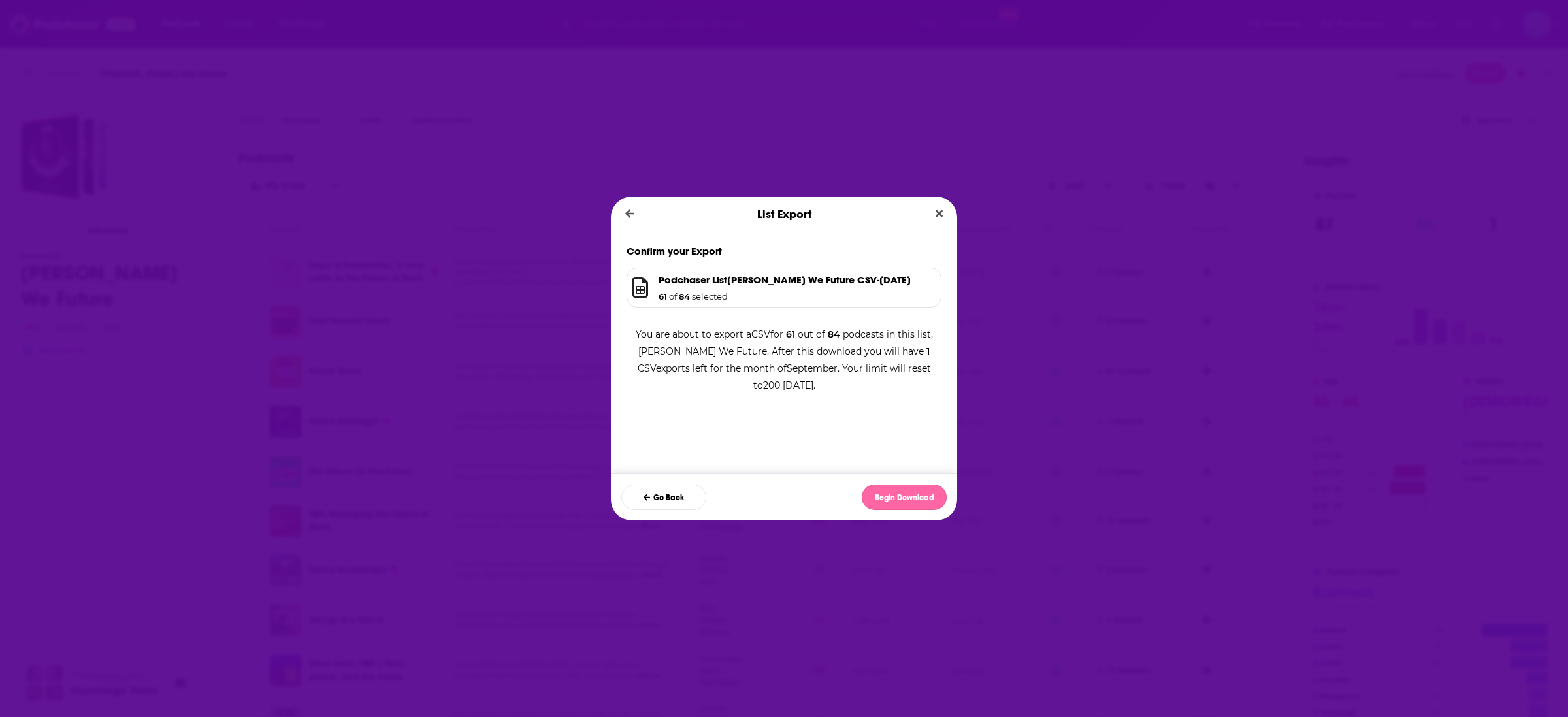
click at [905, 495] on button "Begin Download" at bounding box center [904, 498] width 85 height 25
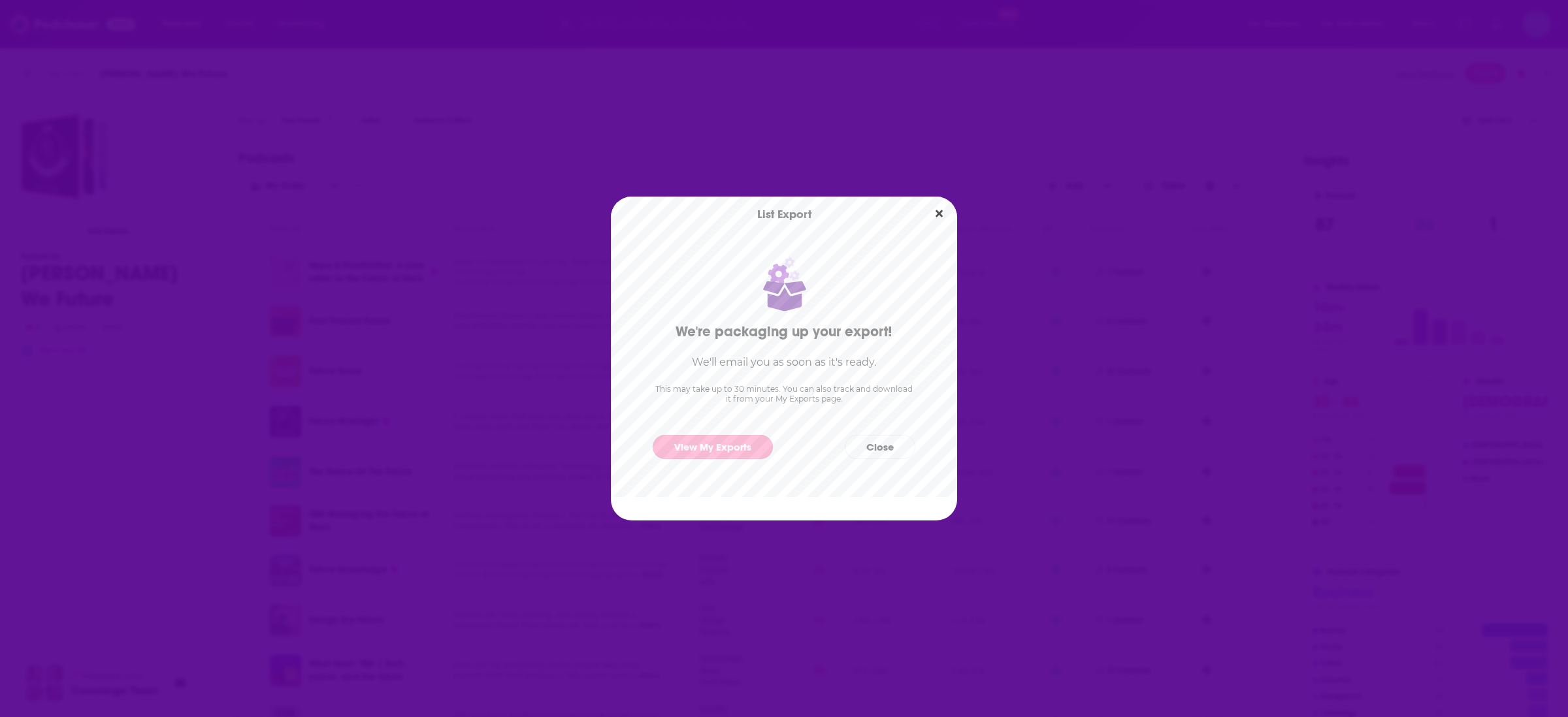
click at [733, 437] on link "View My Exports" at bounding box center [713, 447] width 120 height 24
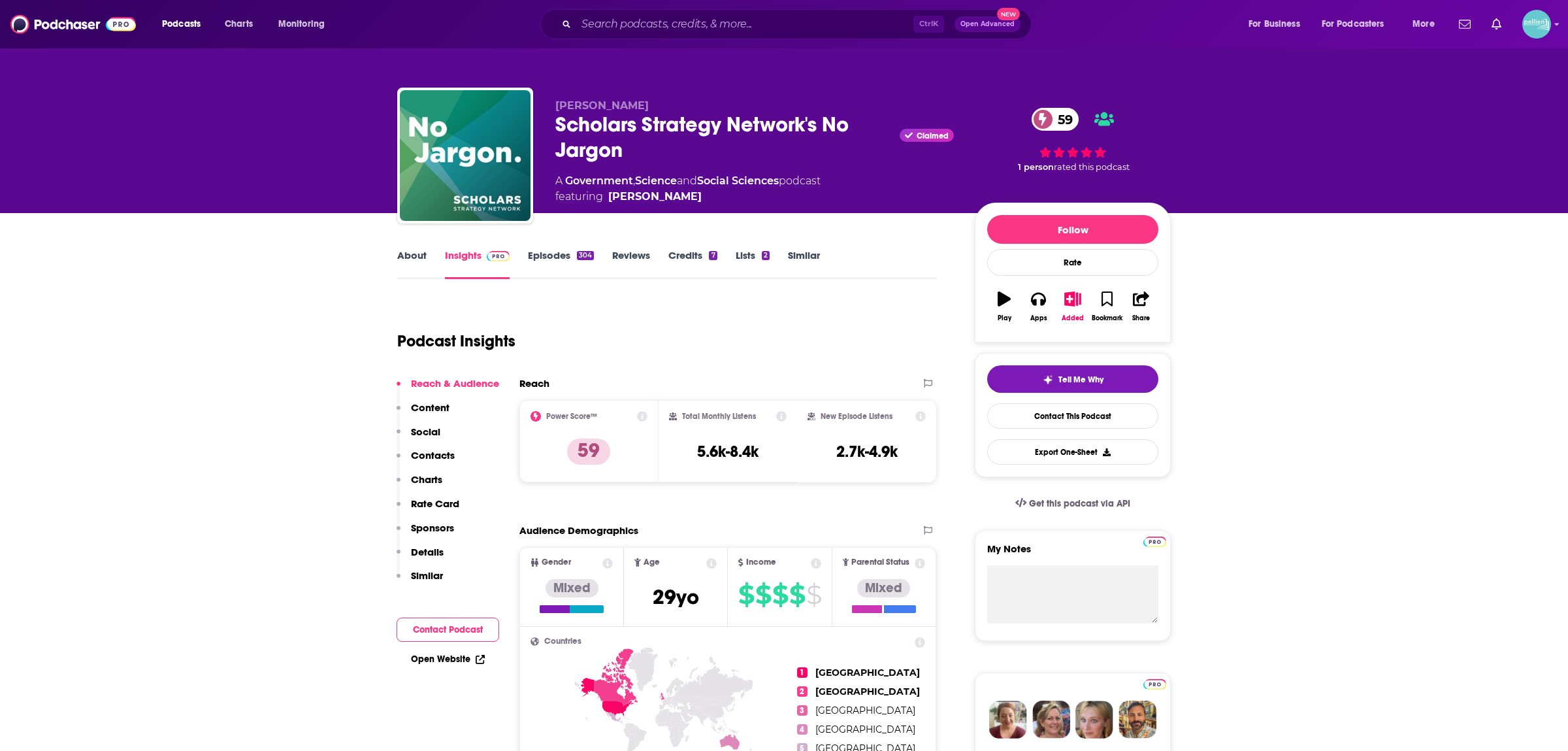
click at [410, 260] on link "About" at bounding box center [412, 264] width 30 height 30
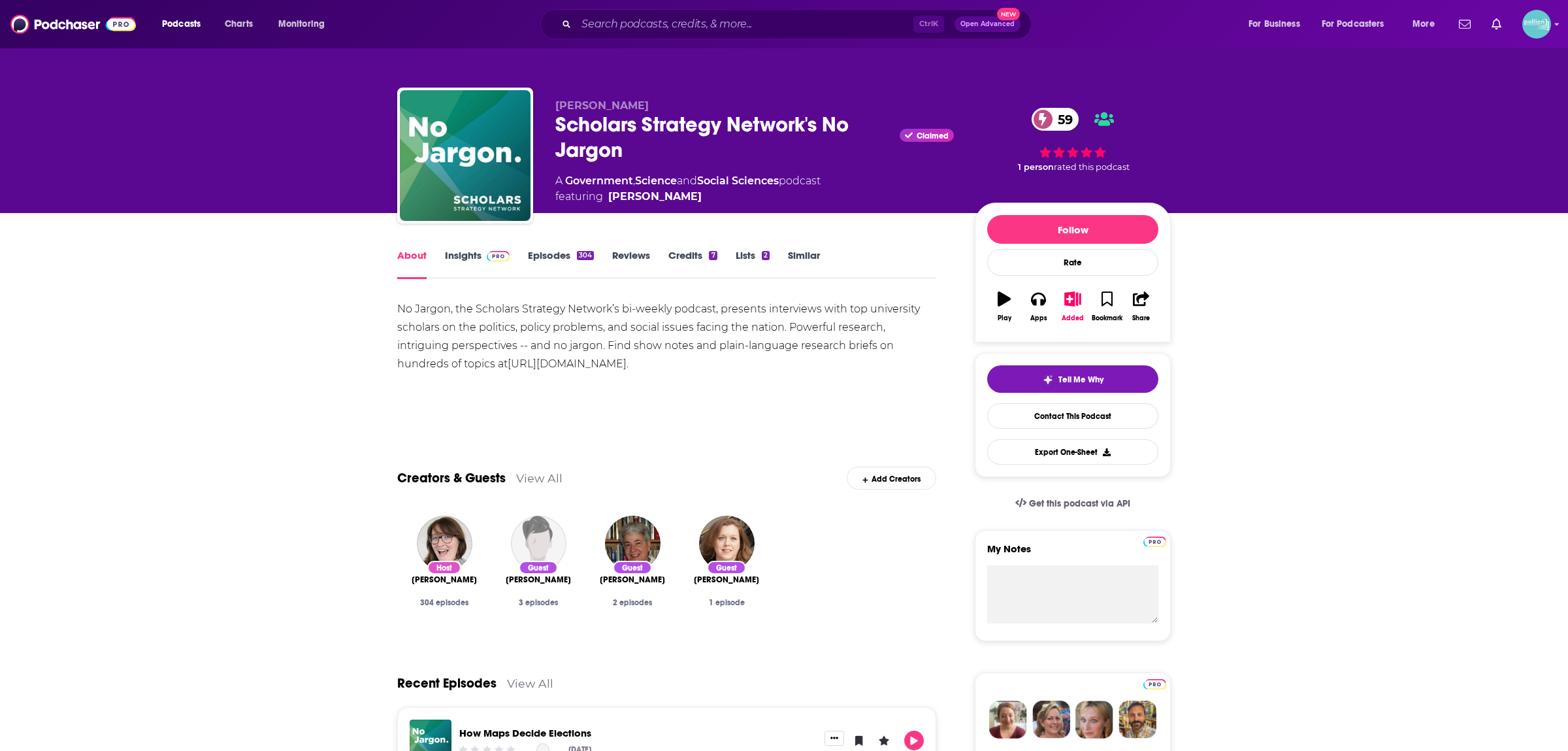
click at [555, 249] on link "Episodes 304" at bounding box center [561, 264] width 66 height 30
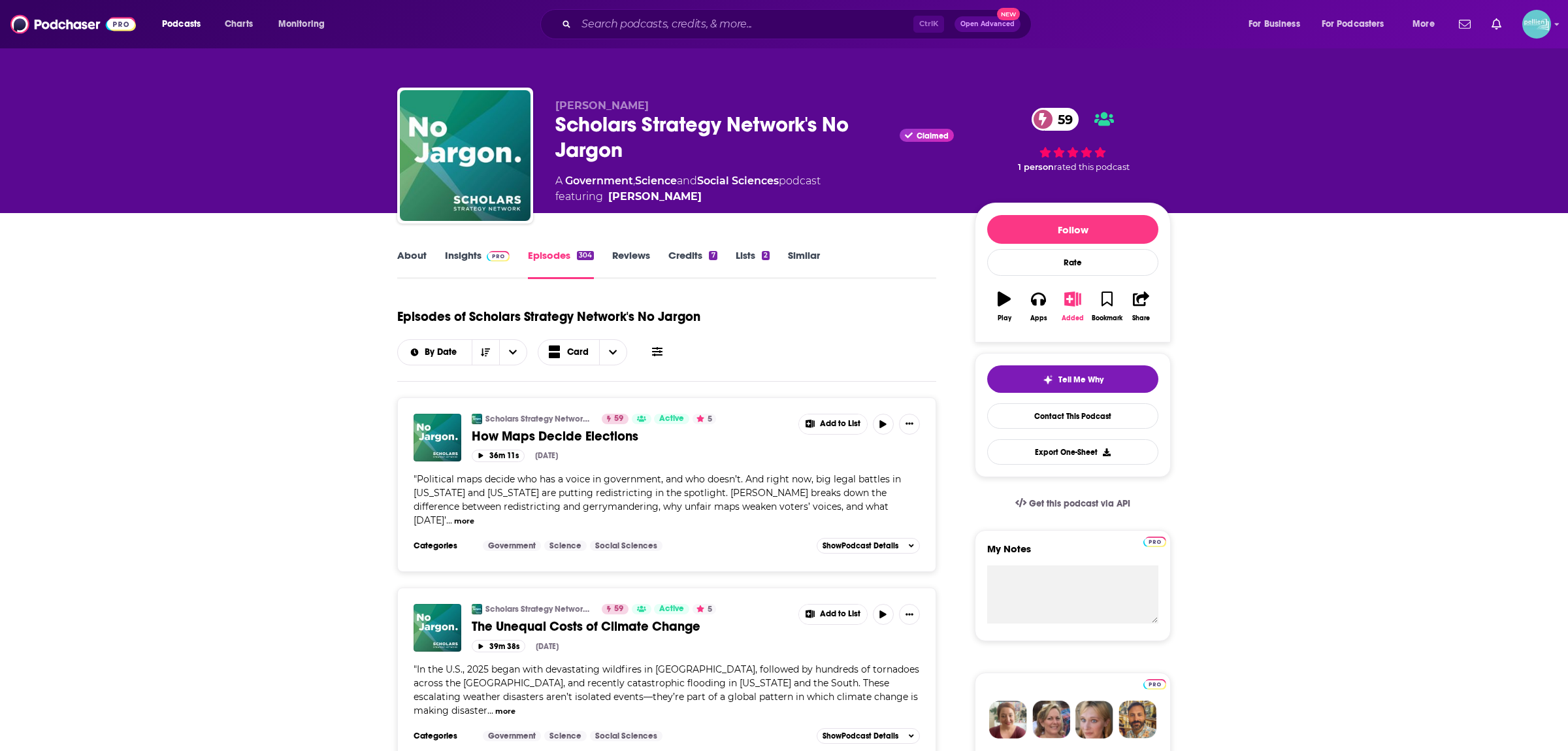
click at [1069, 302] on icon "button" at bounding box center [1073, 299] width 16 height 14
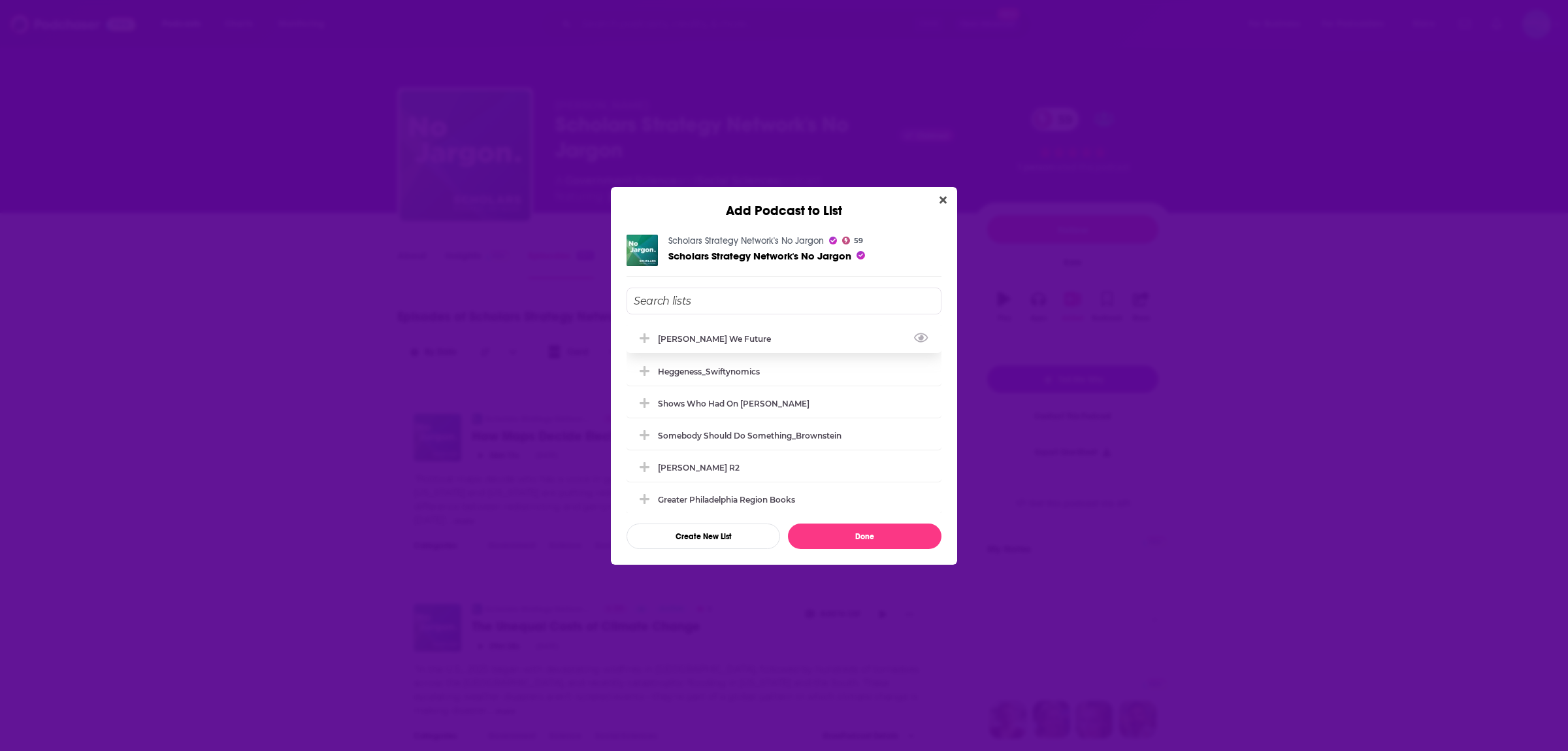
click at [721, 339] on div "[PERSON_NAME] We Future" at bounding box center [719, 339] width 121 height 10
click at [831, 527] on button "Done" at bounding box center [865, 537] width 154 height 25
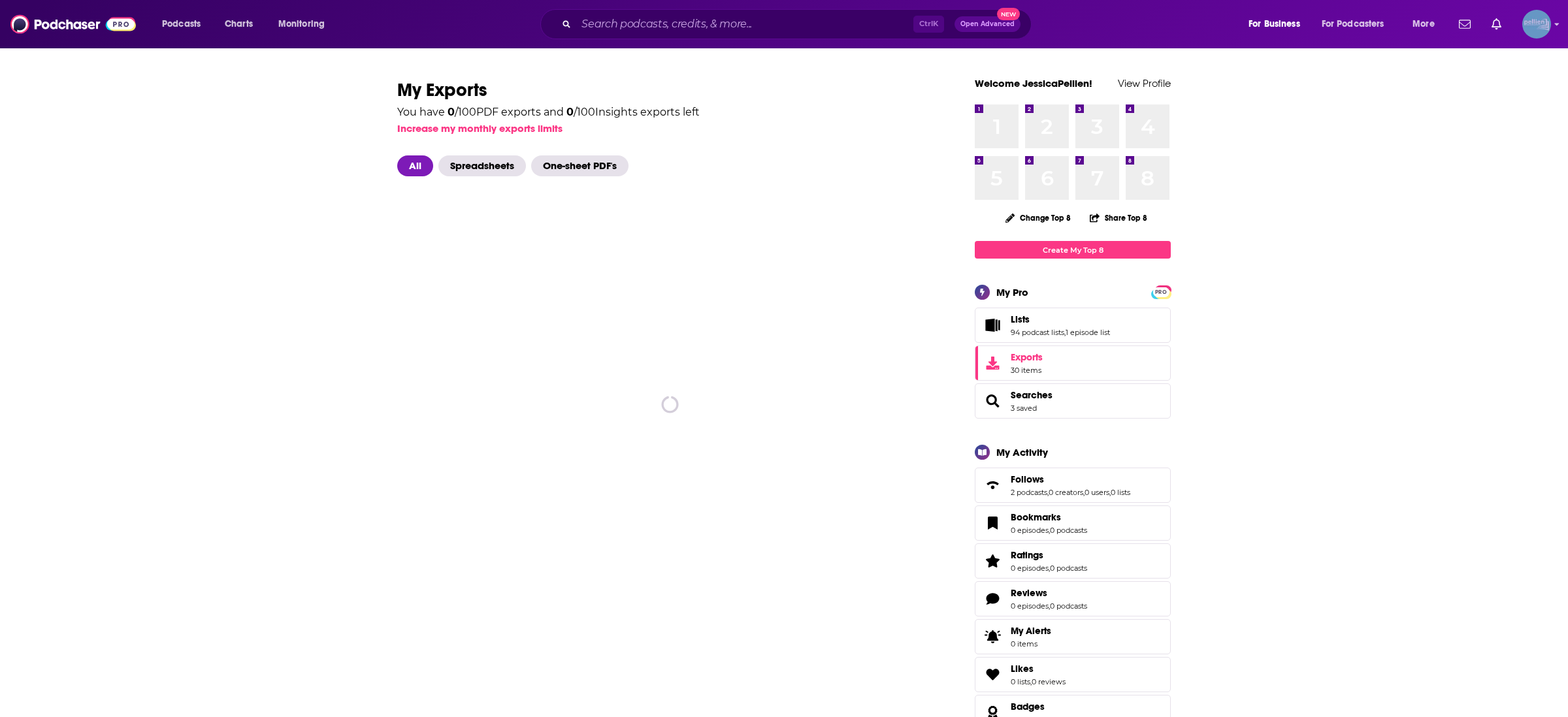
click at [1535, 15] on img "Logged in as JessicaPellien" at bounding box center [1537, 24] width 29 height 29
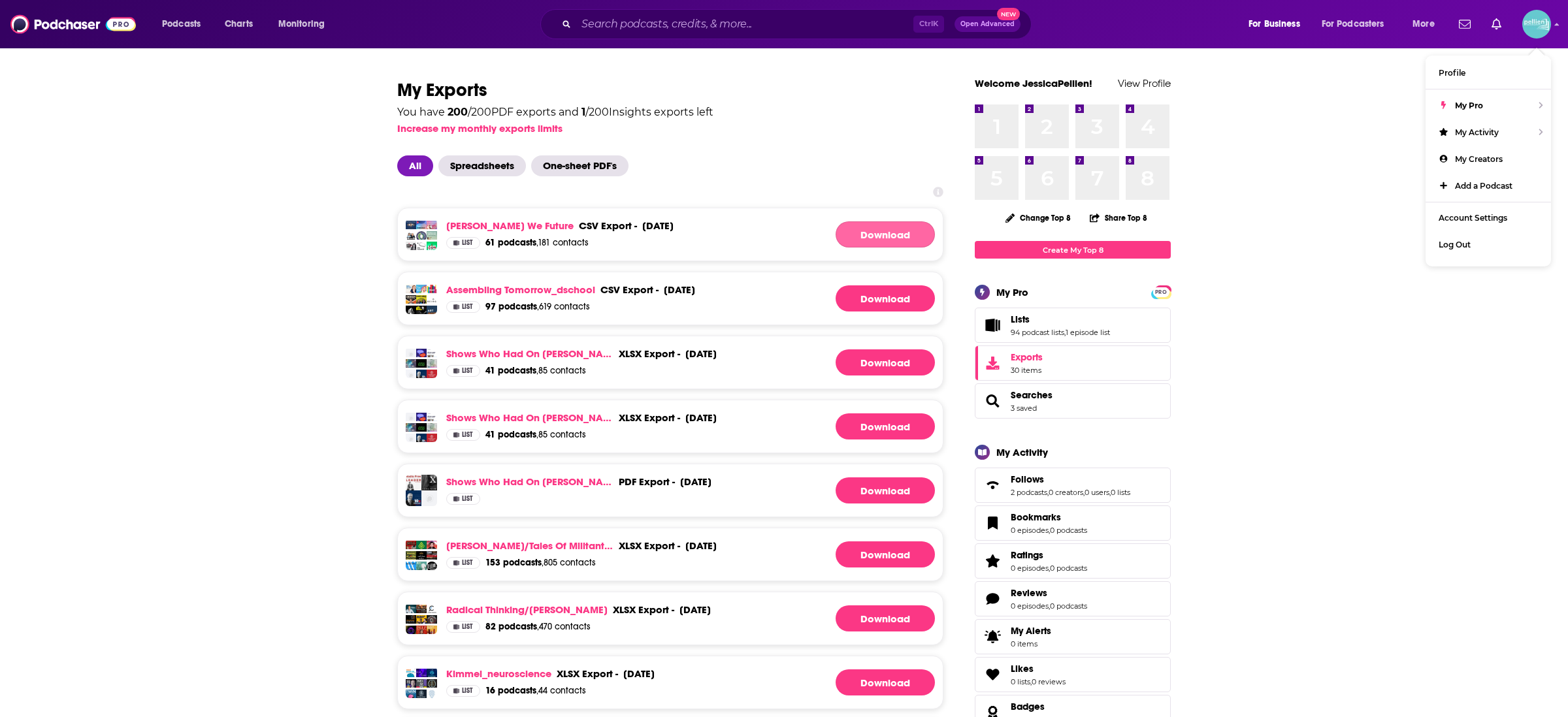
click at [892, 229] on link "Download" at bounding box center [885, 234] width 99 height 26
